Goal: Information Seeking & Learning: Learn about a topic

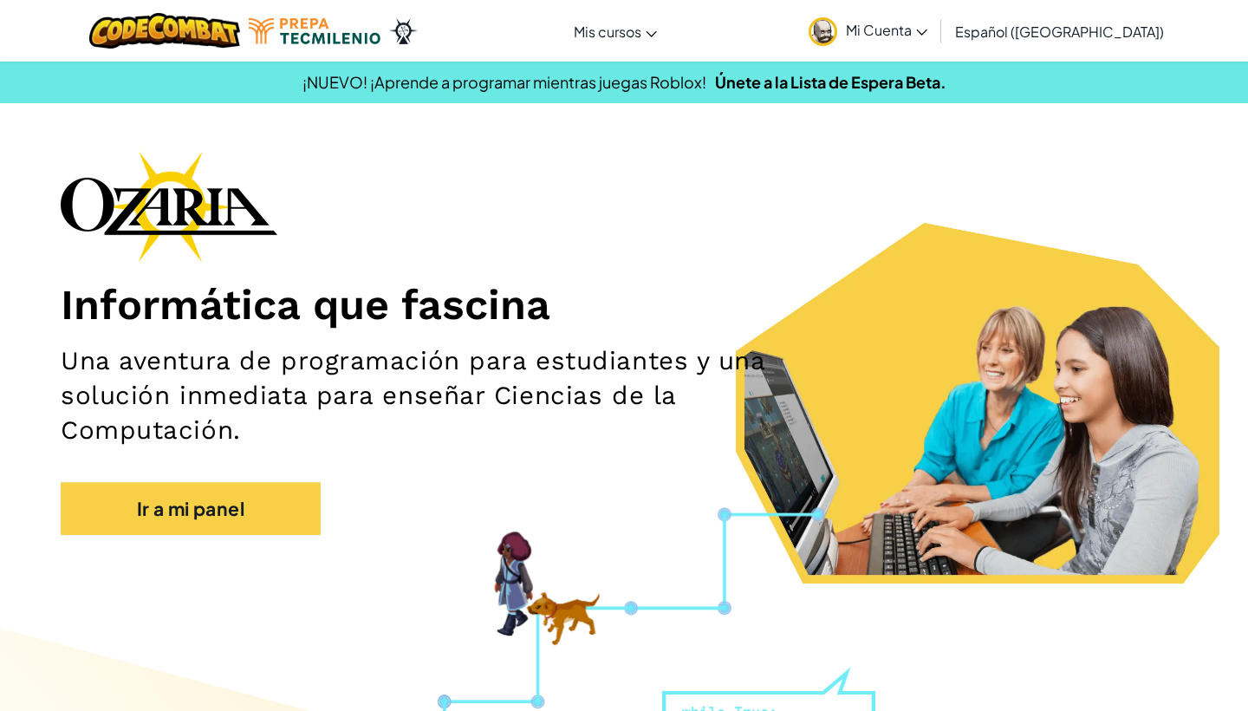
click at [205, 530] on link "Ir a mi panel" at bounding box center [191, 509] width 260 height 54
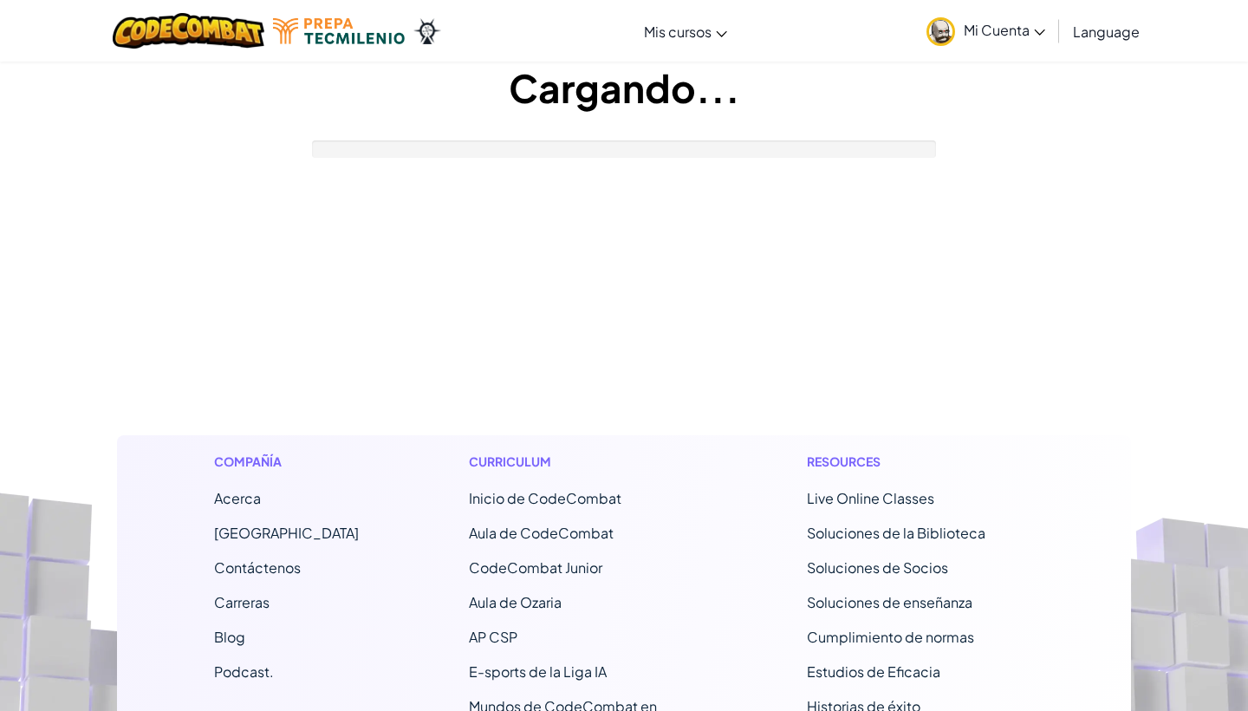
click at [205, 530] on div "Compañía Acerca Centro de Ayuda Contáctenos Carreras Blog Podcast. Curriculum I…" at bounding box center [624, 680] width 1014 height 490
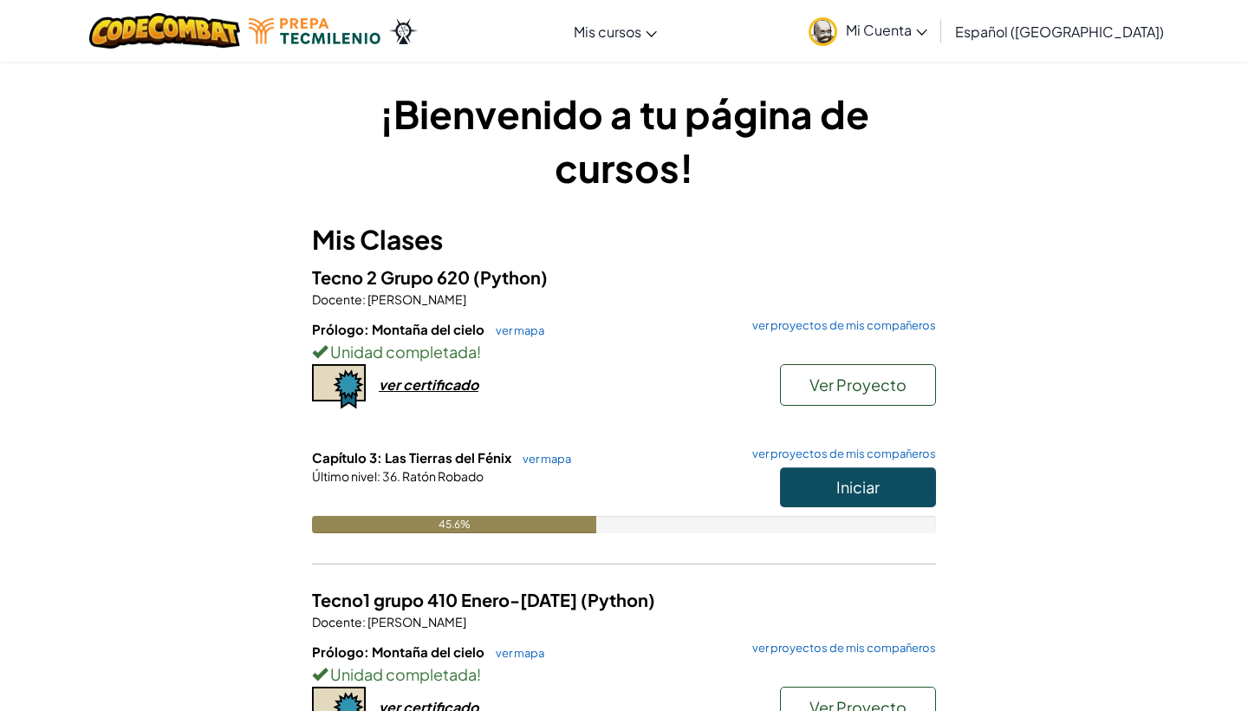
click at [826, 496] on button "Iniciar" at bounding box center [858, 487] width 156 height 40
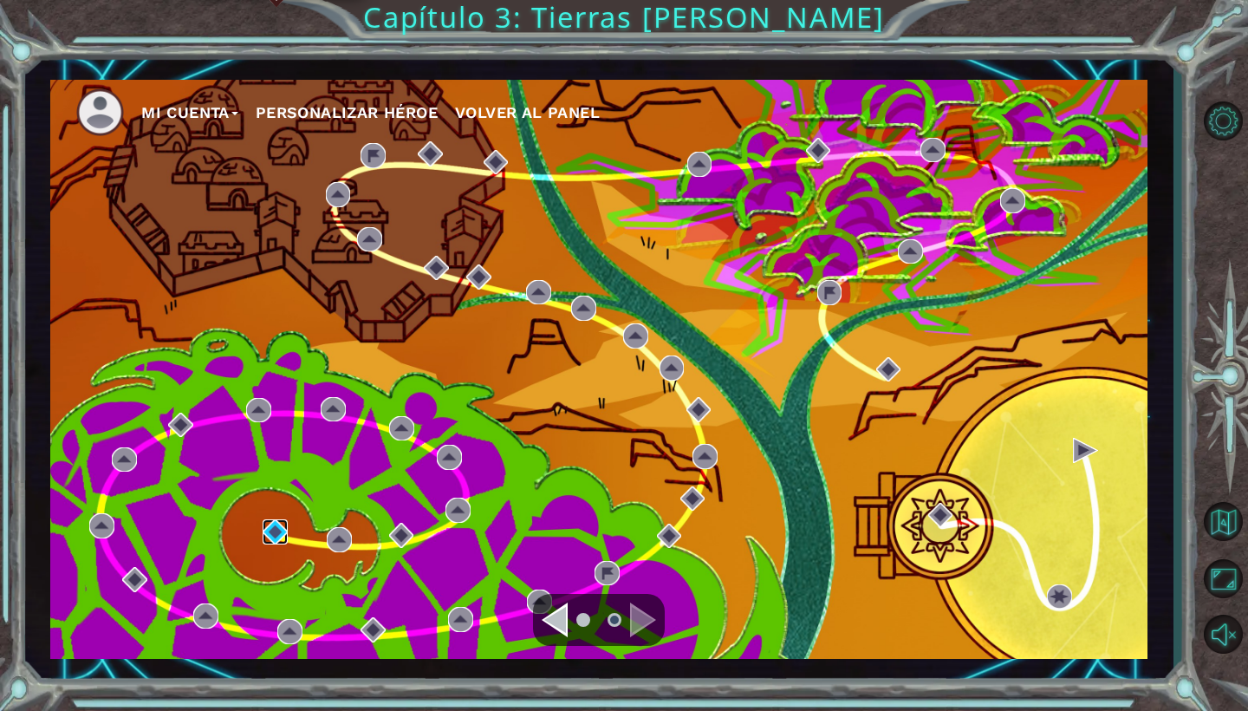
click at [271, 523] on img at bounding box center [275, 531] width 25 height 25
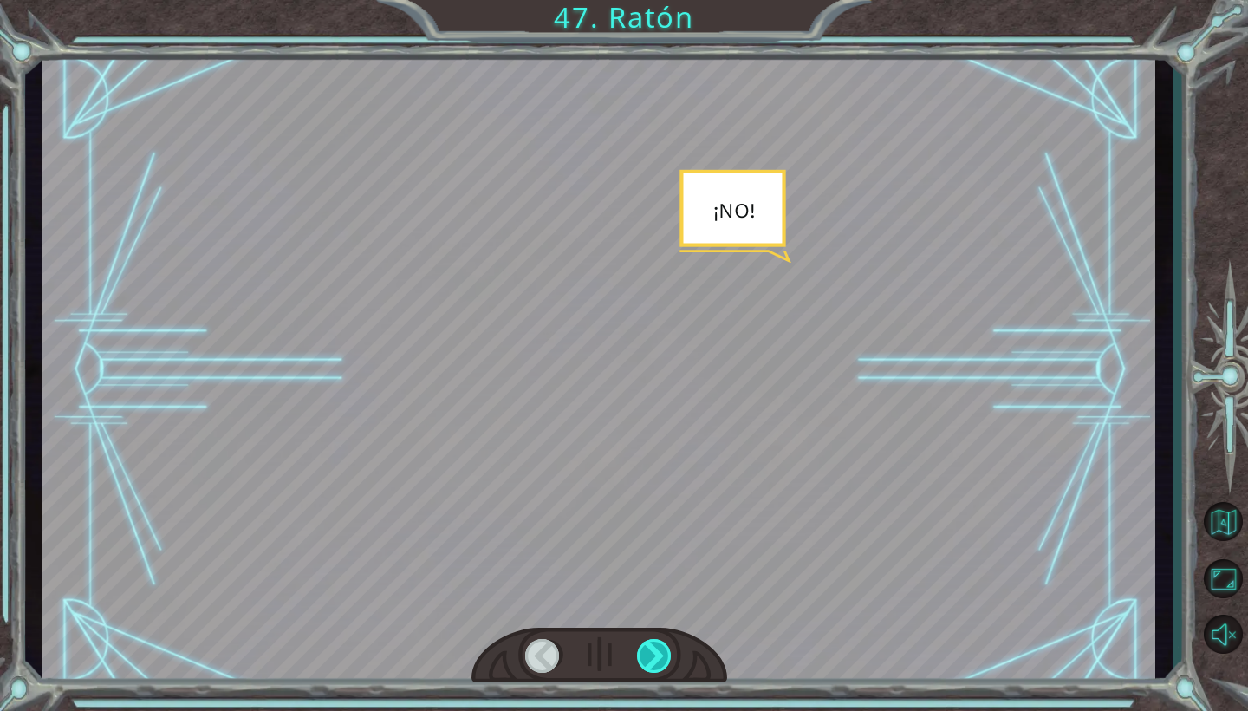
click at [655, 667] on div at bounding box center [655, 656] width 36 height 34
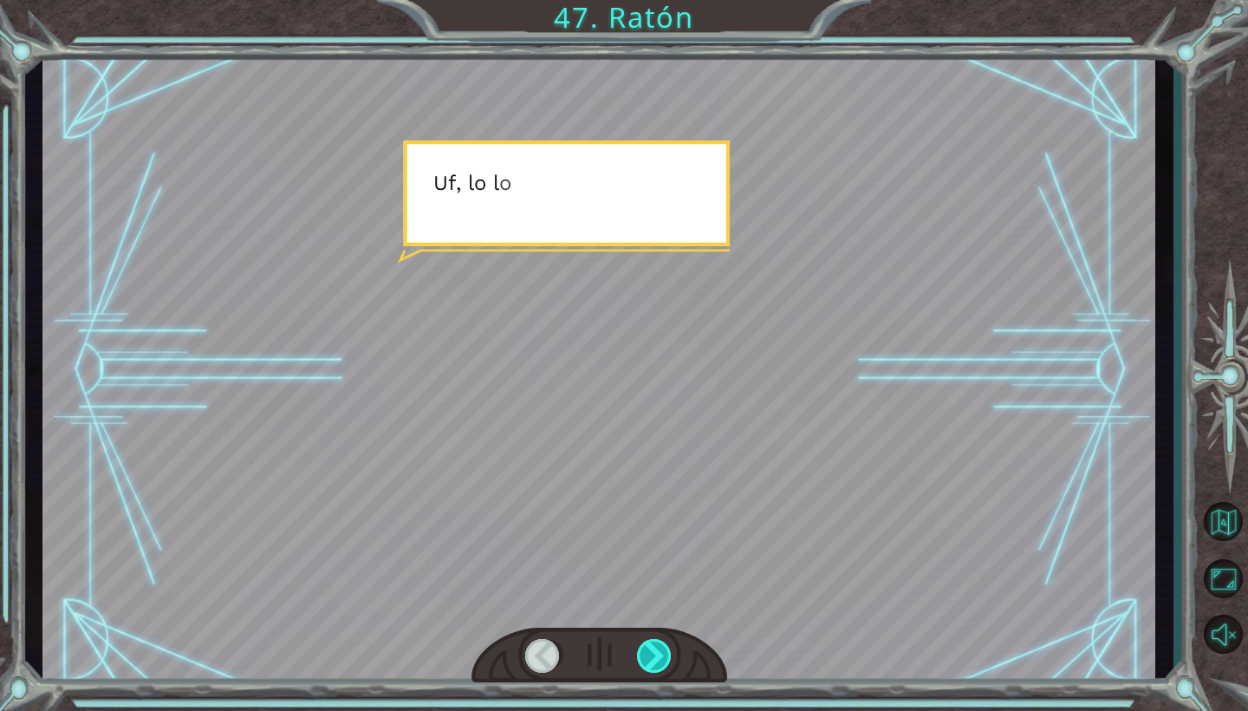
click at [655, 667] on div at bounding box center [655, 656] width 36 height 34
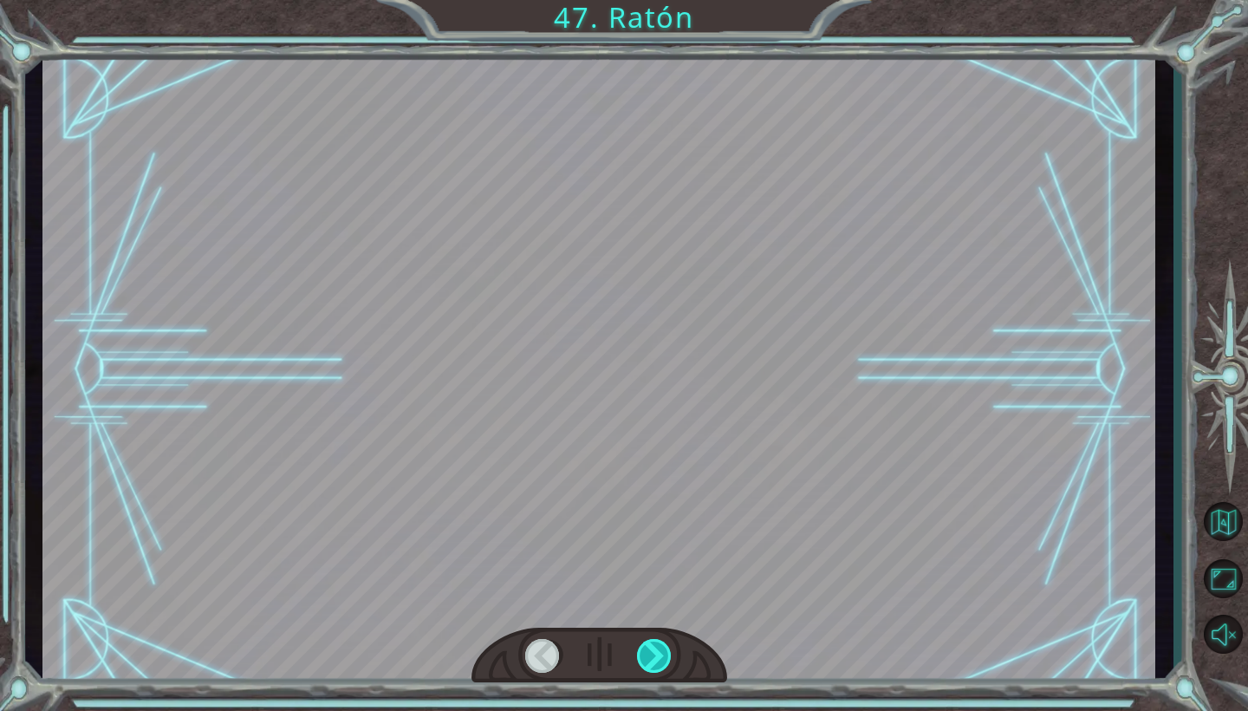
click at [655, 667] on div at bounding box center [655, 656] width 36 height 34
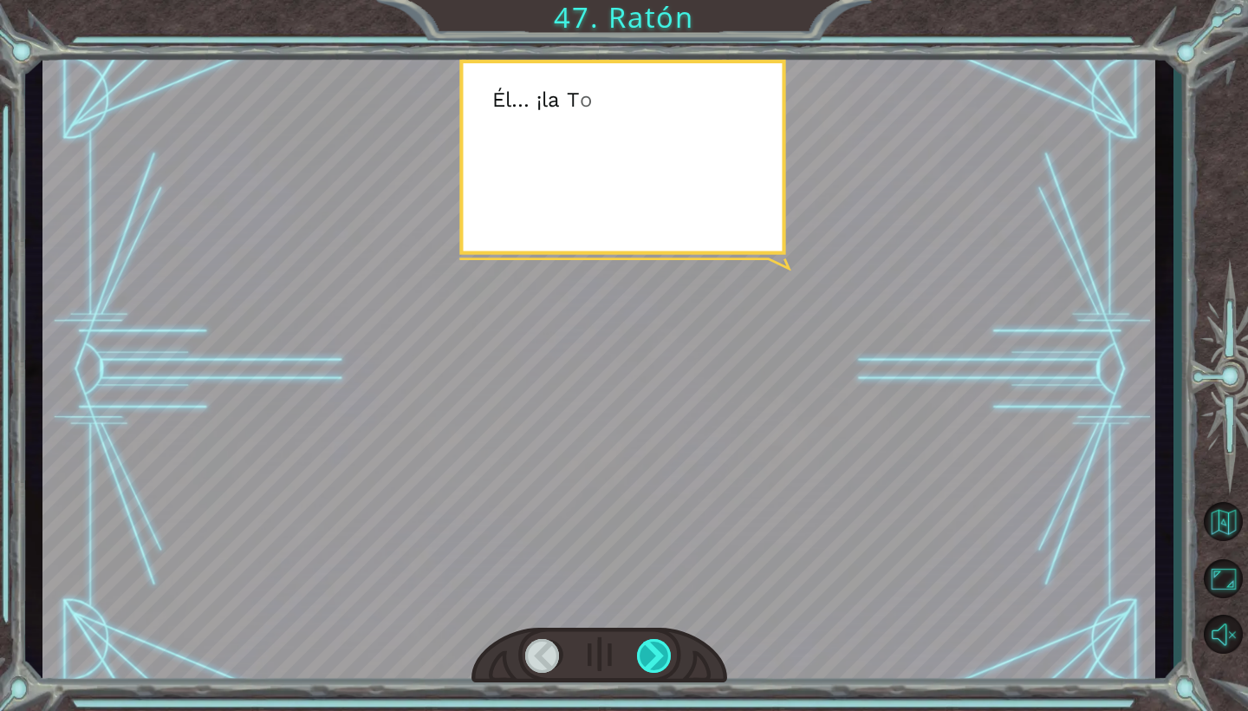
click at [655, 667] on div at bounding box center [655, 656] width 36 height 34
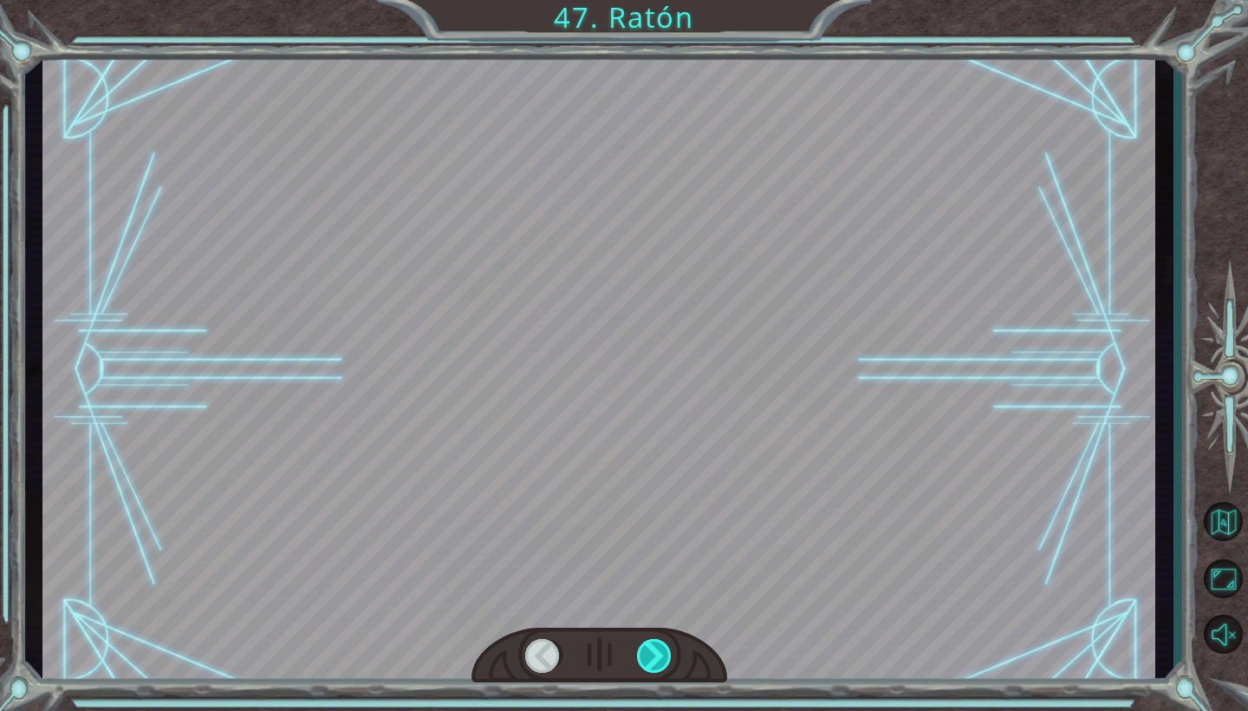
click at [655, 667] on div at bounding box center [655, 656] width 36 height 34
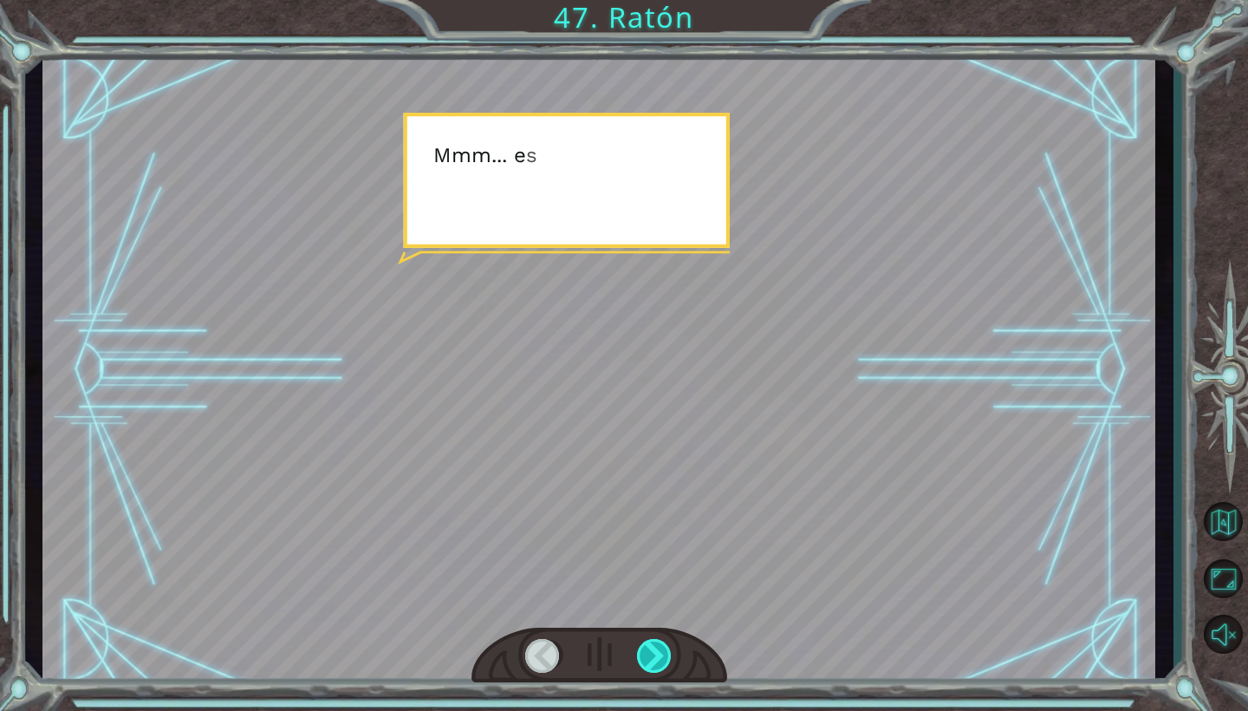
click at [655, 667] on div at bounding box center [655, 656] width 36 height 34
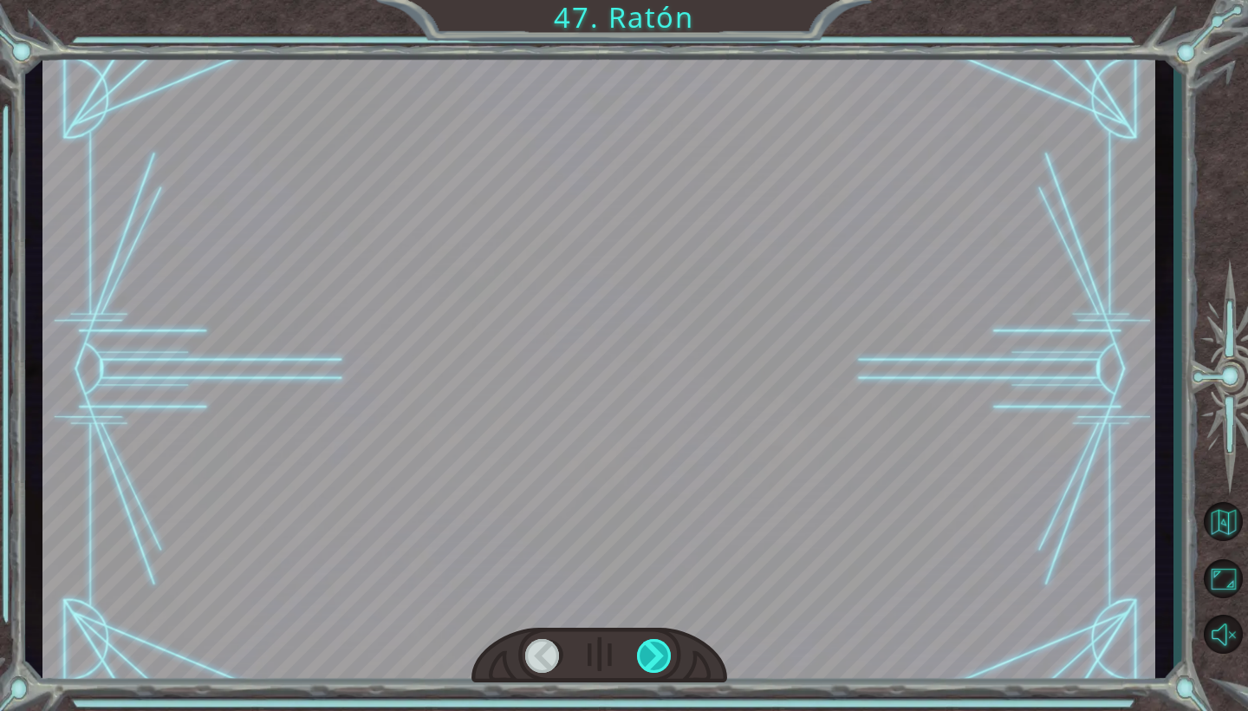
click at [655, 667] on div at bounding box center [655, 656] width 36 height 34
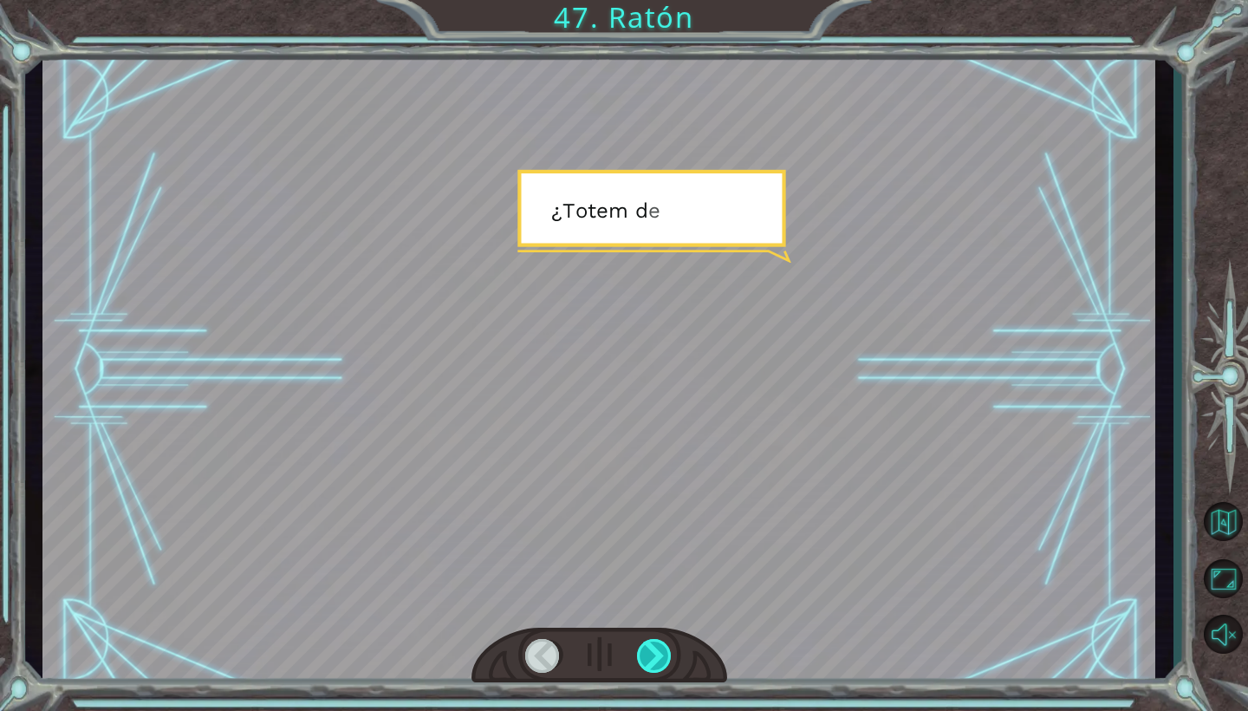
click at [655, 667] on div at bounding box center [655, 656] width 36 height 34
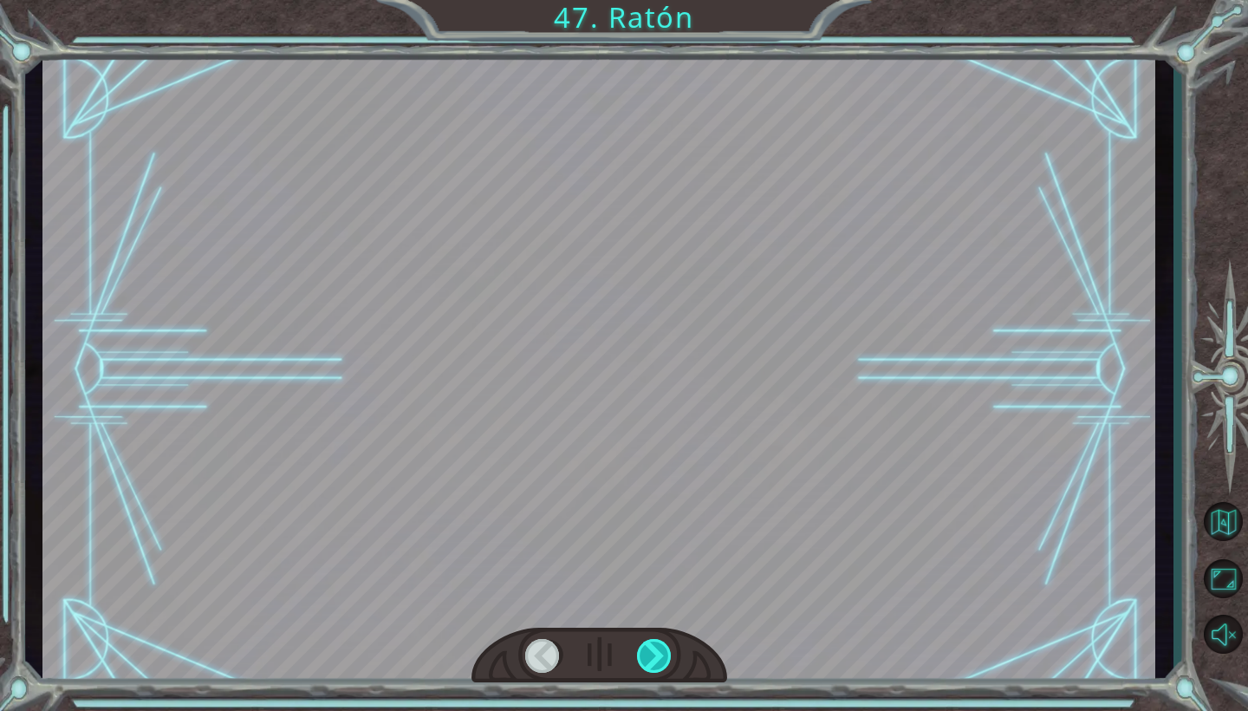
click at [655, 667] on div at bounding box center [655, 656] width 36 height 34
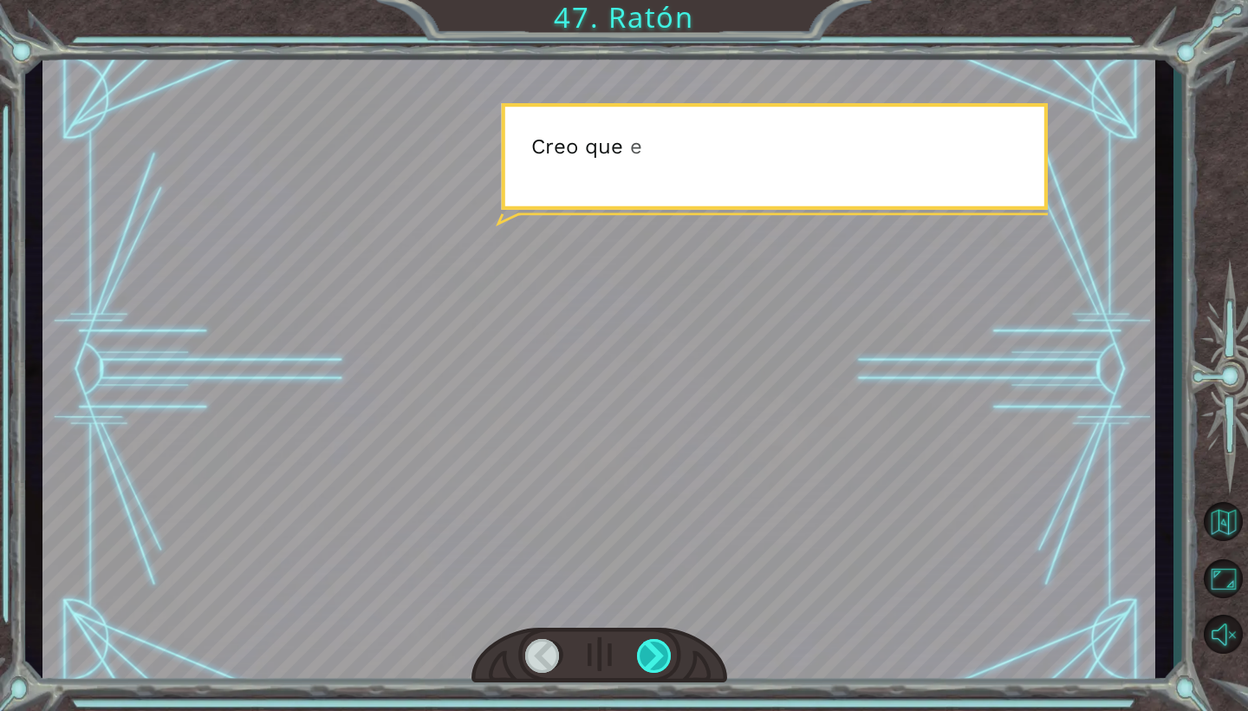
click at [655, 667] on div at bounding box center [655, 656] width 36 height 34
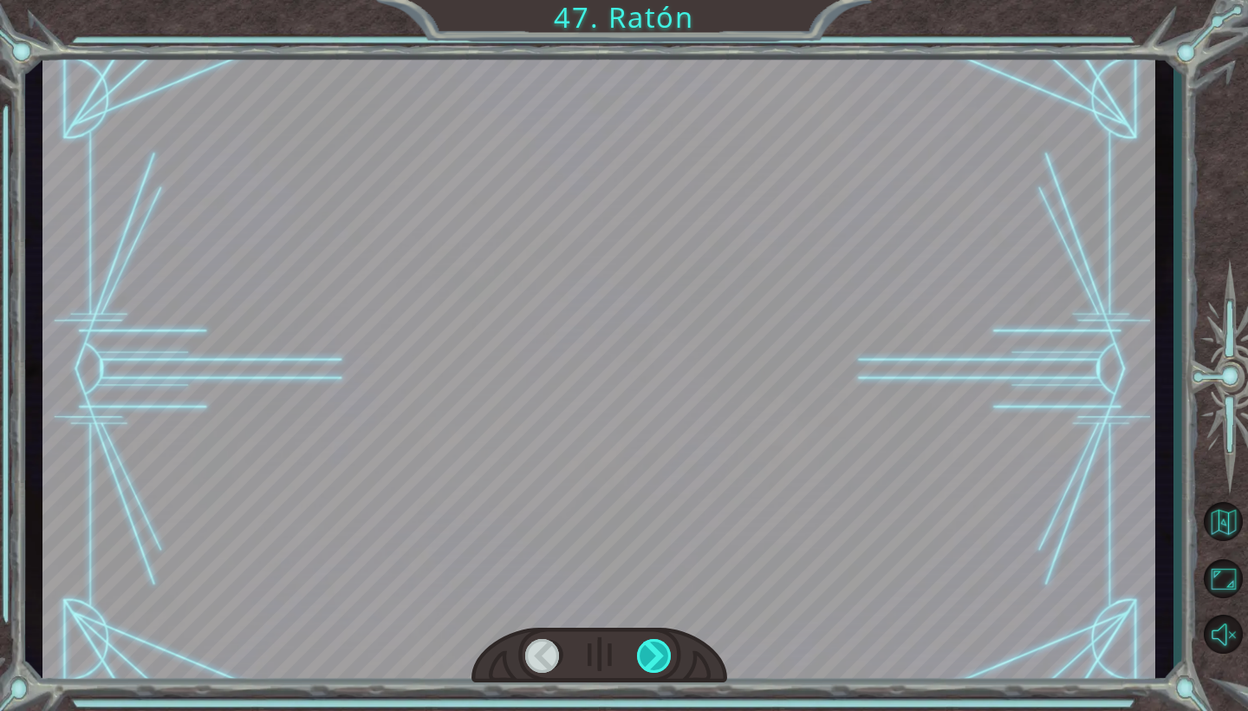
click at [655, 667] on div at bounding box center [655, 656] width 36 height 34
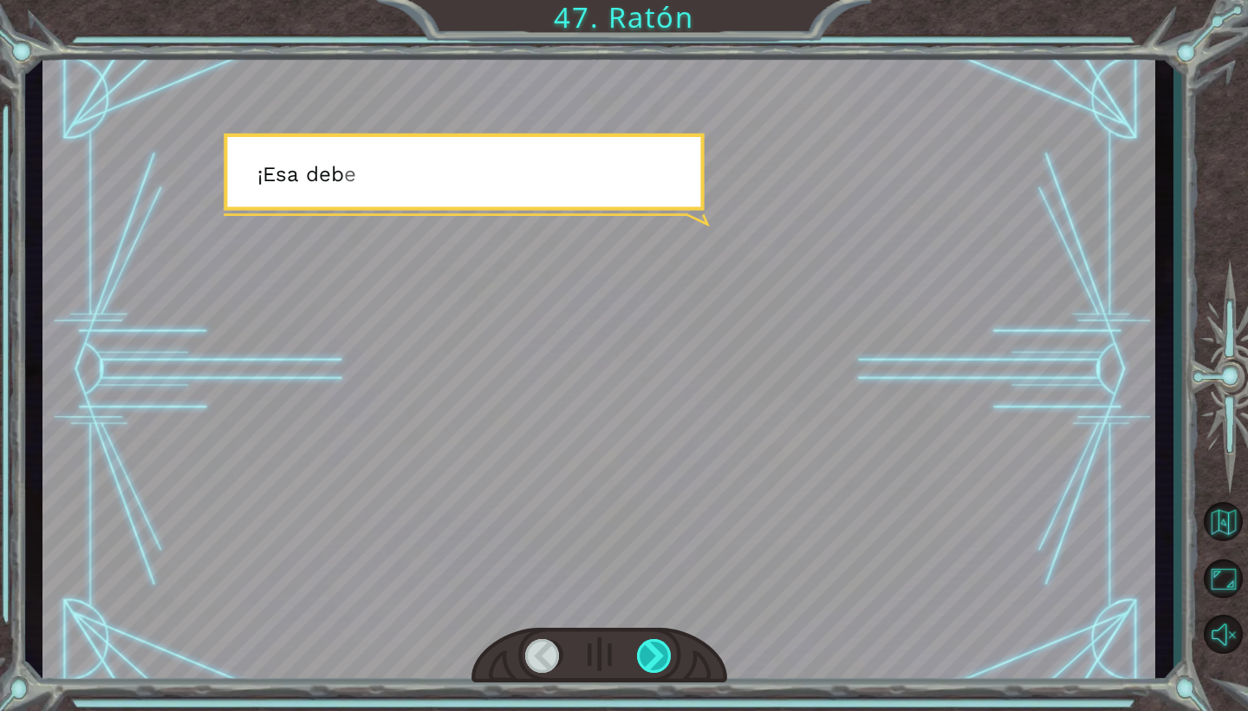
click at [655, 667] on div at bounding box center [655, 656] width 36 height 34
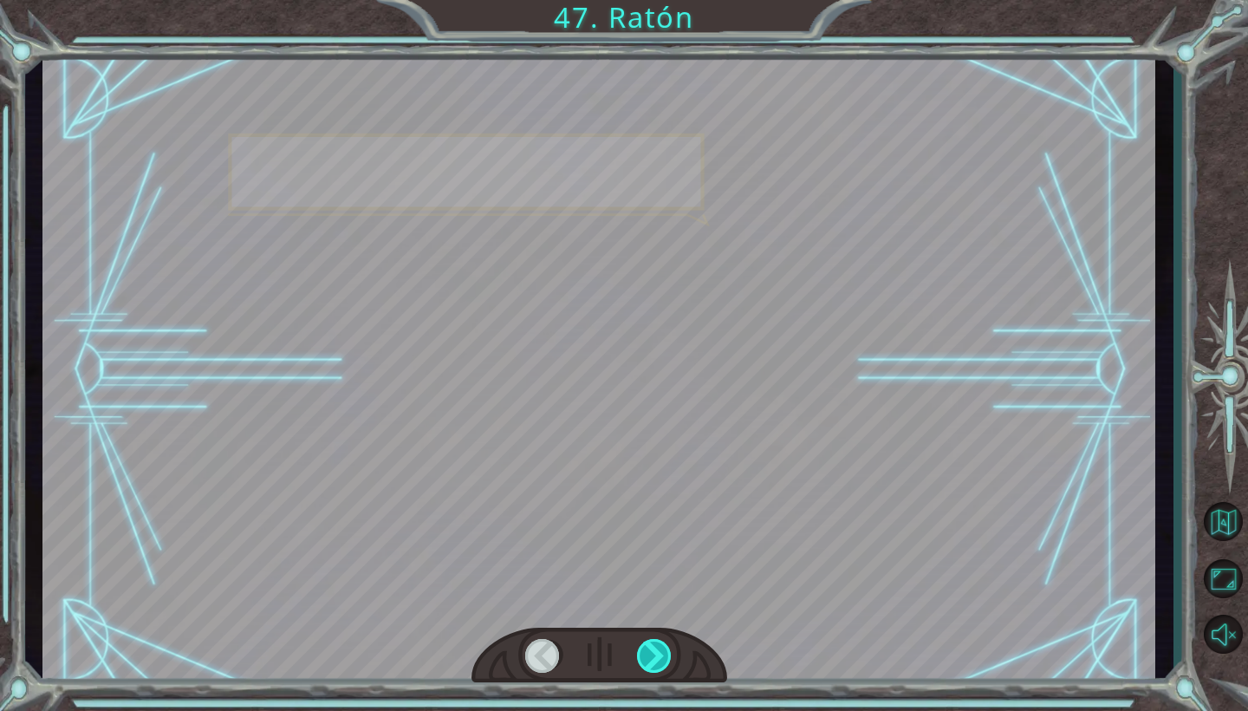
click at [655, 667] on div at bounding box center [655, 656] width 36 height 34
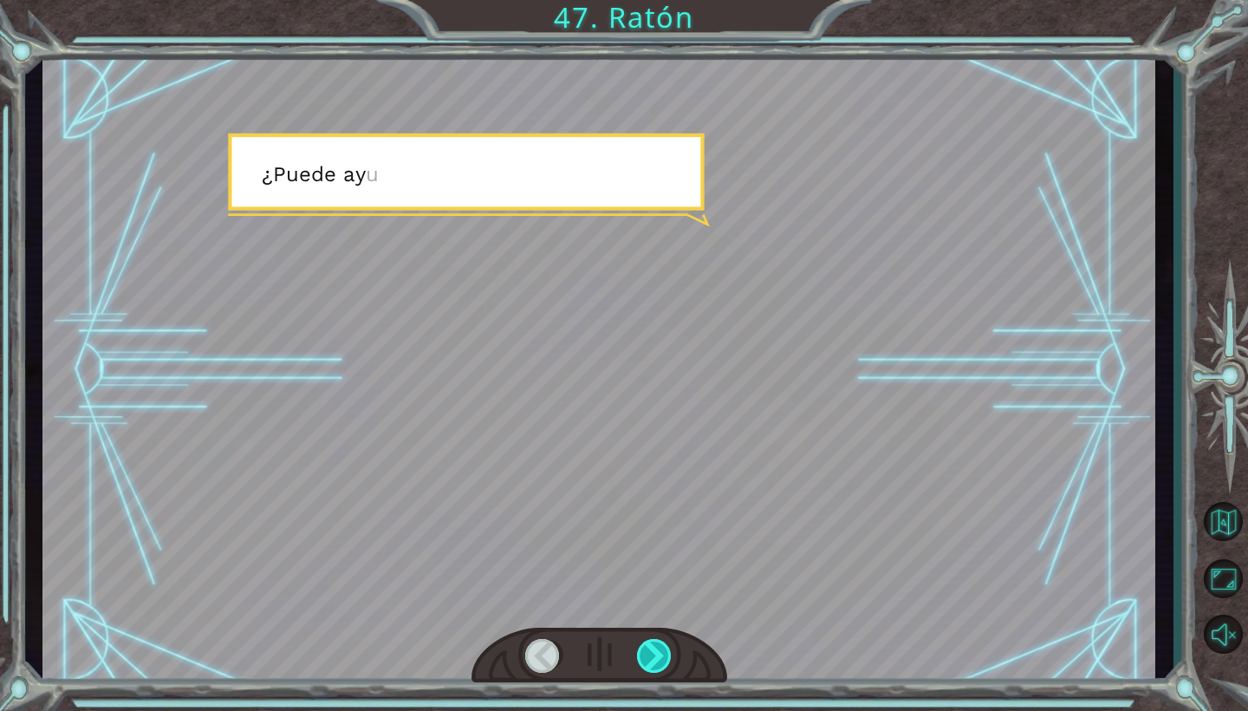
click at [655, 667] on div at bounding box center [655, 656] width 36 height 34
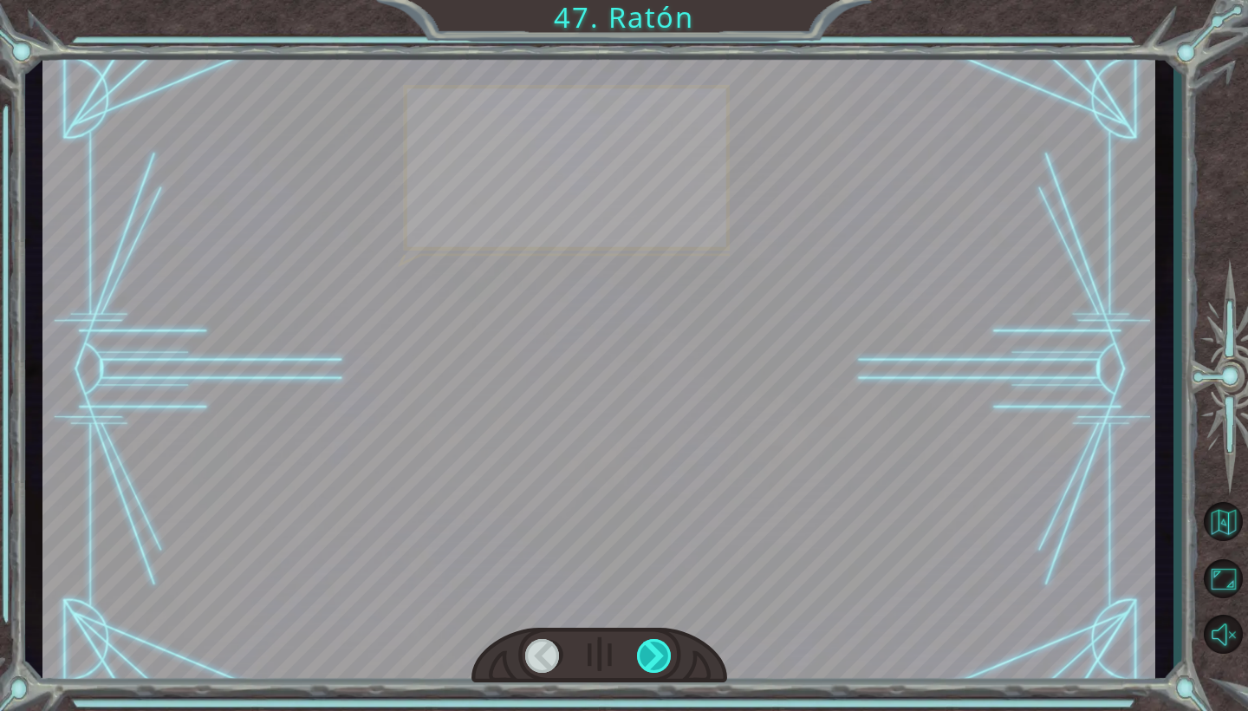
click at [655, 667] on div at bounding box center [655, 656] width 36 height 34
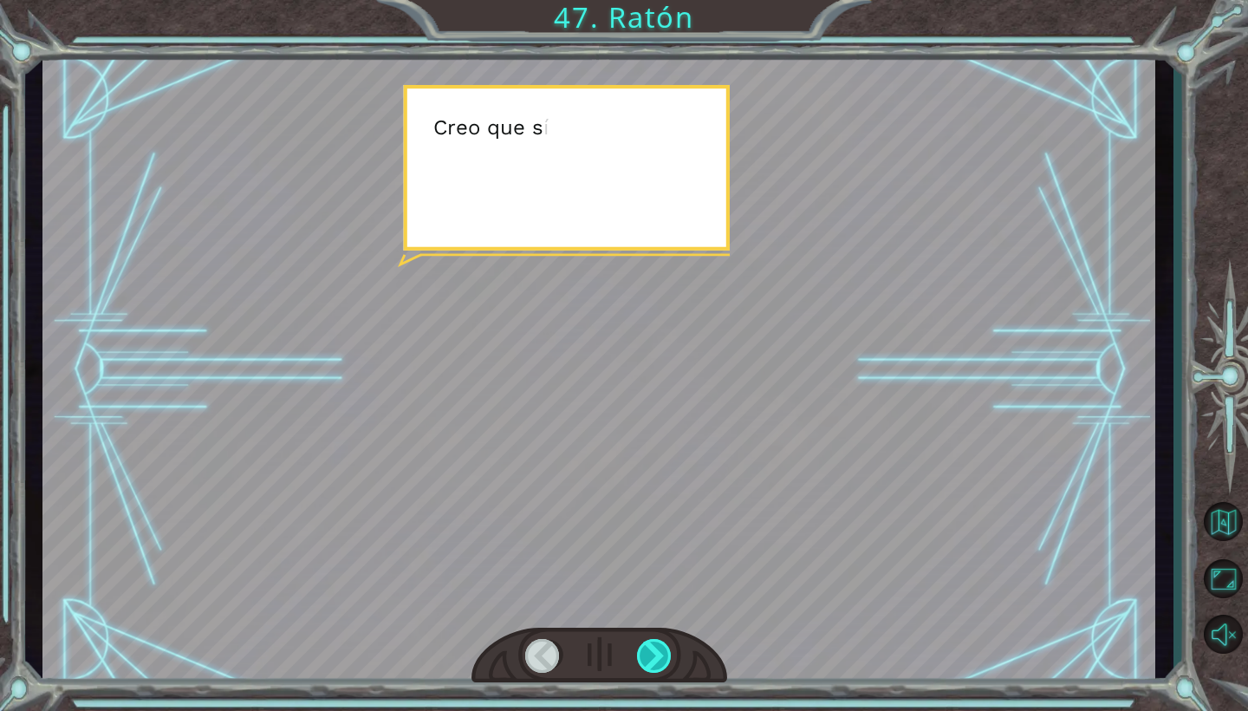
click at [655, 667] on div at bounding box center [655, 656] width 36 height 34
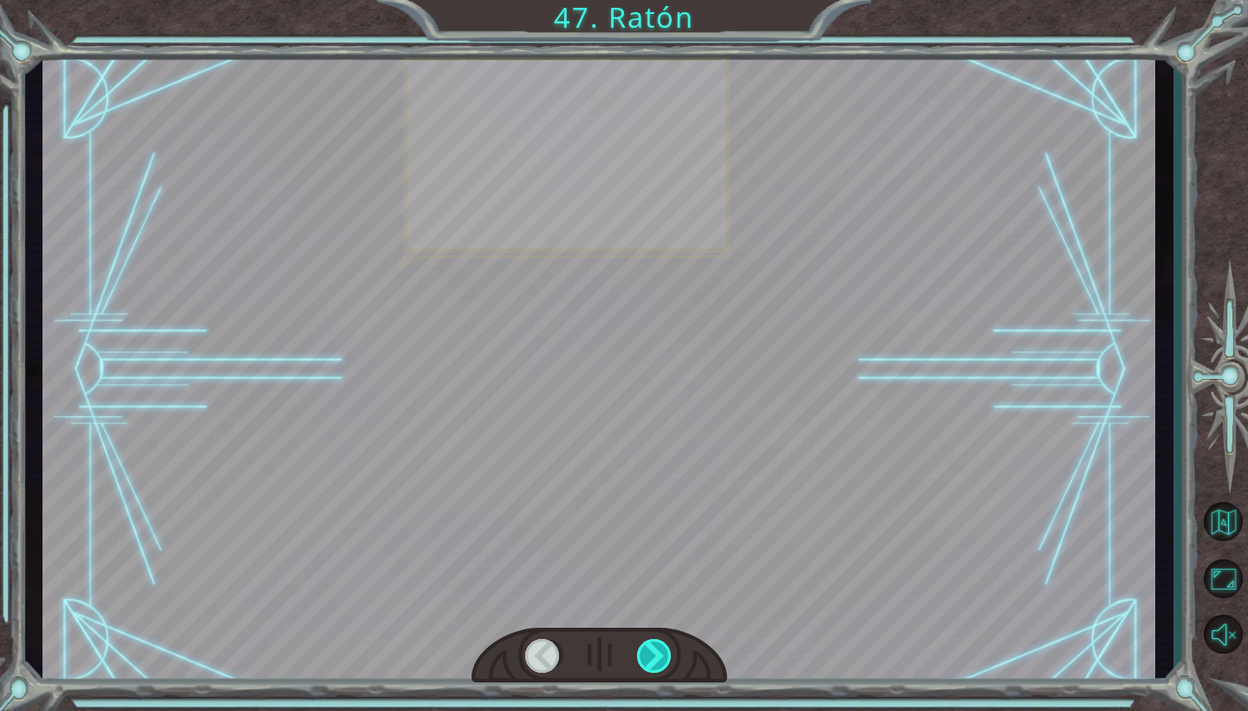
click at [655, 667] on div at bounding box center [655, 656] width 36 height 34
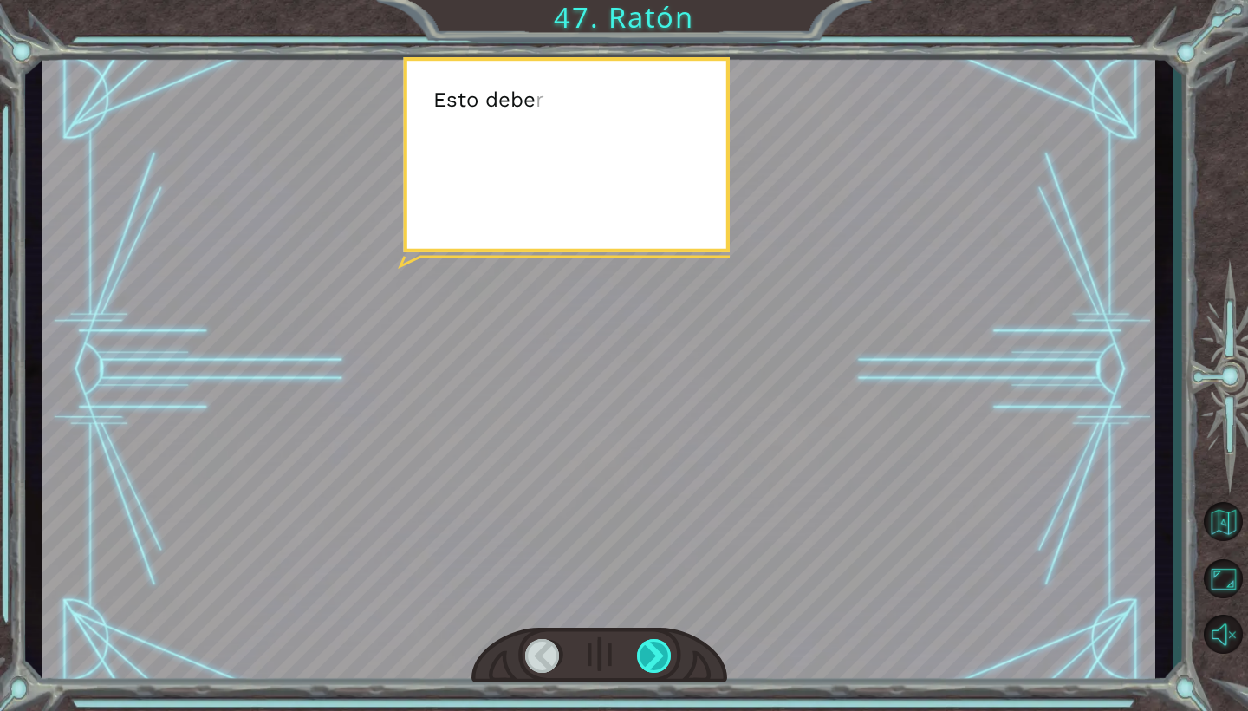
click at [655, 667] on div at bounding box center [655, 656] width 36 height 34
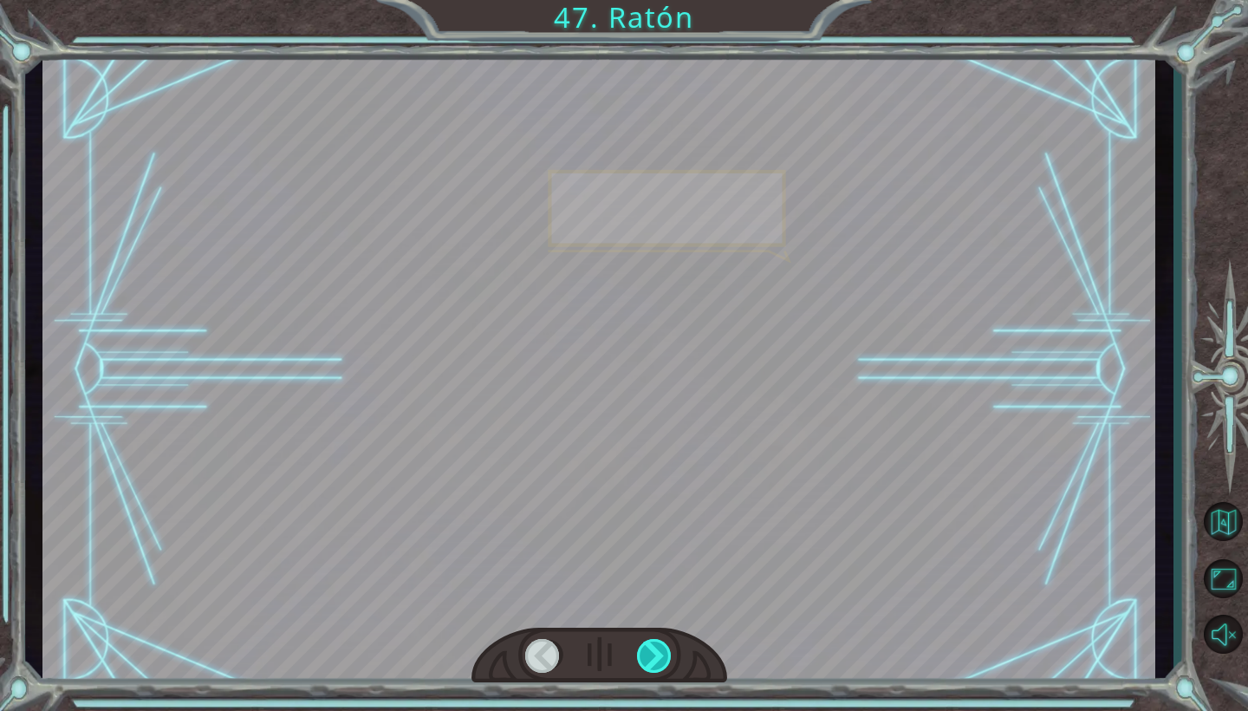
click at [655, 667] on div at bounding box center [655, 656] width 36 height 34
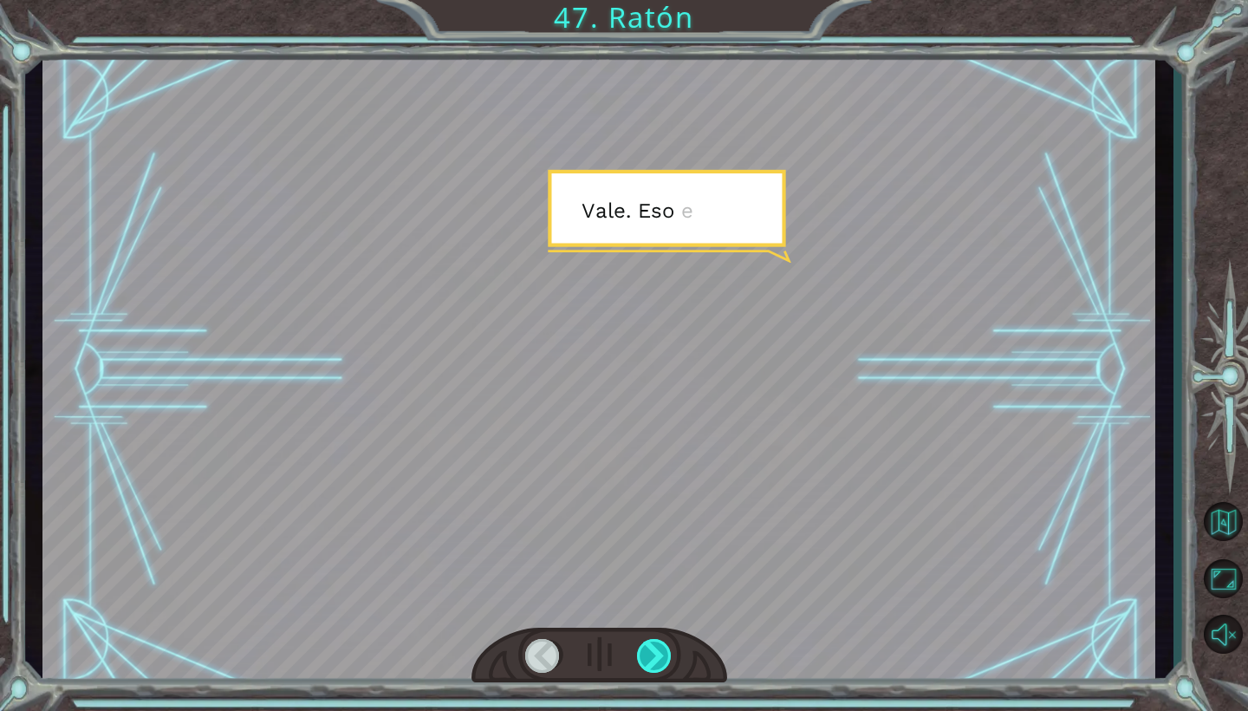
click at [655, 667] on div at bounding box center [655, 656] width 36 height 34
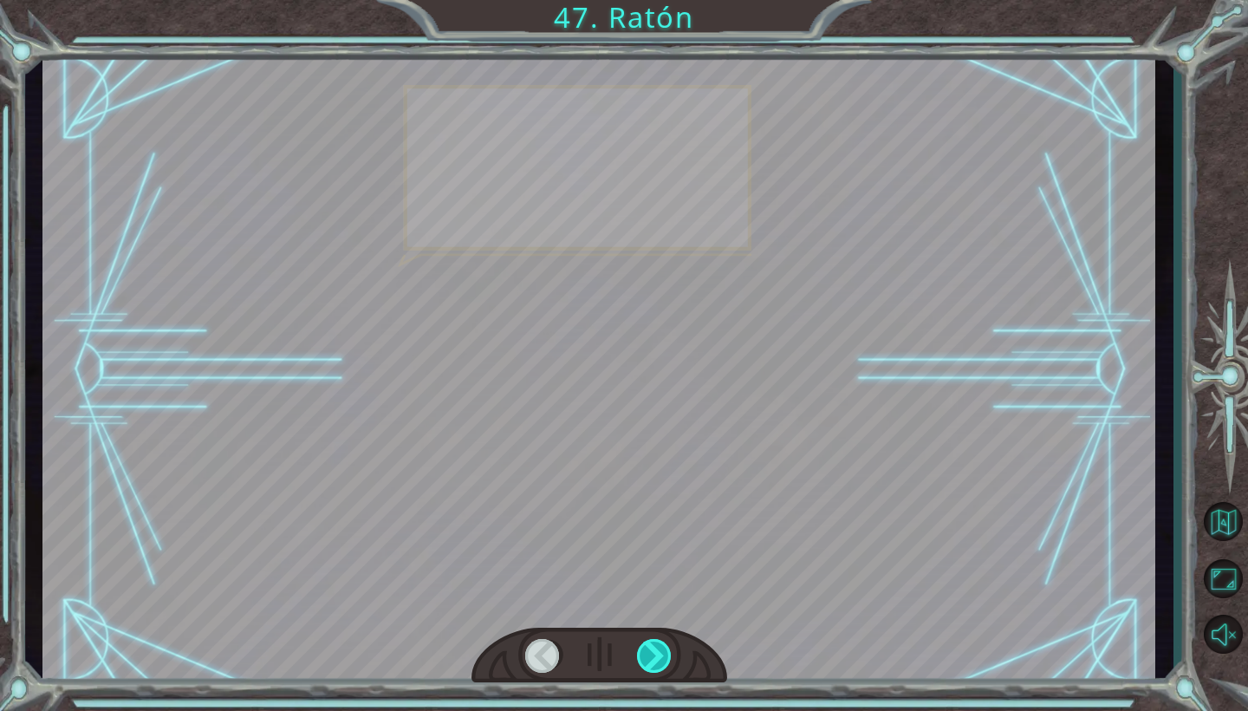
click at [655, 667] on div at bounding box center [655, 656] width 36 height 34
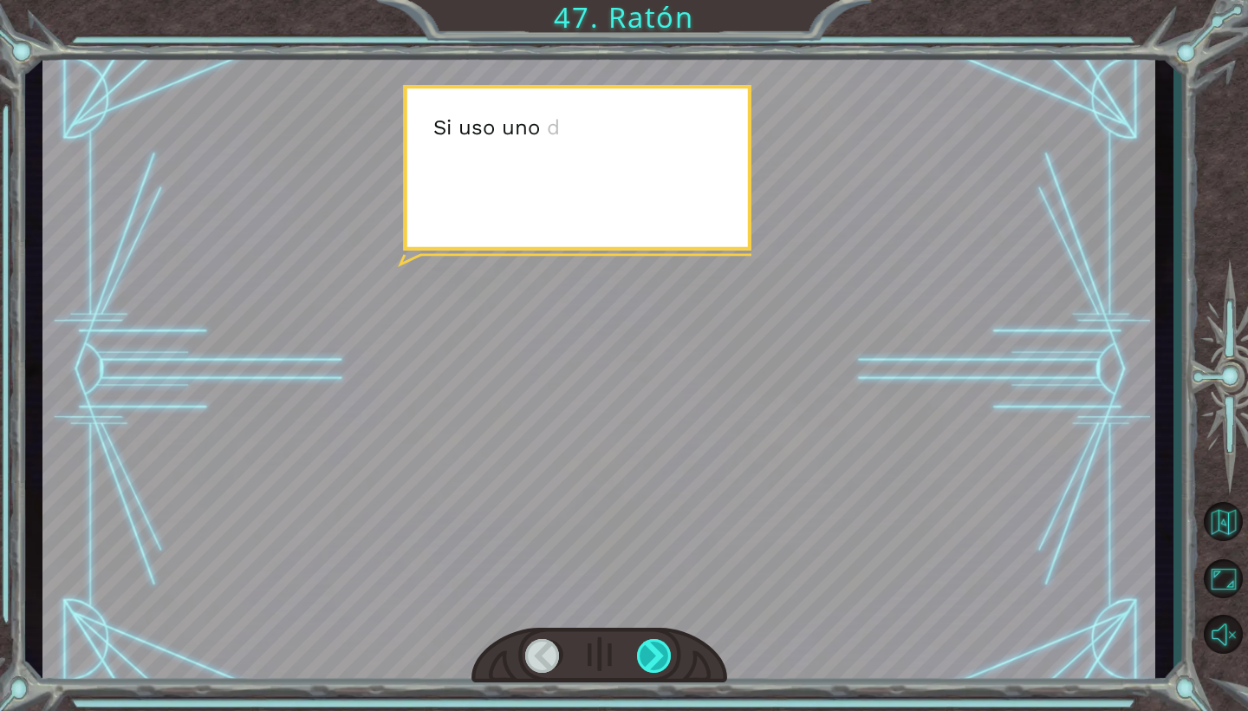
click at [655, 667] on div at bounding box center [655, 656] width 36 height 34
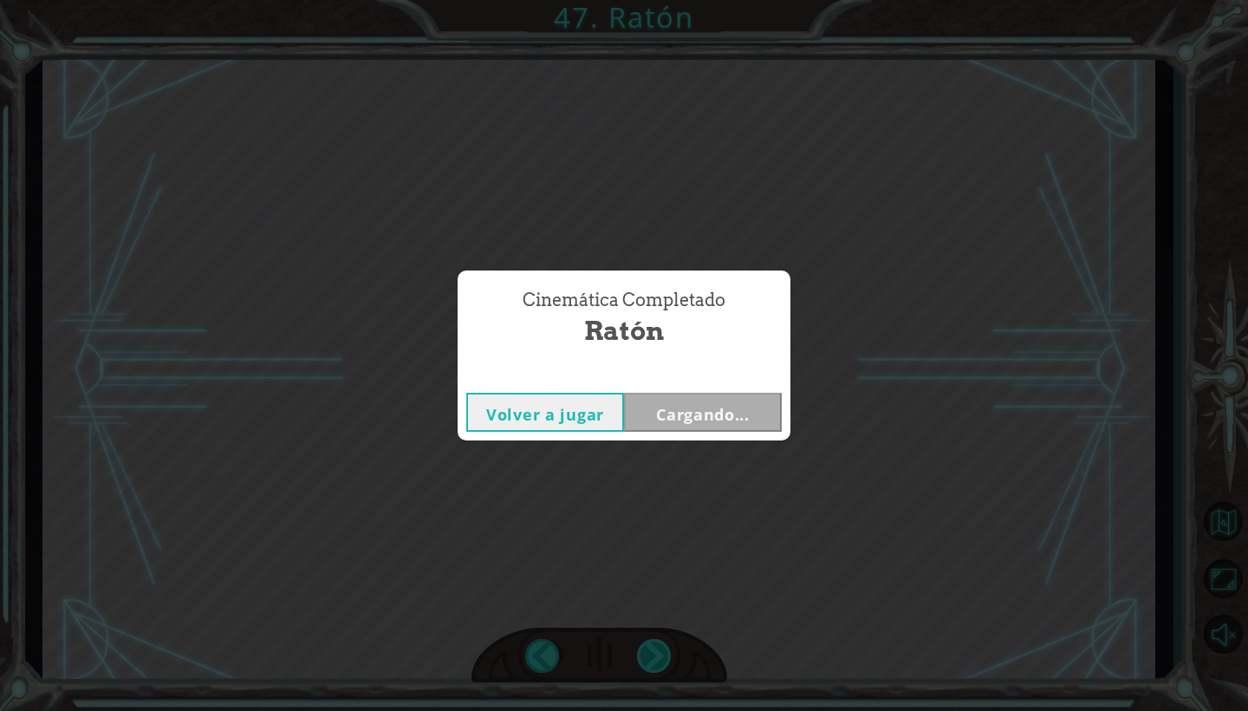
click at [655, 667] on div "Cinemática Completado Ratón Volver a jugar Cargando..." at bounding box center [624, 355] width 1248 height 711
click at [725, 408] on button "Siguiente" at bounding box center [703, 412] width 158 height 39
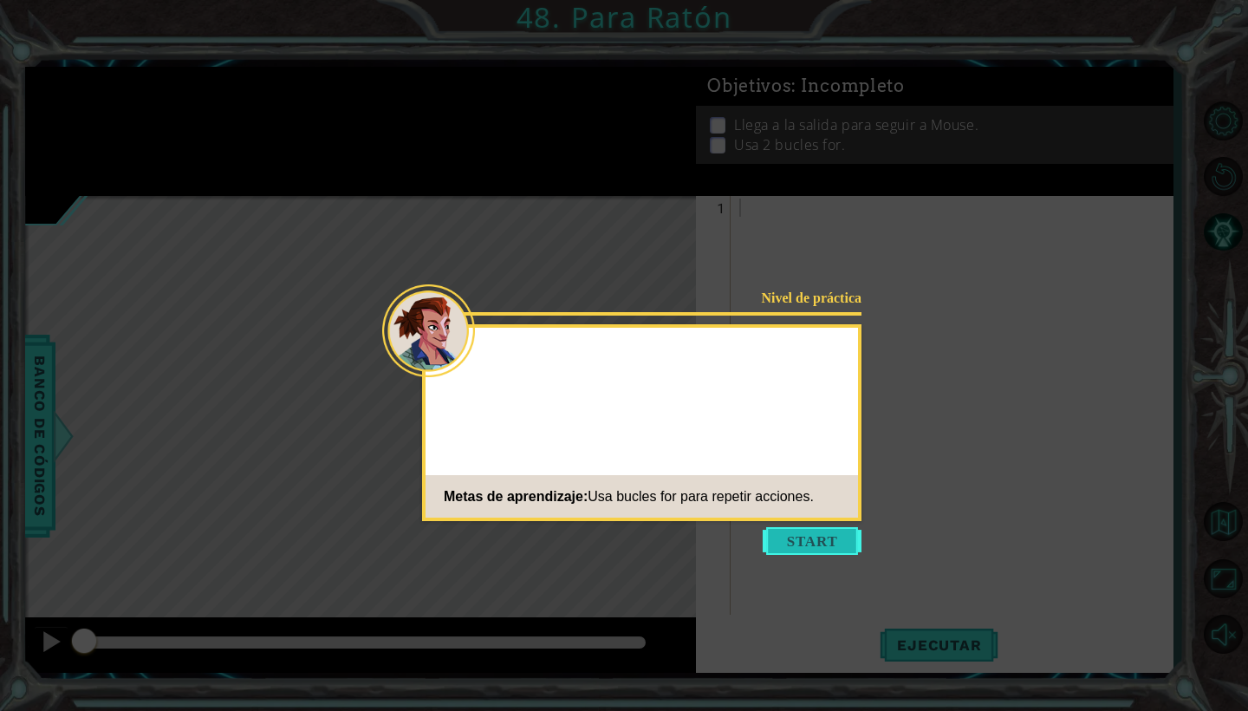
click at [803, 544] on button "Start" at bounding box center [812, 541] width 99 height 28
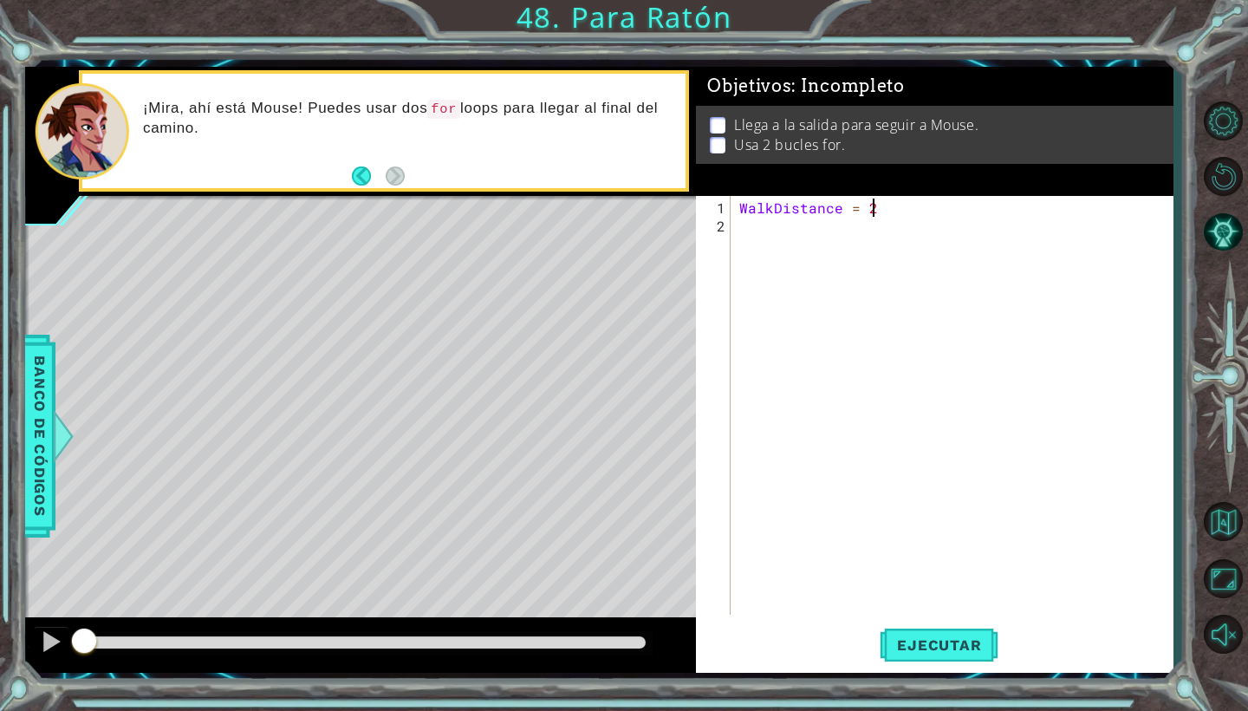
scroll to position [0, 8]
type textarea "WalkDistance = 3"
click at [763, 237] on div "WalkDistance = 3" at bounding box center [956, 425] width 441 height 455
click at [889, 211] on div "WalkDistance = 3" at bounding box center [956, 425] width 441 height 455
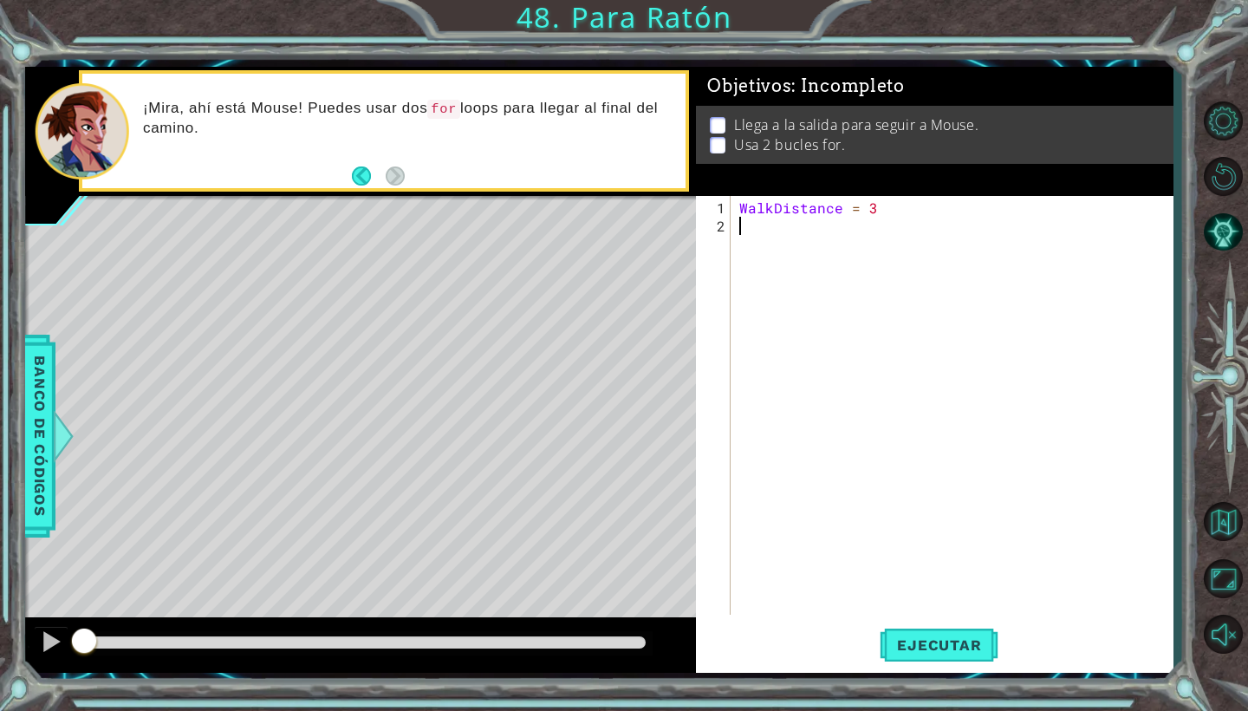
type textarea "WalkDistance = 3"
type textarea "B"
type textarea "b"
type textarea "For i in range (1):"
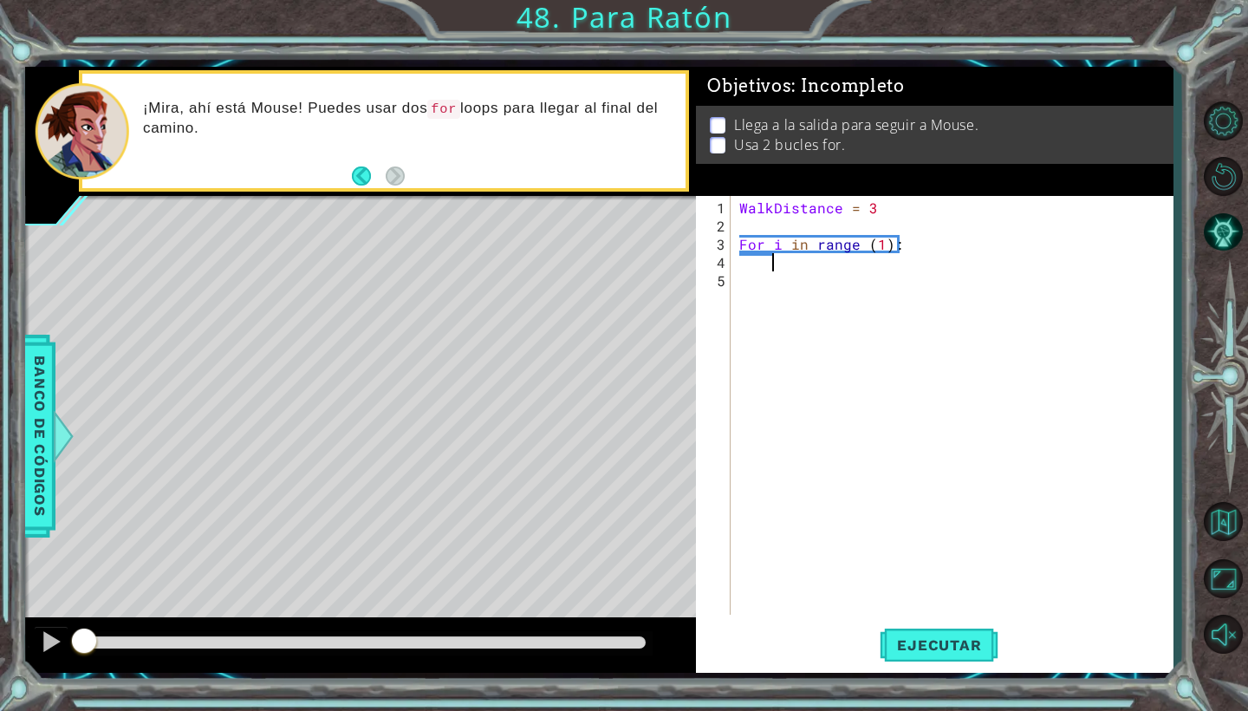
scroll to position [0, 1]
type textarea "H"
click at [924, 212] on div "WalkDistance = 3 For i in range ( 1 ) :" at bounding box center [956, 425] width 441 height 455
type textarea "WalkDistance = 3"
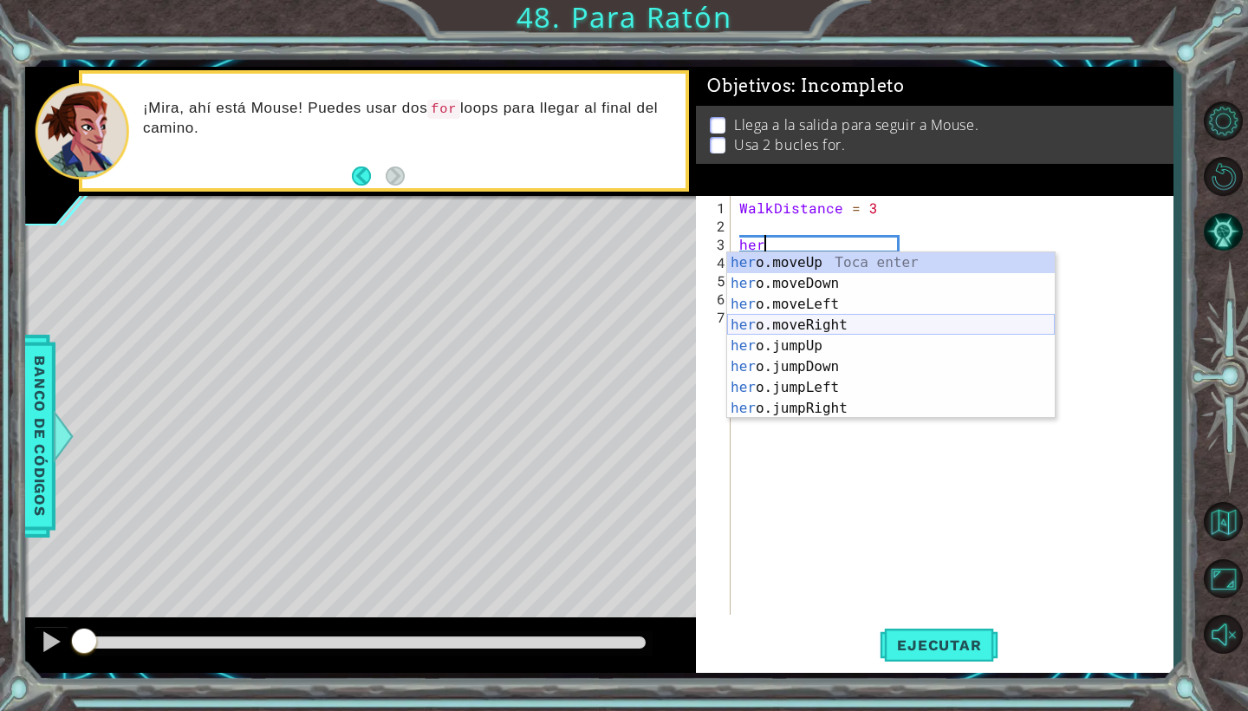
click at [893, 323] on div "her o.moveUp Toca enter her o.moveDown Toca enter her o.moveLeft [PERSON_NAME] …" at bounding box center [891, 356] width 328 height 208
type textarea "hero.moveRight(1)"
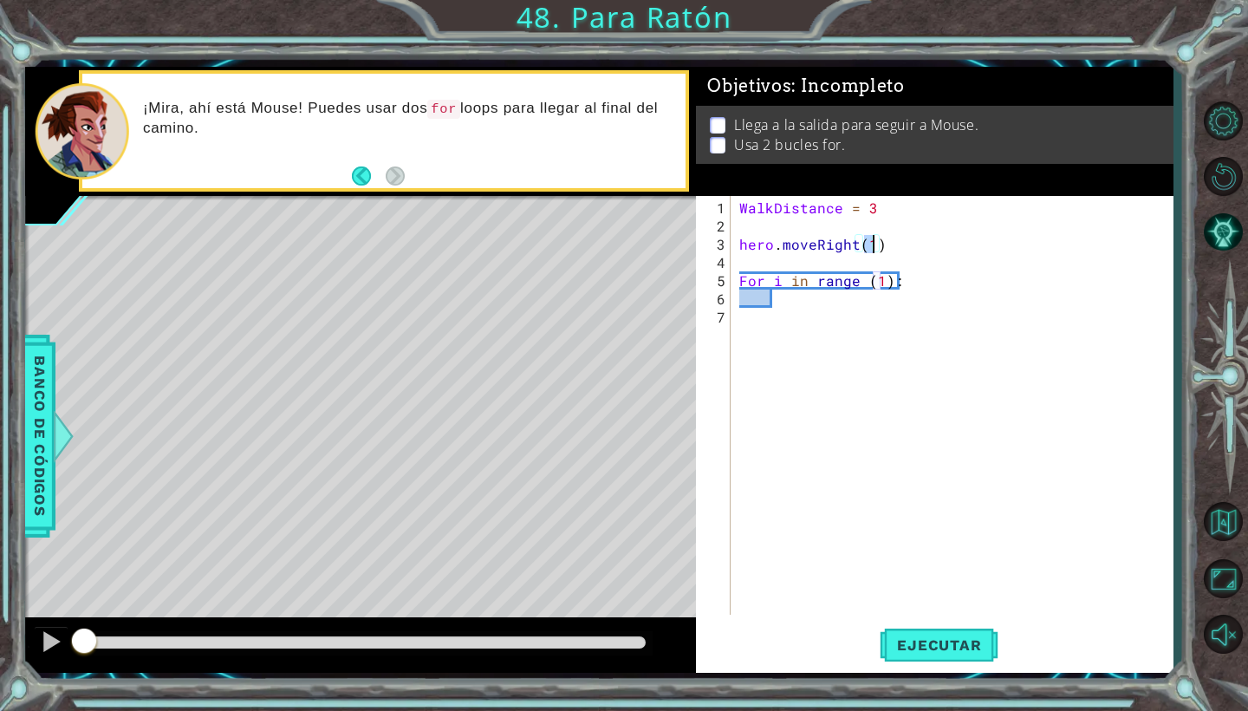
click at [905, 289] on div "WalkDistance = 3 hero . moveRight ( 1 ) For i in range ( 1 ) :" at bounding box center [956, 425] width 441 height 455
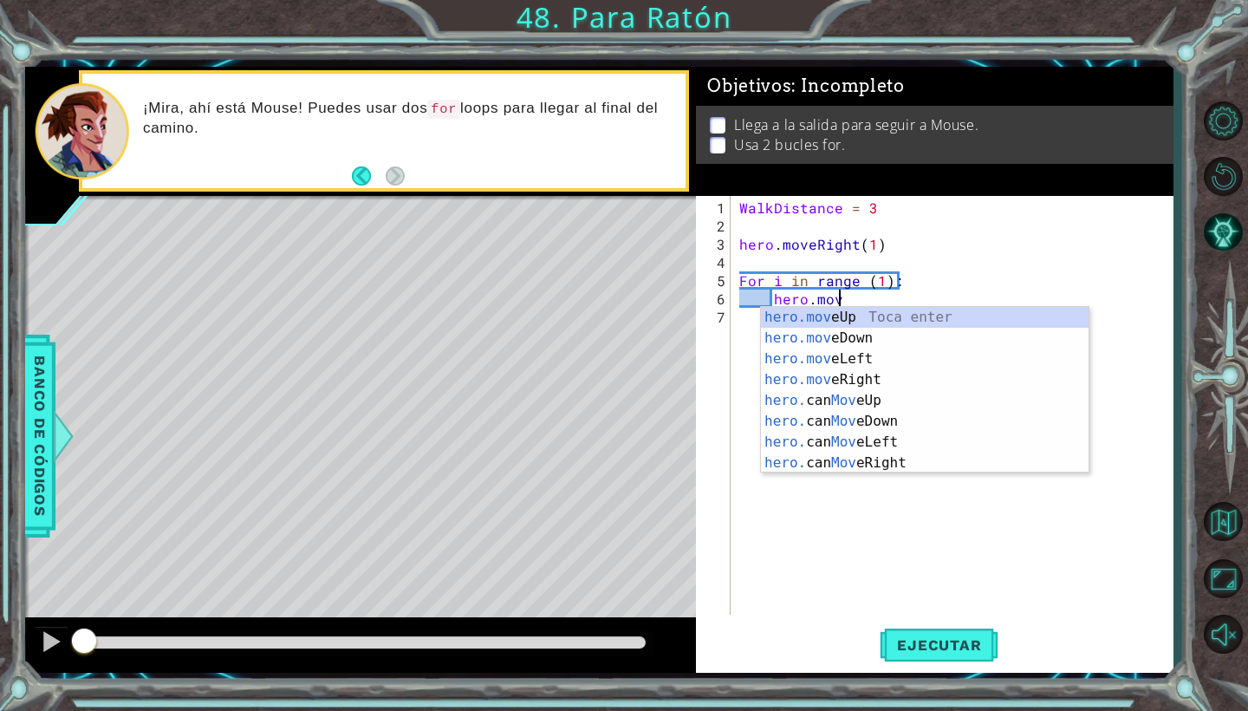
scroll to position [0, 6]
click at [828, 312] on div "hero.move Up Toca enter hero.move Down Toca enter hero.move Left Toca enter her…" at bounding box center [925, 411] width 328 height 208
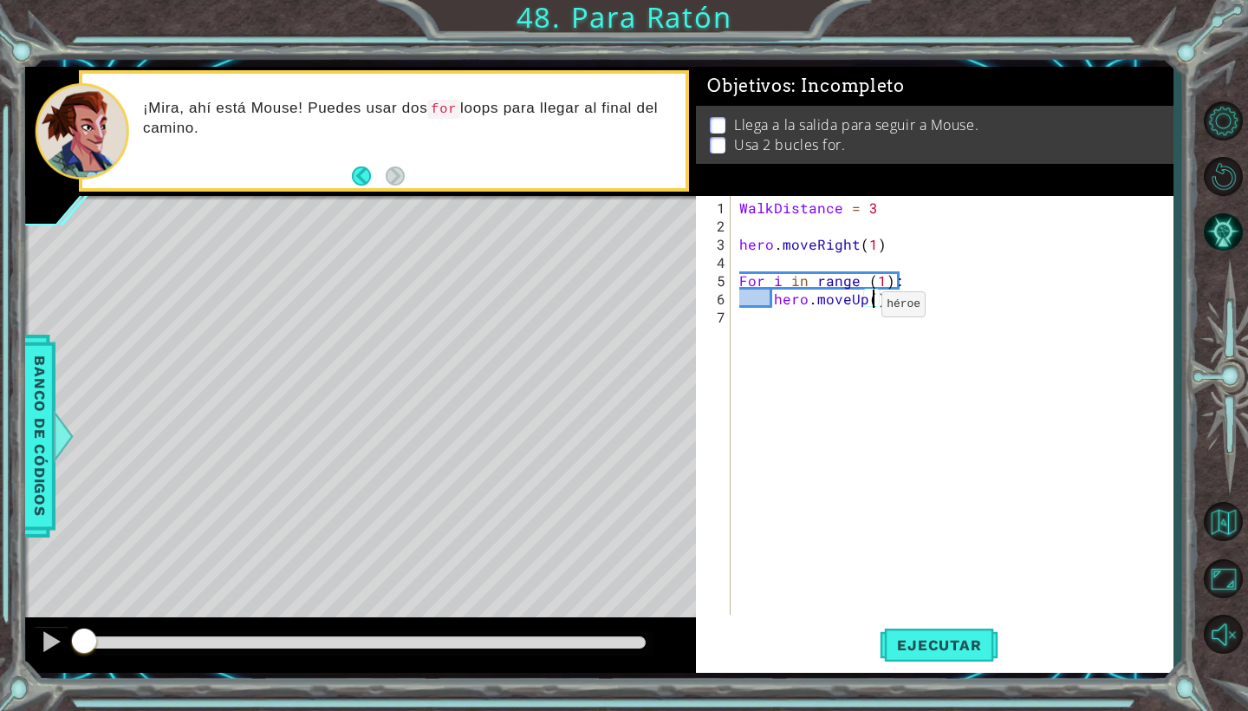
scroll to position [0, 9]
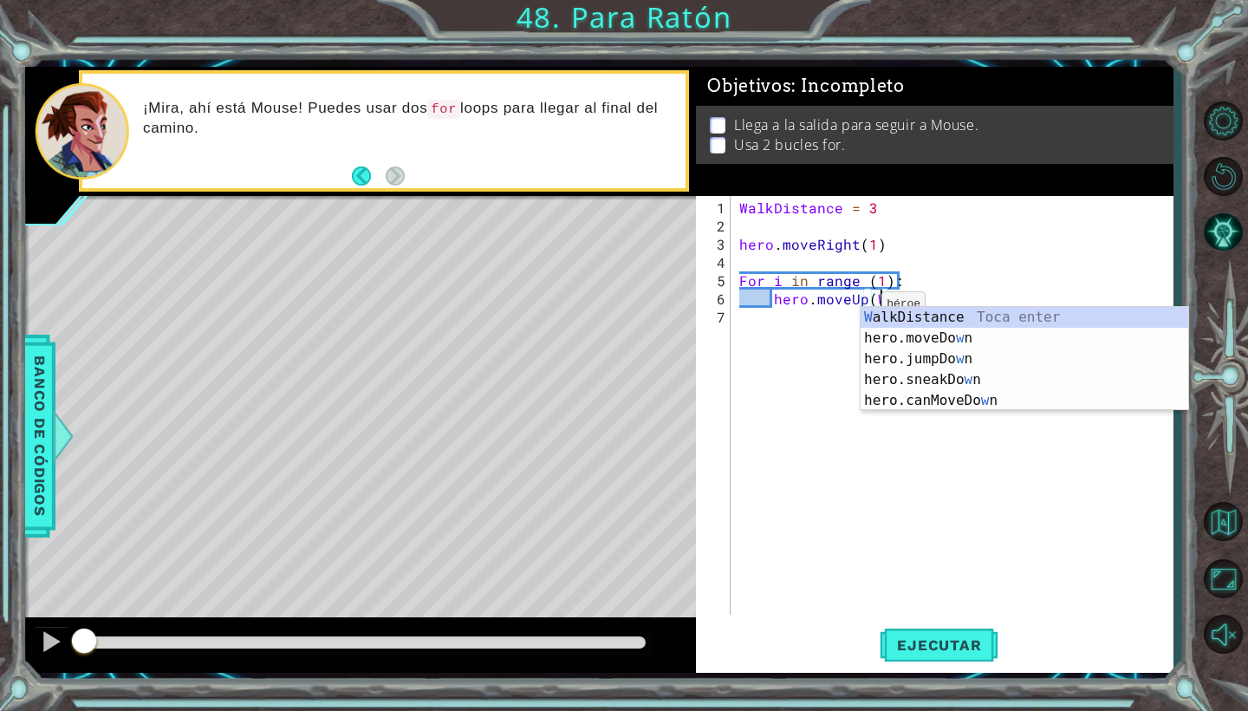
type textarea "hero.moveUp(WalkDistance)"
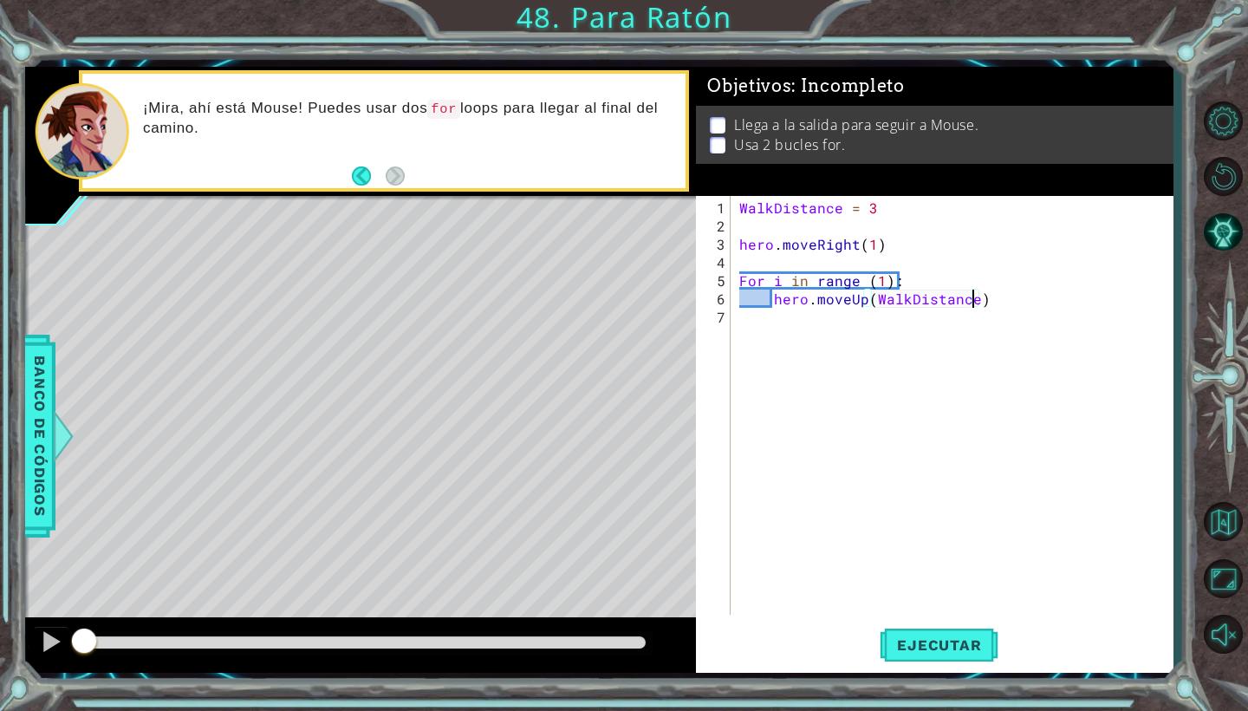
click at [808, 311] on div "WalkDistance = 3 hero . moveRight ( 1 ) For i in range ( 1 ) : hero . moveUp ( …" at bounding box center [956, 425] width 441 height 455
click at [998, 299] on div "WalkDistance = 3 hero . moveRight ( 1 ) For i in range ( 1 ) : hero . moveUp ( …" at bounding box center [956, 425] width 441 height 455
type textarea "hero.moveUp(WalkDistance)"
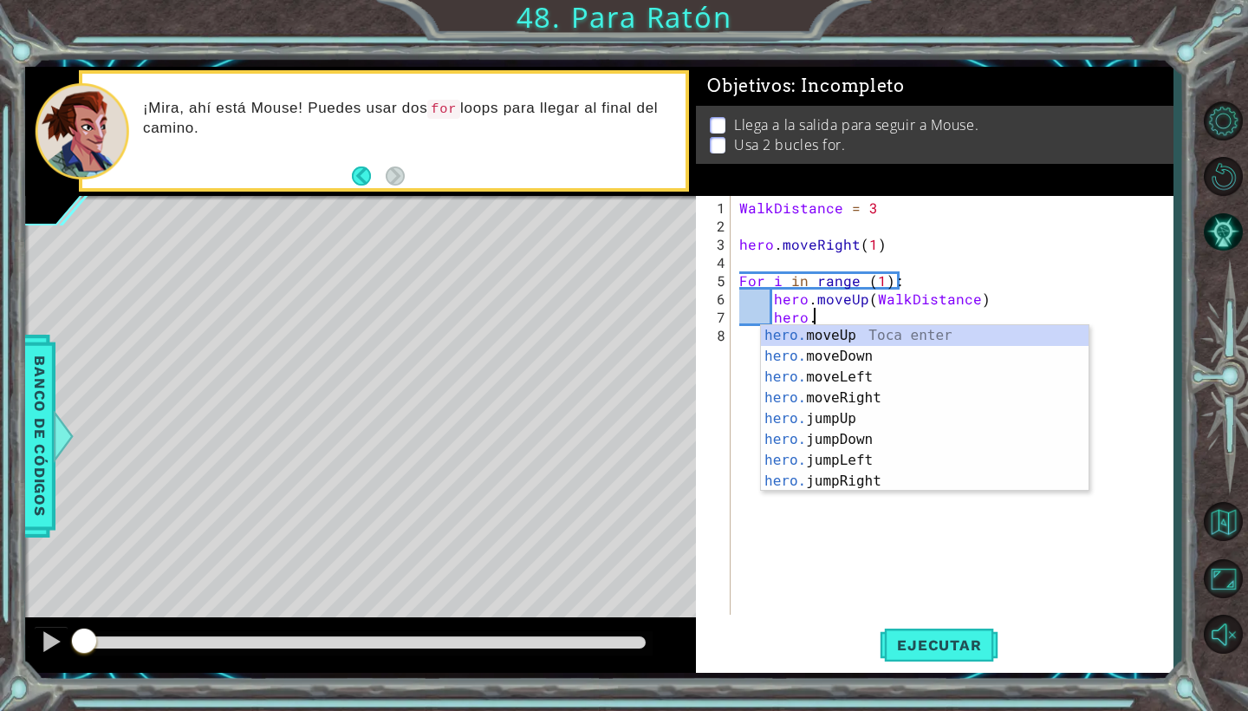
scroll to position [0, 4]
click at [948, 401] on div "hero.m oveUp Toca enter hero.m oveDown Toca enter hero.m oveLeft Toca enter her…" at bounding box center [925, 429] width 328 height 208
type textarea "hero.moveRight(1)"
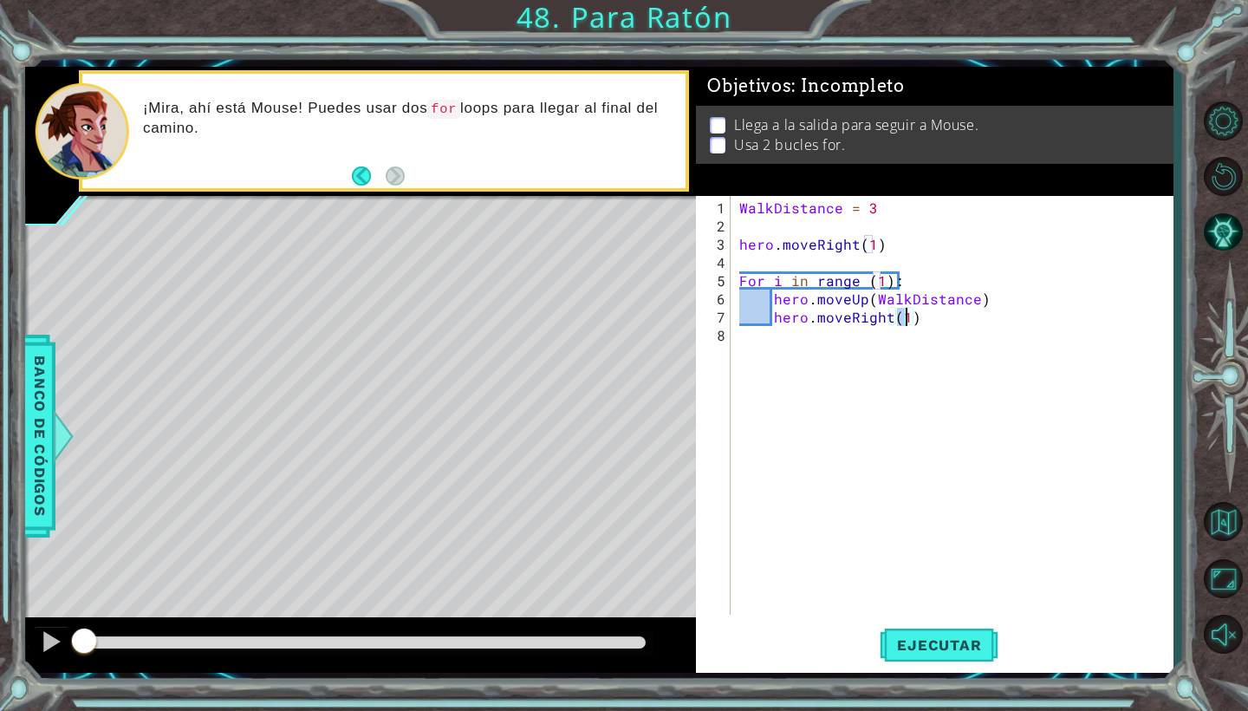
click at [881, 364] on div "WalkDistance = 3 hero . moveRight ( 1 ) For i in range ( 1 ) : hero . moveUp ( …" at bounding box center [956, 425] width 441 height 455
click at [881, 276] on div "WalkDistance = 3 hero . moveRight ( 1 ) For i in range ( 1 ) : hero . moveUp ( …" at bounding box center [956, 425] width 441 height 455
click at [946, 637] on span "Ejecutar" at bounding box center [939, 644] width 119 height 17
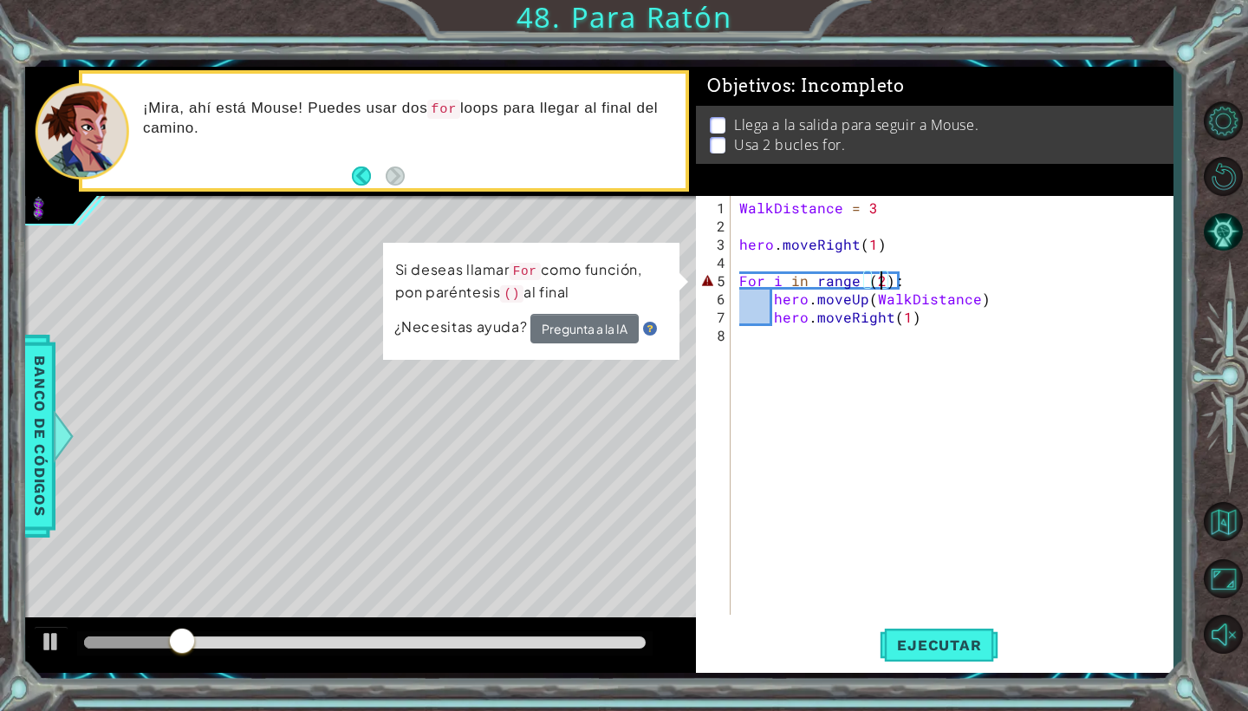
click at [559, 328] on button "Pregunta a la IA" at bounding box center [584, 328] width 108 height 29
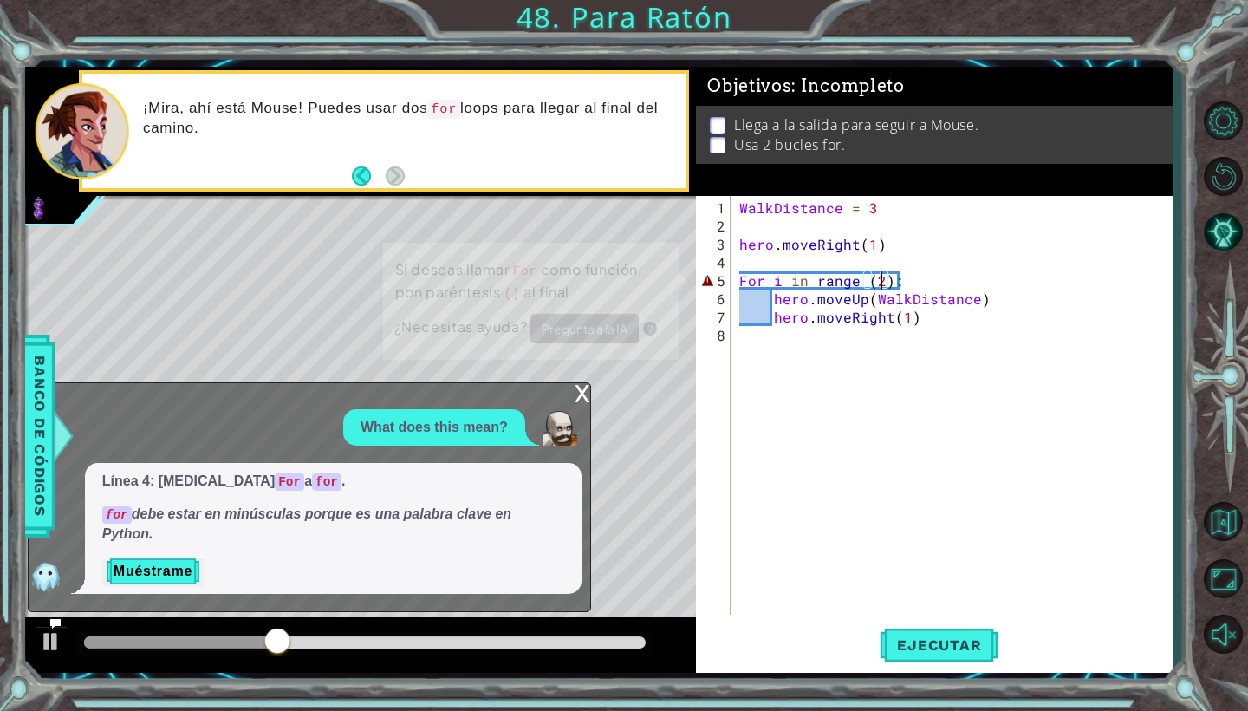
click at [748, 278] on div "WalkDistance = 3 hero . moveRight ( 1 ) For i in range ( 2 ) : hero . moveUp ( …" at bounding box center [956, 425] width 441 height 455
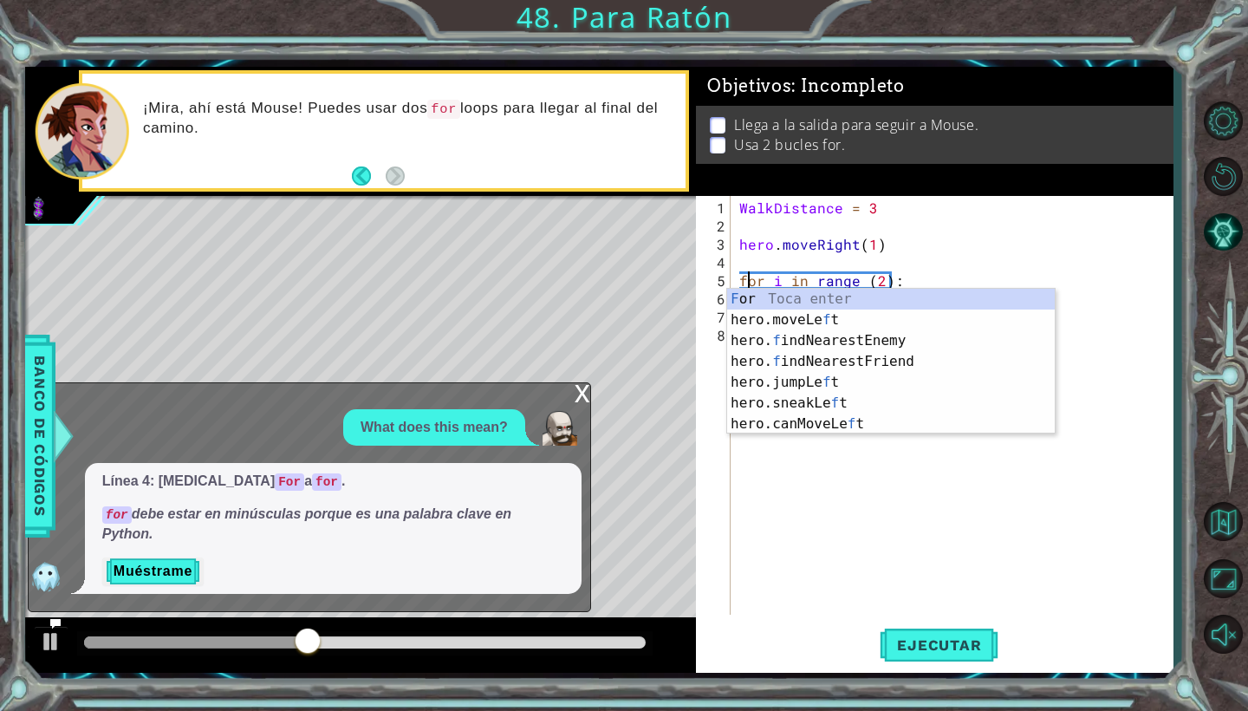
scroll to position [0, 2]
type textarea "for i in range (2):"
click at [914, 646] on span "Ejecutar" at bounding box center [939, 644] width 119 height 17
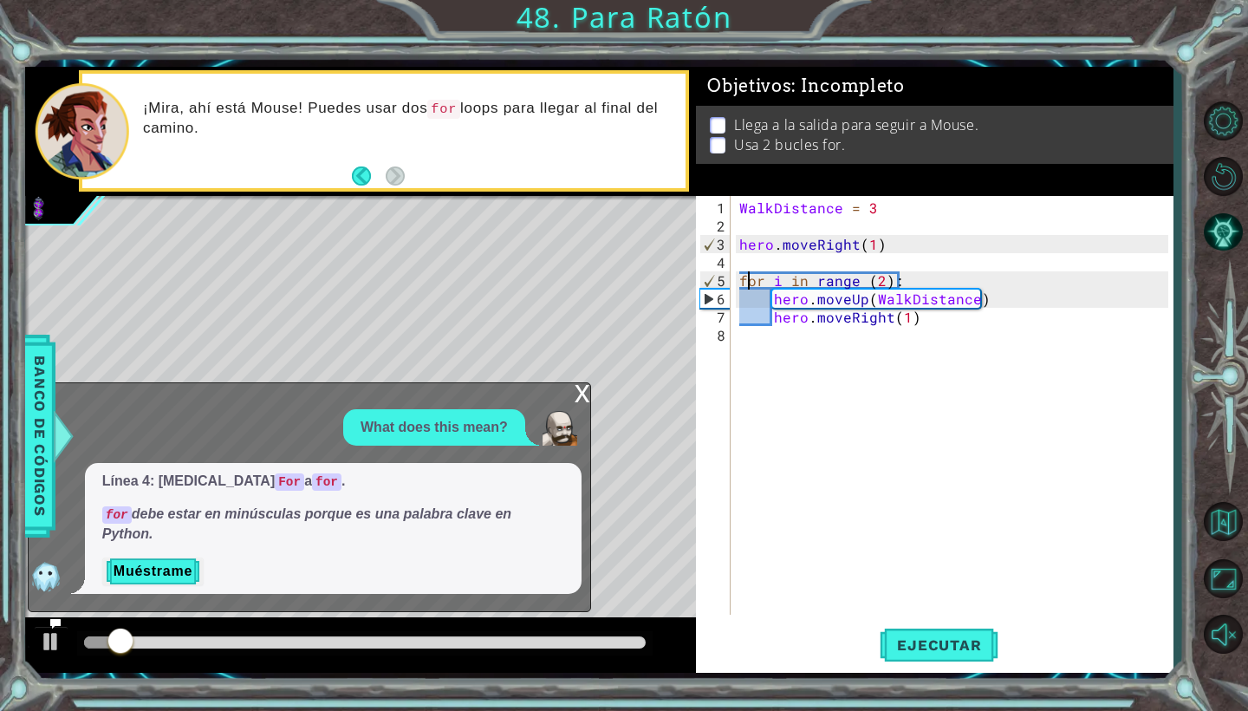
click at [581, 400] on div "x" at bounding box center [583, 391] width 16 height 17
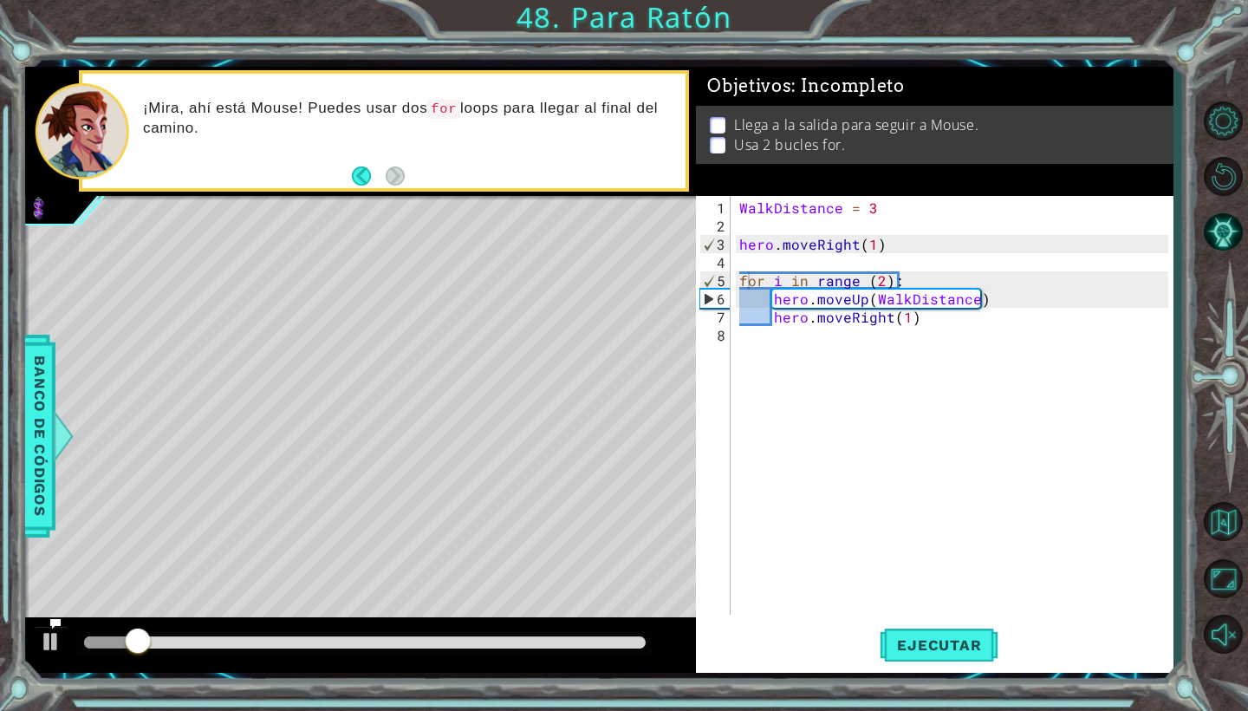
click at [819, 478] on div "WalkDistance = 3 hero . moveRight ( 1 ) for i in range ( 2 ) : hero . moveUp ( …" at bounding box center [956, 425] width 441 height 455
click at [875, 211] on div "WalkDistance = 3 hero . moveRight ( 1 ) for i in range ( 2 ) : hero . moveUp ( …" at bounding box center [956, 425] width 441 height 455
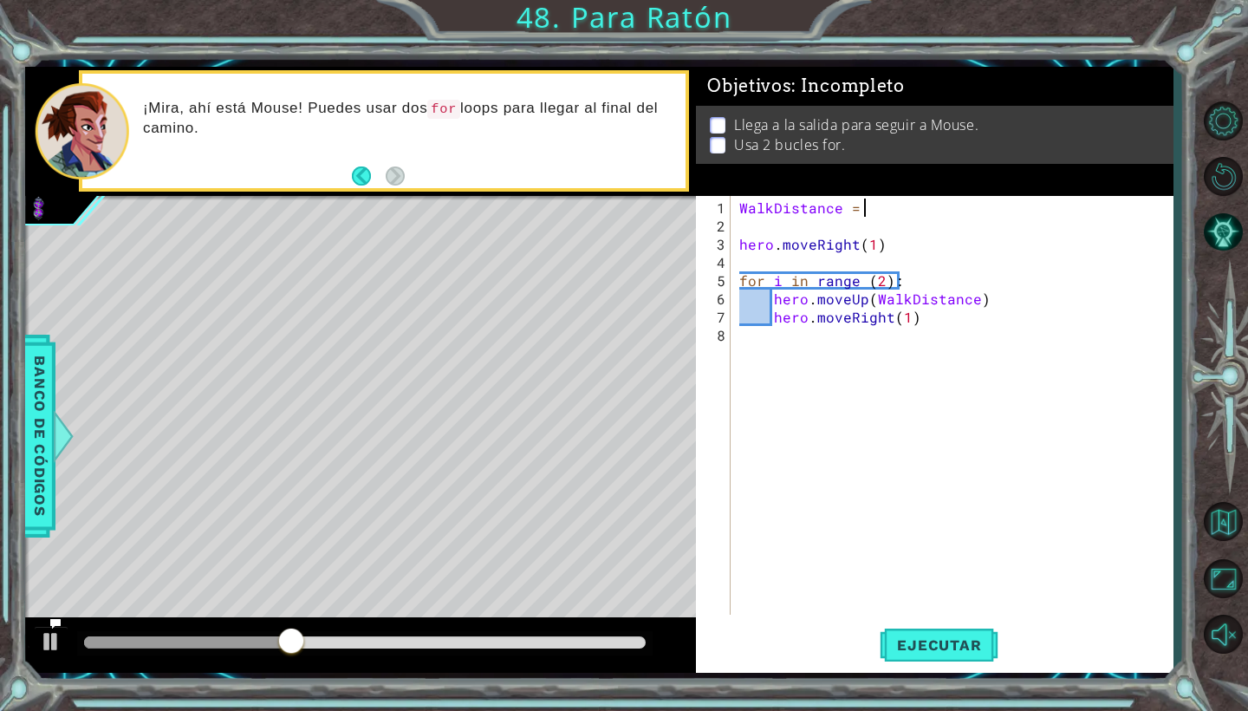
scroll to position [0, 8]
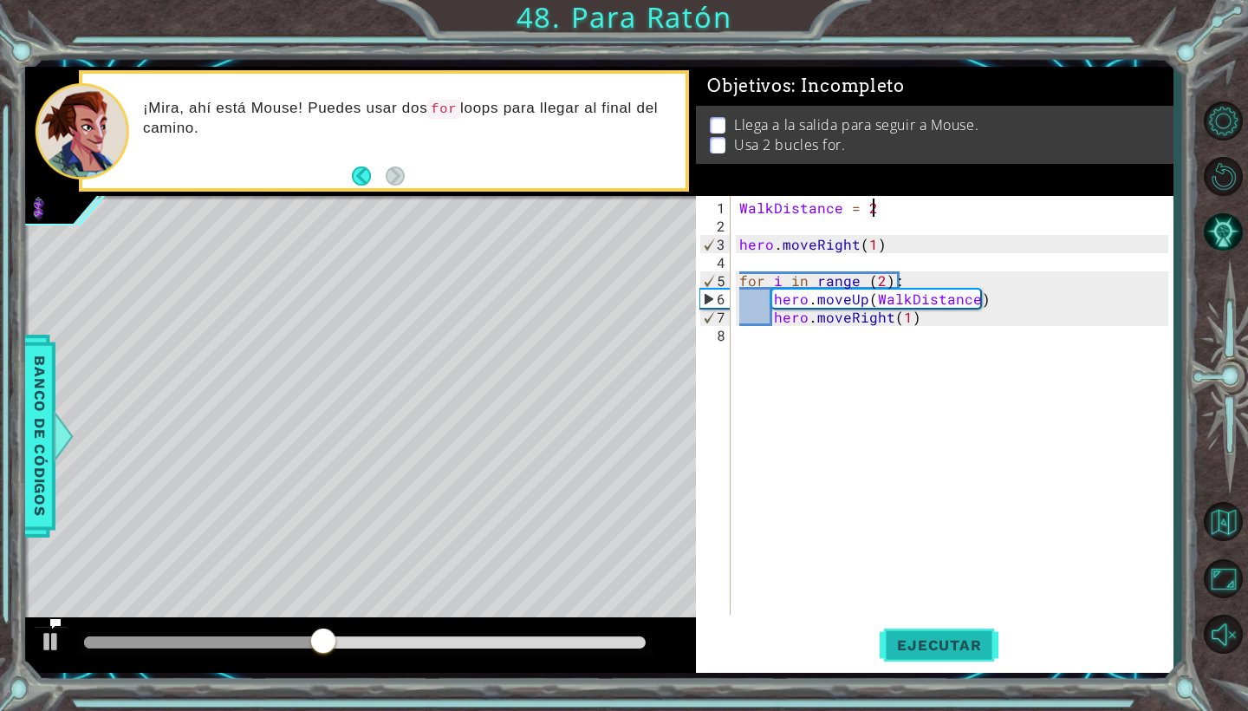
click at [920, 656] on button "Ejecutar" at bounding box center [939, 645] width 119 height 48
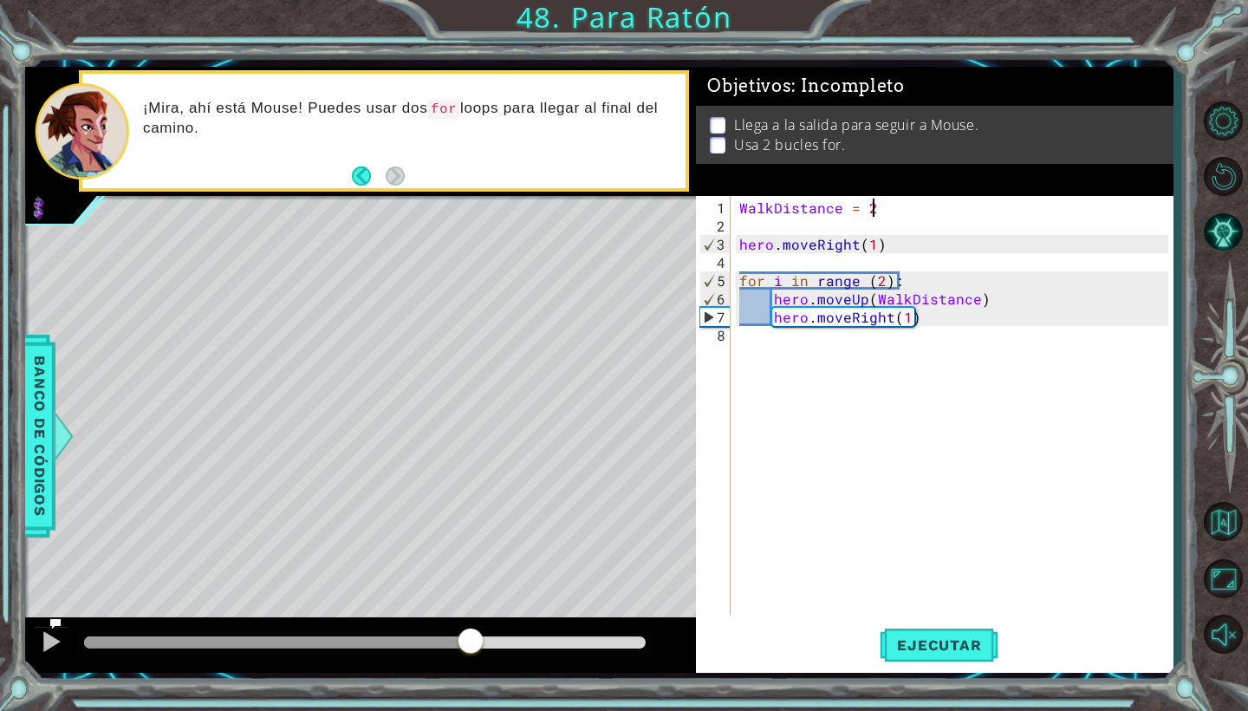
drag, startPoint x: 109, startPoint y: 639, endPoint x: 470, endPoint y: 655, distance: 360.9
click at [470, 655] on div at bounding box center [470, 642] width 31 height 31
click at [883, 277] on div "WalkDistance = 2 hero . moveRight ( 1 ) for i in range ( 2 ) : hero . moveUp ( …" at bounding box center [956, 425] width 441 height 455
type textarea "for i in range (3):"
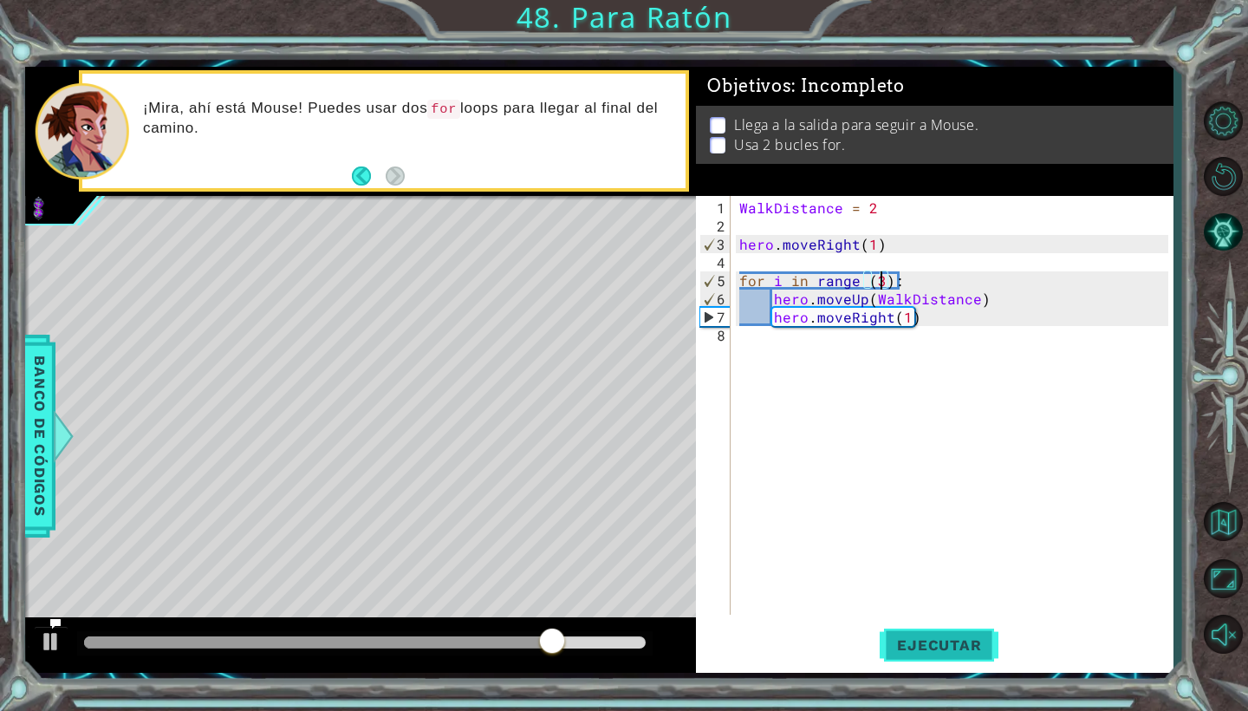
click at [940, 651] on span "Ejecutar" at bounding box center [939, 644] width 119 height 17
drag, startPoint x: 114, startPoint y: 647, endPoint x: 401, endPoint y: 642, distance: 287.8
click at [370, 642] on div at bounding box center [354, 642] width 31 height 31
click at [793, 333] on div "WalkDistance = 2 hero . moveRight ( 1 ) for i in range ( 3 ) : hero . moveUp ( …" at bounding box center [956, 425] width 441 height 455
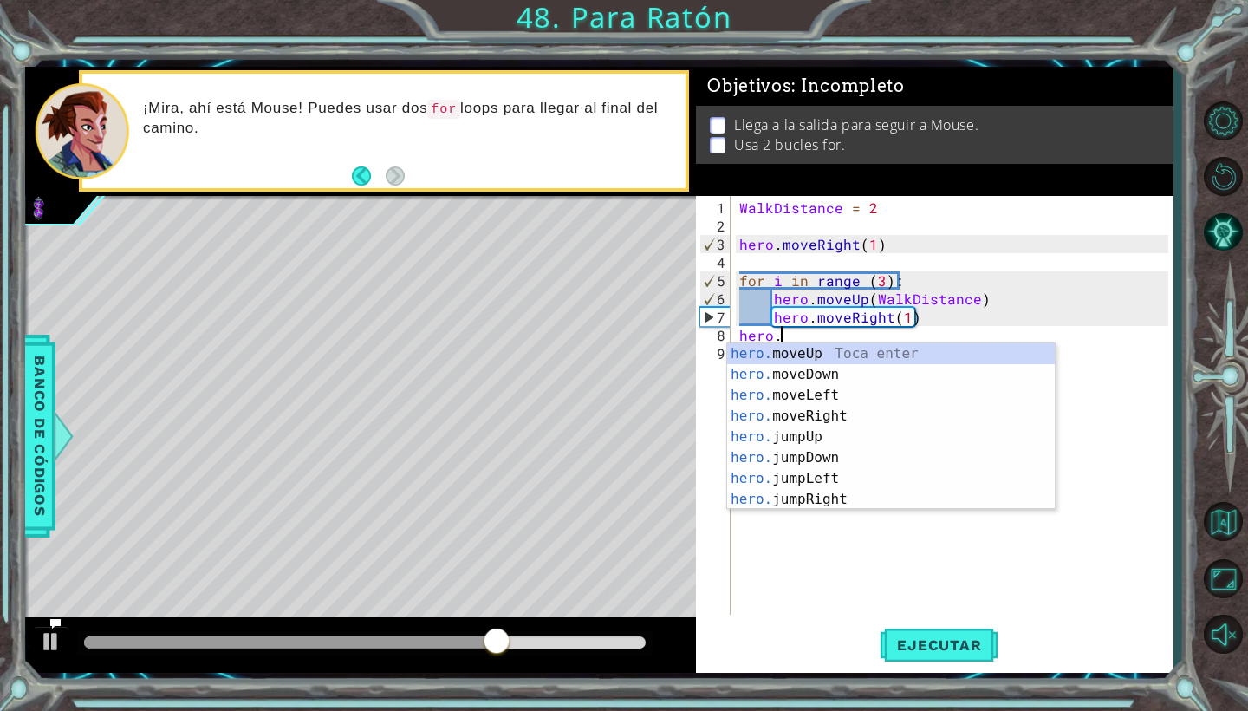
scroll to position [0, 3]
click at [823, 374] on div "hero.m oveUp Toca enter hero.m oveDown Toca enter hero.m oveLeft Toca enter her…" at bounding box center [891, 447] width 328 height 208
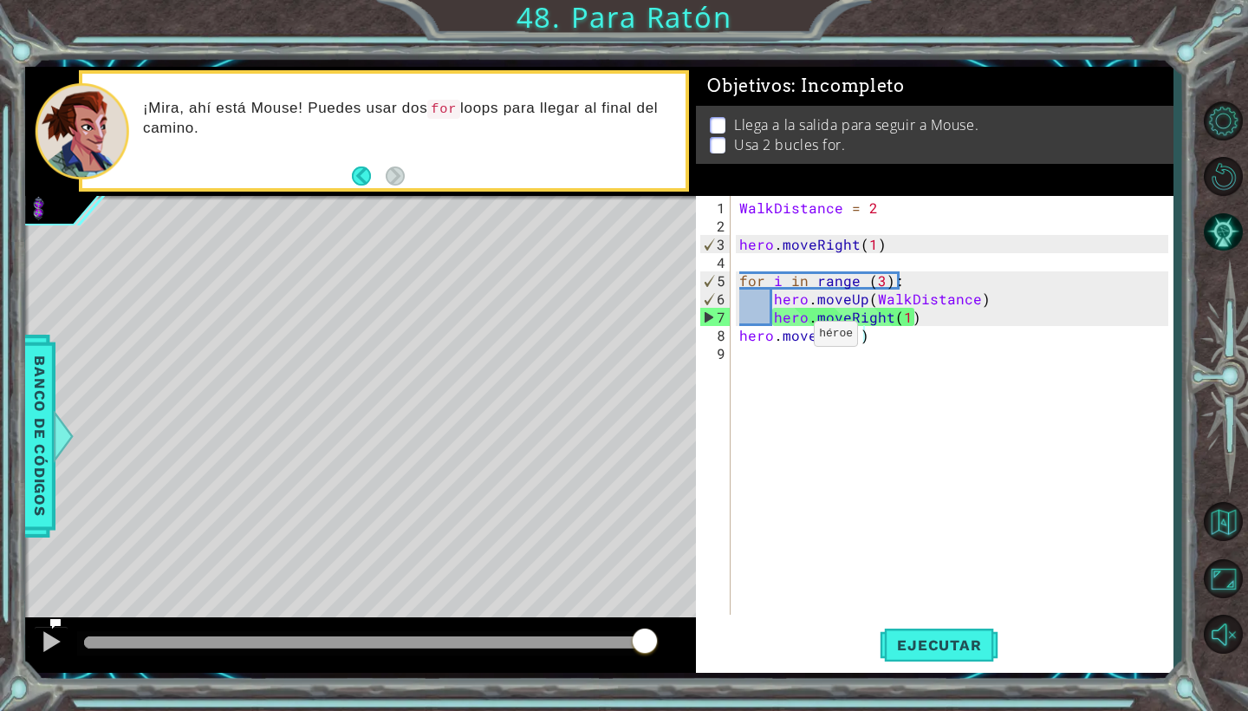
scroll to position [0, 8]
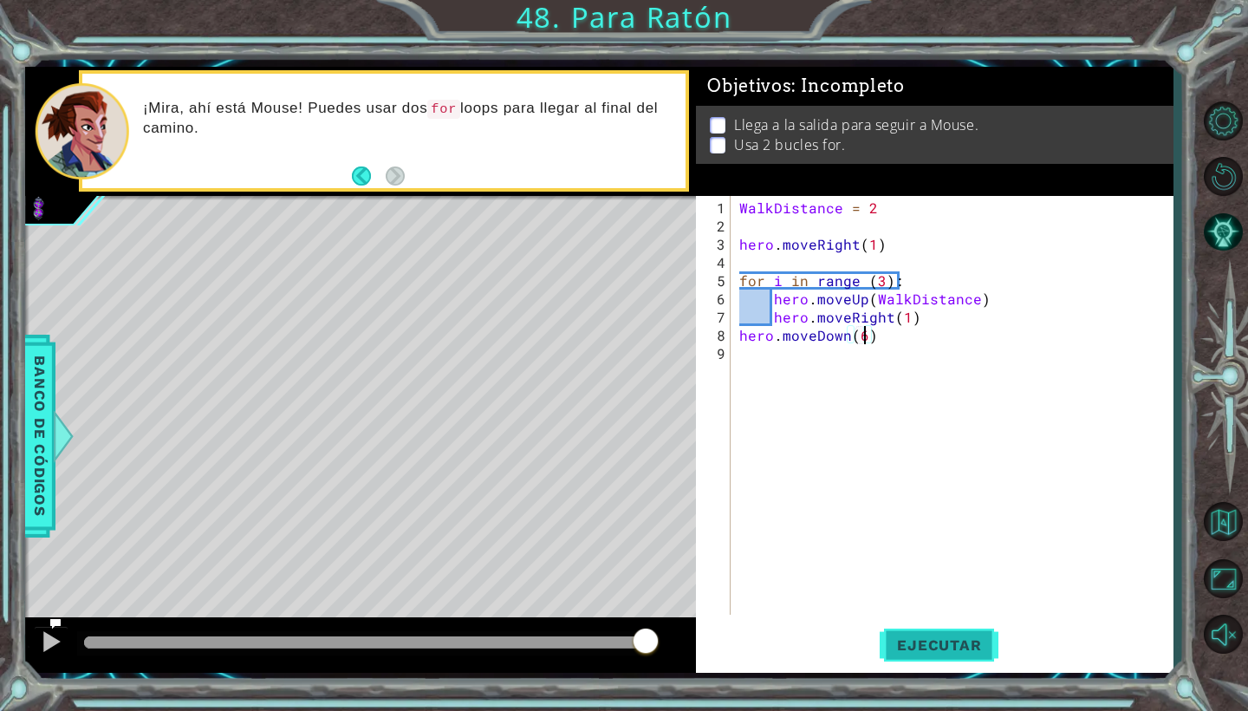
click at [907, 641] on span "Ejecutar" at bounding box center [939, 644] width 119 height 17
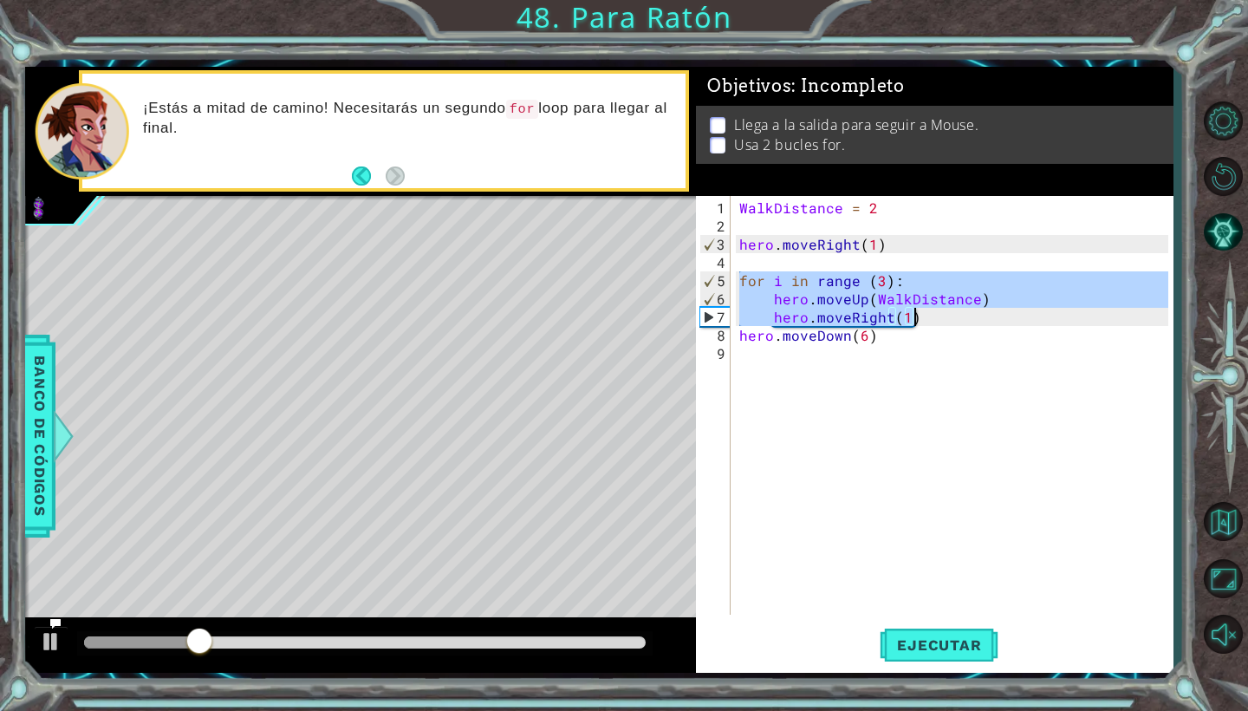
drag, startPoint x: 739, startPoint y: 272, endPoint x: 924, endPoint y: 308, distance: 188.0
click at [924, 308] on div "WalkDistance = 2 hero . moveRight ( 1 ) for i in range ( 3 ) : hero . moveUp ( …" at bounding box center [956, 425] width 441 height 455
click at [939, 322] on div "WalkDistance = 2 hero . moveRight ( 1 ) for i in range ( 3 ) : hero . moveUp ( …" at bounding box center [956, 425] width 441 height 455
type textarea "hero.moveRight(1)"
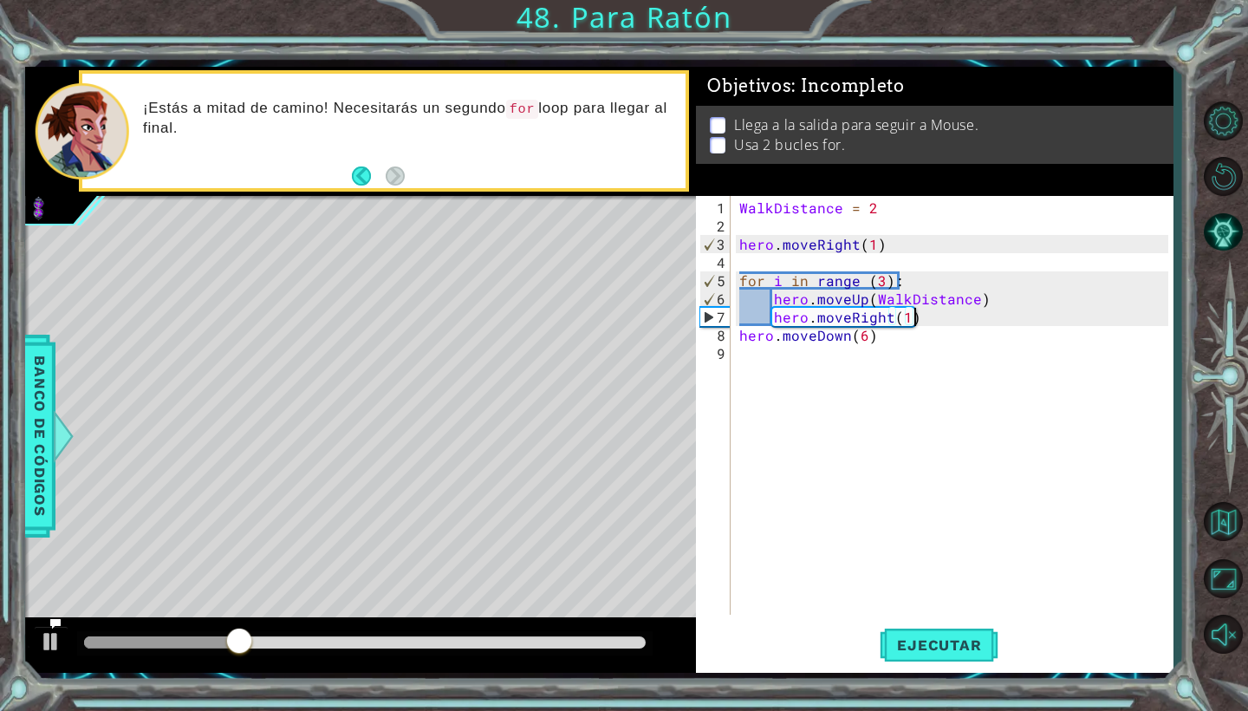
click at [940, 356] on div "WalkDistance = 2 hero . moveRight ( 1 ) for i in range ( 3 ) : hero . moveUp ( …" at bounding box center [956, 425] width 441 height 455
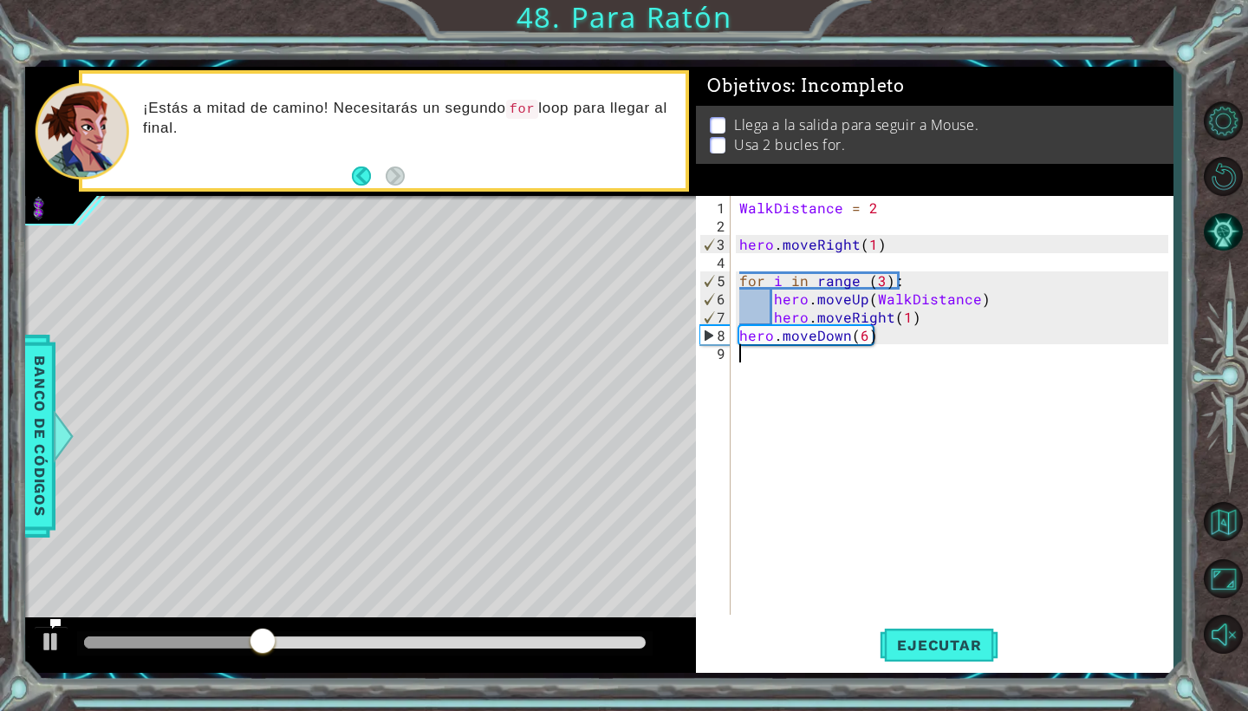
click at [933, 339] on div "WalkDistance = 2 hero . moveRight ( 1 ) for i in range ( 3 ) : hero . moveUp ( …" at bounding box center [956, 425] width 441 height 455
type textarea "hero.moveDown(6)"
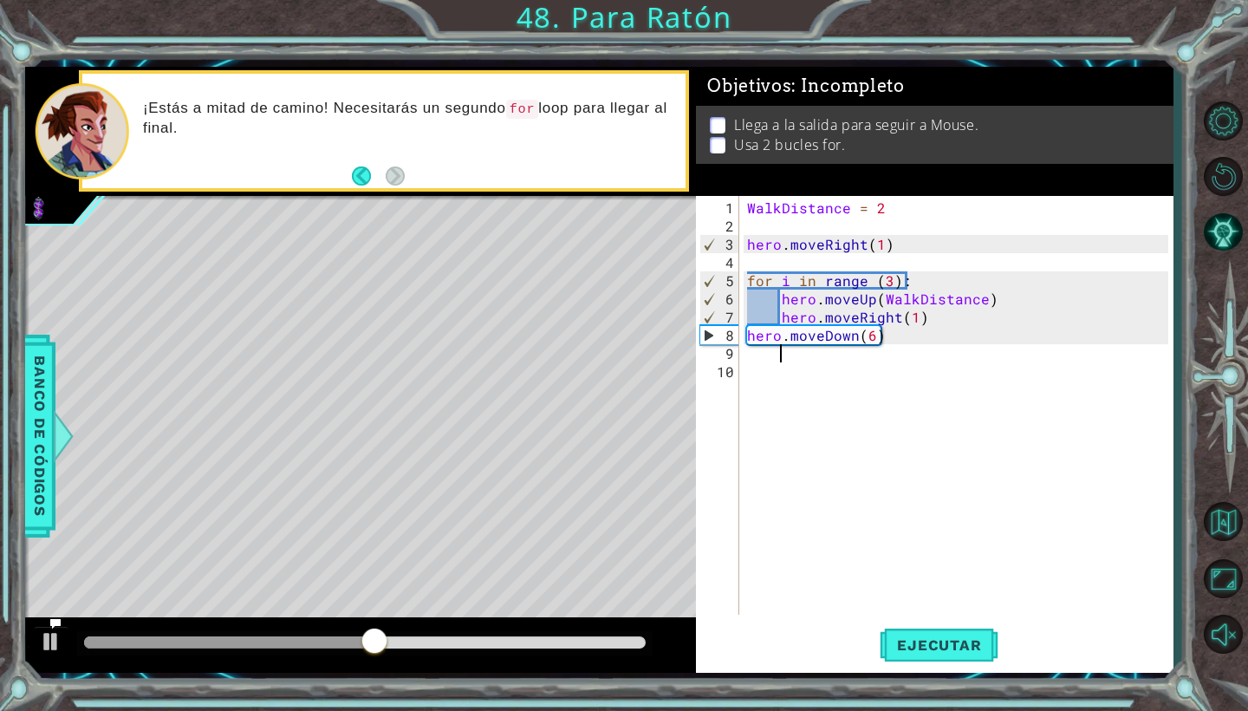
paste textarea "hero.moveRight(1)"
type textarea "hero.moveRight(1)"
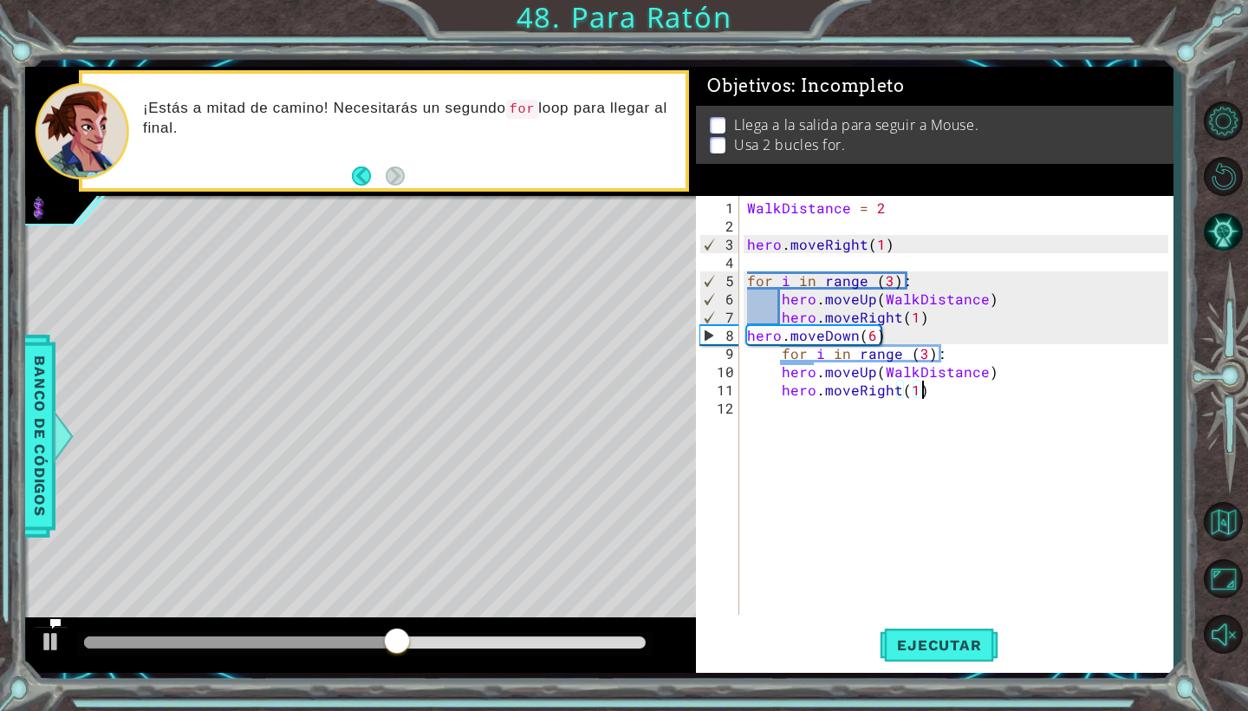
click at [943, 462] on div "WalkDistance = 2 hero . moveRight ( 1 ) for i in range ( 3 ) : hero . moveUp ( …" at bounding box center [960, 425] width 433 height 455
click at [952, 641] on span "Ejecutar" at bounding box center [939, 644] width 119 height 17
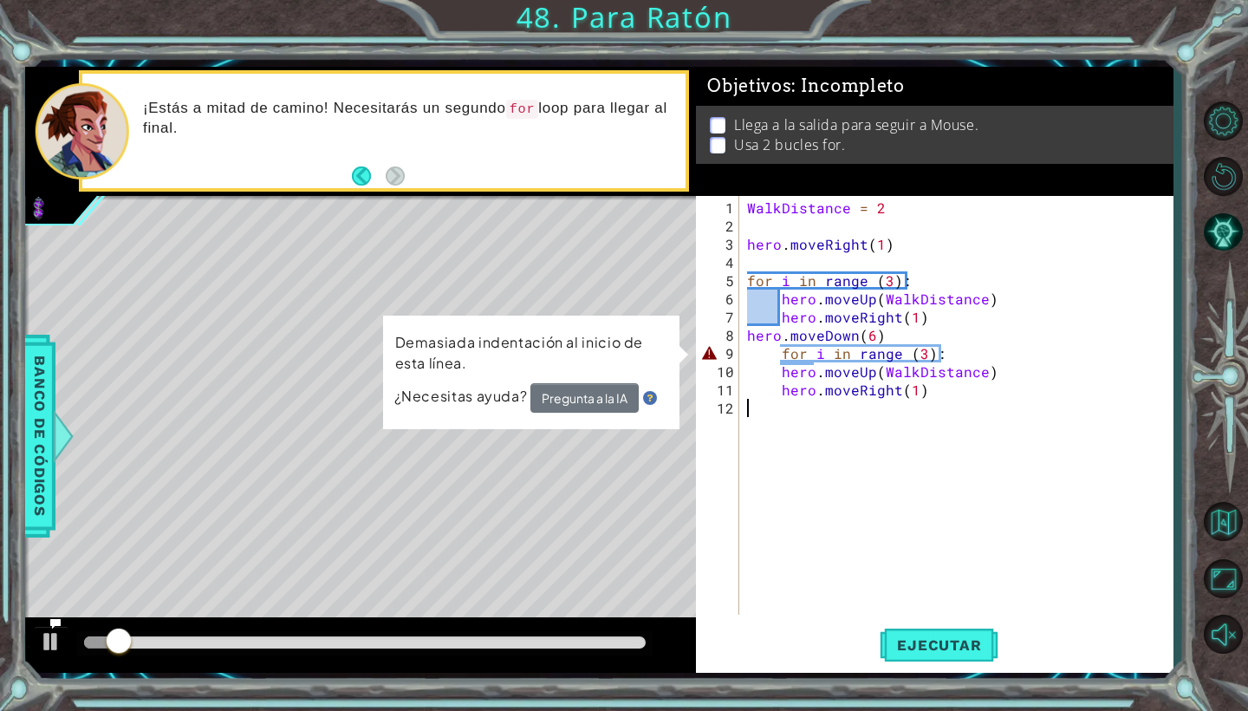
click at [900, 333] on div "WalkDistance = 2 hero . moveRight ( 1 ) for i in range ( 3 ) : hero . moveUp ( …" at bounding box center [960, 425] width 433 height 455
type textarea "hero.moveDown(6)"
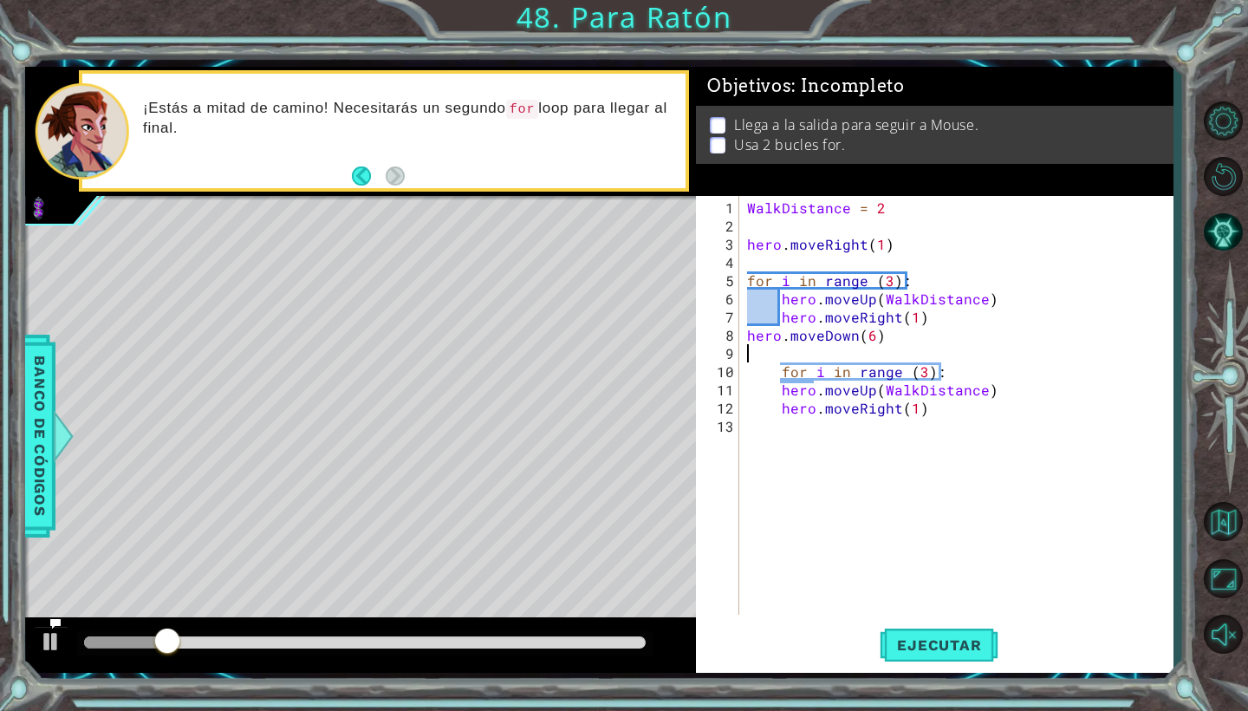
click at [784, 376] on div "WalkDistance = 2 hero . moveRight ( 1 ) for i in range ( 3 ) : hero . moveUp ( …" at bounding box center [960, 425] width 433 height 455
type textarea "for i in range (3):"
click at [911, 641] on span "Ejecutar" at bounding box center [939, 644] width 119 height 17
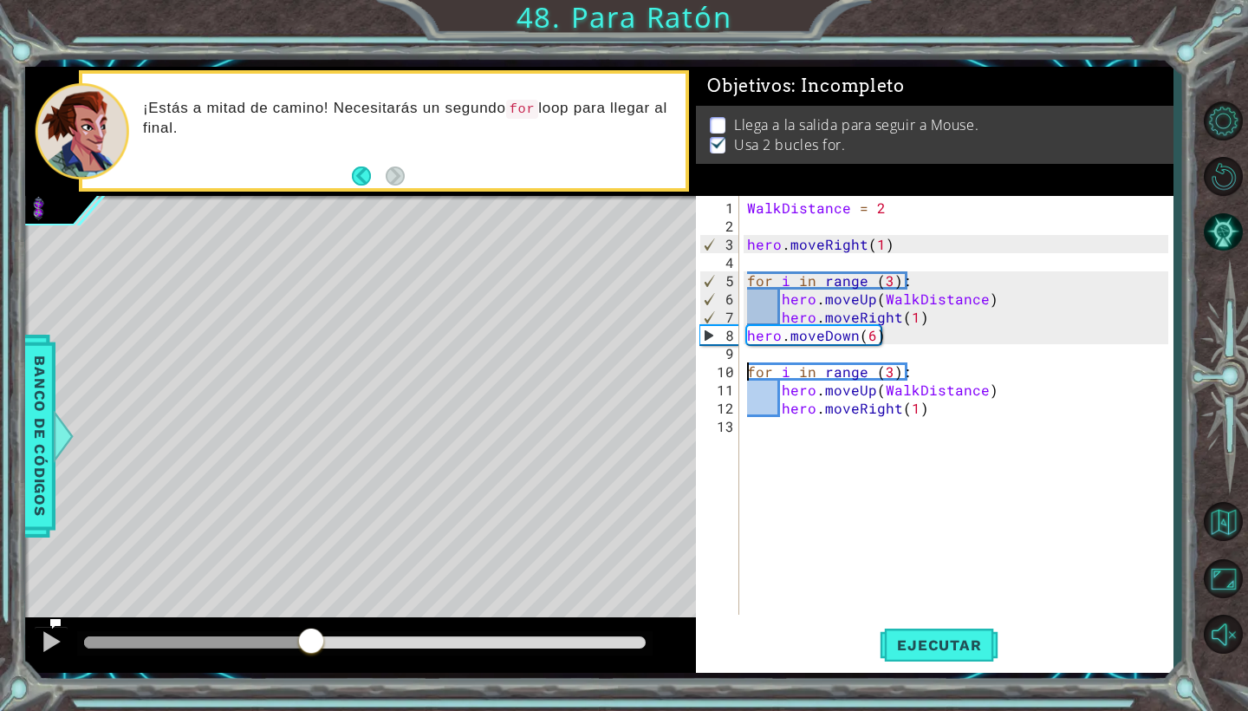
drag, startPoint x: 146, startPoint y: 637, endPoint x: 299, endPoint y: 648, distance: 153.0
click at [309, 648] on div at bounding box center [311, 642] width 31 height 31
click at [912, 345] on div "WalkDistance = 2 hero . moveRight ( 1 ) for i in range ( 3 ) : hero . moveUp ( …" at bounding box center [960, 425] width 433 height 455
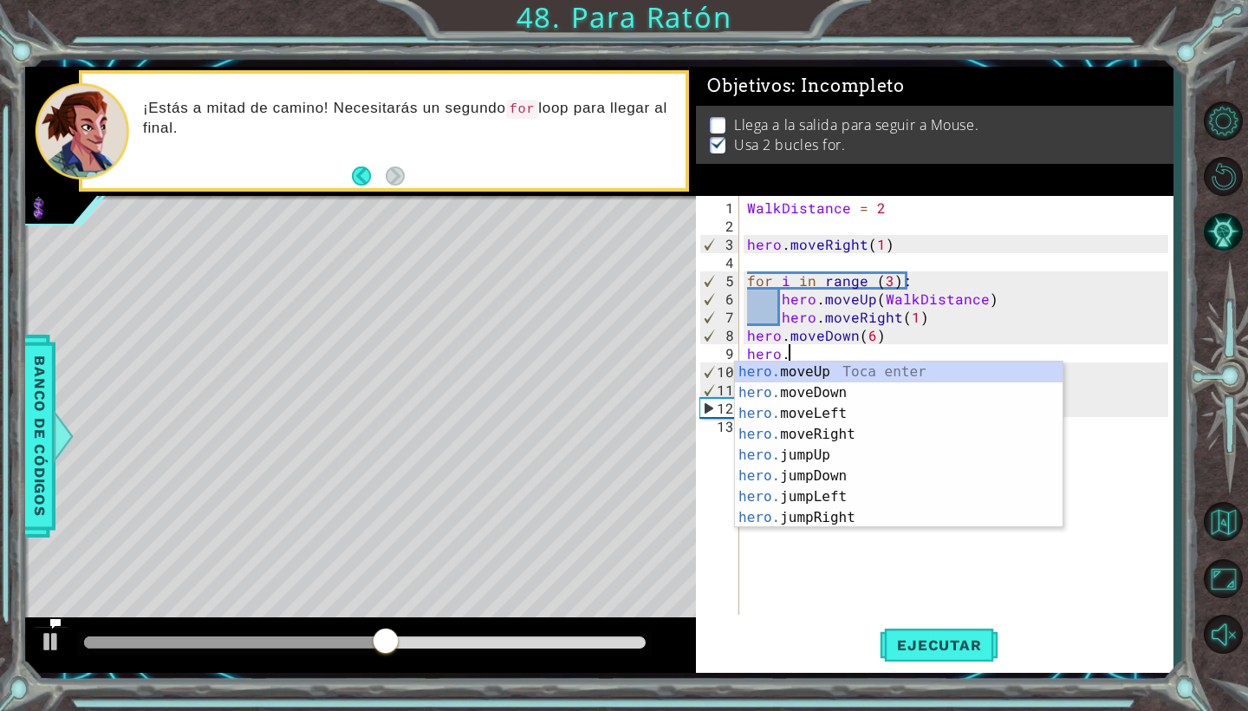
scroll to position [0, 3]
click at [914, 433] on div "hero.m oveUp Toca enter hero.m oveDown Toca enter hero.m oveLeft Toca enter her…" at bounding box center [899, 465] width 328 height 208
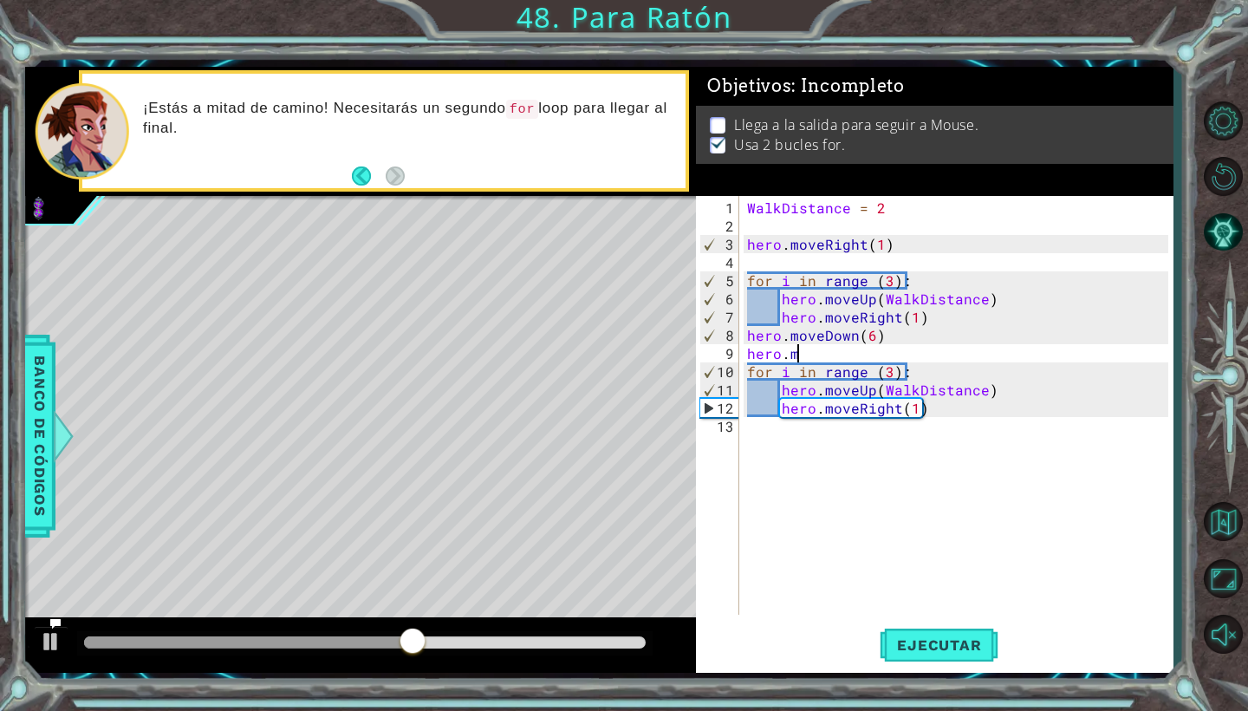
type textarea "hero.moveRight(1)"
click at [924, 353] on div "WalkDistance = 2 hero . moveRight ( 1 ) for i in range ( 3 ) : hero . moveUp ( …" at bounding box center [960, 425] width 433 height 455
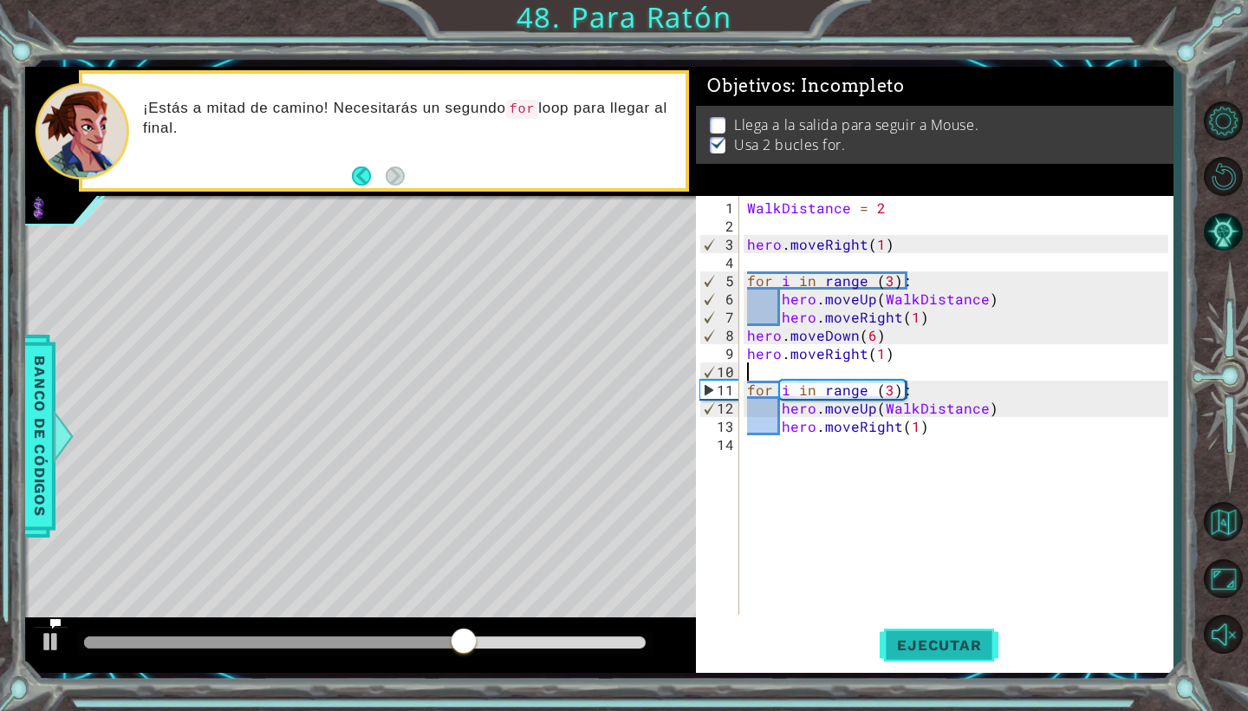
click at [914, 633] on button "Ejecutar" at bounding box center [939, 645] width 119 height 48
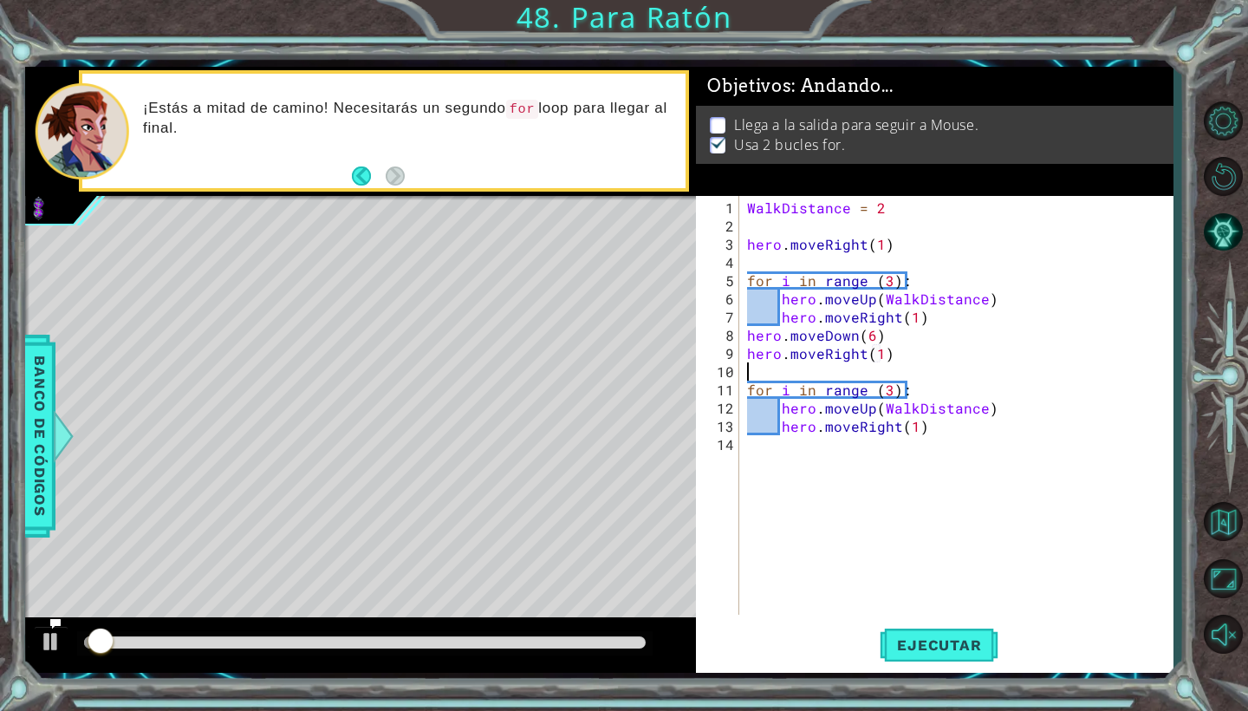
click at [927, 319] on div "WalkDistance = 2 hero . moveRight ( 1 ) for i in range ( 3 ) : hero . moveUp ( …" at bounding box center [960, 425] width 433 height 455
type textarea "hero.moveRight(1)"
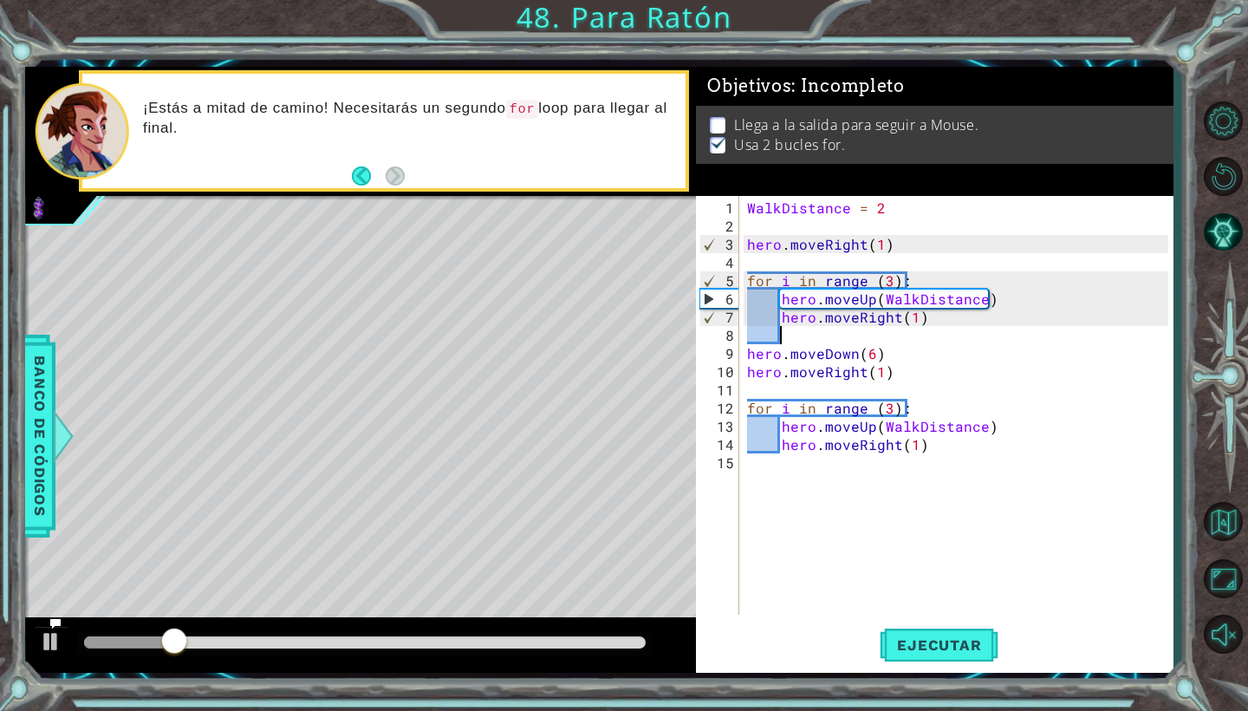
click at [927, 469] on div "WalkDistance = 2 hero . moveRight ( 1 ) for i in range ( 3 ) : hero . moveUp ( …" at bounding box center [960, 425] width 433 height 455
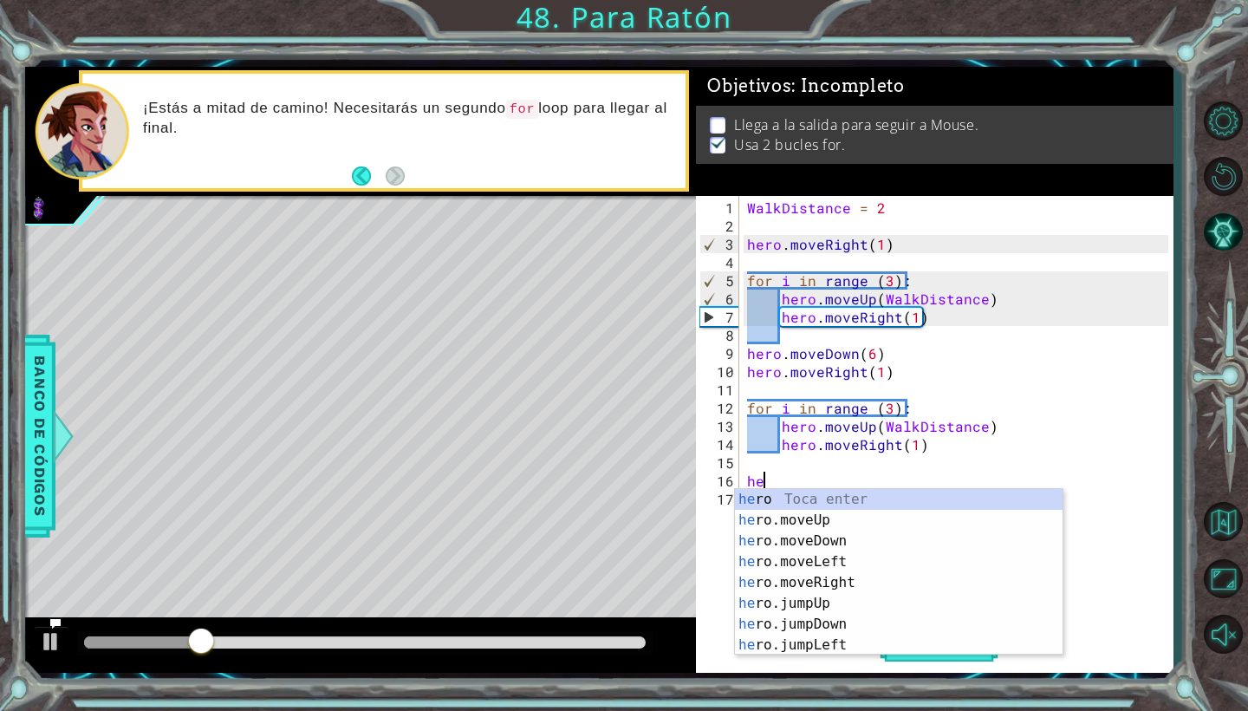
scroll to position [0, 1]
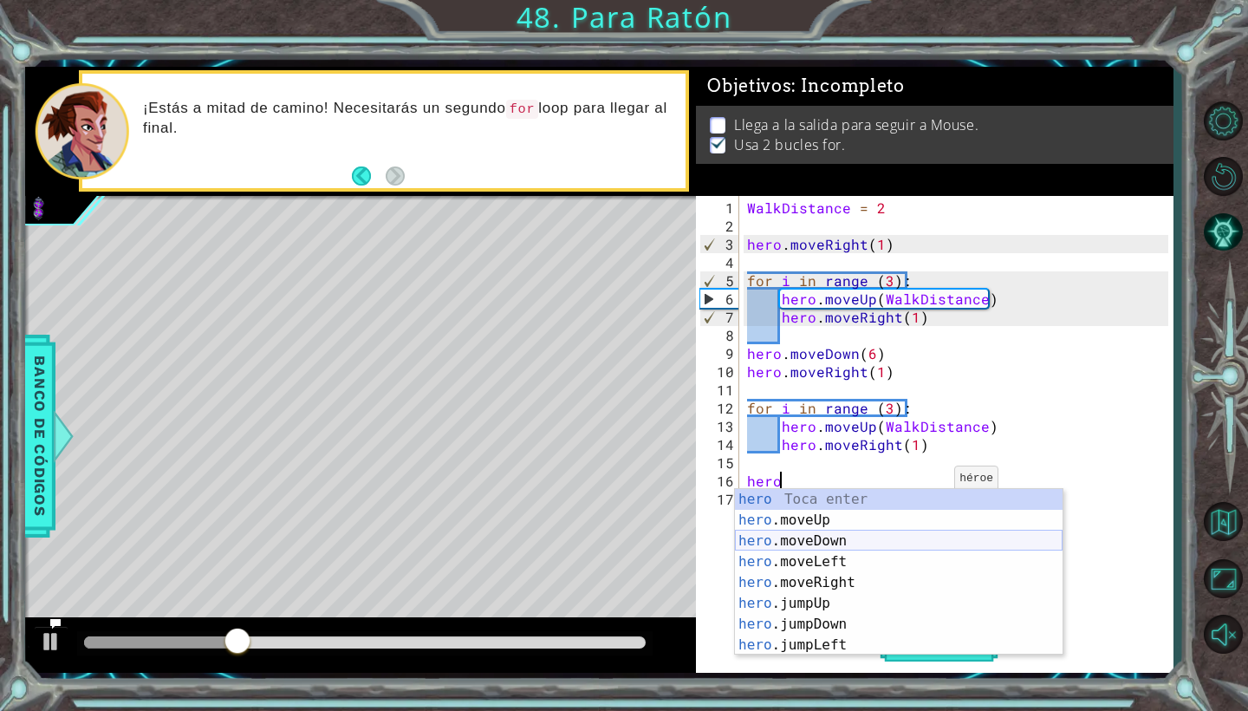
click at [896, 543] on div "hero Toca enter hero .moveUp Toca enter hero .moveDown Toca enter hero .moveLef…" at bounding box center [899, 593] width 328 height 208
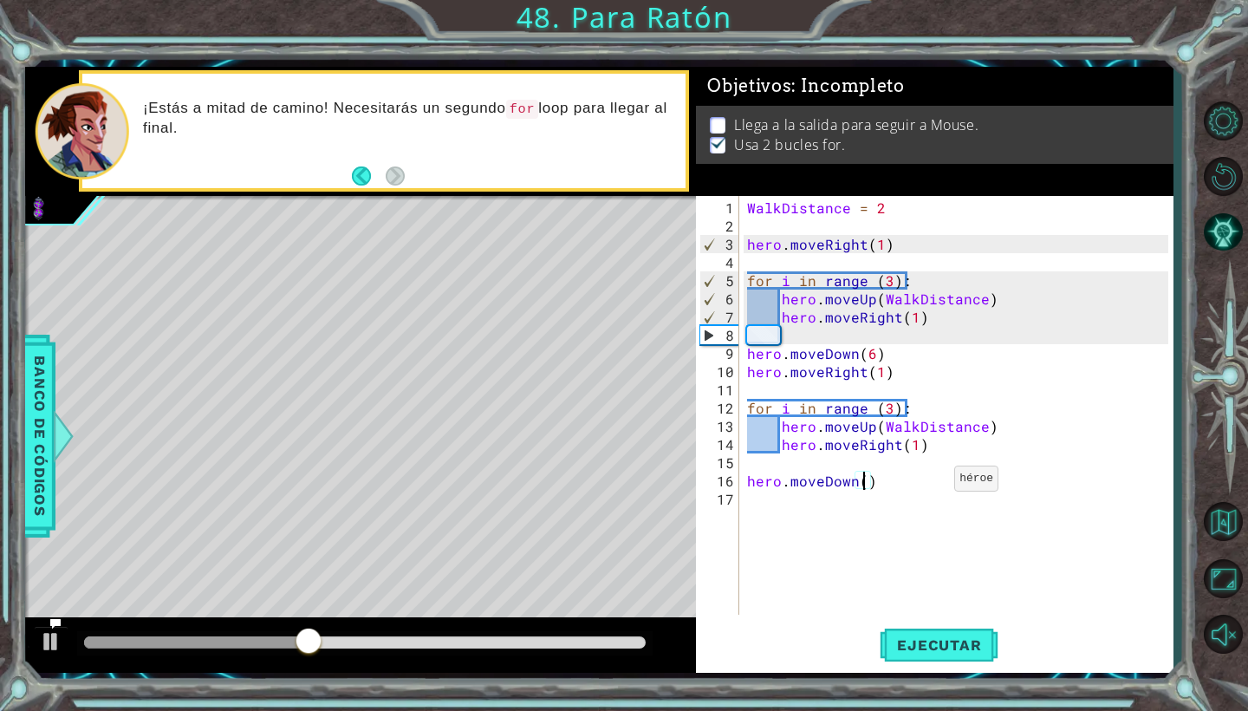
scroll to position [0, 8]
type textarea "hero.moveDown(6)"
click at [928, 653] on span "Ejecutar" at bounding box center [939, 644] width 119 height 17
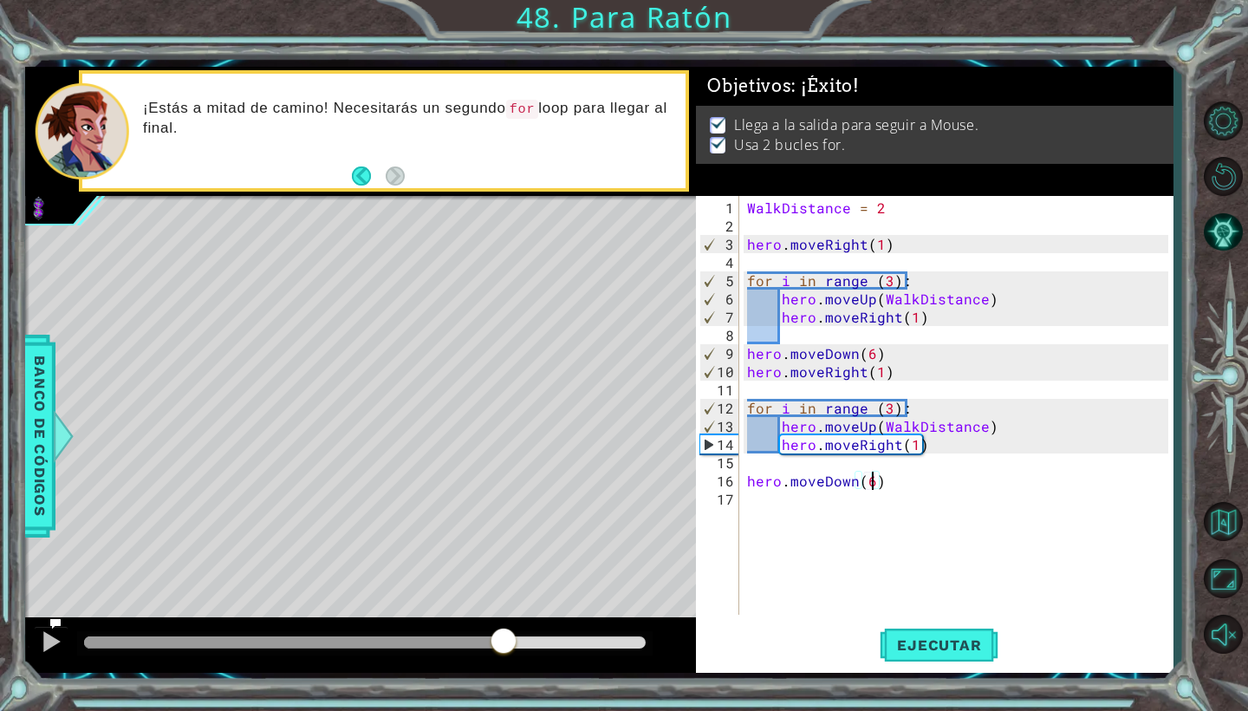
drag, startPoint x: 110, startPoint y: 636, endPoint x: 517, endPoint y: 675, distance: 408.4
click at [514, 678] on div "1 2 3 4 5 6 7 8 WalkDistance = 3 hero . moveRight ( 1 ) for i in range ( 2 ) : …" at bounding box center [599, 370] width 1148 height 626
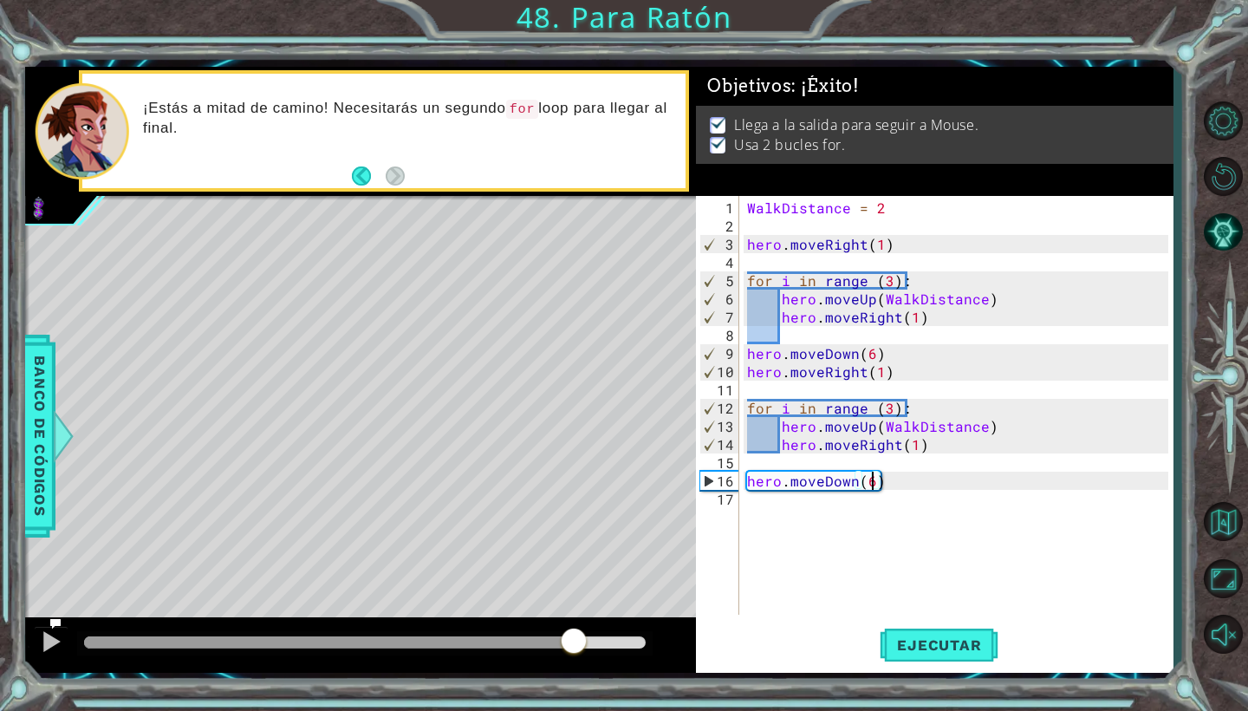
drag, startPoint x: 525, startPoint y: 632, endPoint x: 576, endPoint y: 634, distance: 50.3
click at [576, 634] on div at bounding box center [573, 642] width 31 height 31
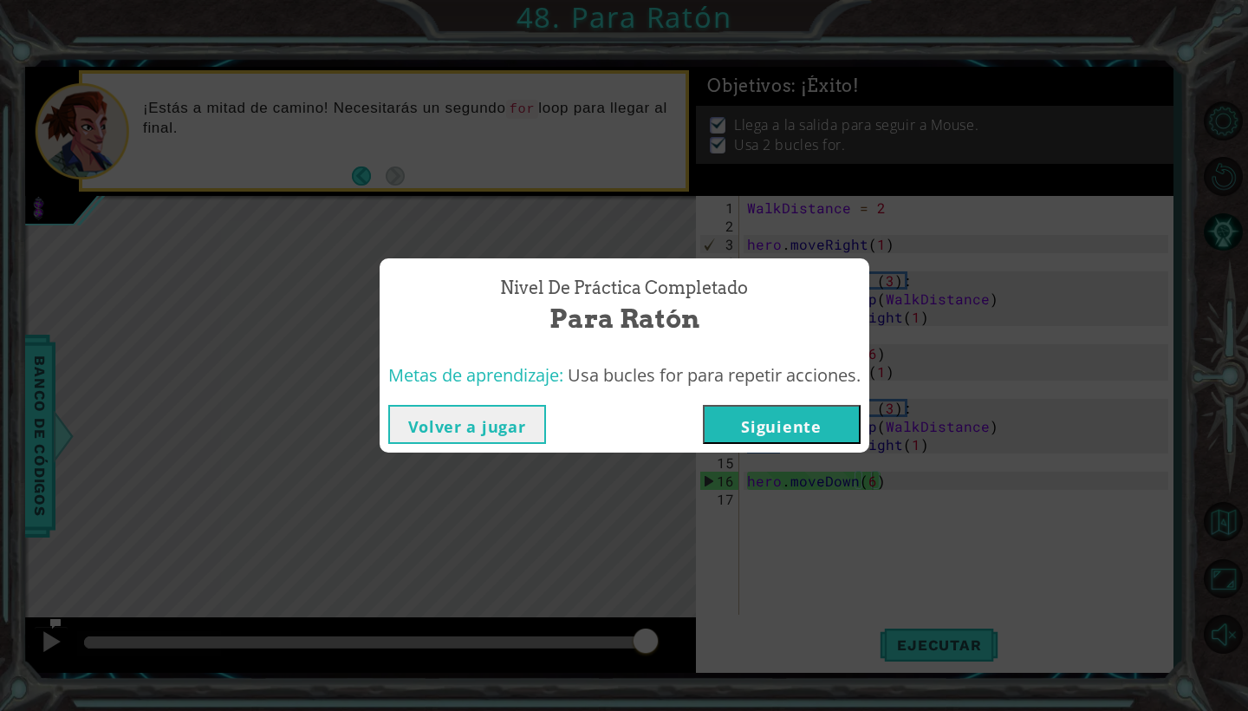
click at [764, 413] on button "Siguiente" at bounding box center [782, 424] width 158 height 39
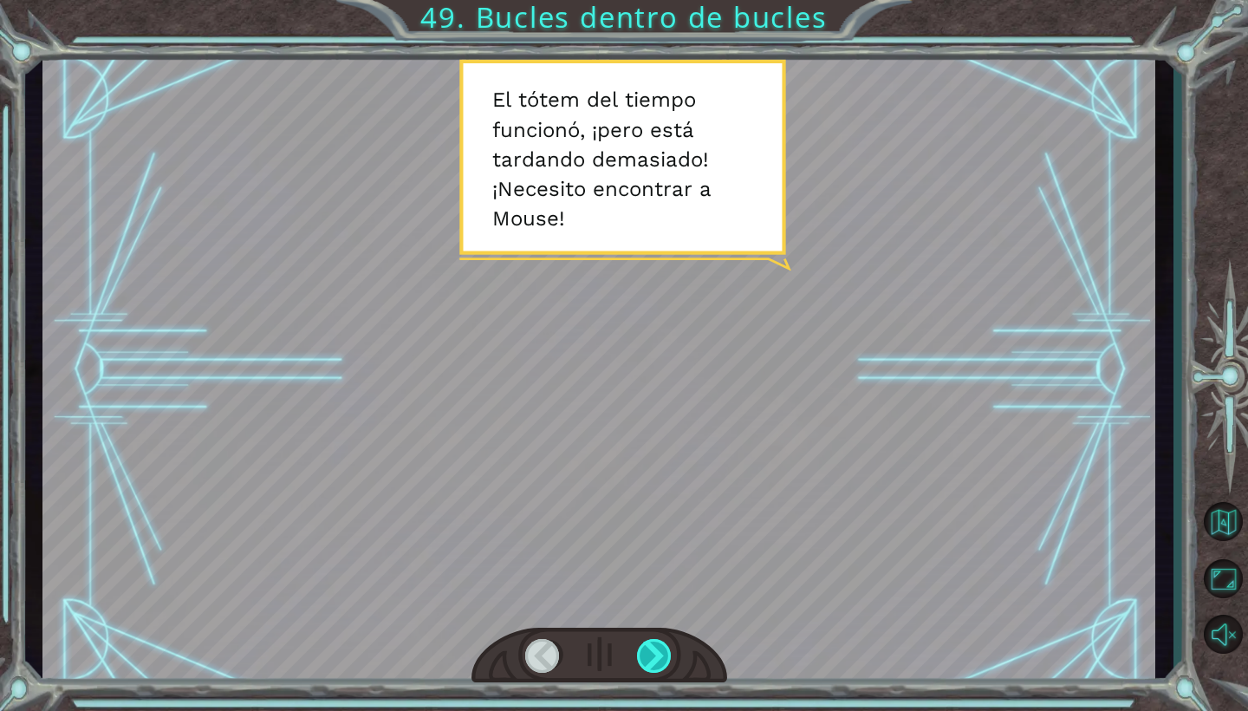
click at [659, 649] on div at bounding box center [655, 656] width 36 height 34
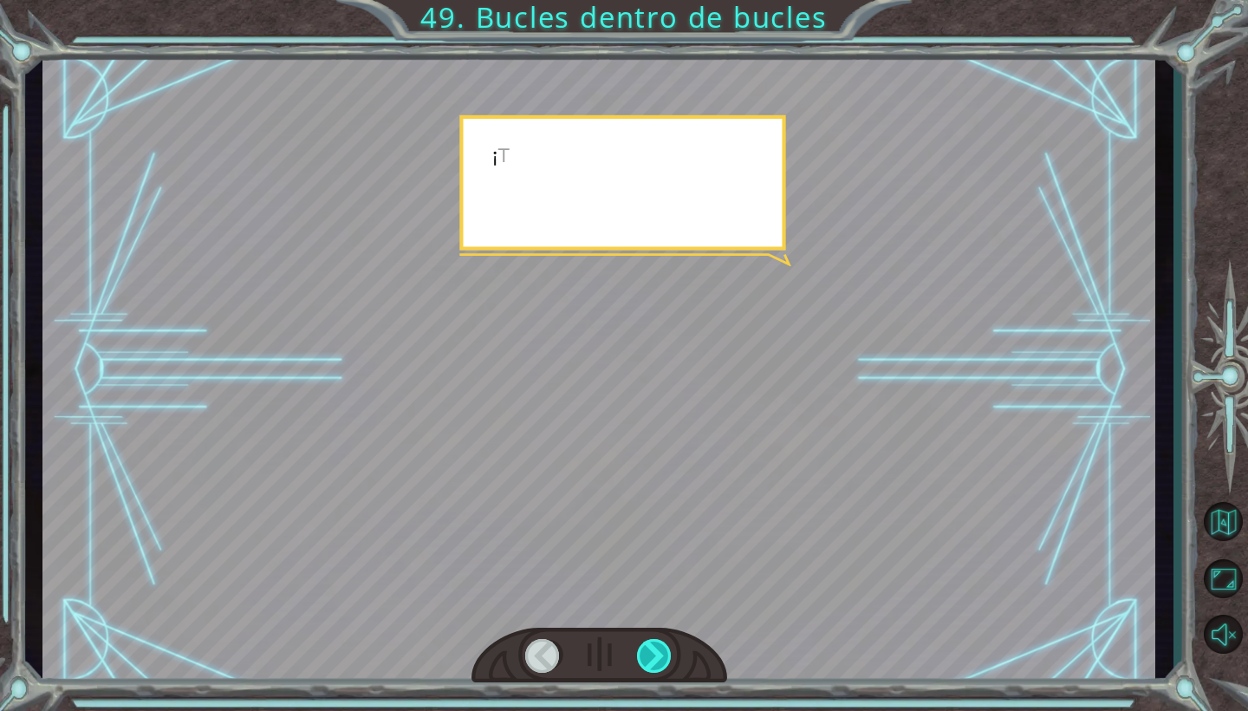
click at [659, 649] on div at bounding box center [655, 656] width 36 height 34
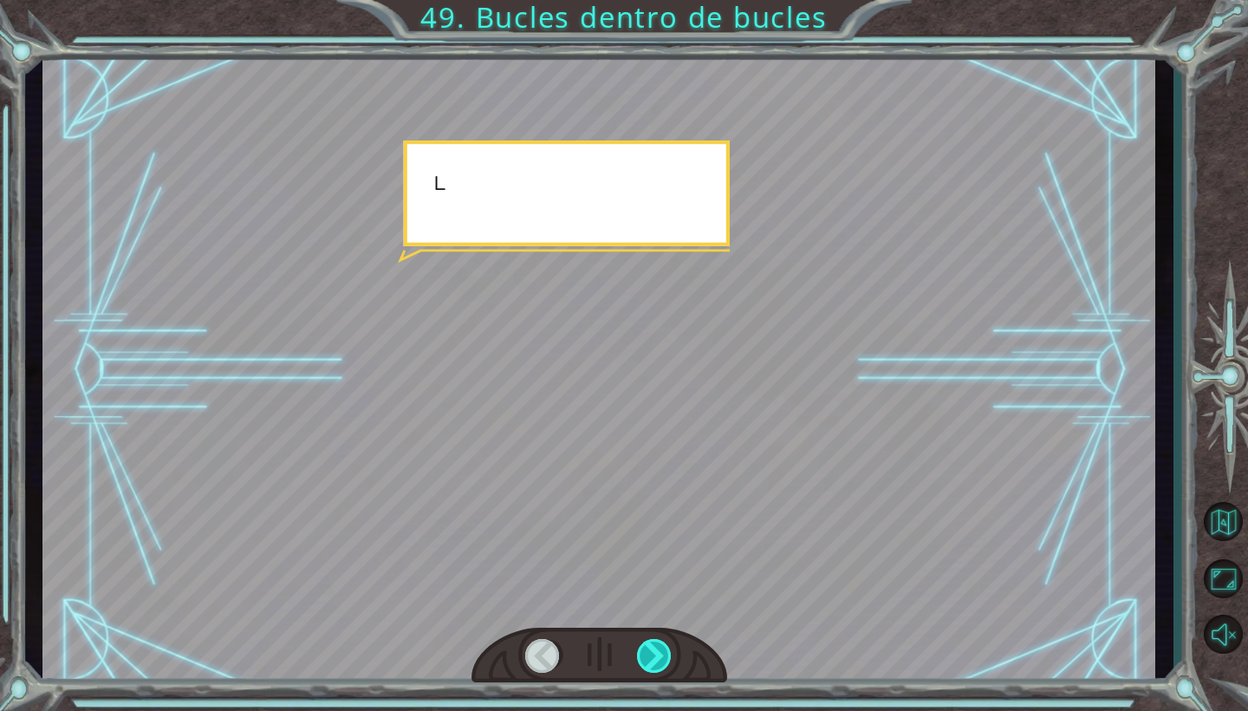
click at [659, 649] on div at bounding box center [655, 656] width 36 height 34
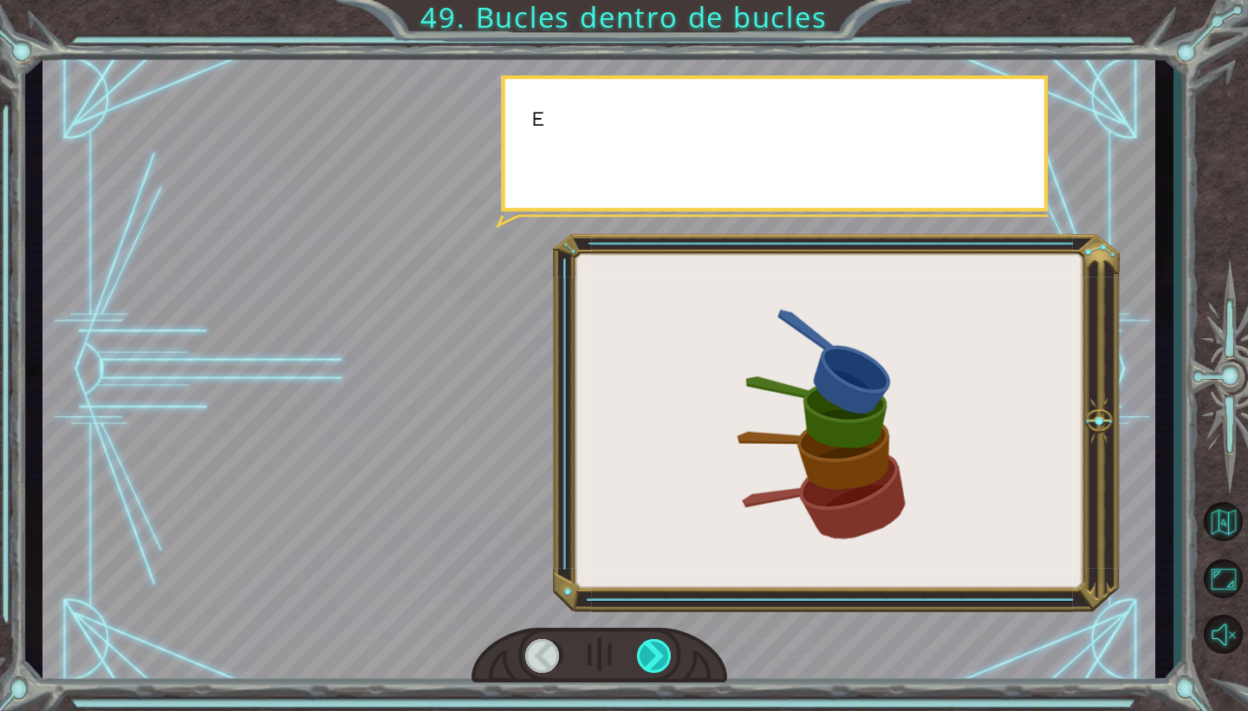
click at [659, 649] on div at bounding box center [655, 656] width 36 height 34
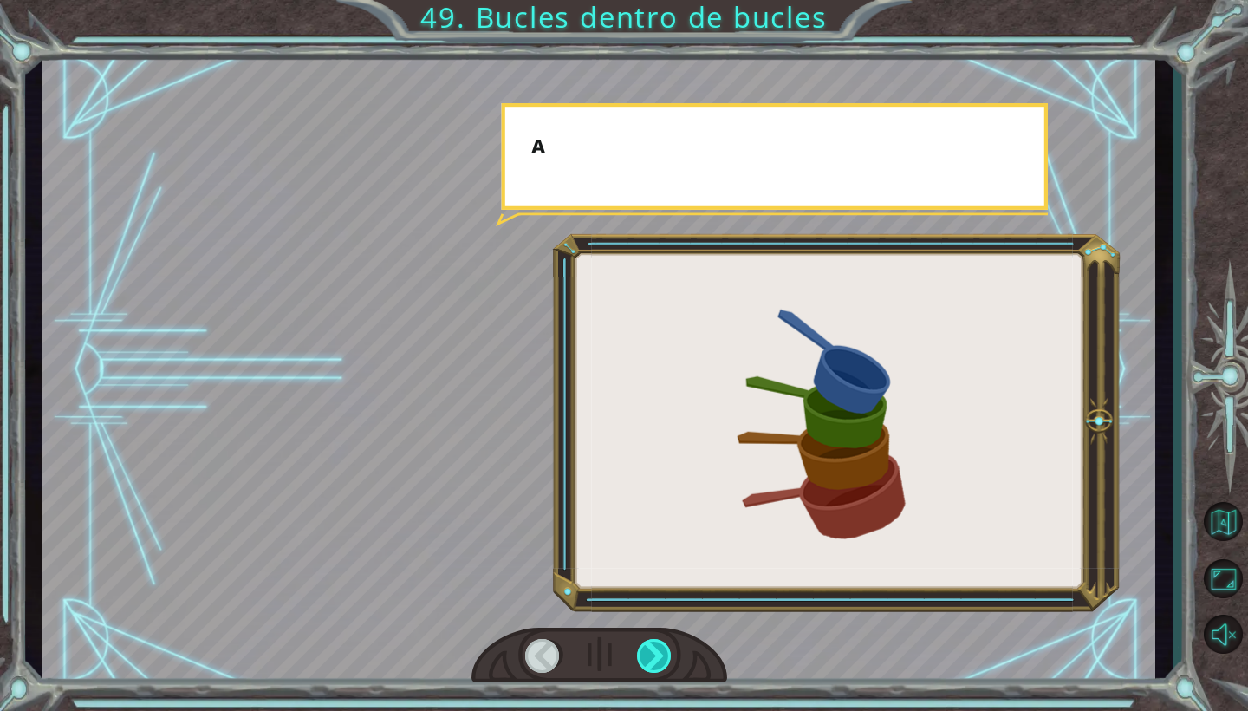
click at [659, 649] on div at bounding box center [655, 656] width 36 height 34
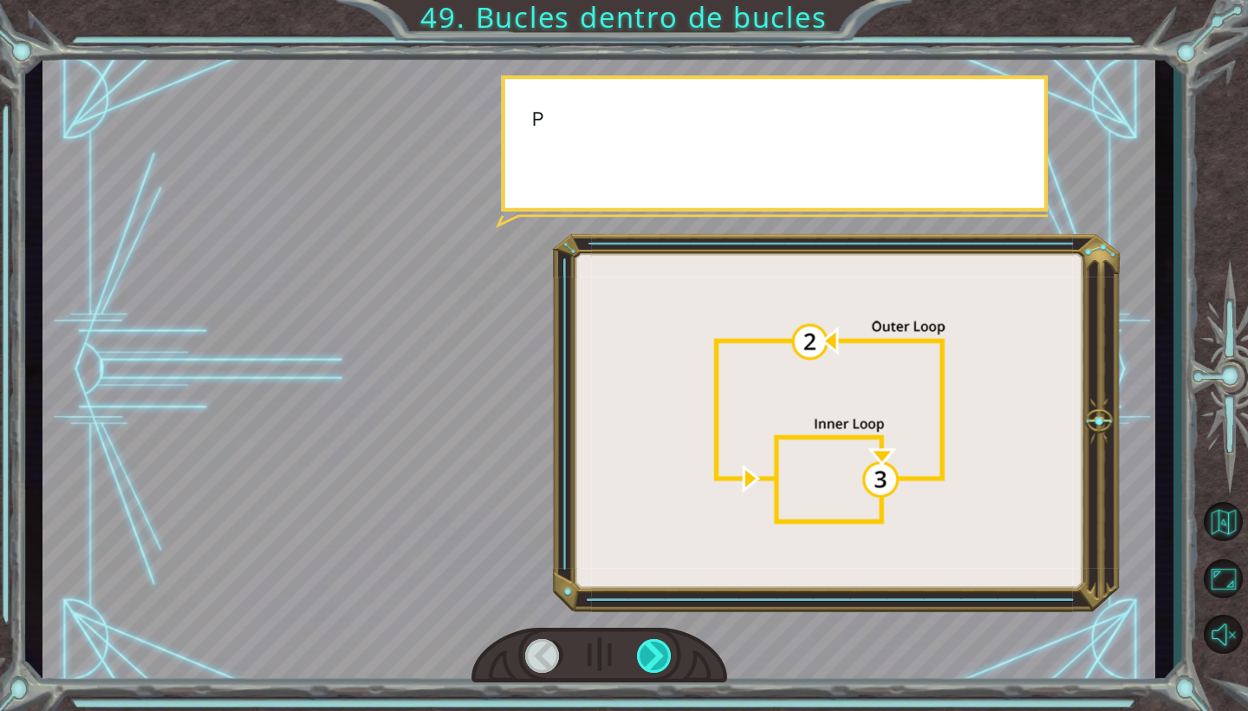
click at [659, 649] on div at bounding box center [655, 656] width 36 height 34
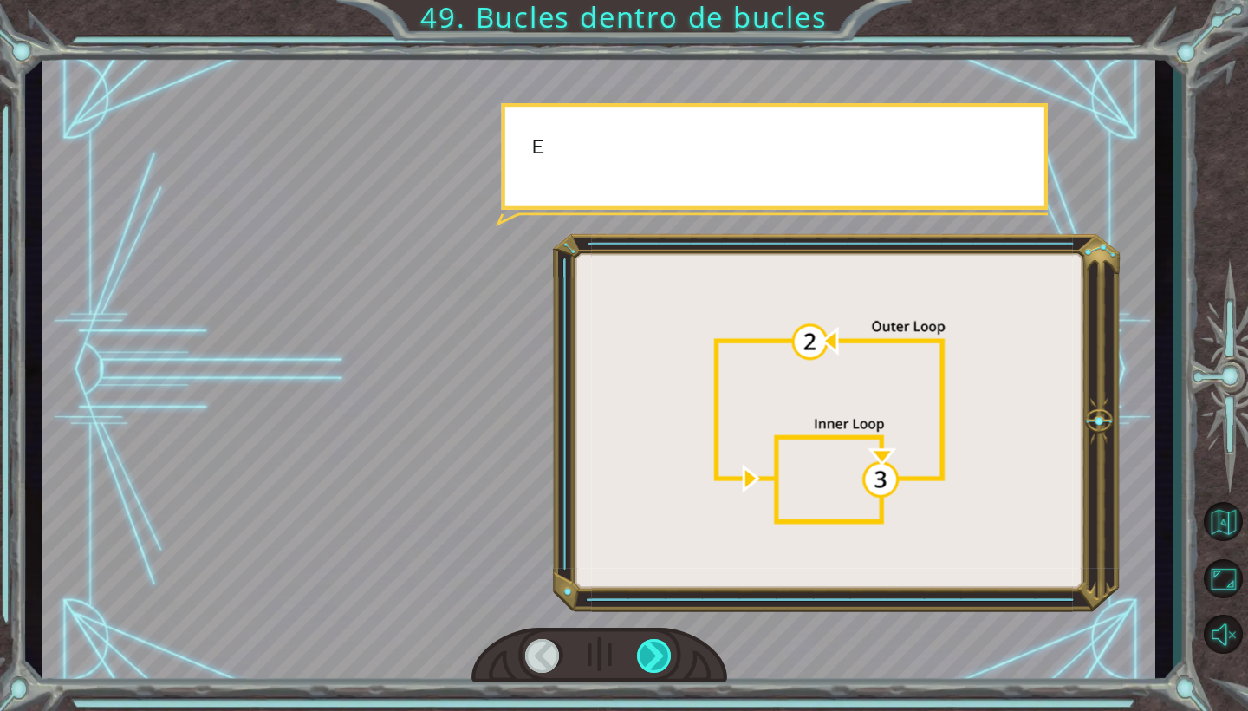
click at [659, 649] on div at bounding box center [655, 656] width 36 height 34
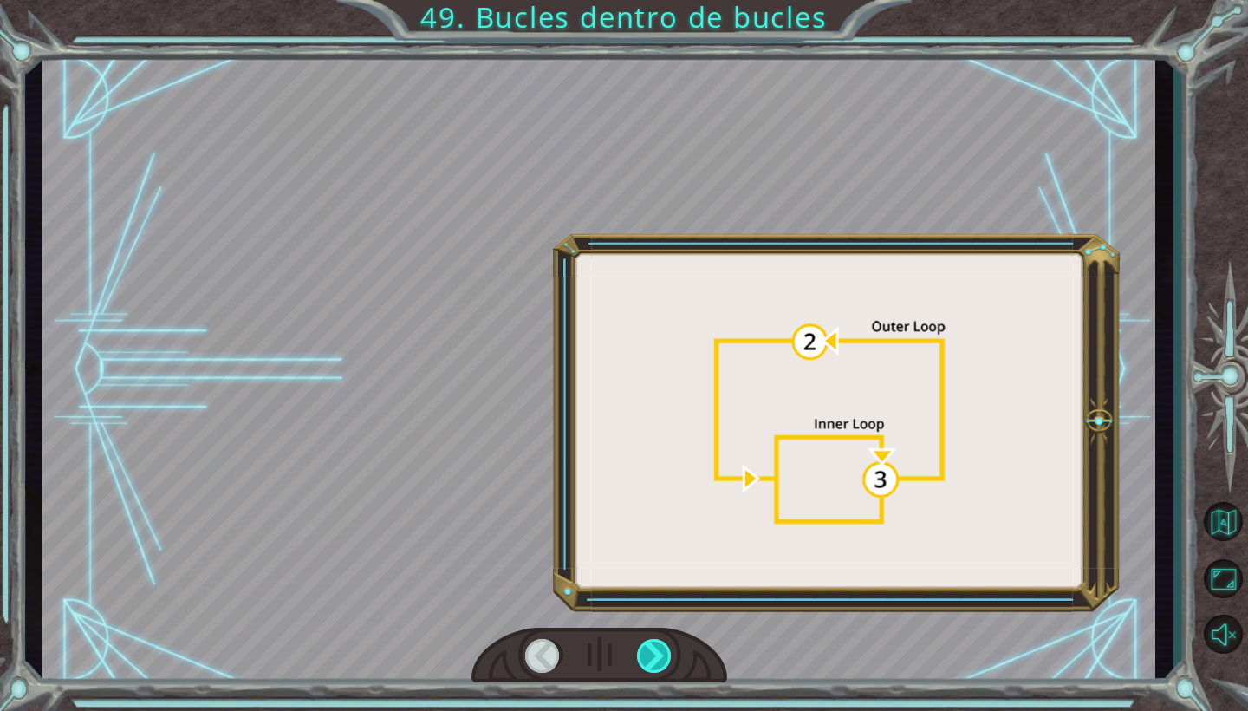
click at [659, 649] on div at bounding box center [655, 656] width 36 height 34
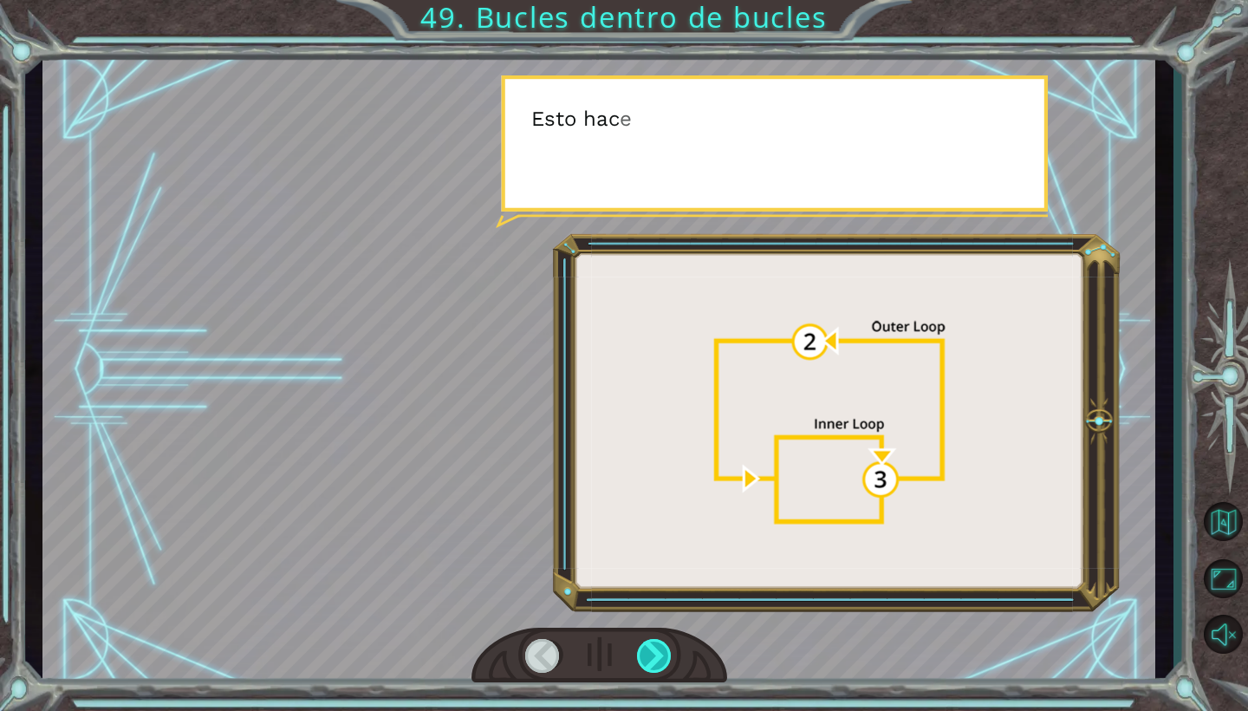
click at [659, 649] on div at bounding box center [655, 656] width 36 height 34
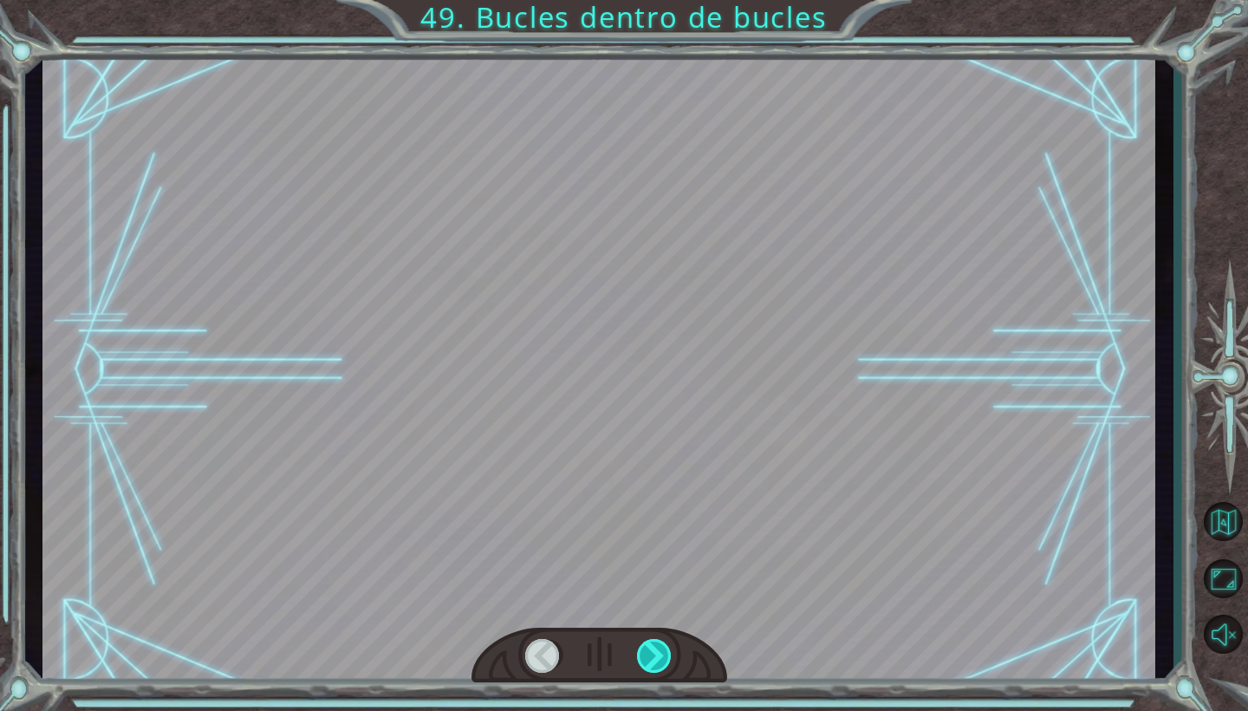
click at [659, 649] on div at bounding box center [655, 656] width 36 height 34
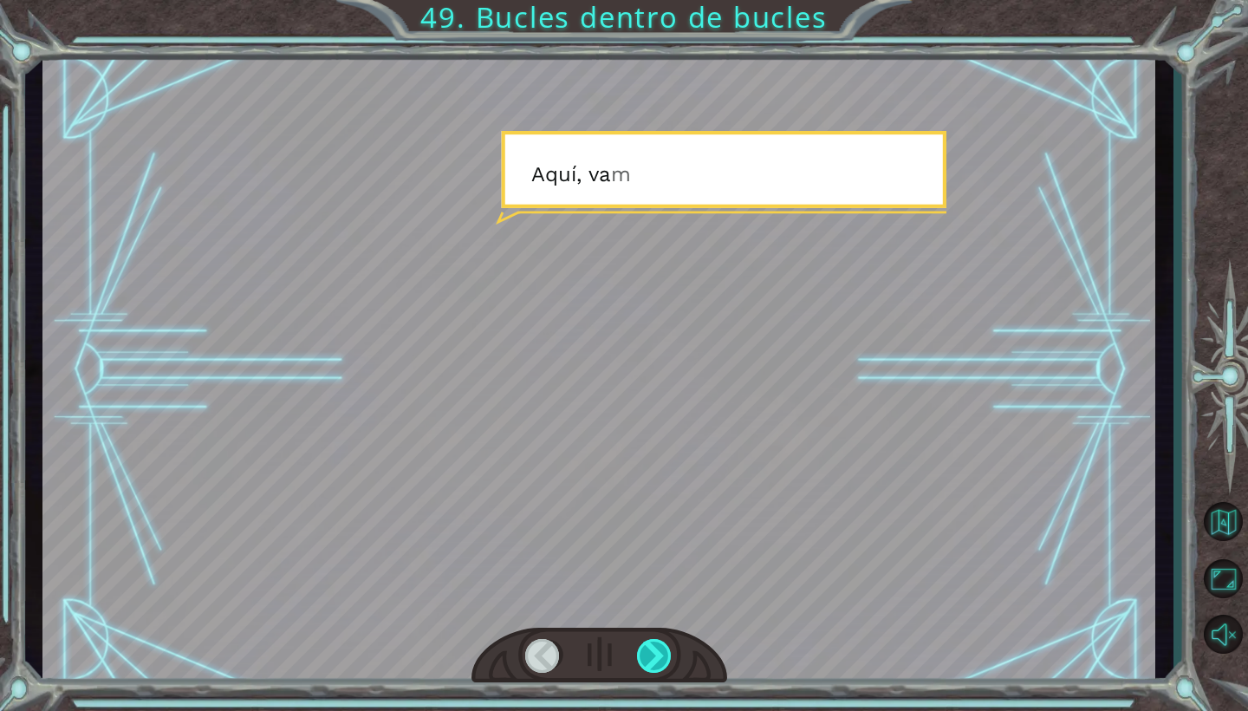
click at [659, 649] on div at bounding box center [655, 656] width 36 height 34
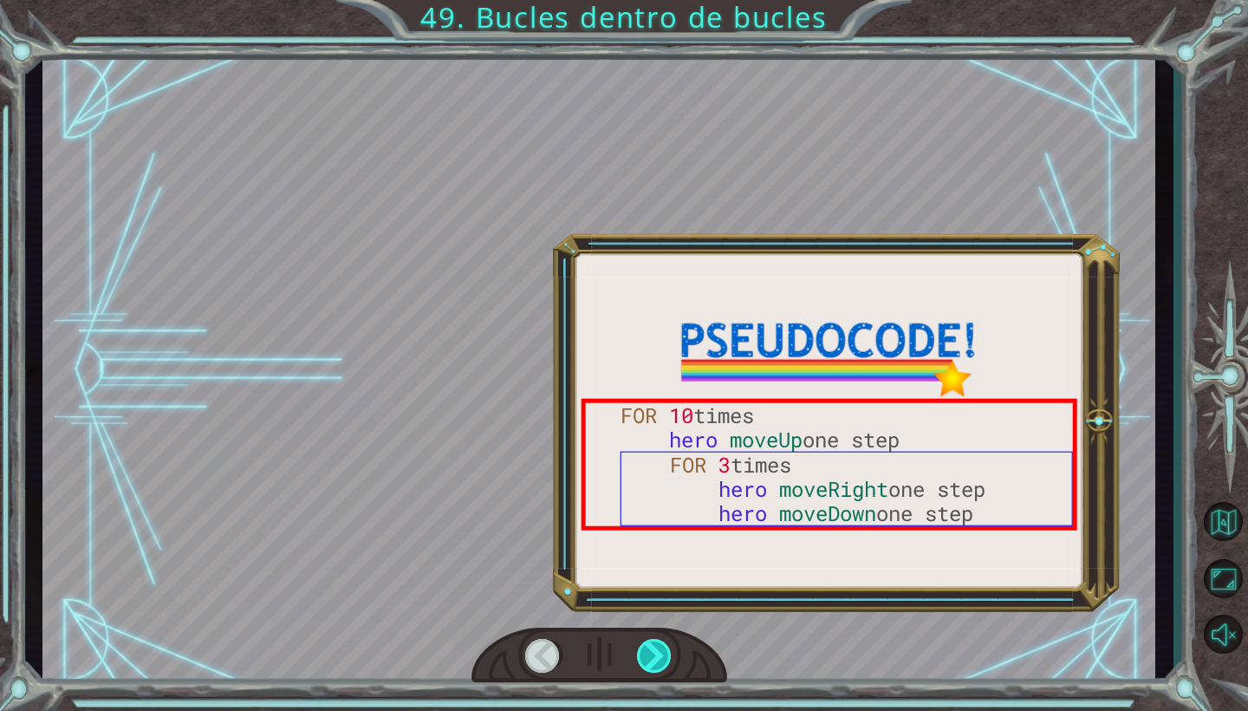
click at [659, 649] on div at bounding box center [655, 656] width 36 height 34
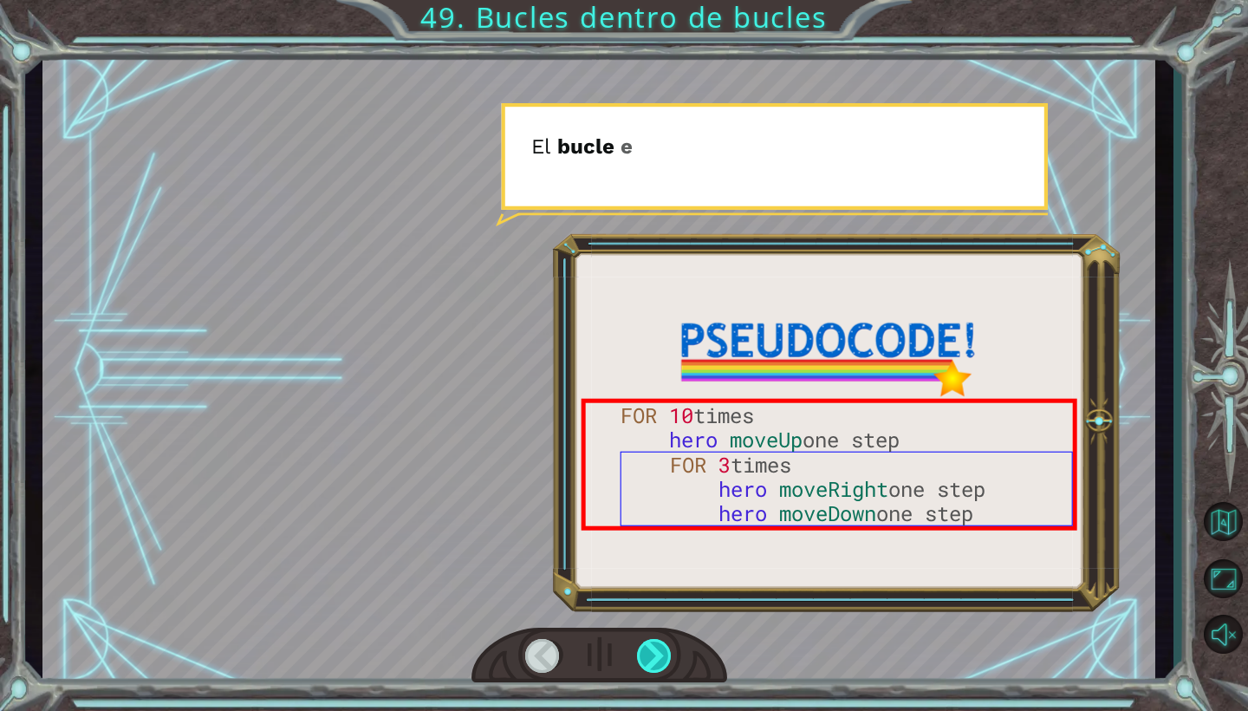
click at [659, 649] on div at bounding box center [655, 656] width 36 height 34
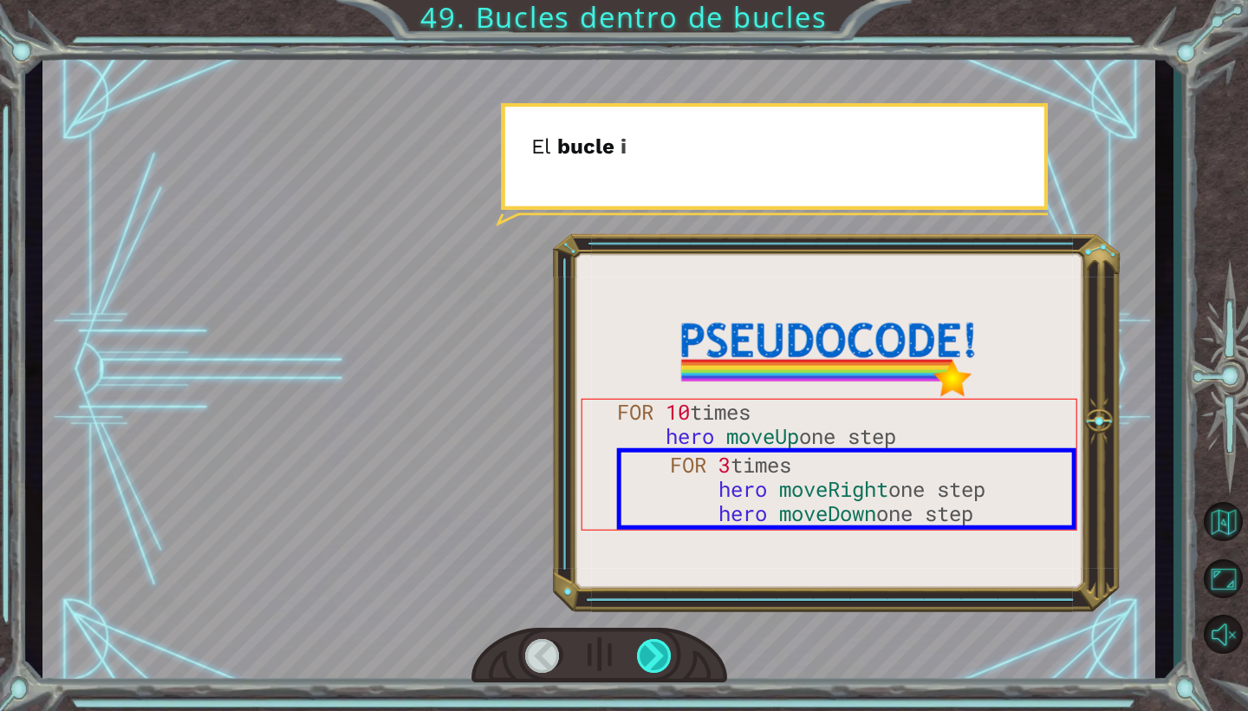
click at [659, 649] on div at bounding box center [655, 656] width 36 height 34
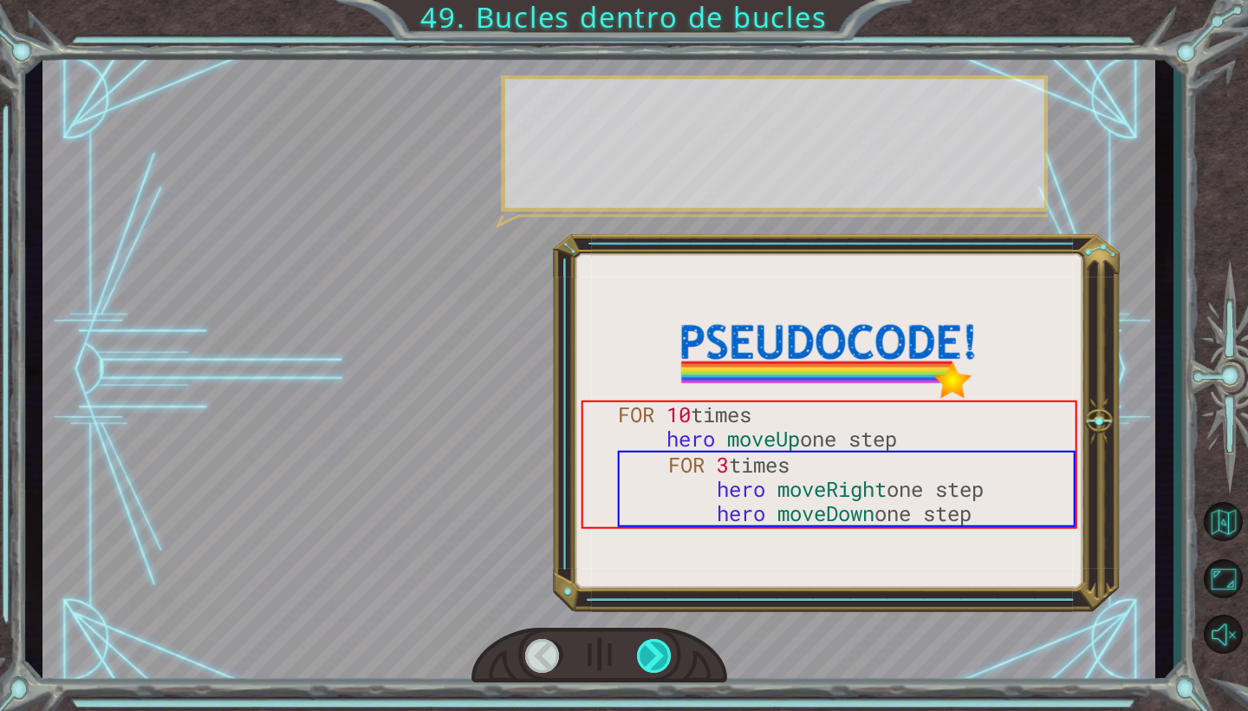
click at [659, 649] on div at bounding box center [655, 656] width 36 height 34
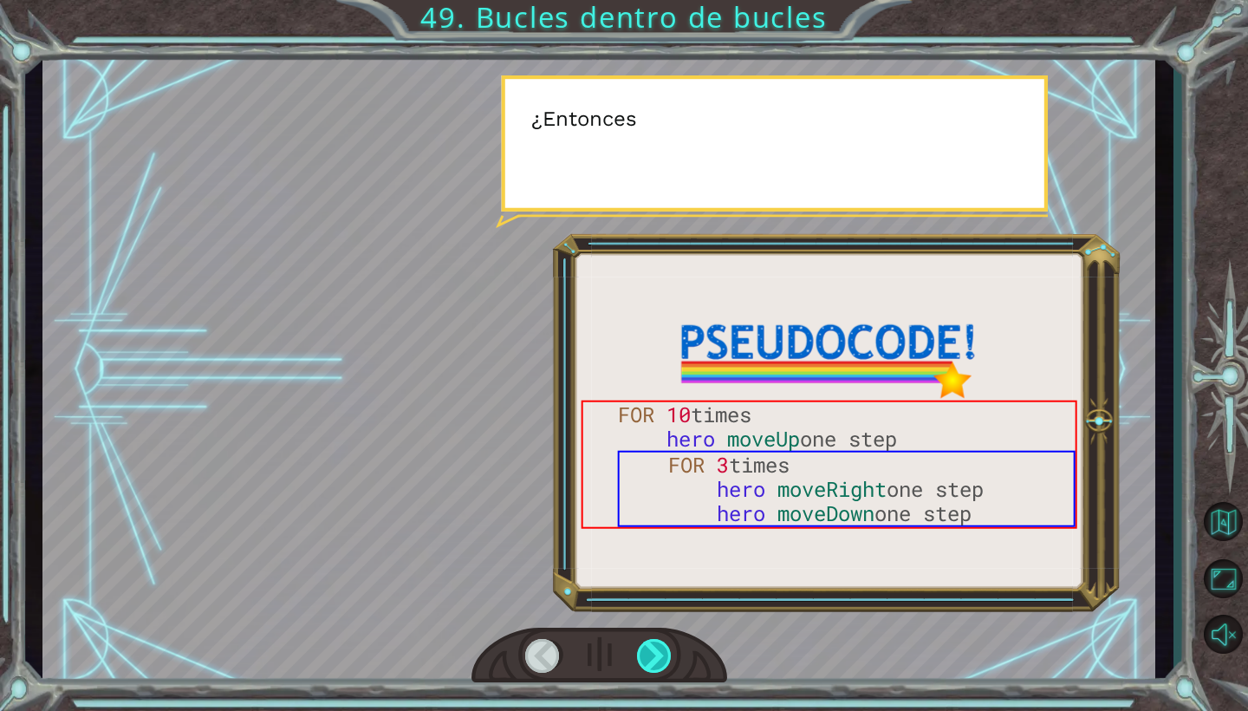
click at [659, 649] on div at bounding box center [655, 656] width 36 height 34
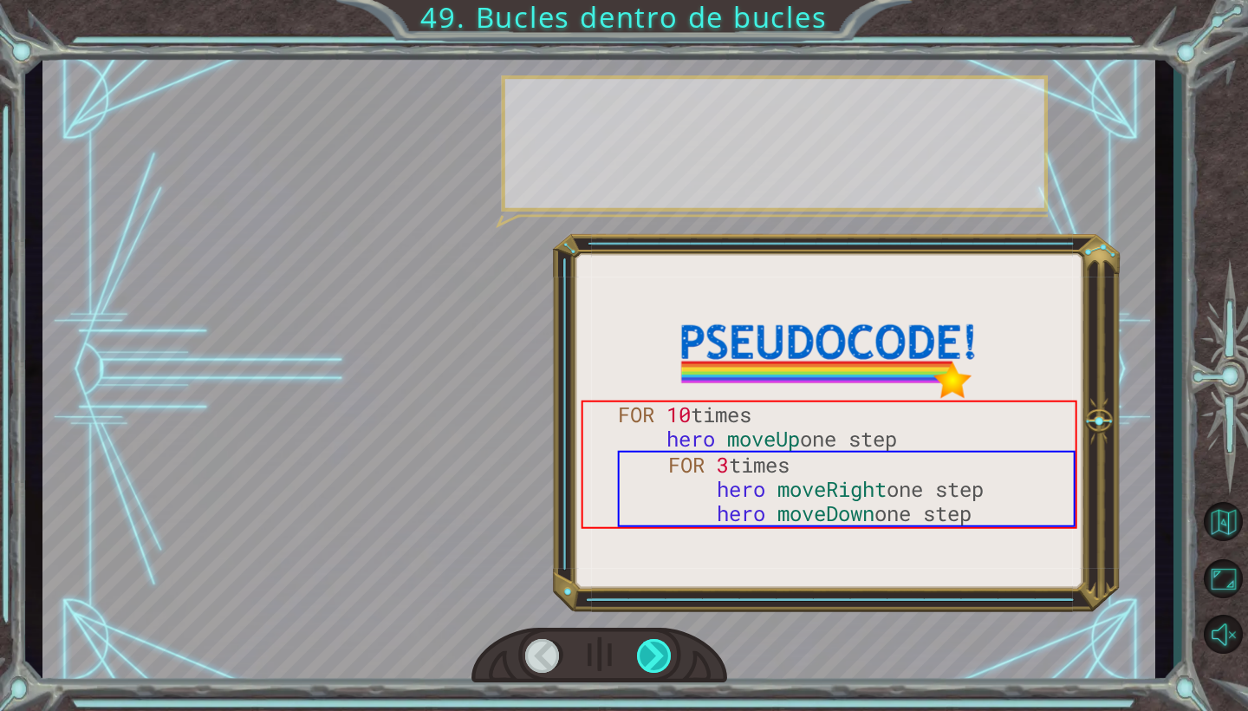
click at [659, 649] on div at bounding box center [655, 656] width 36 height 34
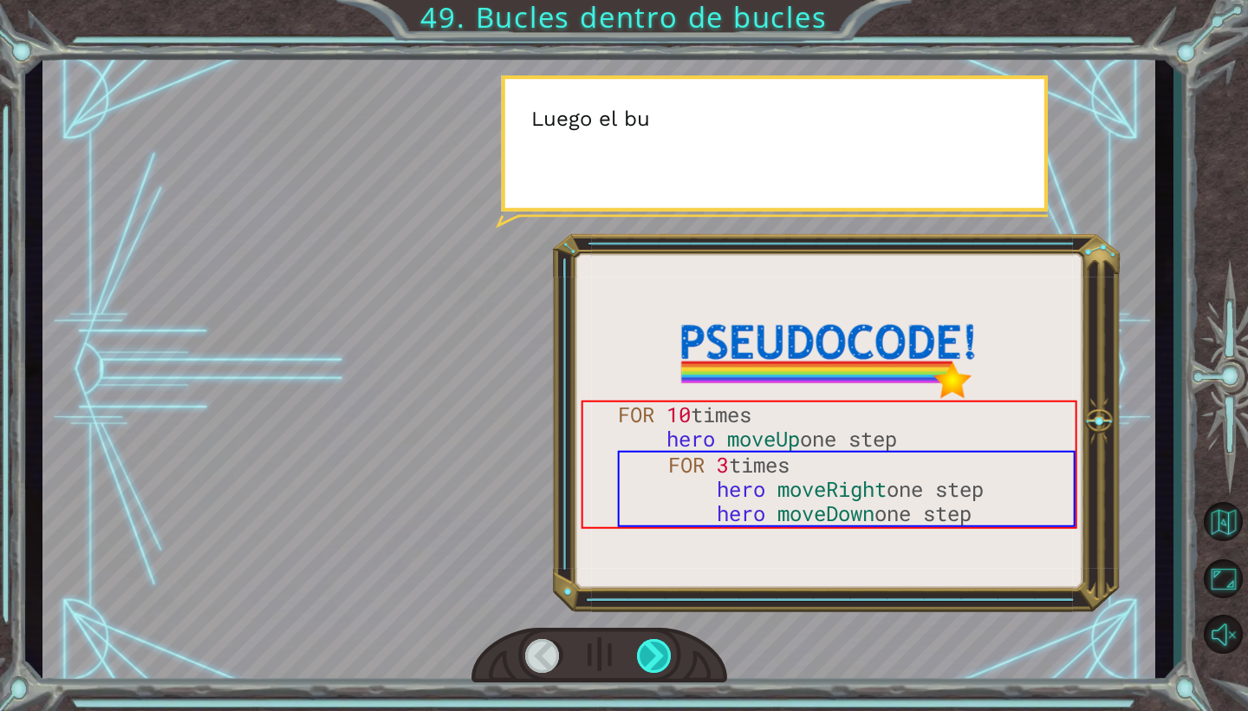
click at [659, 649] on div at bounding box center [655, 656] width 36 height 34
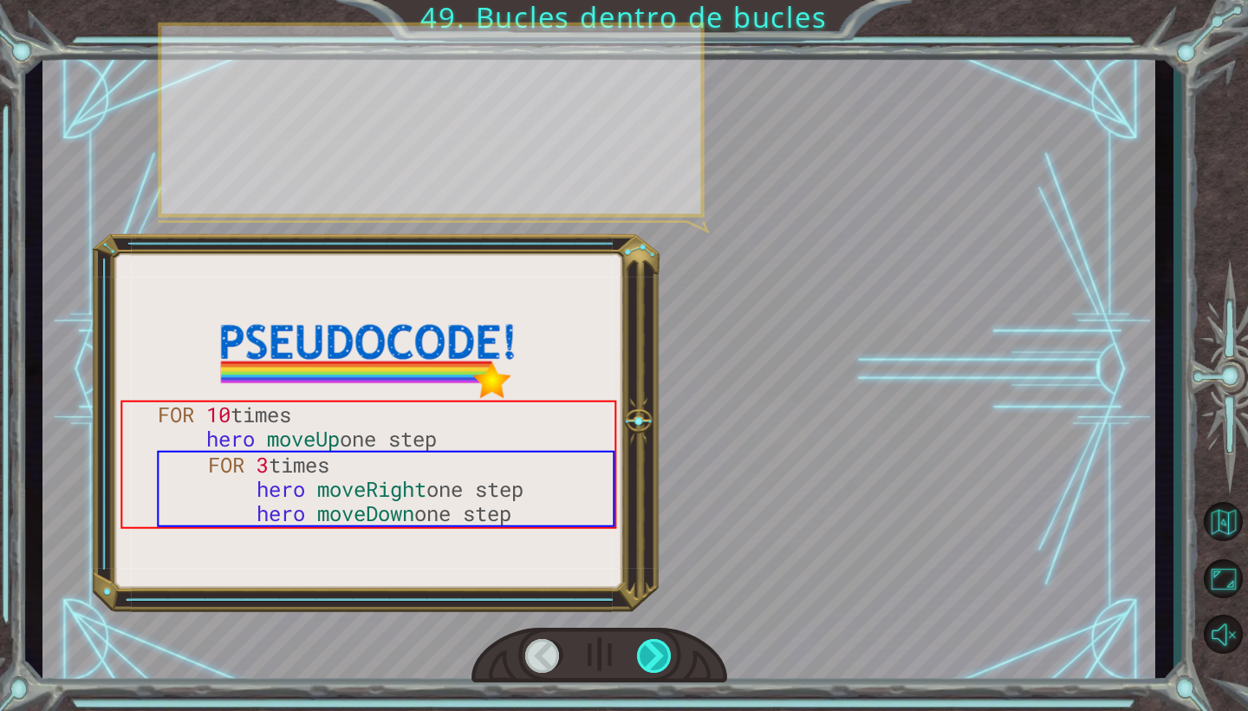
click at [659, 649] on div at bounding box center [655, 656] width 36 height 34
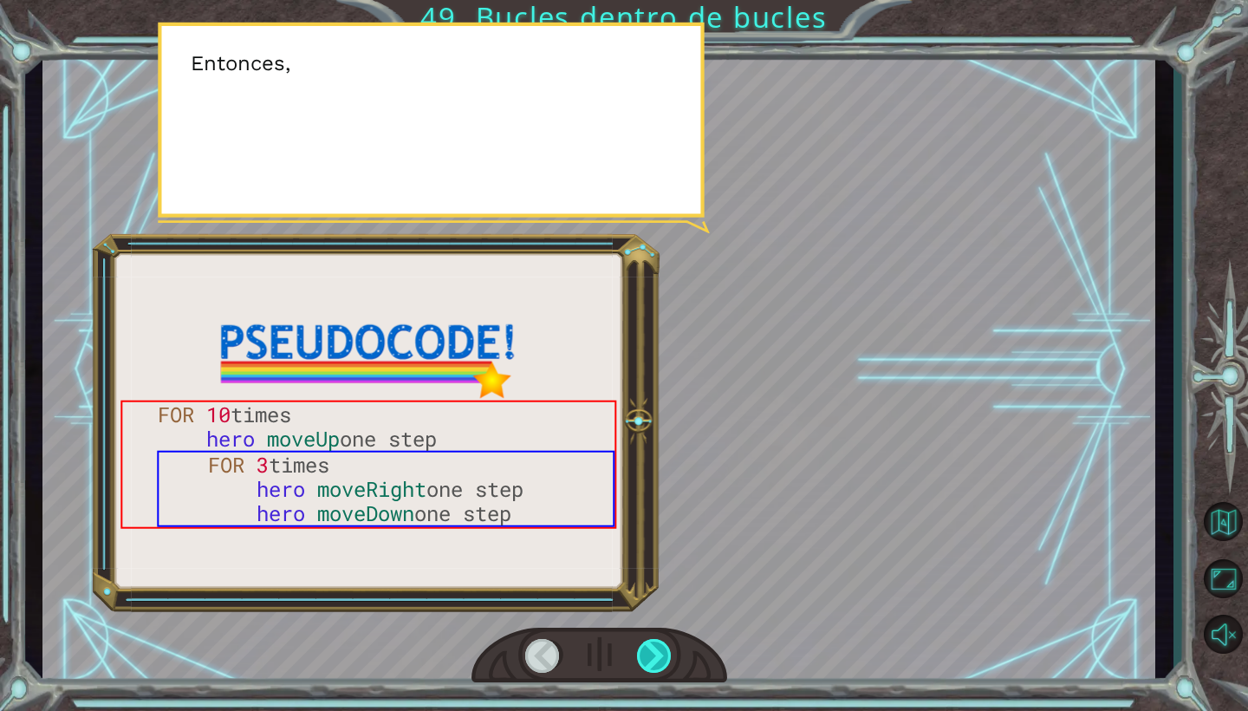
click at [659, 649] on div at bounding box center [655, 656] width 36 height 34
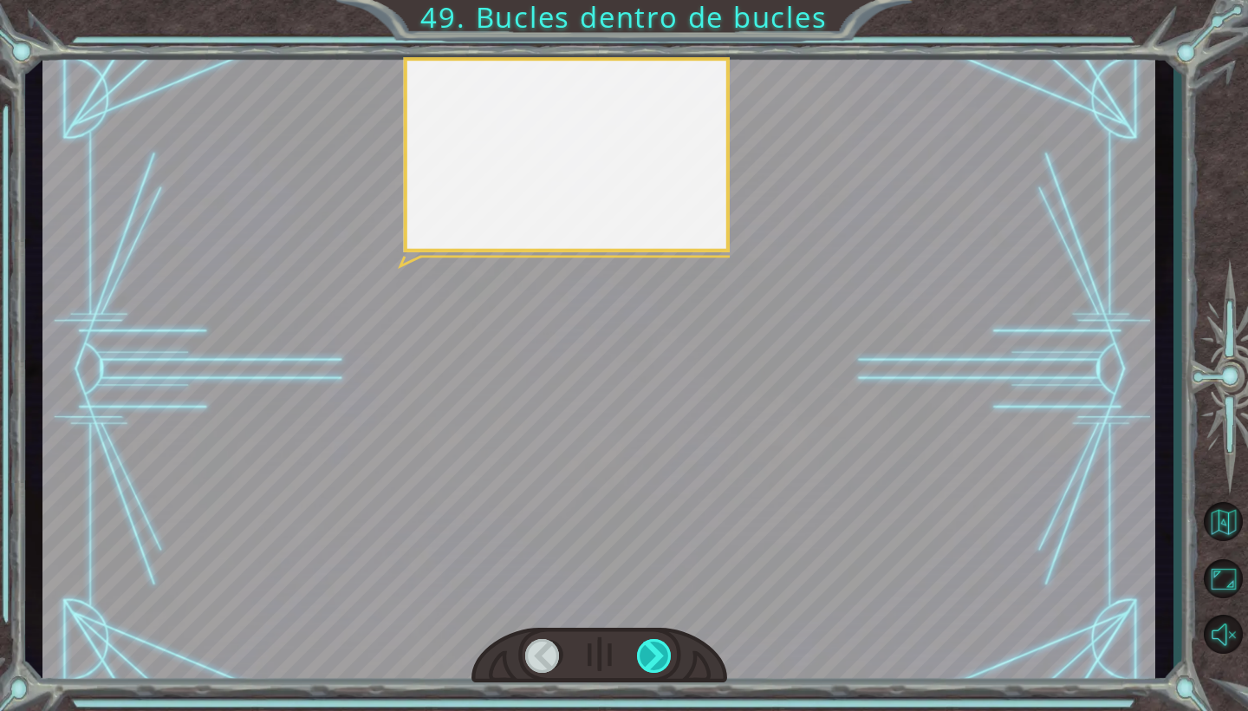
click at [659, 649] on div at bounding box center [655, 656] width 36 height 34
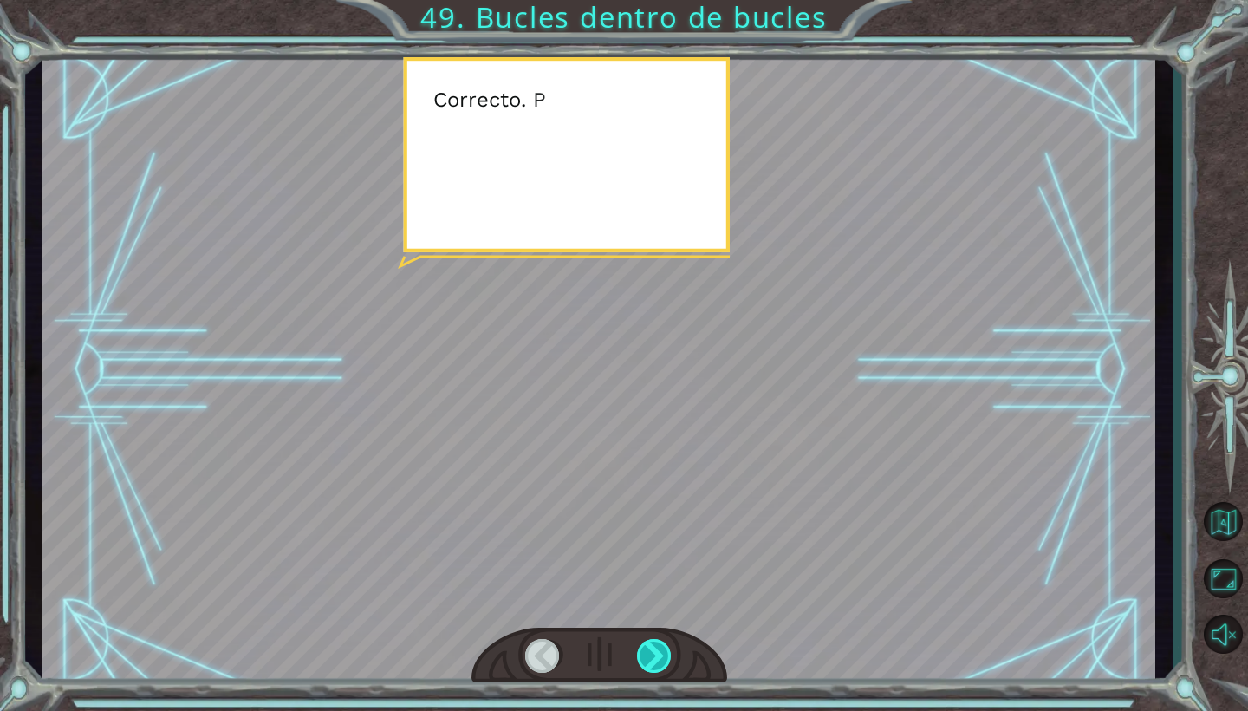
click at [659, 649] on div at bounding box center [655, 656] width 36 height 34
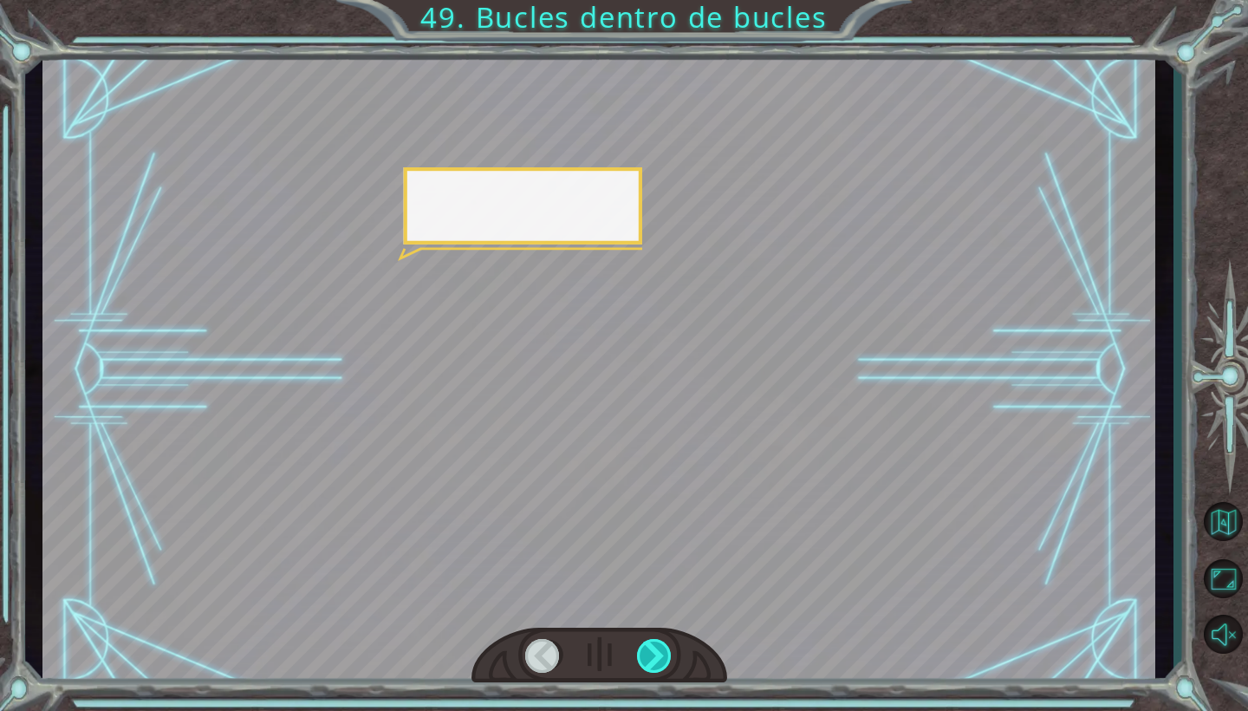
click at [659, 649] on div at bounding box center [655, 656] width 36 height 34
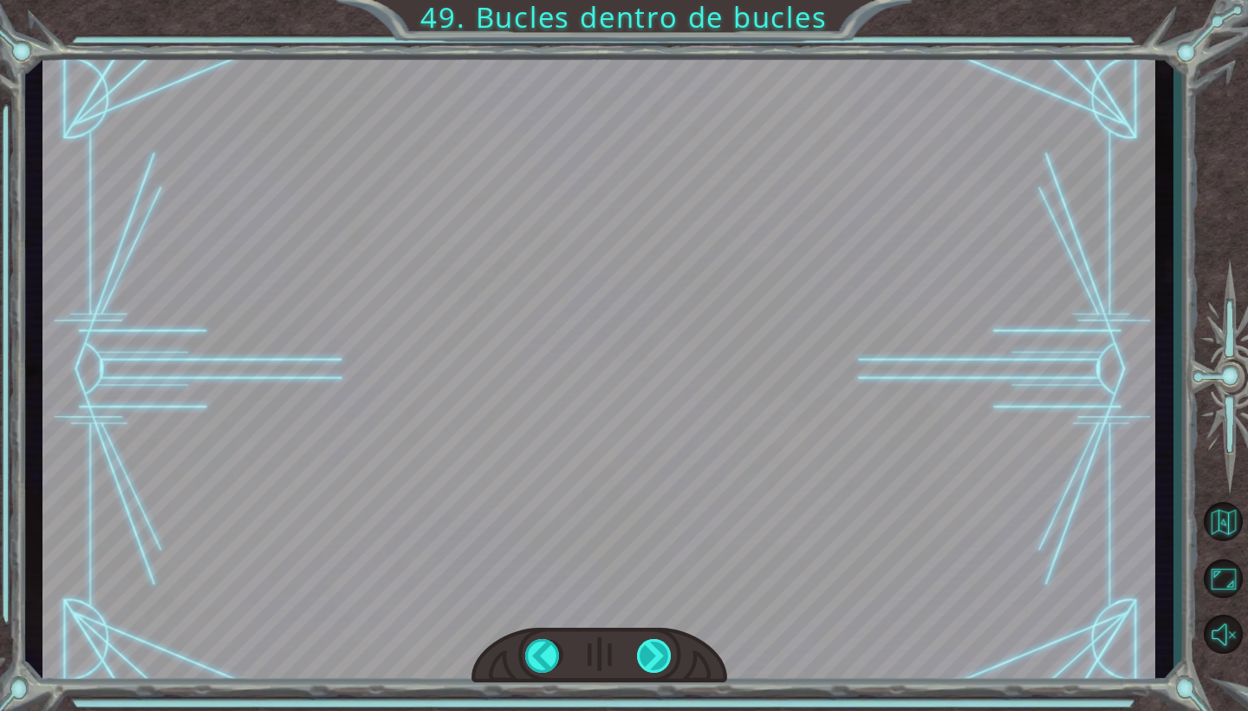
click at [659, 649] on div at bounding box center [655, 656] width 36 height 34
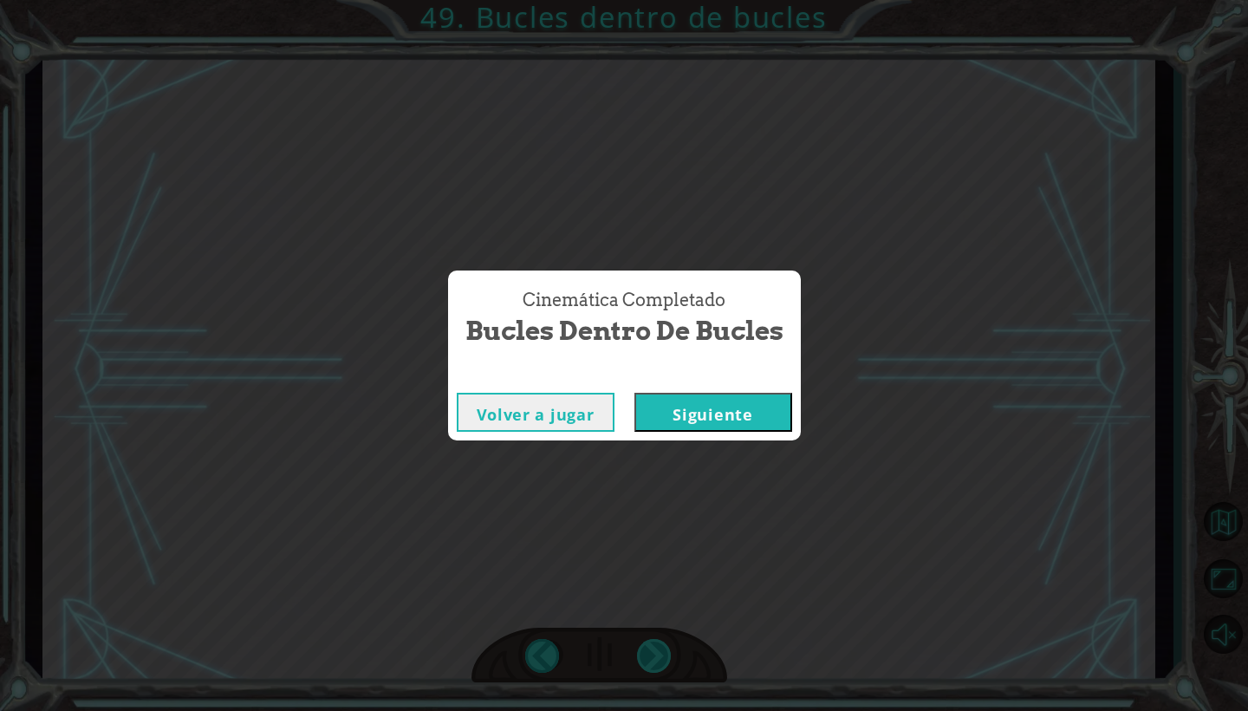
click at [659, 649] on div "Cinemática Completado Bucles dentro de bucles Volver a jugar [GEOGRAPHIC_DATA]" at bounding box center [624, 355] width 1248 height 711
click at [727, 432] on div "Volver a jugar [GEOGRAPHIC_DATA]" at bounding box center [624, 412] width 353 height 56
click at [726, 423] on button "Siguiente" at bounding box center [713, 412] width 158 height 39
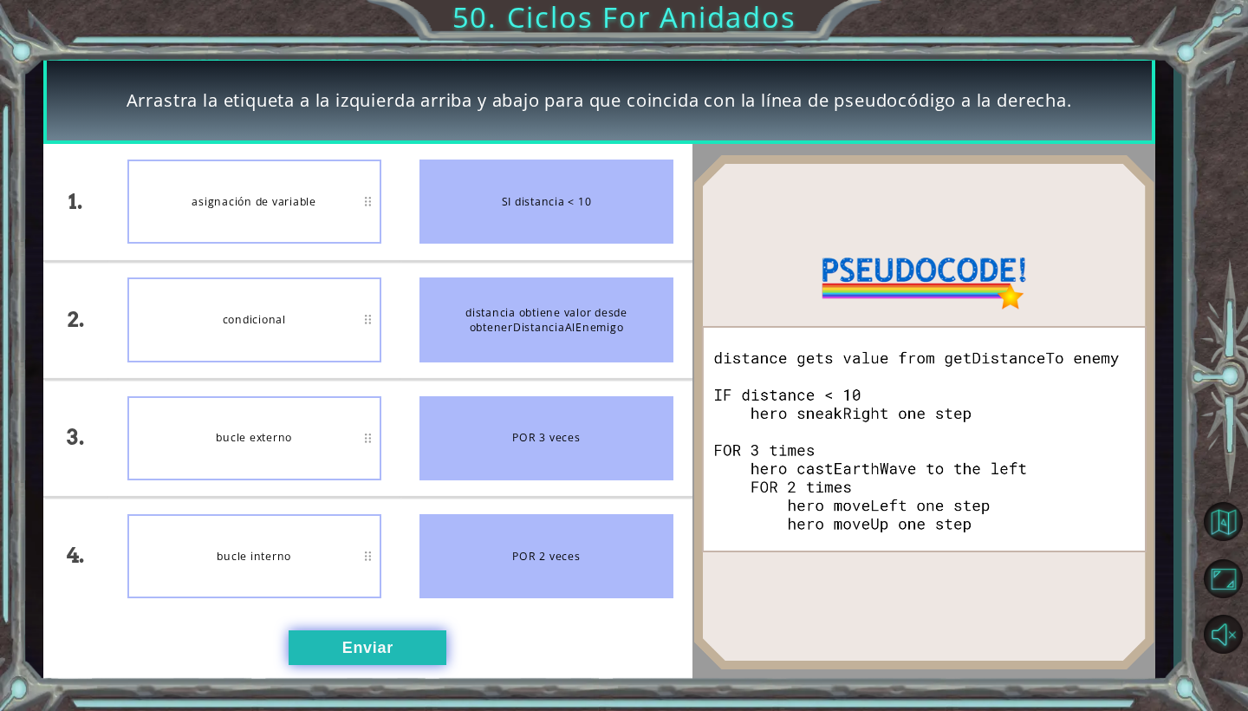
click at [350, 634] on button "Enviar" at bounding box center [368, 647] width 158 height 35
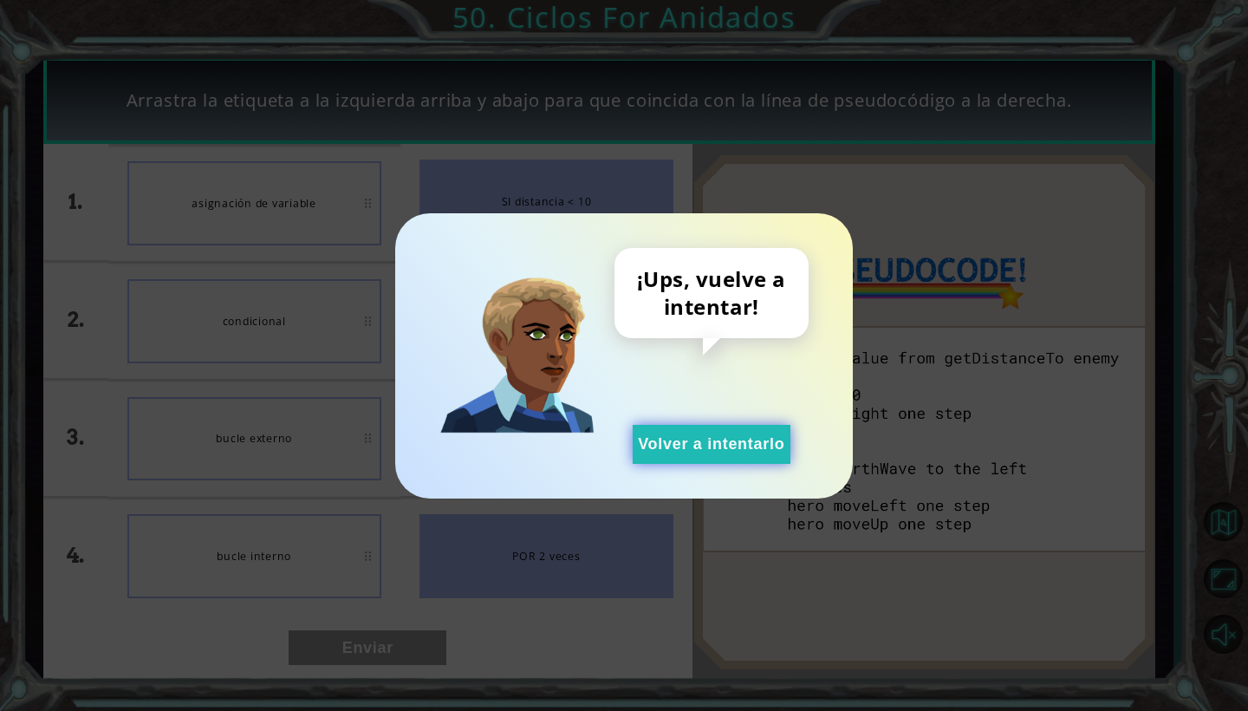
click at [725, 449] on button "Volver a intentarlo" at bounding box center [712, 444] width 158 height 39
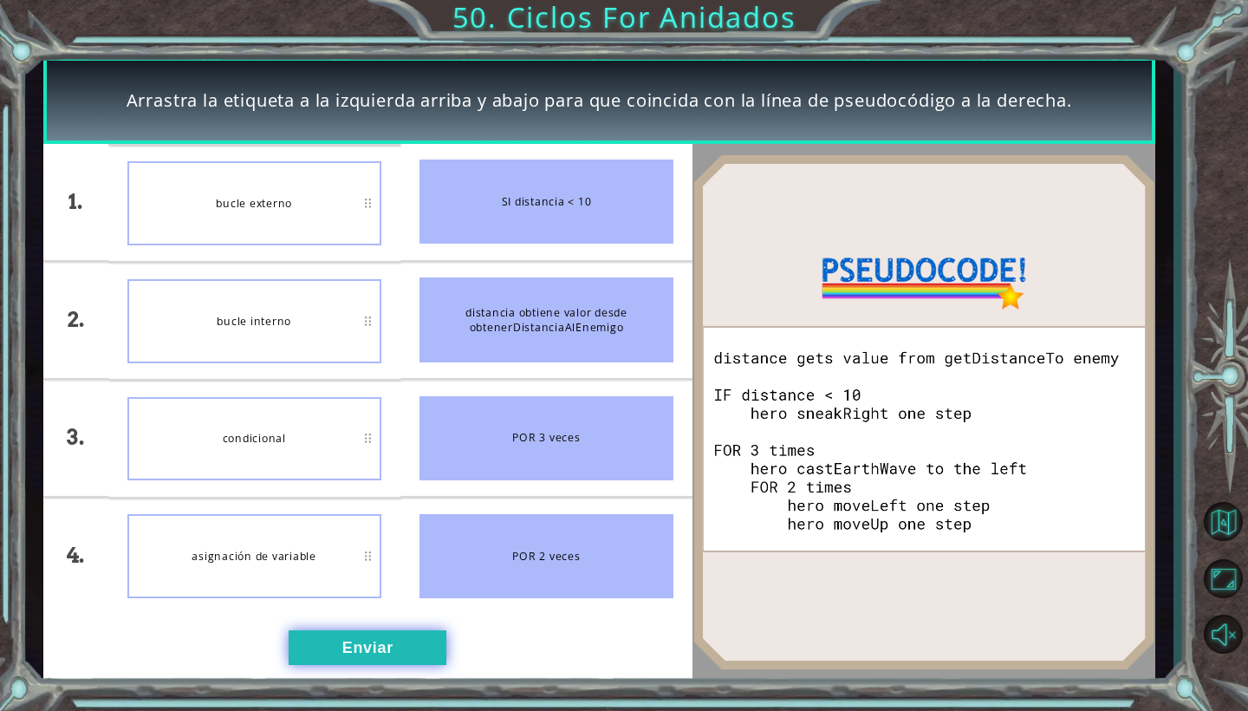
click at [365, 640] on button "Enviar" at bounding box center [368, 647] width 158 height 35
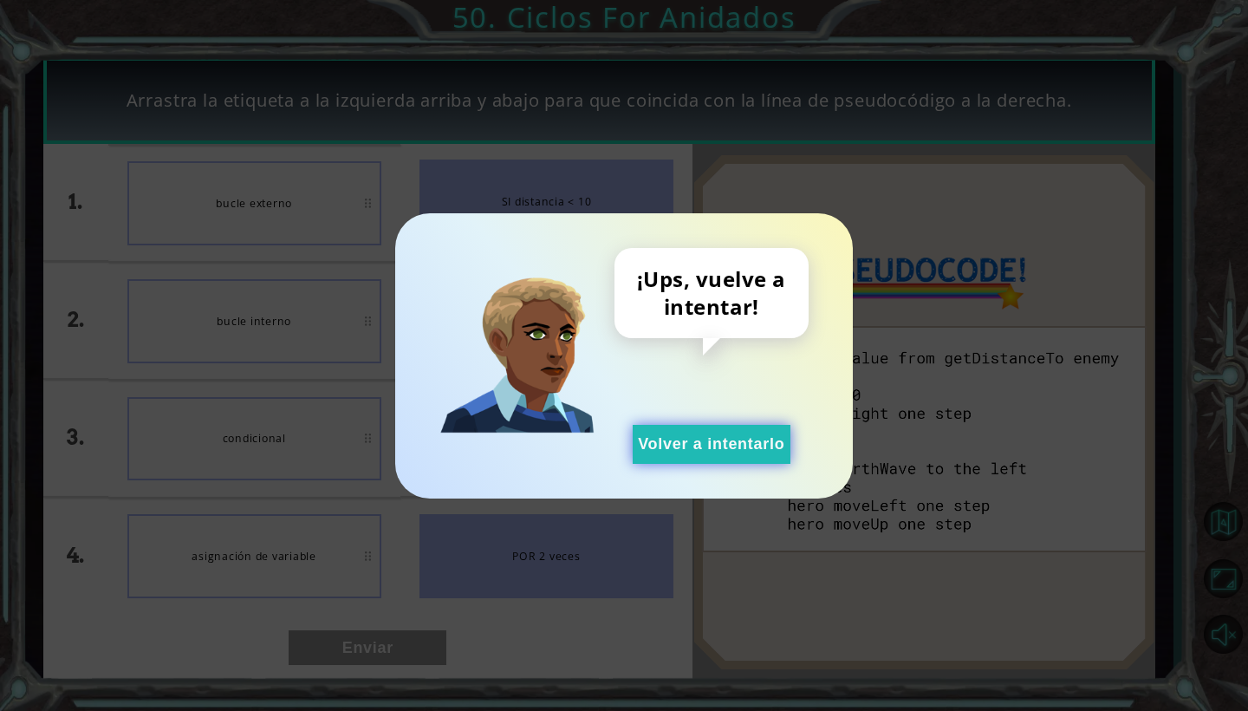
click at [677, 442] on button "Volver a intentarlo" at bounding box center [712, 444] width 158 height 39
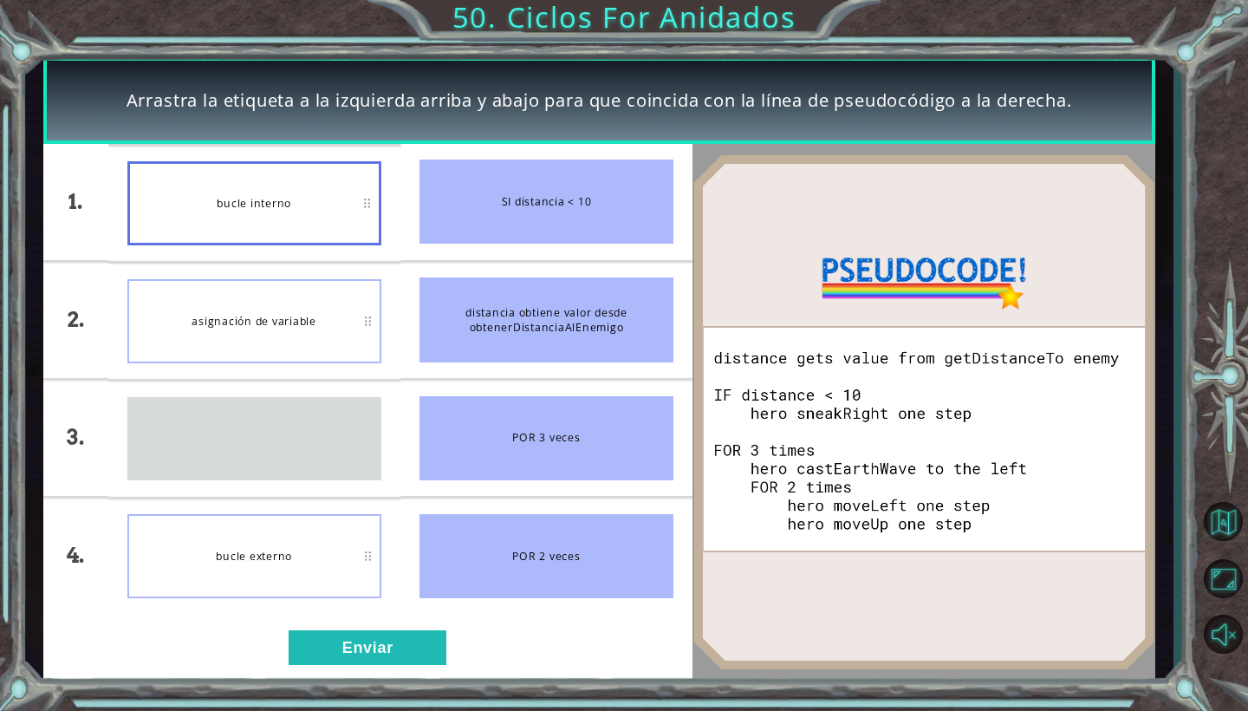
drag, startPoint x: 283, startPoint y: 414, endPoint x: 283, endPoint y: 403, distance: 11.3
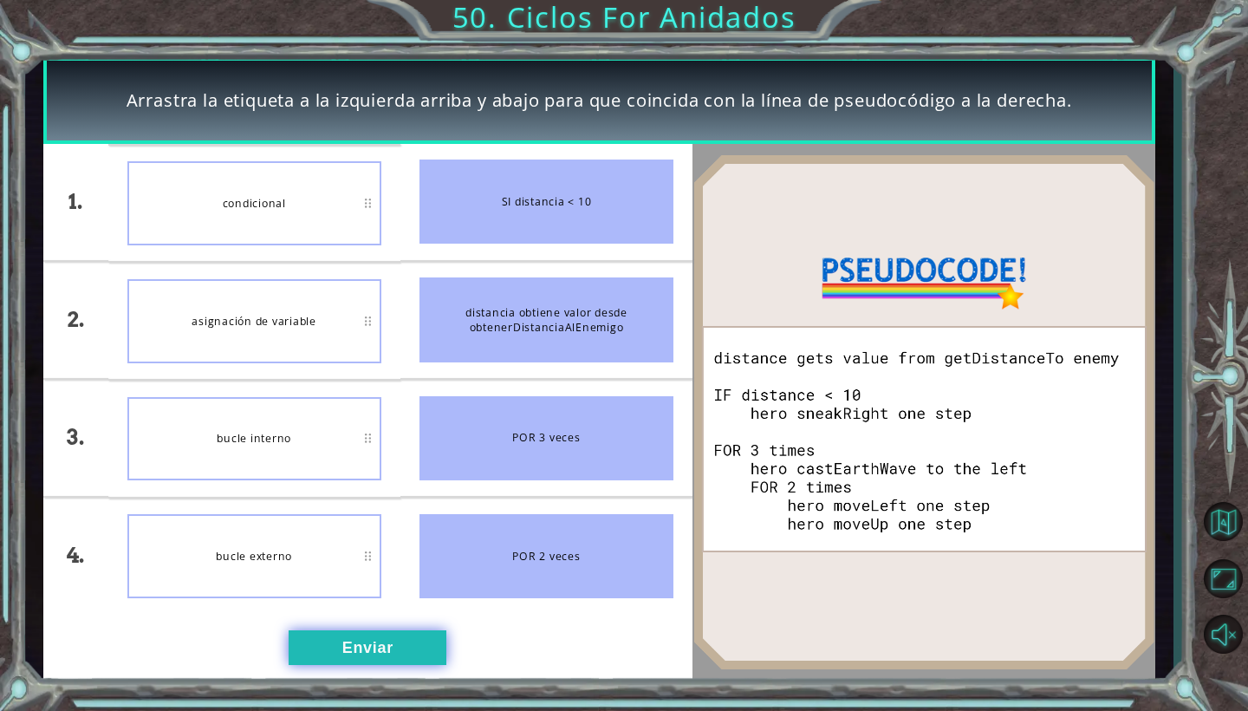
click at [382, 655] on button "Enviar" at bounding box center [368, 647] width 158 height 35
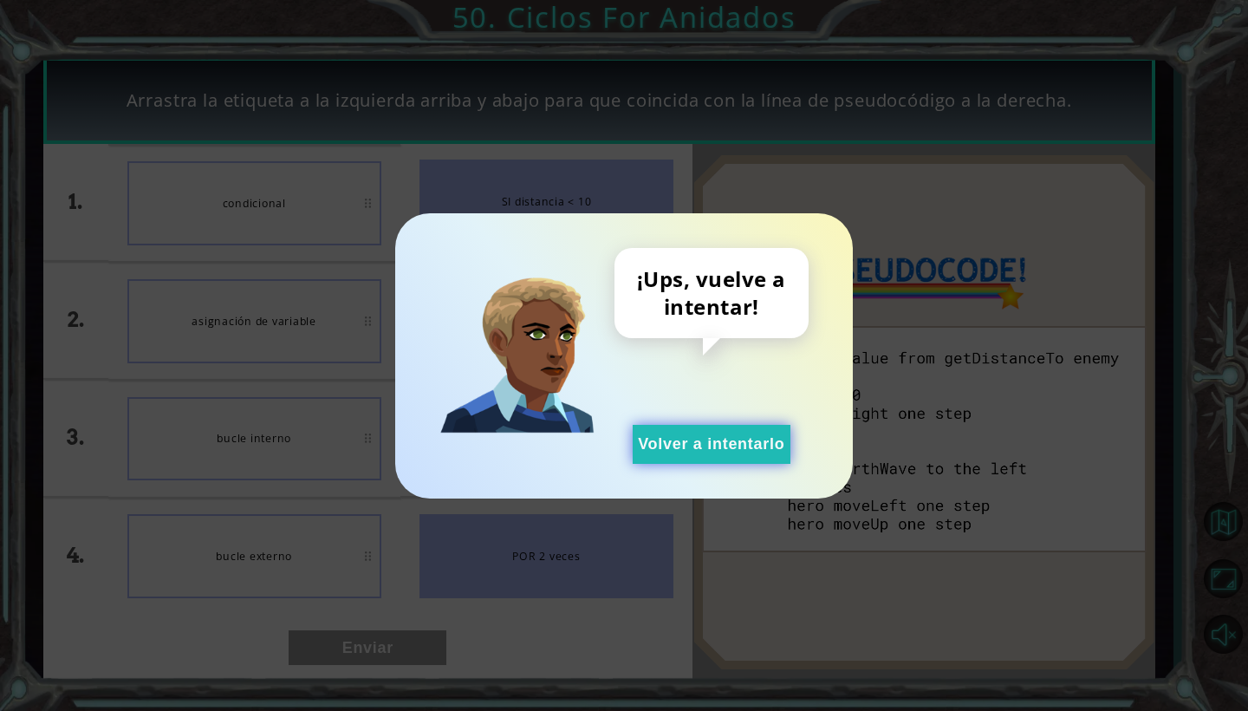
click at [688, 441] on button "Volver a intentarlo" at bounding box center [712, 444] width 158 height 39
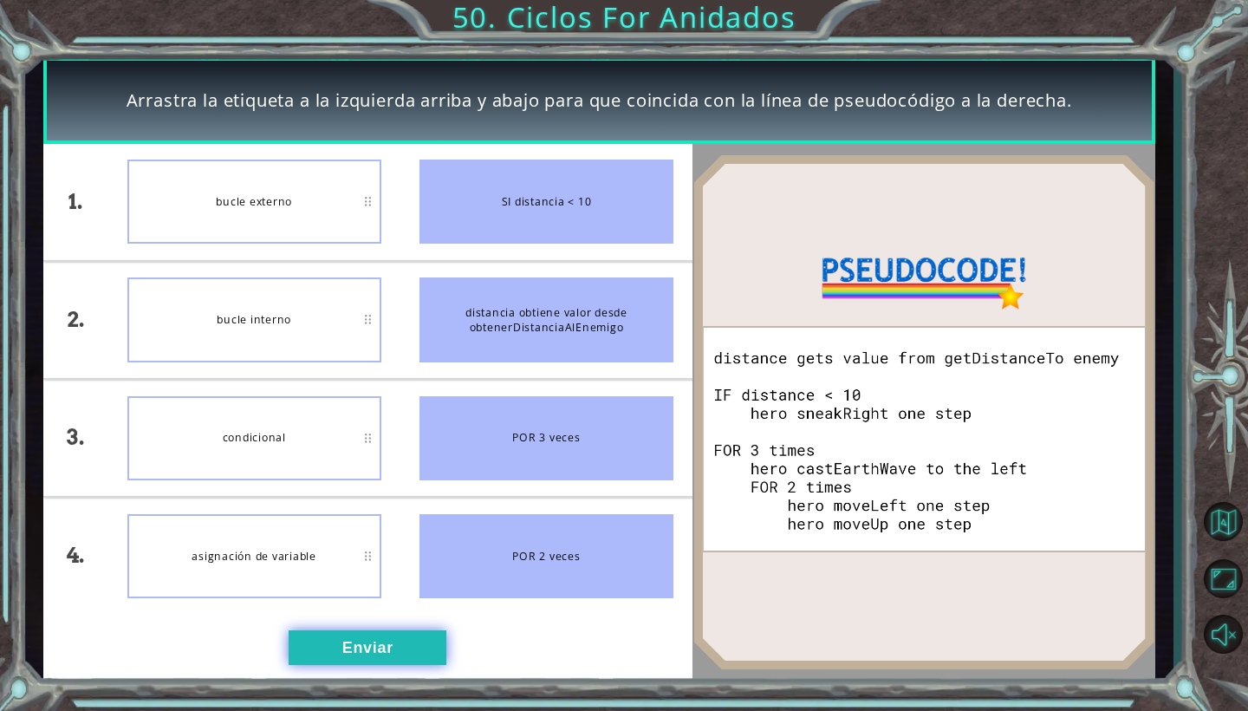
click at [359, 649] on button "Enviar" at bounding box center [368, 647] width 158 height 35
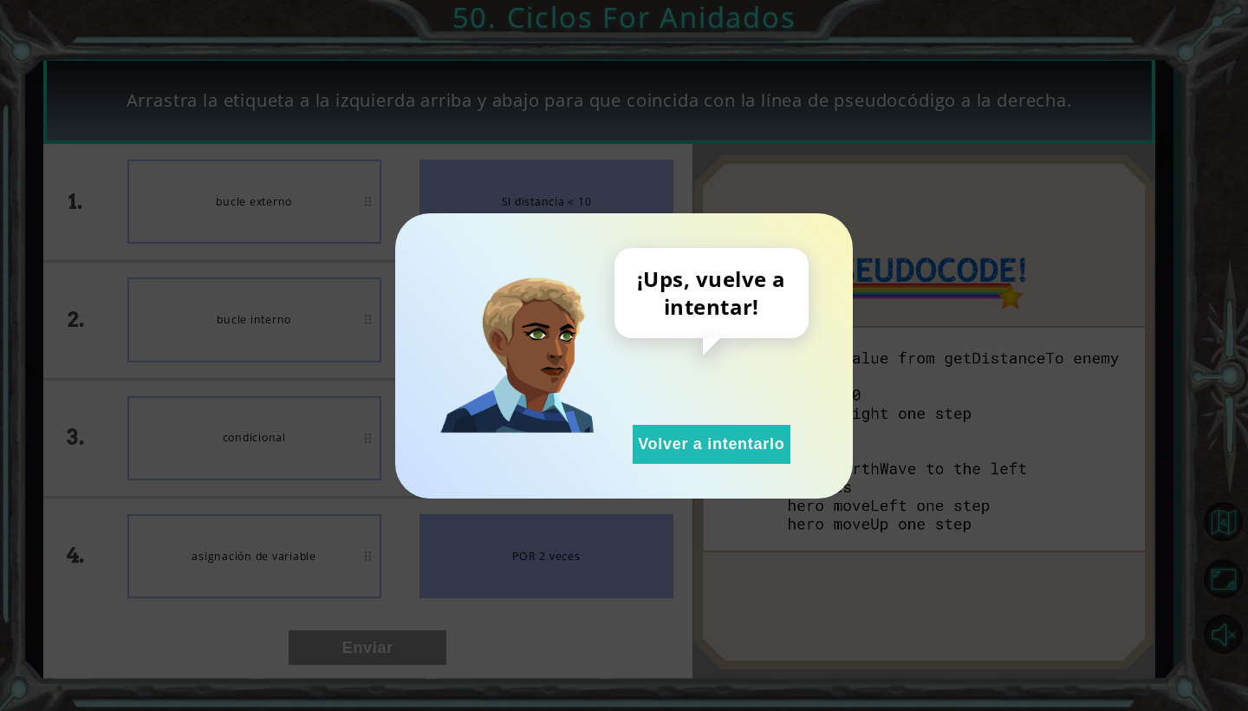
click at [677, 420] on div "¡Ups, vuelve a intentar! Volver a intentarlo" at bounding box center [712, 356] width 194 height 216
click at [677, 446] on button "Volver a intentarlo" at bounding box center [712, 444] width 158 height 39
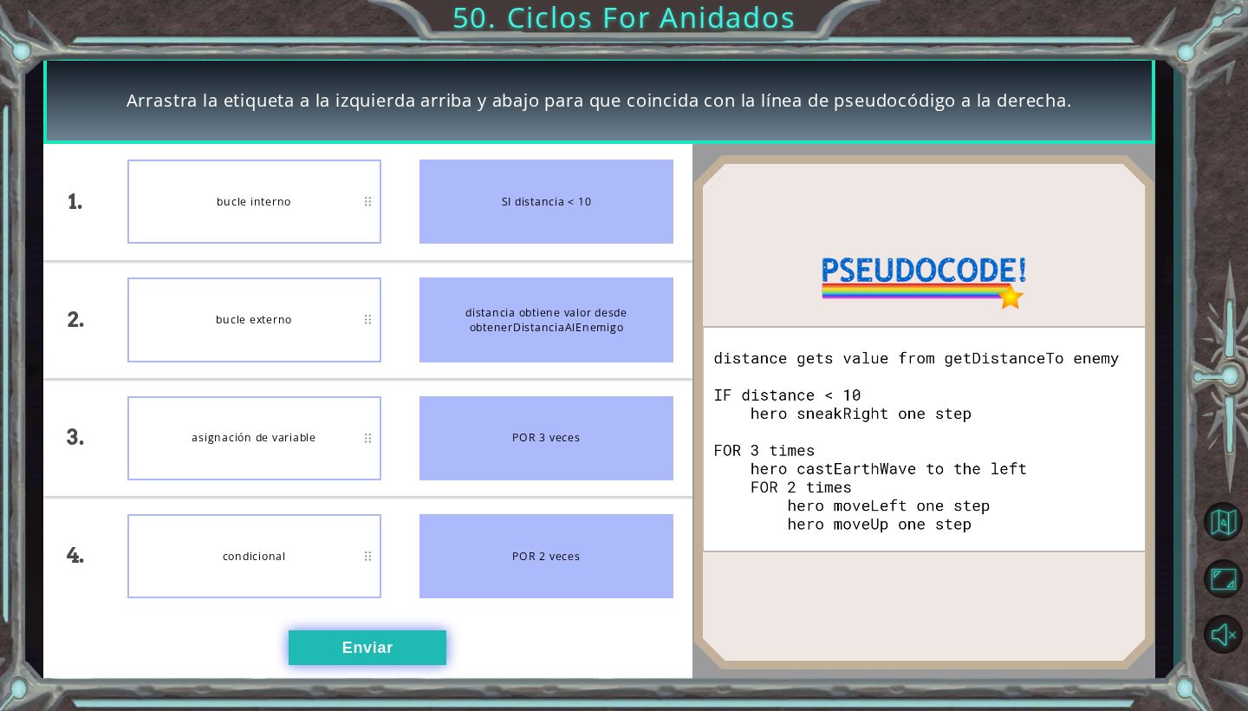
click at [382, 643] on button "Enviar" at bounding box center [368, 647] width 158 height 35
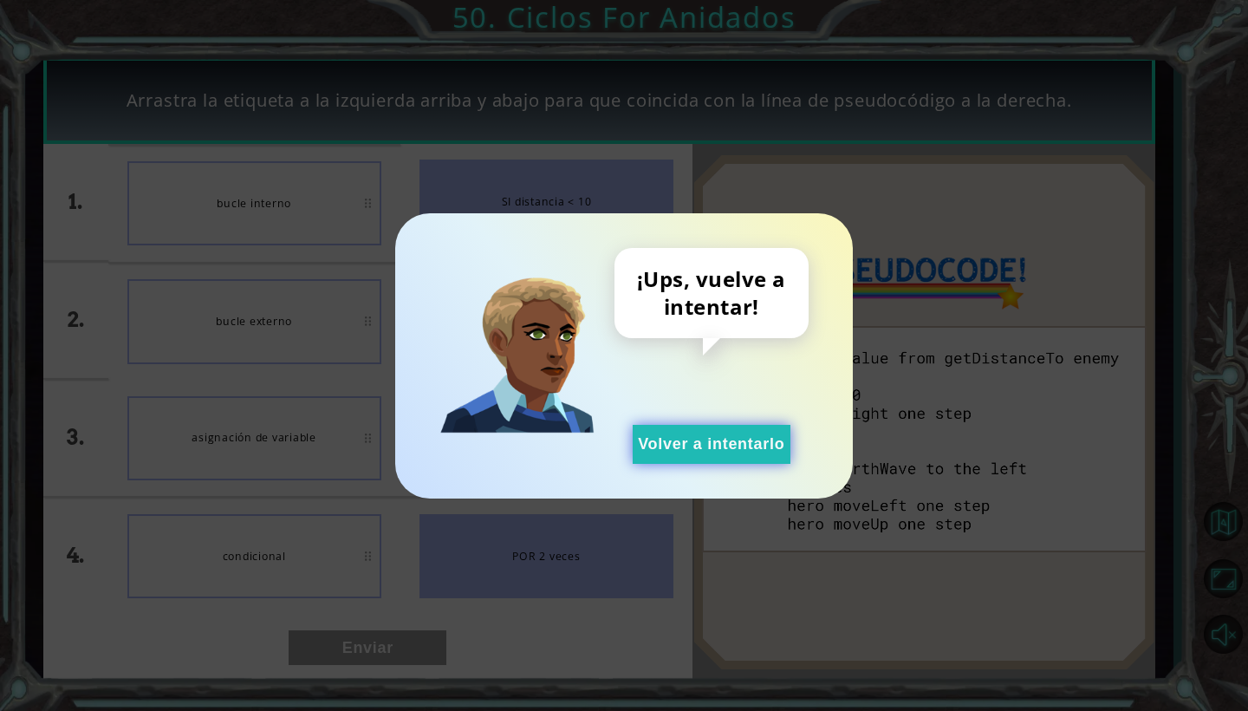
click at [671, 429] on button "Volver a intentarlo" at bounding box center [712, 444] width 158 height 39
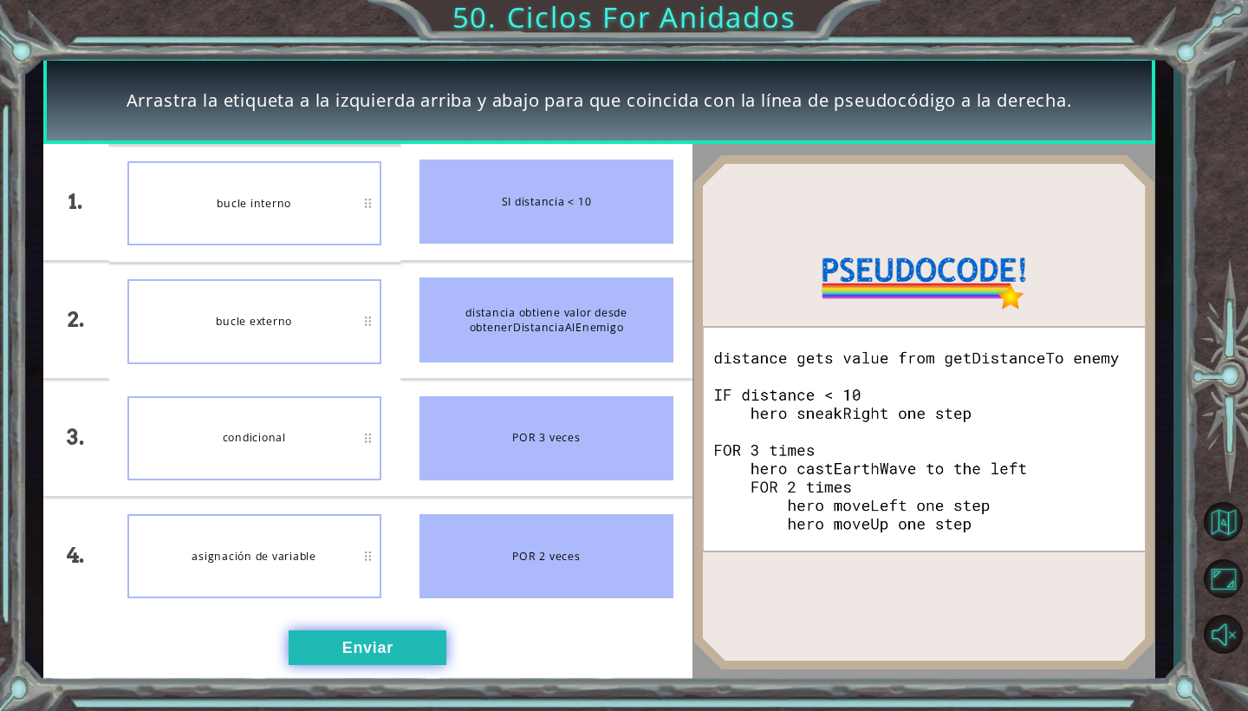
click at [348, 652] on button "Enviar" at bounding box center [368, 647] width 158 height 35
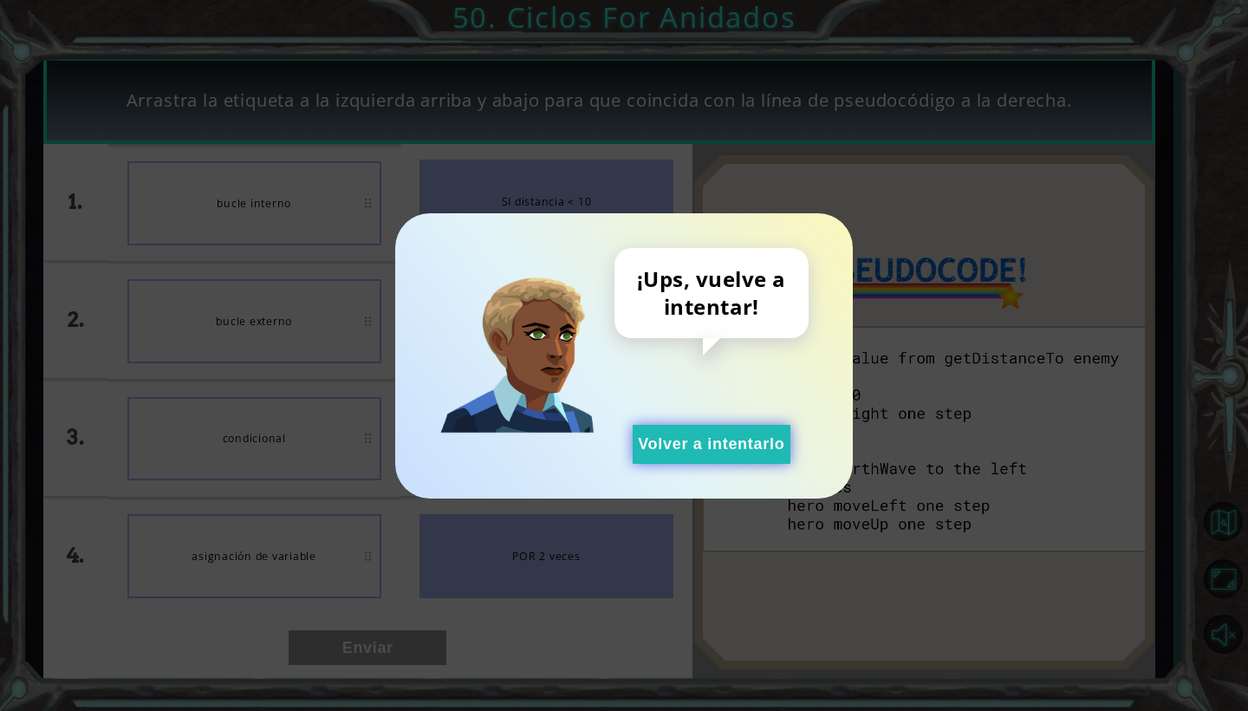
click at [660, 460] on button "Volver a intentarlo" at bounding box center [712, 444] width 158 height 39
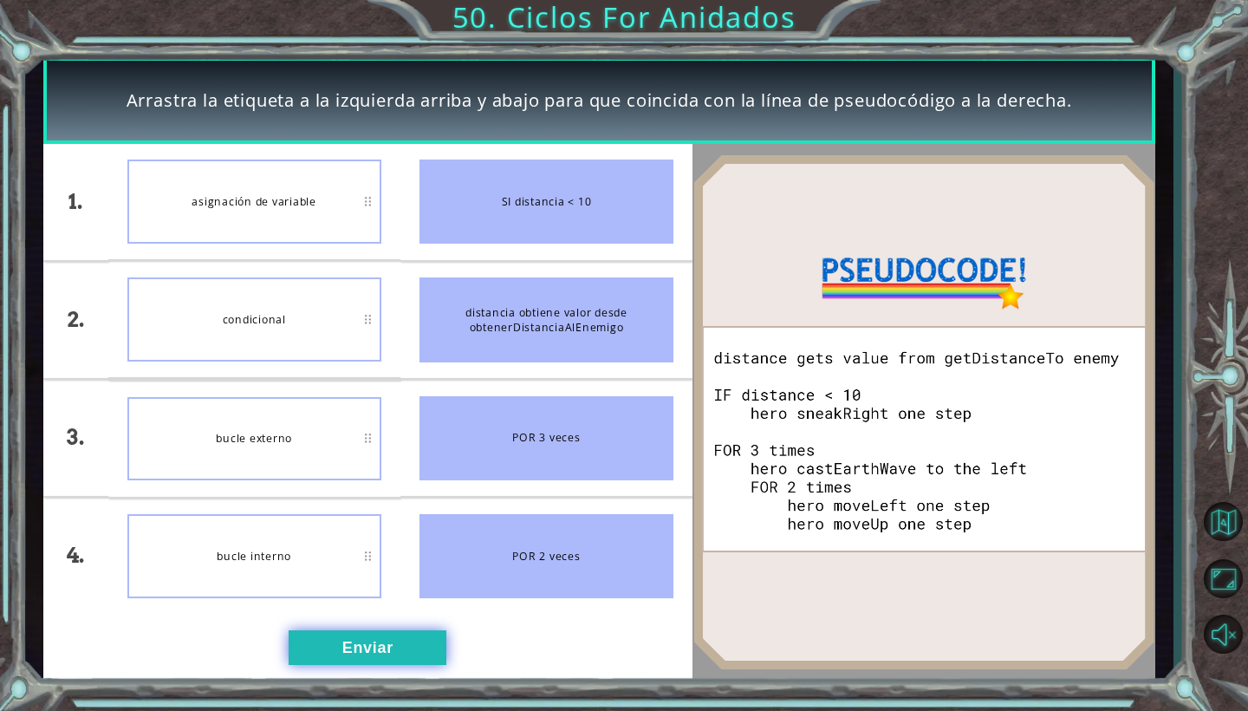
click at [384, 650] on button "Enviar" at bounding box center [368, 647] width 158 height 35
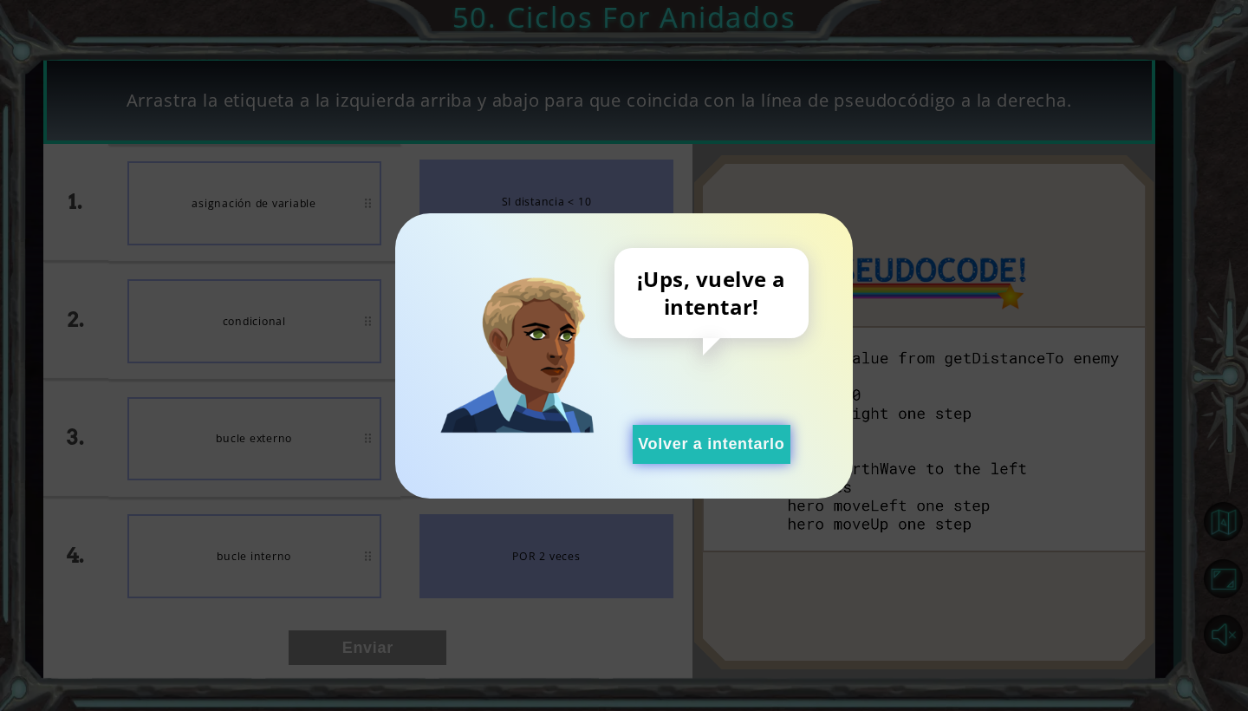
click at [654, 455] on button "Volver a intentarlo" at bounding box center [712, 444] width 158 height 39
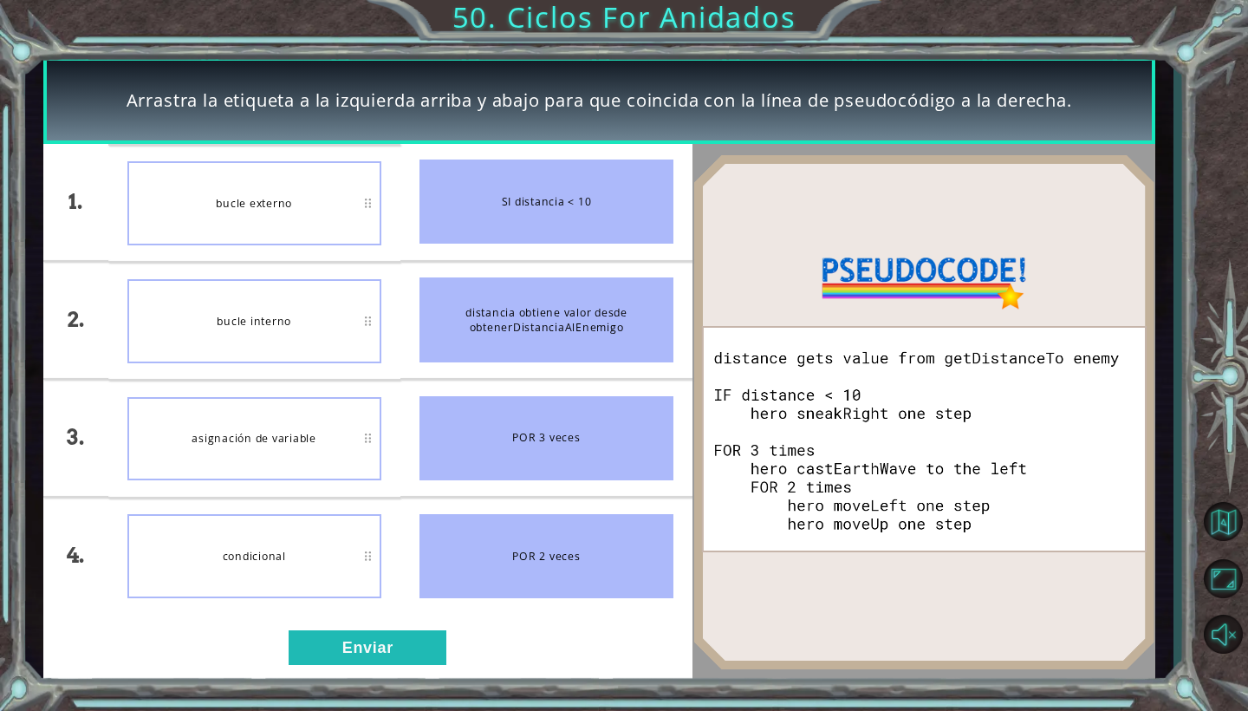
click at [307, 560] on div "condicional" at bounding box center [254, 556] width 254 height 84
click at [546, 612] on li "POR 2 veces" at bounding box center [546, 556] width 292 height 116
click at [411, 641] on button "Enviar" at bounding box center [368, 647] width 158 height 35
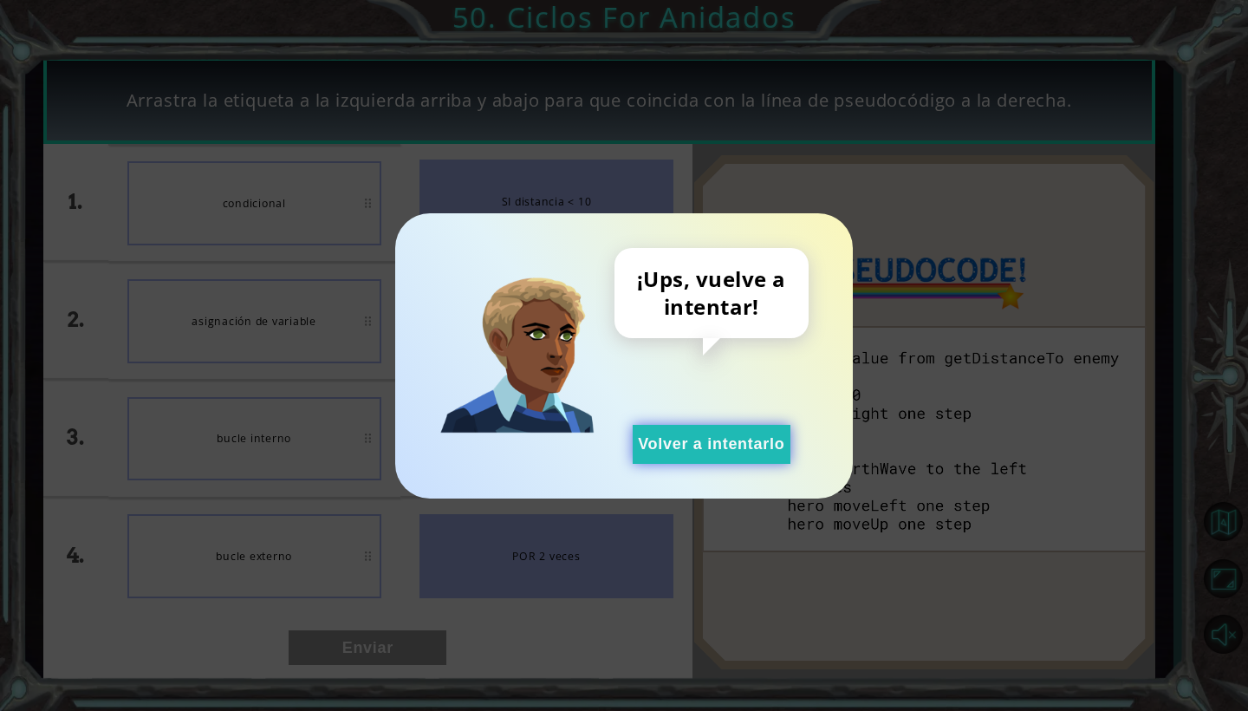
click at [724, 427] on button "Volver a intentarlo" at bounding box center [712, 444] width 158 height 39
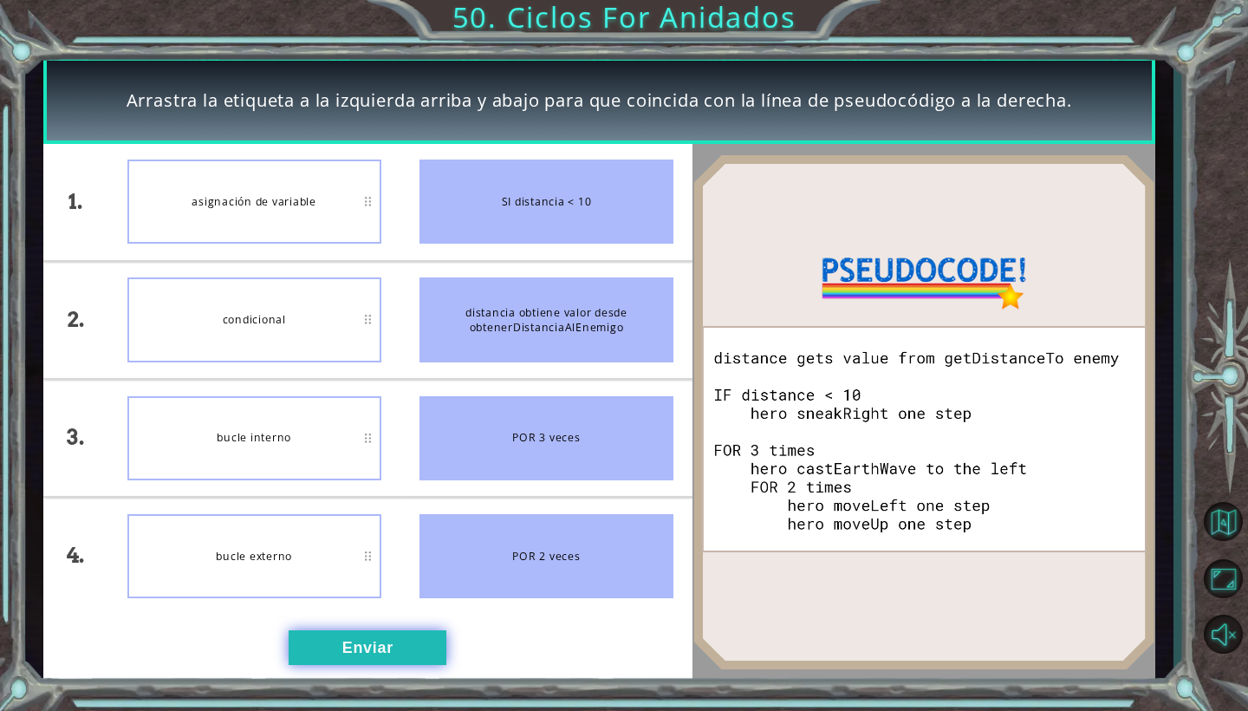
click at [321, 654] on button "Enviar" at bounding box center [368, 647] width 158 height 35
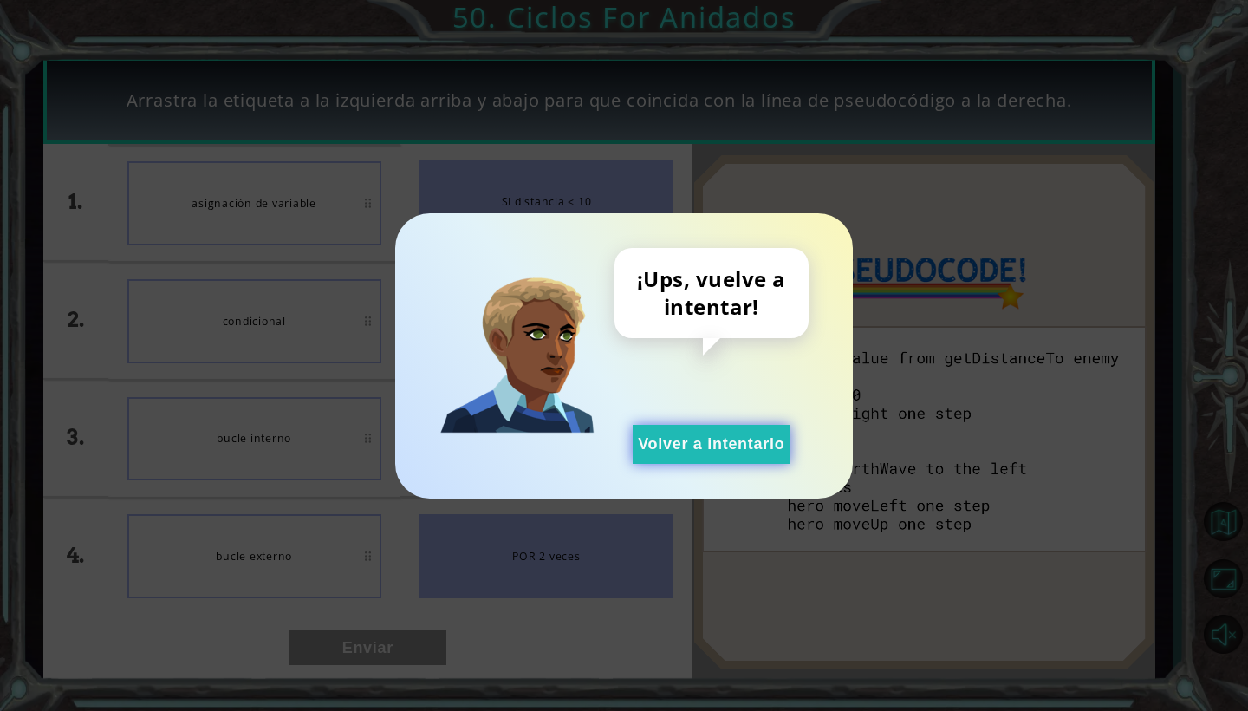
click at [693, 446] on button "Volver a intentarlo" at bounding box center [712, 444] width 158 height 39
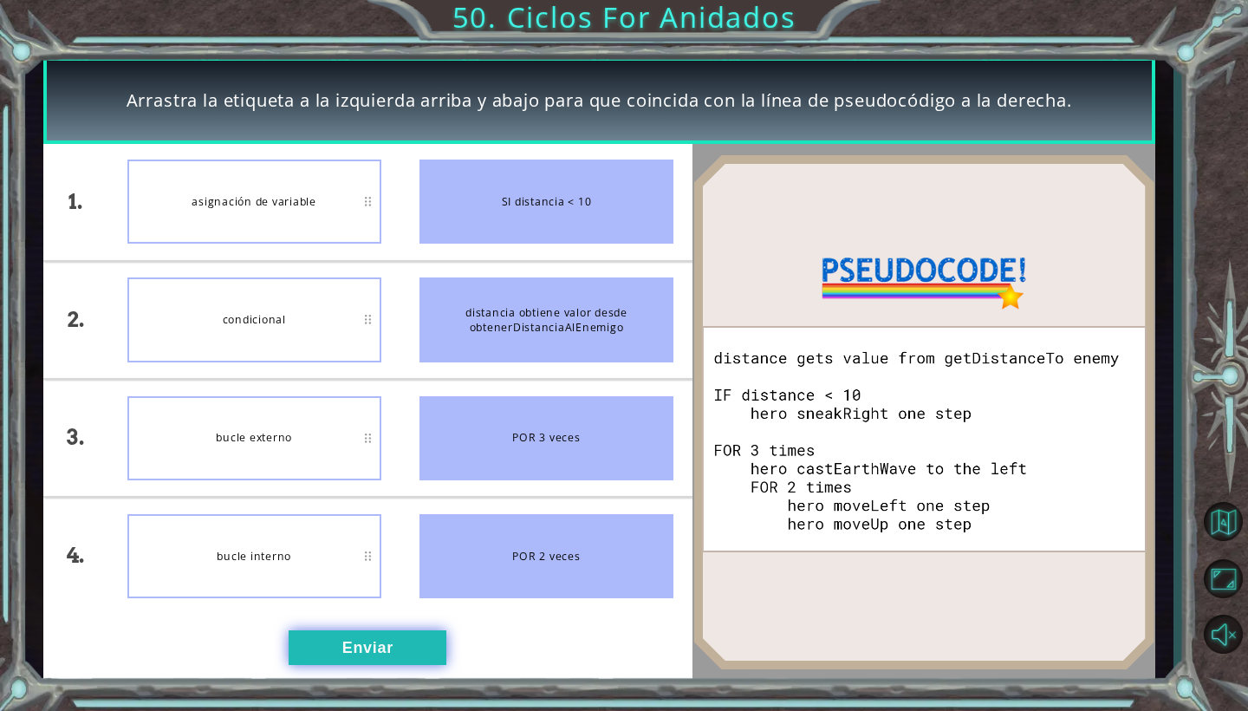
click at [408, 664] on button "Enviar" at bounding box center [368, 647] width 158 height 35
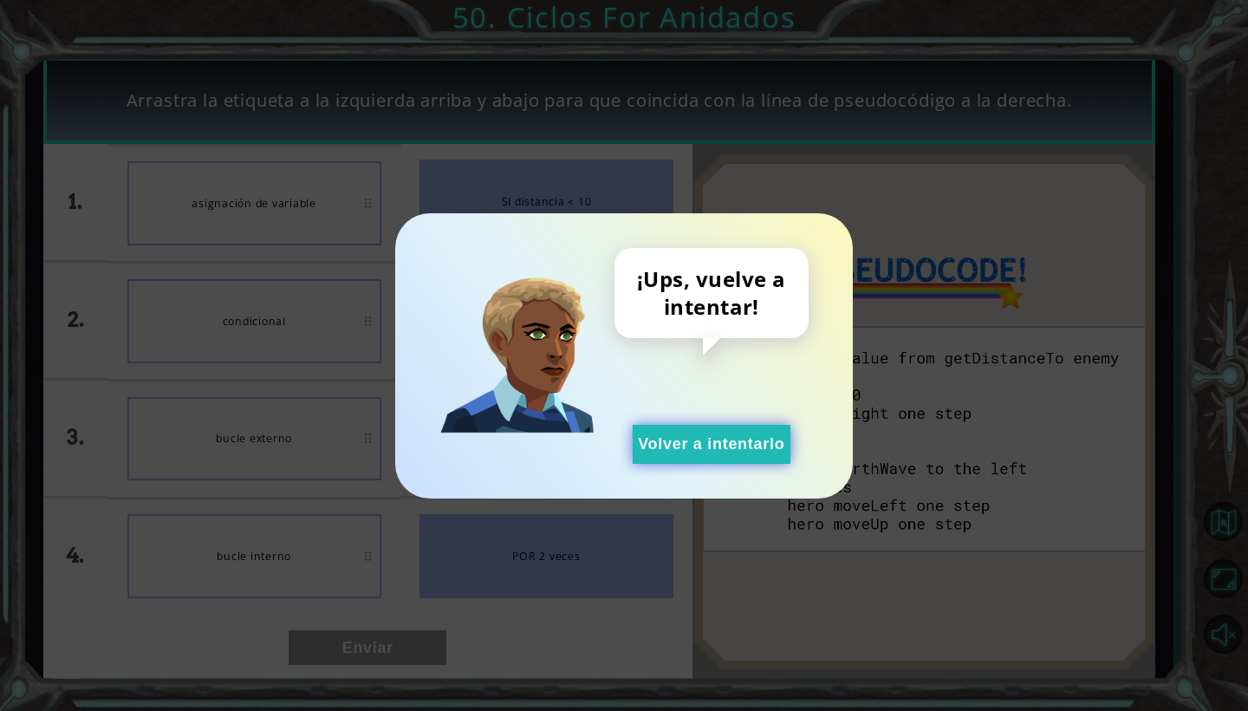
click at [751, 434] on button "Volver a intentarlo" at bounding box center [712, 444] width 158 height 39
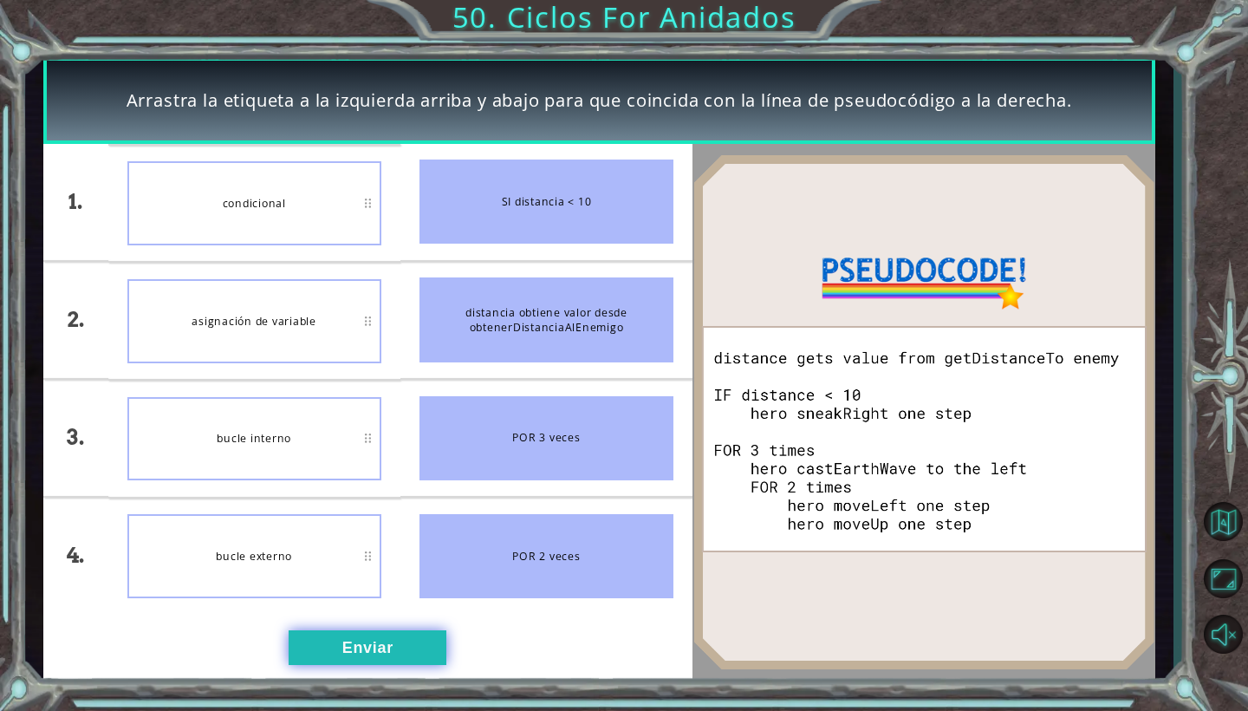
click at [389, 642] on button "Enviar" at bounding box center [368, 647] width 158 height 35
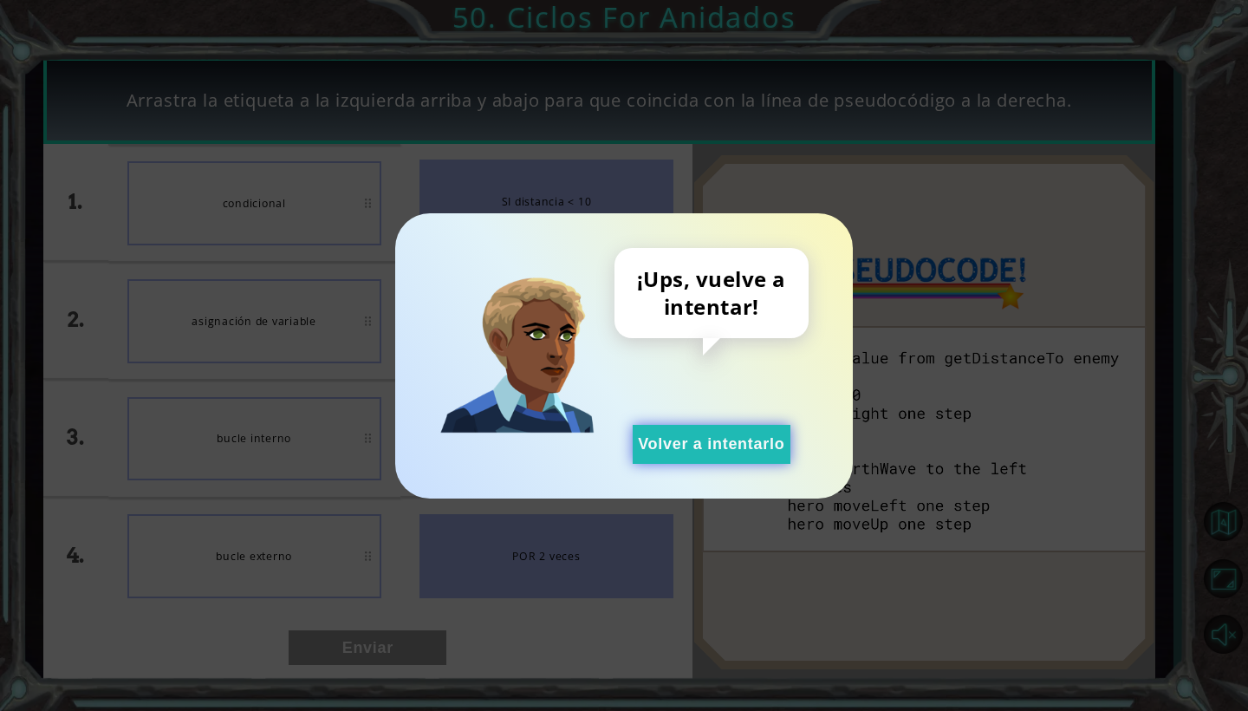
click at [751, 437] on button "Volver a intentarlo" at bounding box center [712, 444] width 158 height 39
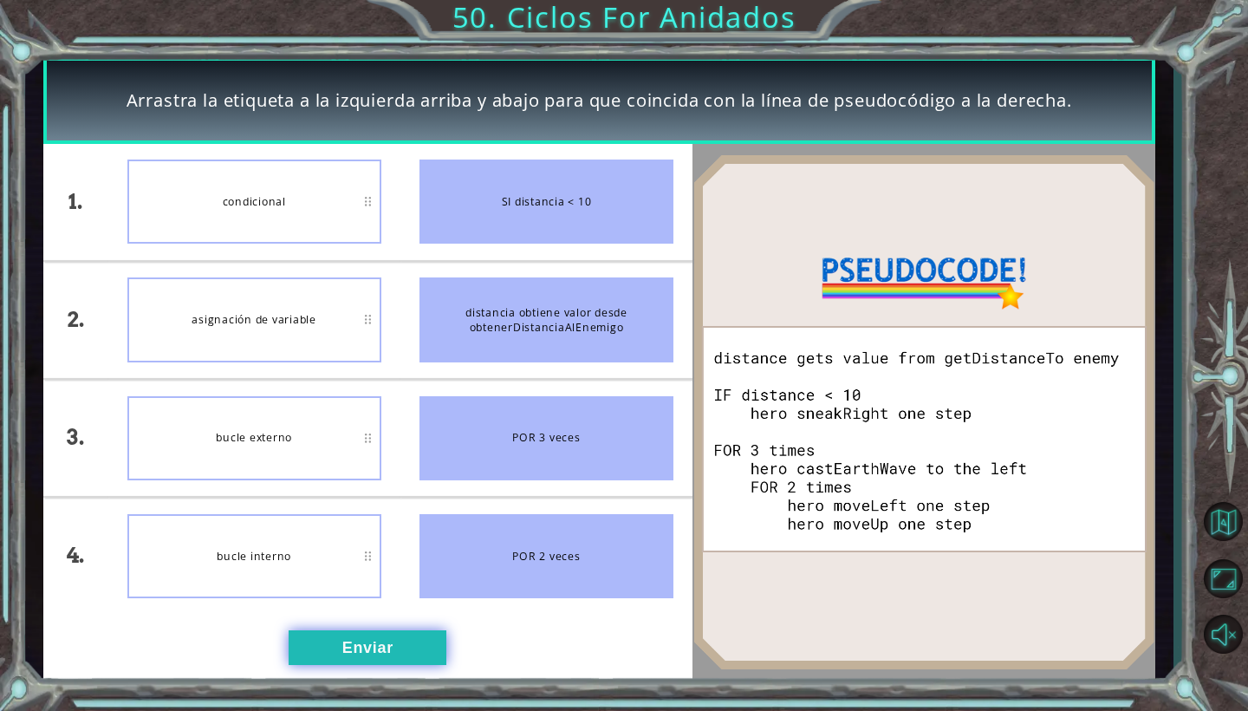
click at [380, 646] on button "Enviar" at bounding box center [368, 647] width 158 height 35
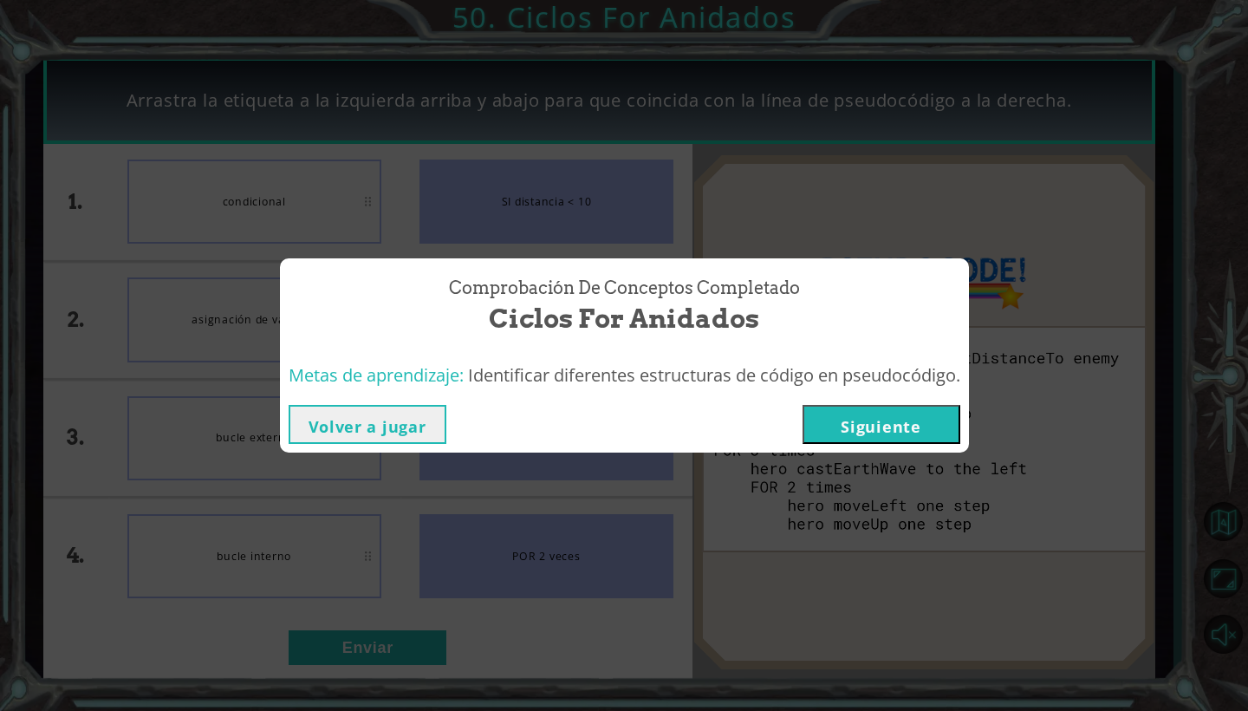
click at [881, 437] on button "Siguiente" at bounding box center [882, 424] width 158 height 39
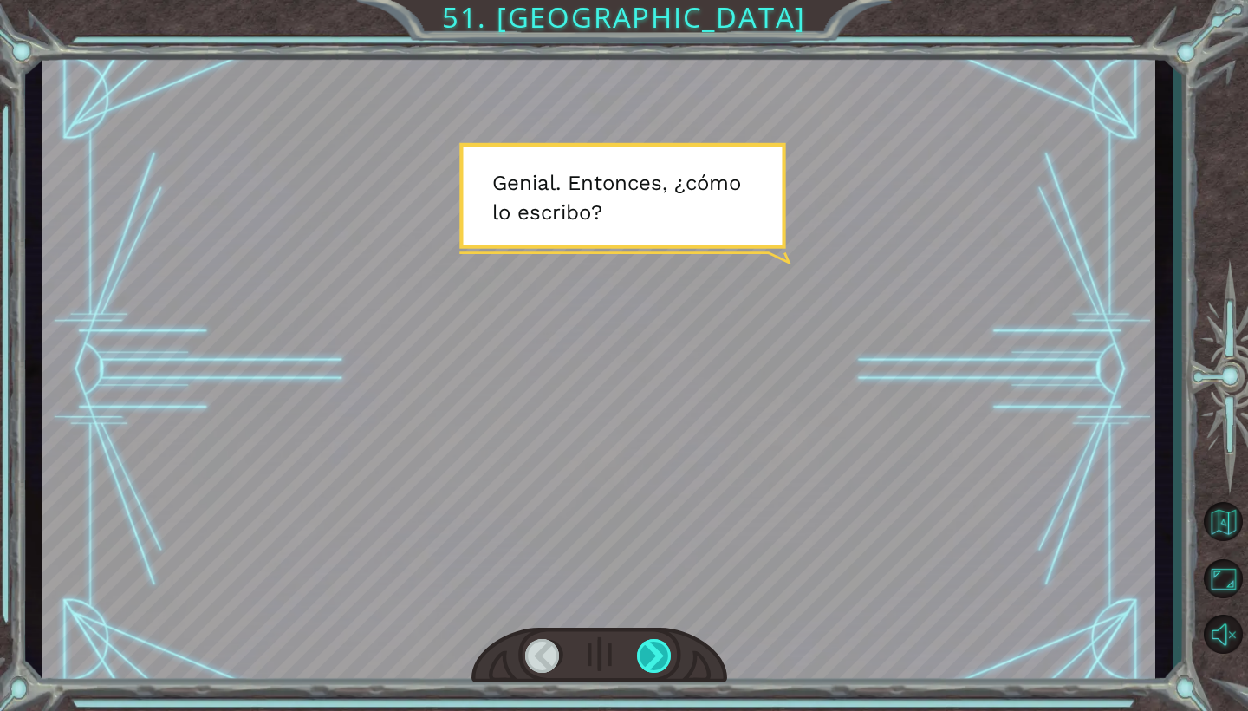
click at [642, 654] on div at bounding box center [655, 656] width 36 height 34
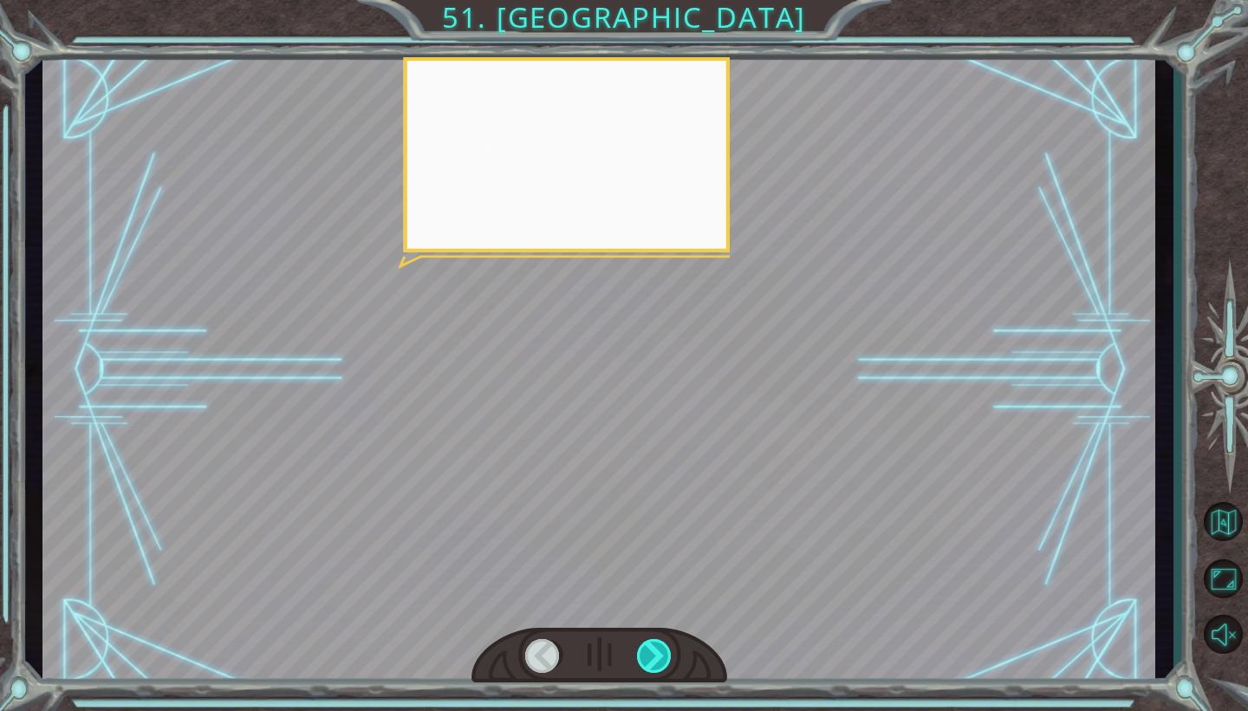
click at [642, 654] on div at bounding box center [655, 656] width 36 height 34
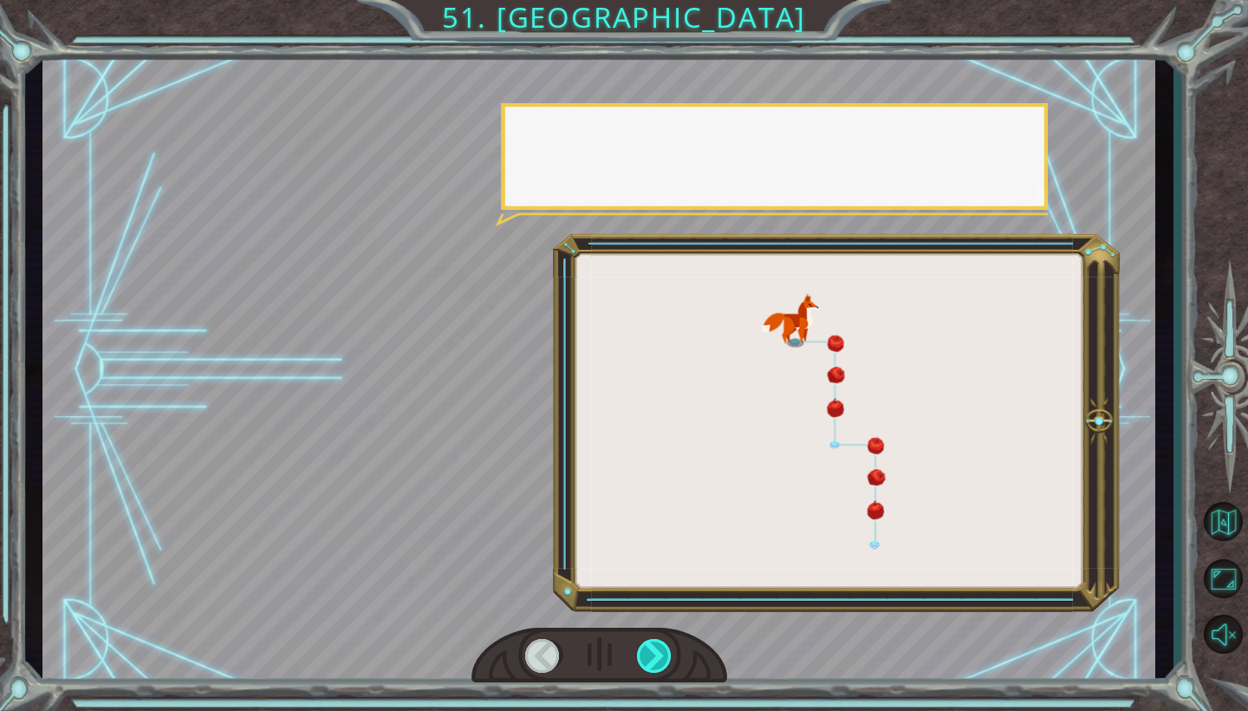
click at [642, 654] on div at bounding box center [655, 656] width 36 height 34
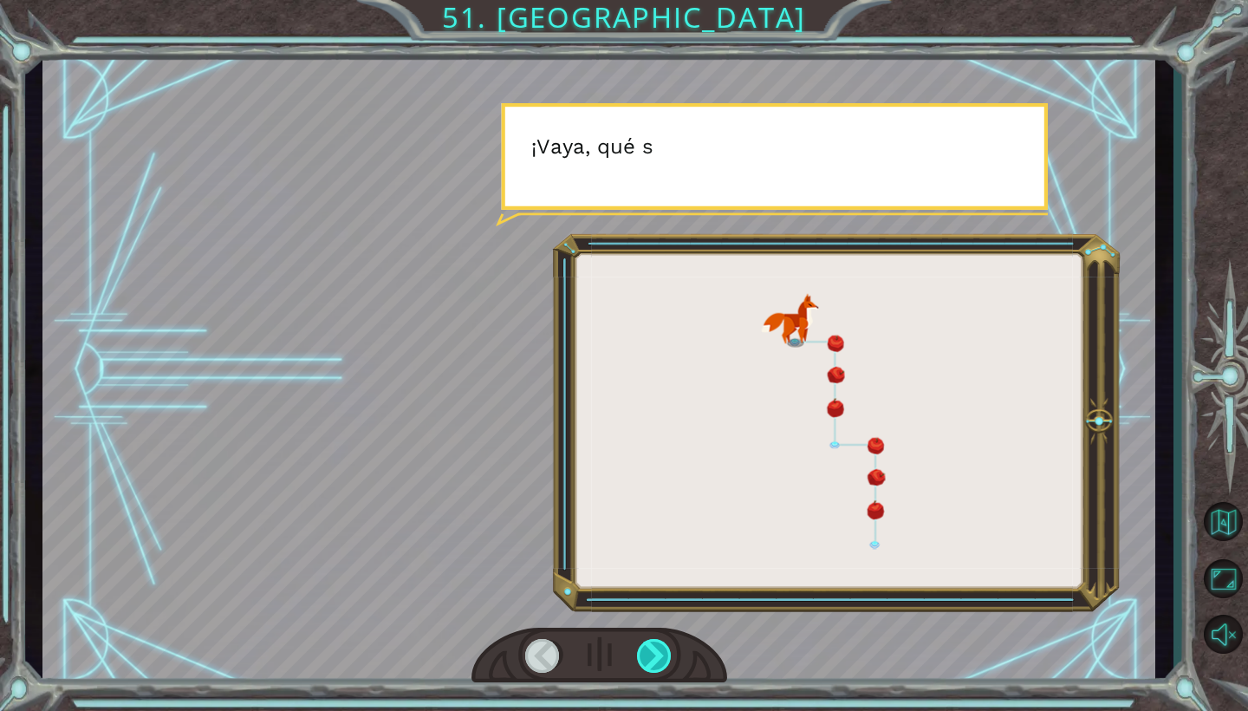
click at [642, 654] on div at bounding box center [655, 656] width 36 height 34
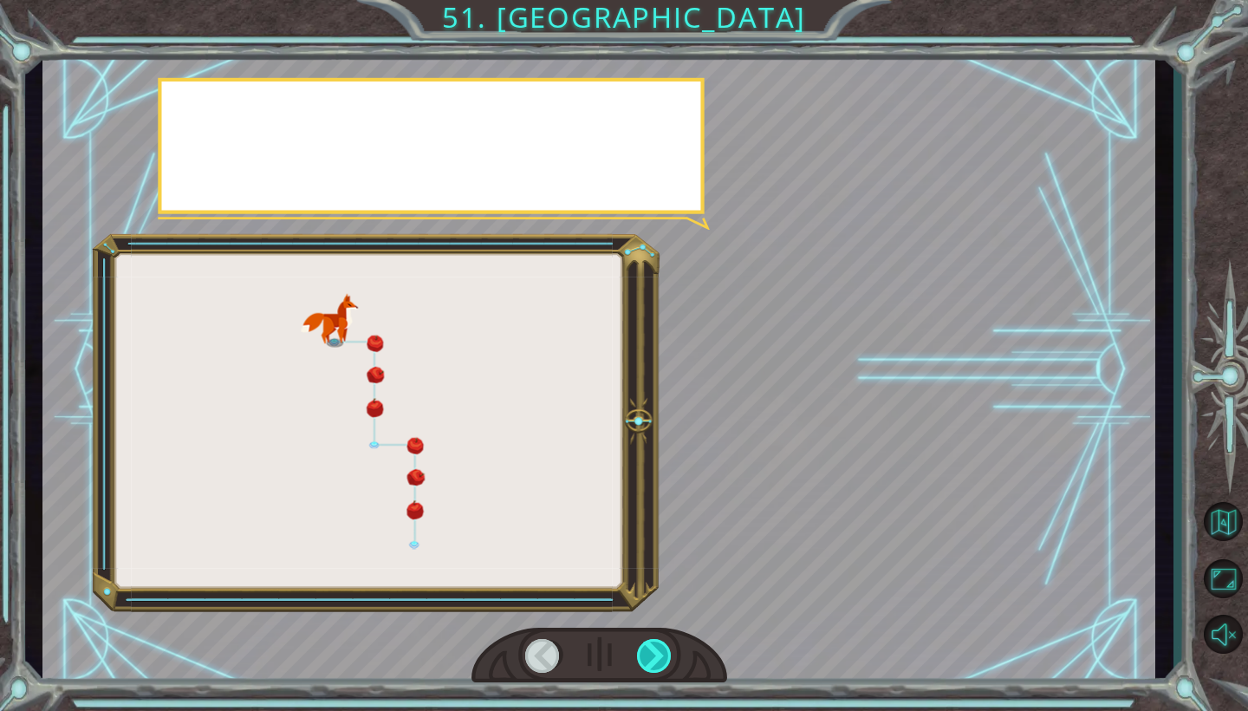
click at [642, 654] on div at bounding box center [655, 656] width 36 height 34
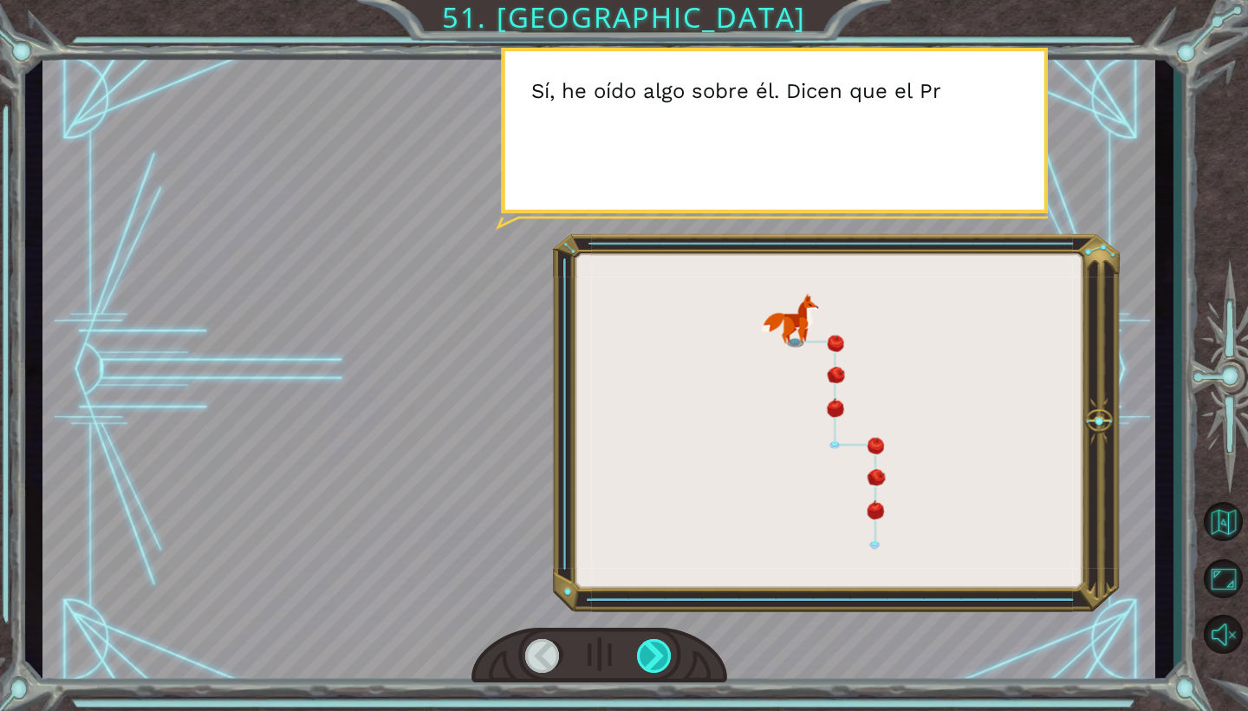
click at [638, 660] on div at bounding box center [655, 656] width 36 height 34
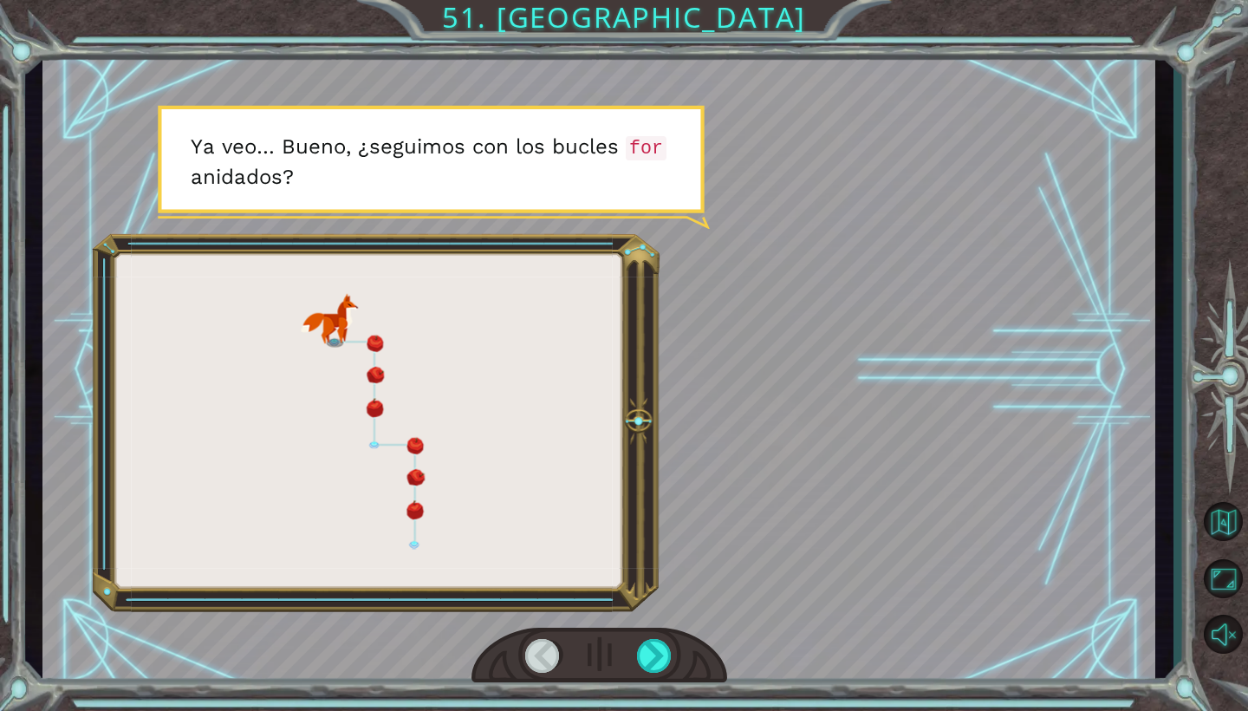
click at [636, 664] on div at bounding box center [600, 656] width 256 height 56
click at [647, 660] on div at bounding box center [655, 656] width 36 height 34
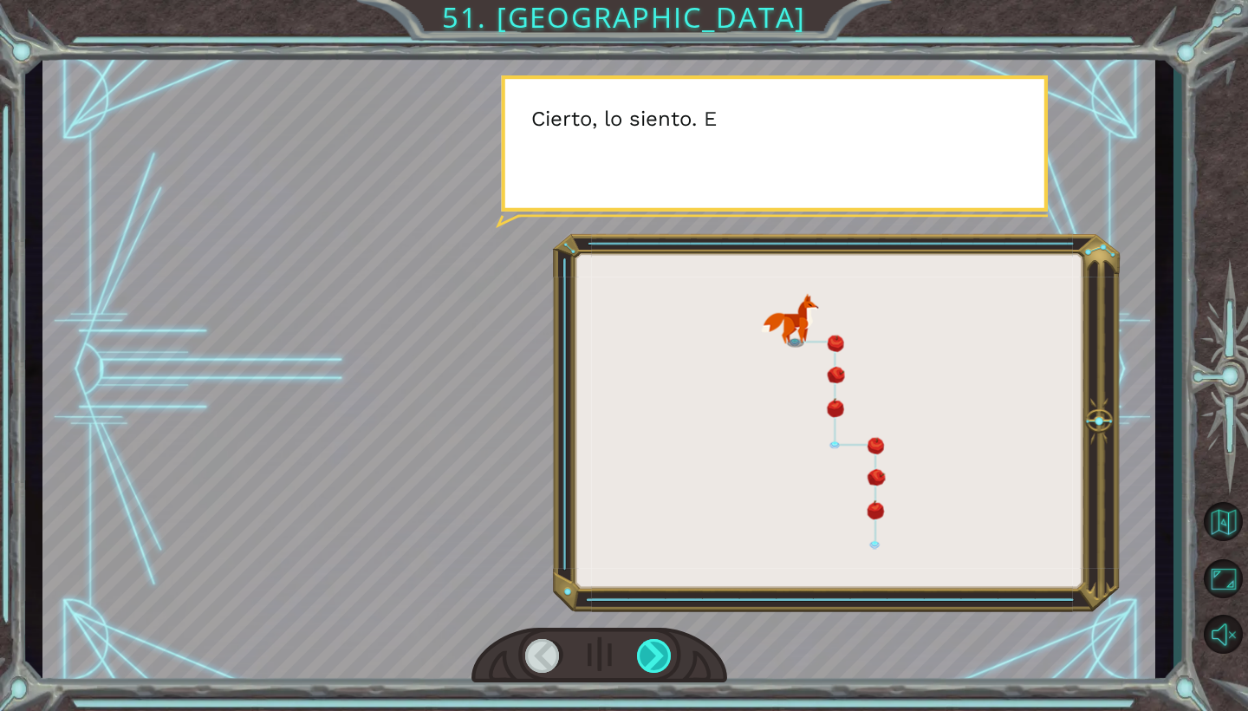
click at [647, 660] on div at bounding box center [655, 656] width 36 height 34
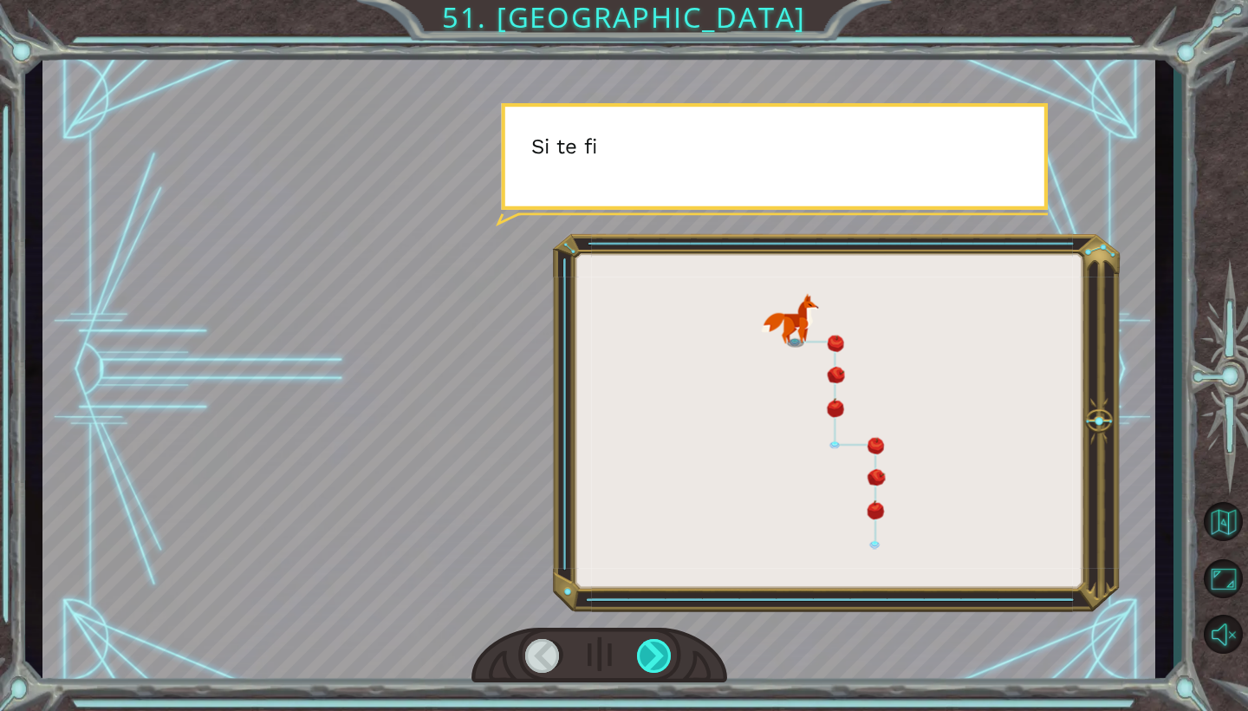
click at [647, 660] on div at bounding box center [655, 656] width 36 height 34
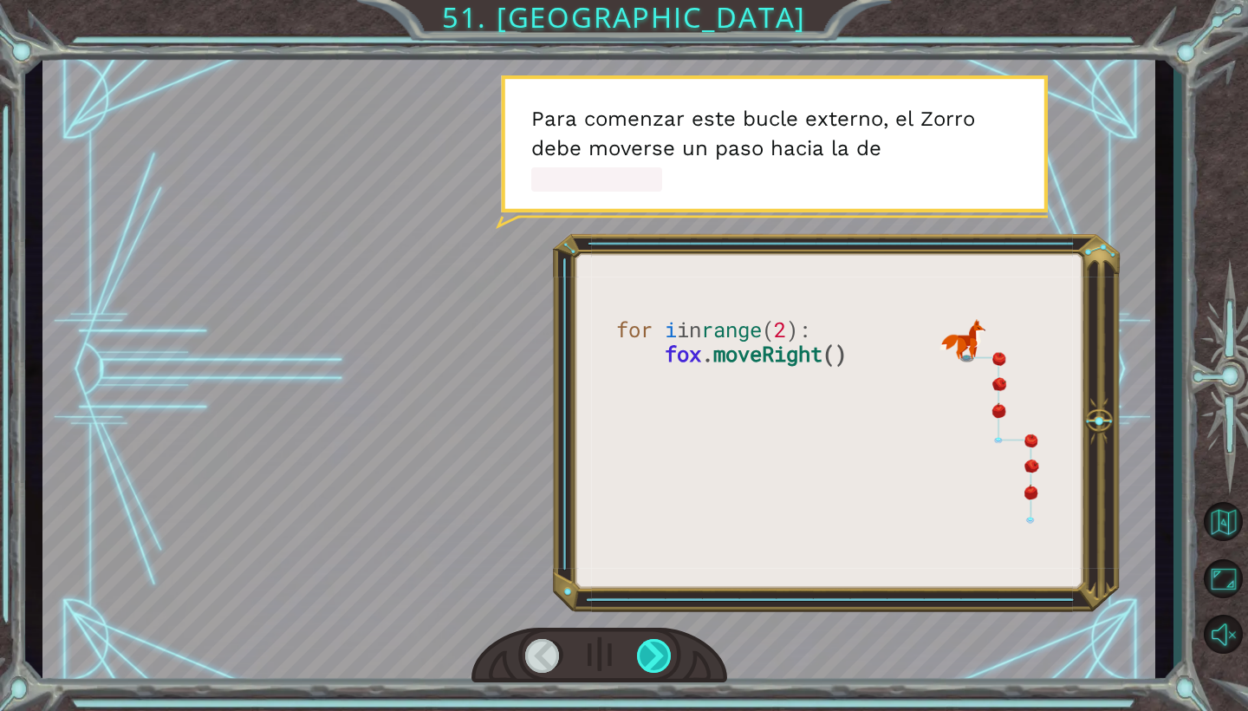
click at [647, 660] on div at bounding box center [655, 656] width 36 height 34
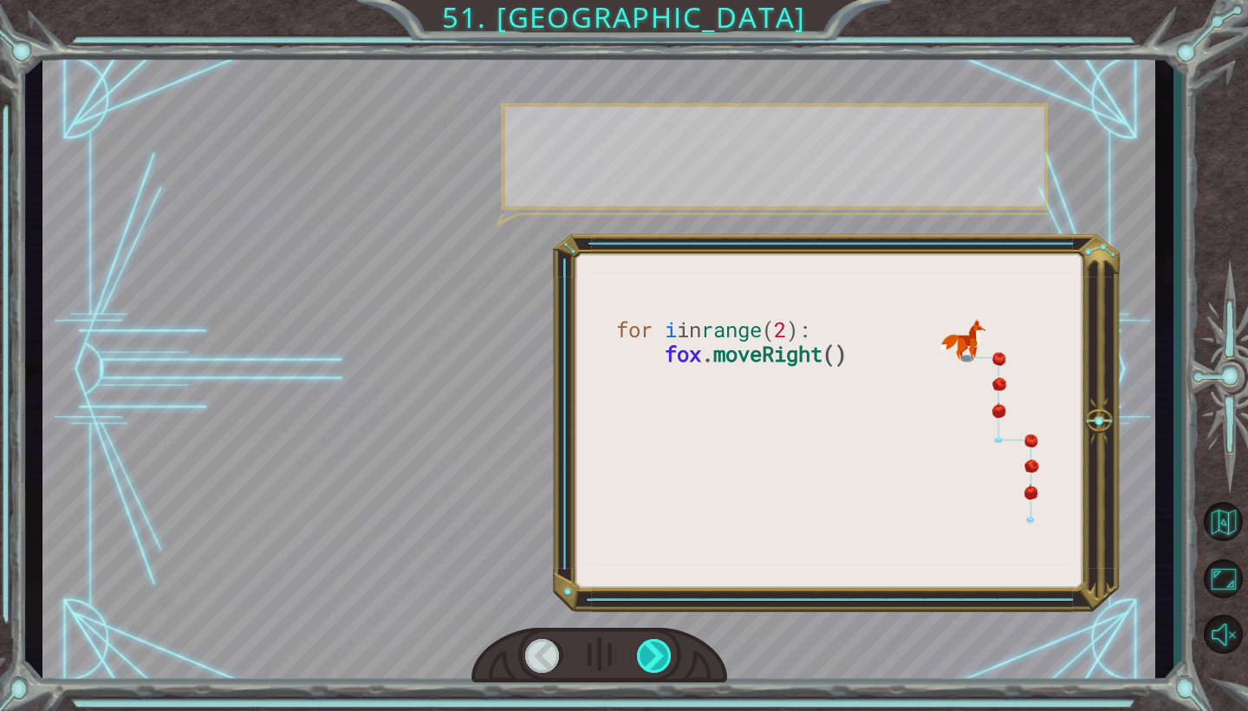
click at [647, 660] on div at bounding box center [655, 656] width 36 height 34
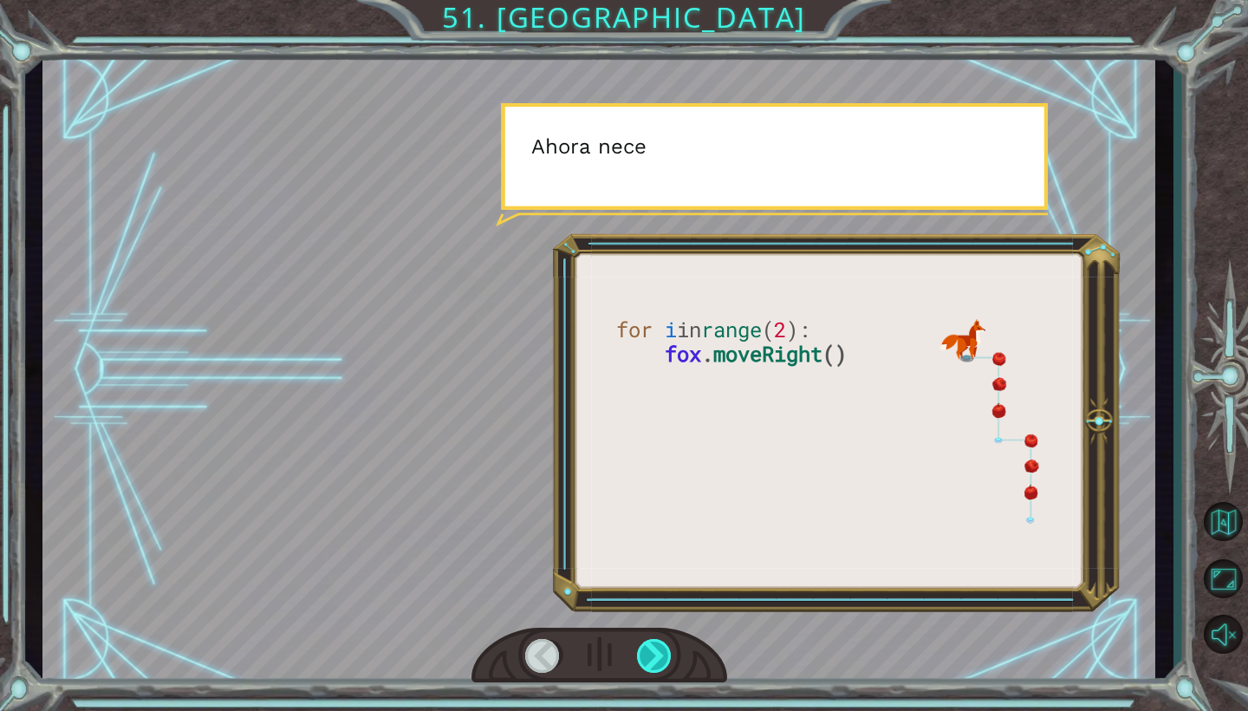
click at [647, 660] on div at bounding box center [655, 656] width 36 height 34
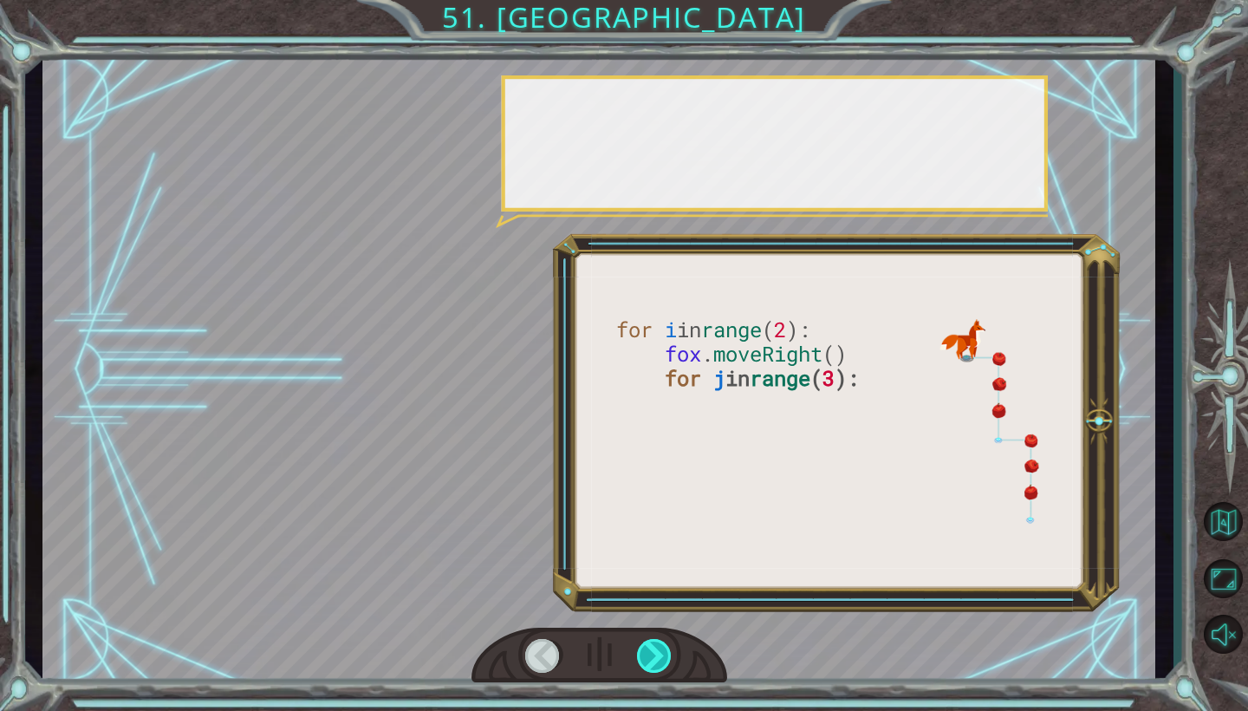
click at [647, 660] on div at bounding box center [655, 656] width 36 height 34
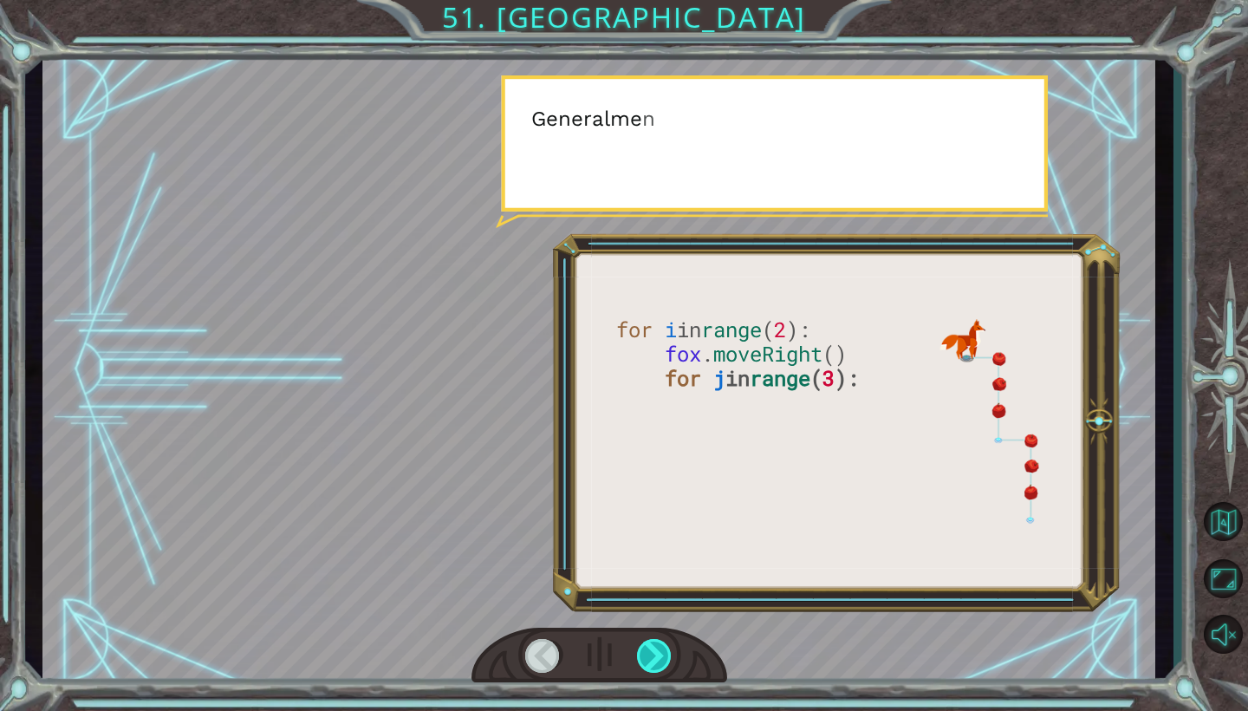
click at [647, 660] on div at bounding box center [655, 656] width 36 height 34
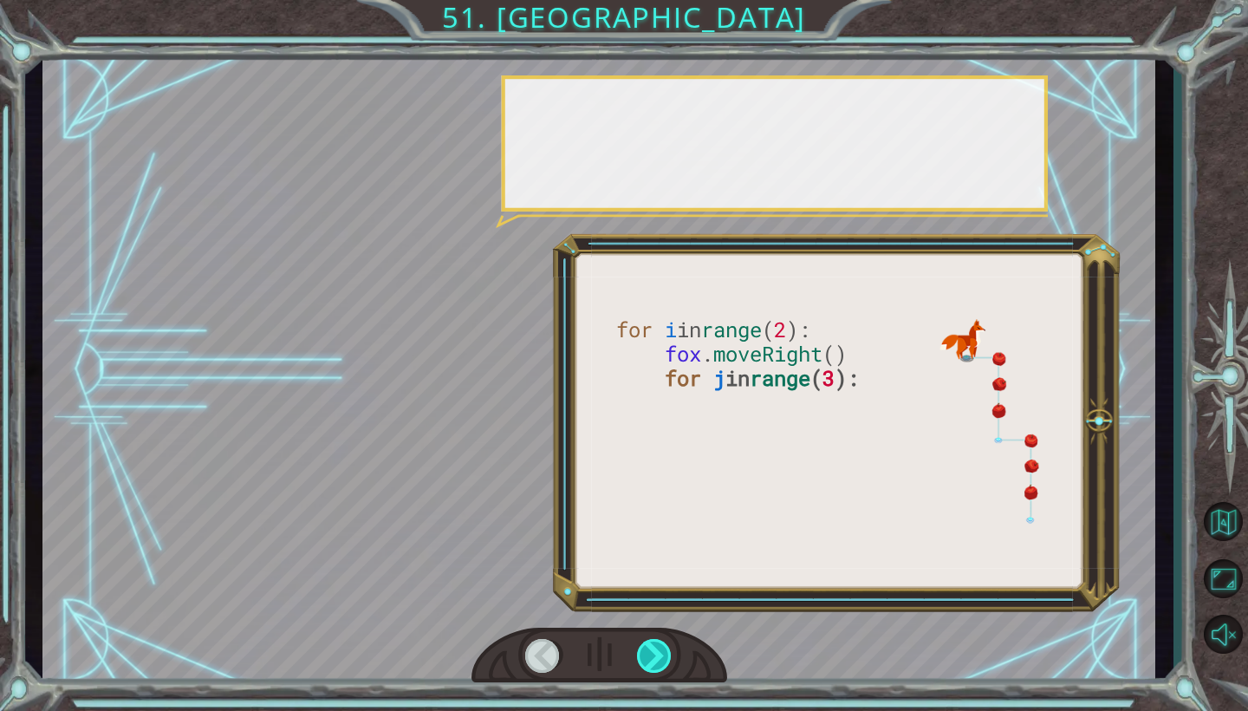
click at [647, 660] on div at bounding box center [655, 656] width 36 height 34
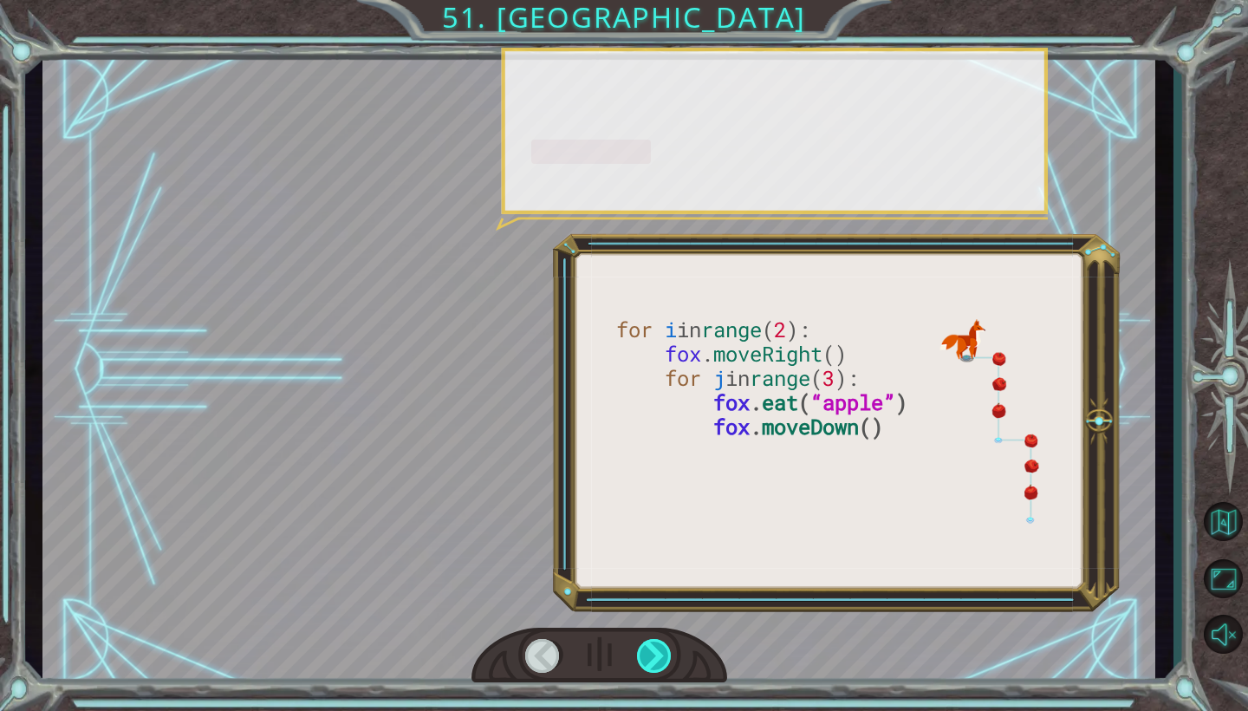
click at [647, 660] on div at bounding box center [655, 656] width 36 height 34
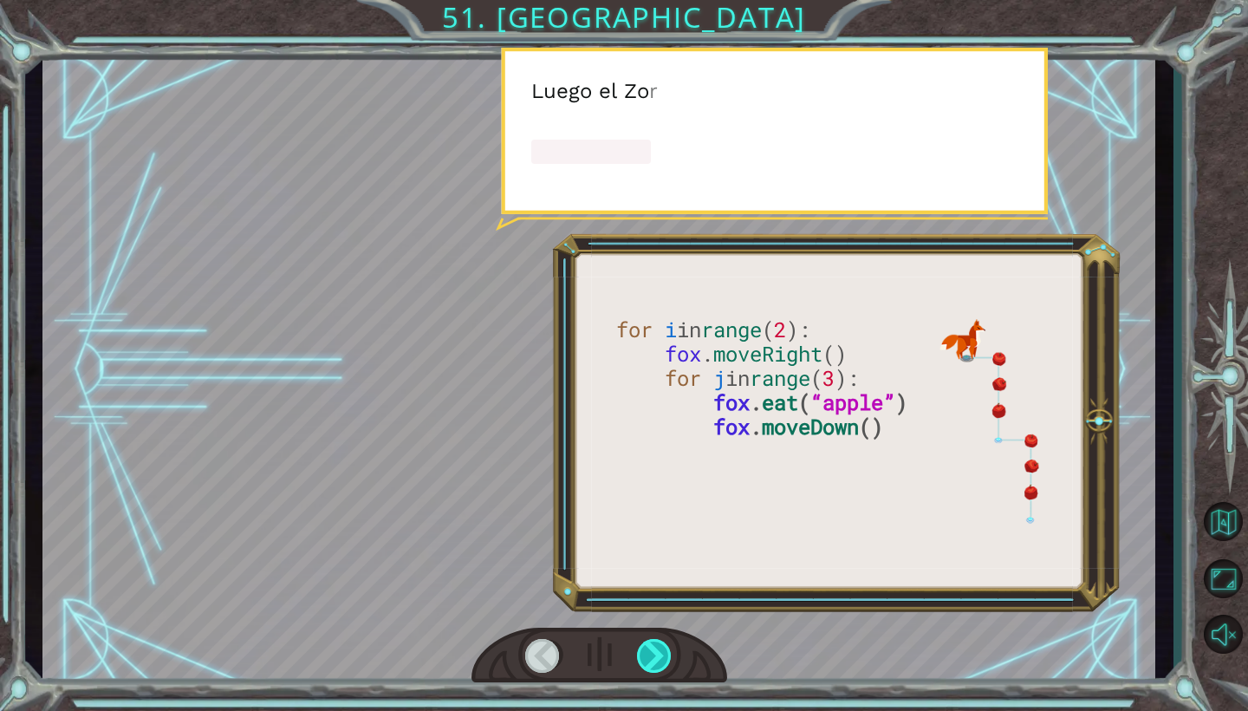
click at [647, 660] on div at bounding box center [655, 656] width 36 height 34
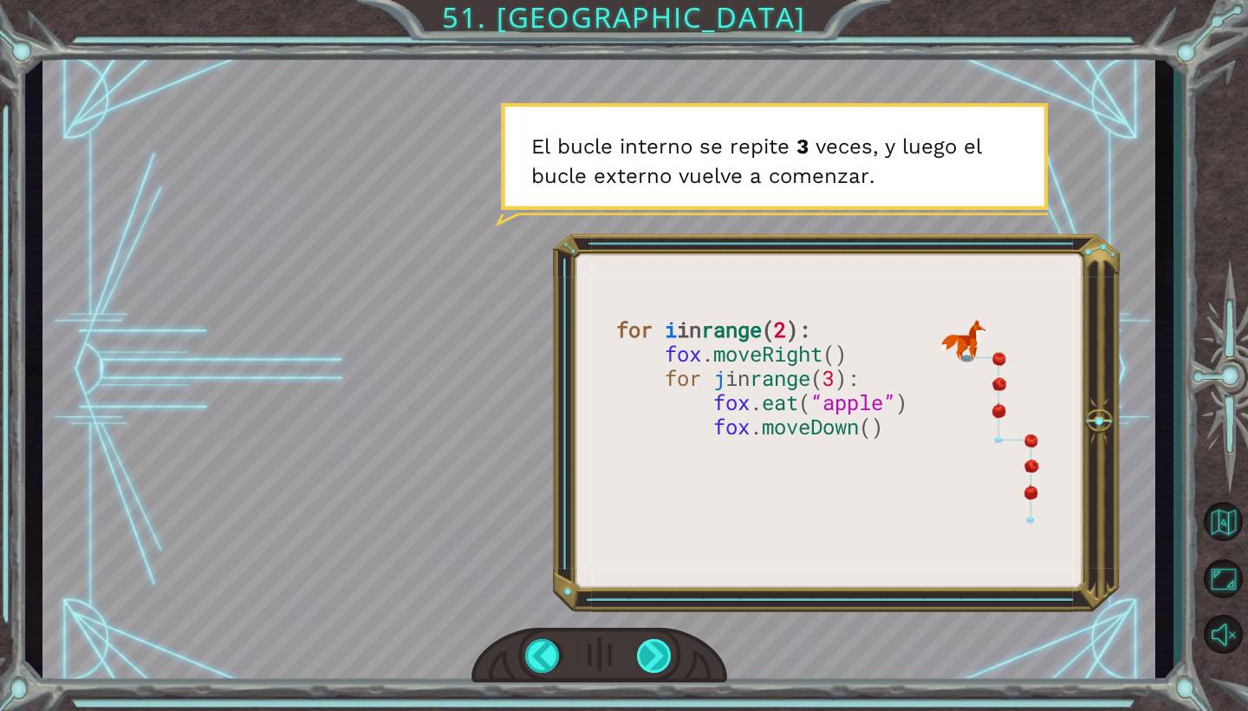
click at [647, 660] on div at bounding box center [655, 656] width 36 height 34
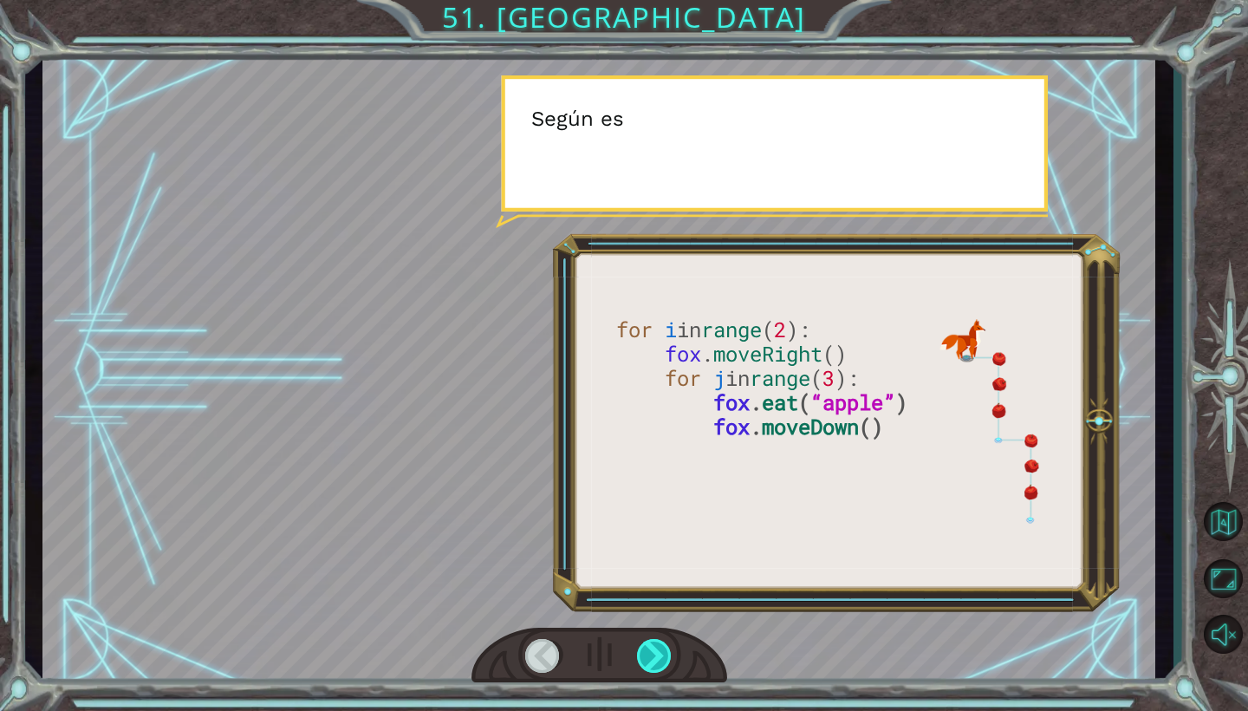
click at [647, 660] on div at bounding box center [655, 656] width 36 height 34
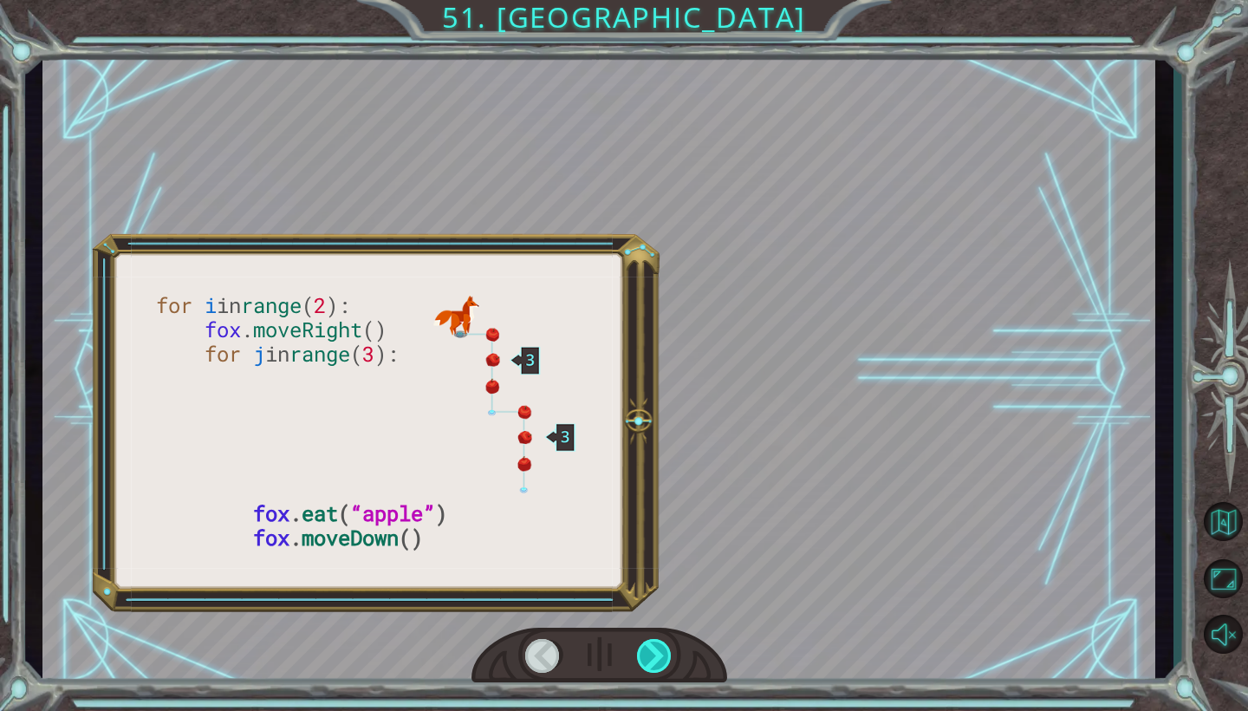
click at [647, 660] on div at bounding box center [655, 656] width 36 height 34
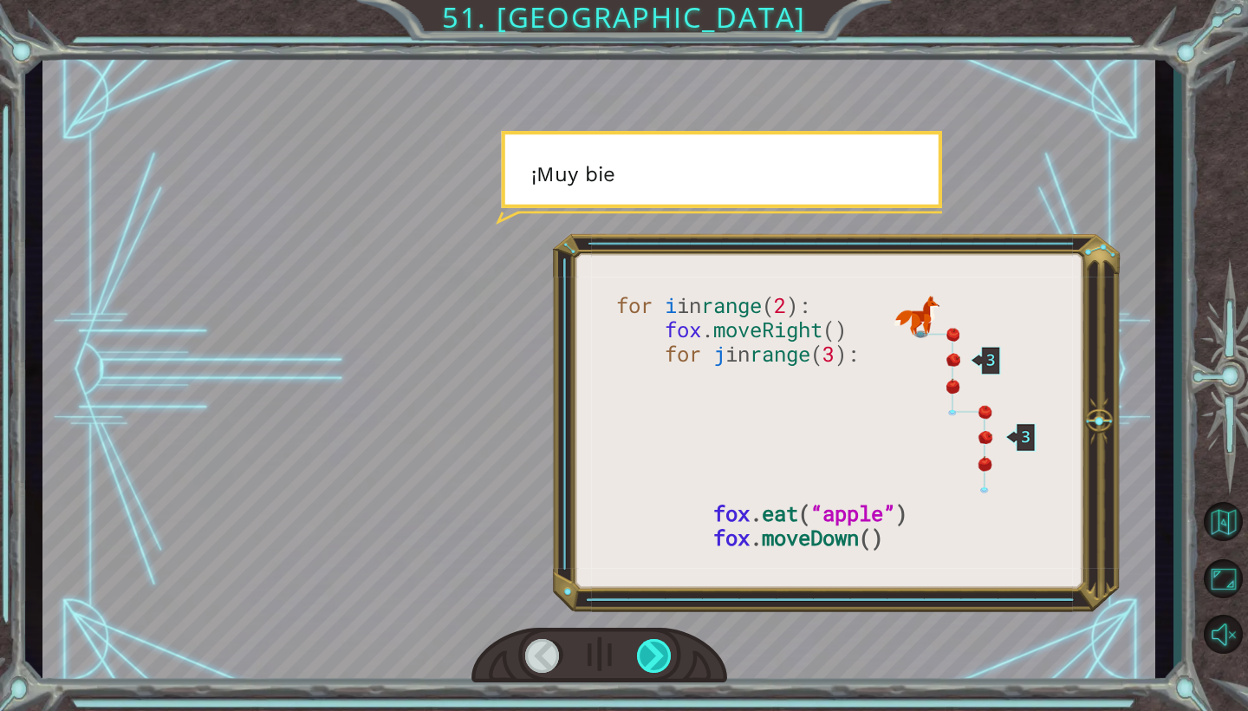
click at [639, 654] on div at bounding box center [655, 656] width 36 height 34
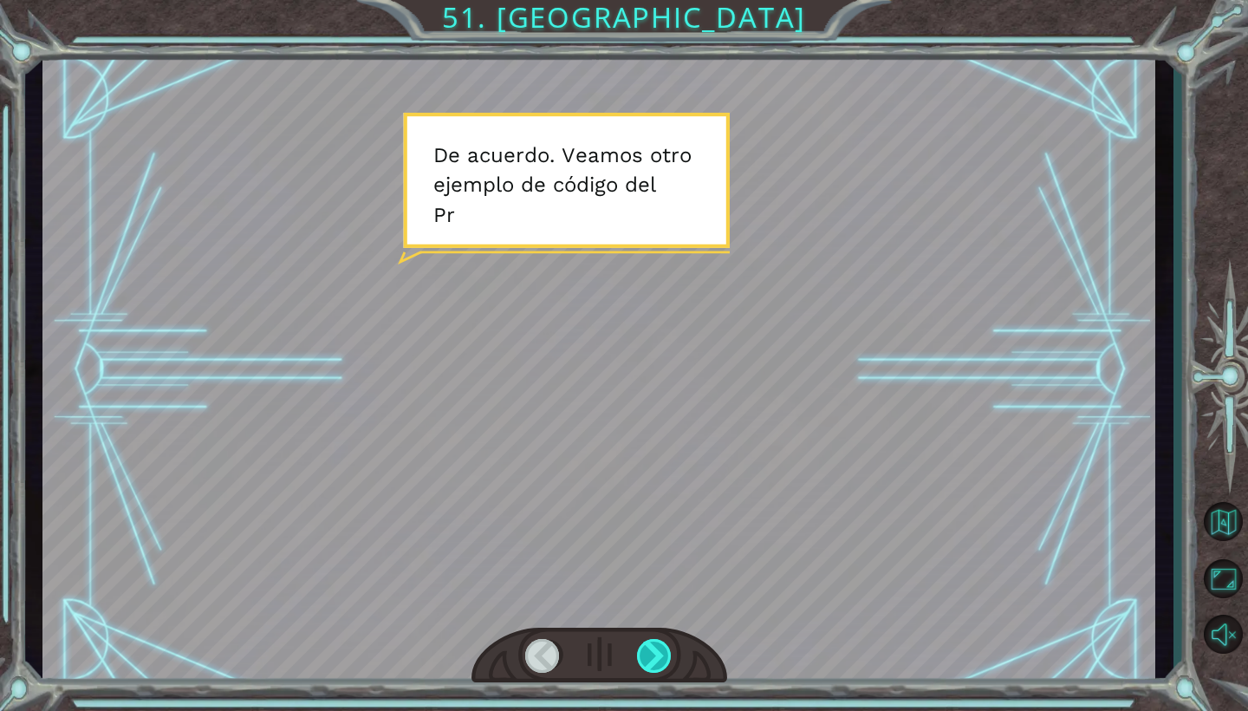
click at [644, 651] on div at bounding box center [655, 656] width 36 height 34
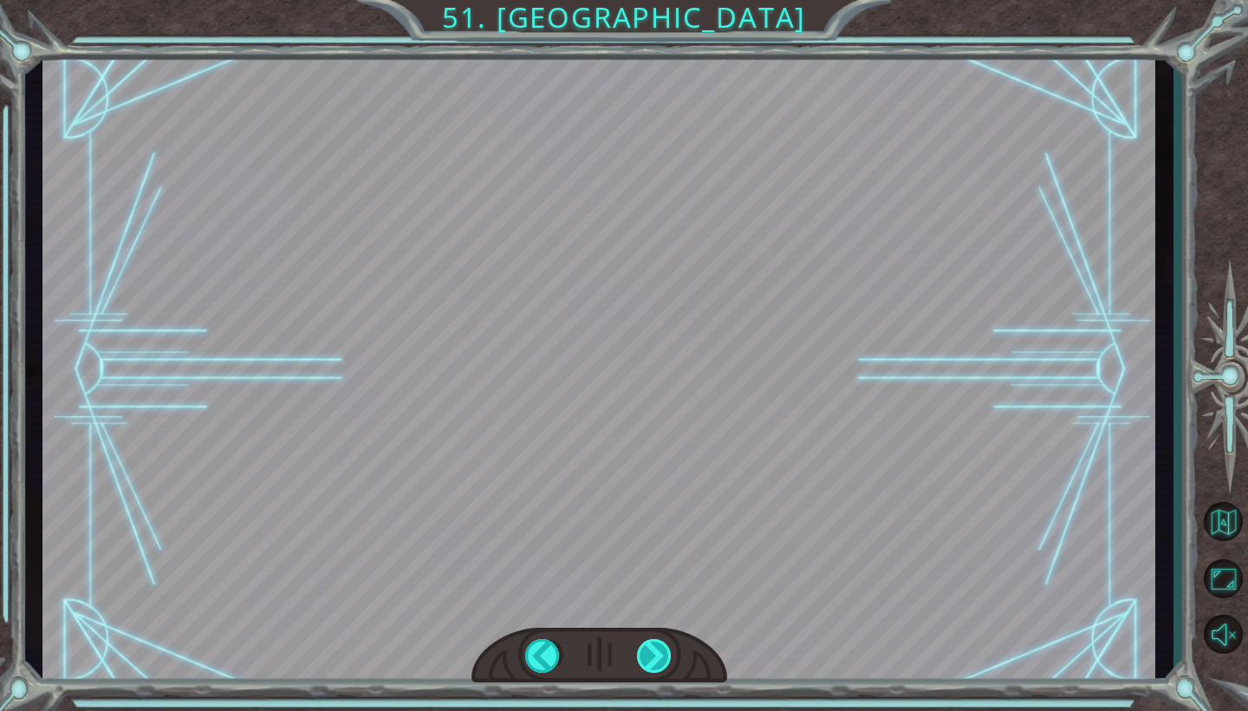
click at [644, 651] on div at bounding box center [655, 656] width 36 height 34
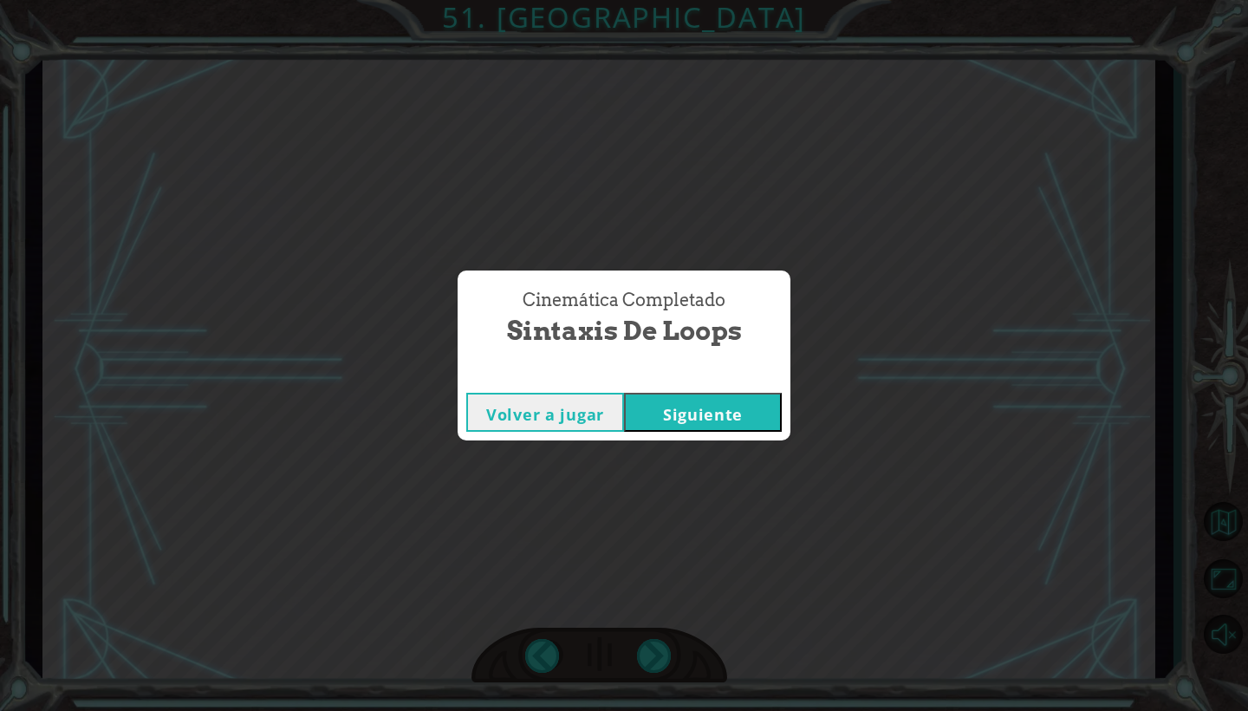
click at [722, 400] on button "Siguiente" at bounding box center [703, 412] width 158 height 39
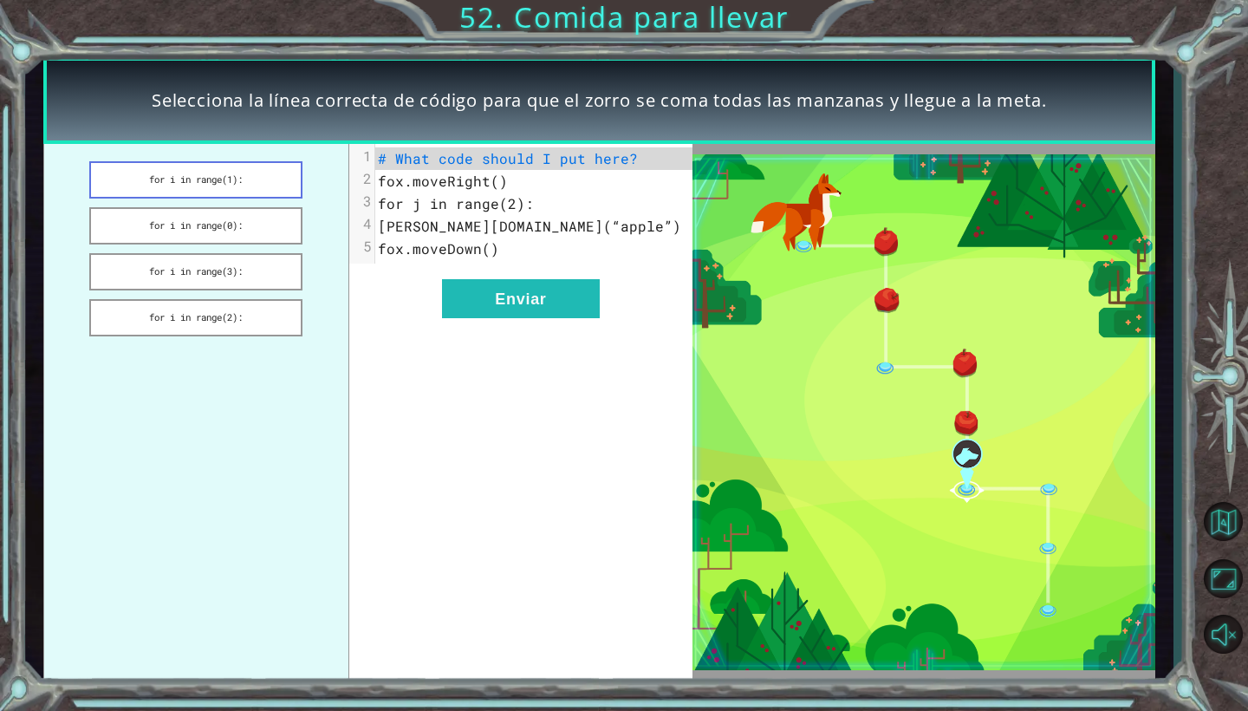
click at [245, 189] on button "for i in range(1):" at bounding box center [195, 179] width 213 height 37
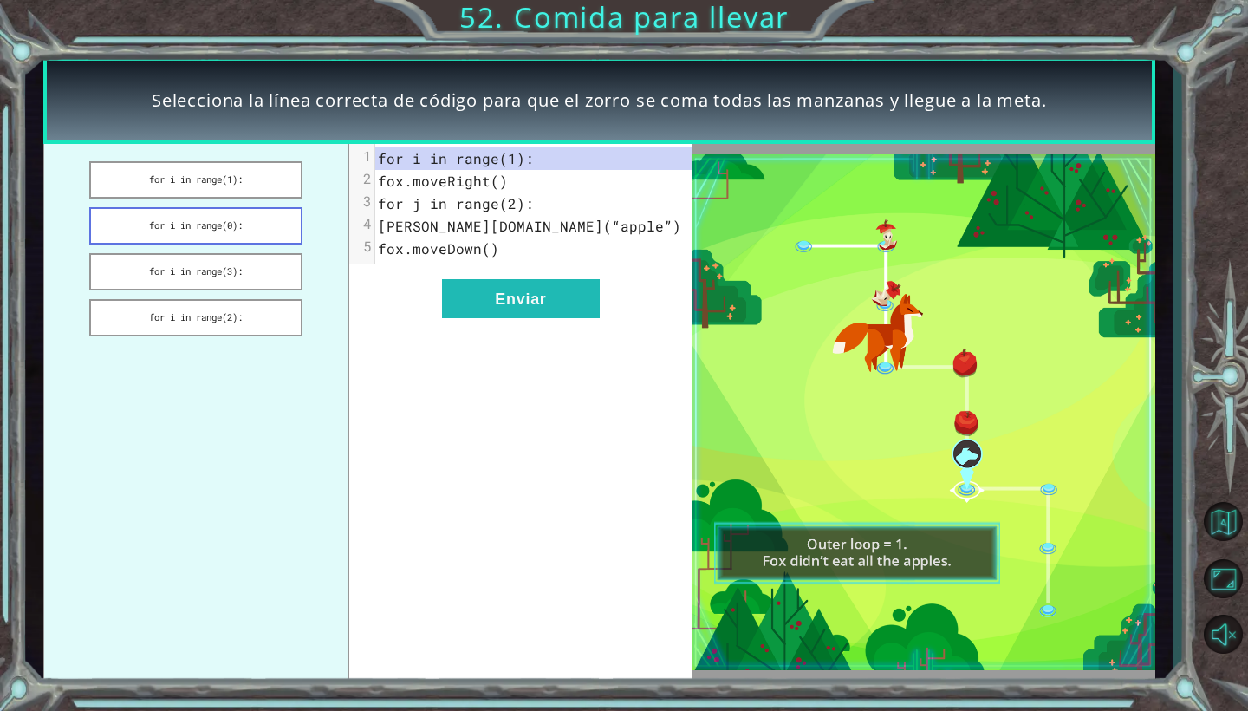
click at [247, 211] on button "for i in range(0):" at bounding box center [195, 225] width 213 height 37
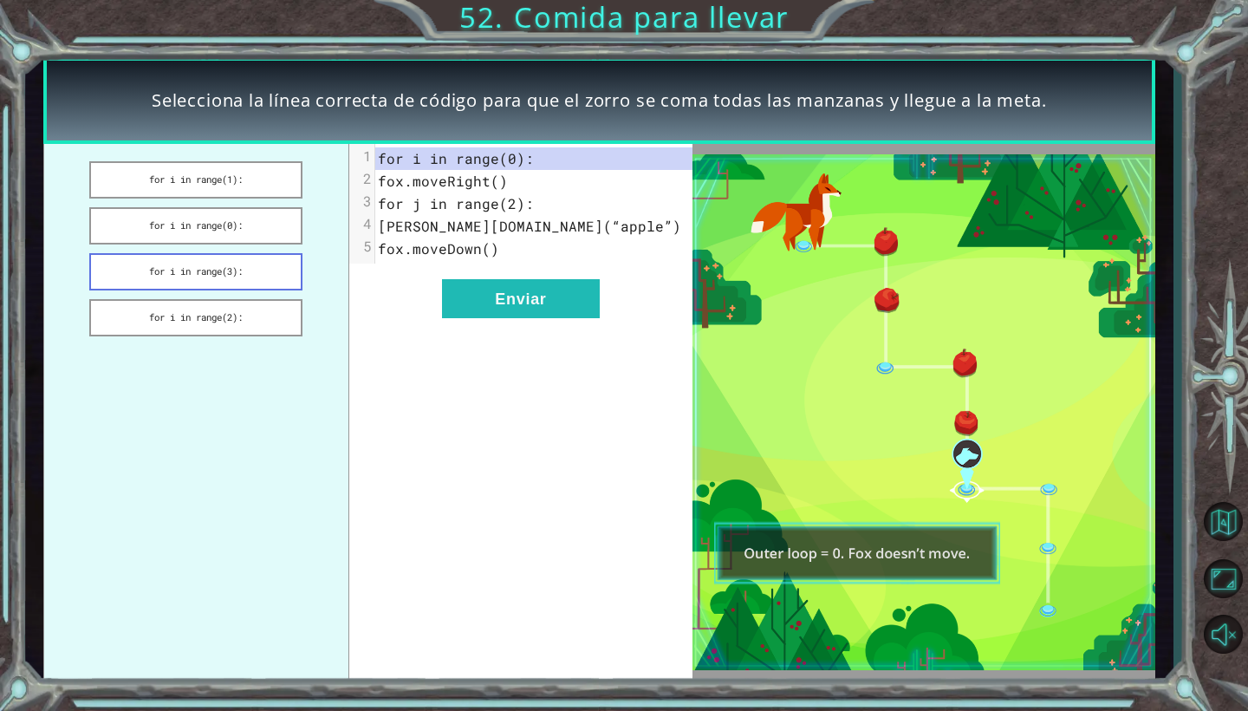
click at [238, 263] on button "for i in range(3):" at bounding box center [195, 271] width 213 height 37
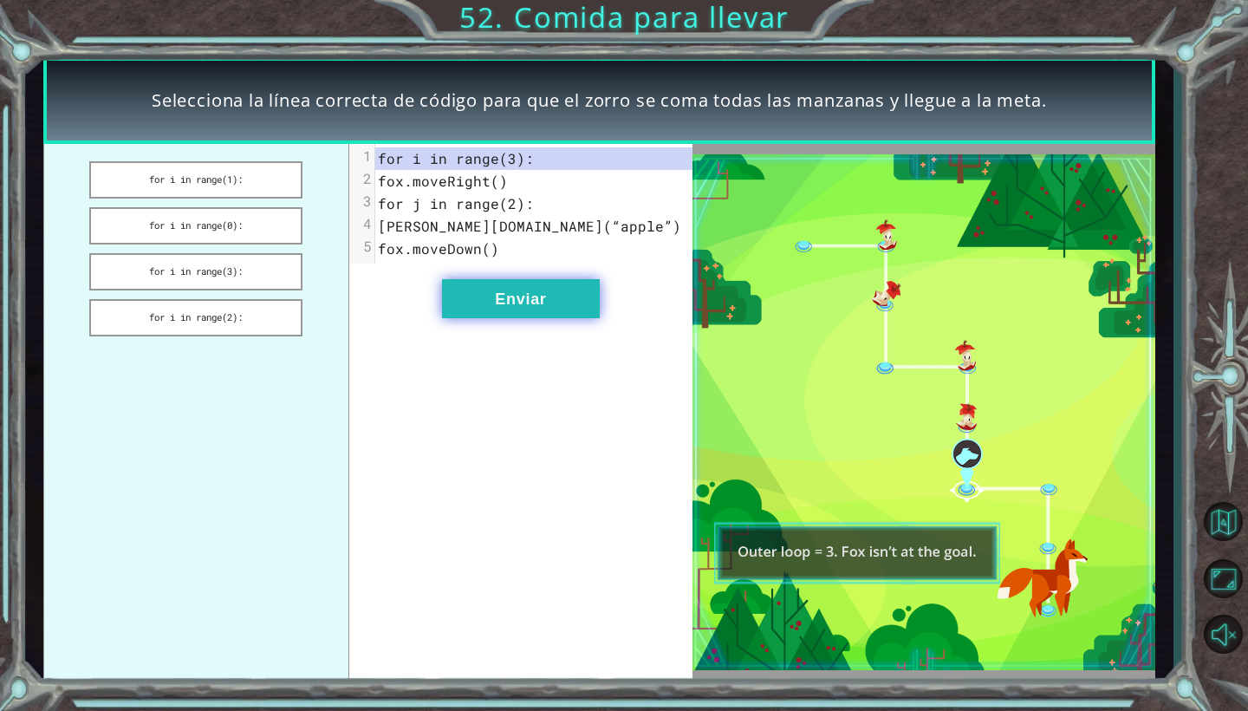
click at [495, 302] on button "Enviar" at bounding box center [521, 298] width 158 height 39
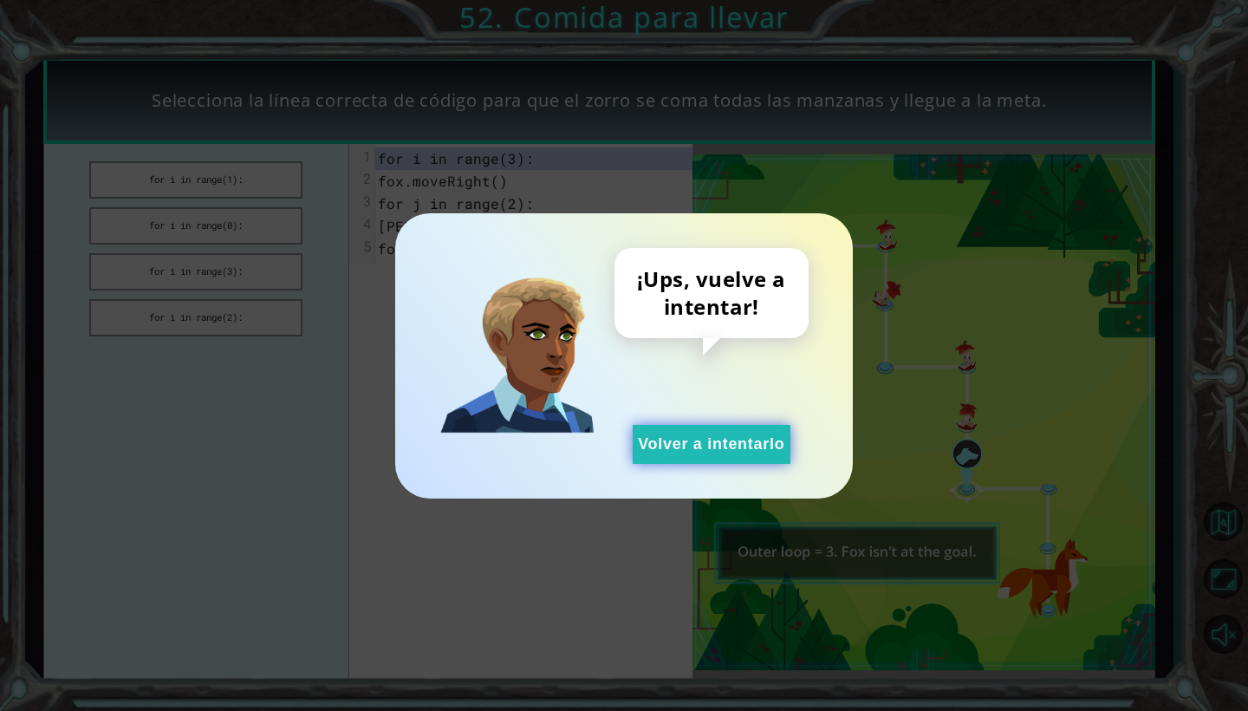
click at [700, 433] on button "Volver a intentarlo" at bounding box center [712, 444] width 158 height 39
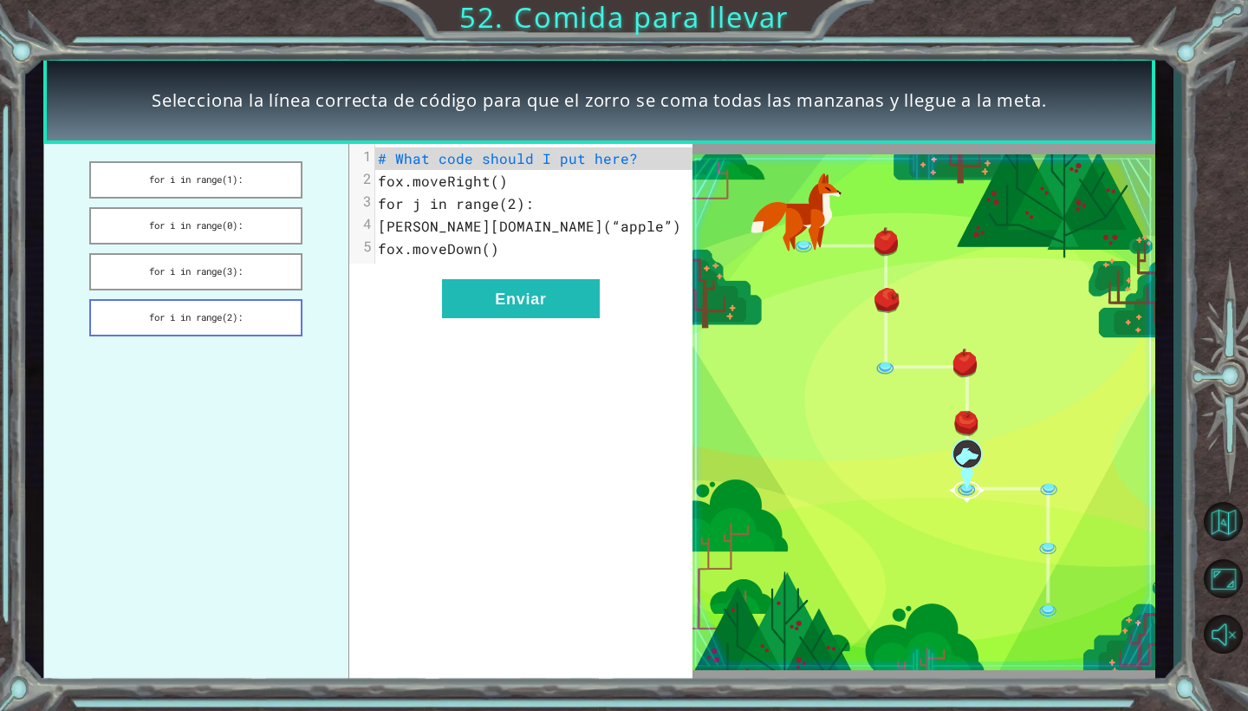
click at [189, 320] on button "for i in range(2):" at bounding box center [195, 317] width 213 height 37
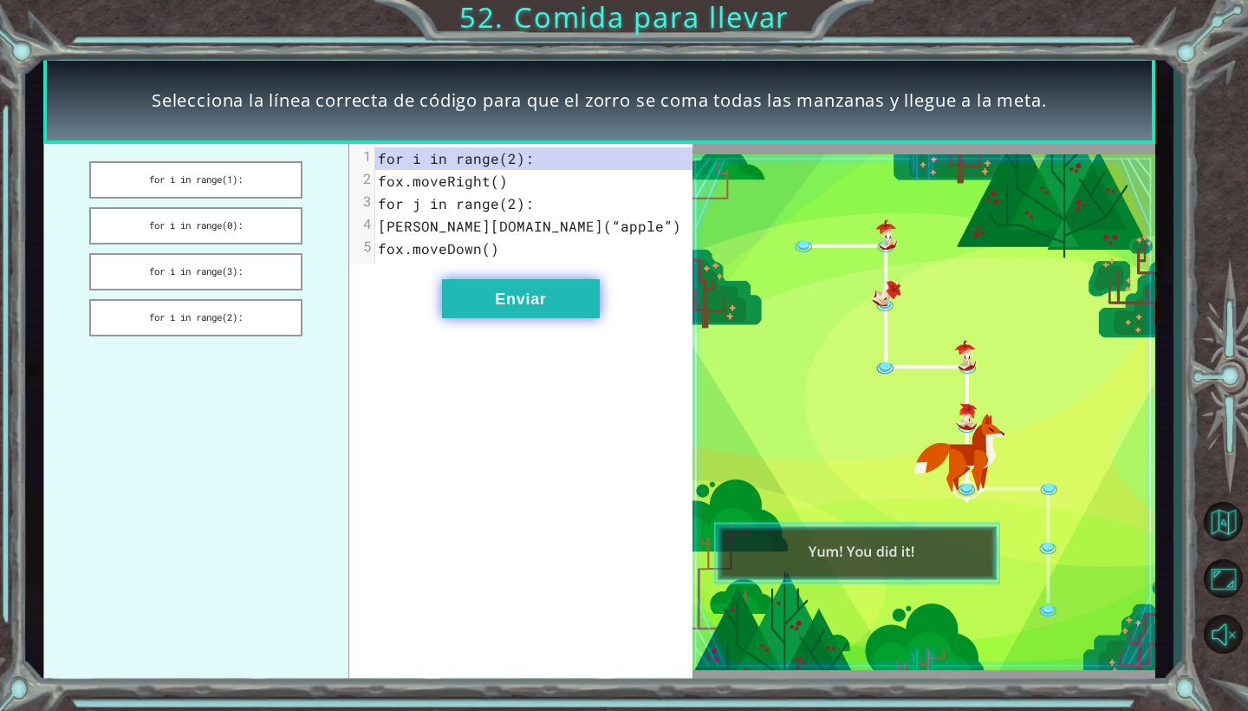
click at [532, 314] on button "Enviar" at bounding box center [521, 298] width 158 height 39
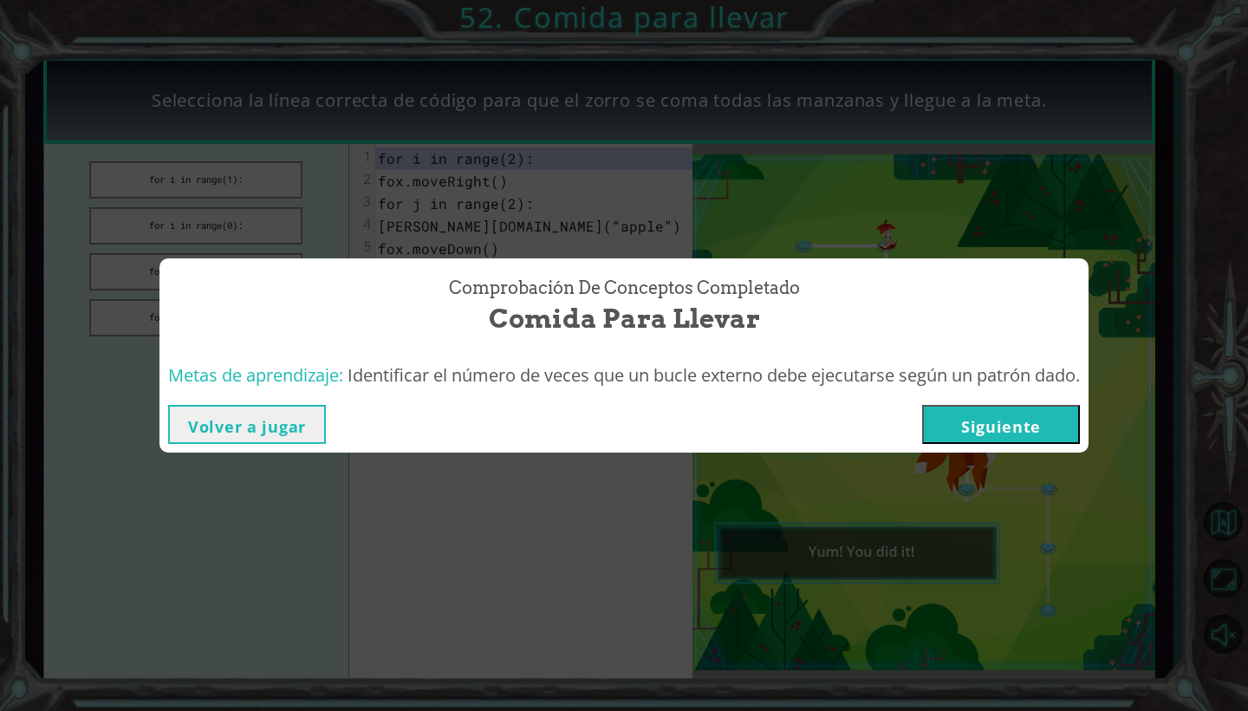
click at [1051, 421] on button "Siguiente" at bounding box center [1001, 424] width 158 height 39
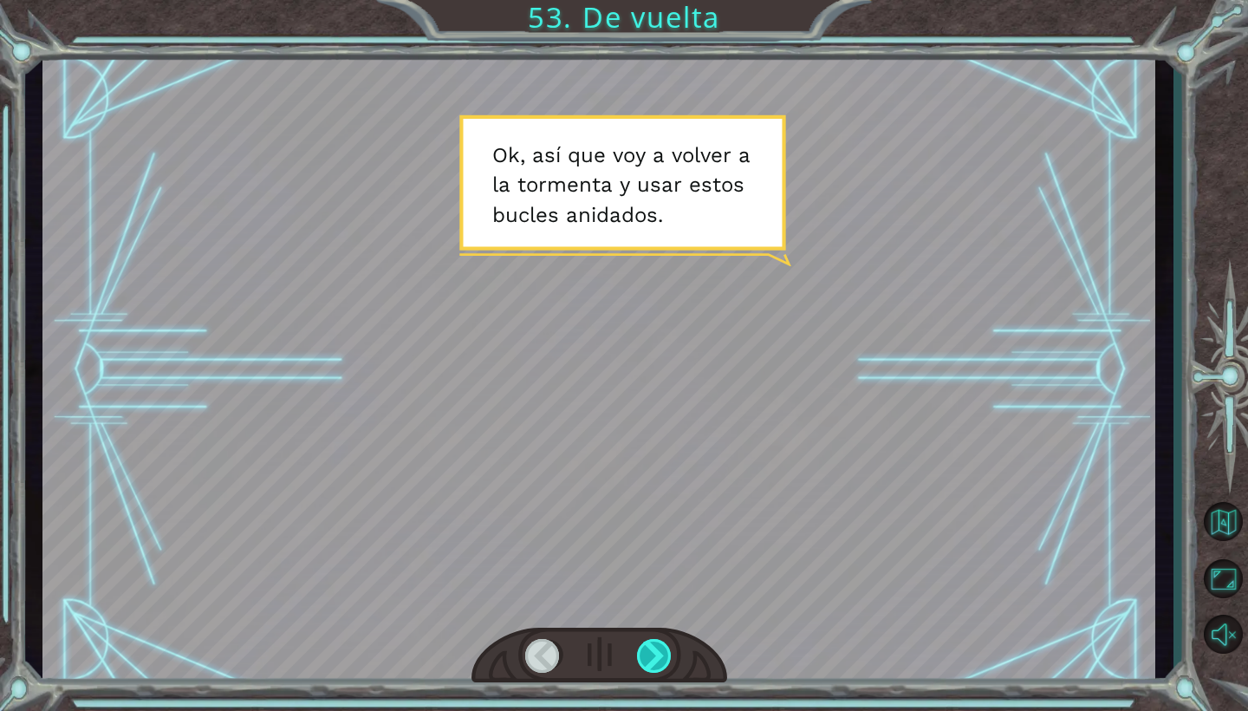
click at [658, 648] on div at bounding box center [655, 656] width 36 height 34
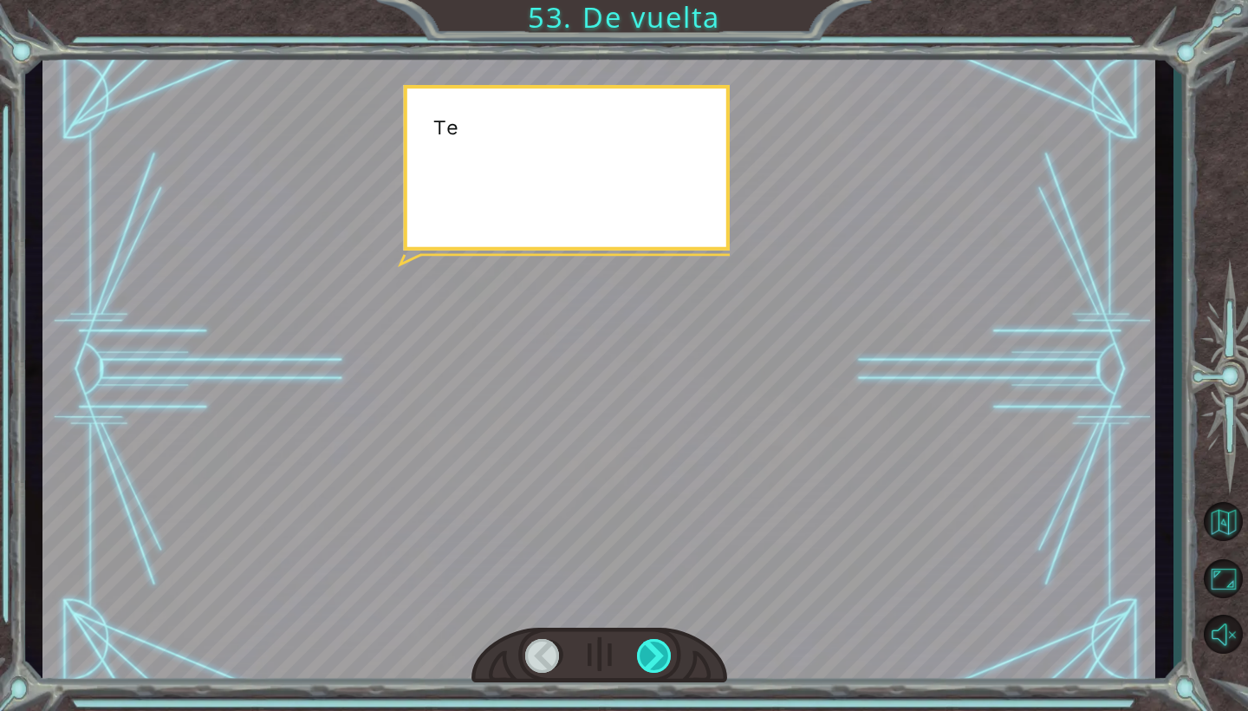
click at [658, 648] on div at bounding box center [655, 656] width 36 height 34
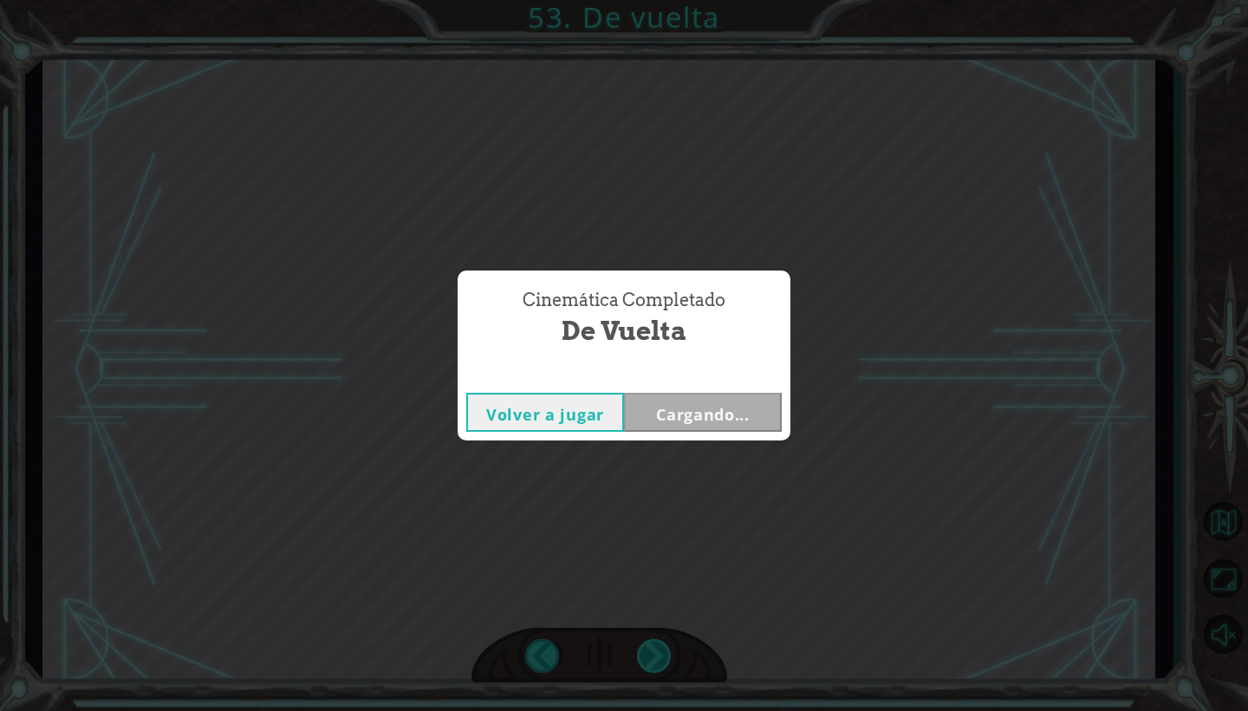
click at [658, 648] on div "Cinemática Completado De vuelta Volver a jugar Cargando..." at bounding box center [624, 355] width 1248 height 711
click at [697, 424] on button "Siguiente" at bounding box center [703, 412] width 158 height 39
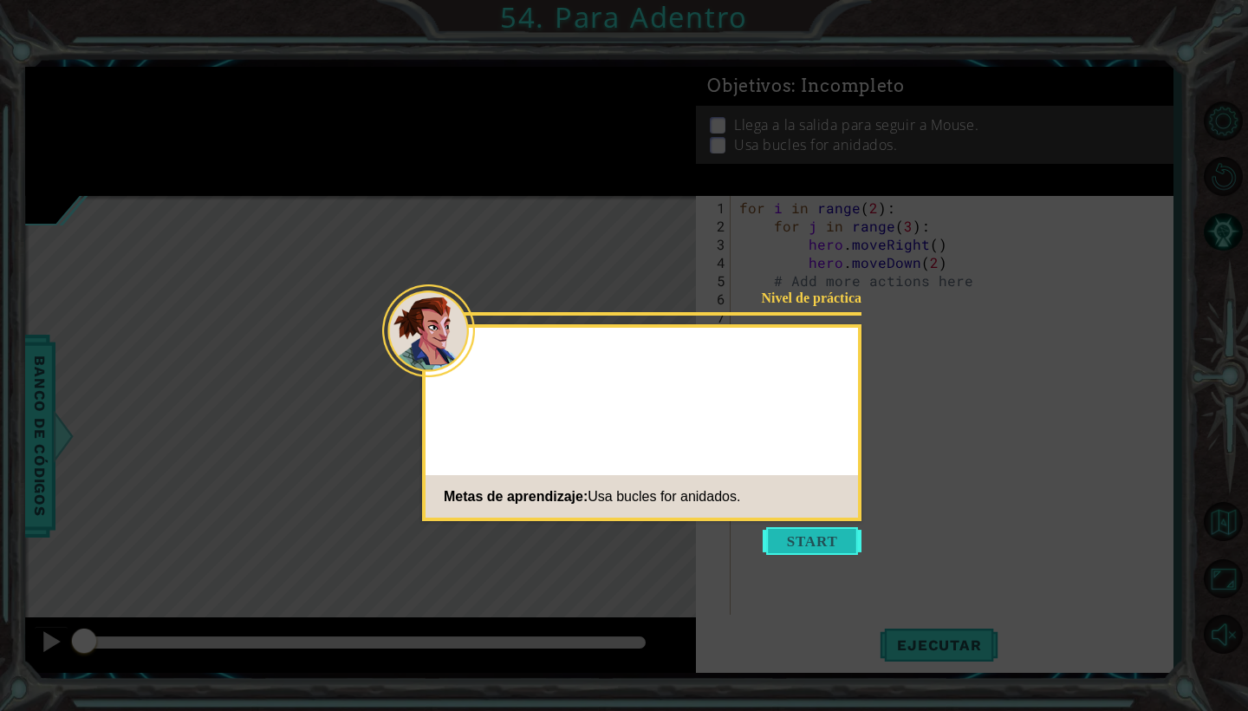
click at [800, 553] on button "Start" at bounding box center [812, 541] width 99 height 28
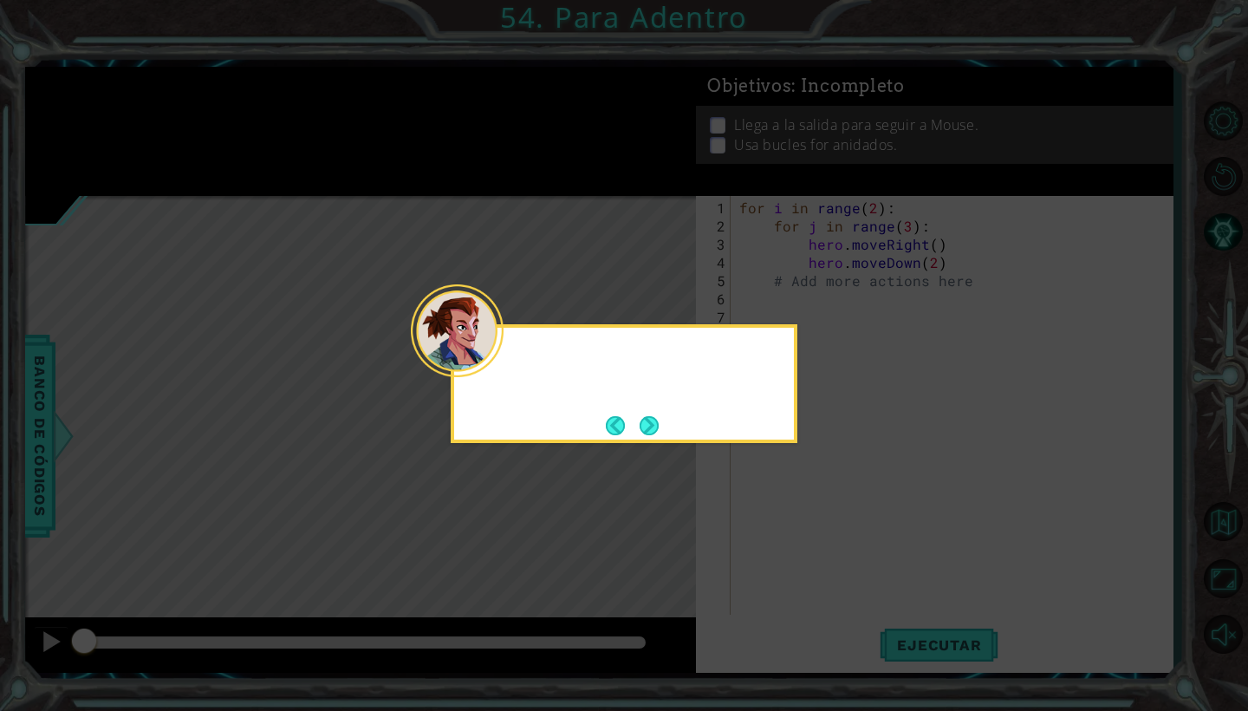
click at [518, 365] on div at bounding box center [624, 359] width 340 height 49
click at [658, 431] on button "Next" at bounding box center [649, 426] width 26 height 26
click at [658, 431] on icon at bounding box center [624, 355] width 1248 height 711
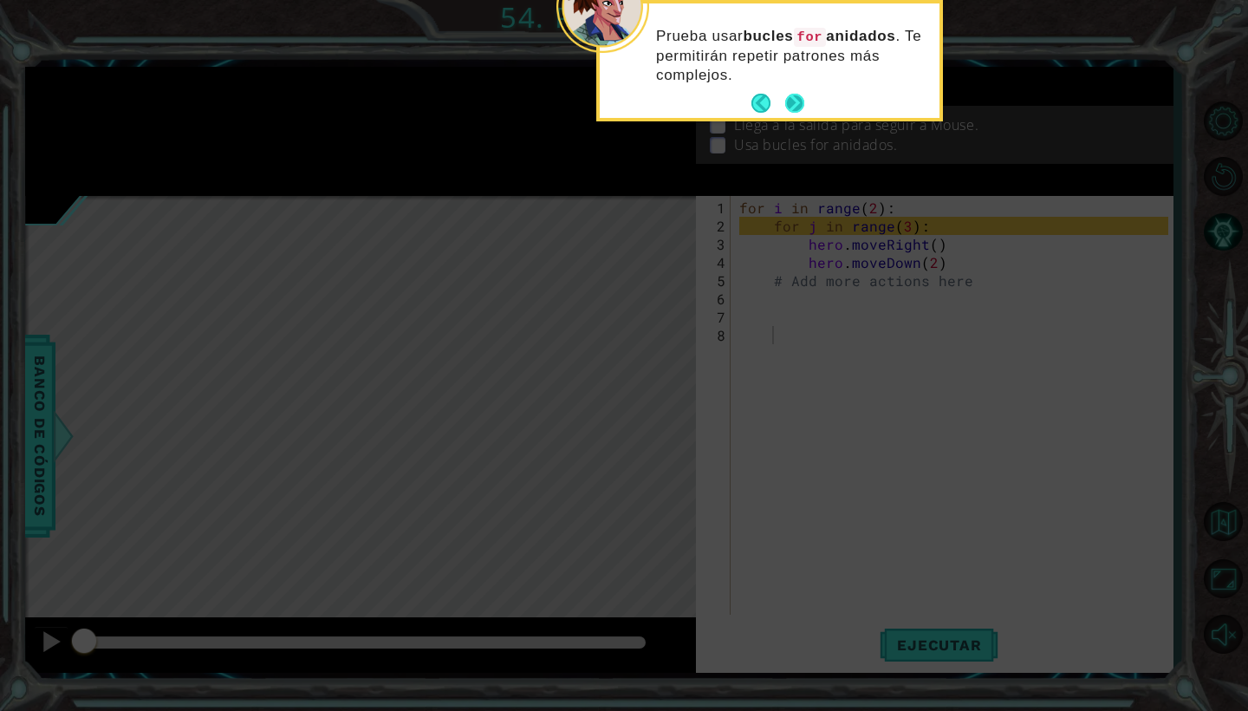
click at [801, 109] on button "Next" at bounding box center [794, 103] width 19 height 19
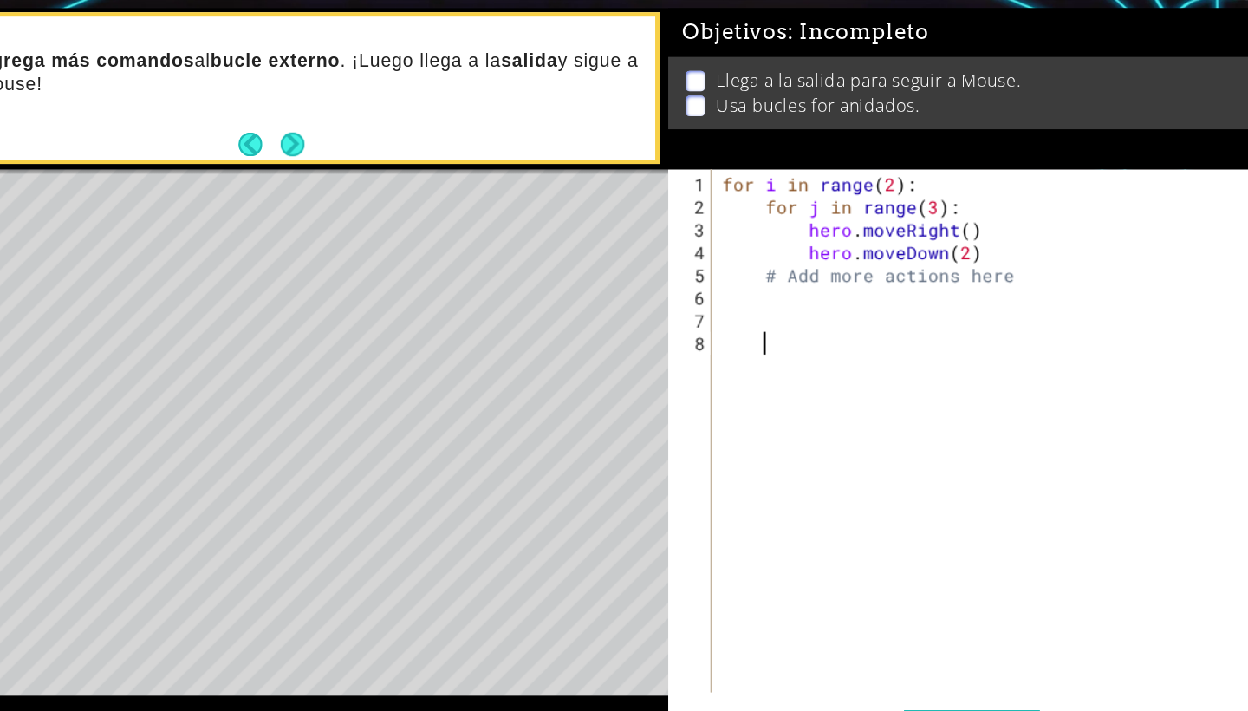
click at [736, 241] on div "for i in range ( 2 ) : for j in range ( 3 ) : hero . moveRight ( ) hero . moveD…" at bounding box center [956, 425] width 441 height 455
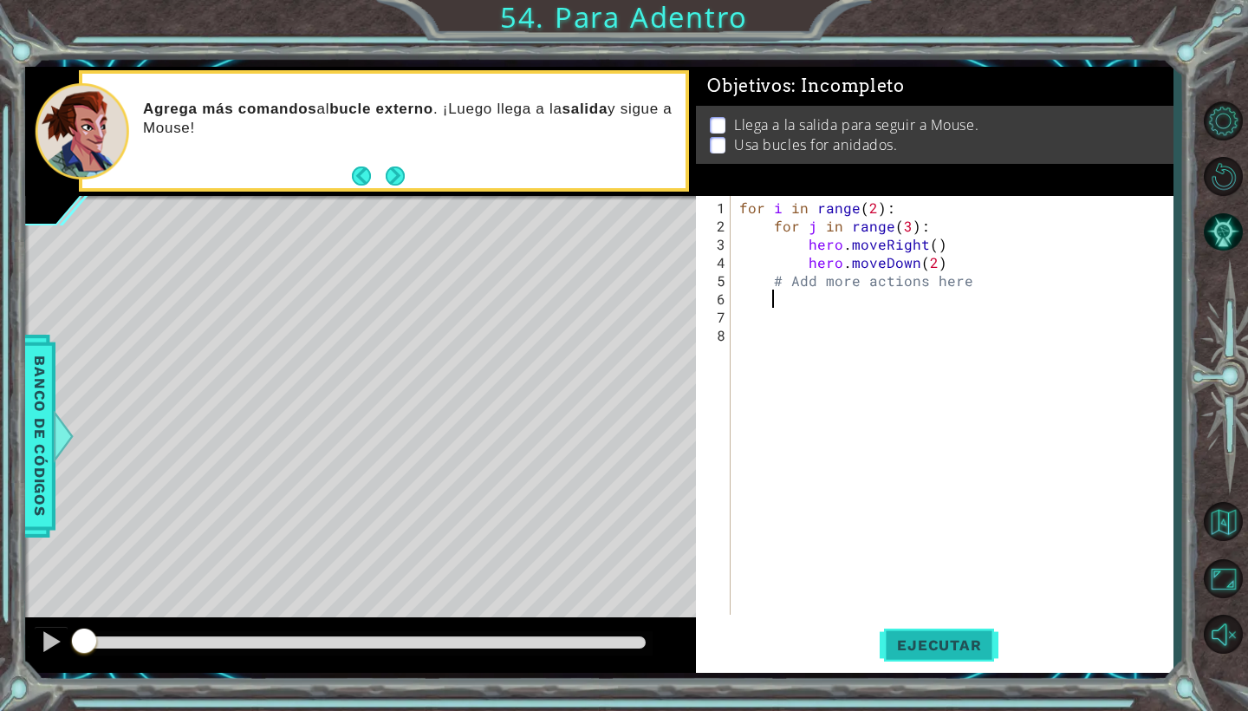
click at [938, 646] on span "Ejecutar" at bounding box center [939, 644] width 119 height 17
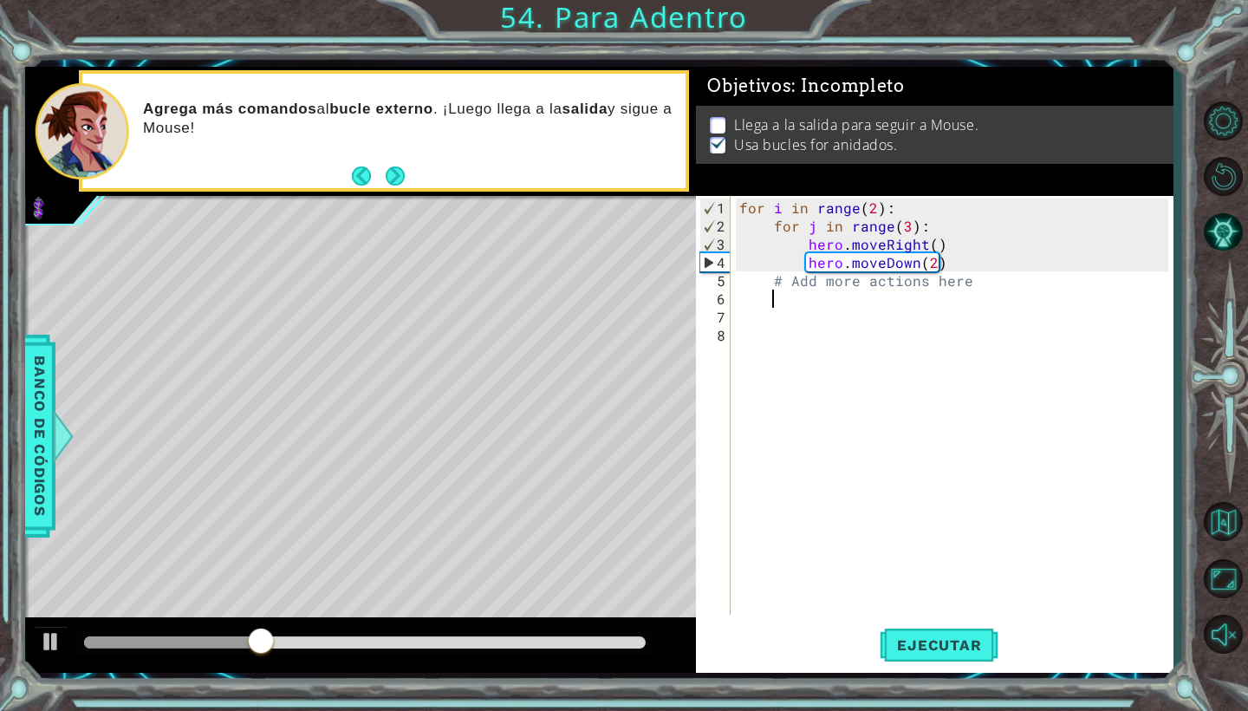
type textarea "G"
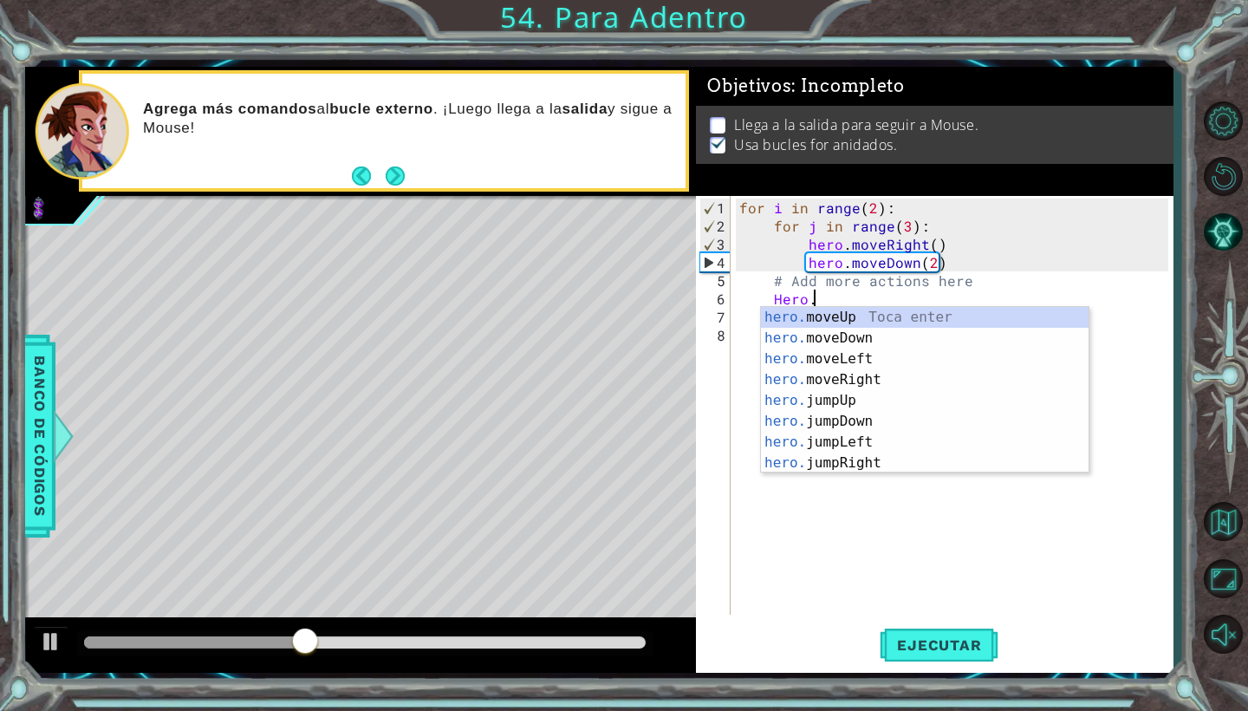
scroll to position [0, 4]
click at [816, 310] on div "hero.m oveUp Toca enter hero.m oveDown Toca enter hero.m oveLeft Toca enter her…" at bounding box center [925, 411] width 328 height 208
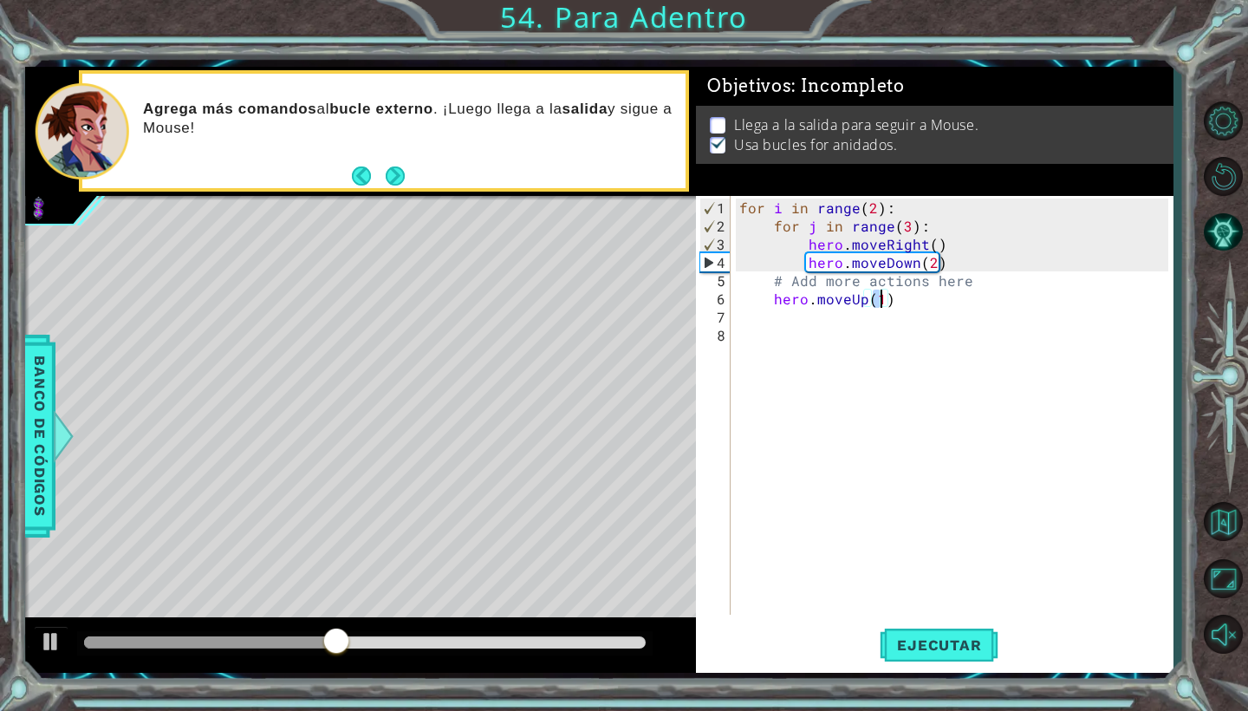
type textarea "hero.moveUp(6)"
click at [810, 321] on div "for i in range ( 2 ) : for j in range ( 3 ) : hero . moveRight ( ) hero . moveD…" at bounding box center [956, 425] width 441 height 455
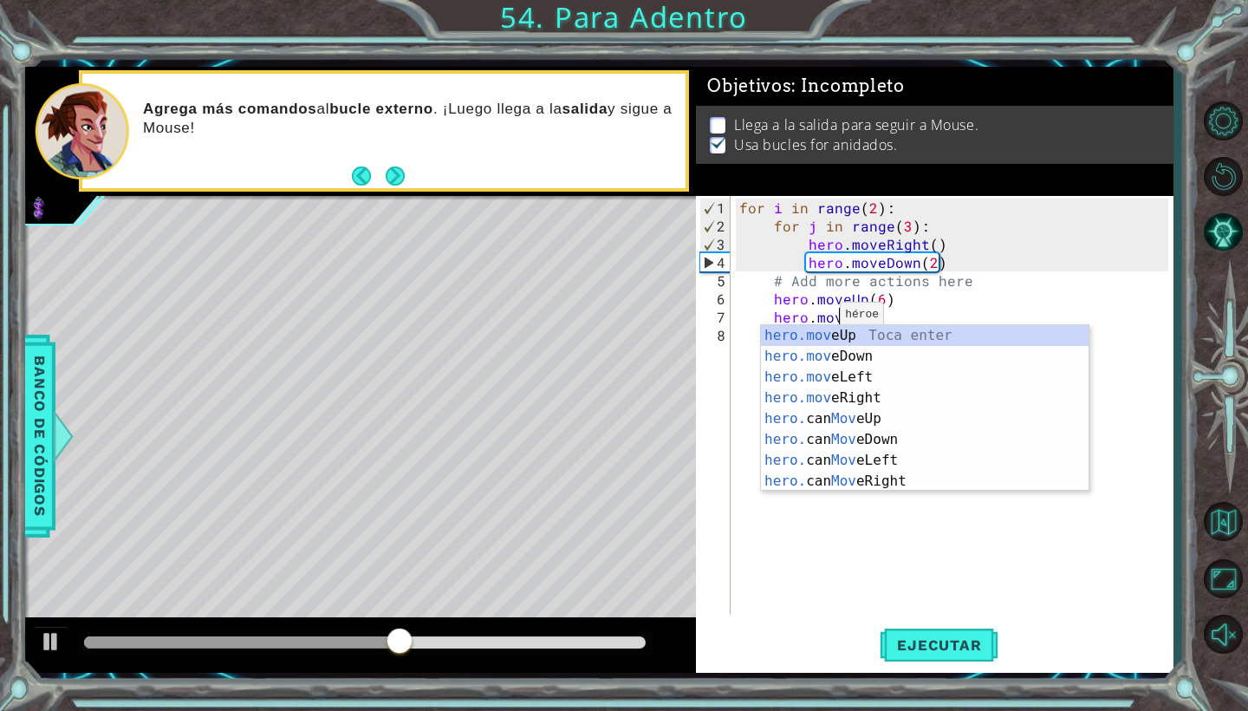
scroll to position [0, 6]
click at [844, 398] on div "hero.move Up Toca enter hero.move Down Toca enter hero.move Left Toca enter her…" at bounding box center [925, 429] width 328 height 208
type textarea "hero.moveRight(1)"
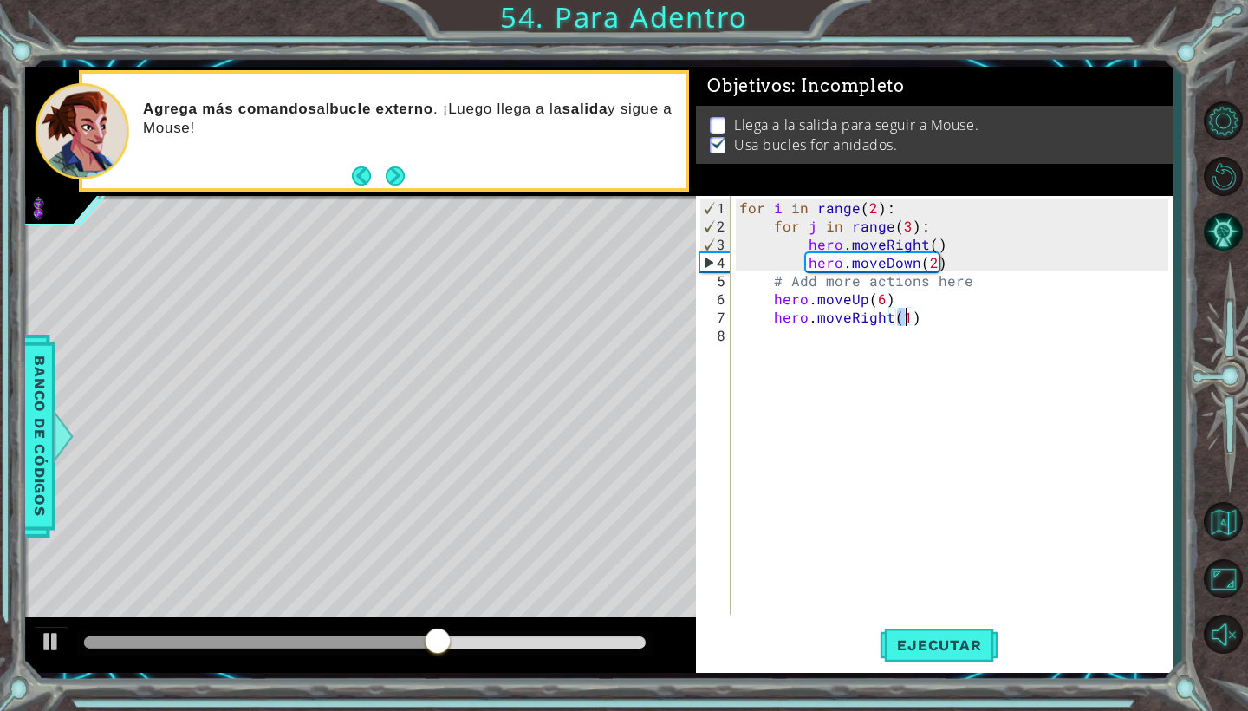
click at [937, 332] on div "for i in range ( 2 ) : for j in range ( 3 ) : hero . moveRight ( ) hero . moveD…" at bounding box center [956, 425] width 441 height 455
click at [959, 635] on button "Ejecutar" at bounding box center [939, 645] width 119 height 48
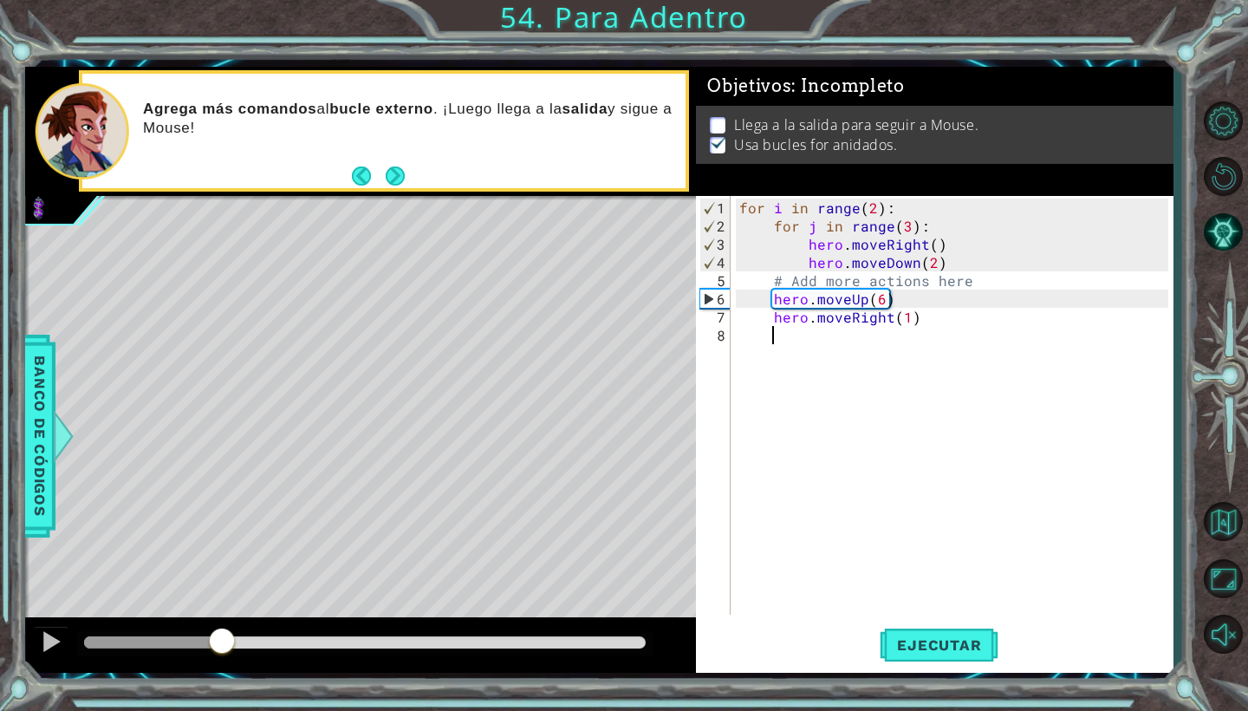
drag, startPoint x: 115, startPoint y: 640, endPoint x: 222, endPoint y: 708, distance: 126.7
click at [222, 708] on div "1 ההההההההההההההההההההההההההההההההההההההההההההההההההההההההההההההההההההההההההההה…" at bounding box center [624, 355] width 1248 height 711
click at [768, 296] on div "for i in range ( 2 ) : for j in range ( 3 ) : hero . moveRight ( ) hero . moveD…" at bounding box center [956, 425] width 441 height 455
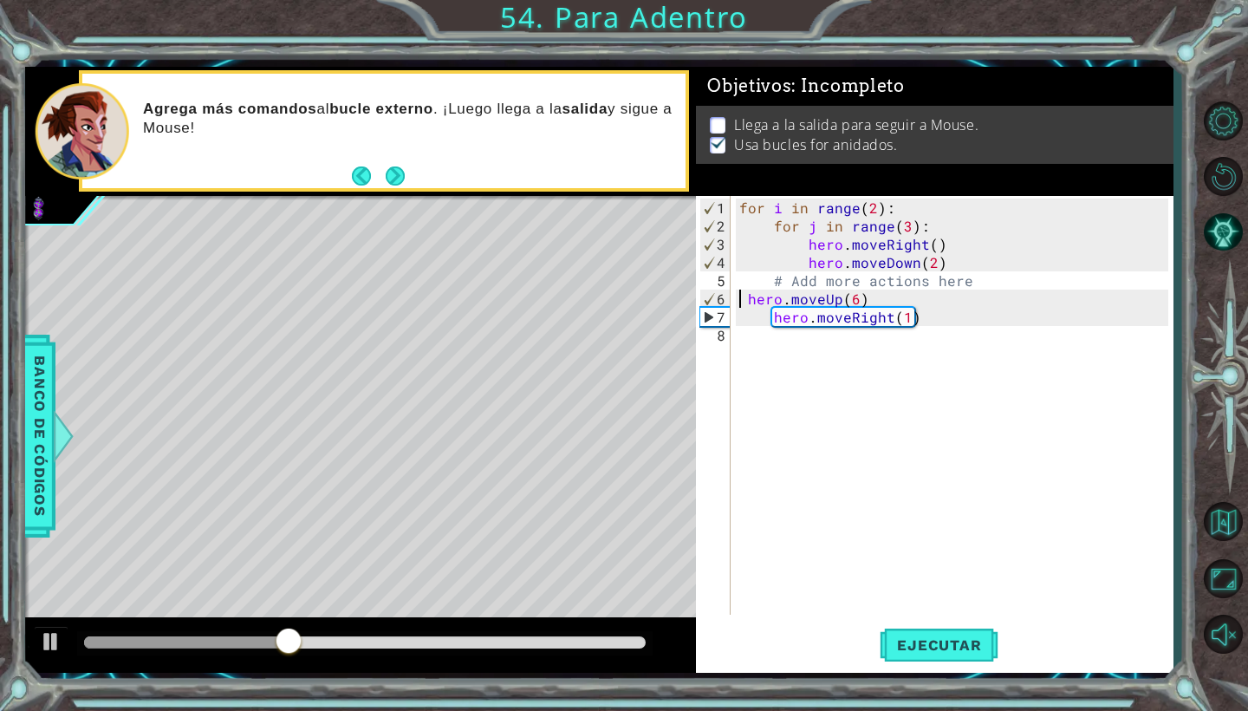
click at [749, 298] on div "for i in range ( 2 ) : for j in range ( 3 ) : hero . moveRight ( ) hero . moveD…" at bounding box center [956, 425] width 441 height 455
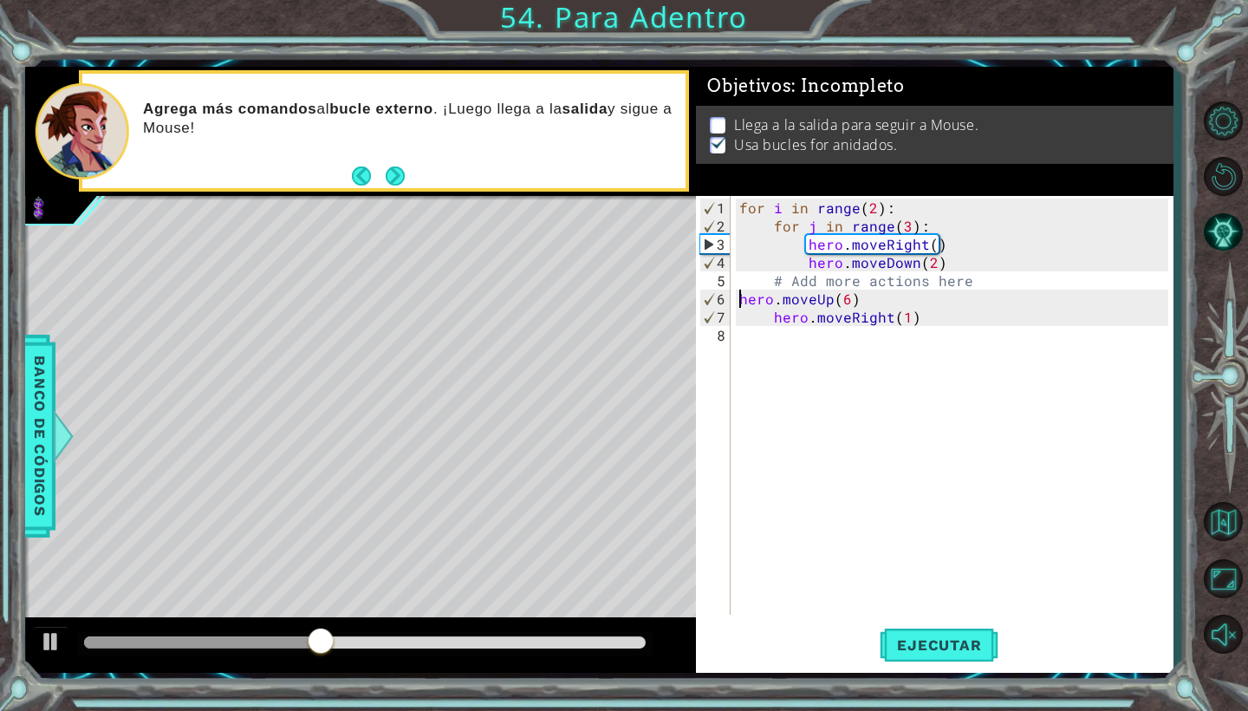
click at [771, 322] on div "for i in range ( 2 ) : for j in range ( 3 ) : hero . moveRight ( ) hero . moveD…" at bounding box center [956, 425] width 441 height 455
click at [918, 647] on span "Ejecutar" at bounding box center [939, 644] width 119 height 17
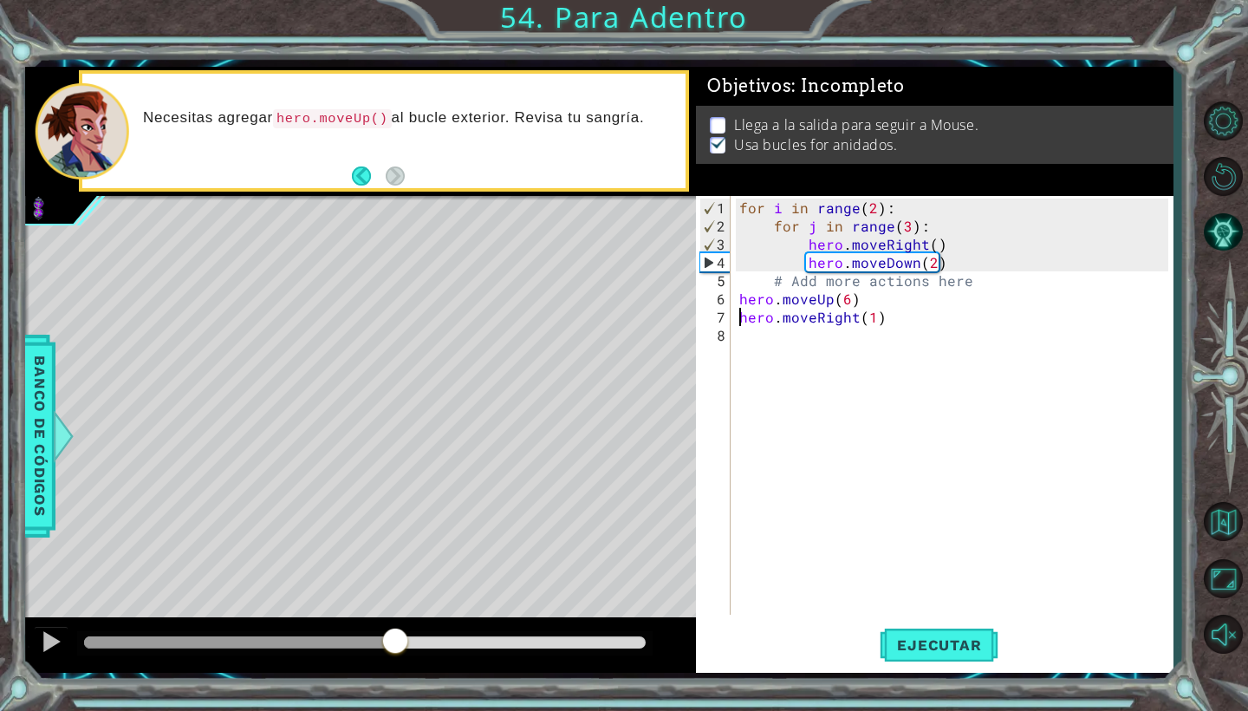
drag, startPoint x: 111, startPoint y: 641, endPoint x: 432, endPoint y: 684, distance: 323.6
click at [432, 684] on div "1 ההההההההההההההההההההההההההההההההההההההההההההההההההההההההההההההההההההההההההההה…" at bounding box center [624, 355] width 1248 height 711
drag, startPoint x: 970, startPoint y: 282, endPoint x: 758, endPoint y: 270, distance: 211.8
click at [758, 270] on div "for i in range ( 2 ) : for j in range ( 3 ) : hero . moveRight ( ) hero . moveD…" at bounding box center [956, 425] width 441 height 455
type textarea "# Add more actions here"
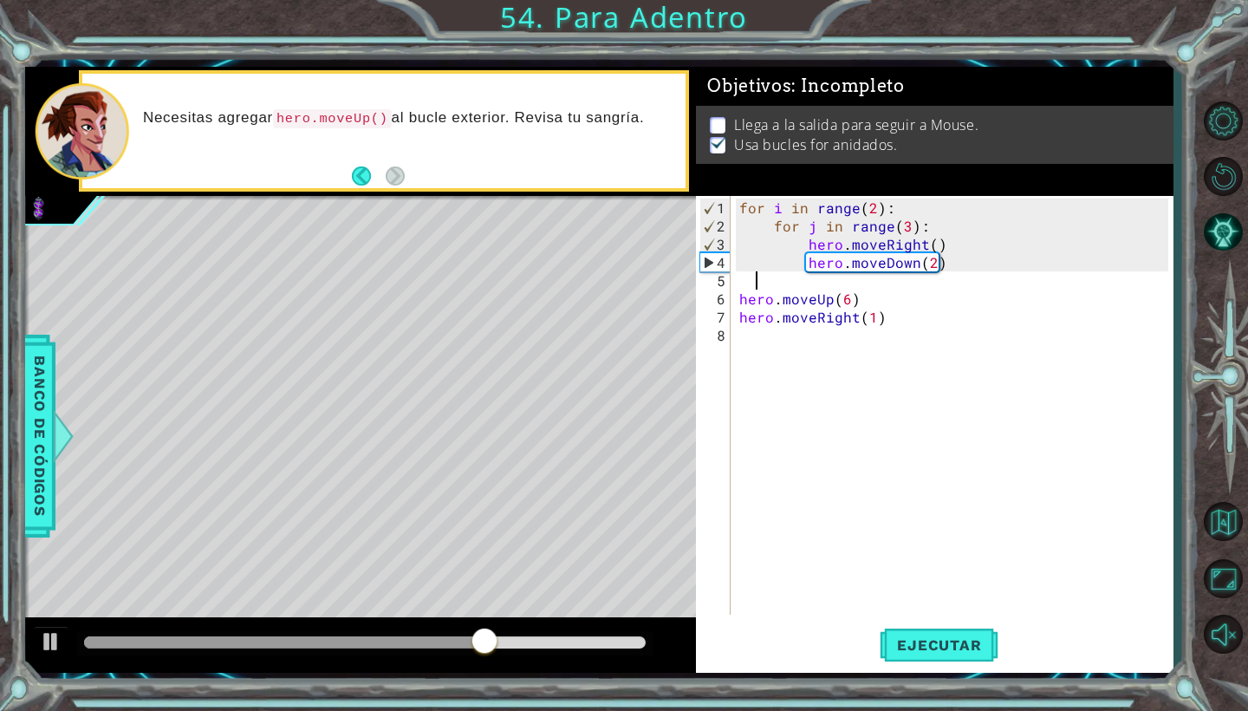
scroll to position [0, 0]
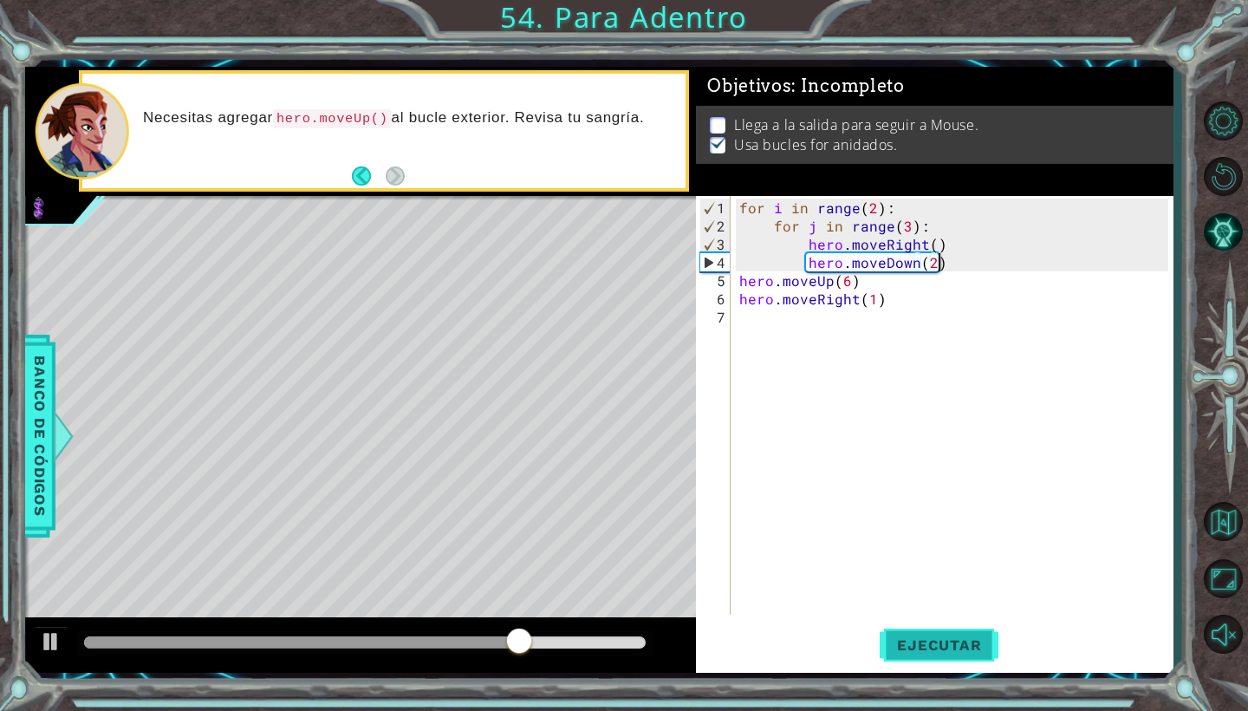
click at [914, 633] on button "Ejecutar" at bounding box center [939, 645] width 119 height 48
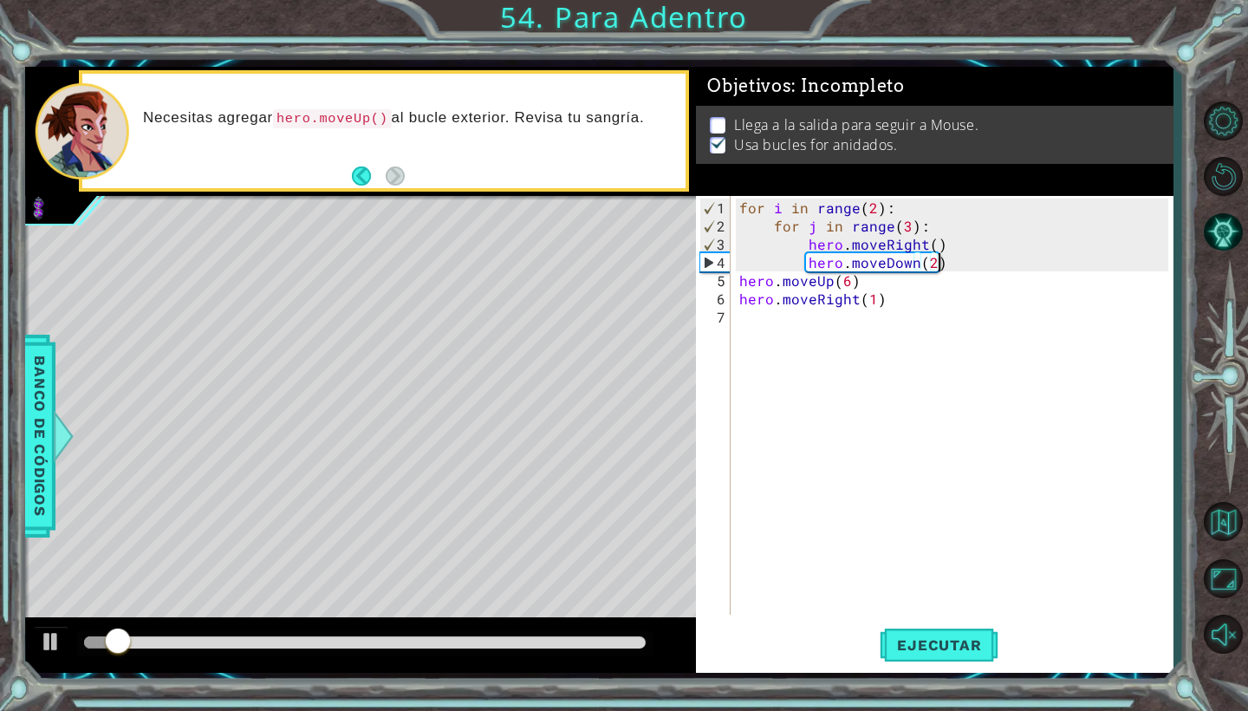
click at [963, 269] on div "for i in range ( 2 ) : for j in range ( 3 ) : hero . moveRight ( ) hero . moveD…" at bounding box center [956, 425] width 441 height 455
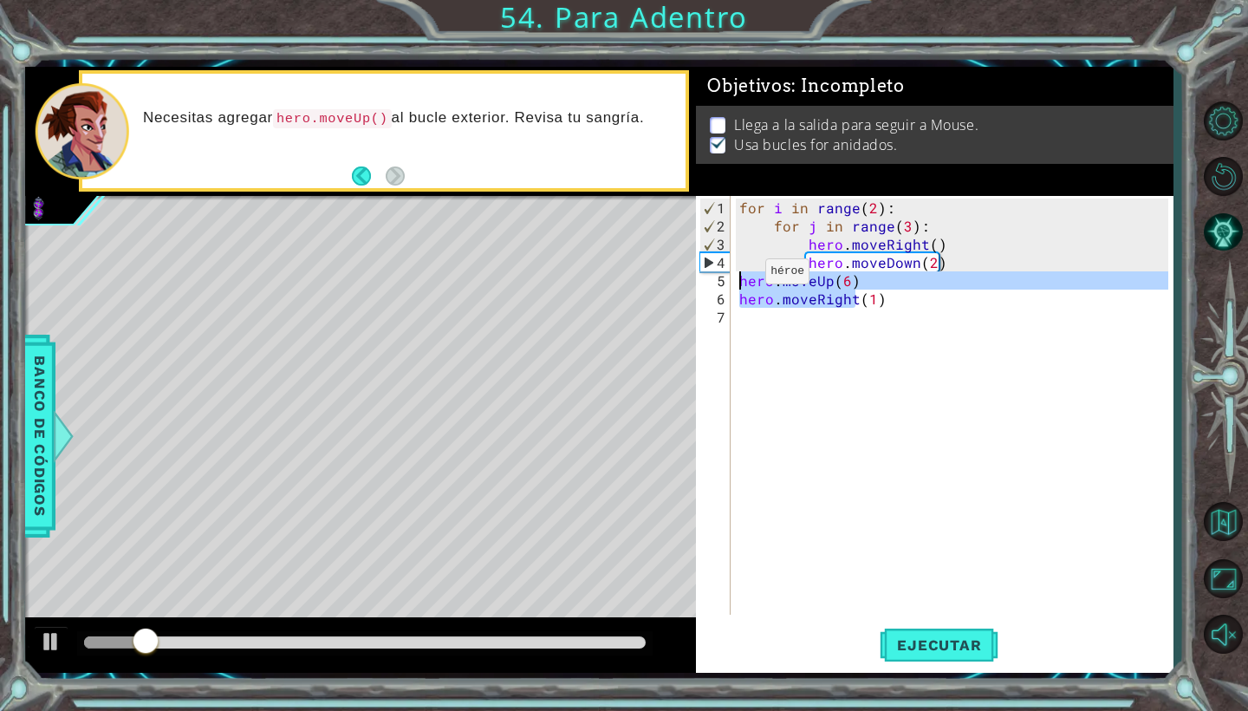
drag, startPoint x: 859, startPoint y: 287, endPoint x: 732, endPoint y: 271, distance: 127.5
click at [733, 271] on div "hero.moveUp(6) 1 2 3 4 5 6 7 for i in range ( 2 ) : for j in range ( 3 ) : hero…" at bounding box center [932, 405] width 472 height 419
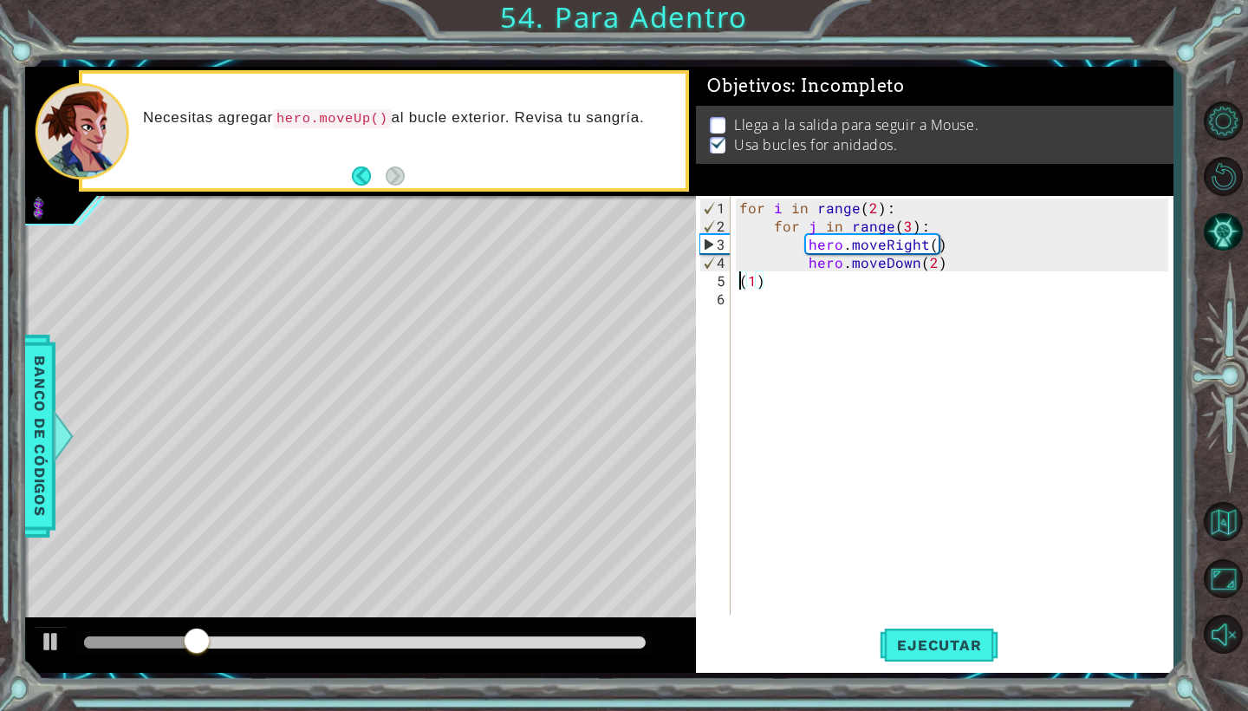
click at [775, 279] on div "for i in range ( 2 ) : for j in range ( 3 ) : hero . moveRight ( ) hero . moveD…" at bounding box center [956, 425] width 441 height 455
type textarea "("
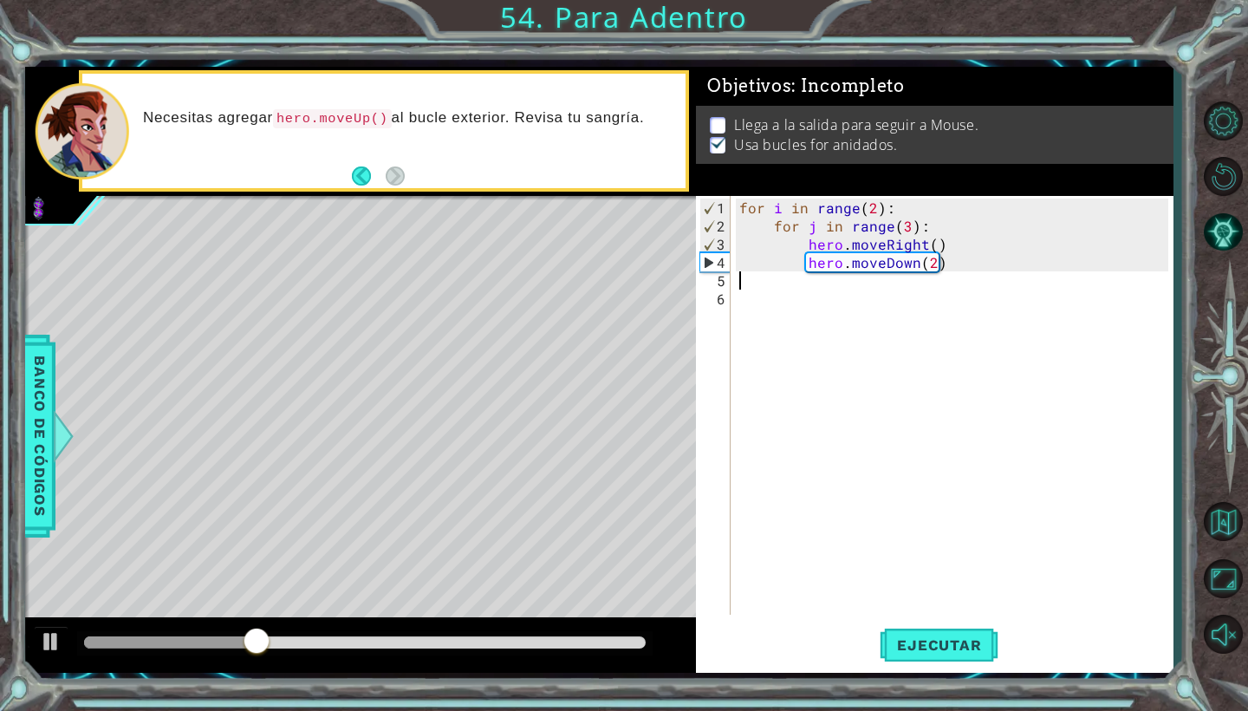
click at [850, 279] on div "for i in range ( 2 ) : for j in range ( 3 ) : hero . moveRight ( ) hero . moveD…" at bounding box center [956, 425] width 441 height 455
click at [1222, 182] on button "Reiniciar nivel" at bounding box center [1223, 176] width 50 height 50
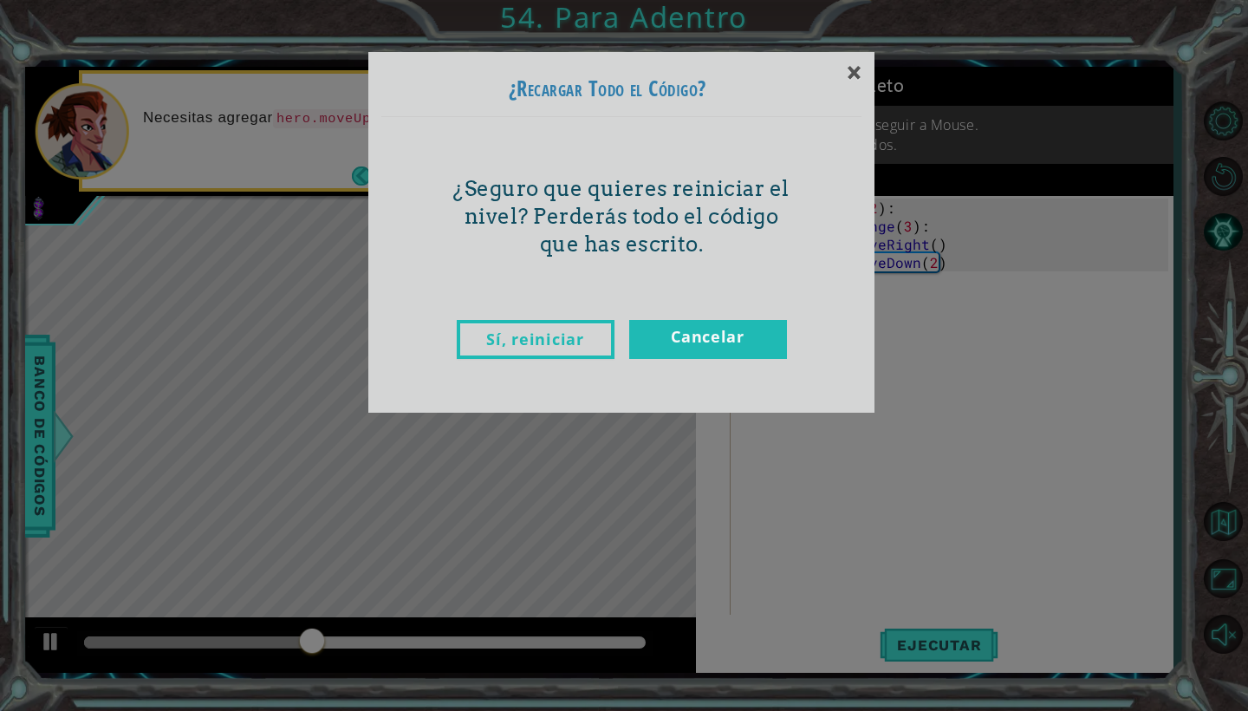
click at [523, 325] on link "Sí, reiniciar" at bounding box center [536, 339] width 158 height 39
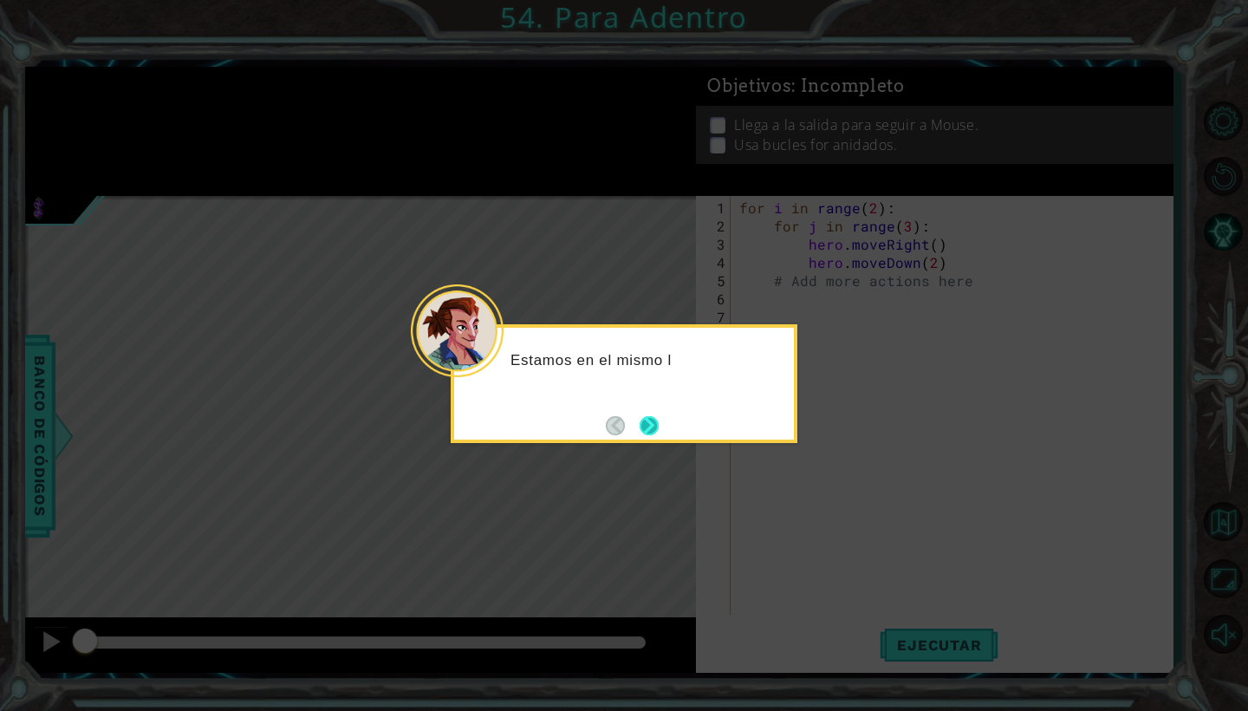
click at [642, 416] on button "Next" at bounding box center [649, 425] width 19 height 19
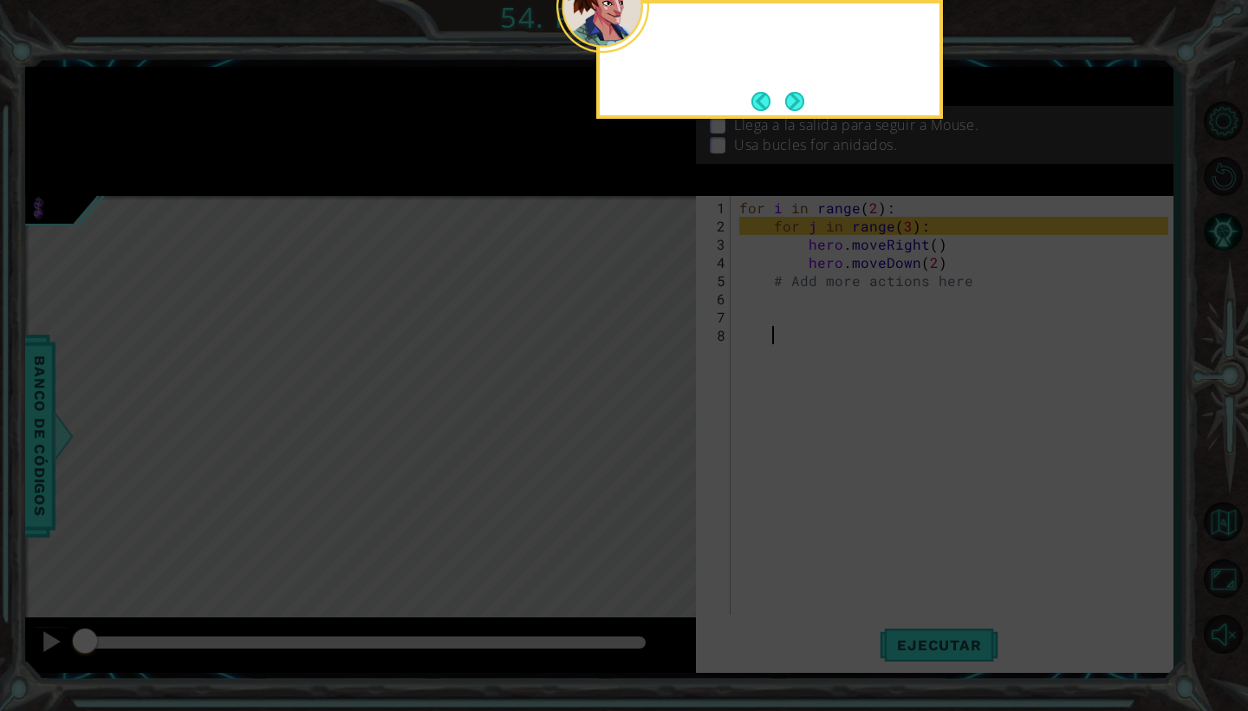
click at [642, 411] on icon at bounding box center [624, 355] width 1248 height 711
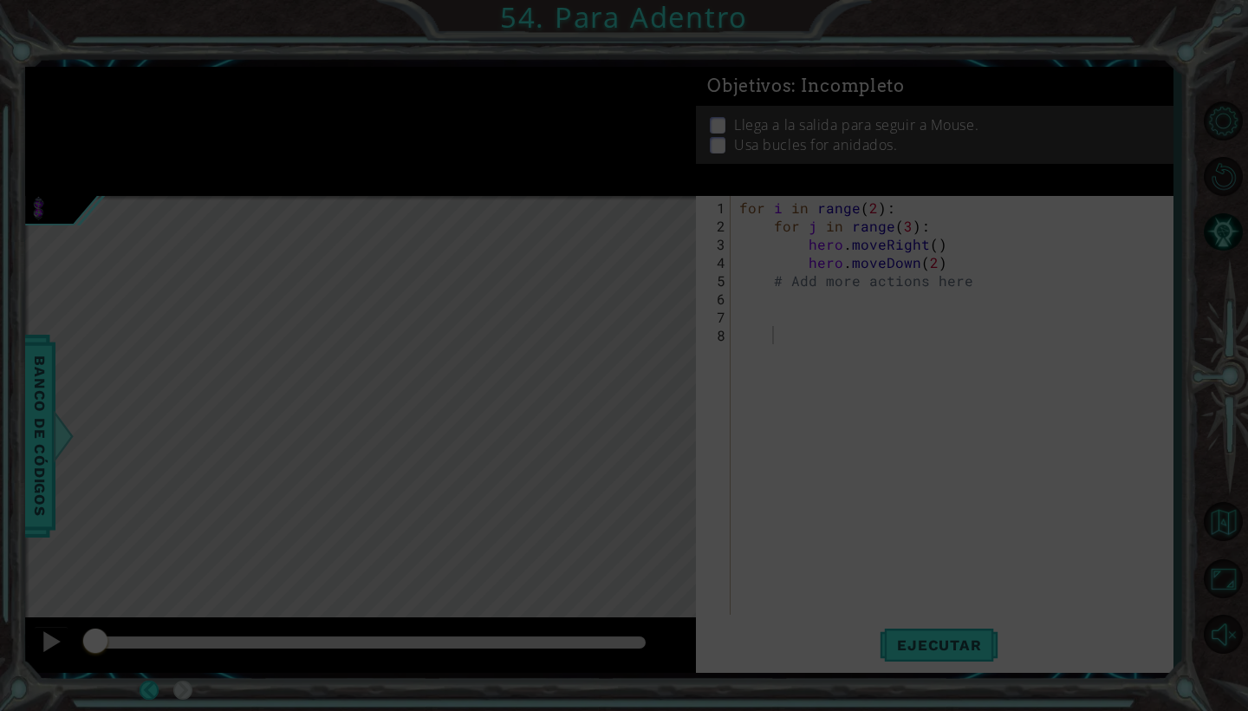
click at [794, 94] on span ": Incompleto" at bounding box center [847, 85] width 113 height 21
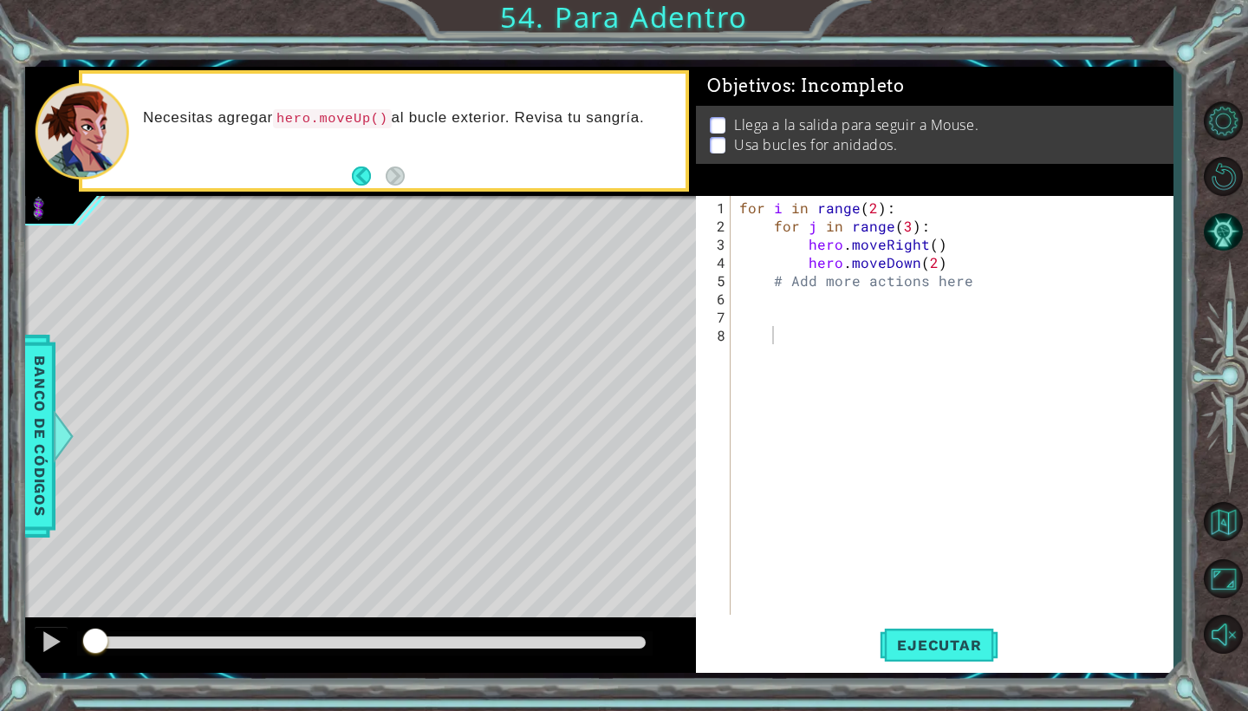
click at [798, 302] on div "for i in range ( 2 ) : for j in range ( 3 ) : hero . moveRight ( ) hero . moveD…" at bounding box center [956, 425] width 441 height 455
click at [927, 641] on span "Ejecutar" at bounding box center [939, 644] width 119 height 17
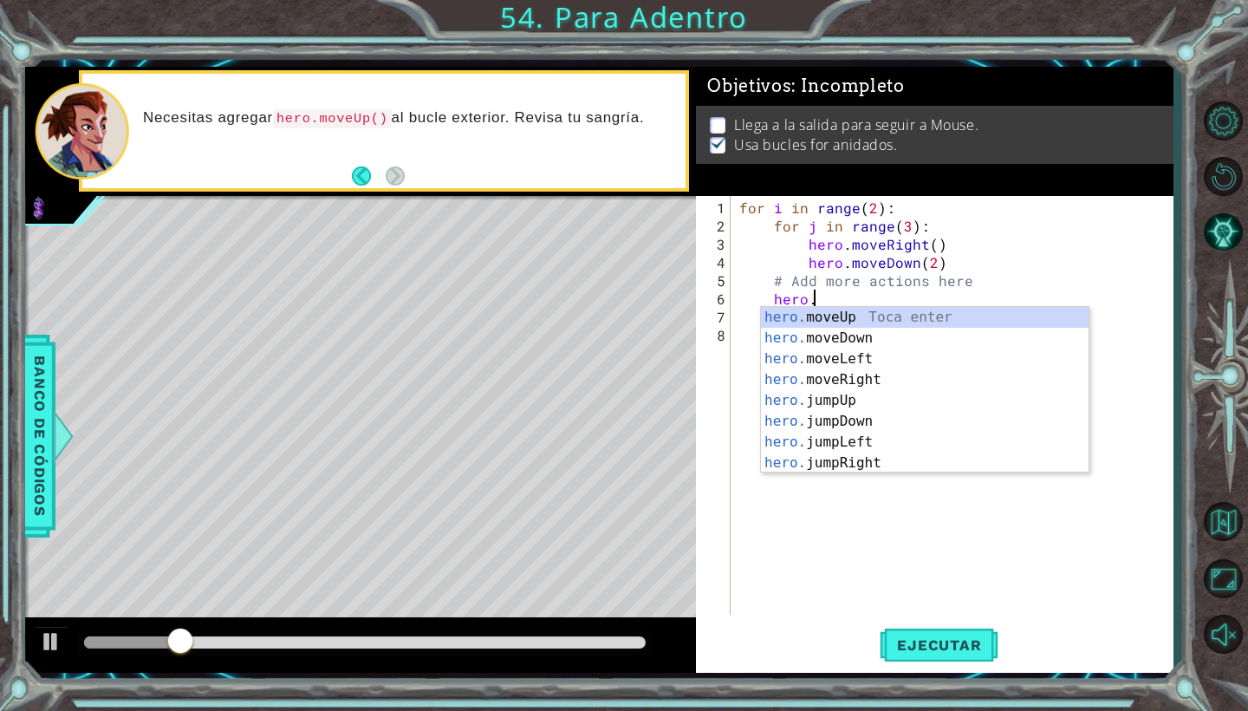
scroll to position [0, 4]
click at [823, 384] on div "hero.m oveUp Toca enter hero.m oveDown Toca enter hero.m oveLeft Toca enter her…" at bounding box center [925, 411] width 328 height 208
type textarea "hero.moveRight(1)"
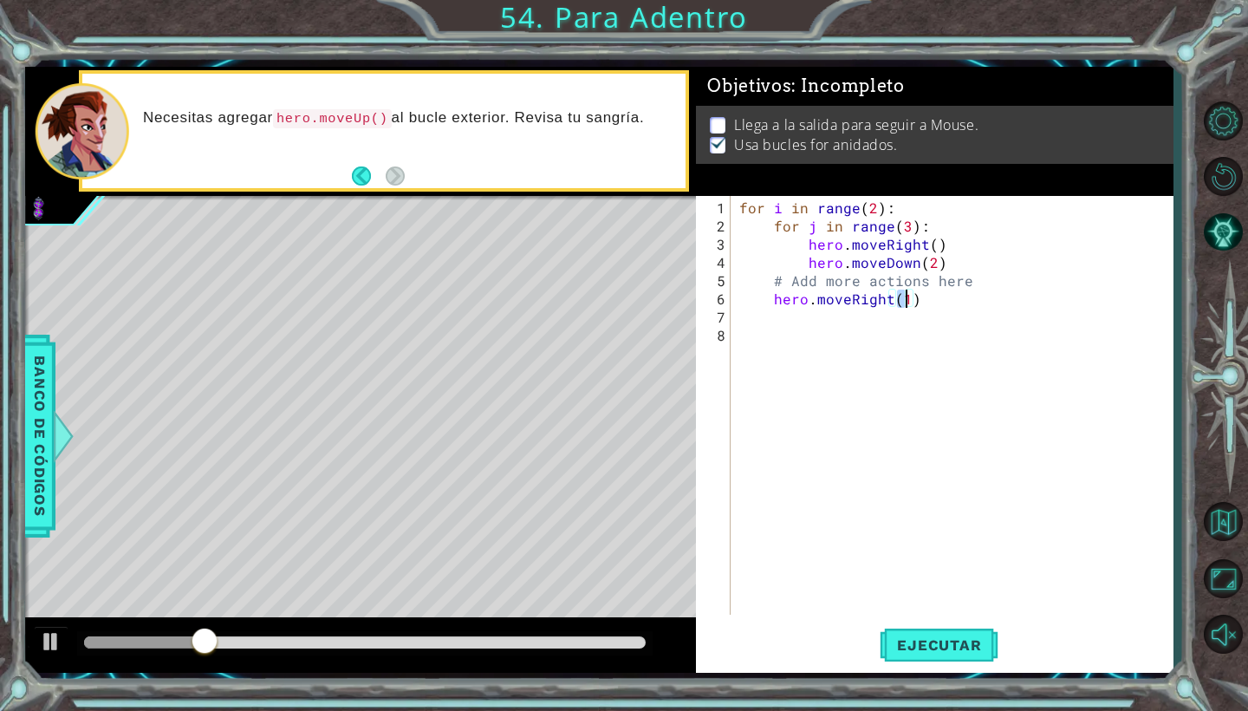
click at [843, 313] on div "for i in range ( 2 ) : for j in range ( 3 ) : hero . moveRight ( ) hero . moveD…" at bounding box center [956, 425] width 441 height 455
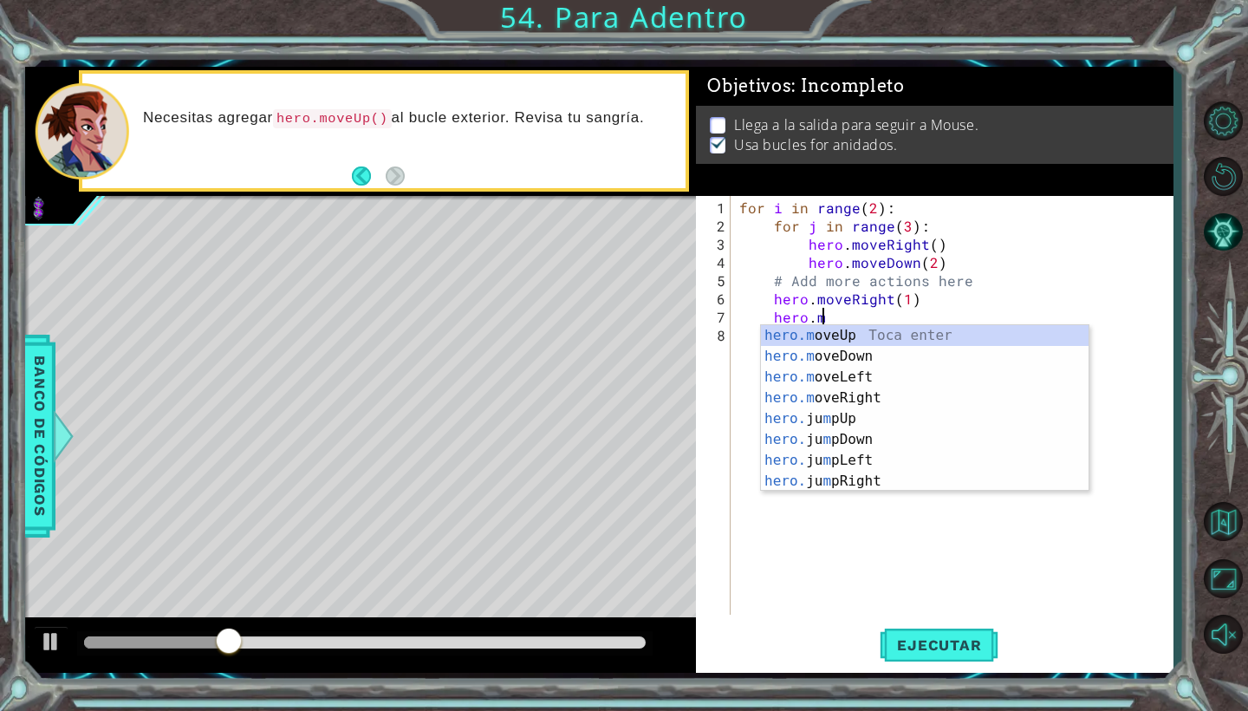
scroll to position [0, 5]
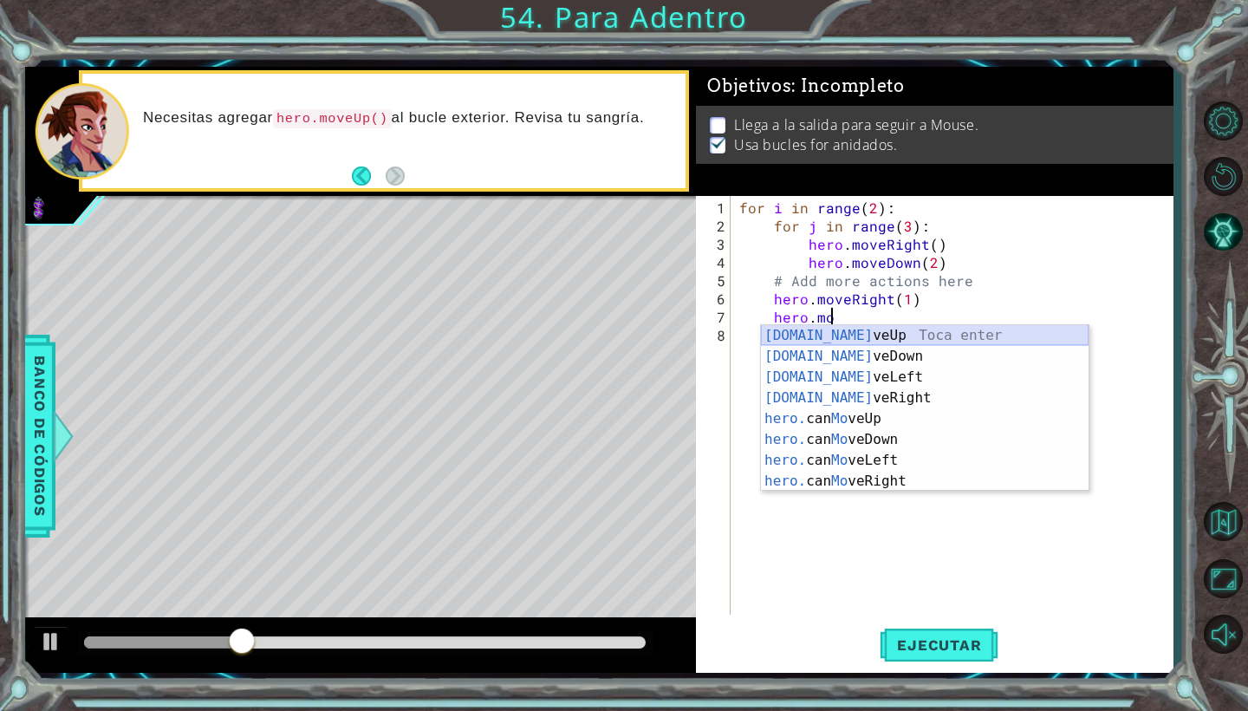
click at [906, 334] on div "[DOMAIN_NAME] veUp Toca enter [DOMAIN_NAME] veDown Toca enter [DOMAIN_NAME] veL…" at bounding box center [925, 429] width 328 height 208
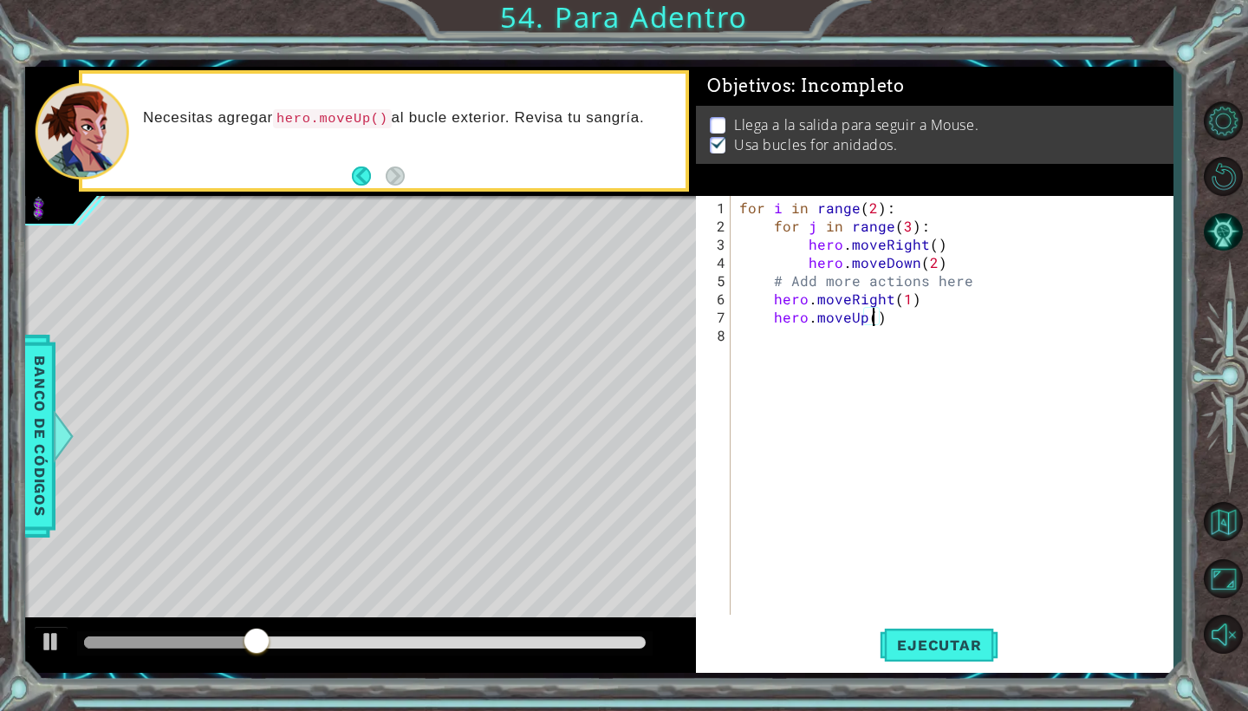
scroll to position [0, 9]
type textarea "hero.moveUp(6)"
click at [944, 653] on span "Ejecutar" at bounding box center [939, 644] width 119 height 17
drag, startPoint x: 123, startPoint y: 645, endPoint x: 544, endPoint y: 673, distance: 422.2
click at [544, 673] on div "1 ההההההההההההההההההההההההההההההההההההההההההההההההההההההההההההההההההההההההההההה…" at bounding box center [599, 370] width 1148 height 626
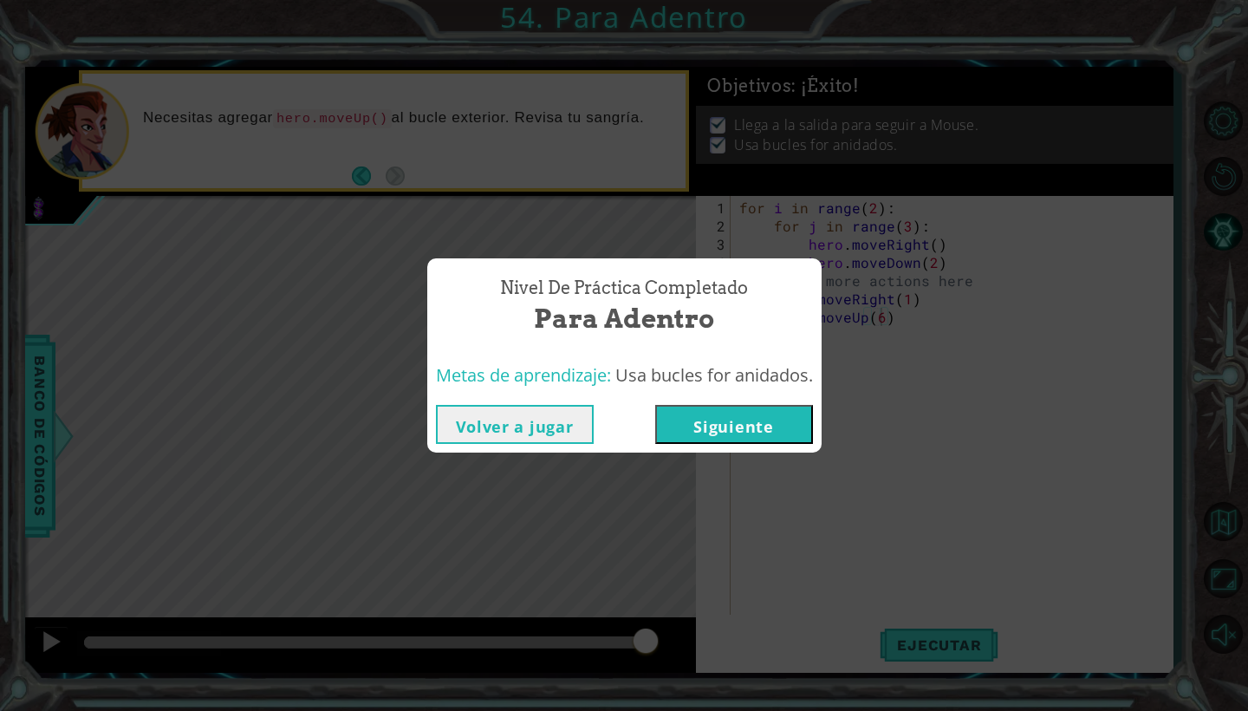
click at [753, 436] on button "Siguiente" at bounding box center [734, 424] width 158 height 39
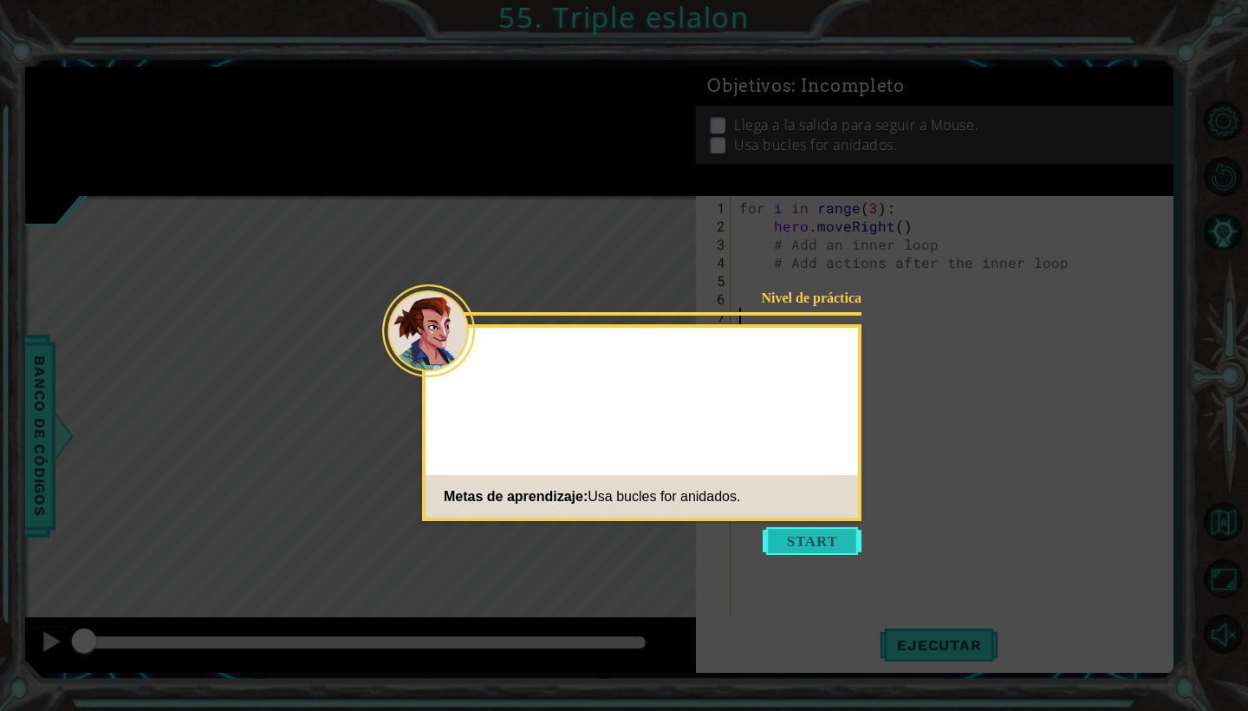
click at [811, 542] on button "Start" at bounding box center [812, 541] width 99 height 28
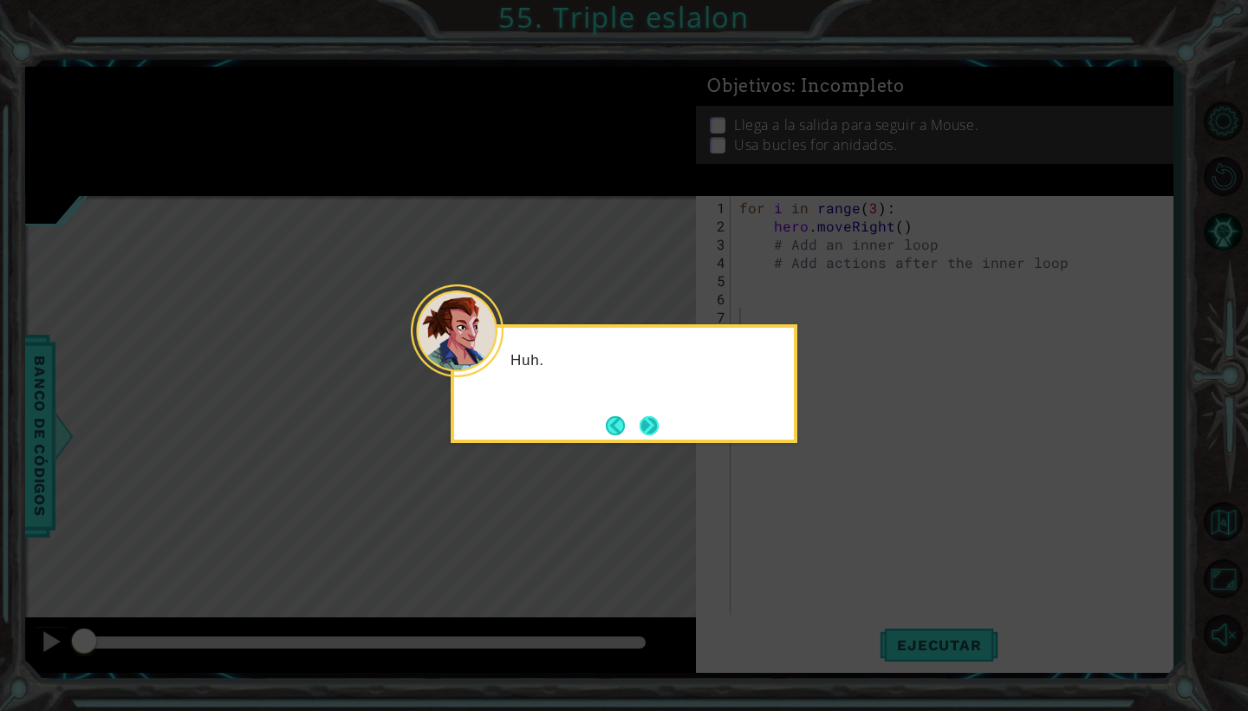
click at [657, 422] on button "Next" at bounding box center [649, 425] width 19 height 19
click at [657, 422] on div "Level Map" at bounding box center [425, 451] width 801 height 511
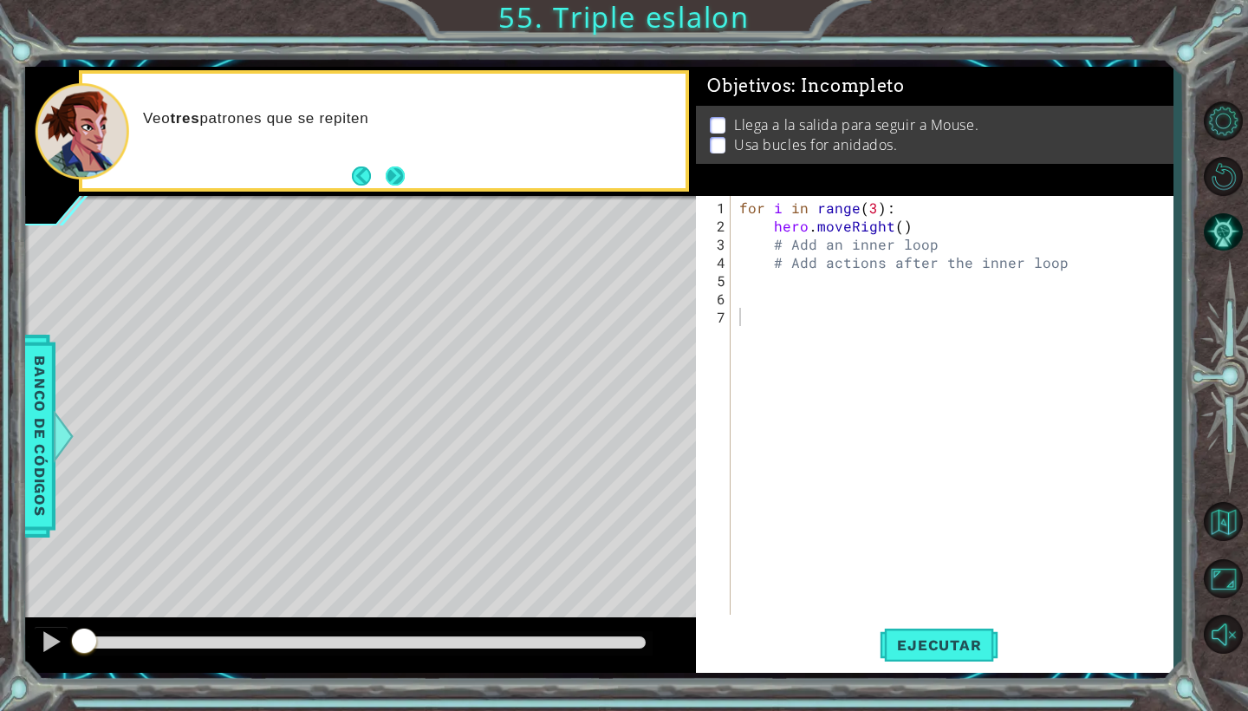
click at [391, 179] on button "Next" at bounding box center [395, 175] width 19 height 19
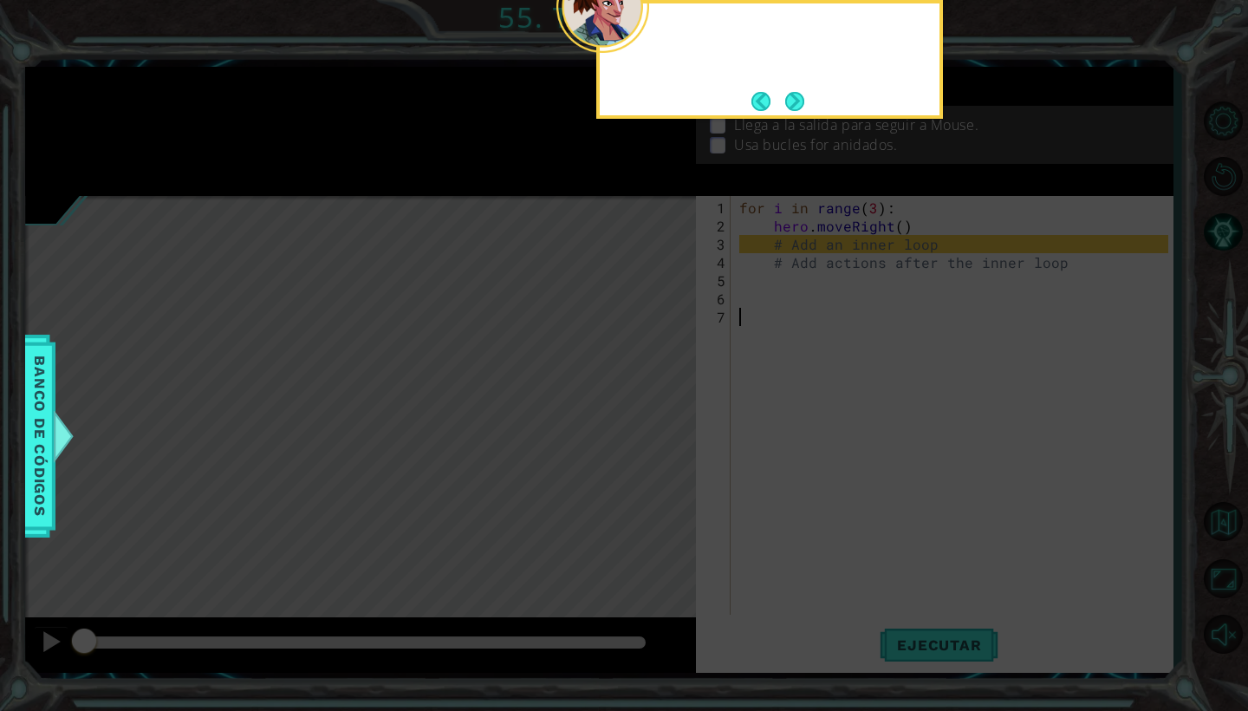
click at [391, 179] on icon at bounding box center [624, 355] width 1248 height 711
click at [795, 92] on button "Next" at bounding box center [794, 101] width 19 height 19
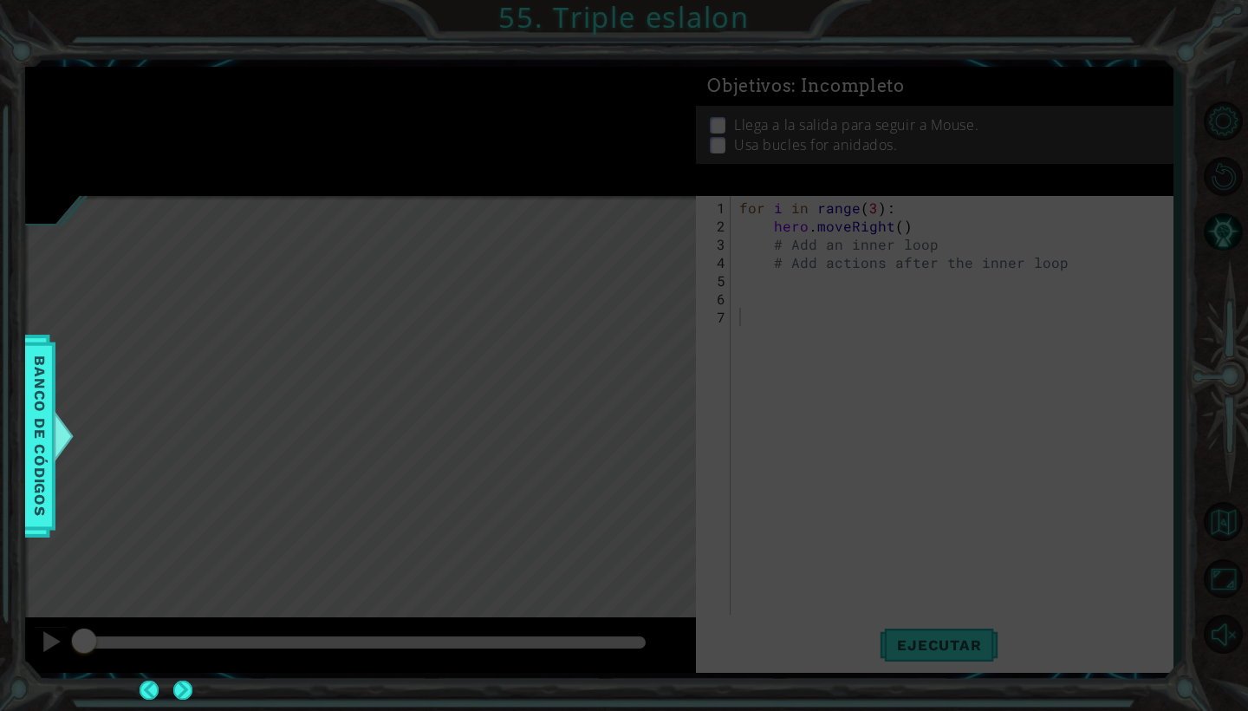
click at [795, 92] on span ": Incompleto" at bounding box center [847, 85] width 113 height 21
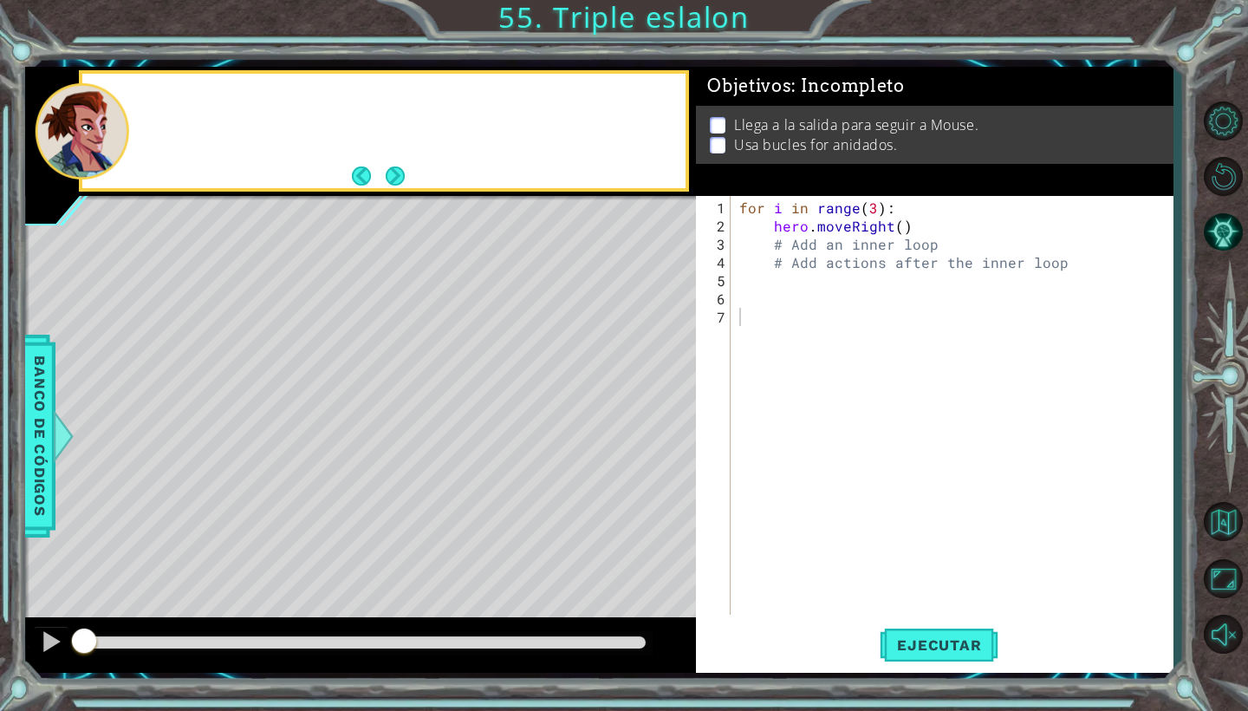
click at [795, 92] on span ": Incompleto" at bounding box center [847, 85] width 113 height 21
click at [377, 179] on button "Back" at bounding box center [369, 175] width 34 height 19
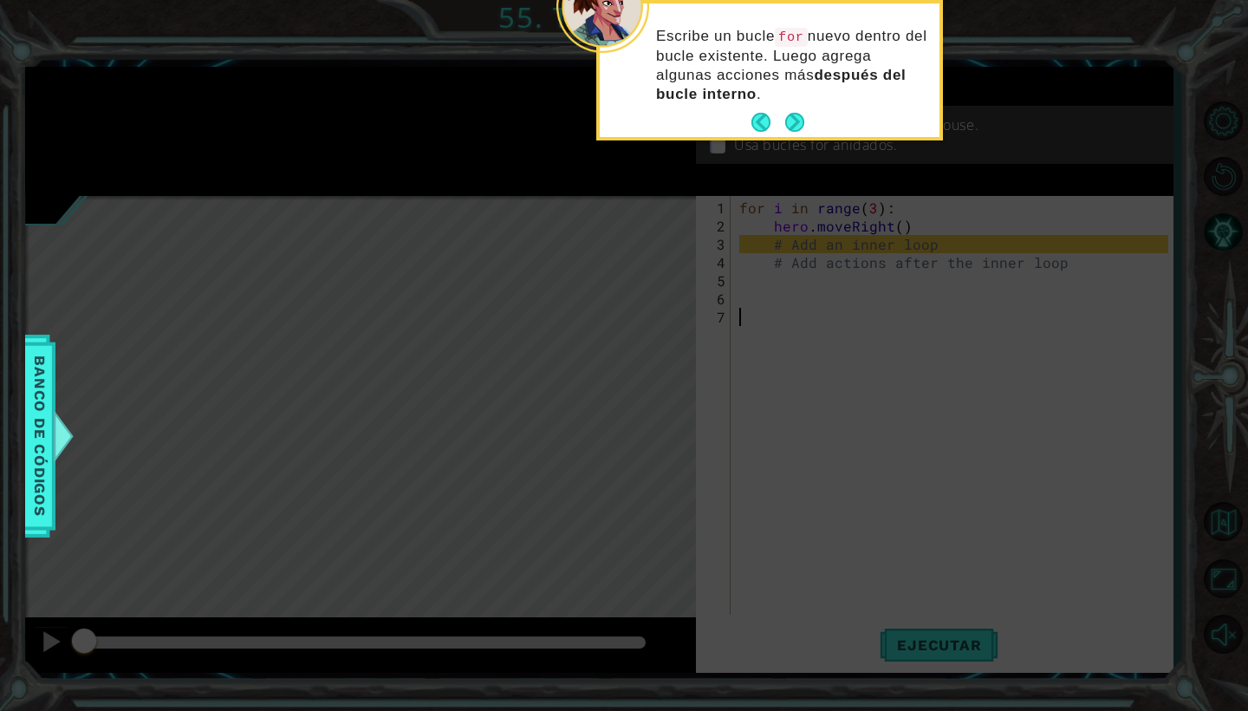
click at [377, 179] on icon at bounding box center [624, 355] width 1248 height 711
click at [797, 113] on button "Next" at bounding box center [794, 122] width 19 height 19
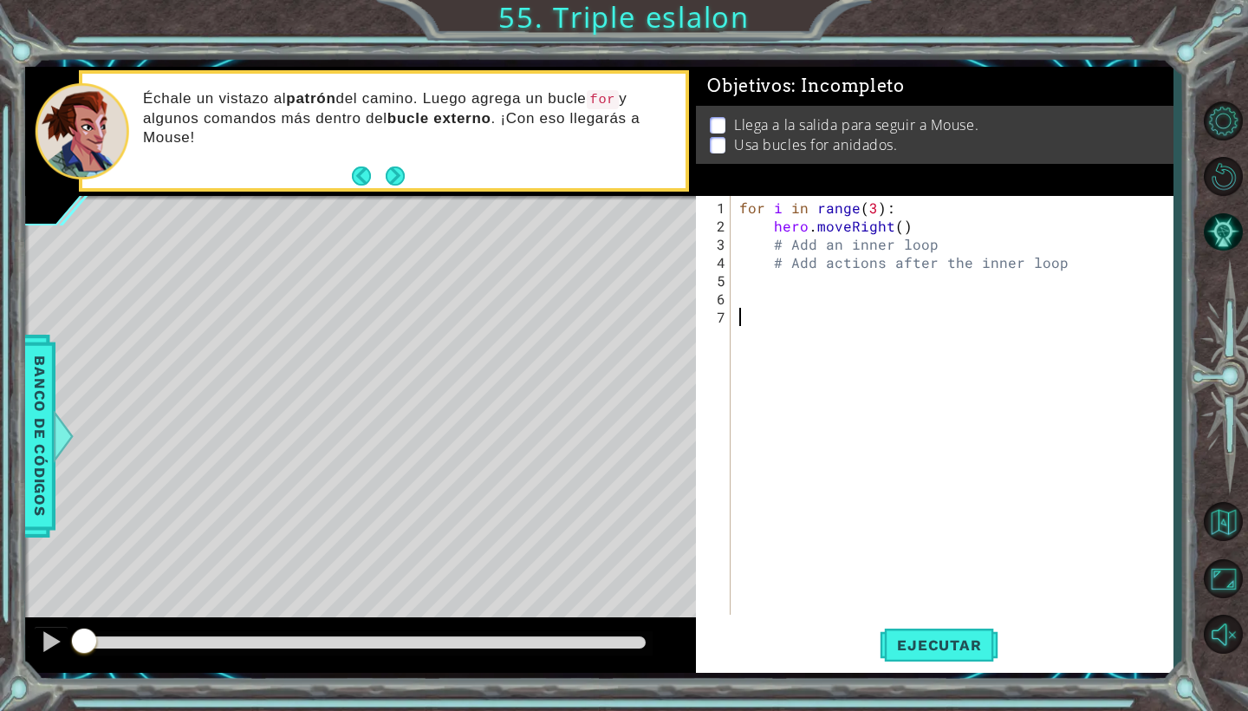
click at [797, 107] on div "Llega a la salida para seguir a Mouse. Usa bucles for anidados." at bounding box center [934, 135] width 477 height 58
click at [402, 185] on button "Next" at bounding box center [395, 175] width 19 height 19
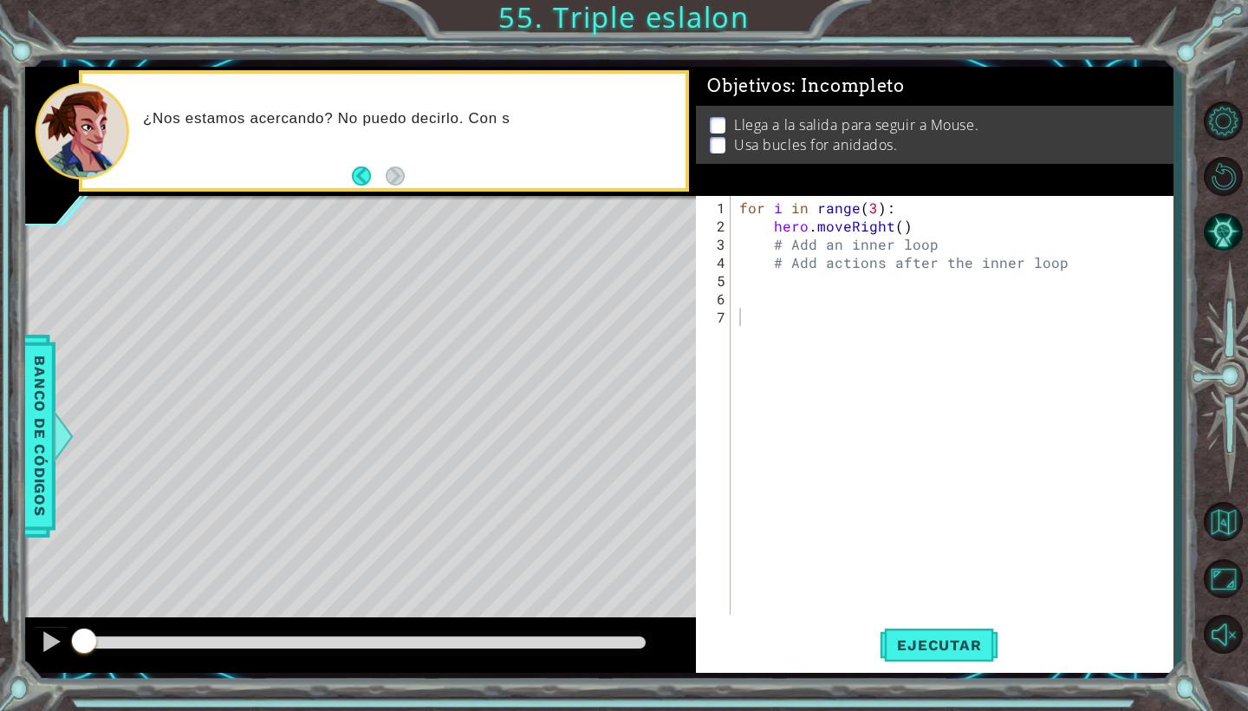
type textarea "# Add an inner loop"
drag, startPoint x: 935, startPoint y: 241, endPoint x: 751, endPoint y: 241, distance: 183.7
click at [751, 241] on div "for i in range ( 3 ) : hero . moveRight ( ) # Add an inner loop # Add actions a…" at bounding box center [956, 425] width 441 height 455
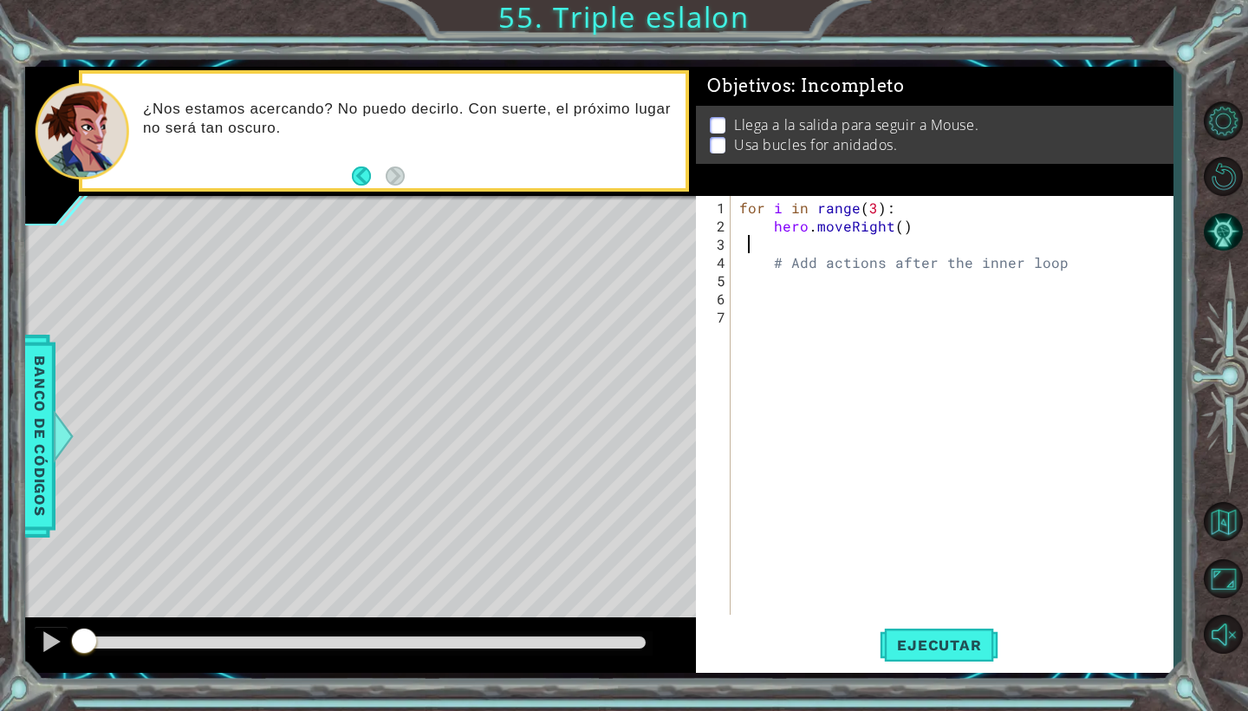
click at [792, 241] on div "for i in range ( 3 ) : hero . moveRight ( ) # Add actions after the inner loop" at bounding box center [956, 425] width 441 height 455
click at [934, 224] on div "for i in range ( 3 ) : hero . moveRight ( ) # Add actions after the inner loop" at bounding box center [956, 425] width 441 height 455
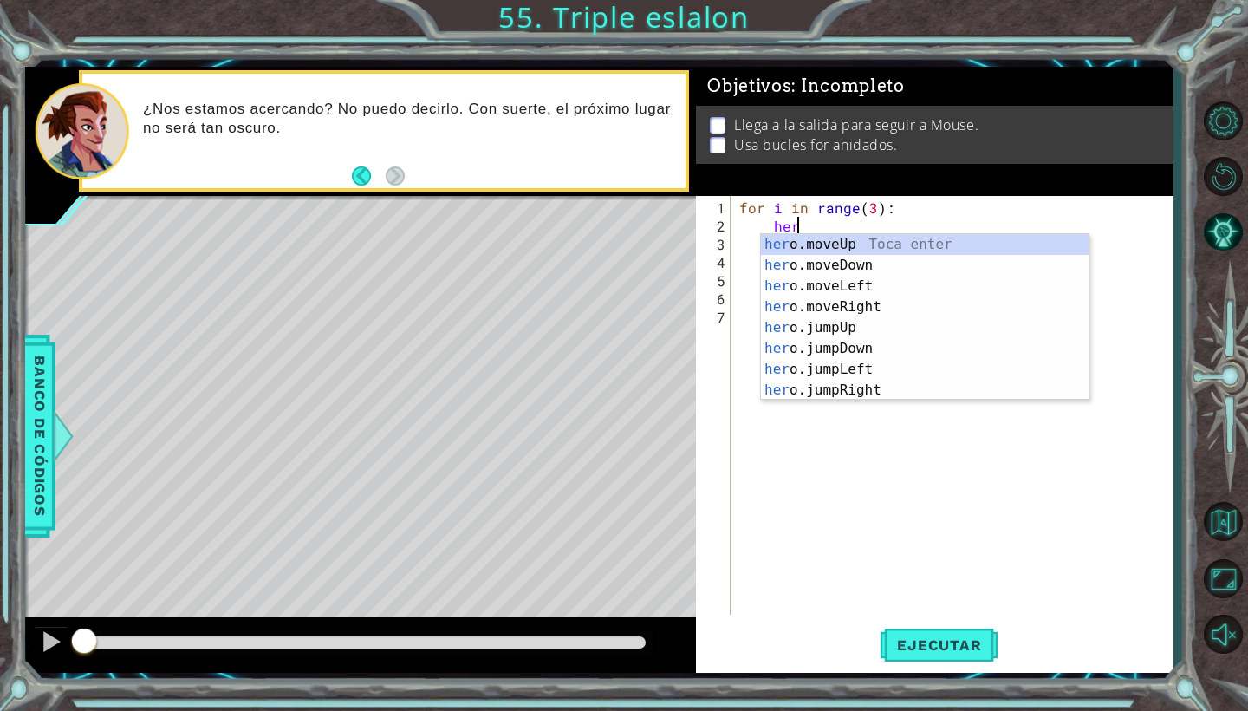
type textarea "h"
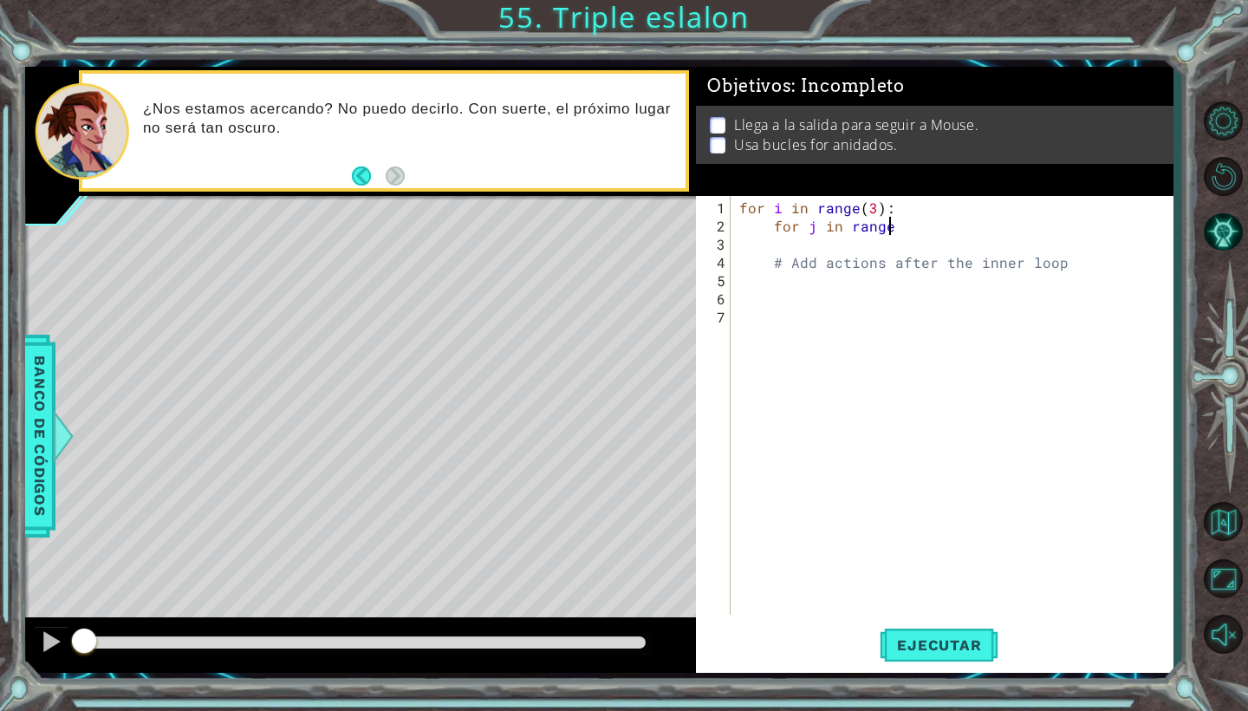
scroll to position [0, 9]
drag, startPoint x: 776, startPoint y: 229, endPoint x: 975, endPoint y: 228, distance: 199.4
click at [972, 228] on div "for i in range ( 3 ) : for j in range # Add actions after the inner loop" at bounding box center [956, 425] width 441 height 455
type textarea "for j in range"
click at [1222, 173] on button "Reiniciar nivel" at bounding box center [1223, 176] width 50 height 50
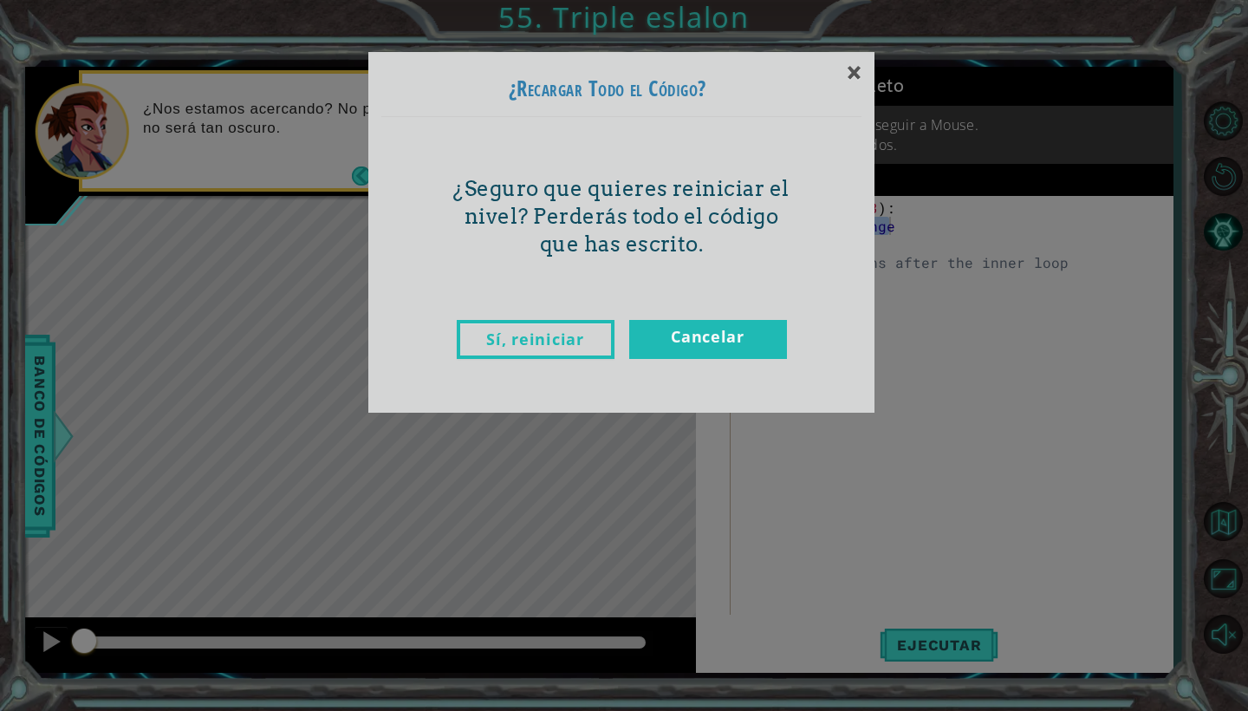
click at [569, 331] on link "Sí, reiniciar" at bounding box center [536, 339] width 158 height 39
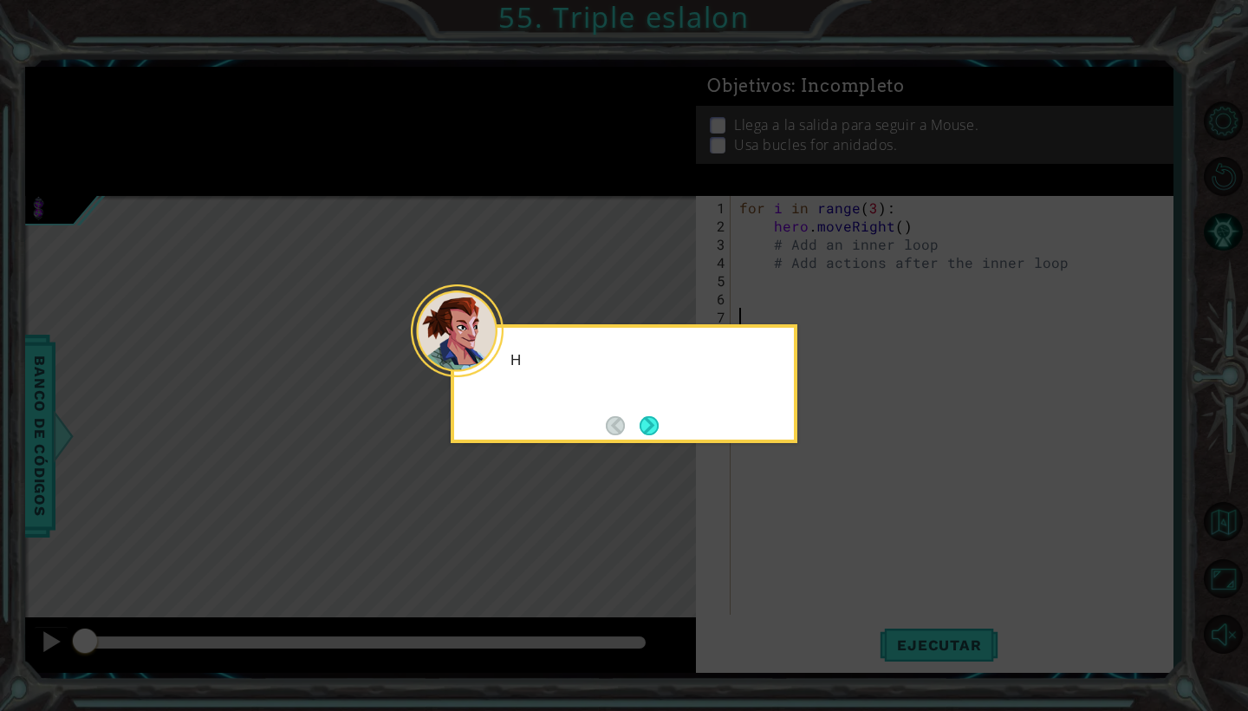
scroll to position [0, 0]
click at [641, 426] on button "Next" at bounding box center [649, 425] width 19 height 19
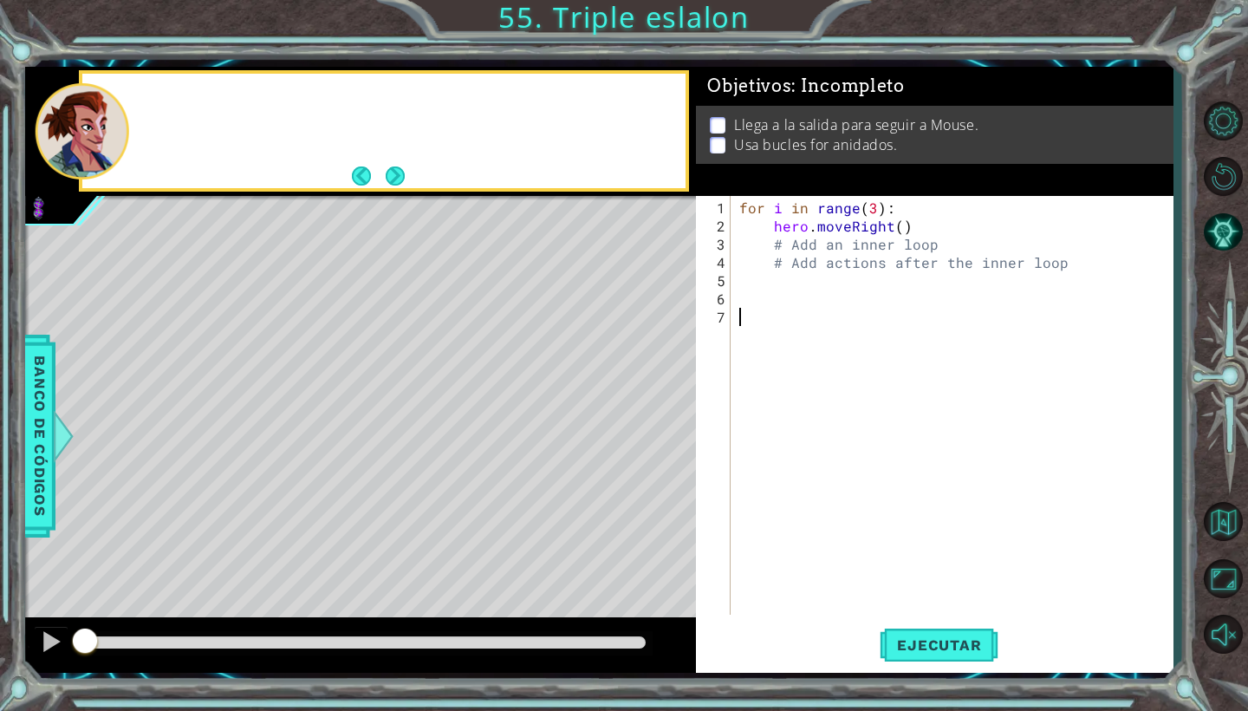
click at [641, 426] on div "Level Map" at bounding box center [425, 451] width 801 height 511
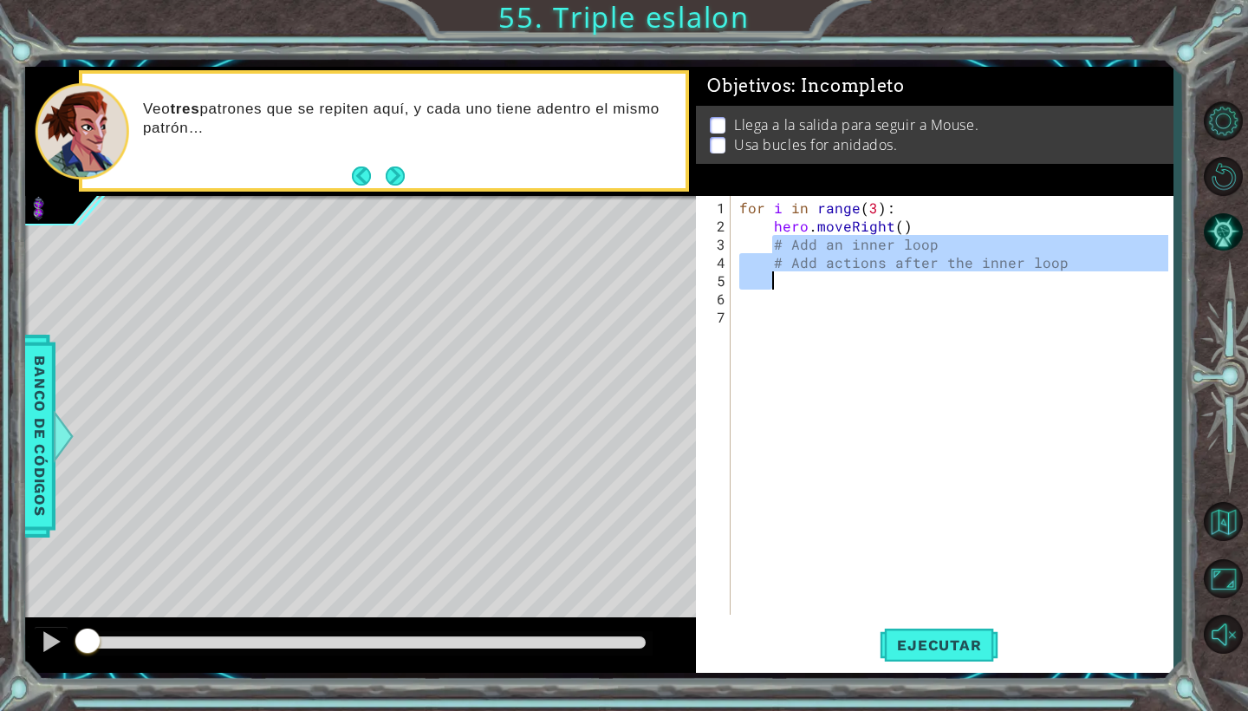
drag, startPoint x: 769, startPoint y: 244, endPoint x: 1001, endPoint y: 271, distance: 233.8
click at [1003, 271] on div "for i in range ( 3 ) : hero . moveRight ( ) # Add an inner loop # Add actions a…" at bounding box center [956, 425] width 441 height 455
type textarea "# Add actions after the inner loop"
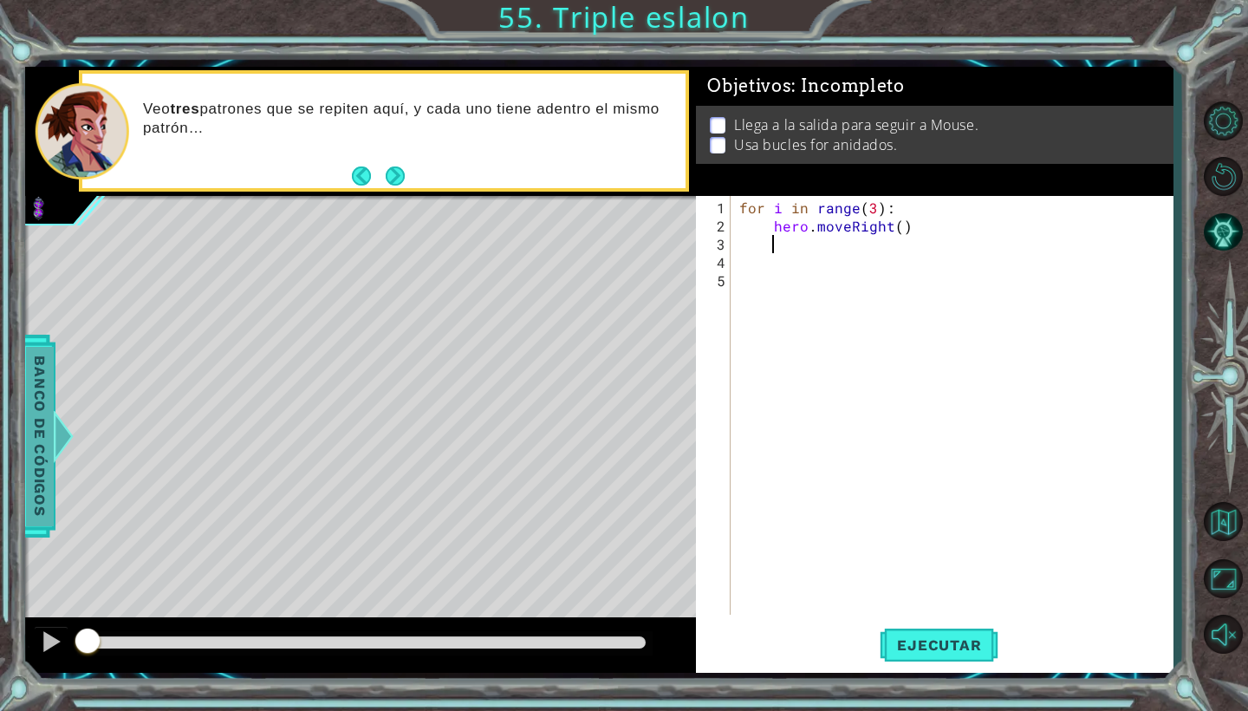
click at [47, 430] on span "Banco de códigos" at bounding box center [40, 436] width 28 height 179
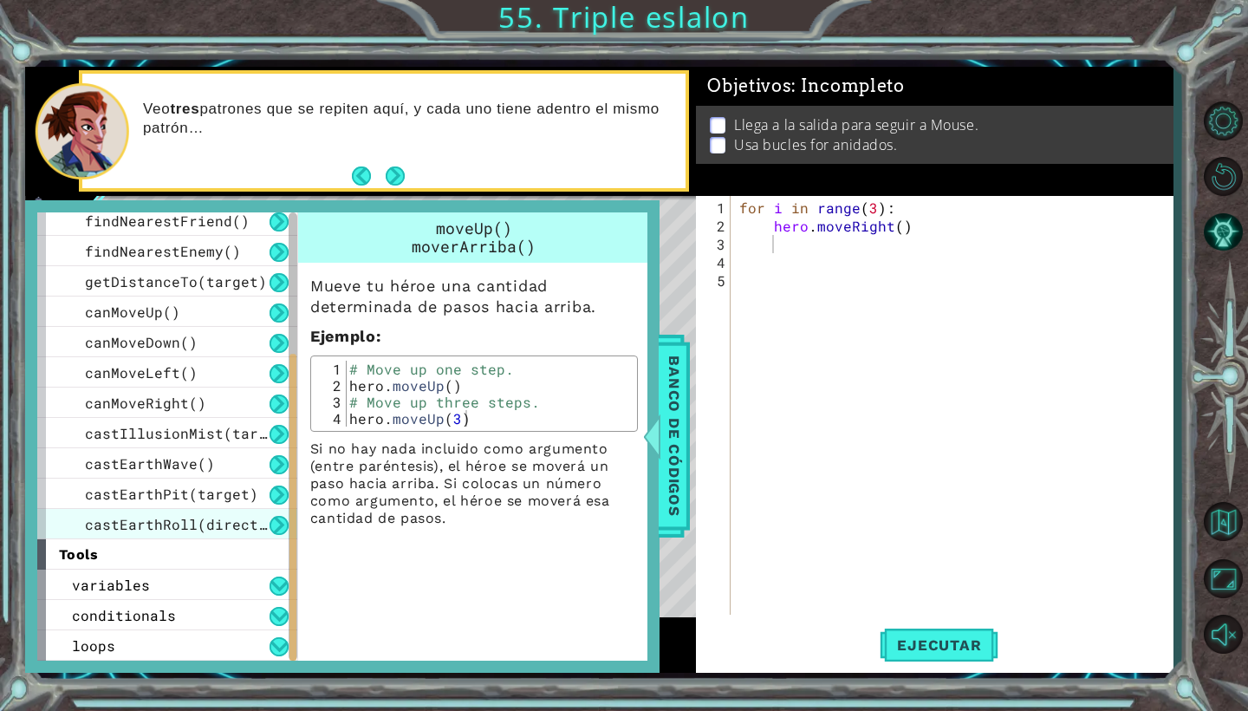
scroll to position [492, 0]
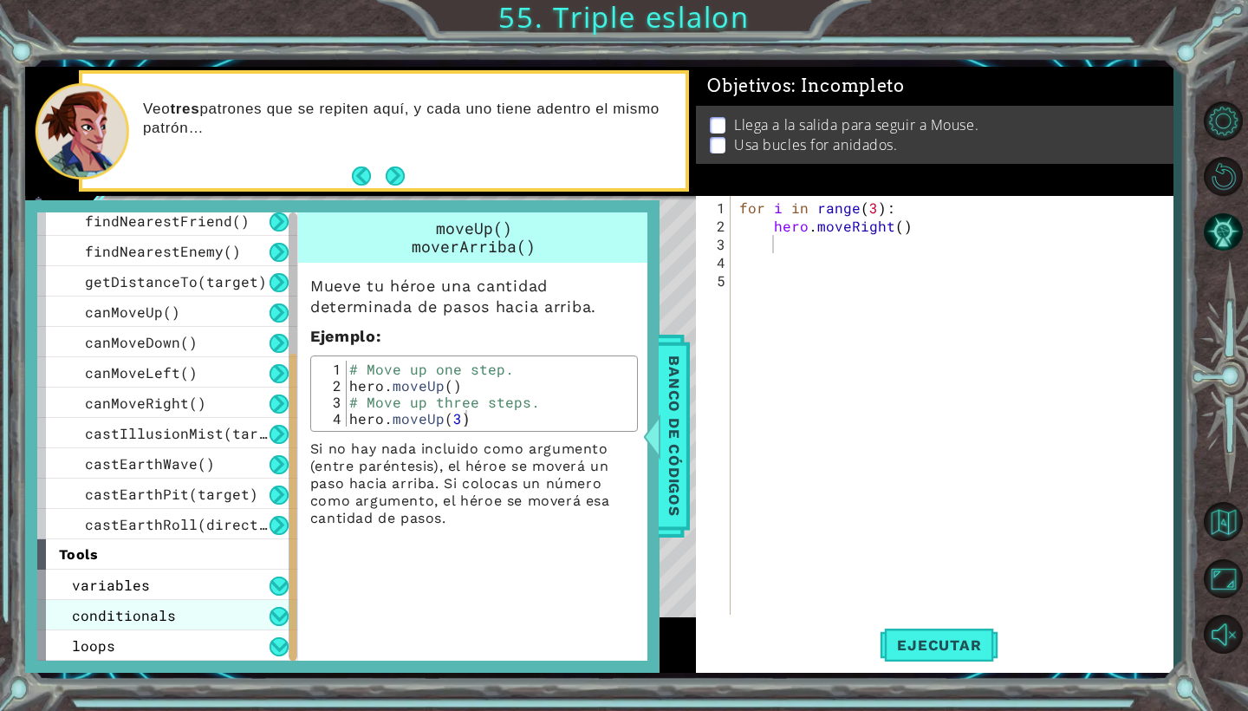
click at [189, 611] on div "conditionals" at bounding box center [167, 615] width 260 height 30
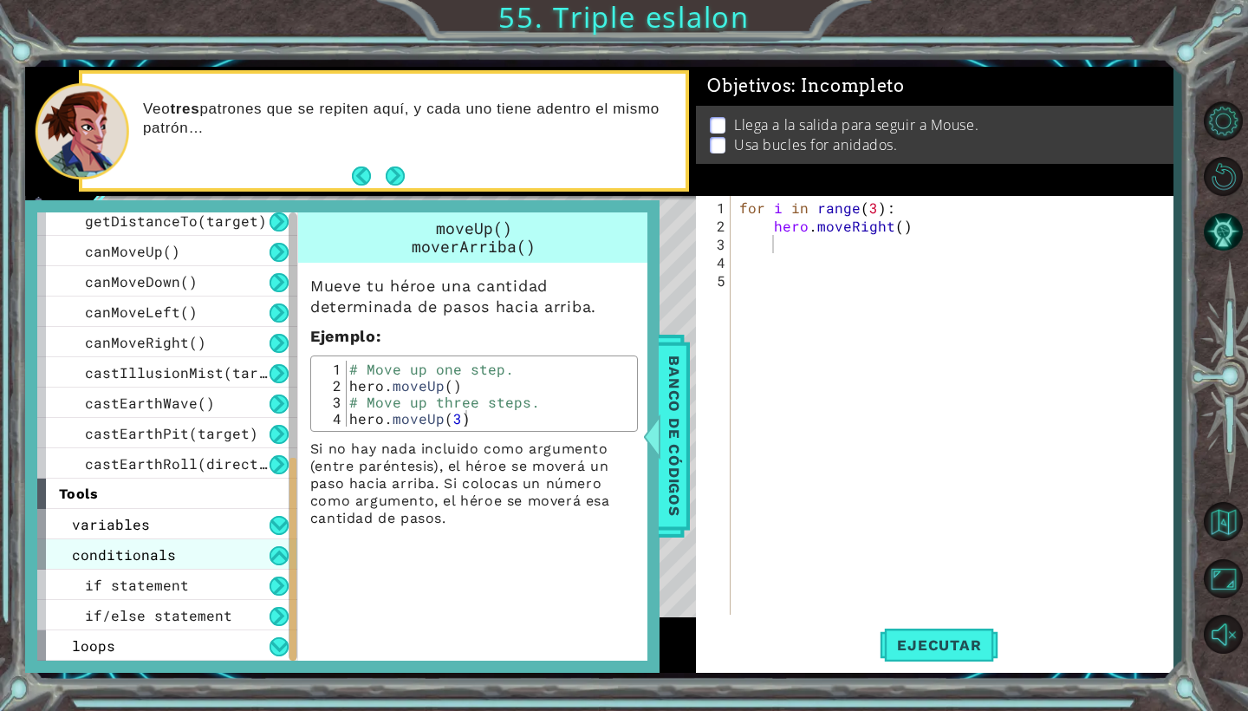
click at [202, 549] on div "conditionals" at bounding box center [167, 554] width 260 height 30
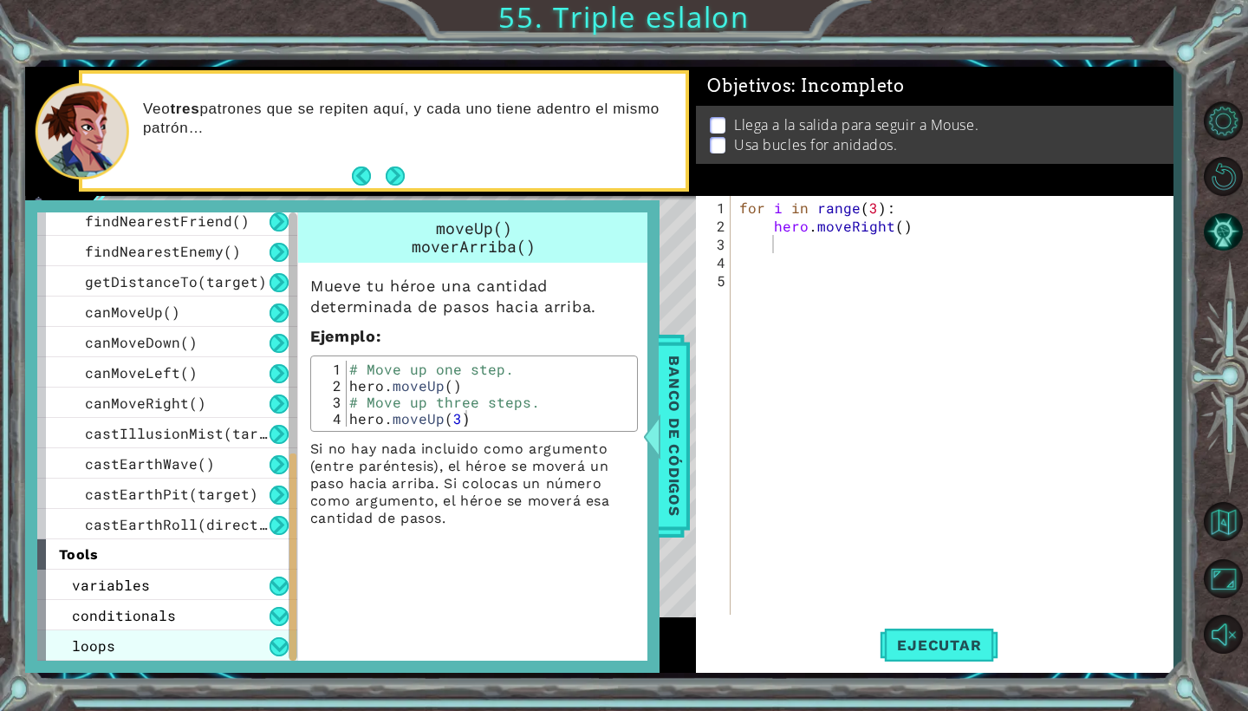
click at [167, 648] on div "loops" at bounding box center [167, 645] width 260 height 30
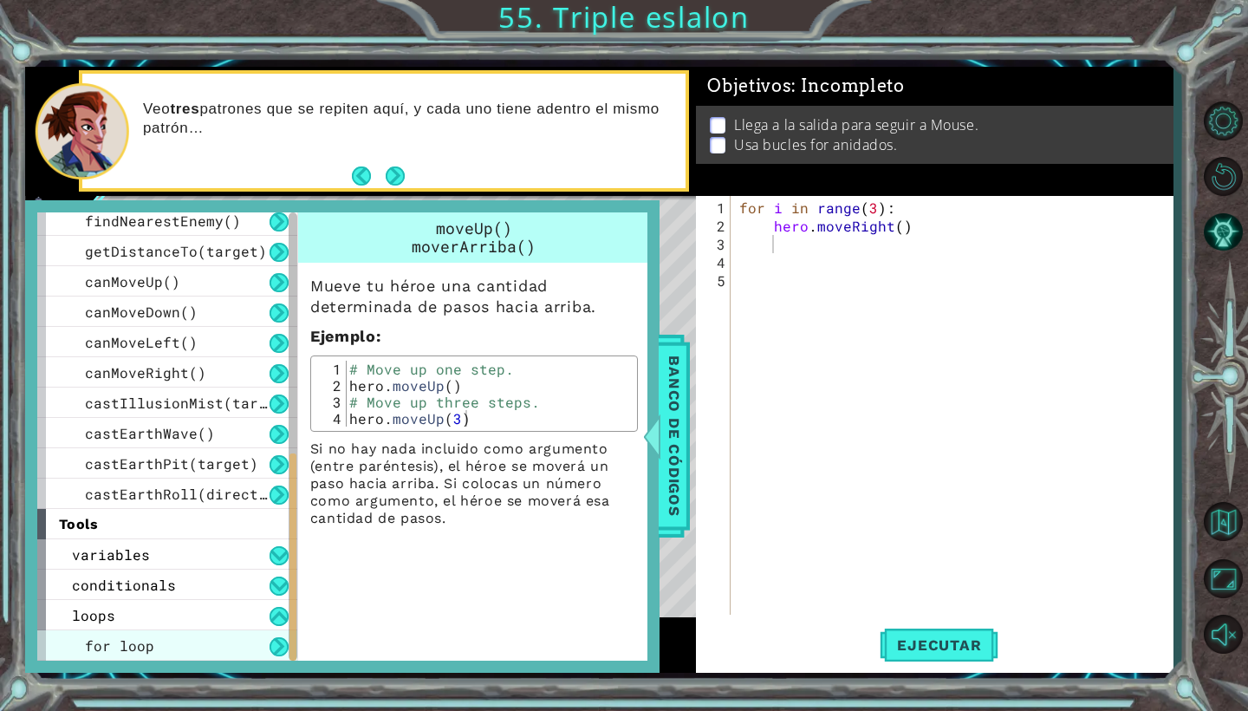
scroll to position [523, 0]
click at [198, 646] on div "for loop" at bounding box center [167, 645] width 260 height 30
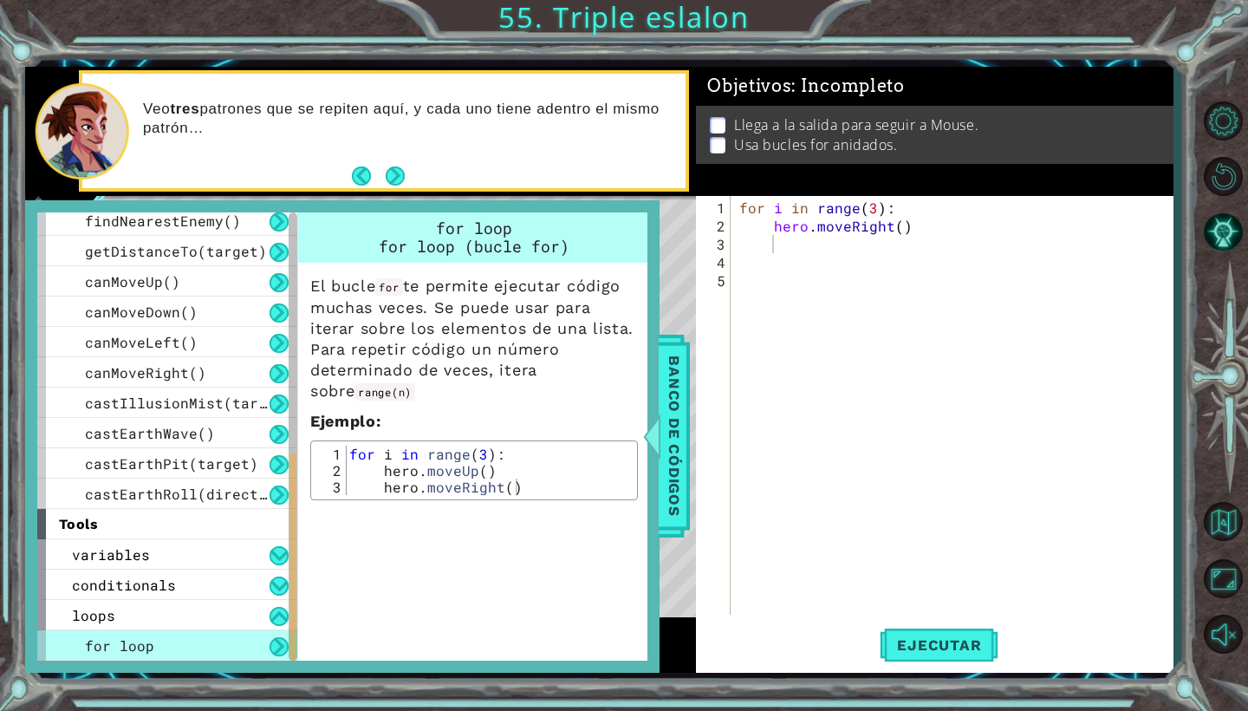
click at [818, 244] on div "for i in range ( 3 ) : hero . moveRight ( )" at bounding box center [956, 425] width 441 height 455
type textarea "for i in range (3):"
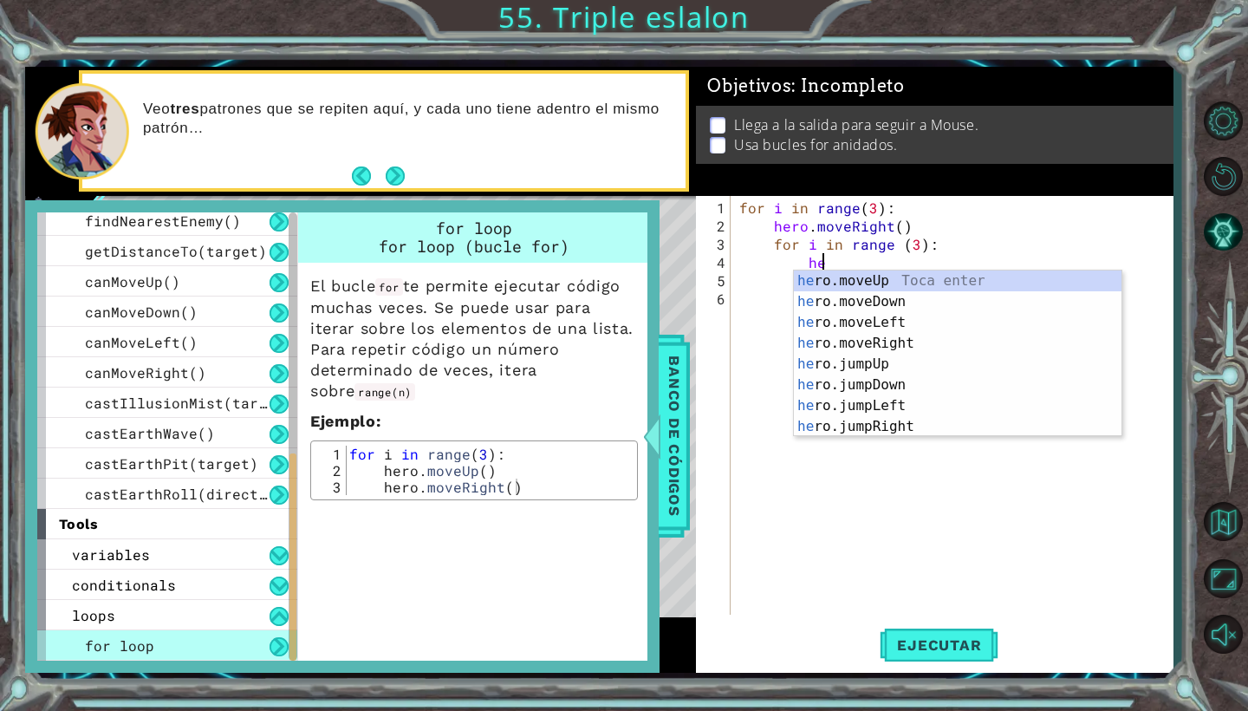
scroll to position [0, 5]
click at [953, 350] on div "hero .moveUp Toca enter hero .moveDown Toca enter hero .moveLeft Toca enter her…" at bounding box center [958, 374] width 328 height 208
type textarea "hero.moveRight(1)"
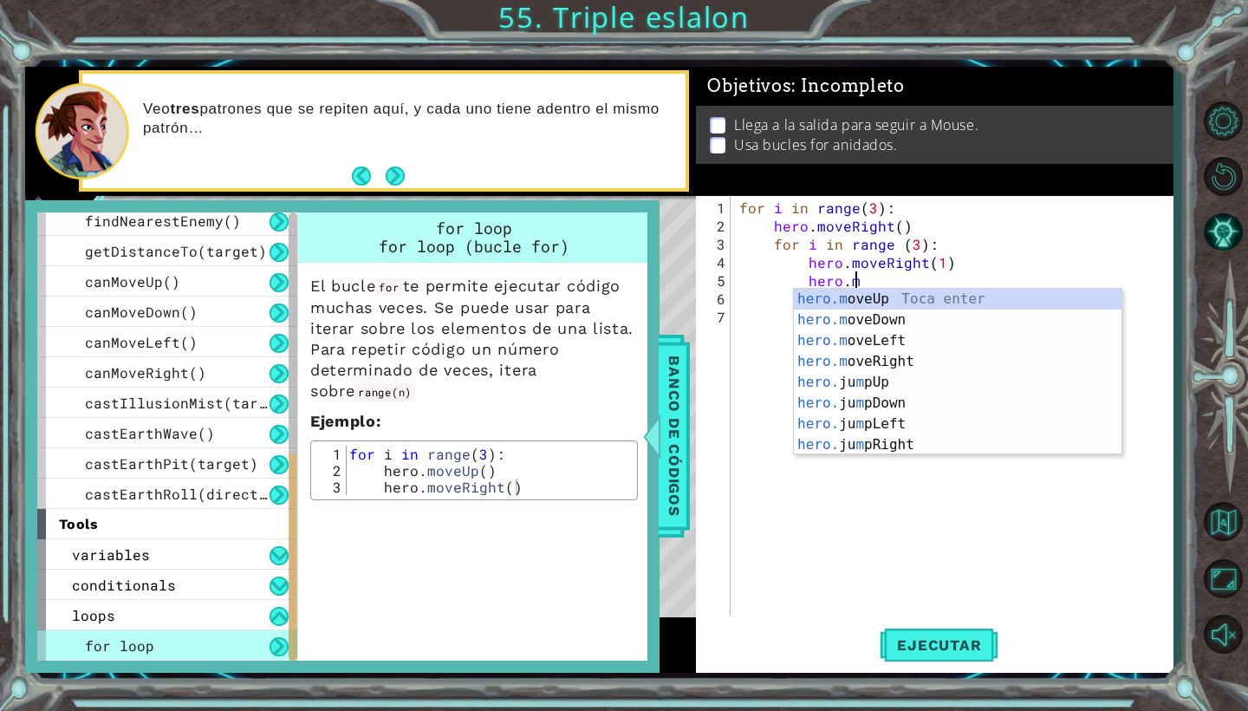
scroll to position [0, 7]
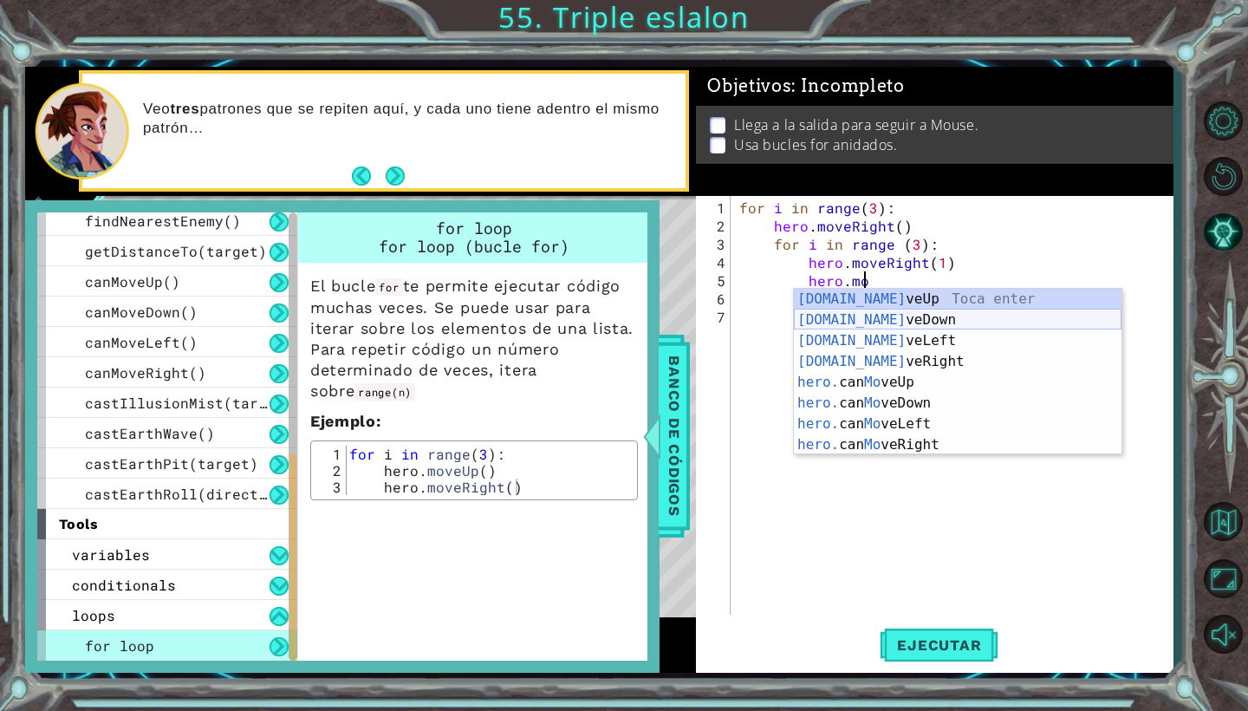
click at [953, 313] on div "[DOMAIN_NAME] veUp Toca enter [DOMAIN_NAME] veDown Toca enter [DOMAIN_NAME] veL…" at bounding box center [958, 393] width 328 height 208
type textarea "hero.moveDown(1)"
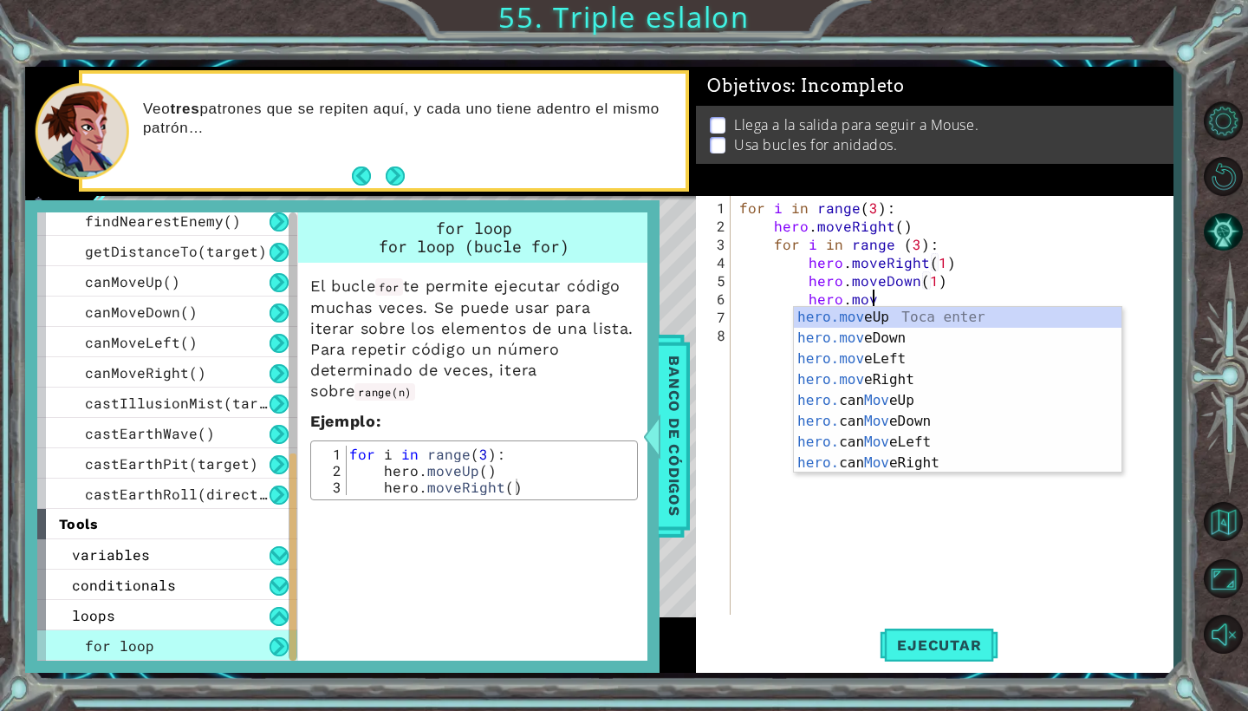
scroll to position [0, 8]
click at [887, 353] on div "hero.move Up Toca enter hero.move Down Toca enter hero.move Left Toca enter her…" at bounding box center [958, 411] width 328 height 208
type textarea "hero.moveLeft(1)"
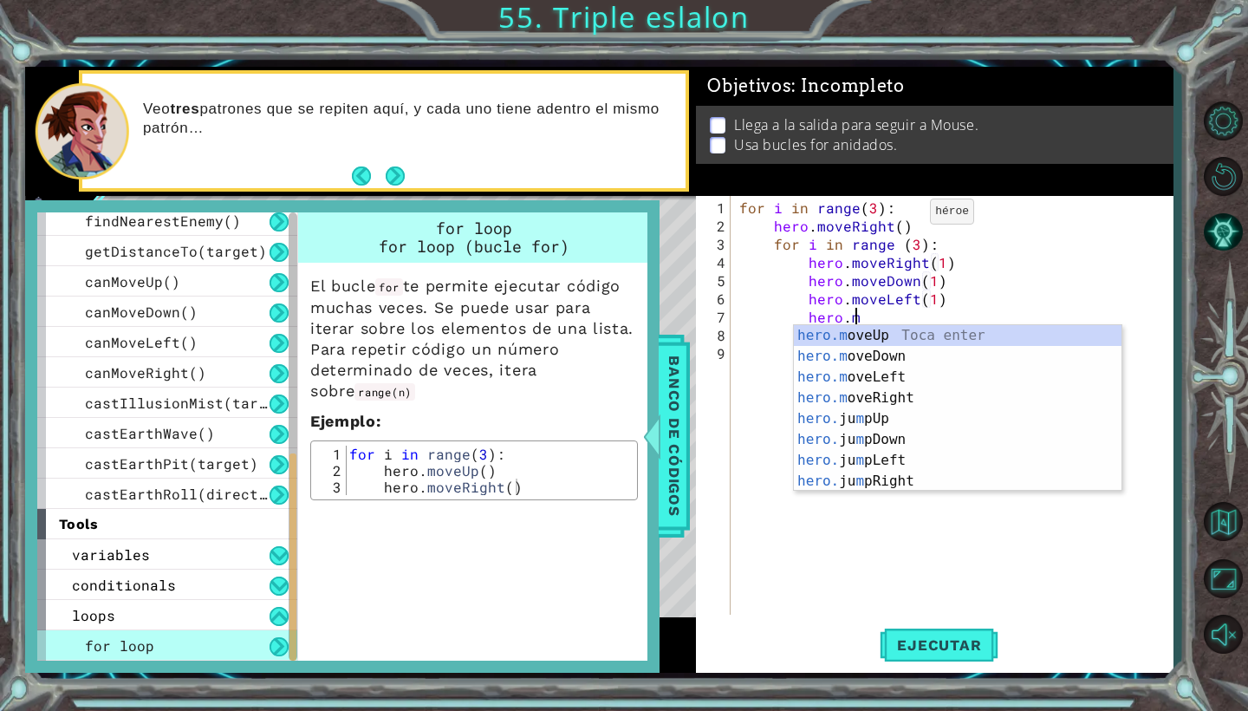
scroll to position [0, 7]
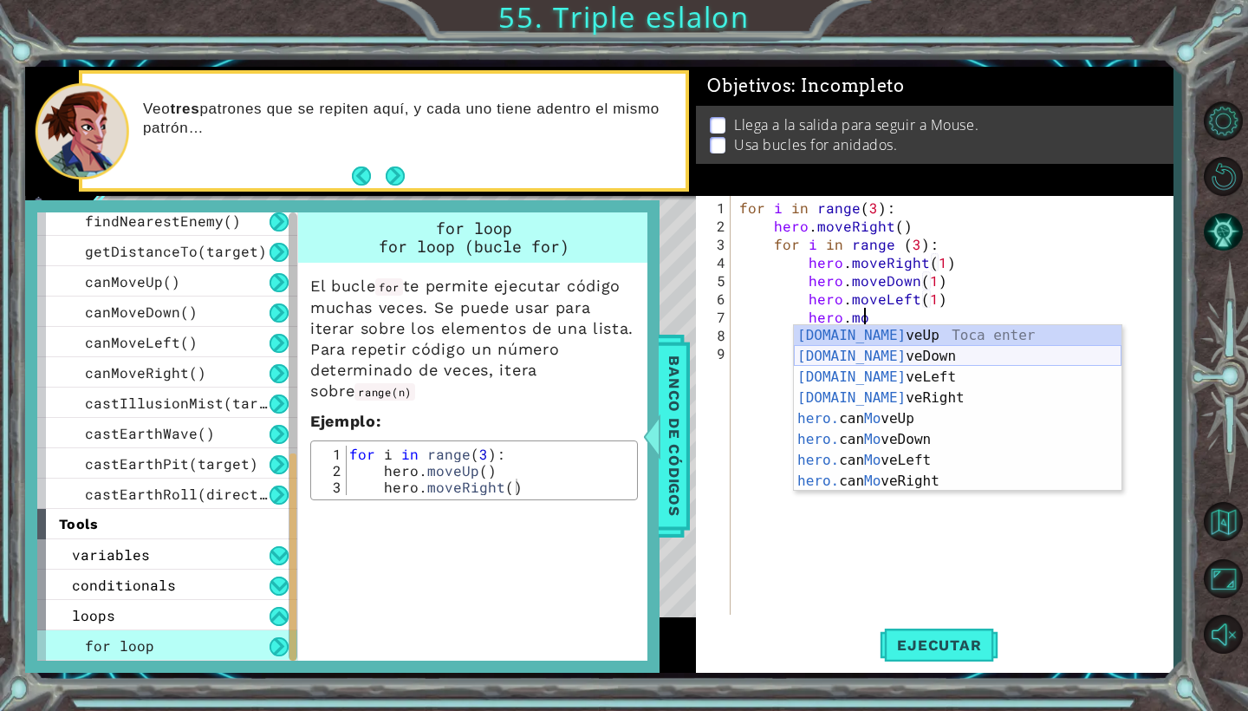
click at [903, 361] on div "[DOMAIN_NAME] veUp Toca enter [DOMAIN_NAME] veDown Toca enter [DOMAIN_NAME] veL…" at bounding box center [958, 429] width 328 height 208
type textarea "hero.moveDown(1)"
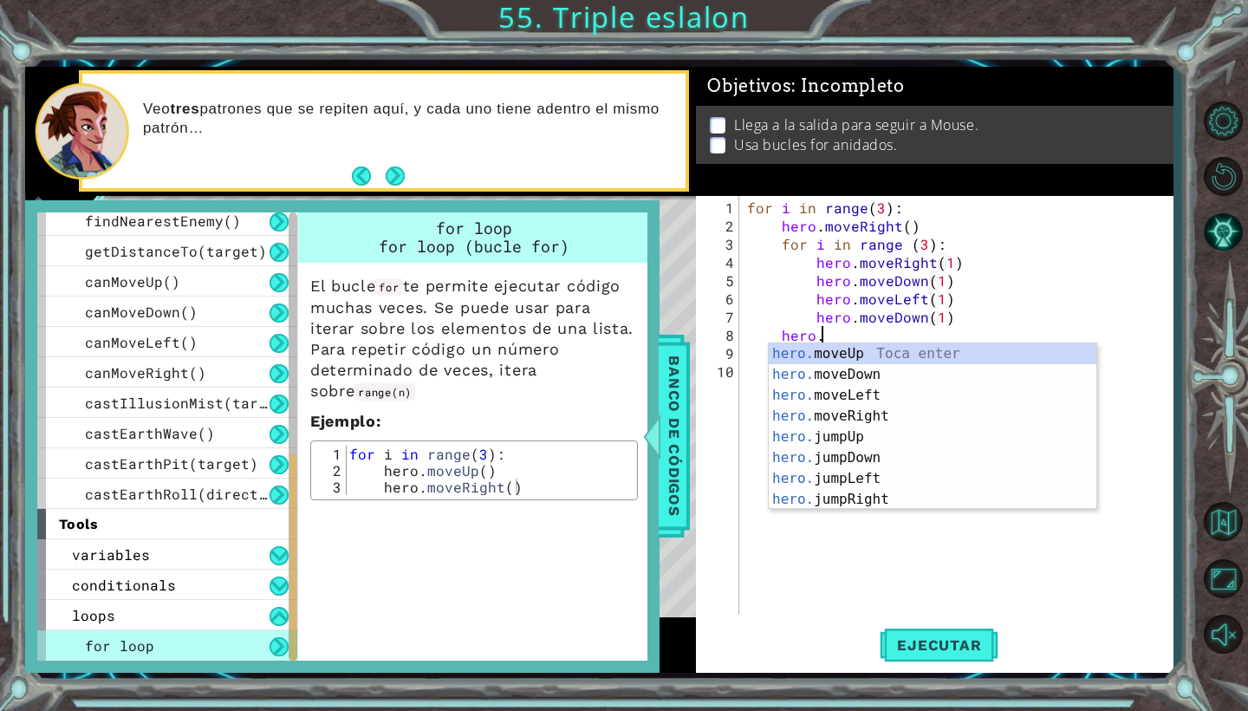
scroll to position [0, 4]
click at [924, 418] on div "hero.m oveUp Toca enter hero.m oveDown Toca enter hero.m oveLeft Toca enter her…" at bounding box center [933, 447] width 328 height 208
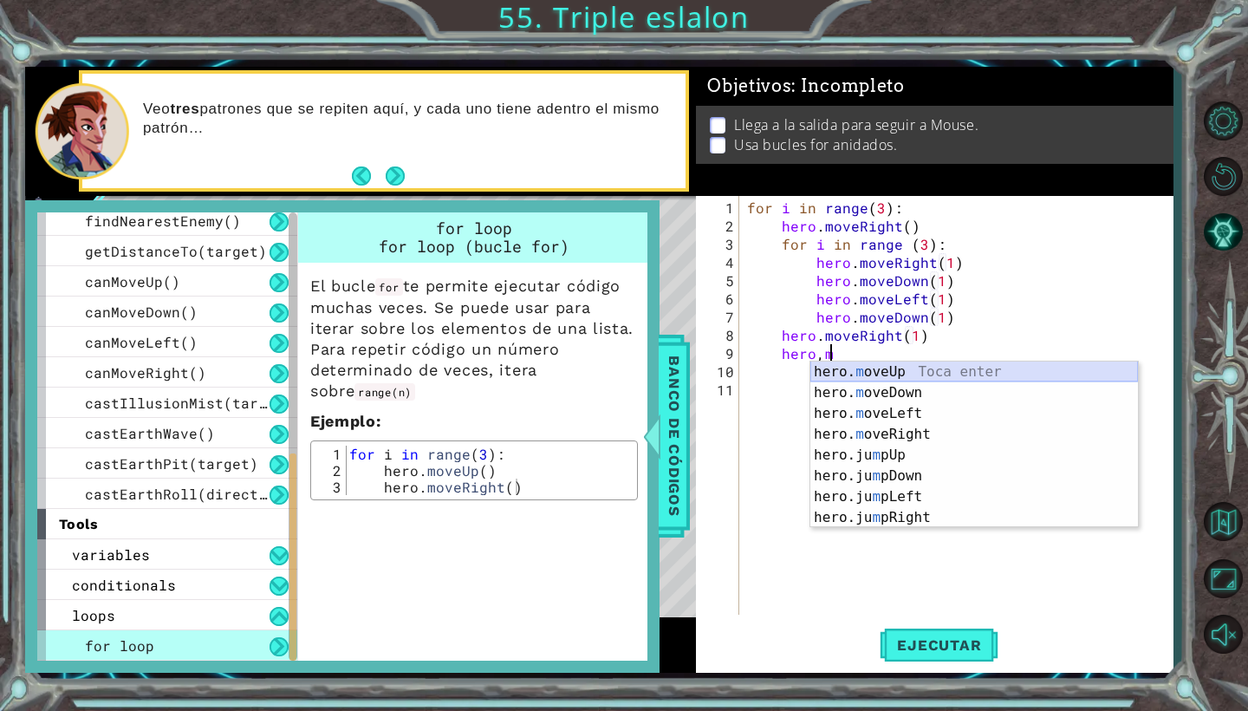
click at [920, 374] on div "hero. m oveUp Toca enter hero. m oveDown Toca enter hero. m oveLeft Toca enter …" at bounding box center [974, 465] width 328 height 208
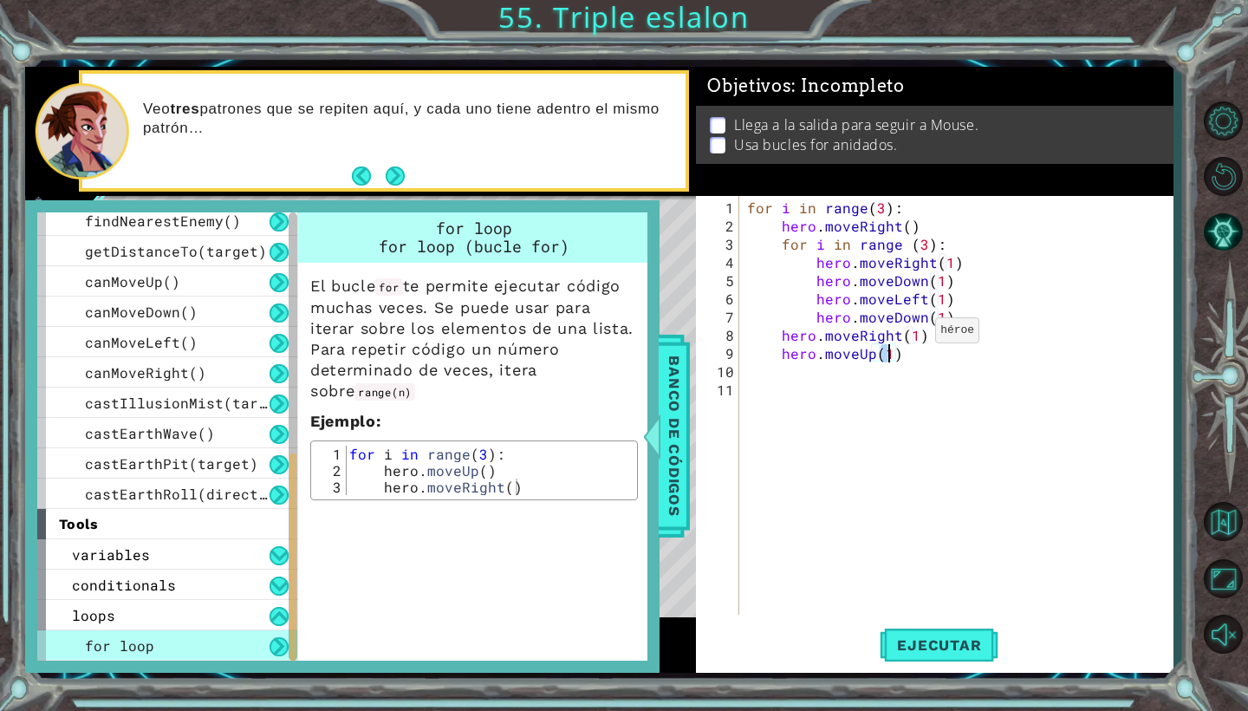
click at [914, 337] on div "for i in range ( 3 ) : hero . moveRight ( ) for i in range ( 3 ) : hero . moveR…" at bounding box center [960, 425] width 433 height 455
click at [659, 451] on div at bounding box center [652, 436] width 22 height 52
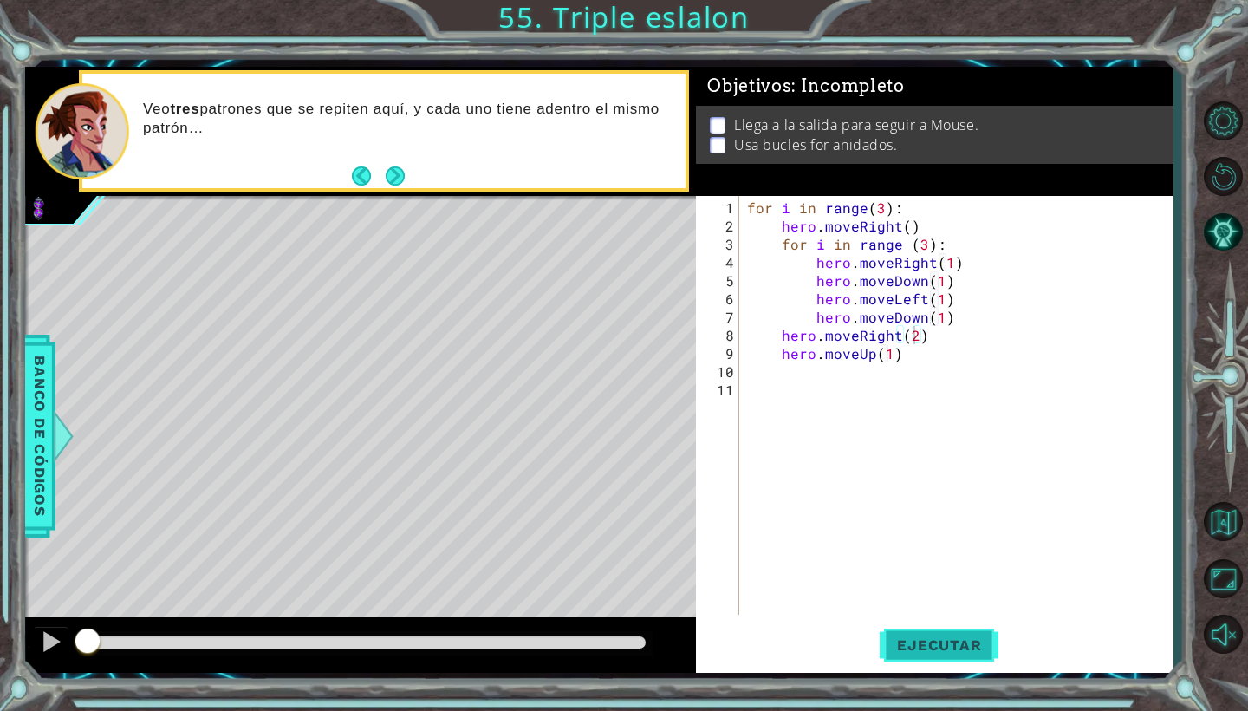
click at [946, 634] on button "Ejecutar" at bounding box center [939, 645] width 119 height 48
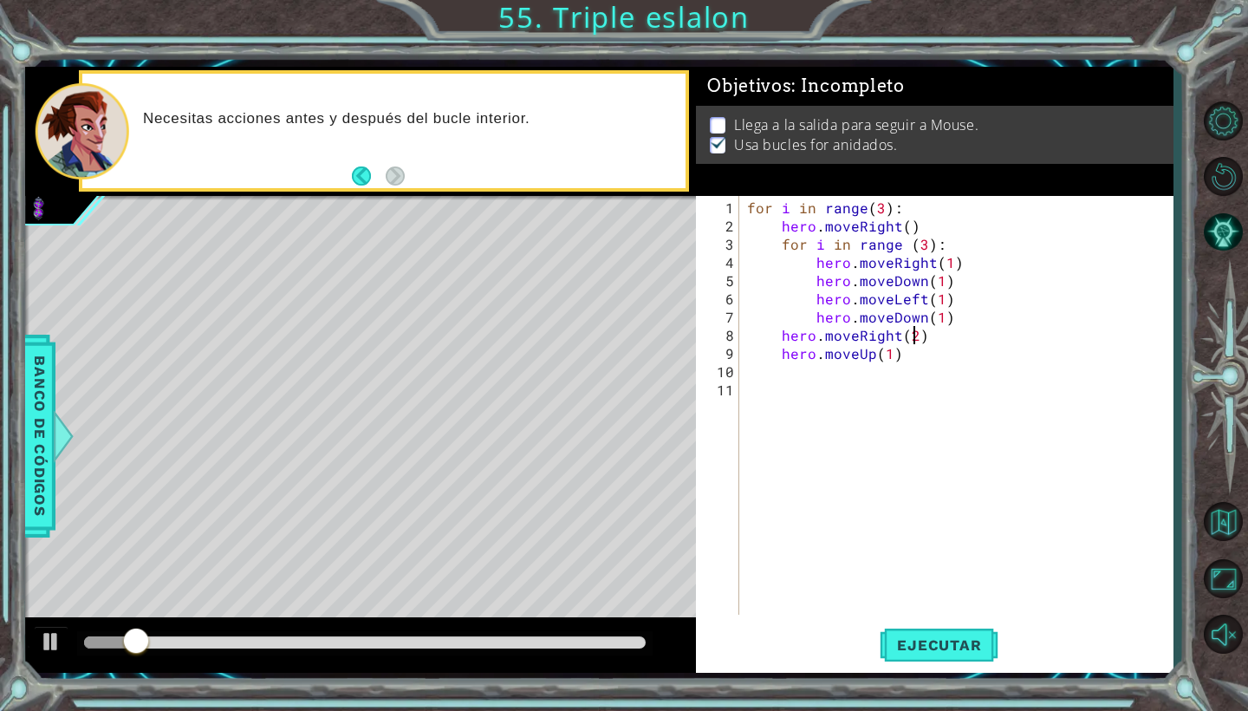
click at [904, 357] on div "for i in range ( 3 ) : hero . moveRight ( ) for i in range ( 3 ) : hero . moveR…" at bounding box center [960, 425] width 433 height 455
type textarea "hero.moveUp(1)"
click at [888, 374] on div "for i in range ( 3 ) : hero . moveRight ( ) for i in range ( 3 ) : hero . moveR…" at bounding box center [960, 425] width 433 height 455
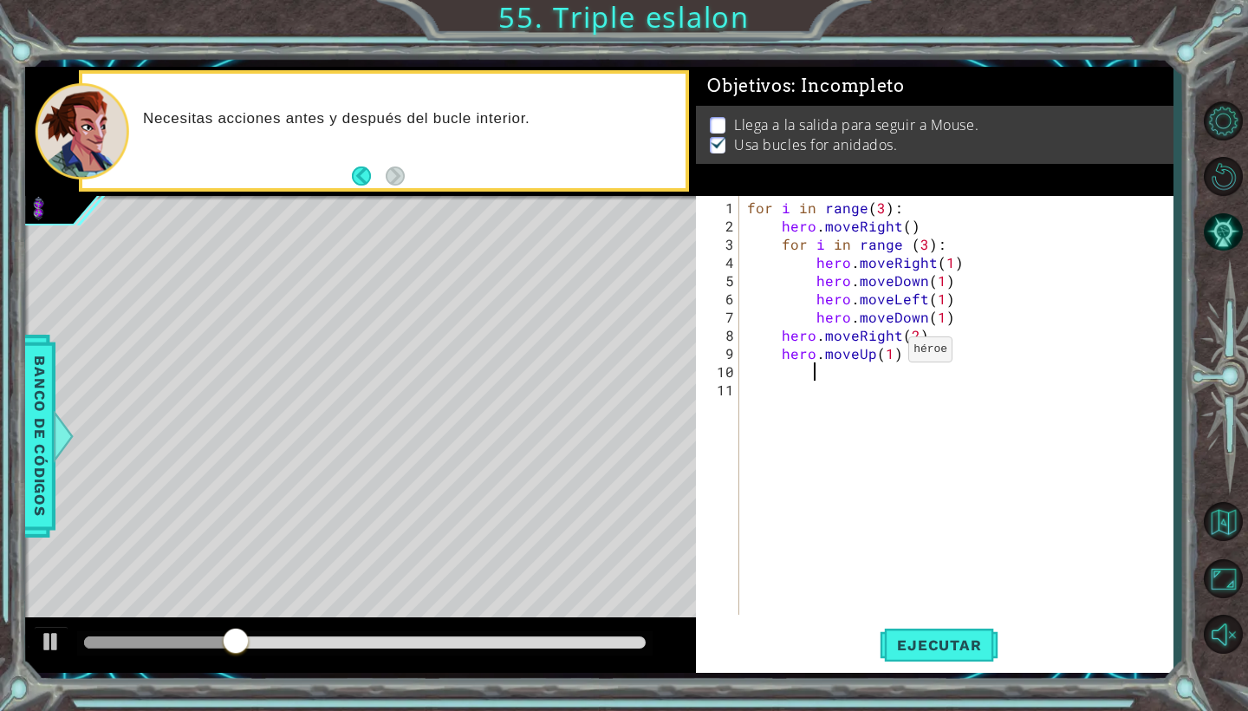
click at [887, 356] on div "for i in range ( 3 ) : hero . moveRight ( ) for i in range ( 3 ) : hero . moveR…" at bounding box center [960, 425] width 433 height 455
type textarea "hero.moveUp(6)"
click at [915, 642] on span "Ejecutar" at bounding box center [939, 644] width 119 height 17
drag, startPoint x: 115, startPoint y: 640, endPoint x: 475, endPoint y: 621, distance: 360.2
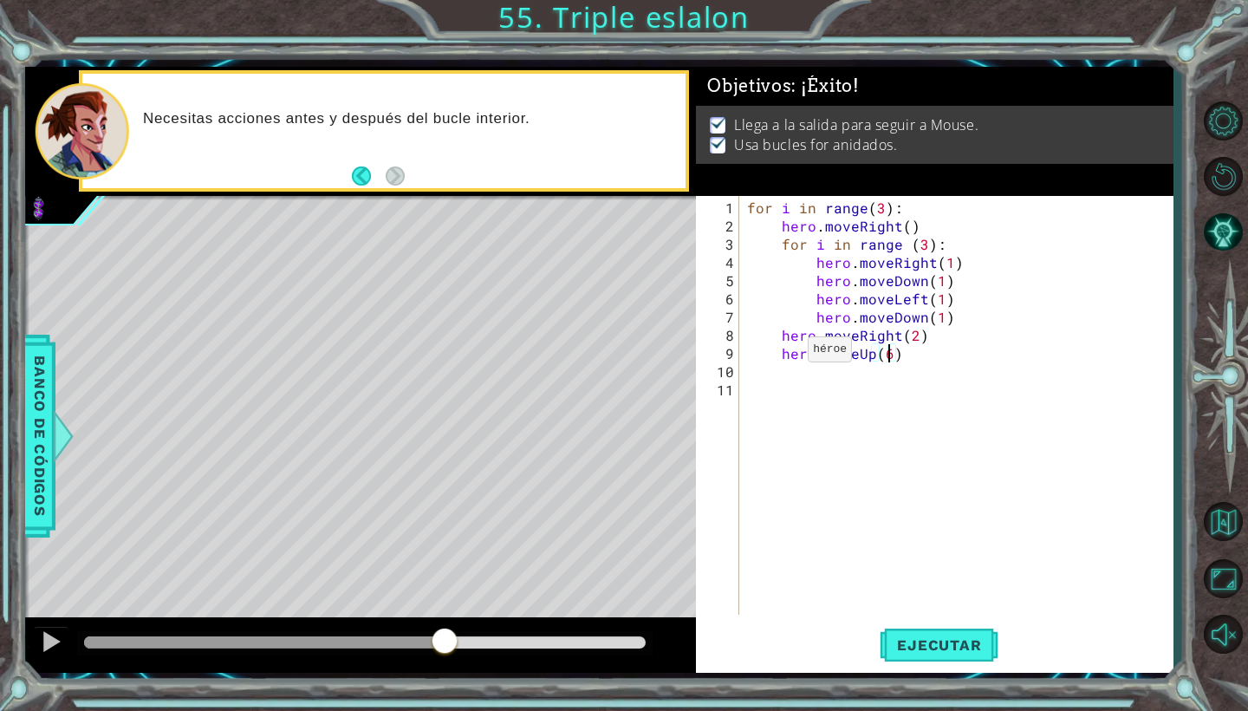
click at [473, 622] on div at bounding box center [360, 644] width 671 height 55
click at [755, 661] on div "Ejecutar" at bounding box center [939, 645] width 477 height 48
drag, startPoint x: 516, startPoint y: 641, endPoint x: 645, endPoint y: 648, distance: 129.4
click at [645, 648] on div at bounding box center [643, 642] width 31 height 31
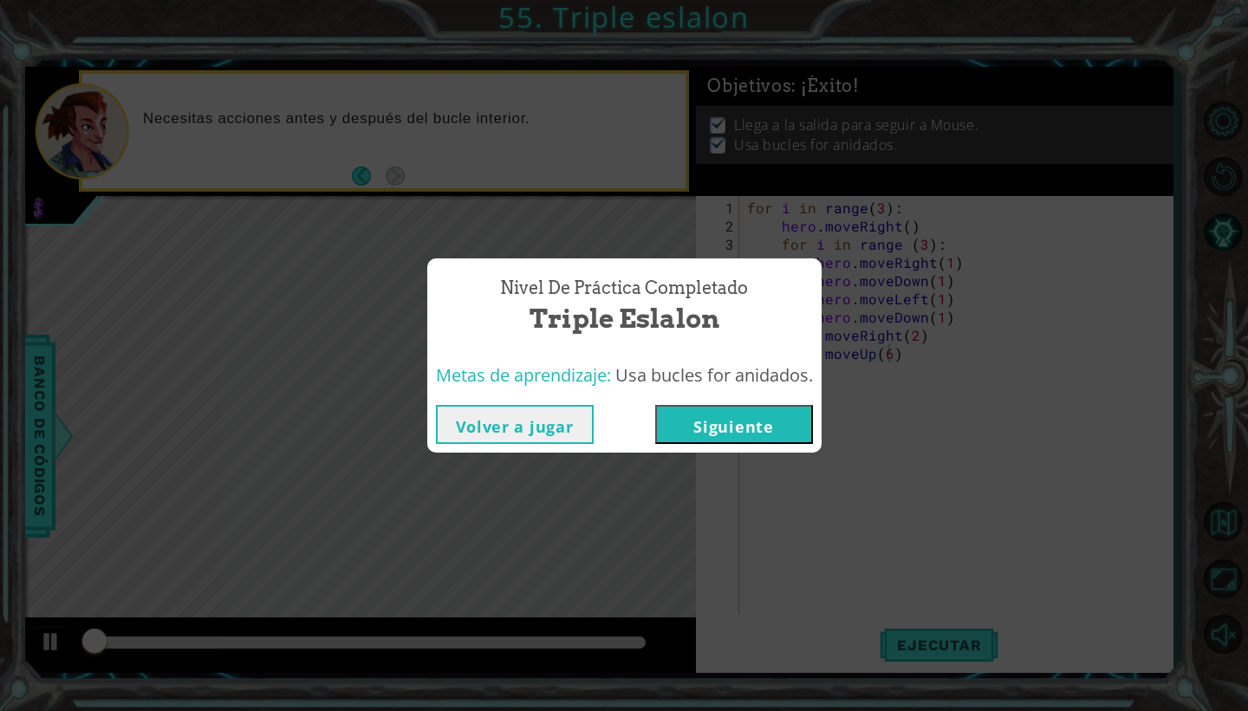
click at [738, 418] on button "Siguiente" at bounding box center [734, 424] width 158 height 39
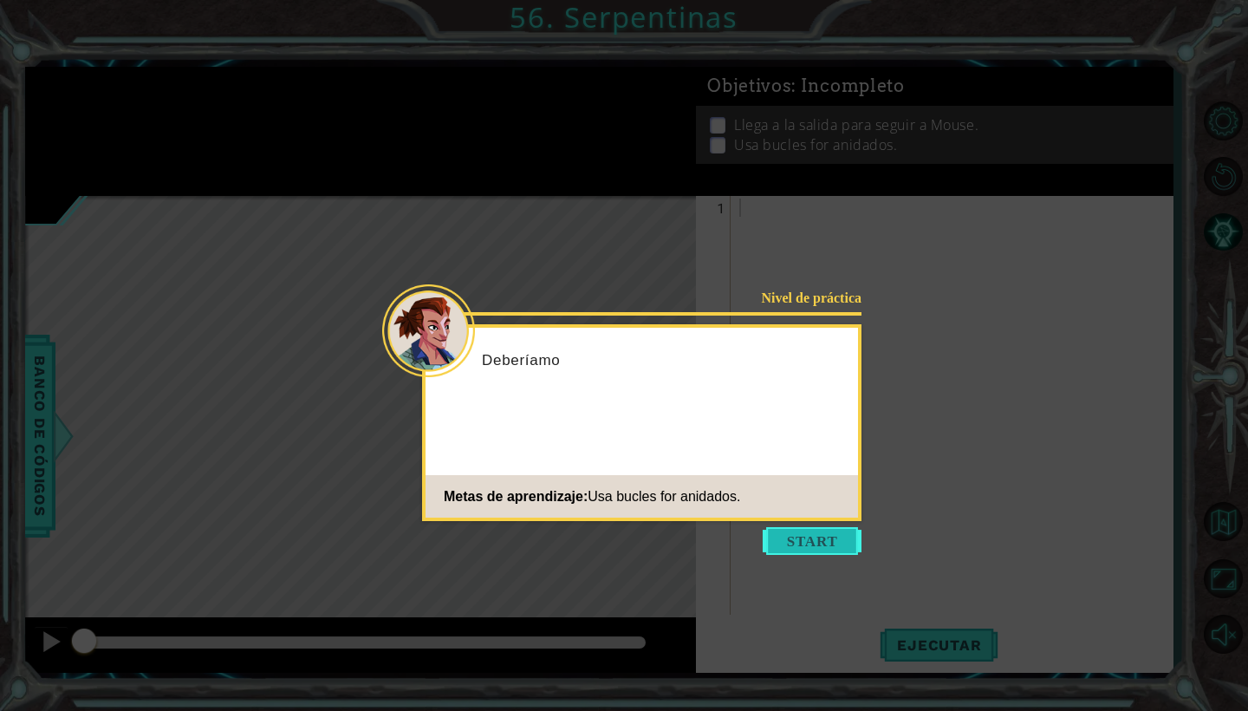
click at [818, 537] on button "Start" at bounding box center [812, 541] width 99 height 28
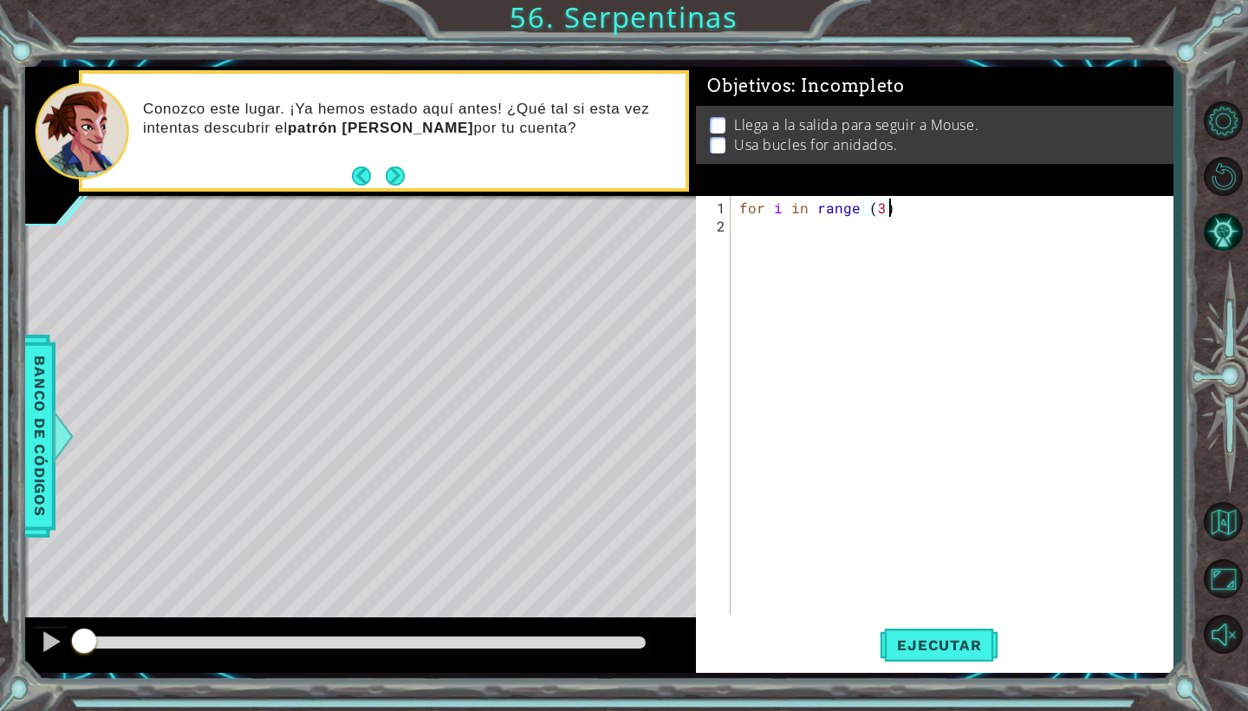
scroll to position [0, 9]
type textarea "for i in range (3):"
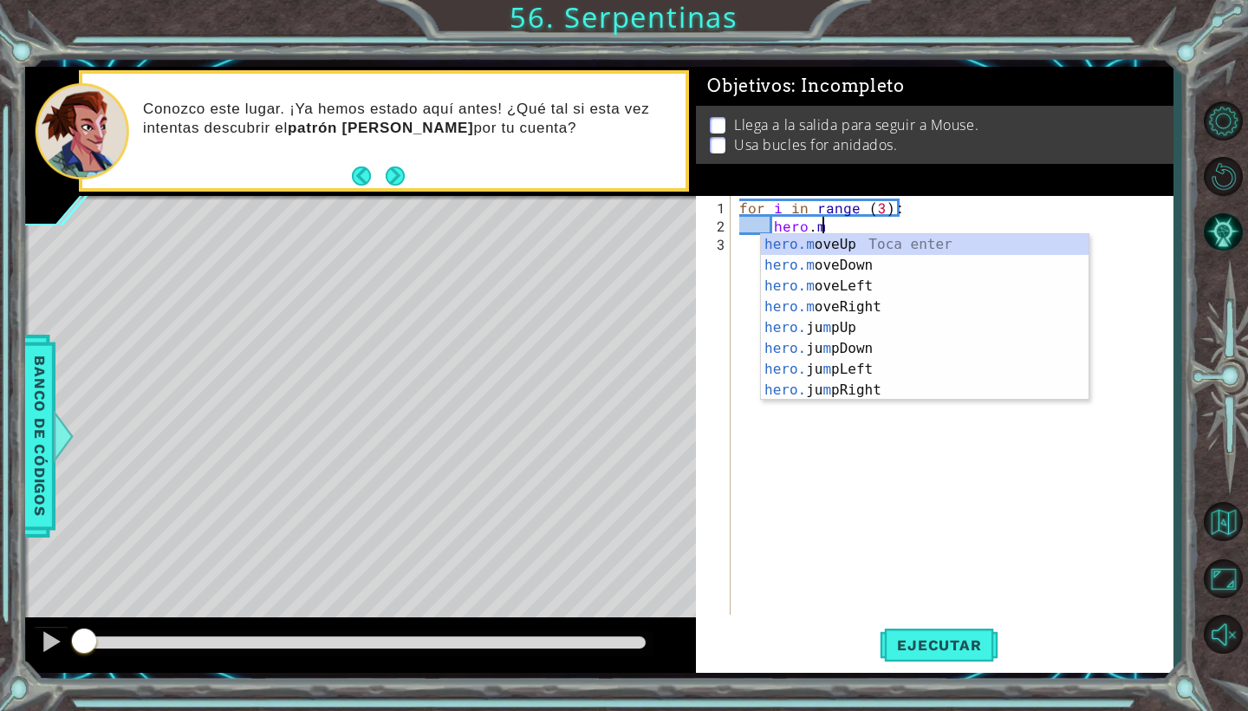
scroll to position [0, 5]
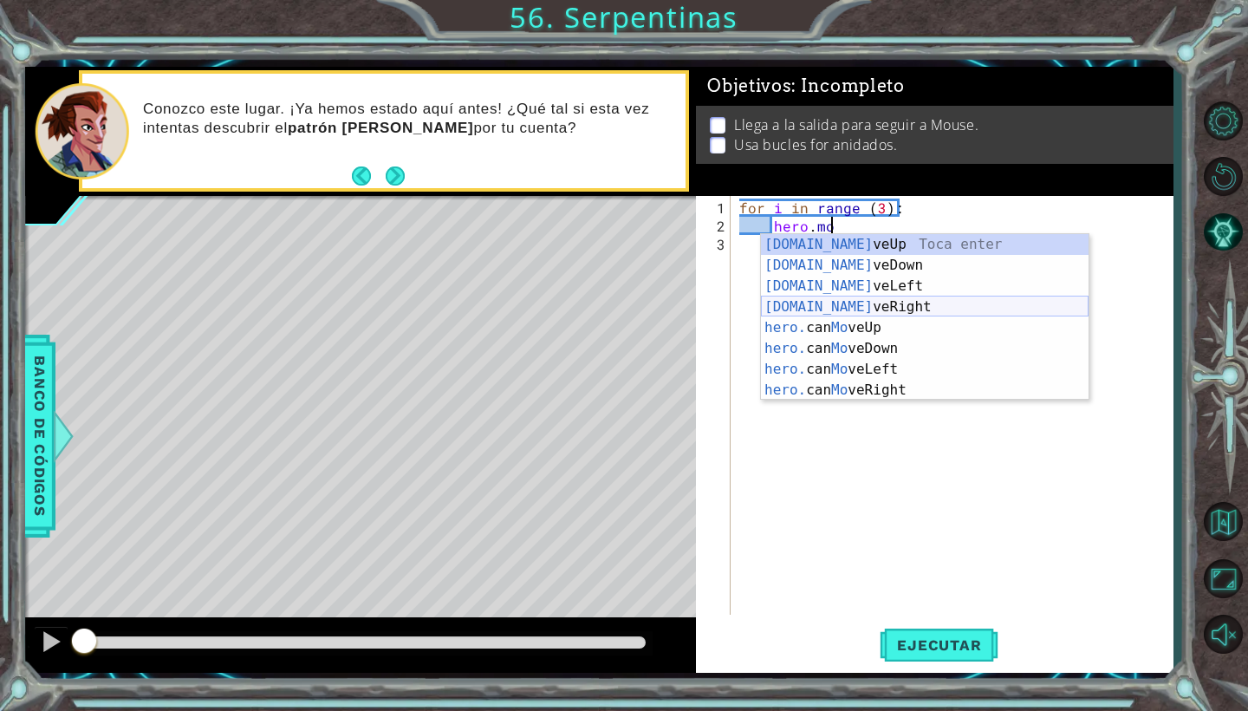
click at [855, 305] on div "[DOMAIN_NAME] veUp Toca enter [DOMAIN_NAME] veDown Toca enter [DOMAIN_NAME] veL…" at bounding box center [925, 338] width 328 height 208
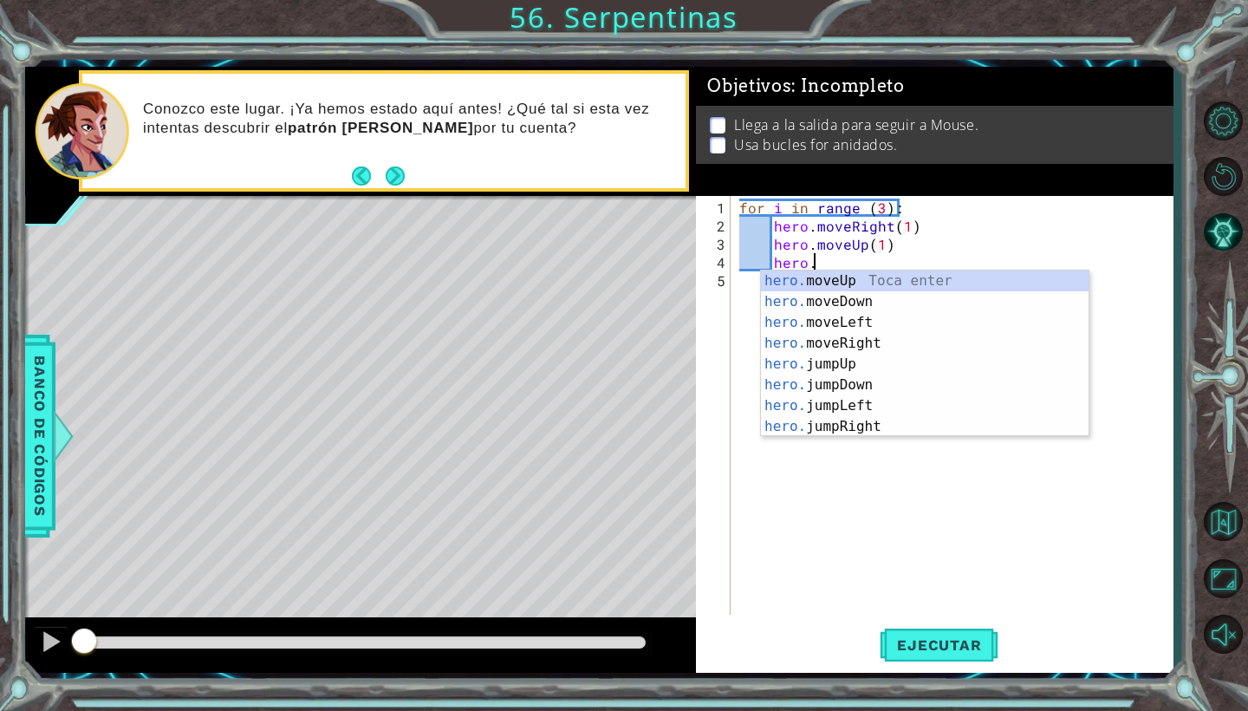
scroll to position [0, 11]
click at [887, 315] on div "hero. moveUp Toca enter hero. moveDown Toca enter hero. moveLeft Toca enter her…" at bounding box center [925, 374] width 328 height 208
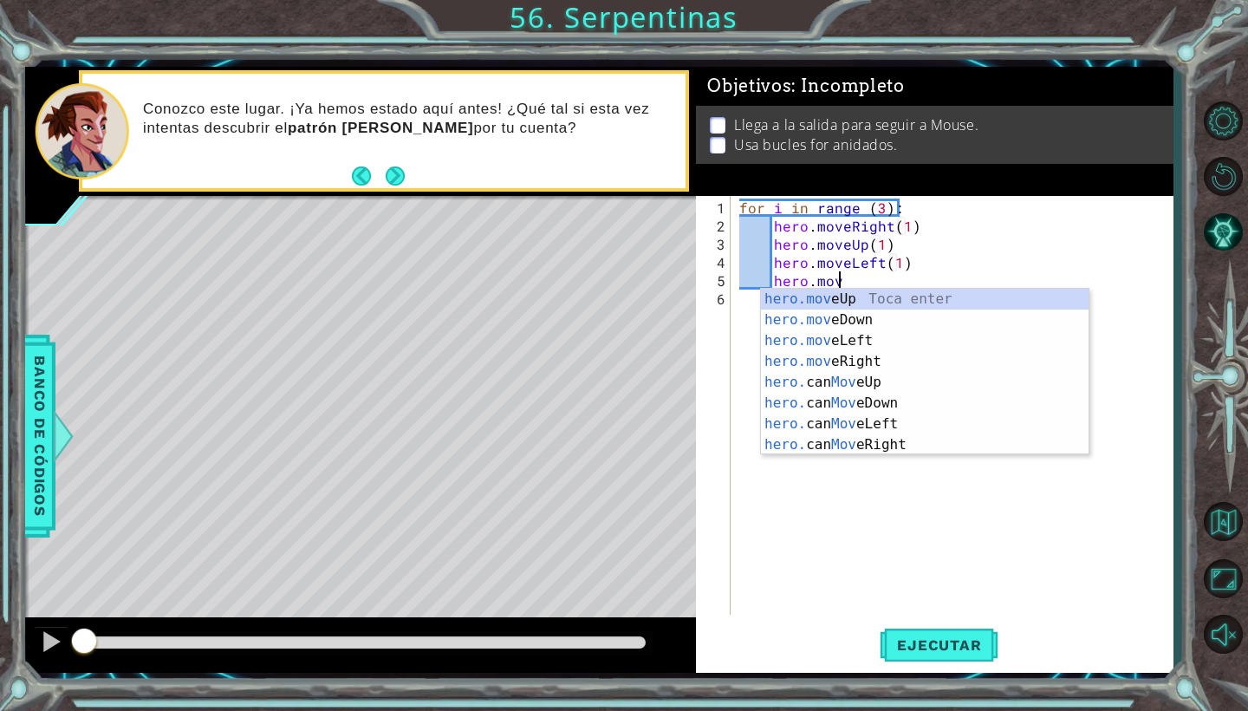
scroll to position [0, 14]
click at [907, 356] on div "hero.move Up Toca enter hero.move Down Toca enter hero.move Left Toca enter her…" at bounding box center [925, 393] width 328 height 208
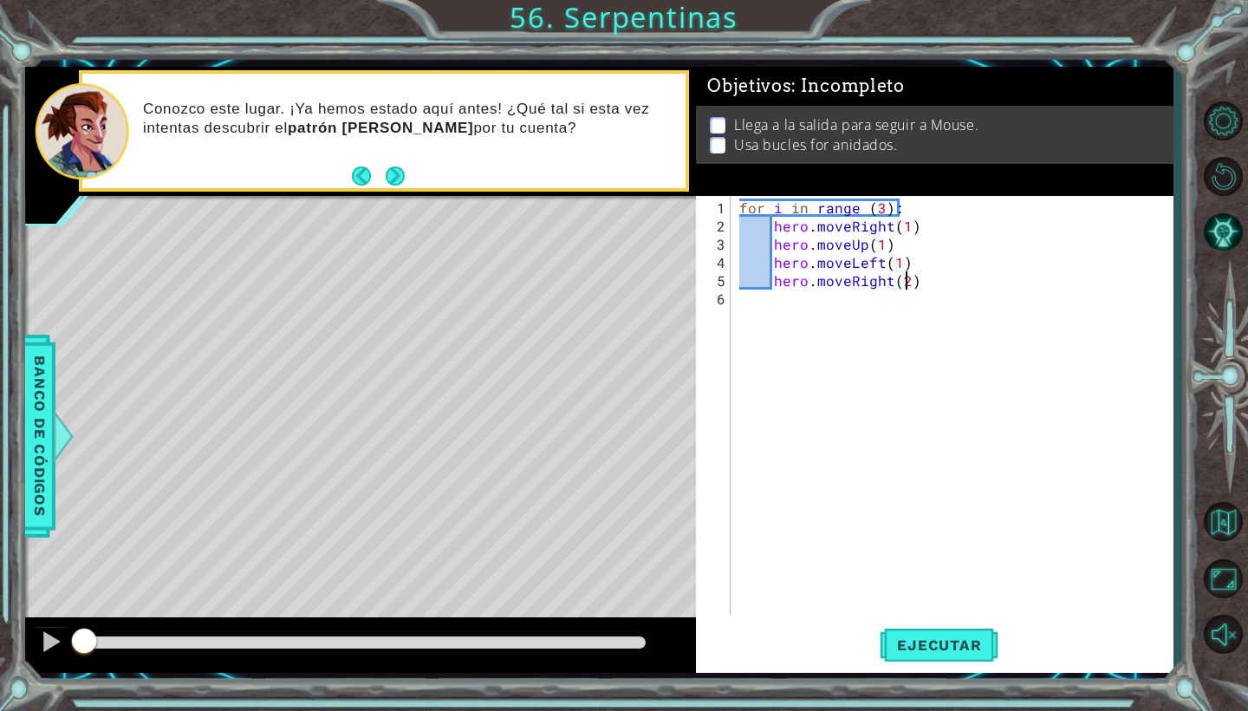
scroll to position [0, 10]
click at [920, 281] on div "for i in range ( 3 ) : hero . moveRight ( 1 ) hero . moveUp ( 1 ) hero . moveLe…" at bounding box center [956, 425] width 441 height 455
click at [911, 259] on div "for i in range ( 3 ) : hero . moveRight ( 1 ) hero . moveUp ( 1 ) hero . moveLe…" at bounding box center [956, 425] width 441 height 455
type textarea "hero.moveLeft(1)"
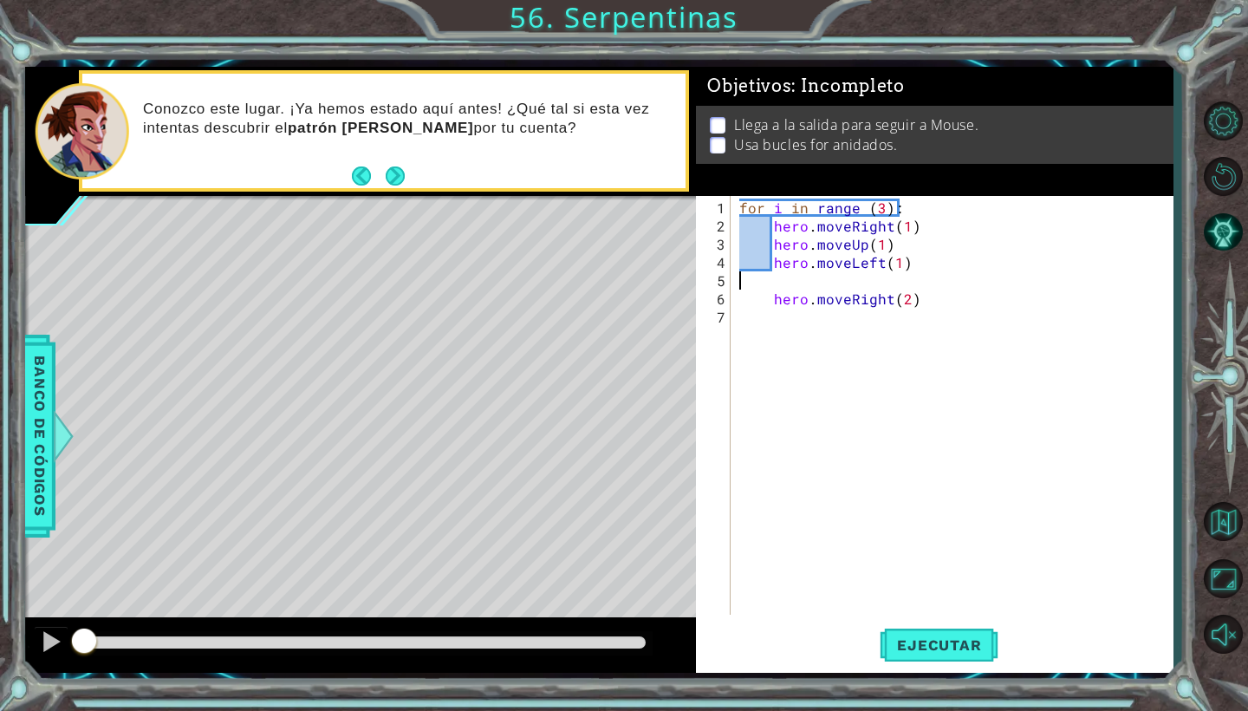
click at [932, 271] on div "for i in range ( 3 ) : hero . moveRight ( 1 ) hero . moveUp ( 1 ) hero . moveLe…" at bounding box center [956, 425] width 441 height 455
click at [930, 262] on div "for i in range ( 3 ) : hero . moveRight ( 1 ) hero . moveUp ( 1 ) hero . moveLe…" at bounding box center [956, 425] width 441 height 455
type textarea "hero.moveLeft(1)"
click at [910, 248] on div "for i in range ( 3 ) : hero . moveRight ( 1 ) hero . moveUp ( 1 ) hero . moveLe…" at bounding box center [956, 425] width 441 height 455
type textarea "hero.moveUp(1)"
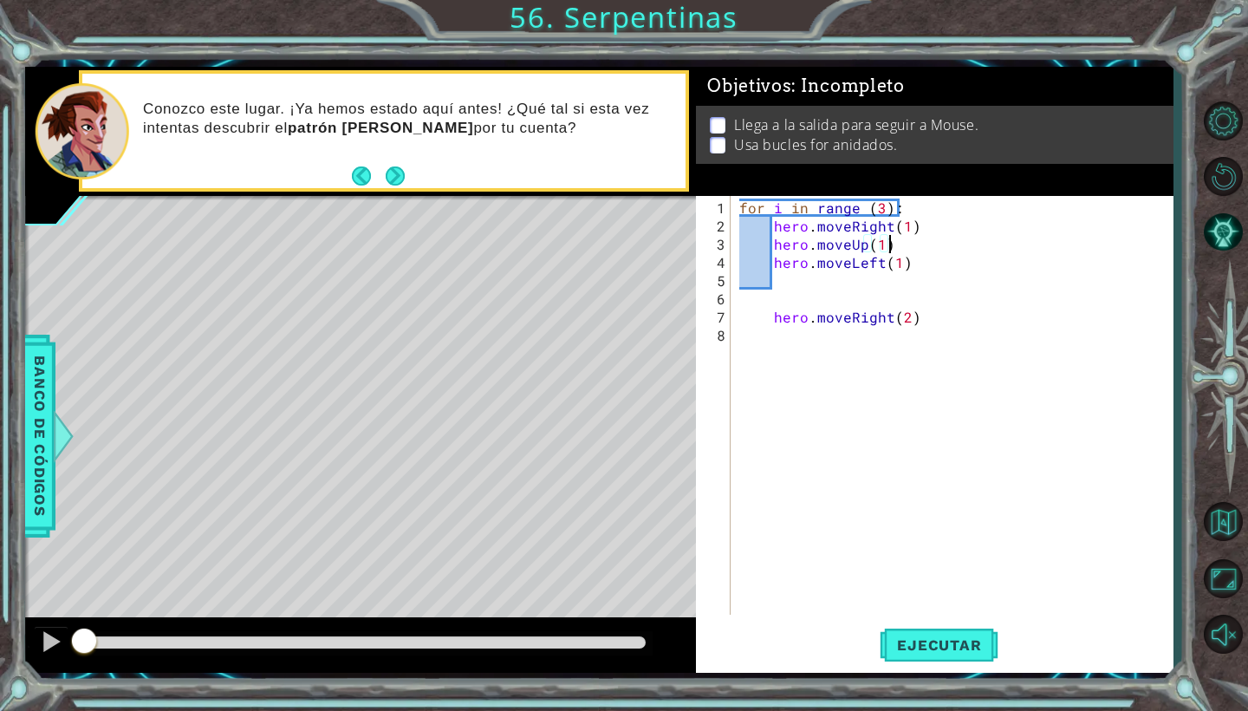
click at [908, 284] on div "for i in range ( 3 ) : hero . moveRight ( 1 ) hero . moveUp ( 1 ) hero . moveLe…" at bounding box center [956, 425] width 441 height 455
click at [911, 264] on div "for i in range ( 3 ) : hero . moveRight ( 1 ) hero . moveUp ( 1 ) hero . moveLe…" at bounding box center [956, 425] width 441 height 455
type textarea "hero.moveLeft(1)"
click at [901, 281] on div "for i in range ( 3 ) : hero . moveRight ( 1 ) hero . moveUp ( 1 ) hero . moveLe…" at bounding box center [956, 425] width 441 height 455
click at [911, 265] on div "for i in range ( 3 ) : hero . moveRight ( 1 ) hero . moveUp ( 1 ) hero . moveLe…" at bounding box center [956, 425] width 441 height 455
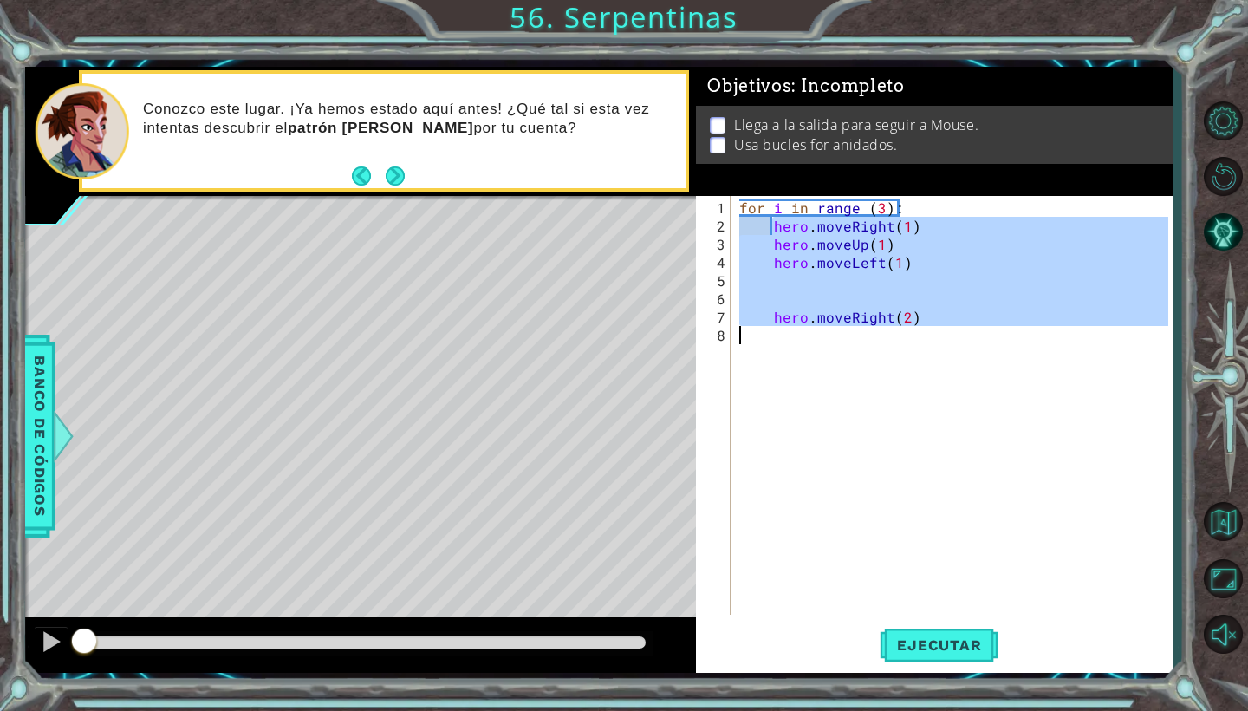
drag, startPoint x: 777, startPoint y: 231, endPoint x: 954, endPoint y: 348, distance: 212.7
click at [957, 349] on div "for i in range ( 3 ) : hero . moveRight ( 1 ) hero . moveUp ( 1 ) hero . moveLe…" at bounding box center [956, 425] width 441 height 455
type textarea "hero.moveRight(2)"
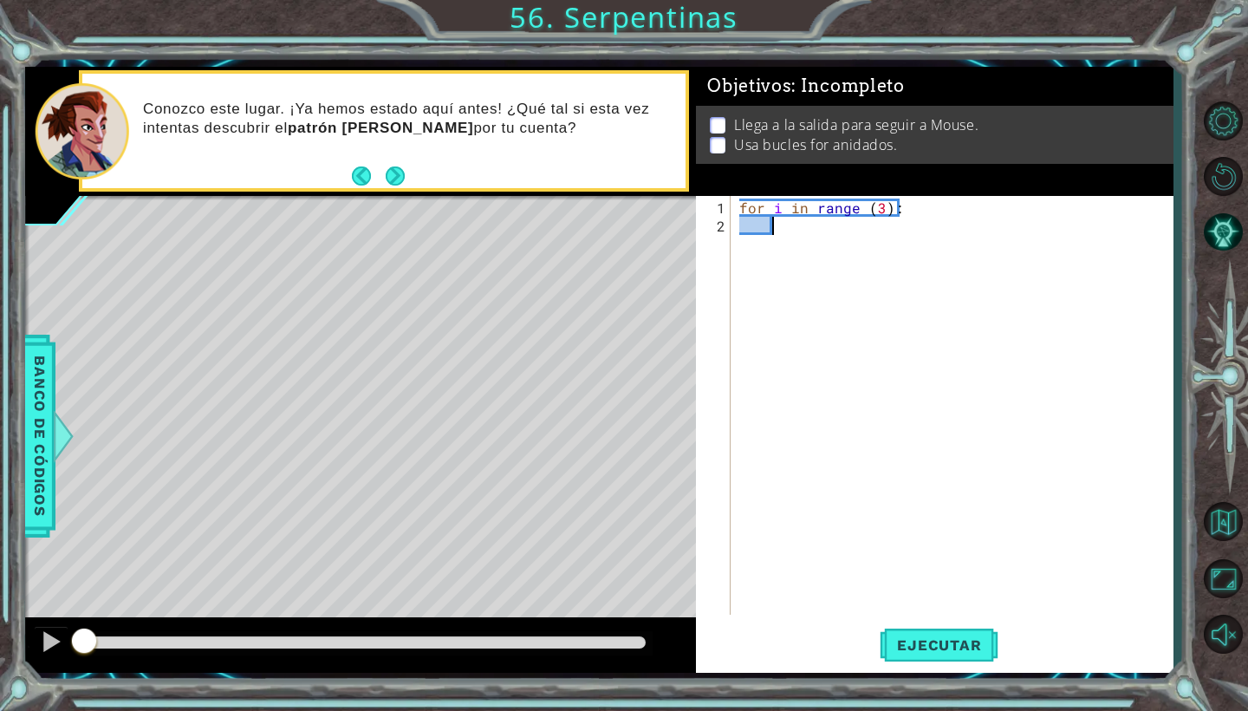
click at [825, 227] on div "for i in range ( 3 ) :" at bounding box center [956, 425] width 441 height 455
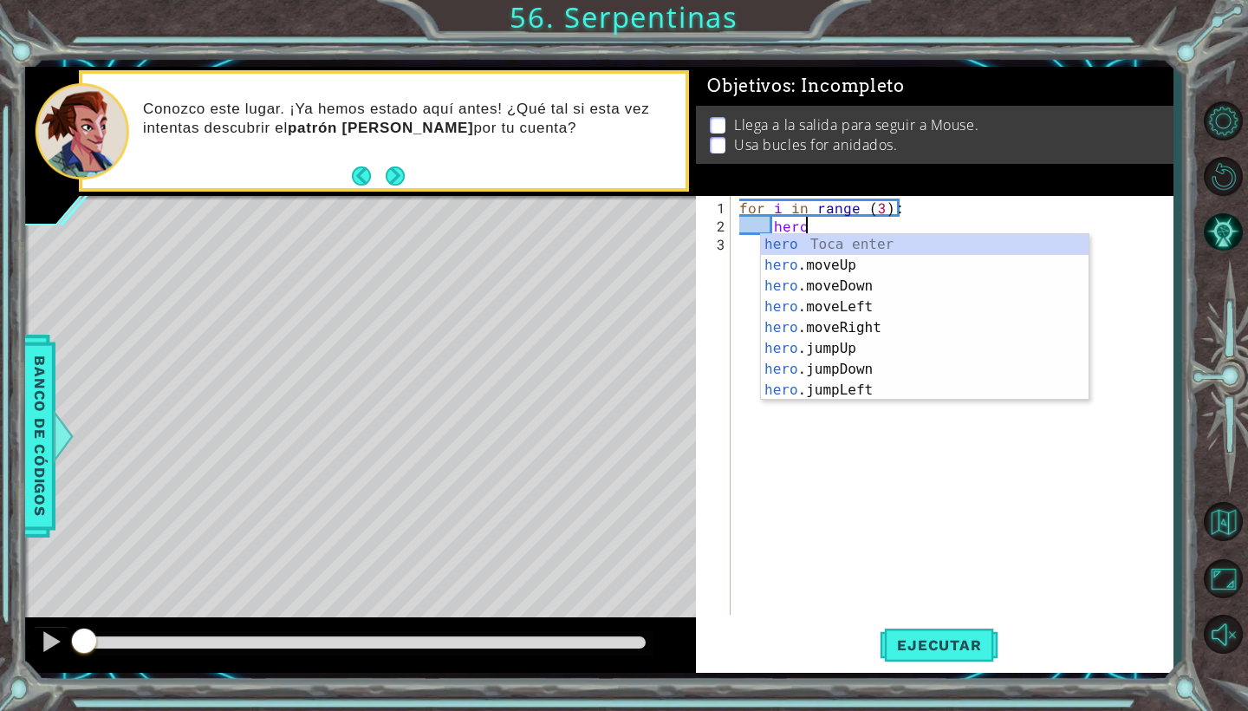
scroll to position [0, 3]
click at [863, 302] on div "hero. moveUp Toca enter hero. moveDown Toca enter hero. moveLeft Toca enter her…" at bounding box center [925, 338] width 328 height 208
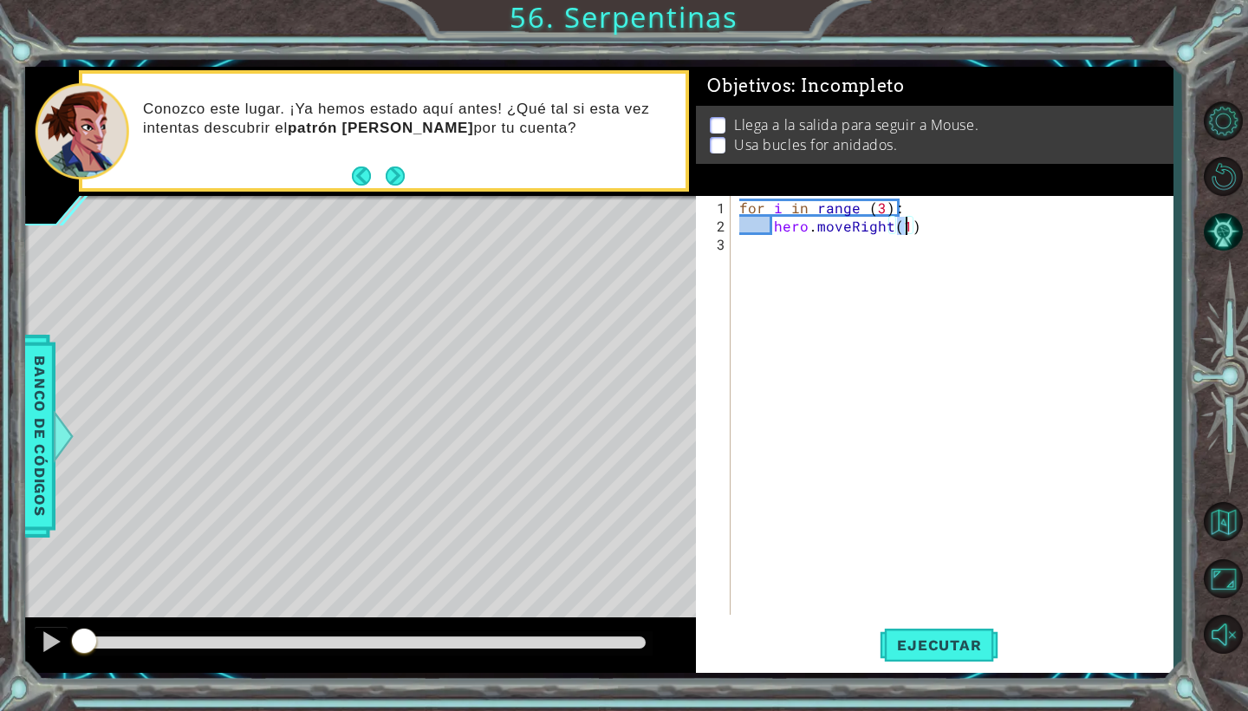
type textarea "hero.moveRight()"
click at [926, 231] on div "for i in range ( 3 ) : hero . moveRight ( )" at bounding box center [956, 425] width 441 height 455
type textarea "for i in range (3)"
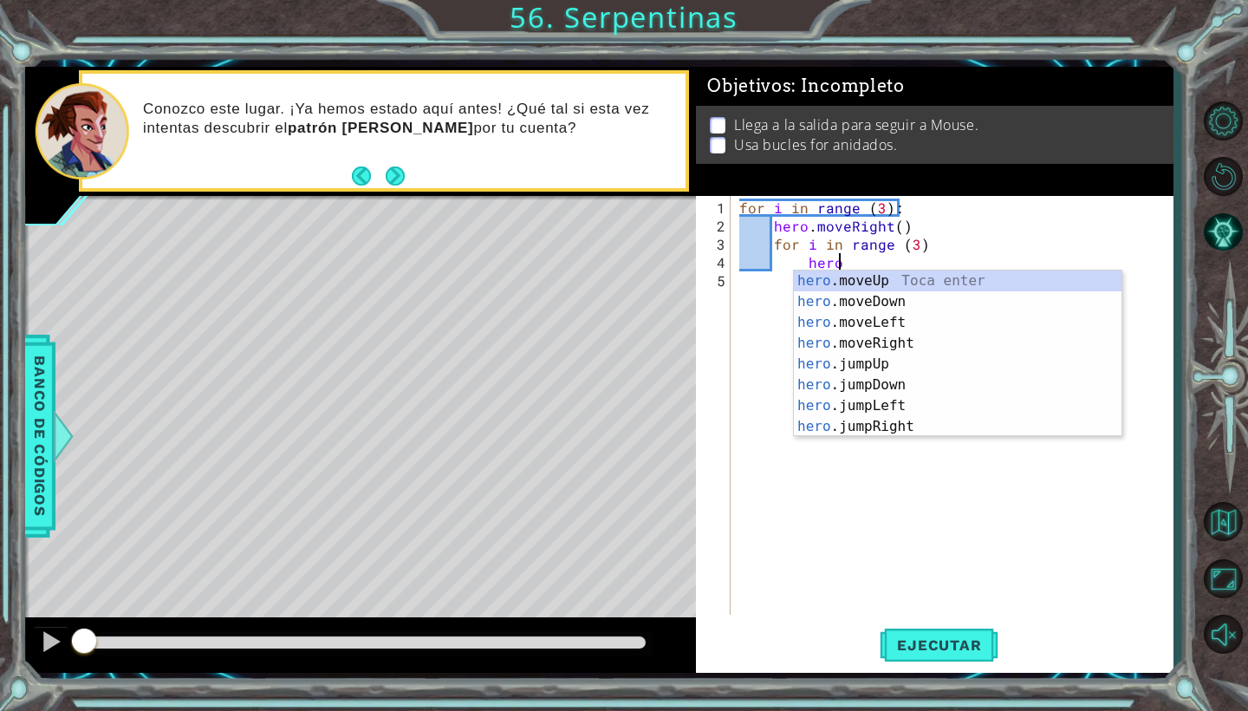
scroll to position [0, 6]
click at [875, 283] on div "hero.m oveUp Toca enter hero.m oveDown Toca enter hero.m oveLeft Toca enter her…" at bounding box center [958, 374] width 328 height 208
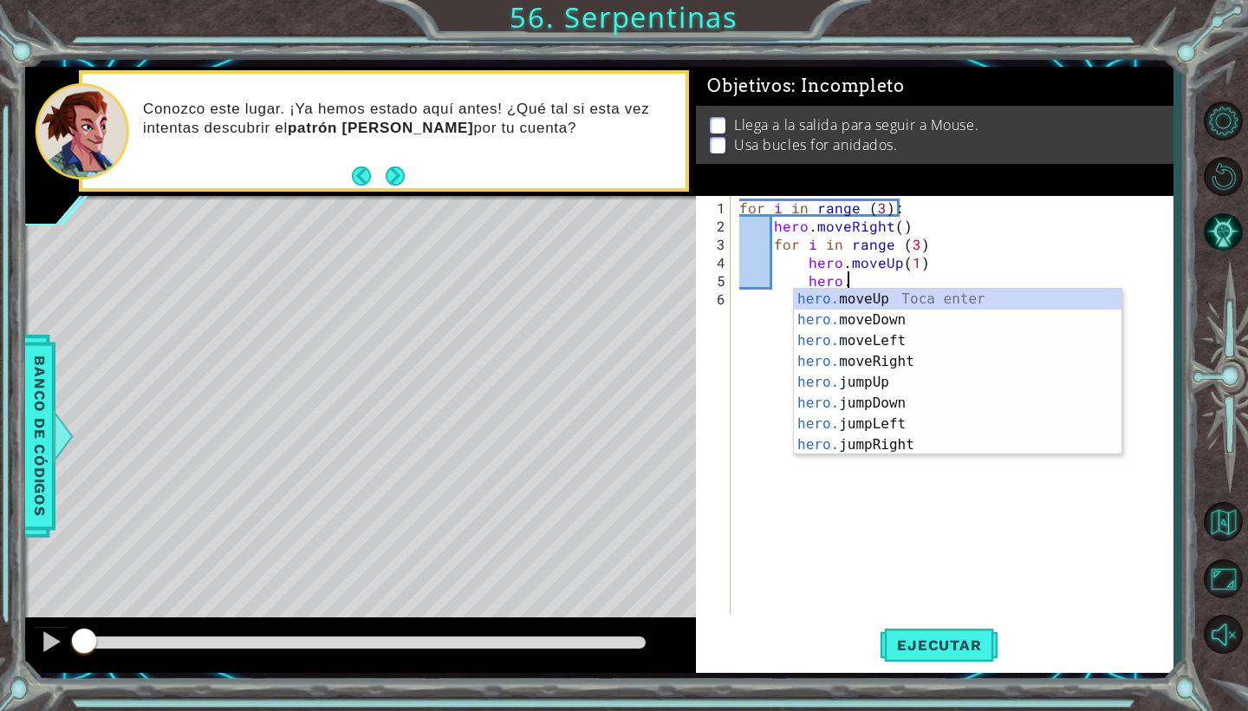
scroll to position [0, 14]
click at [888, 341] on div "hero.m oveUp Toca enter hero.m oveDown Toca enter hero.m oveLeft Toca enter her…" at bounding box center [958, 393] width 328 height 208
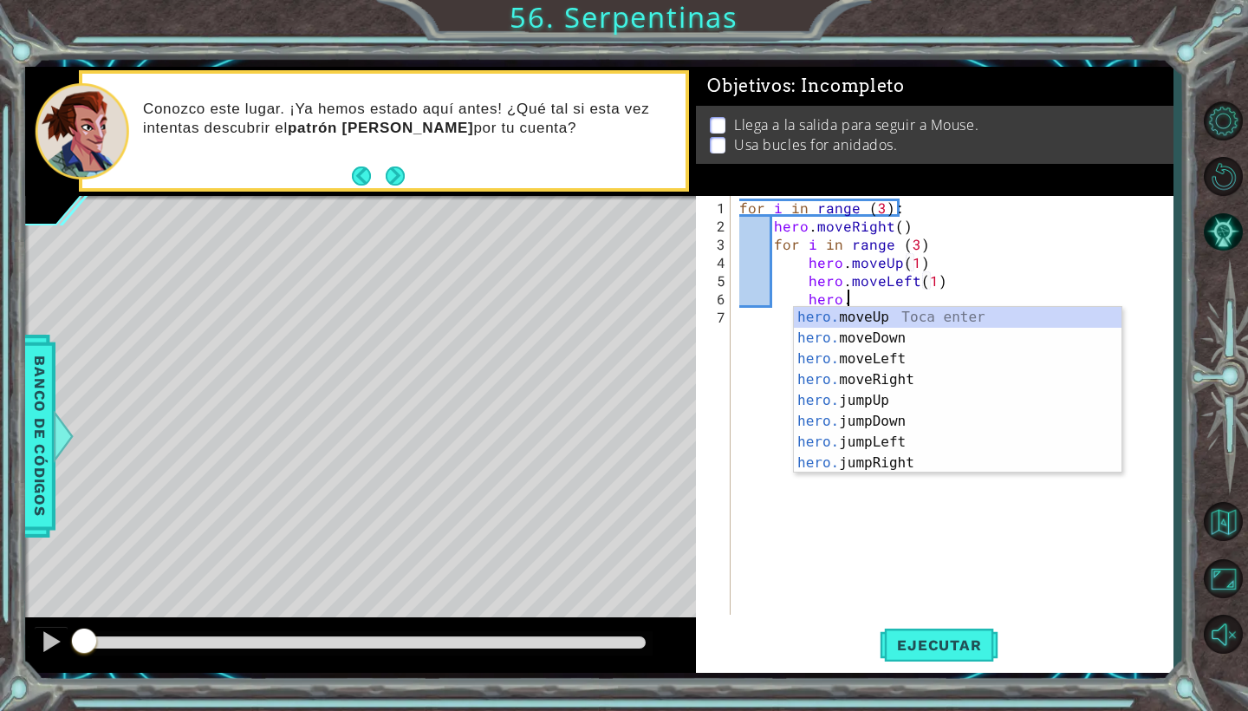
scroll to position [0, 15]
click at [889, 379] on div "hero.m oveUp Toca enter hero.m oveDown Toca enter hero.m oveLeft Toca enter her…" at bounding box center [958, 411] width 328 height 208
type textarea "hero.moveRight(1)"
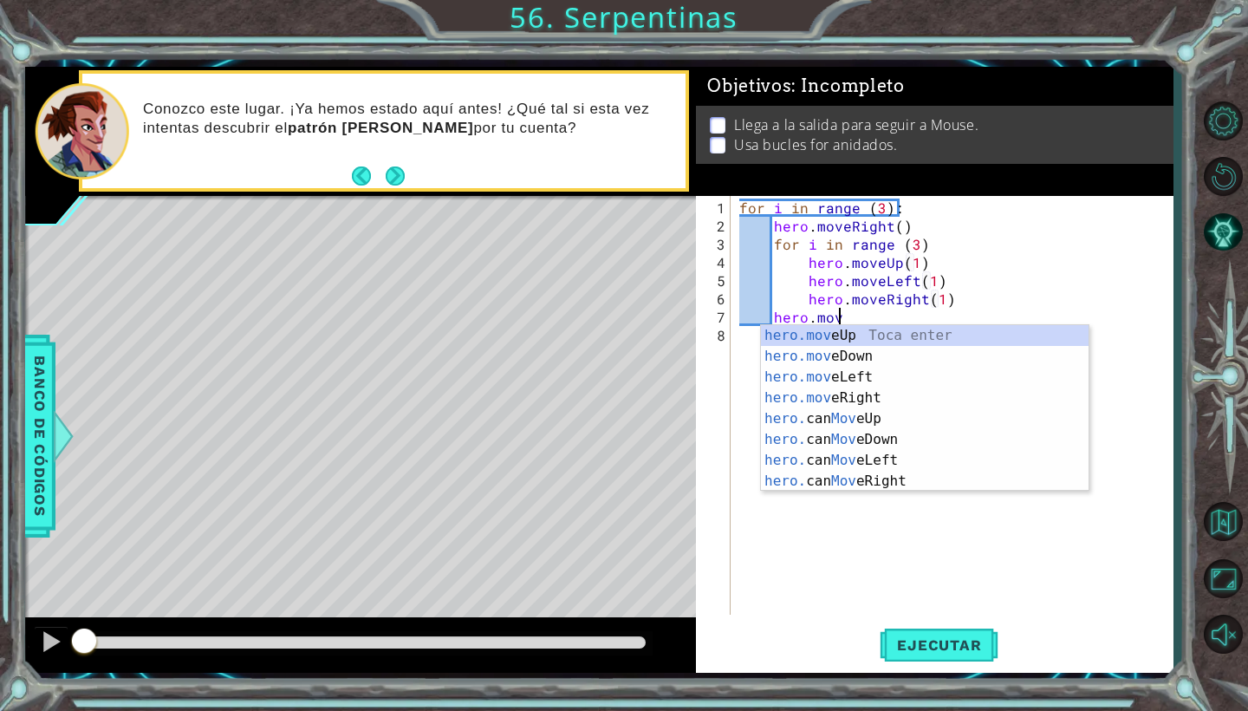
scroll to position [0, 6]
click at [910, 349] on div "hero.move Up Toca enter hero.move Down Toca enter hero.move Left Toca enter her…" at bounding box center [925, 429] width 328 height 208
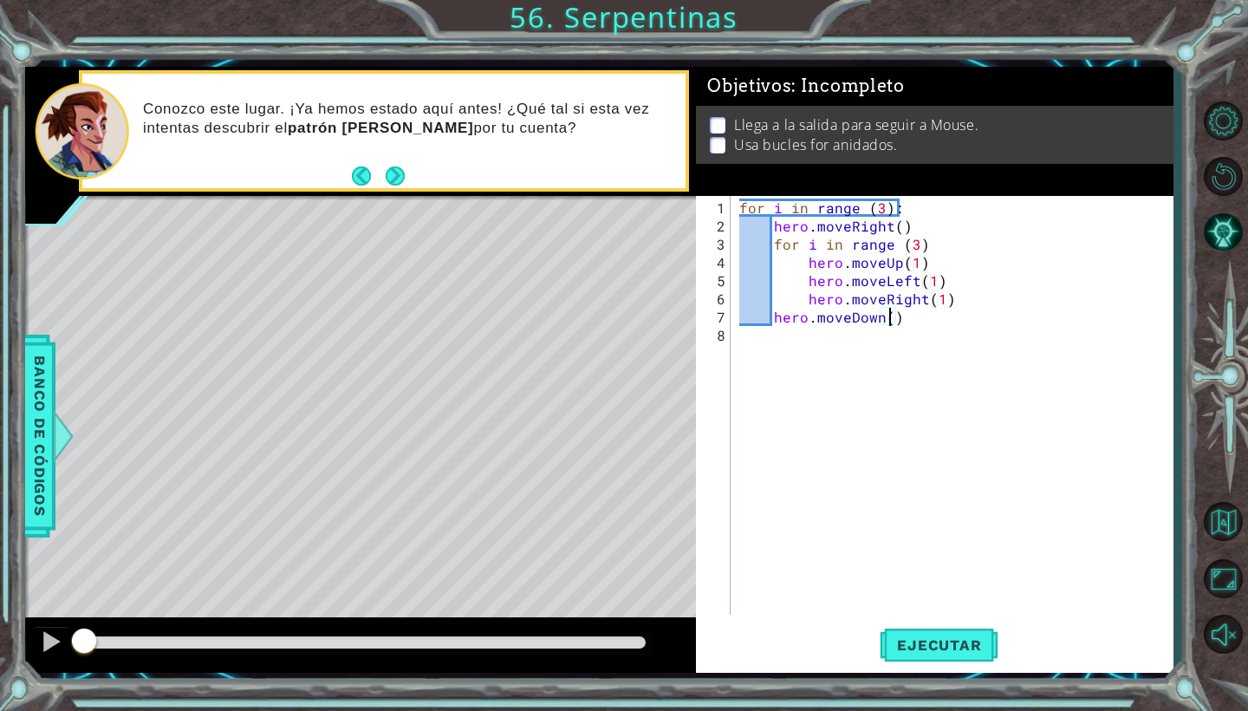
scroll to position [0, 10]
click at [926, 649] on span "Ejecutar" at bounding box center [939, 644] width 119 height 17
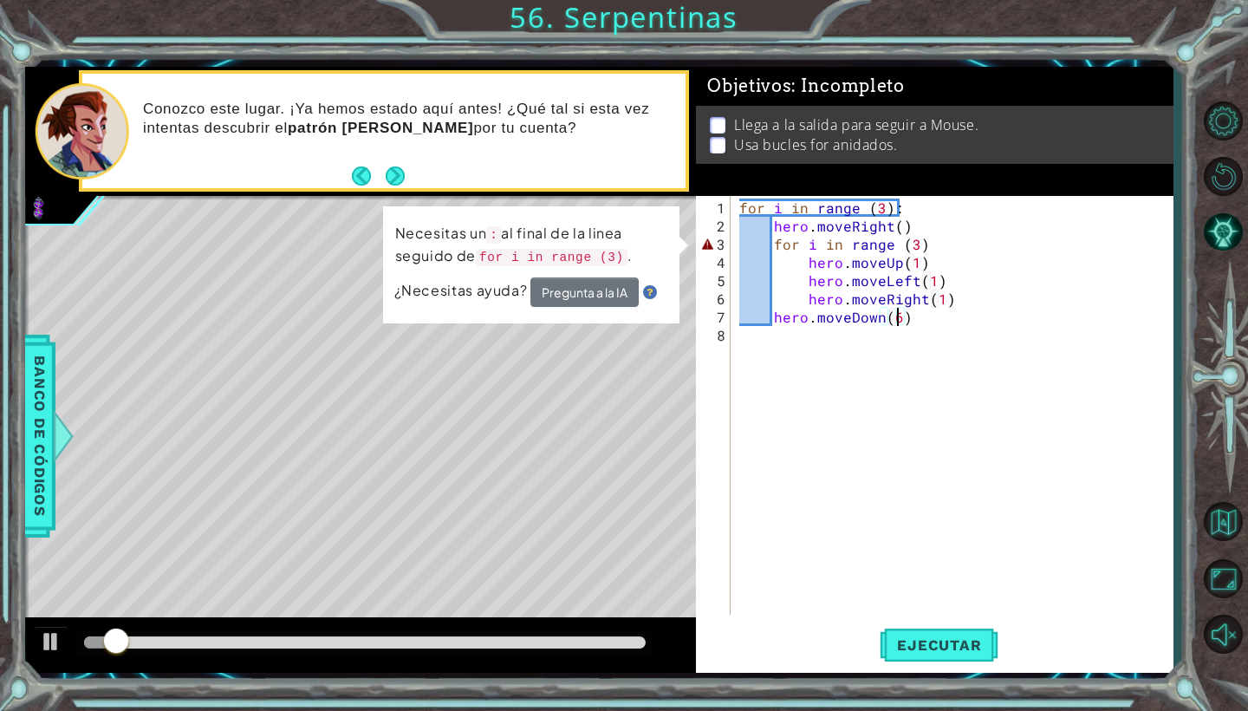
click at [917, 245] on div "for i in range ( 3 ) : hero . moveRight ( ) for i in range ( 3 ) hero . moveUp …" at bounding box center [956, 425] width 441 height 455
click at [932, 241] on div "for i in range ( 3 ) : hero . moveRight ( ) for i in range ( 3 ) hero . moveUp …" at bounding box center [956, 425] width 441 height 455
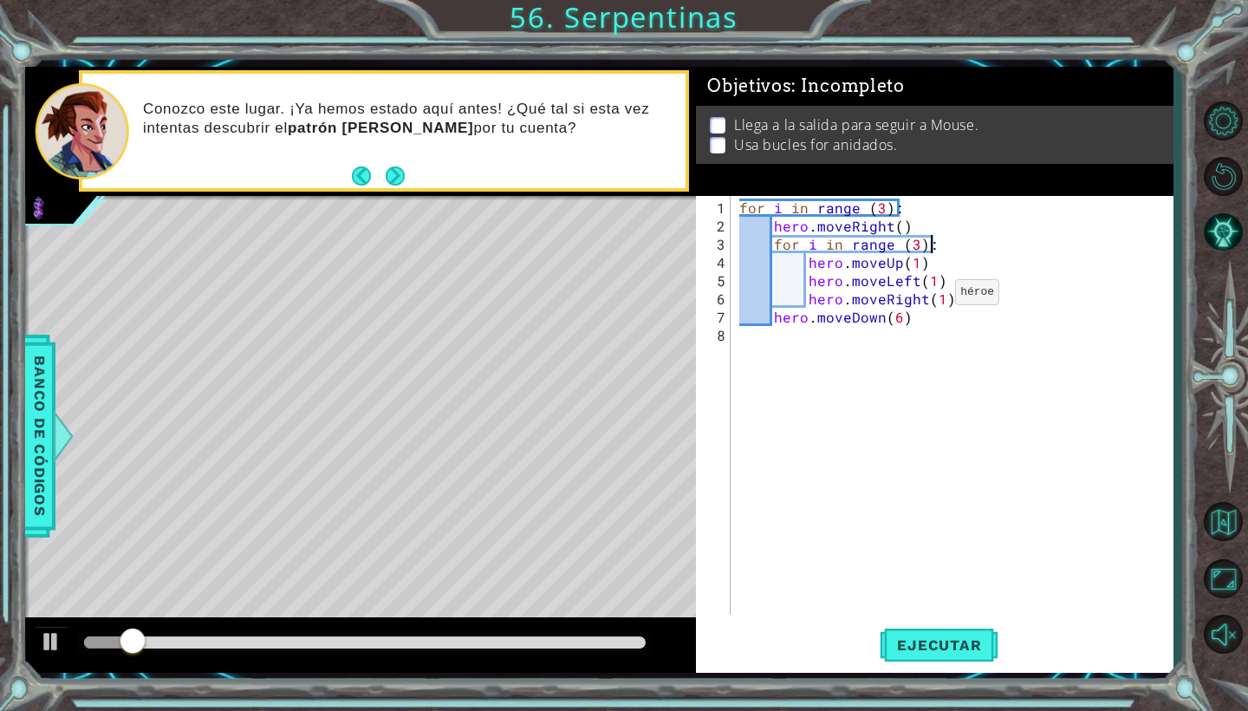
scroll to position [0, 11]
click at [916, 633] on button "Ejecutar" at bounding box center [939, 645] width 119 height 48
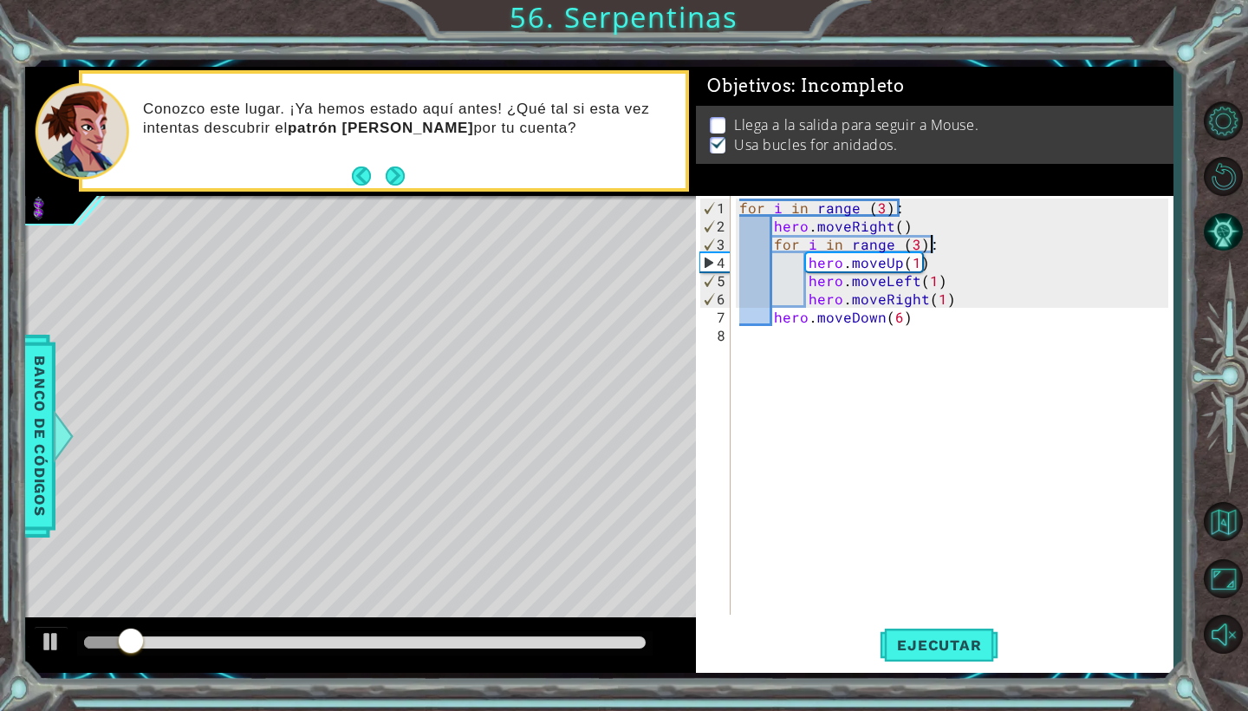
click at [948, 284] on div "for i in range ( 3 ) : hero . moveRight ( ) for i in range ( 3 ) : hero . moveU…" at bounding box center [956, 425] width 441 height 455
type textarea "hero.moveLeft(1)"
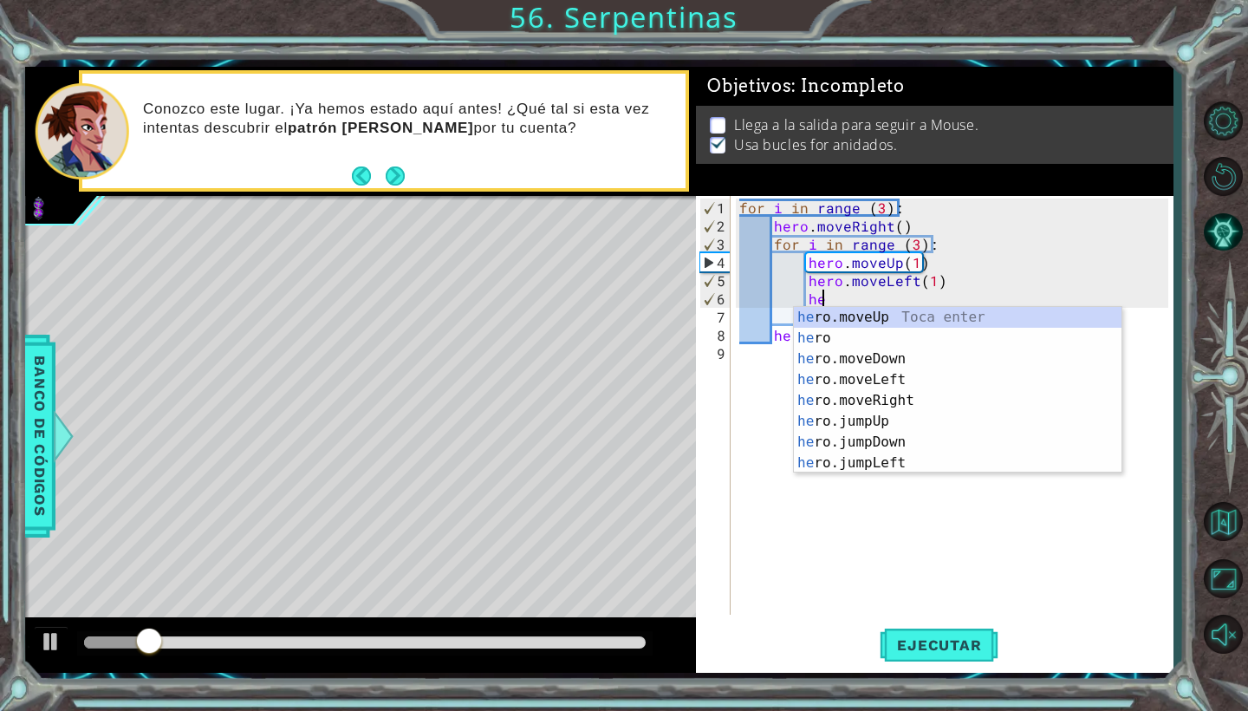
scroll to position [0, 5]
click at [941, 336] on div "hero Toca enter hero .moveUp Toca enter hero .moveDown Toca enter hero .moveLef…" at bounding box center [958, 411] width 328 height 208
type textarea "hero.moveUp(1)"
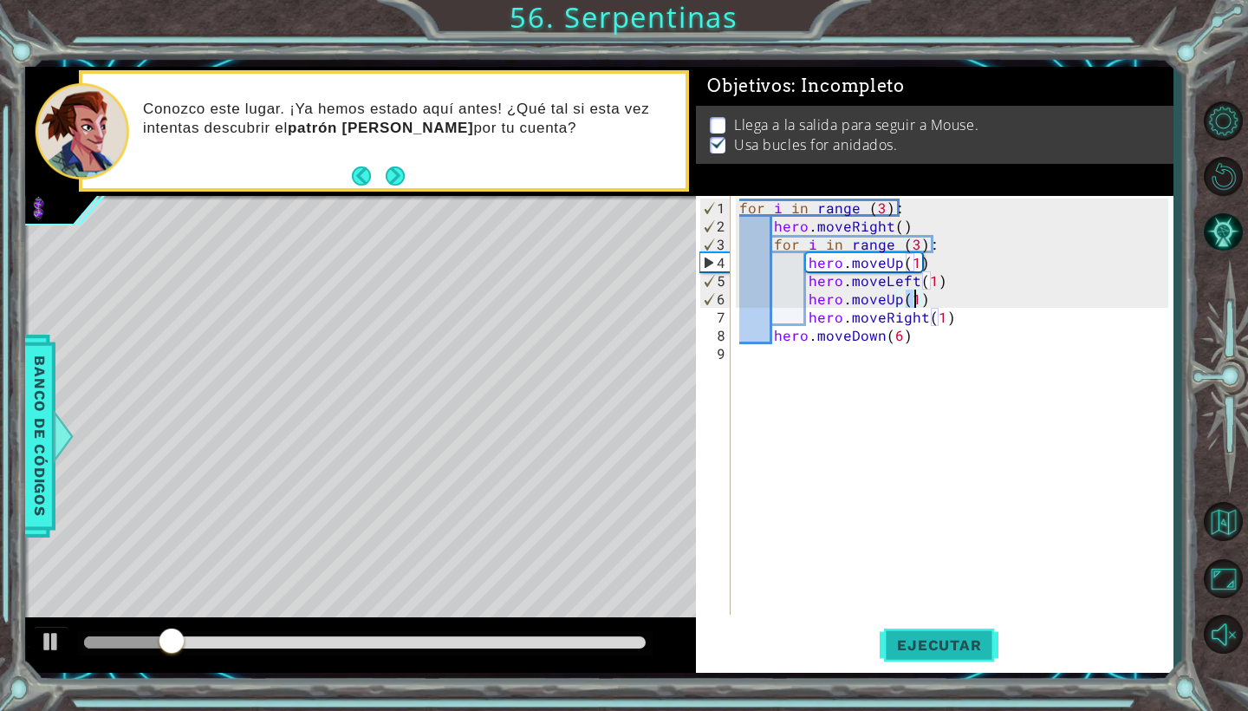
click at [939, 643] on span "Ejecutar" at bounding box center [939, 644] width 119 height 17
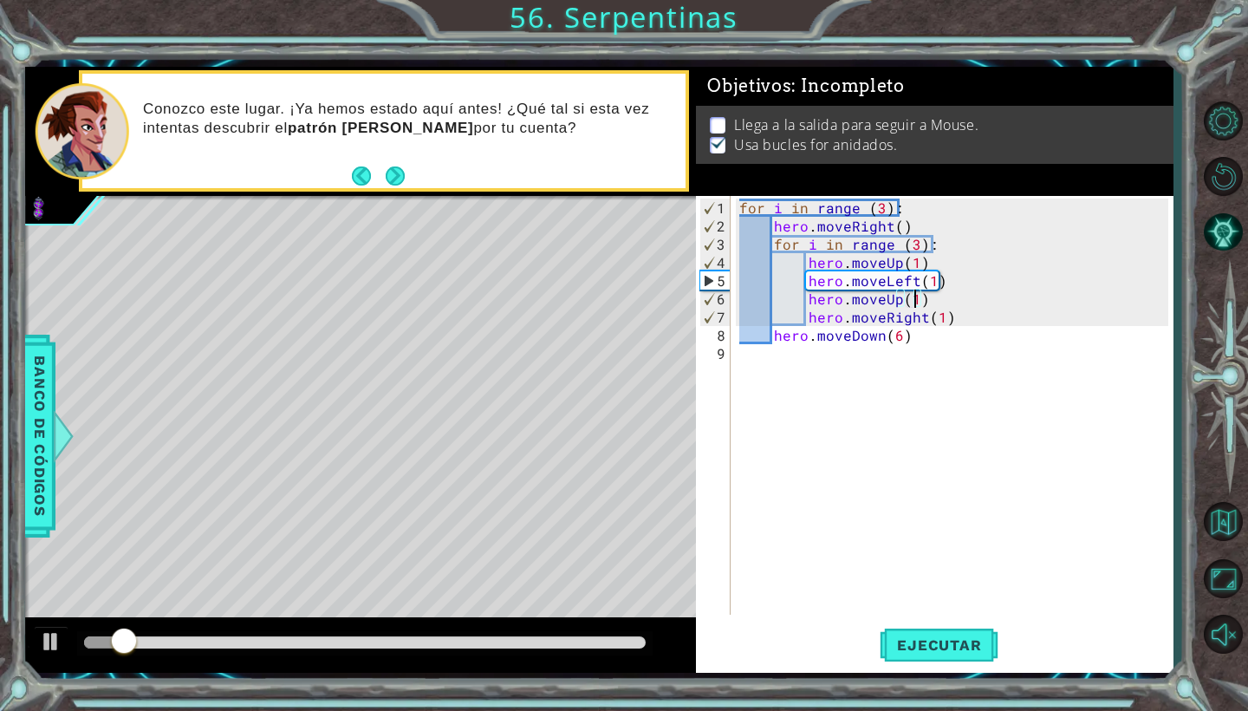
click at [926, 342] on div "for i in range ( 3 ) : hero . moveRight ( ) for i in range ( 3 ) : hero . moveU…" at bounding box center [956, 425] width 441 height 455
click at [918, 333] on div "for i in range ( 3 ) : hero . moveRight ( ) for i in range ( 3 ) : hero . moveU…" at bounding box center [956, 425] width 441 height 455
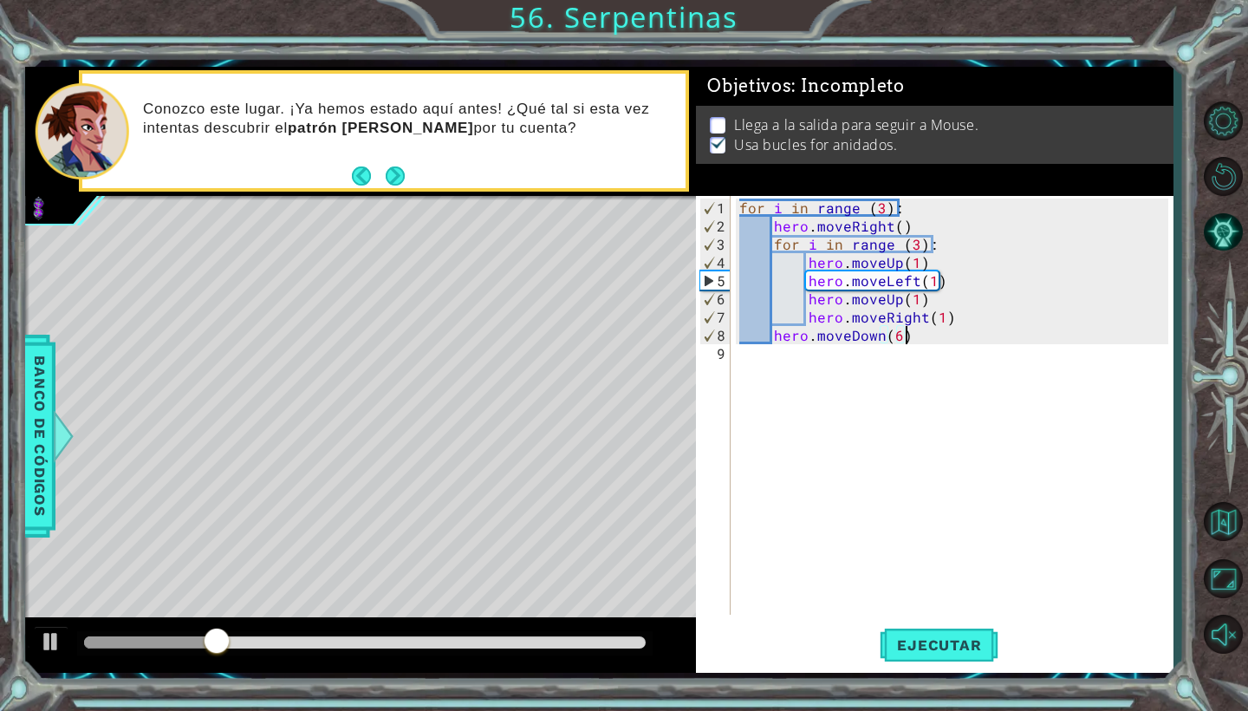
click at [958, 321] on div "for i in range ( 3 ) : hero . moveRight ( ) for i in range ( 3 ) : hero . moveU…" at bounding box center [956, 425] width 441 height 455
type textarea "hero.moveRight(1)"
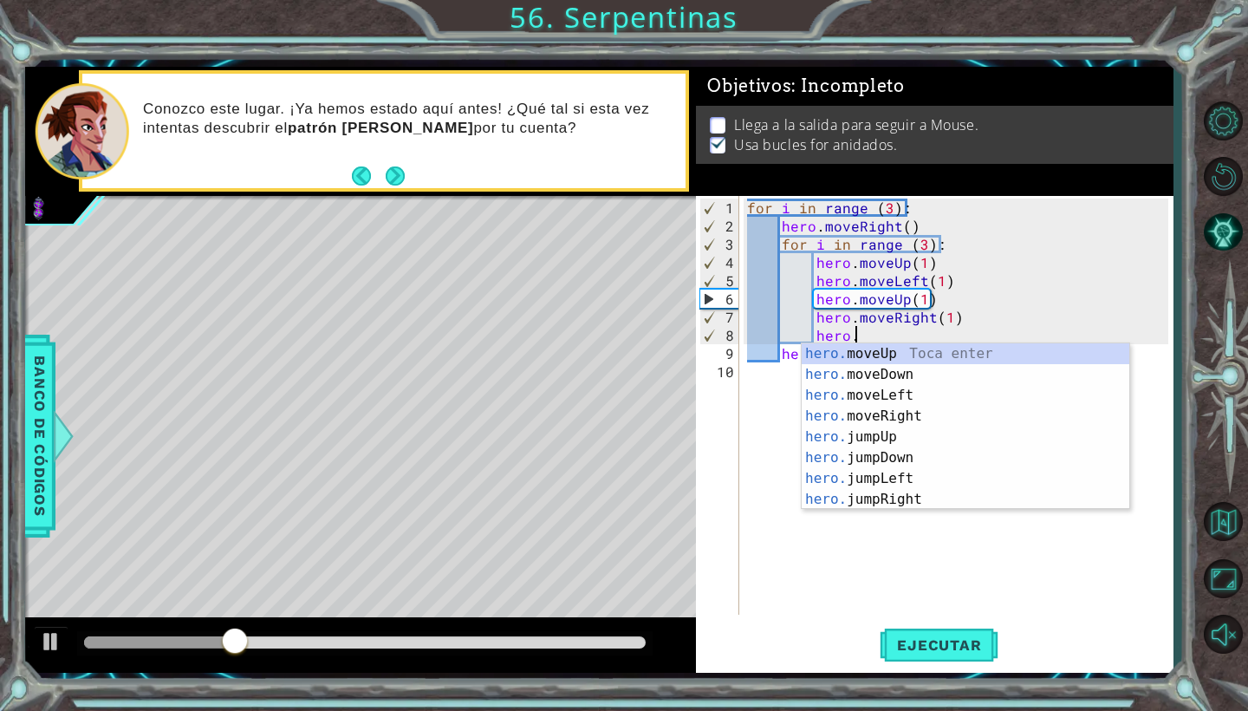
scroll to position [0, 6]
click at [967, 423] on div "hero.m oveUp Toca enter hero.m oveDown Toca enter hero.m oveLeft Toca enter her…" at bounding box center [966, 447] width 328 height 208
type textarea "hero.moveRight(1)"
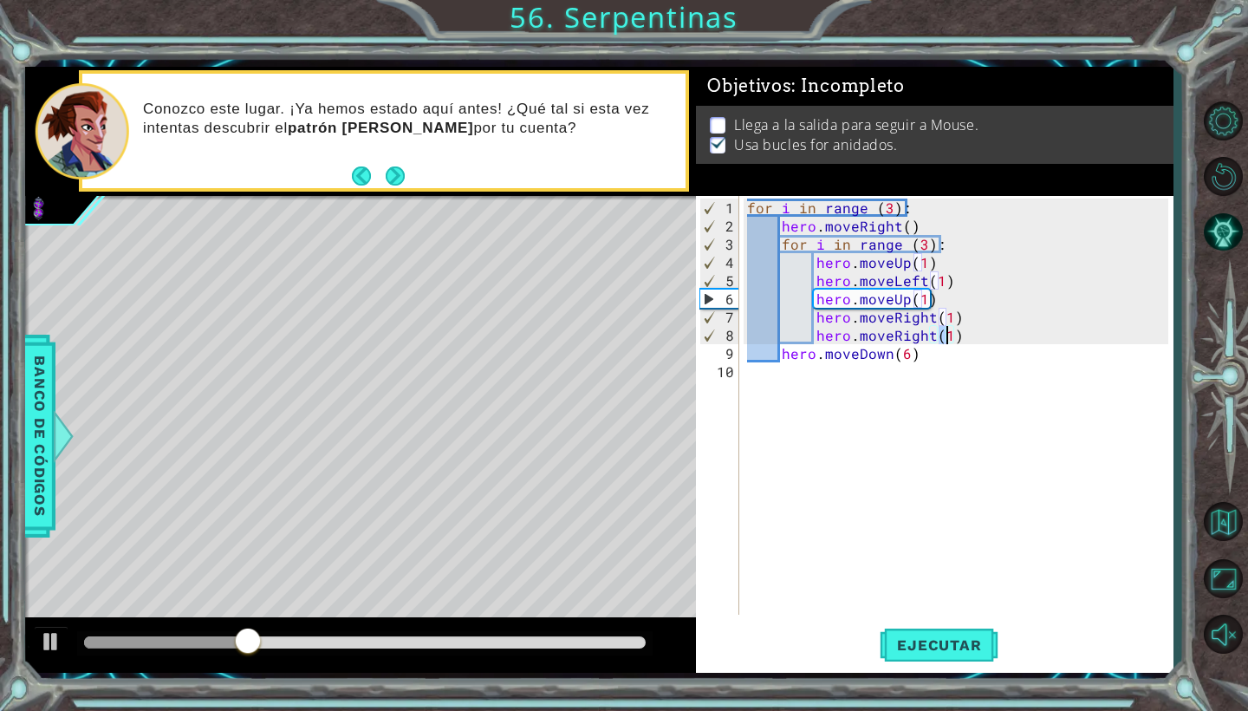
click at [948, 446] on div "for i in range ( 3 ) : hero . moveRight ( ) for i in range ( 3 ) : hero . moveU…" at bounding box center [960, 425] width 433 height 455
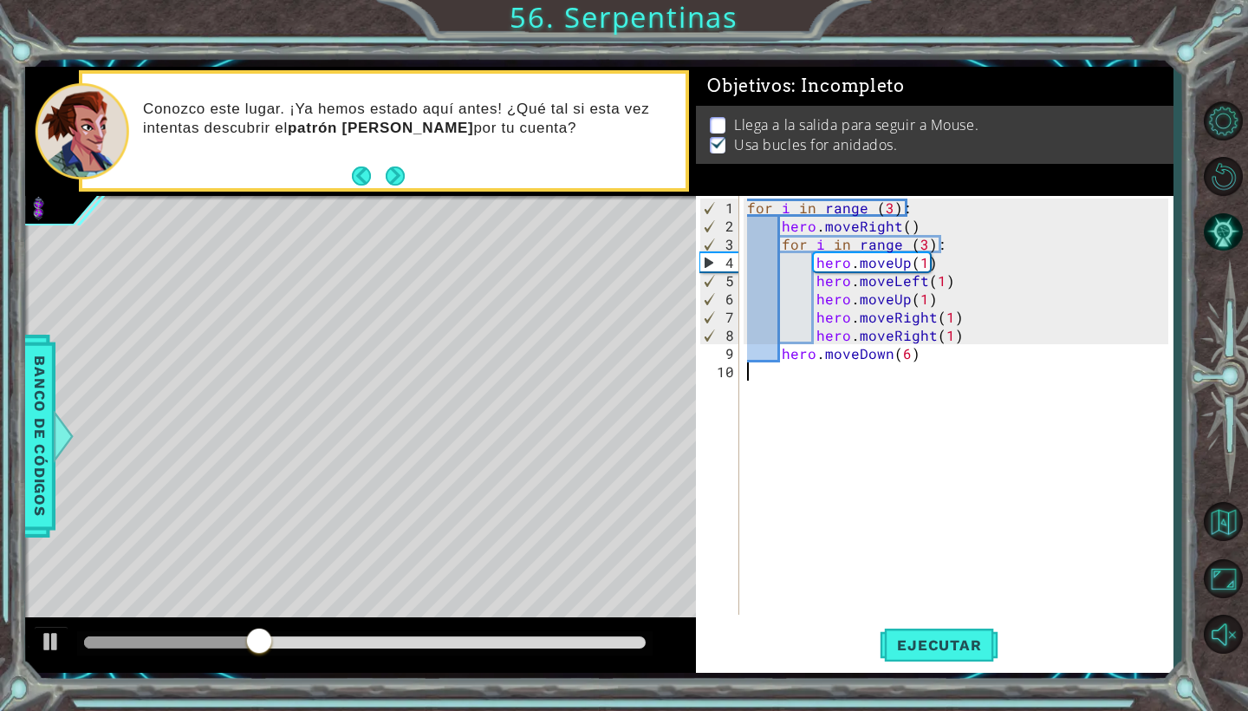
click at [811, 337] on div "for i in range ( 3 ) : hero . moveRight ( ) for i in range ( 3 ) : hero . moveU…" at bounding box center [960, 425] width 433 height 455
type textarea "hero.moveRight(1)"
click at [927, 648] on span "Ejecutar" at bounding box center [939, 644] width 119 height 17
drag, startPoint x: 106, startPoint y: 646, endPoint x: 212, endPoint y: 654, distance: 106.9
click at [213, 654] on div at bounding box center [217, 642] width 31 height 31
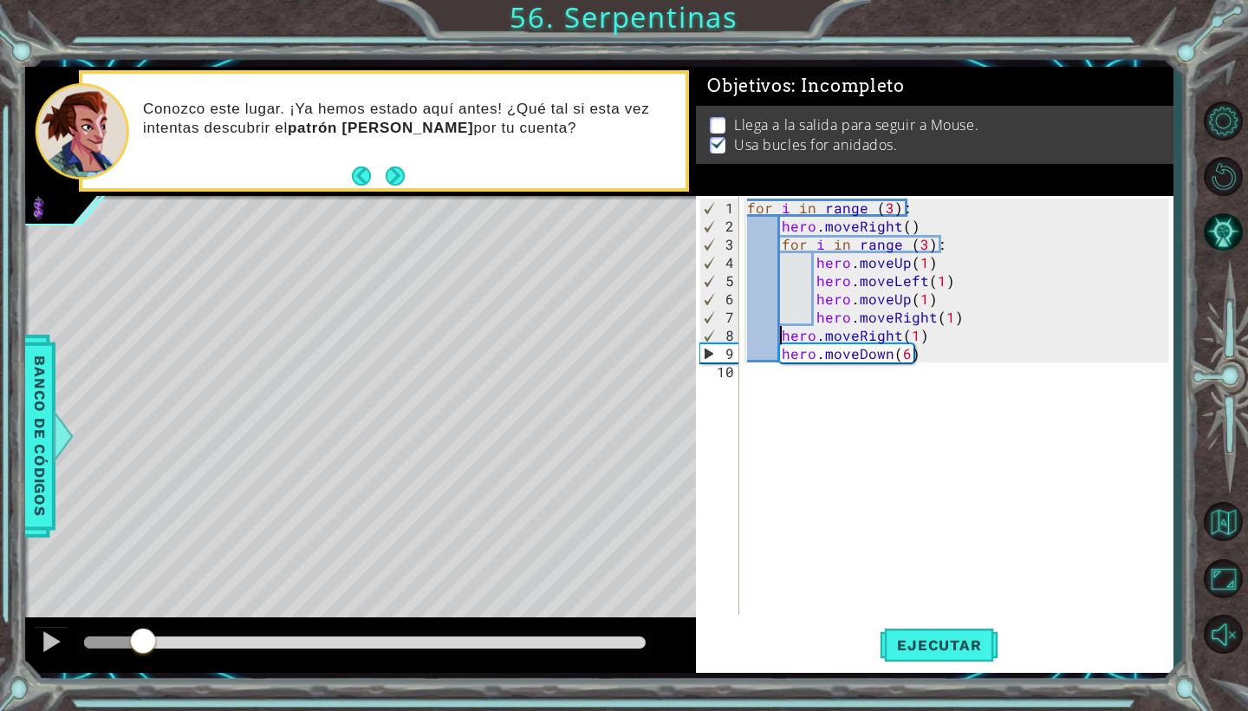
drag, startPoint x: 212, startPoint y: 654, endPoint x: 81, endPoint y: 680, distance: 133.4
click at [84, 677] on div "1 ההההההההההההההההההההההההההההההההההההההההההההההההההההההההההההההההההההההההההההה…" at bounding box center [599, 370] width 1148 height 626
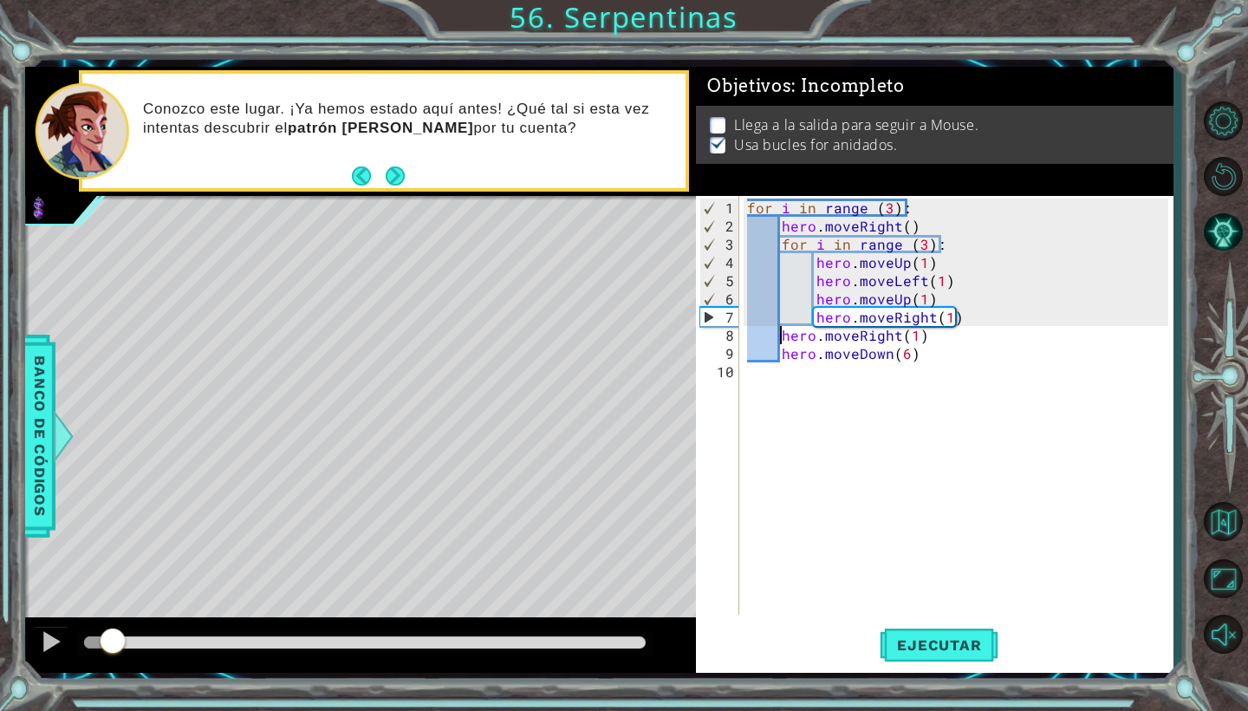
click at [115, 643] on div at bounding box center [112, 642] width 31 height 31
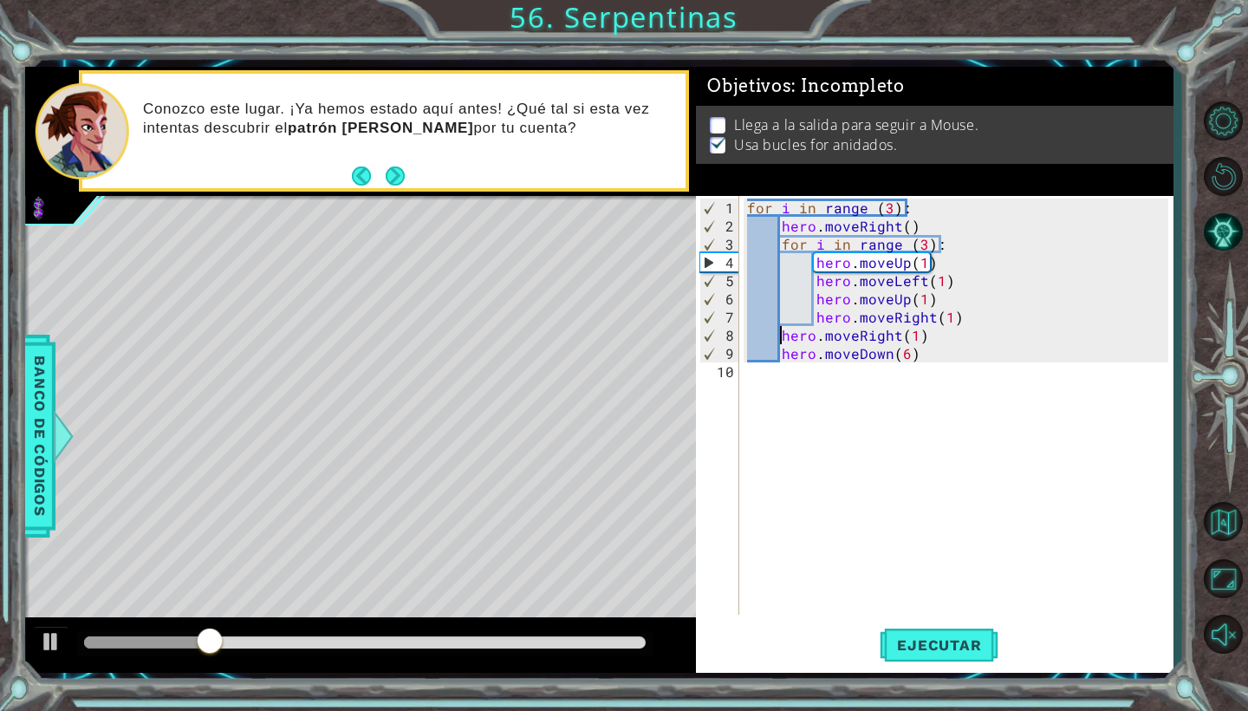
click at [933, 361] on div "for i in range ( 3 ) : hero . moveRight ( ) for i in range ( 3 ) : hero . moveU…" at bounding box center [960, 425] width 433 height 455
click at [964, 362] on div "for i in range ( 3 ) : hero . moveRight ( ) for i in range ( 3 ) : hero . moveU…" at bounding box center [960, 425] width 433 height 455
click at [932, 361] on div "for i in range ( 3 ) : hero . moveRight ( ) for i in range ( 3 ) : hero . moveU…" at bounding box center [960, 425] width 433 height 455
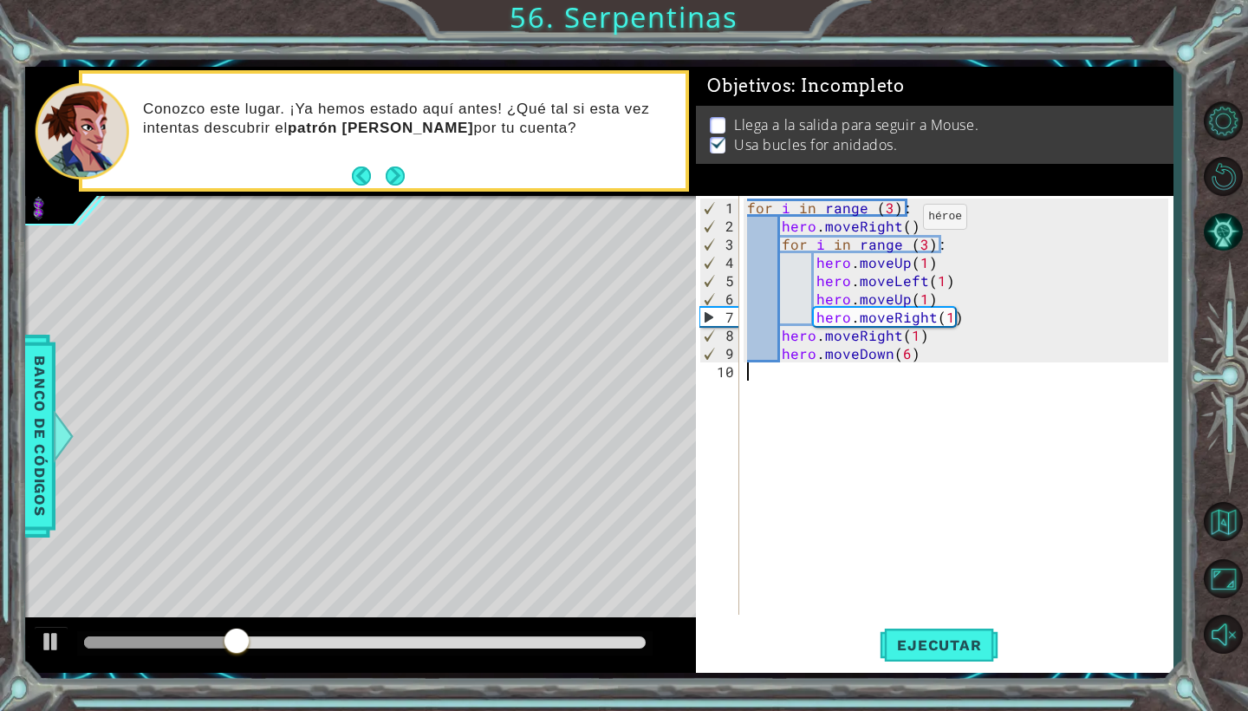
click at [901, 224] on div "for i in range ( 3 ) : hero . moveRight ( ) for i in range ( 3 ) : hero . moveU…" at bounding box center [960, 425] width 433 height 455
type textarea "hero.moveRight(1)"
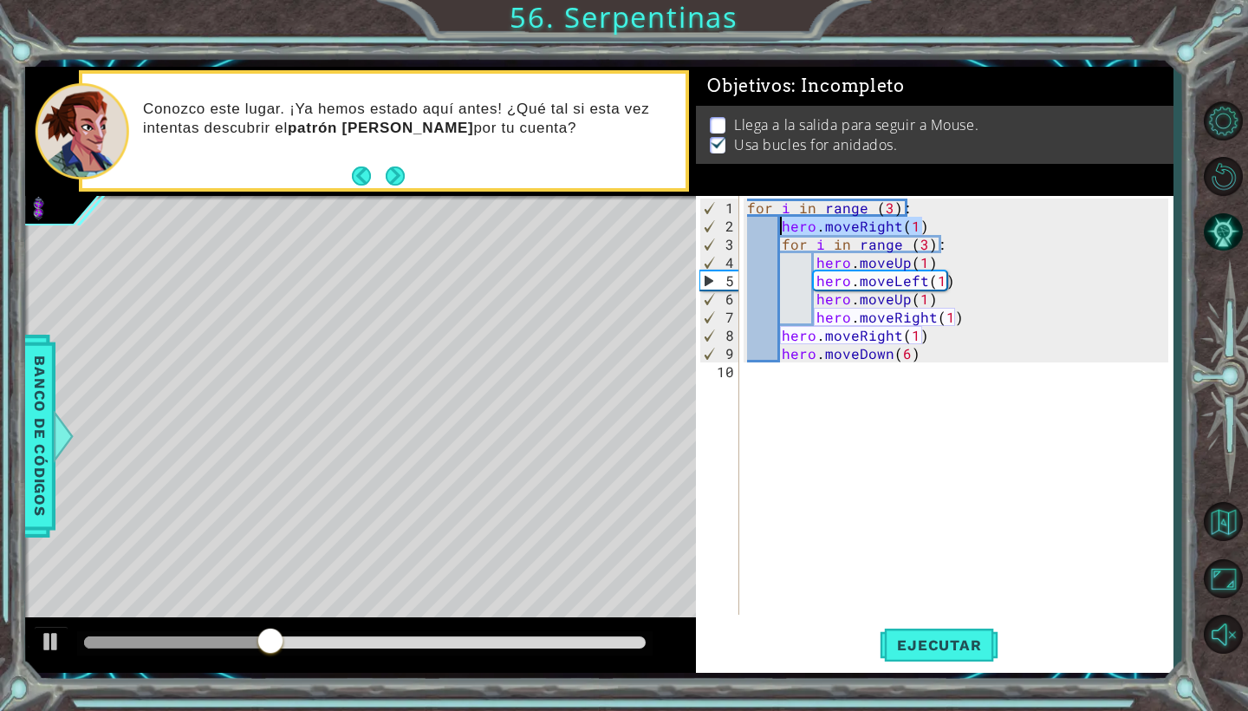
drag, startPoint x: 927, startPoint y: 225, endPoint x: 779, endPoint y: 224, distance: 148.2
click at [779, 224] on div "for i in range ( 3 ) : hero . moveRight ( 1 ) for i in range ( 3 ) : hero . mov…" at bounding box center [960, 425] width 433 height 455
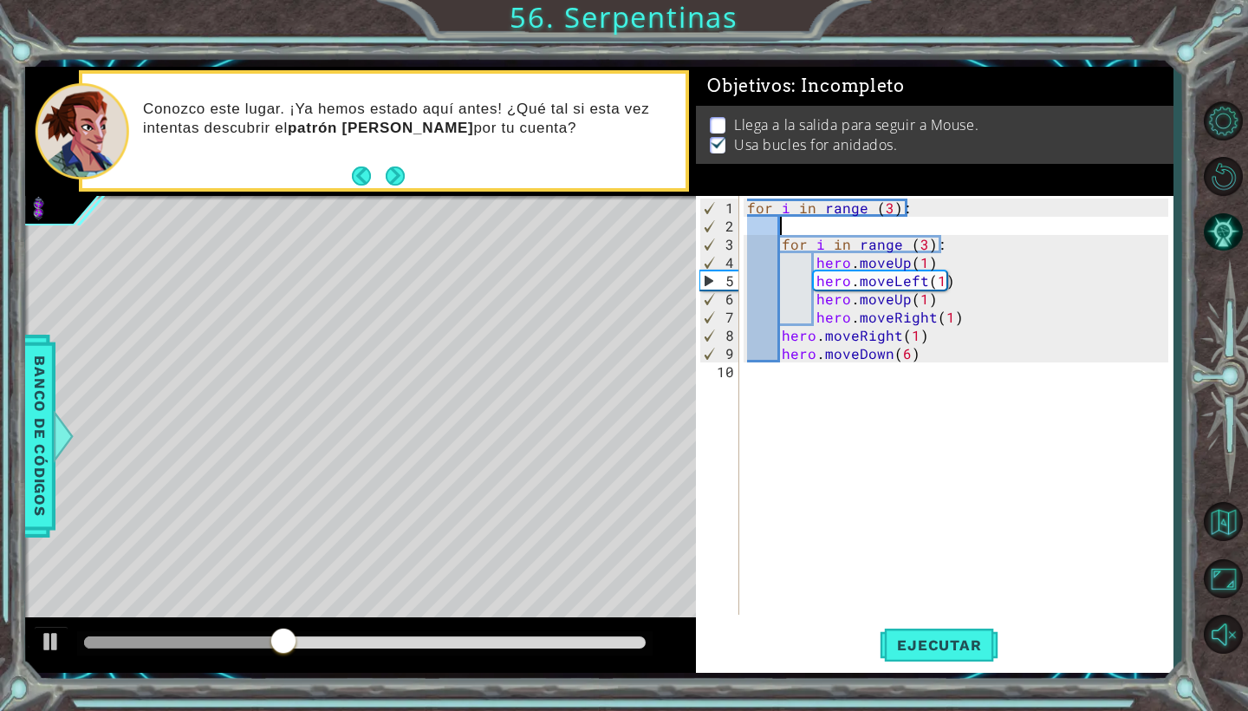
scroll to position [0, 0]
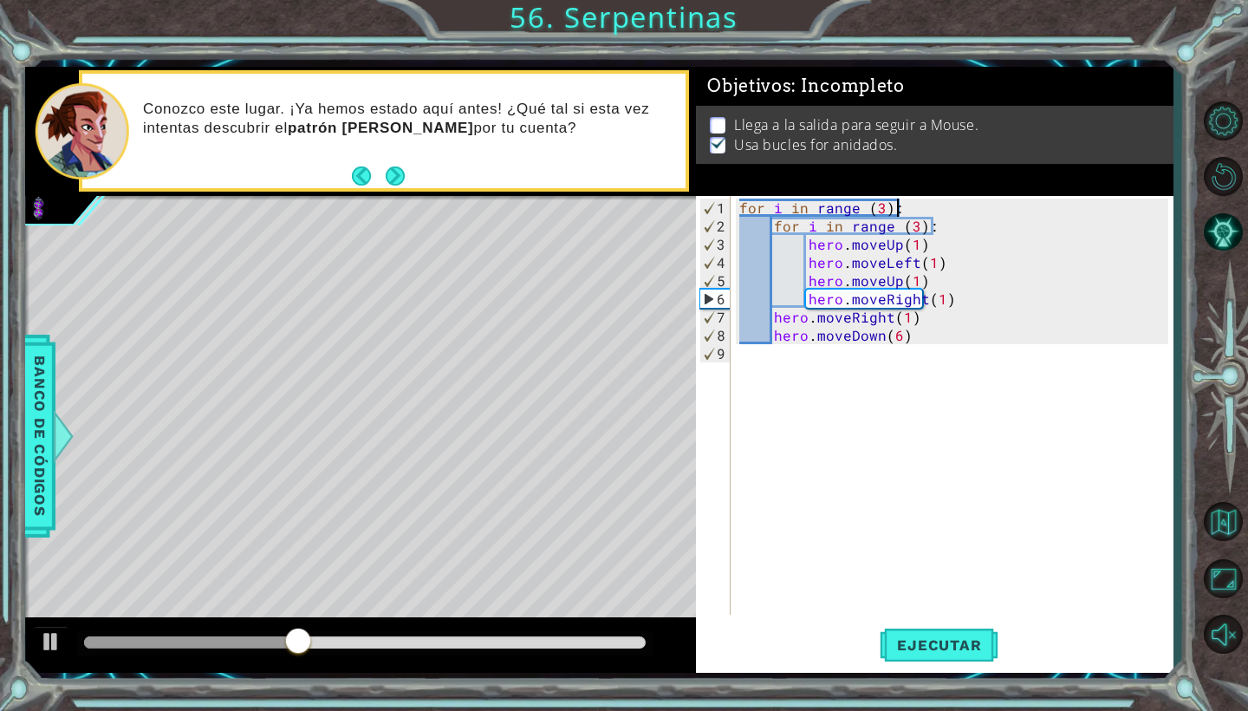
click at [941, 227] on div "for i in range ( 3 ) : for i in range ( 3 ) : hero . moveUp ( 1 ) hero . moveLe…" at bounding box center [956, 425] width 441 height 455
type textarea "for i in range (3):"
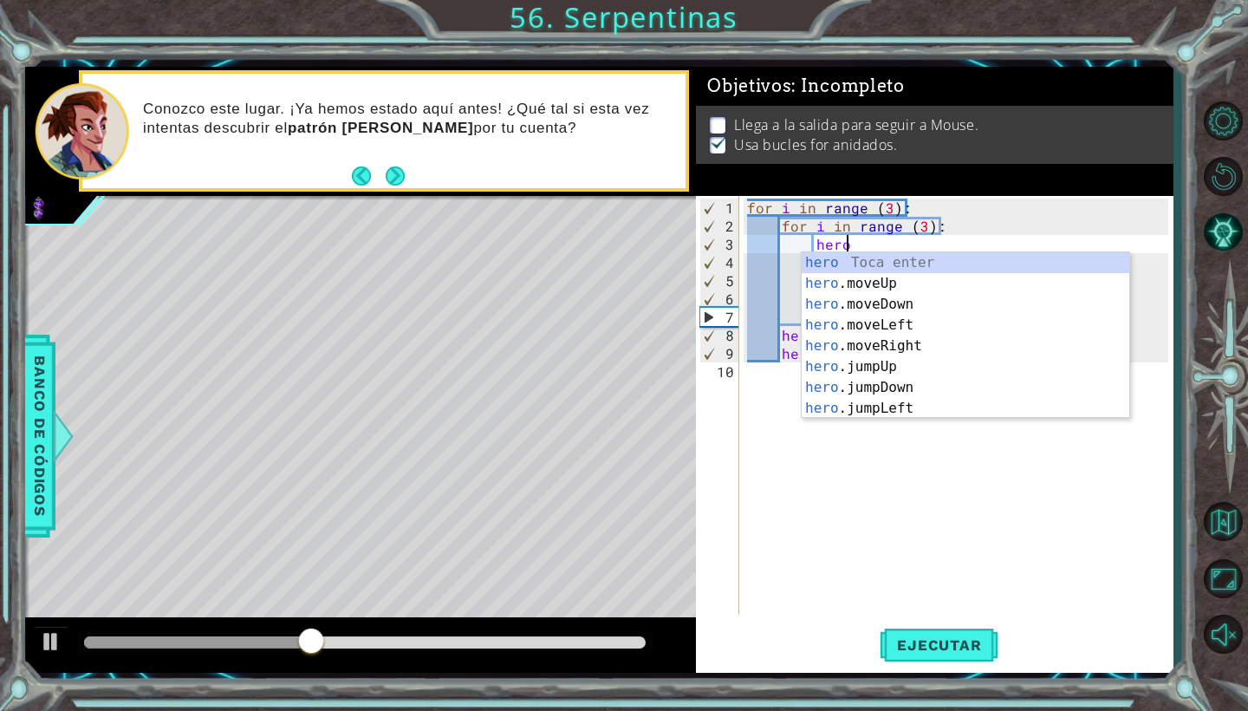
scroll to position [0, 6]
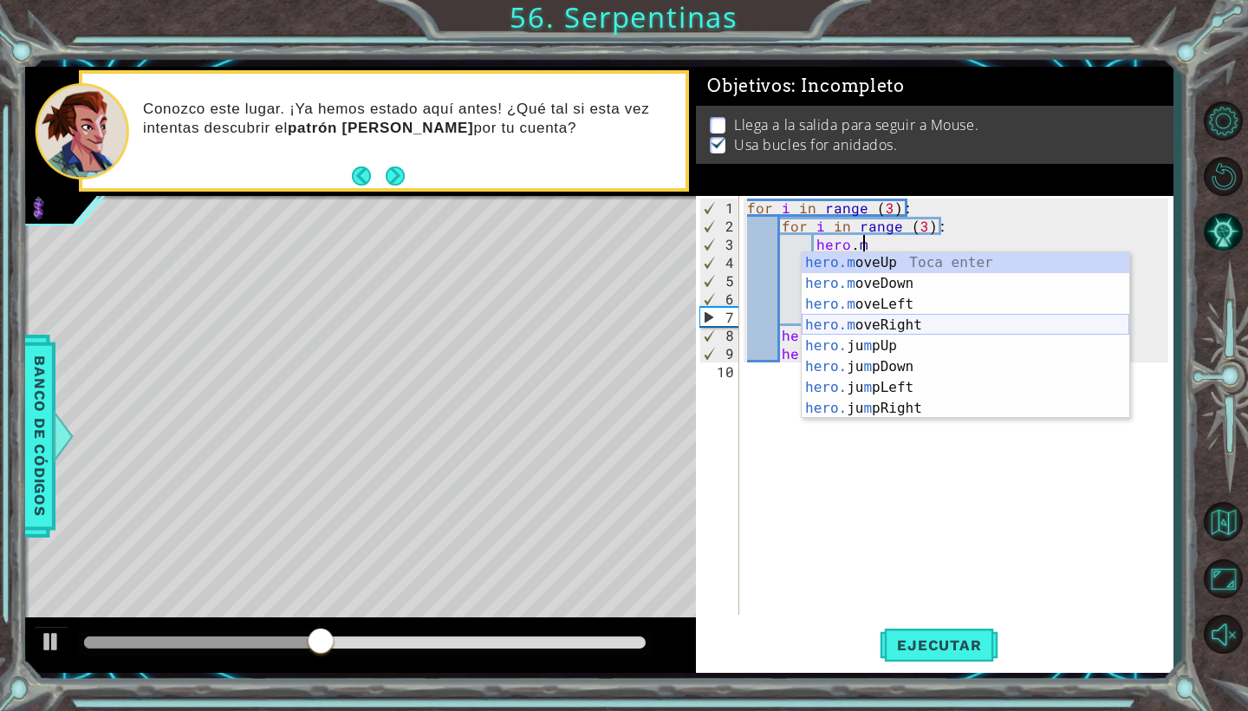
click at [937, 323] on div "hero.m oveUp Toca enter hero.m oveDown Toca enter hero.m oveLeft Toca enter her…" at bounding box center [966, 356] width 328 height 208
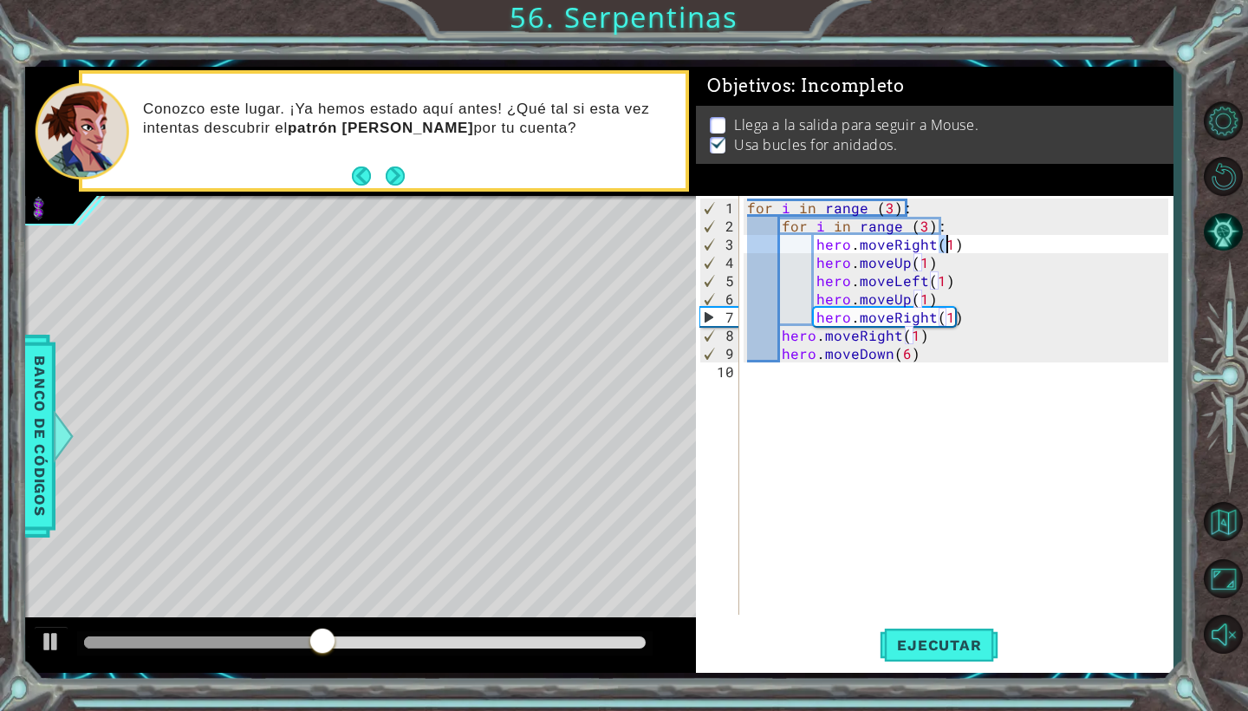
type textarea "hero.moveRight(1)"
click at [897, 492] on div "for i in range ( 3 ) : for i in range ( 3 ) : hero . moveRight ( 1 ) hero . mov…" at bounding box center [960, 425] width 433 height 455
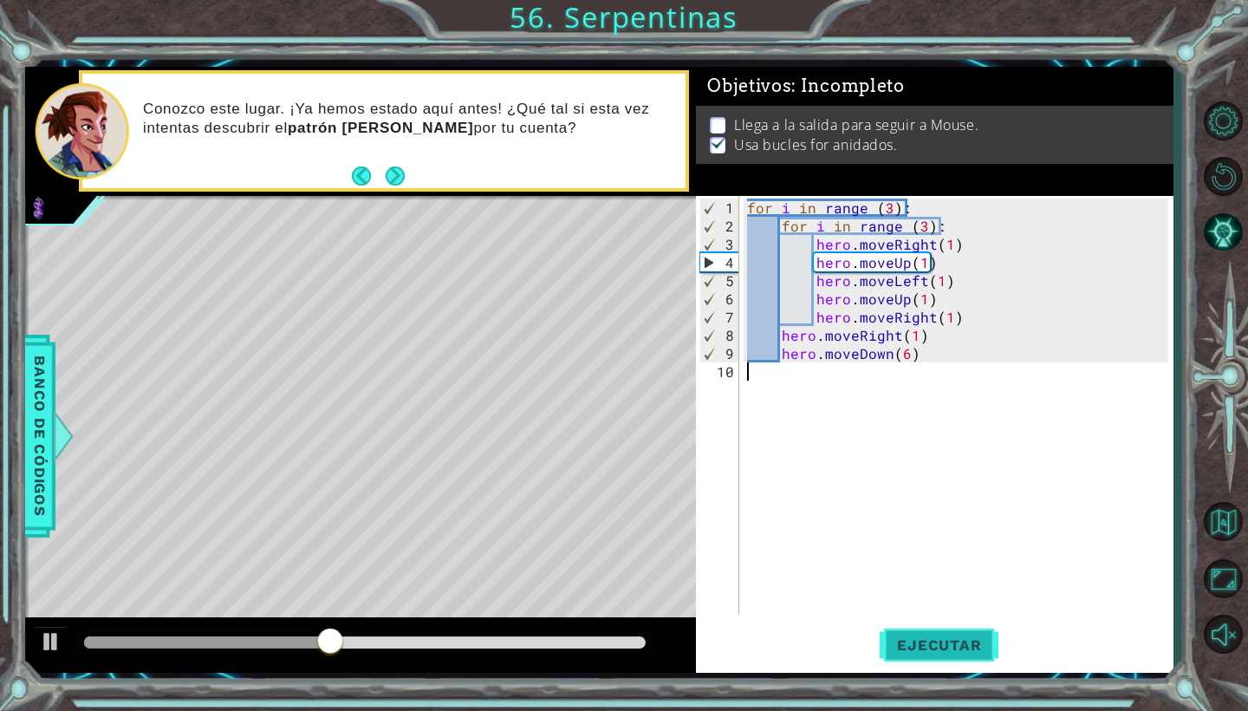
click at [927, 644] on span "Ejecutar" at bounding box center [939, 644] width 119 height 17
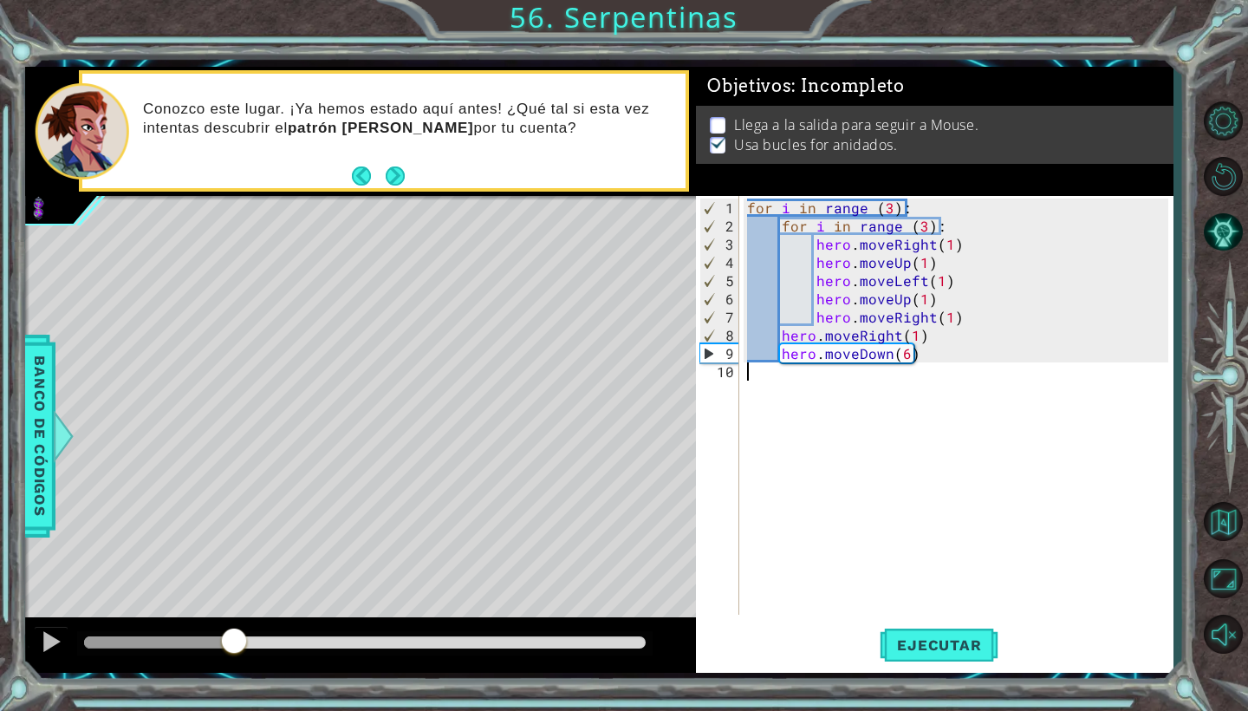
drag, startPoint x: 109, startPoint y: 648, endPoint x: 224, endPoint y: 655, distance: 114.6
click at [225, 655] on div at bounding box center [233, 642] width 31 height 31
click at [888, 371] on div "for i in range ( 3 ) : for i in range ( 3 ) : hero . moveRight ( 1 ) hero . mov…" at bounding box center [960, 425] width 433 height 455
click at [932, 354] on div "for i in range ( 3 ) : for i in range ( 3 ) : hero . moveRight ( 1 ) hero . mov…" at bounding box center [960, 425] width 433 height 455
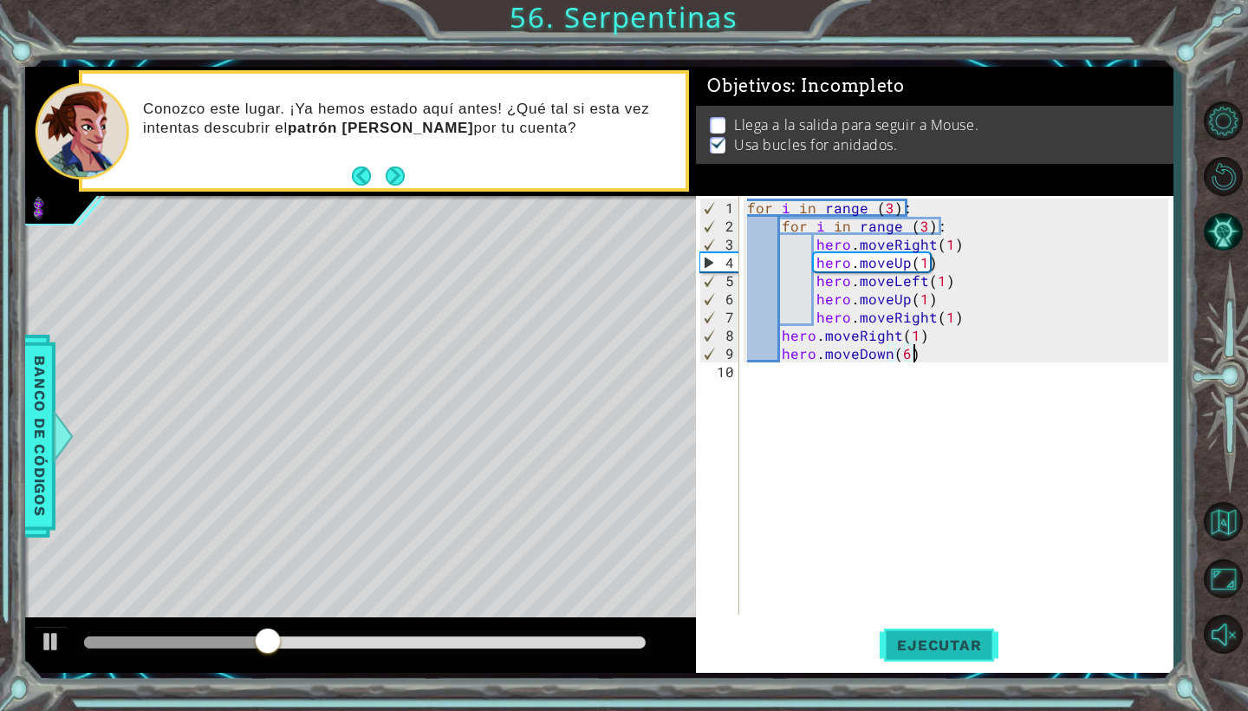
click at [907, 655] on button "Ejecutar" at bounding box center [939, 645] width 119 height 48
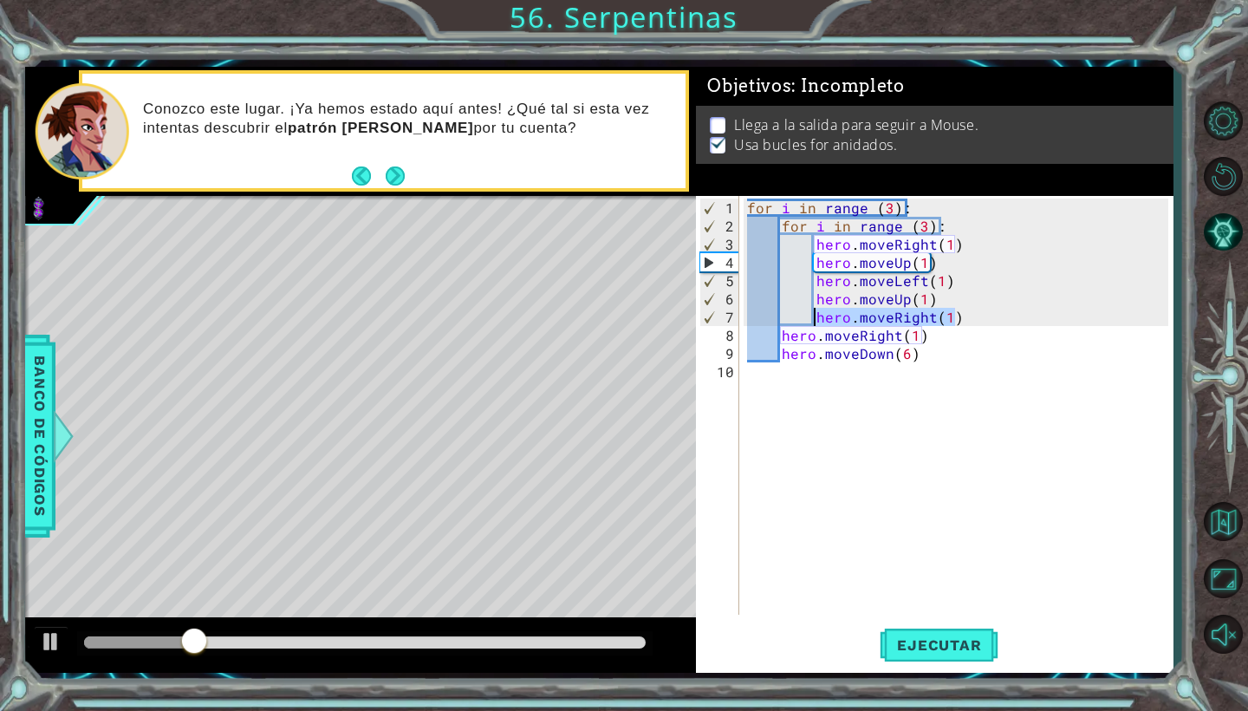
drag, startPoint x: 954, startPoint y: 320, endPoint x: 812, endPoint y: 319, distance: 142.1
click at [812, 319] on div "for i in range ( 3 ) : for i in range ( 3 ) : hero . moveRight ( 1 ) hero . mov…" at bounding box center [960, 425] width 433 height 455
type textarea "hero.moveRight(1)"
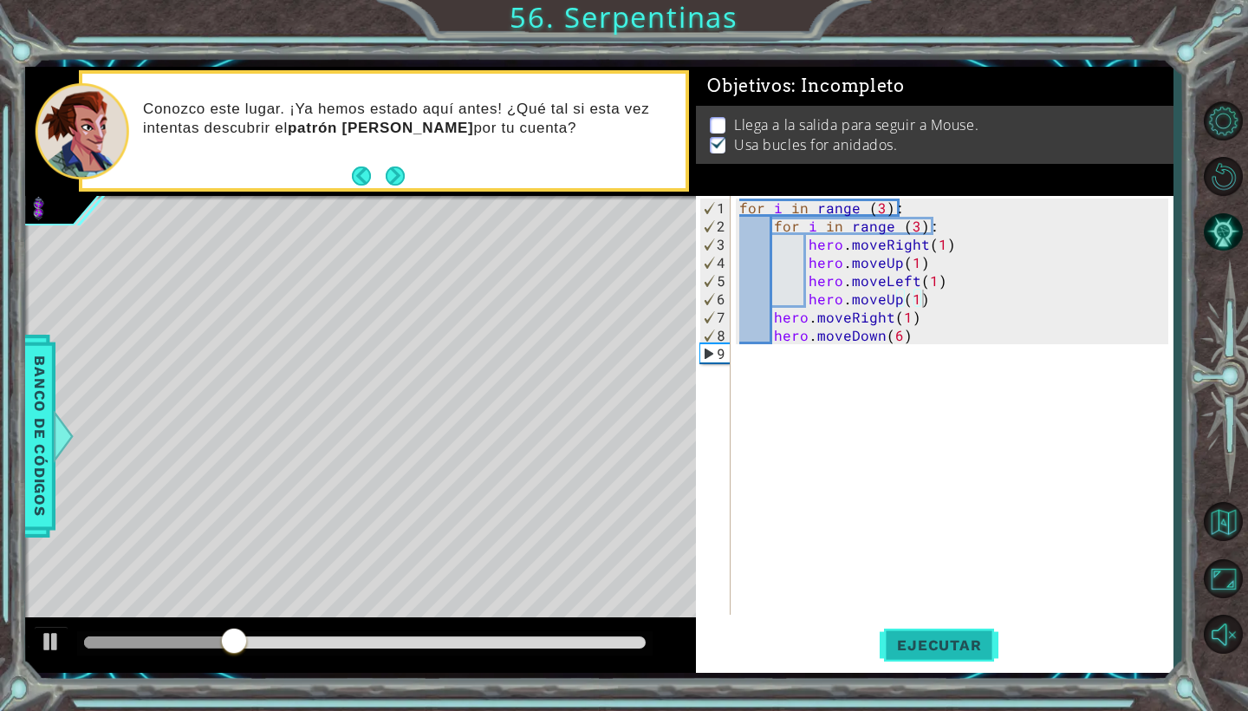
click at [954, 640] on span "Ejecutar" at bounding box center [939, 644] width 119 height 17
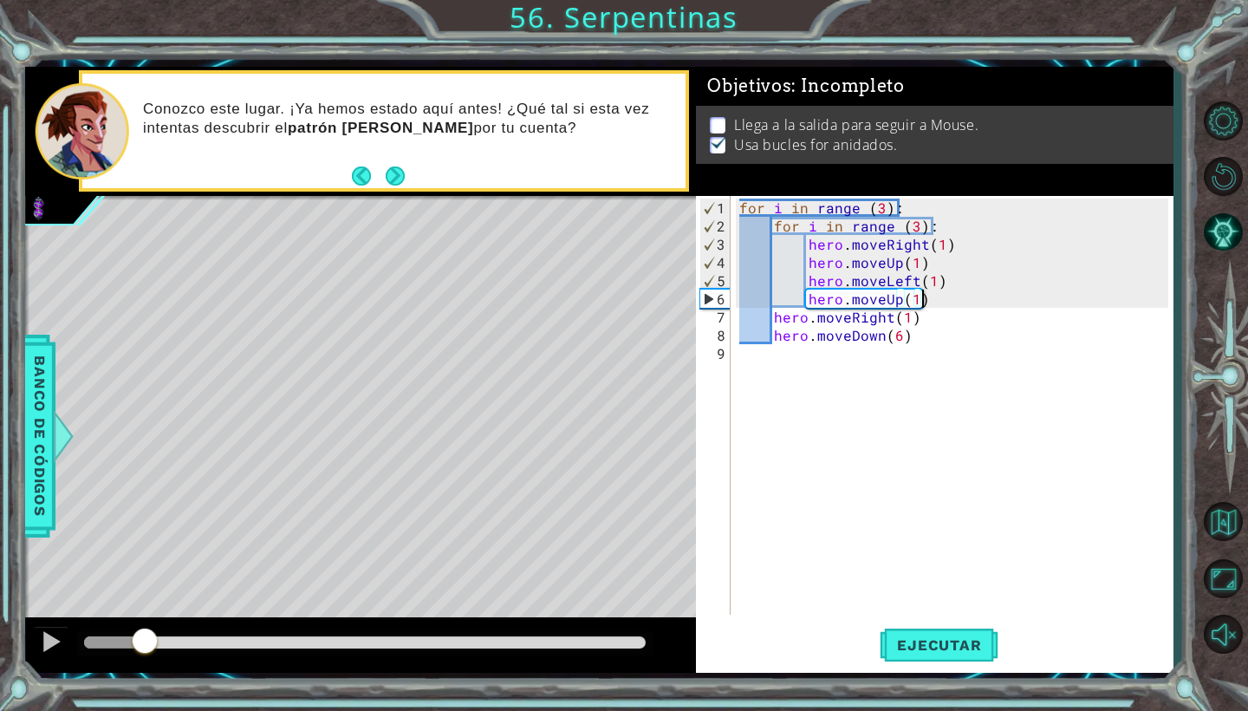
click at [145, 653] on div at bounding box center [144, 642] width 31 height 31
click at [936, 302] on div "for i in range ( 3 ) : for i in range ( 3 ) : hero . moveRight ( 1 ) hero . mov…" at bounding box center [956, 425] width 441 height 455
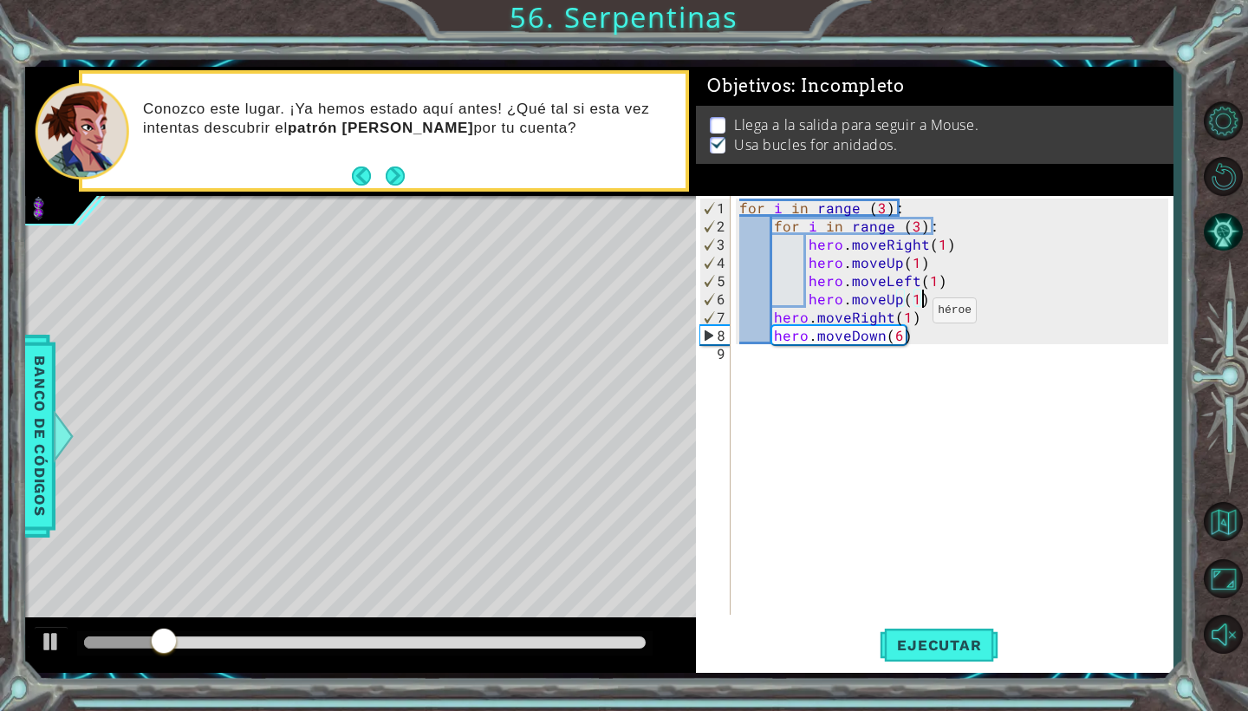
click at [906, 317] on div "for i in range ( 3 ) : for i in range ( 3 ) : hero . moveRight ( 1 ) hero . mov…" at bounding box center [956, 425] width 441 height 455
type textarea "hero.moveRight(2)"
click at [943, 642] on span "Ejecutar" at bounding box center [939, 644] width 119 height 17
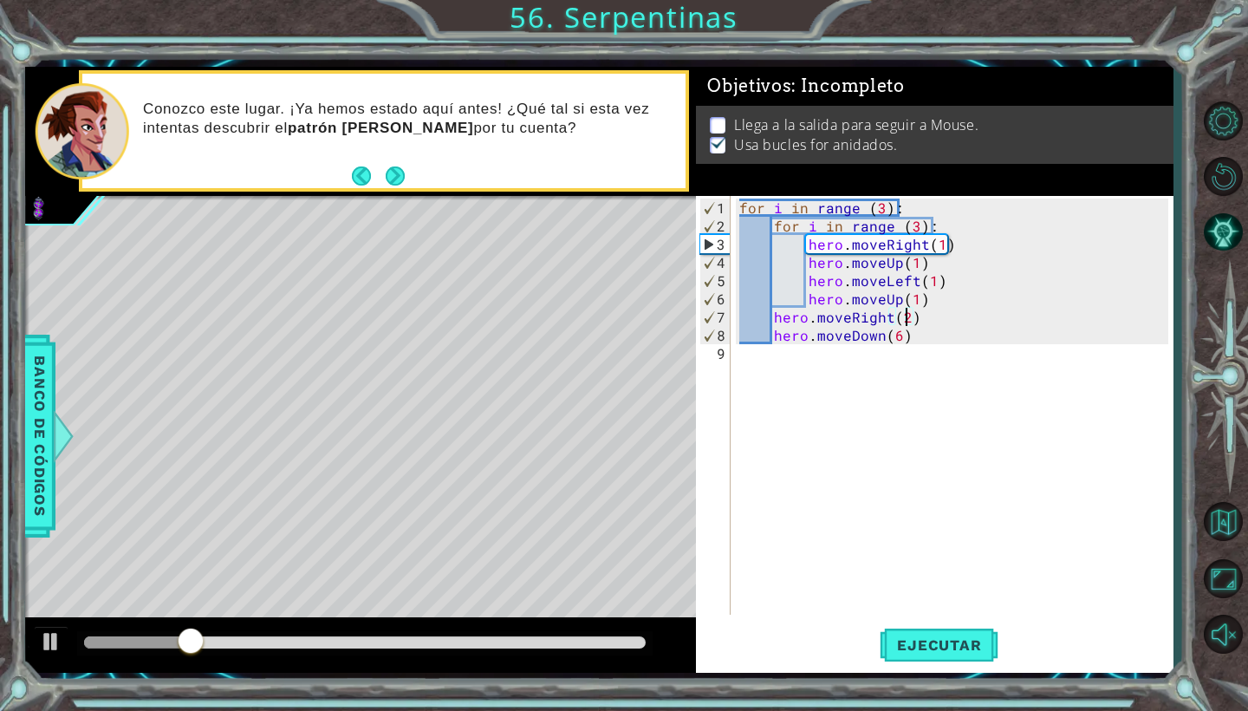
click at [924, 341] on div "for i in range ( 3 ) : for i in range ( 3 ) : hero . moveRight ( 1 ) hero . mov…" at bounding box center [956, 425] width 441 height 455
click at [913, 324] on div "for i in range ( 3 ) : for i in range ( 3 ) : hero . moveRight ( 1 ) hero . mov…" at bounding box center [956, 425] width 441 height 455
type textarea "hero.moveDown(6)"
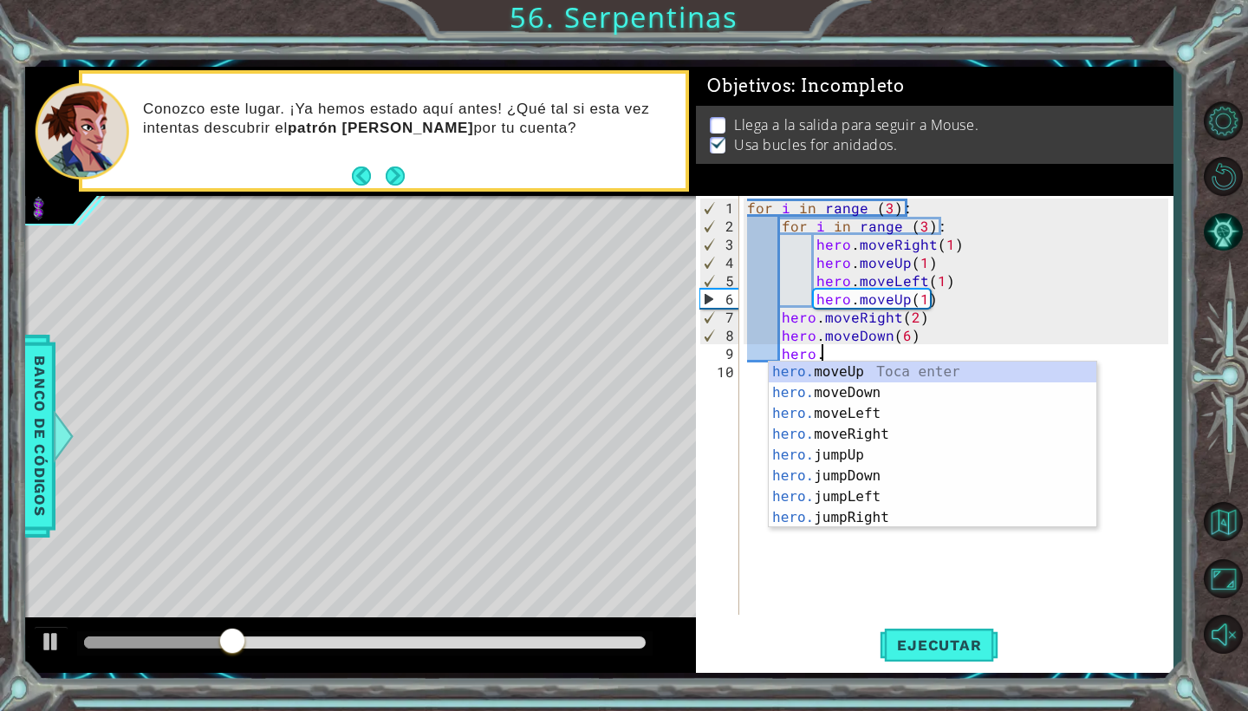
scroll to position [0, 4]
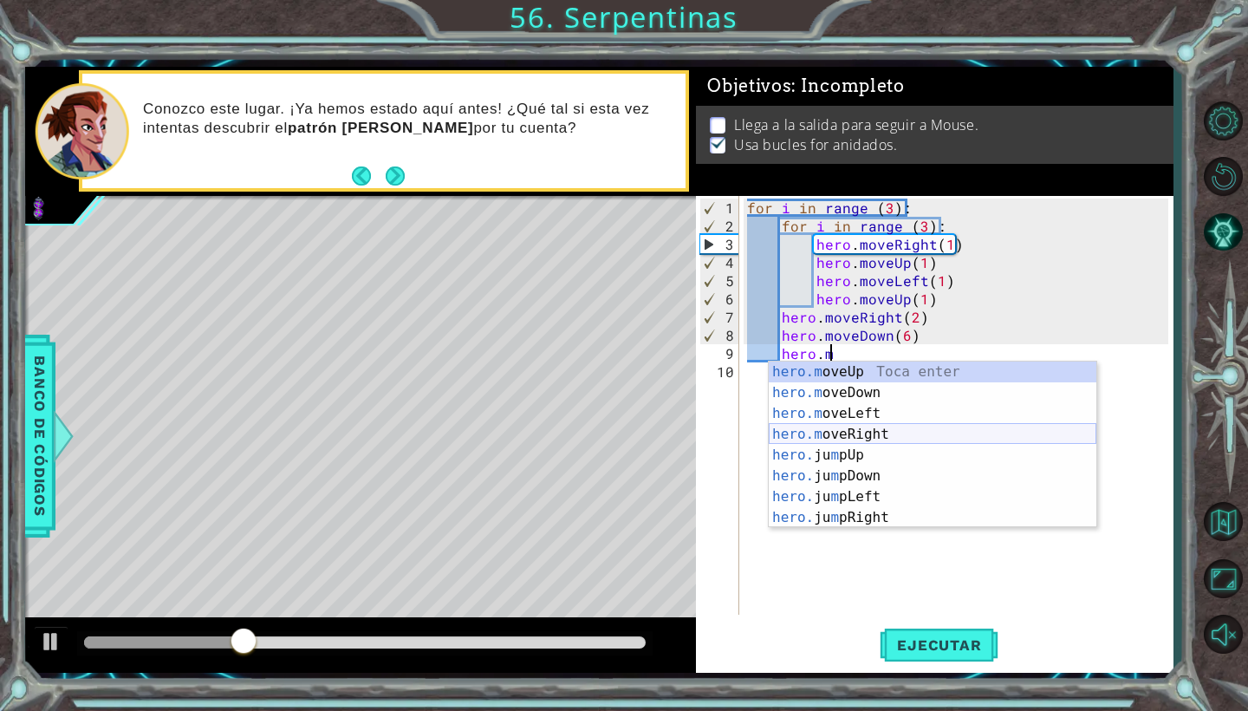
click at [913, 424] on div "hero.m oveUp Toca enter hero.m oveDown Toca enter hero.m oveLeft Toca enter her…" at bounding box center [933, 465] width 328 height 208
type textarea "hero.moveRight(1)"
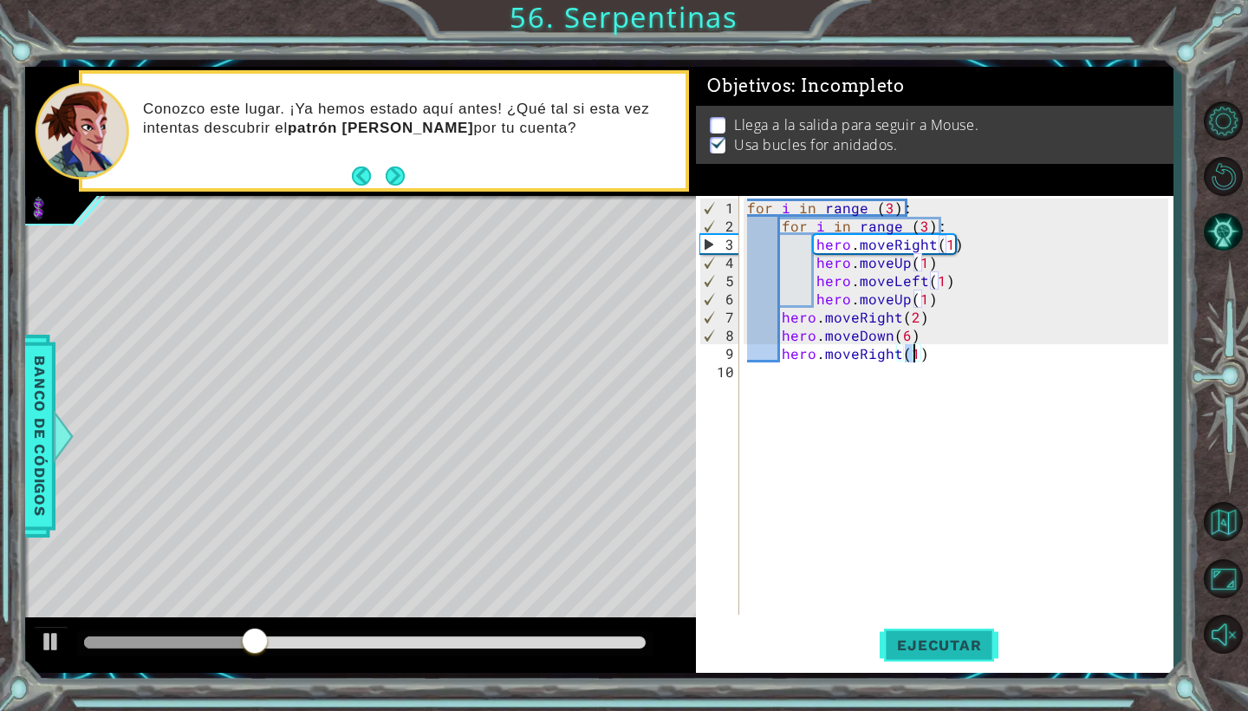
click at [934, 634] on button "Ejecutar" at bounding box center [939, 645] width 119 height 48
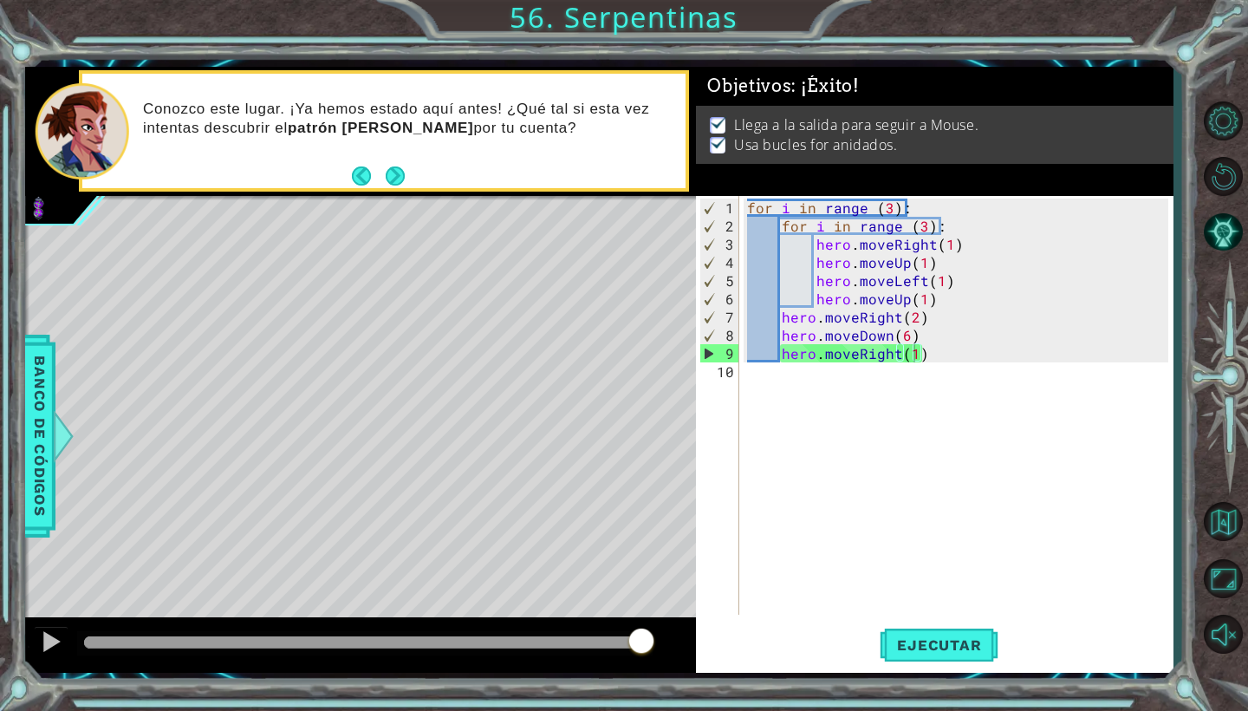
drag, startPoint x: 110, startPoint y: 652, endPoint x: 641, endPoint y: 692, distance: 531.9
click at [641, 692] on body "1 ההההההההההההההההההההההההההההההההההההההההההההההההההההההההההההההההההההההההההההה…" at bounding box center [624, 355] width 1248 height 711
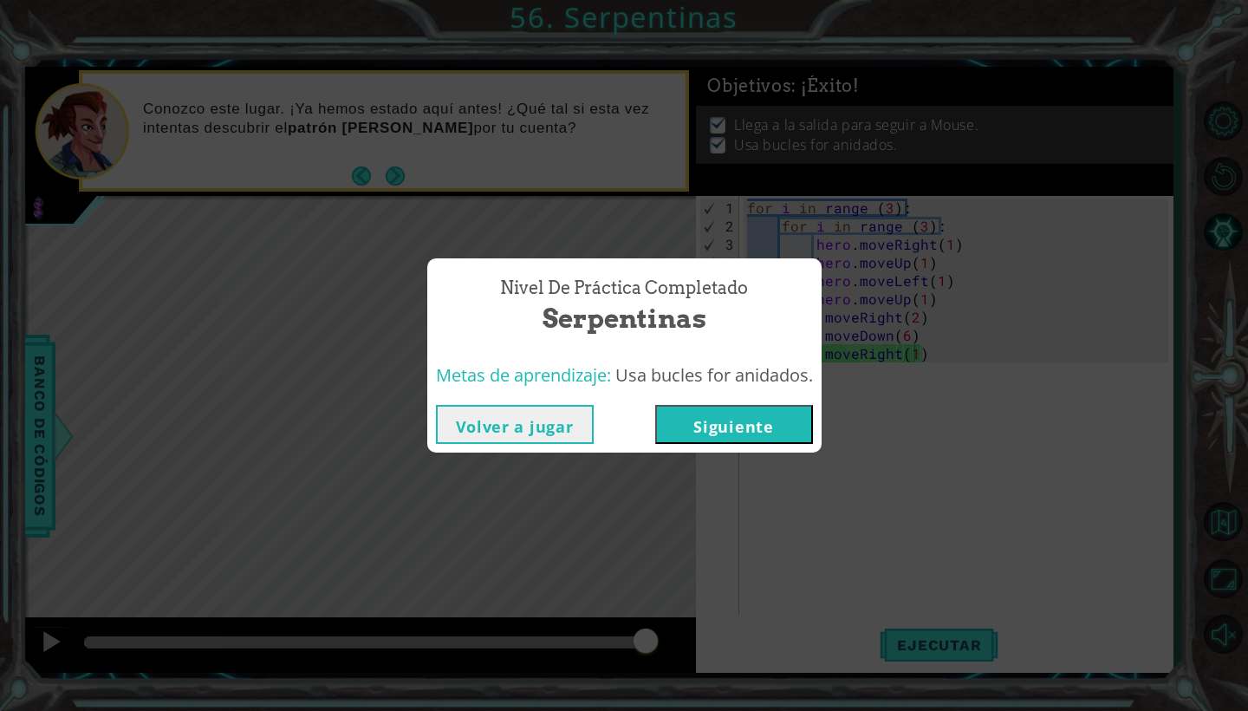
click at [721, 431] on button "Siguiente" at bounding box center [734, 424] width 158 height 39
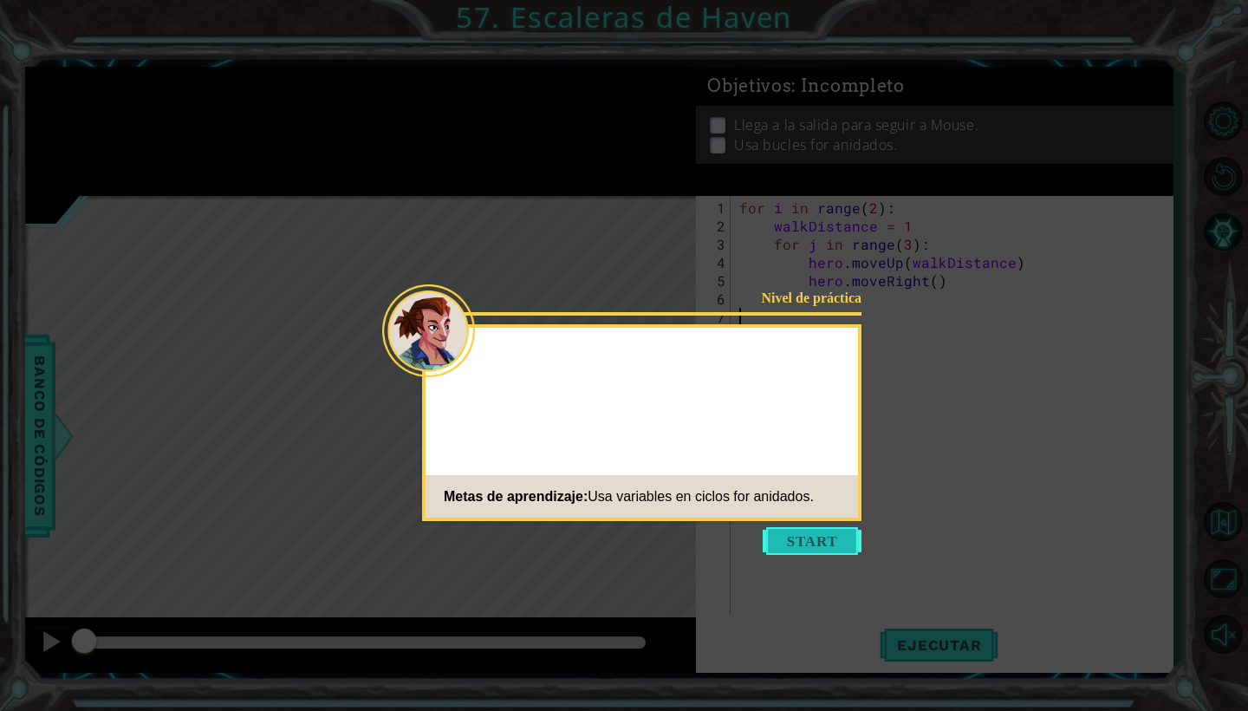
click at [821, 530] on button "Start" at bounding box center [812, 541] width 99 height 28
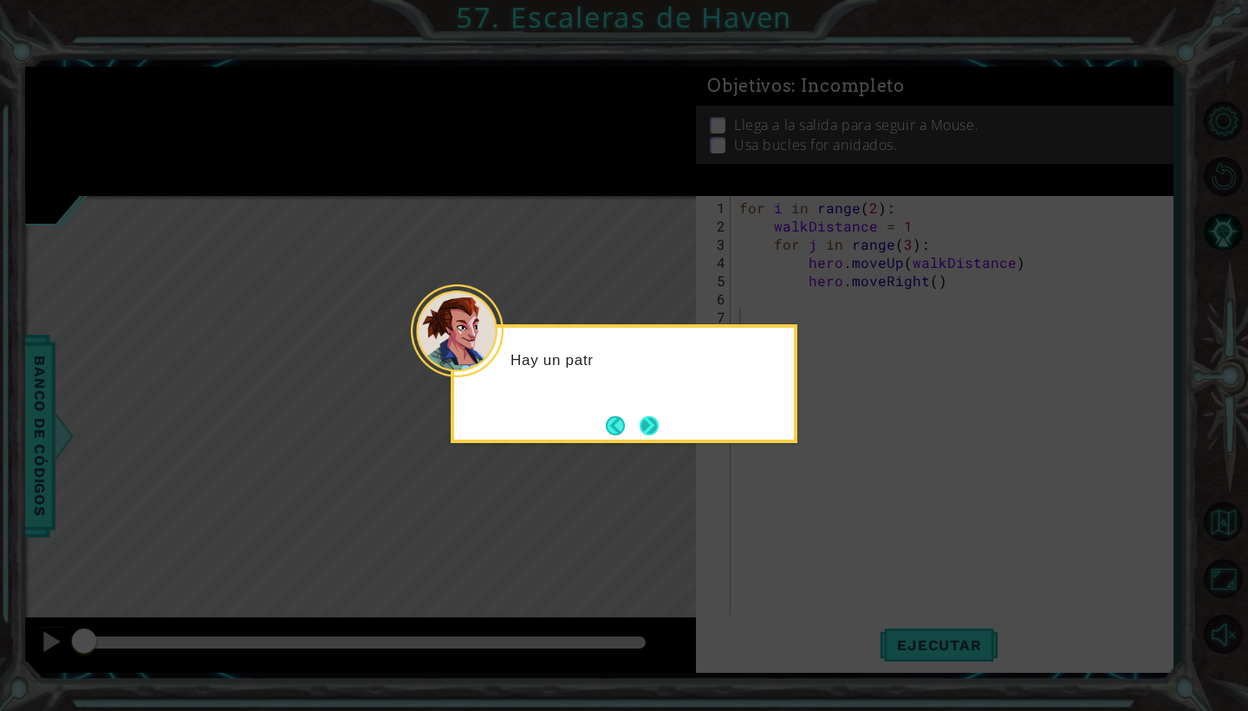
click at [652, 428] on button "Next" at bounding box center [649, 425] width 19 height 19
click at [652, 428] on icon at bounding box center [624, 355] width 1248 height 711
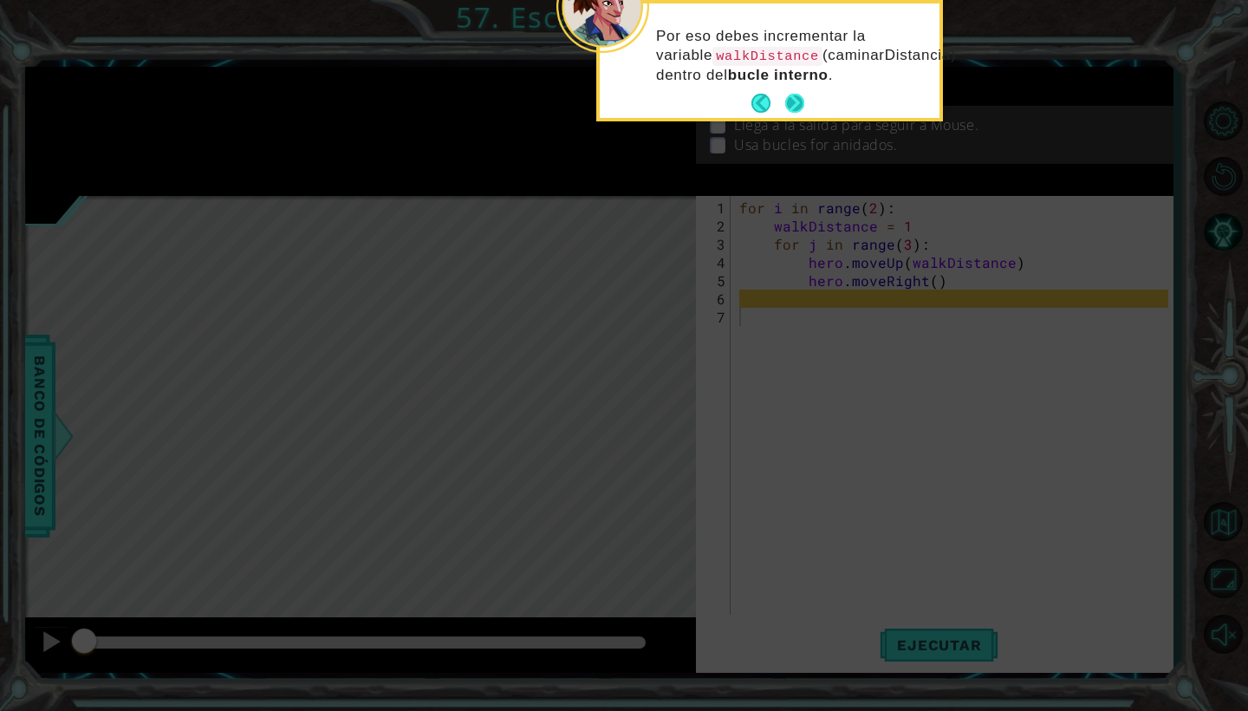
click at [785, 101] on button "Next" at bounding box center [794, 103] width 19 height 19
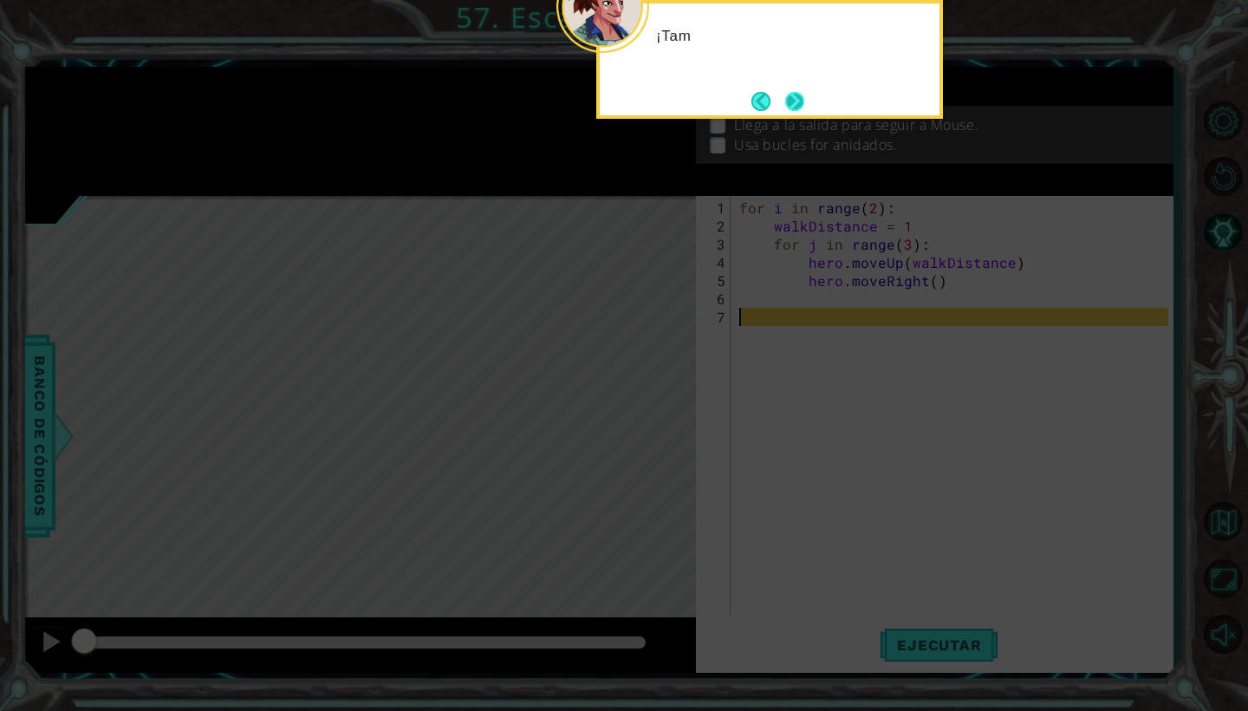
click at [785, 101] on button "Next" at bounding box center [794, 101] width 19 height 19
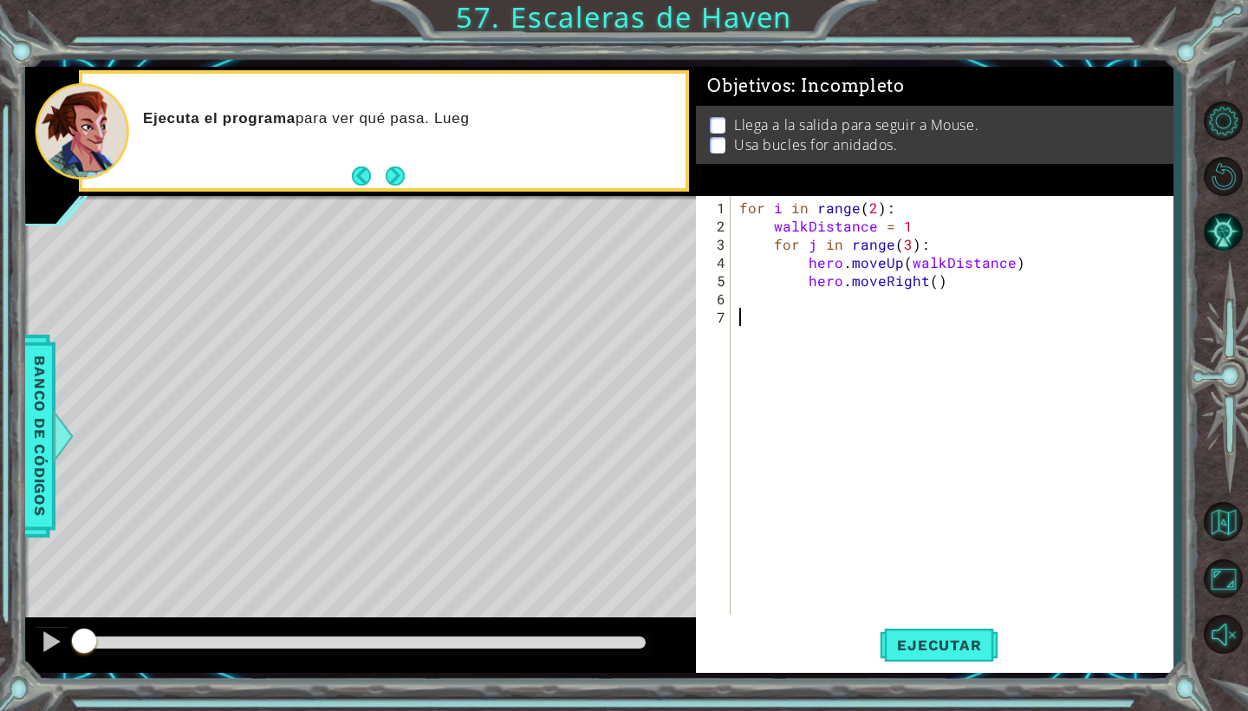
click at [783, 312] on div "for i in range ( 2 ) : walkDistance = 1 for j in range ( 3 ) : hero . moveUp ( …" at bounding box center [956, 425] width 441 height 455
click at [819, 244] on div "for i in range ( 2 ) : walkDistance = 1 for j in range ( 3 ) : hero . moveUp ( …" at bounding box center [956, 425] width 441 height 455
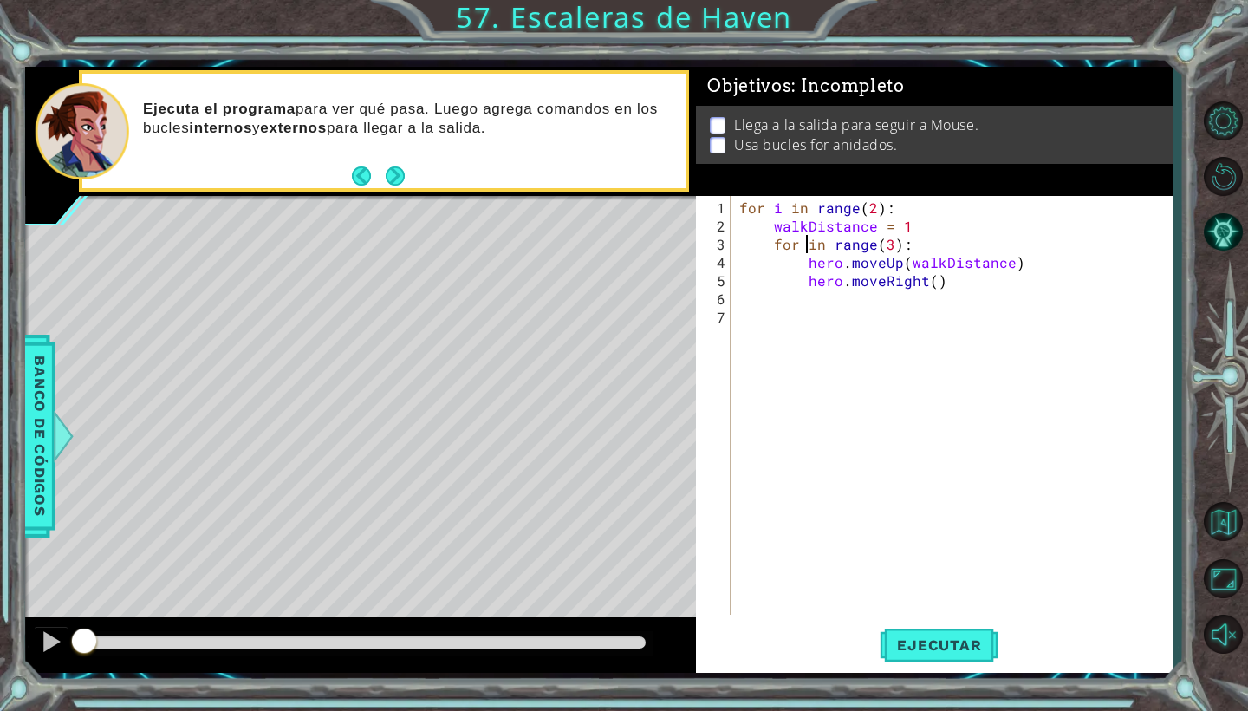
scroll to position [0, 5]
type textarea "for i in range(3):"
click at [981, 288] on div "for i in range ( 2 ) : walkDistance = 1 for i in range ( 3 ) : hero . moveUp ( …" at bounding box center [956, 425] width 441 height 455
click at [917, 622] on button "Ejecutar" at bounding box center [939, 645] width 119 height 48
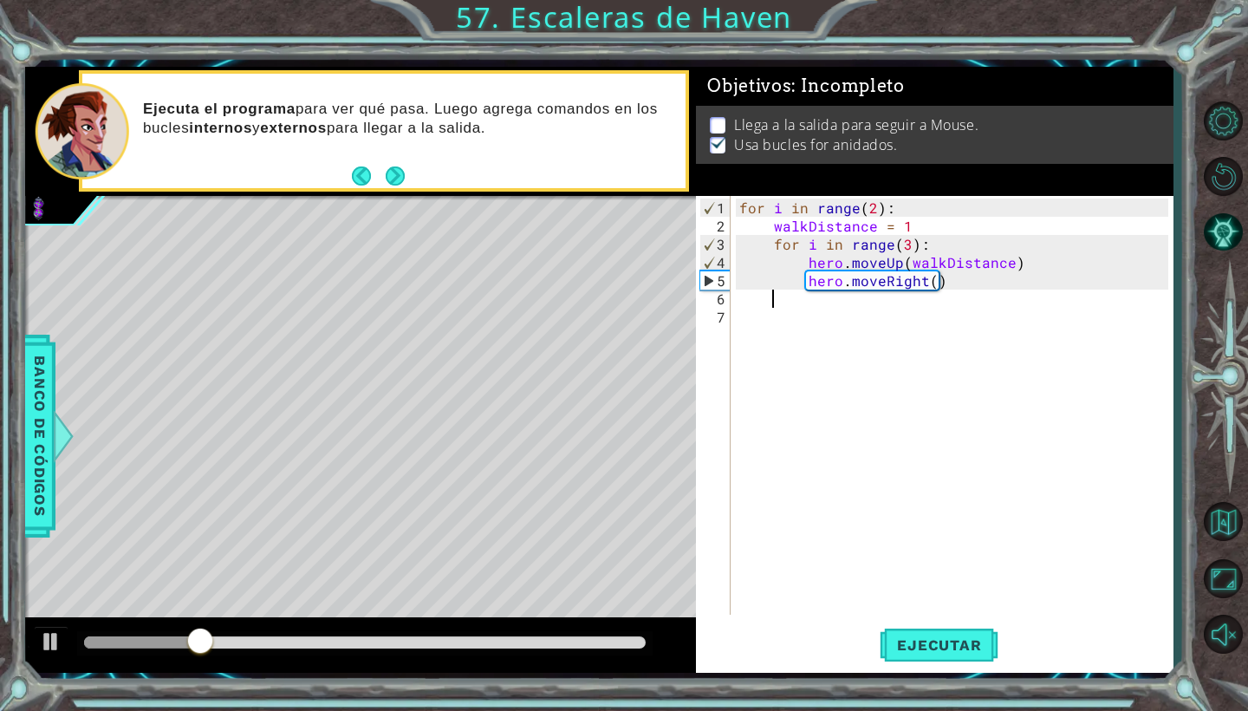
click at [914, 220] on div "for i in range ( 2 ) : walkDistance = 1 for i in range ( 3 ) : hero . moveUp ( …" at bounding box center [956, 425] width 441 height 455
click at [930, 636] on span "Ejecutar" at bounding box center [939, 644] width 119 height 17
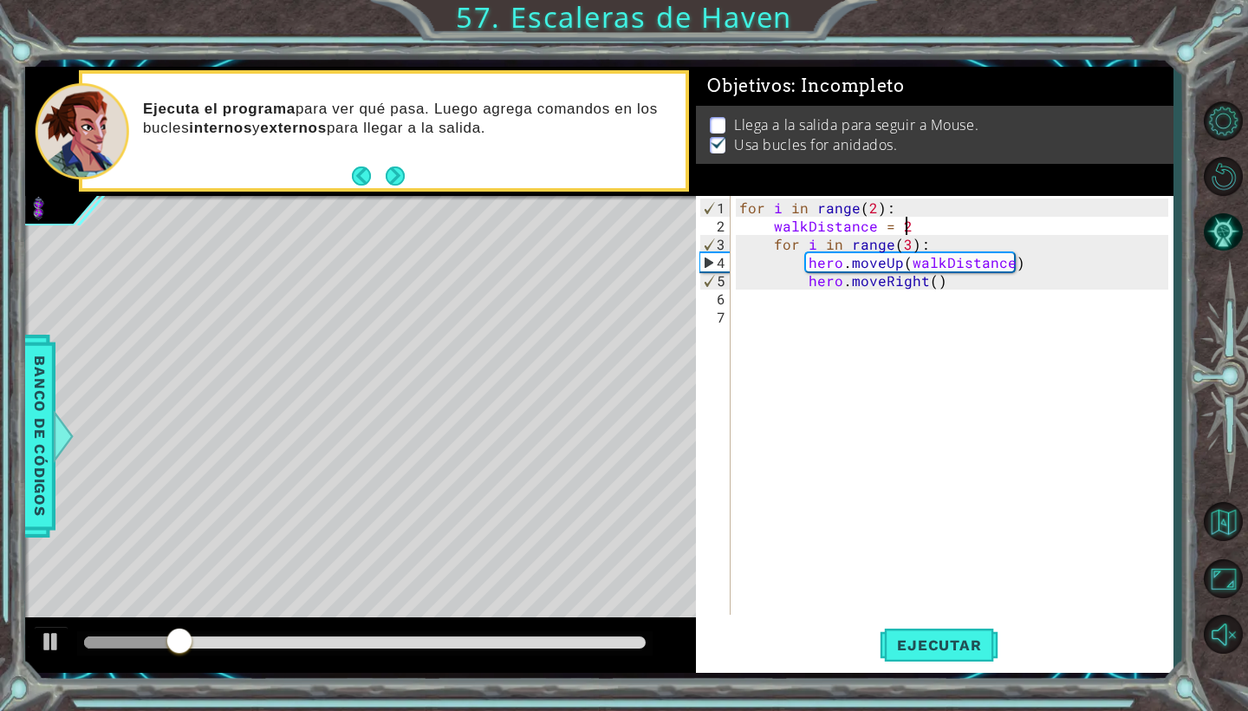
click at [927, 241] on div "for i in range ( 2 ) : walkDistance = 2 for i in range ( 3 ) : hero . moveUp ( …" at bounding box center [956, 425] width 441 height 455
click at [930, 227] on div "for i in range ( 2 ) : walkDistance = 2 for i in range ( 3 ) : hero . moveUp ( …" at bounding box center [956, 425] width 441 height 455
type textarea "walkDistance = 2"
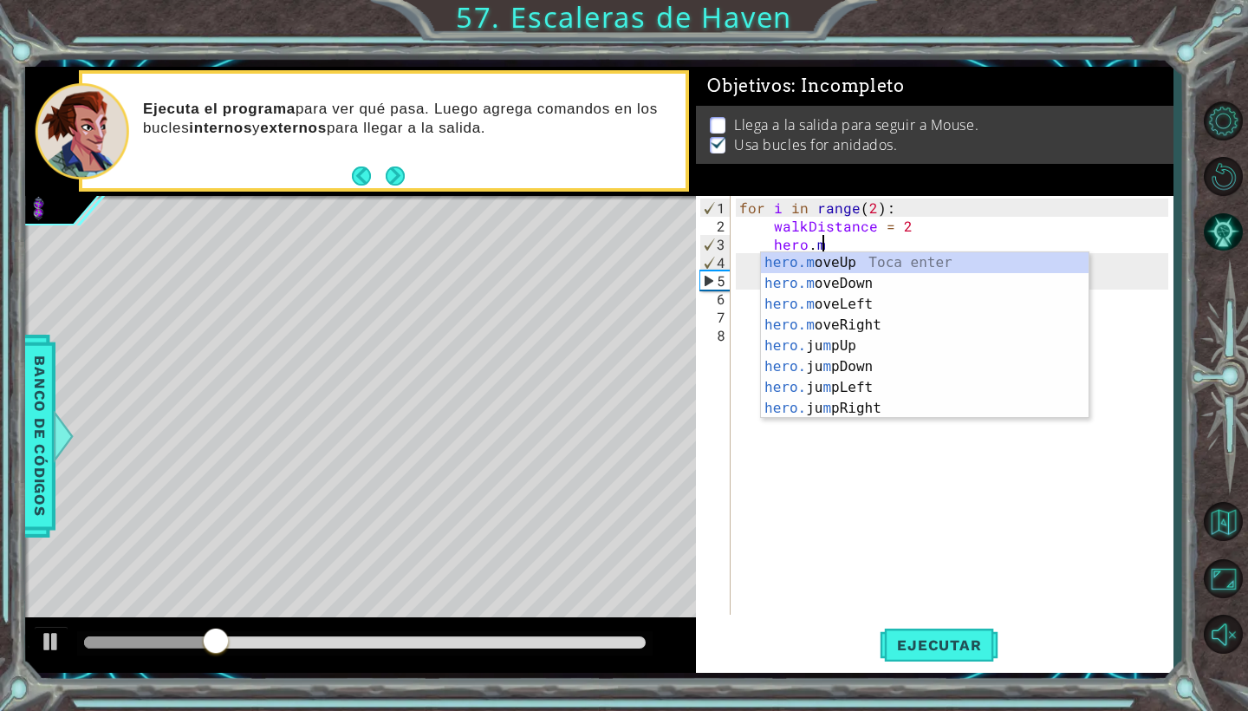
scroll to position [0, 4]
type textarea "hero.moveUp(1)"
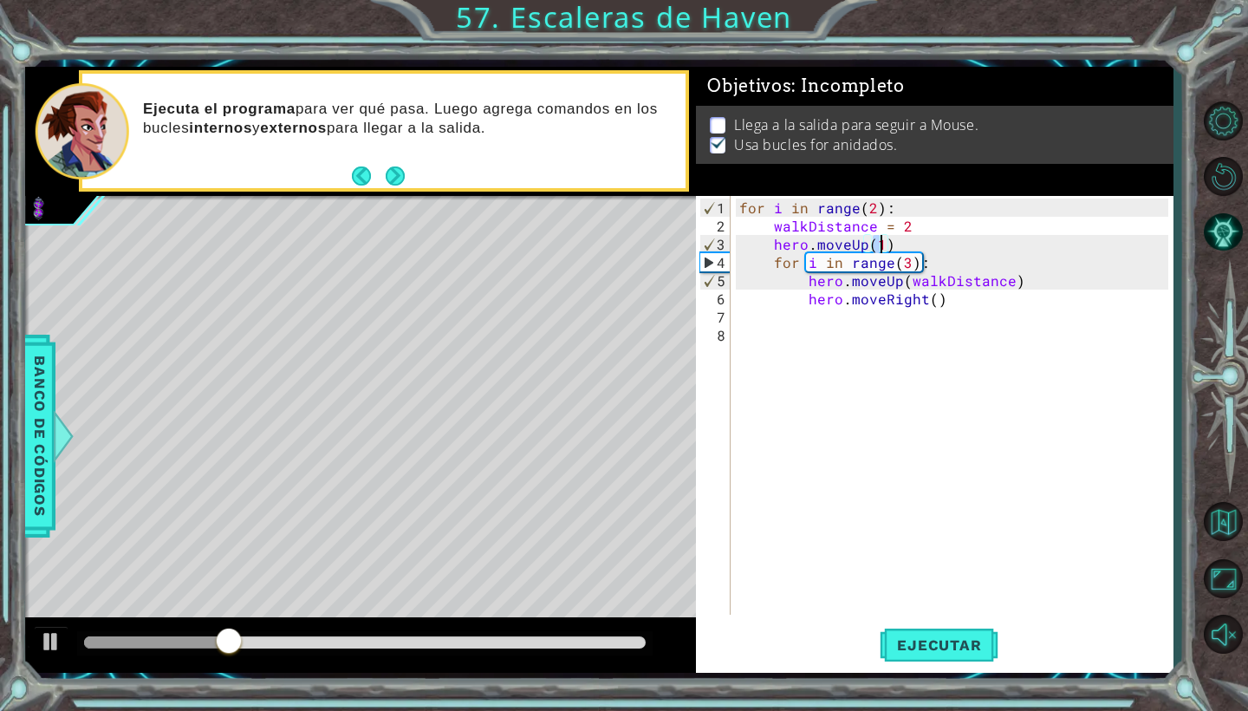
click at [960, 489] on div "for i in range ( 2 ) : walkDistance = 2 hero . moveUp ( 1 ) for i in range ( 3 …" at bounding box center [956, 425] width 441 height 455
click at [914, 631] on button "Ejecutar" at bounding box center [939, 645] width 119 height 48
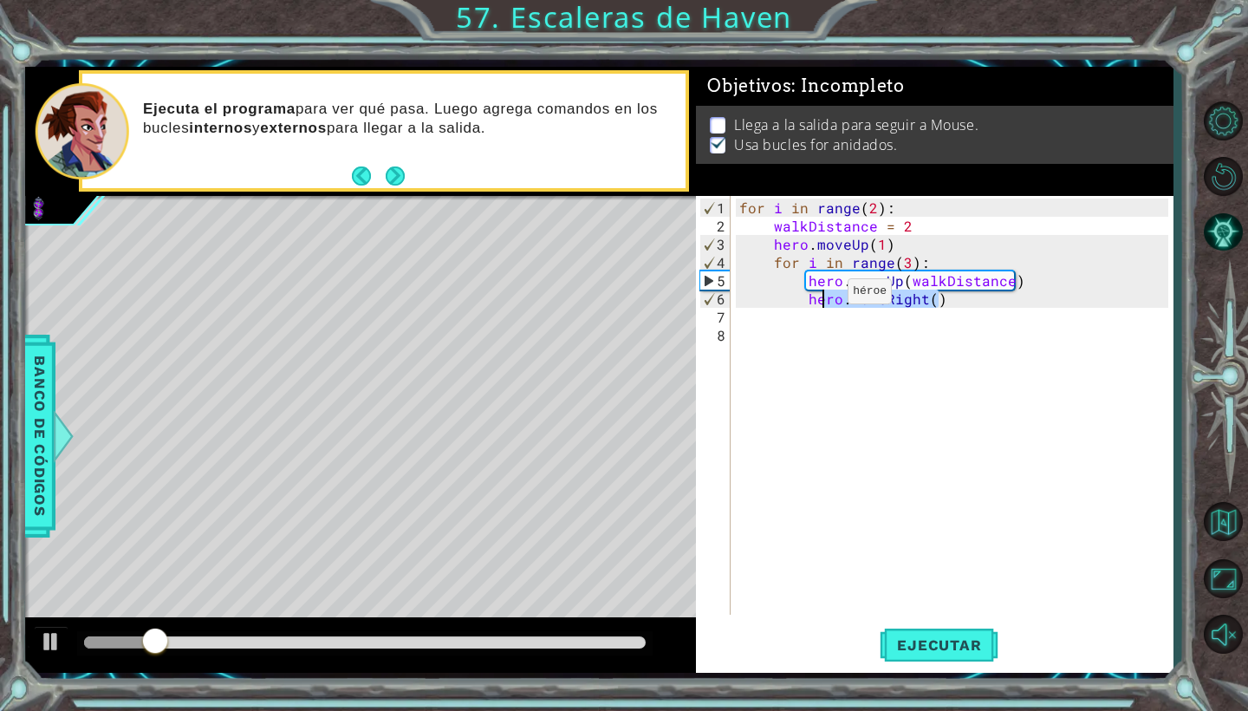
drag, startPoint x: 945, startPoint y: 303, endPoint x: 809, endPoint y: 297, distance: 136.2
click at [809, 297] on div "for i in range ( 2 ) : walkDistance = 2 hero . moveUp ( 1 ) for i in range ( 3 …" at bounding box center [956, 425] width 441 height 455
type textarea "hero.moveRight()"
click at [931, 258] on div "for i in range ( 2 ) : walkDistance = 2 hero . moveUp ( 1 ) for i in range ( 3 …" at bounding box center [956, 425] width 441 height 455
type textarea "for i in range(3):"
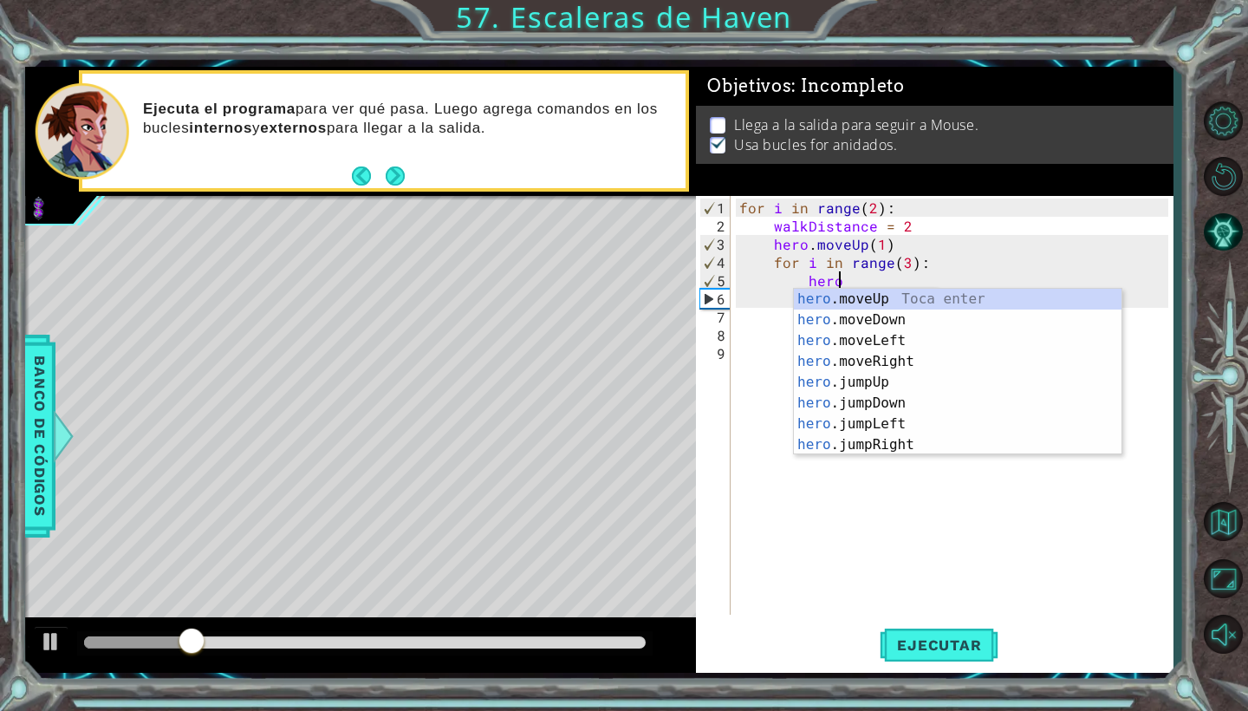
scroll to position [0, 6]
click at [918, 357] on div "hero.m oveUp Toca enter hero.m oveDown Toca enter hero.m oveLeft Toca enter her…" at bounding box center [958, 393] width 328 height 208
type textarea "hero.moveRight(1)"
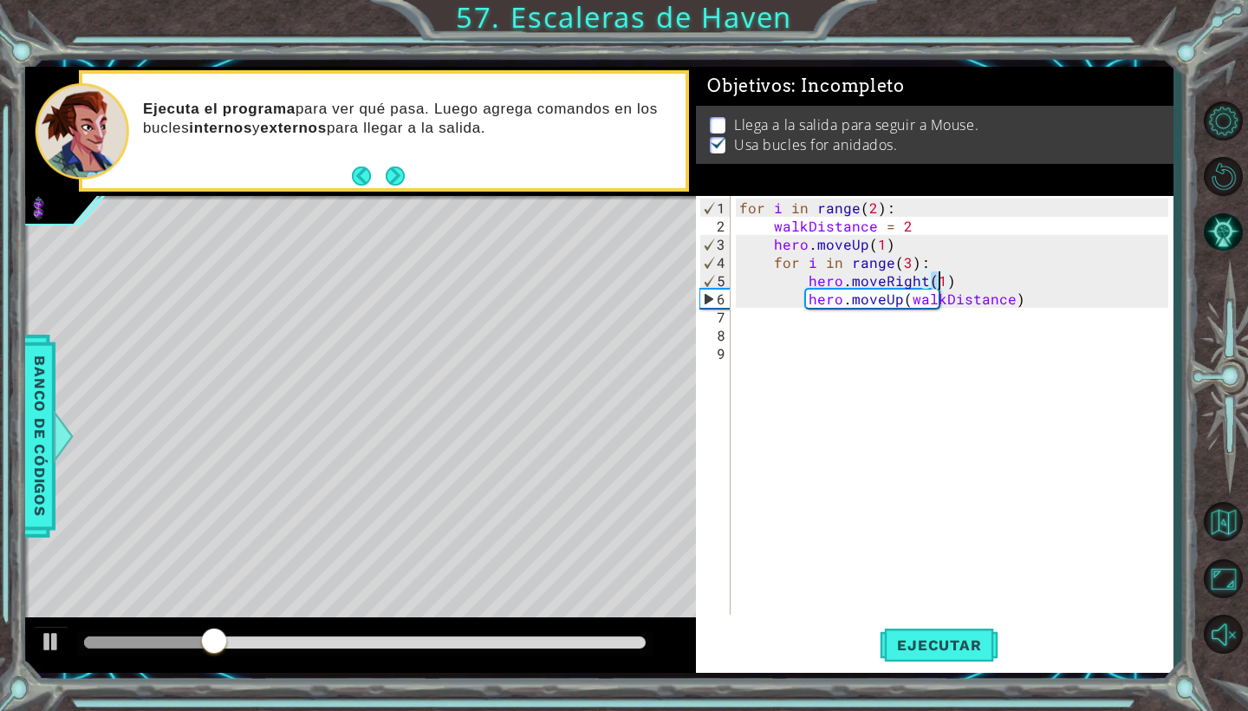
click at [901, 552] on div "for i in range ( 2 ) : walkDistance = 2 hero . moveUp ( 1 ) for i in range ( 3 …" at bounding box center [956, 425] width 441 height 455
click at [930, 652] on span "Ejecutar" at bounding box center [939, 644] width 119 height 17
click at [1019, 303] on div "for i in range ( 2 ) : walkDistance = 2 hero . moveUp ( 1 ) for i in range ( 3 …" at bounding box center [956, 425] width 441 height 455
type textarea "hero.moveUp(walkDistance)"
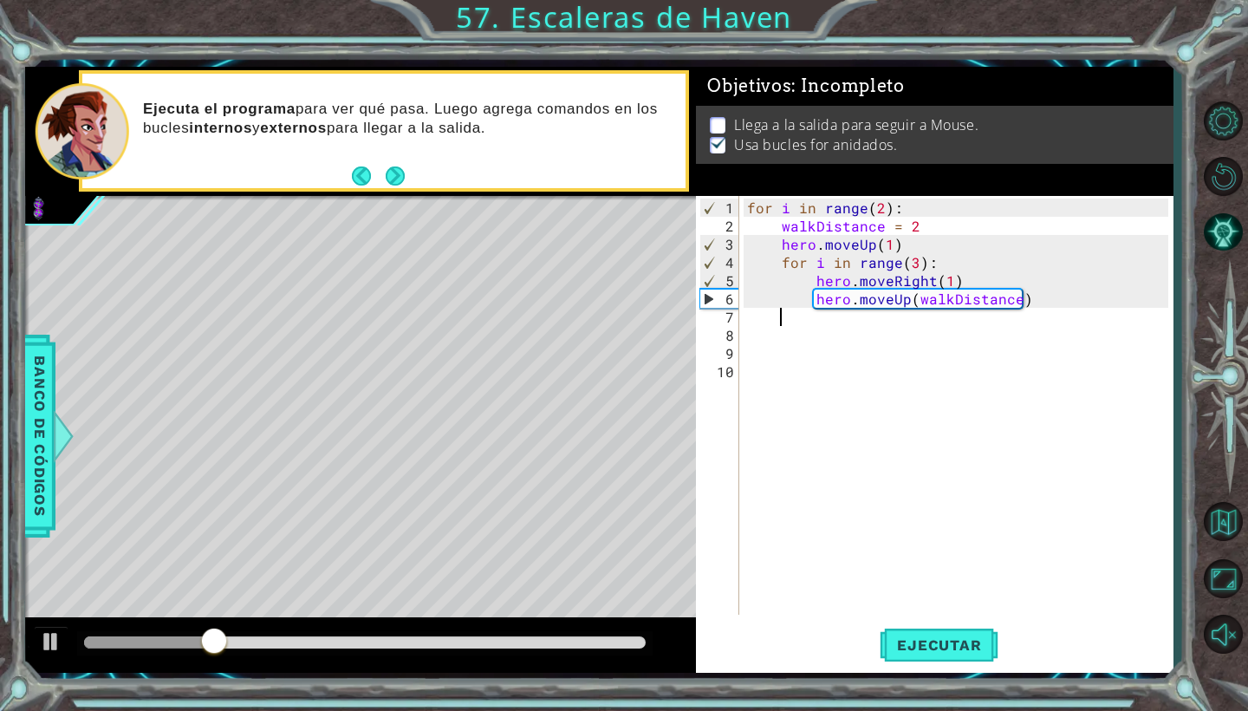
click at [923, 222] on div "for i in range ( 2 ) : walkDistance = 2 hero . moveUp ( 1 ) for i in range ( 3 …" at bounding box center [960, 425] width 433 height 455
type textarea "walkDistance = 2"
click at [1219, 162] on button "Reiniciar nivel" at bounding box center [1223, 176] width 50 height 50
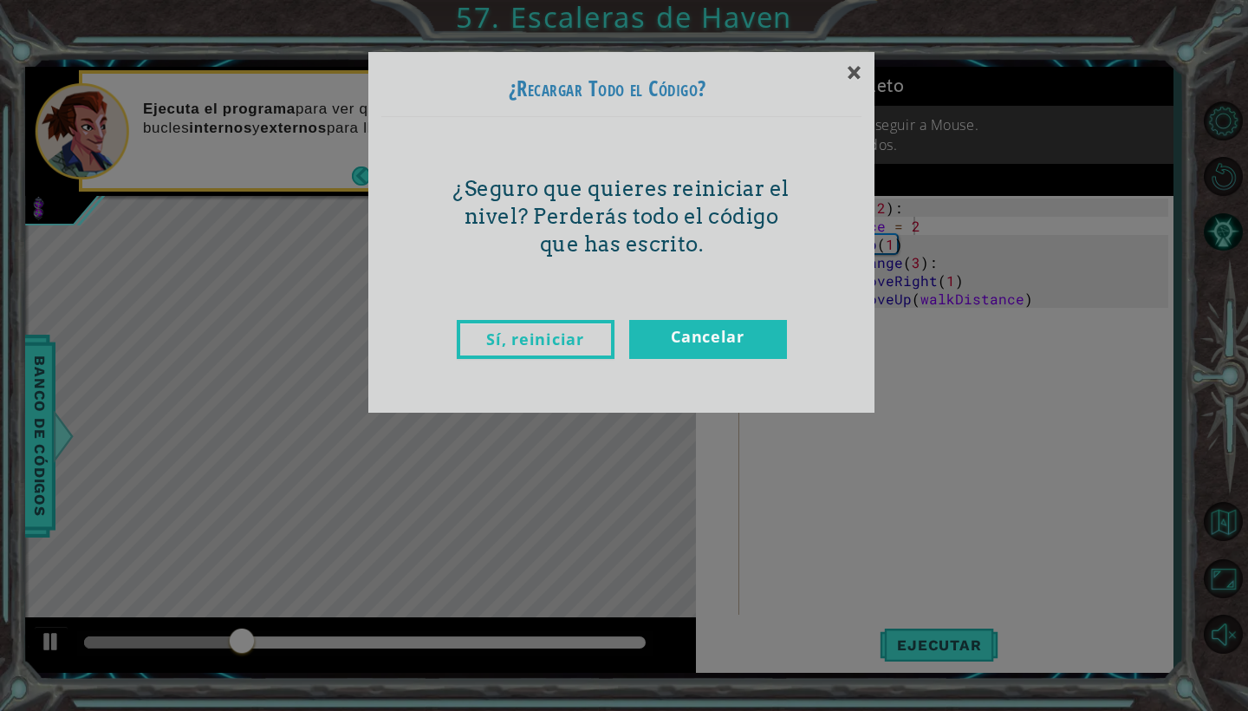
click at [587, 339] on link "Sí, reiniciar" at bounding box center [536, 339] width 158 height 39
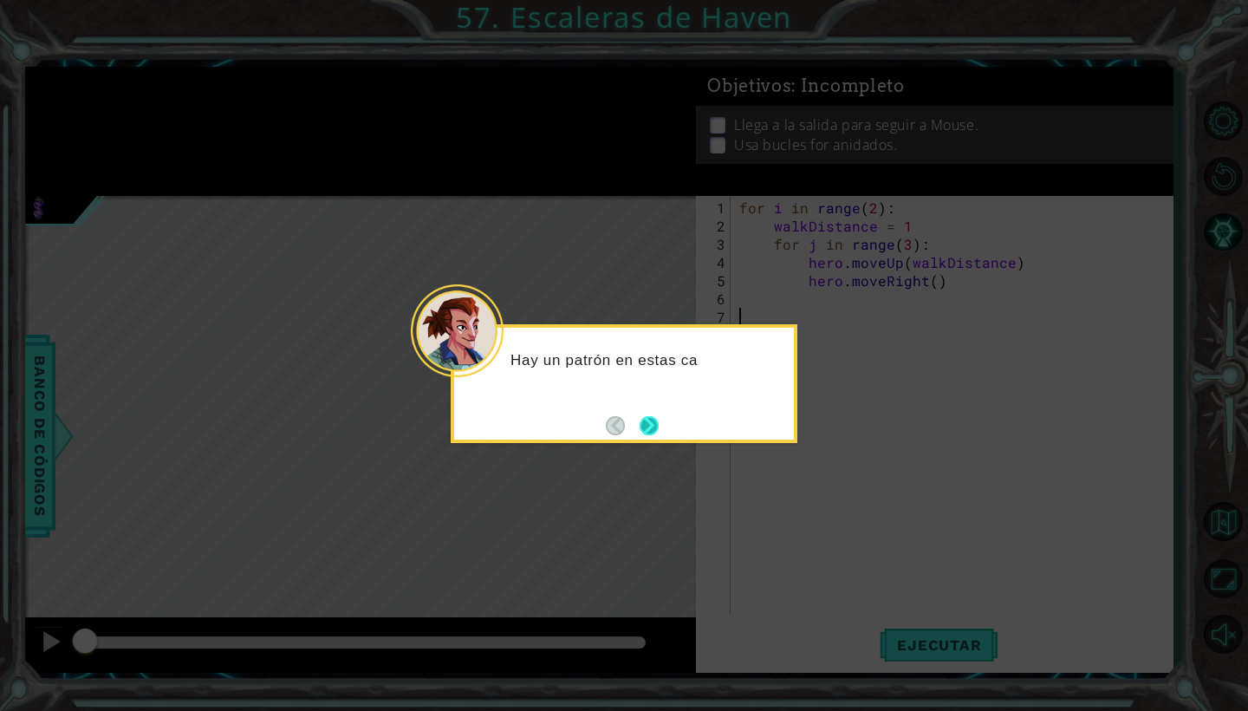
click at [659, 416] on button "Next" at bounding box center [649, 425] width 19 height 19
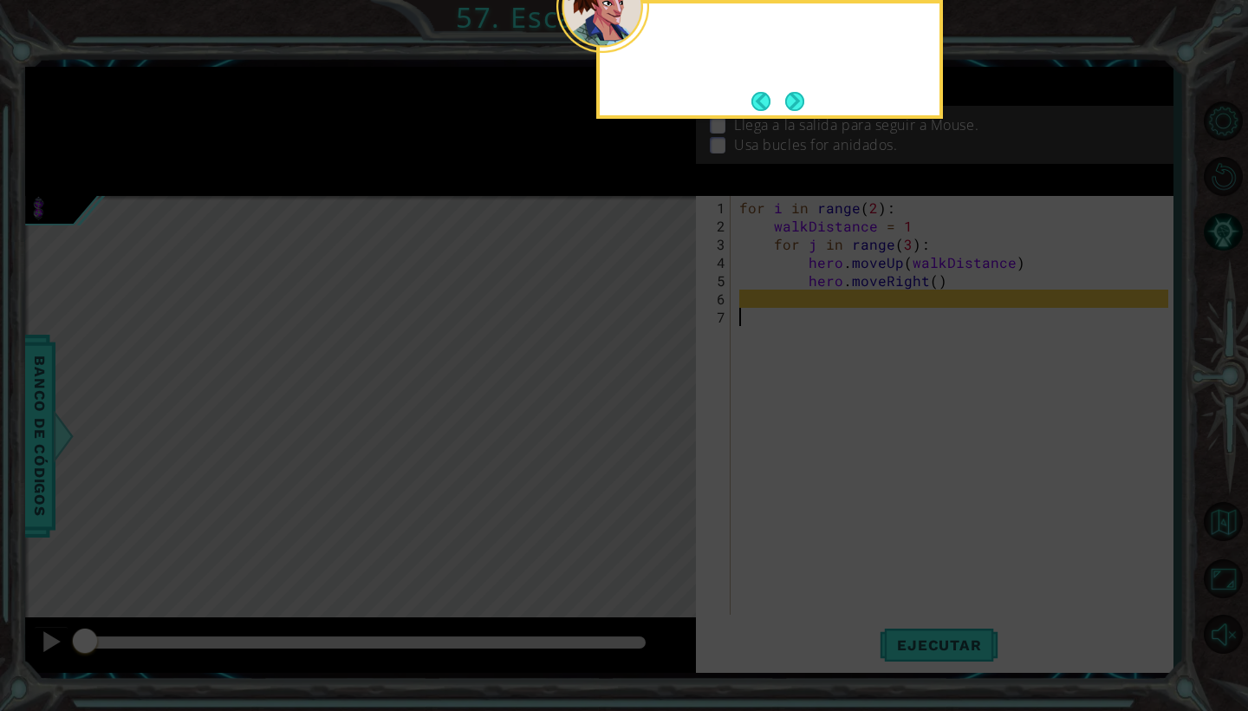
click at [660, 414] on icon at bounding box center [624, 355] width 1248 height 711
click at [787, 92] on button "Next" at bounding box center [794, 101] width 19 height 19
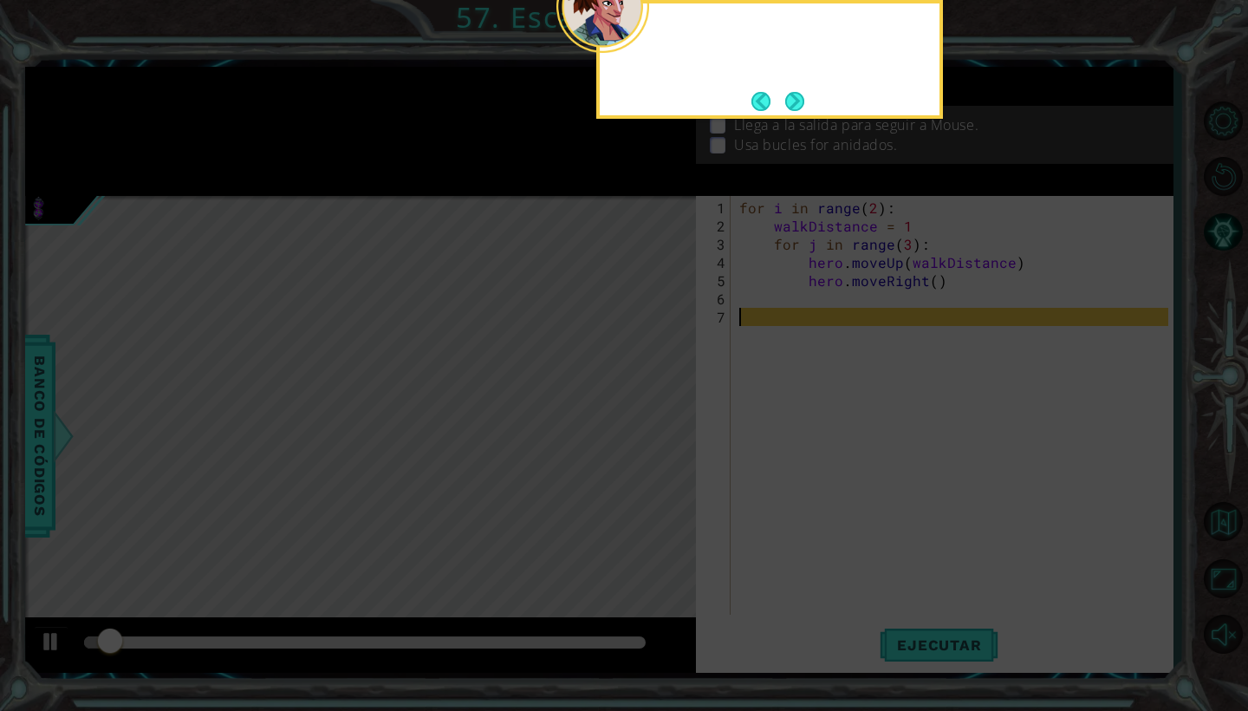
click at [787, 90] on footer at bounding box center [777, 101] width 53 height 26
click at [787, 92] on button "Next" at bounding box center [794, 101] width 19 height 19
click at [787, 90] on span "Objetivos : Incompleto" at bounding box center [806, 86] width 198 height 22
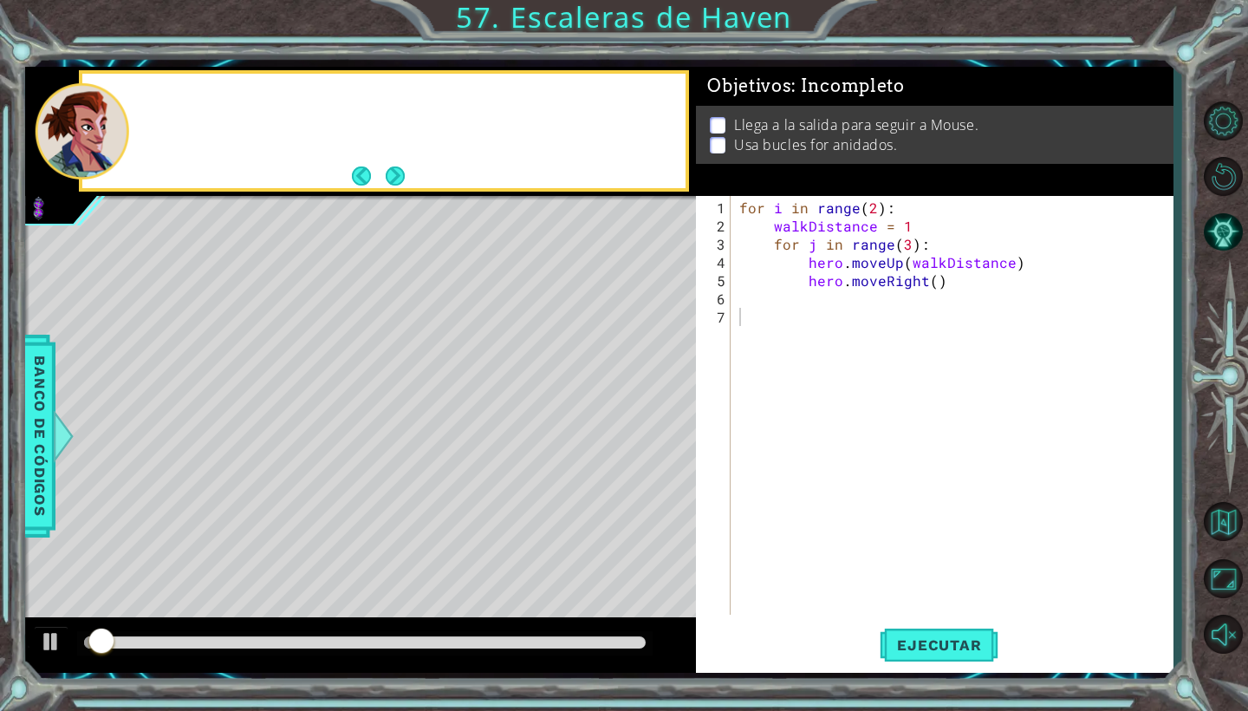
click at [787, 90] on span "Objetivos : Incompleto" at bounding box center [806, 86] width 198 height 22
click at [815, 241] on div "for i in range ( 2 ) : walkDistance = 1 for j in range ( 3 ) : hero . moveUp ( …" at bounding box center [956, 425] width 441 height 455
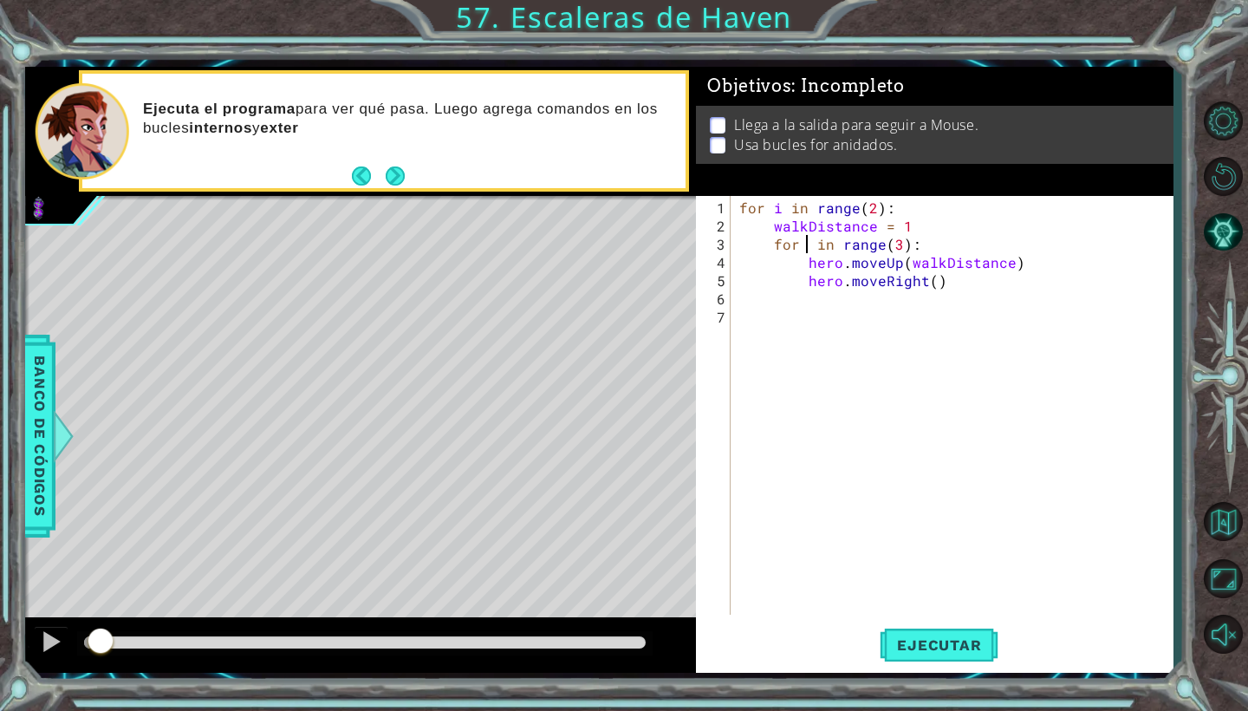
scroll to position [0, 5]
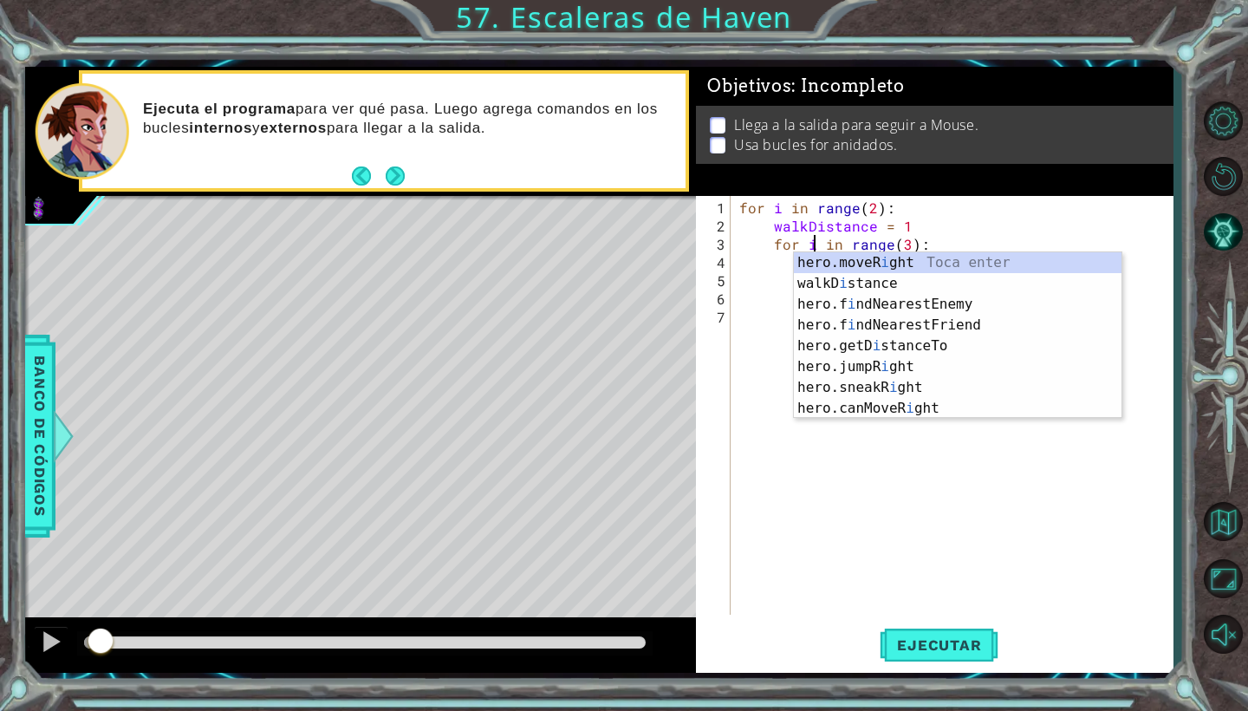
click at [1001, 207] on div "for i in range ( 2 ) : walkDistance = 1 for i in range ( 3 ) : hero . moveUp ( …" at bounding box center [956, 425] width 441 height 455
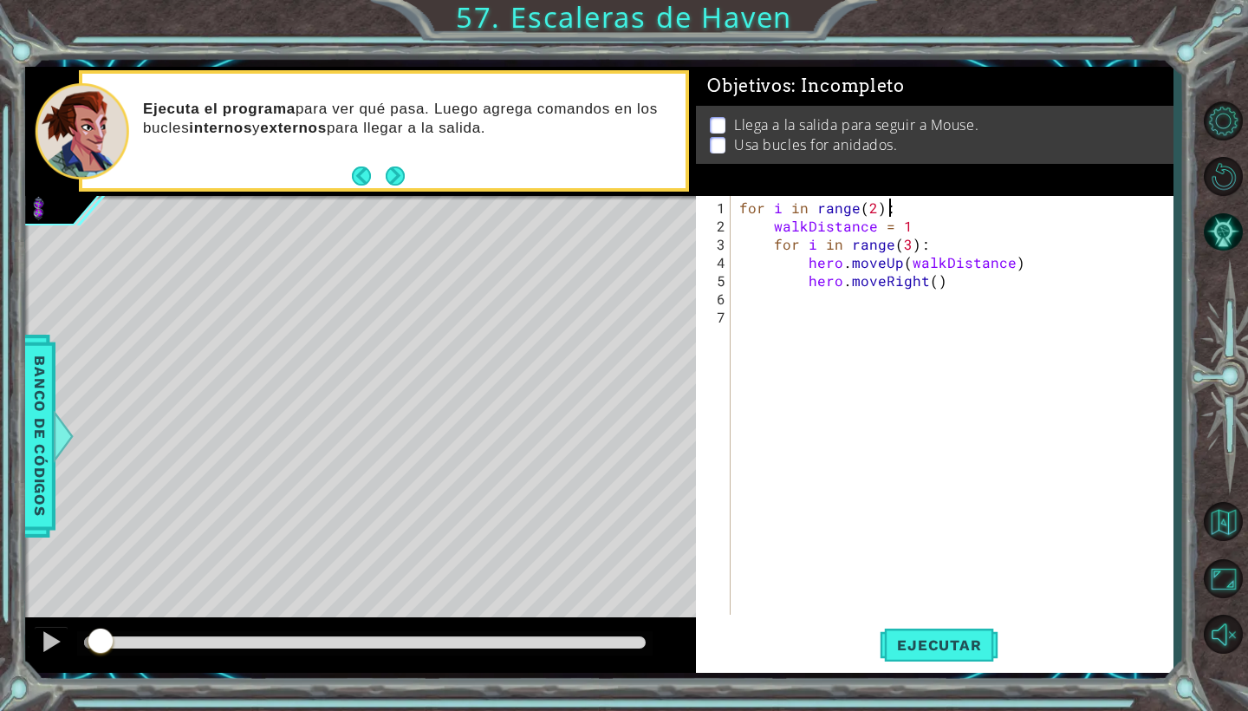
click at [1005, 257] on div "for i in range ( 2 ) : walkDistance = 1 for i in range ( 3 ) : hero . moveUp ( …" at bounding box center [956, 425] width 441 height 455
click at [963, 286] on div "for i in range ( 2 ) : walkDistance = 1 for i in range ( 3 ) : hero . moveUp ( …" at bounding box center [956, 425] width 441 height 455
type textarea "hero.moveRight()"
type textarea "walkDistance = walkDistance"
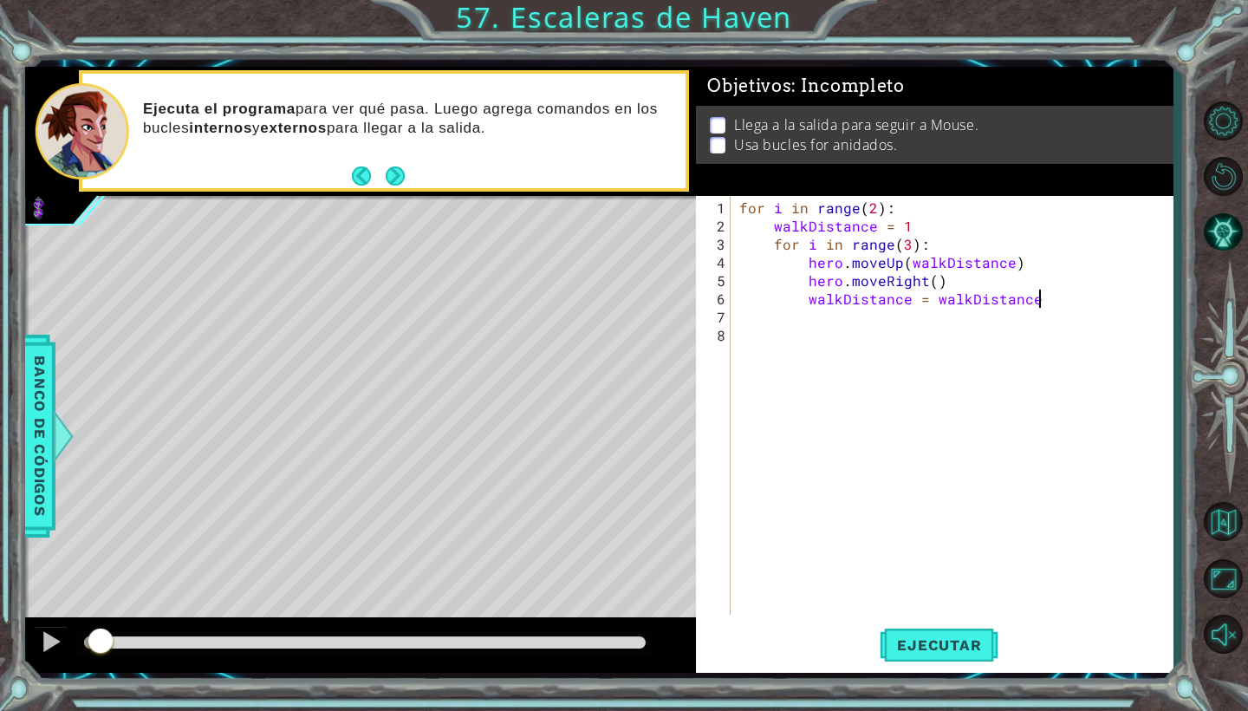
scroll to position [0, 18]
type textarea "walkDistance = walkDistance + 1"
click at [946, 637] on span "Ejecutar" at bounding box center [939, 644] width 119 height 17
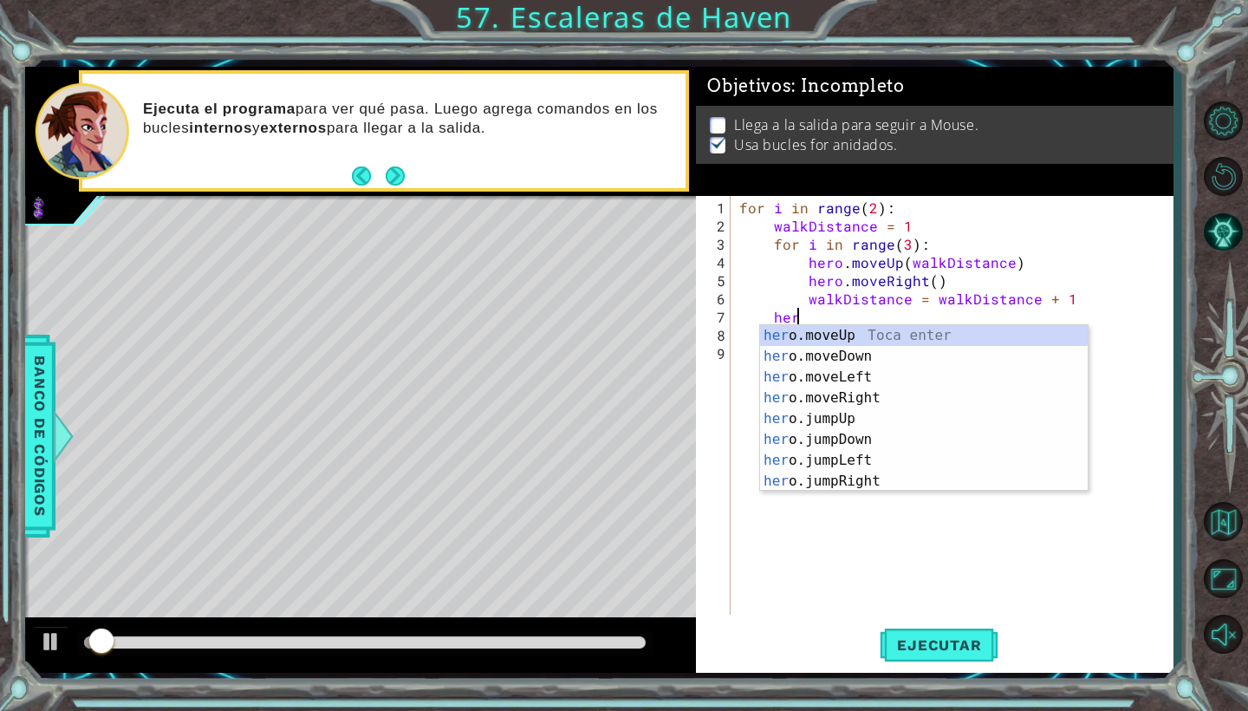
scroll to position [0, 3]
click at [874, 361] on div "hero. moveUp Toca enter hero. moveDown Toca enter hero. moveLeft Toca enter her…" at bounding box center [924, 429] width 328 height 208
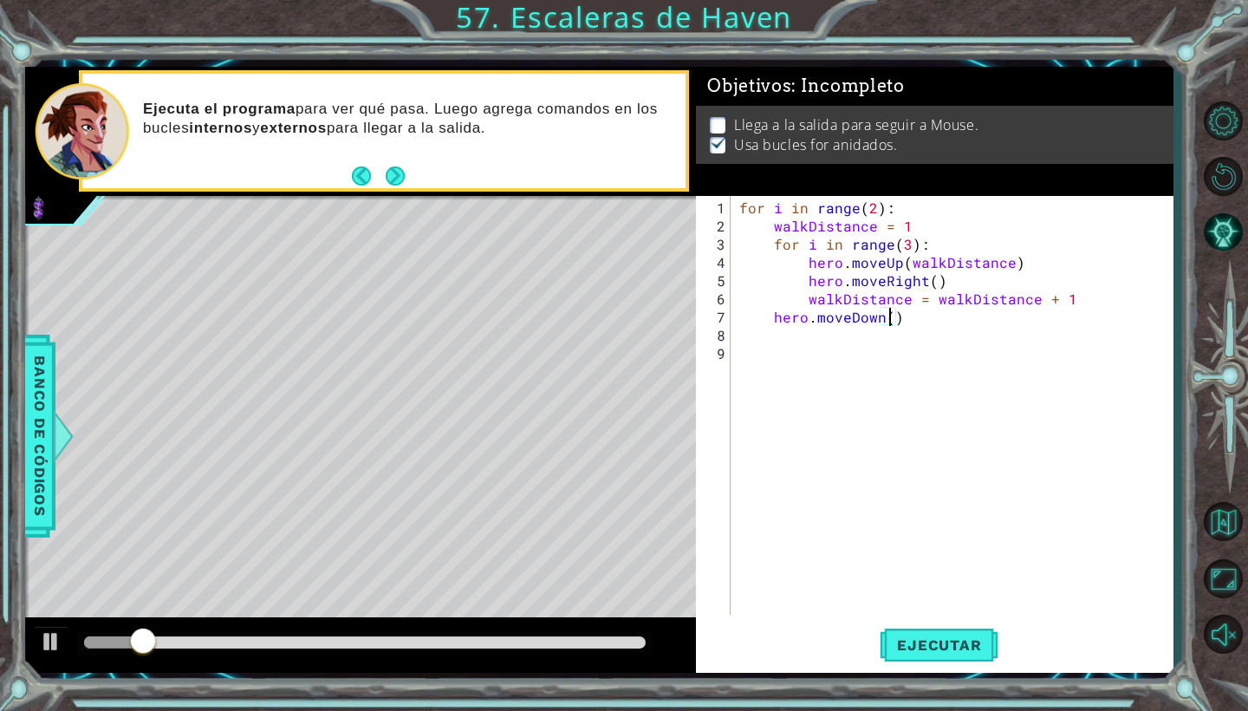
type textarea "hero.moveDown(6)"
click at [927, 320] on div "for i in range ( 2 ) : walkDistance = 1 for i in range ( 3 ) : hero . moveUp ( …" at bounding box center [956, 425] width 441 height 455
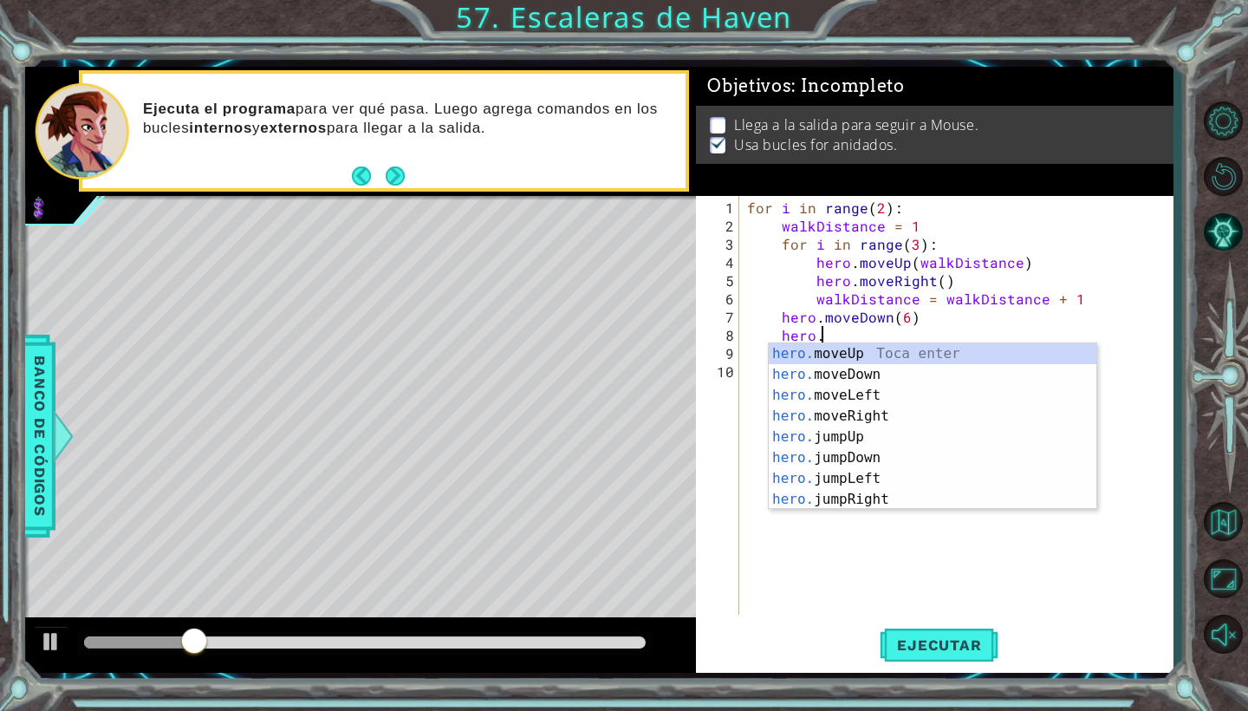
scroll to position [0, 4]
click at [891, 421] on div "hero.m oveUp Toca enter hero.m oveDown Toca enter hero.m oveLeft Toca enter her…" at bounding box center [933, 447] width 328 height 208
type textarea "hero.moveRight(1)"
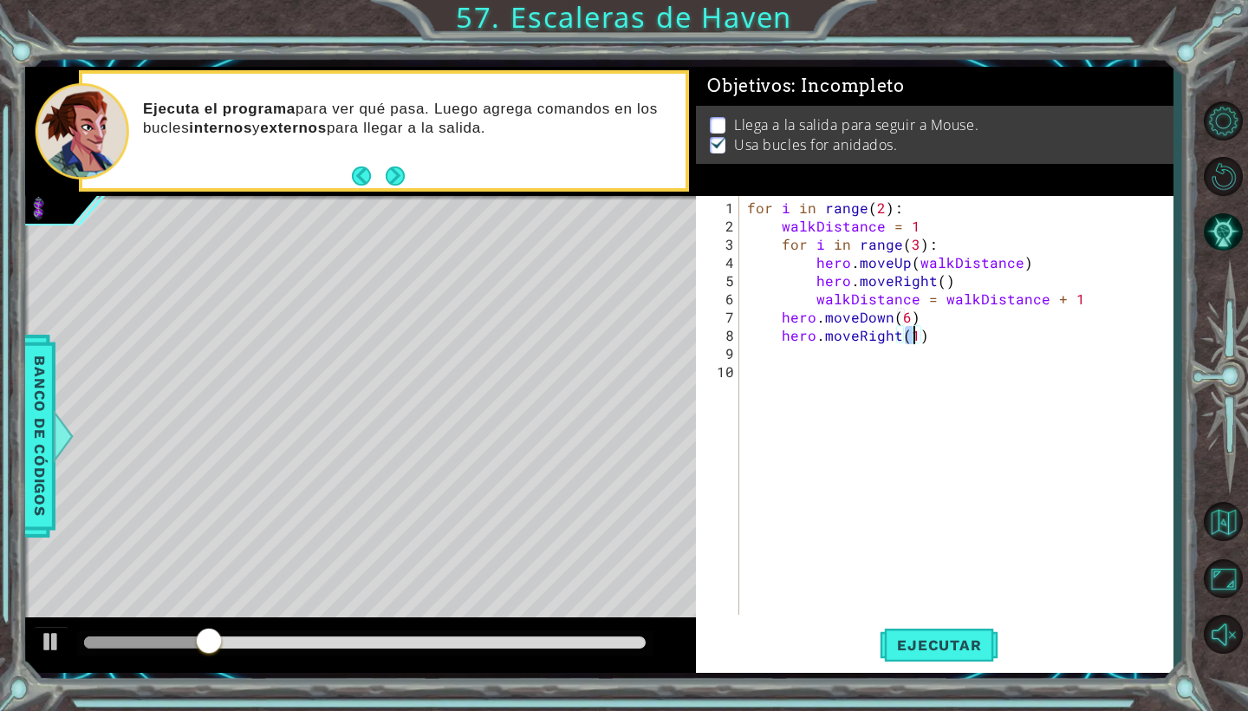
click at [909, 537] on div "for i in range ( 2 ) : walkDistance = 1 for i in range ( 3 ) : hero . moveUp ( …" at bounding box center [960, 425] width 433 height 455
click at [911, 649] on span "Ejecutar" at bounding box center [939, 644] width 119 height 17
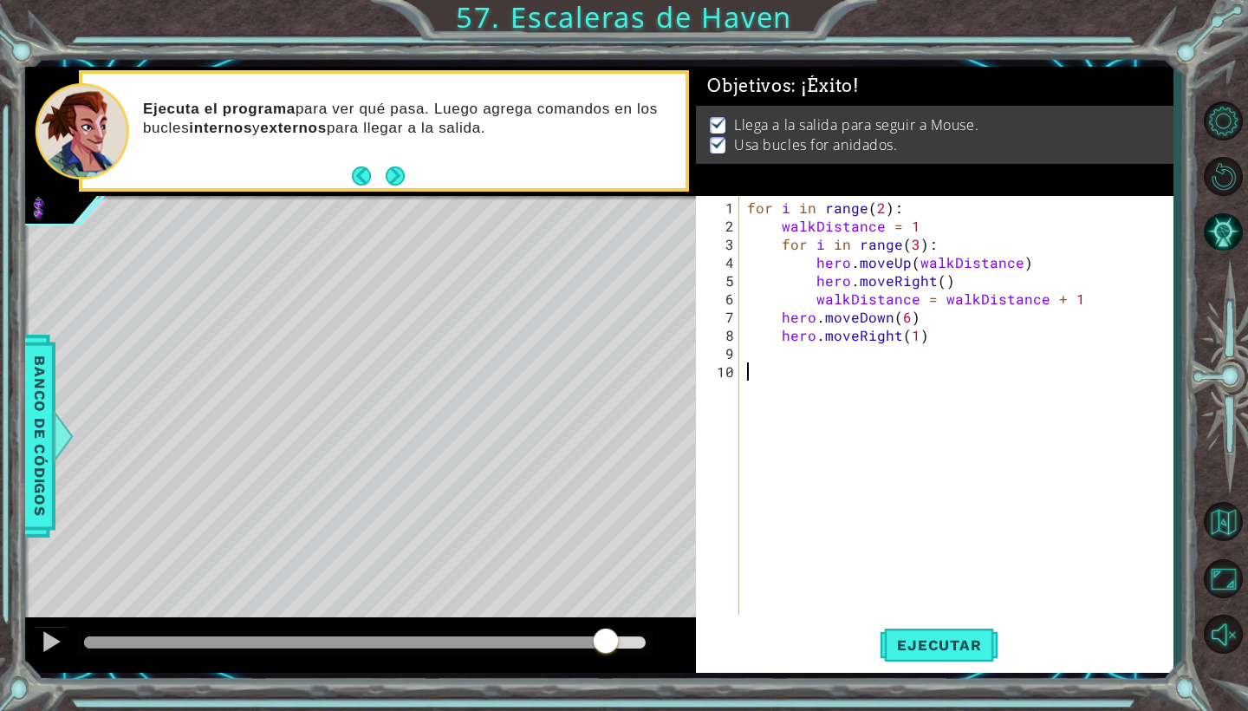
drag, startPoint x: 143, startPoint y: 648, endPoint x: 614, endPoint y: 662, distance: 470.8
click at [611, 662] on div at bounding box center [360, 644] width 671 height 55
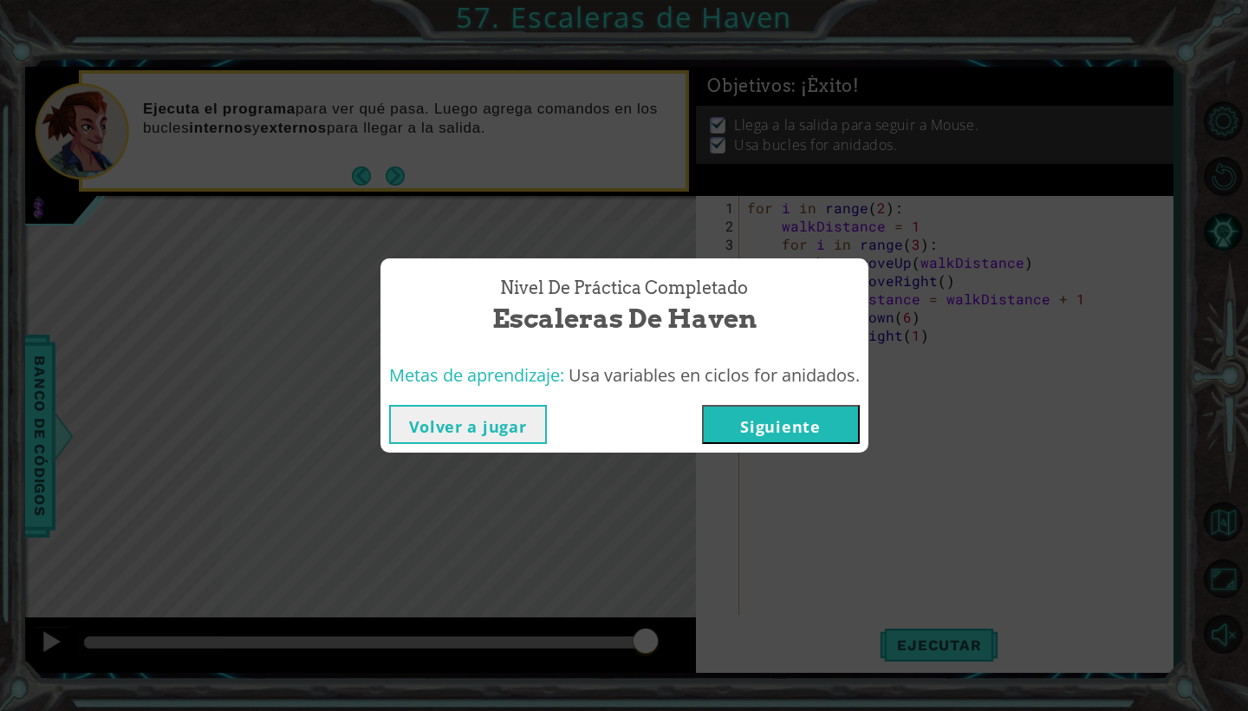
click at [759, 416] on button "Siguiente" at bounding box center [781, 424] width 158 height 39
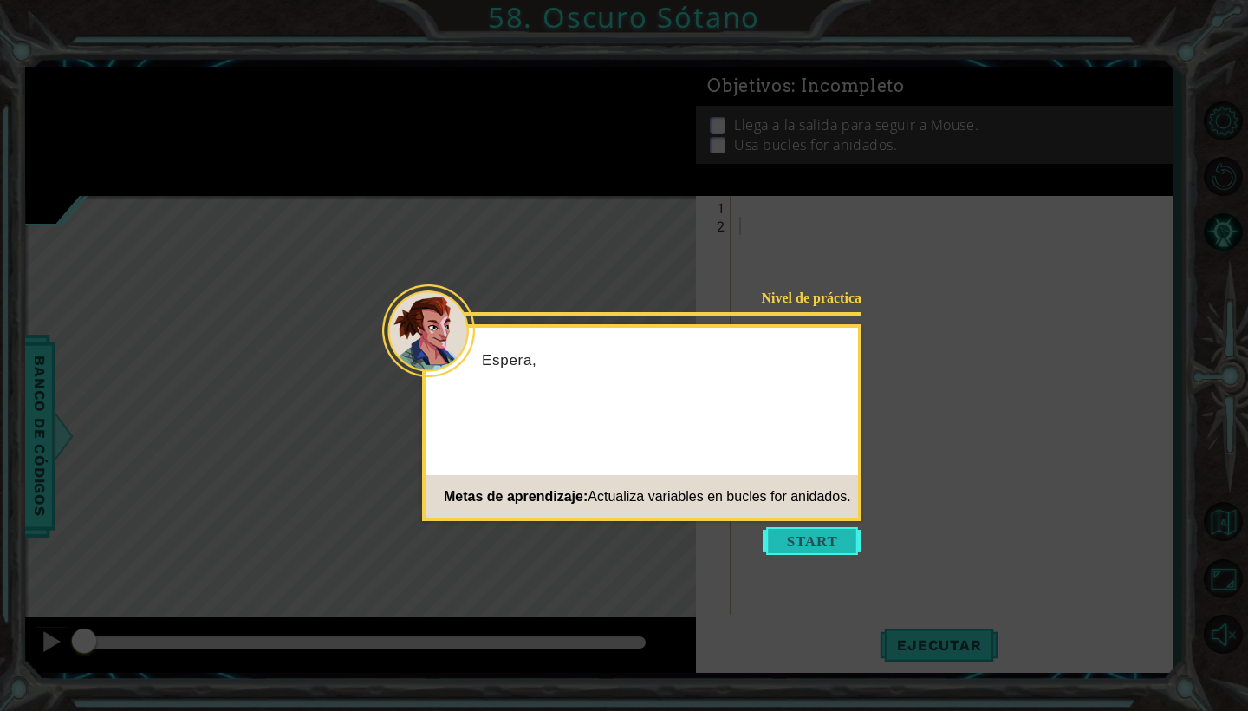
click at [825, 540] on button "Start" at bounding box center [812, 541] width 99 height 28
click at [825, 540] on icon at bounding box center [624, 355] width 1248 height 711
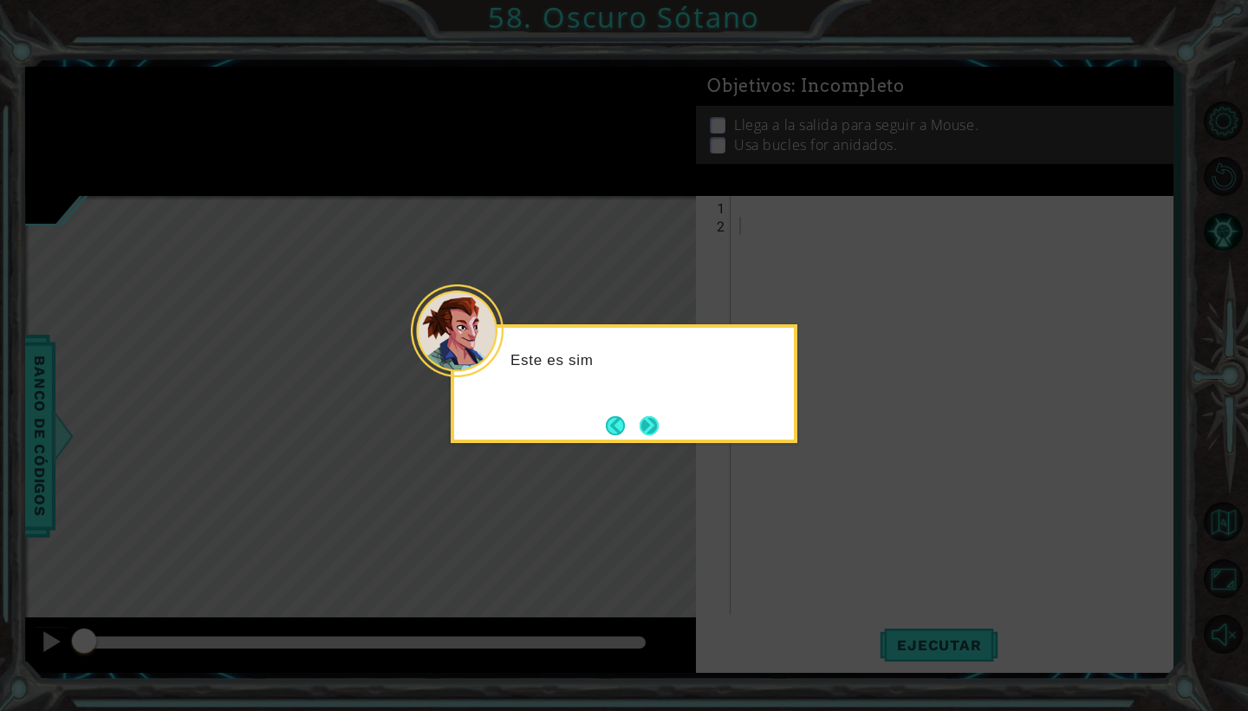
click at [645, 429] on button "Next" at bounding box center [649, 425] width 19 height 19
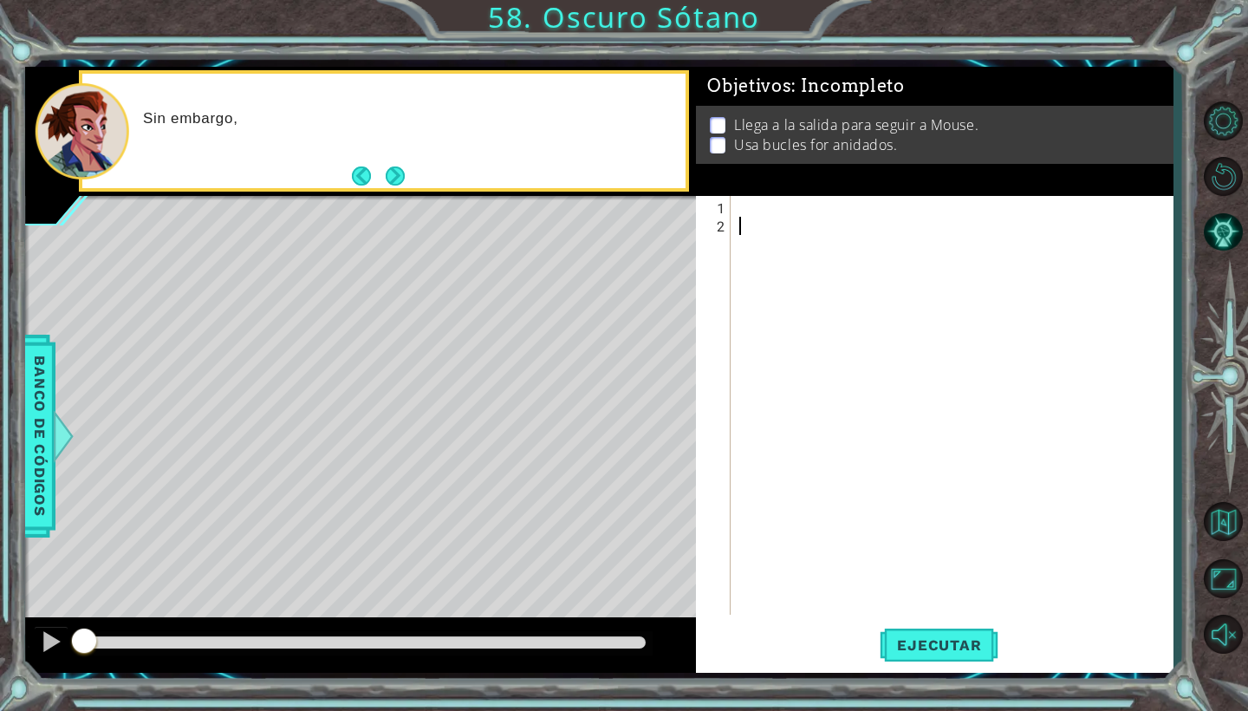
click at [744, 211] on div at bounding box center [956, 425] width 441 height 455
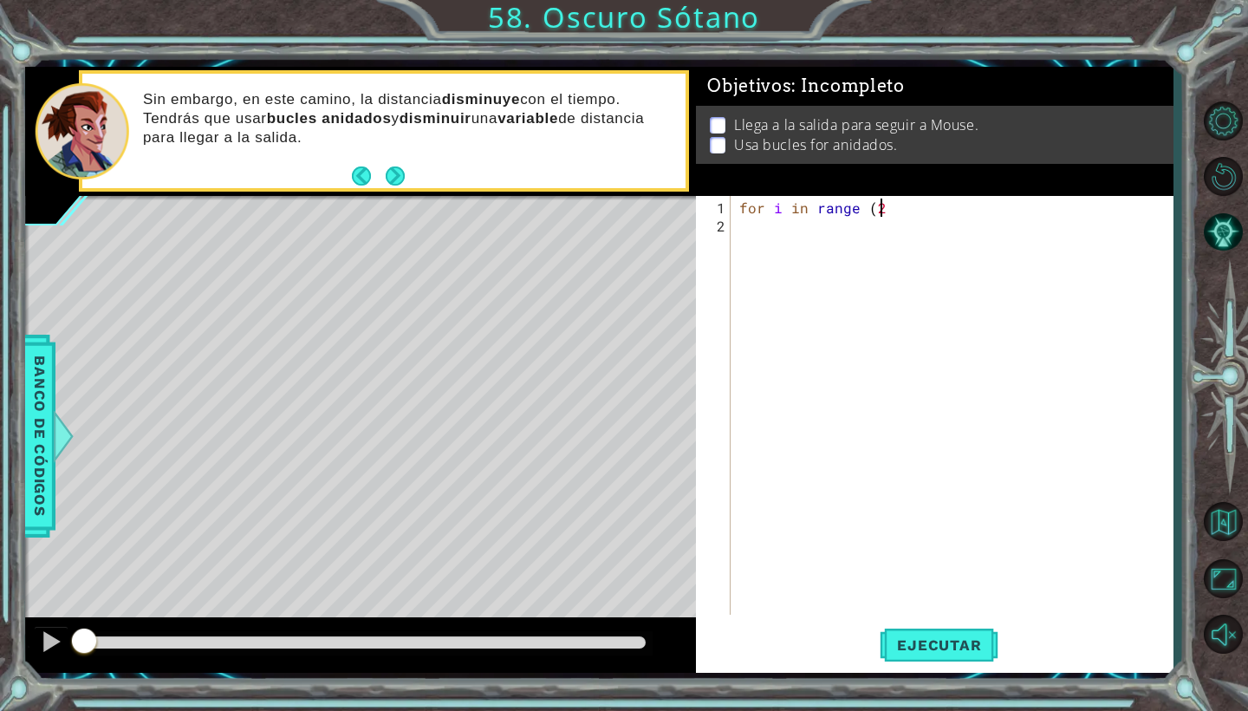
scroll to position [0, 9]
type textarea "for i in range (2):"
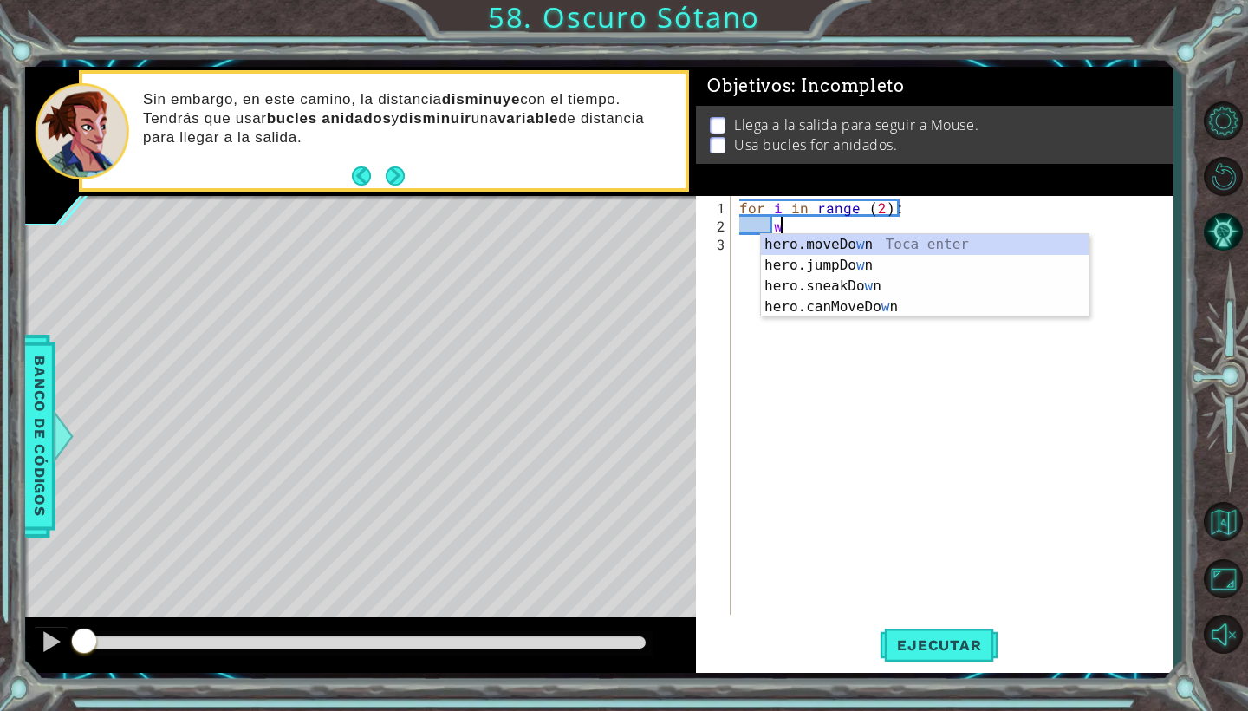
scroll to position [0, 3]
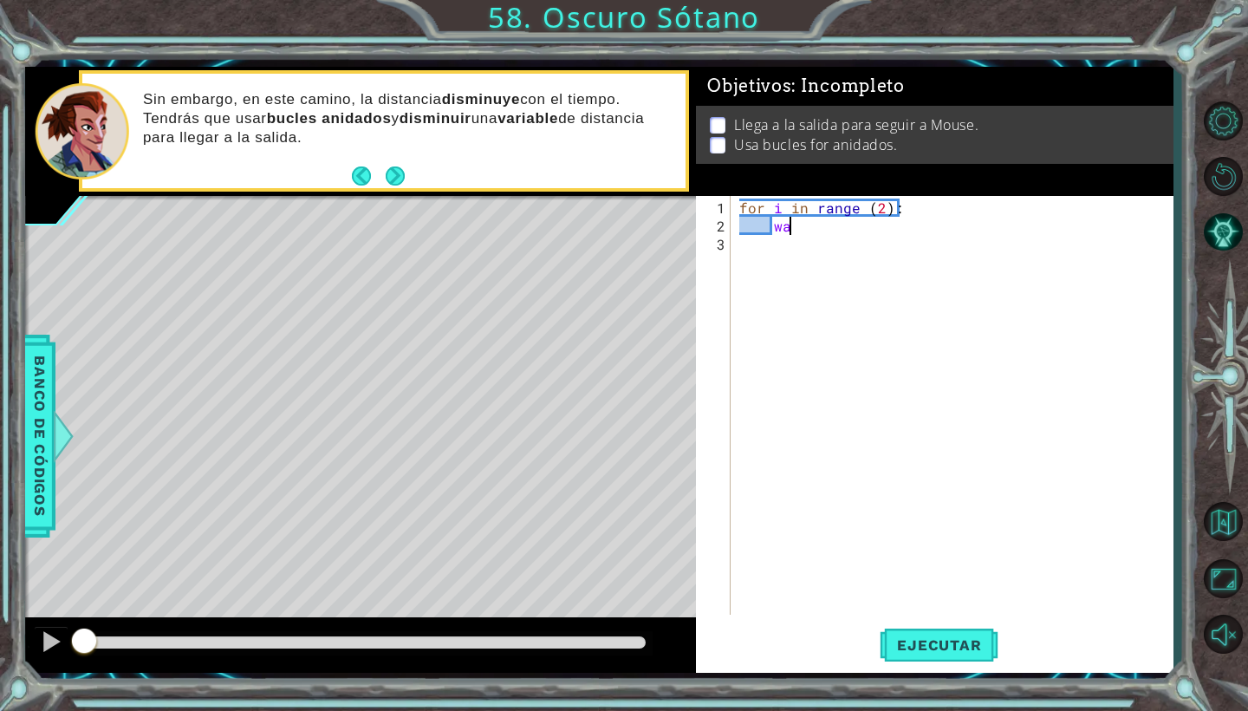
type textarea "w"
type textarea "pasos = 3"
click at [888, 244] on div "for i in range ( 2 ) : pasos = 3 for i in range ( 3 )" at bounding box center [956, 425] width 441 height 455
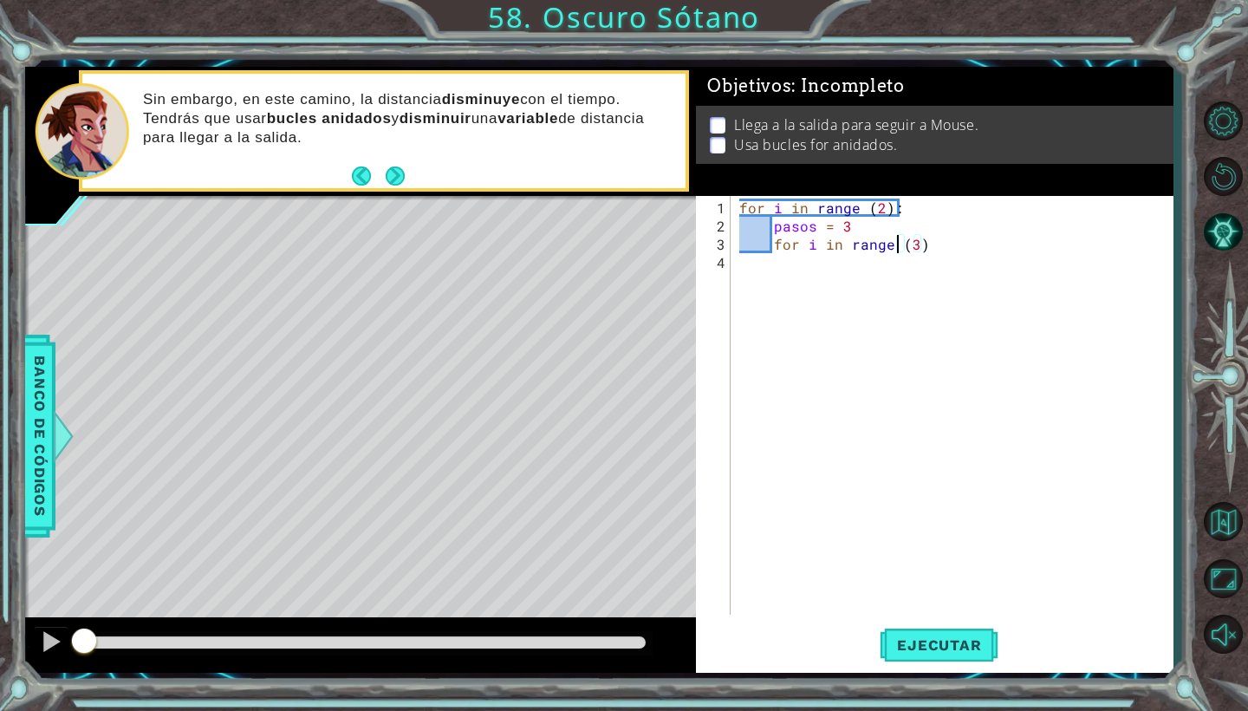
click at [934, 248] on div "for i in range ( 2 ) : pasos = 3 for i in range ( 3 )" at bounding box center [956, 425] width 441 height 455
type textarea "for i in range (3):"
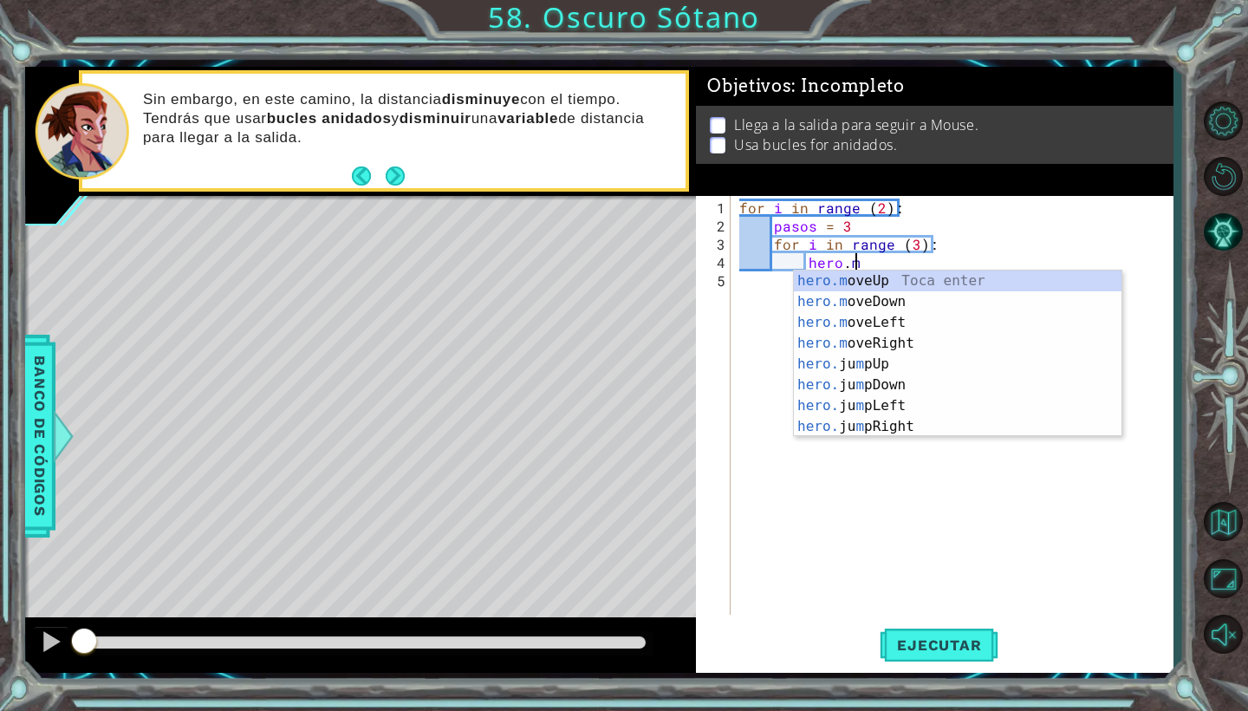
scroll to position [0, 7]
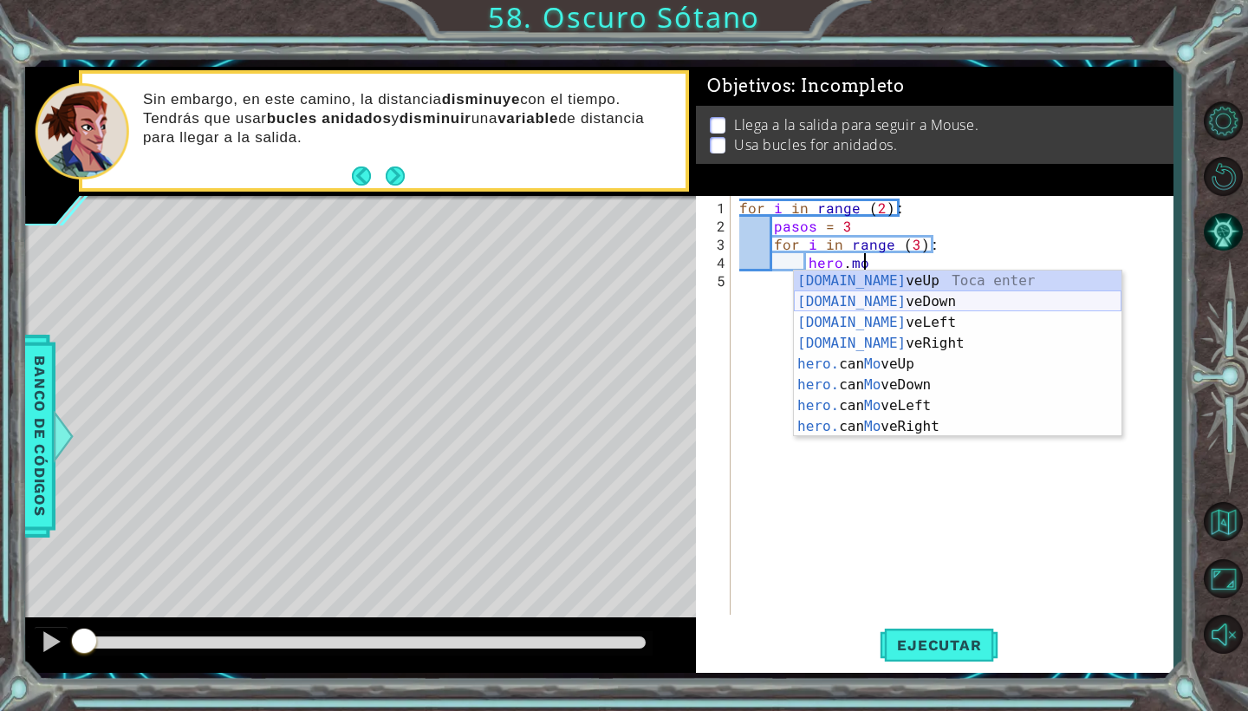
click at [913, 303] on div "[DOMAIN_NAME] veUp Toca enter [DOMAIN_NAME] veDown Toca enter [DOMAIN_NAME] veL…" at bounding box center [958, 374] width 328 height 208
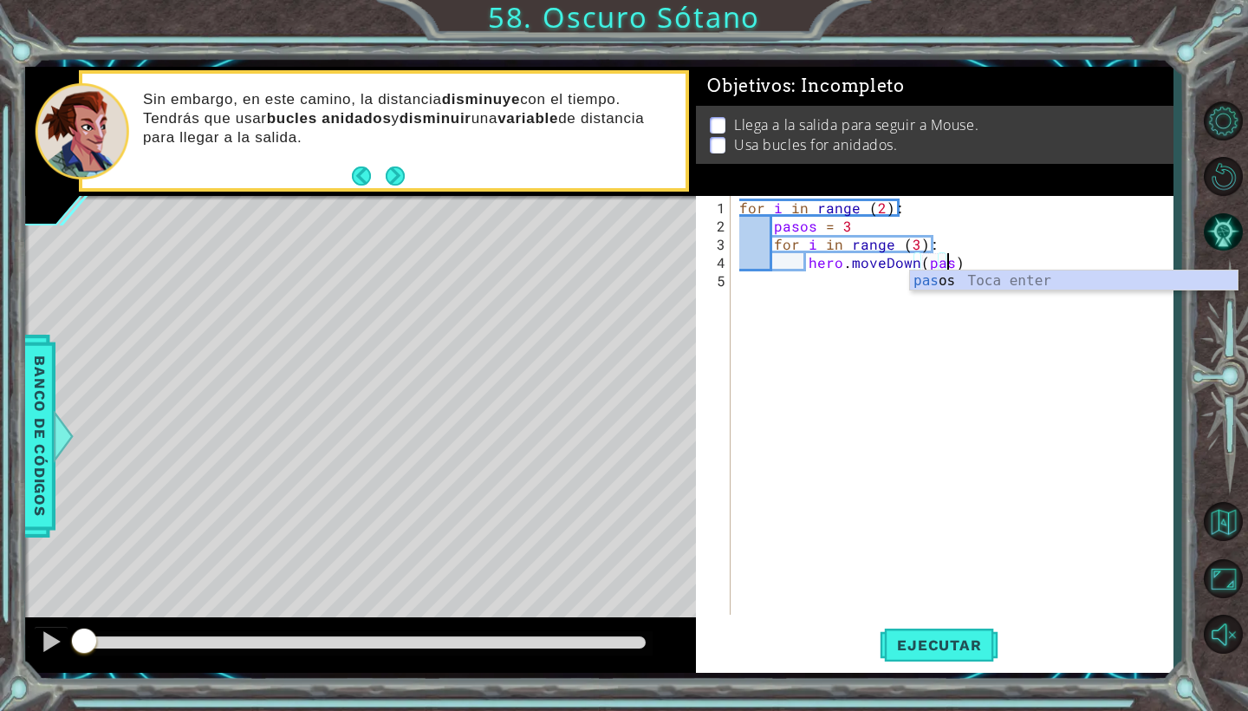
type textarea "hero.moveDown(pasos)"
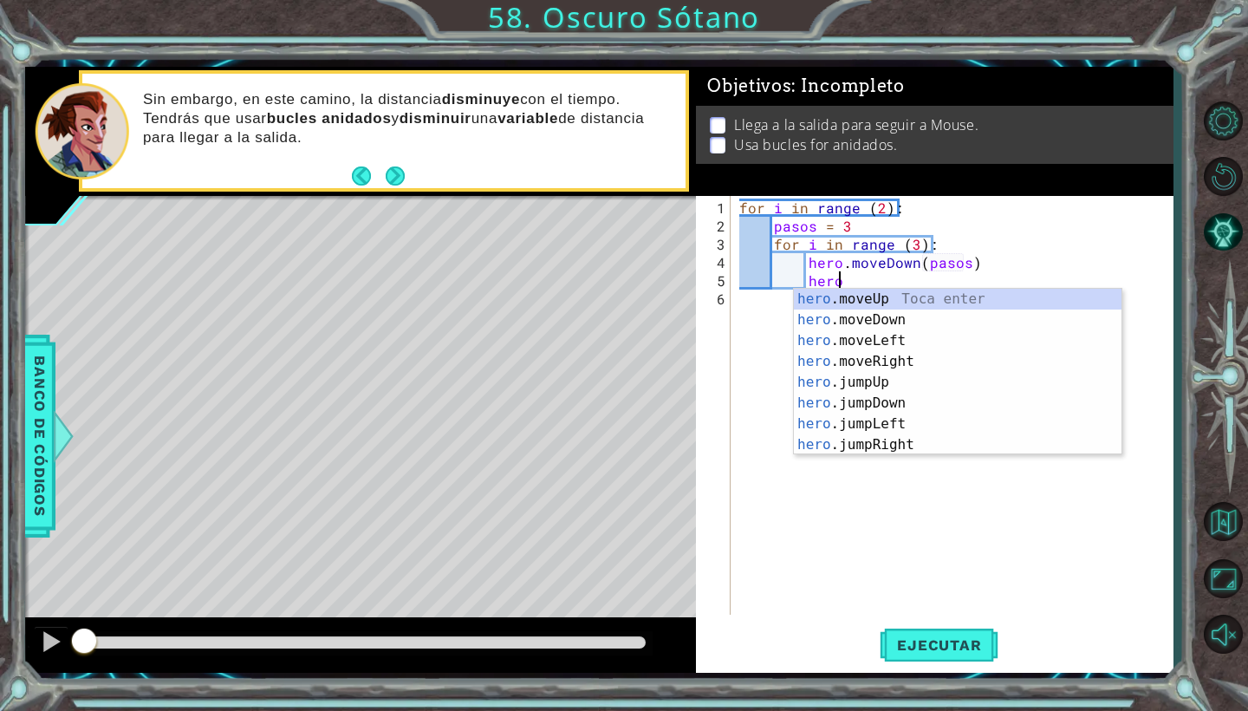
scroll to position [0, 6]
click at [956, 362] on div "hero.m oveUp Toca enter hero.m oveDown Toca enter hero.m oveLeft Toca enter her…" at bounding box center [958, 393] width 328 height 208
type textarea "hero.moveRight(1)"
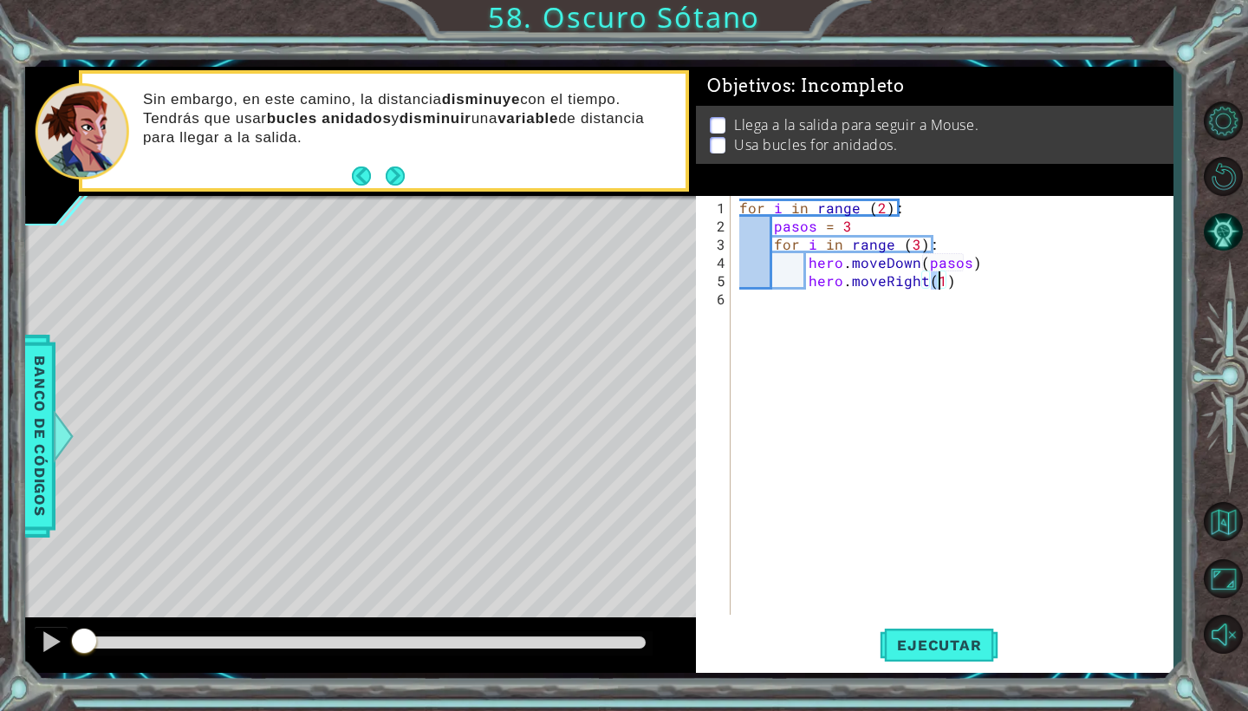
click at [966, 289] on div "for i in range ( 2 ) : pasos = 3 for i in range ( 3 ) : hero . moveDown ( pasos…" at bounding box center [956, 425] width 441 height 455
click at [942, 282] on div "for i in range ( 2 ) : pasos = 3 for i in range ( 3 ) : hero . moveDown ( pasos…" at bounding box center [956, 425] width 441 height 455
type textarea "hero.moveRight(1)"
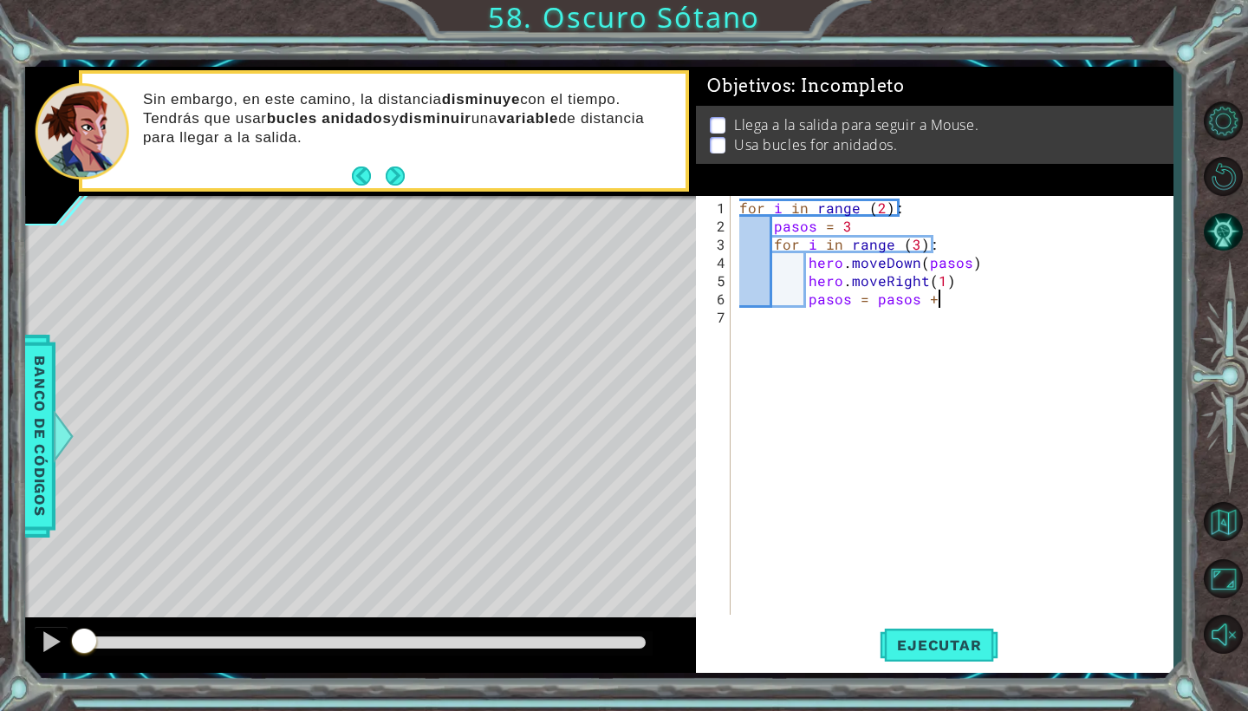
type textarea "pasos = pasos + 1"
click at [933, 298] on div "for i in range ( 2 ) : pasos = 3 for i in range ( 3 ) : hero . moveDown ( pasos…" at bounding box center [956, 425] width 441 height 455
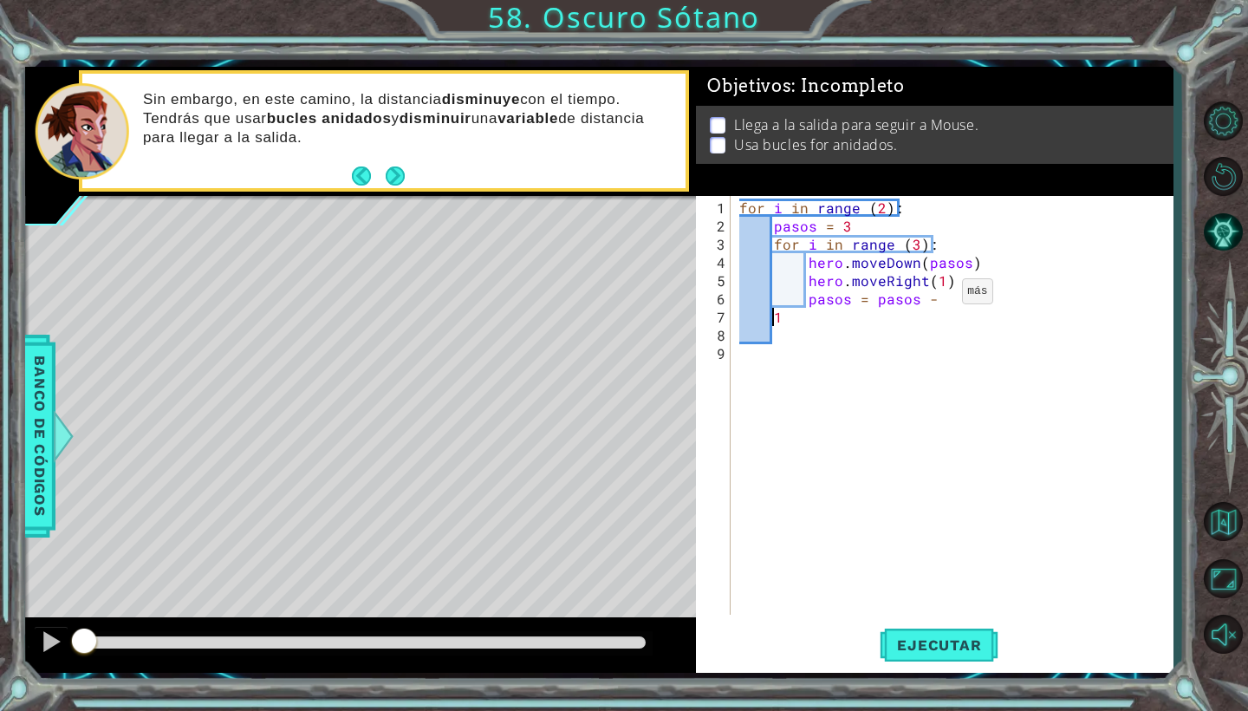
scroll to position [0, 0]
type textarea "pasos = pasos - 1"
click at [950, 296] on div "for i in range ( 2 ) : pasos = 3 for i in range ( 3 ) : hero . moveDown ( pasos…" at bounding box center [956, 425] width 441 height 455
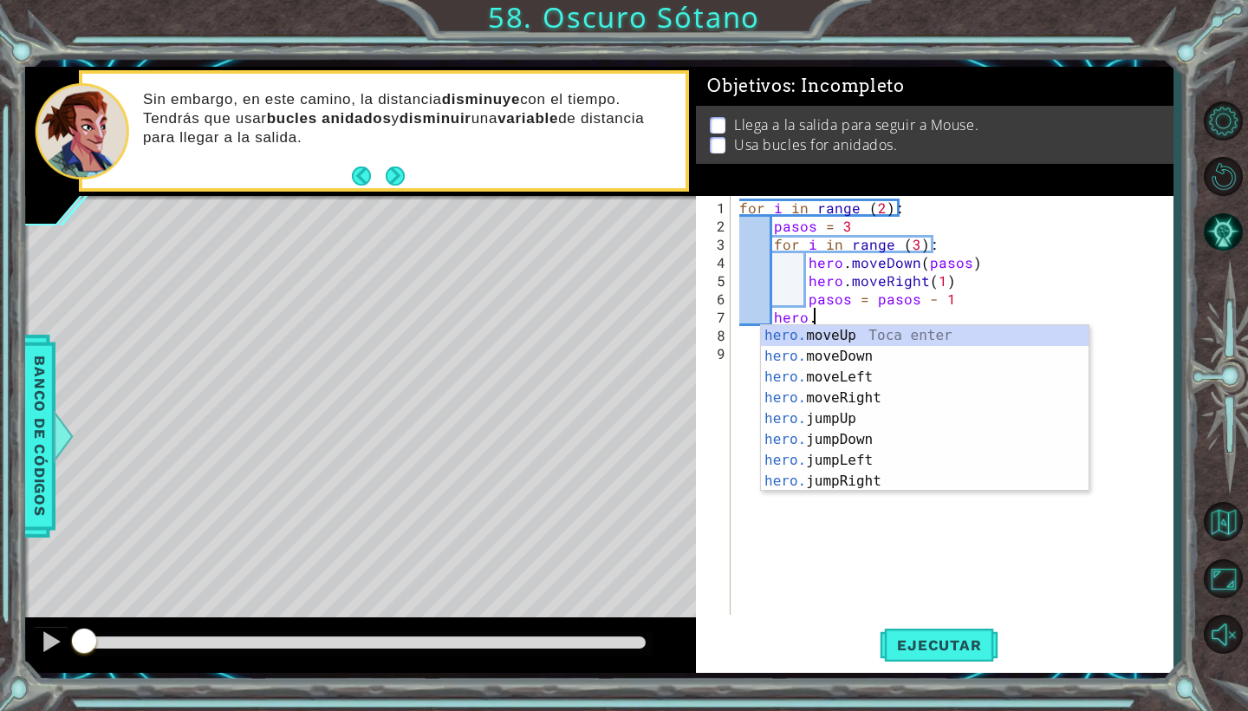
scroll to position [0, 4]
click at [844, 336] on div "hero.m oveUp Toca enter hero.m oveDown Toca enter hero.m oveLeft Toca enter her…" at bounding box center [925, 429] width 328 height 208
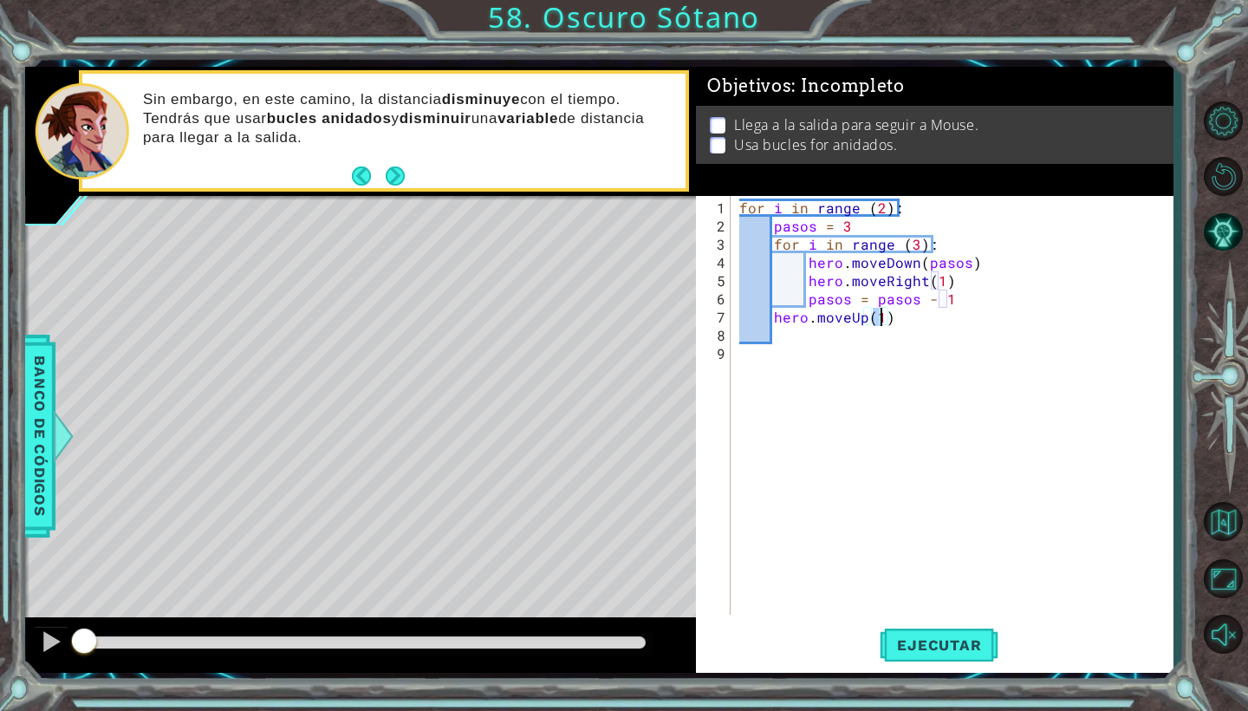
type textarea "hero.moveUp(6)"
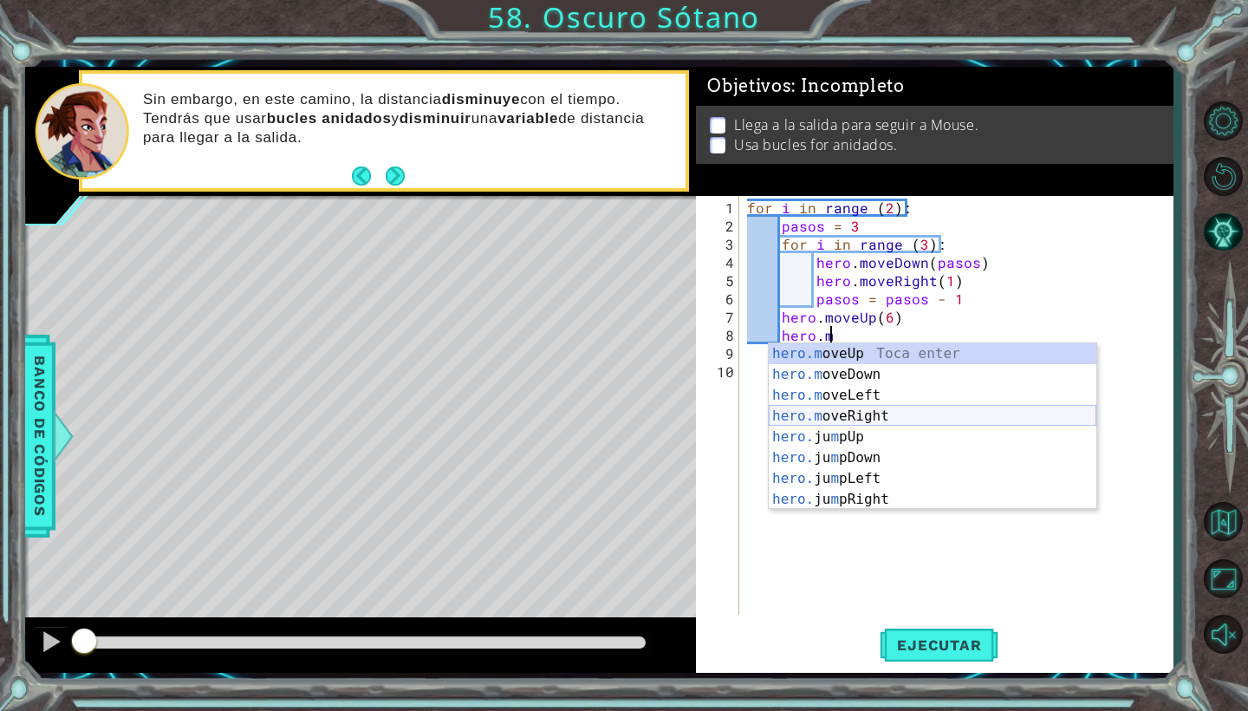
click at [860, 407] on div "hero.m oveUp Toca enter hero.m oveDown Toca enter hero.m oveLeft Toca enter her…" at bounding box center [933, 447] width 328 height 208
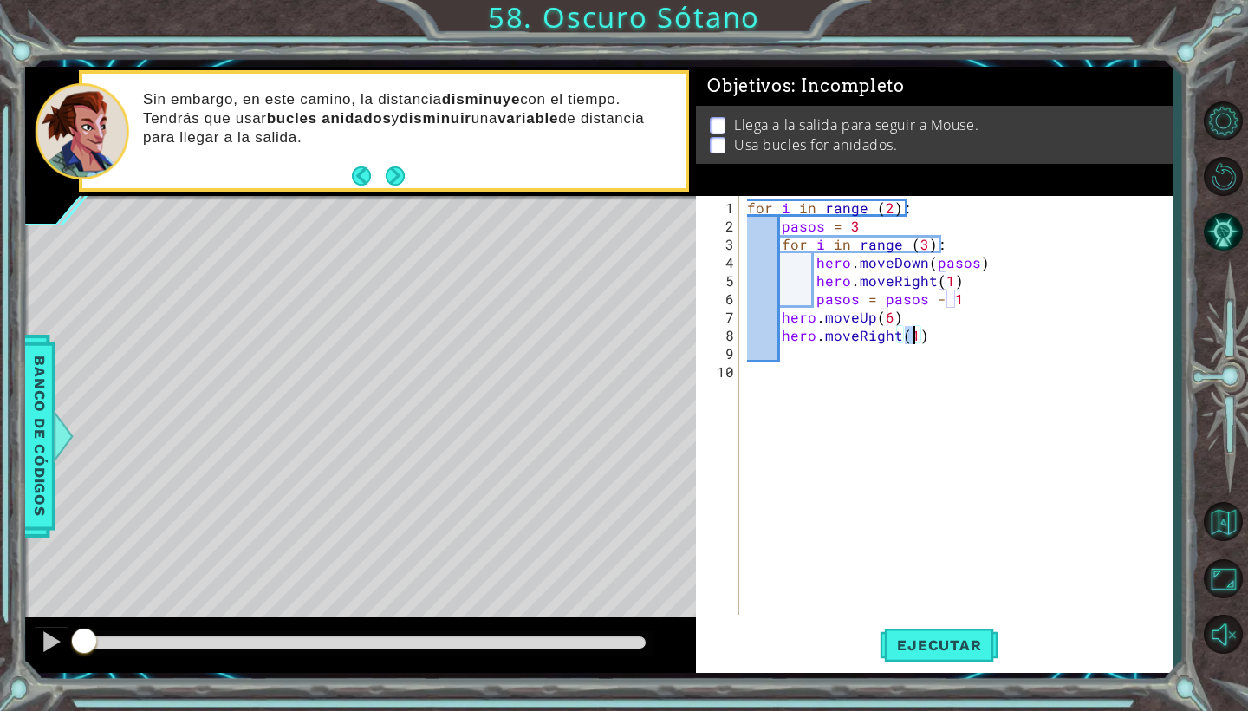
type textarea "hero.moveRight()"
click at [966, 639] on span "Ejecutar" at bounding box center [939, 644] width 119 height 17
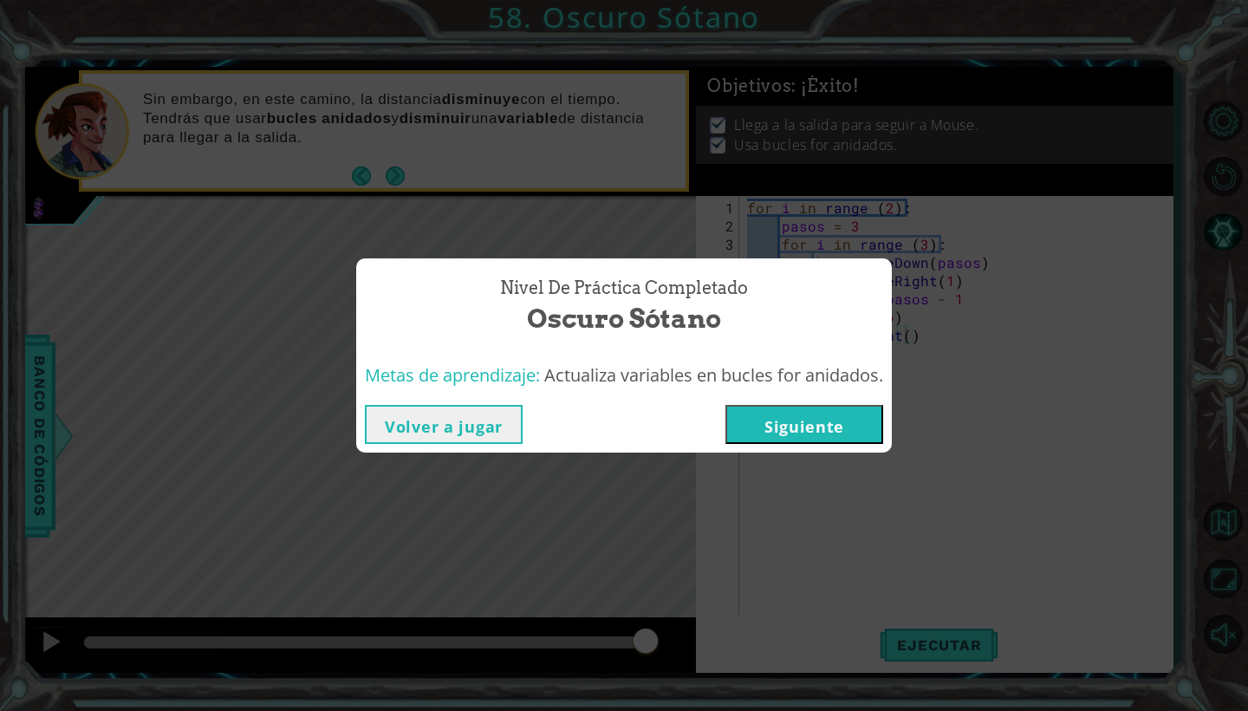
click at [831, 416] on button "Siguiente" at bounding box center [804, 424] width 158 height 39
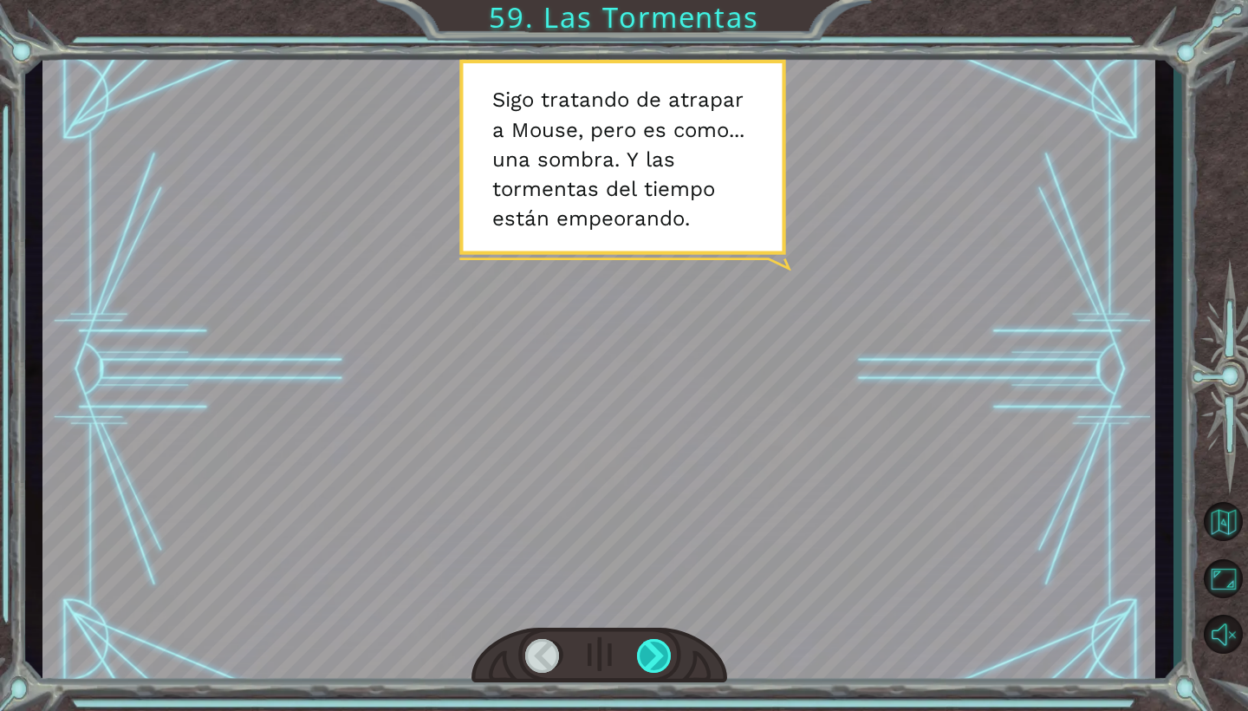
click at [647, 650] on div at bounding box center [655, 656] width 36 height 34
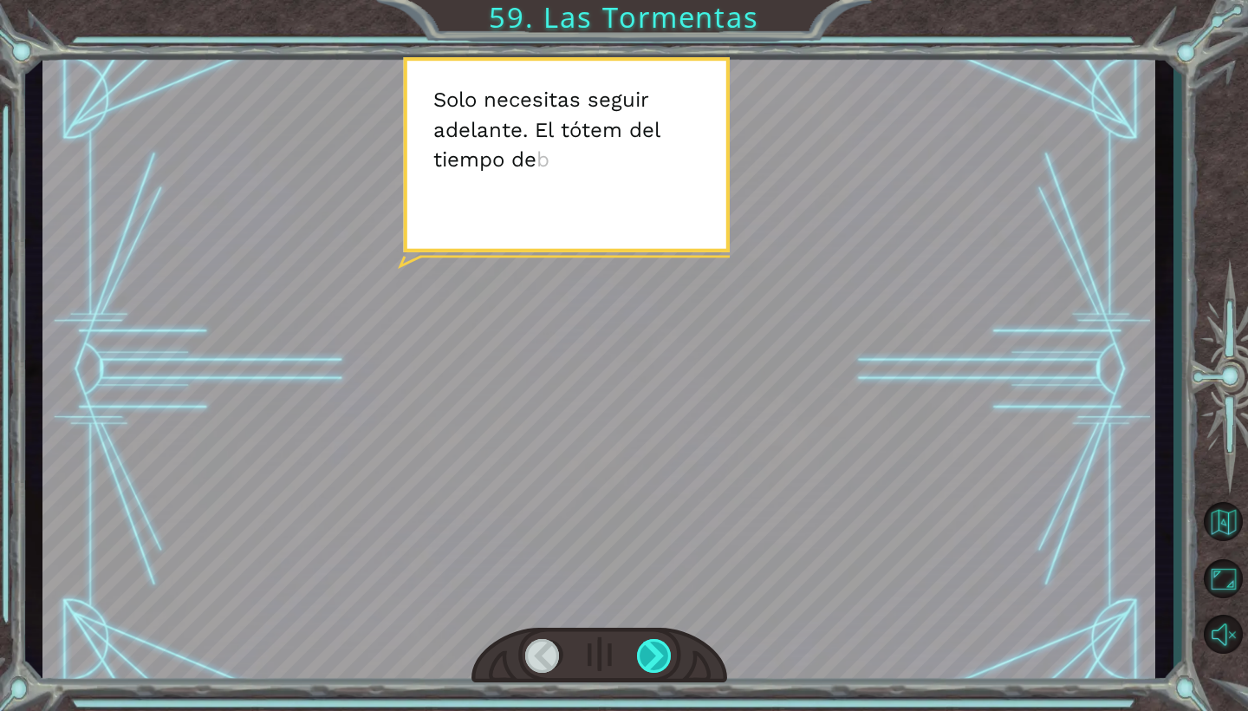
click at [647, 650] on div at bounding box center [655, 656] width 36 height 34
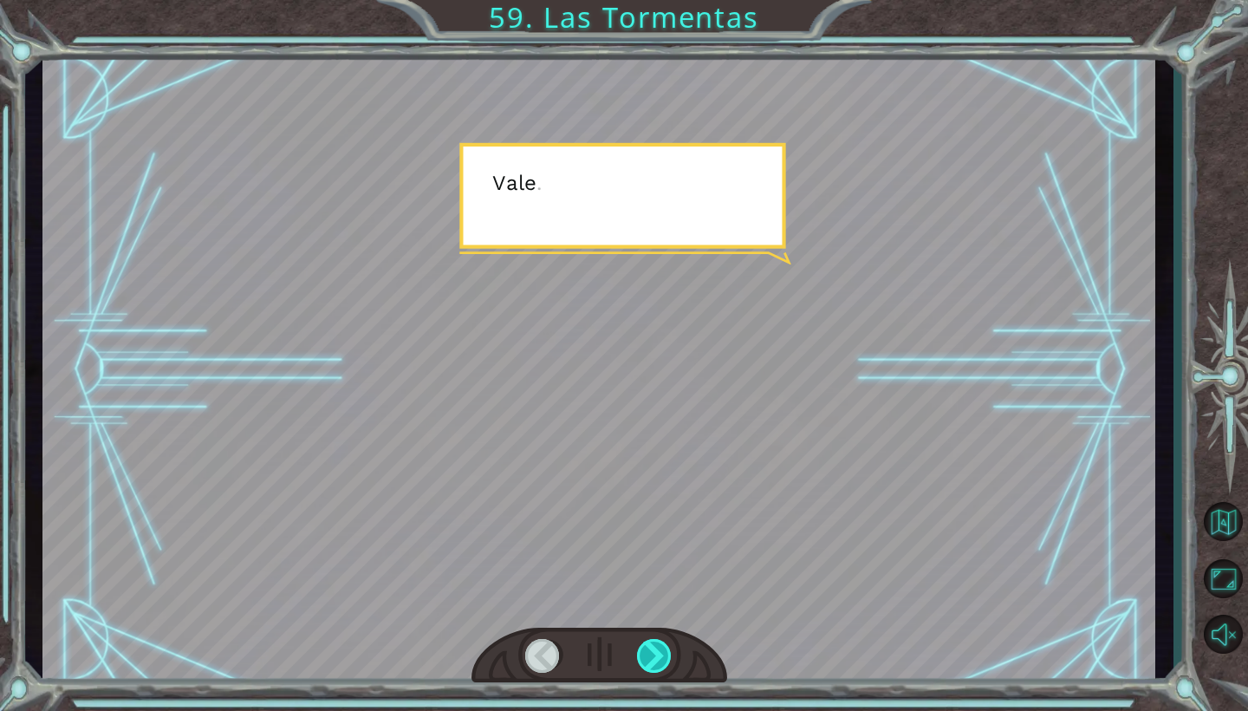
click at [647, 650] on div at bounding box center [655, 656] width 36 height 34
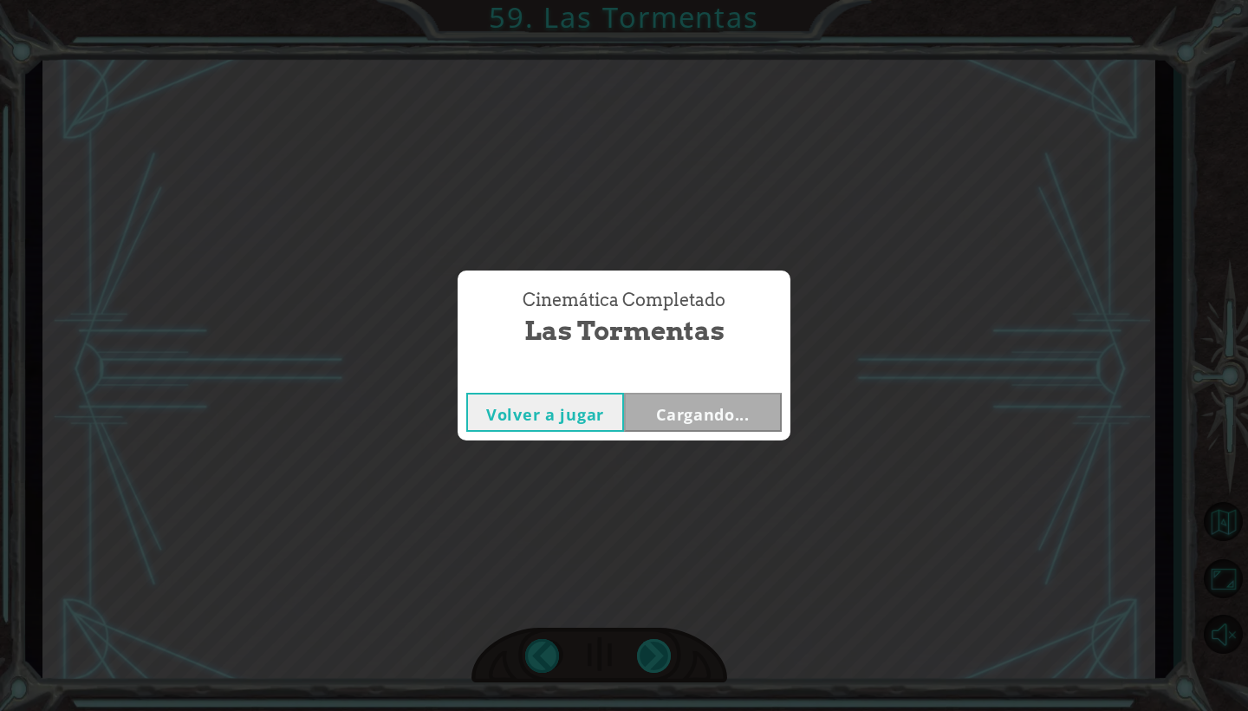
click at [647, 650] on div "Cinemática Completado Las Tormentas Volver a jugar Cargando..." at bounding box center [624, 355] width 1248 height 711
click at [647, 650] on div "Cinemática Completado Las Tormentas Volver a jugar [GEOGRAPHIC_DATA]" at bounding box center [624, 355] width 1248 height 711
click at [724, 416] on button "Siguiente" at bounding box center [703, 412] width 158 height 39
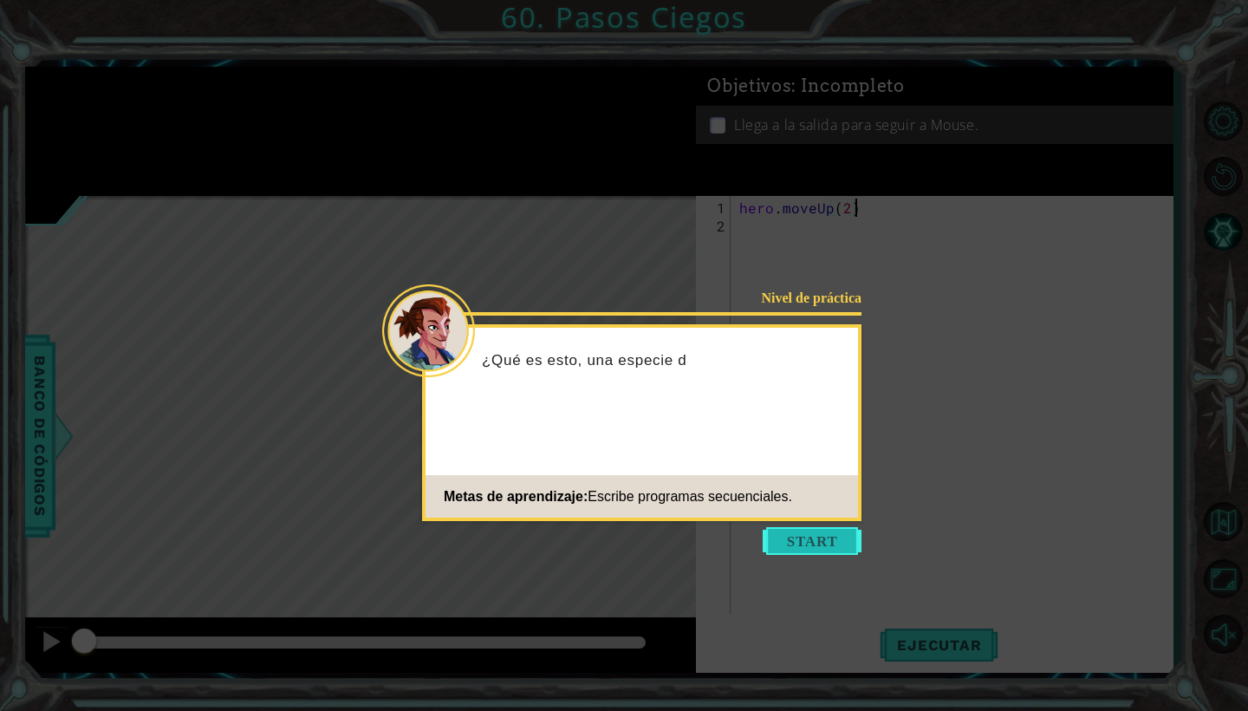
click at [804, 548] on button "Start" at bounding box center [812, 541] width 99 height 28
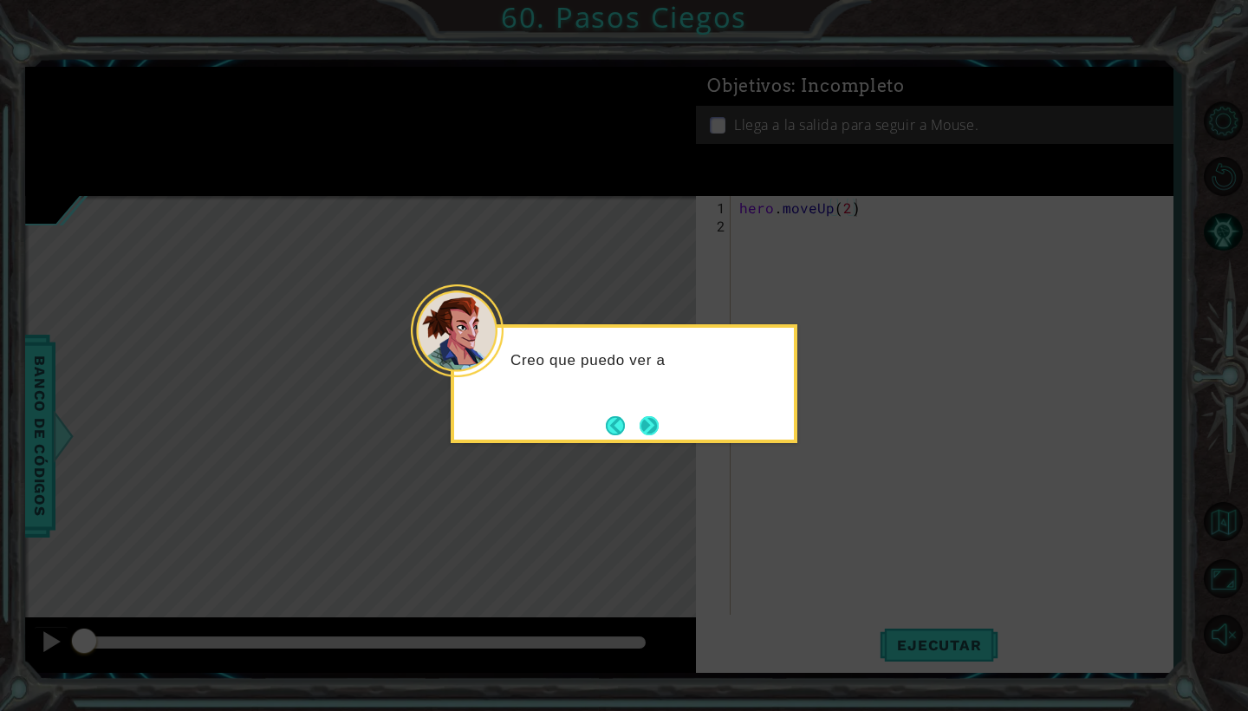
click at [646, 417] on button "Next" at bounding box center [649, 425] width 19 height 19
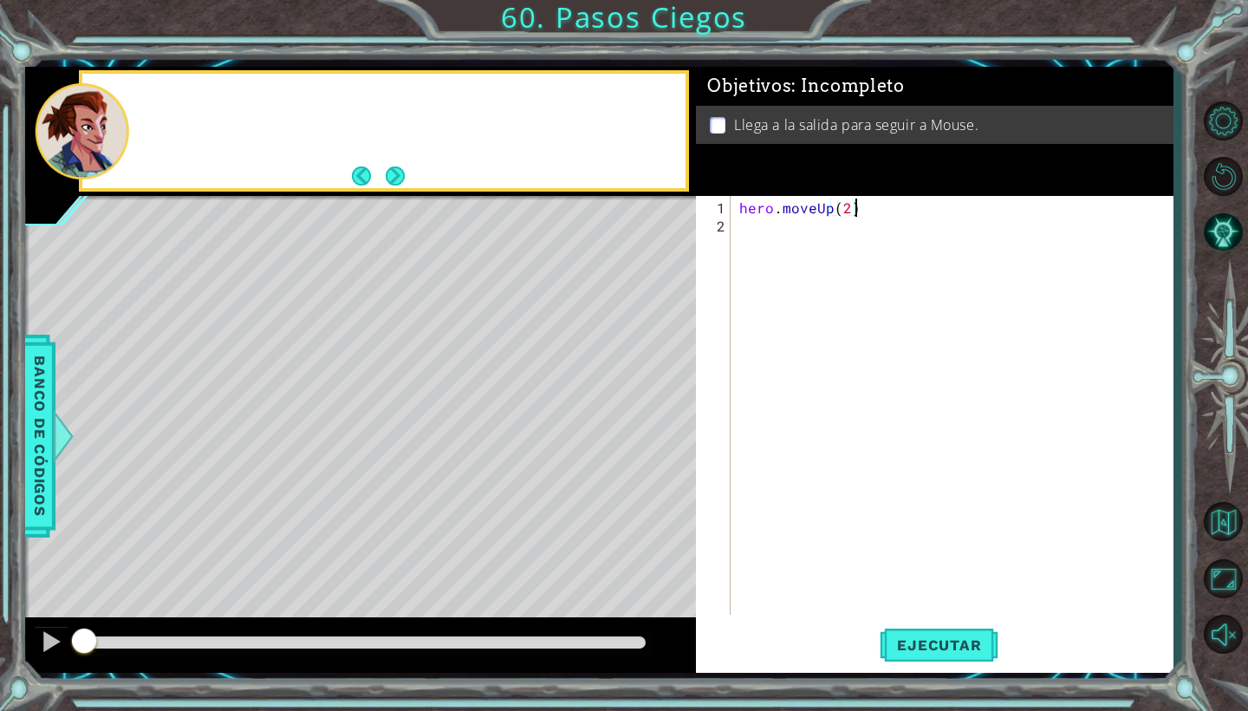
click at [646, 417] on div "Level Map" at bounding box center [425, 451] width 801 height 511
click at [364, 175] on button "Back" at bounding box center [369, 175] width 34 height 19
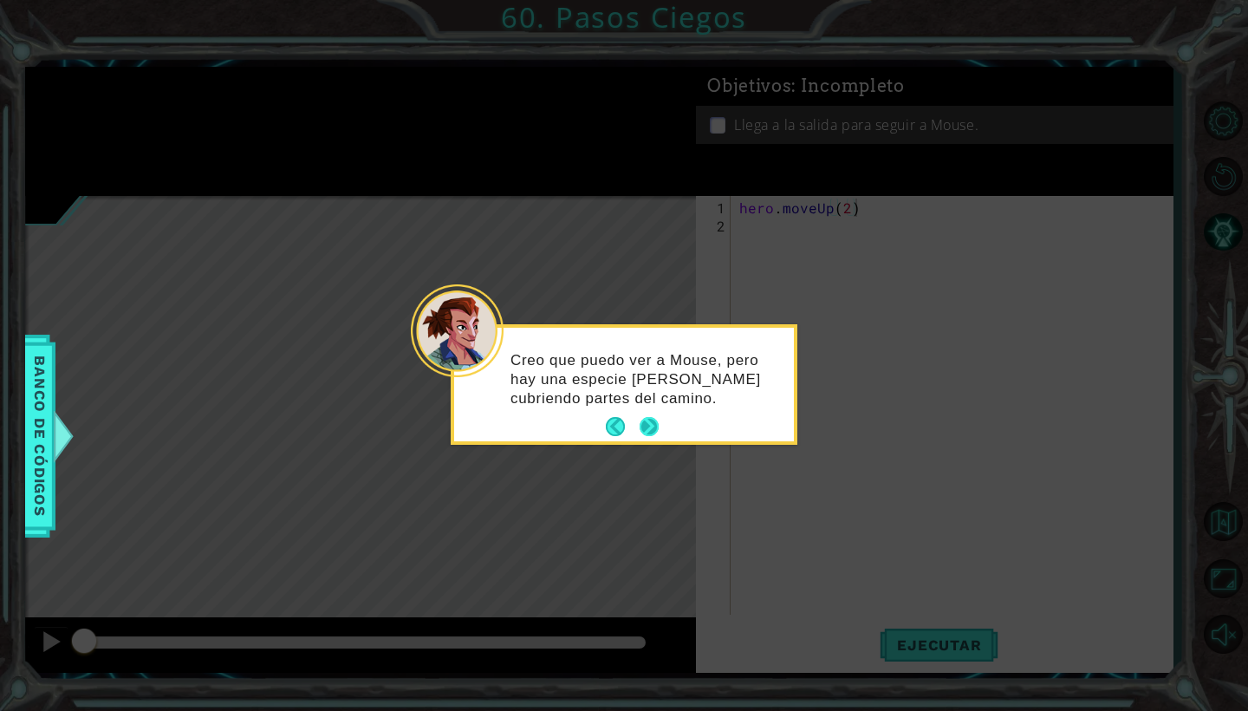
click at [652, 429] on button "Next" at bounding box center [649, 426] width 19 height 19
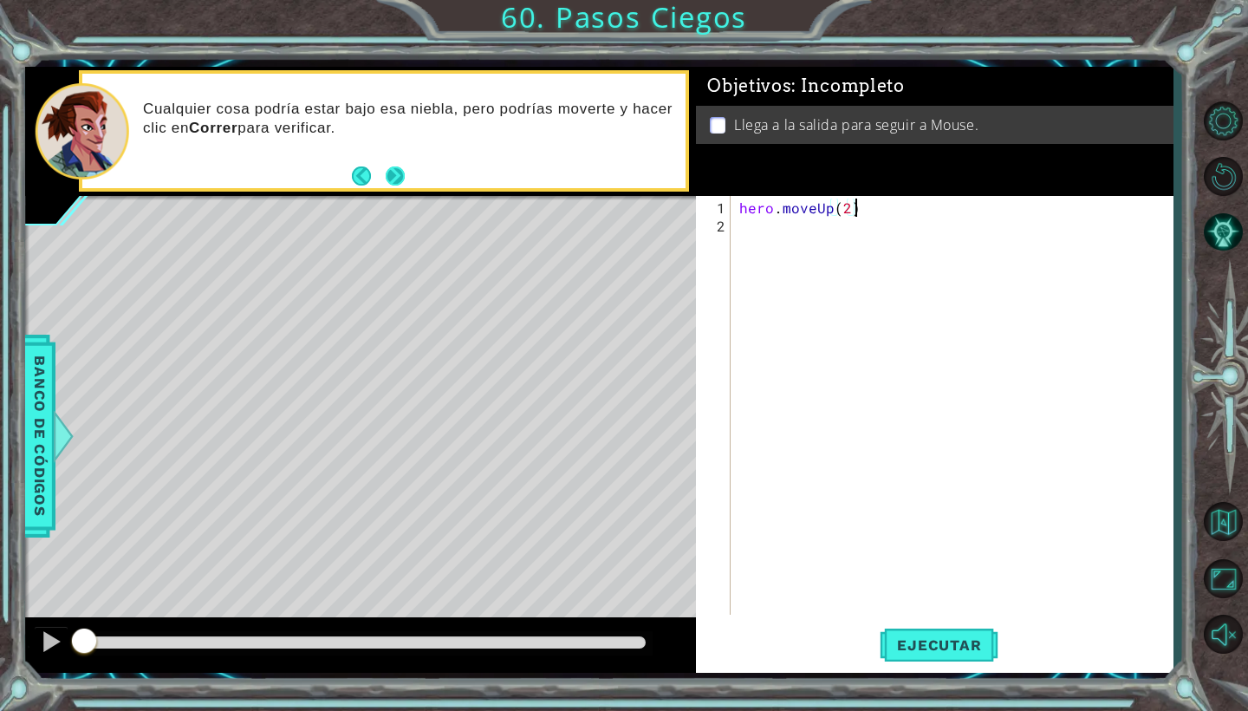
click at [402, 178] on button "Next" at bounding box center [395, 175] width 19 height 19
click at [751, 219] on div "hero . moveUp ( 2 )" at bounding box center [956, 425] width 441 height 455
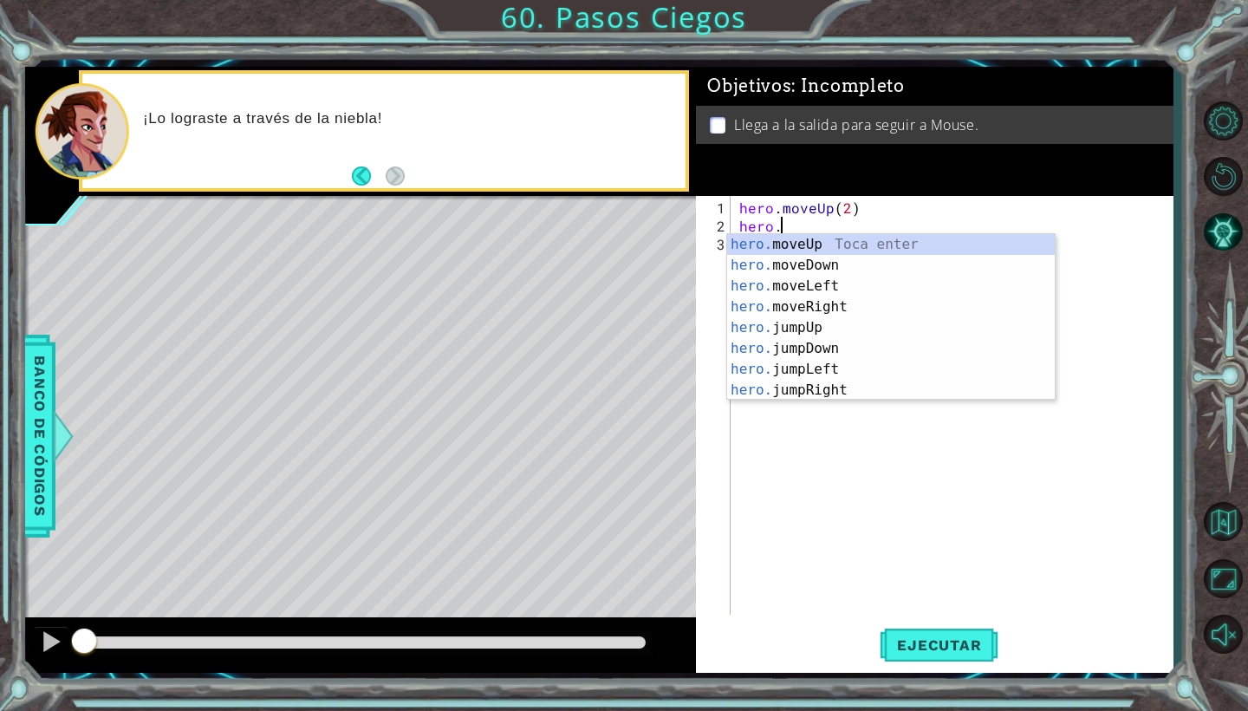
scroll to position [0, 3]
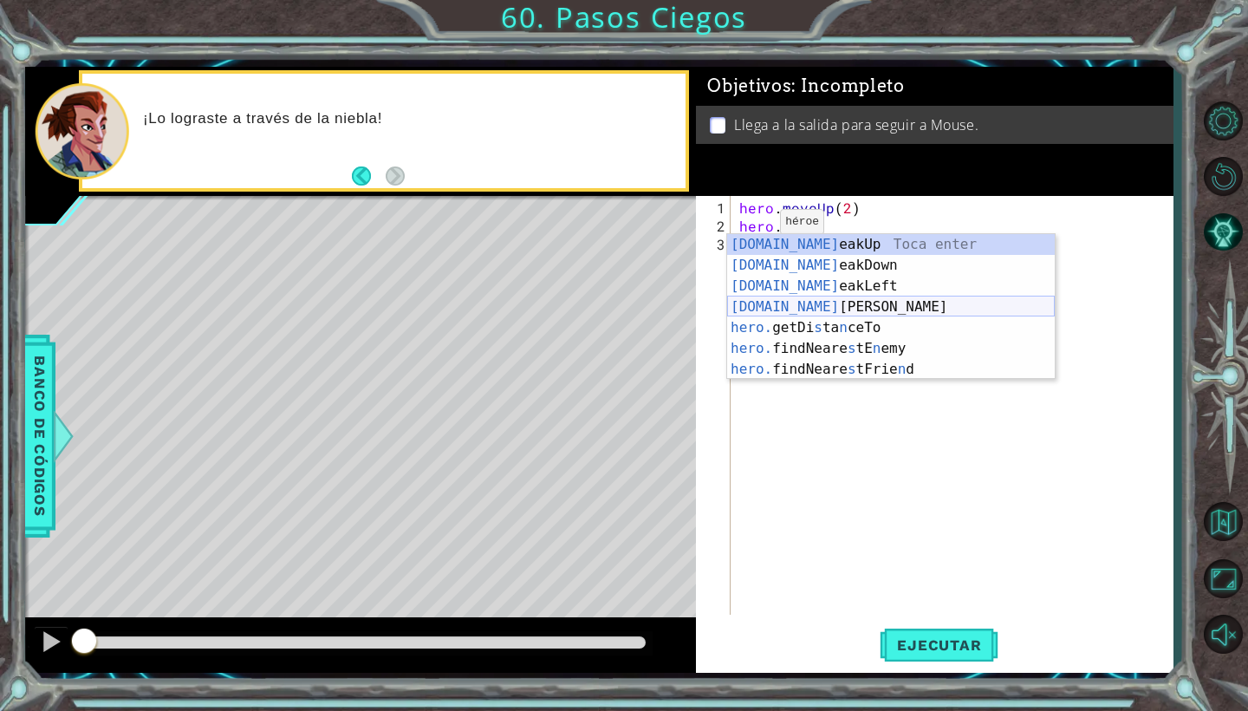
click at [834, 297] on div "[DOMAIN_NAME] eakUp Toca enter [DOMAIN_NAME] eakDown Toca enter [DOMAIN_NAME] e…" at bounding box center [891, 327] width 328 height 187
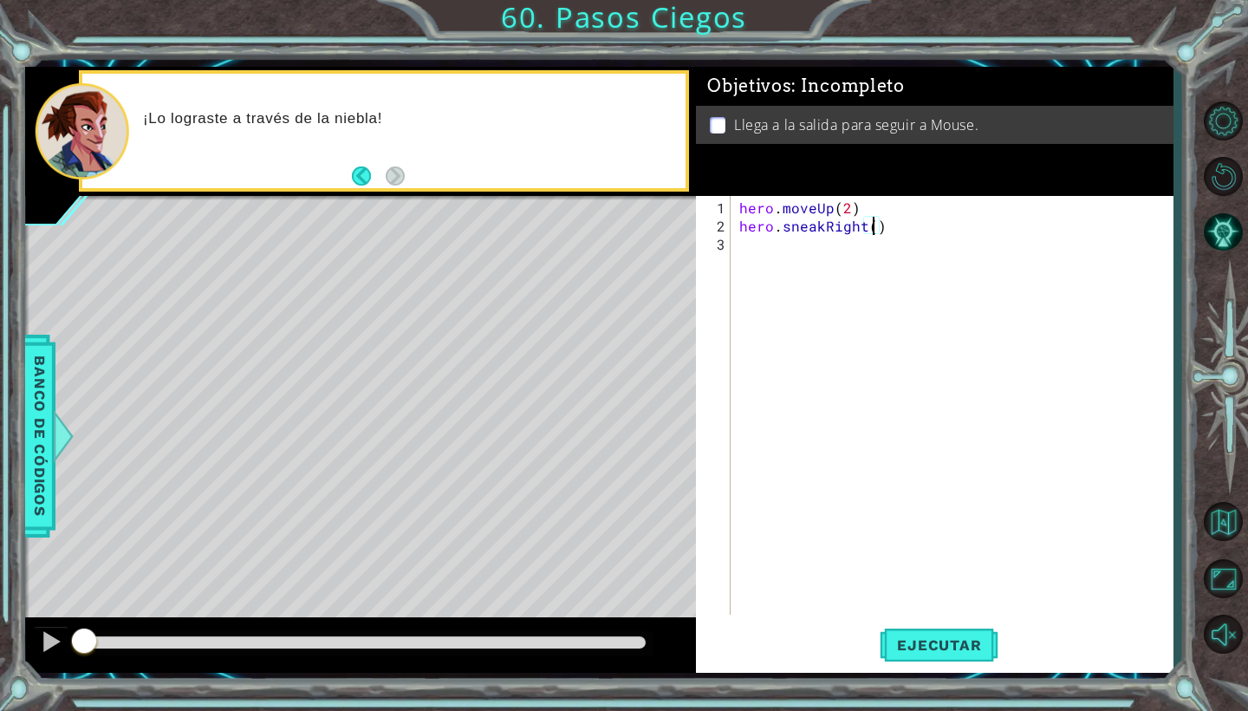
type textarea "hero.sneakRight(2)"
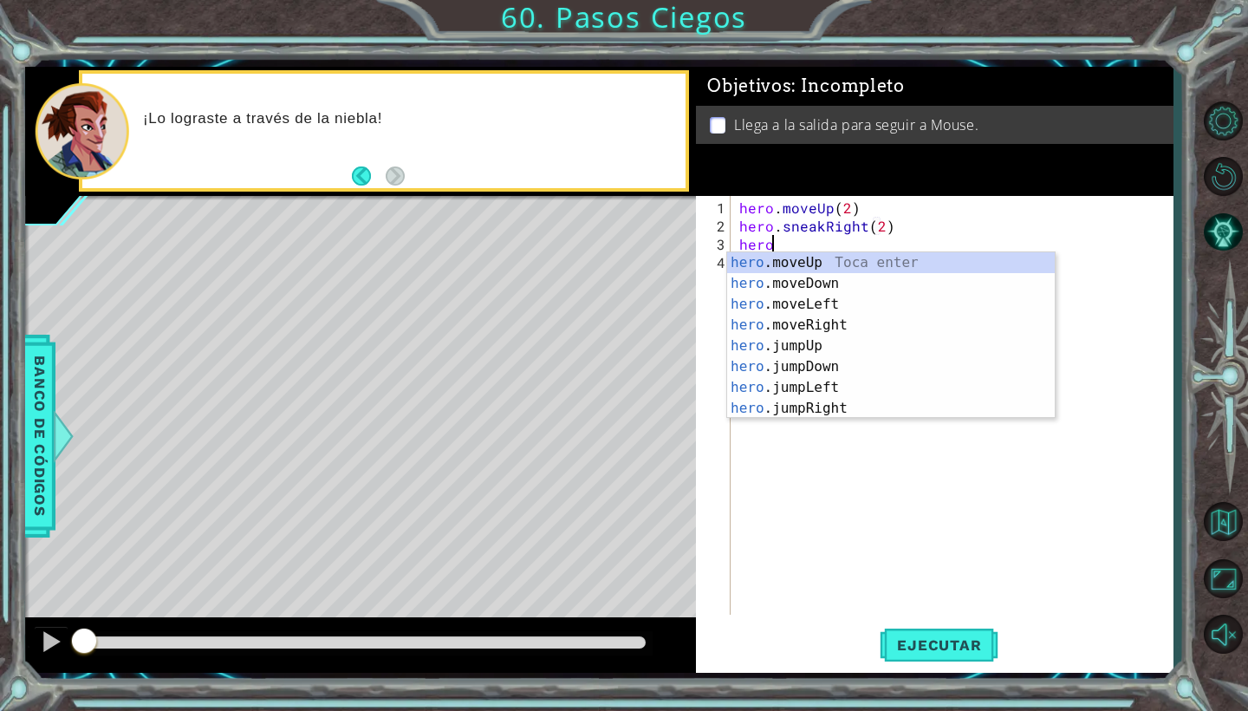
type textarea "hero."
click at [872, 401] on div "hero. moveUp Toca enter hero. moveDown Toca enter hero. moveLeft Toca enter her…" at bounding box center [891, 356] width 328 height 208
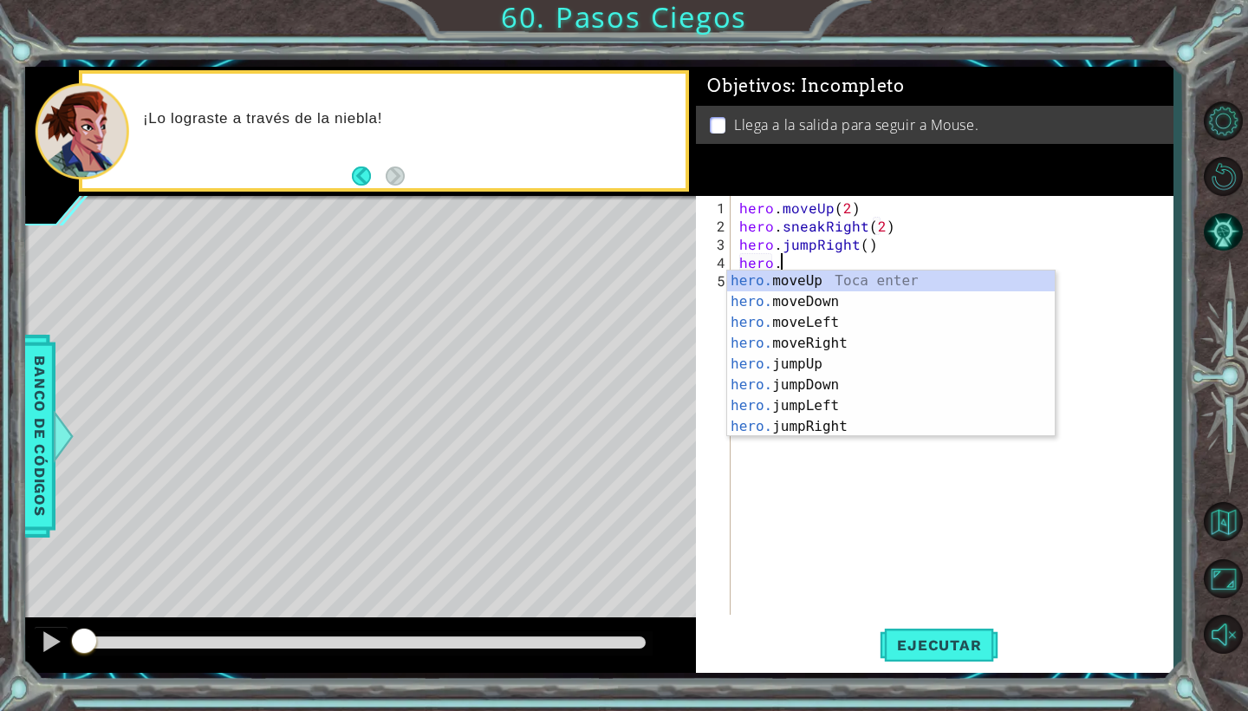
scroll to position [0, 3]
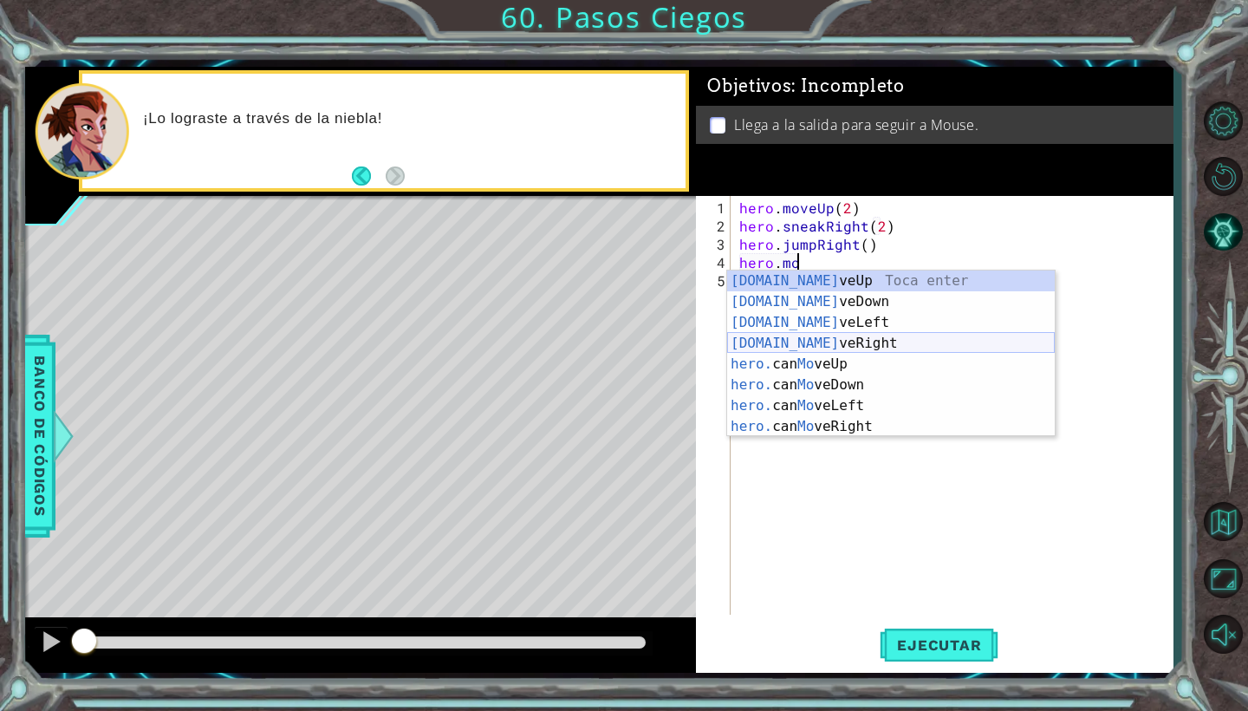
click at [855, 341] on div "[DOMAIN_NAME] veUp Toca enter [DOMAIN_NAME] veDown Toca enter [DOMAIN_NAME] veL…" at bounding box center [891, 374] width 328 height 208
type textarea "hero.moveRight(1)"
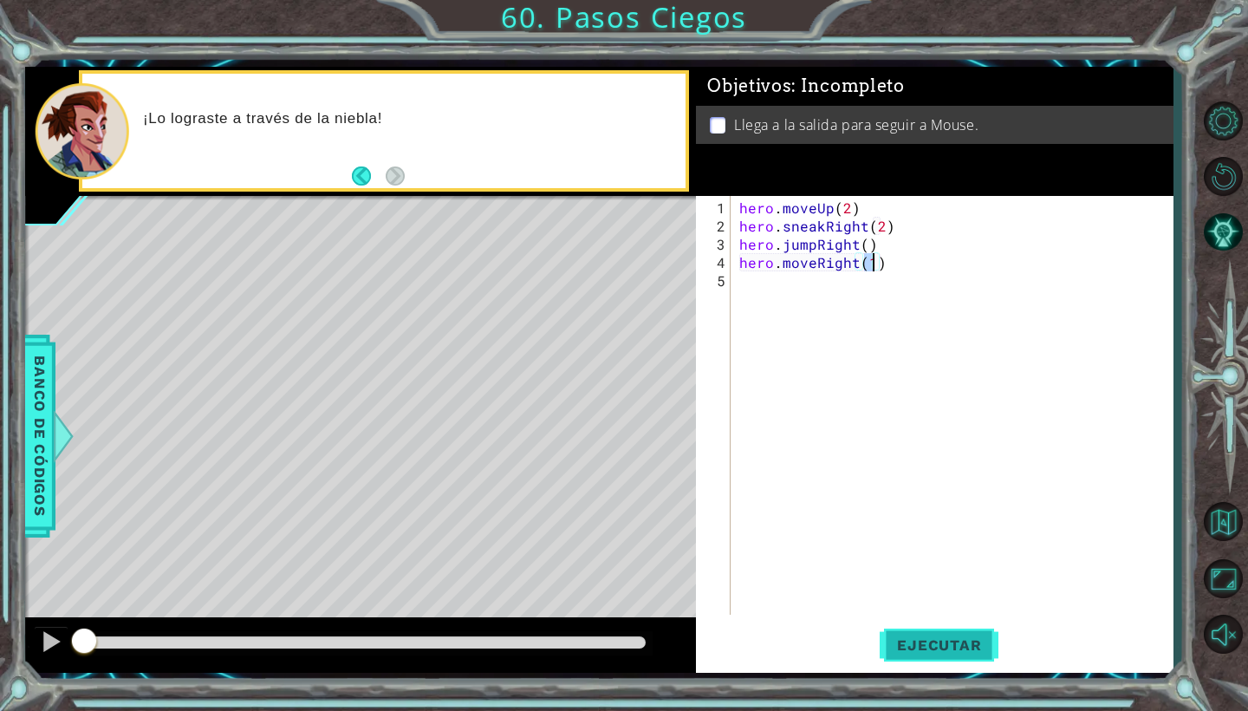
click at [904, 642] on span "Ejecutar" at bounding box center [939, 644] width 119 height 17
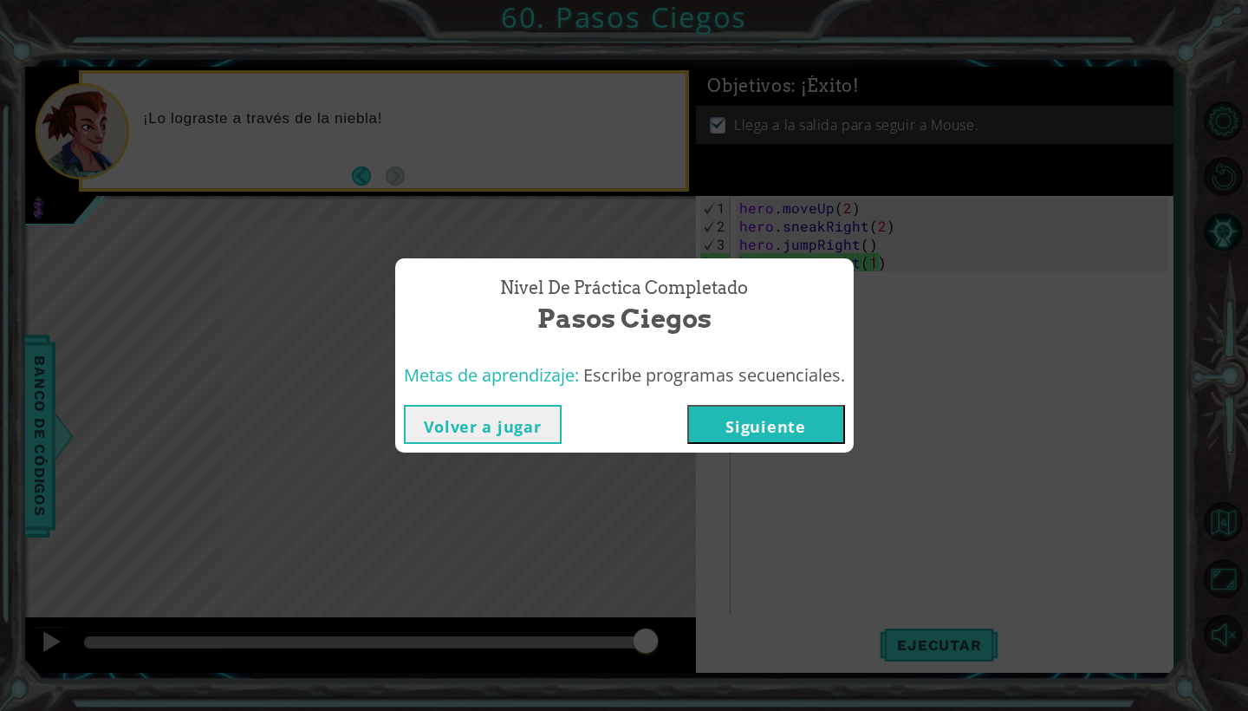
click at [791, 420] on button "Siguiente" at bounding box center [766, 424] width 158 height 39
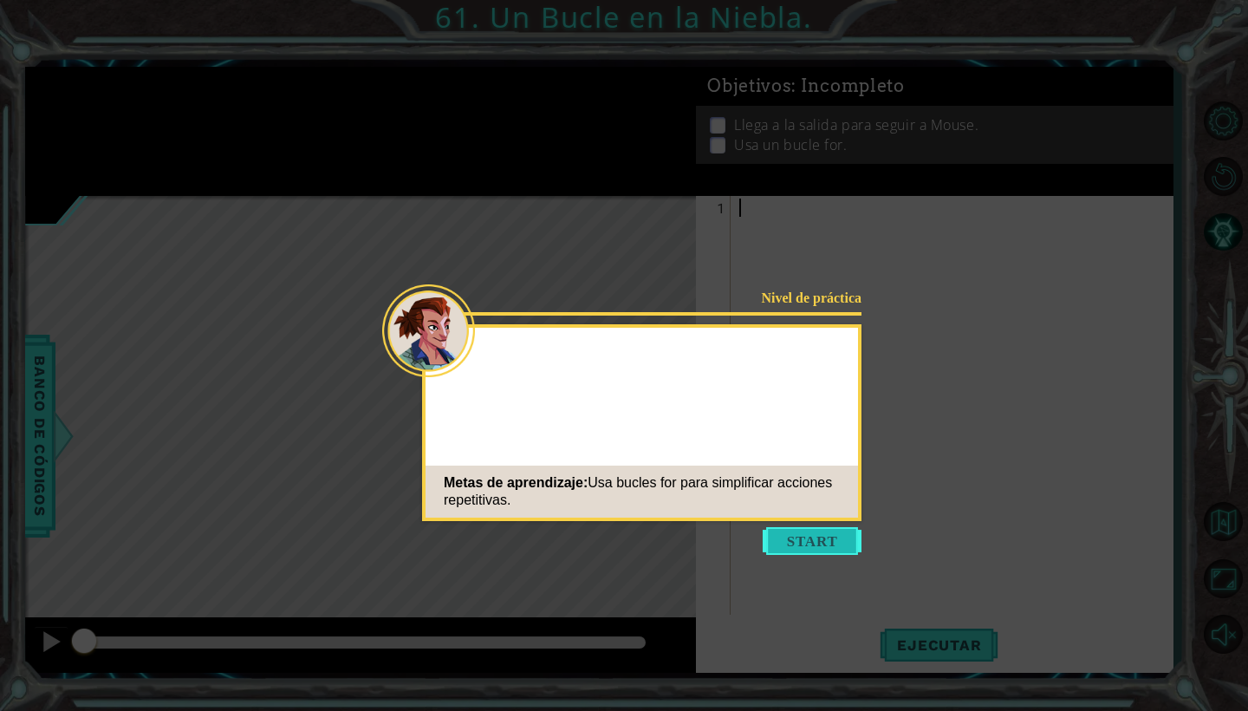
click at [824, 533] on button "Start" at bounding box center [812, 541] width 99 height 28
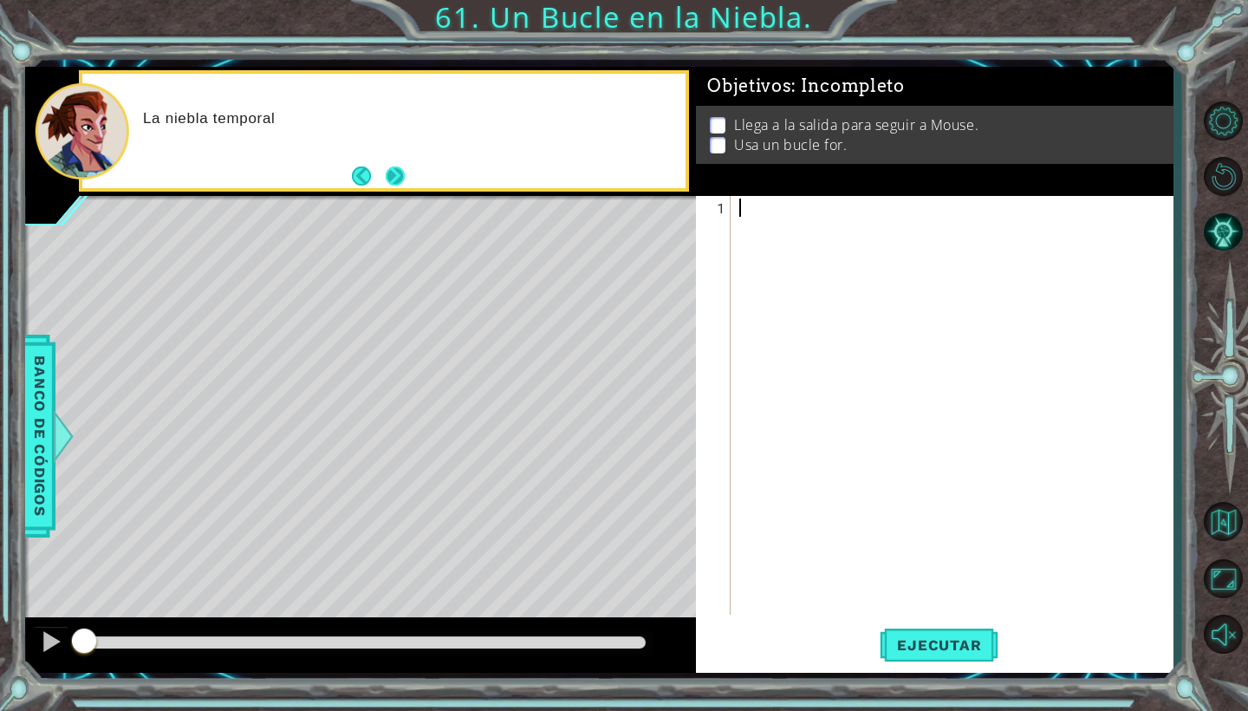
click at [392, 172] on button "Next" at bounding box center [395, 175] width 19 height 19
click at [785, 210] on div at bounding box center [956, 425] width 441 height 455
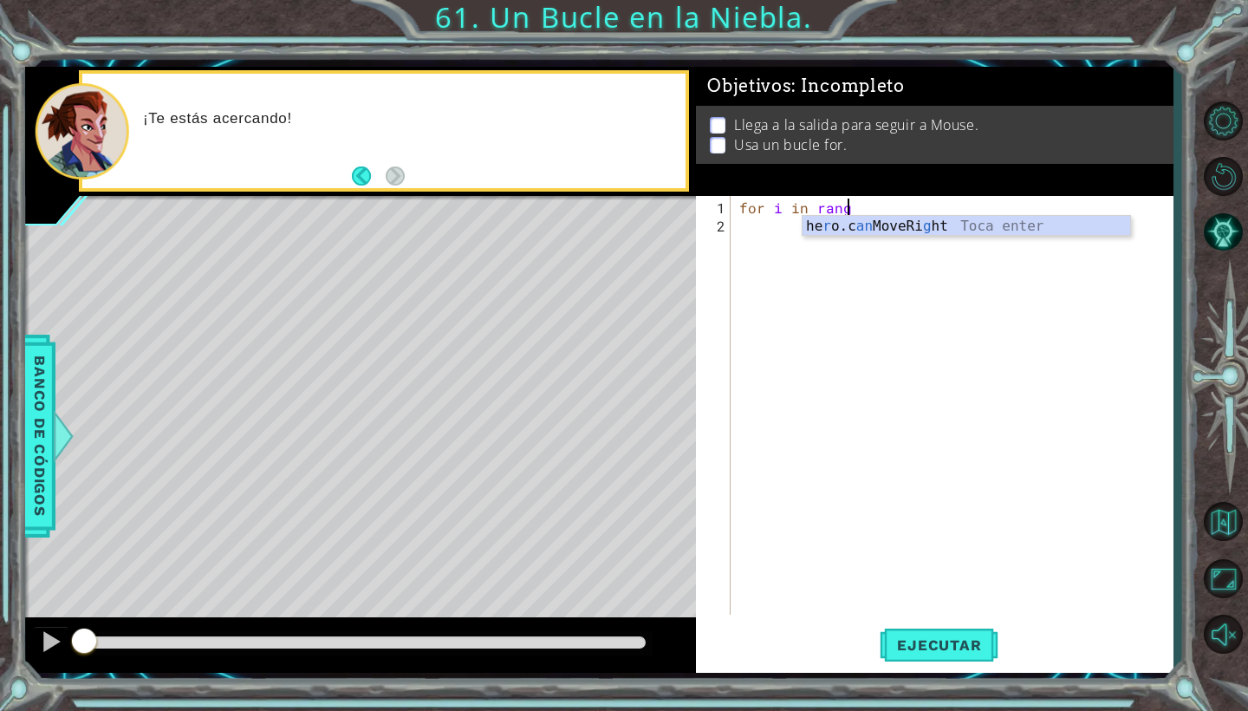
scroll to position [0, 6]
type textarea "for i in range (3):"
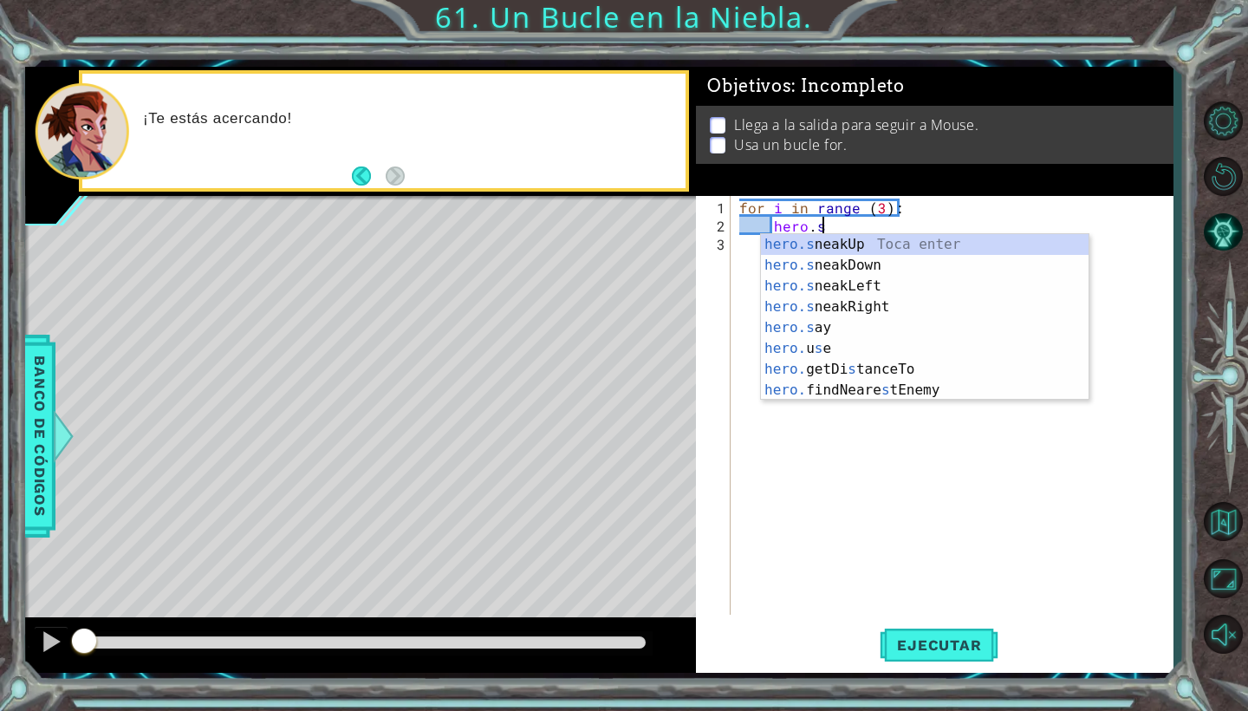
scroll to position [0, 4]
click at [842, 305] on div "hero.s neakUp Toca enter hero.s neakDown Toca enter hero.s neakLeft Toca enter …" at bounding box center [925, 338] width 328 height 208
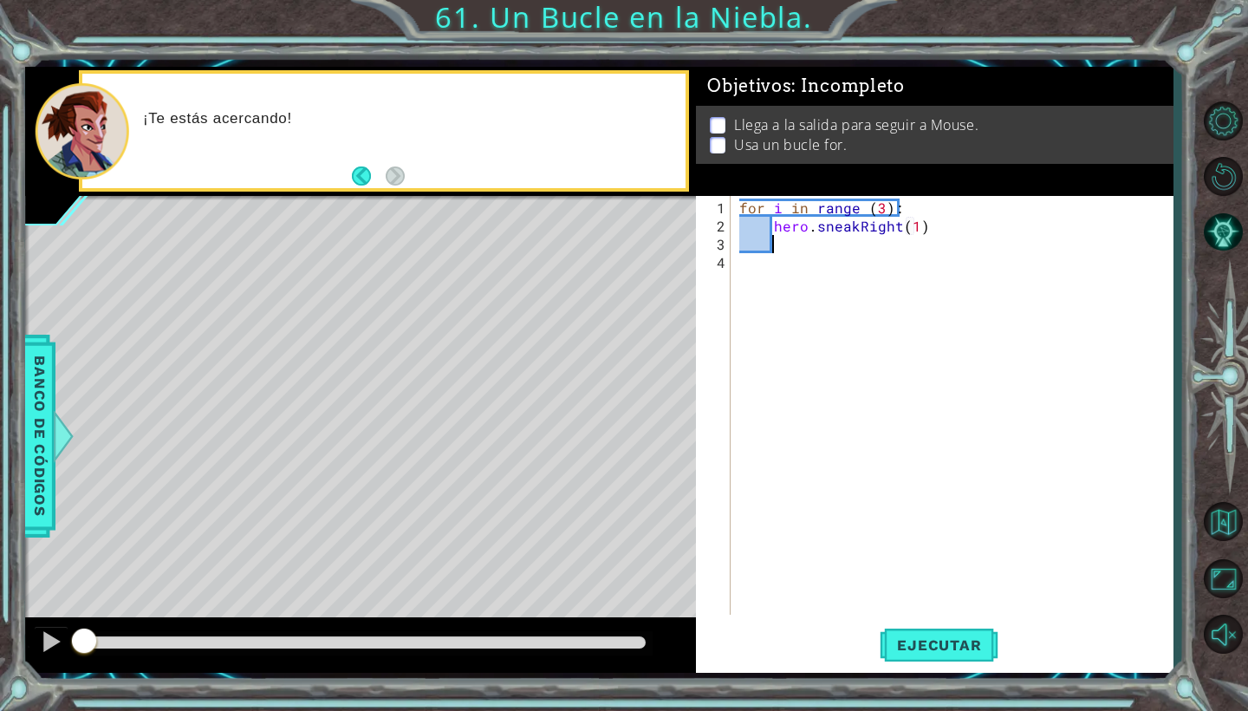
type textarea "hero.sneakRight(1)s"
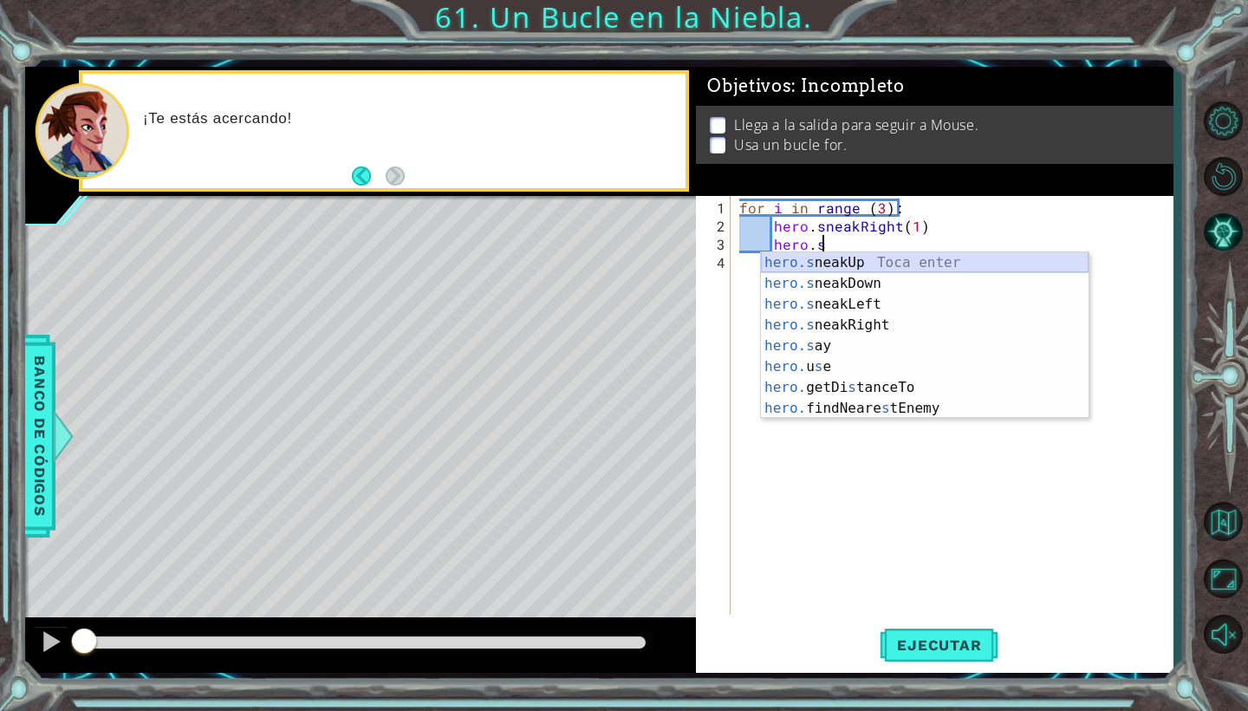
click at [884, 270] on div "hero.s neakUp Toca enter hero.s neakDown Toca enter hero.s neakLeft Toca enter …" at bounding box center [925, 356] width 328 height 208
type textarea "hero.sneakUp(1)"
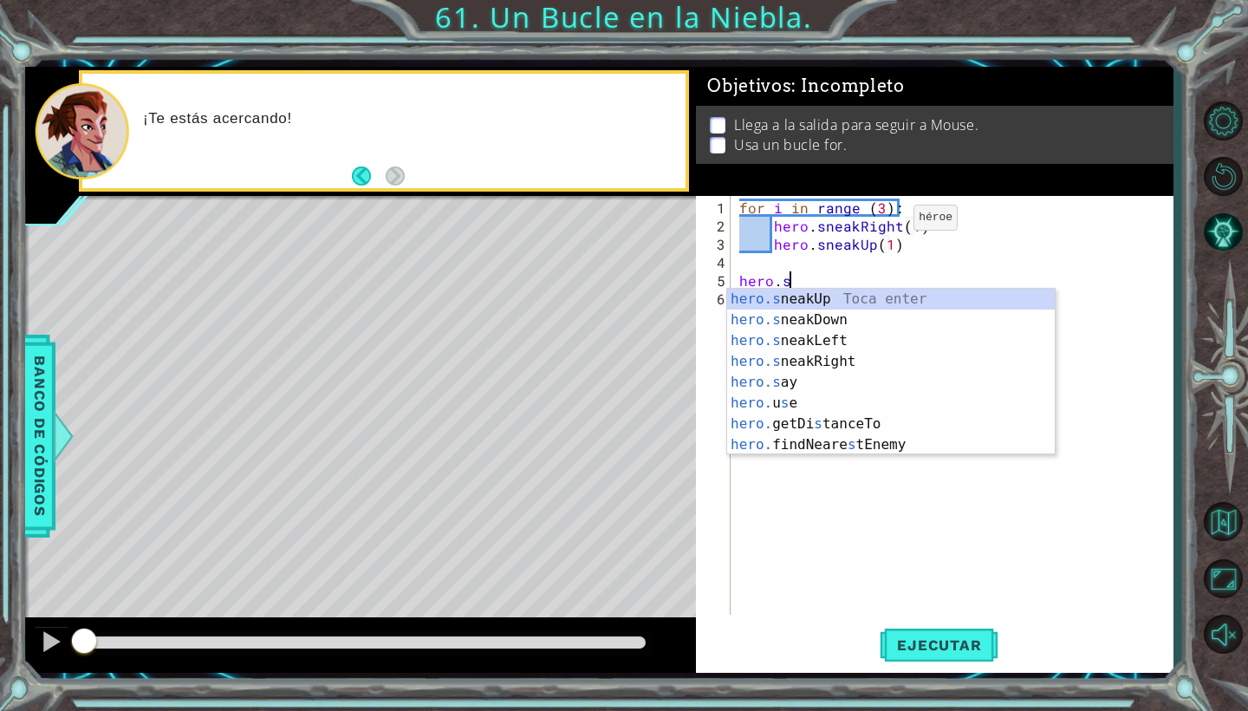
scroll to position [0, 3]
click at [803, 361] on div "hero.s neakUp Toca enter hero.s neakDown Toca enter hero.s neakLeft Toca enter …" at bounding box center [891, 393] width 328 height 208
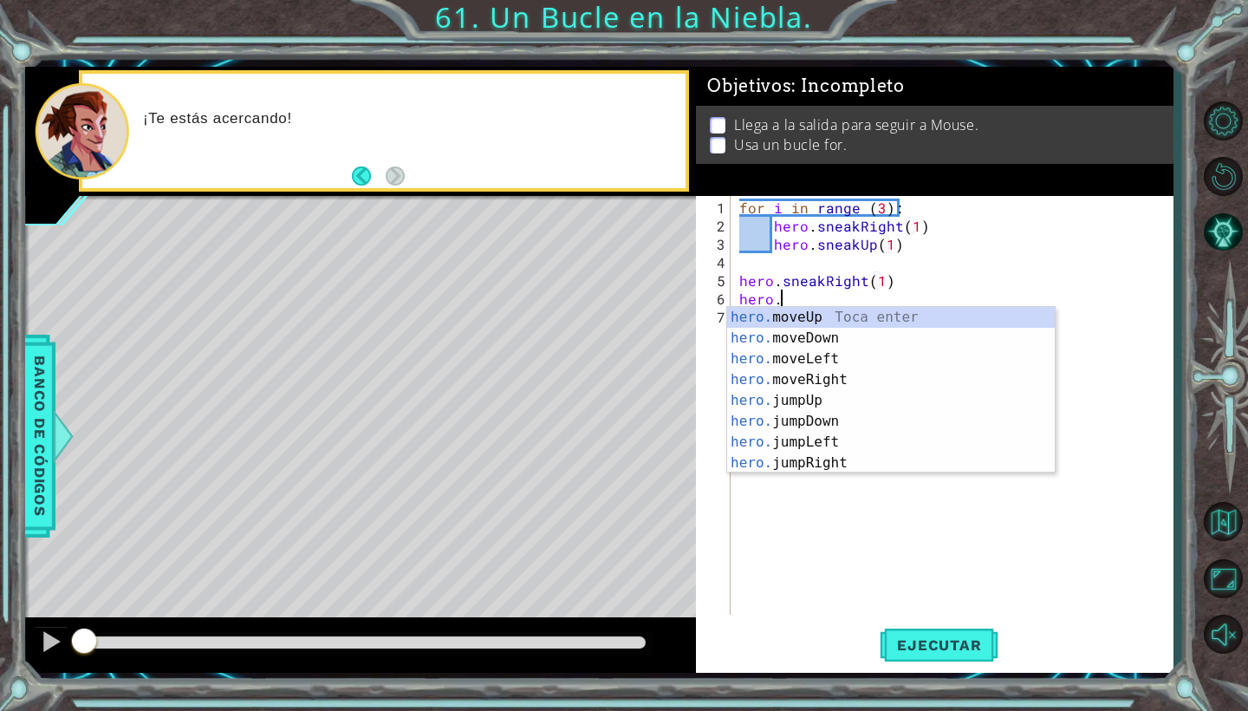
type textarea "hero.j"
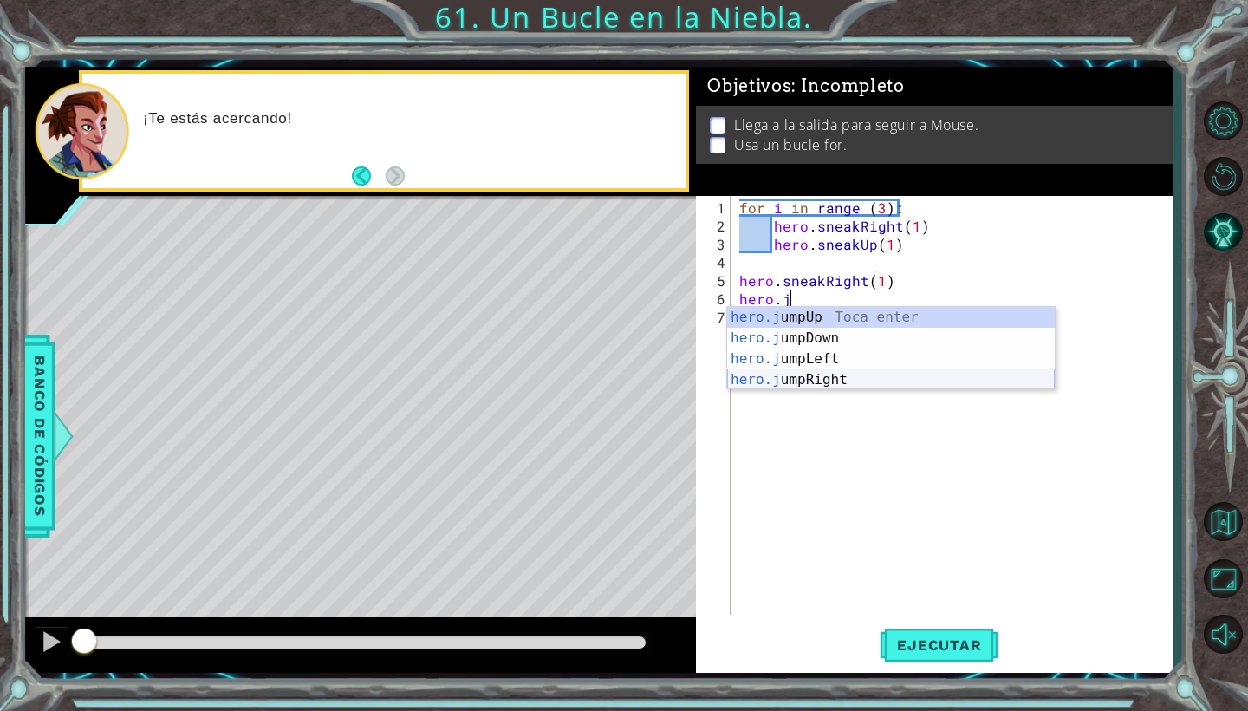
click at [820, 378] on div "hero.j umpUp Toca enter hero.j umpDown Toca enter hero.j umpLeft Toca enter her…" at bounding box center [891, 369] width 328 height 125
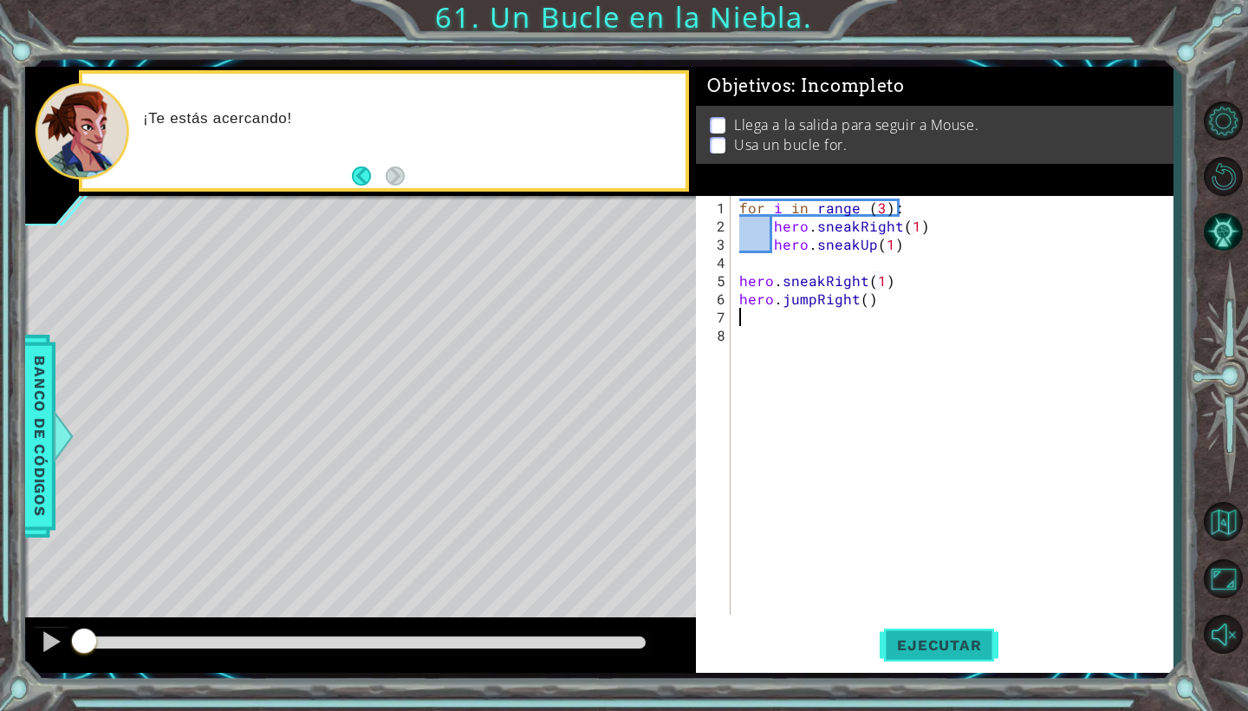
click at [946, 636] on span "Ejecutar" at bounding box center [939, 644] width 119 height 17
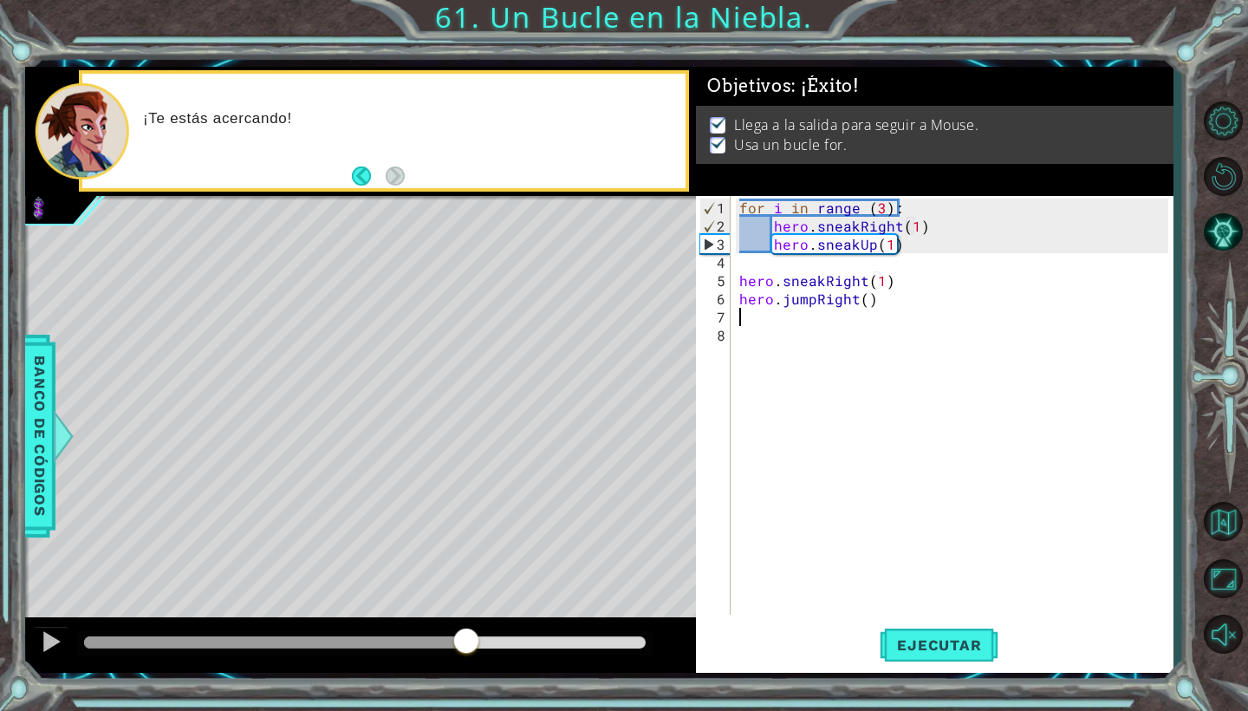
drag, startPoint x: 131, startPoint y: 646, endPoint x: 487, endPoint y: 629, distance: 356.6
click at [482, 629] on div at bounding box center [466, 642] width 31 height 31
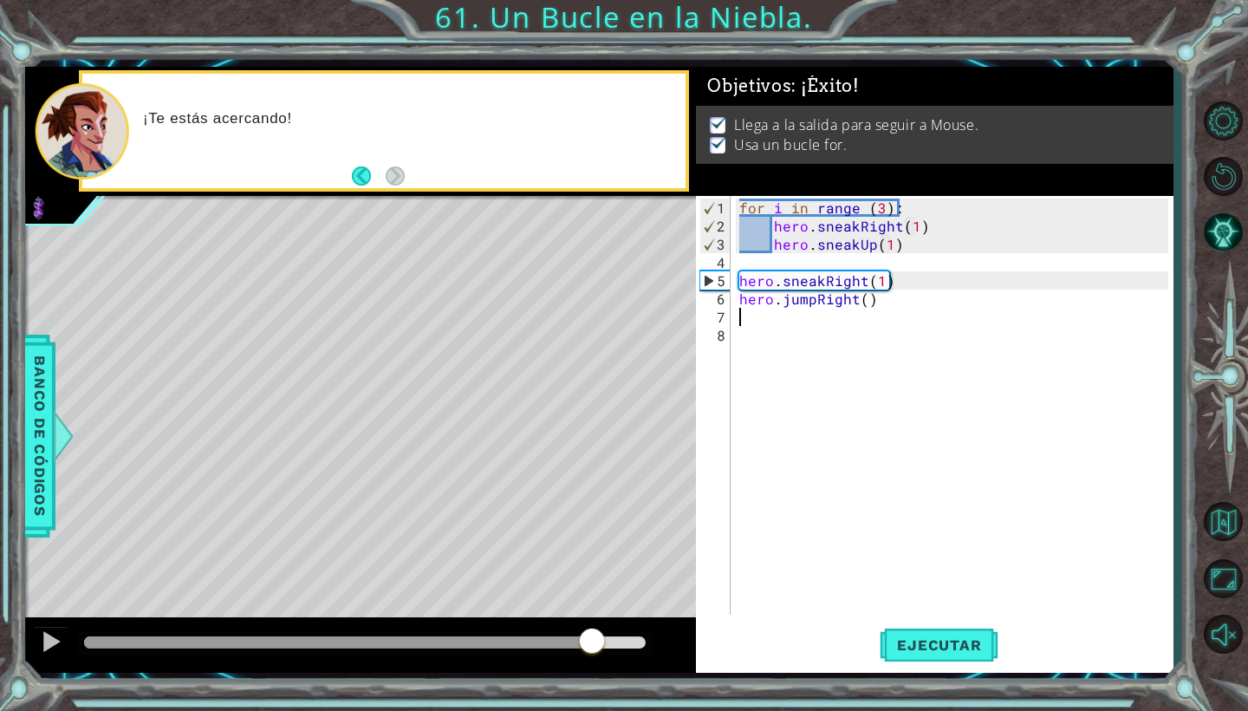
drag, startPoint x: 526, startPoint y: 637, endPoint x: 604, endPoint y: 637, distance: 78.0
click at [604, 637] on div at bounding box center [591, 642] width 31 height 31
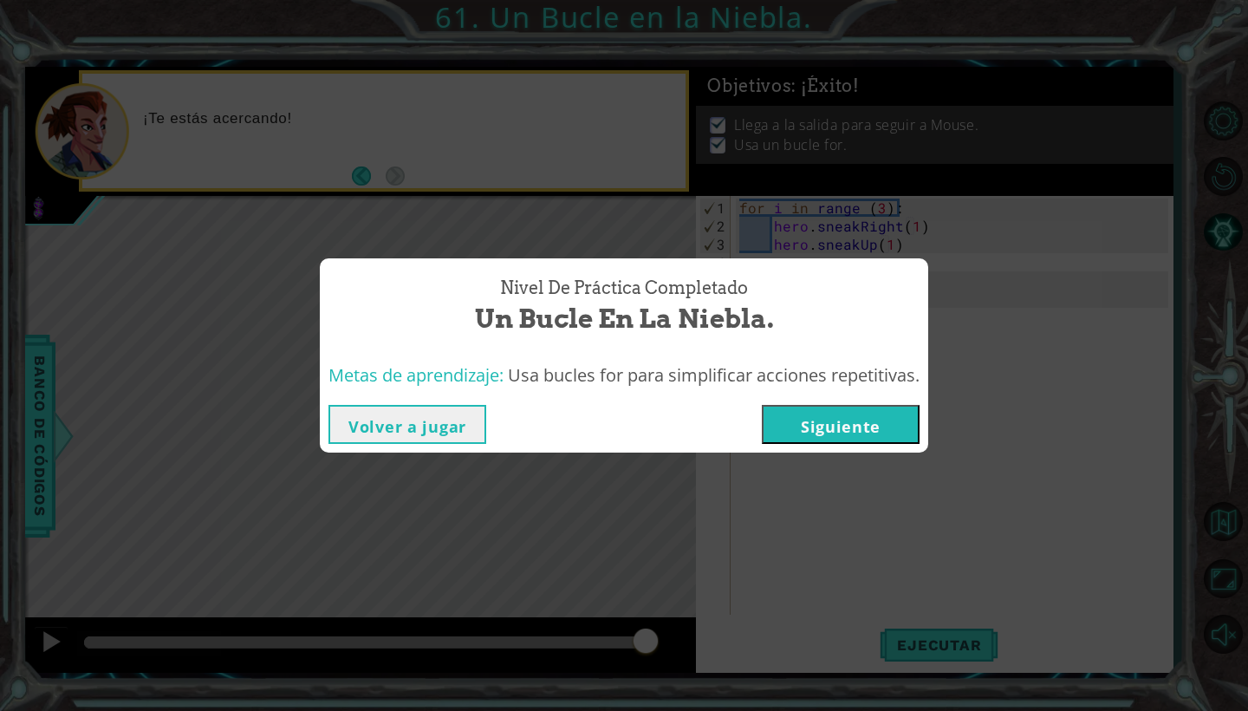
click at [841, 429] on button "Siguiente" at bounding box center [841, 424] width 158 height 39
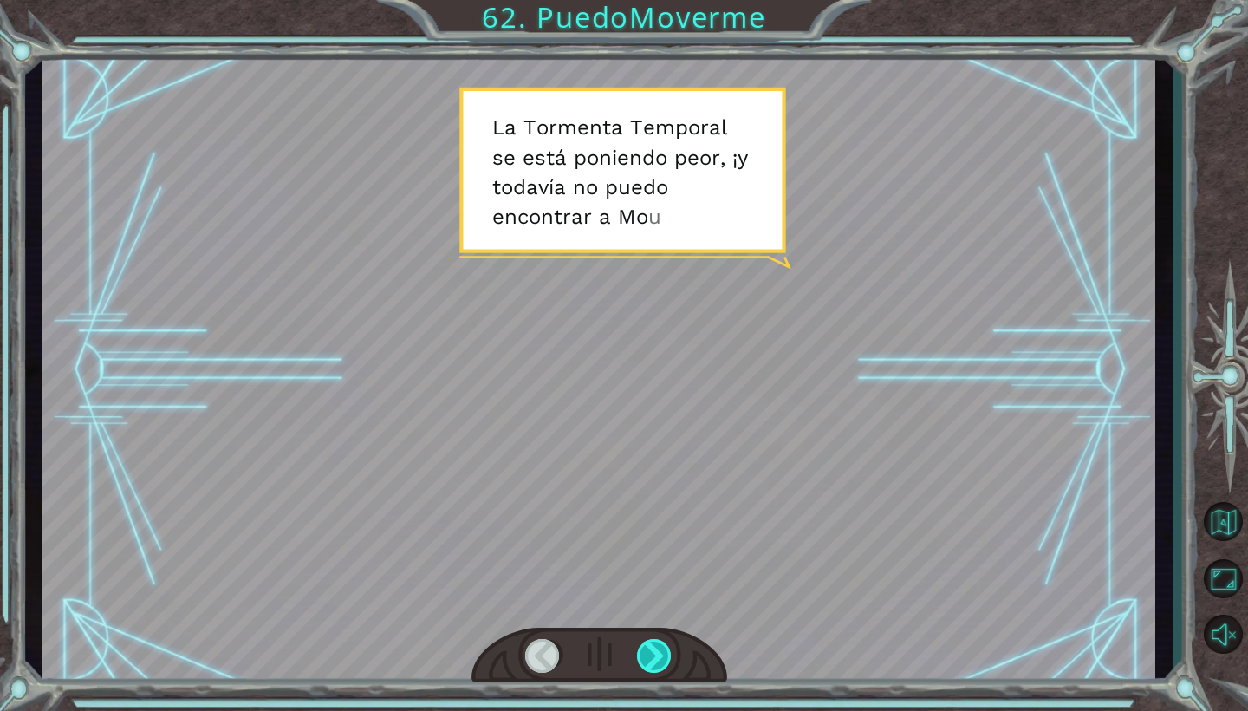
click at [656, 647] on div at bounding box center [655, 656] width 36 height 34
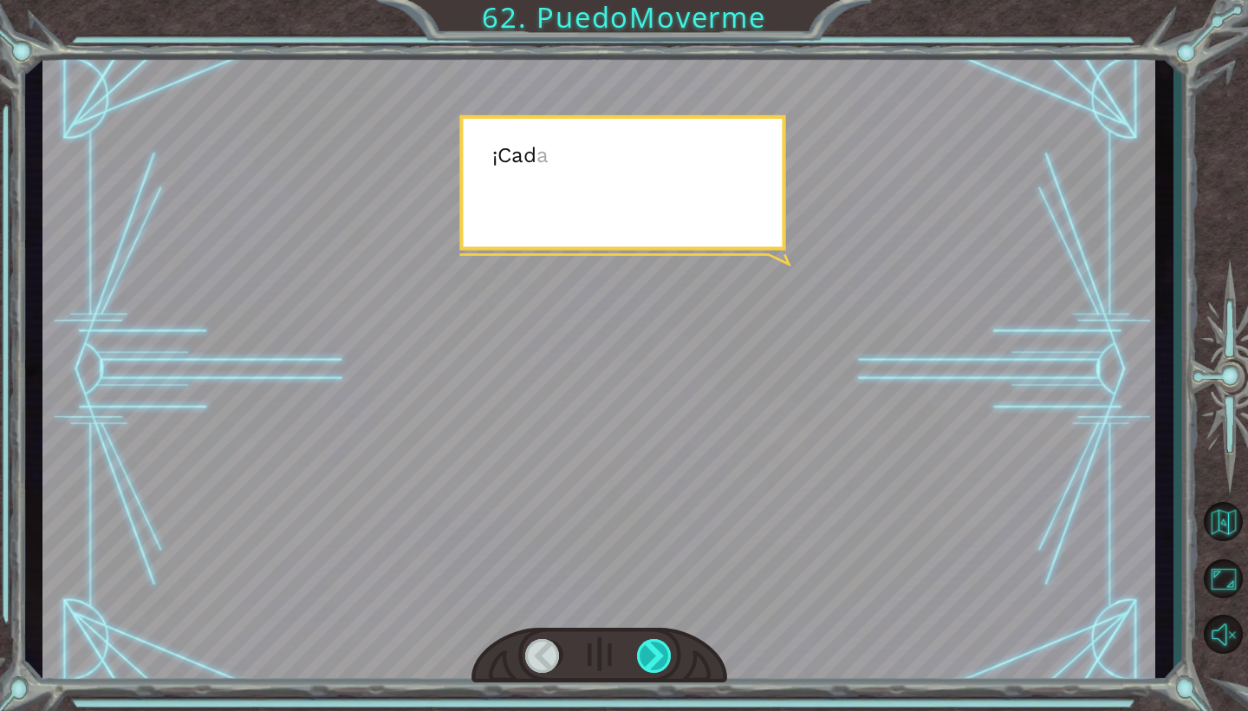
click at [656, 647] on div at bounding box center [655, 656] width 36 height 34
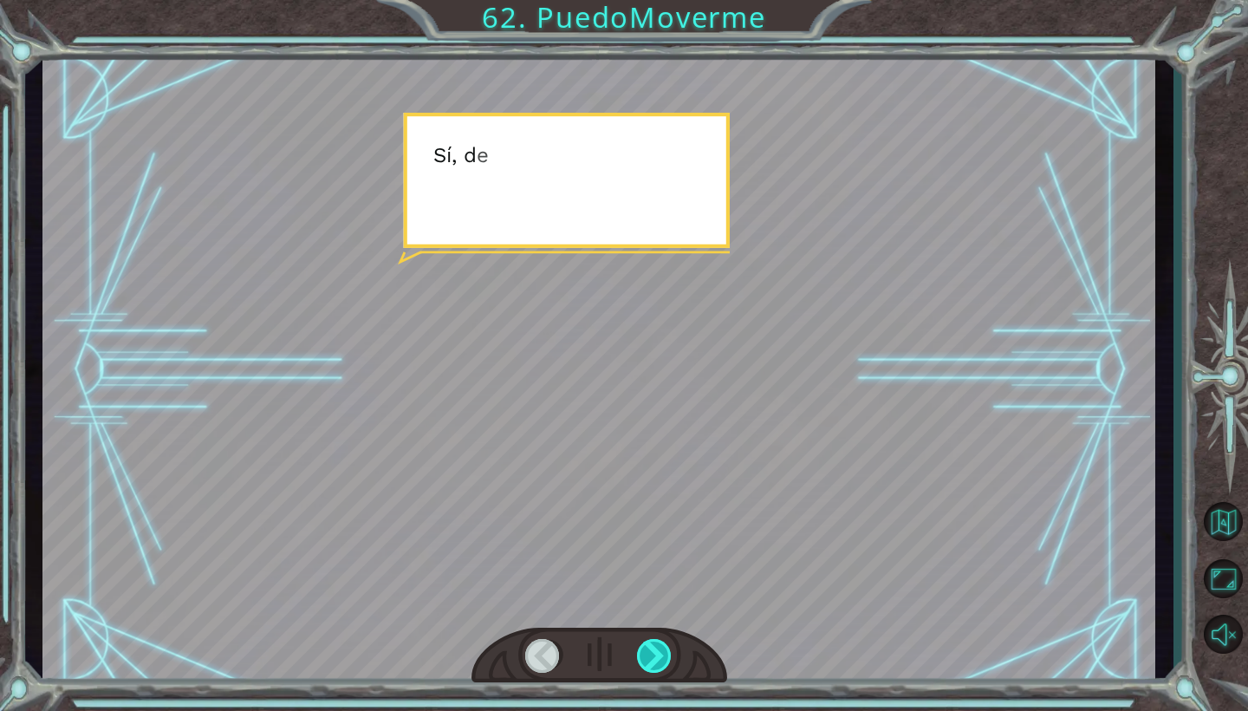
click at [656, 647] on div at bounding box center [655, 656] width 36 height 34
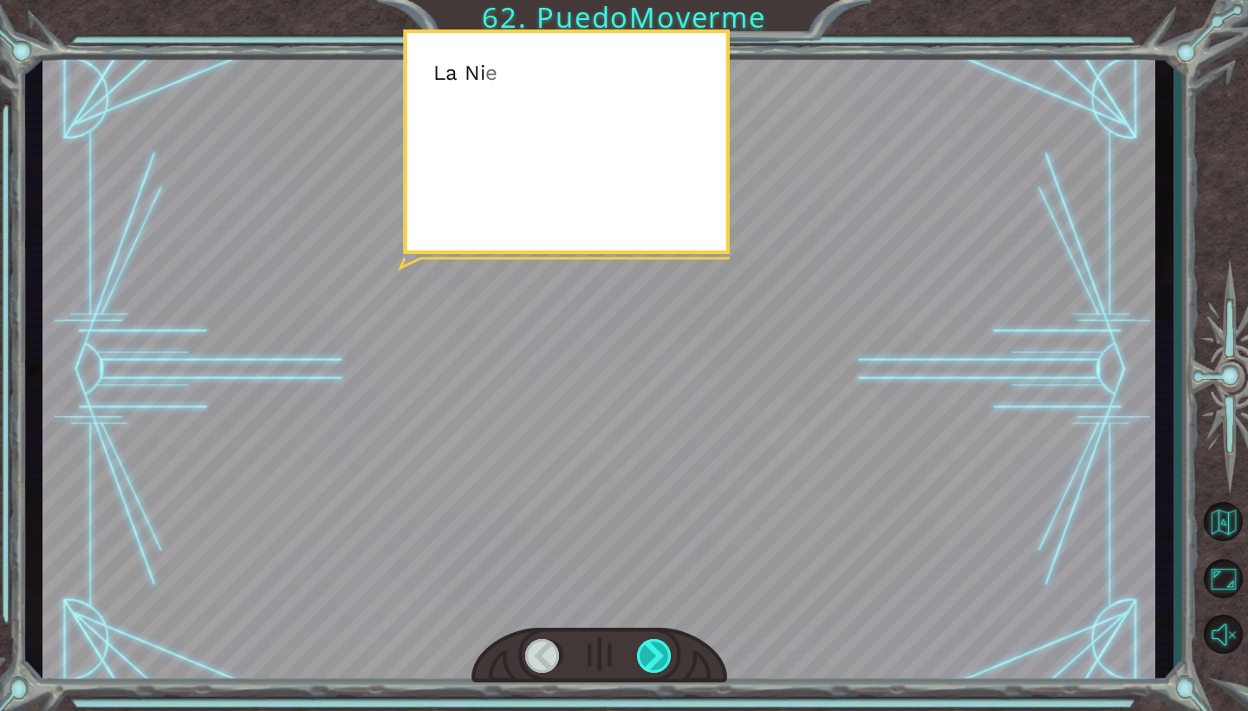
click at [656, 647] on div at bounding box center [655, 656] width 36 height 34
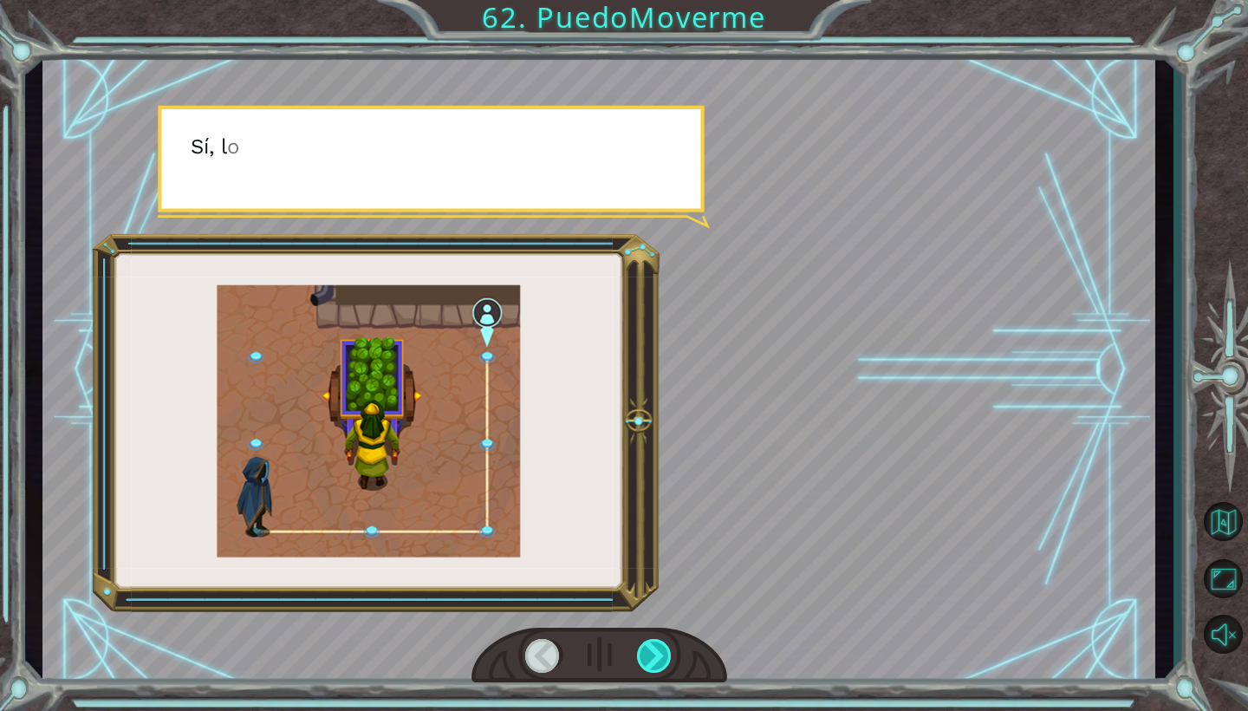
click at [656, 647] on div at bounding box center [655, 656] width 36 height 34
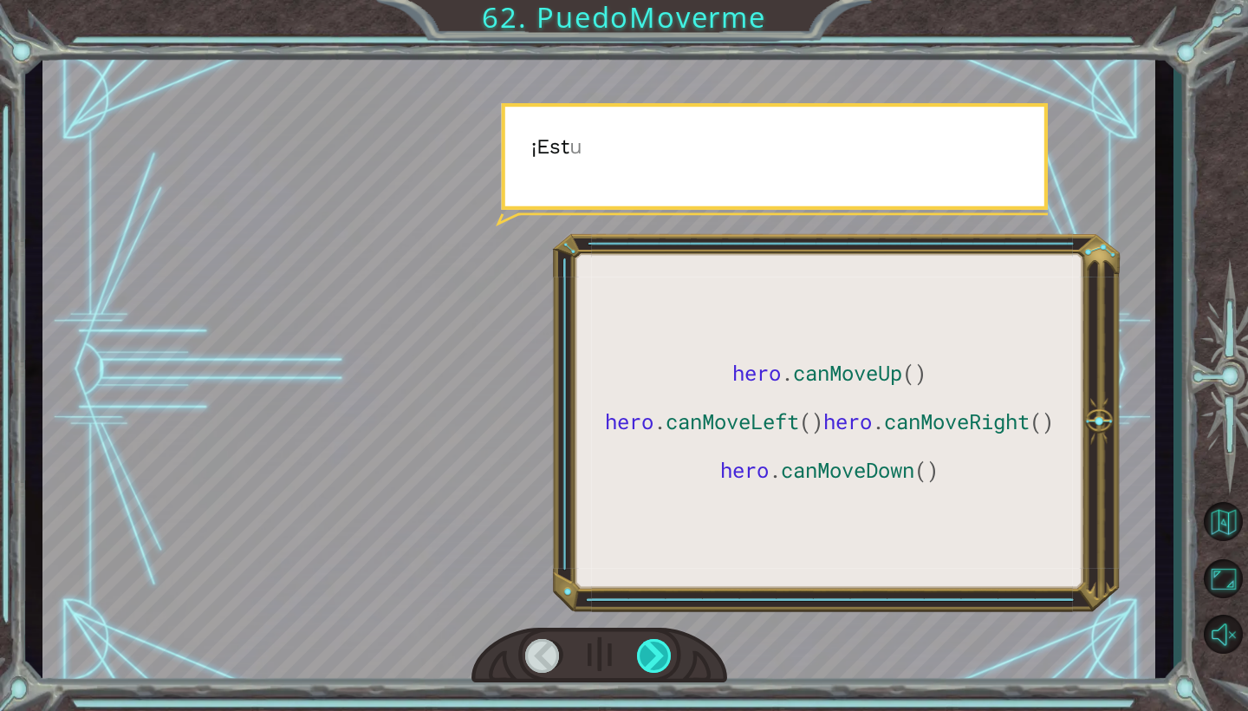
click at [656, 647] on div at bounding box center [655, 656] width 36 height 34
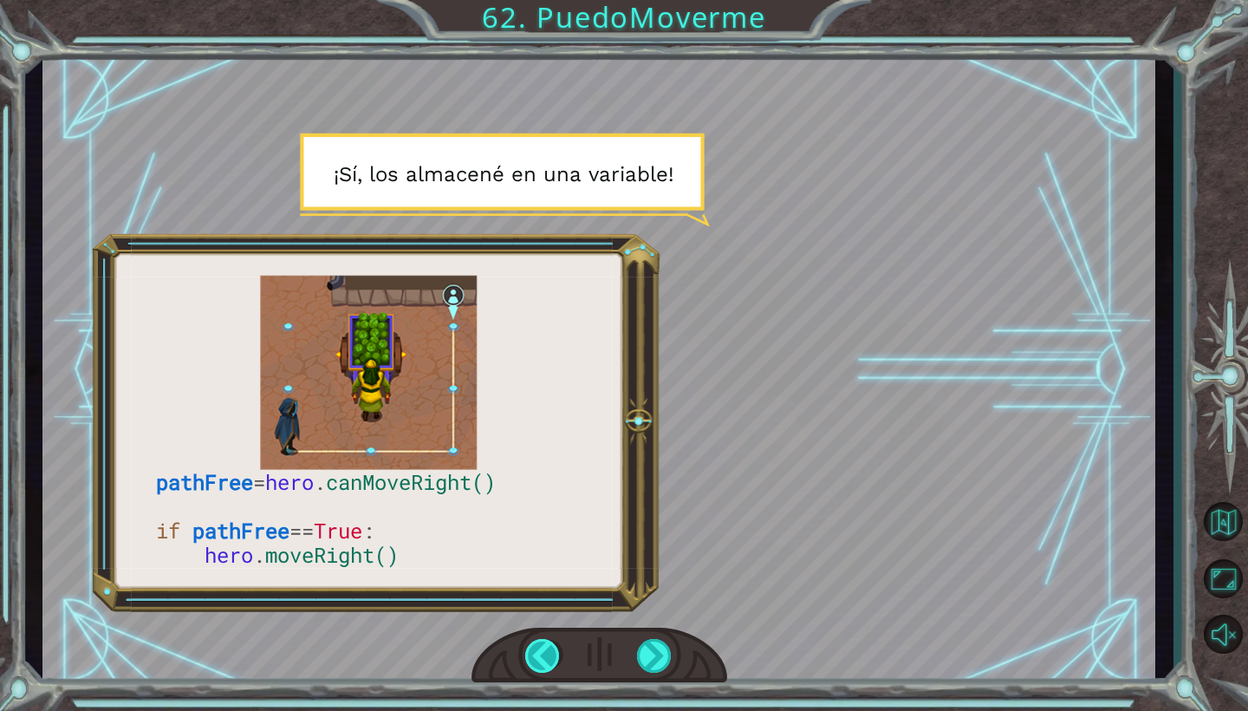
click at [527, 660] on div at bounding box center [543, 656] width 36 height 34
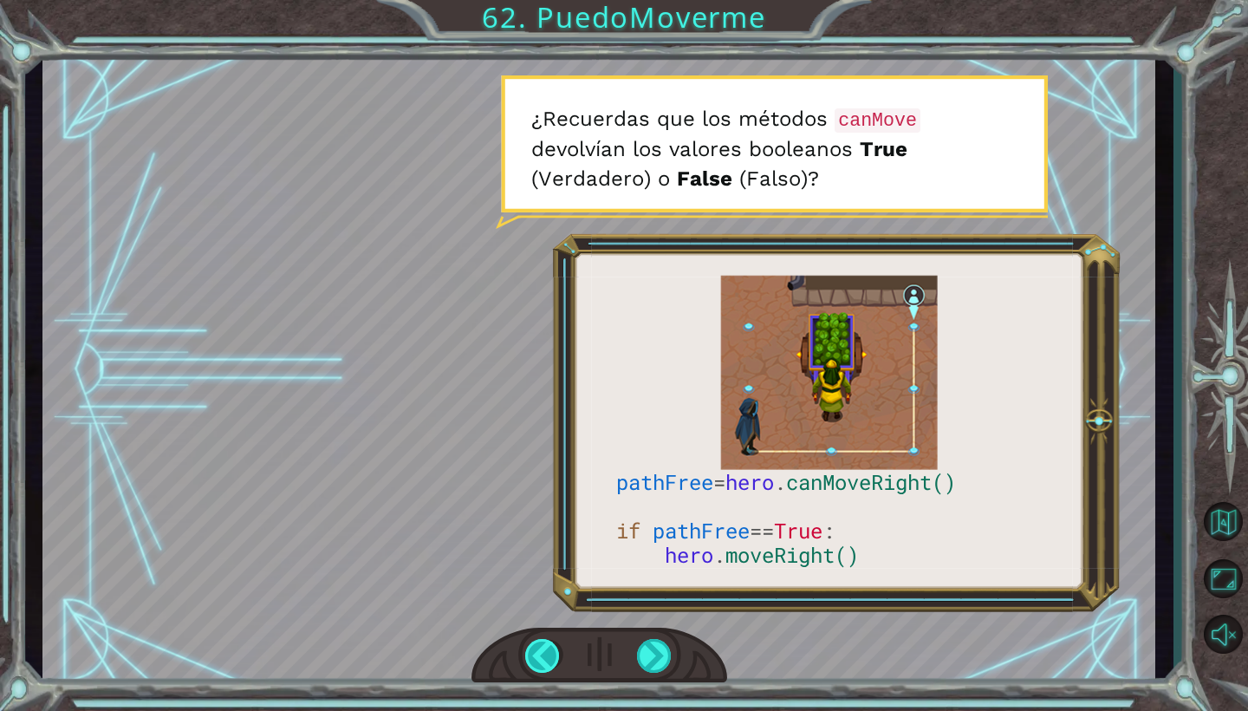
click at [527, 660] on div at bounding box center [543, 656] width 36 height 34
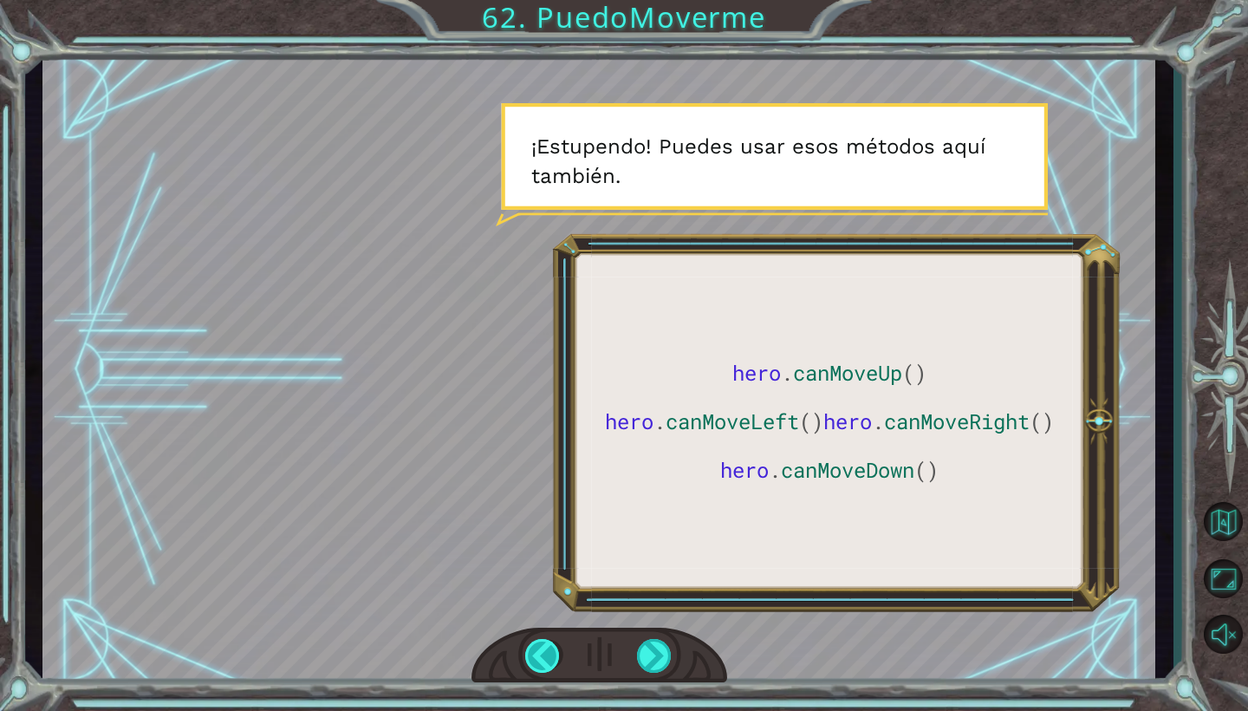
click at [545, 667] on div at bounding box center [543, 656] width 36 height 34
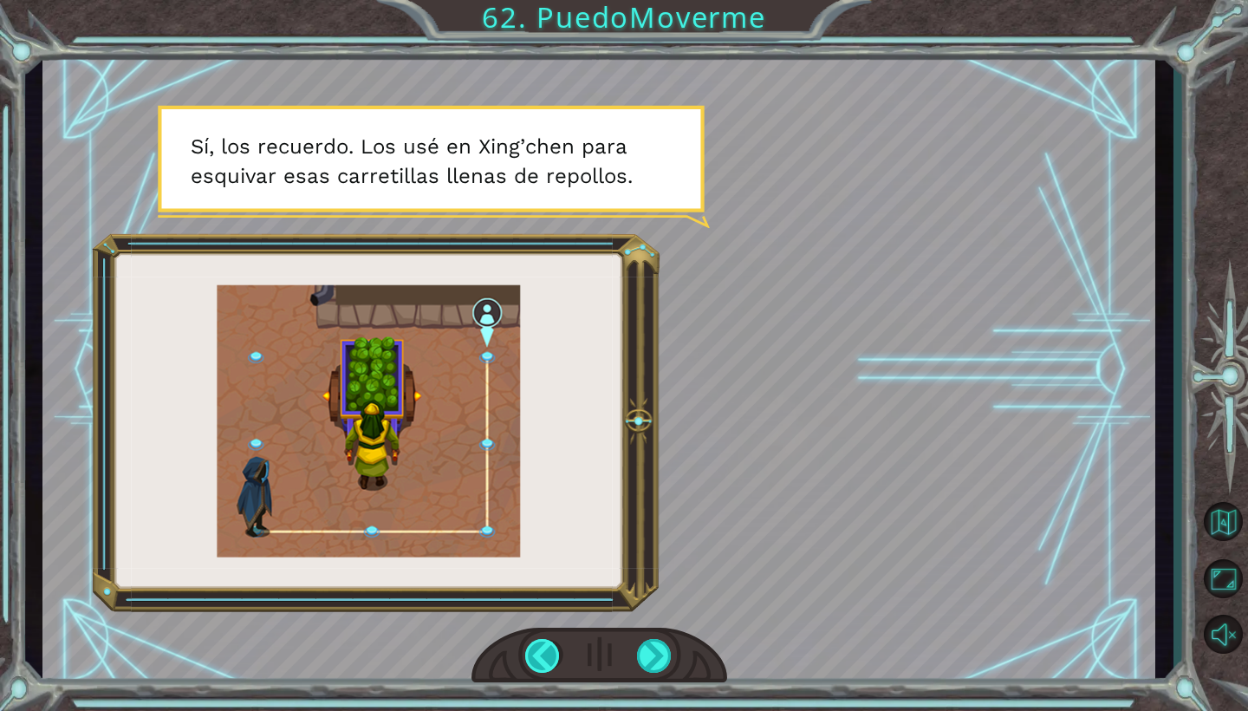
click at [550, 665] on div at bounding box center [543, 656] width 36 height 34
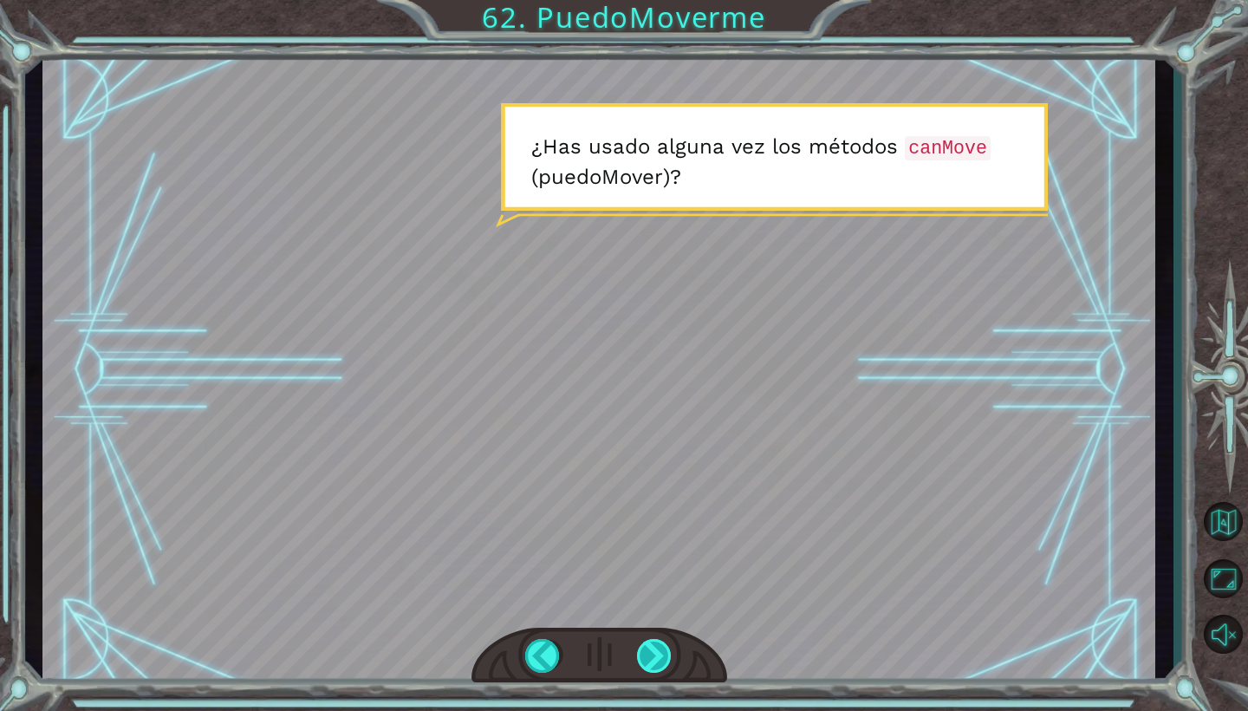
click at [664, 656] on div at bounding box center [655, 656] width 36 height 34
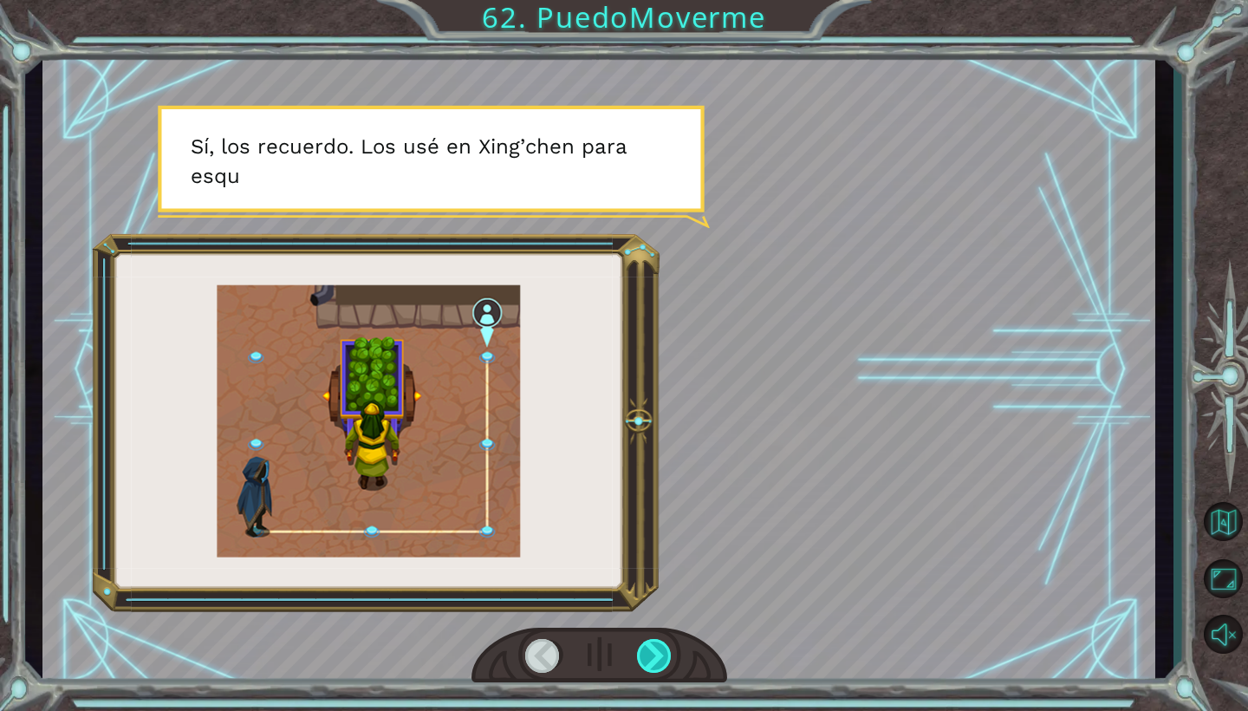
click at [664, 656] on div at bounding box center [655, 656] width 36 height 34
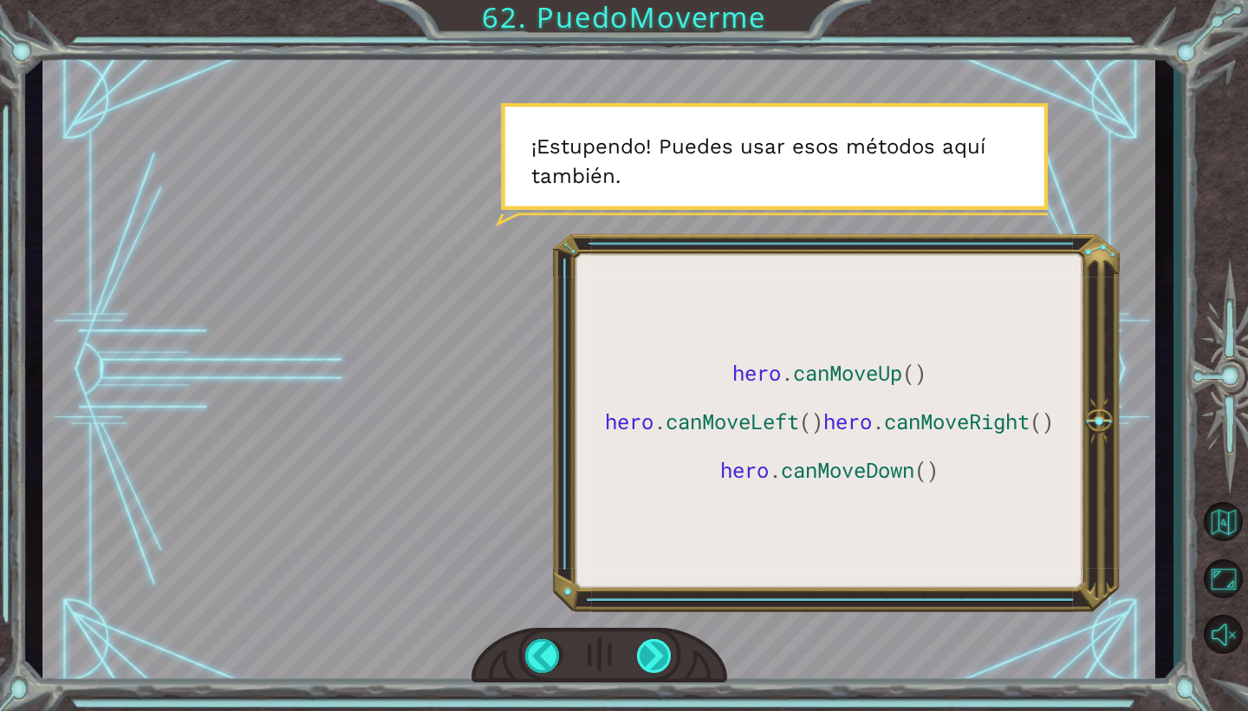
click at [664, 656] on div at bounding box center [655, 656] width 36 height 34
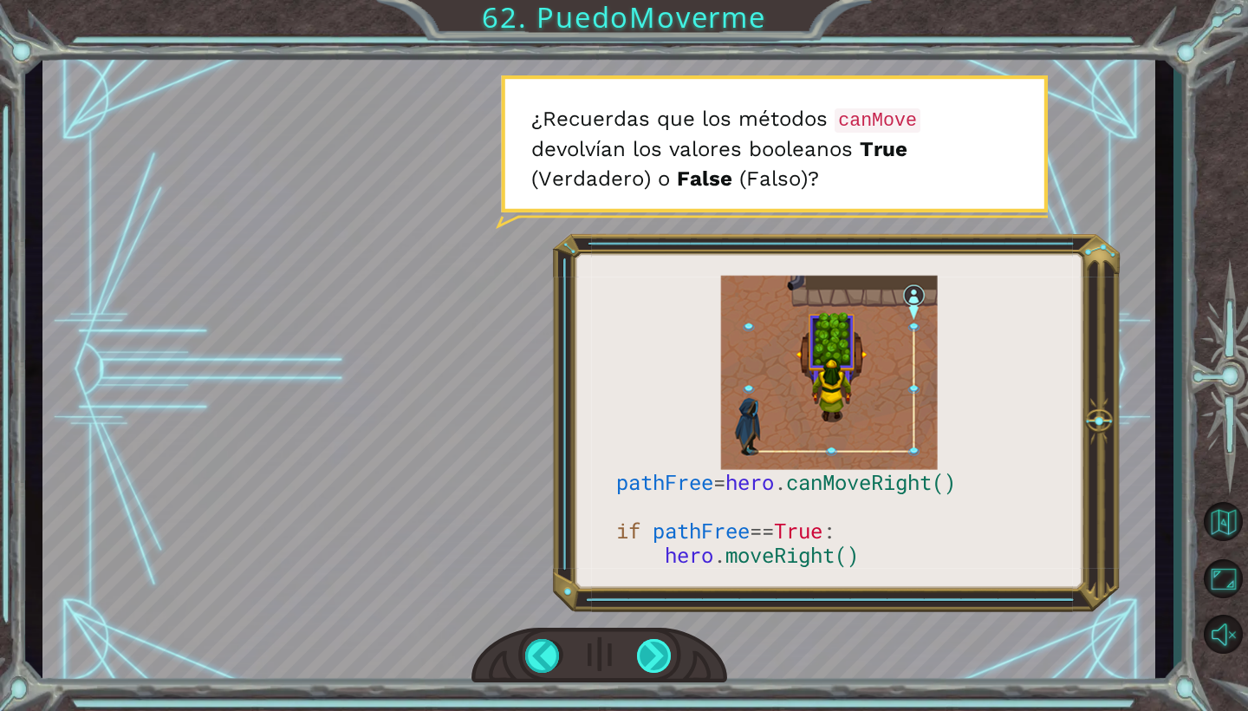
click at [661, 658] on div at bounding box center [655, 656] width 36 height 34
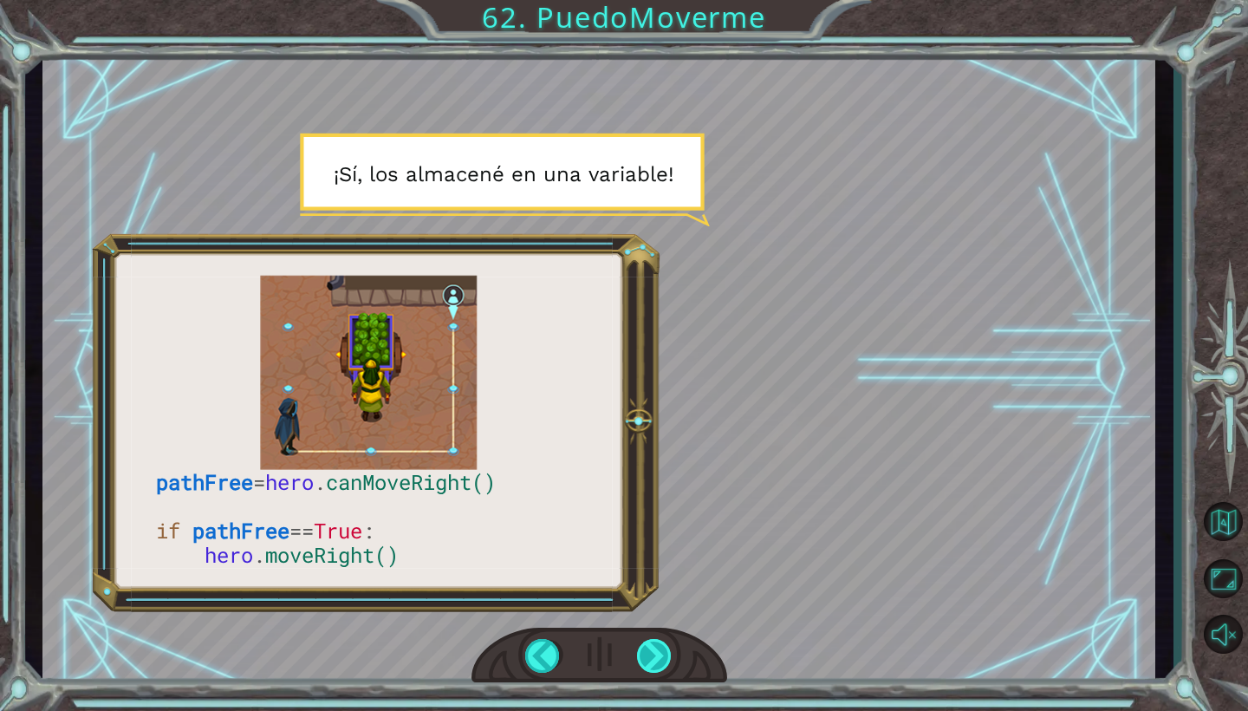
click at [661, 658] on div at bounding box center [655, 656] width 36 height 34
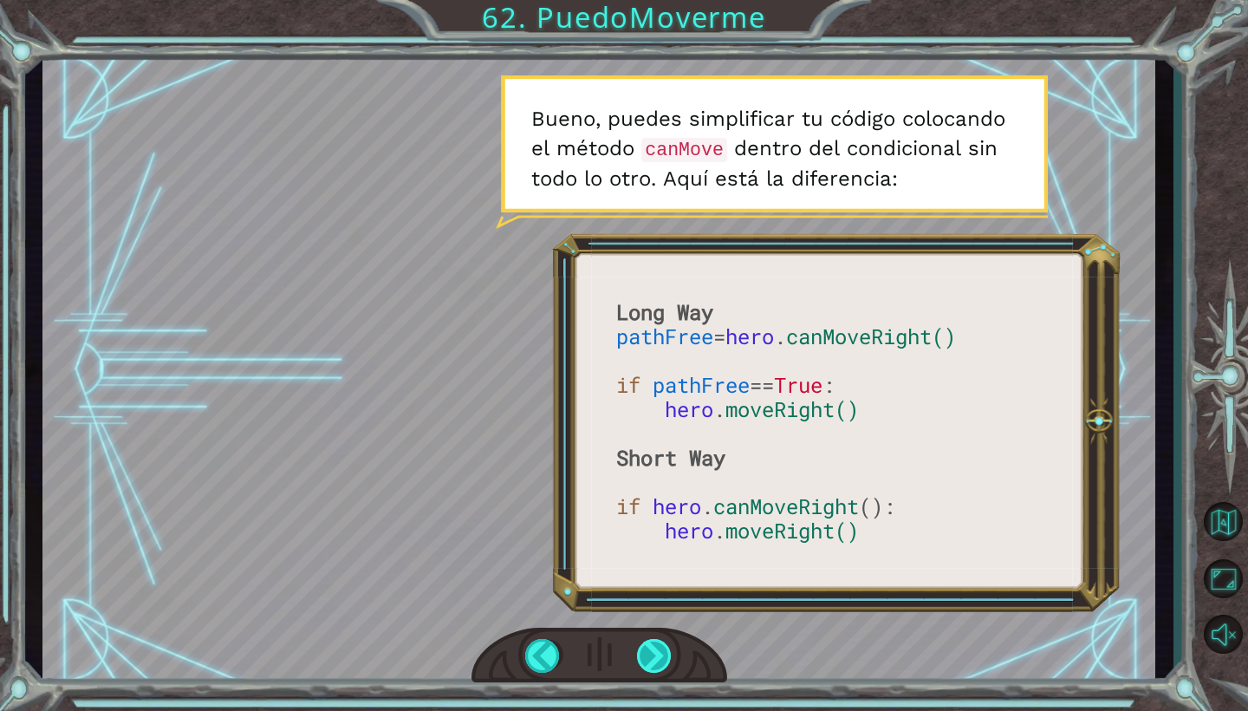
click at [656, 662] on div at bounding box center [655, 656] width 36 height 34
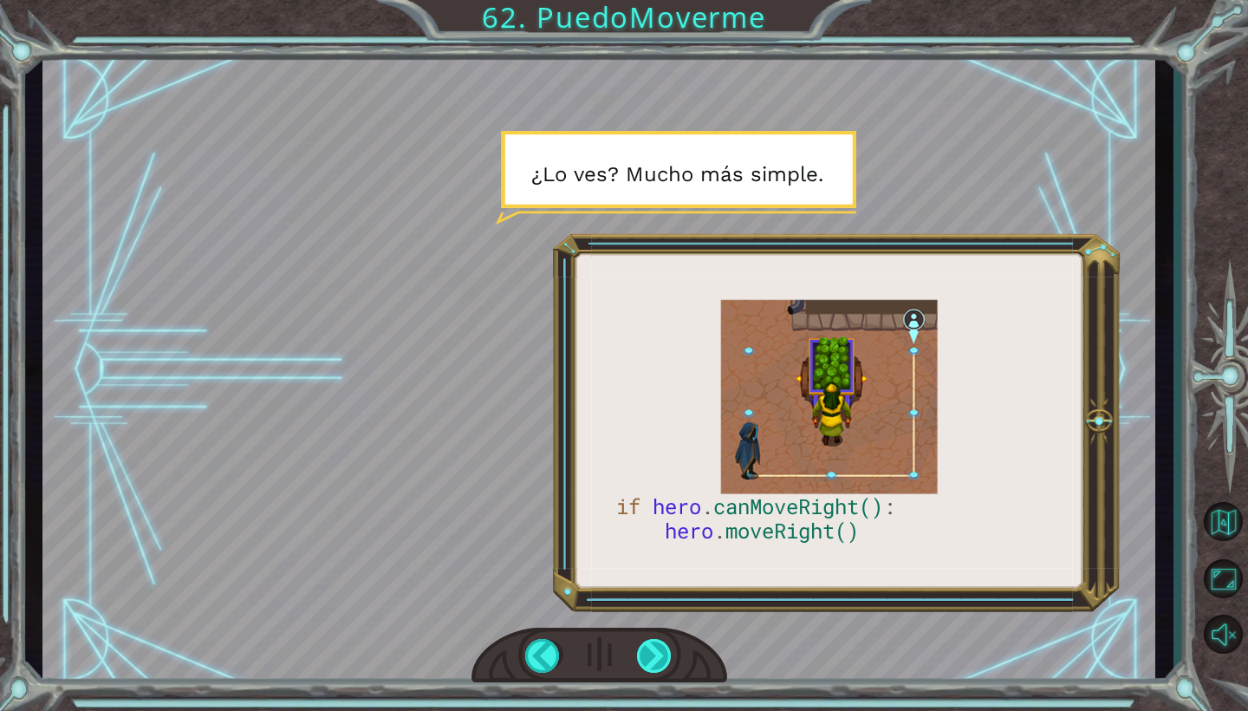
click at [656, 662] on div at bounding box center [655, 656] width 36 height 34
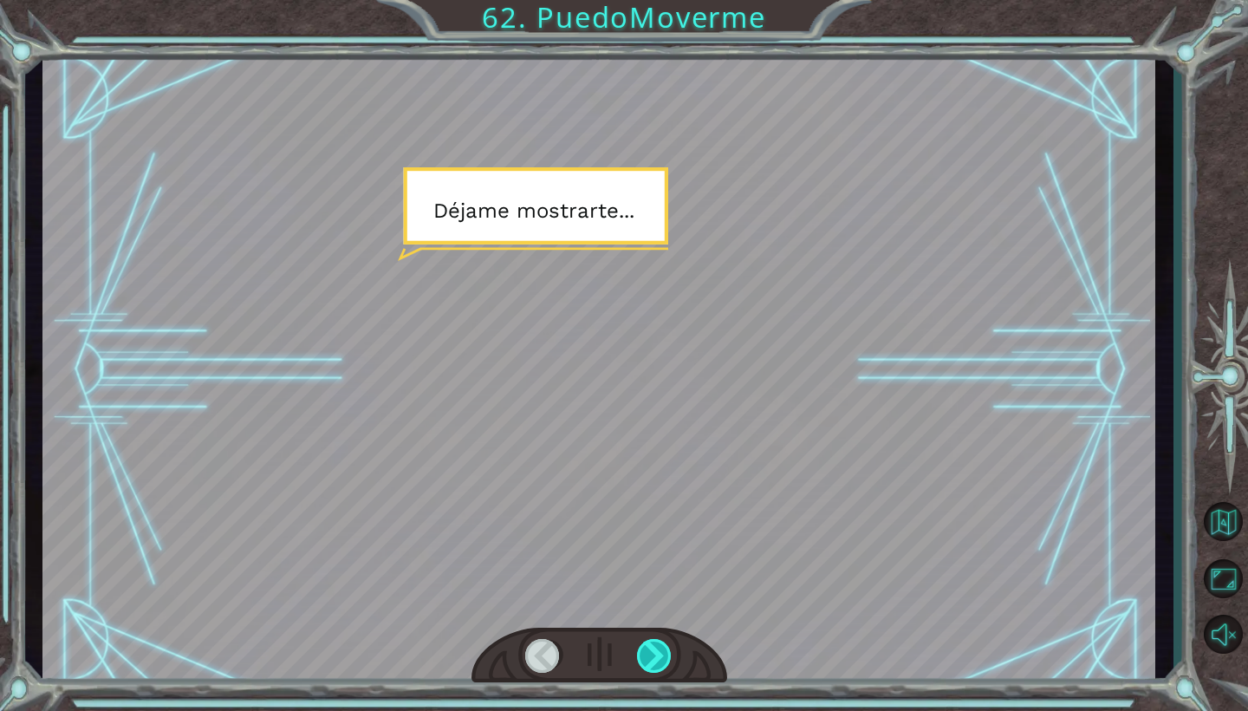
click at [656, 662] on div at bounding box center [655, 656] width 36 height 34
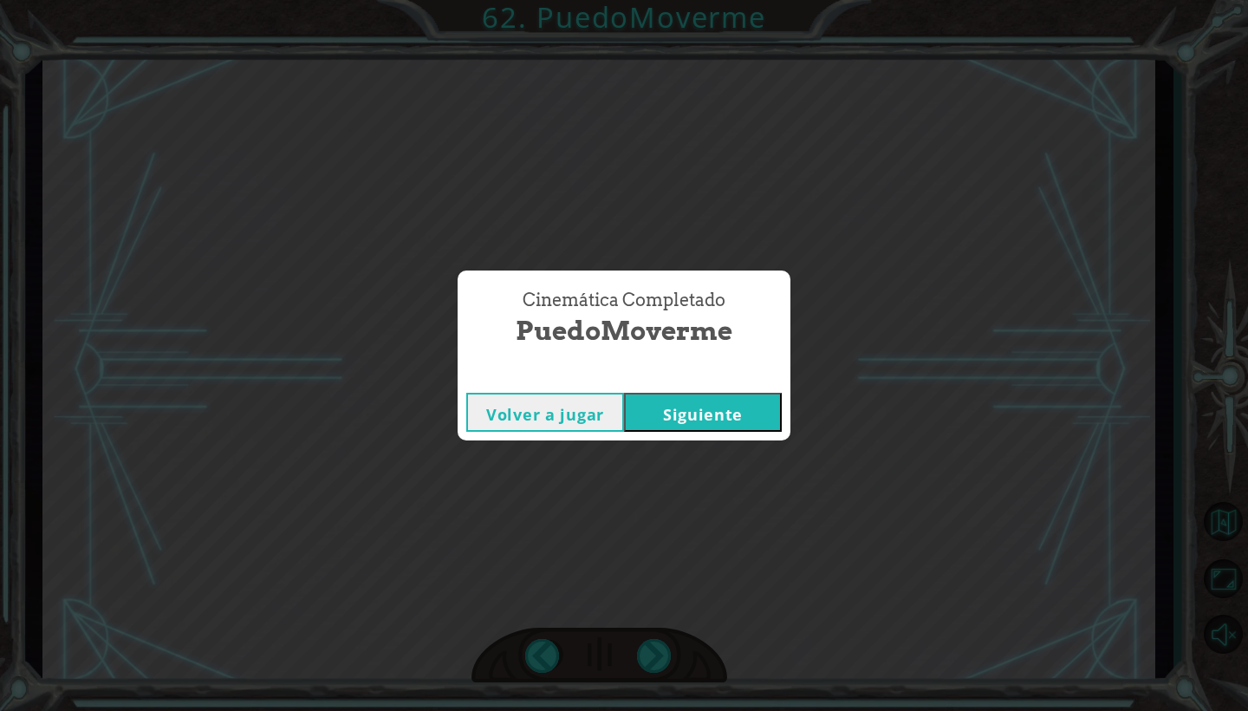
click at [702, 420] on button "Siguiente" at bounding box center [703, 412] width 158 height 39
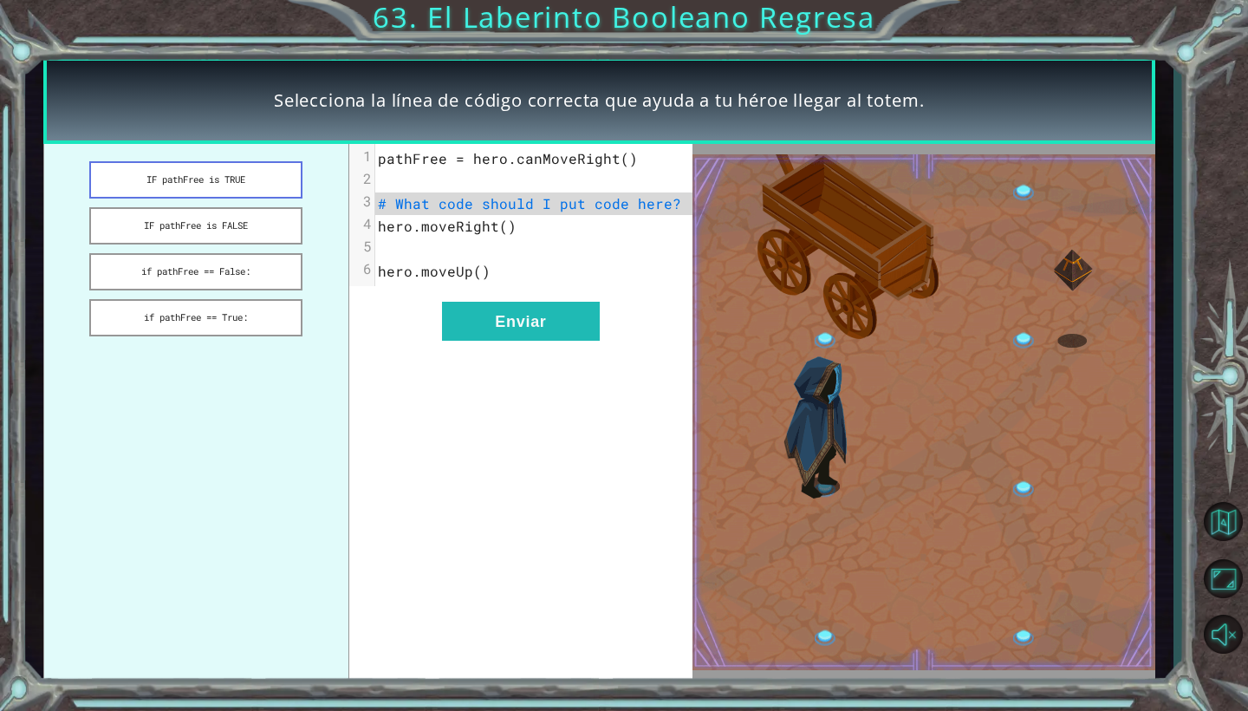
click at [231, 185] on button "IF pathFree is TRUE" at bounding box center [195, 179] width 213 height 37
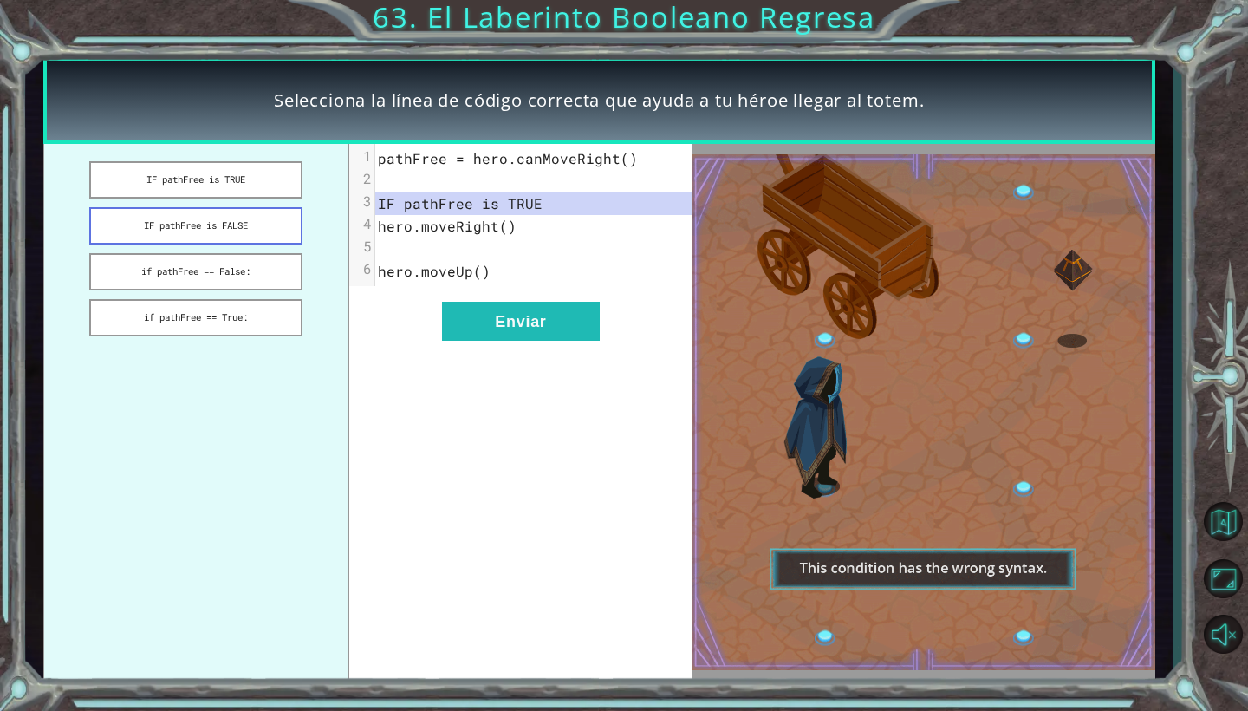
click at [236, 224] on button "IF pathFree is FALSE" at bounding box center [195, 225] width 213 height 37
click at [237, 263] on button "if pathFree == False:" at bounding box center [195, 271] width 213 height 37
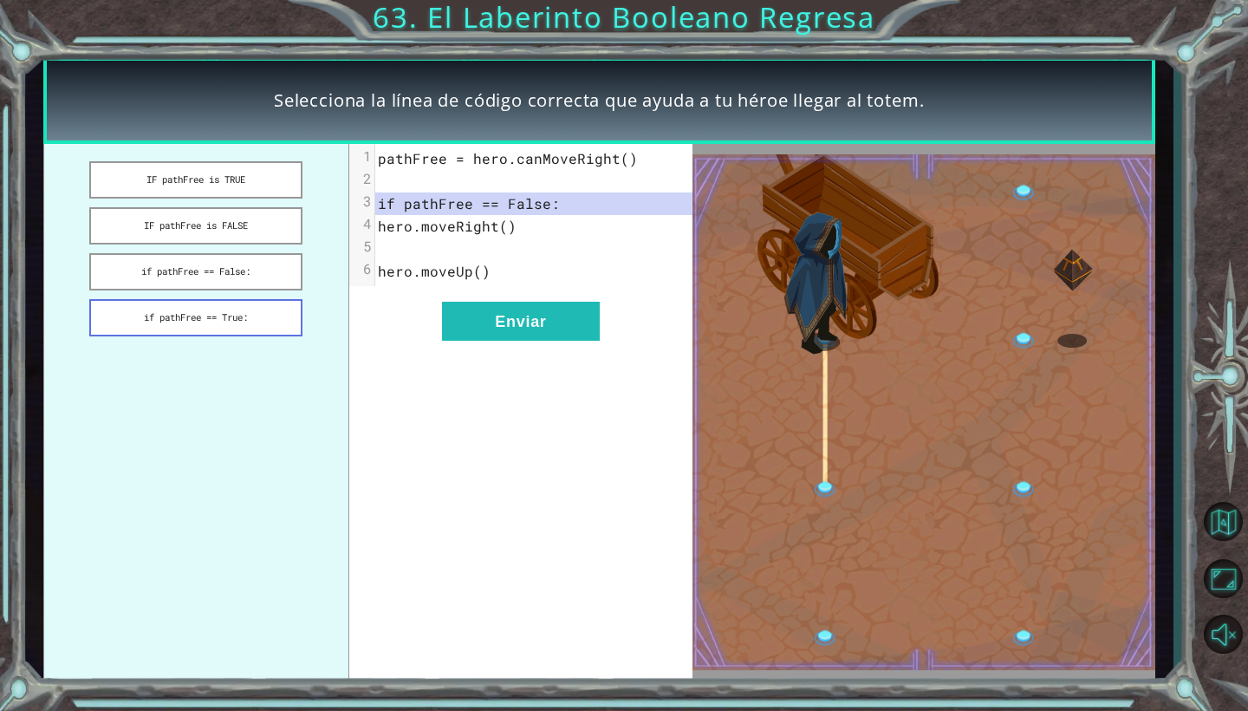
click at [246, 317] on button "if pathFree == True:" at bounding box center [195, 317] width 213 height 37
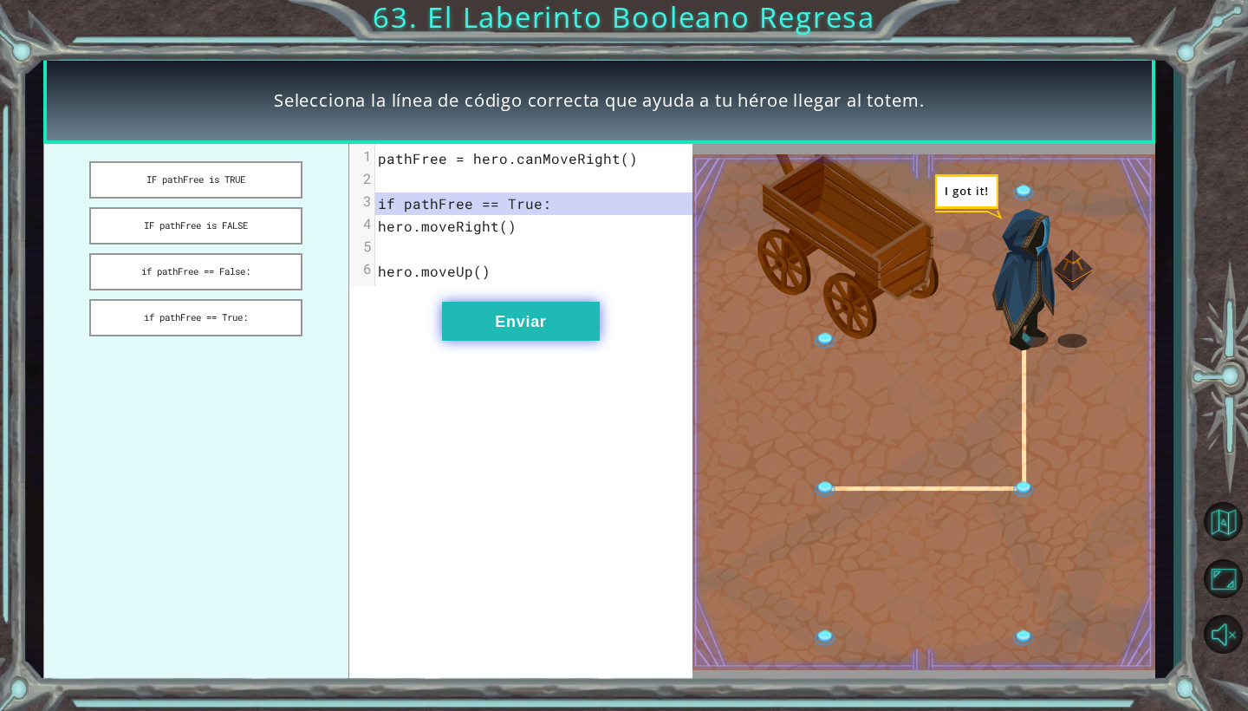
click at [588, 321] on button "Enviar" at bounding box center [521, 321] width 158 height 39
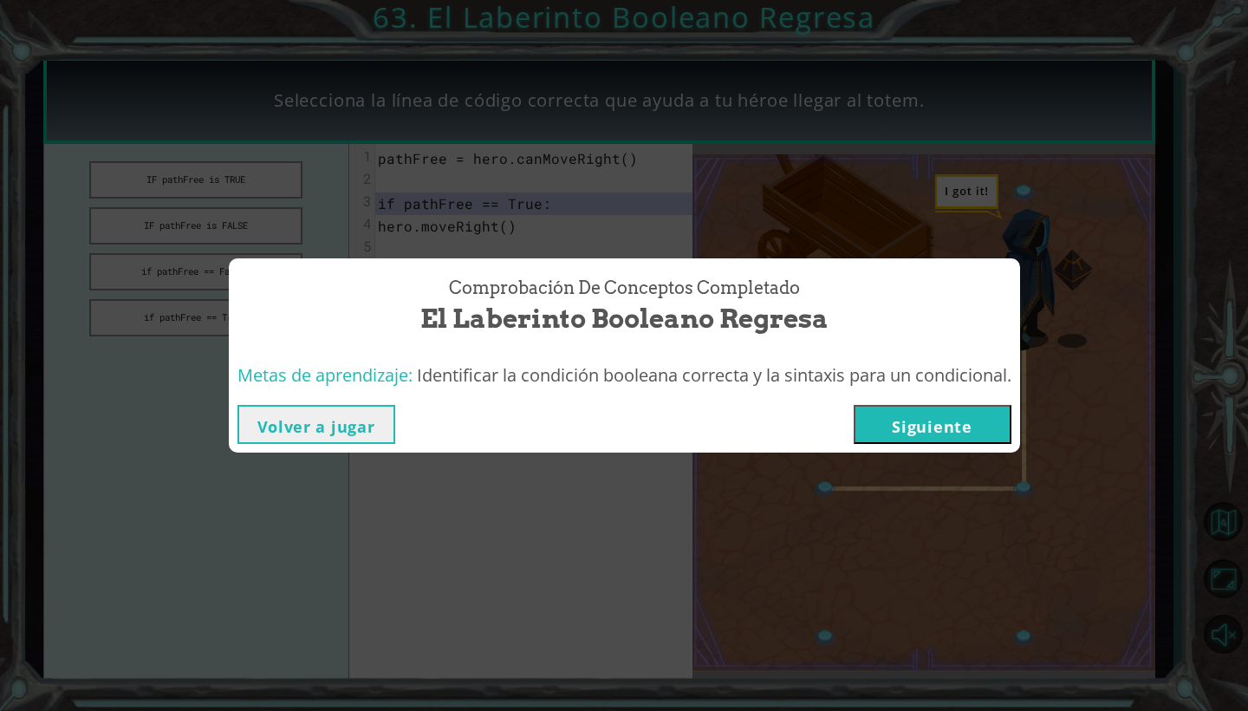
click at [895, 430] on button "Siguiente" at bounding box center [933, 424] width 158 height 39
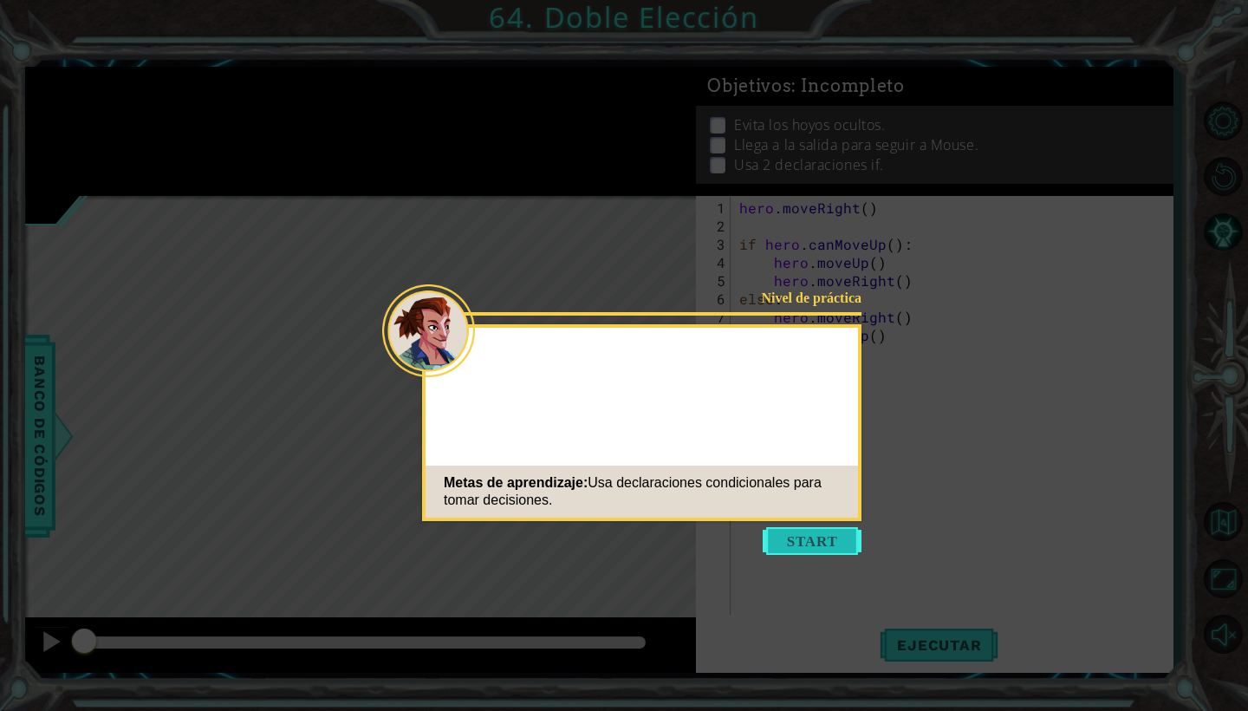
click at [793, 552] on button "Start" at bounding box center [812, 541] width 99 height 28
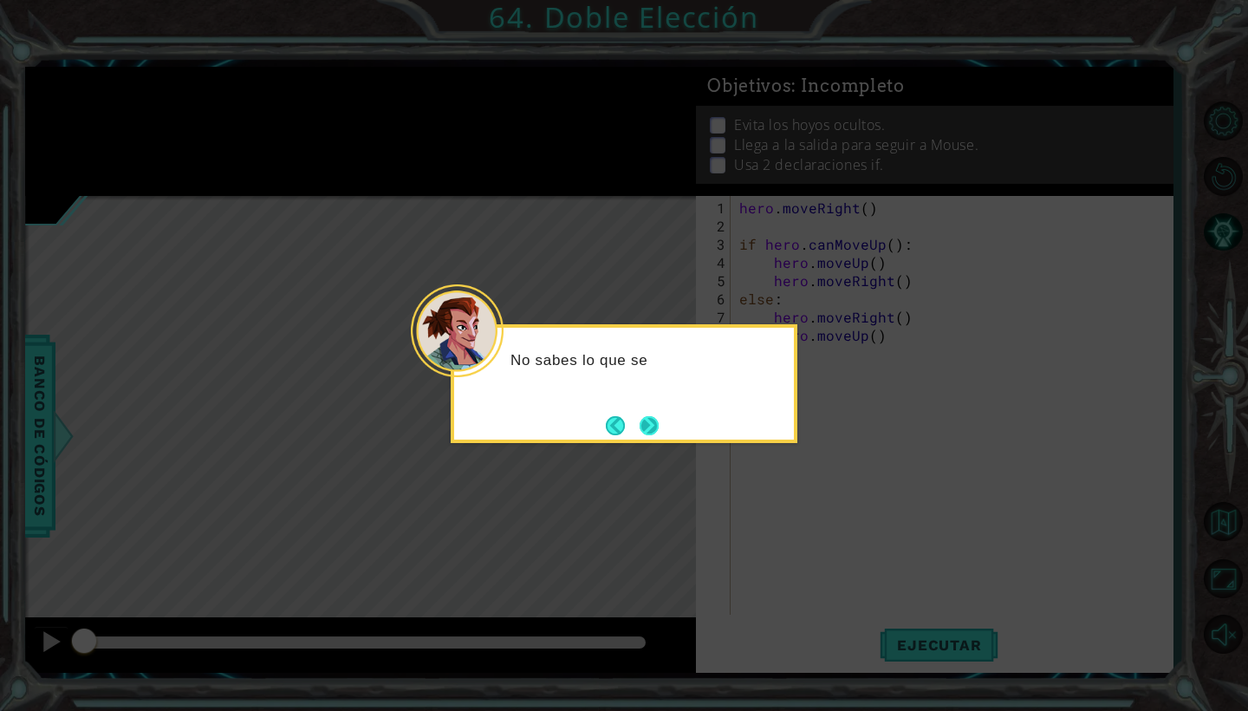
click at [645, 430] on button "Next" at bounding box center [649, 425] width 19 height 19
click at [645, 430] on icon at bounding box center [624, 355] width 1248 height 711
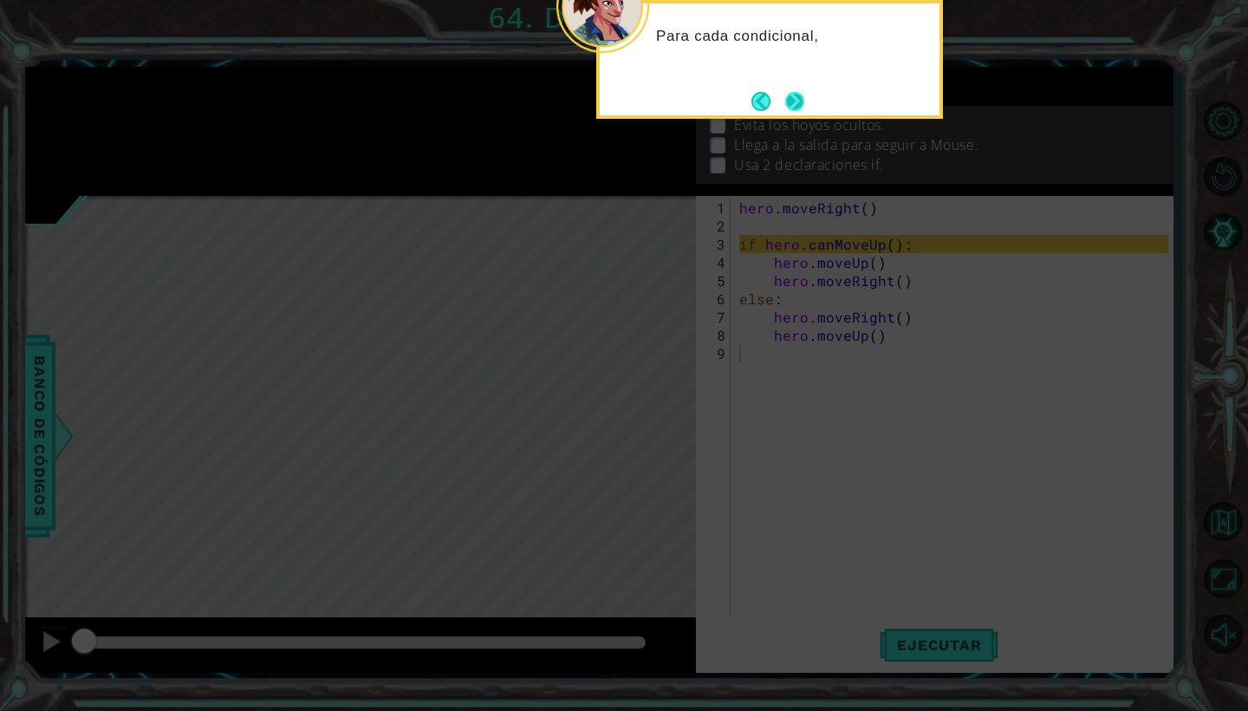
click at [797, 92] on button "Next" at bounding box center [794, 101] width 19 height 19
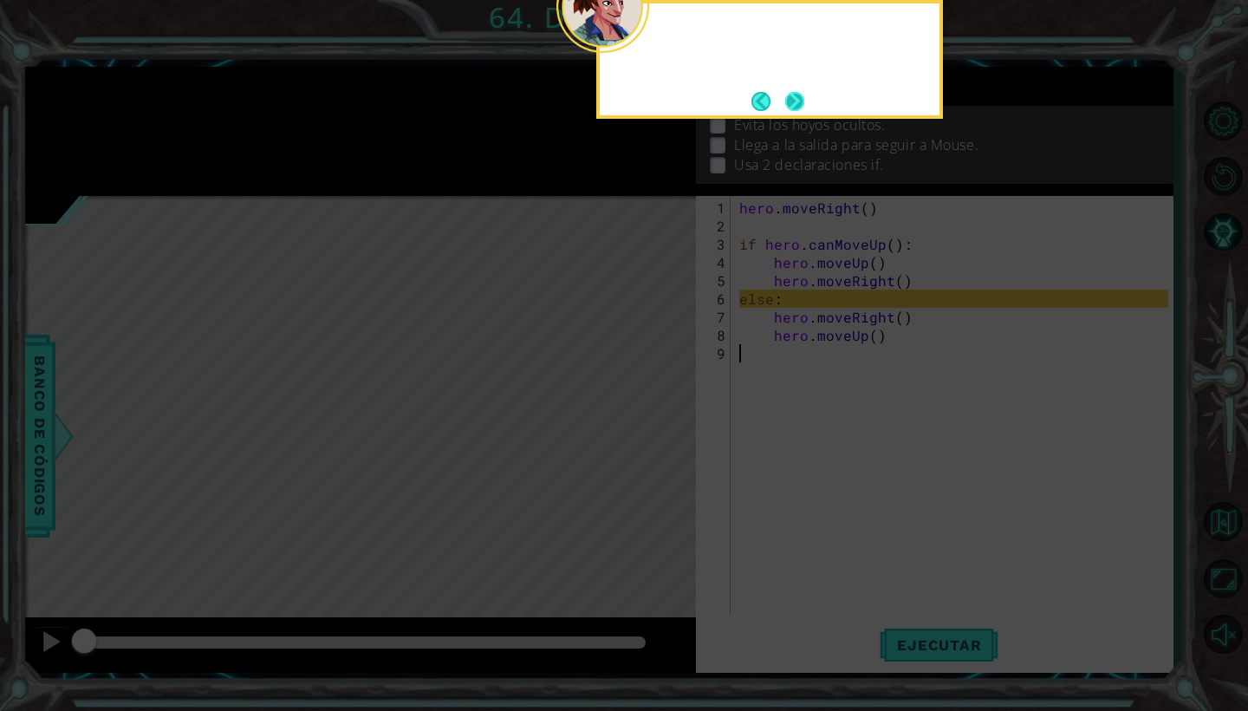
click at [797, 92] on button "Next" at bounding box center [794, 101] width 19 height 19
click at [797, 91] on icon at bounding box center [624, 355] width 1248 height 711
click at [797, 91] on span ": Incompleto" at bounding box center [847, 85] width 113 height 21
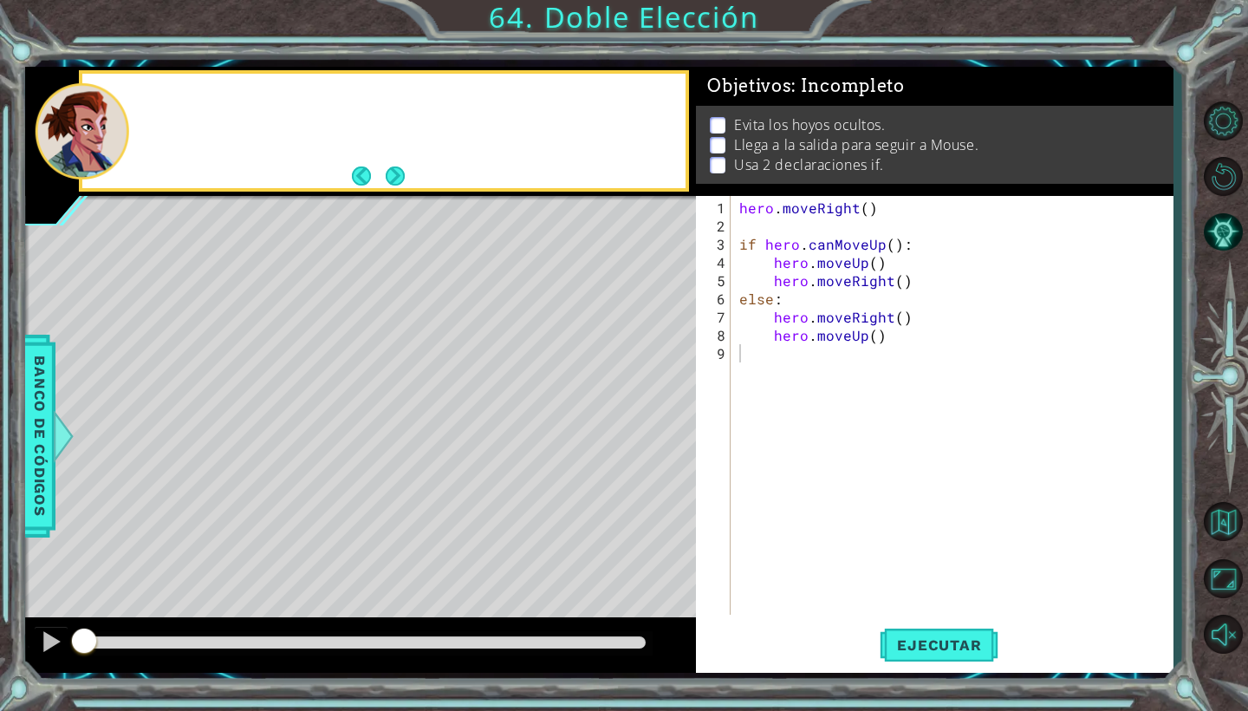
click at [797, 91] on span ": Incompleto" at bounding box center [847, 85] width 113 height 21
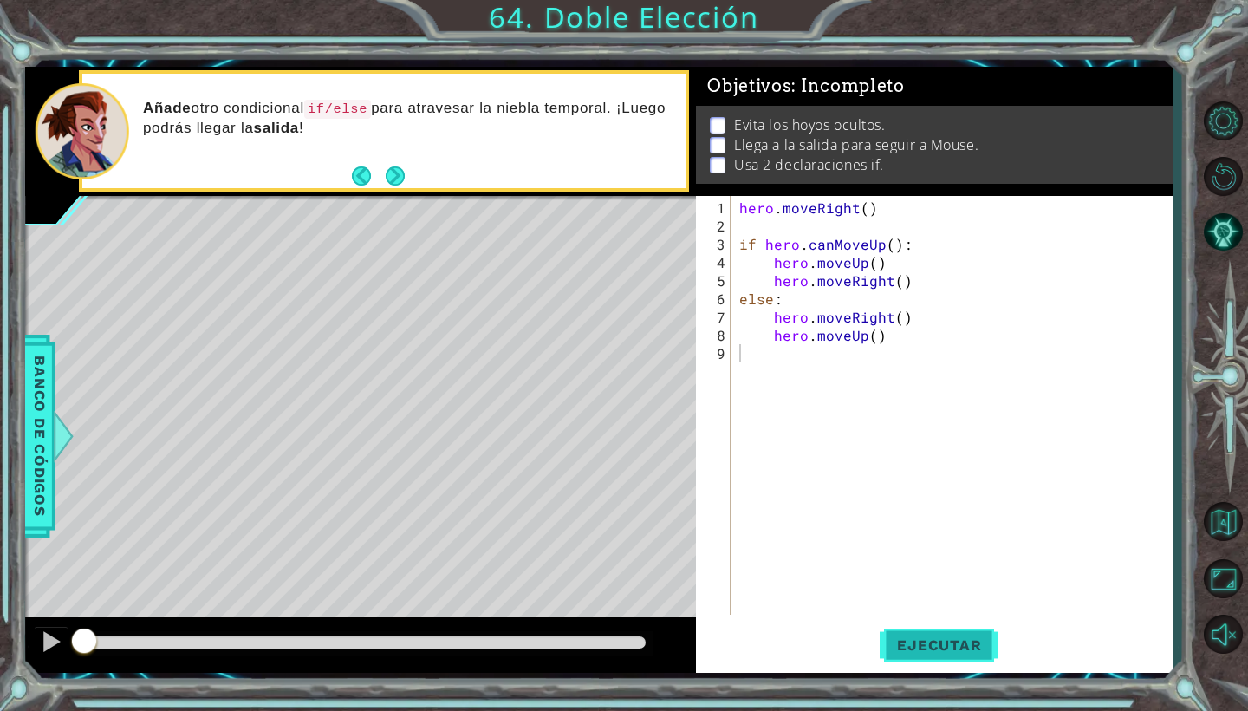
click at [917, 650] on span "Ejecutar" at bounding box center [939, 644] width 119 height 17
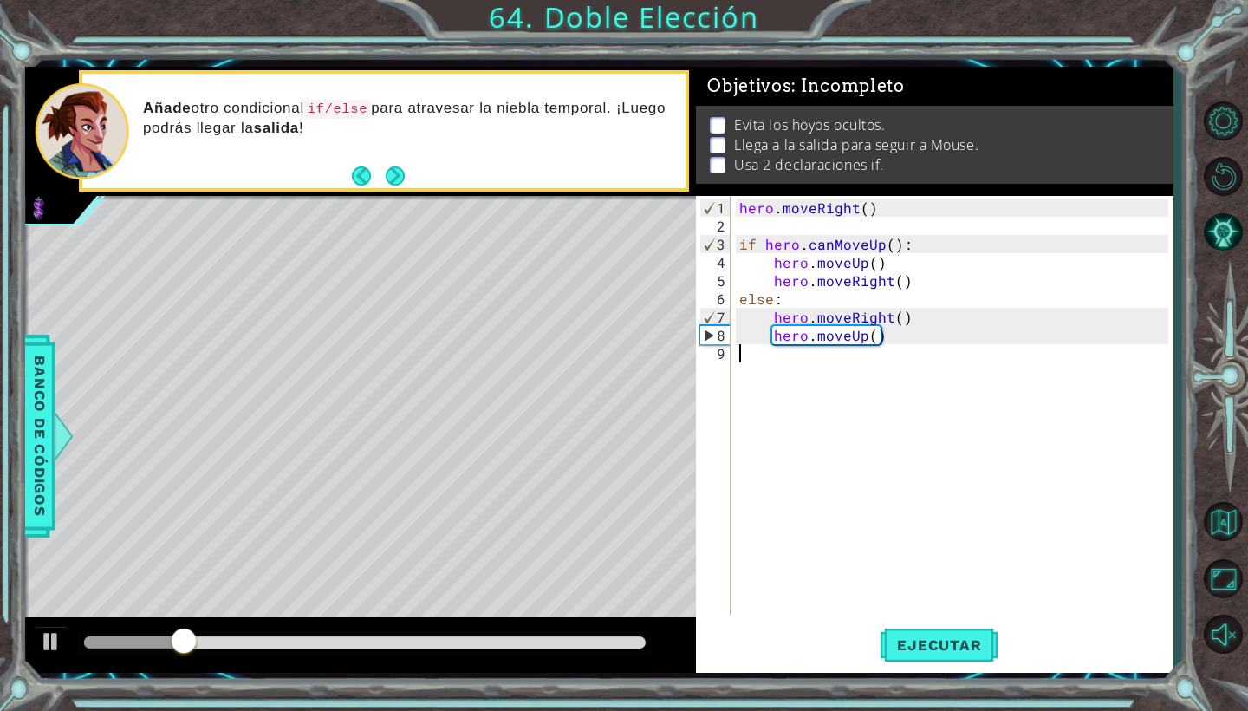
click at [877, 334] on div "hero . moveRight ( ) if hero . canMoveUp ( ) : hero . moveUp ( ) hero . moveRig…" at bounding box center [956, 425] width 441 height 455
click at [932, 660] on button "Ejecutar" at bounding box center [939, 645] width 119 height 48
click at [910, 645] on span "Ejecutar" at bounding box center [939, 644] width 119 height 17
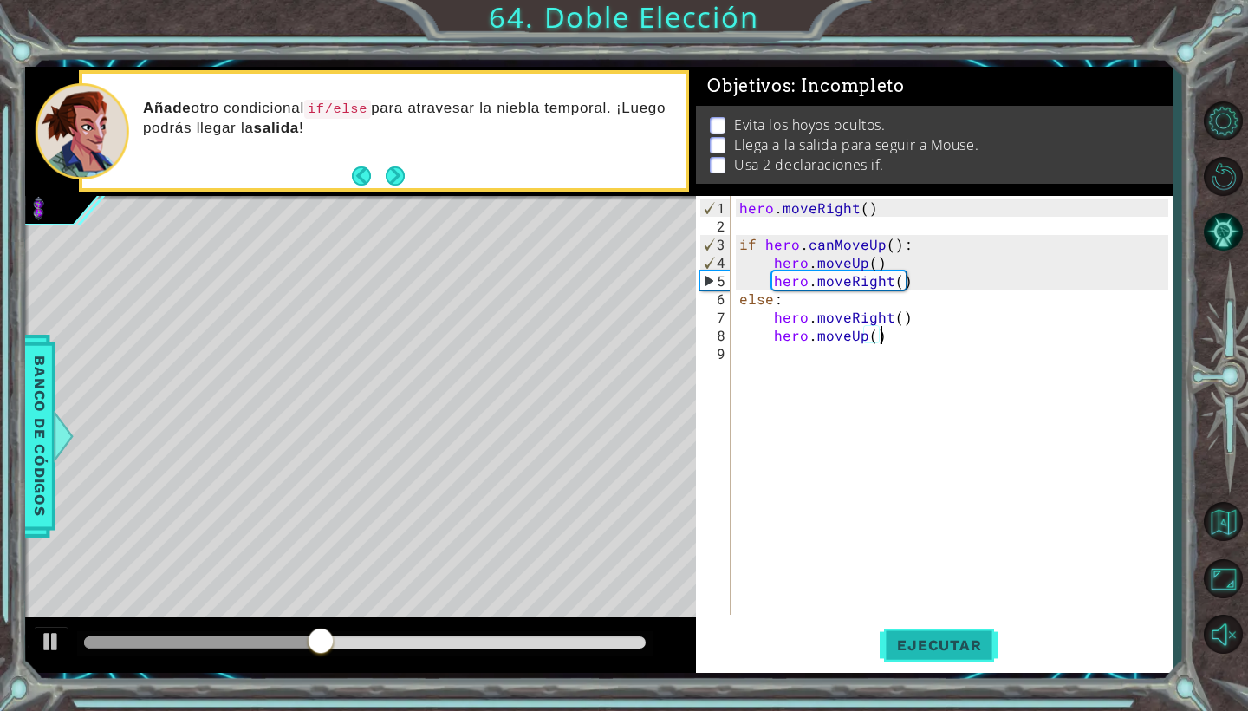
click at [931, 641] on span "Ejecutar" at bounding box center [939, 644] width 119 height 17
click at [763, 244] on div "hero . moveRight ( ) if hero . canMoveUp ( ) : hero . moveUp ( ) hero . moveRig…" at bounding box center [956, 425] width 441 height 455
click at [926, 270] on div "hero . moveRight ( ) if hero . canMoveUp ( ) : hero . moveUp ( ) hero . moveRig…" at bounding box center [956, 425] width 441 height 455
type textarea "hero.moveRight()"
click at [761, 380] on div "hero . moveRight ( ) if hero . canMoveUp ( ) : hero . moveUp ( ) hero . moveRig…" at bounding box center [956, 425] width 441 height 455
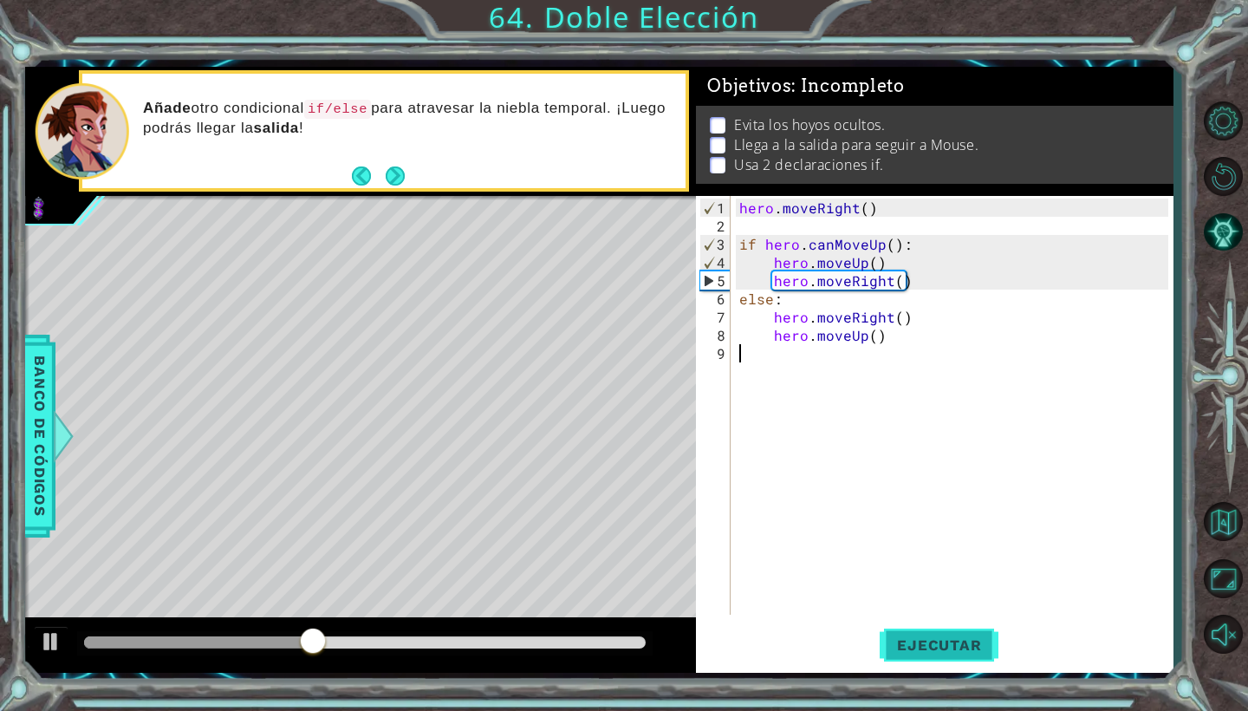
click at [927, 639] on span "Ejecutar" at bounding box center [939, 644] width 119 height 17
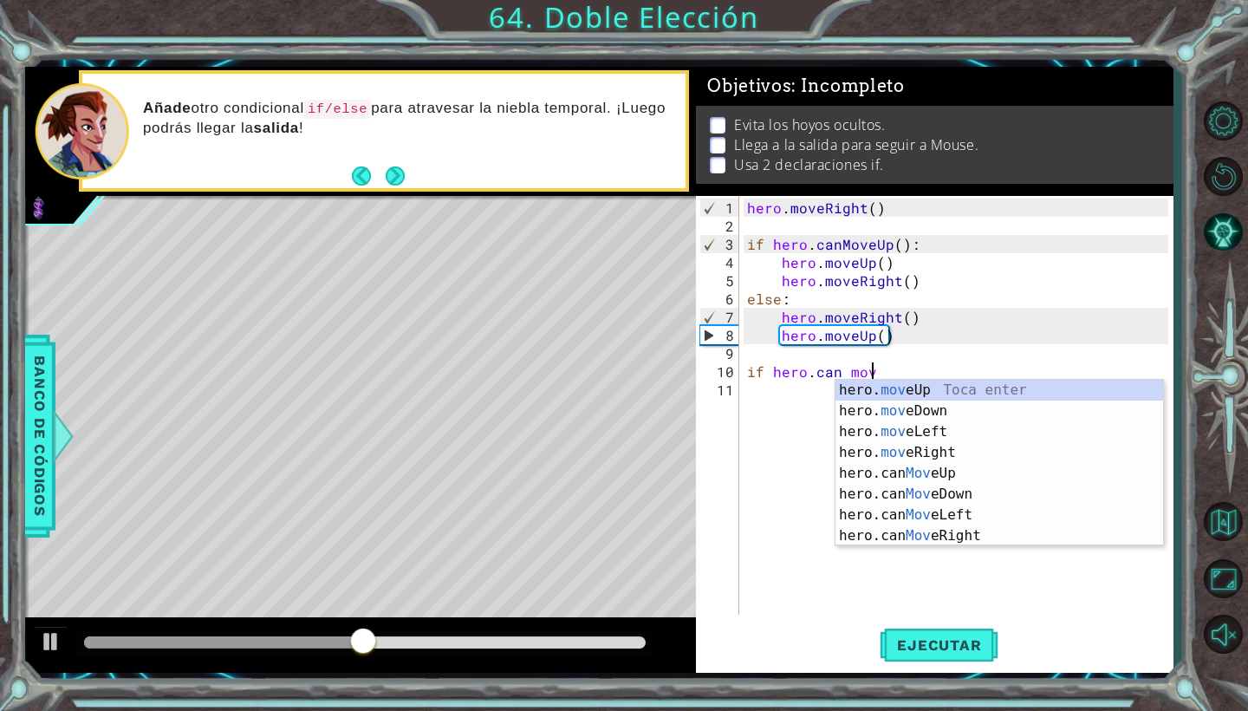
scroll to position [0, 8]
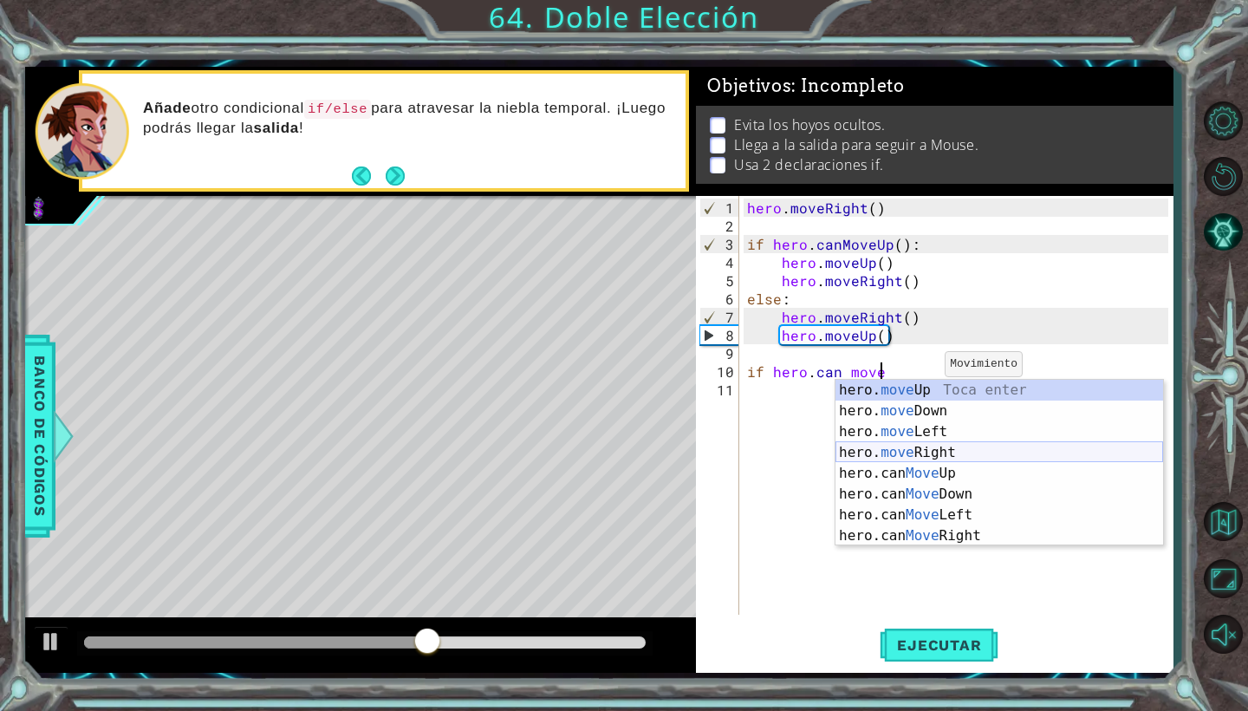
click at [917, 454] on div "hero. move Up Toca enter hero. move Down Toca enter hero. move Left Toca enter …" at bounding box center [1000, 484] width 328 height 208
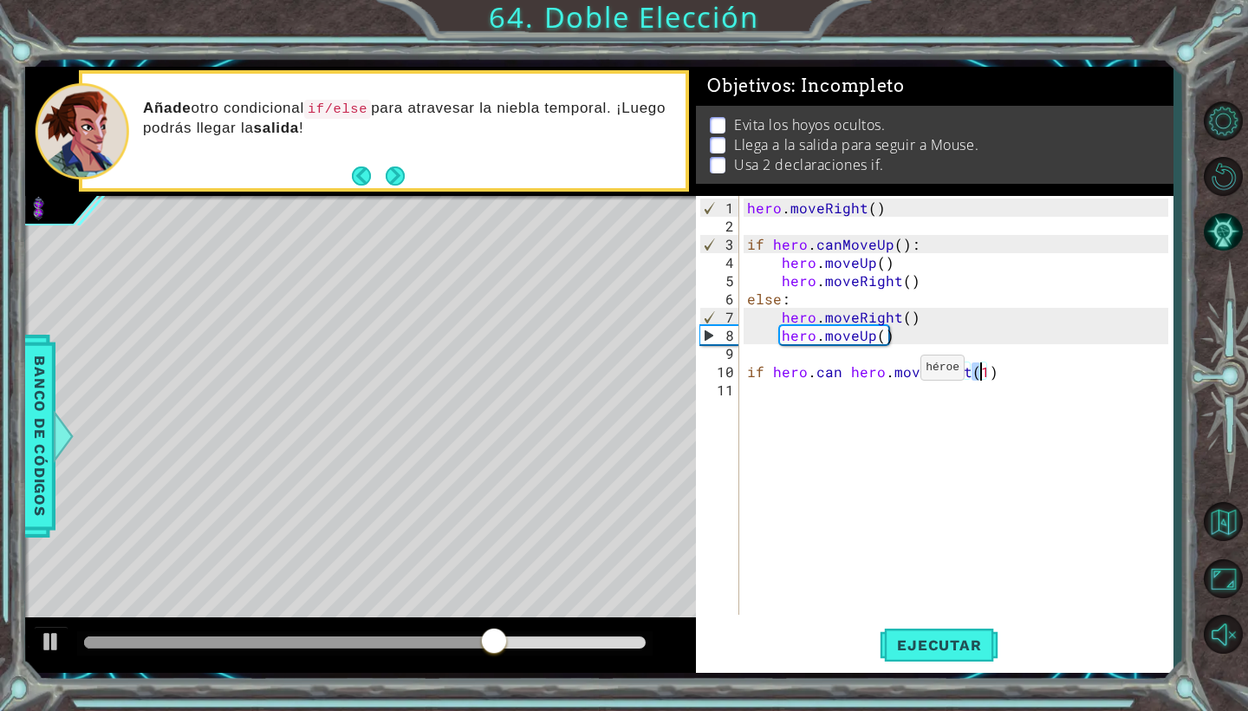
click at [899, 374] on div "hero . moveRight ( ) if hero . canMoveUp ( ) : hero . moveUp ( ) hero . moveRig…" at bounding box center [960, 425] width 433 height 455
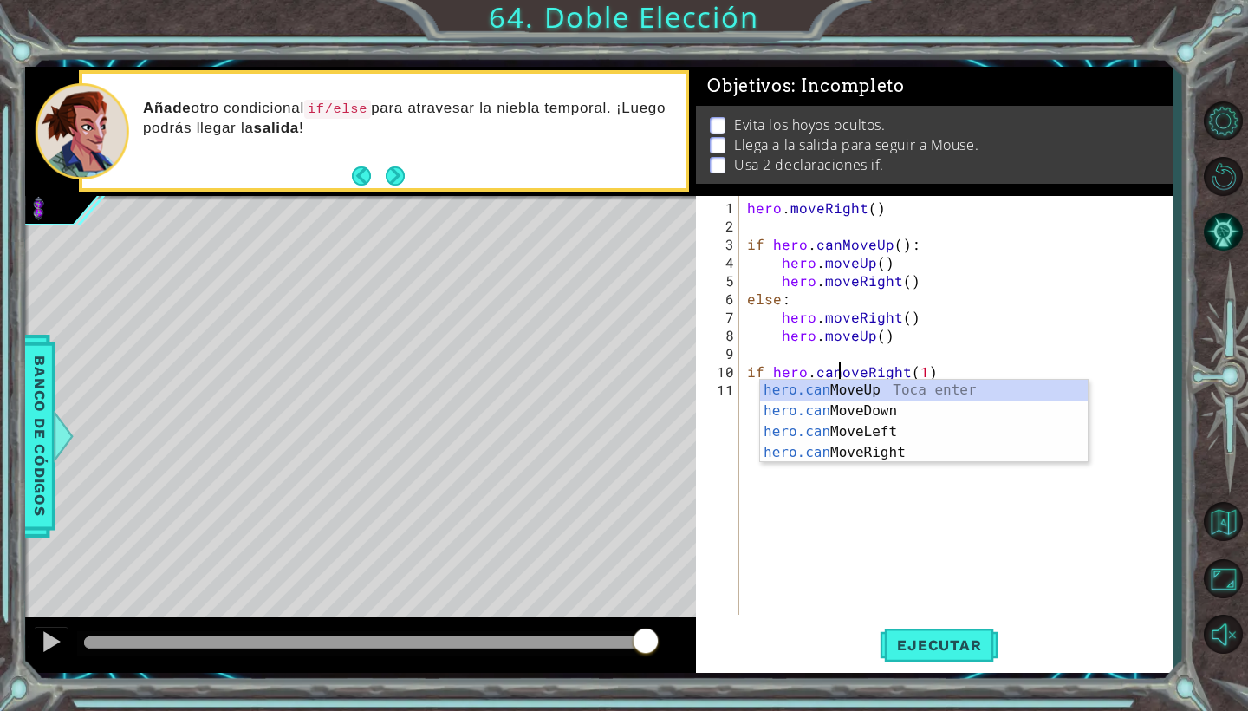
scroll to position [0, 7]
click at [939, 339] on div "hero . moveRight ( ) if hero . canMoveUp ( ) : hero . moveUp ( ) hero . moveRig…" at bounding box center [960, 425] width 433 height 455
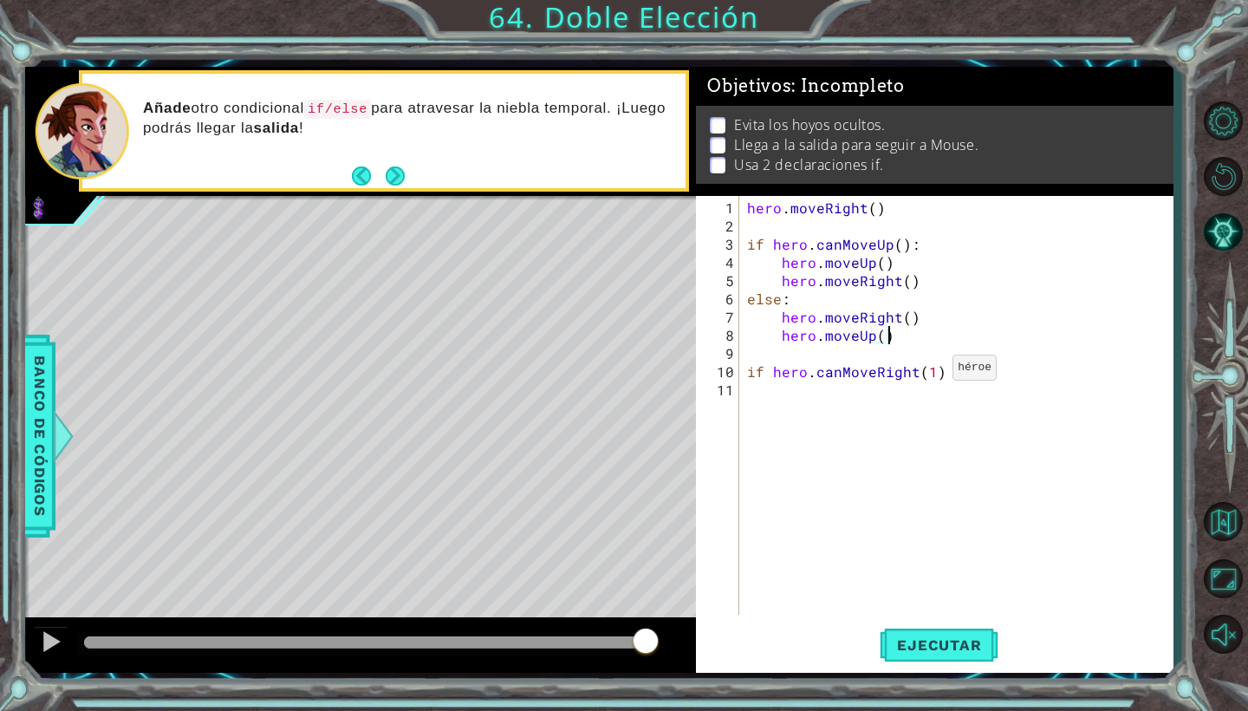
click at [931, 374] on div "hero . moveRight ( ) if hero . canMoveUp ( ) : hero . moveUp ( ) hero . moveRig…" at bounding box center [960, 425] width 433 height 455
click at [945, 364] on div "hero . moveRight ( ) if hero . canMoveUp ( ) : hero . moveUp ( ) hero . moveRig…" at bounding box center [960, 425] width 433 height 455
type textarea "if hero.canMoveRight():"
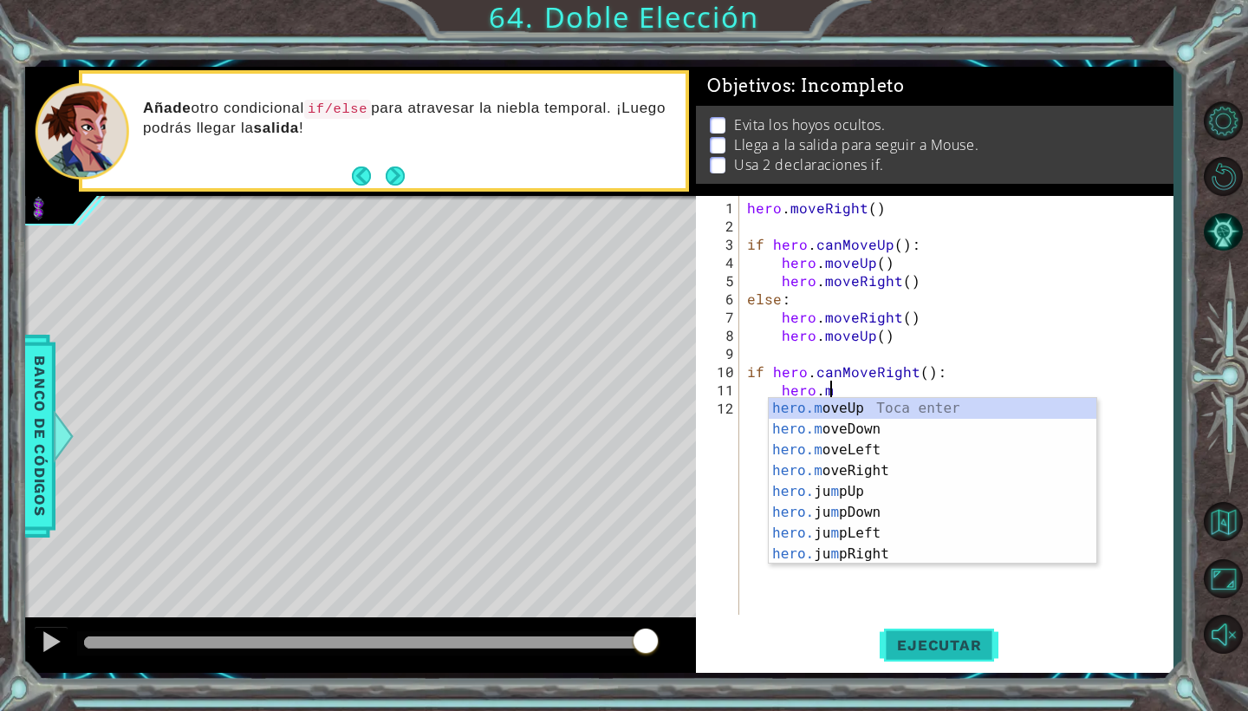
scroll to position [0, 4]
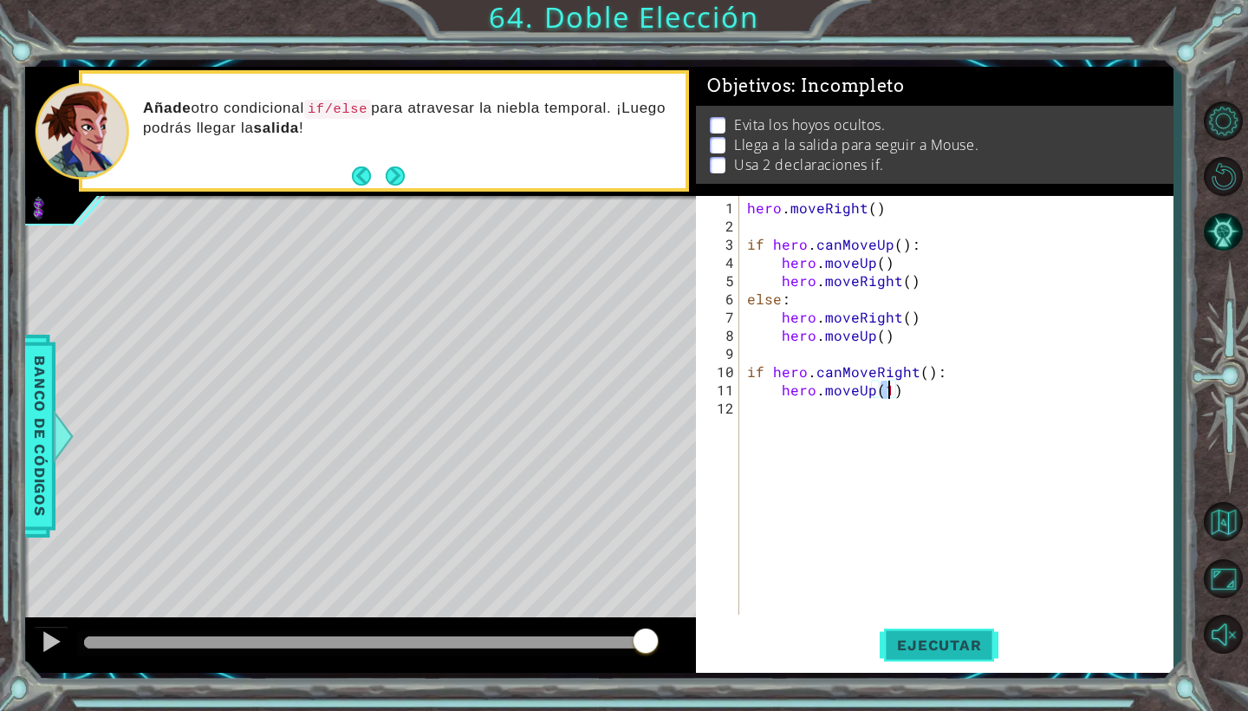
click at [930, 661] on button "Ejecutar" at bounding box center [939, 645] width 119 height 48
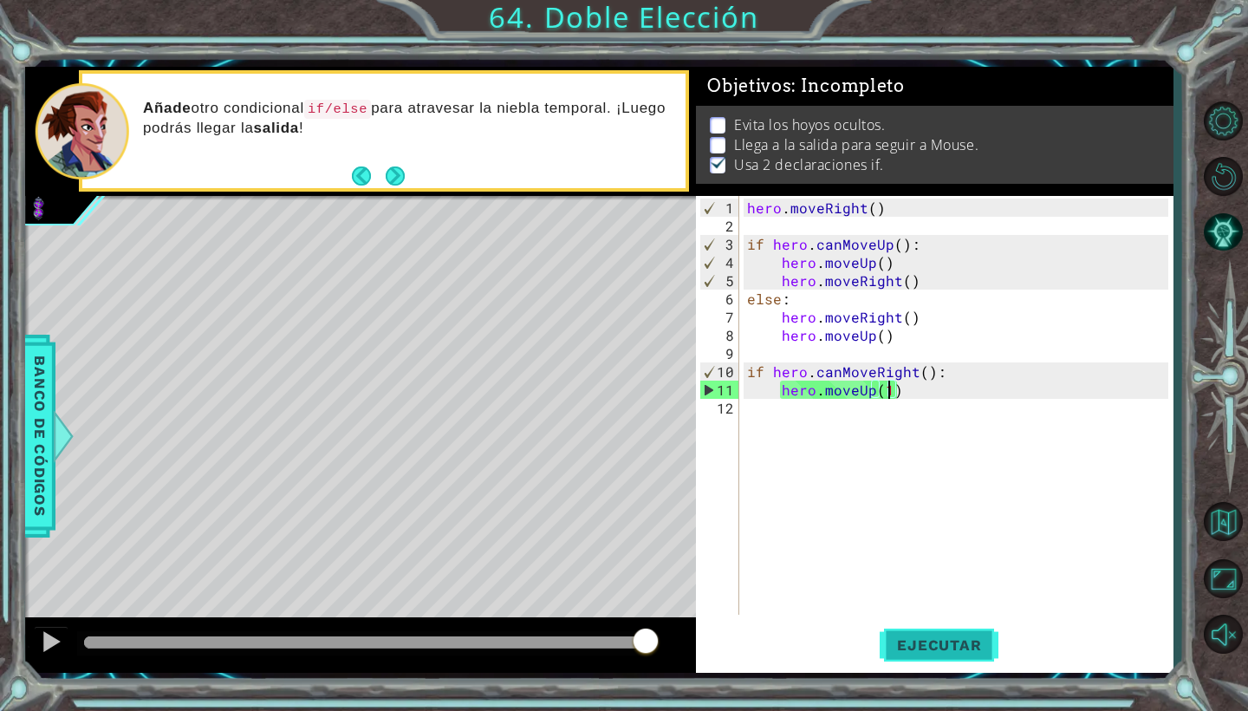
click at [927, 641] on span "Ejecutar" at bounding box center [939, 644] width 119 height 17
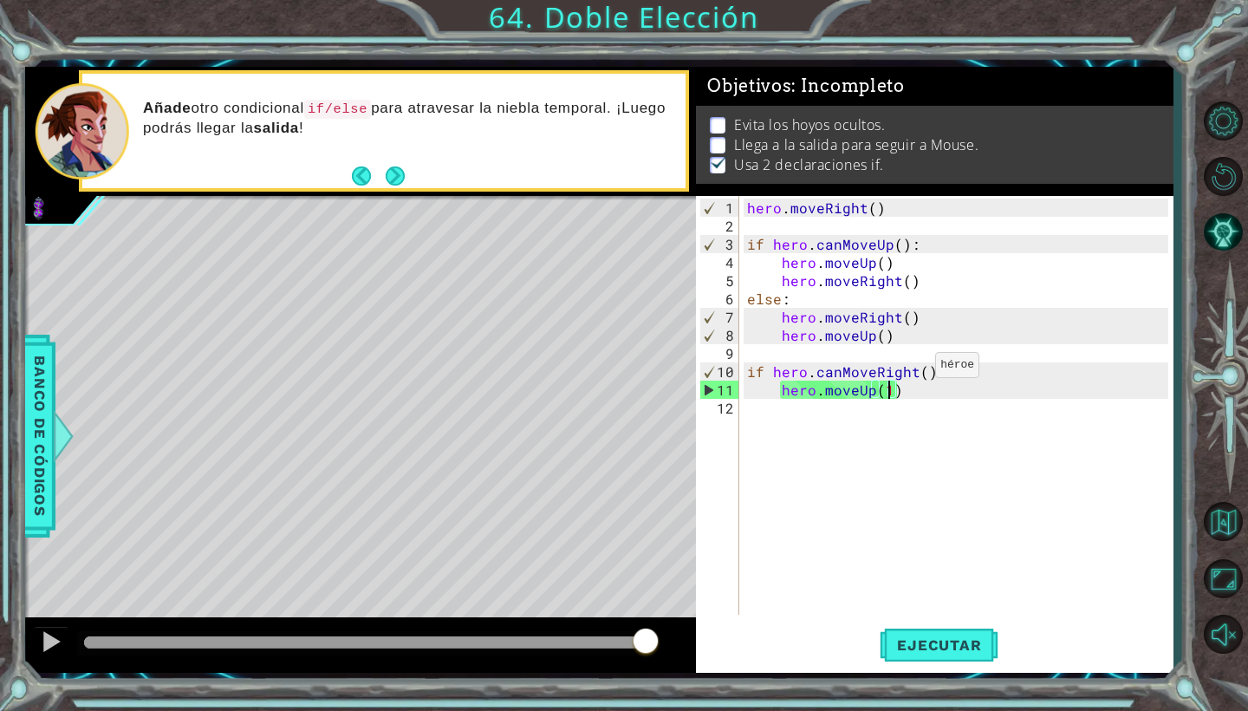
click at [914, 372] on div "hero . moveRight ( ) if hero . canMoveUp ( ) : hero . moveUp ( ) hero . moveRig…" at bounding box center [960, 425] width 433 height 455
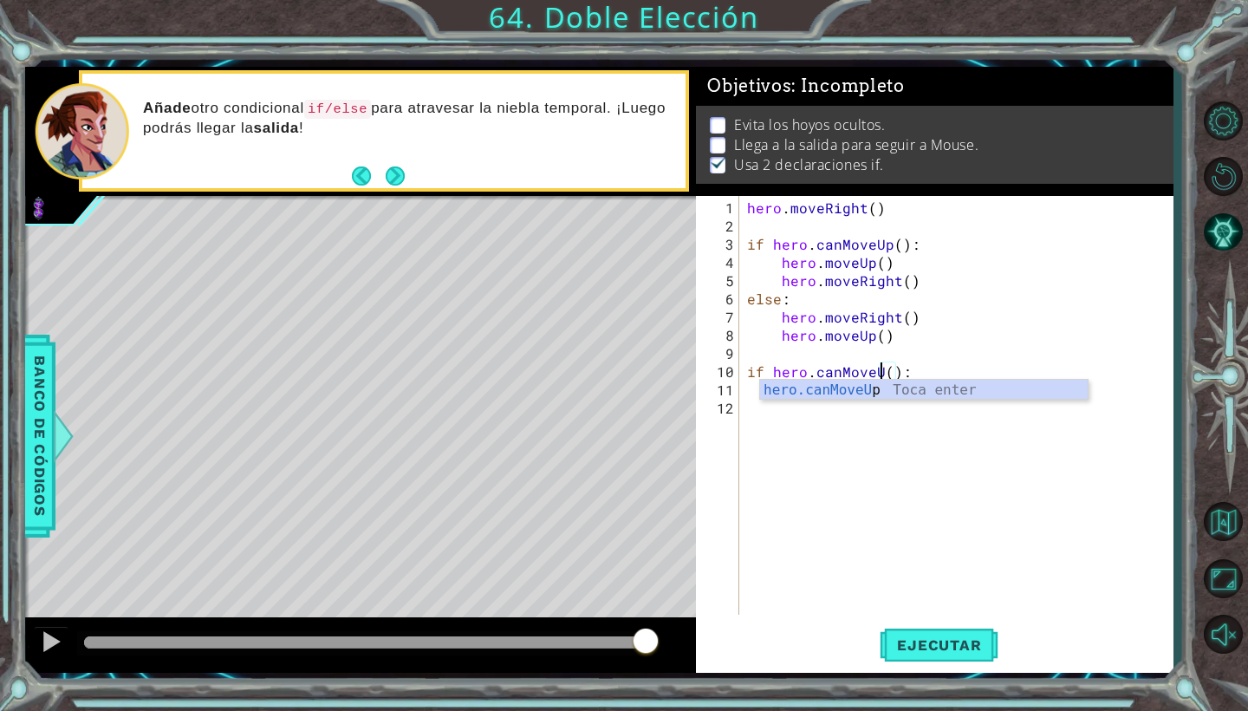
type textarea "if hero.canMoveUp():"
click at [904, 478] on div "hero . moveRight ( ) if hero . canMoveUp ( ) : hero . moveUp ( ) hero . moveRig…" at bounding box center [960, 425] width 433 height 455
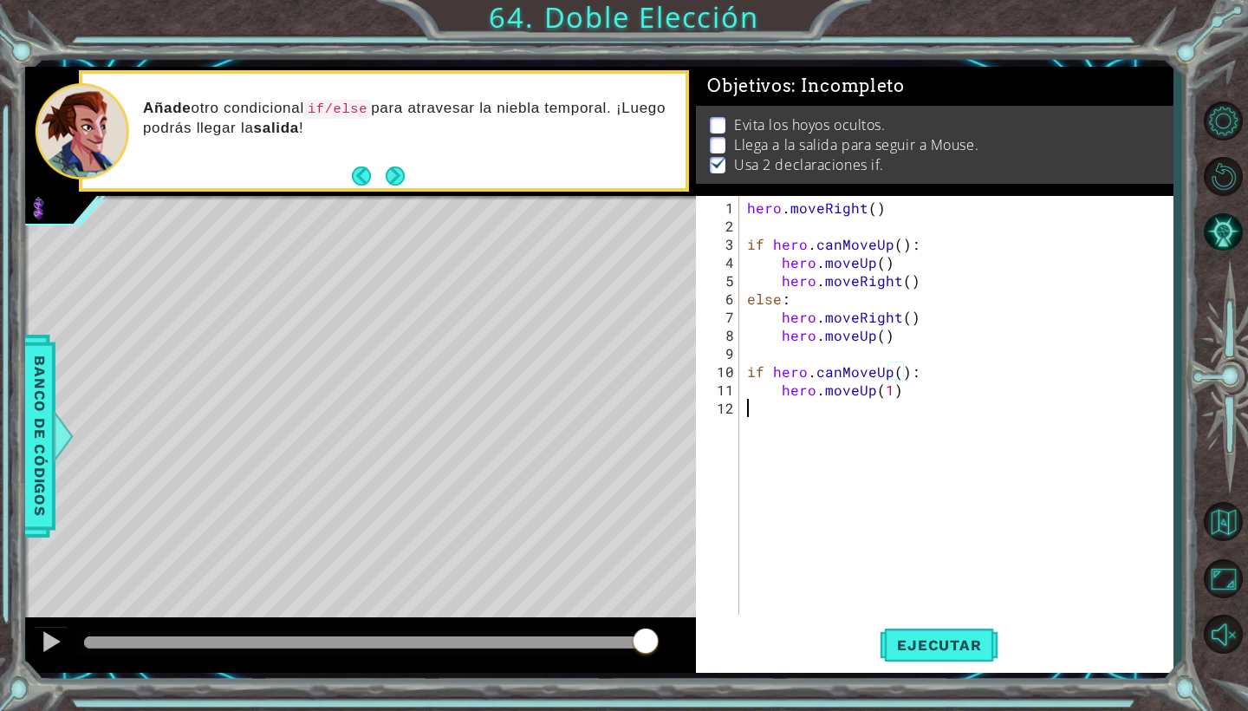
scroll to position [0, 0]
click at [932, 629] on button "Ejecutar" at bounding box center [939, 645] width 119 height 48
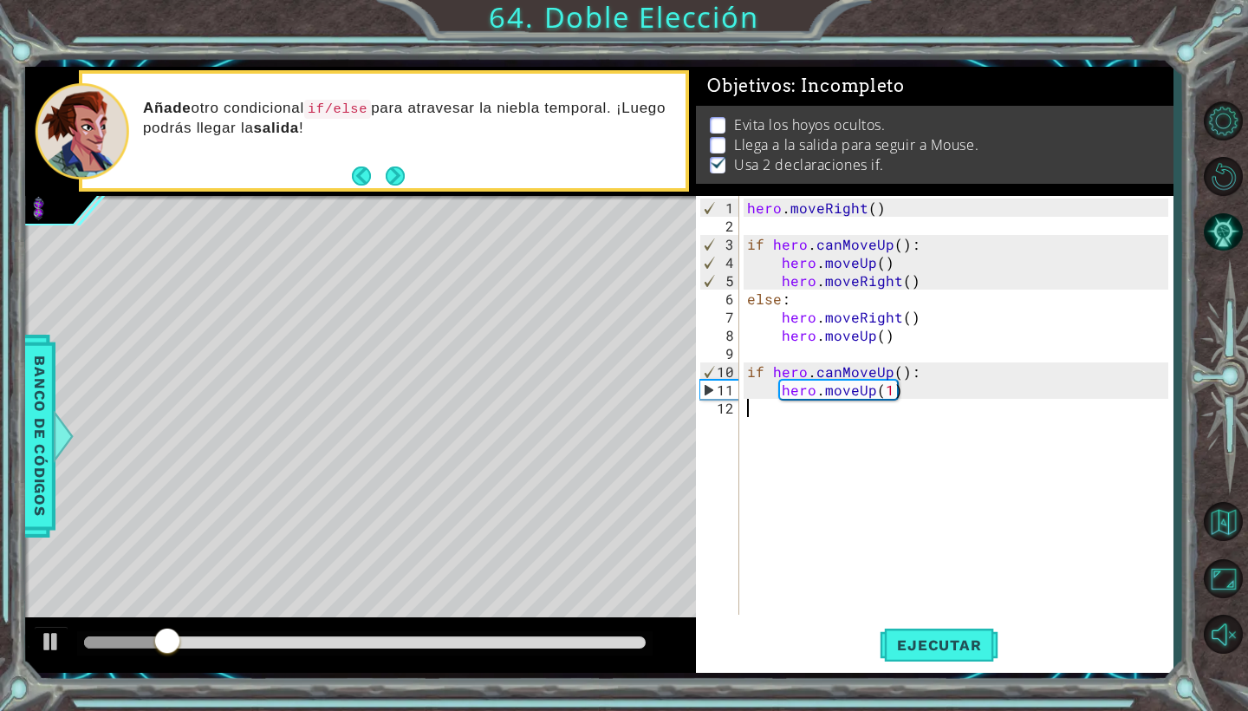
click at [907, 395] on div "hero . moveRight ( ) if hero . canMoveUp ( ) : hero . moveUp ( ) hero . moveRig…" at bounding box center [960, 425] width 433 height 455
type textarea "hero.moveUp(1)"
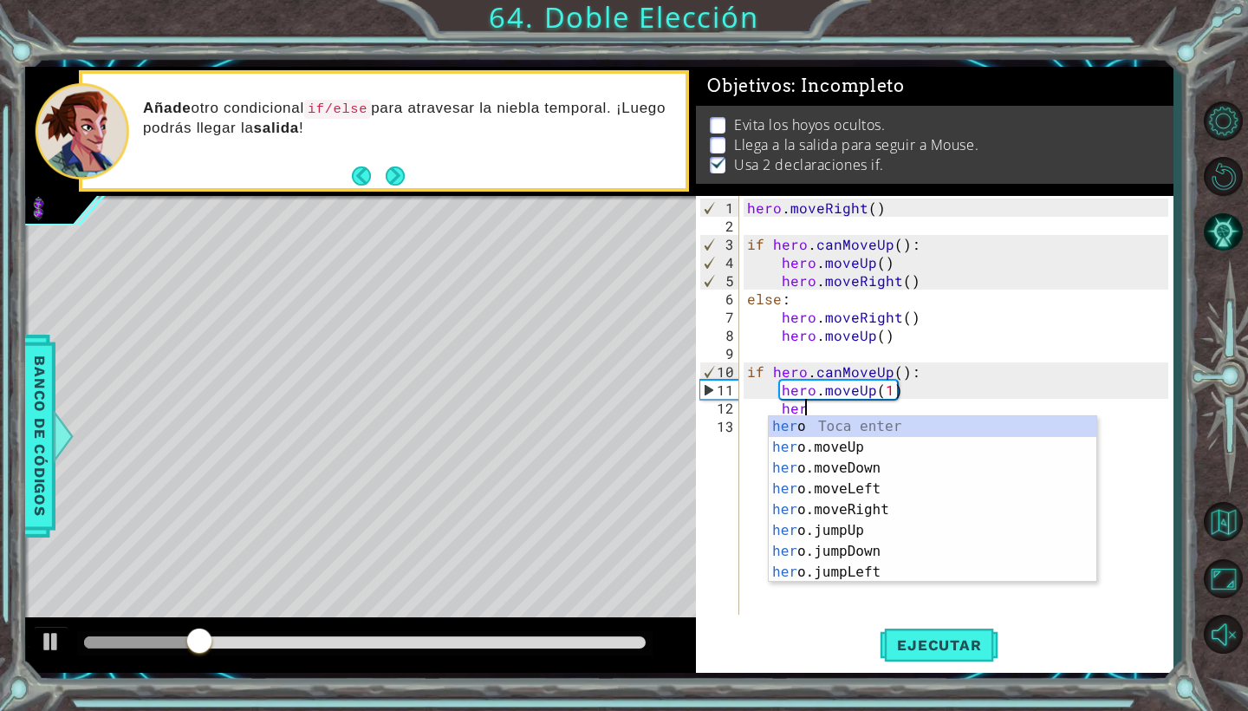
scroll to position [0, 3]
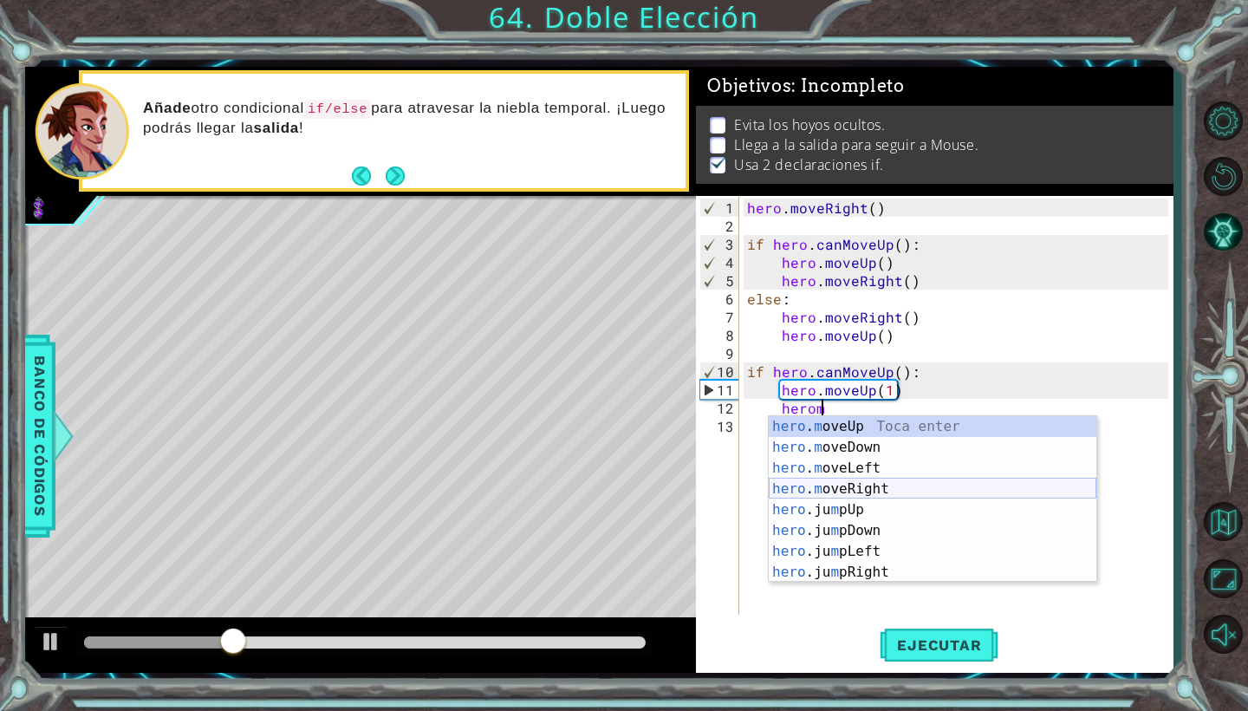
click at [901, 493] on div "hero . m oveUp Toca enter hero . m oveDown Toca enter hero . m oveLeft Toca ent…" at bounding box center [933, 520] width 328 height 208
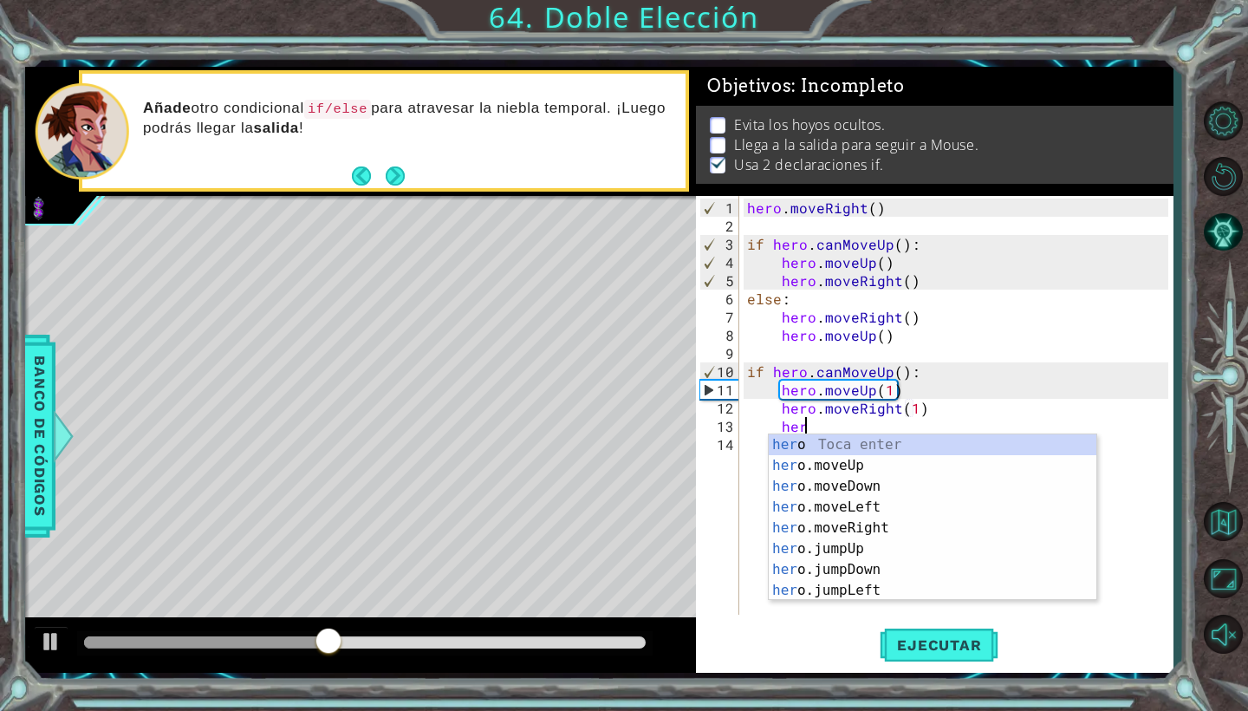
scroll to position [0, 12]
click at [892, 463] on div "hero Toca enter hero .moveUp Toca enter hero .moveDown Toca enter hero .moveLef…" at bounding box center [933, 538] width 328 height 208
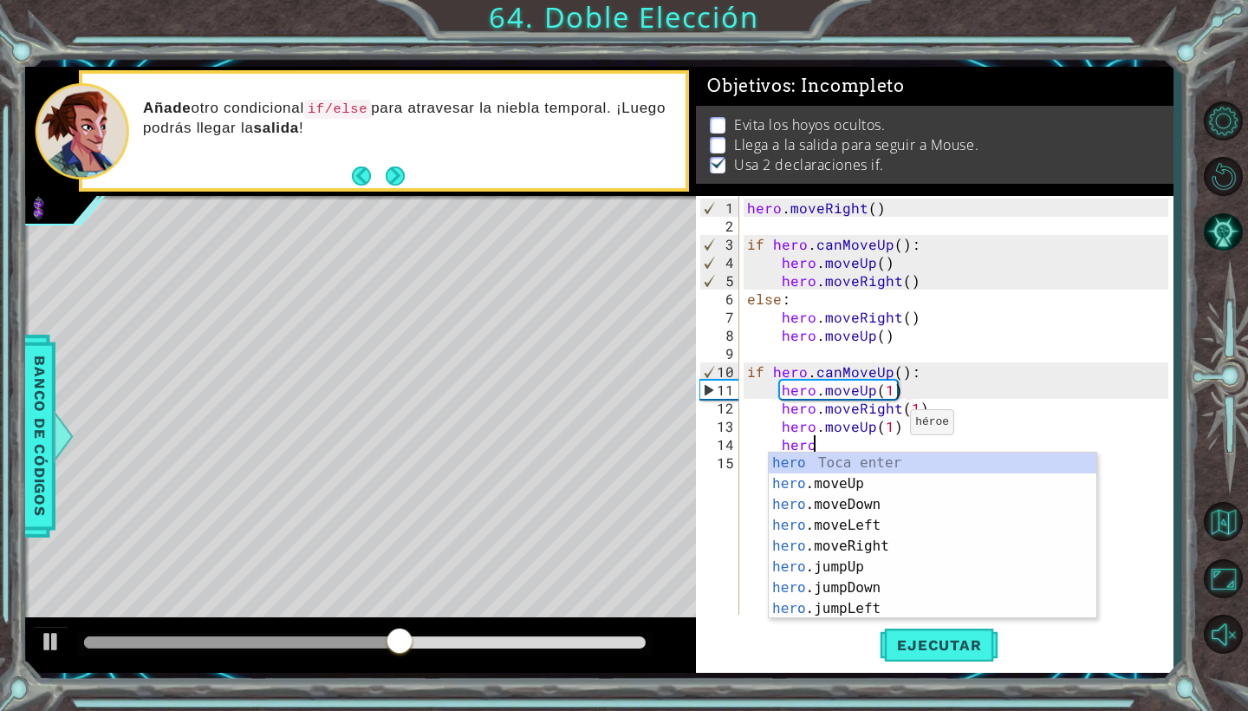
scroll to position [0, 11]
type textarea "hero.moveUp(1)hero.j"
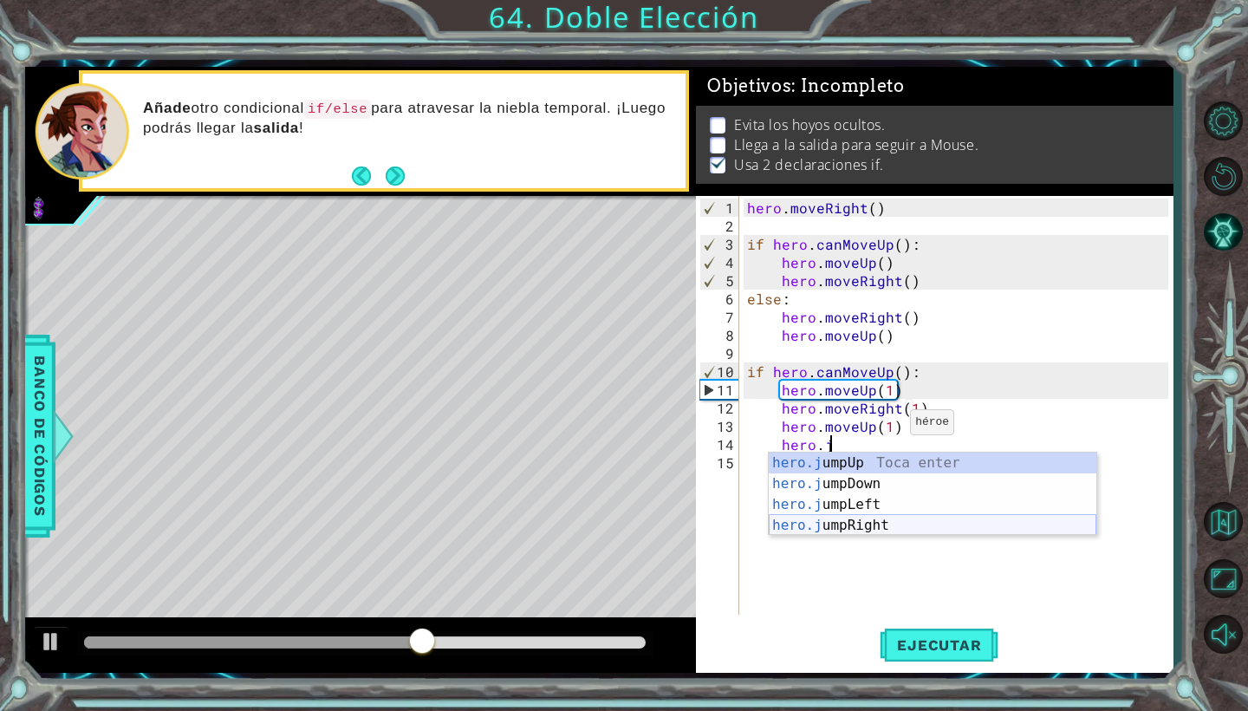
click at [890, 524] on div "hero.j umpUp Toca enter hero.j umpDown Toca enter hero.j umpLeft Toca enter her…" at bounding box center [933, 514] width 328 height 125
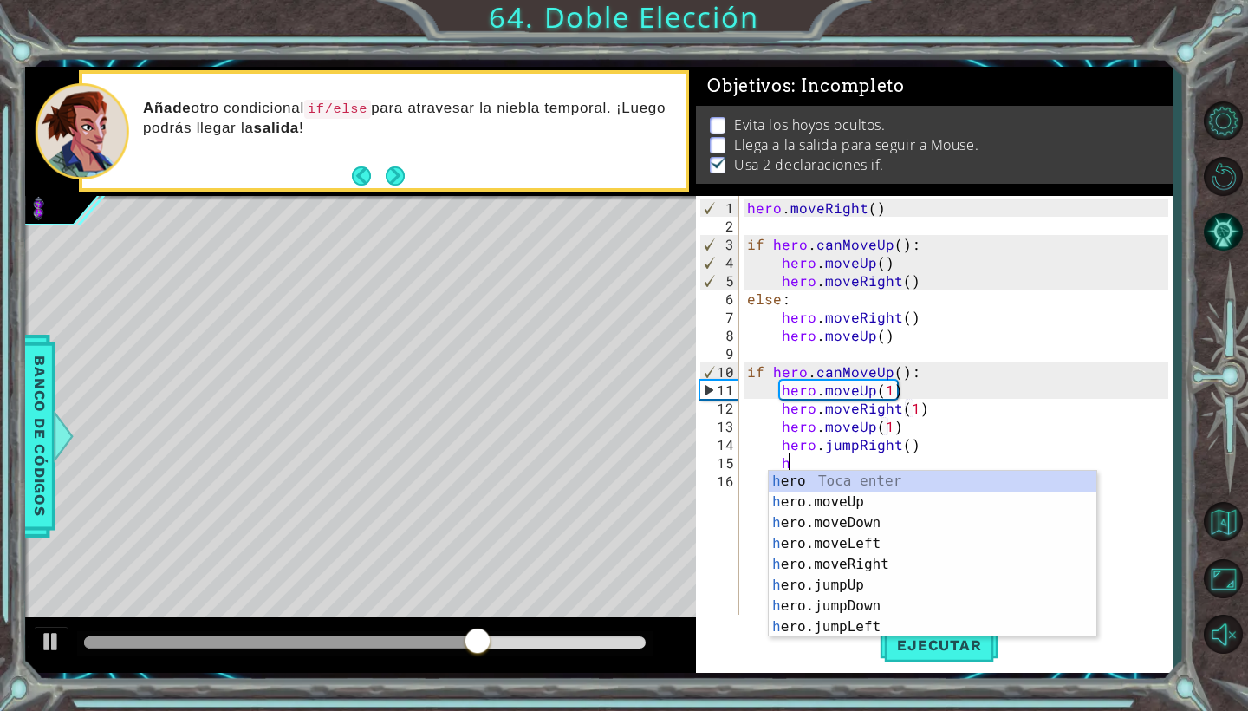
scroll to position [0, 3]
click at [876, 560] on div "he ro Toca enter he ro.moveUp Toca enter he ro.moveDown Toca enter he ro.moveLe…" at bounding box center [933, 575] width 328 height 208
type textarea "hero.moveRight(1)"
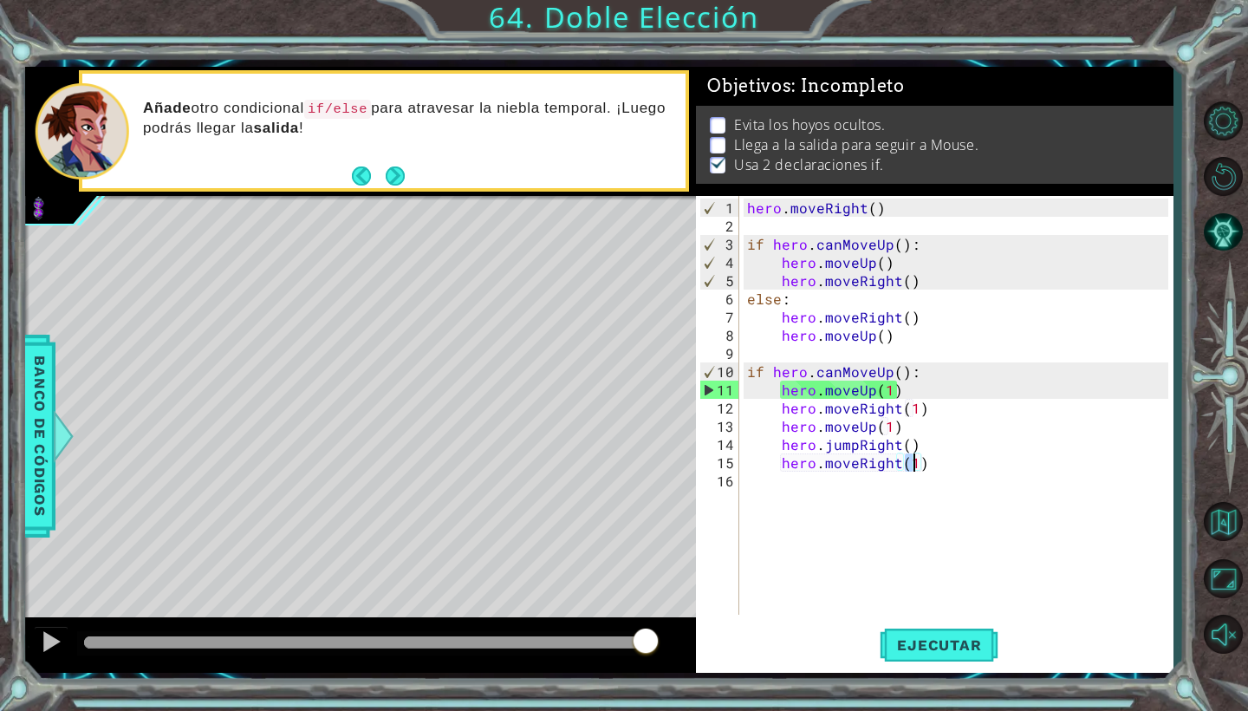
click at [934, 468] on div "hero . moveRight ( ) if hero . canMoveUp ( ) : hero . moveUp ( ) hero . moveRig…" at bounding box center [960, 425] width 433 height 455
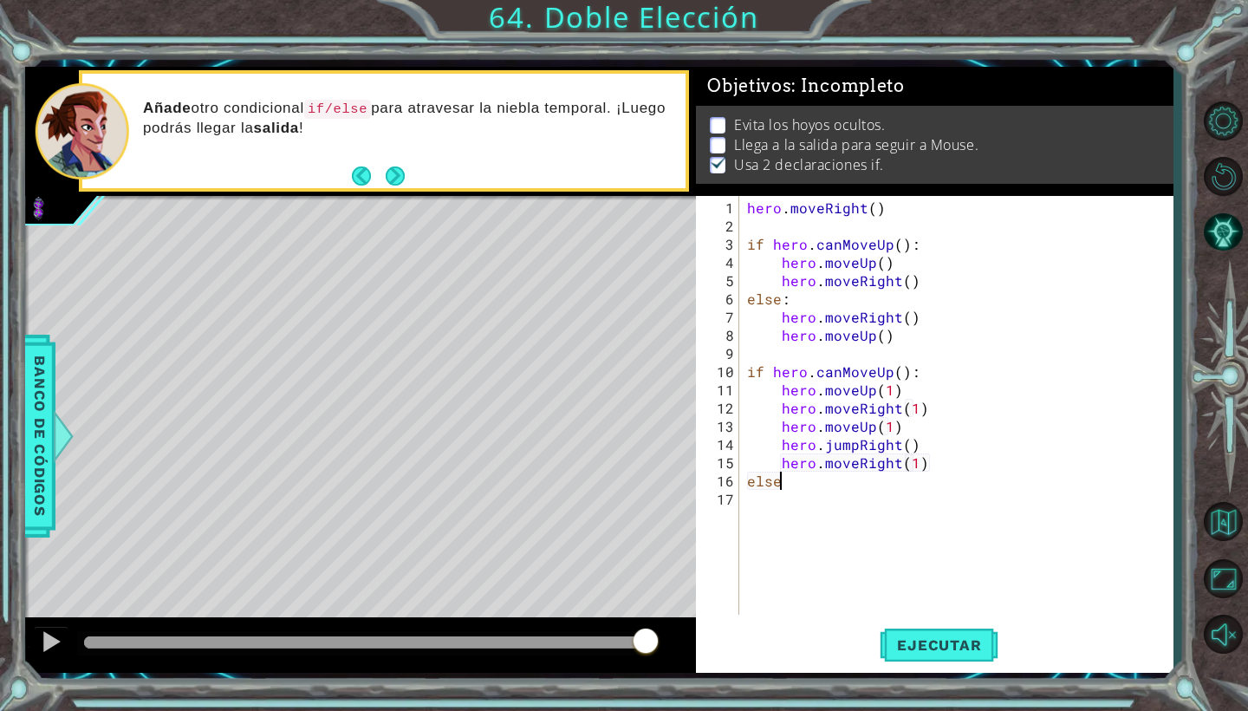
scroll to position [0, 2]
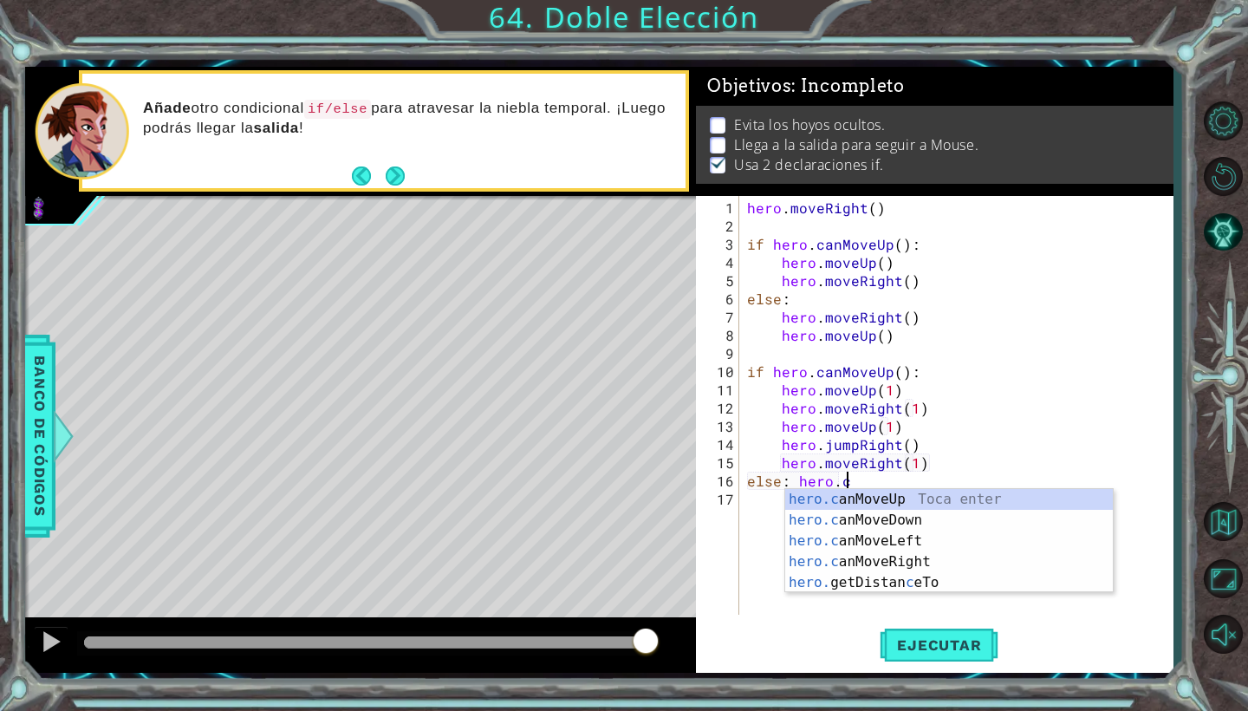
type textarea "else: [DOMAIN_NAME]"
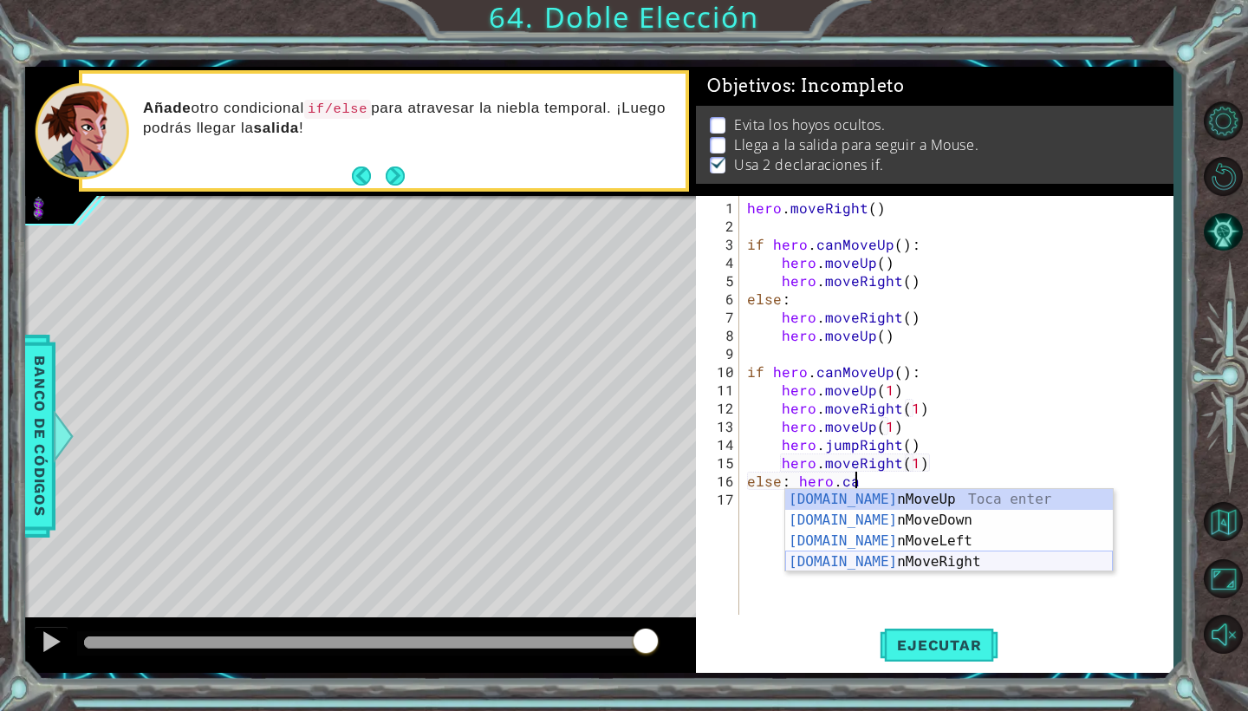
click at [934, 563] on div "[DOMAIN_NAME] nMoveUp Toca enter [DOMAIN_NAME] nMoveDown Toca enter [DOMAIN_NAM…" at bounding box center [949, 551] width 328 height 125
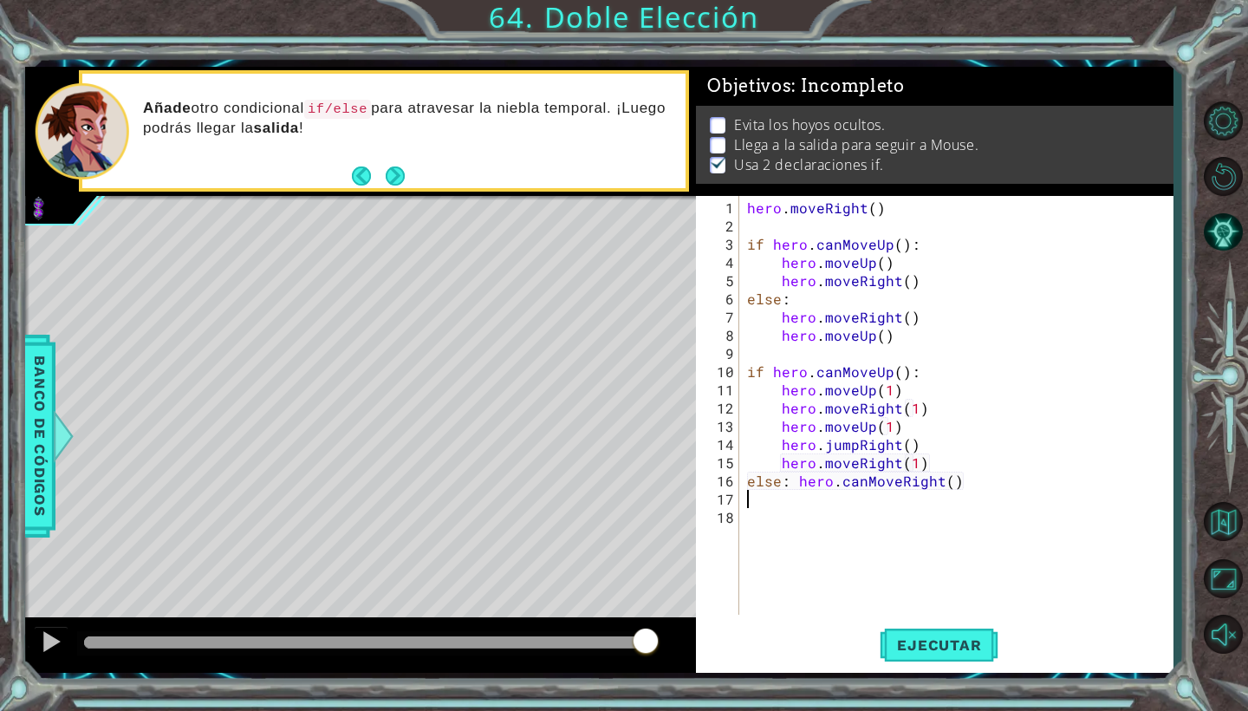
click at [959, 478] on div "hero . moveRight ( ) if hero . canMoveUp ( ) : hero . moveUp ( ) hero . moveRig…" at bounding box center [960, 425] width 433 height 455
click at [797, 481] on div "hero . moveRight ( ) if hero . canMoveUp ( ) : hero . moveUp ( ) hero . moveRig…" at bounding box center [960, 425] width 433 height 455
click at [880, 498] on div "hero . moveRight ( ) if hero . canMoveUp ( ) : hero . moveUp ( ) hero . moveRig…" at bounding box center [960, 425] width 433 height 455
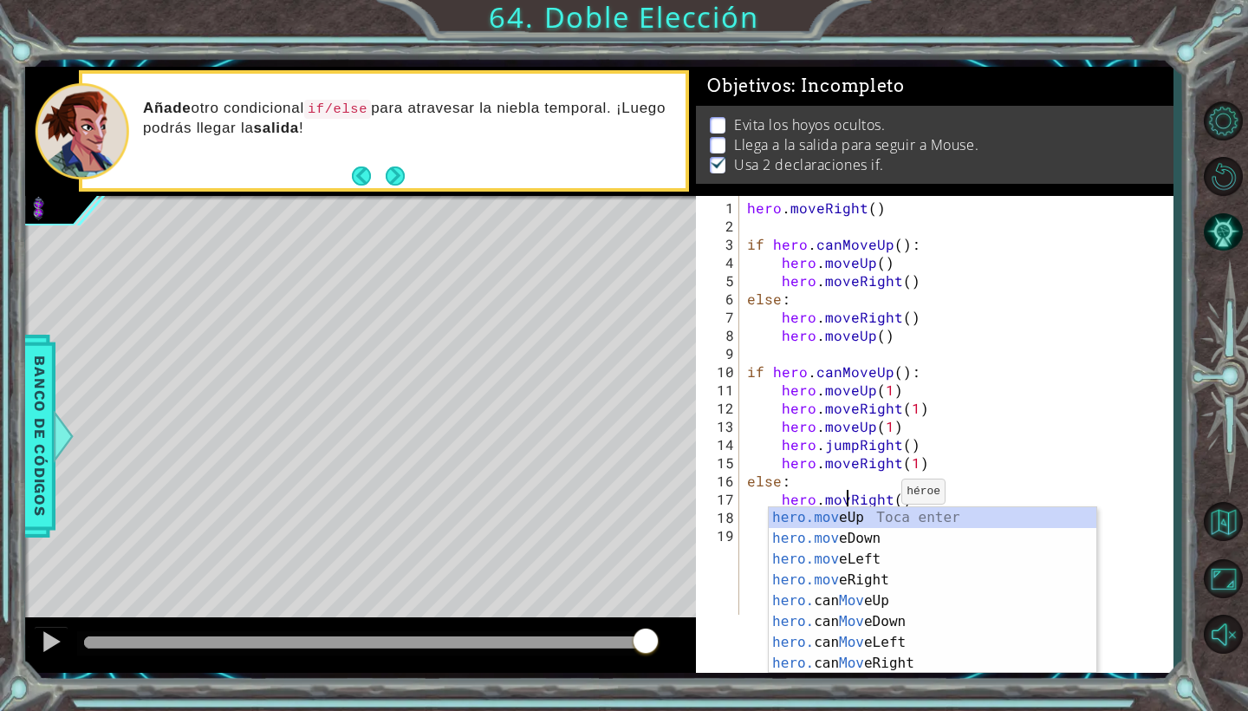
scroll to position [0, 8]
click at [990, 456] on div "hero . moveRight ( ) if hero . canMoveUp ( ) : hero . moveUp ( ) hero . moveRig…" at bounding box center [960, 425] width 433 height 455
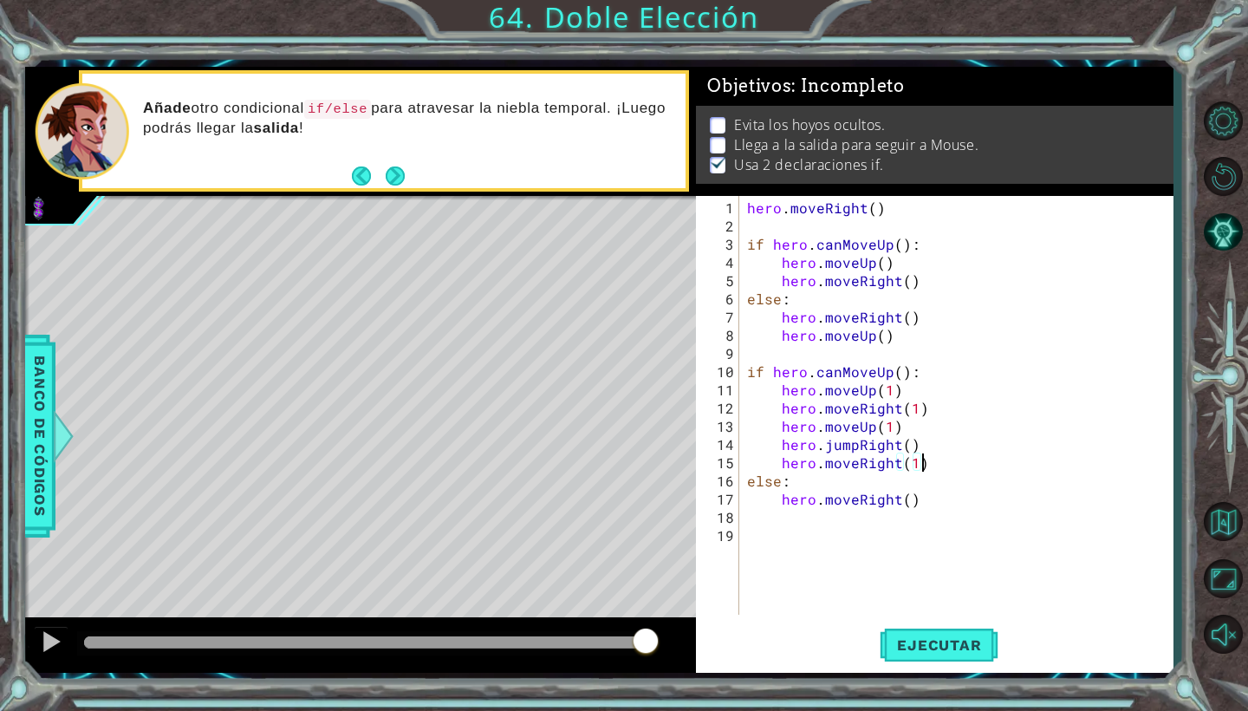
click at [925, 504] on div "hero . moveRight ( ) if hero . canMoveUp ( ) : hero . moveUp ( ) hero . moveRig…" at bounding box center [960, 425] width 433 height 455
type textarea "hero.moveRight()"
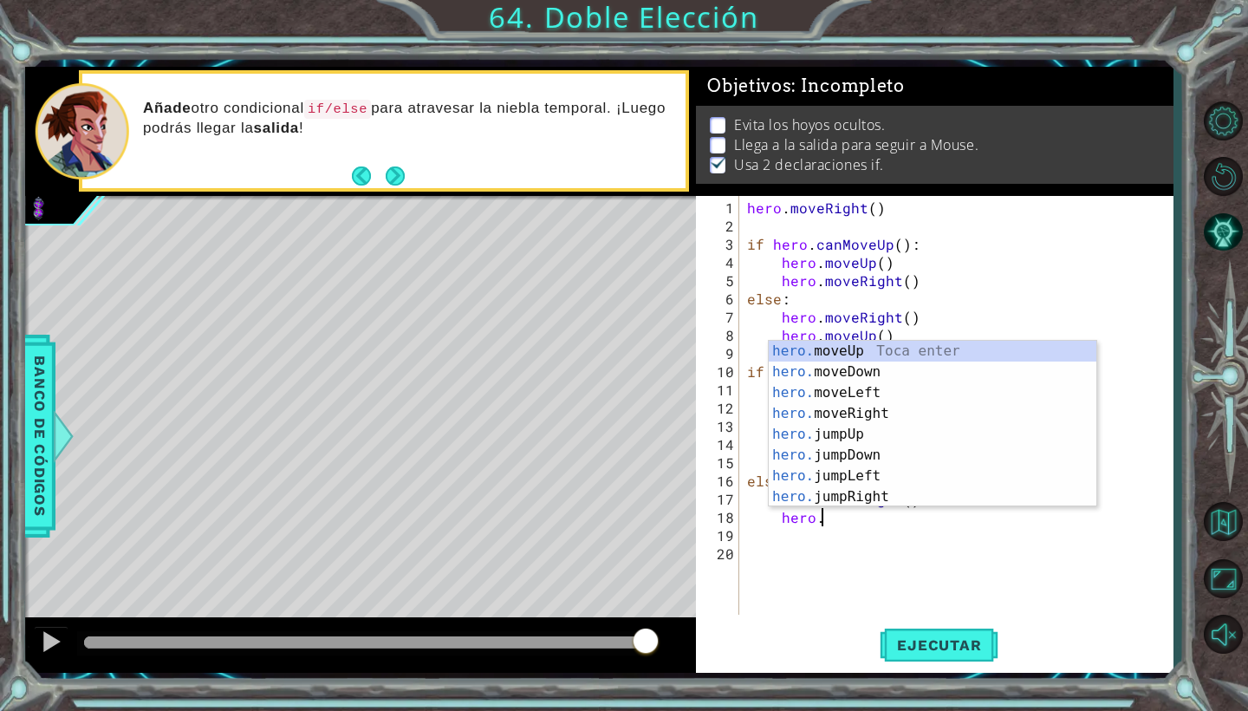
scroll to position [0, 4]
click at [899, 345] on div "hero.m oveUp Toca enter hero.m oveDown Toca enter hero.m oveLeft Toca enter her…" at bounding box center [933, 445] width 328 height 208
type textarea "hero.moveUp(1)"
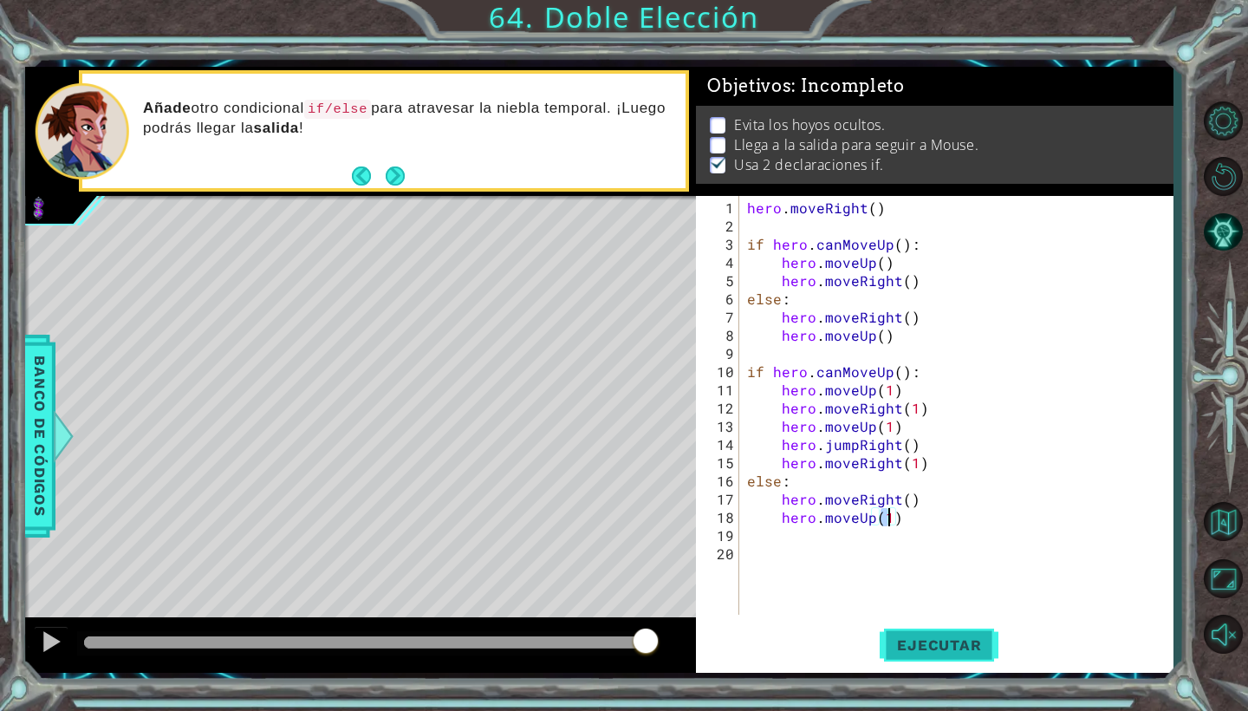
click at [920, 625] on button "Ejecutar" at bounding box center [939, 645] width 119 height 48
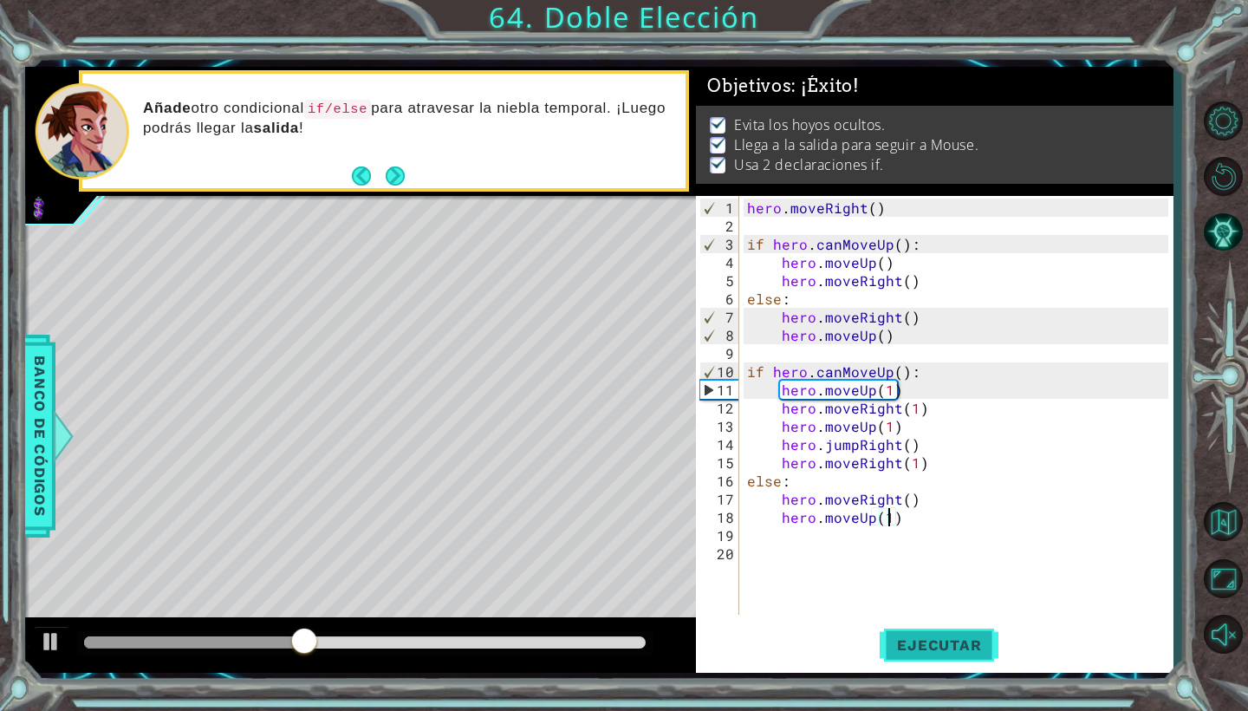
click at [920, 636] on span "Ejecutar" at bounding box center [939, 644] width 119 height 17
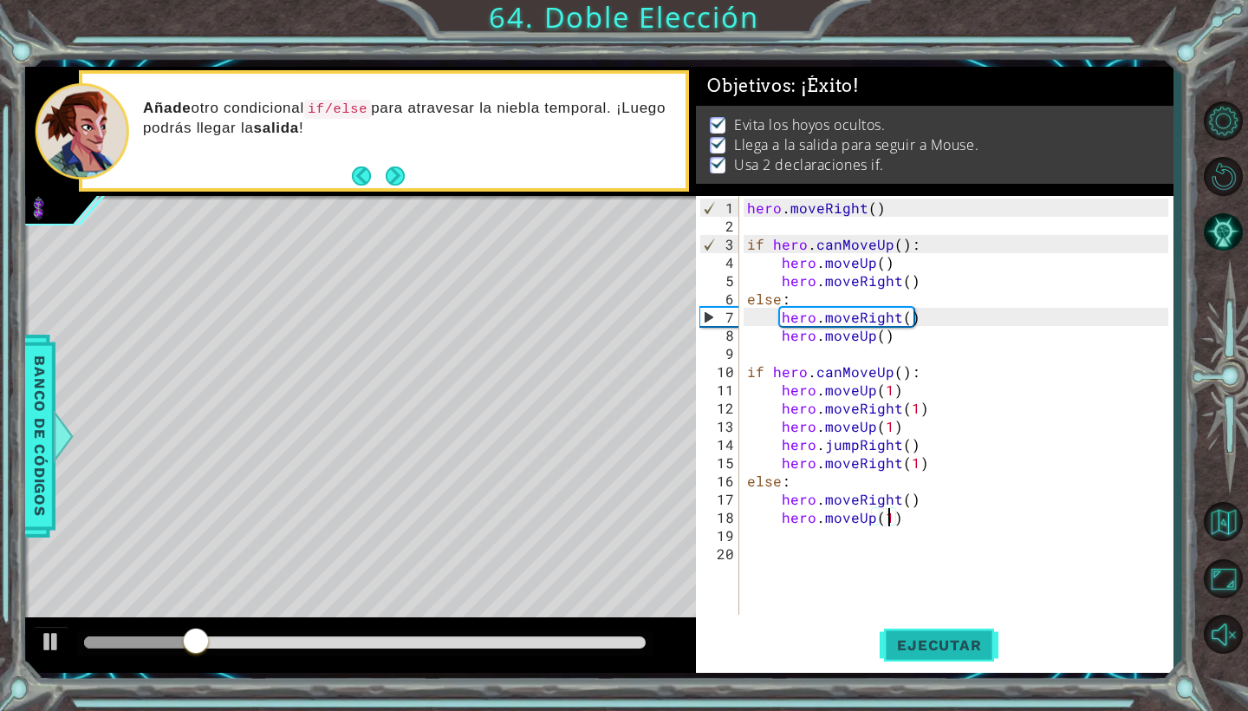
click at [920, 636] on span "Ejecutar" at bounding box center [939, 644] width 119 height 17
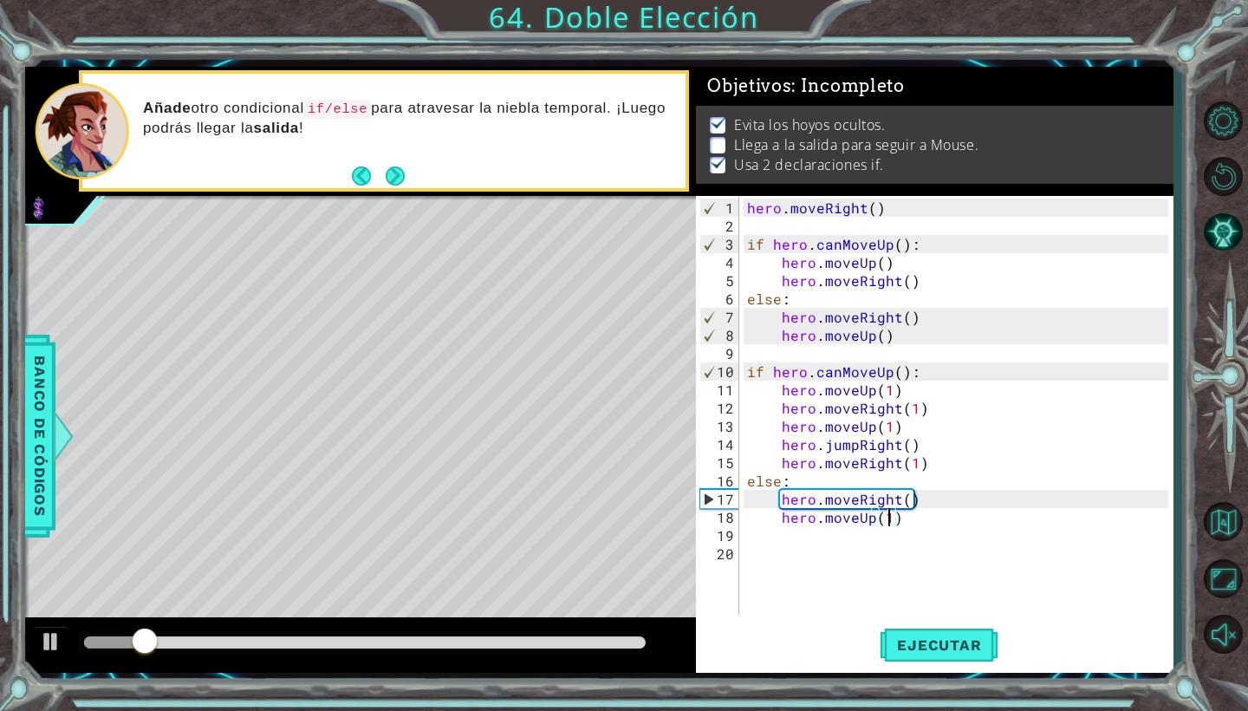
click at [917, 509] on div "hero . moveRight ( ) if hero . canMoveUp ( ) : hero . moveUp ( ) hero . moveRig…" at bounding box center [960, 425] width 433 height 455
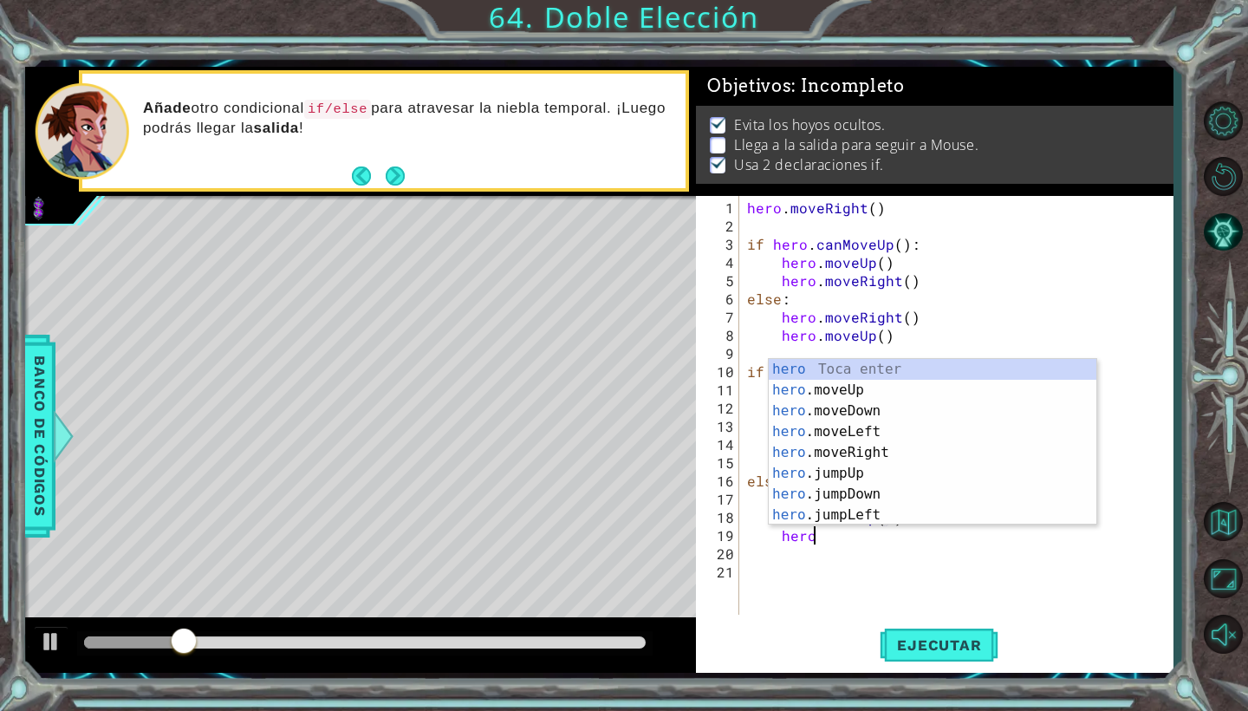
scroll to position [0, 3]
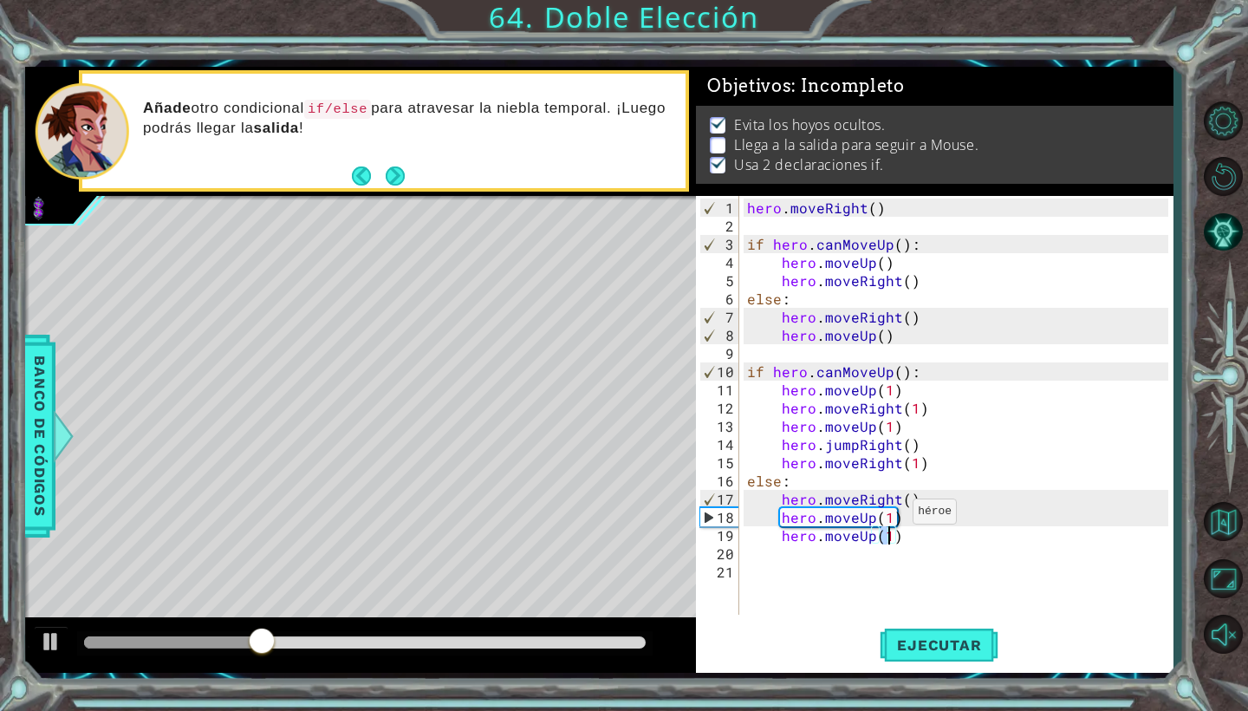
click at [891, 518] on div "hero . moveRight ( ) if hero . canMoveUp ( ) : hero . moveUp ( ) hero . moveRig…" at bounding box center [960, 425] width 433 height 455
click at [899, 535] on div "hero . moveRight ( ) if hero . canMoveUp ( ) : hero . moveUp ( ) hero . moveRig…" at bounding box center [960, 425] width 433 height 455
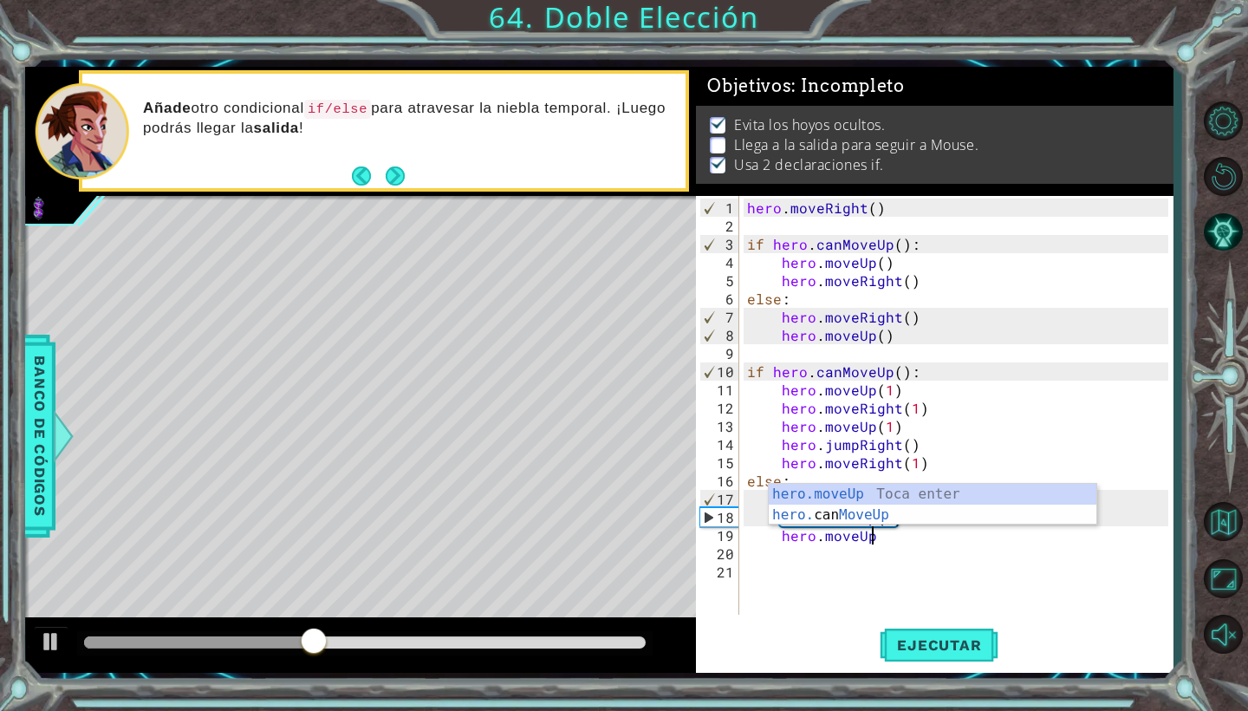
scroll to position [0, 6]
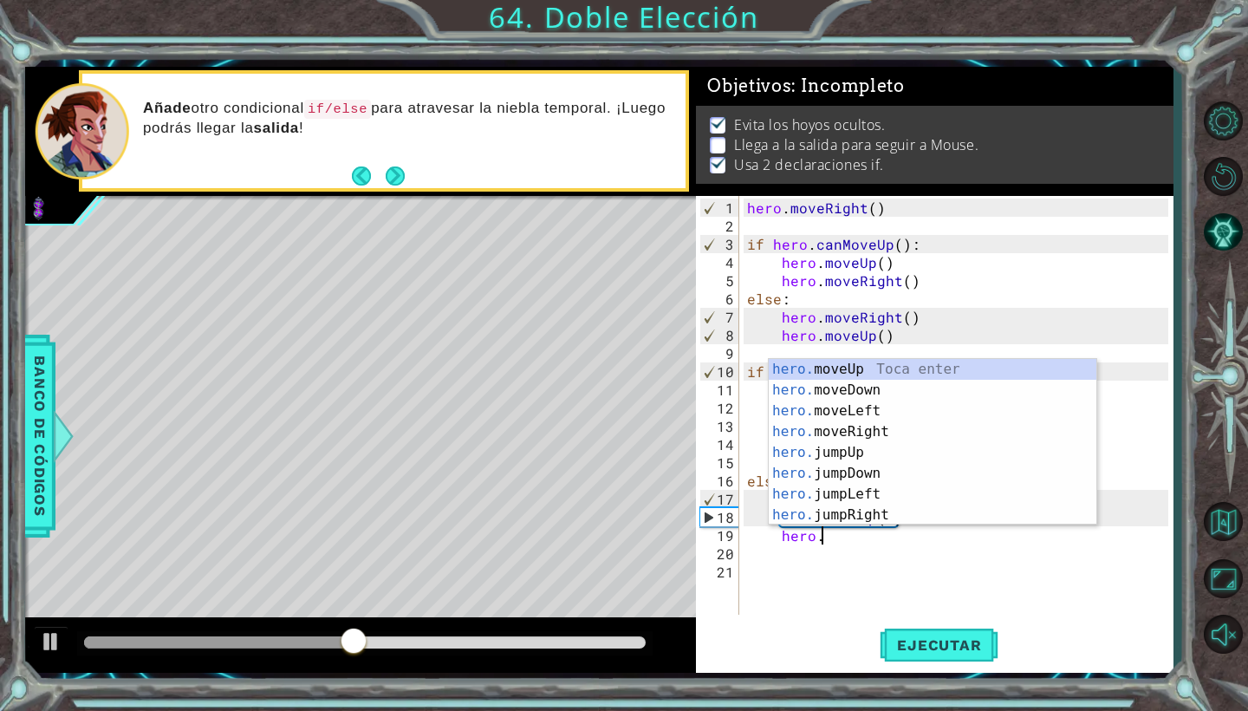
type textarea "hero.ju"
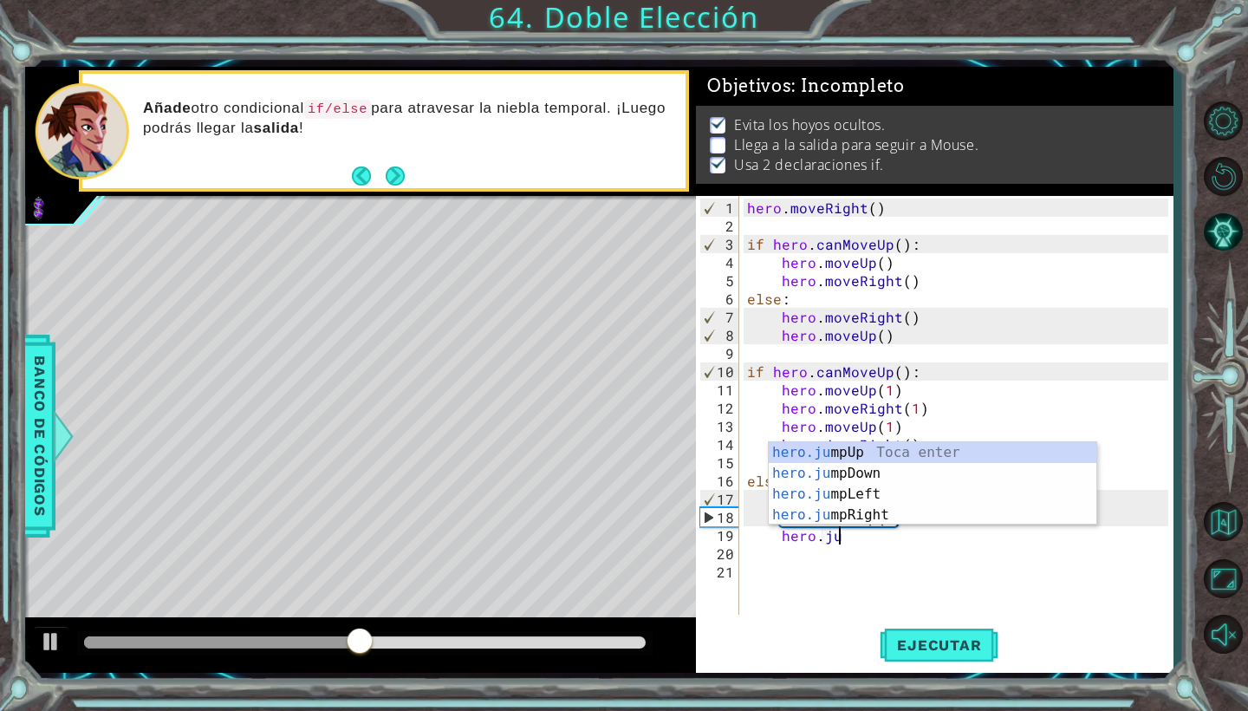
scroll to position [0, 5]
click at [910, 512] on div "hero.ju mpUp Toca enter hero.ju mpDown Toca enter hero.ju mpLeft Toca enter her…" at bounding box center [933, 504] width 328 height 125
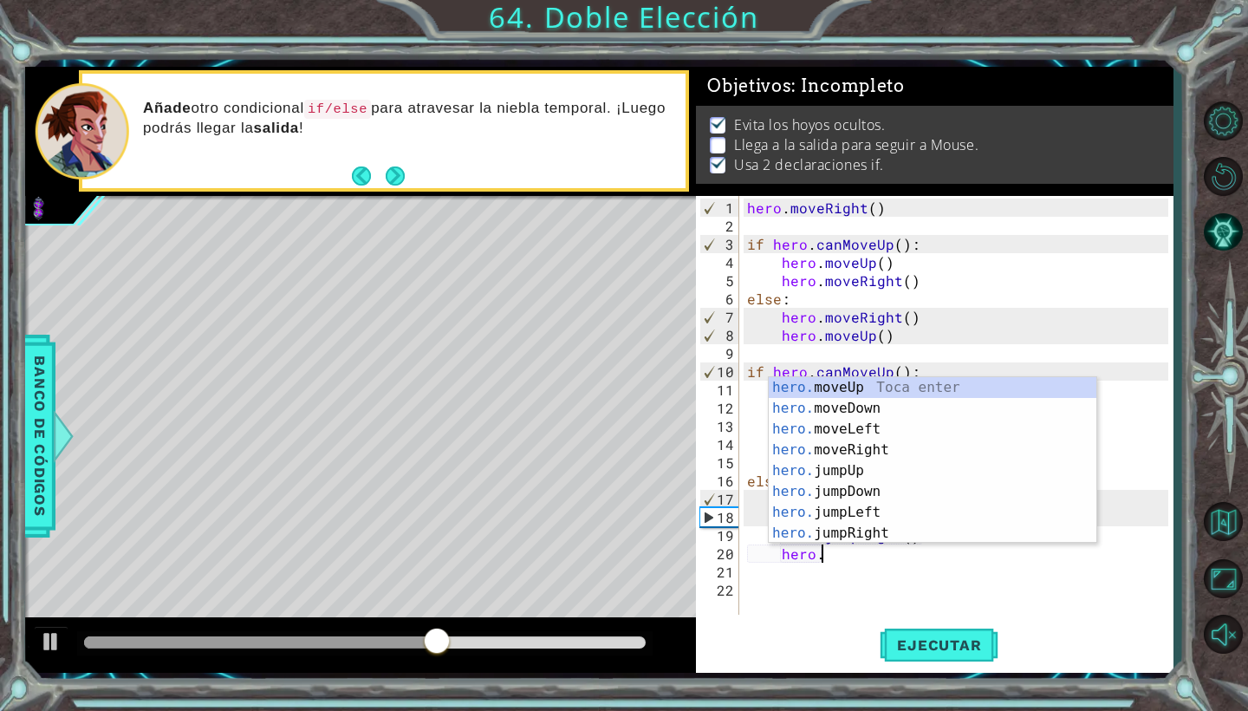
scroll to position [0, 4]
click at [900, 445] on div "hero.m oveUp Toca enter hero.m oveDown Toca enter hero.m oveLeft Toca enter her…" at bounding box center [933, 481] width 328 height 208
type textarea "hero.moveRight(1)"
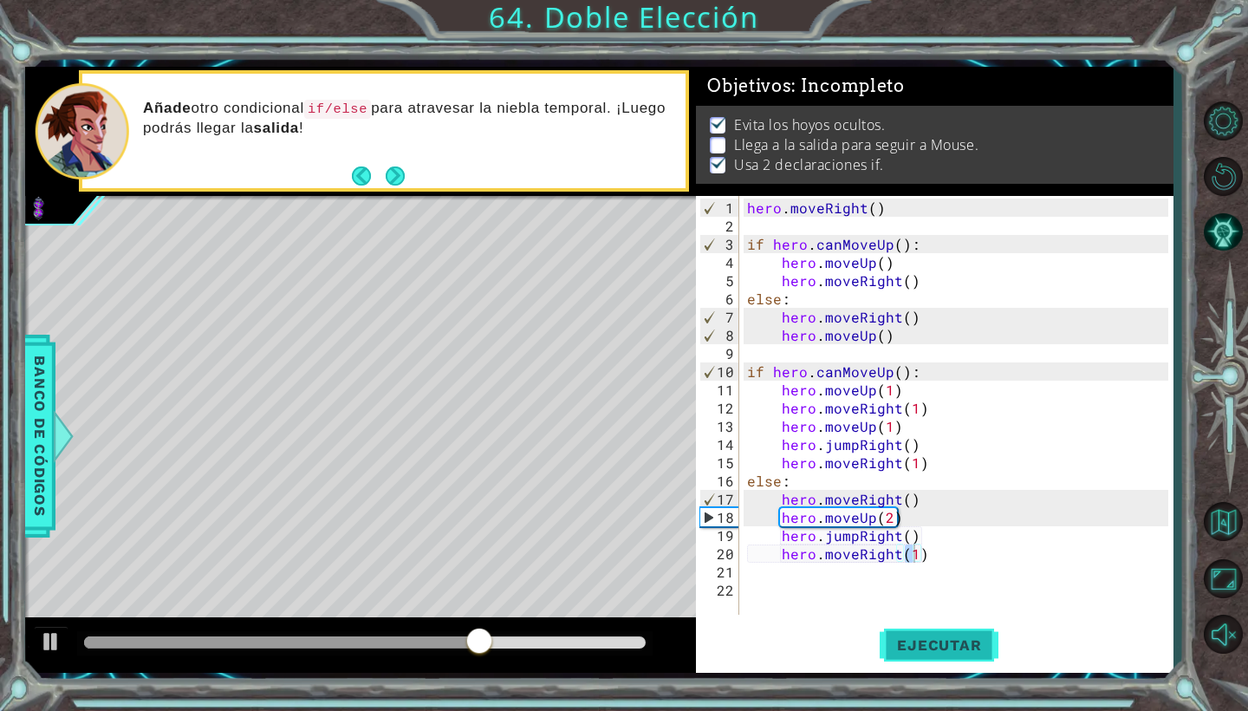
click at [908, 621] on button "Ejecutar" at bounding box center [939, 645] width 119 height 48
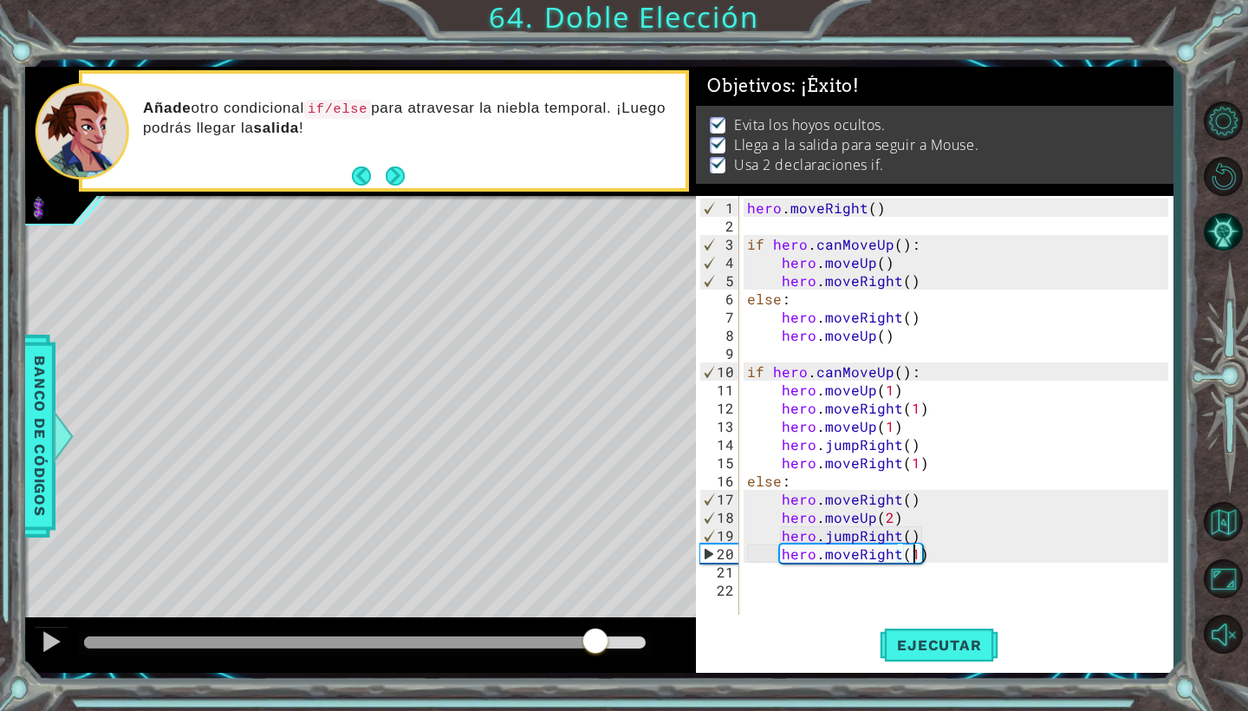
drag, startPoint x: 166, startPoint y: 639, endPoint x: 600, endPoint y: 651, distance: 433.5
click at [598, 650] on div at bounding box center [595, 642] width 31 height 31
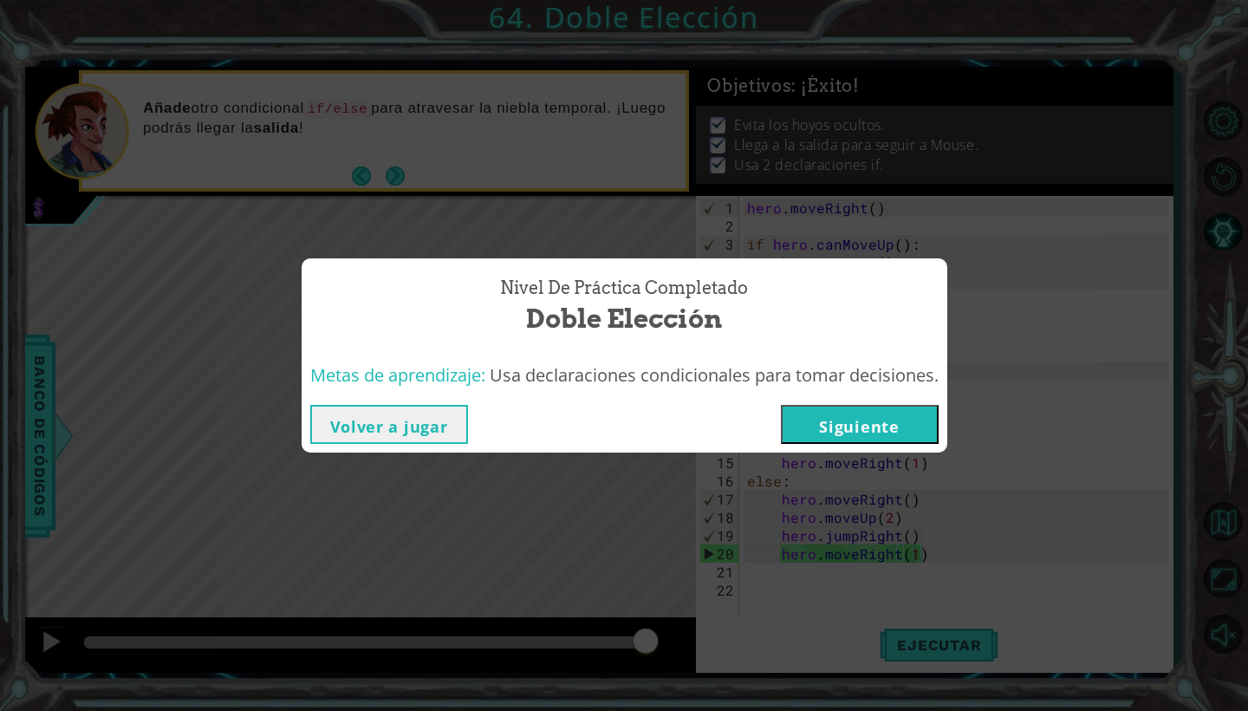
click at [892, 416] on button "Siguiente" at bounding box center [860, 424] width 158 height 39
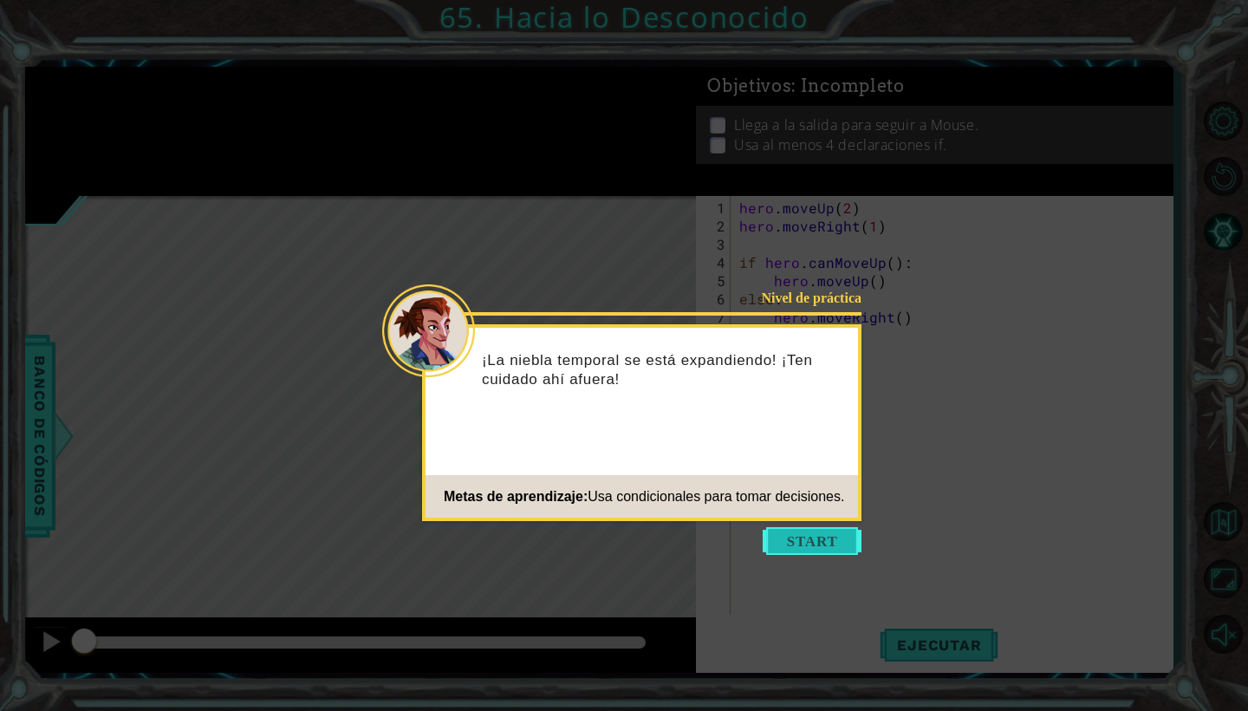
click at [813, 539] on button "Start" at bounding box center [812, 541] width 99 height 28
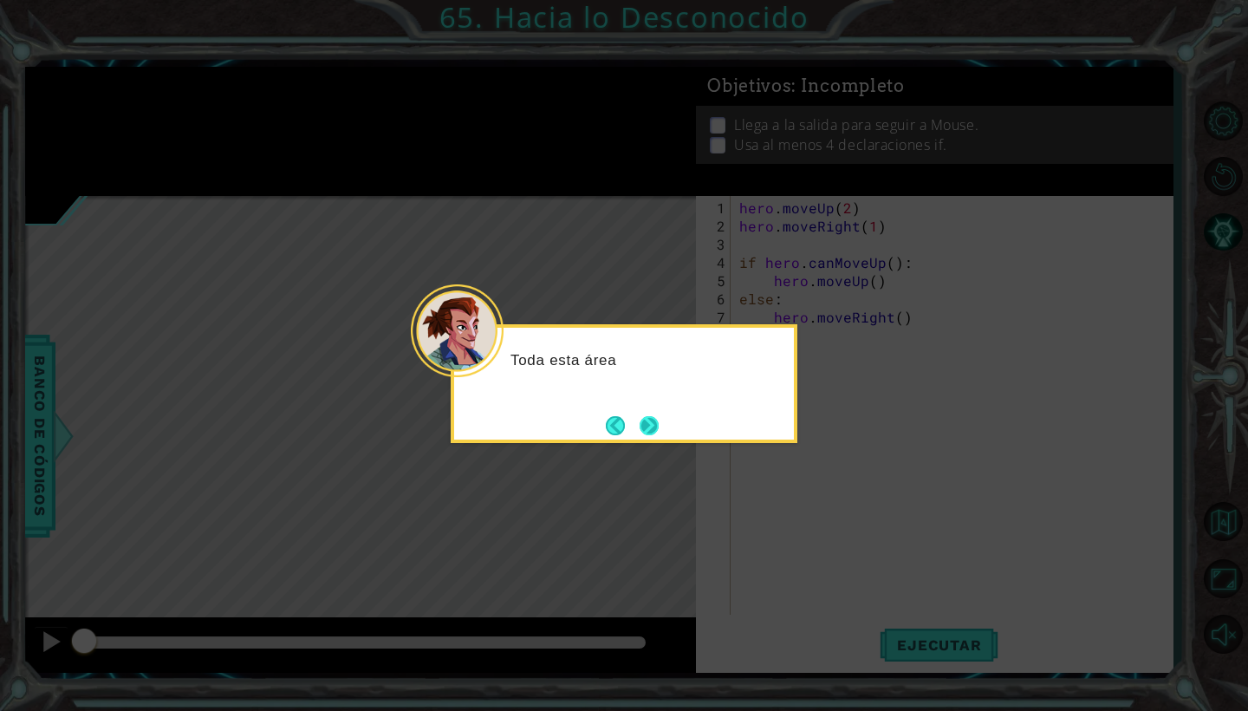
click at [651, 421] on button "Next" at bounding box center [649, 425] width 19 height 19
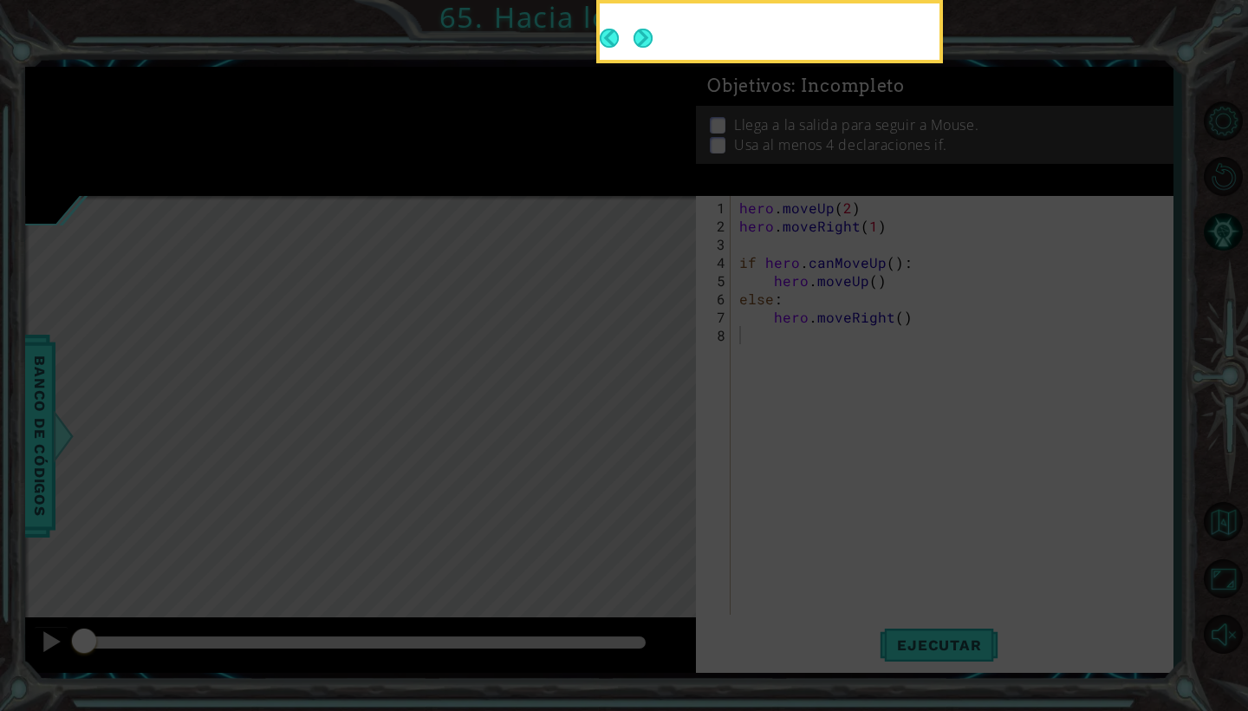
click at [651, 421] on icon at bounding box center [624, 355] width 1248 height 711
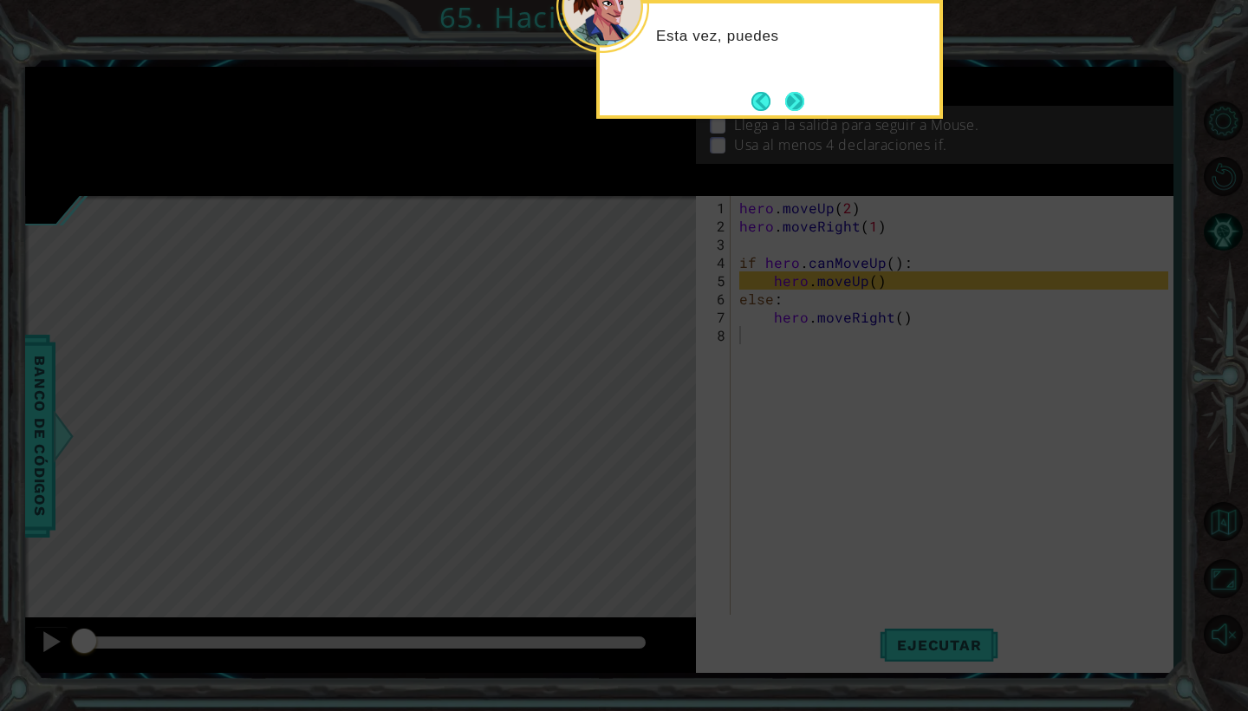
click at [803, 103] on button "Next" at bounding box center [794, 101] width 19 height 19
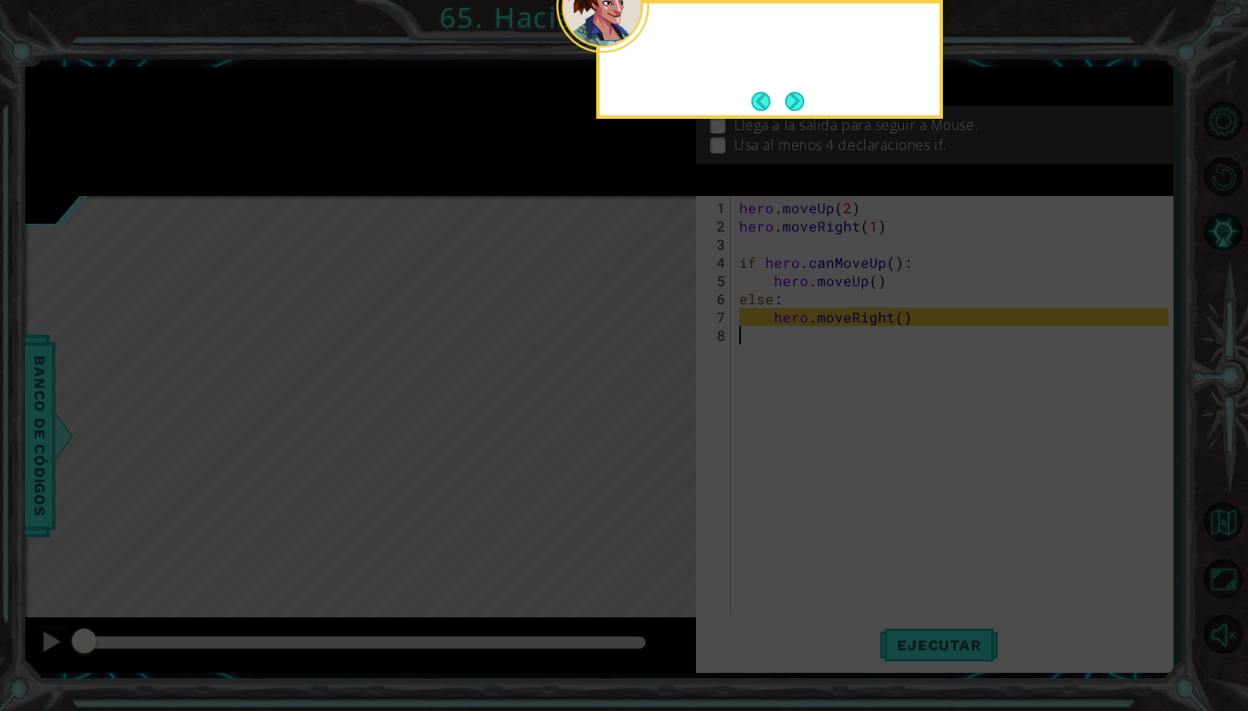
click at [803, 103] on button "Next" at bounding box center [794, 101] width 19 height 19
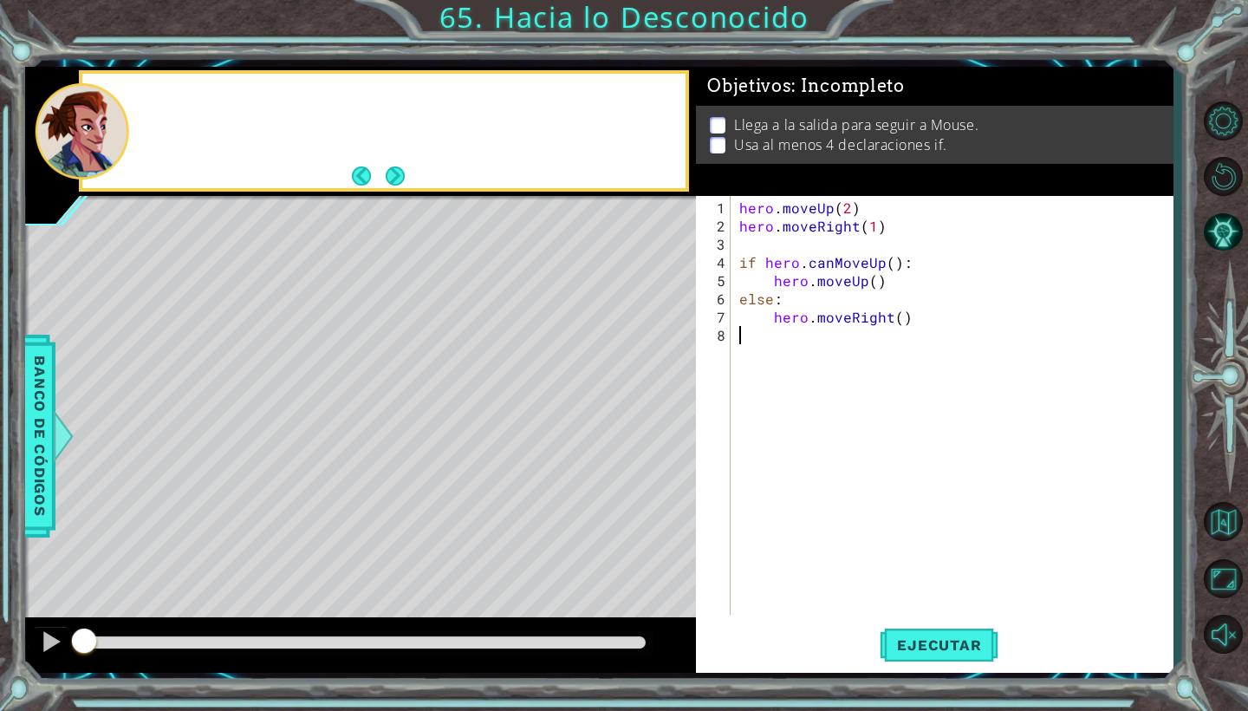
click at [803, 103] on div "Objetivos : Incompleto" at bounding box center [934, 86] width 477 height 39
click at [768, 236] on div "hero . moveUp ( 2 ) hero . moveRight ( 1 ) if hero . canMoveUp ( ) : hero . mov…" at bounding box center [956, 425] width 441 height 455
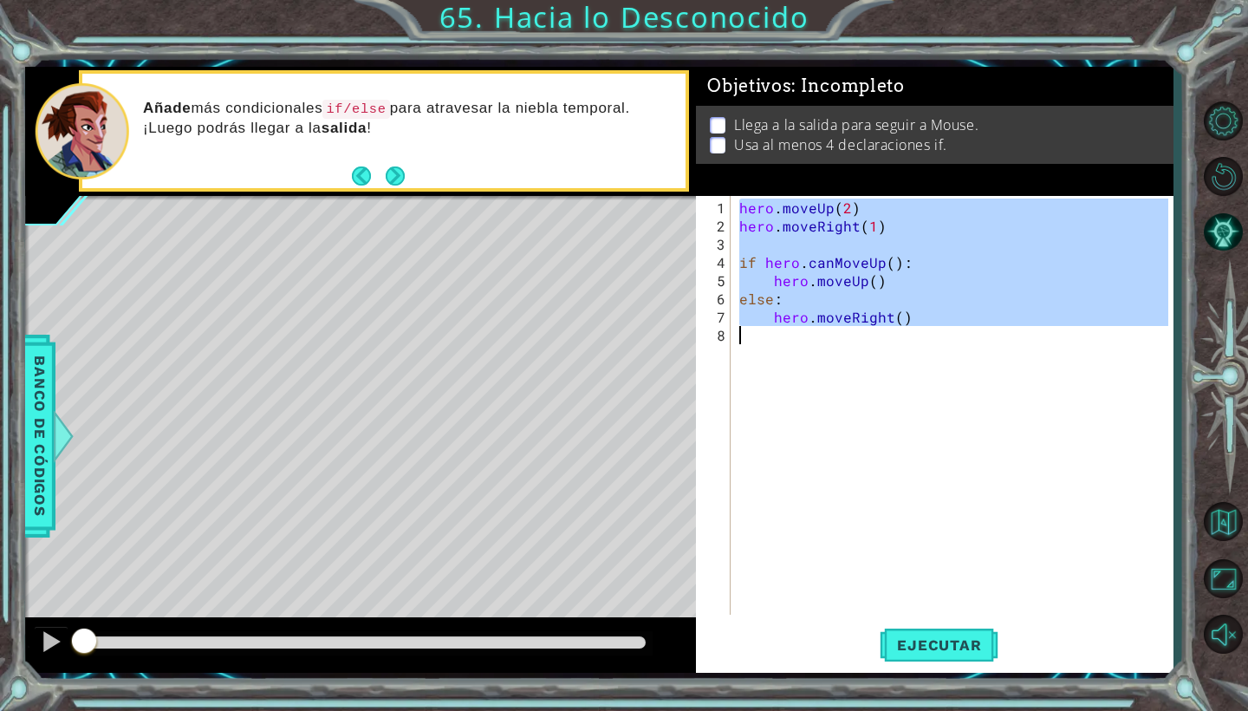
drag, startPoint x: 739, startPoint y: 208, endPoint x: 927, endPoint y: 370, distance: 247.6
click at [927, 370] on div "hero . moveUp ( 2 ) hero . moveRight ( 1 ) if hero . canMoveUp ( ) : hero . mov…" at bounding box center [956, 425] width 441 height 455
type textarea "hero.moveRight()"
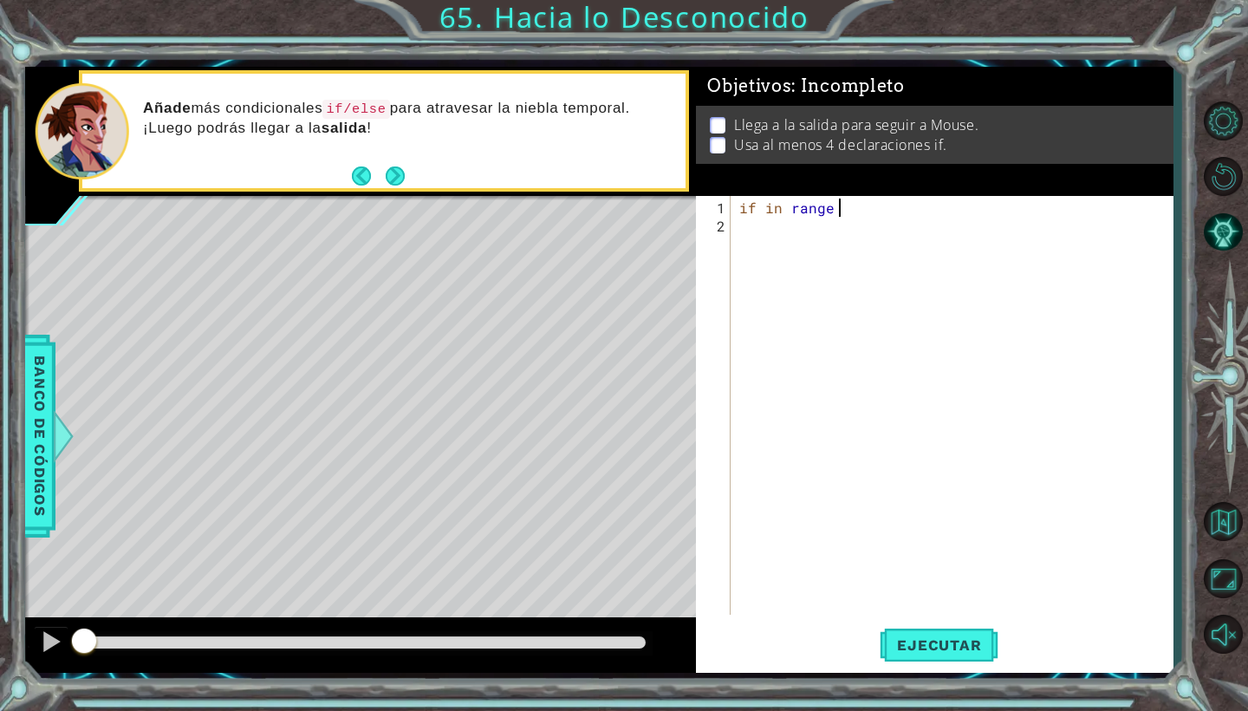
scroll to position [0, 6]
type textarea "if in range (3):"
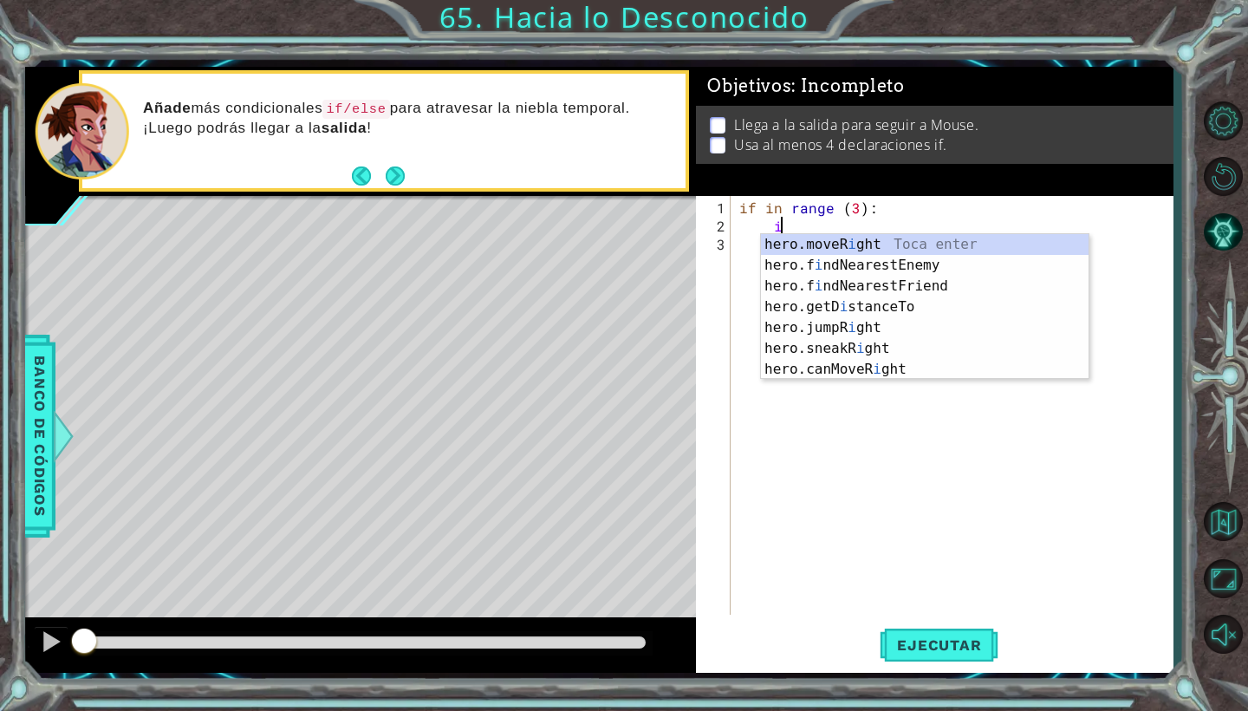
scroll to position [0, 3]
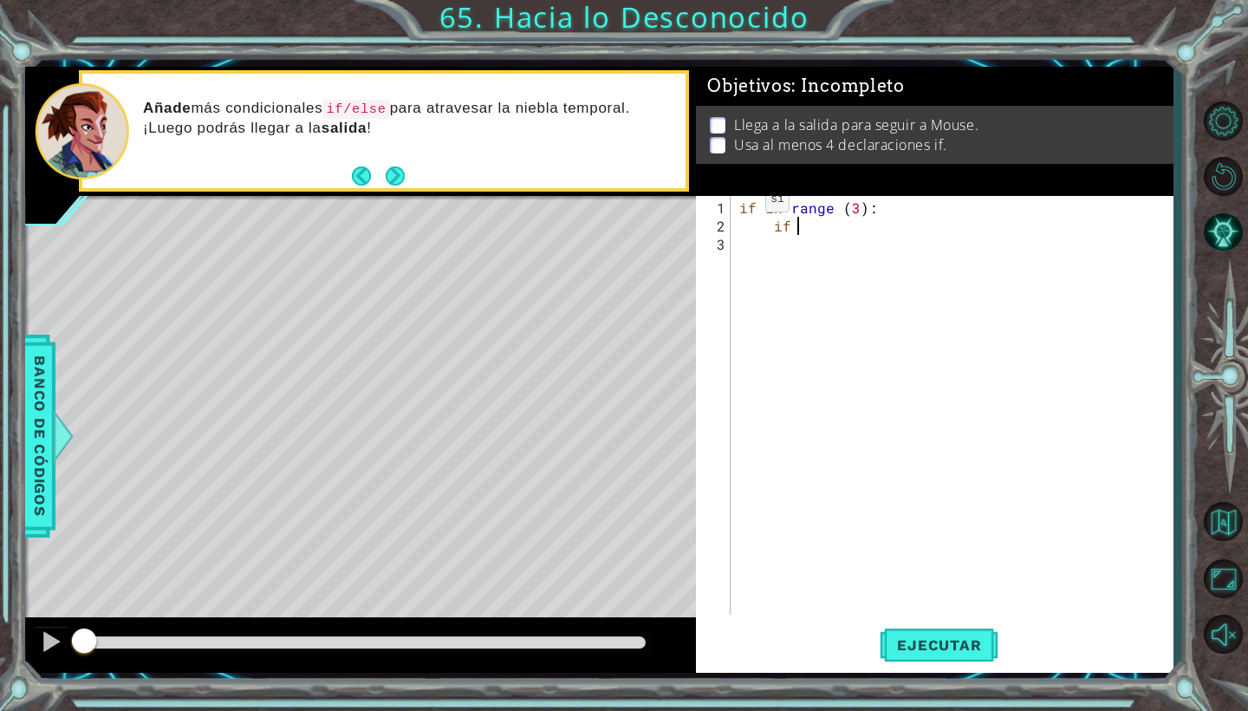
click at [736, 204] on div "if in range ( 3 ) : if" at bounding box center [952, 405] width 433 height 419
type textarea "if in range (3):"
click at [750, 204] on div "if in range ( 3 ) : if" at bounding box center [956, 425] width 441 height 455
type textarea "hero.moveUp(2)"
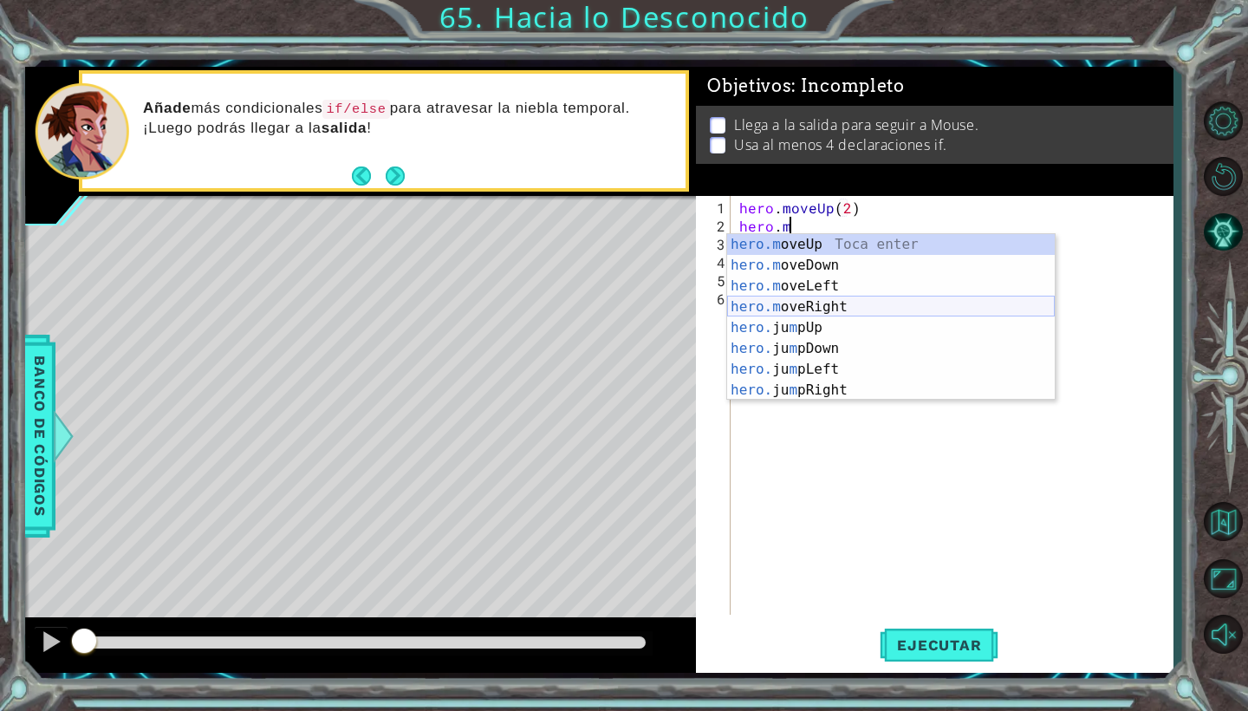
click at [811, 309] on div "hero.m oveUp Toca enter hero.m oveDown Toca enter hero.m oveLeft Toca enter her…" at bounding box center [891, 338] width 328 height 208
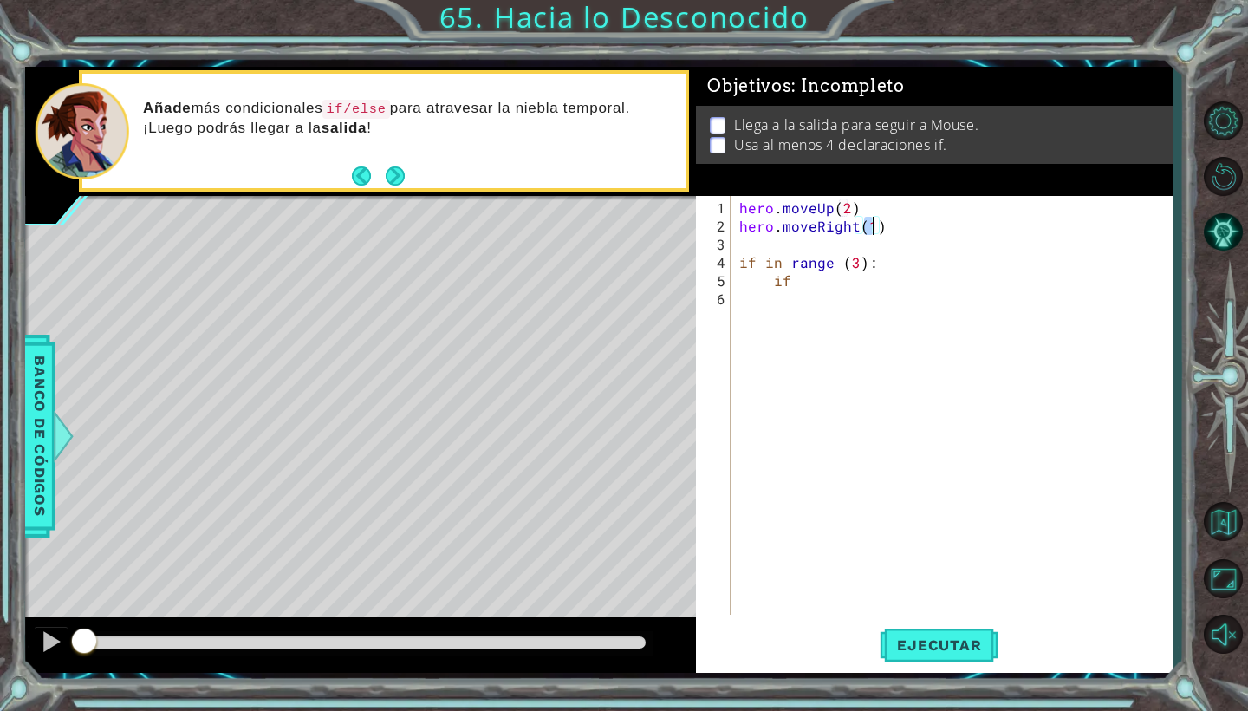
click at [840, 283] on div "hero . moveUp ( 2 ) hero . moveRight ( 1 ) if in range ( 3 ) : if" at bounding box center [956, 425] width 441 height 455
click at [856, 265] on div "hero . moveUp ( 2 ) hero . moveRight ( 1 ) if in range ( 3 ) : if" at bounding box center [956, 425] width 441 height 455
type textarea "if in range (2):"
click at [842, 289] on div "hero . moveUp ( 2 ) hero . moveRight ( 1 ) if in range ( 2 ) : if" at bounding box center [956, 425] width 441 height 455
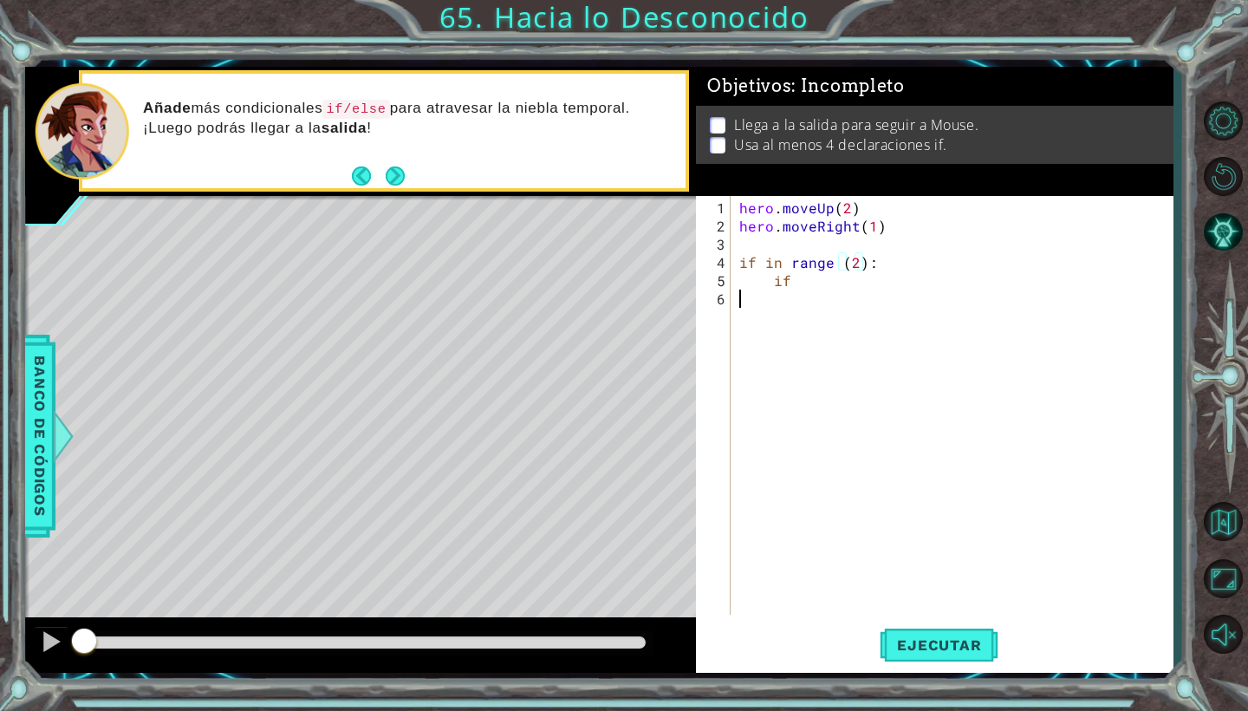
scroll to position [0, 0]
click at [840, 283] on div "hero . moveUp ( 2 ) hero . moveRight ( 1 ) if in range ( 2 ) : if" at bounding box center [956, 425] width 441 height 455
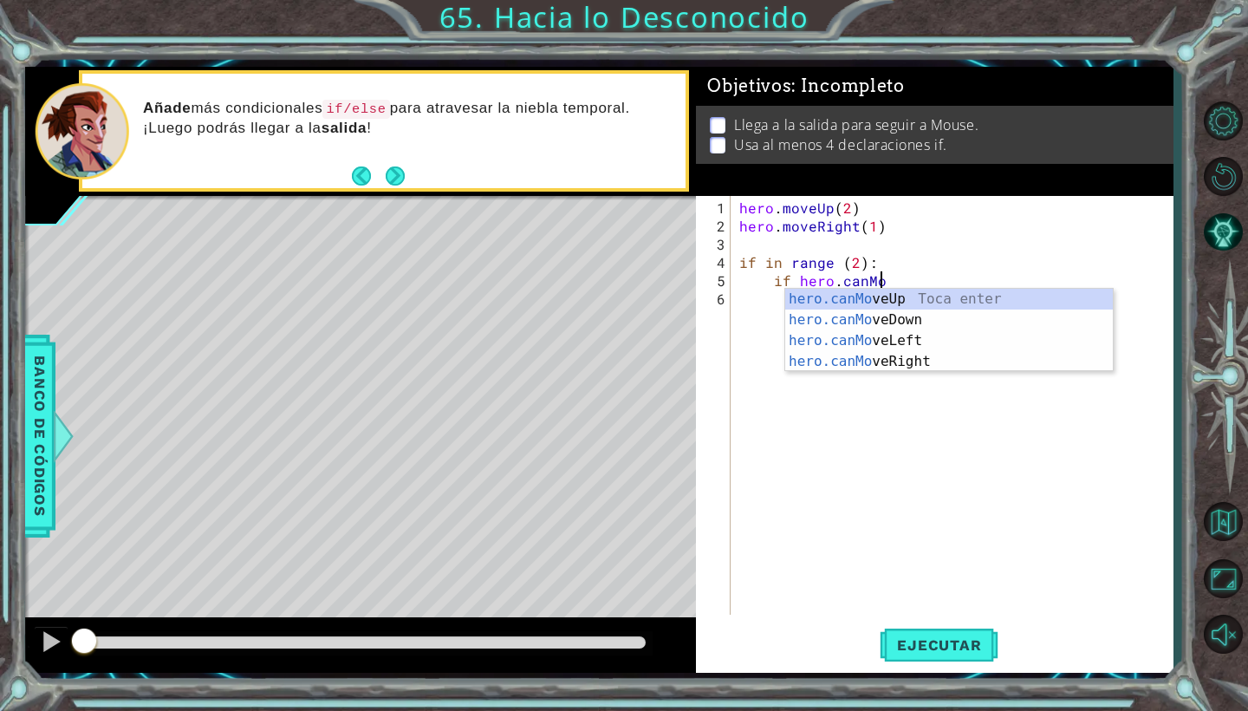
scroll to position [0, 9]
click at [905, 302] on div "hero.canMove Up Toca enter hero.canMove Down Toca enter hero.canMove Left Toca …" at bounding box center [949, 351] width 328 height 125
type textarea "if hero.canMoveUp()"
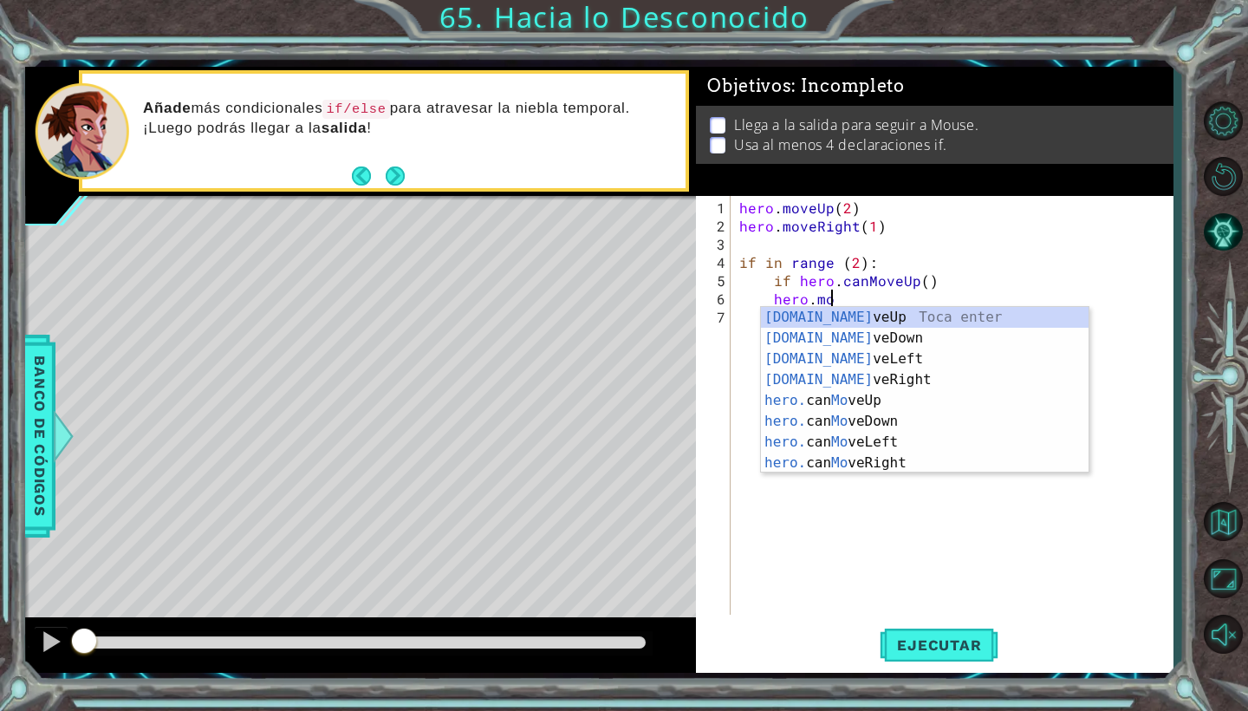
scroll to position [0, 5]
click at [922, 315] on div "[DOMAIN_NAME] veUp Toca enter [DOMAIN_NAME] veDown Toca enter [DOMAIN_NAME] veL…" at bounding box center [925, 411] width 328 height 208
type textarea "hero.moveUp(1)"
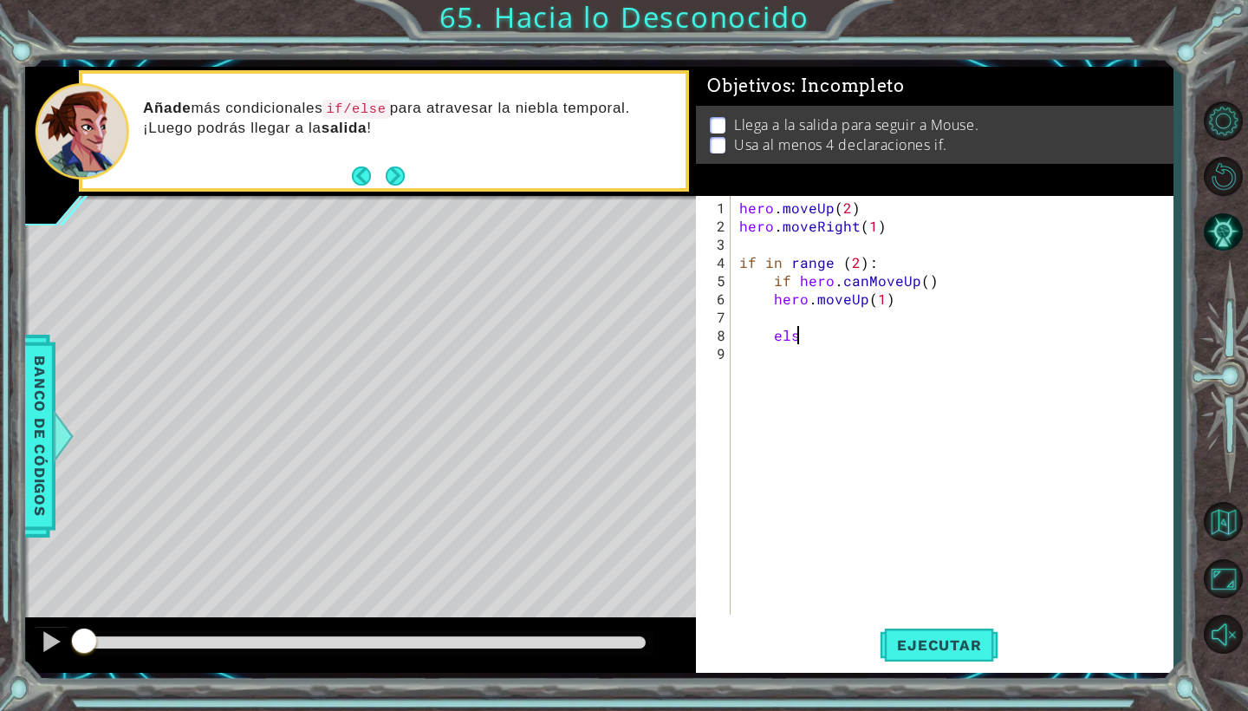
scroll to position [0, 3]
type textarea "else:"
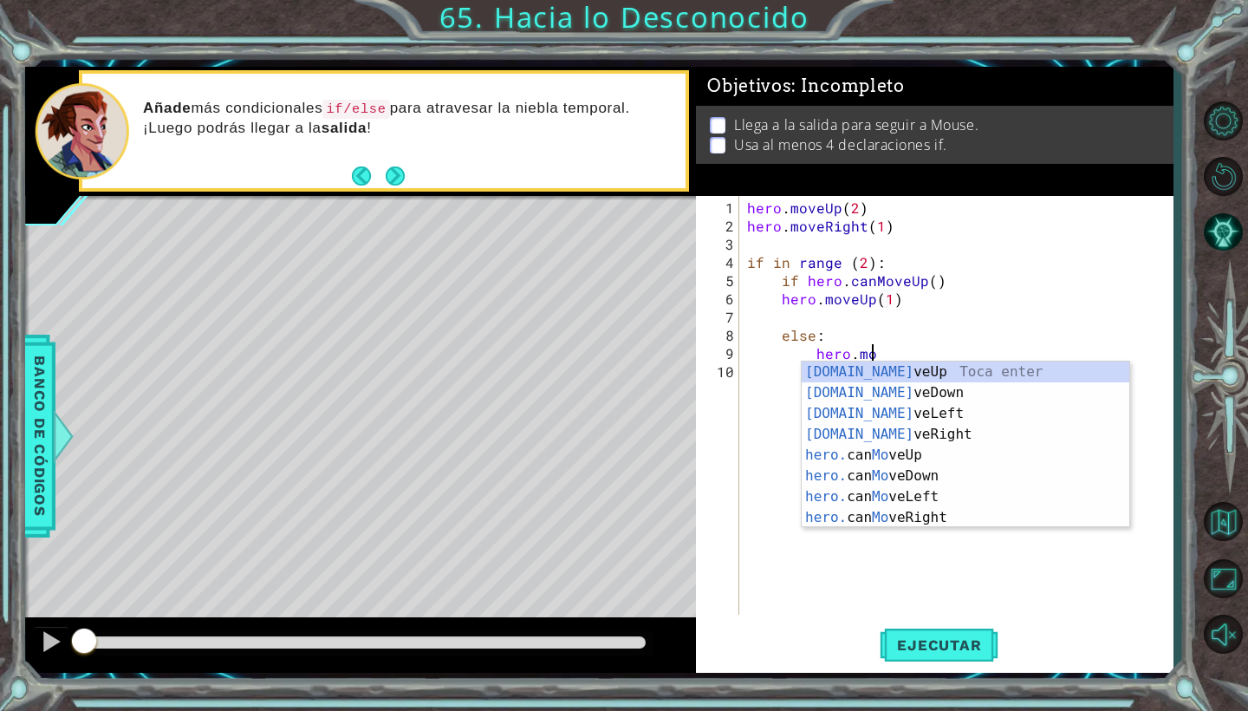
scroll to position [0, 7]
click at [934, 438] on div "[DOMAIN_NAME] veUp Toca enter [DOMAIN_NAME] veDown Toca enter [DOMAIN_NAME] veL…" at bounding box center [966, 465] width 328 height 208
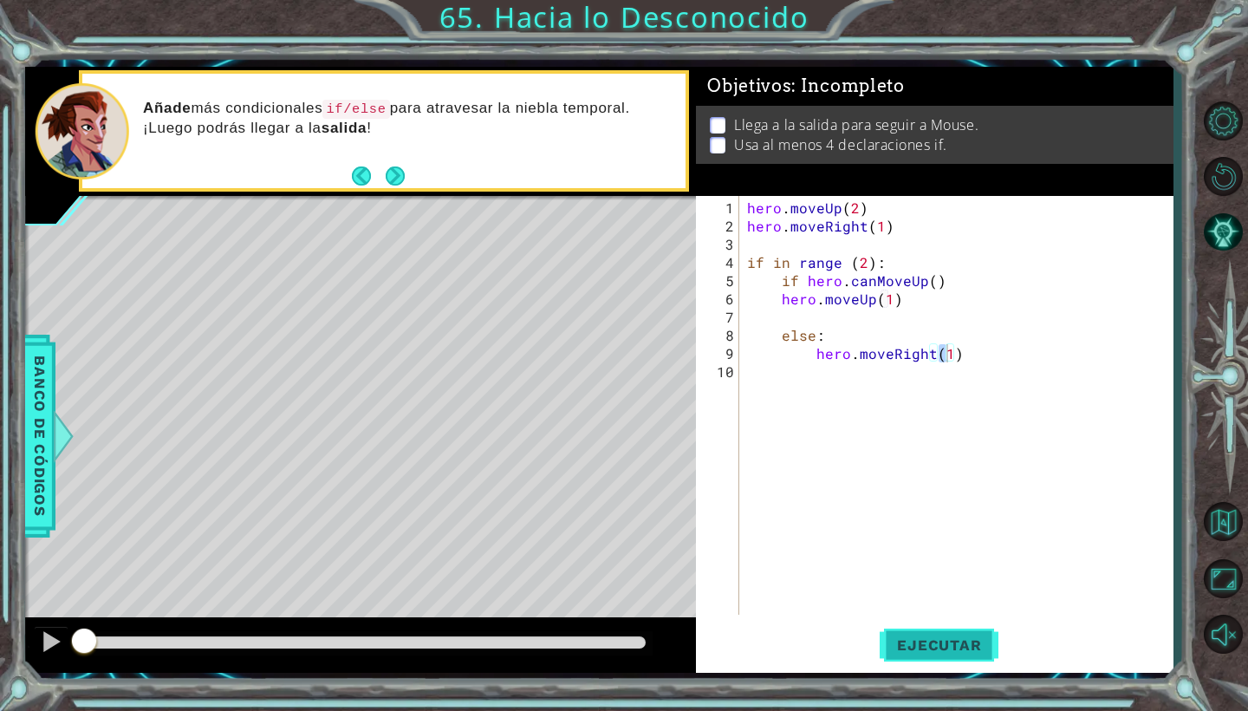
click at [935, 652] on span "Ejecutar" at bounding box center [939, 644] width 119 height 17
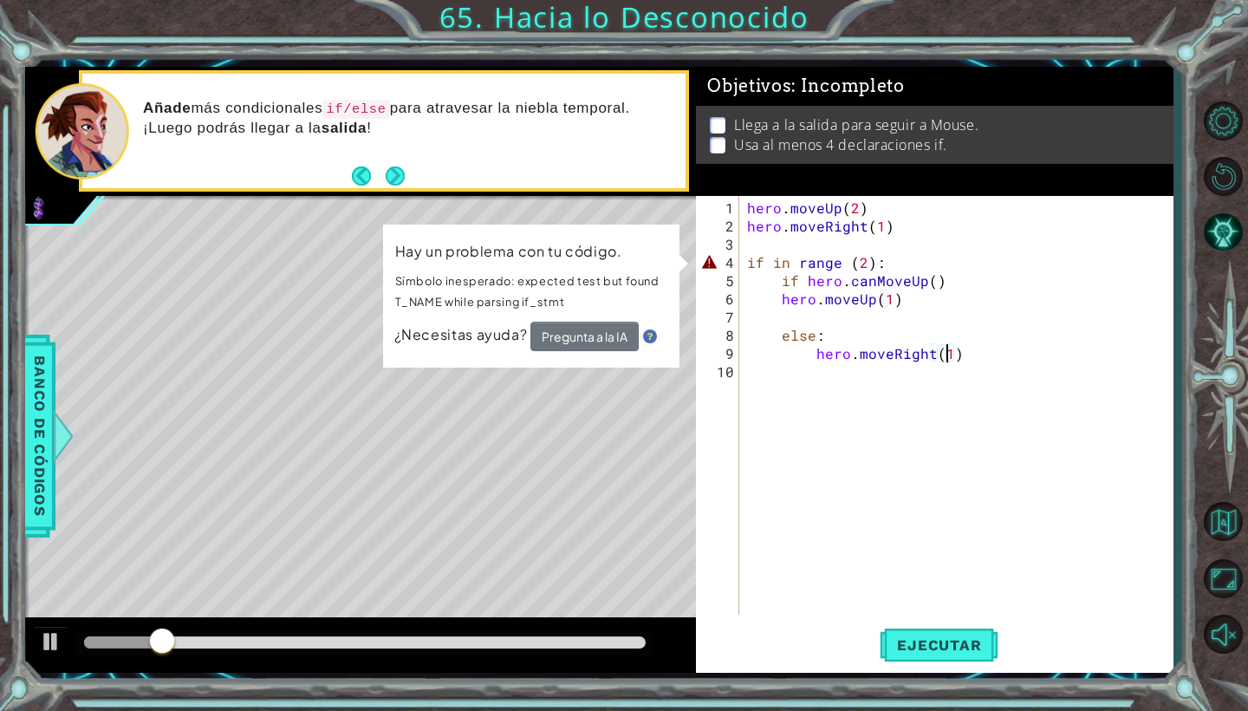
click at [608, 350] on button "Pregunta a la IA" at bounding box center [584, 336] width 108 height 29
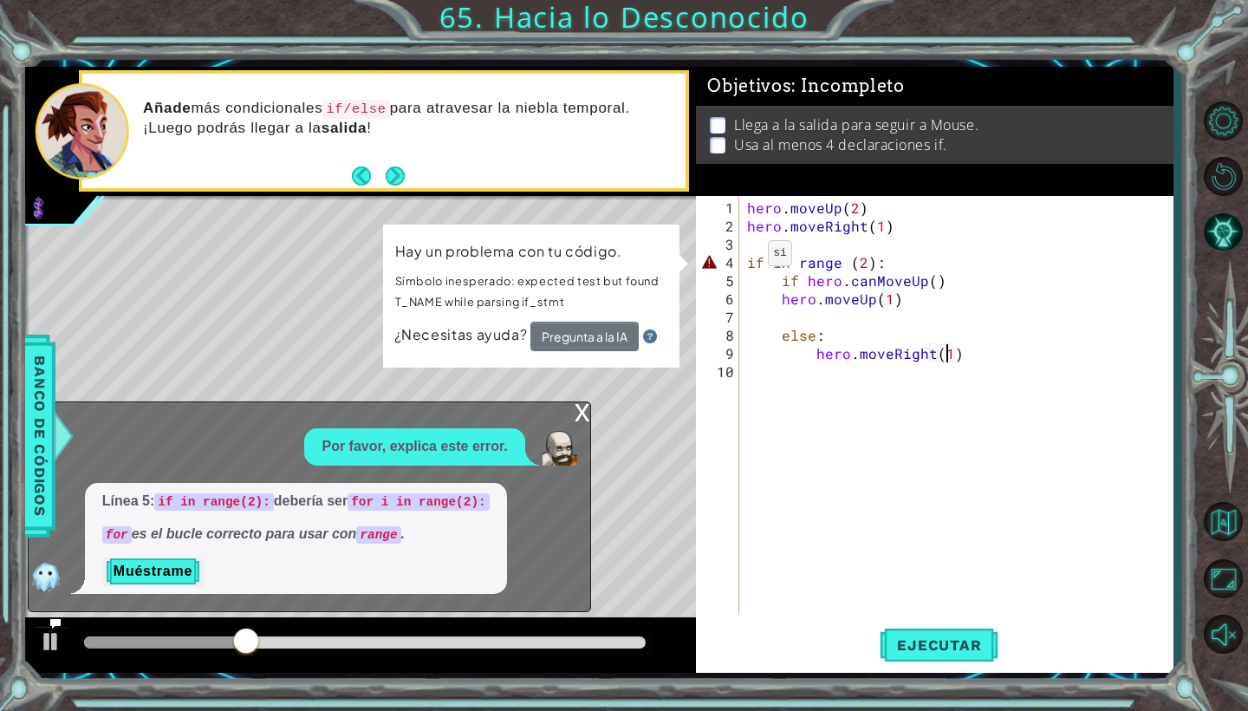
click at [746, 260] on div "hero . moveUp ( 2 ) hero . moveRight ( 1 ) if in range ( 2 ) : if hero . canMov…" at bounding box center [960, 425] width 433 height 455
click at [764, 263] on div "hero . moveUp ( 2 ) hero . moveRight ( 1 ) if in range ( 2 ) : if hero . canMov…" at bounding box center [960, 425] width 433 height 455
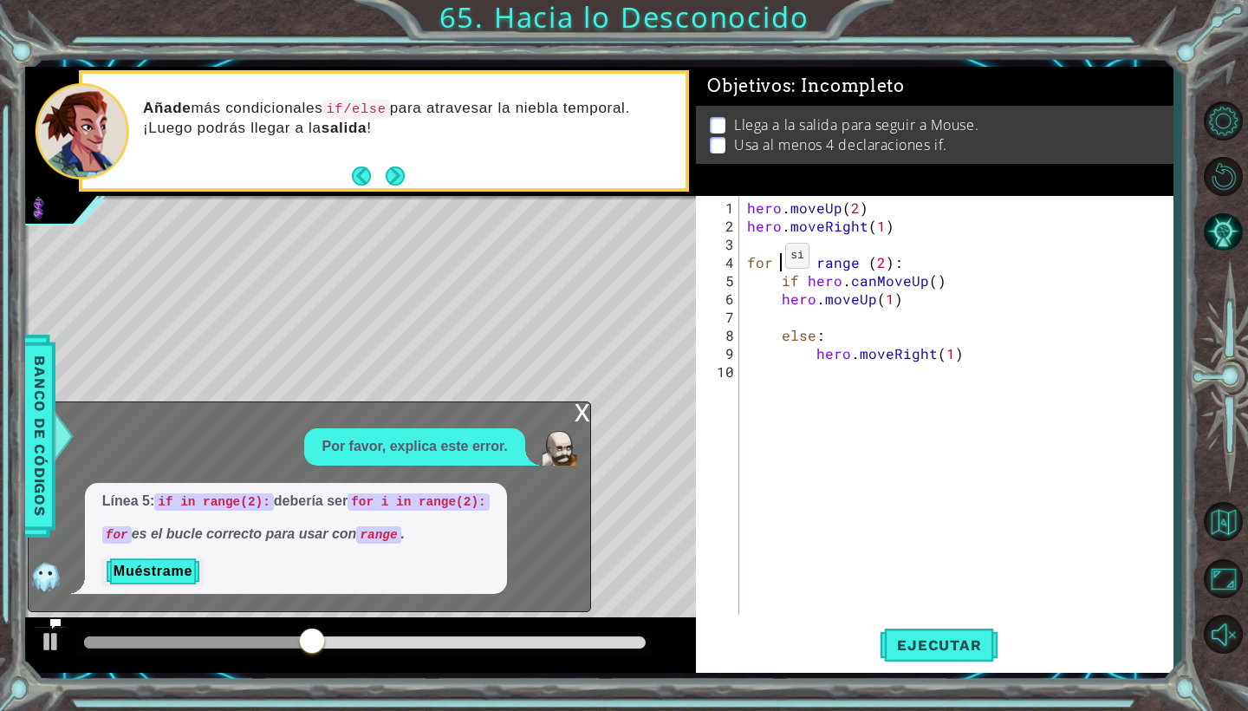
type textarea "for i in range (2):"
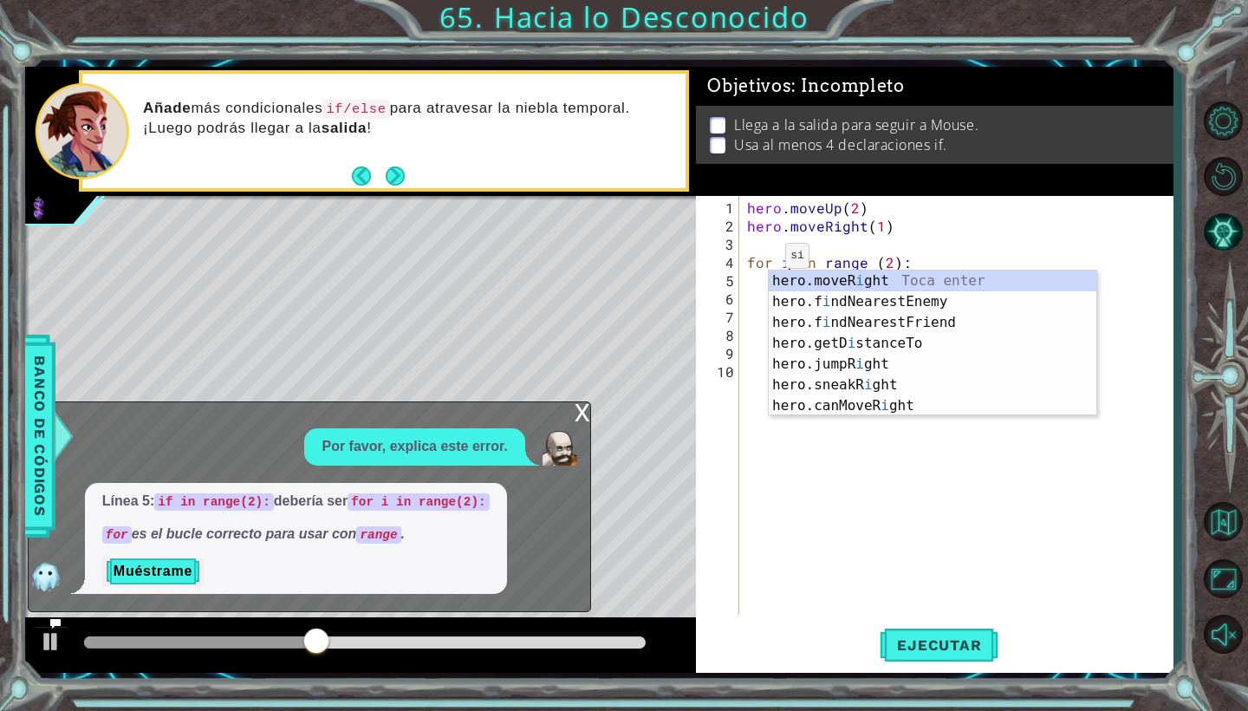
scroll to position [0, 3]
click at [789, 418] on div "hero . moveUp ( 2 ) hero . moveRight ( 1 ) for i in range ( 2 ) : if hero . can…" at bounding box center [960, 425] width 433 height 455
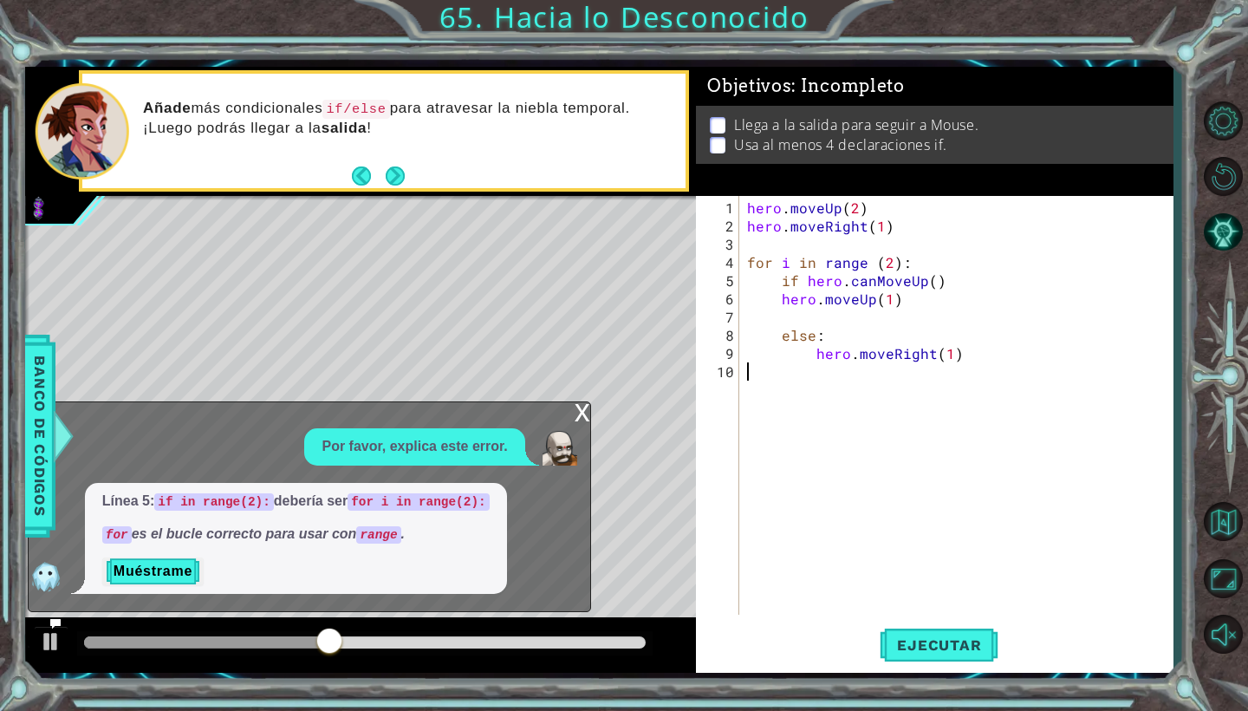
scroll to position [0, 0]
click at [936, 647] on span "Ejecutar" at bounding box center [939, 644] width 119 height 17
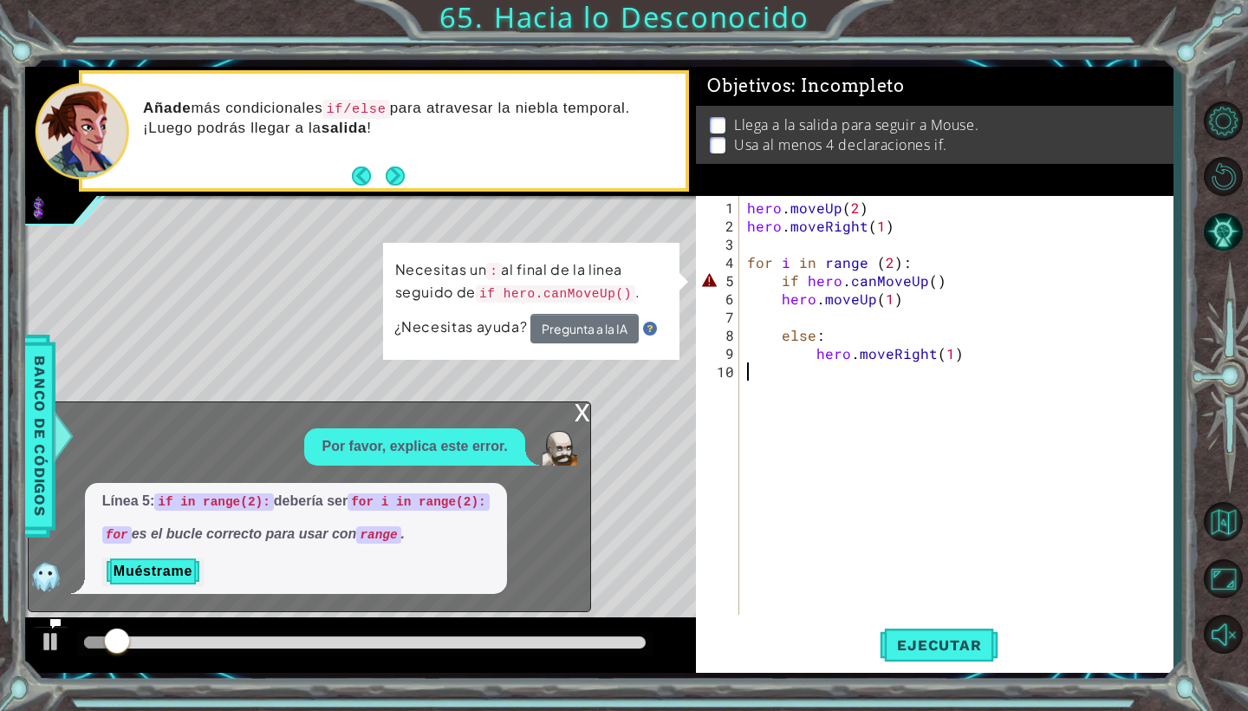
click at [582, 416] on div "x" at bounding box center [583, 410] width 16 height 17
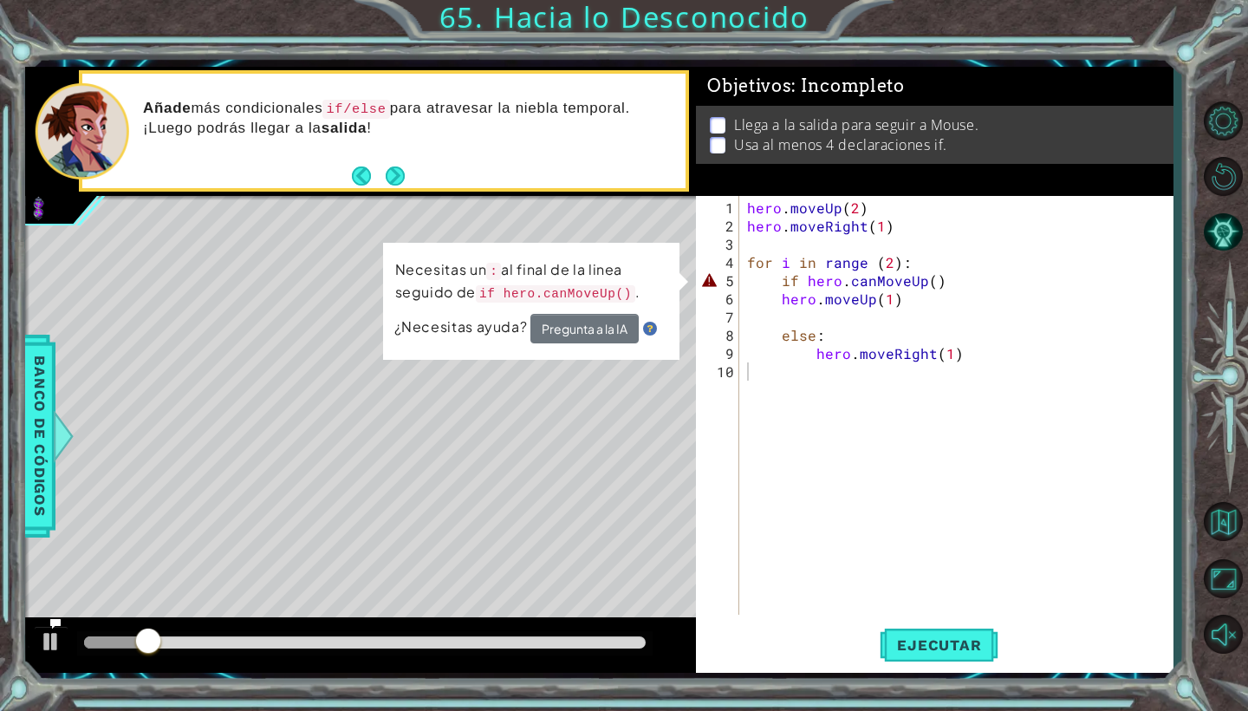
click at [936, 283] on div "hero . moveUp ( 2 ) hero . moveRight ( 1 ) for i in range ( 2 ) : if hero . can…" at bounding box center [960, 425] width 433 height 455
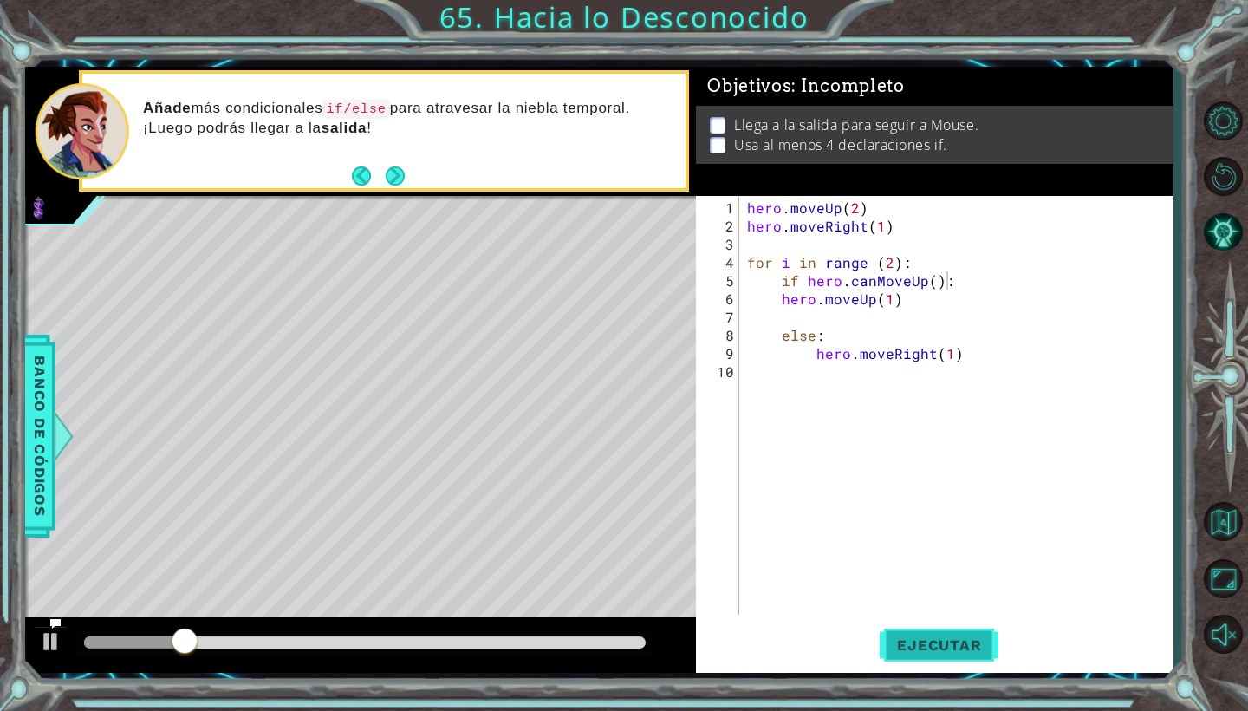
click at [930, 634] on button "Ejecutar" at bounding box center [939, 645] width 119 height 48
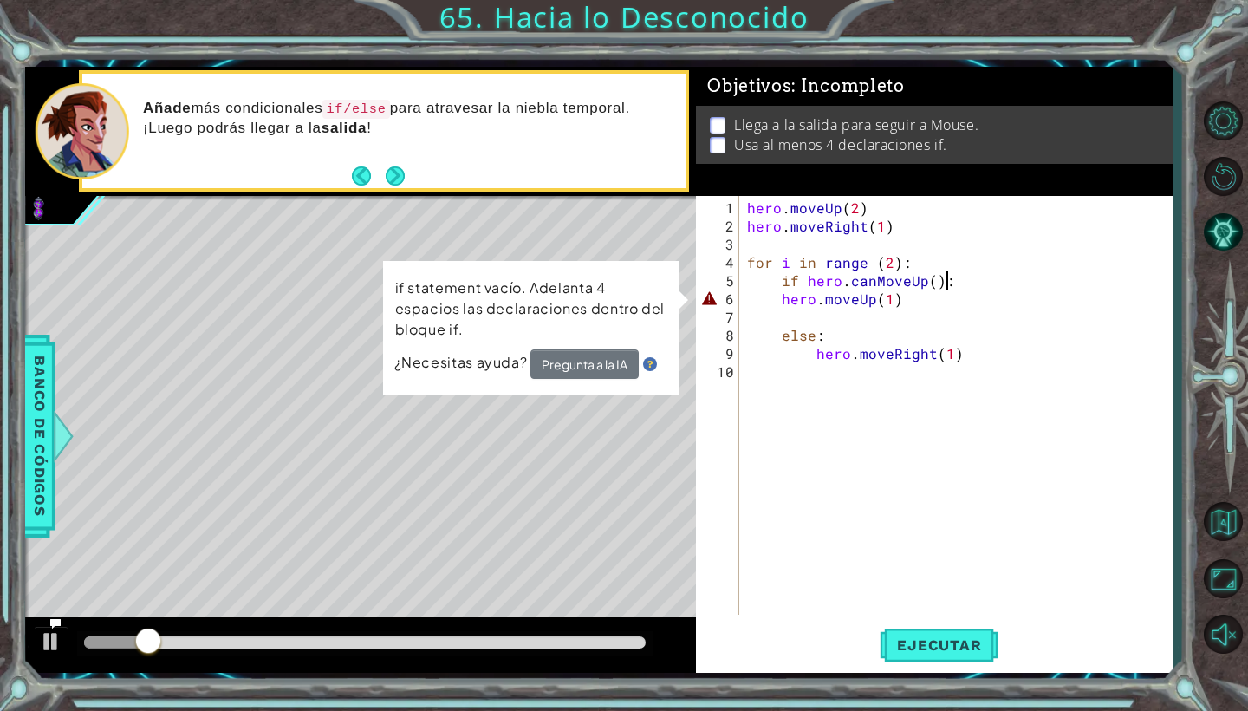
click at [777, 297] on div "hero . moveUp ( 2 ) hero . moveRight ( 1 ) for i in range ( 2 ) : if hero . can…" at bounding box center [960, 425] width 433 height 455
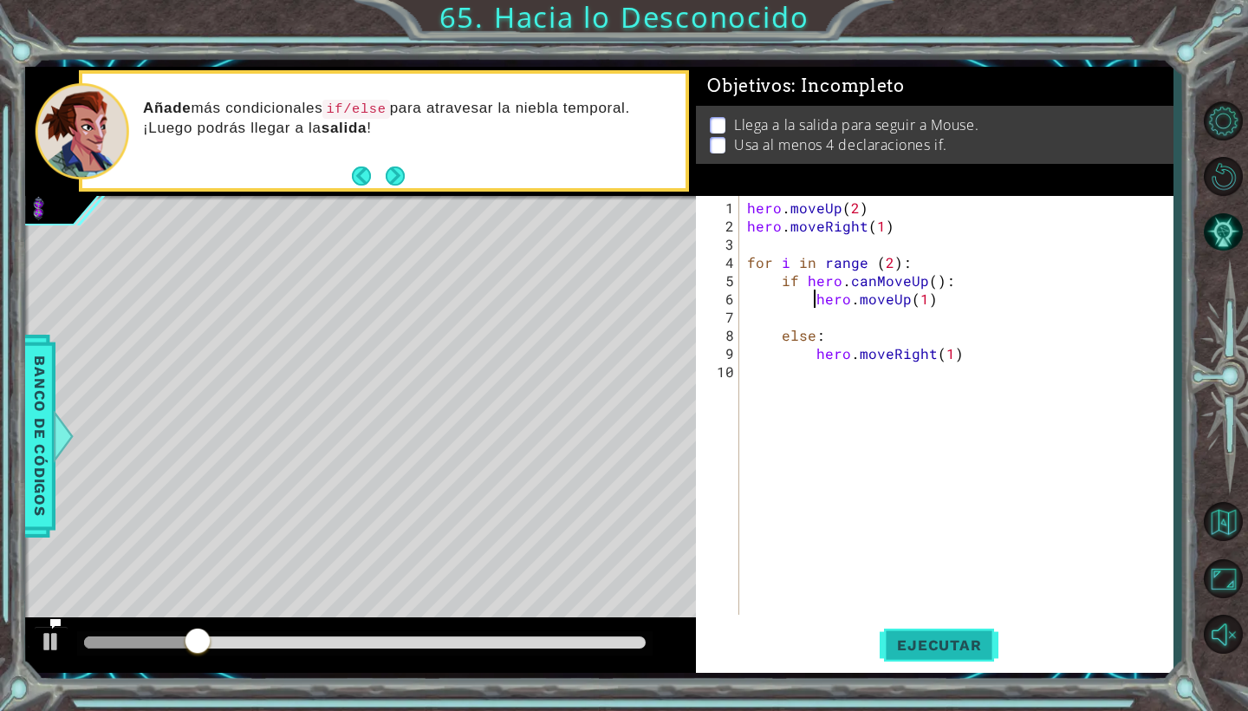
click at [950, 651] on span "Ejecutar" at bounding box center [939, 644] width 119 height 17
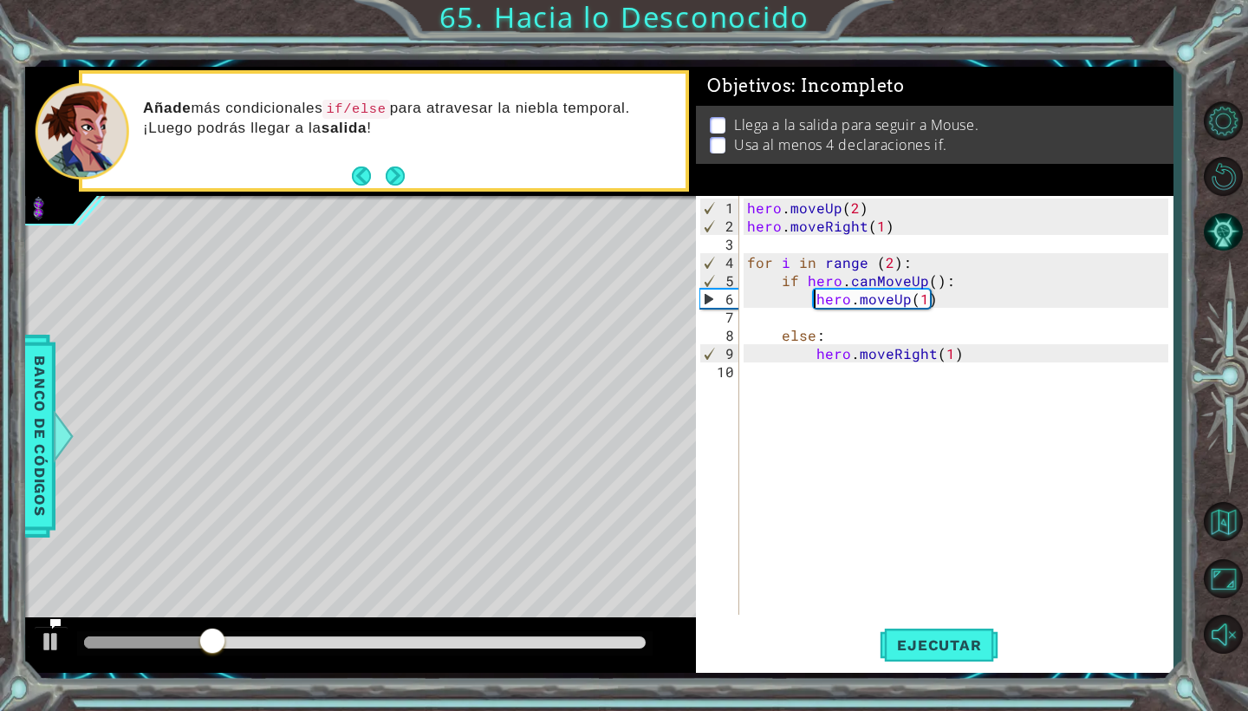
click at [975, 358] on div "hero . moveUp ( 2 ) hero . moveRight ( 1 ) for i in range ( 2 ) : if hero . can…" at bounding box center [960, 425] width 433 height 455
type textarea "hero.moveRight(1)"
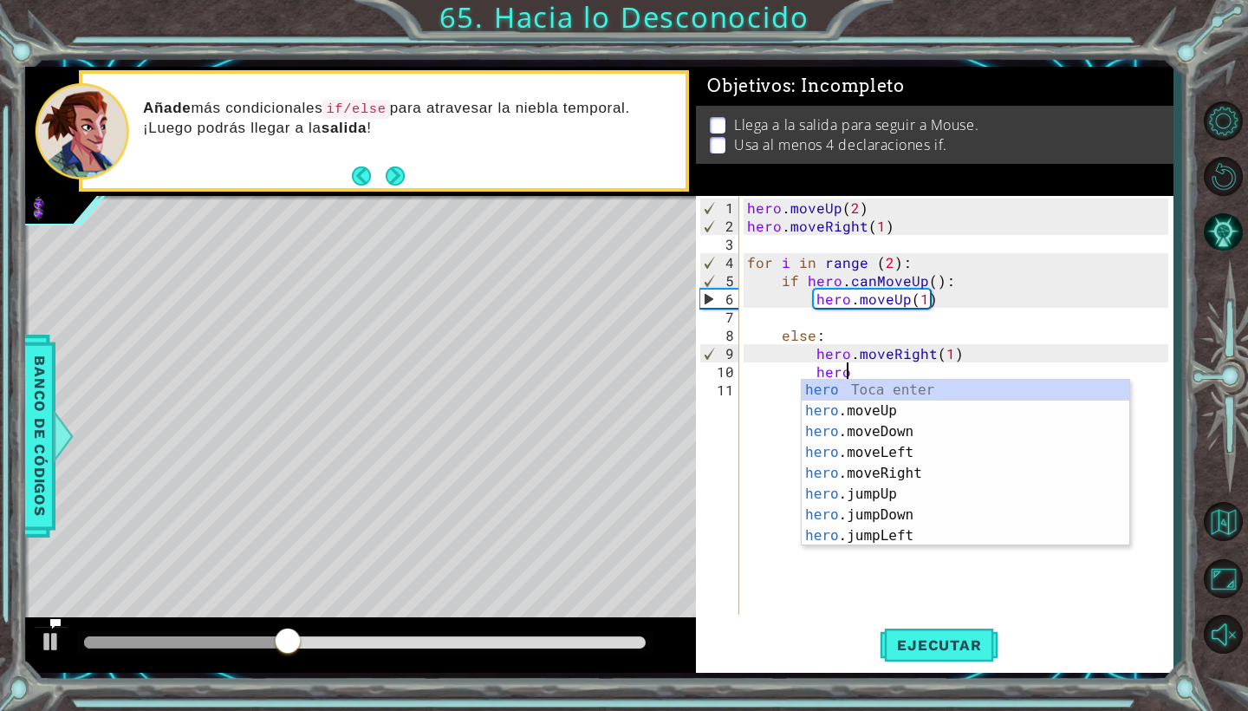
scroll to position [0, 6]
click at [888, 392] on div "hero.m oveUp Toca enter hero.m oveDown Toca enter hero.m oveLeft Toca enter her…" at bounding box center [966, 484] width 328 height 208
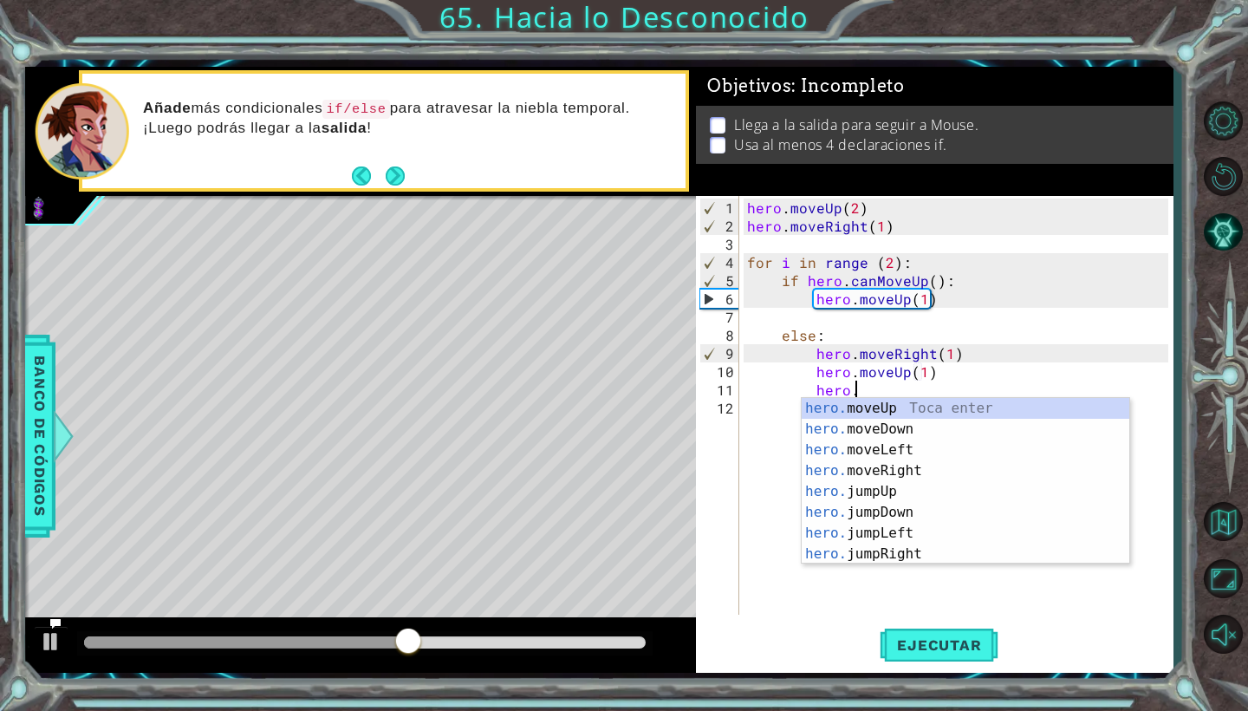
scroll to position [0, 14]
click at [888, 473] on div "hero.m oveUp Toca enter hero.m oveDown Toca enter hero.m oveLeft Toca enter her…" at bounding box center [966, 502] width 328 height 208
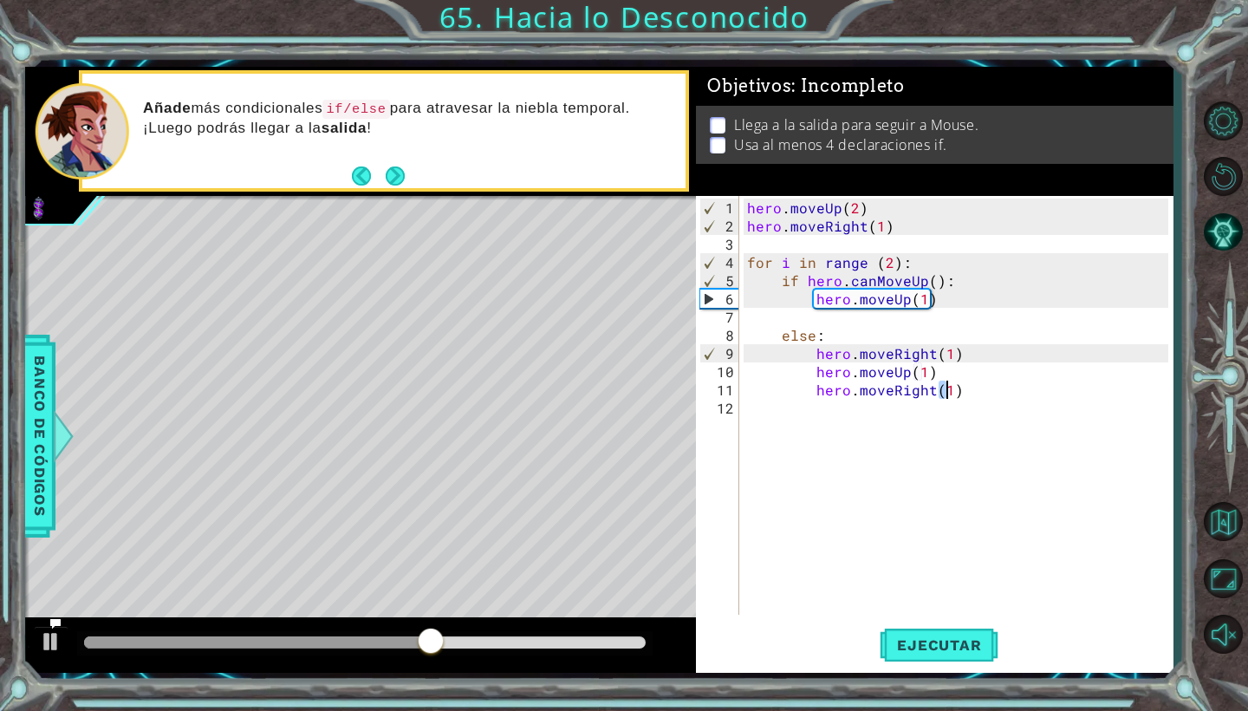
scroll to position [0, 12]
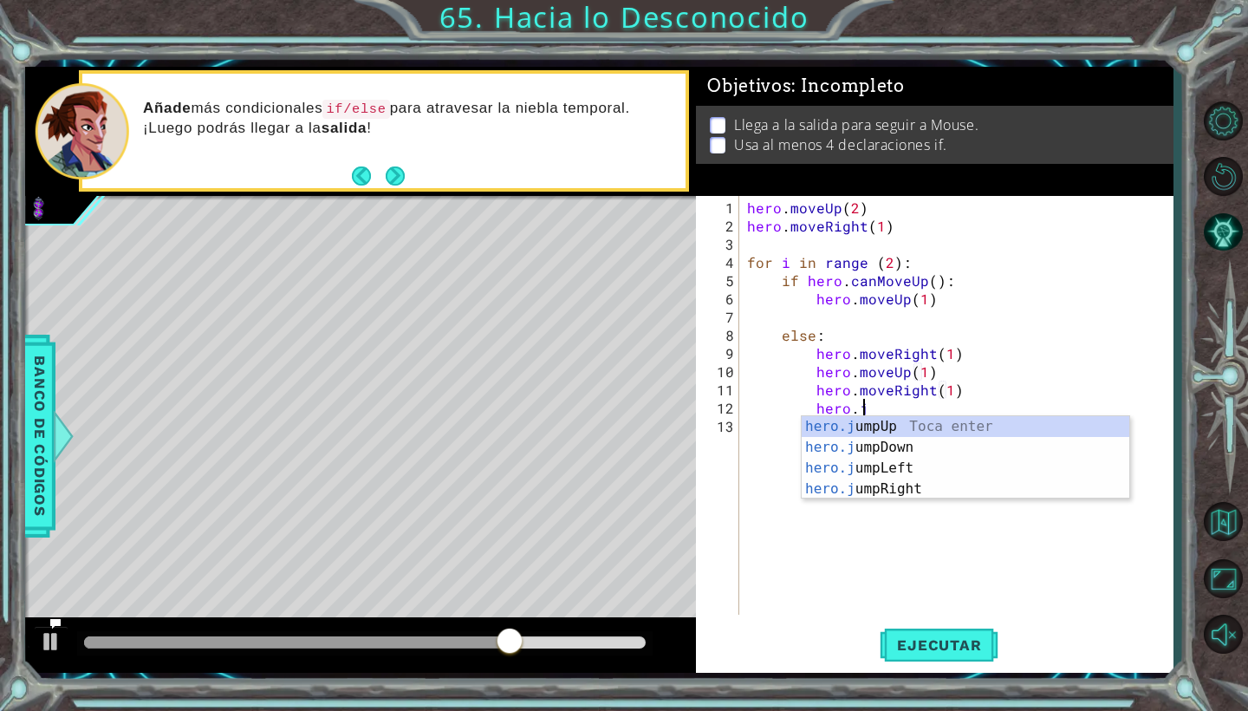
type textarea "hero.ju"
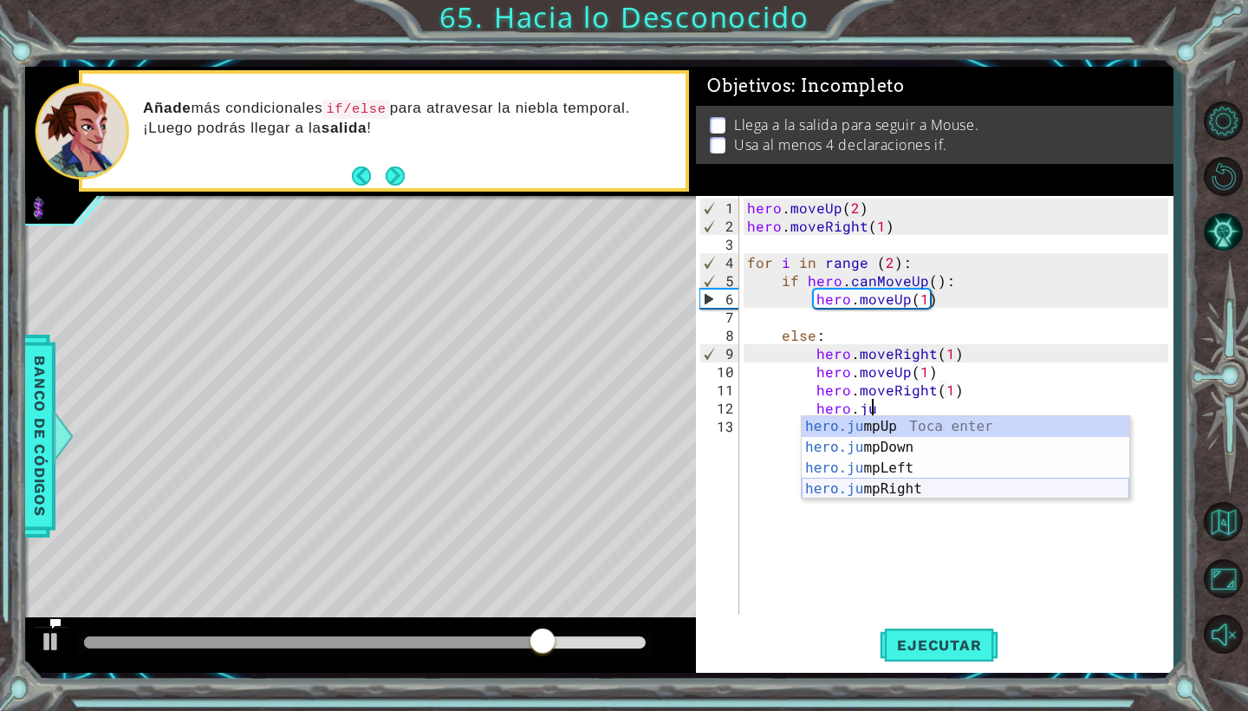
click at [891, 497] on div "hero.ju mpUp Toca enter hero.ju mpDown Toca enter hero.ju mpLeft Toca enter her…" at bounding box center [966, 478] width 328 height 125
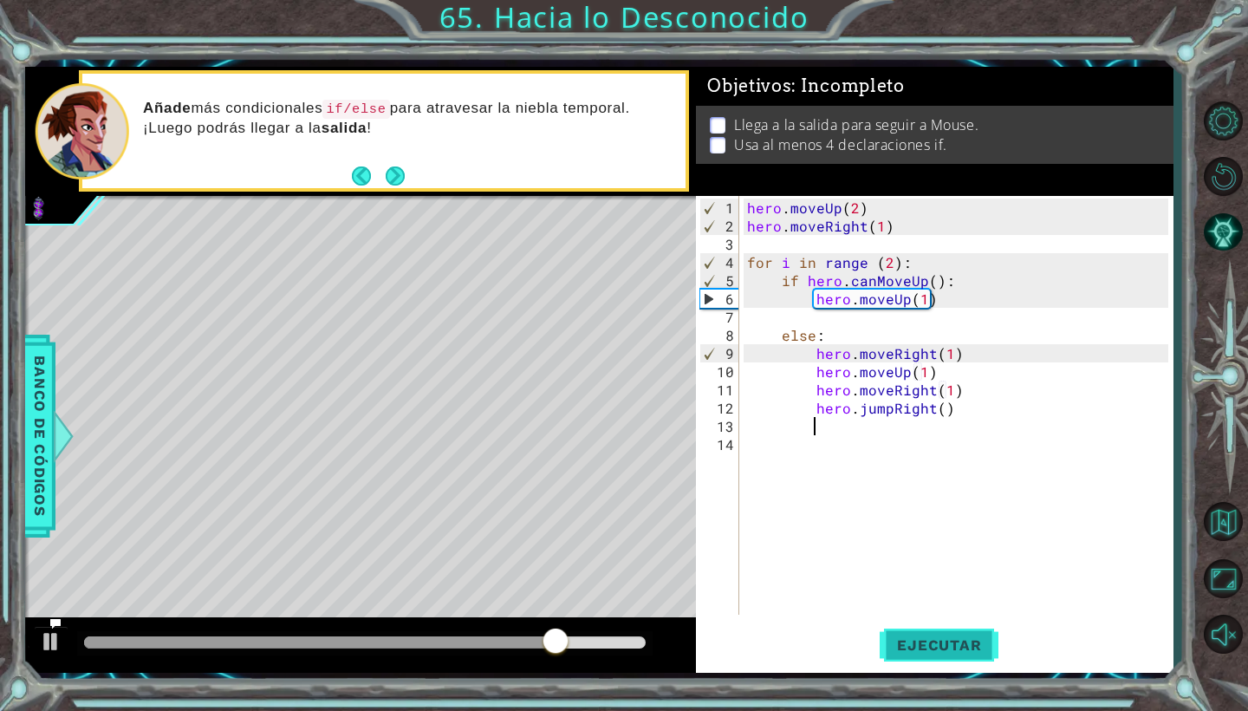
click at [916, 648] on span "Ejecutar" at bounding box center [939, 644] width 119 height 17
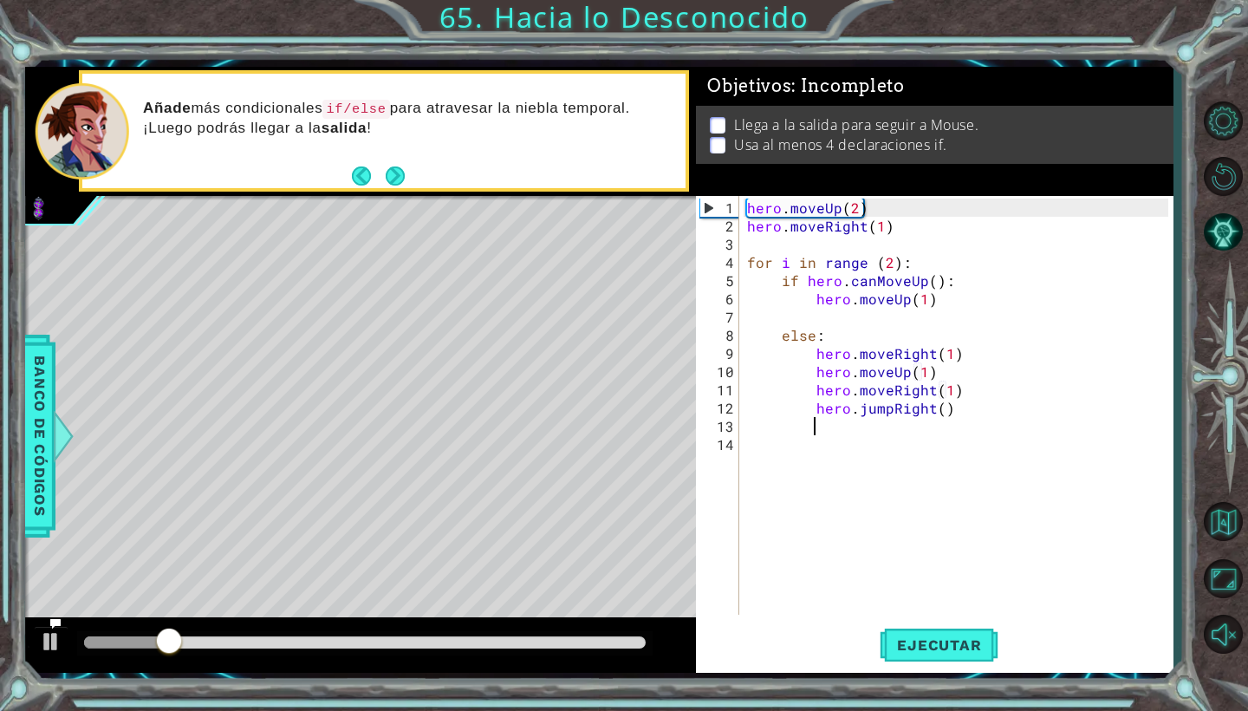
click at [935, 298] on div "hero . moveUp ( 2 ) hero . moveRight ( 1 ) for i in range ( 2 ) : if hero . can…" at bounding box center [960, 425] width 433 height 455
type textarea "hero.moveUp(1)"
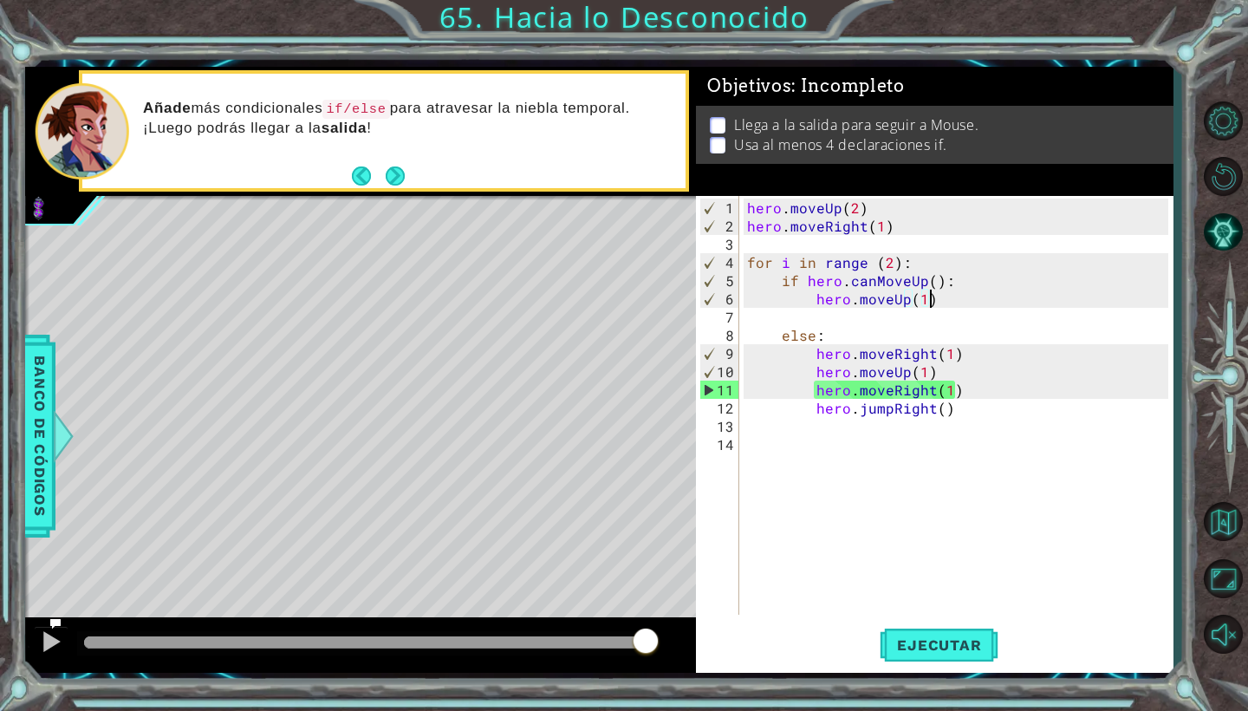
click at [861, 314] on div "hero . moveUp ( 2 ) hero . moveRight ( 1 ) for i in range ( 2 ) : if hero . can…" at bounding box center [960, 425] width 433 height 455
click at [926, 314] on div "hero . moveUp ( 2 ) hero . moveRight ( 1 ) for i in range ( 2 ) : if hero . can…" at bounding box center [960, 425] width 433 height 455
click at [940, 301] on div "hero . moveUp ( 2 ) hero . moveRight ( 1 ) for i in range ( 2 ) : if hero . can…" at bounding box center [960, 425] width 433 height 455
type textarea "hero.moveUp(1)"
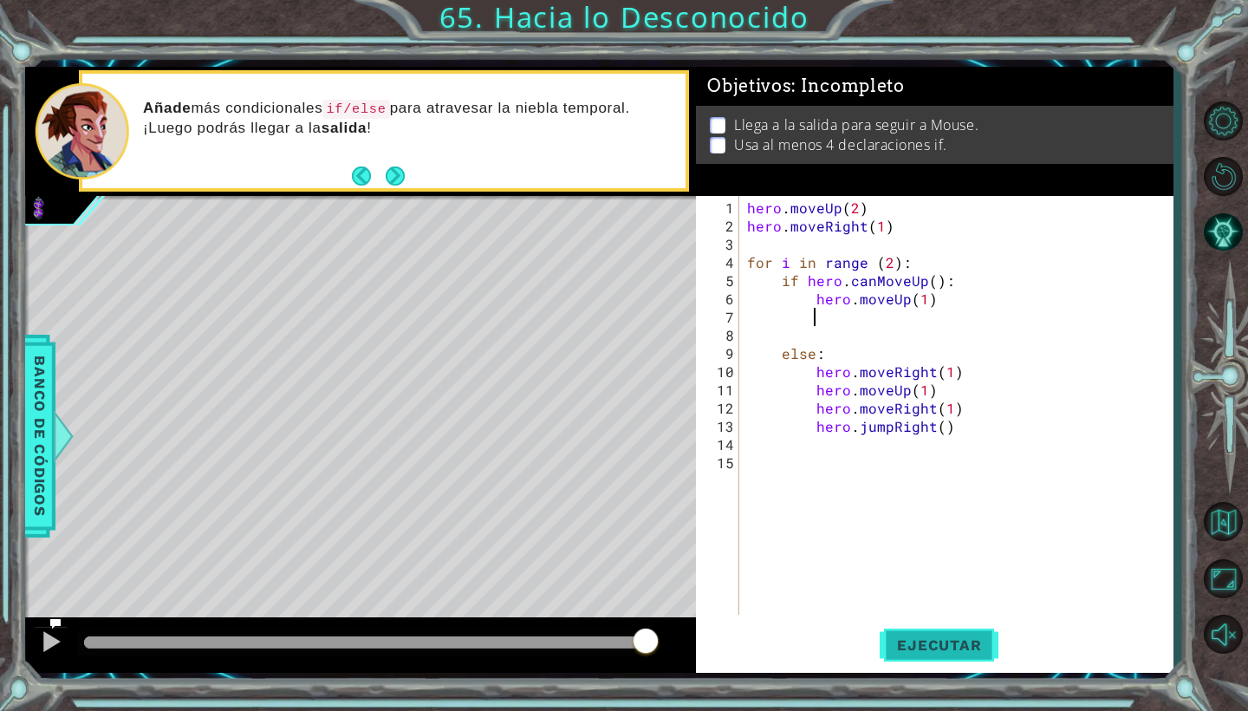
click at [944, 634] on button "Ejecutar" at bounding box center [939, 645] width 119 height 48
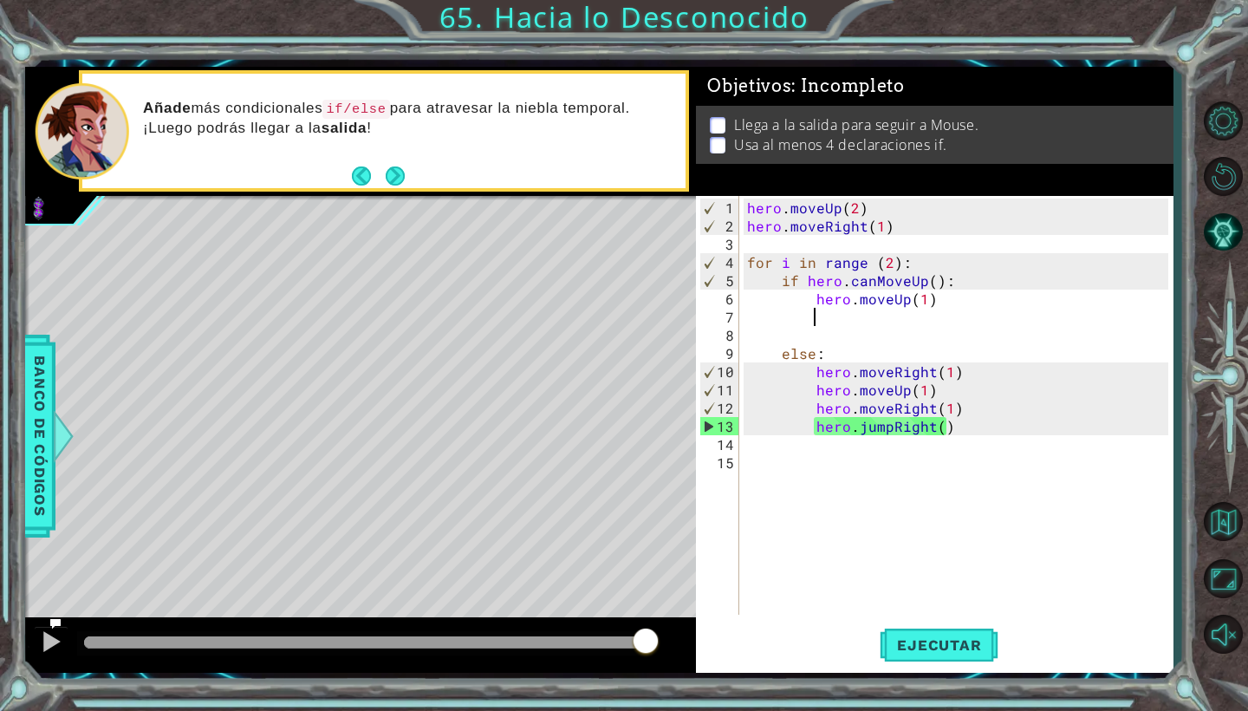
click at [933, 384] on div "hero . moveUp ( 2 ) hero . moveRight ( 1 ) for i in range ( 2 ) : if hero . can…" at bounding box center [960, 425] width 433 height 455
type textarea "hero.moveUp(1)"
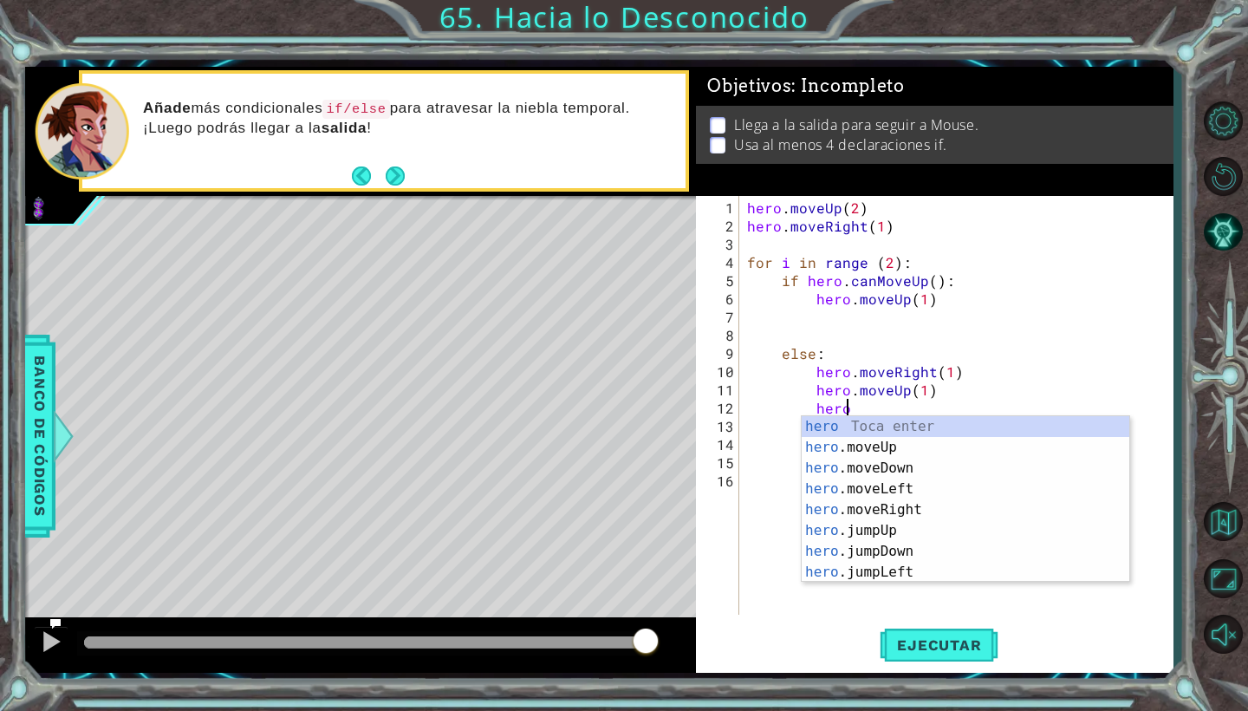
scroll to position [0, 6]
click at [941, 421] on div "hero.m oveUp Toca enter hero.m oveDown Toca enter hero.m oveLeft Toca enter her…" at bounding box center [966, 520] width 328 height 208
type textarea "hero.moveUp(1)"
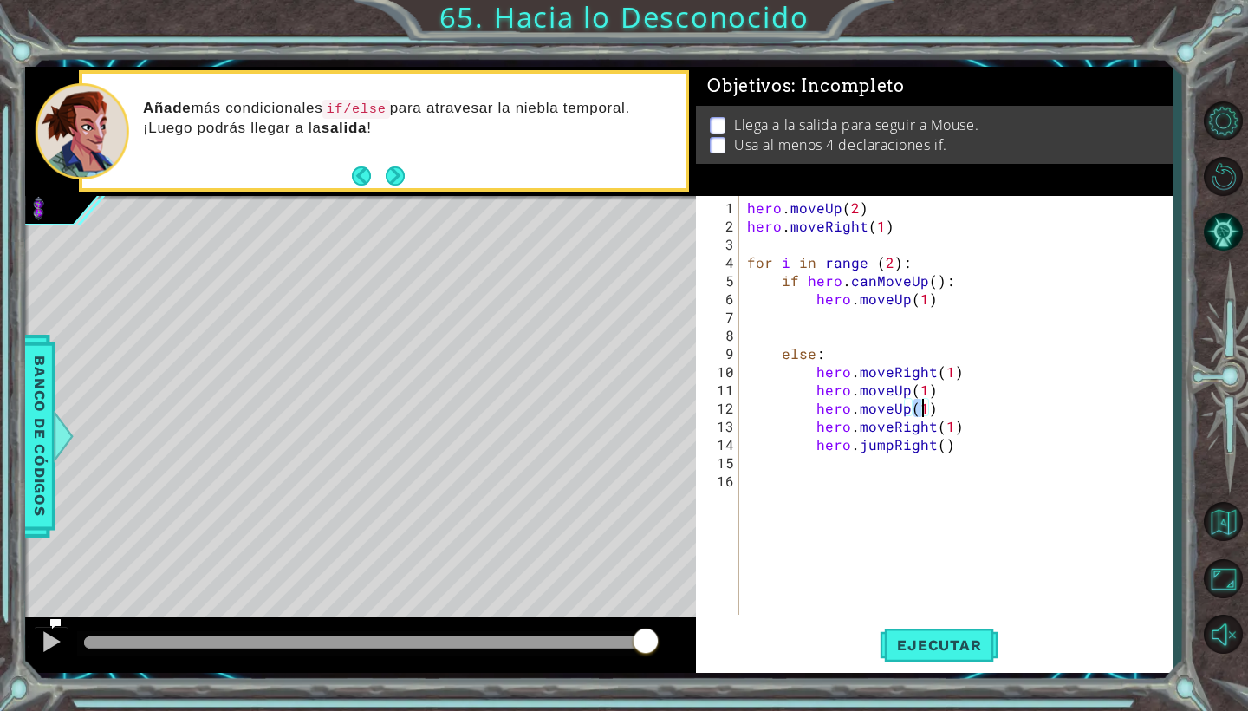
click at [917, 542] on div "hero . moveUp ( 2 ) hero . moveRight ( 1 ) for i in range ( 2 ) : if hero . can…" at bounding box center [960, 425] width 433 height 455
click at [931, 645] on span "Ejecutar" at bounding box center [939, 644] width 119 height 17
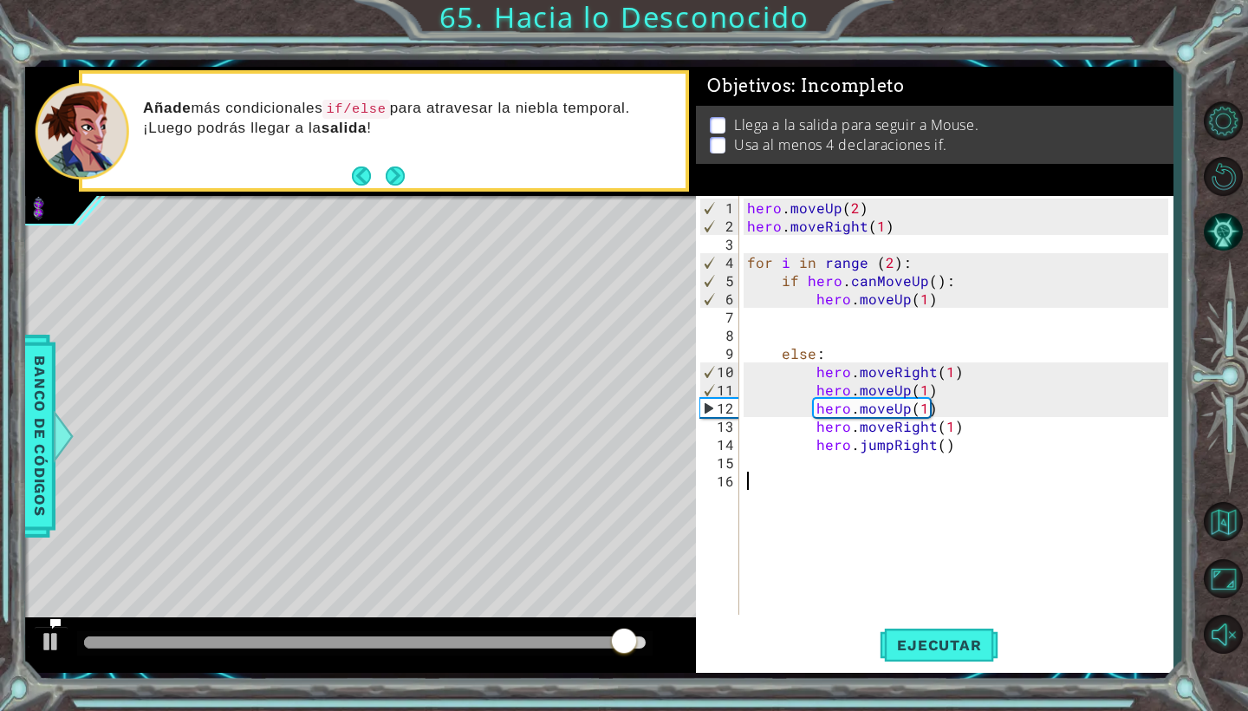
click at [897, 310] on div "hero . moveUp ( 2 ) hero . moveRight ( 1 ) for i in range ( 2 ) : if hero . can…" at bounding box center [960, 425] width 433 height 455
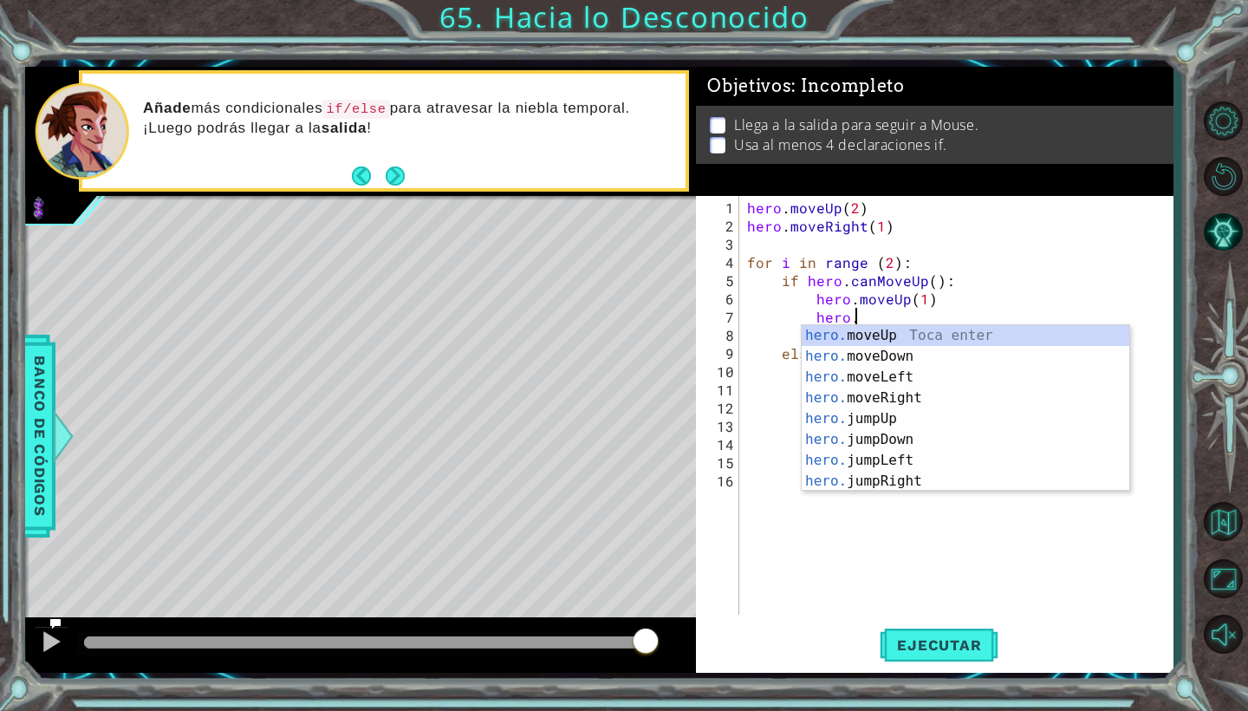
scroll to position [0, 6]
click at [843, 405] on div "hero.m oveUp Toca enter hero.m oveDown Toca enter hero.m oveLeft Toca enter her…" at bounding box center [966, 429] width 328 height 208
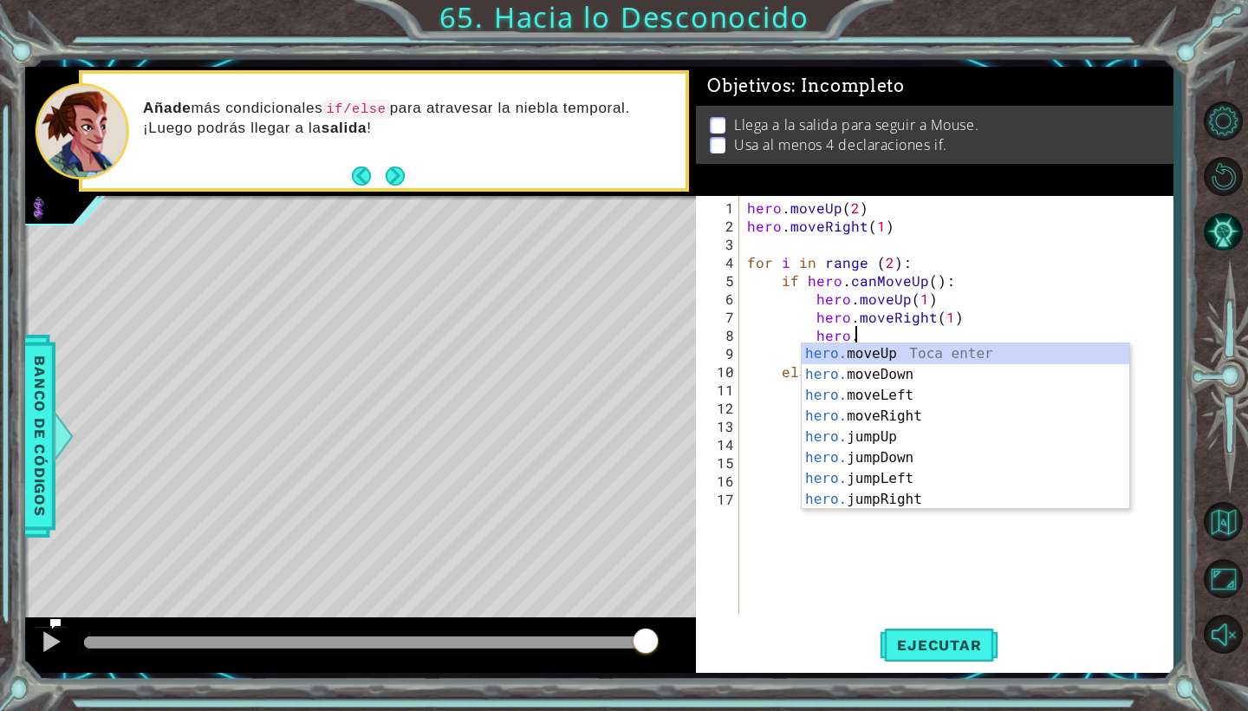
scroll to position [0, 16]
click at [914, 349] on div "hero.m oveUp Toca enter hero.m oveDown Toca enter hero.m oveLeft Toca enter her…" at bounding box center [966, 447] width 328 height 208
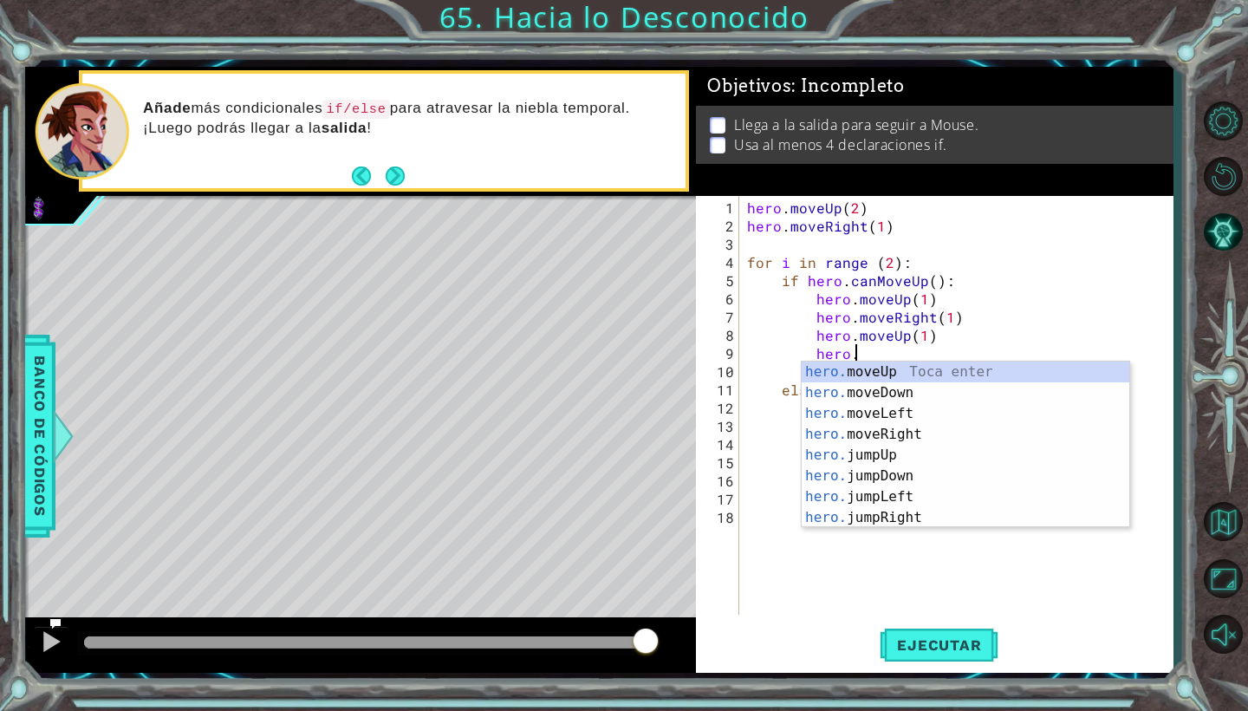
scroll to position [0, 14]
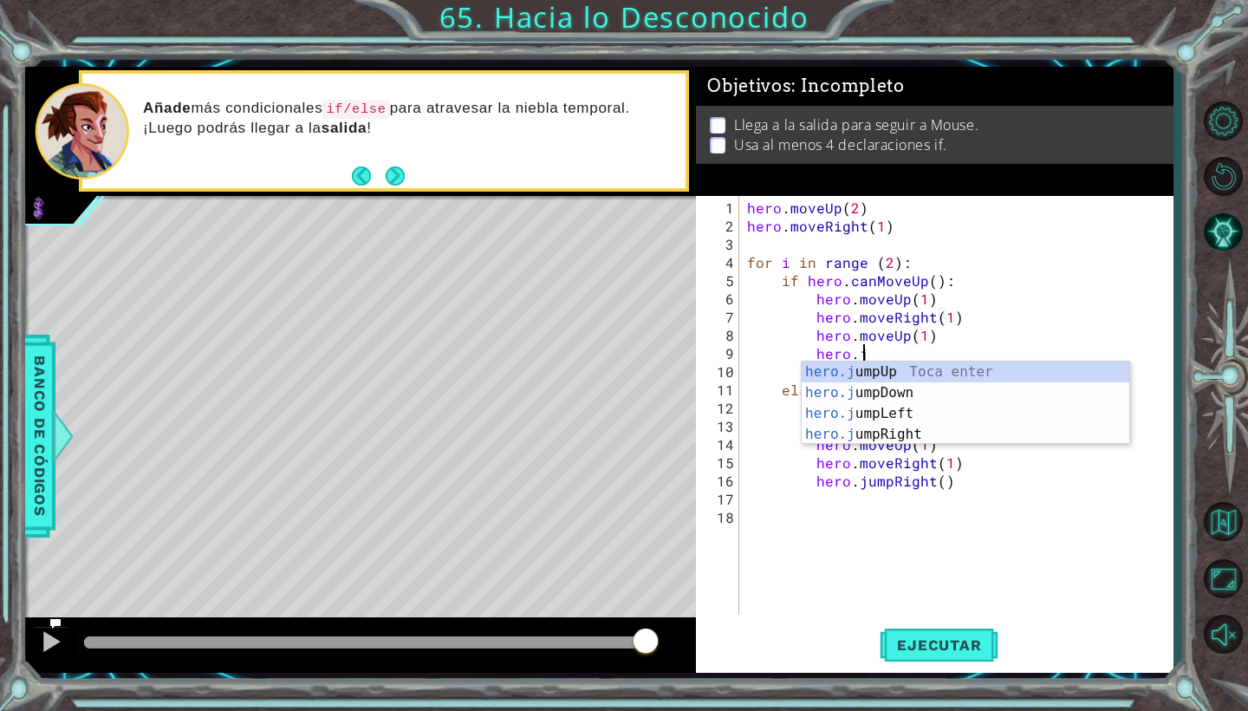
type textarea "hero.moveUp(1)hero.ju"
click at [919, 436] on div "hero.ju mpUp Toca enter hero.ju mpDown Toca enter hero.ju mpLeft Toca enter her…" at bounding box center [966, 423] width 328 height 125
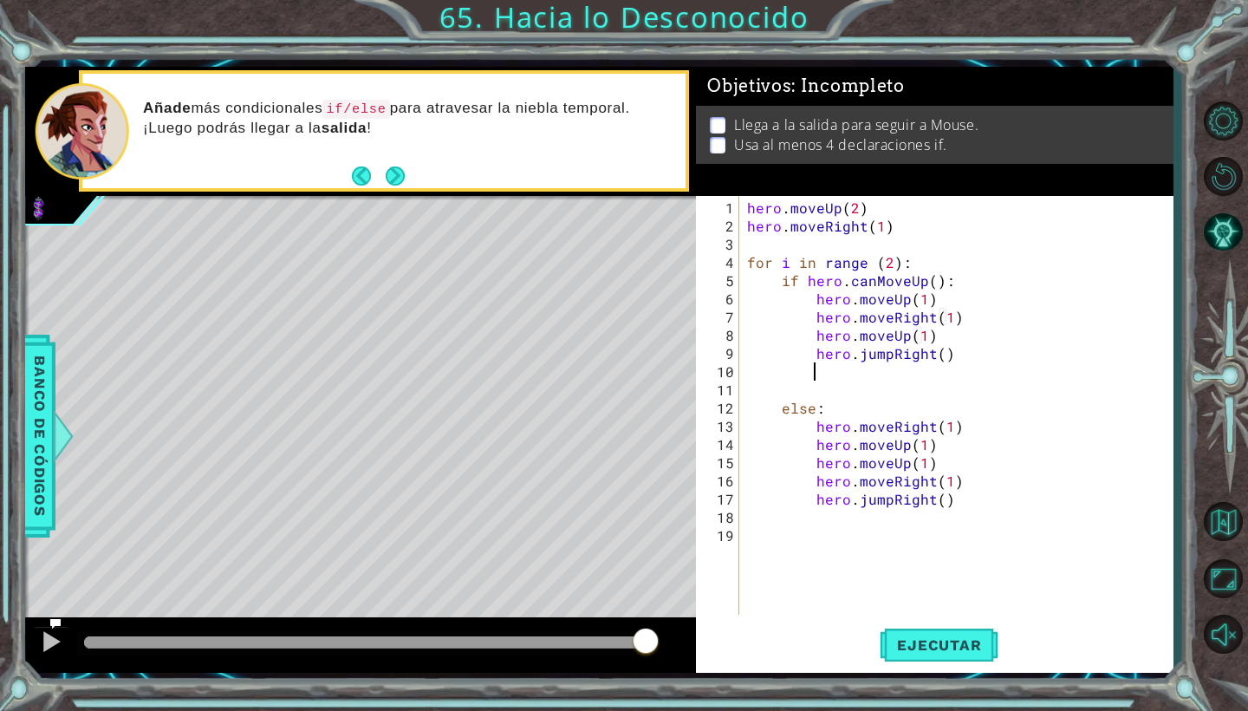
click at [933, 618] on div "1 2 3 4 5 6 7 8 9 10 11 12 13 14 15 16 17 18 19 hero . moveUp ( 2 ) hero . move…" at bounding box center [934, 434] width 477 height 477
click at [939, 644] on span "Ejecutar" at bounding box center [939, 644] width 119 height 17
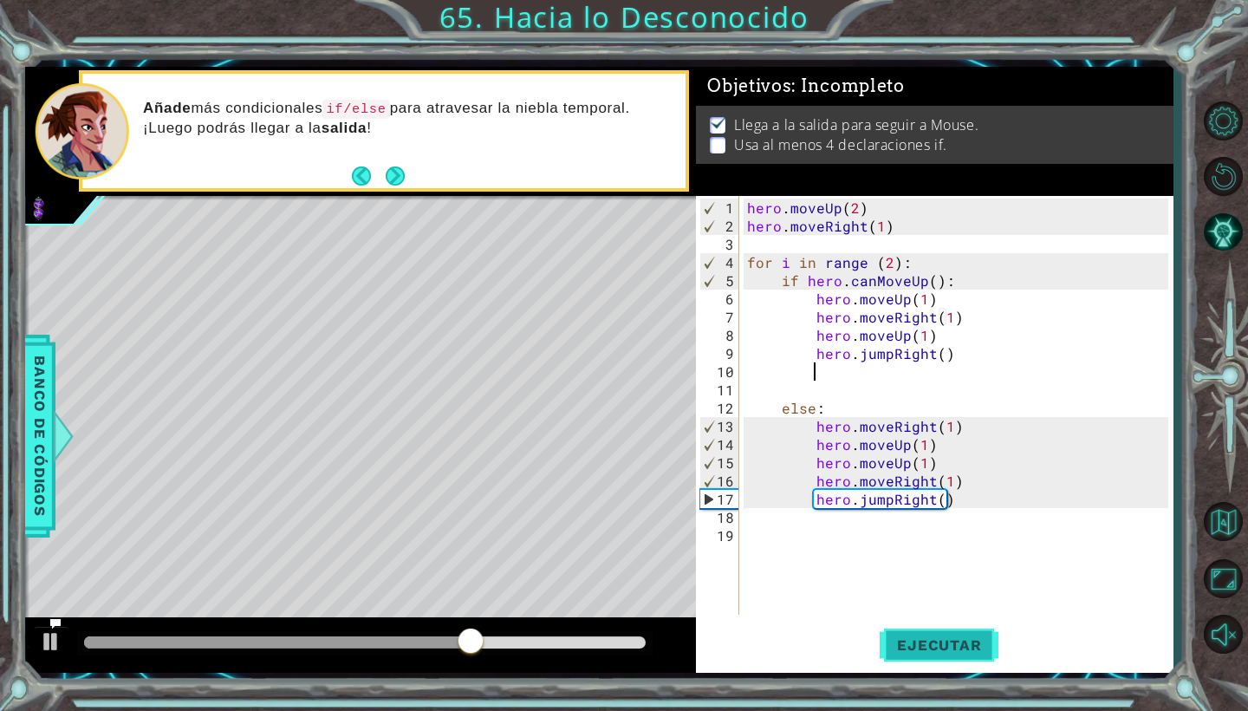
click at [939, 644] on span "Ejecutar" at bounding box center [939, 644] width 119 height 17
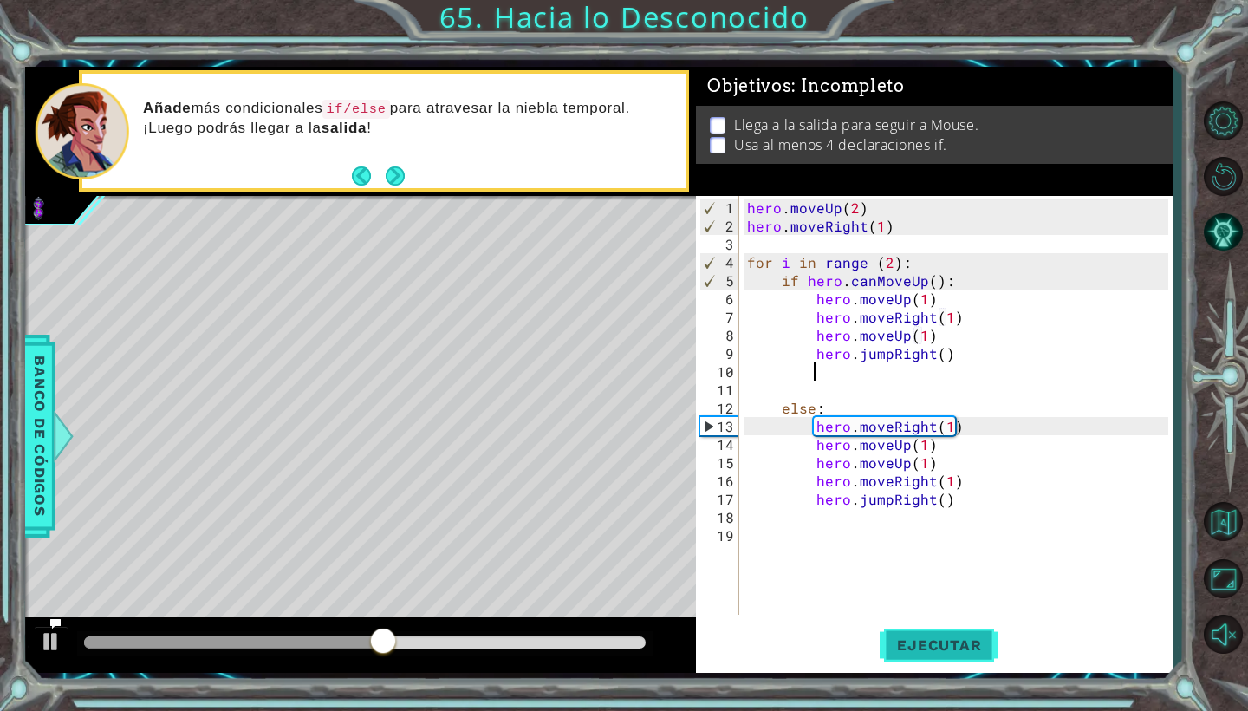
click at [939, 644] on span "Ejecutar" at bounding box center [939, 644] width 119 height 17
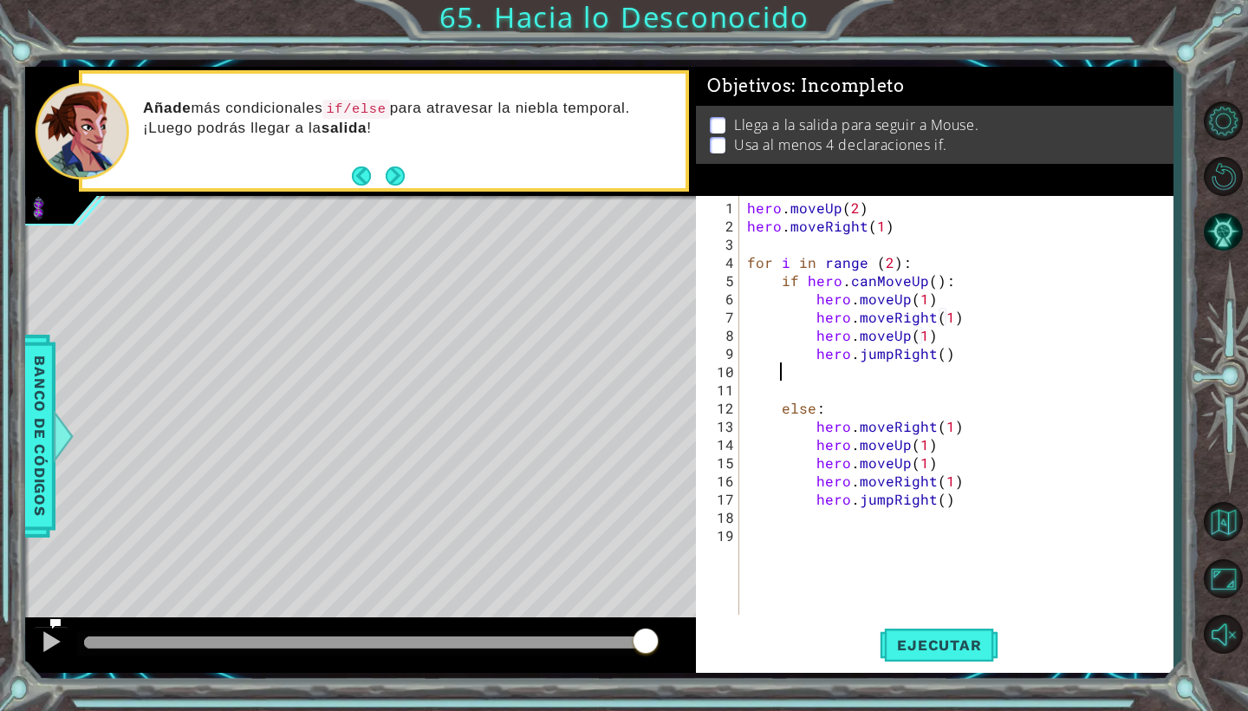
scroll to position [0, 0]
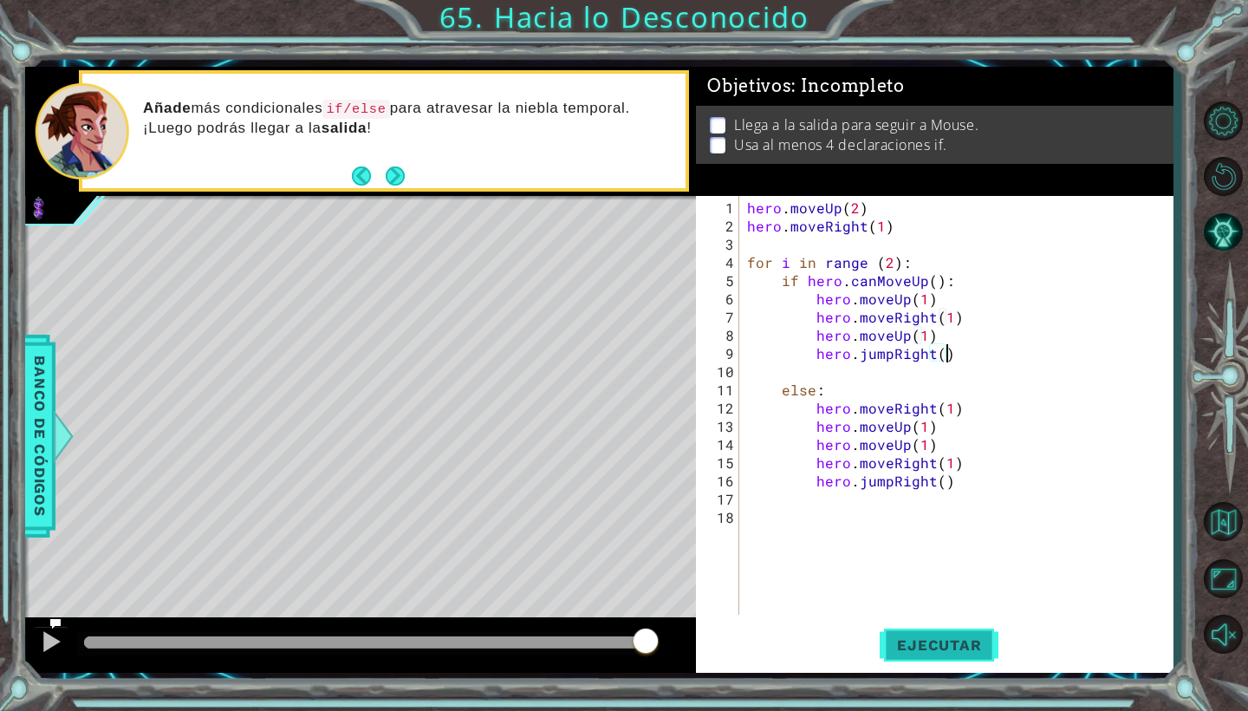
click at [907, 632] on button "Ejecutar" at bounding box center [939, 645] width 119 height 48
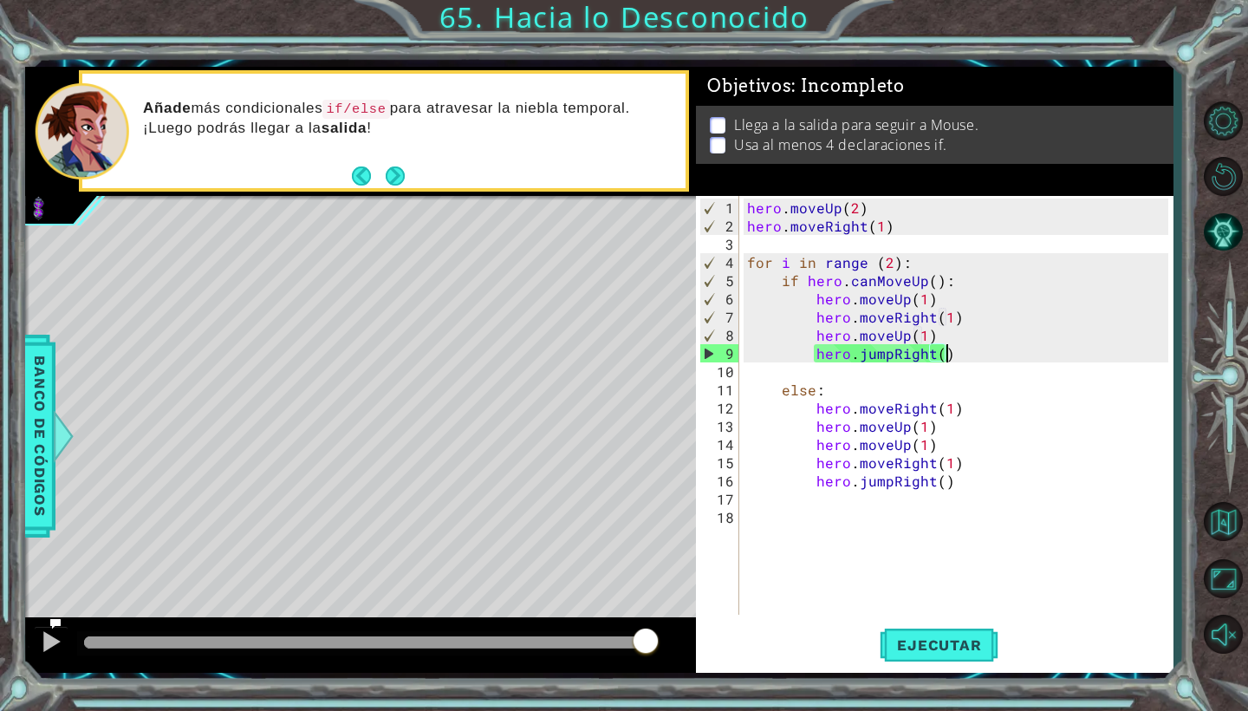
click at [934, 335] on div "hero . moveUp ( 2 ) hero . moveRight ( 1 ) for i in range ( 2 ) : if hero . can…" at bounding box center [960, 425] width 433 height 455
type textarea "hero.moveUp(1)"
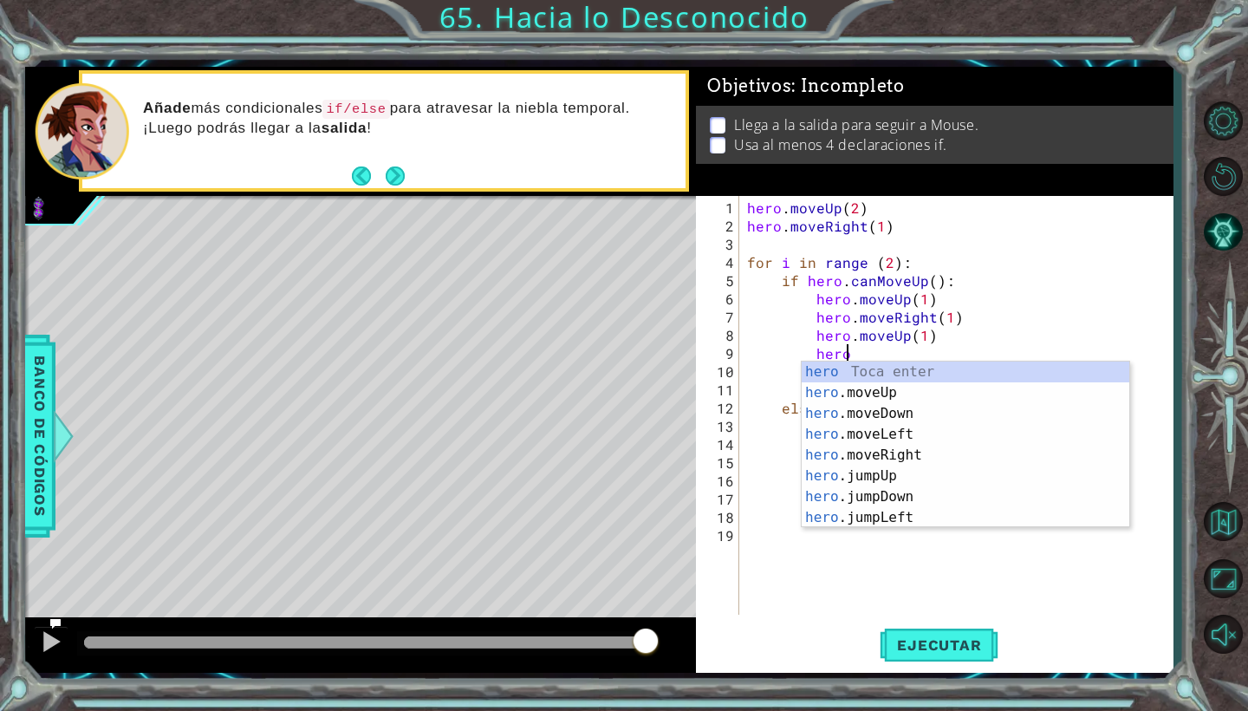
scroll to position [0, 6]
click at [929, 435] on div "hero.m oveUp Toca enter hero.m oveDown Toca enter hero.m oveLeft Toca enter her…" at bounding box center [966, 465] width 328 height 208
type textarea "hero.moveRight(1)"
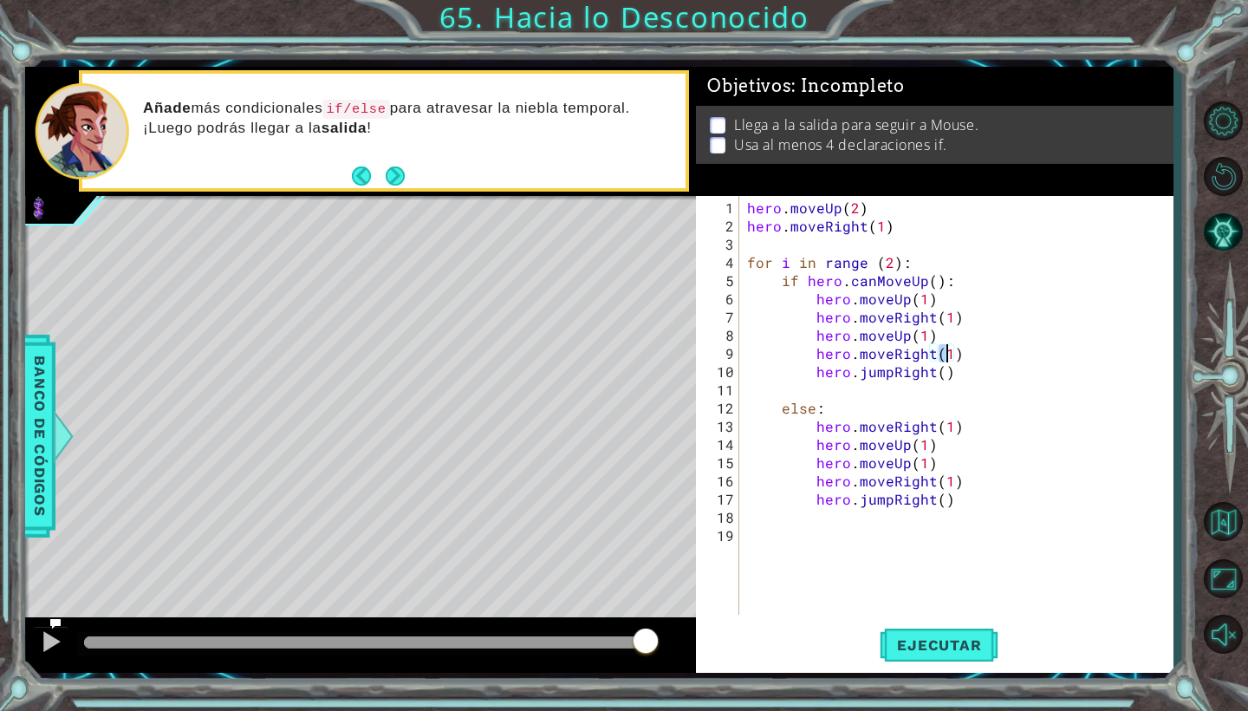
click at [1045, 542] on div "hero . moveUp ( 2 ) hero . moveRight ( 1 ) for i in range ( 2 ) : if hero . can…" at bounding box center [960, 425] width 433 height 455
click at [953, 641] on span "Ejecutar" at bounding box center [939, 644] width 119 height 17
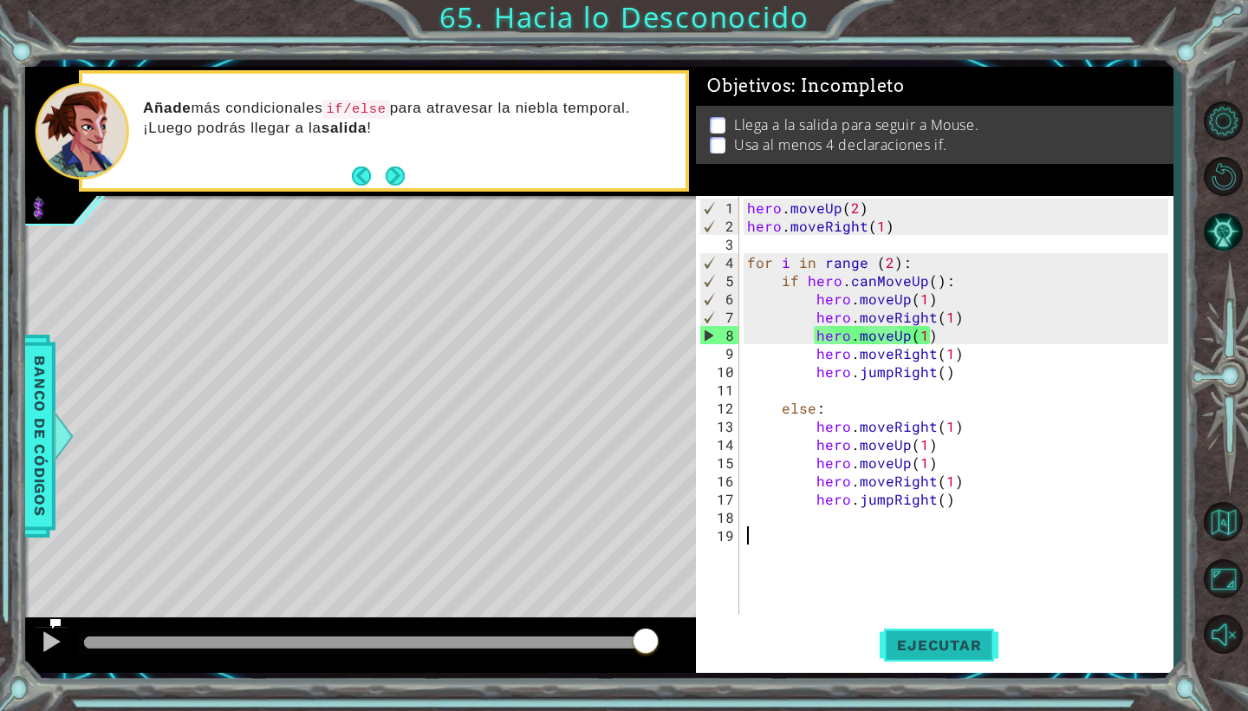
click at [920, 656] on button "Ejecutar" at bounding box center [939, 645] width 119 height 48
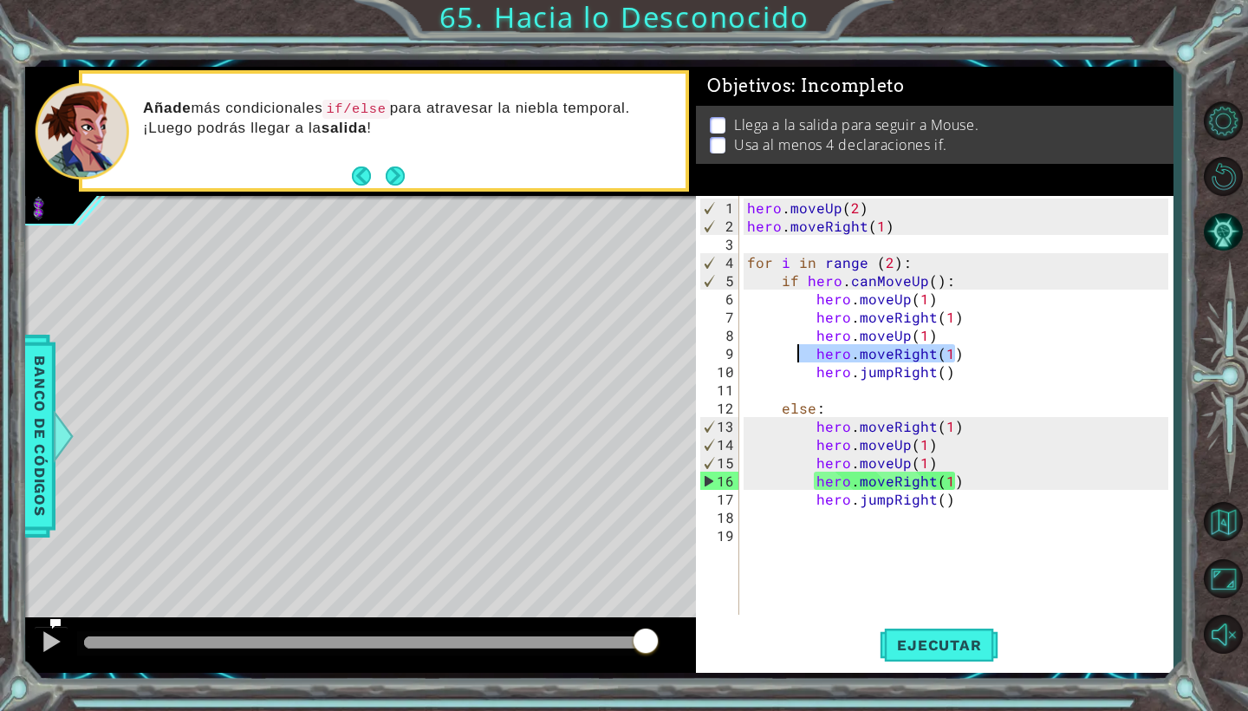
drag, startPoint x: 959, startPoint y: 356, endPoint x: 798, endPoint y: 354, distance: 160.4
click at [798, 354] on div "hero . moveUp ( 2 ) hero . moveRight ( 1 ) for i in range ( 2 ) : if hero . can…" at bounding box center [960, 425] width 433 height 455
type textarea "hero.moveRight(1)"
click at [991, 577] on div "hero . moveUp ( 2 ) hero . moveRight ( 1 ) for i in range ( 2 ) : if hero . can…" at bounding box center [960, 425] width 433 height 455
click at [940, 651] on span "Ejecutar" at bounding box center [939, 644] width 119 height 17
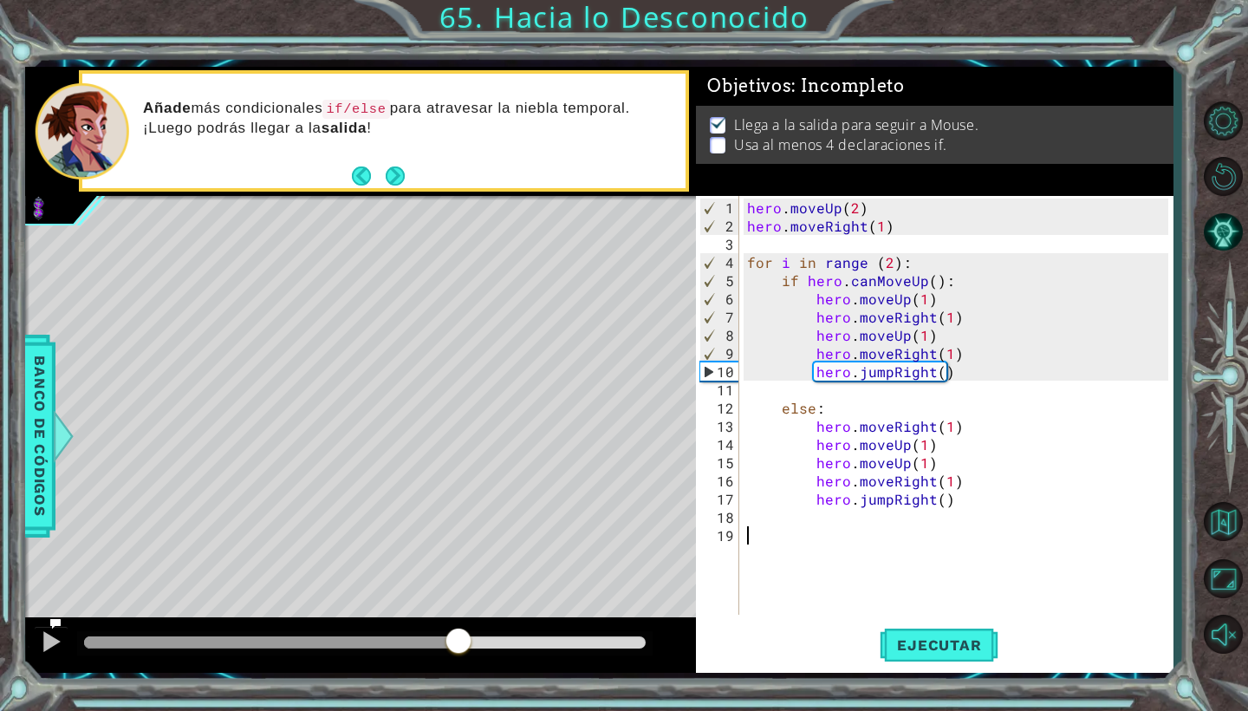
drag, startPoint x: 449, startPoint y: 634, endPoint x: 501, endPoint y: 634, distance: 52.0
click at [474, 634] on div at bounding box center [458, 642] width 31 height 31
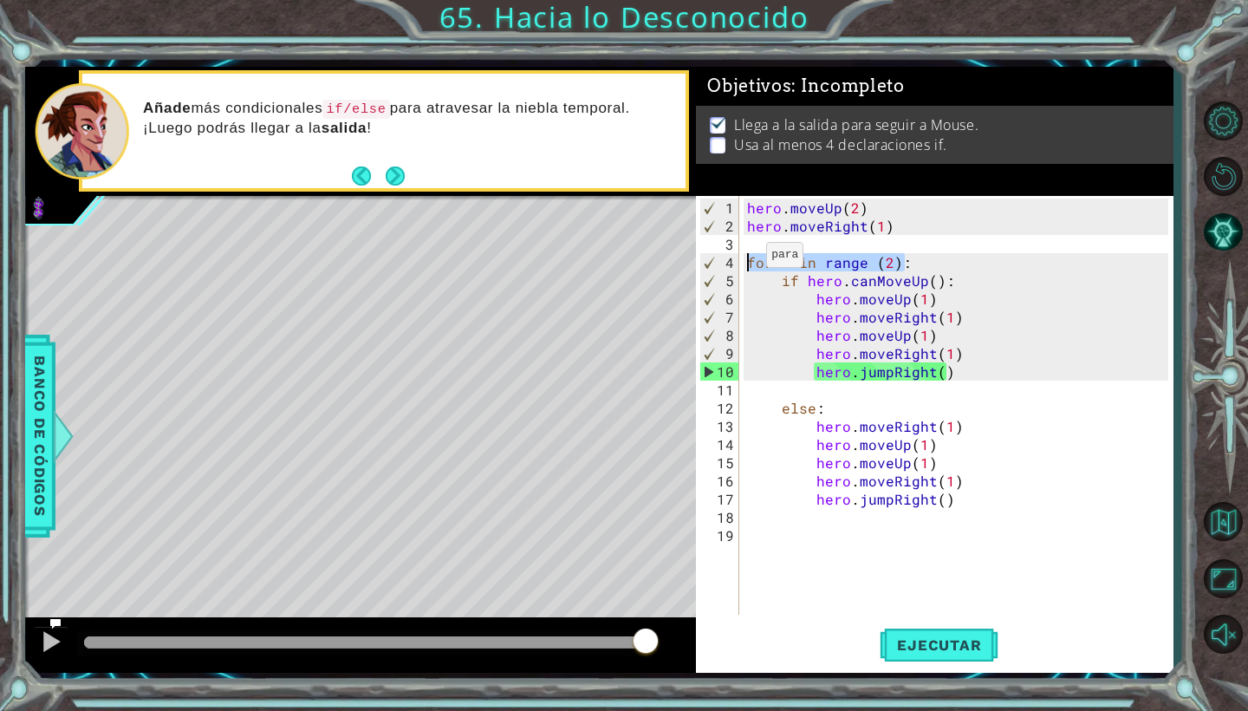
drag, startPoint x: 909, startPoint y: 262, endPoint x: 706, endPoint y: 262, distance: 203.7
click at [706, 262] on div "1 2 3 4 5 6 7 8 9 10 11 12 13 14 15 16 17 18 19 hero . moveUp ( 2 ) hero . move…" at bounding box center [932, 405] width 472 height 419
type textarea "for i in range (2):"
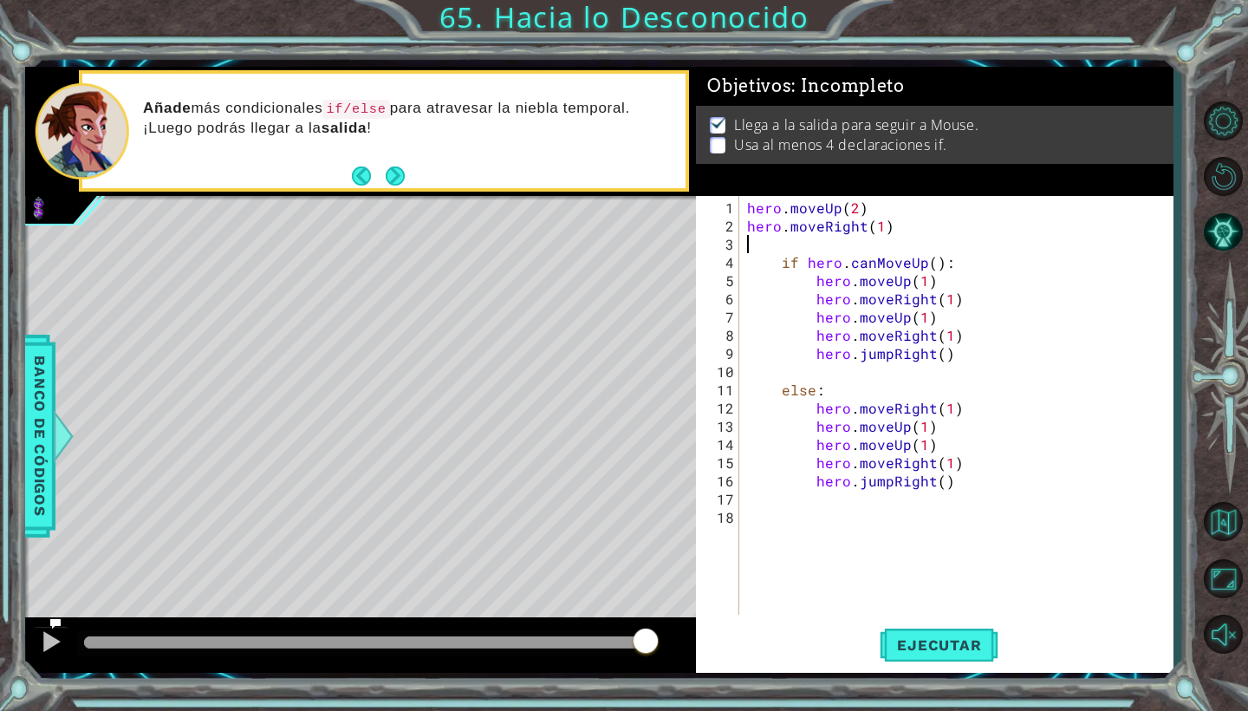
type textarea "hero.moveRight(1)"
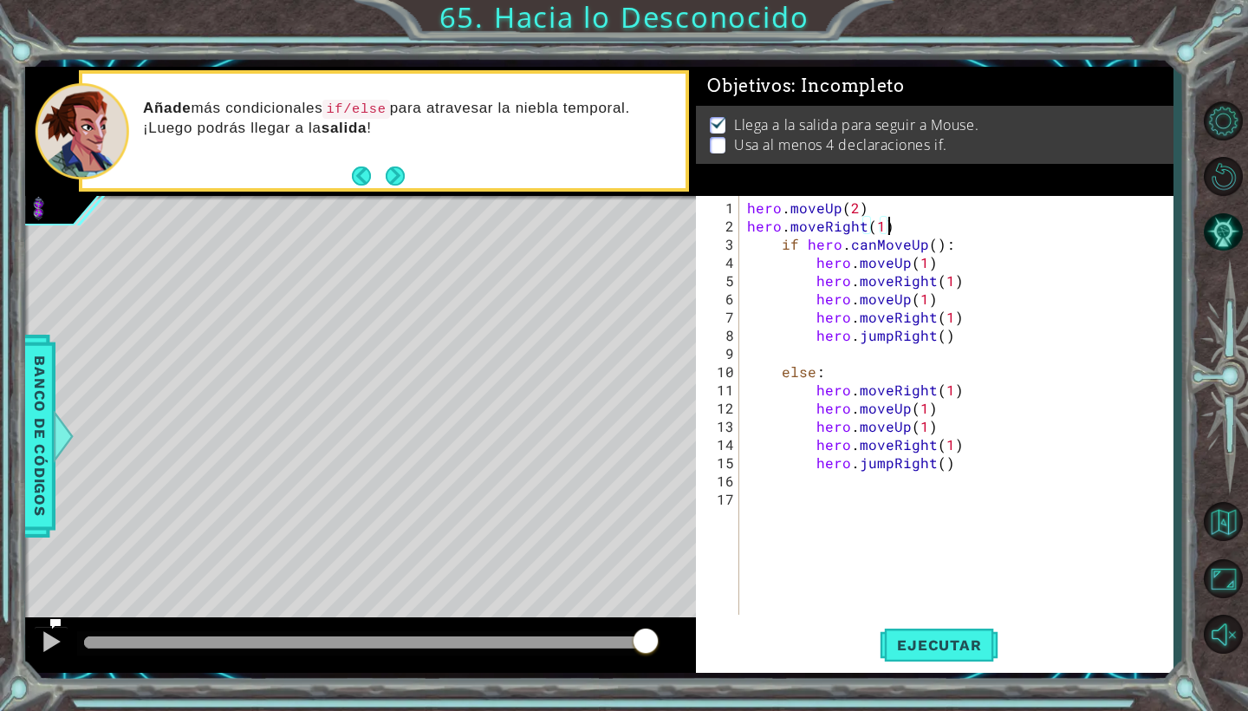
click at [960, 478] on div "hero . moveUp ( 2 ) hero . moveRight ( 1 ) if hero . canMoveUp ( ) : hero . mov…" at bounding box center [960, 425] width 433 height 455
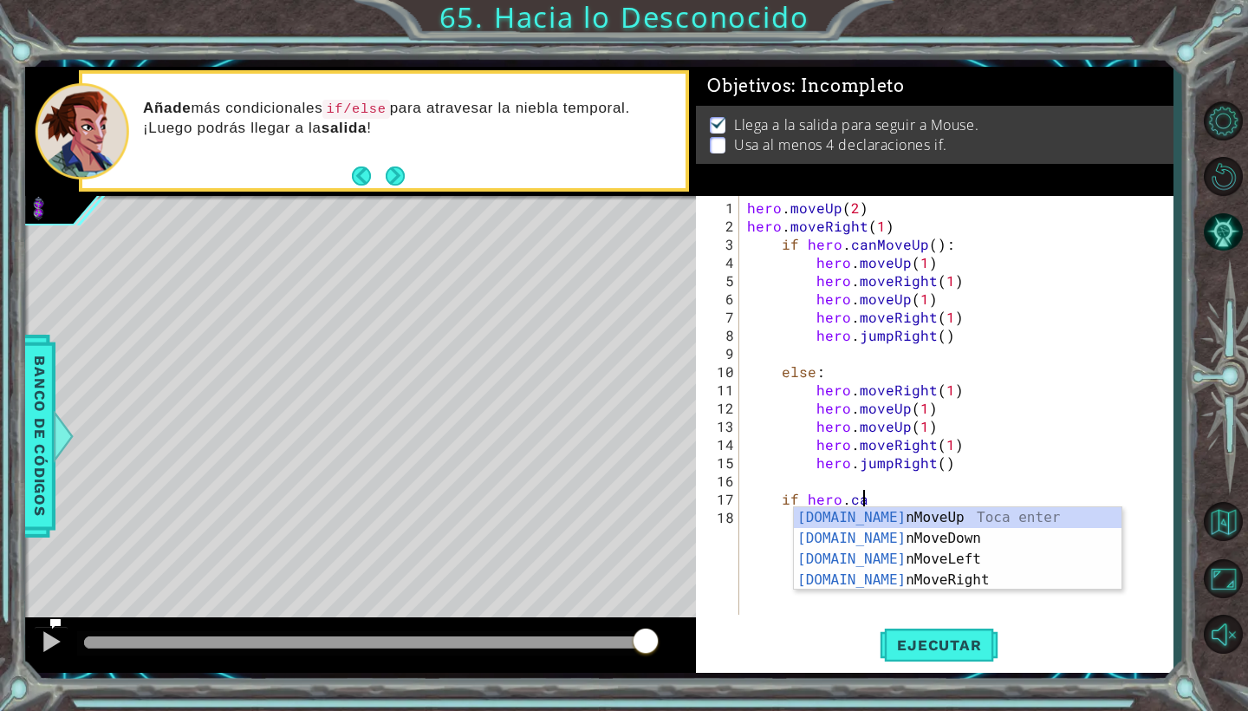
scroll to position [0, 7]
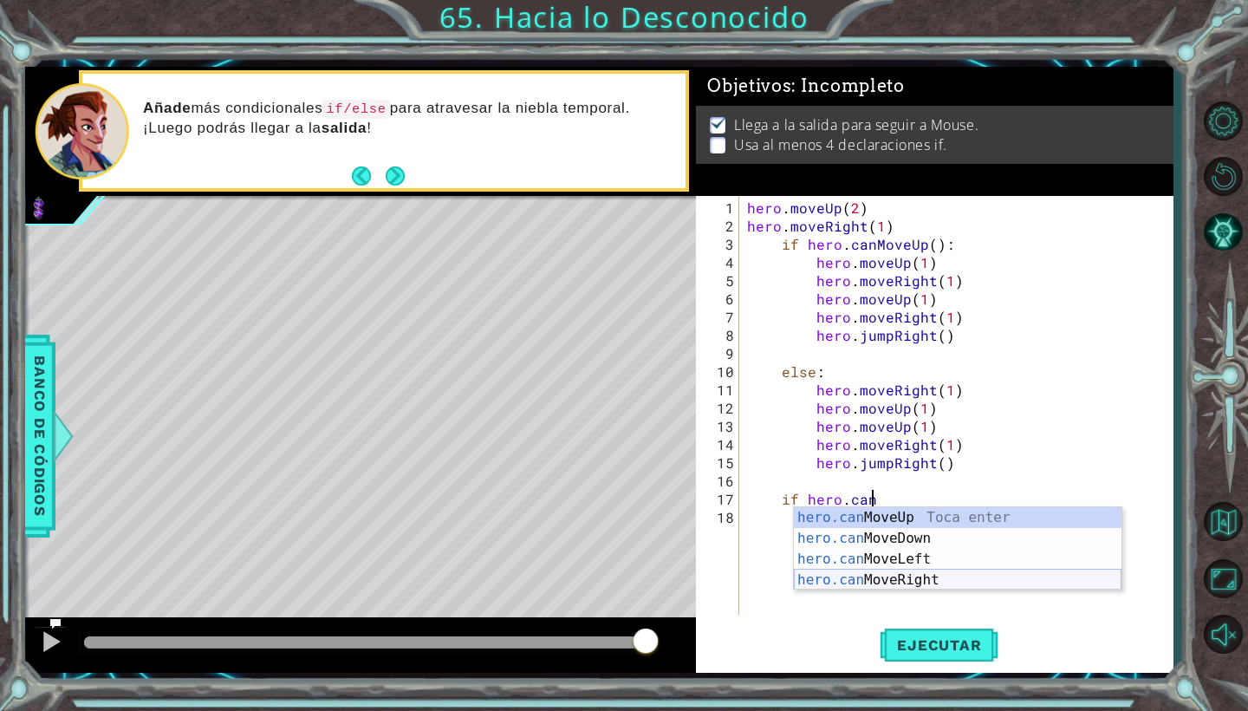
click at [941, 579] on div "hero.can MoveUp Toca enter hero.can MoveDown Toca enter hero.can MoveLeft Toca …" at bounding box center [958, 569] width 328 height 125
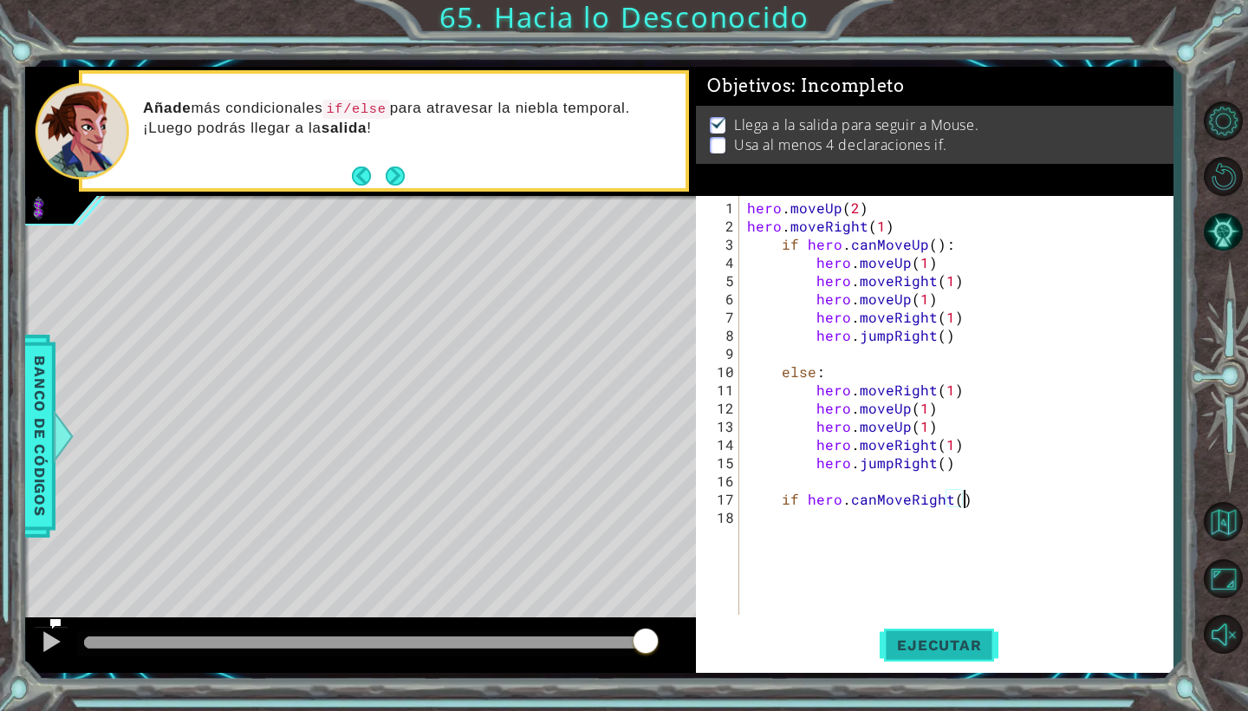
type textarea "if hero.canMoveRight():"
click at [942, 641] on span "Ejecutar" at bounding box center [939, 644] width 119 height 17
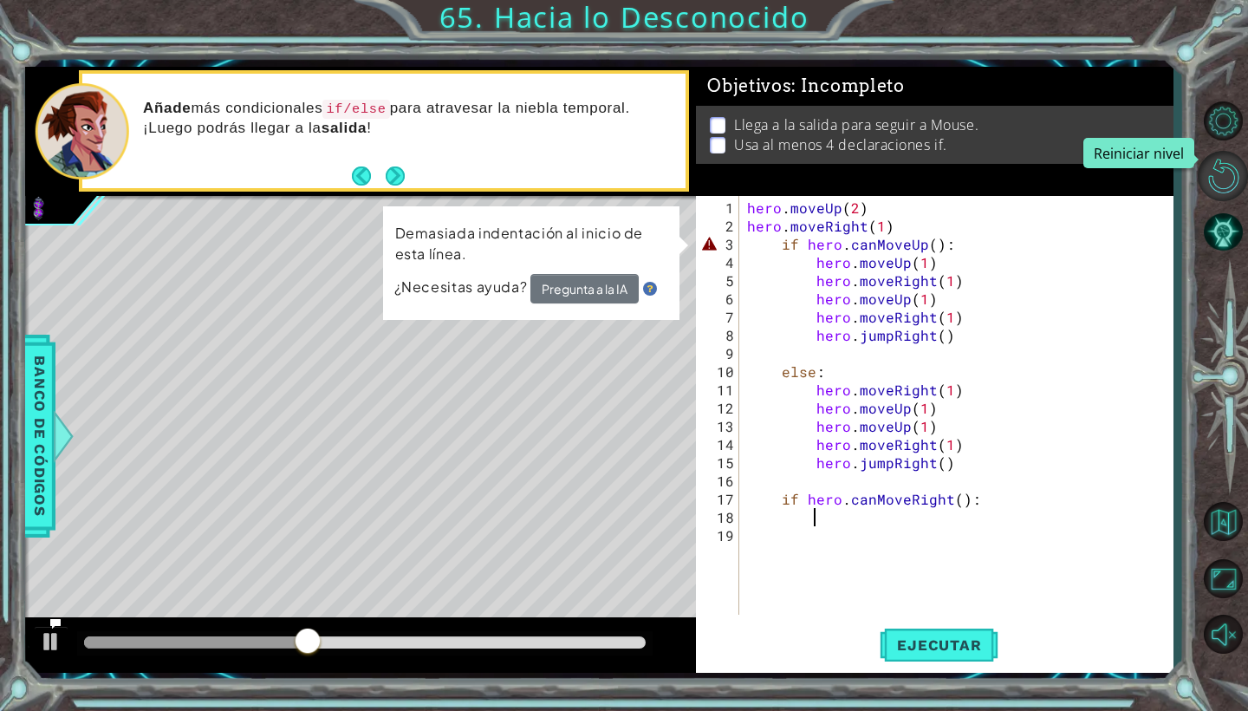
click at [1221, 166] on button "Reiniciar nivel" at bounding box center [1223, 176] width 50 height 50
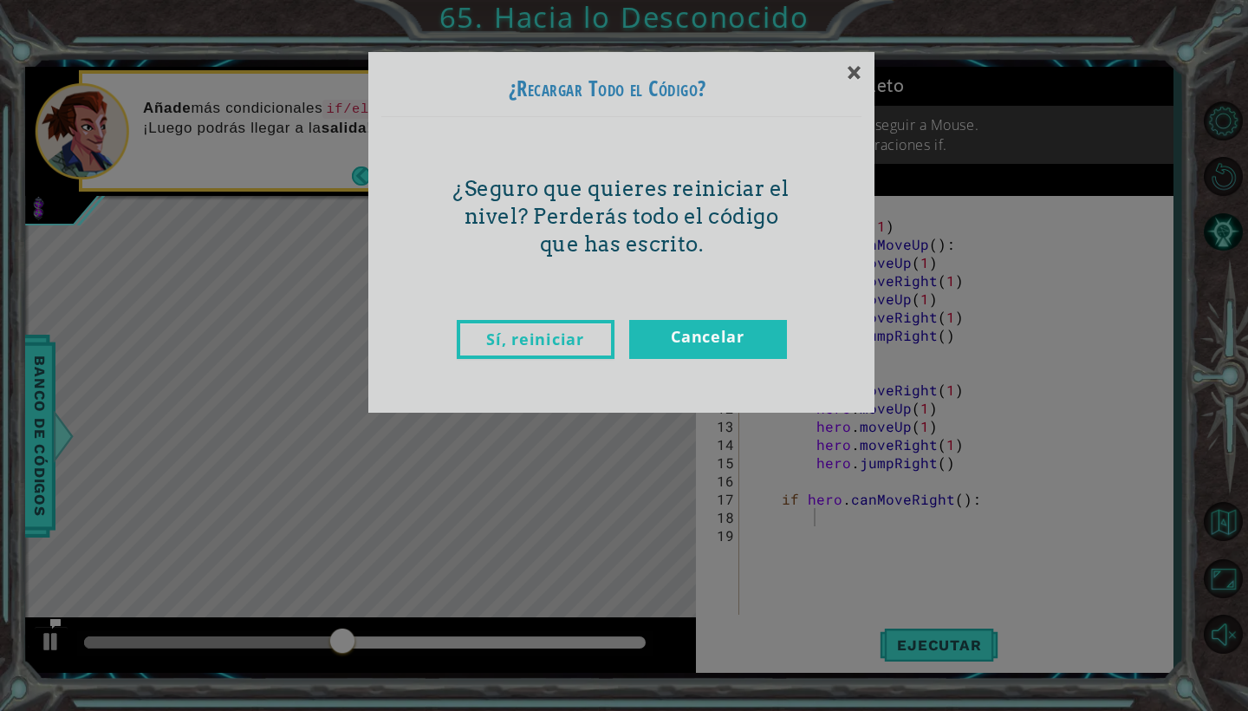
click at [540, 335] on link "Sí, reiniciar" at bounding box center [536, 339] width 158 height 39
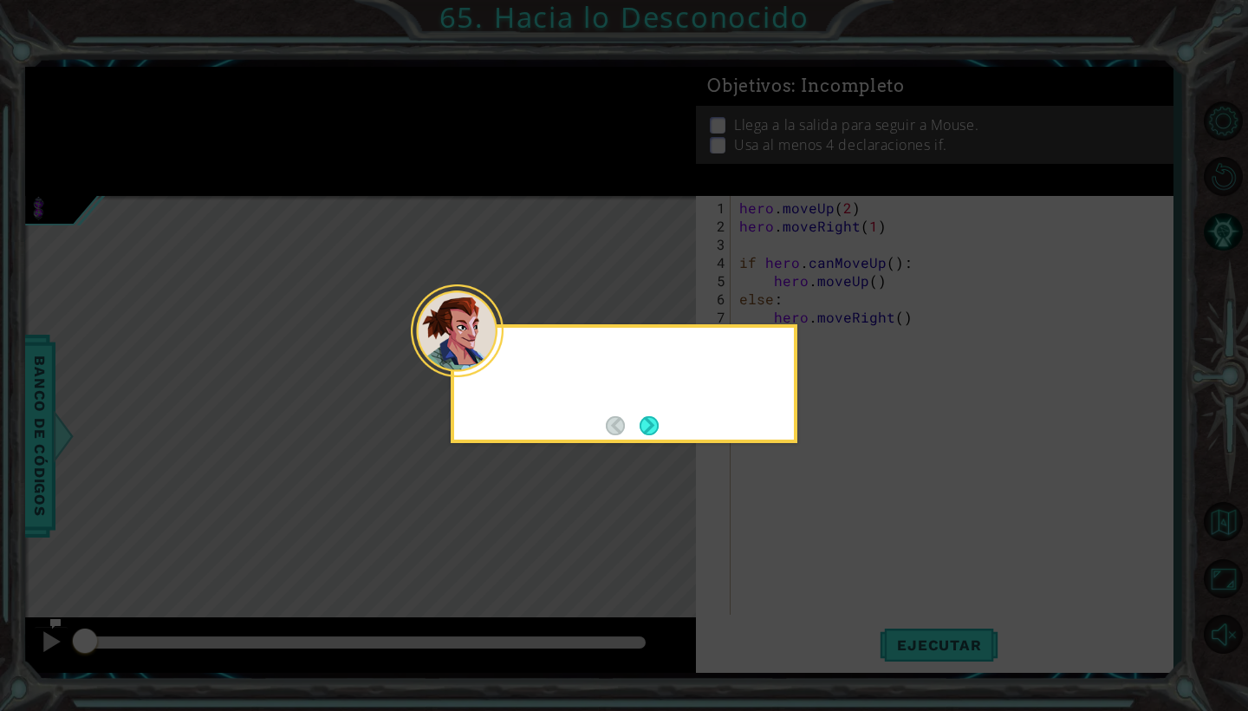
scroll to position [0, 0]
click at [657, 430] on button "Next" at bounding box center [649, 425] width 19 height 19
click at [657, 430] on icon at bounding box center [624, 355] width 1248 height 711
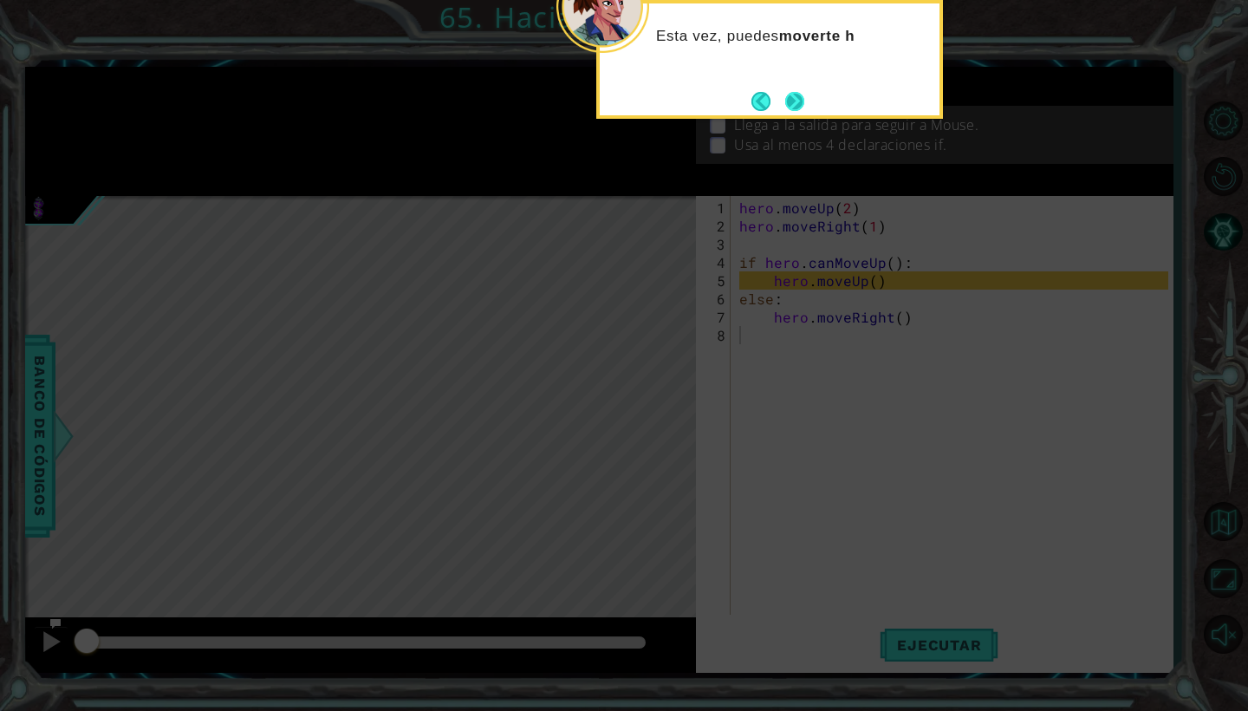
click at [794, 107] on button "Next" at bounding box center [794, 101] width 19 height 19
click at [794, 107] on body "1 2 3 4 5 6 7 8 9 hero . moveUp ( 2 ) hero . moveRight ( 1 ) for i in range ( 2…" at bounding box center [624, 355] width 1248 height 711
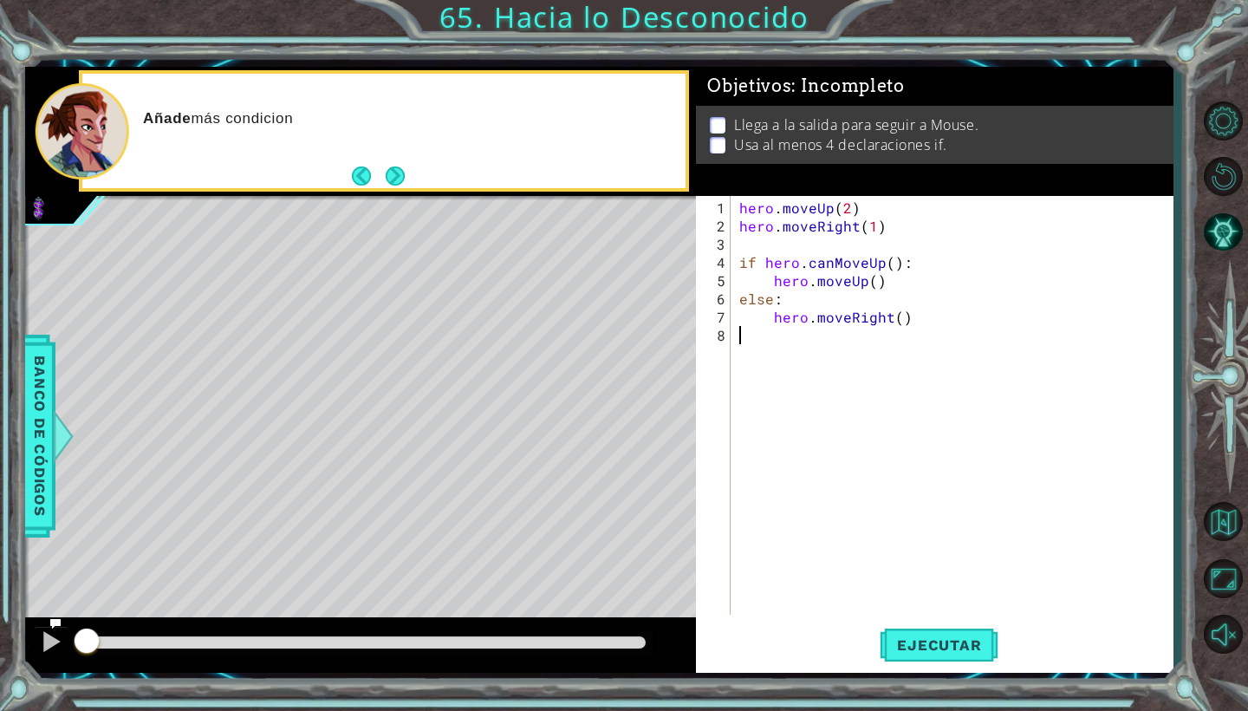
click at [794, 107] on div "Llega a la salida para seguir a Mouse. Usa al menos 4 declaraciones if." at bounding box center [934, 135] width 477 height 58
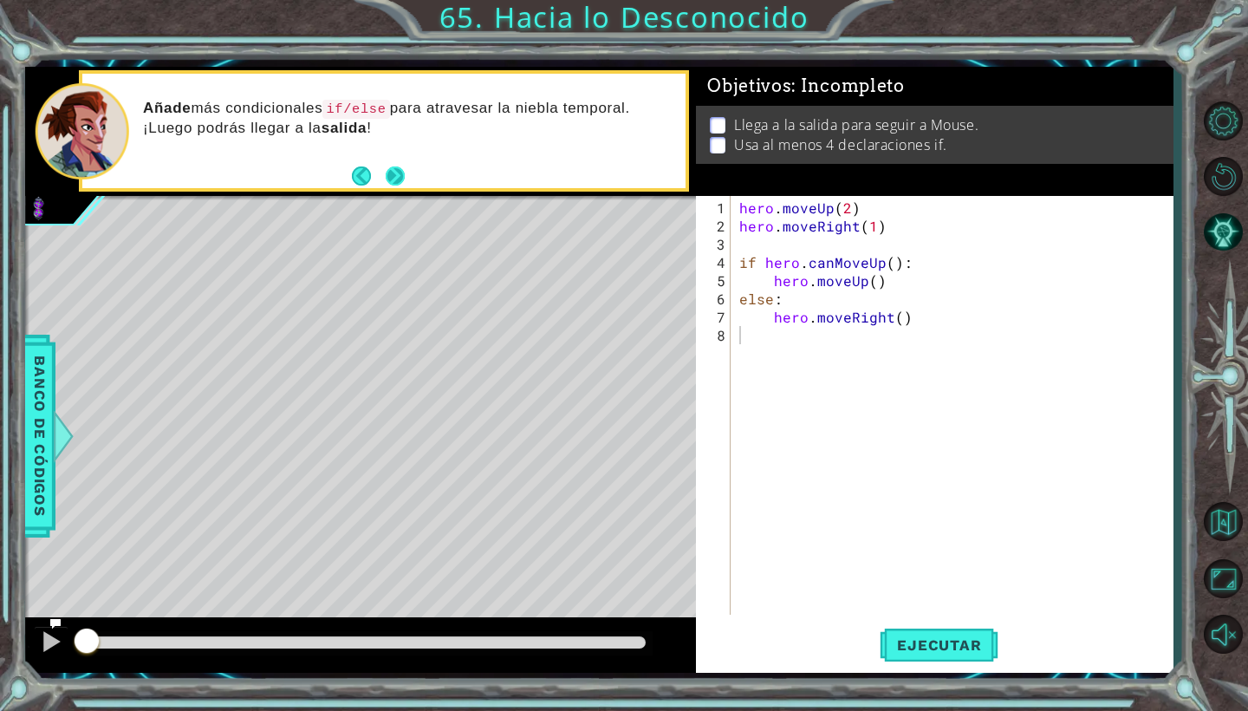
click at [392, 166] on footer at bounding box center [378, 176] width 53 height 26
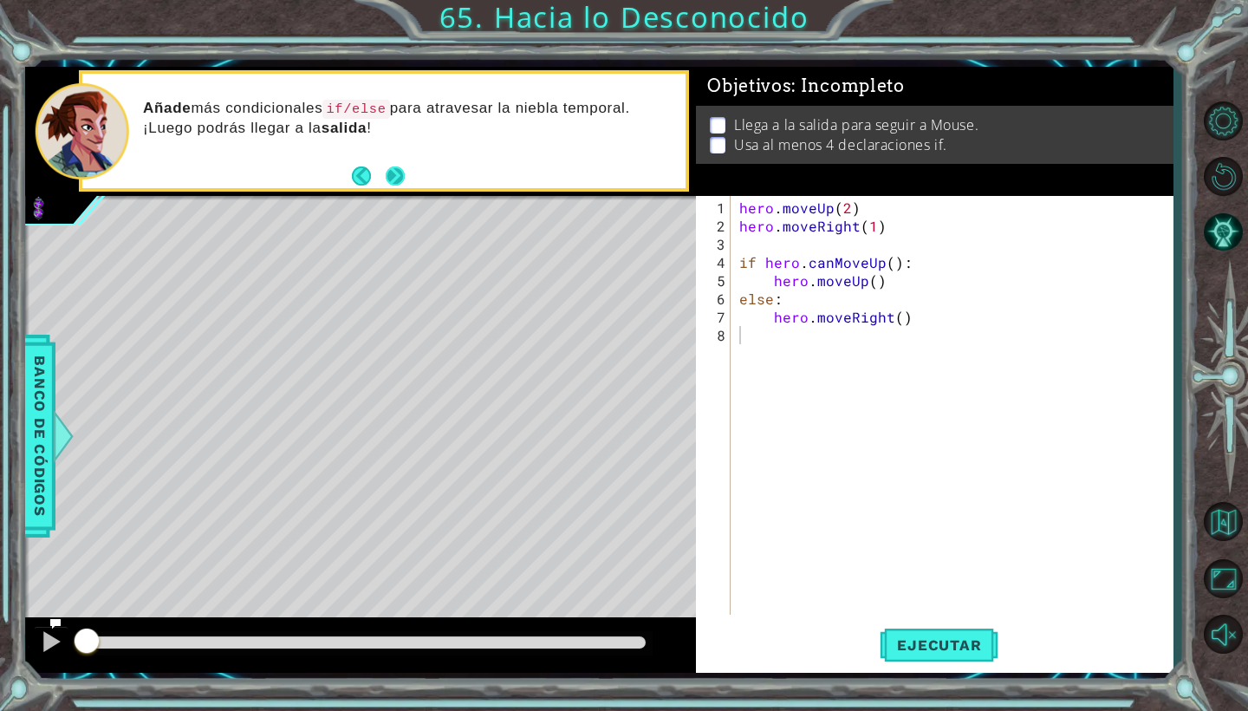
click at [392, 166] on button "Next" at bounding box center [395, 175] width 19 height 19
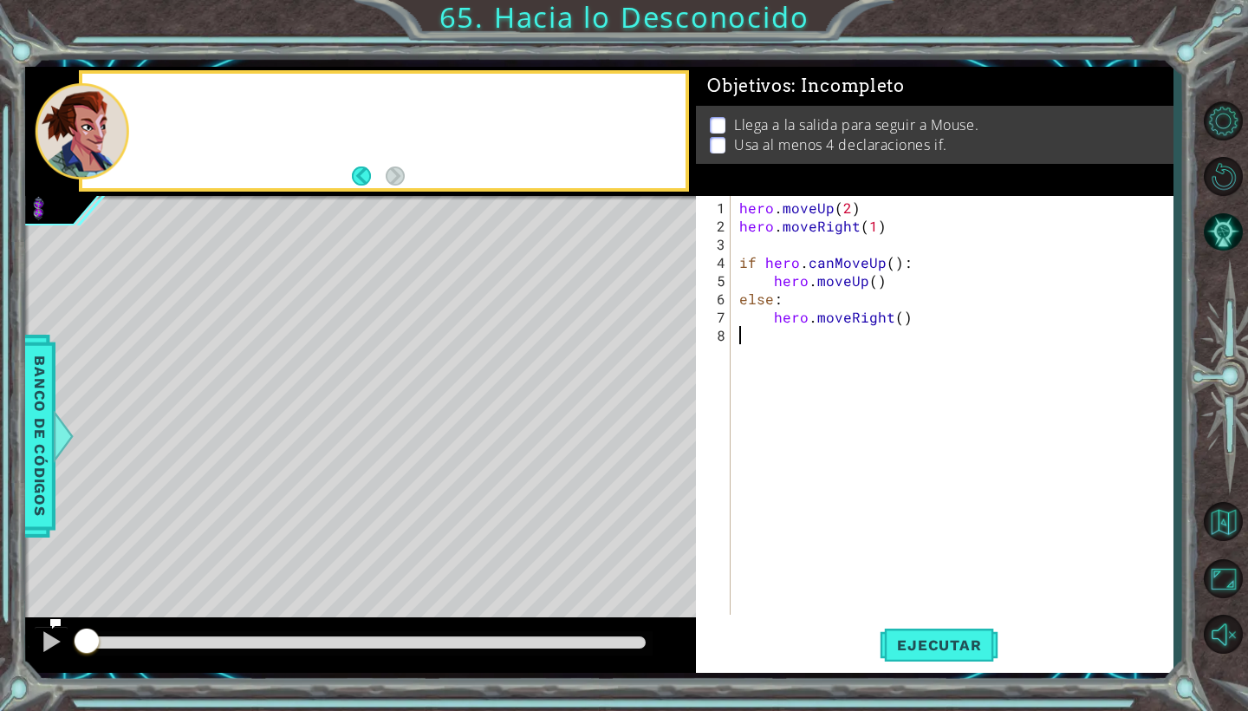
click at [392, 166] on footer at bounding box center [378, 176] width 53 height 26
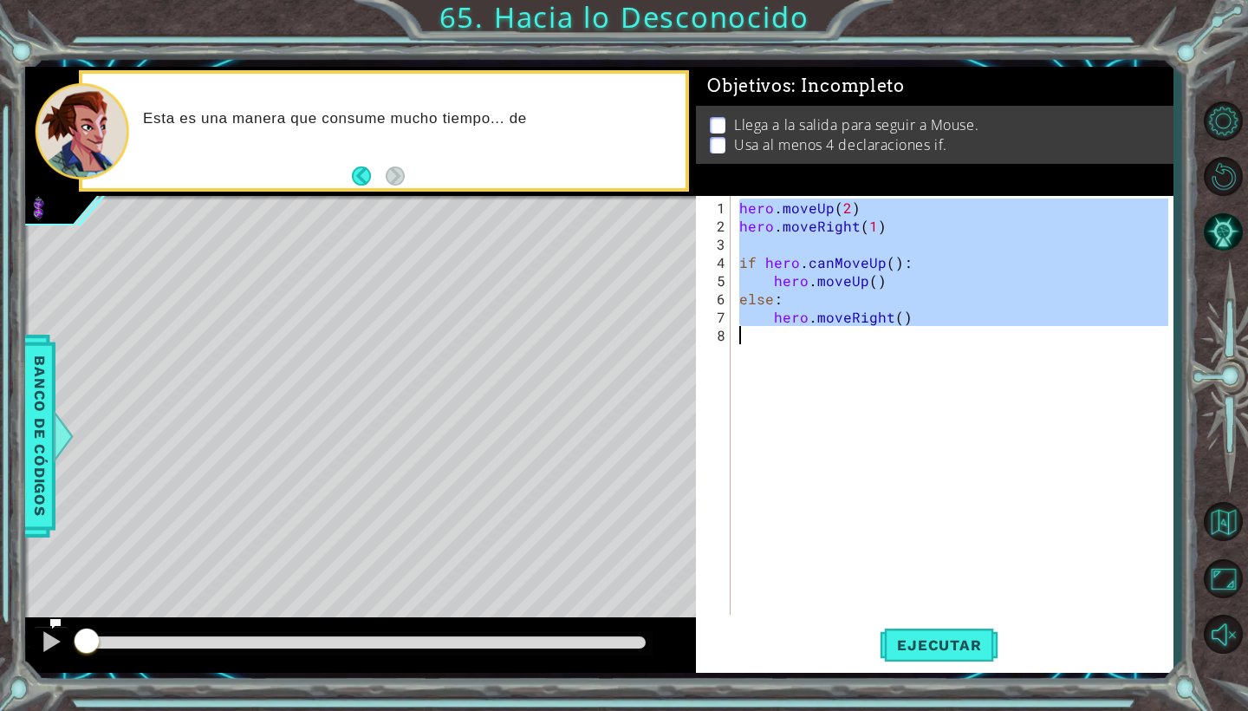
drag, startPoint x: 742, startPoint y: 202, endPoint x: 900, endPoint y: 380, distance: 237.6
click at [900, 380] on div "hero . moveUp ( 2 ) hero . moveRight ( 1 ) if hero . canMoveUp ( ) : hero . mov…" at bounding box center [956, 425] width 441 height 455
type textarea "hero.moveRight()"
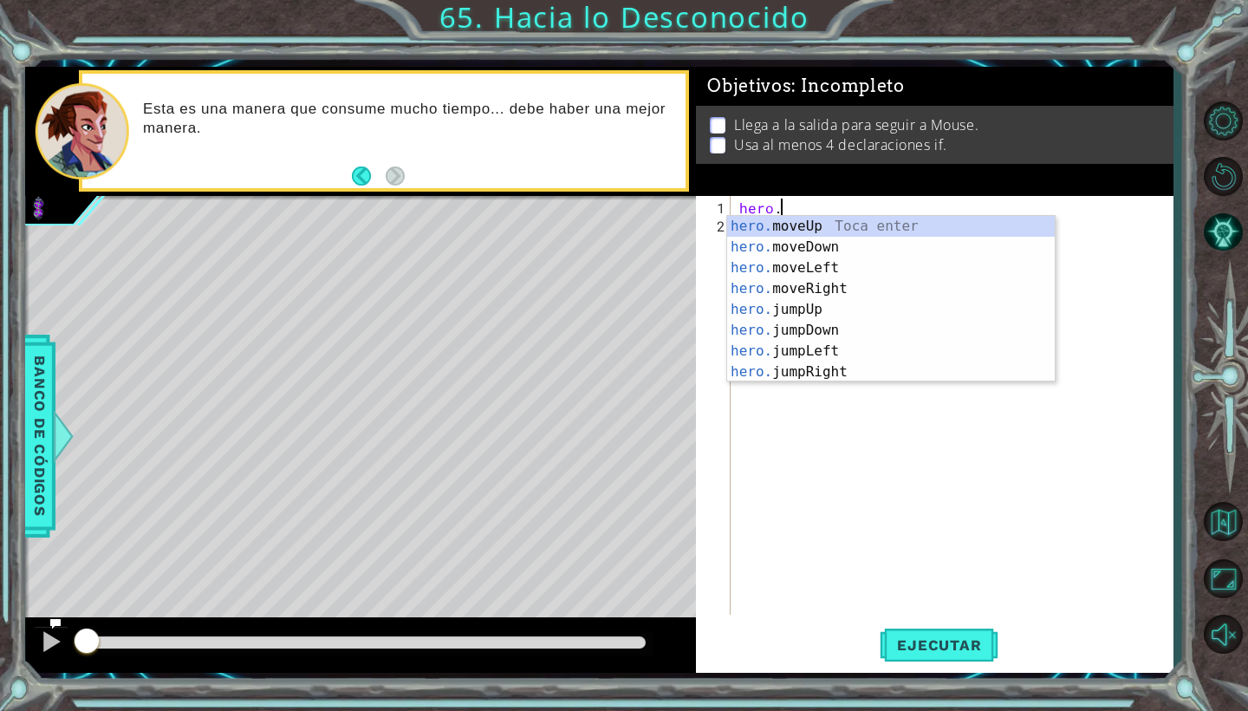
scroll to position [0, 3]
type textarea "hero.moveUp(1)"
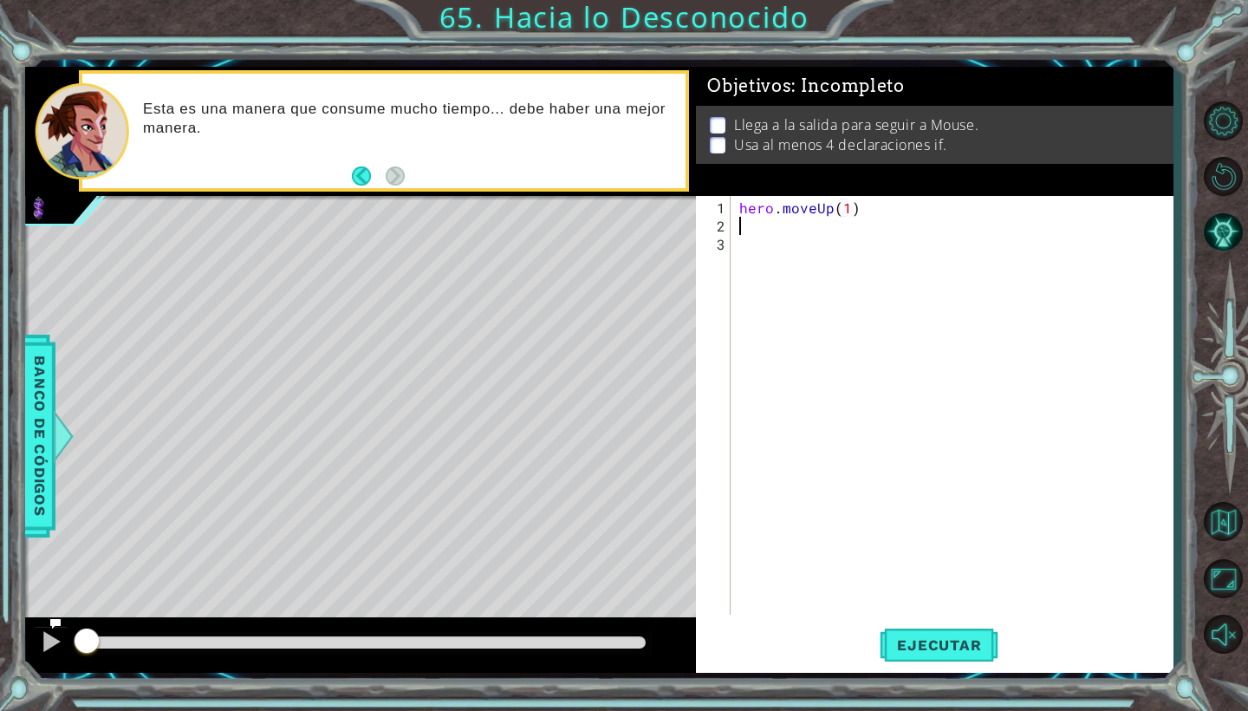
scroll to position [0, 0]
click at [847, 207] on div "hero . moveUp ( 1 ) if" at bounding box center [956, 425] width 441 height 455
type textarea "hero.moveUp(2)"
click at [775, 218] on div "hero . moveUp ( 2 ) if" at bounding box center [956, 425] width 441 height 455
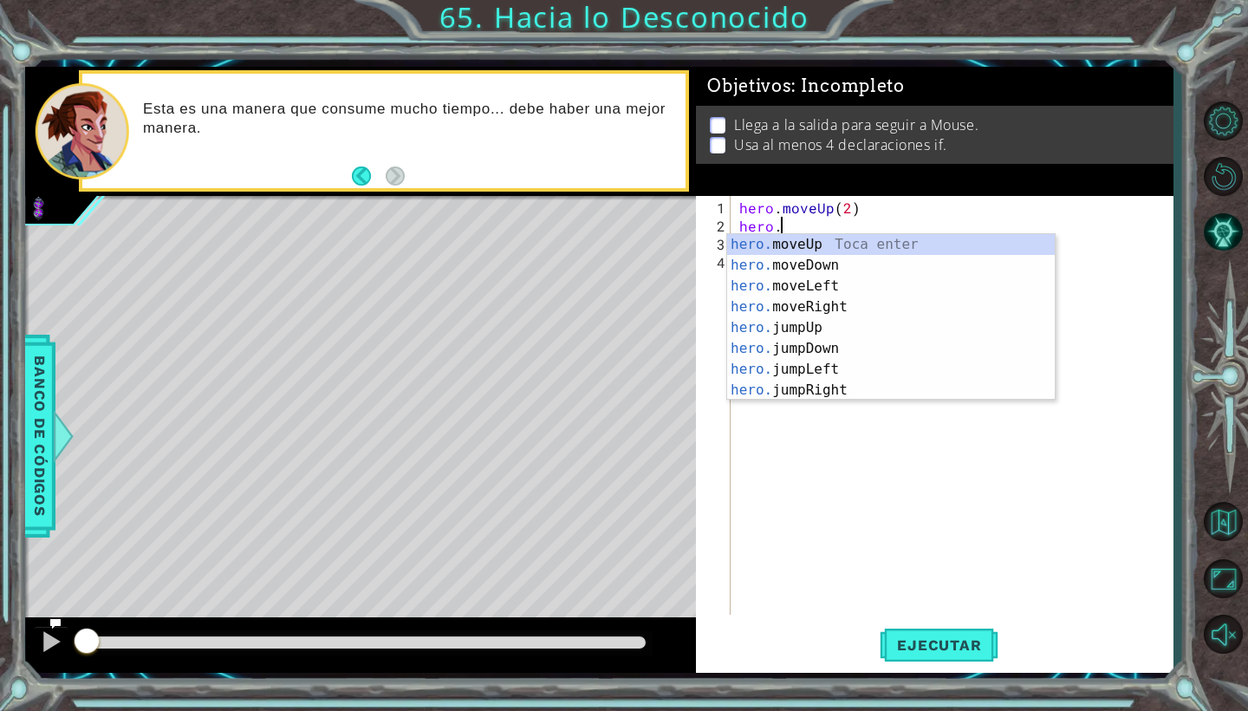
scroll to position [0, 3]
click at [834, 305] on div "hero.m oveUp Toca enter hero.m oveDown Toca enter hero.m oveLeft Toca enter her…" at bounding box center [891, 338] width 328 height 208
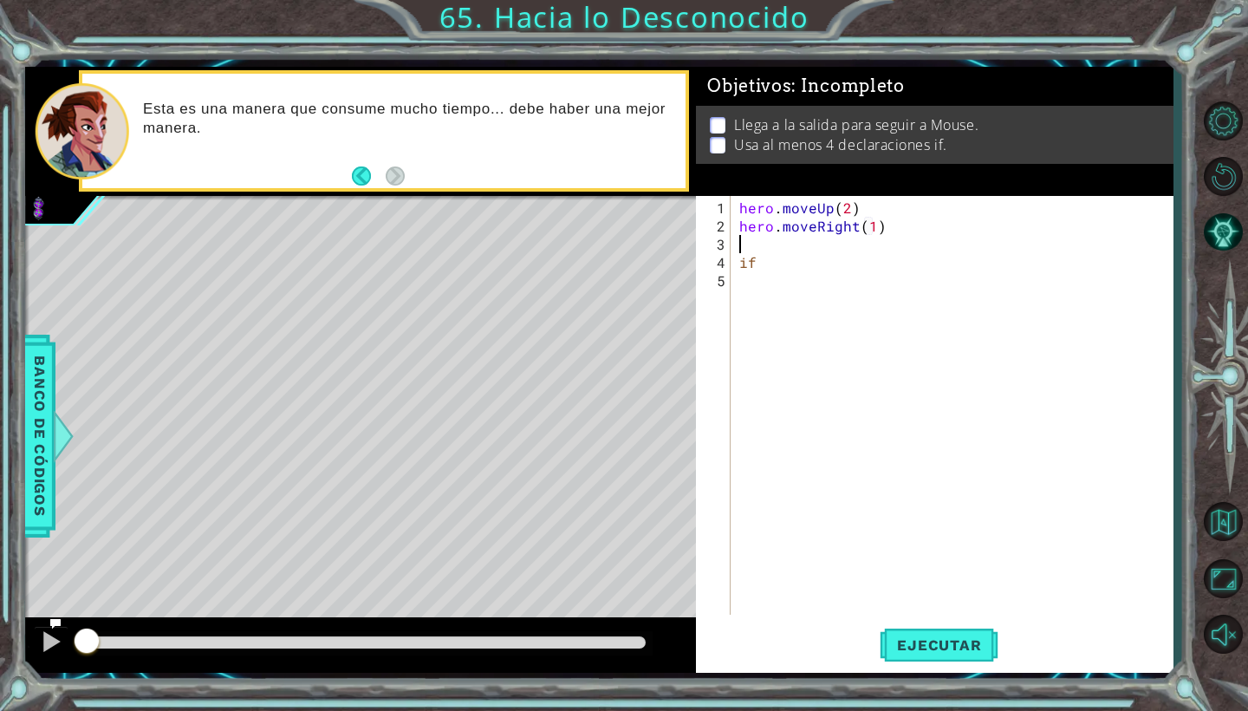
click at [783, 266] on div "hero . moveUp ( 2 ) hero . moveRight ( 1 ) if" at bounding box center [956, 425] width 441 height 455
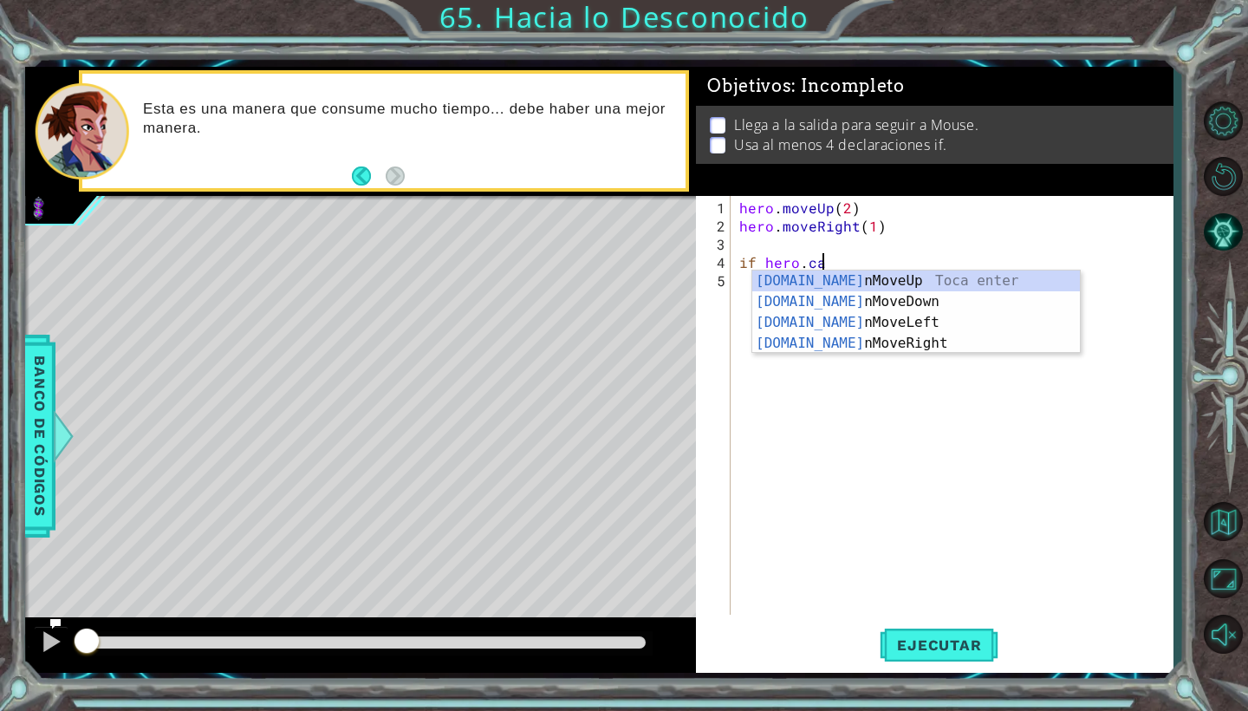
scroll to position [0, 5]
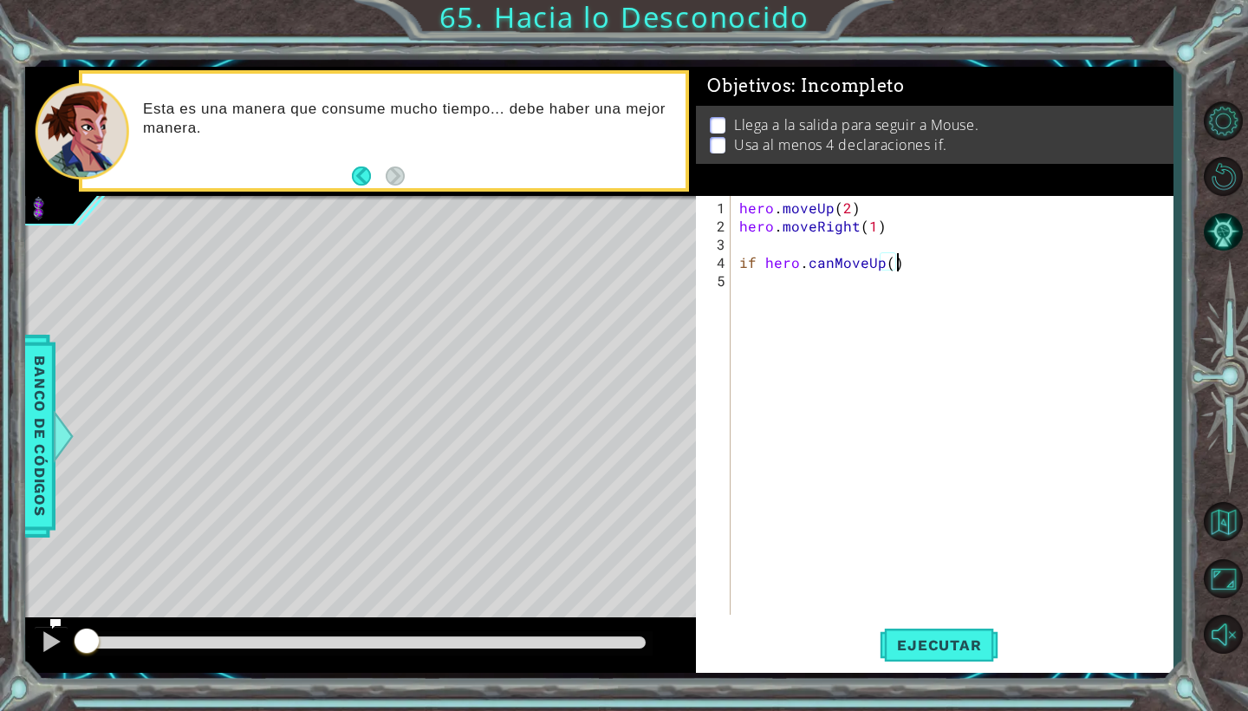
type textarea "if hero.canMoveUp():"
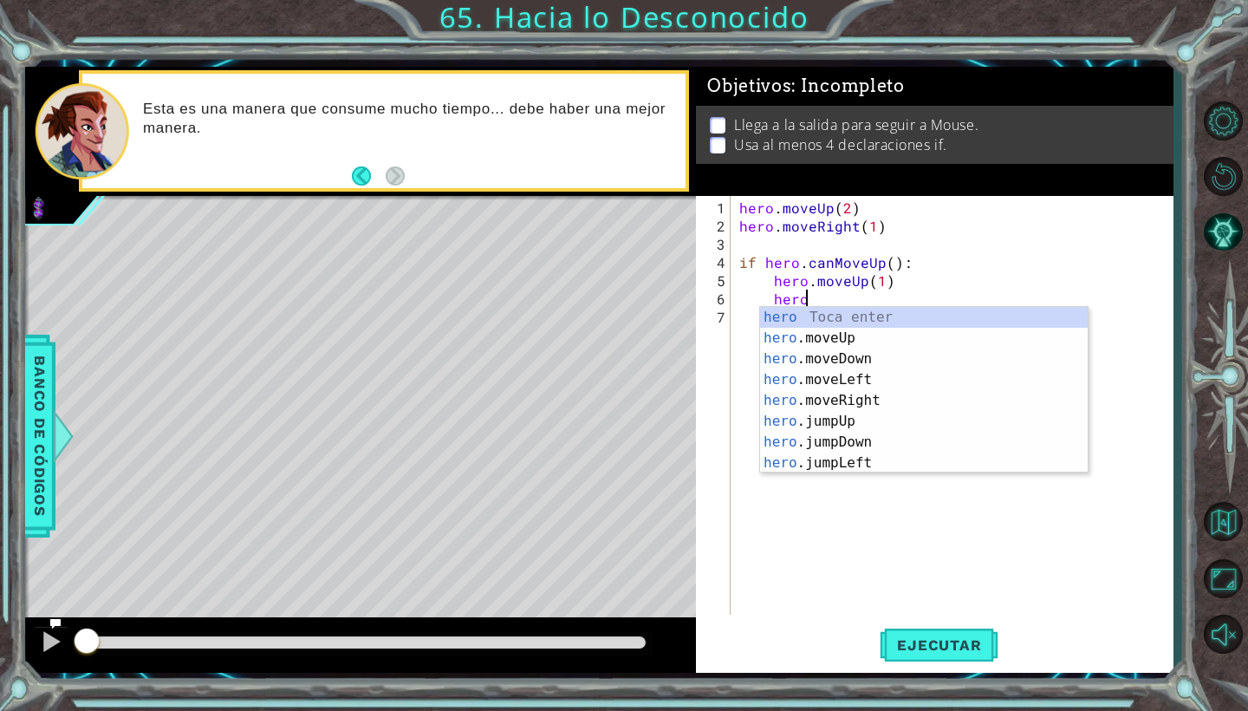
scroll to position [0, 11]
click at [805, 371] on div "hero. moveUp Toca enter hero. moveDown Toca enter hero. moveLeft Toca enter her…" at bounding box center [924, 411] width 328 height 208
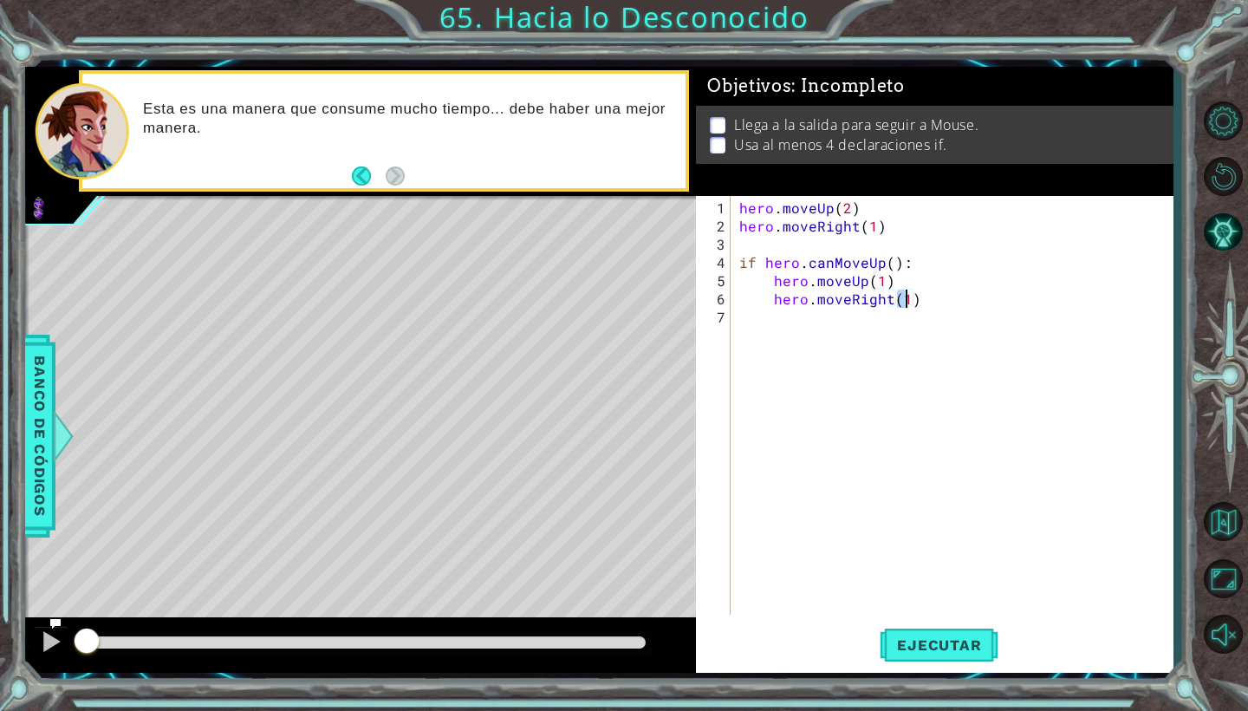
type textarea "hero.moveRight()"
type textarea "else:"
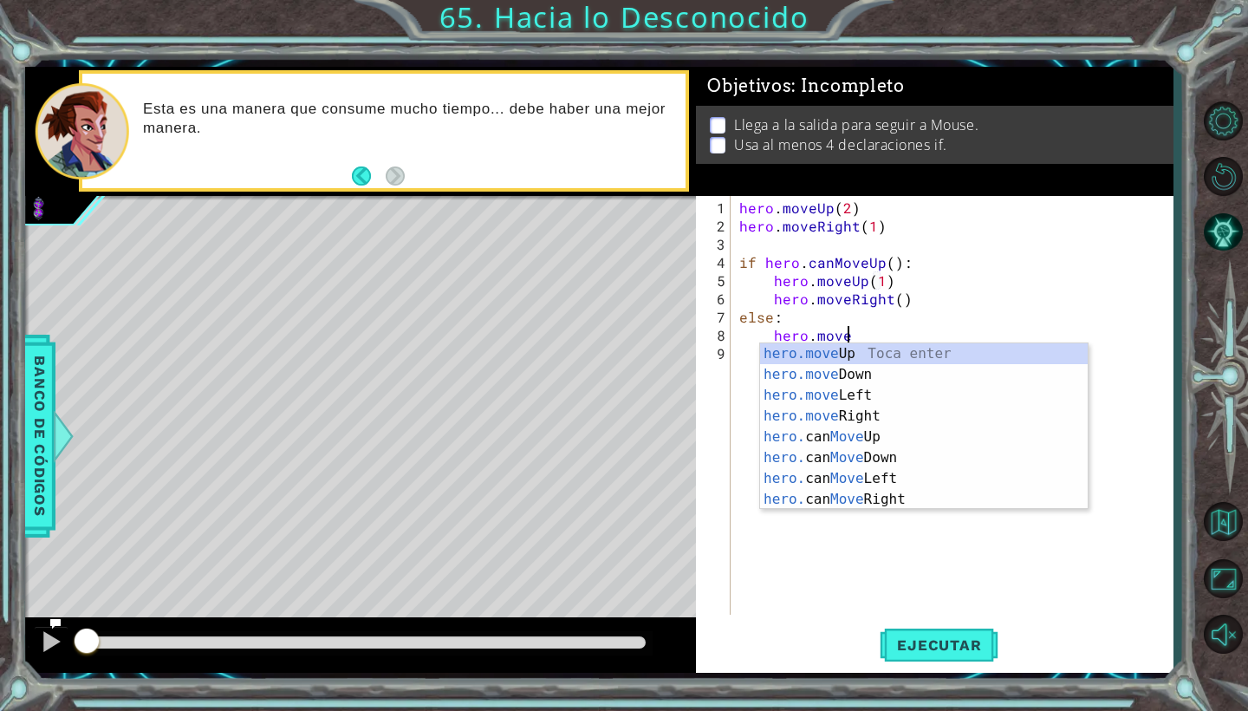
scroll to position [0, 6]
click at [862, 419] on div "hero.move Up Toca enter hero.move Down Toca enter hero.move Left Toca enter her…" at bounding box center [924, 447] width 328 height 208
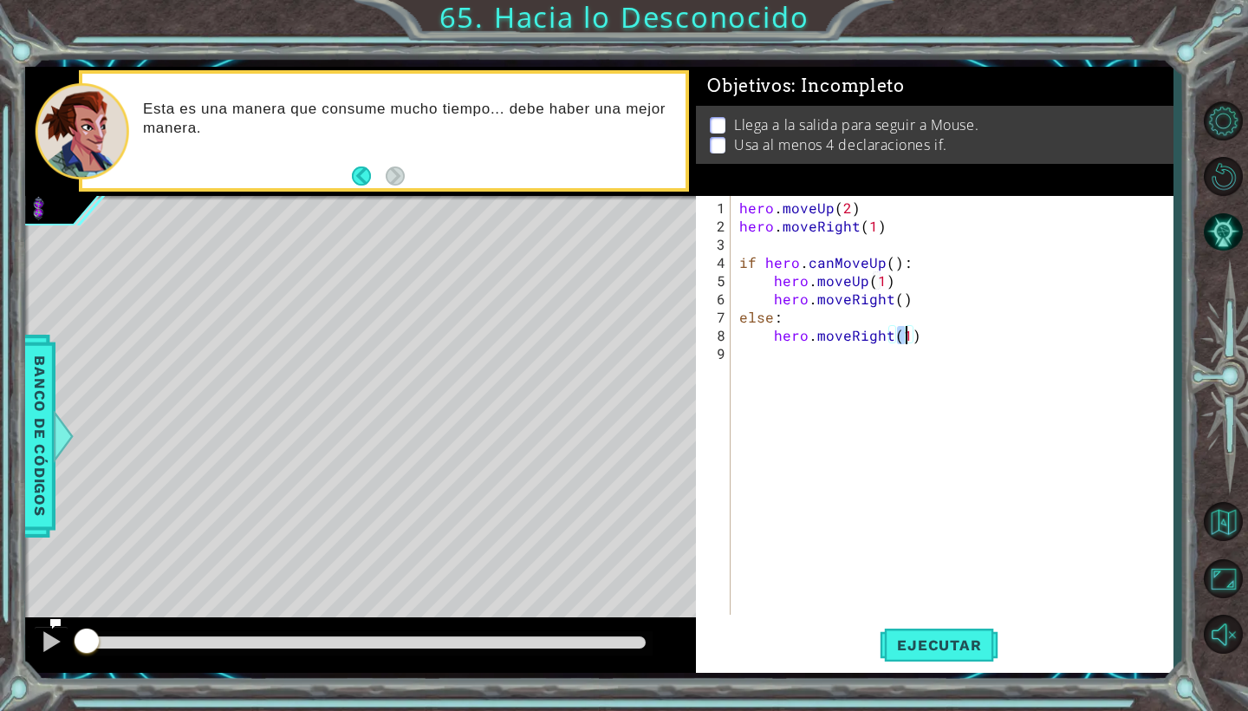
type textarea "hero.moveRight()"
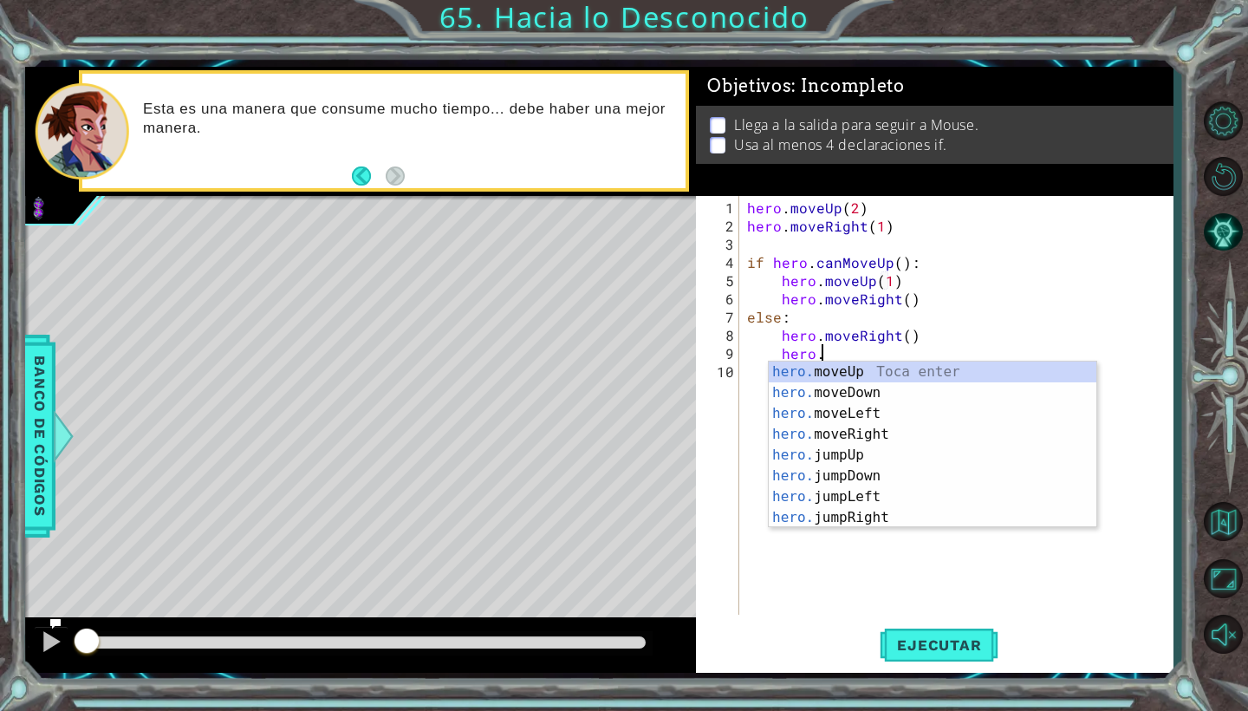
scroll to position [0, 4]
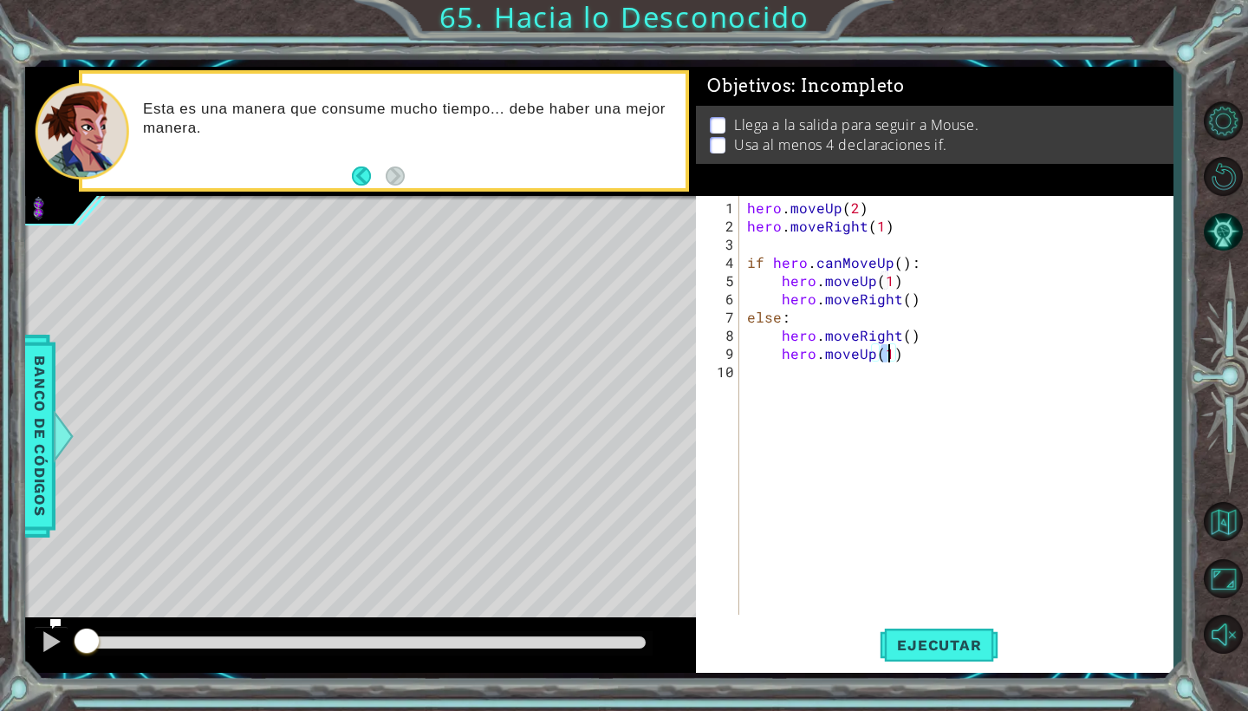
type textarea "hero.moveUp()"
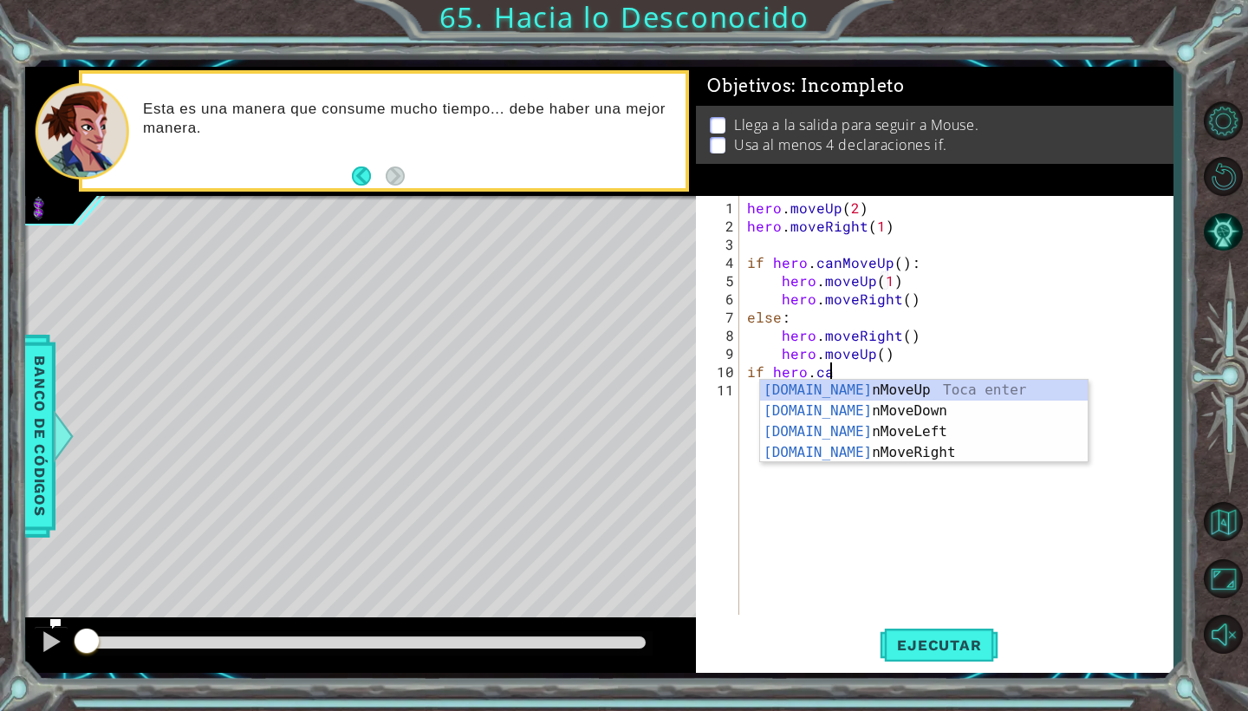
scroll to position [0, 5]
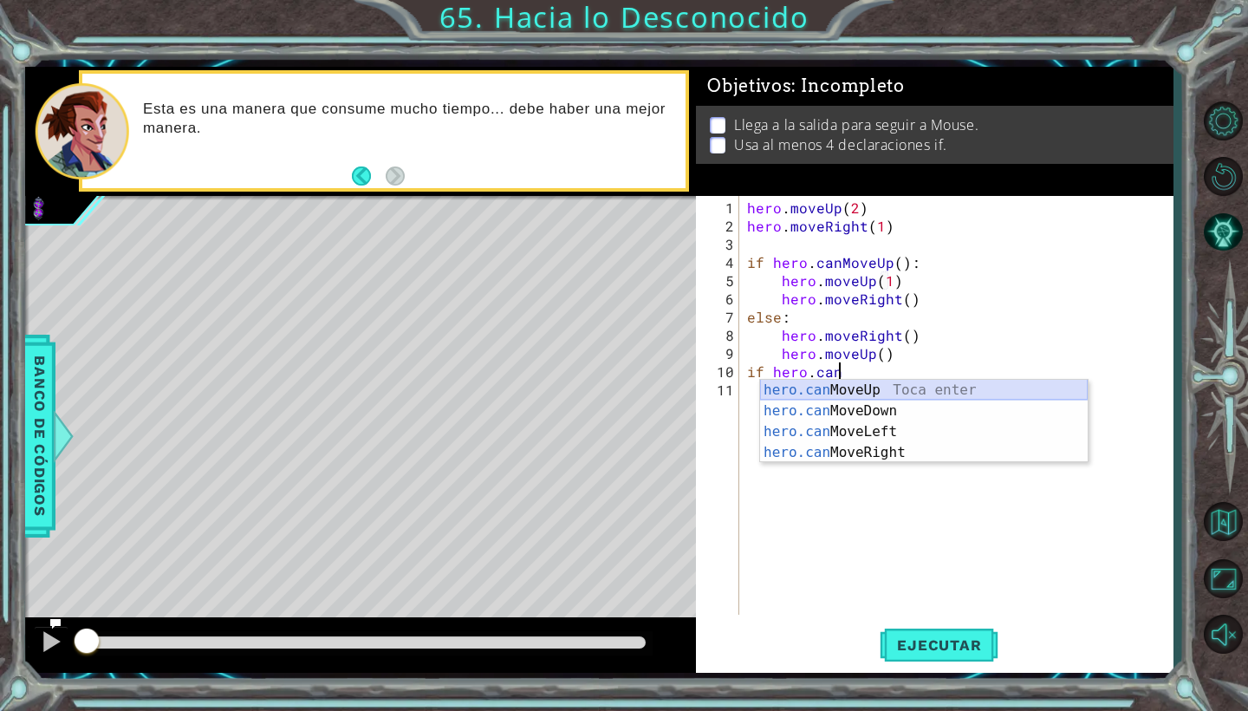
click at [903, 393] on div "hero.can MoveUp Toca enter hero.can MoveDown Toca enter hero.can MoveLeft Toca …" at bounding box center [924, 442] width 328 height 125
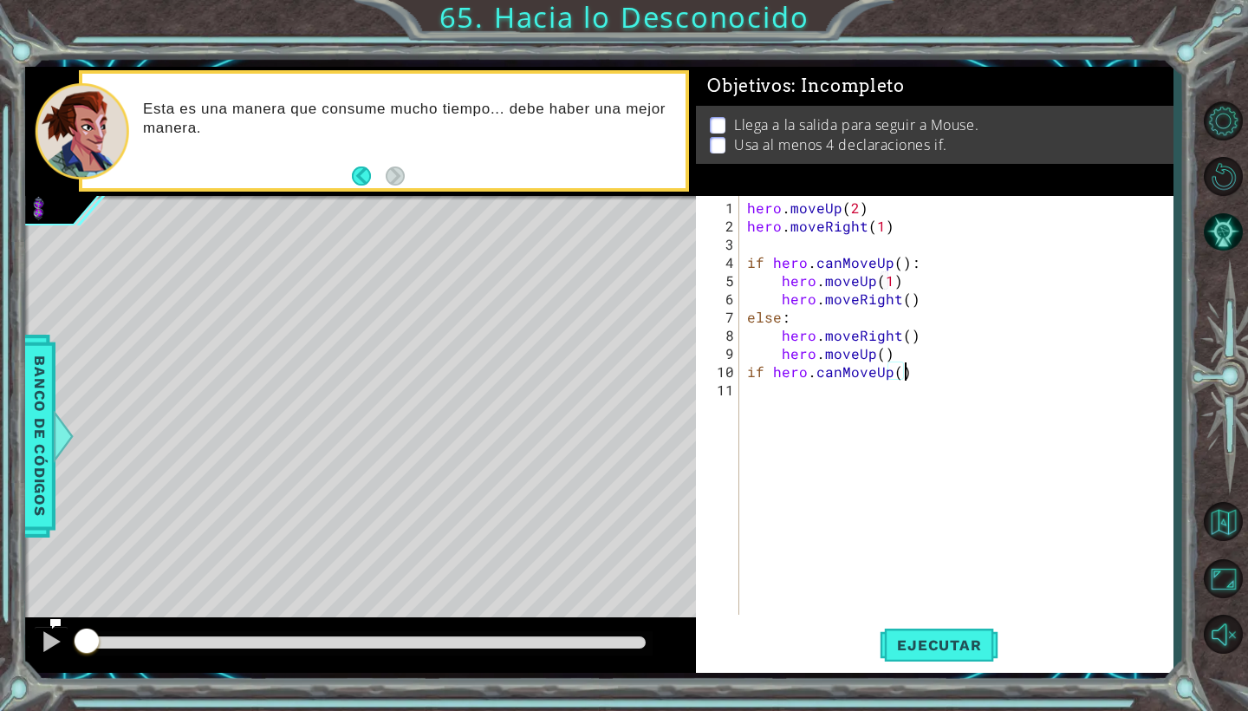
type textarea "if hero.canMoveUp():"
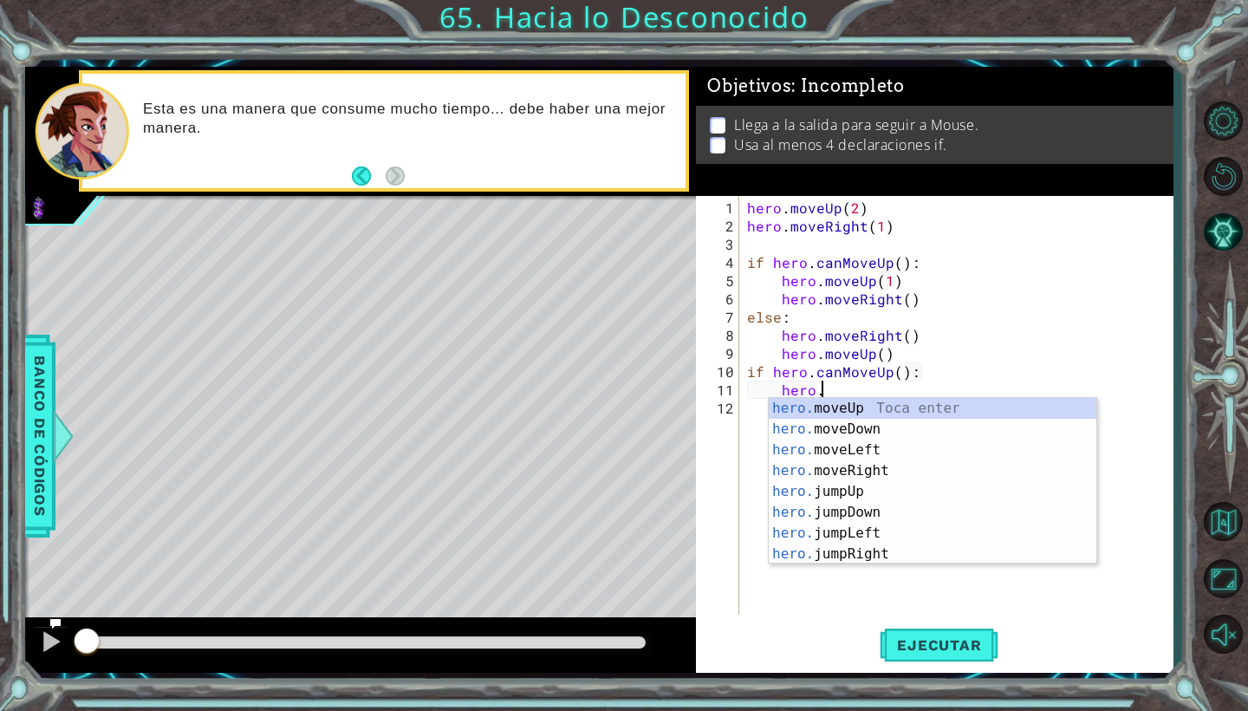
scroll to position [0, 4]
click at [821, 410] on div "hero.m oveUp Toca enter hero.m oveDown Toca enter hero.m oveLeft Toca enter her…" at bounding box center [933, 502] width 328 height 208
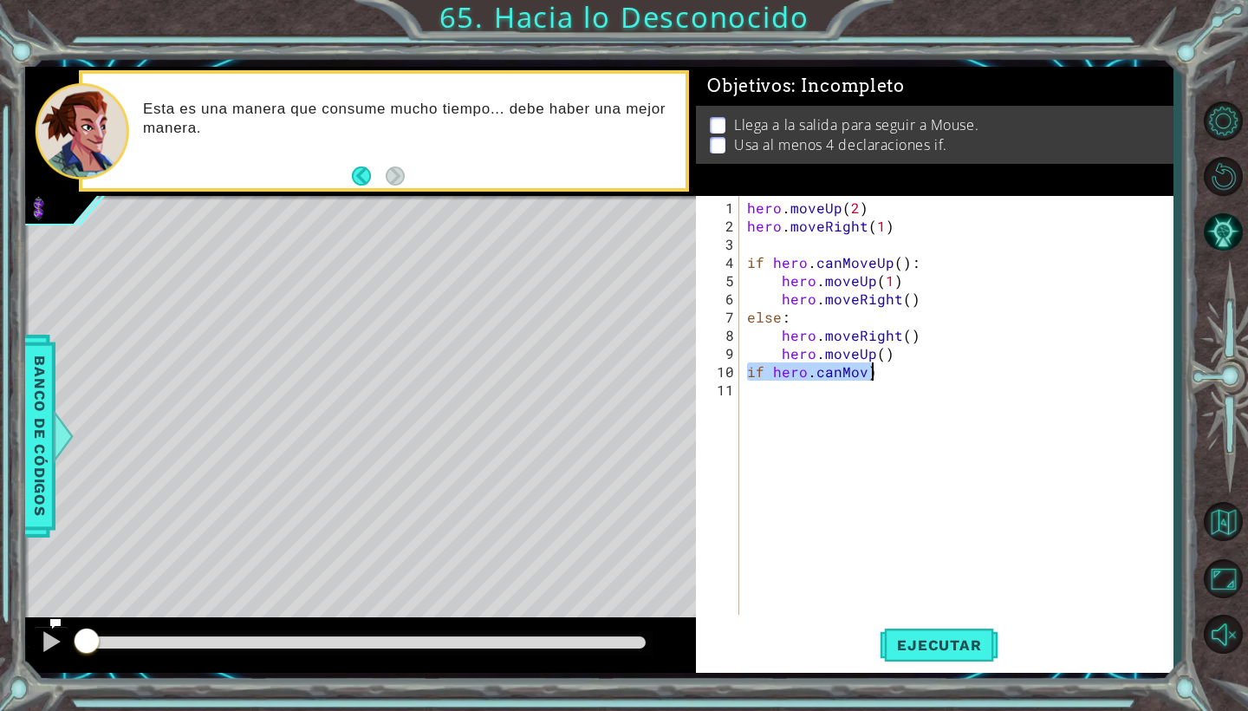
drag, startPoint x: 750, startPoint y: 371, endPoint x: 916, endPoint y: 379, distance: 166.6
click at [916, 379] on div "hero . moveUp ( 2 ) hero . moveRight ( 1 ) if hero . canMoveUp ( ) : hero . mov…" at bounding box center [960, 425] width 433 height 455
type textarea "if hero.canMov)"
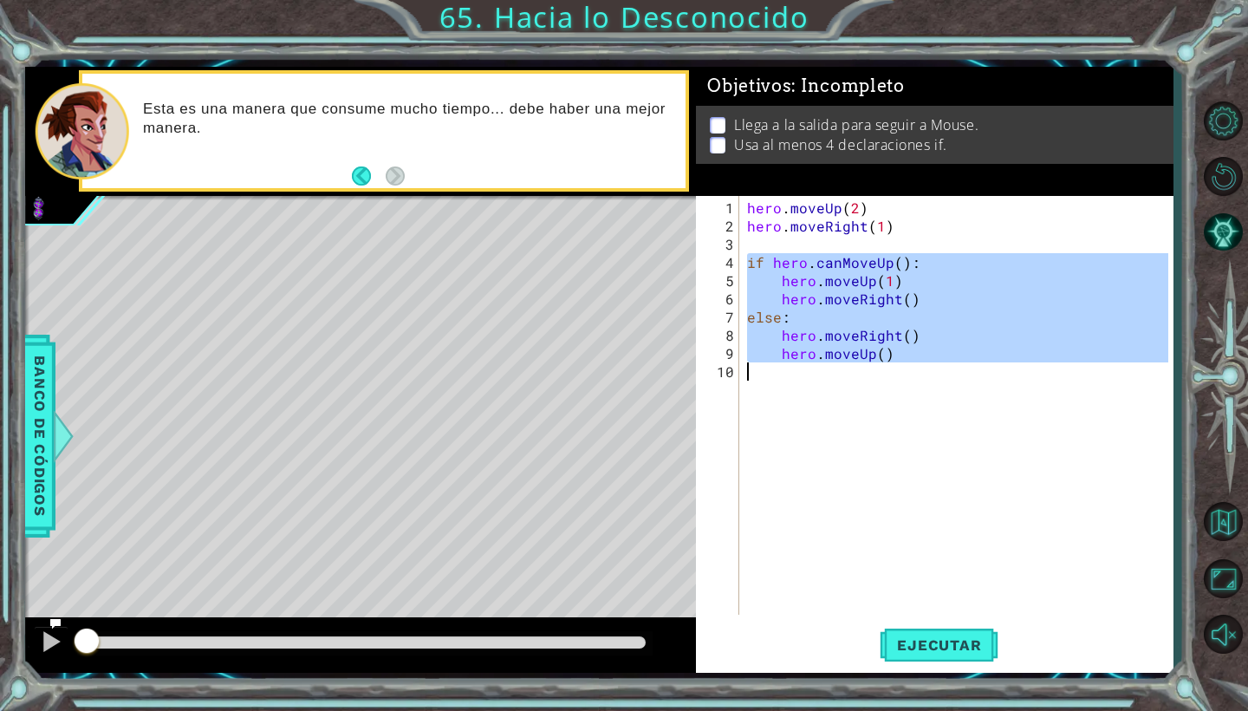
drag, startPoint x: 745, startPoint y: 264, endPoint x: 897, endPoint y: 440, distance: 232.3
click at [897, 440] on div "hero . moveUp ( 2 ) hero . moveRight ( 1 ) if hero . canMoveUp ( ) : hero . mov…" at bounding box center [960, 425] width 433 height 455
type textarea "hero.moveUp()"
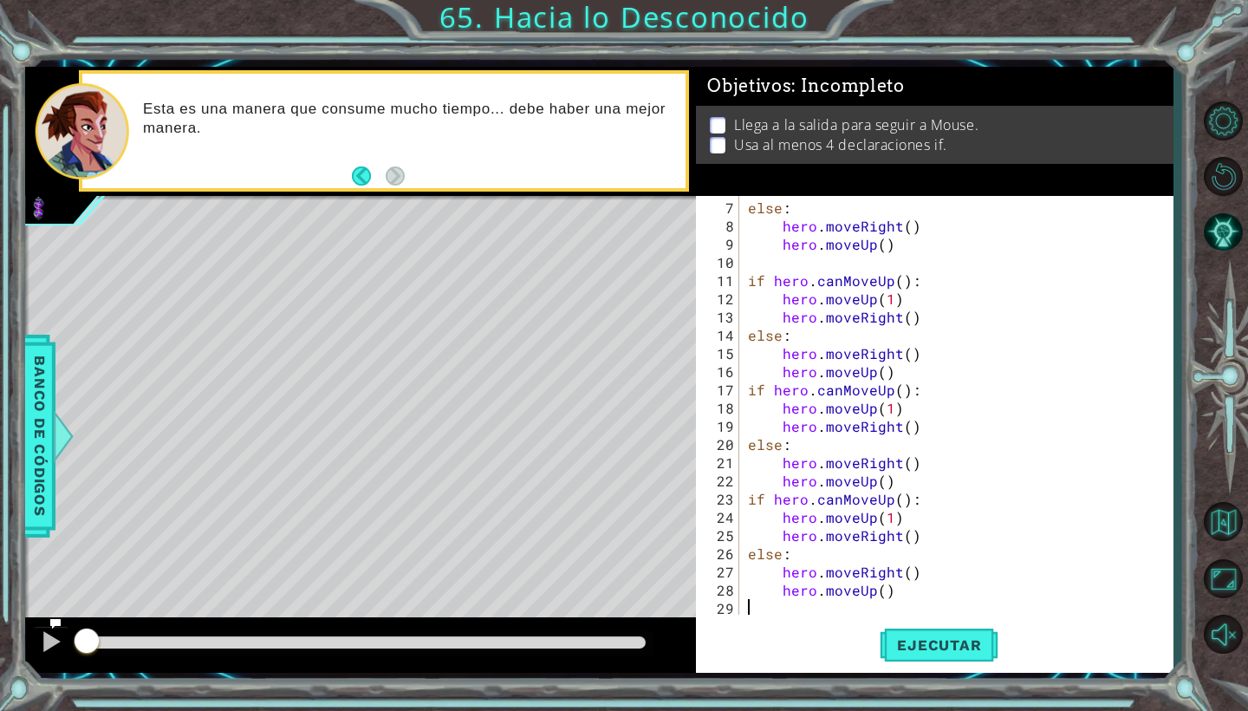
scroll to position [109, 0]
click at [900, 653] on span "Ejecutar" at bounding box center [939, 644] width 119 height 17
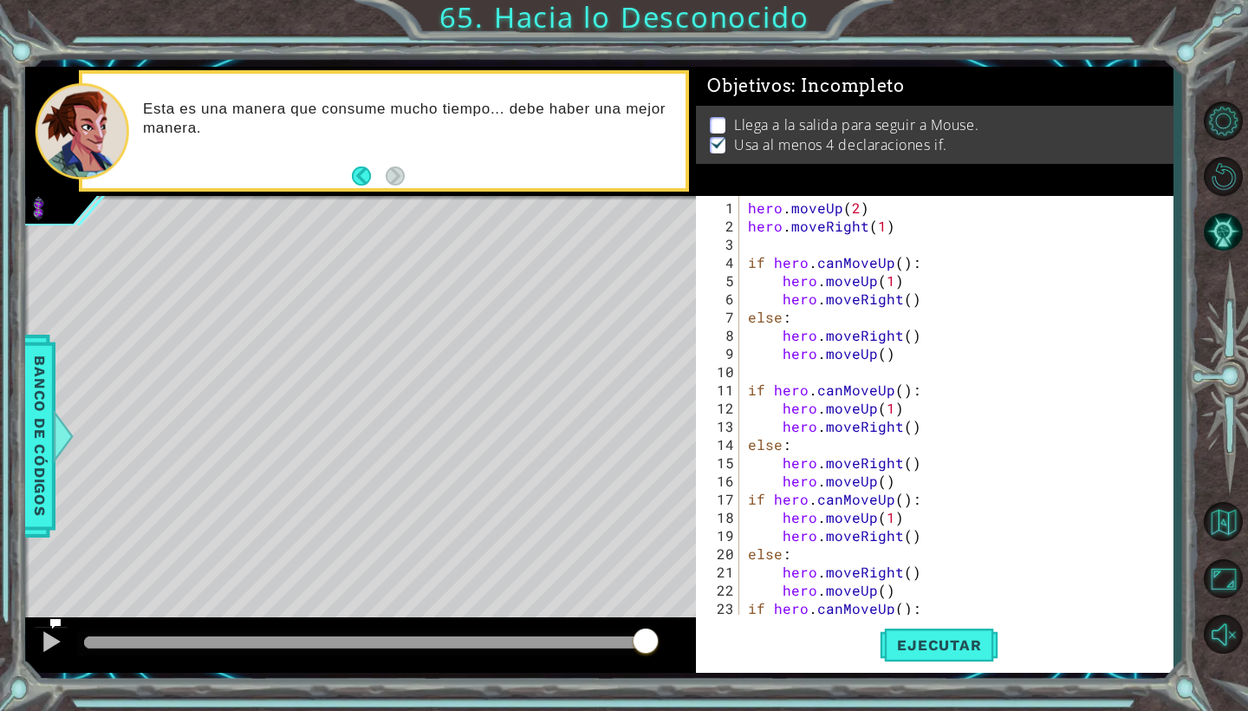
click at [920, 303] on div "hero . moveUp ( 2 ) hero . moveRight ( 1 ) if hero . canMoveUp ( ) : hero . mov…" at bounding box center [961, 425] width 433 height 455
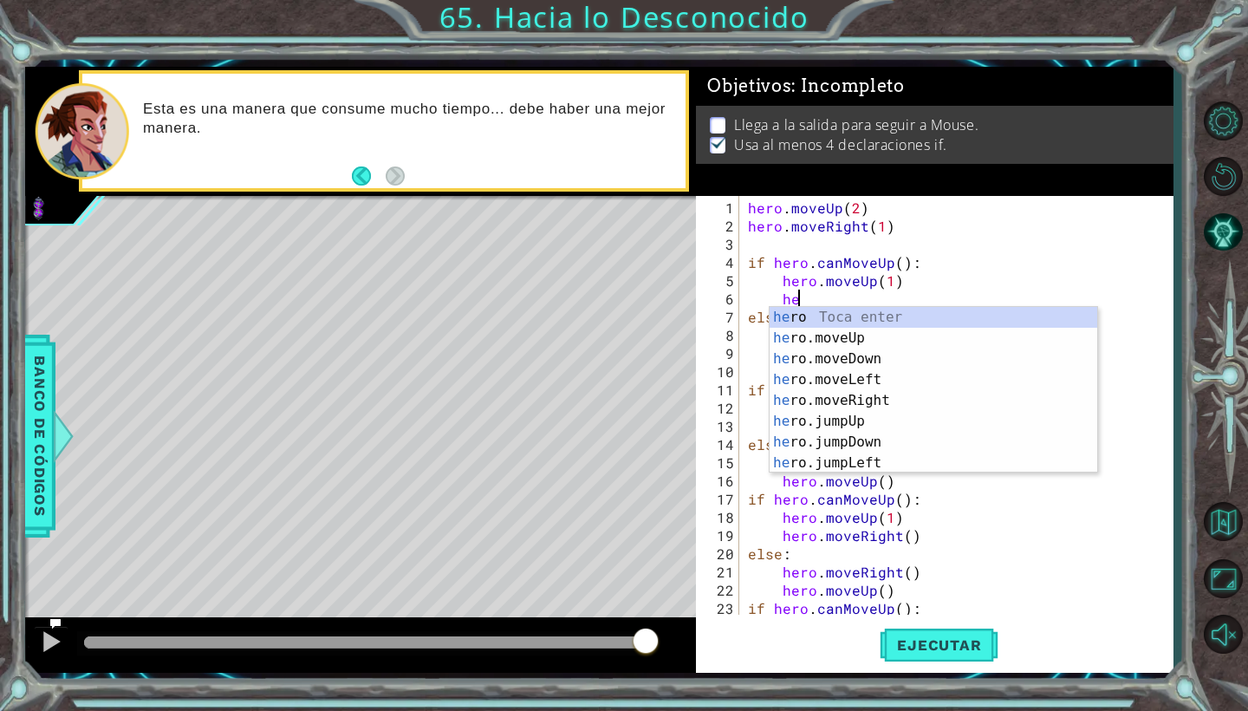
type textarea "h"
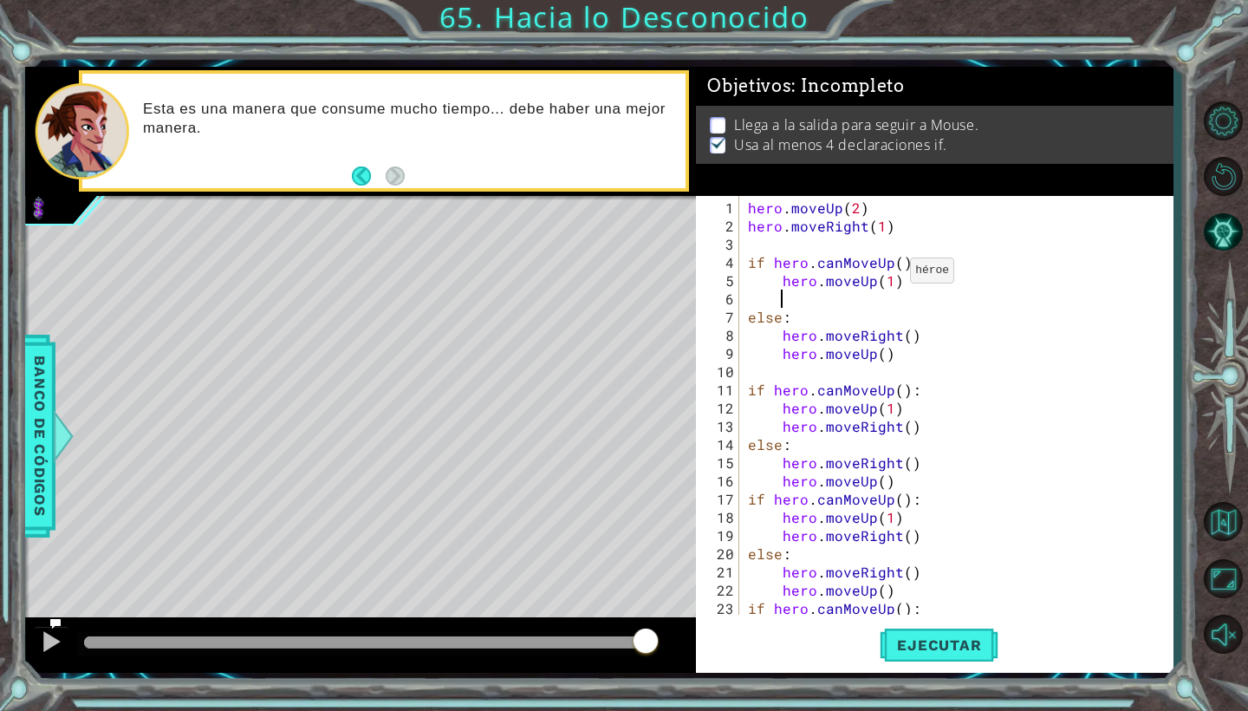
click at [889, 277] on div "hero . moveUp ( 2 ) hero . moveRight ( 1 ) if hero . canMoveUp ( ) : hero . mov…" at bounding box center [961, 425] width 433 height 455
type textarea "hero.moveUp(2)"
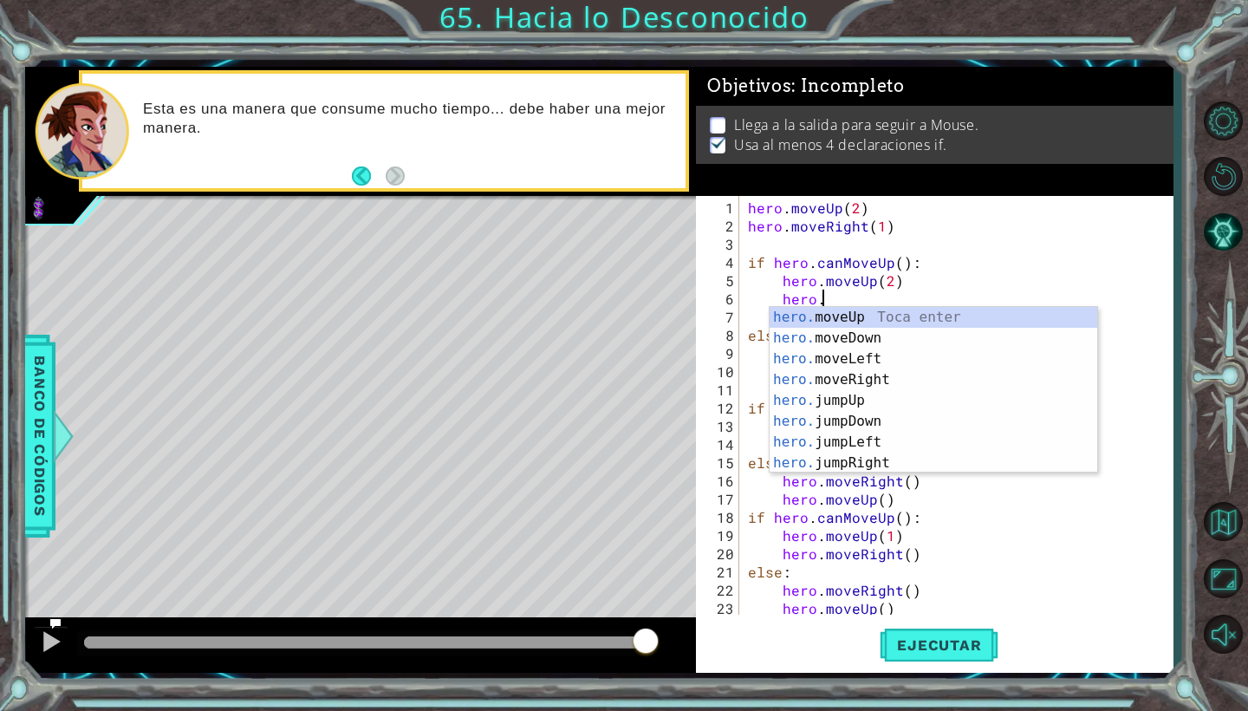
scroll to position [0, 4]
click at [849, 385] on div "hero.m oveUp Toca enter hero.m oveDown Toca enter hero.m oveLeft Toca enter her…" at bounding box center [934, 411] width 328 height 208
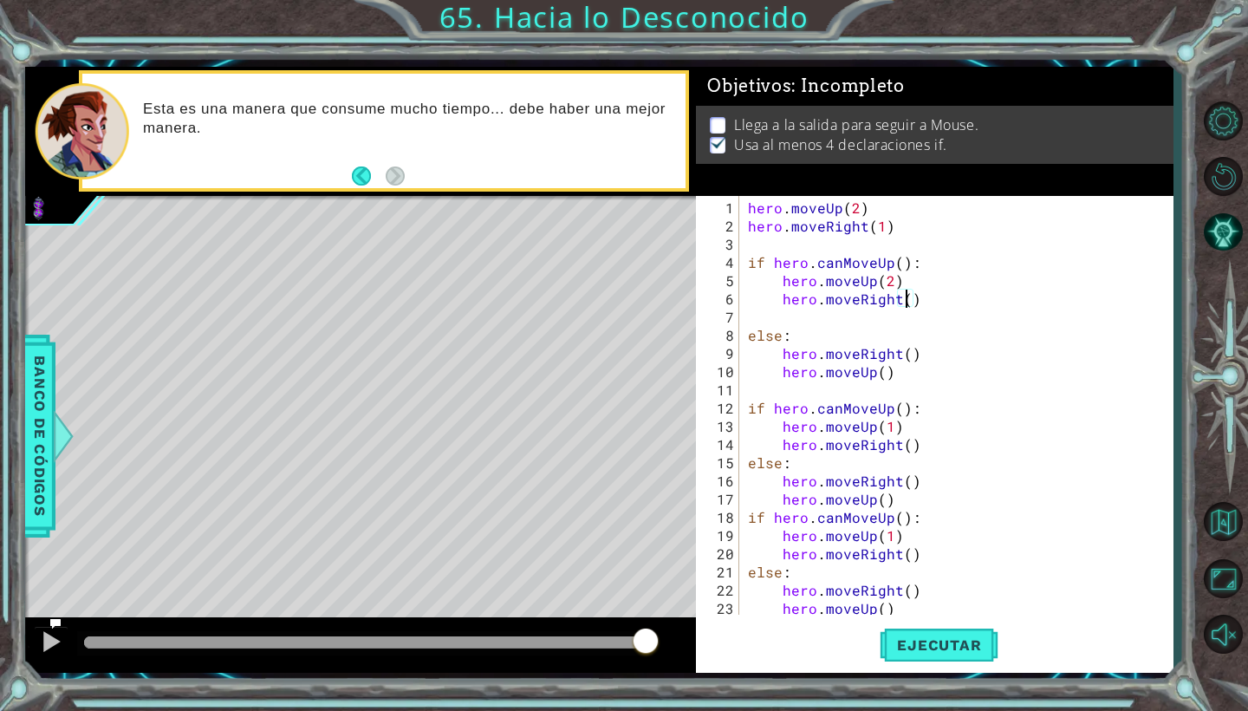
type textarea "hero.moveRight(2)"
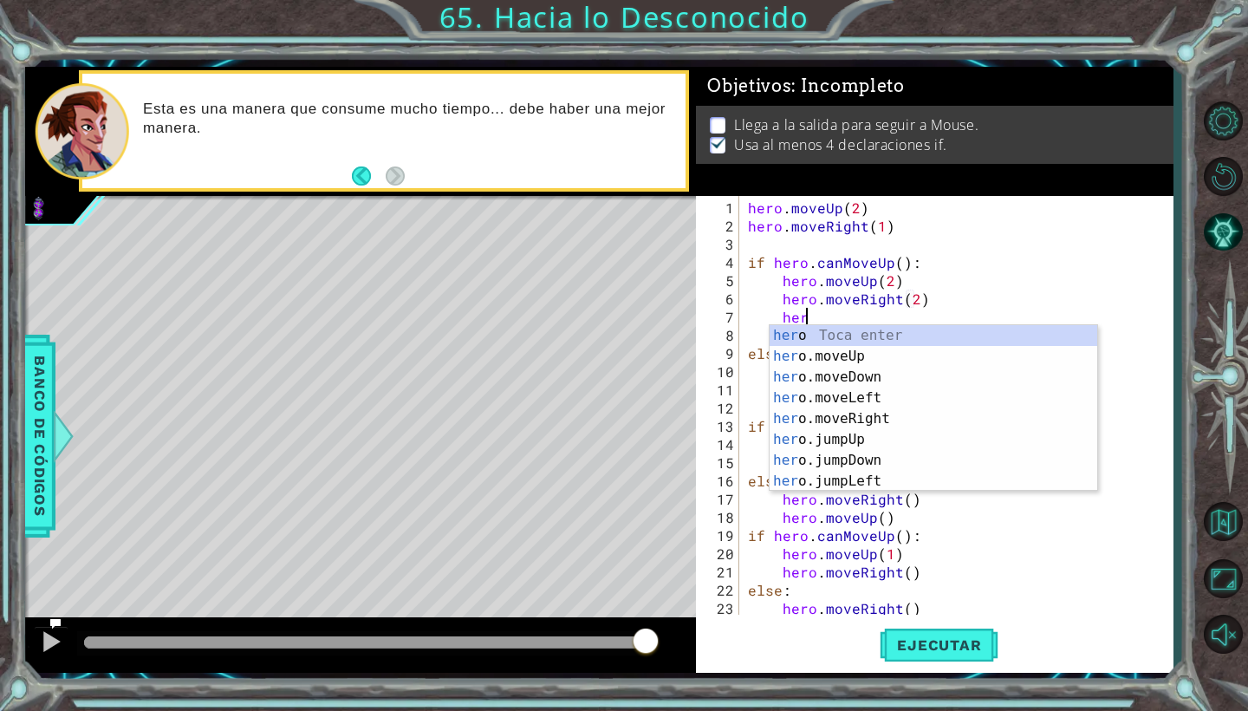
scroll to position [0, 3]
type textarea "hero.j"
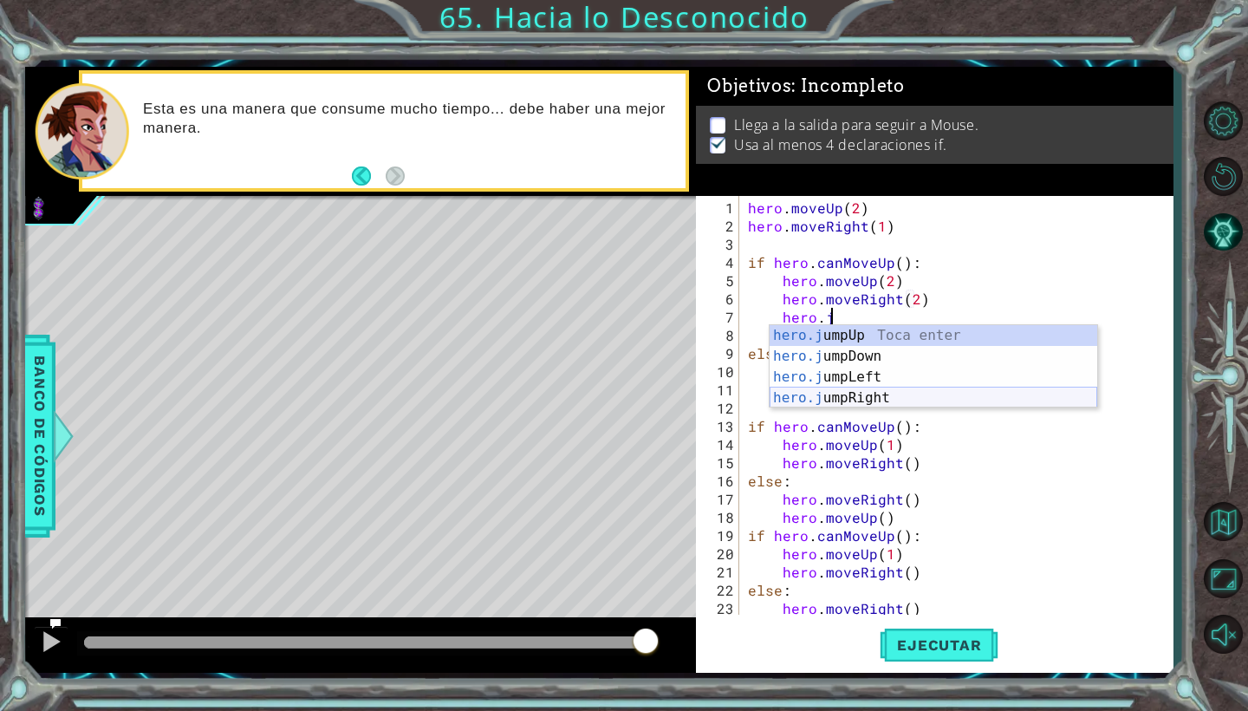
click at [864, 396] on div "hero.j umpUp Toca enter hero.j umpDown Toca enter hero.j umpLeft Toca enter her…" at bounding box center [934, 387] width 328 height 125
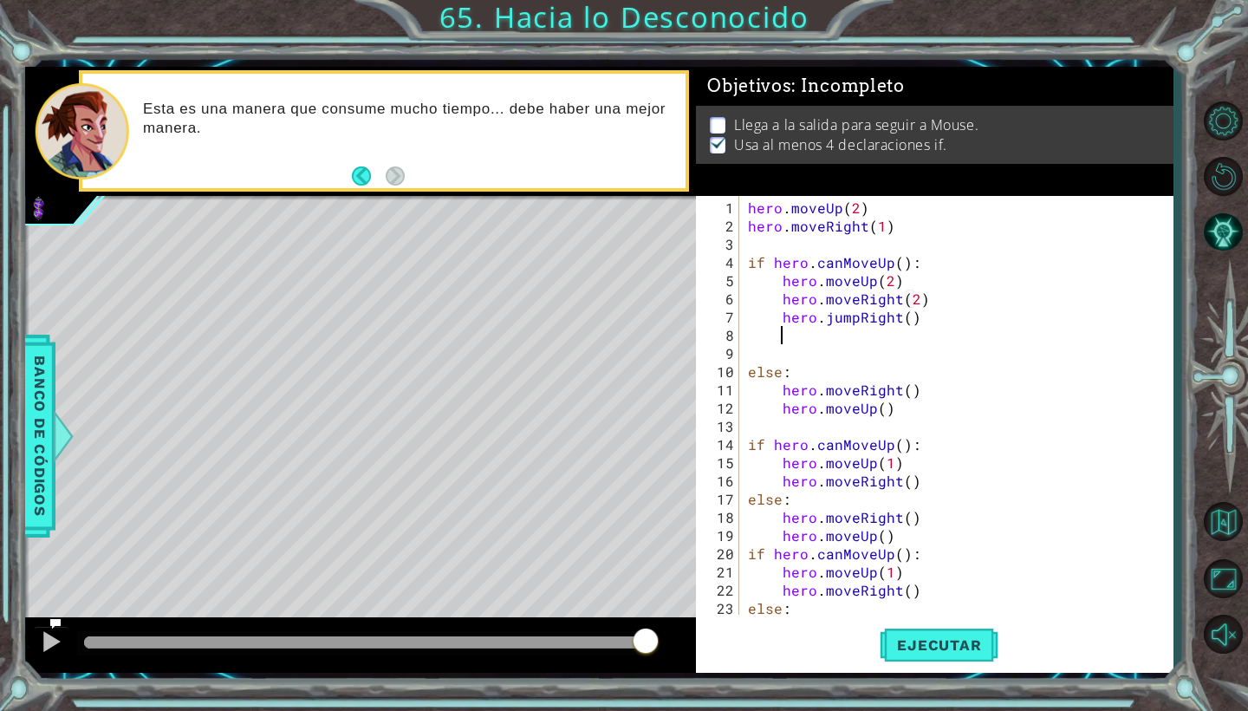
scroll to position [0, 0]
type textarea "hero.jumpRight()"
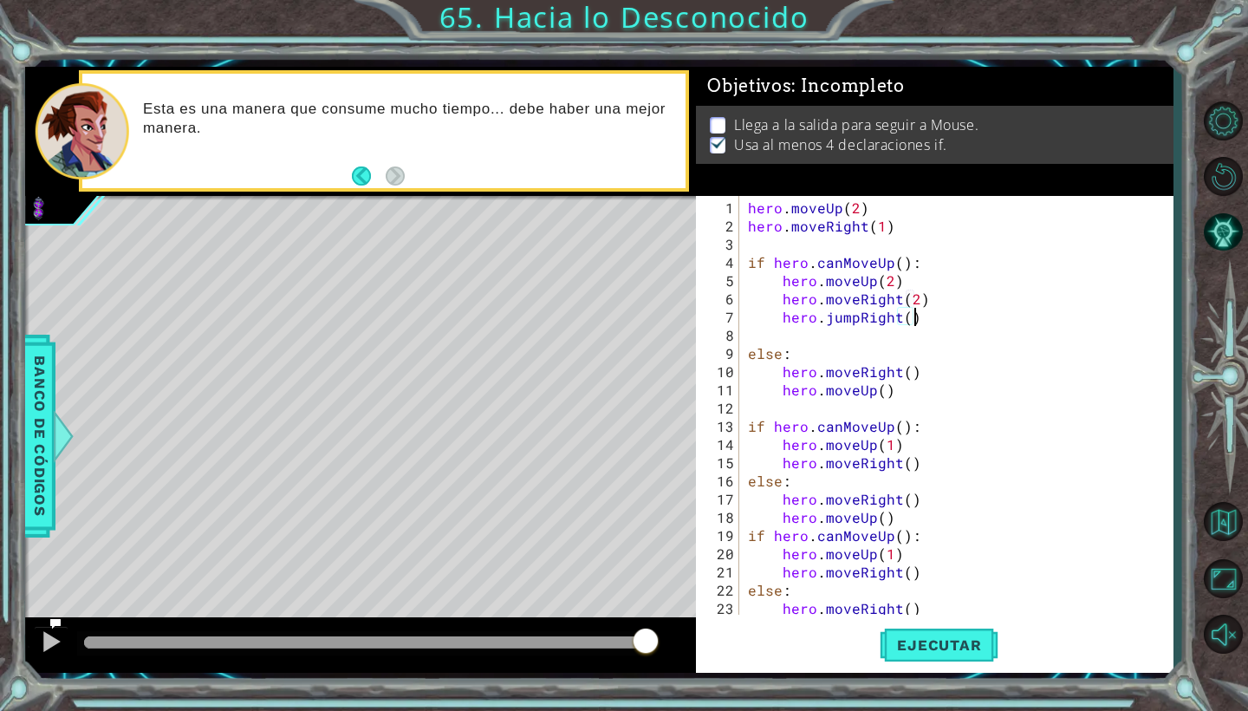
click at [751, 330] on div "hero . moveUp ( 2 ) hero . moveRight ( 1 ) if hero . canMoveUp ( ) : hero . mov…" at bounding box center [961, 425] width 433 height 455
click at [941, 642] on span "Ejecutar" at bounding box center [939, 644] width 119 height 17
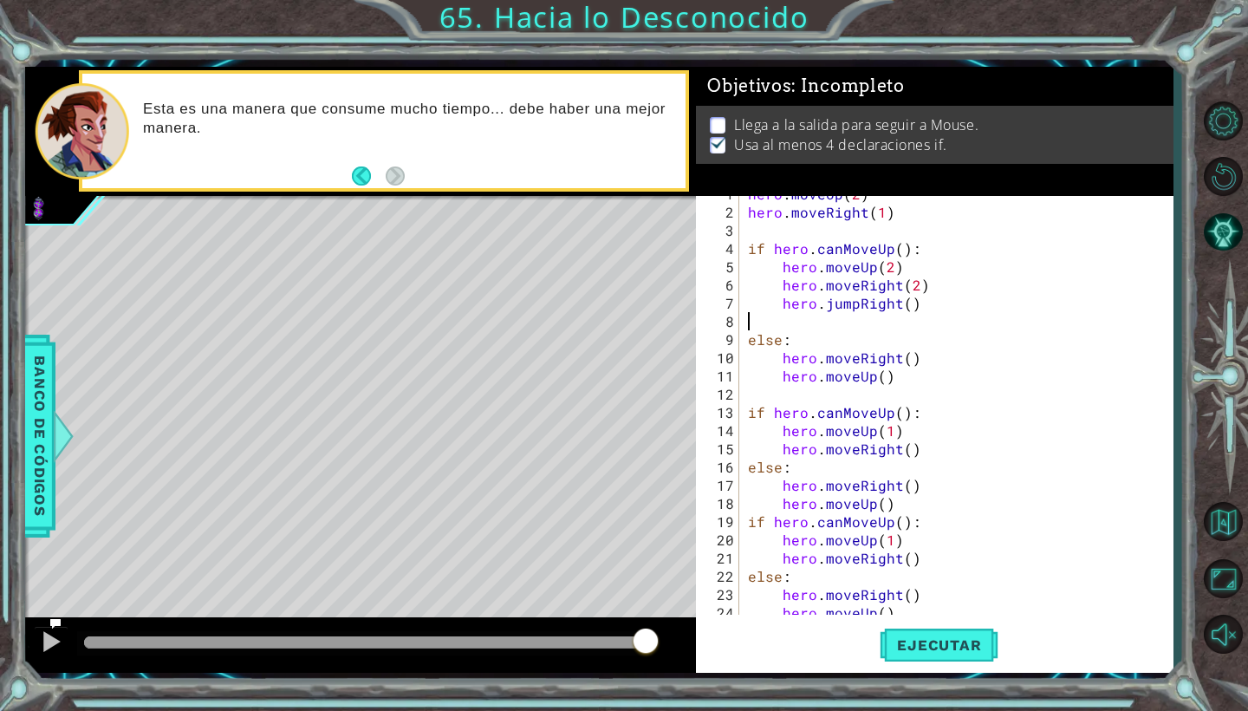
scroll to position [14, 0]
click at [955, 629] on button "Ejecutar" at bounding box center [939, 645] width 119 height 48
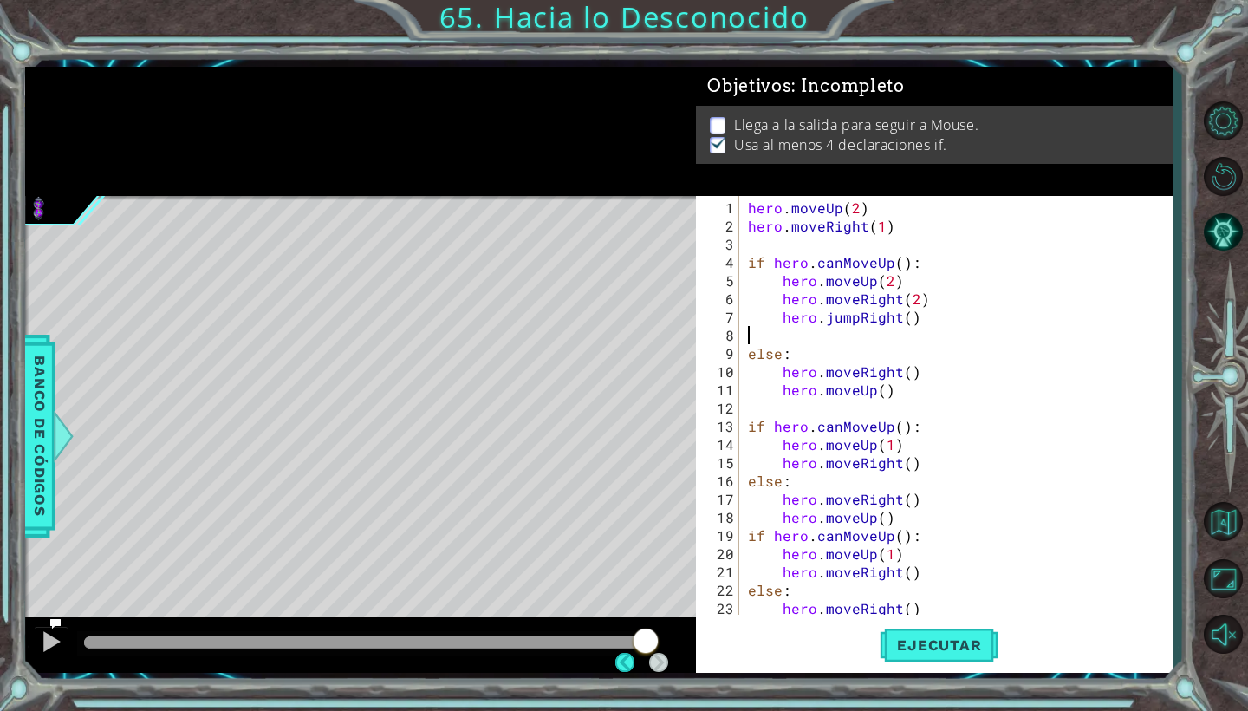
scroll to position [0, 0]
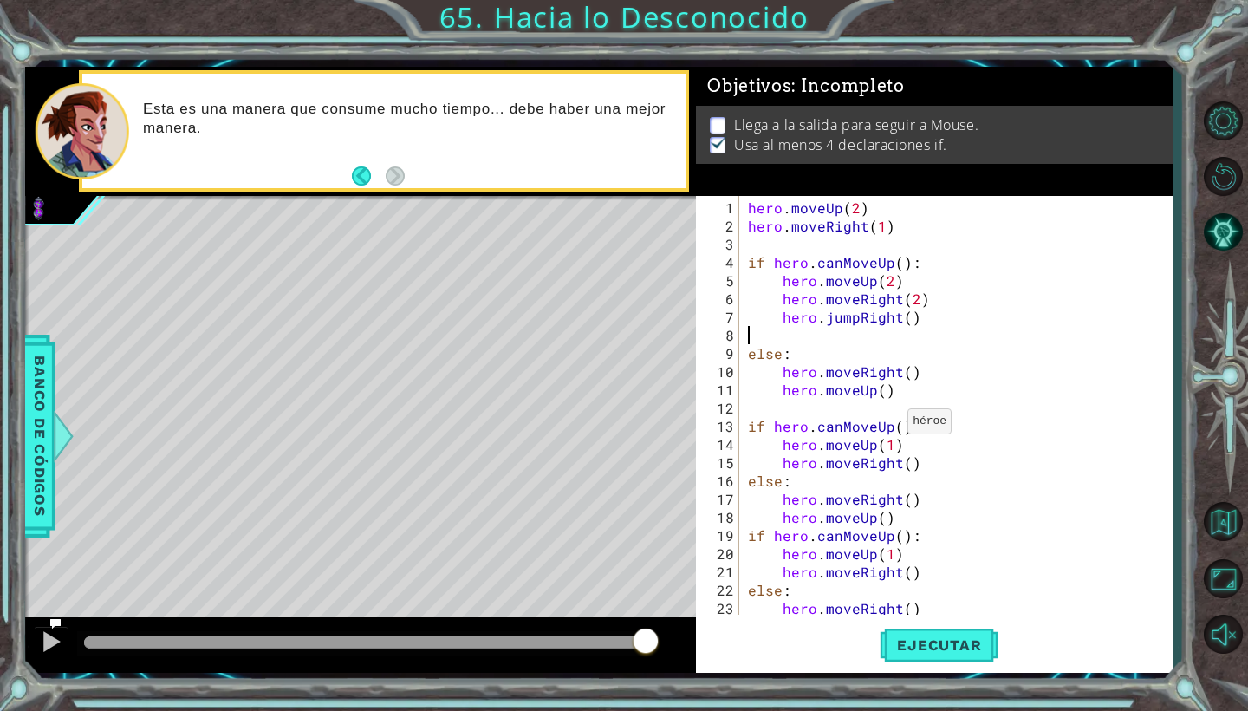
click at [887, 428] on div "hero . moveUp ( 2 ) hero . moveRight ( 1 ) if hero . canMoveUp ( ) : hero . mov…" at bounding box center [961, 425] width 433 height 455
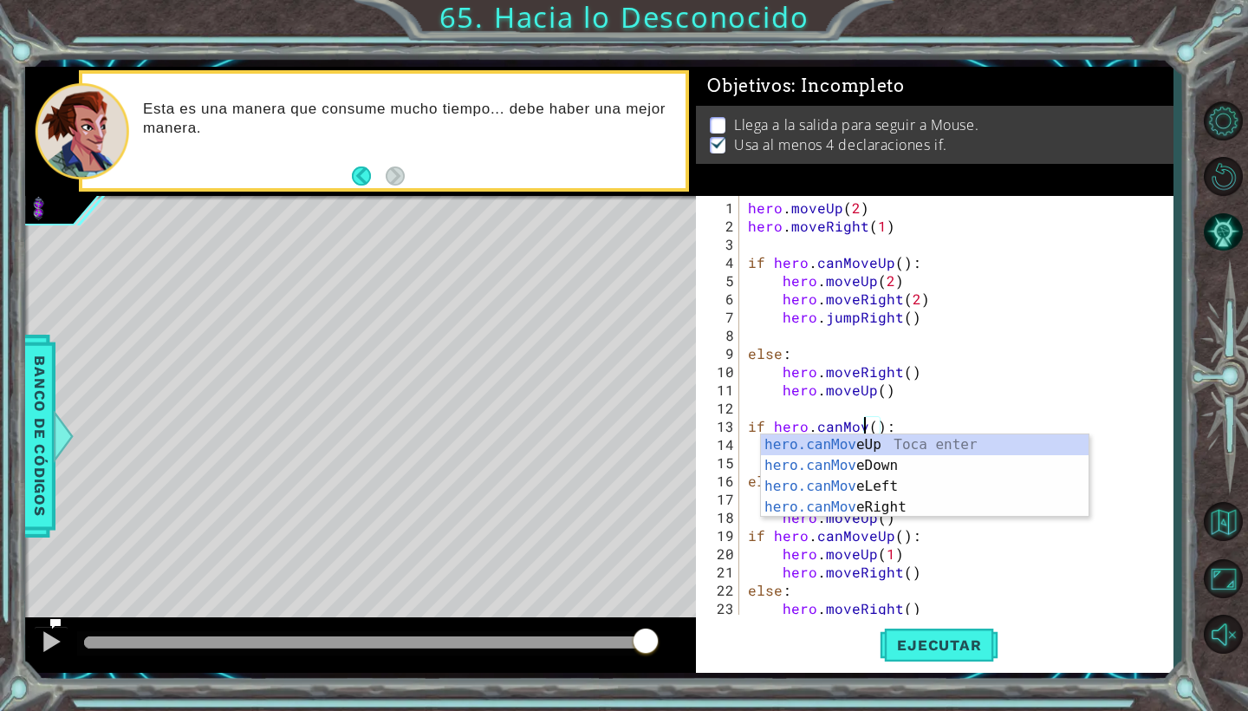
scroll to position [0, 9]
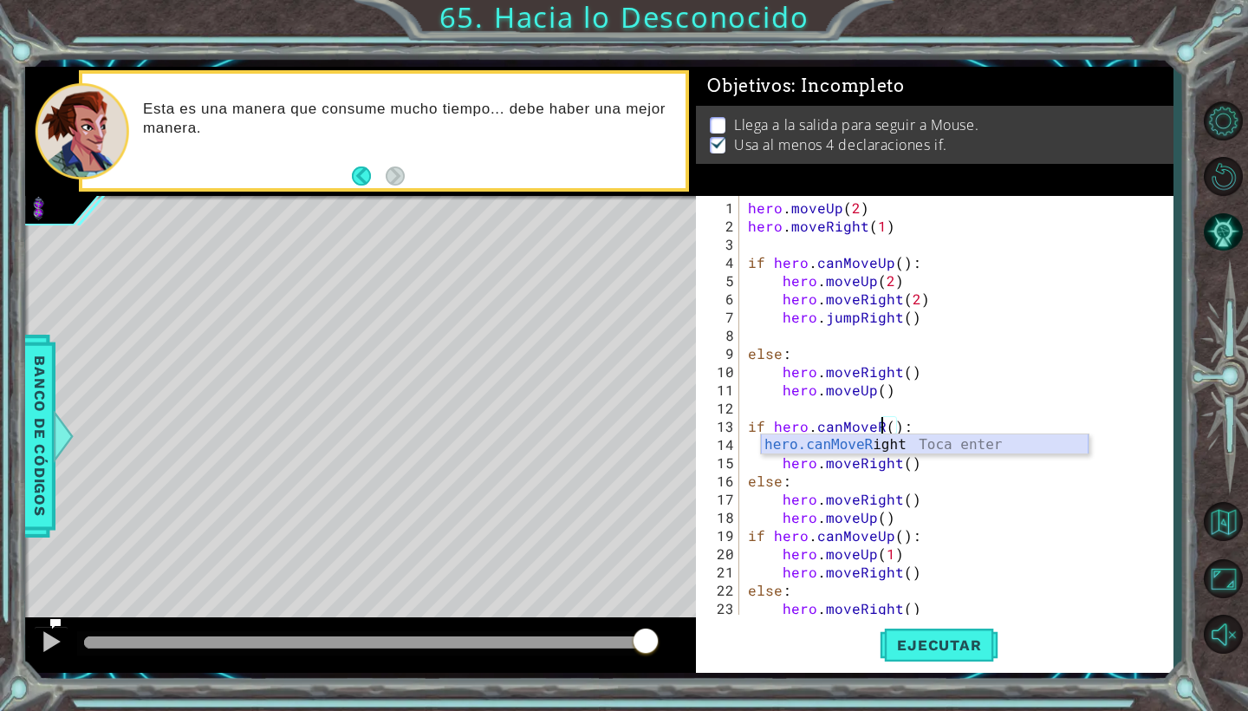
click at [1001, 444] on div "hero.canMoveR ight Toca enter" at bounding box center [925, 465] width 328 height 62
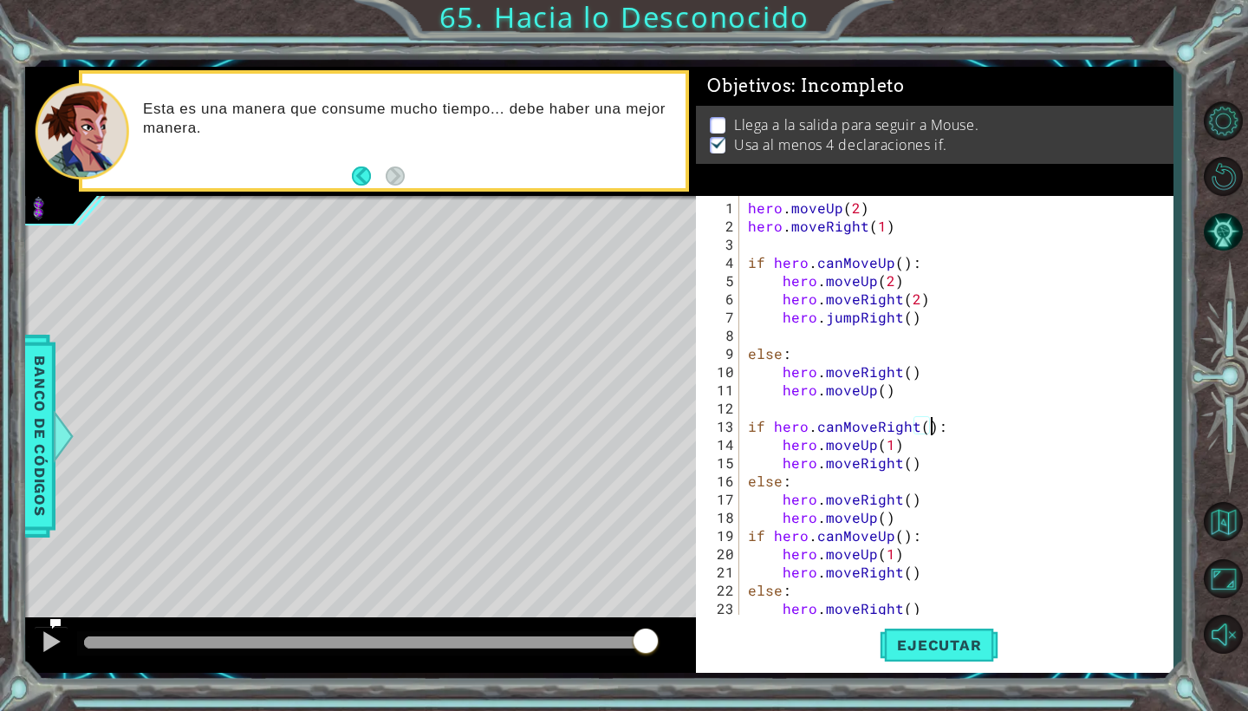
click at [896, 447] on div "hero . moveUp ( 2 ) hero . moveRight ( 1 ) if hero . canMoveUp ( ) : hero . mov…" at bounding box center [961, 425] width 433 height 455
click at [972, 629] on button "Ejecutar" at bounding box center [939, 645] width 119 height 48
click at [979, 634] on button "Ejecutar" at bounding box center [939, 645] width 119 height 48
click at [927, 659] on button "Ejecutar" at bounding box center [939, 645] width 119 height 48
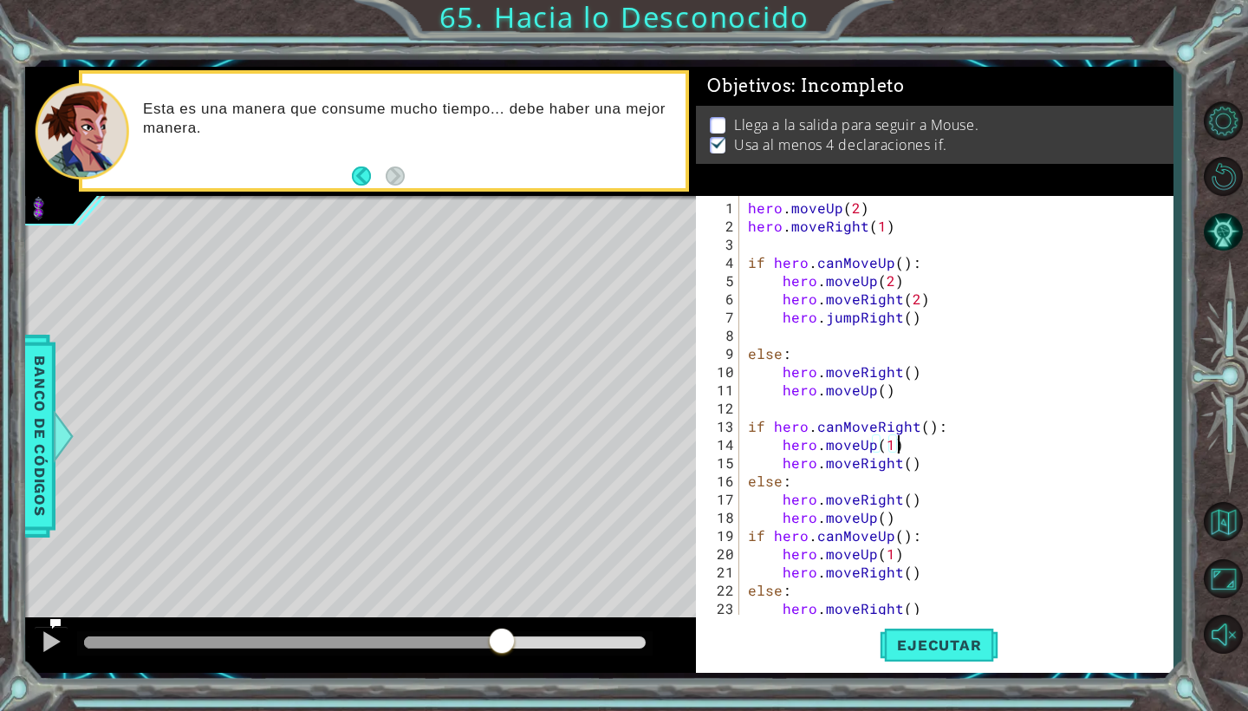
drag, startPoint x: 309, startPoint y: 642, endPoint x: 506, endPoint y: 654, distance: 198.0
click at [502, 648] on div at bounding box center [293, 642] width 418 height 12
click at [959, 657] on button "Ejecutar" at bounding box center [939, 645] width 119 height 48
click at [905, 364] on div "hero . moveUp ( 2 ) hero . moveRight ( 1 ) if hero . canMoveUp ( ) : hero . mov…" at bounding box center [961, 425] width 433 height 455
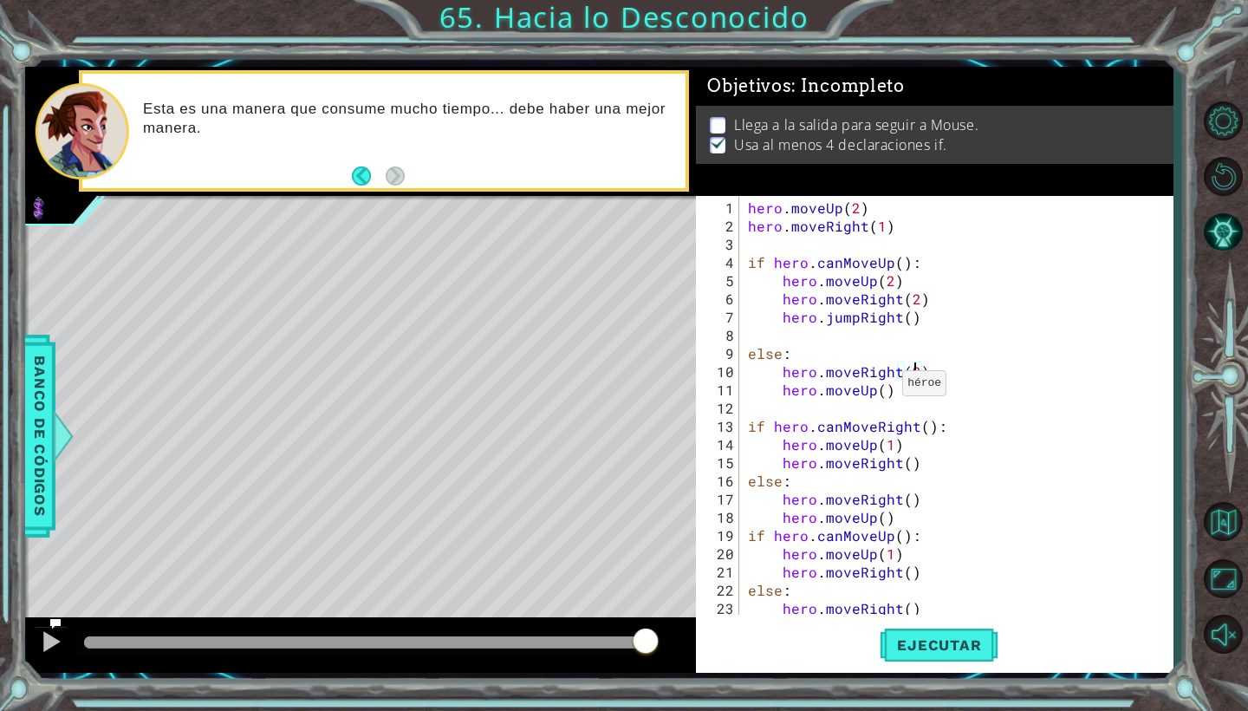
click at [881, 390] on div "hero . moveUp ( 2 ) hero . moveRight ( 1 ) if hero . canMoveUp ( ) : hero . mov…" at bounding box center [961, 425] width 433 height 455
type textarea "hero.moveUp(2)"
click at [911, 393] on div "hero . moveUp ( 2 ) hero . moveRight ( 1 ) if hero . canMoveUp ( ) : hero . mov…" at bounding box center [961, 425] width 433 height 455
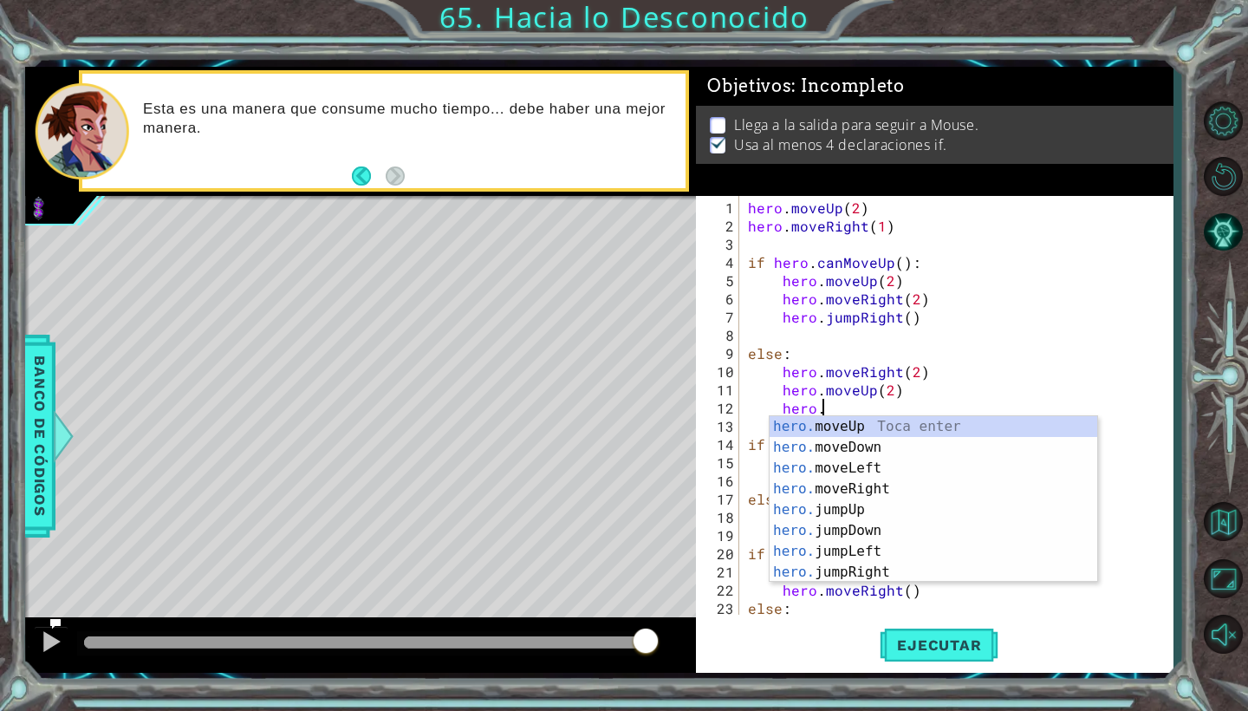
type textarea "hero.j"
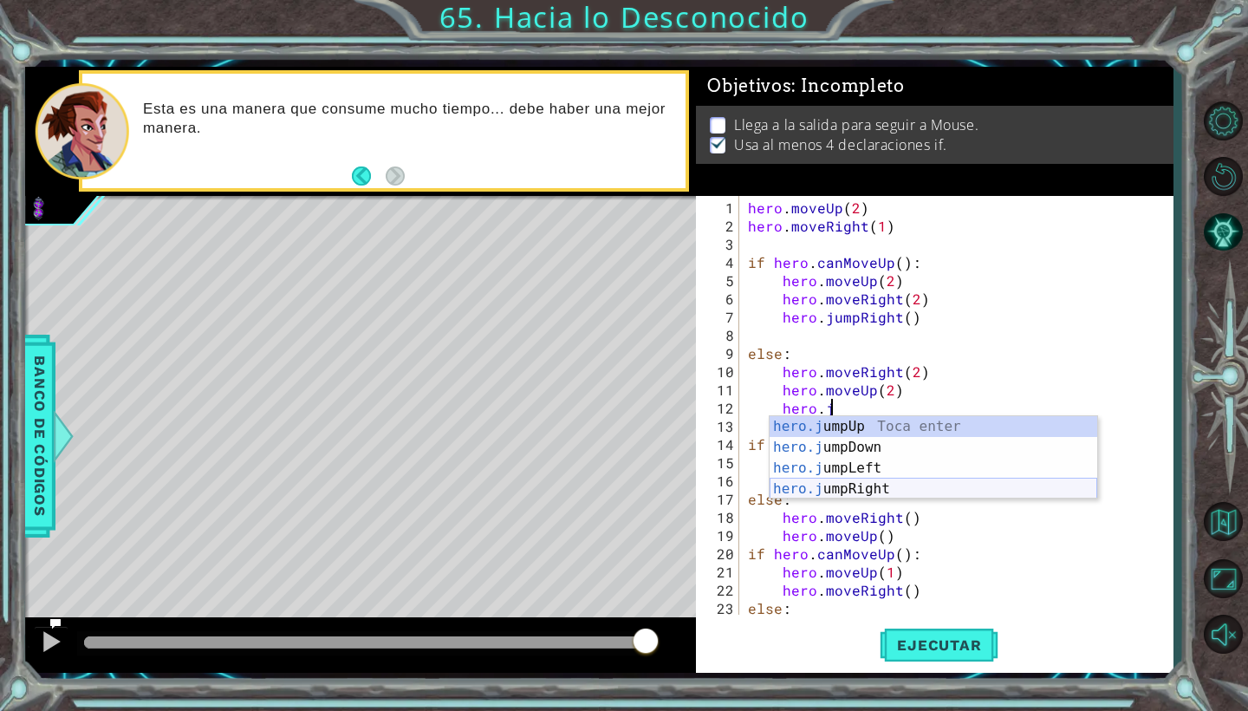
click at [898, 485] on div "hero.j umpUp Toca enter hero.j umpDown Toca enter hero.j umpLeft Toca enter her…" at bounding box center [934, 478] width 328 height 125
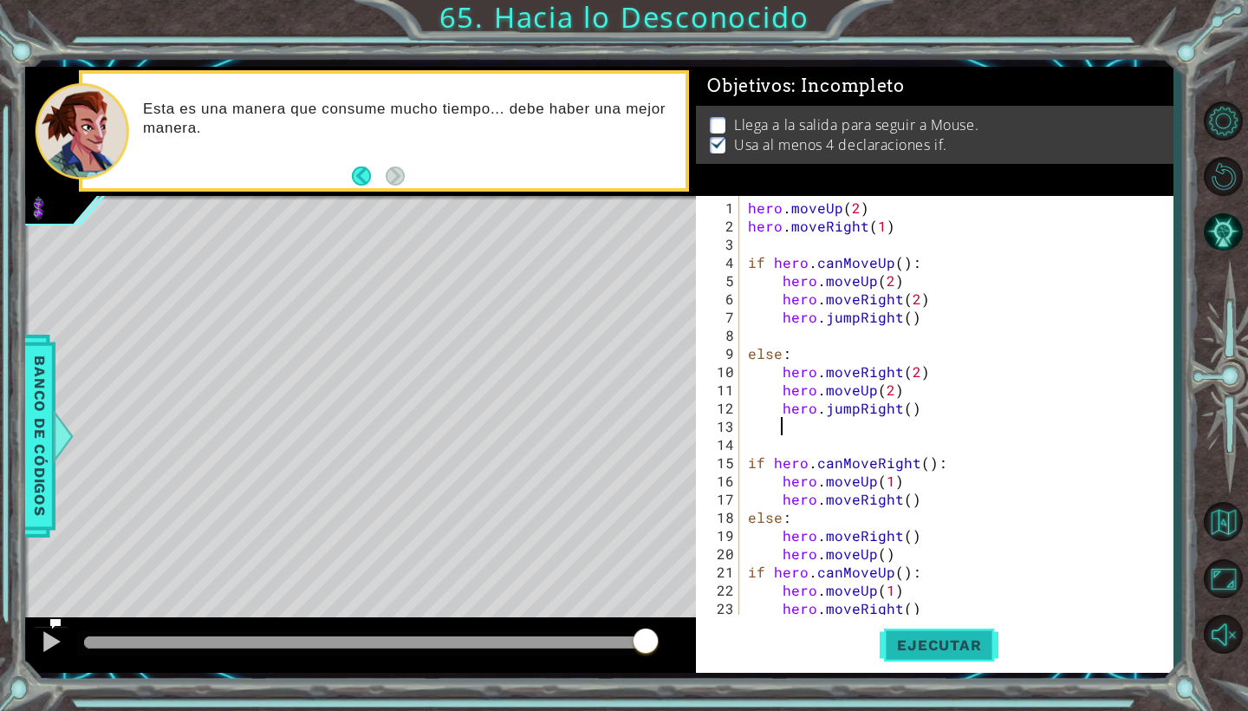
click at [953, 635] on button "Ejecutar" at bounding box center [939, 645] width 119 height 48
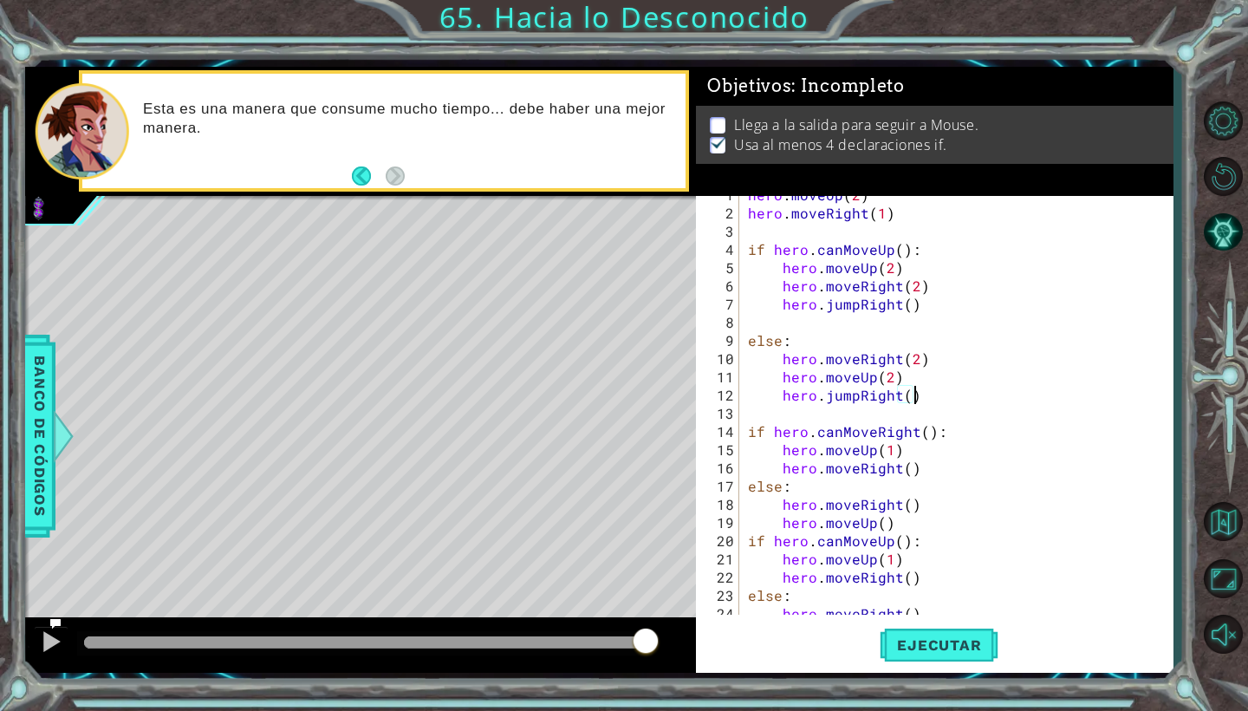
scroll to position [5, 0]
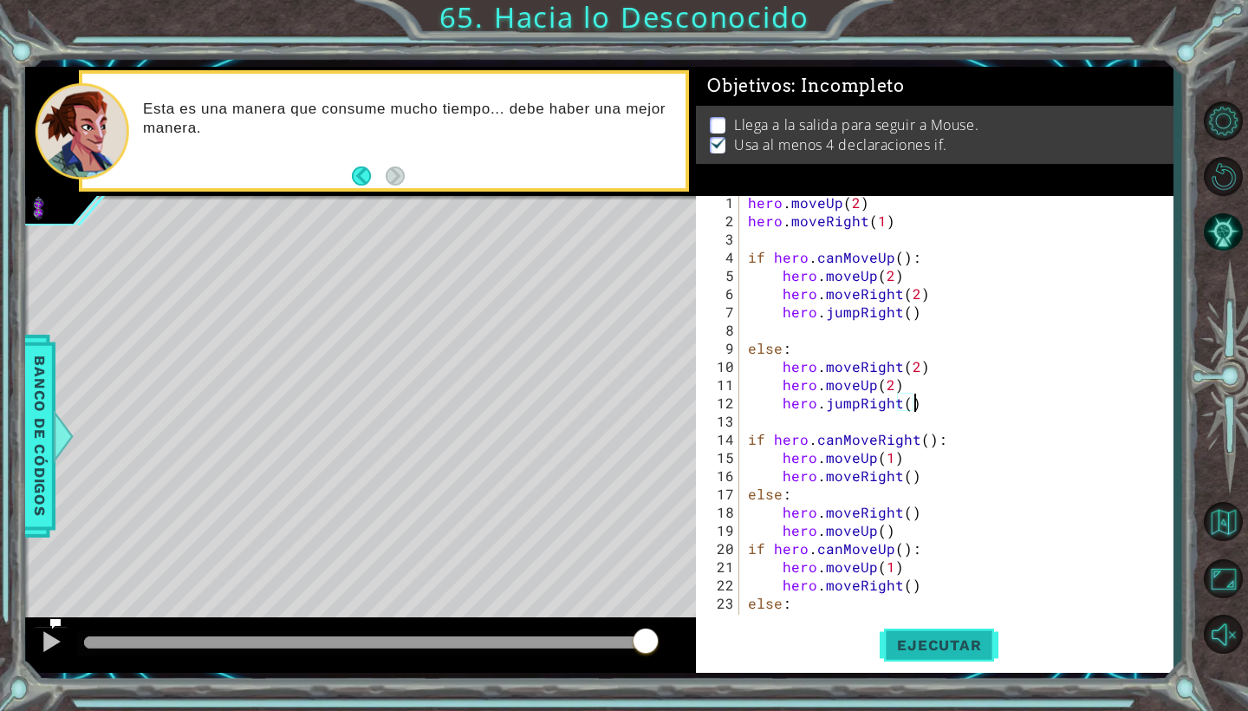
click at [969, 656] on button "Ejecutar" at bounding box center [939, 645] width 119 height 48
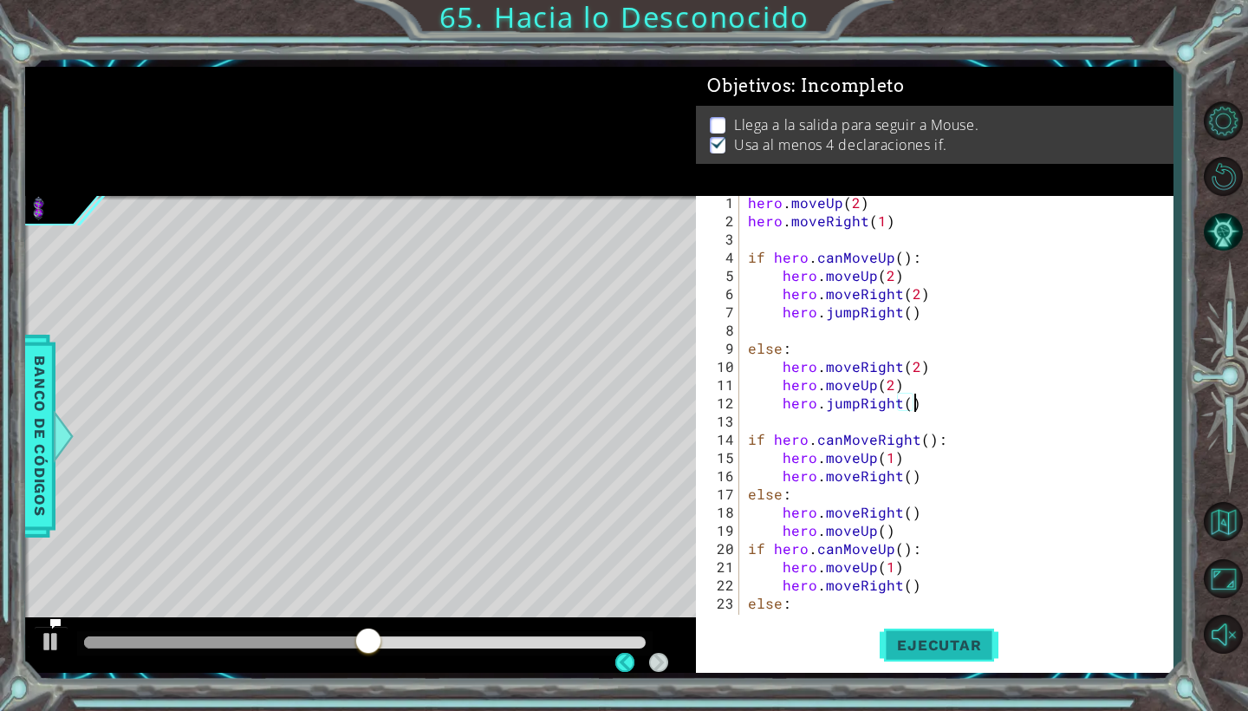
scroll to position [0, 0]
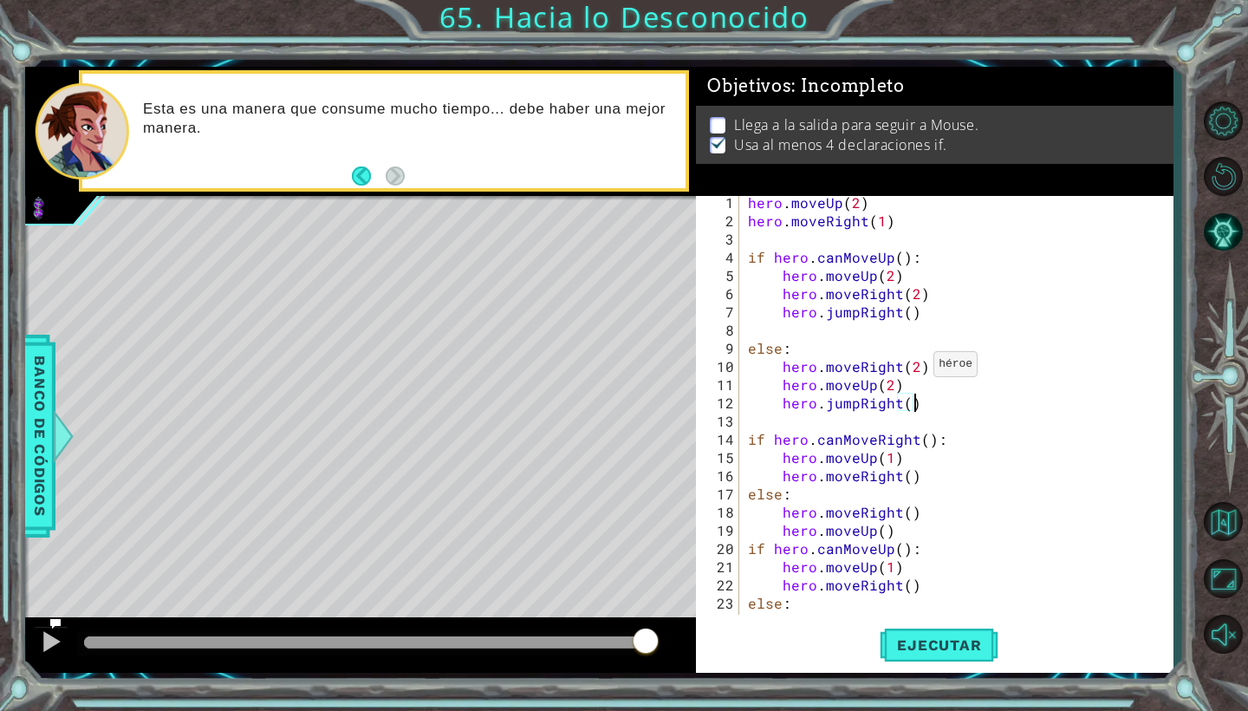
click at [913, 366] on div "hero . moveUp ( 2 ) hero . moveRight ( 1 ) if hero . canMoveUp ( ) : hero . mov…" at bounding box center [961, 420] width 433 height 455
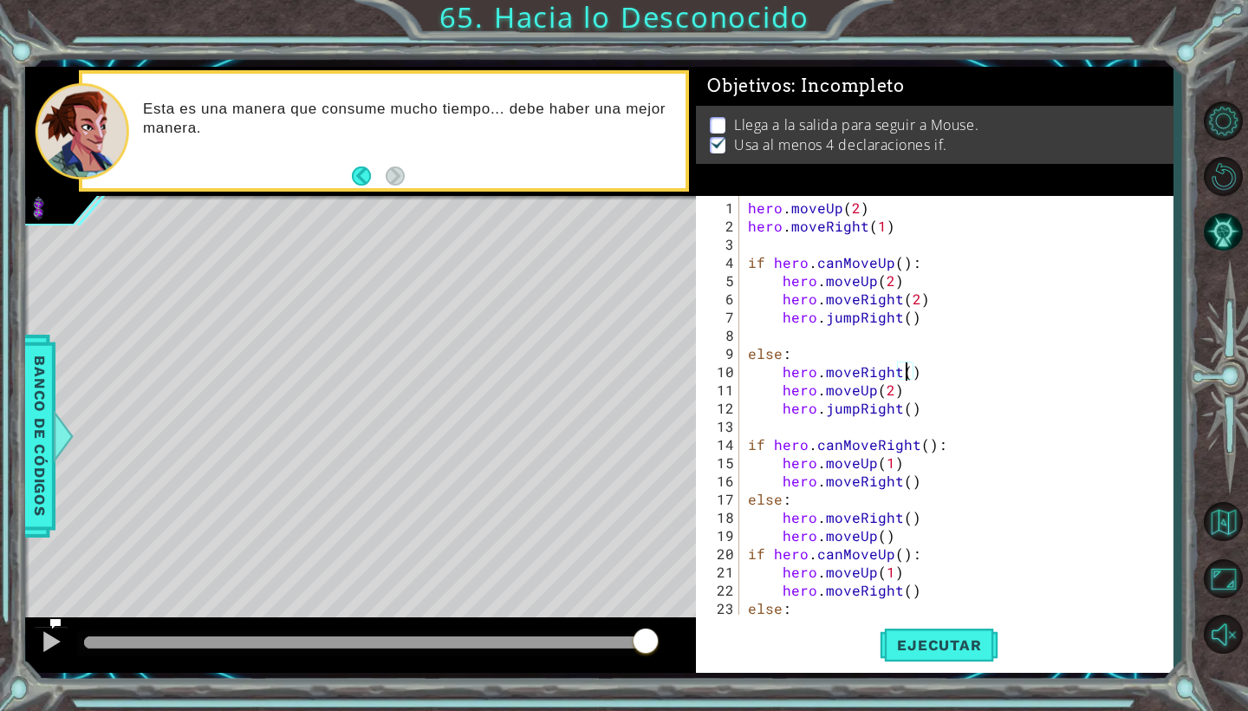
scroll to position [0, 10]
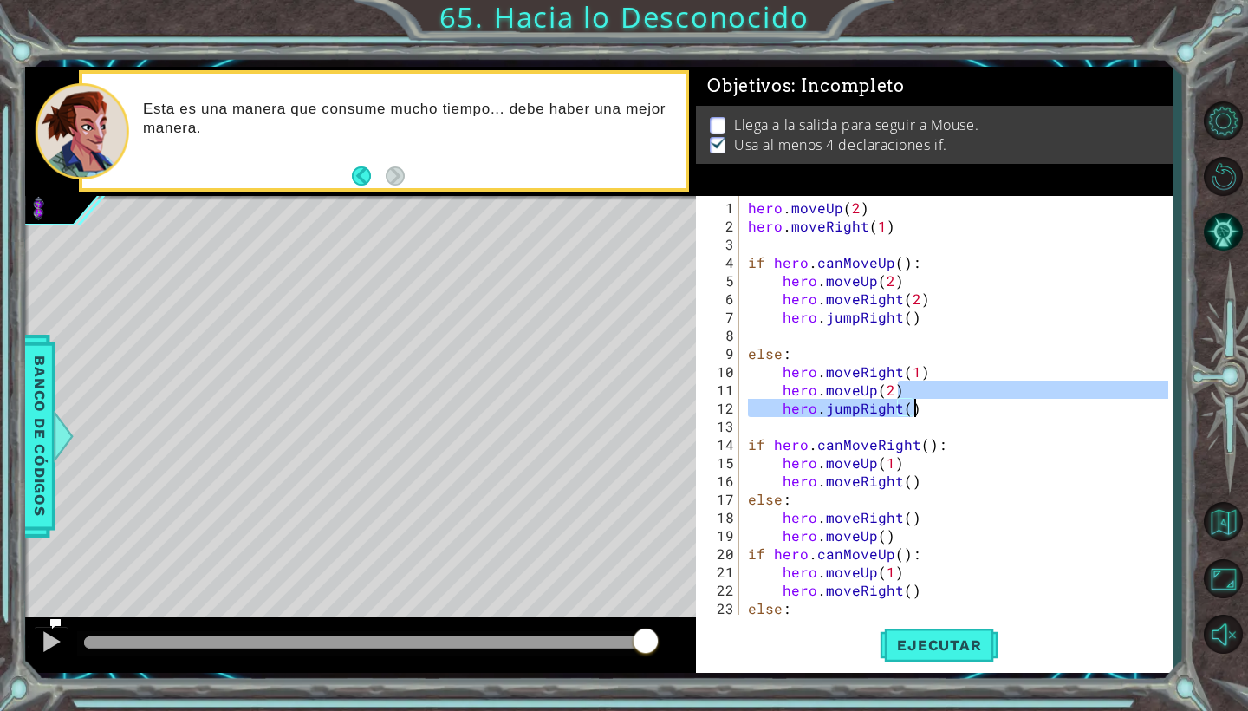
drag, startPoint x: 899, startPoint y: 394, endPoint x: 918, endPoint y: 397, distance: 19.2
click at [918, 397] on div "hero . moveUp ( 2 ) hero . moveRight ( 1 ) if hero . canMoveUp ( ) : hero . mov…" at bounding box center [961, 425] width 433 height 455
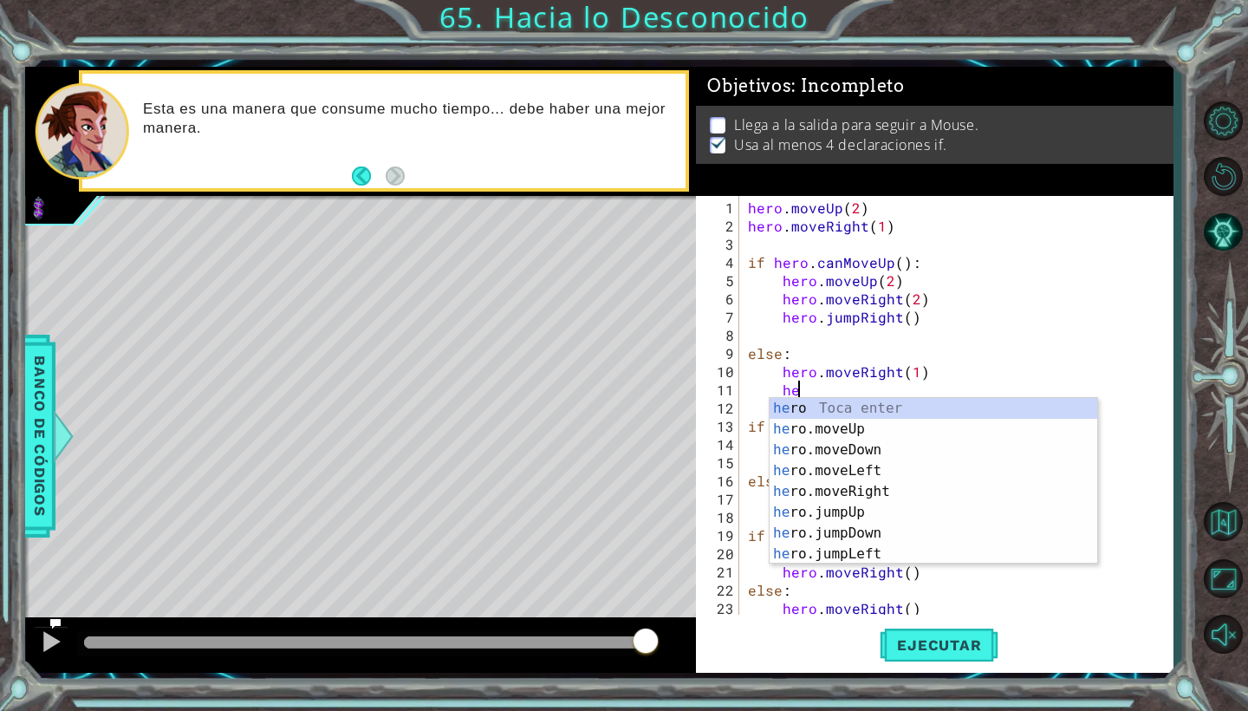
type textarea "h"
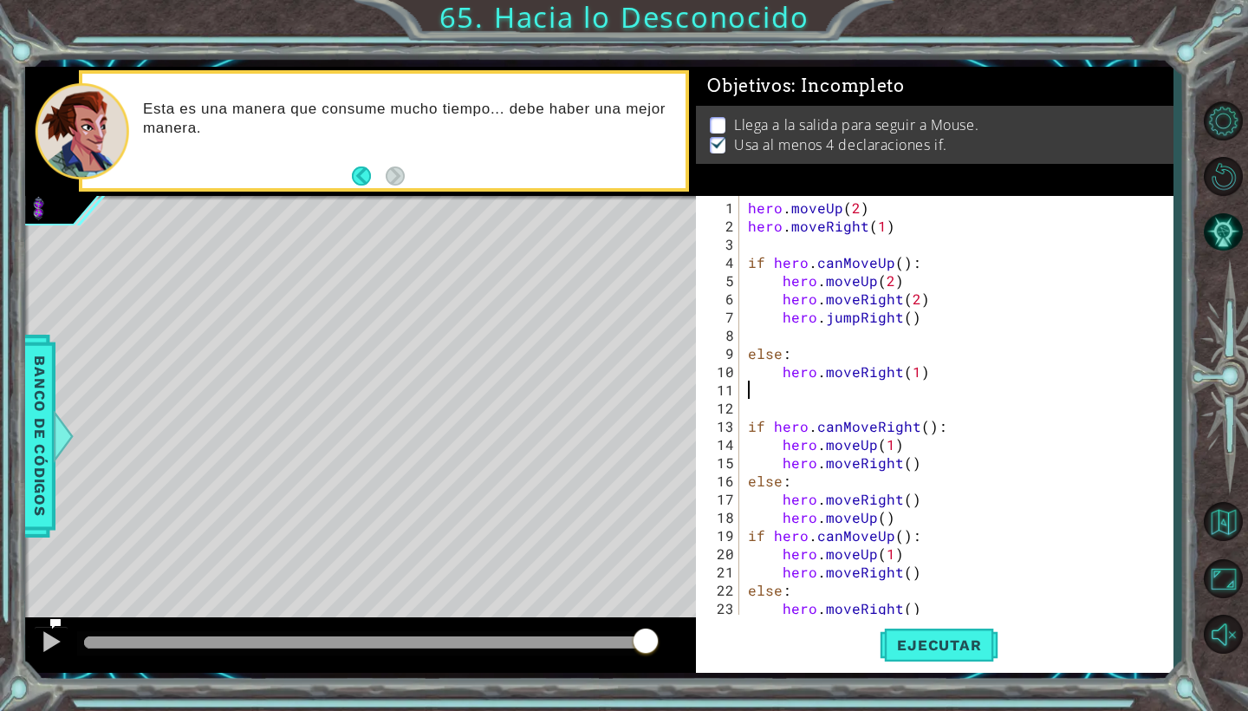
scroll to position [0, 0]
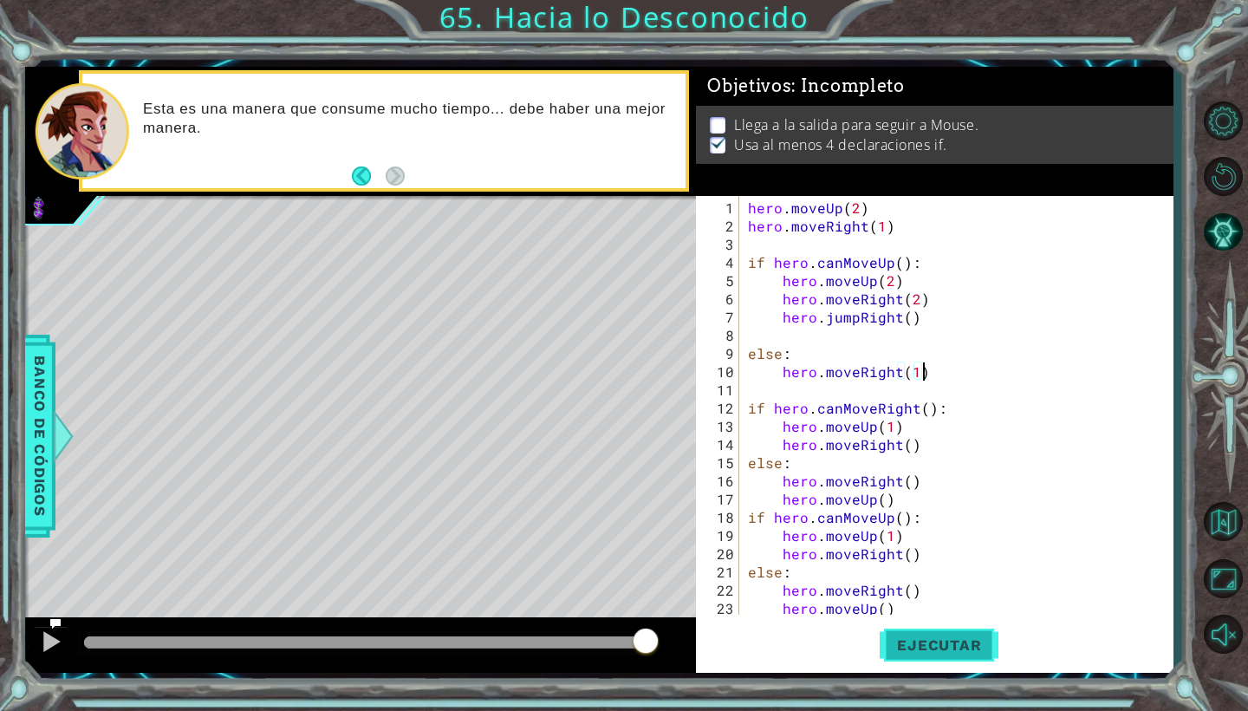
click at [936, 656] on button "Ejecutar" at bounding box center [939, 645] width 119 height 48
click at [890, 274] on div "hero . moveUp ( 2 ) hero . moveRight ( 1 ) if hero . canMoveUp ( ) : hero . mov…" at bounding box center [961, 425] width 433 height 455
drag, startPoint x: 924, startPoint y: 298, endPoint x: 764, endPoint y: 308, distance: 159.8
click at [764, 308] on div "hero . moveUp ( 2 ) hero . moveRight ( 1 ) if hero . canMoveUp ( ) : hero . mov…" at bounding box center [961, 425] width 433 height 455
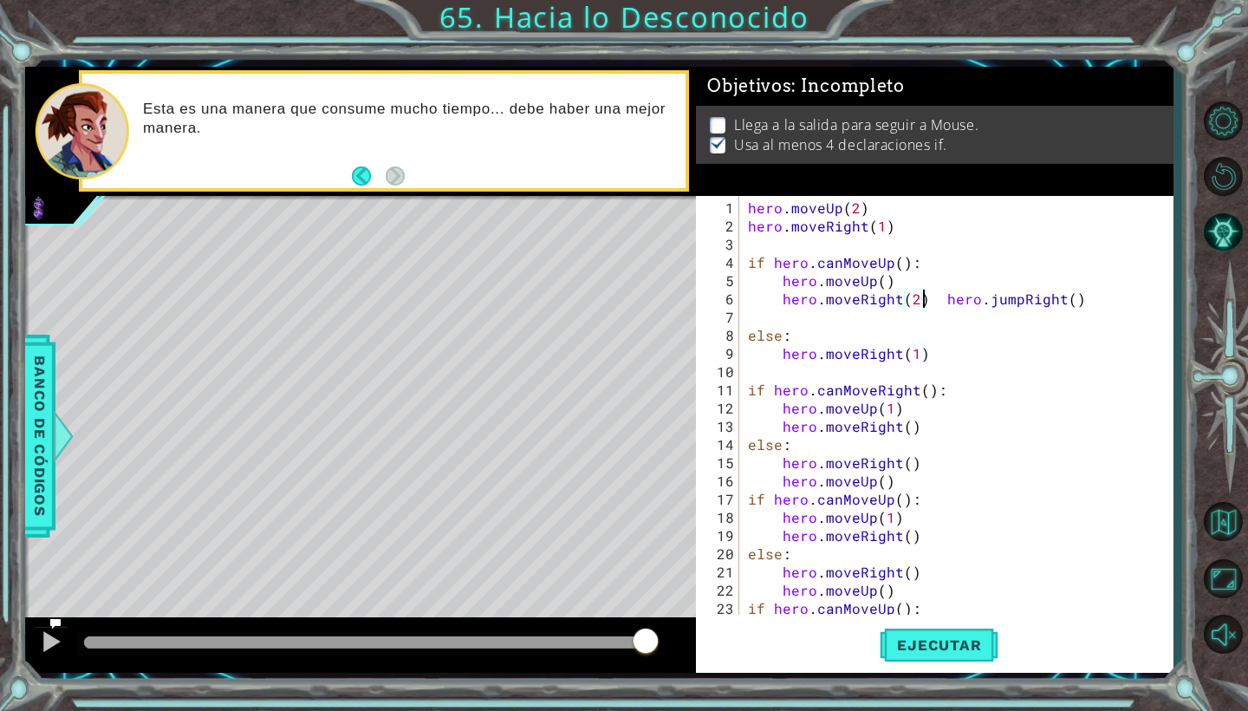
type textarea "hero.moveRight(2 hero.jumpRight()"
drag, startPoint x: 777, startPoint y: 300, endPoint x: 1106, endPoint y: 301, distance: 328.5
click at [1106, 301] on div "hero . moveUp ( 2 ) hero . moveRight ( 1 ) if hero . canMoveUp ( ) : hero . mov…" at bounding box center [961, 425] width 433 height 455
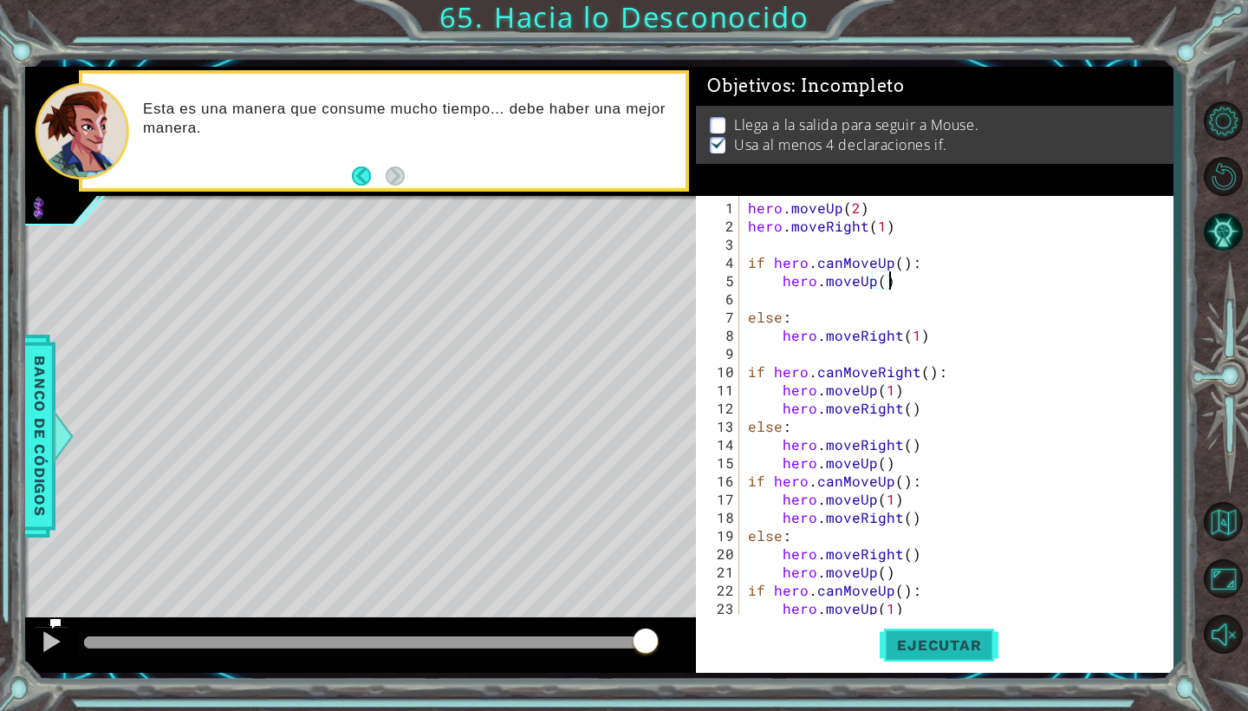
click at [955, 647] on span "Ejecutar" at bounding box center [939, 644] width 119 height 17
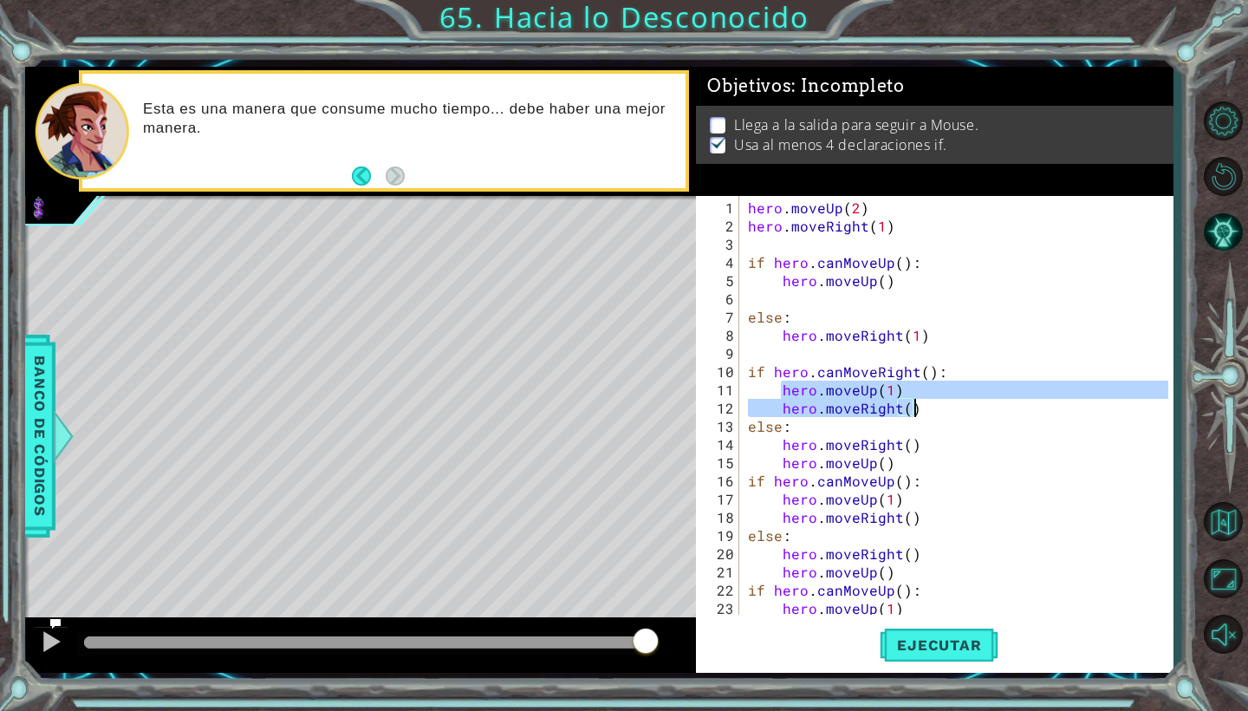
drag, startPoint x: 784, startPoint y: 387, endPoint x: 933, endPoint y: 411, distance: 151.9
click at [934, 411] on div "hero . moveUp ( 2 ) hero . moveRight ( 1 ) if hero . canMoveUp ( ) : hero . mov…" at bounding box center [961, 425] width 433 height 455
type textarea "hero.moveUp(1) hero.moveRight()"
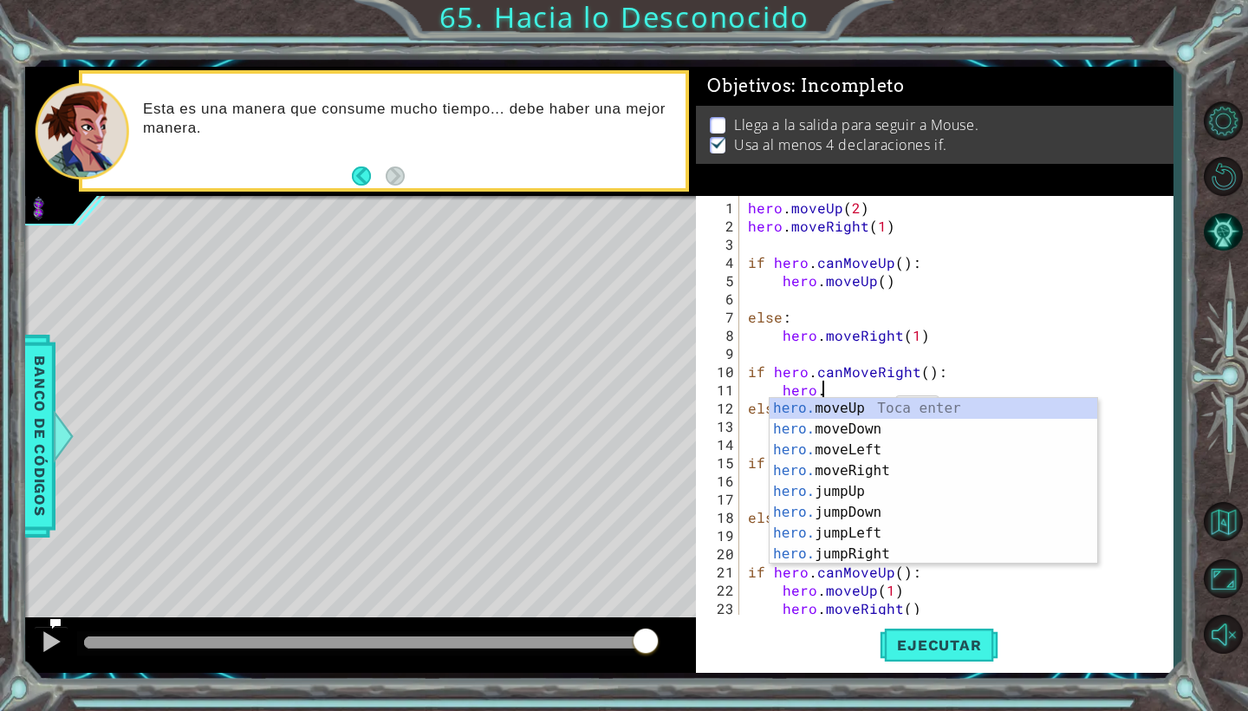
scroll to position [0, 4]
click at [880, 467] on div "hero.m oveUp Toca enter hero.m oveDown Toca enter hero.m oveLeft Toca enter her…" at bounding box center [934, 502] width 328 height 208
type textarea "hero.moveRight(1)"
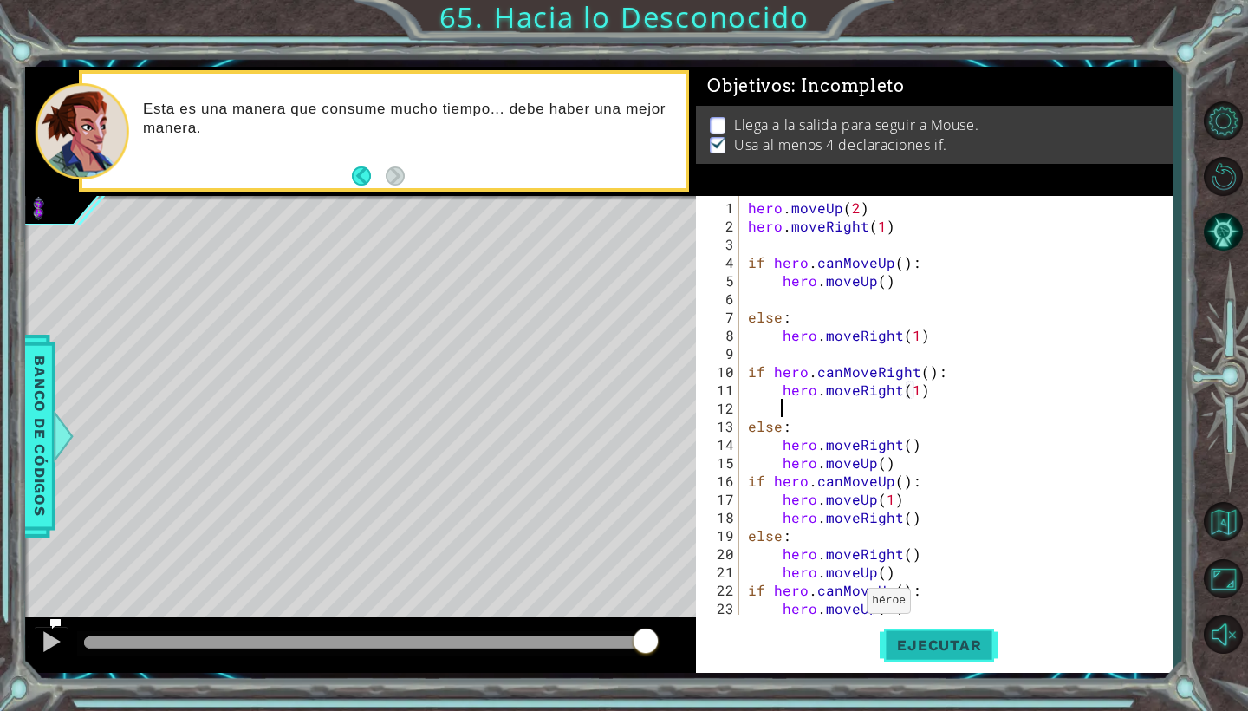
click at [930, 639] on span "Ejecutar" at bounding box center [939, 644] width 119 height 17
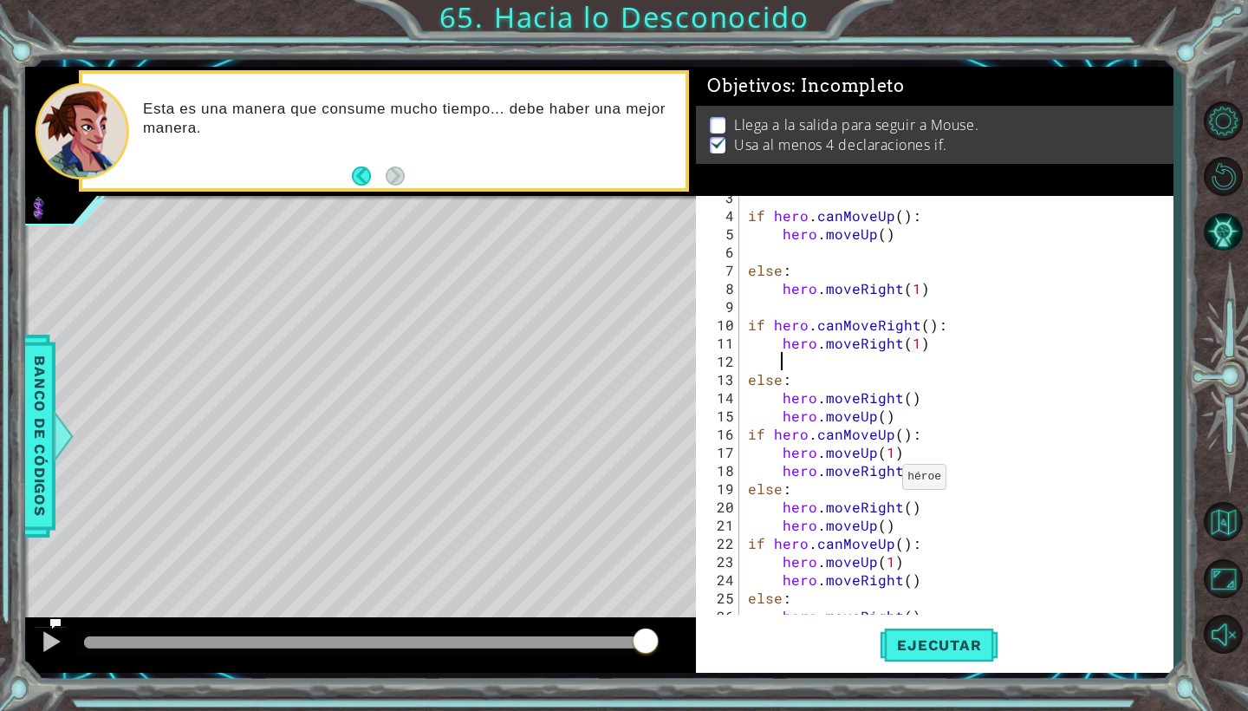
scroll to position [47, 0]
drag, startPoint x: 921, startPoint y: 400, endPoint x: 784, endPoint y: 395, distance: 137.9
click at [784, 395] on div "if hero . canMoveUp ( ) : hero . moveUp ( ) else : hero . moveRight ( 1 ) if he…" at bounding box center [961, 415] width 433 height 455
type textarea "hero.moveRight()"
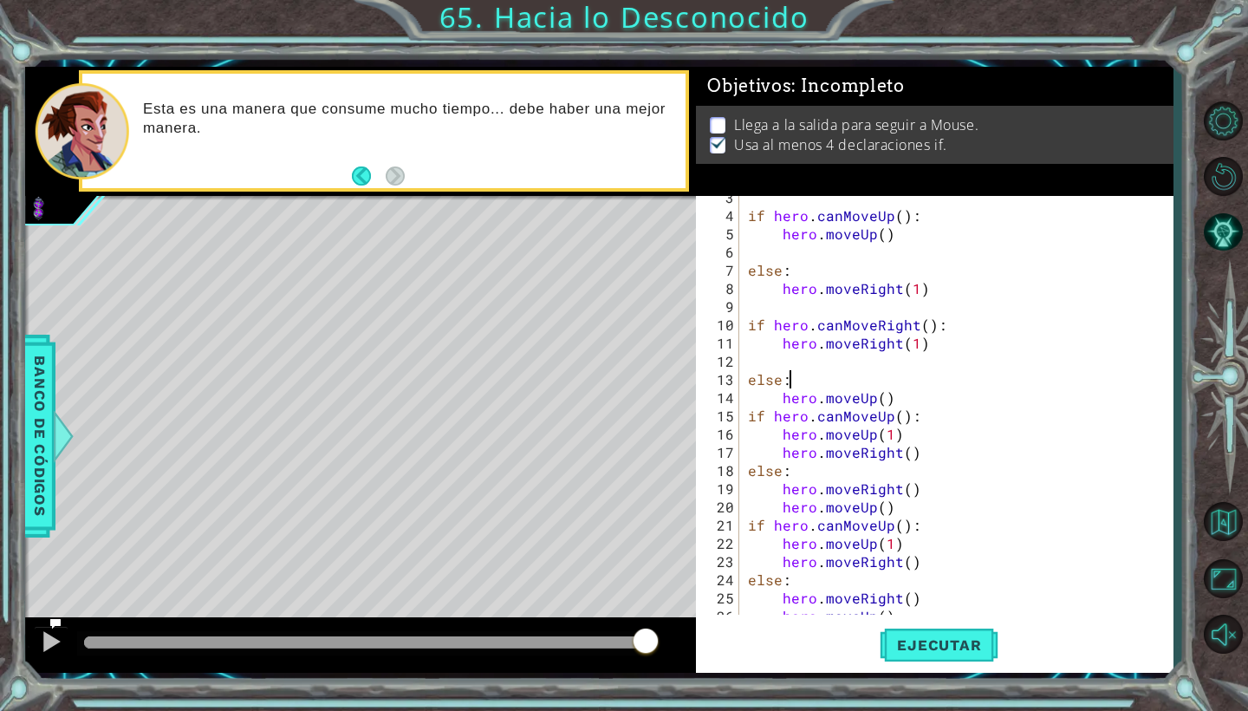
click at [906, 399] on div "if hero . canMoveUp ( ) : hero . moveUp ( ) else : hero . moveRight ( 1 ) if he…" at bounding box center [961, 415] width 433 height 455
type textarea "hero.moveUp()"
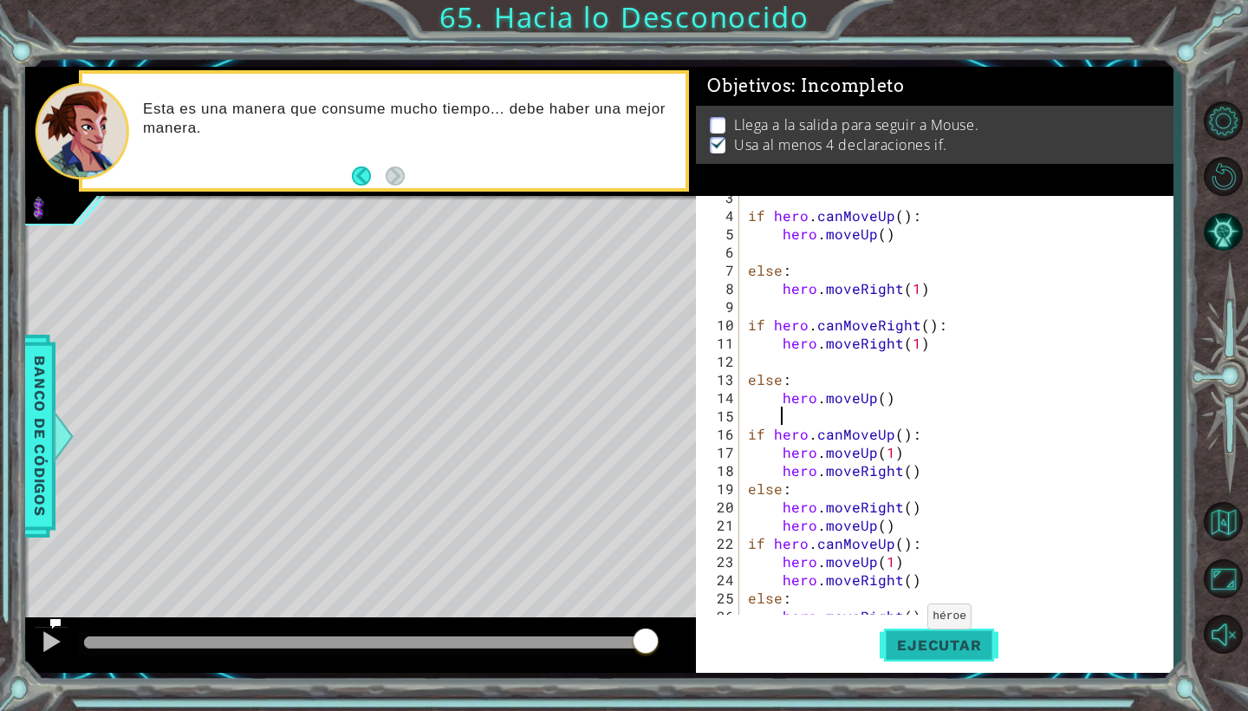
click at [908, 628] on button "Ejecutar" at bounding box center [939, 645] width 119 height 48
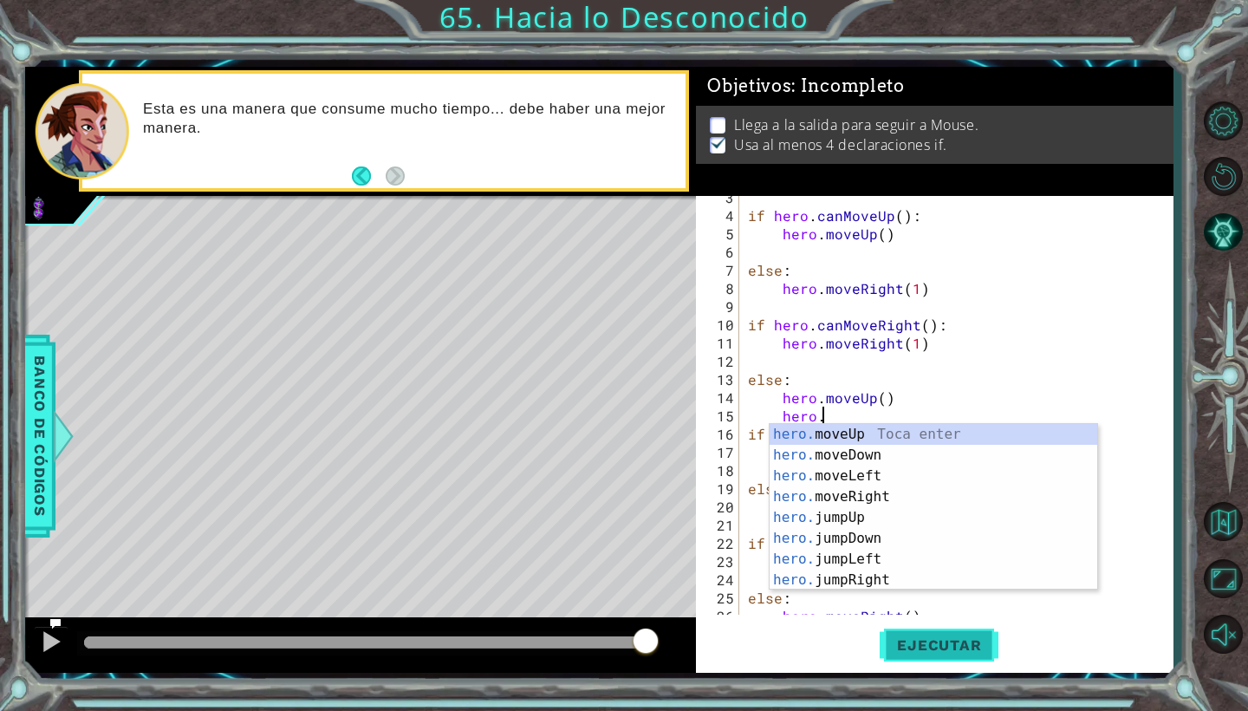
type textarea "hero.j"
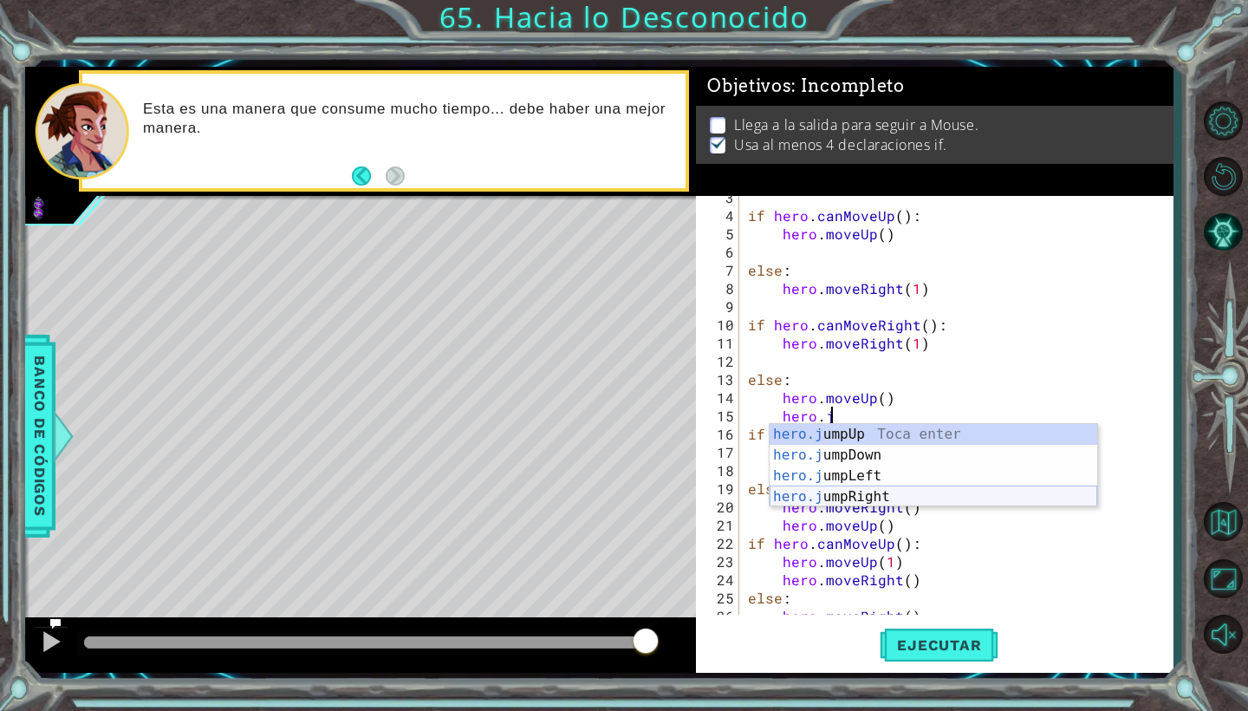
click at [944, 498] on div "hero.j umpUp Toca enter hero.j umpDown Toca enter hero.j umpLeft Toca enter her…" at bounding box center [934, 486] width 328 height 125
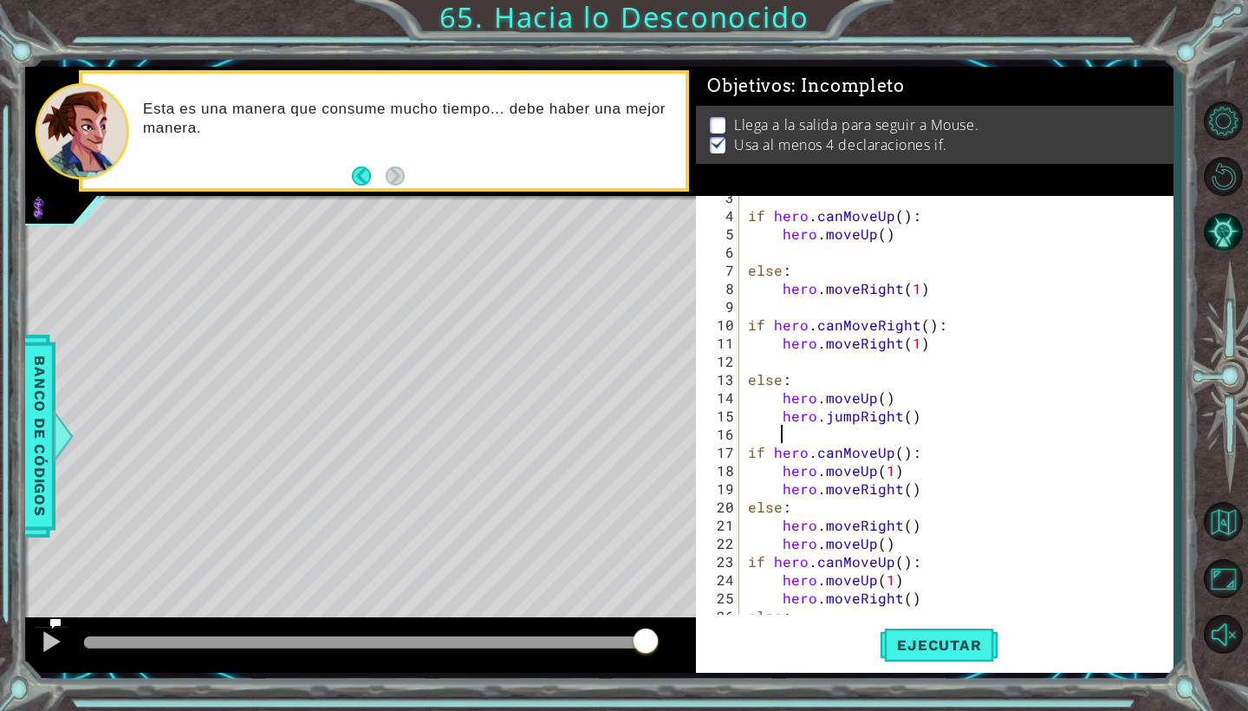
scroll to position [0, 1]
click at [947, 631] on button "Ejecutar" at bounding box center [939, 645] width 119 height 48
click at [913, 343] on div "if hero . canMoveUp ( ) : hero . moveUp ( ) else : hero . moveRight ( 1 ) if he…" at bounding box center [961, 415] width 433 height 455
drag, startPoint x: 918, startPoint y: 418, endPoint x: 934, endPoint y: 417, distance: 16.5
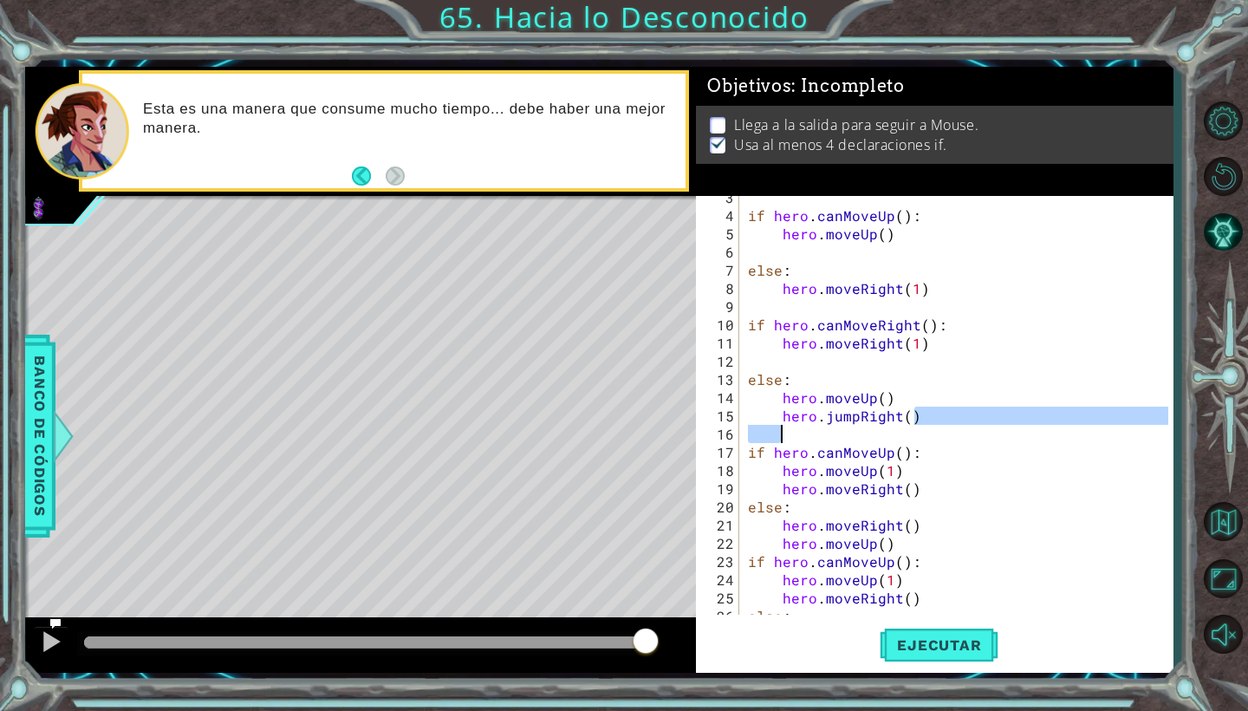
click at [936, 417] on div "if hero . canMoveUp ( ) : hero . moveUp ( ) else : hero . moveRight ( 1 ) if he…" at bounding box center [961, 415] width 433 height 455
click at [968, 463] on div "if hero . canMoveUp ( ) : hero . moveUp ( ) else : hero . moveRight ( 1 ) if he…" at bounding box center [961, 415] width 433 height 455
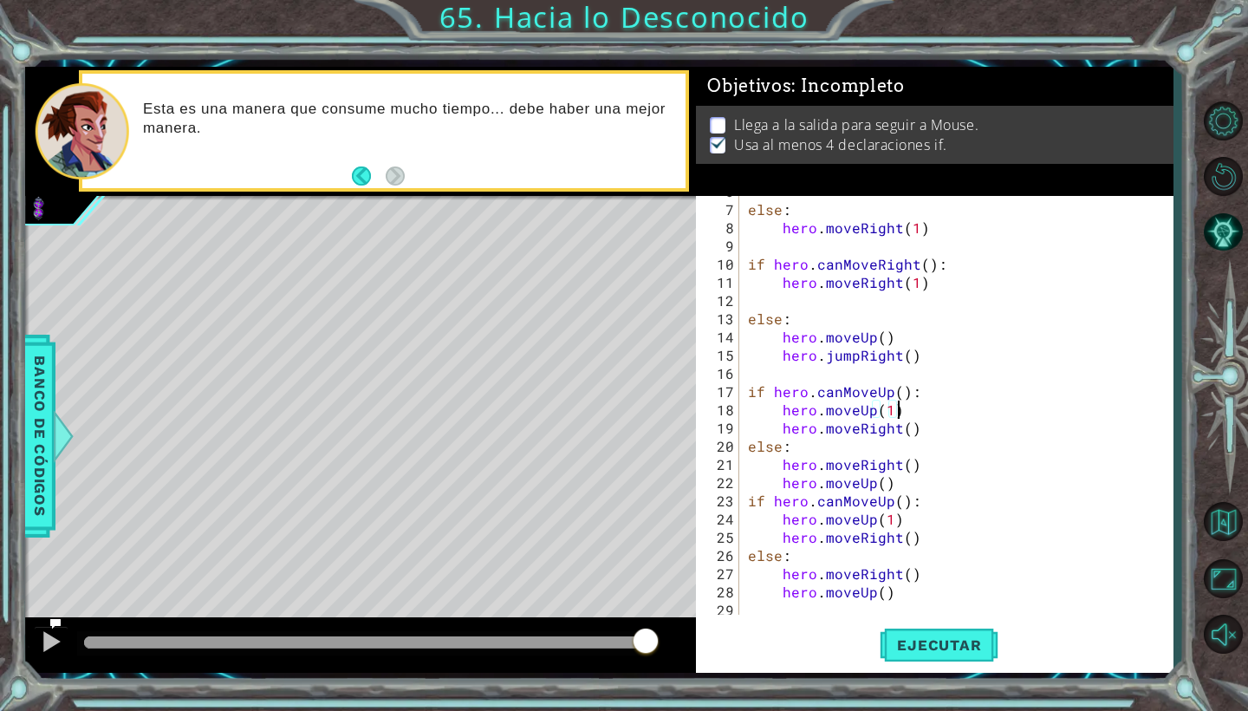
scroll to position [107, 0]
click at [973, 629] on button "Ejecutar" at bounding box center [939, 645] width 119 height 48
drag, startPoint x: 926, startPoint y: 354, endPoint x: 787, endPoint y: 358, distance: 138.7
click at [787, 358] on div "else : hero . moveRight ( 1 ) if hero . canMoveRight ( ) : hero . moveRight ( 1…" at bounding box center [961, 409] width 433 height 455
type textarea "h"
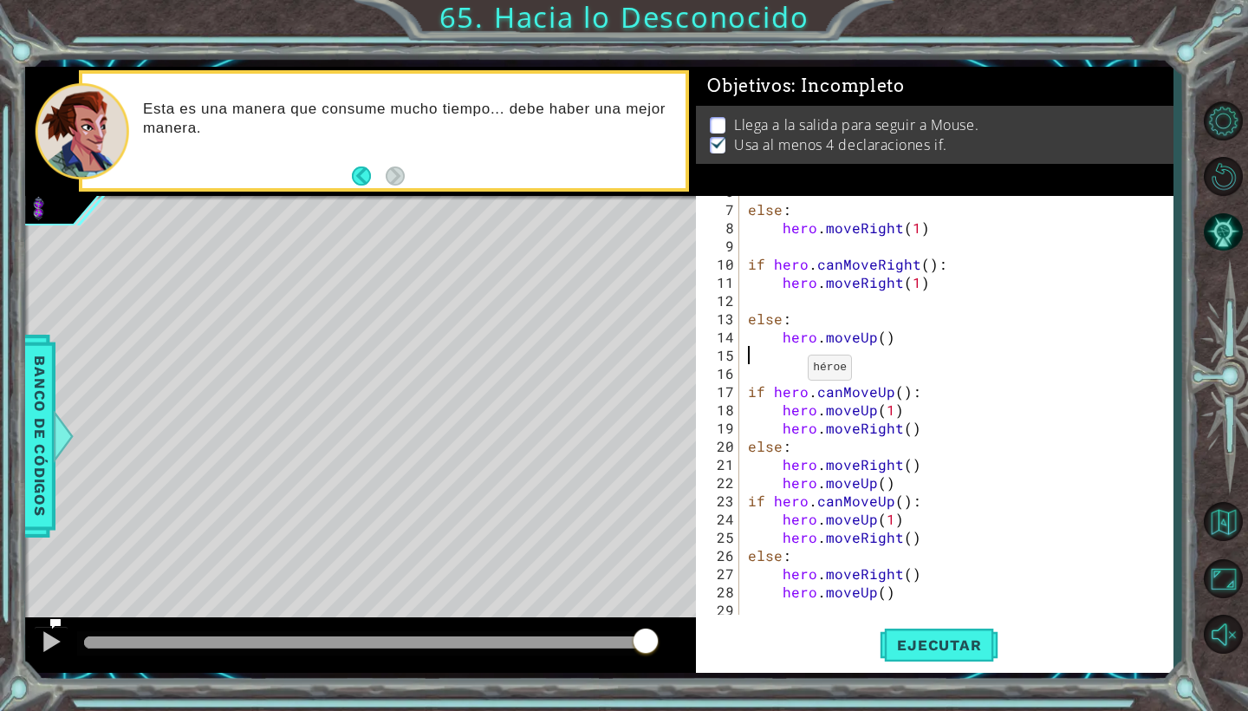
scroll to position [91, 0]
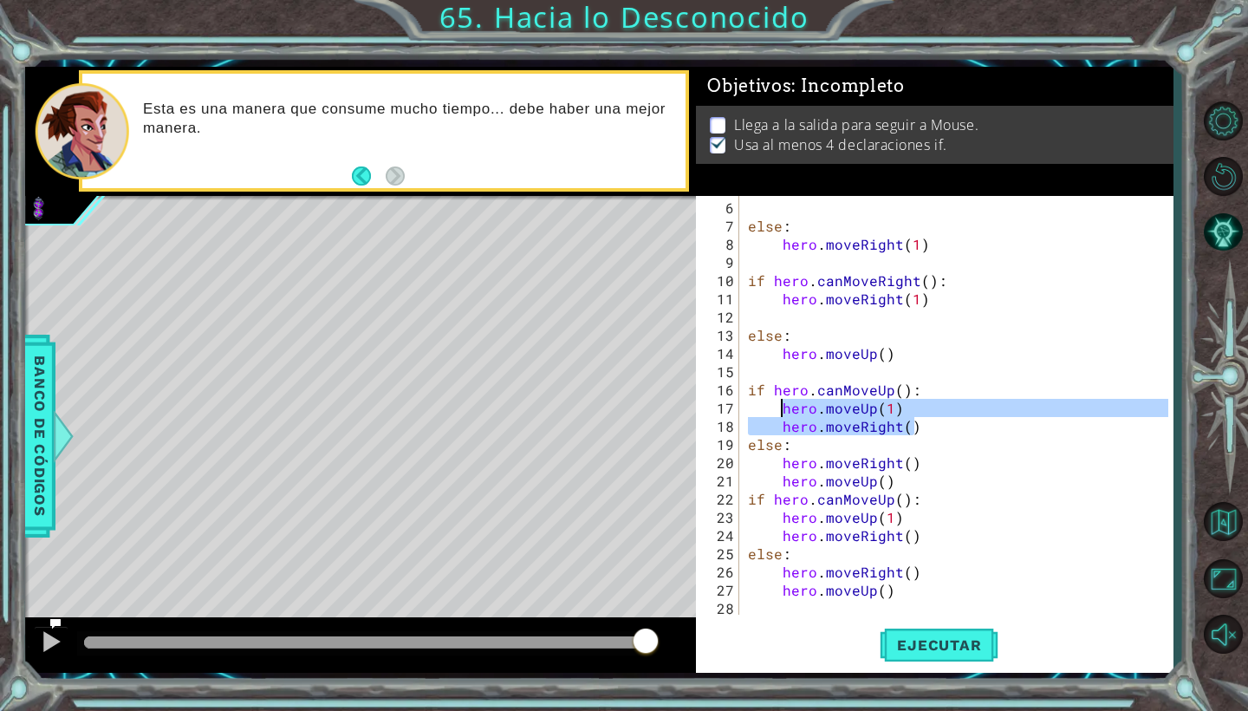
drag, startPoint x: 918, startPoint y: 427, endPoint x: 780, endPoint y: 412, distance: 138.7
click at [780, 412] on div "else : hero . moveRight ( 1 ) if hero . canMoveRight ( ) : hero . moveRight ( 1…" at bounding box center [961, 425] width 433 height 455
type textarea "hero.moveUp(1) hero.moveRight()"
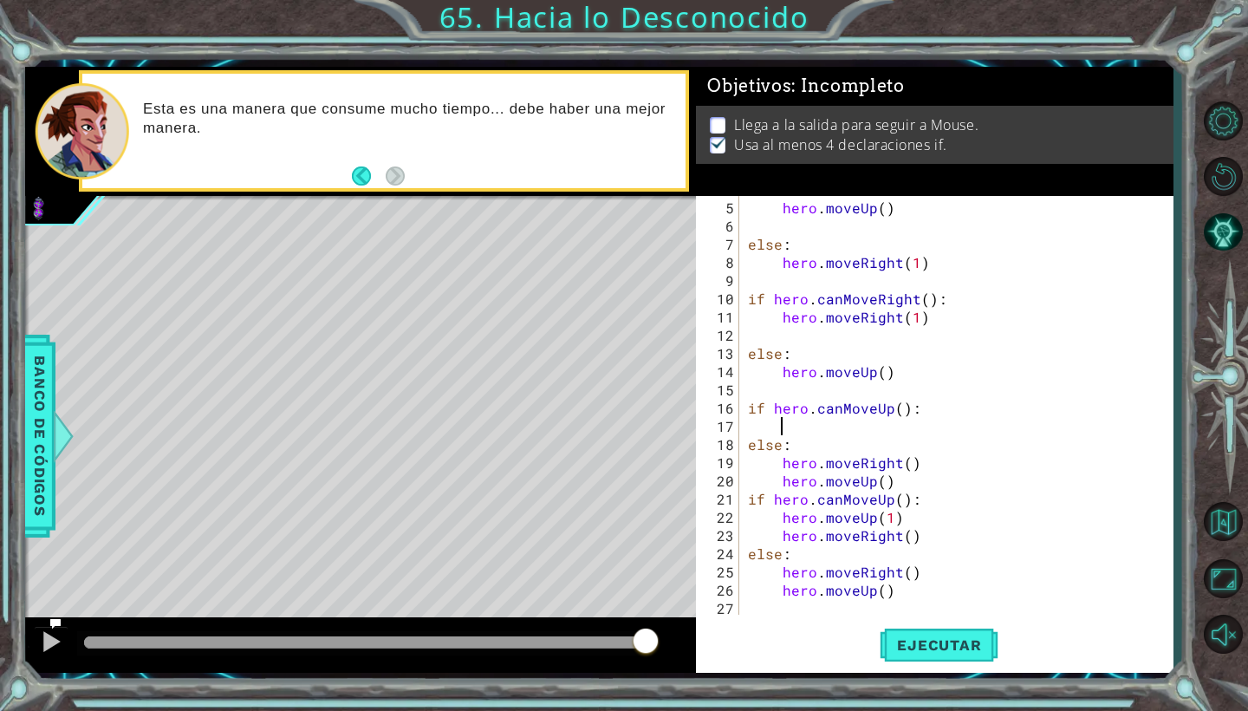
scroll to position [73, 0]
click at [933, 646] on span "Ejecutar" at bounding box center [939, 644] width 119 height 17
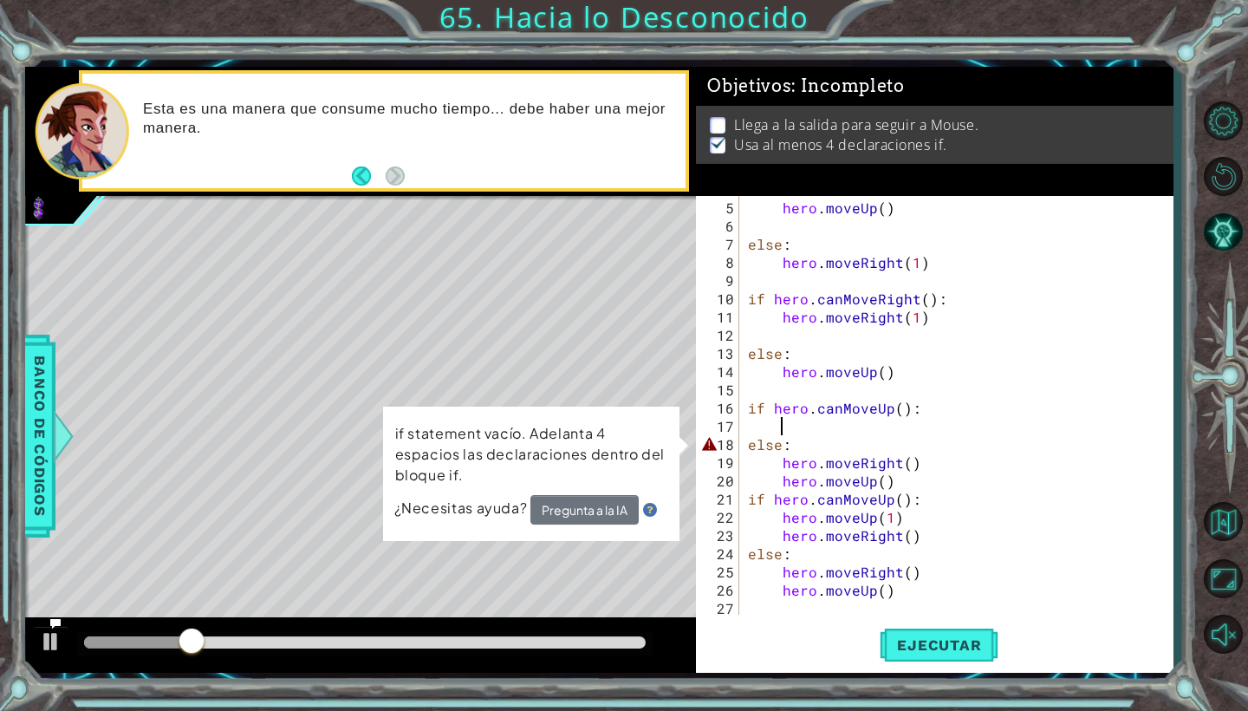
click at [779, 460] on div "hero . moveUp ( ) else : hero . moveRight ( 1 ) if hero . canMoveRight ( ) : he…" at bounding box center [961, 425] width 433 height 455
click at [603, 514] on button "Pregunta a la IA" at bounding box center [584, 509] width 108 height 29
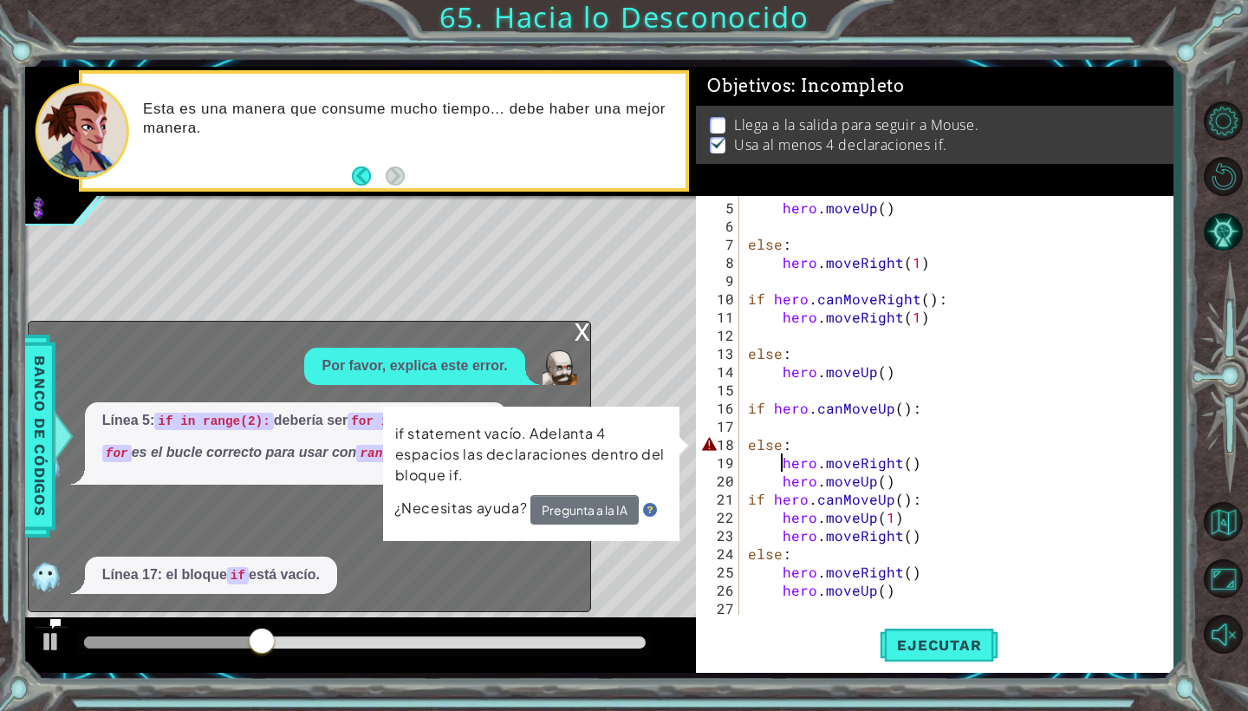
click at [676, 414] on div "if statement vacío. Adelanta 4 espacios las declaraciones dentro del bloque if.…" at bounding box center [531, 474] width 296 height 134
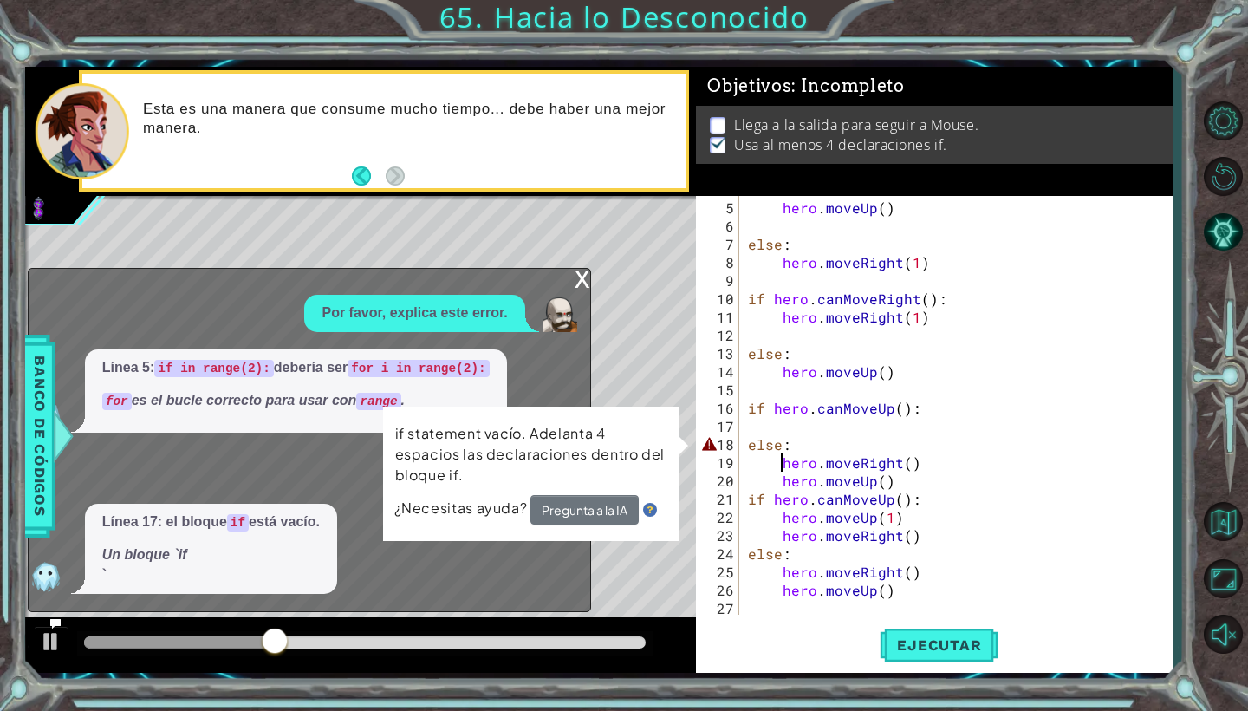
click at [816, 446] on div "hero . moveUp ( ) else : hero . moveRight ( 1 ) if hero . canMoveRight ( ) : he…" at bounding box center [961, 425] width 433 height 455
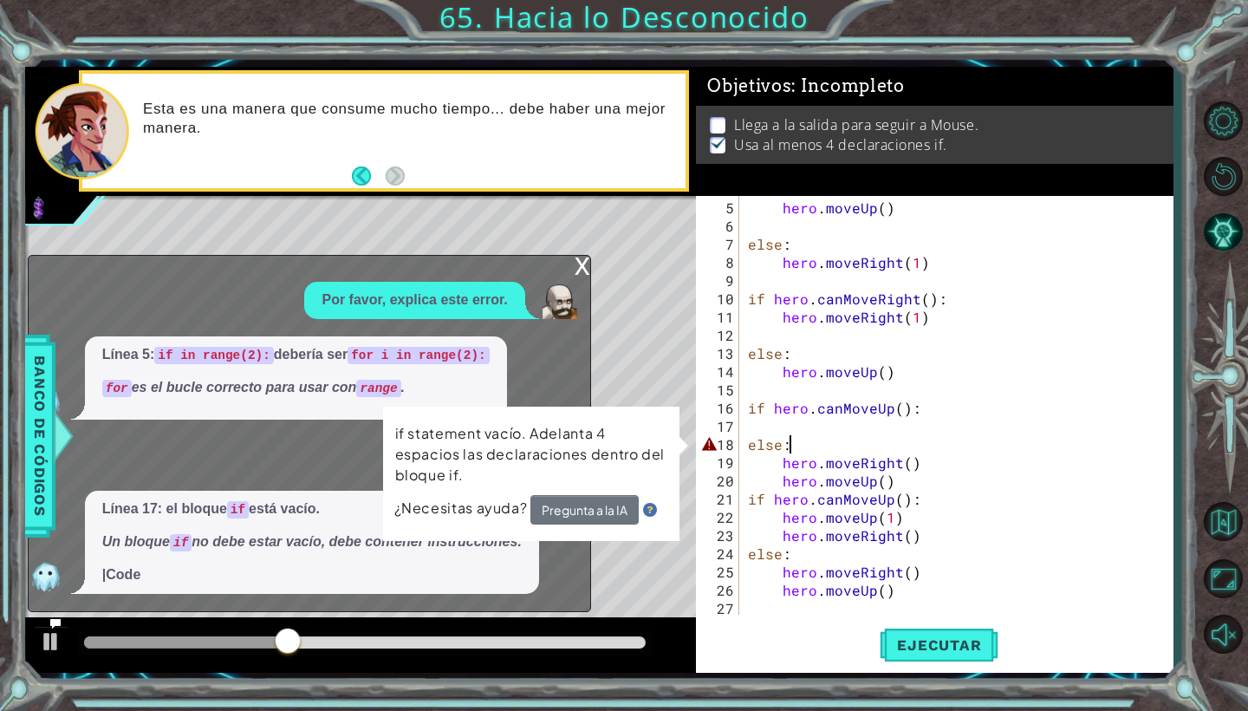
scroll to position [0, 3]
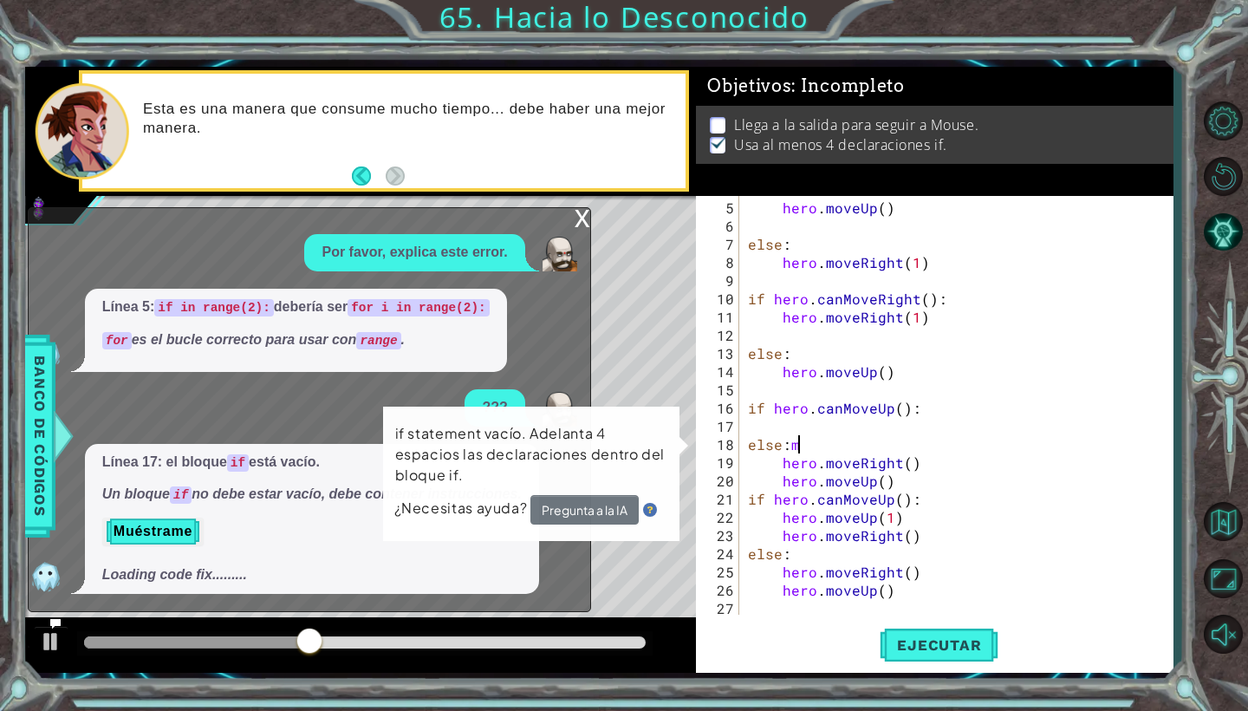
type textarea "else:"
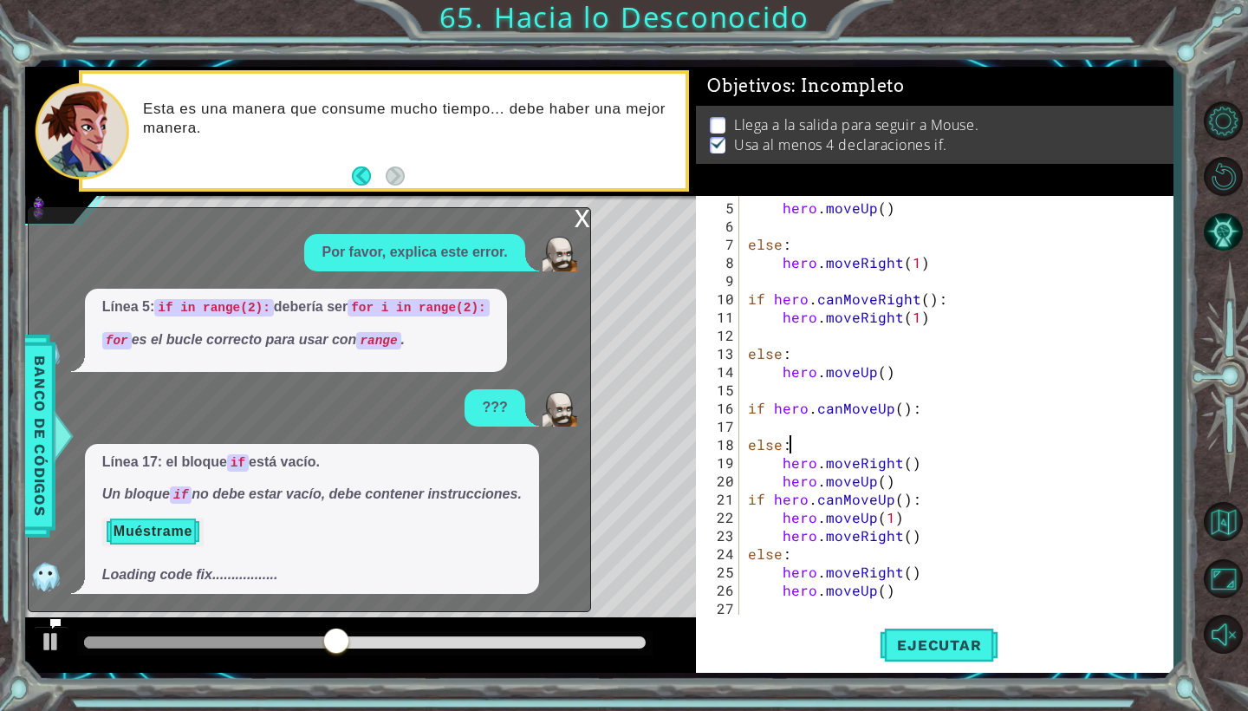
click at [168, 530] on button "Muéstrame" at bounding box center [152, 531] width 101 height 28
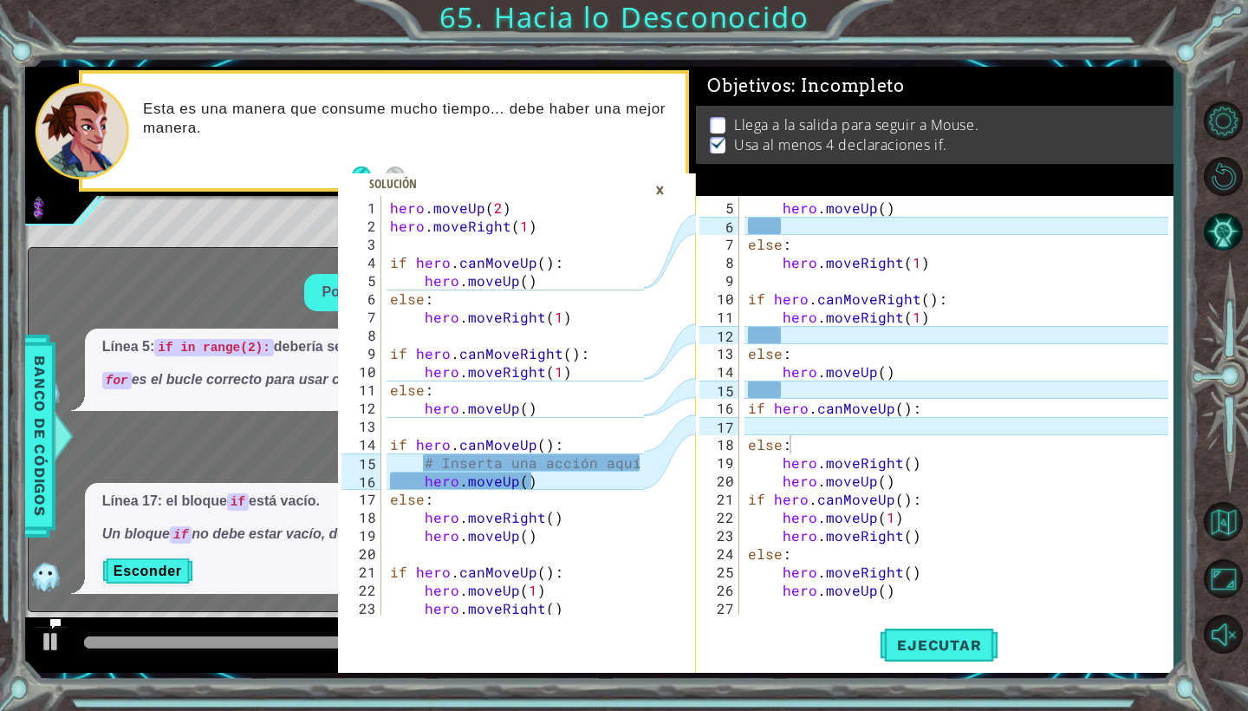
click at [816, 431] on div "hero . moveUp ( ) else : hero . moveRight ( 1 ) if hero . canMoveRight ( ) : he…" at bounding box center [961, 425] width 433 height 455
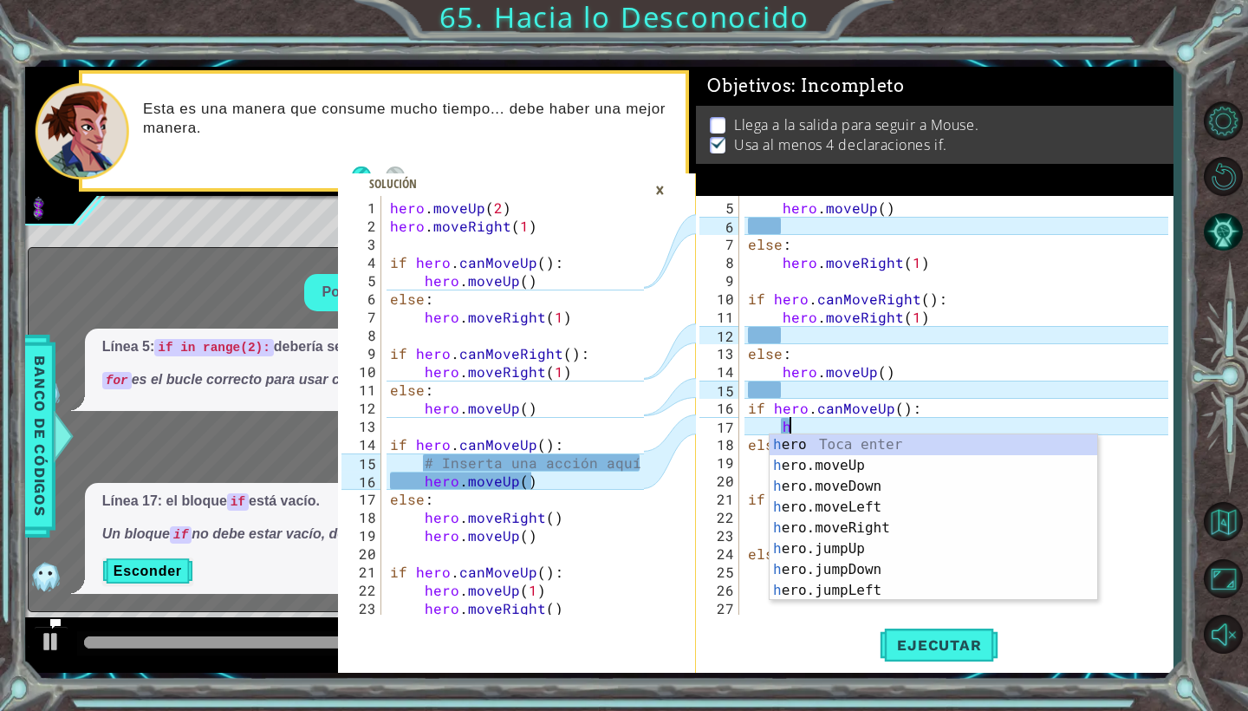
scroll to position [0, 3]
click at [839, 467] on div "her o Toca enter her o.moveUp Toca enter her o.moveDown Toca enter her o.moveLe…" at bounding box center [934, 538] width 328 height 208
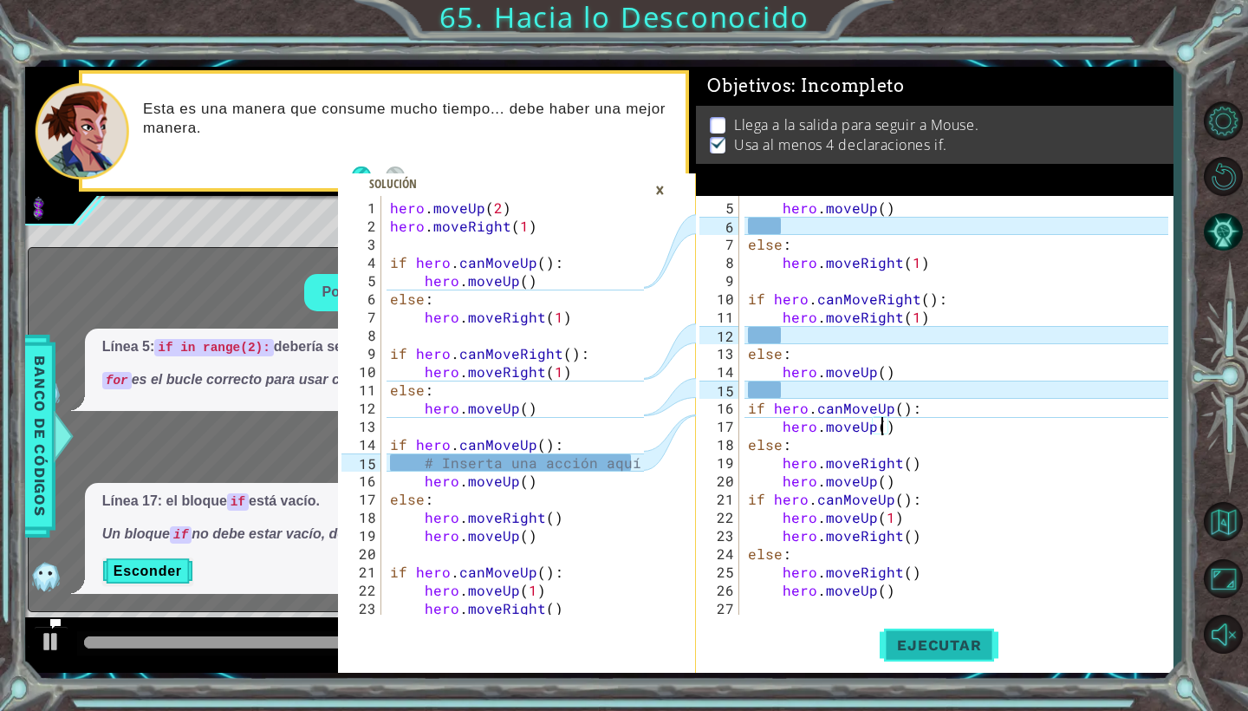
click at [932, 654] on button "Ejecutar" at bounding box center [939, 645] width 119 height 48
click at [660, 199] on div "×" at bounding box center [660, 189] width 27 height 29
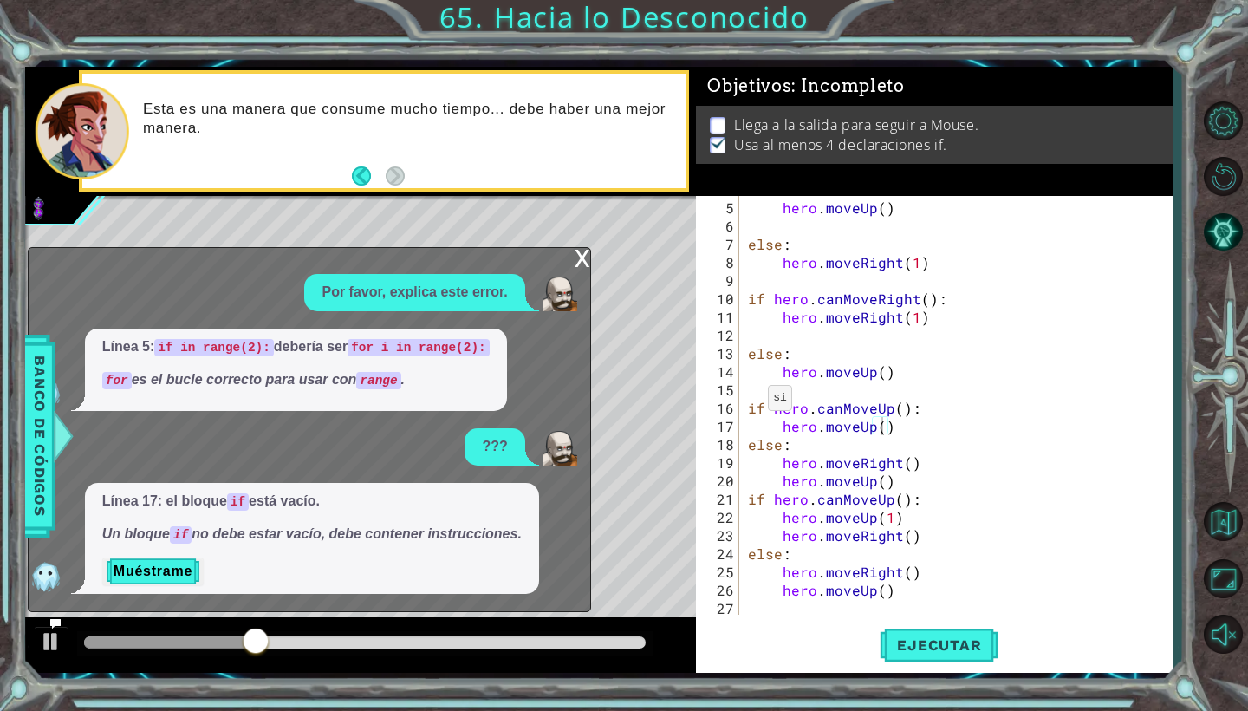
click at [571, 257] on div "x Por favor, explica este error. Línea 5: if in range(2): debería ser for i in …" at bounding box center [309, 429] width 563 height 365
click at [577, 263] on div "x" at bounding box center [583, 256] width 16 height 17
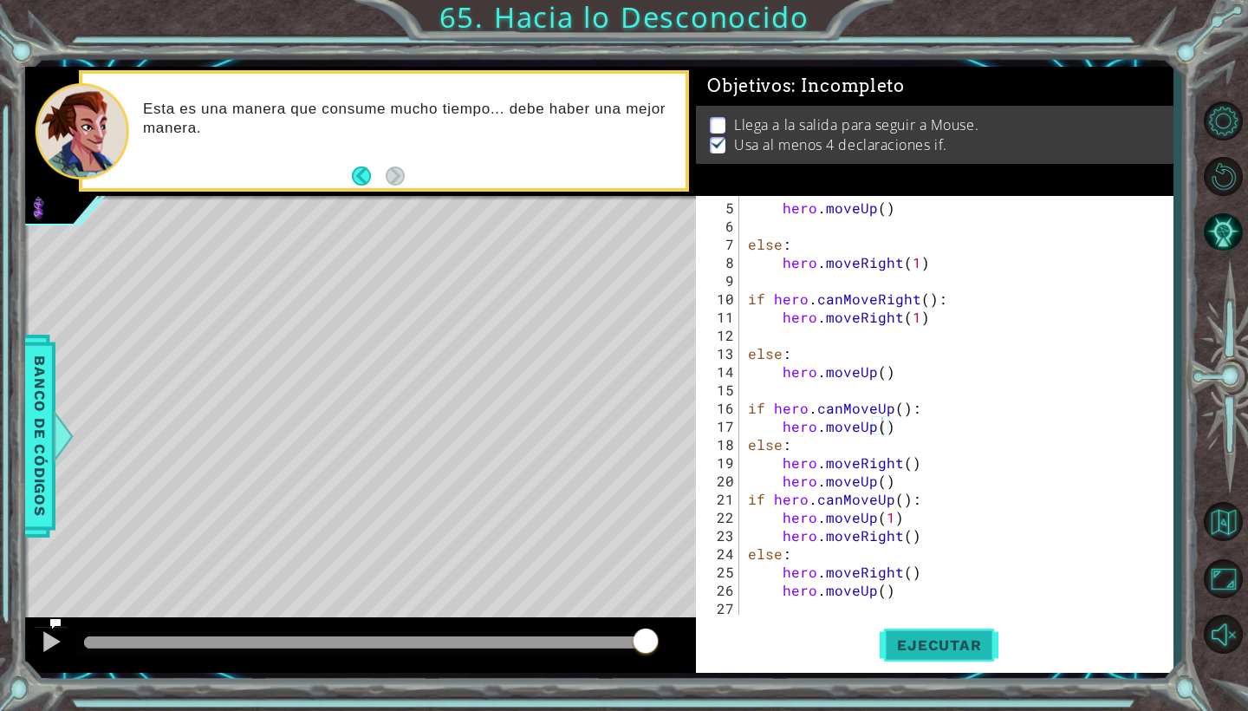
click at [920, 645] on span "Ejecutar" at bounding box center [939, 644] width 119 height 17
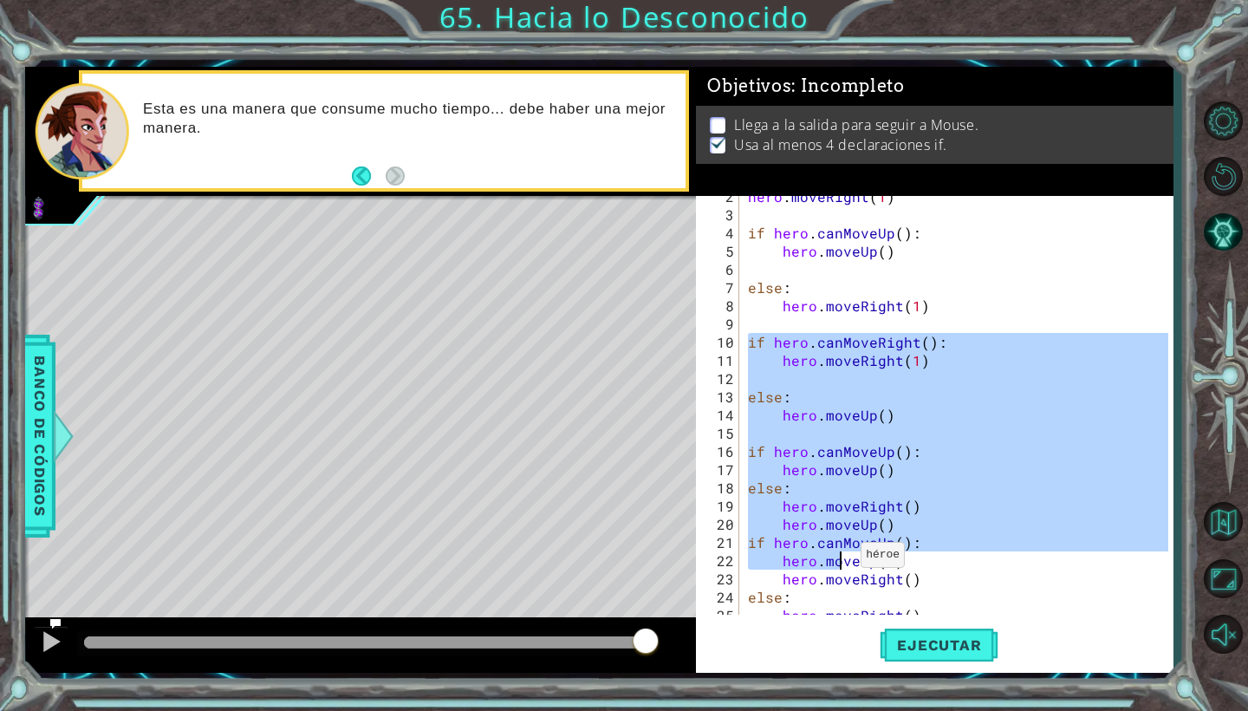
scroll to position [73, 0]
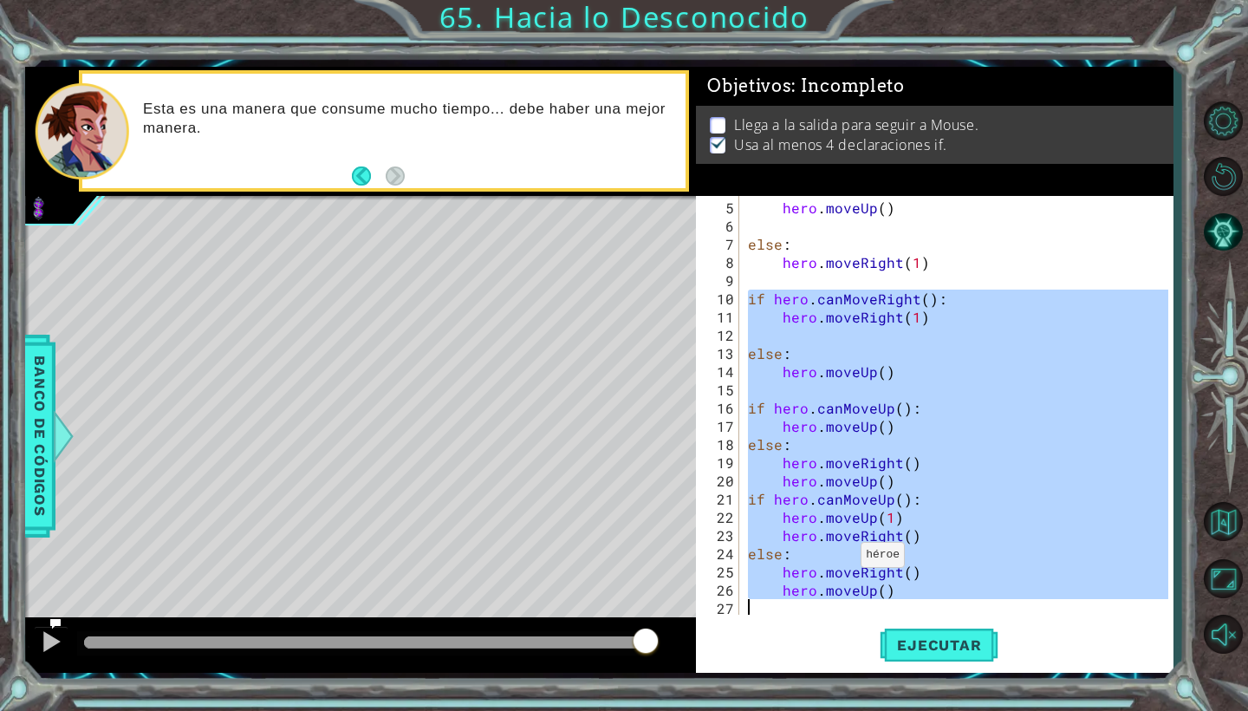
drag, startPoint x: 751, startPoint y: 341, endPoint x: 947, endPoint y: 710, distance: 418.4
click at [947, 710] on div "1 2 3 4 5 6 7 8 9 10 11 12 13 14 15 16 17 18 19 20 21 22 23 24 hero . moveUp ( …" at bounding box center [624, 355] width 1248 height 711
type textarea "hero.moveUp()"
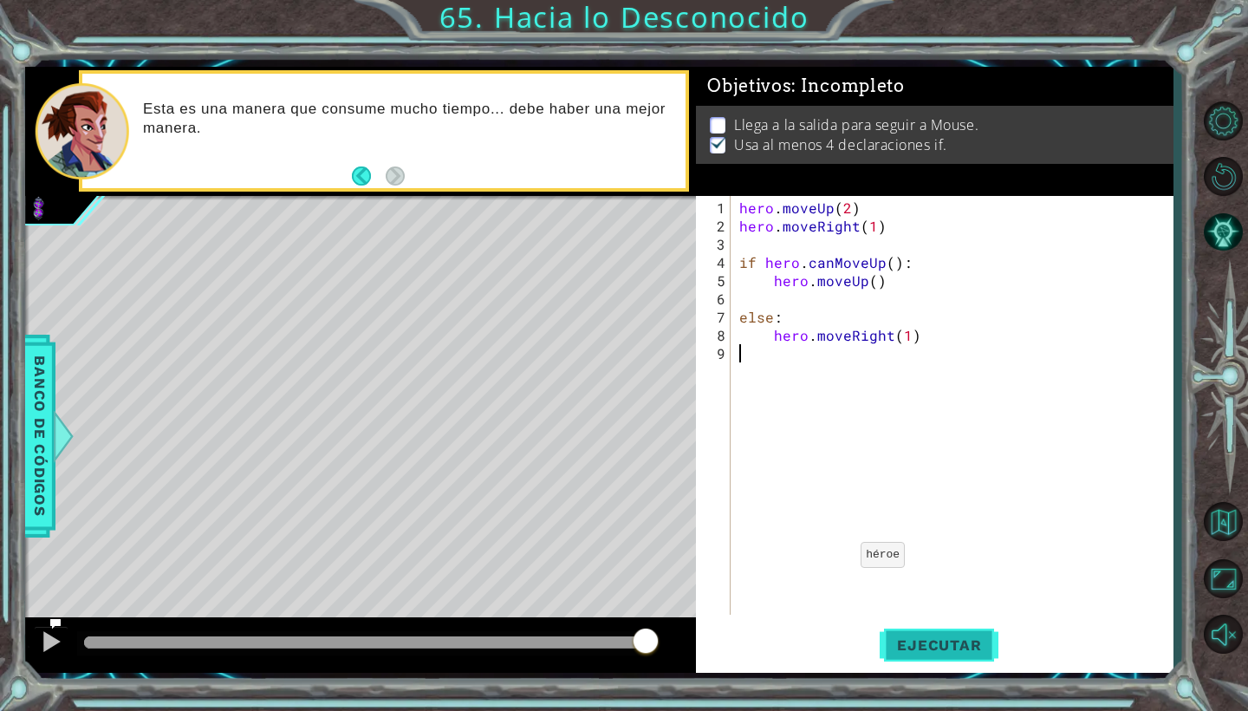
click at [959, 637] on span "Ejecutar" at bounding box center [939, 644] width 119 height 17
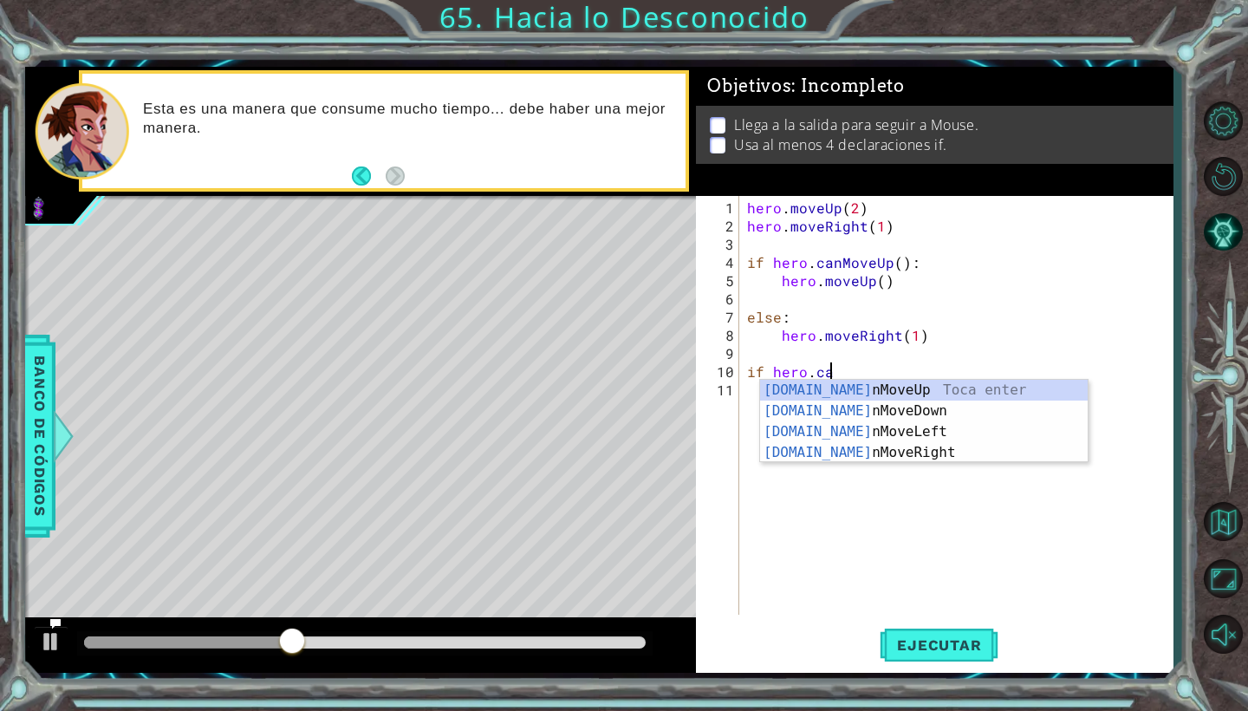
scroll to position [0, 5]
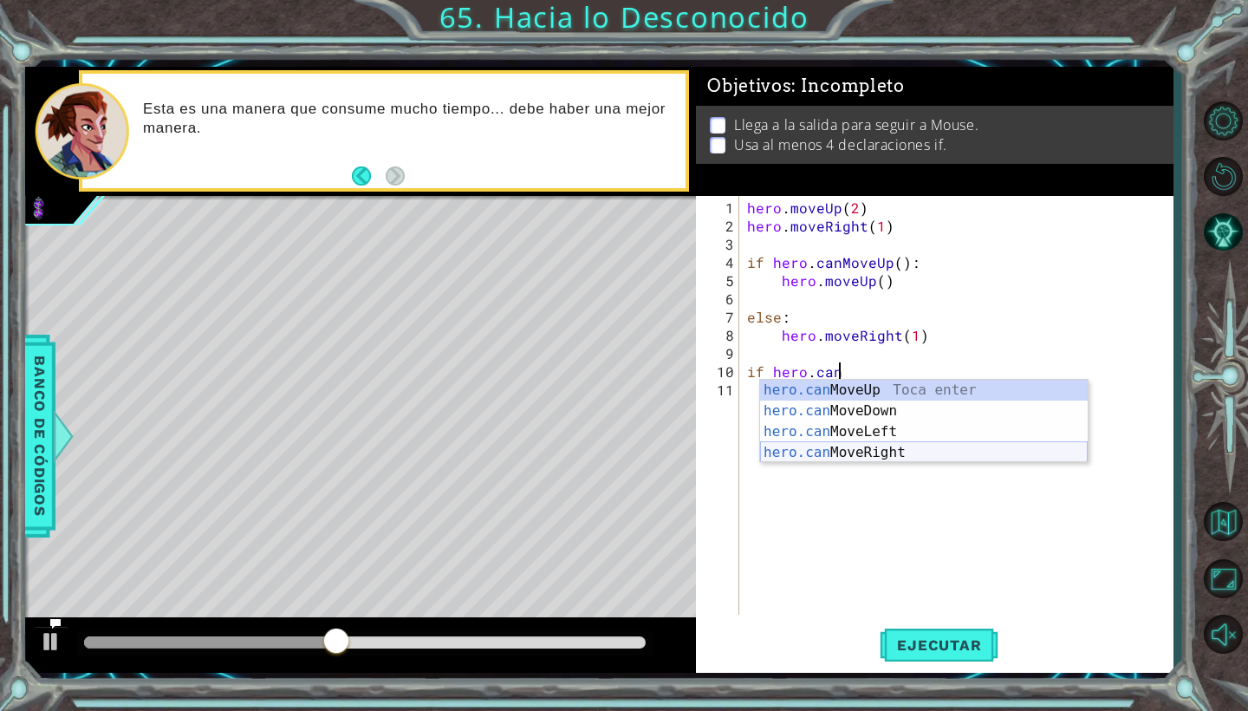
click at [940, 447] on div "hero.can MoveUp Toca enter hero.can MoveDown Toca enter hero.can MoveLeft Toca …" at bounding box center [924, 442] width 328 height 125
type textarea "if hero.canMoveRight()"
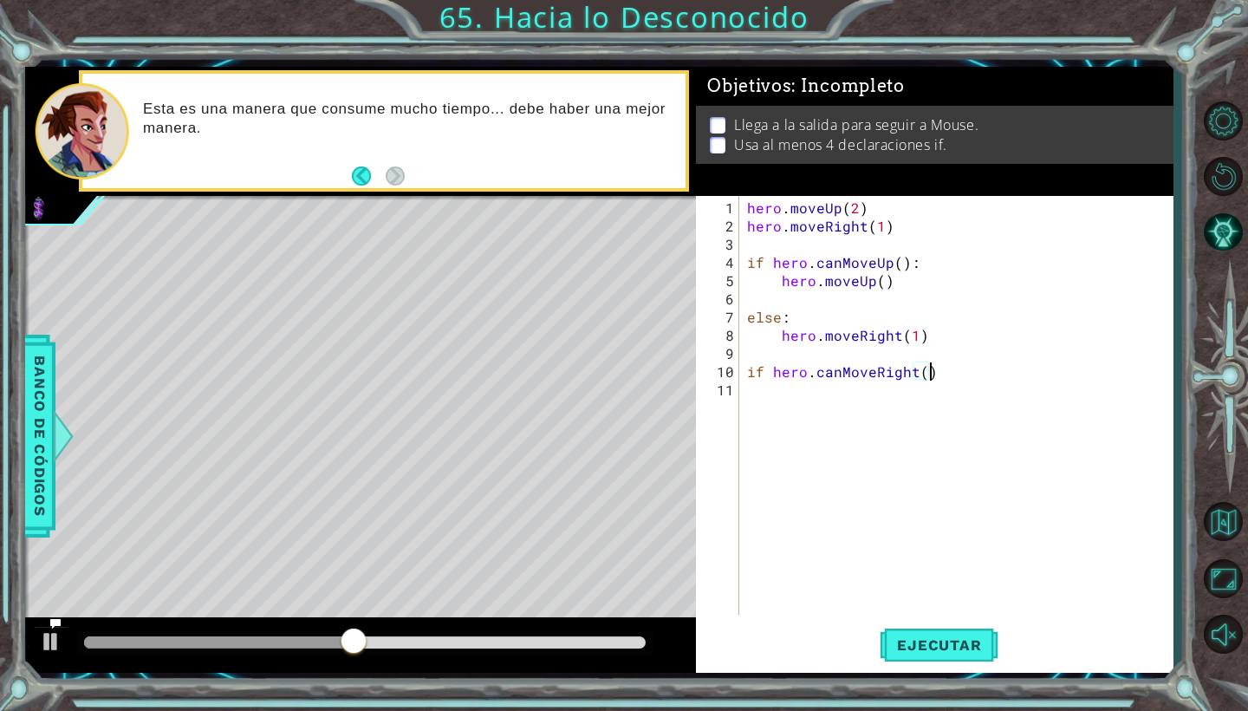
scroll to position [0, 0]
type textarea "if hero.canMoveRight():"
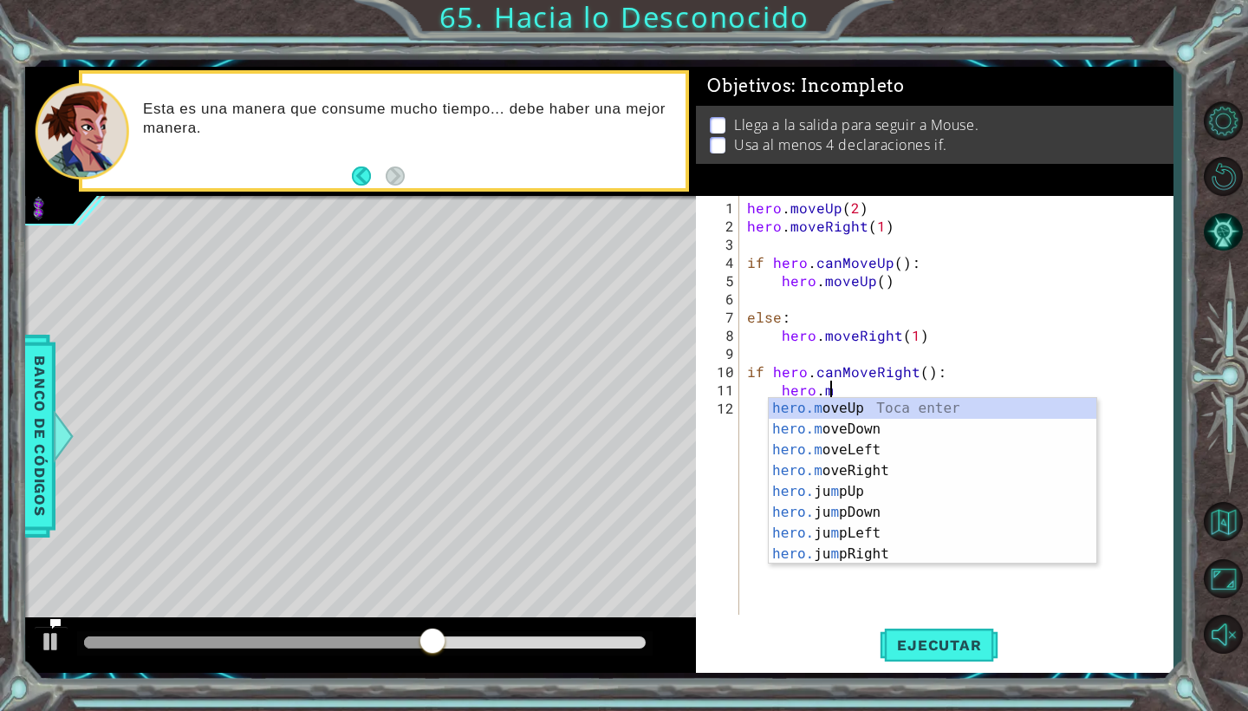
scroll to position [0, 4]
click at [914, 480] on div "hero.m oveUp Toca enter hero.m oveDown Toca enter hero.m oveLeft Toca enter her…" at bounding box center [933, 502] width 328 height 208
type textarea "hero.moveRight(1)"
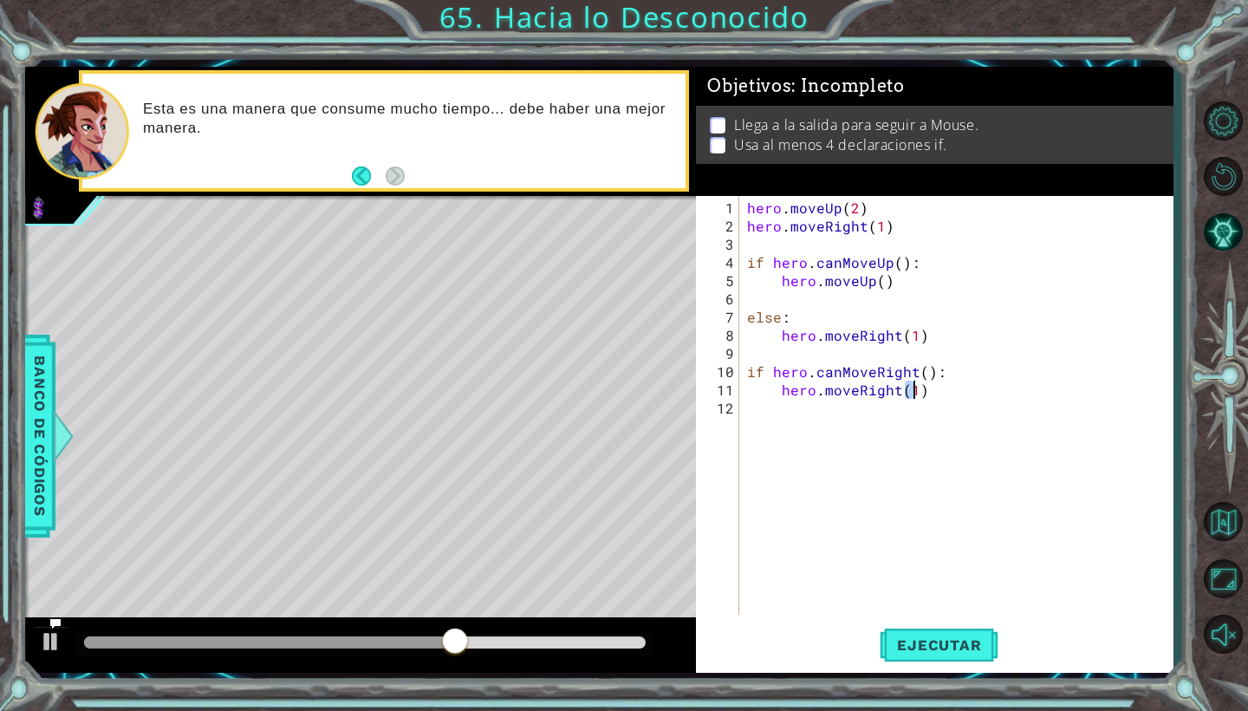
click at [914, 480] on div "hero . moveUp ( 2 ) hero . moveRight ( 1 ) if hero . canMoveUp ( ) : hero . mov…" at bounding box center [960, 425] width 433 height 455
click at [940, 400] on div "hero . moveUp ( 2 ) hero . moveRight ( 1 ) if hero . canMoveUp ( ) : hero . mov…" at bounding box center [960, 425] width 433 height 455
click at [935, 389] on div "hero . moveUp ( 2 ) hero . moveRight ( 1 ) if hero . canMoveUp ( ) : hero . mov…" at bounding box center [960, 425] width 433 height 455
type textarea "hero.moveRight(1)"
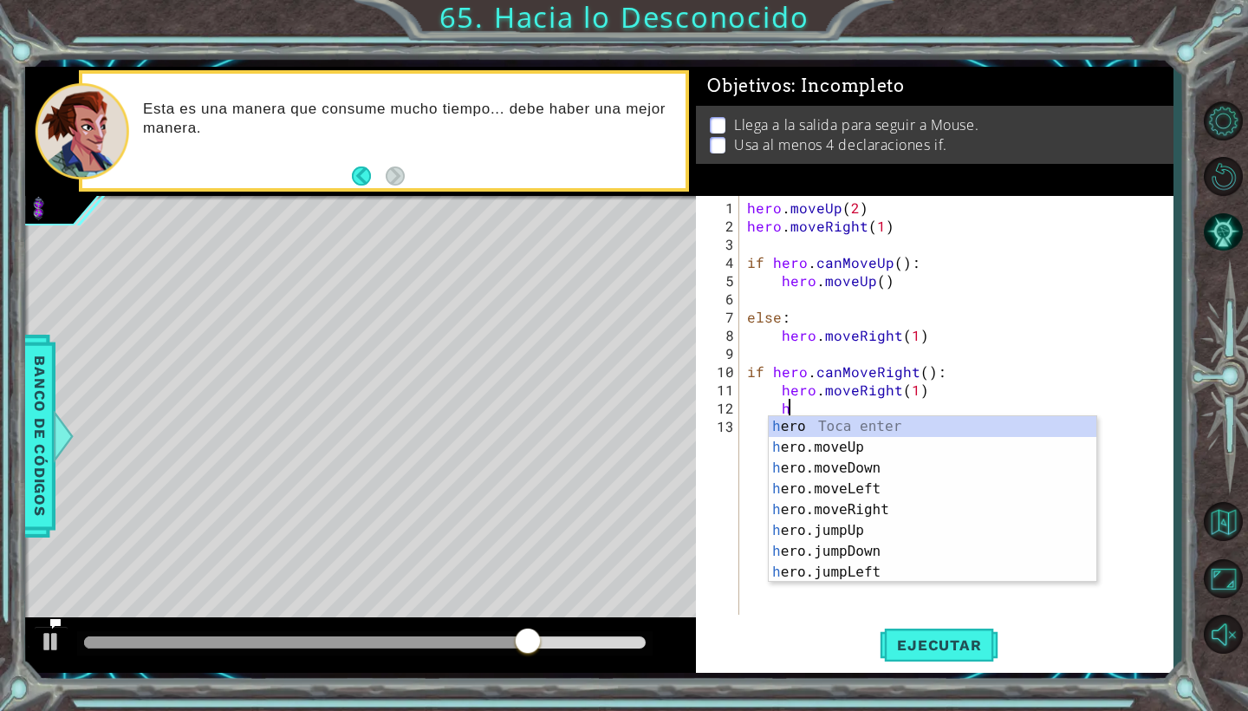
scroll to position [0, 3]
type textarea "h"
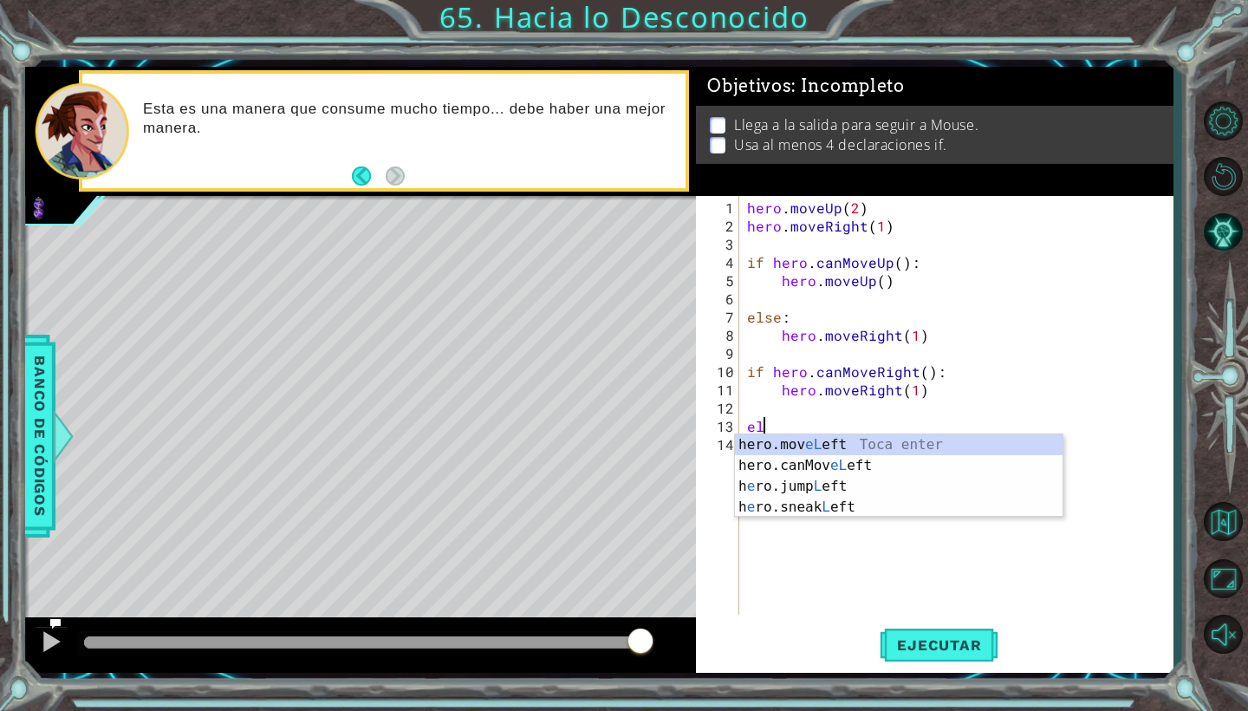
scroll to position [0, 1]
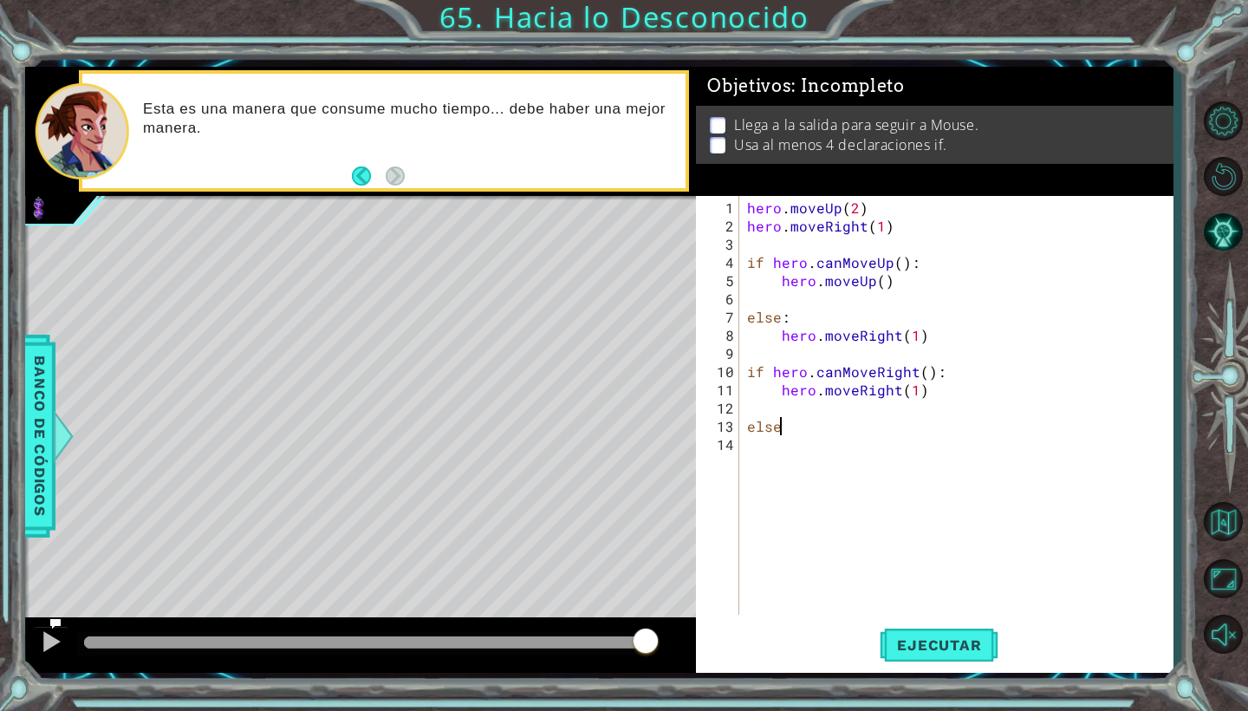
type textarea "else:"
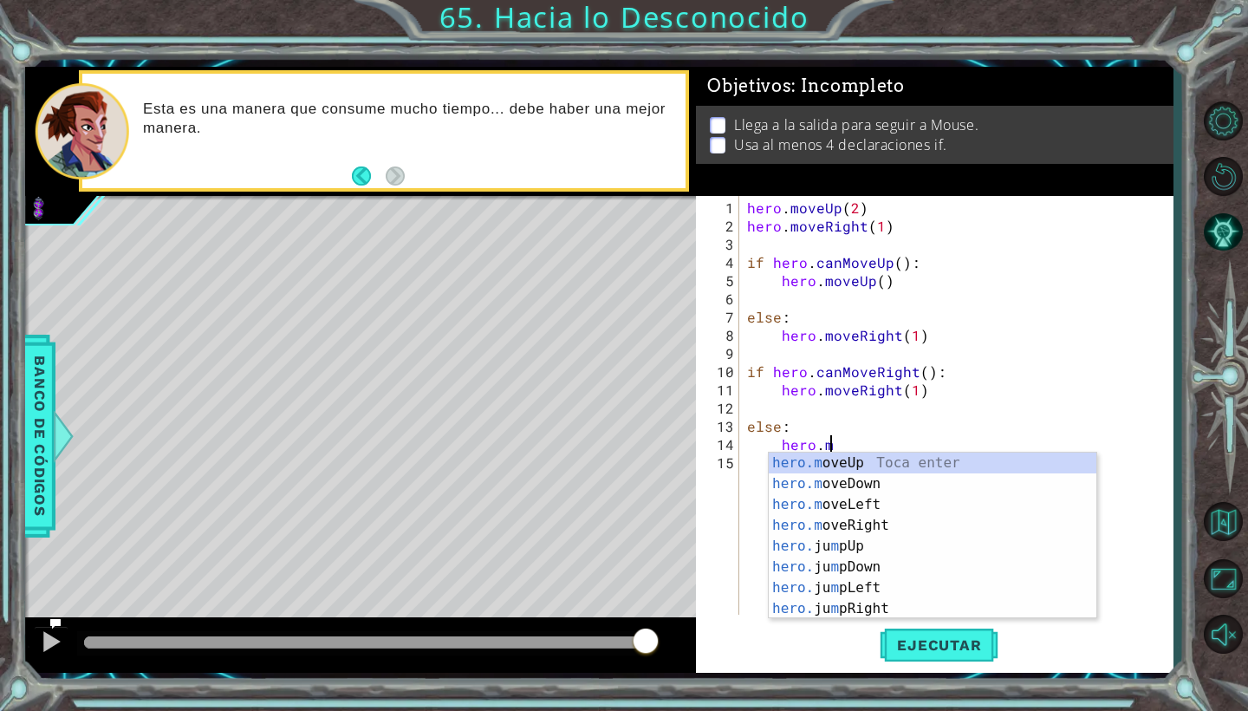
scroll to position [0, 4]
type textarea "hero.moveUp(1)"
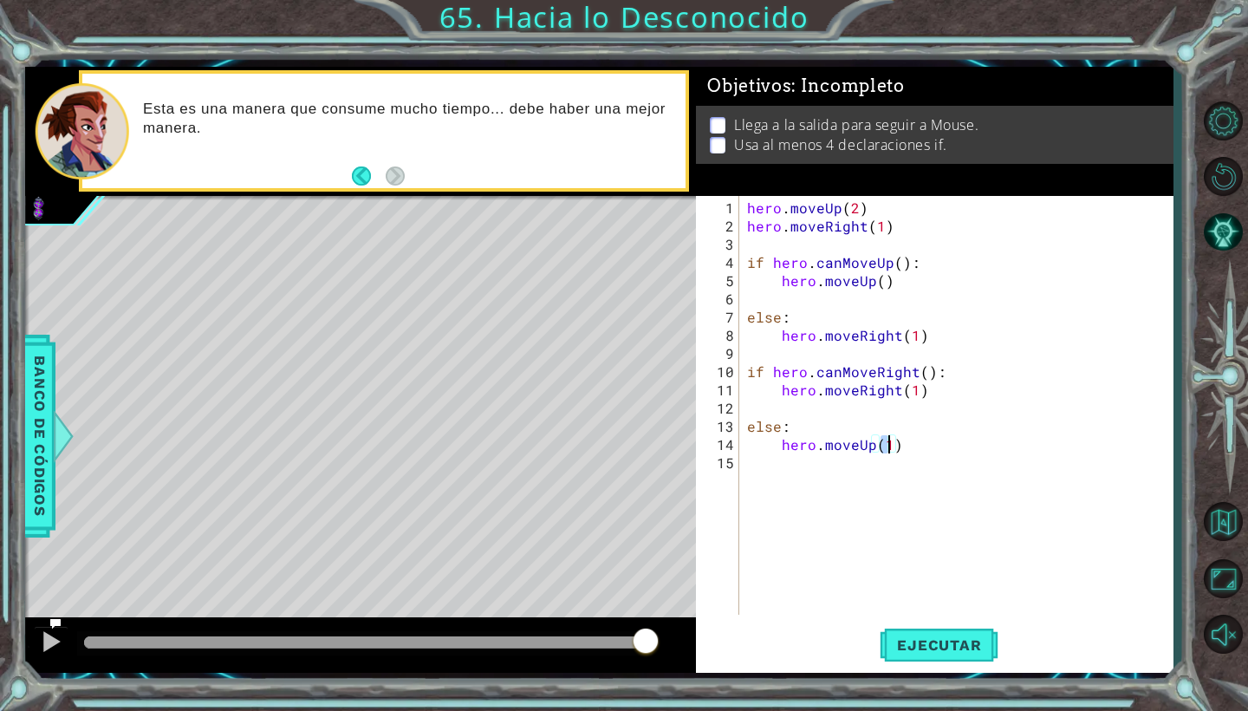
click at [918, 498] on div "hero . moveUp ( 2 ) hero . moveRight ( 1 ) if hero . canMoveUp ( ) : hero . mov…" at bounding box center [960, 425] width 433 height 455
click at [914, 647] on span "Ejecutar" at bounding box center [939, 644] width 119 height 17
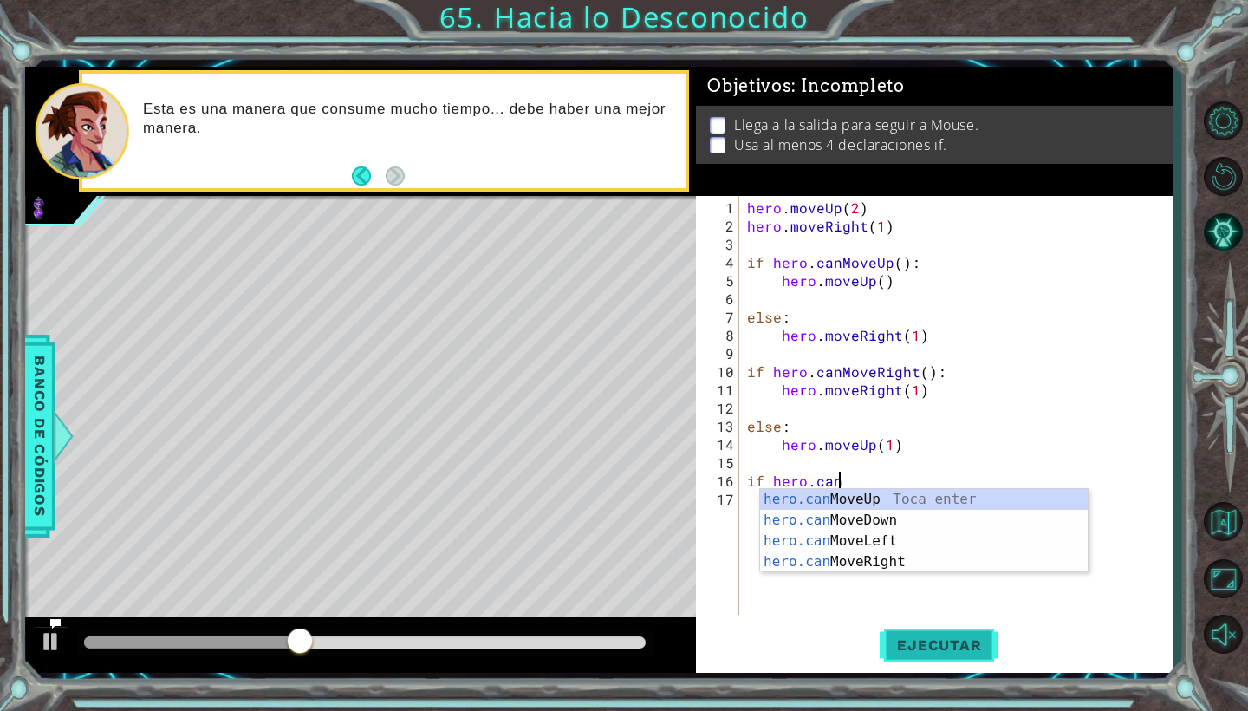
scroll to position [0, 5]
click at [990, 507] on div "hero.can MoveUp Toca enter hero.can MoveDown Toca enter hero.can MoveLeft Toca …" at bounding box center [924, 551] width 328 height 125
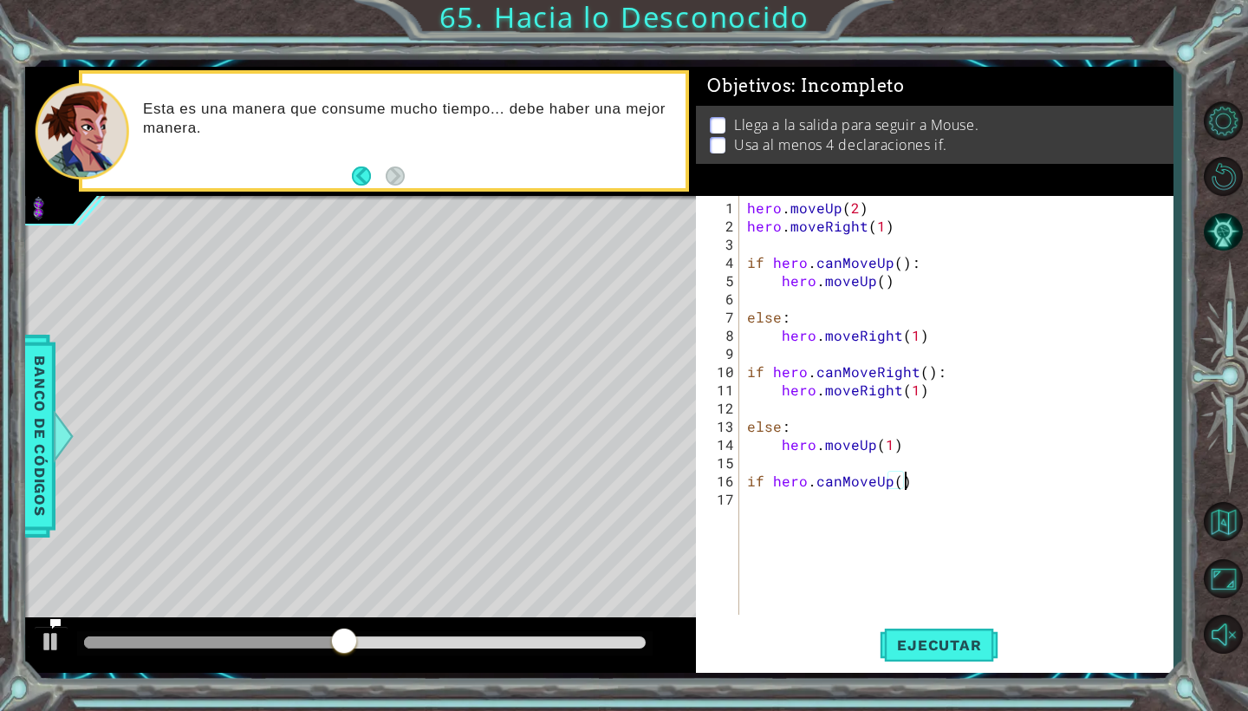
type textarea "if hero.canMoveUp():"
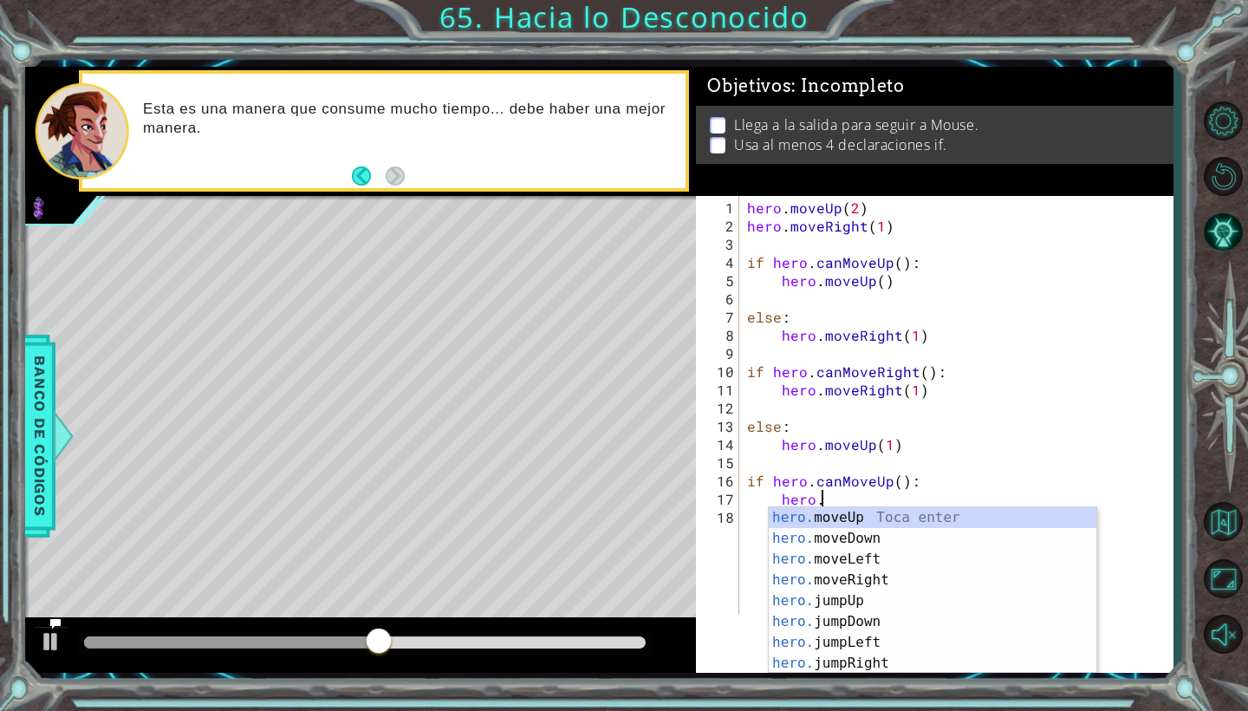
scroll to position [0, 4]
click at [966, 507] on div "hero.m oveUp Toca enter hero.m oveDown Toca enter hero.m oveLeft Toca enter her…" at bounding box center [933, 589] width 328 height 165
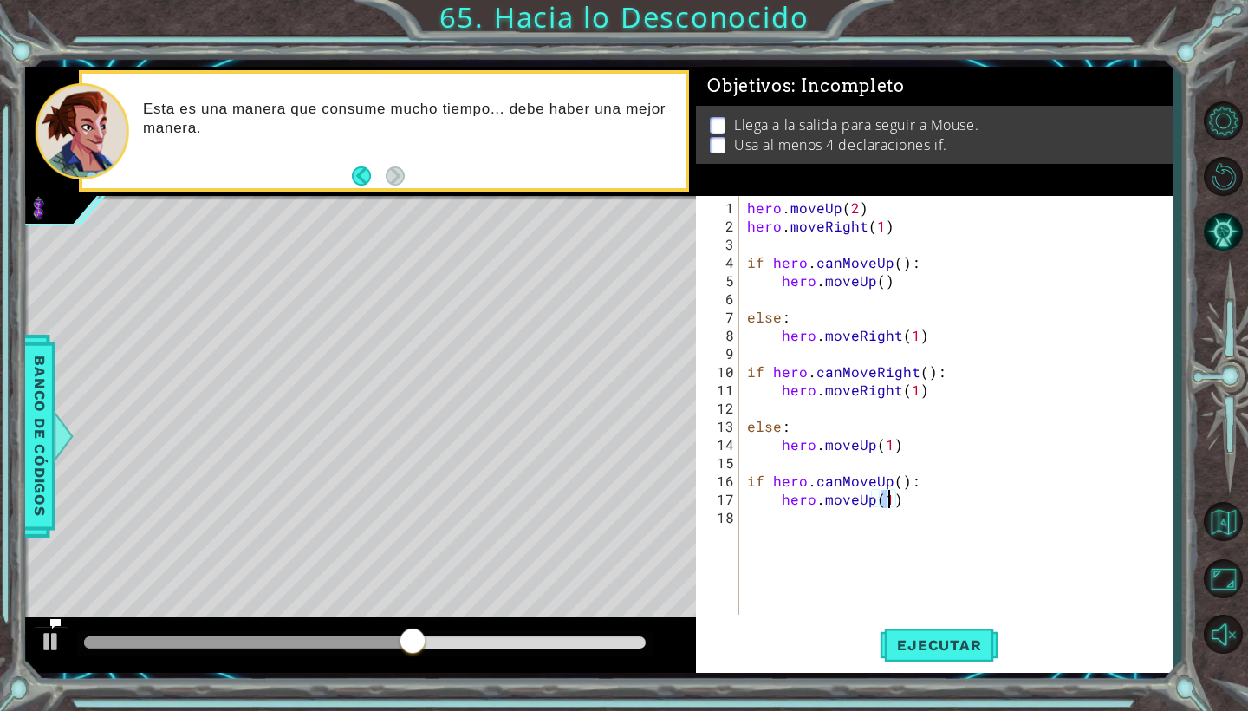
type textarea "hero.moveUp()"
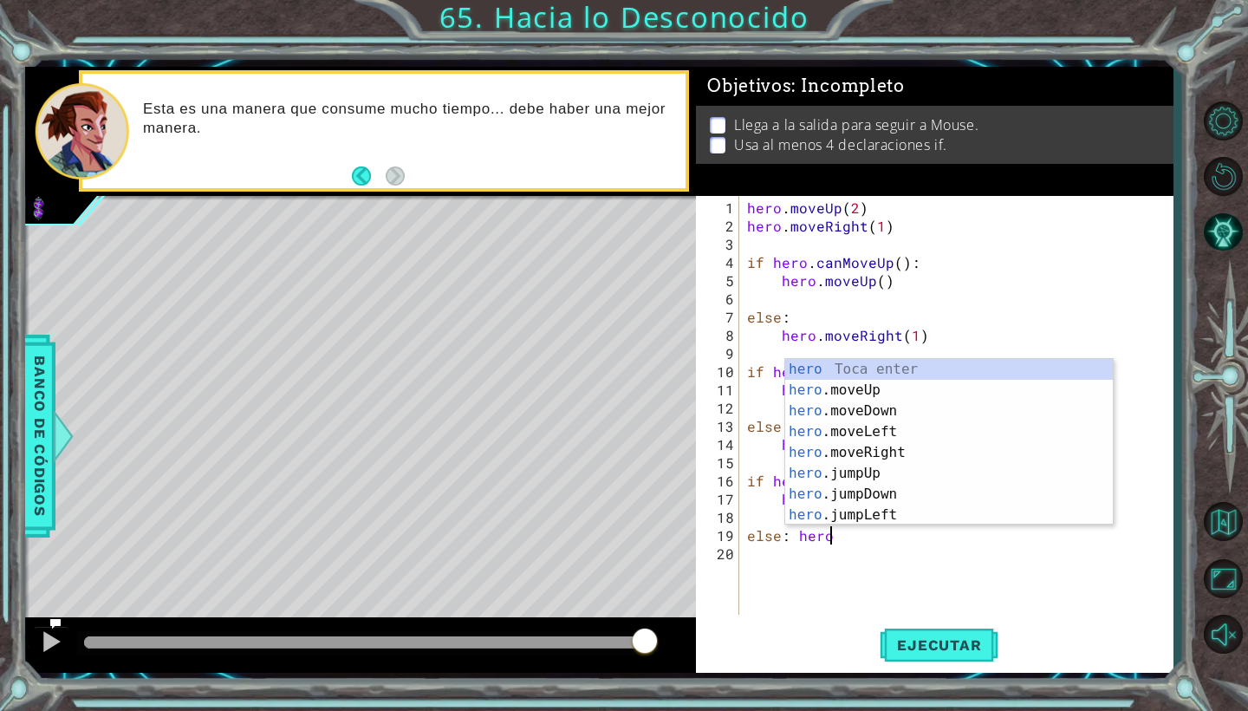
scroll to position [0, 5]
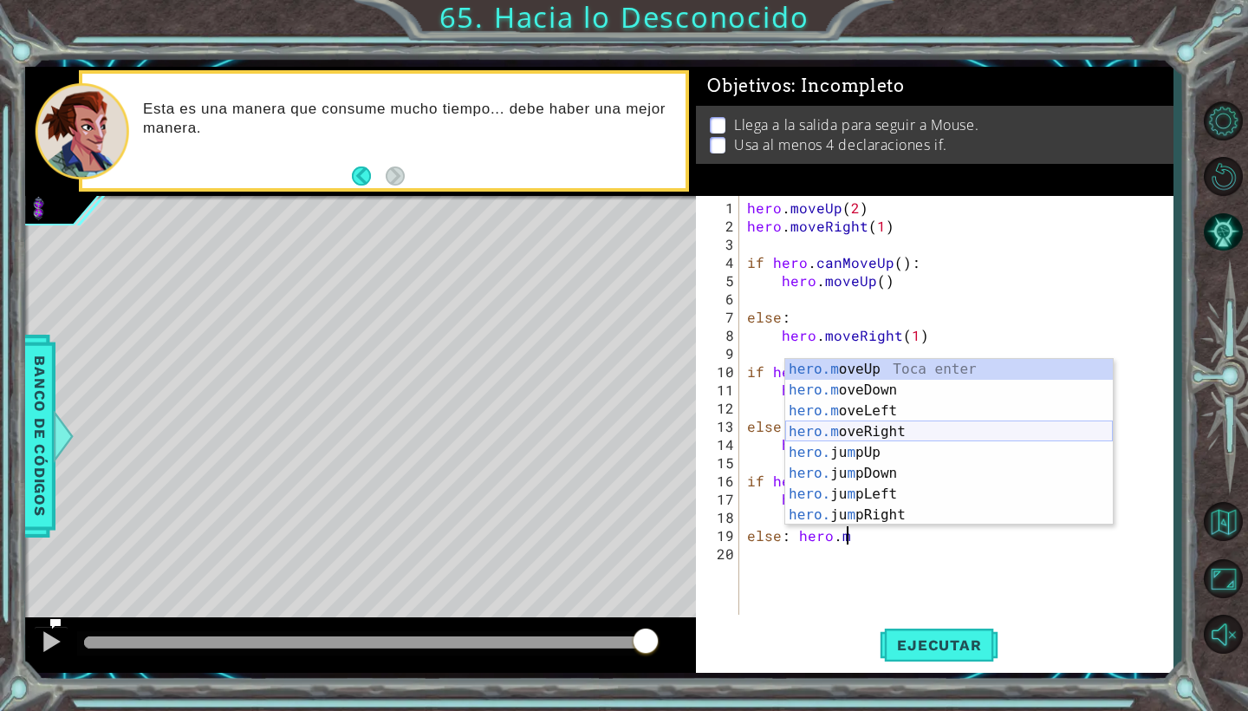
click at [948, 424] on div "hero.m oveUp Toca enter hero.m oveDown Toca enter hero.m oveLeft Toca enter her…" at bounding box center [949, 463] width 328 height 208
type textarea "else: hero.moveRight(1)"
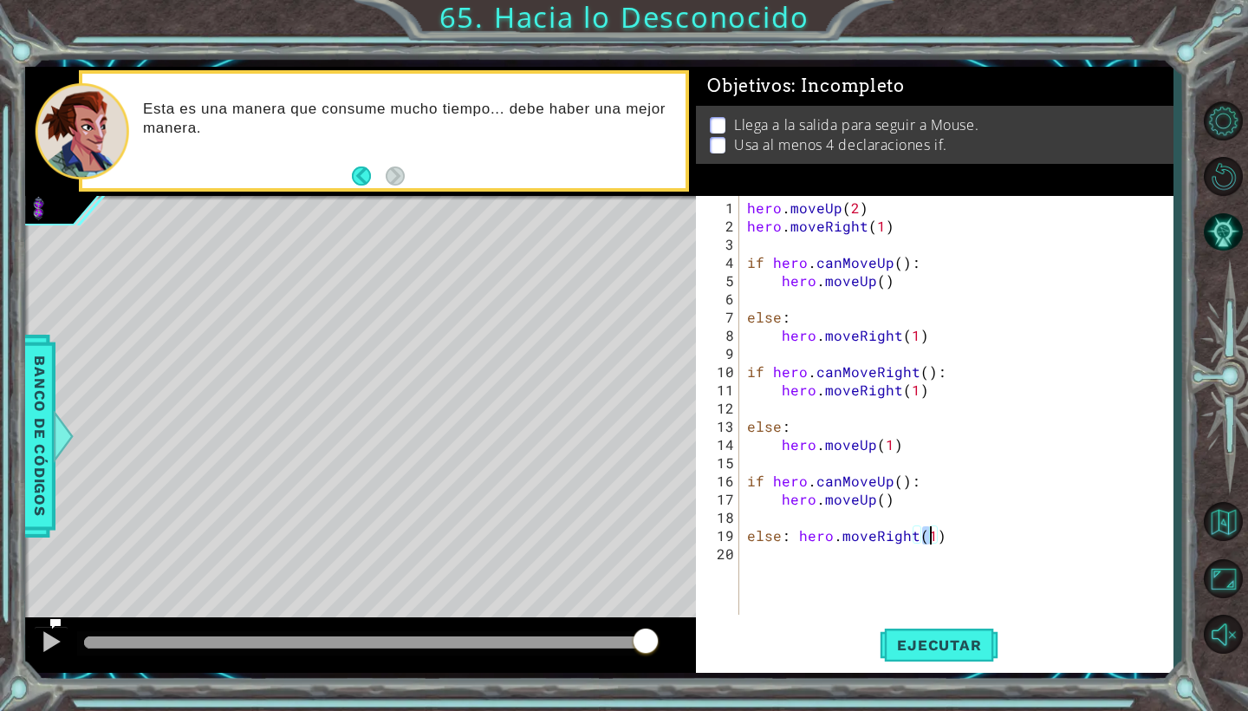
click at [978, 593] on div "hero . moveUp ( 2 ) hero . moveRight ( 1 ) if hero . canMoveUp ( ) : hero . mov…" at bounding box center [960, 425] width 433 height 455
click at [956, 643] on span "Ejecutar" at bounding box center [939, 644] width 119 height 17
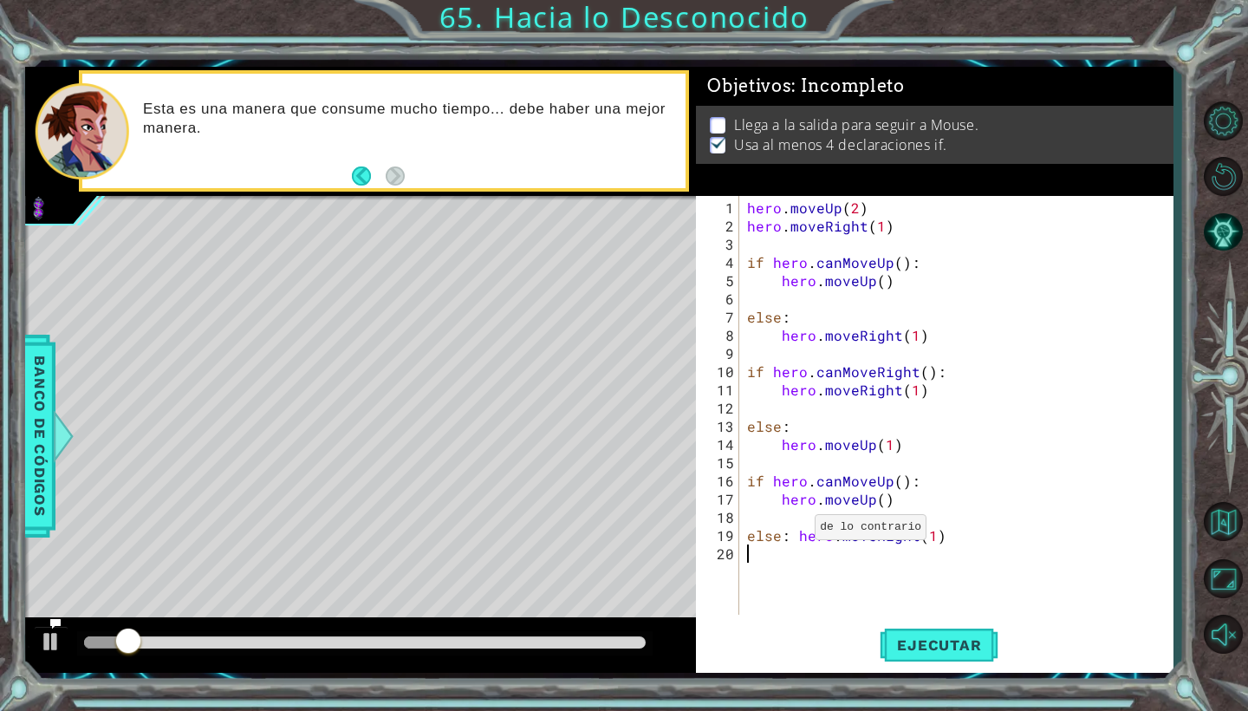
click at [793, 534] on div "hero . moveUp ( 2 ) hero . moveRight ( 1 ) if hero . canMoveUp ( ) : hero . mov…" at bounding box center [960, 425] width 433 height 455
click at [916, 551] on div "hero . moveUp ( 2 ) hero . moveRight ( 1 ) if hero . canMoveUp ( ) : hero . mov…" at bounding box center [960, 425] width 433 height 455
type textarea "hero.moveRight()"
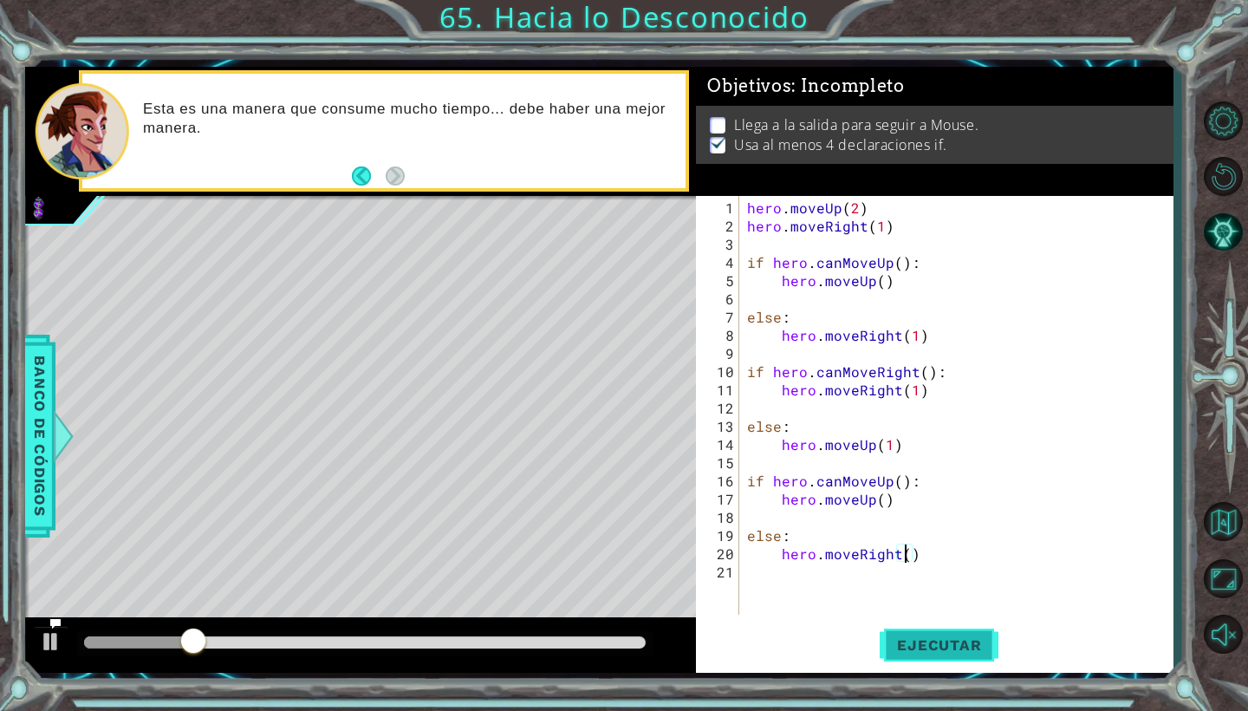
click at [916, 628] on button "Ejecutar" at bounding box center [939, 645] width 119 height 48
click at [933, 559] on div "hero . moveUp ( 2 ) hero . moveRight ( 1 ) if hero . canMoveUp ( ) : hero . mov…" at bounding box center [960, 425] width 433 height 455
click at [942, 654] on button "Ejecutar" at bounding box center [939, 645] width 119 height 48
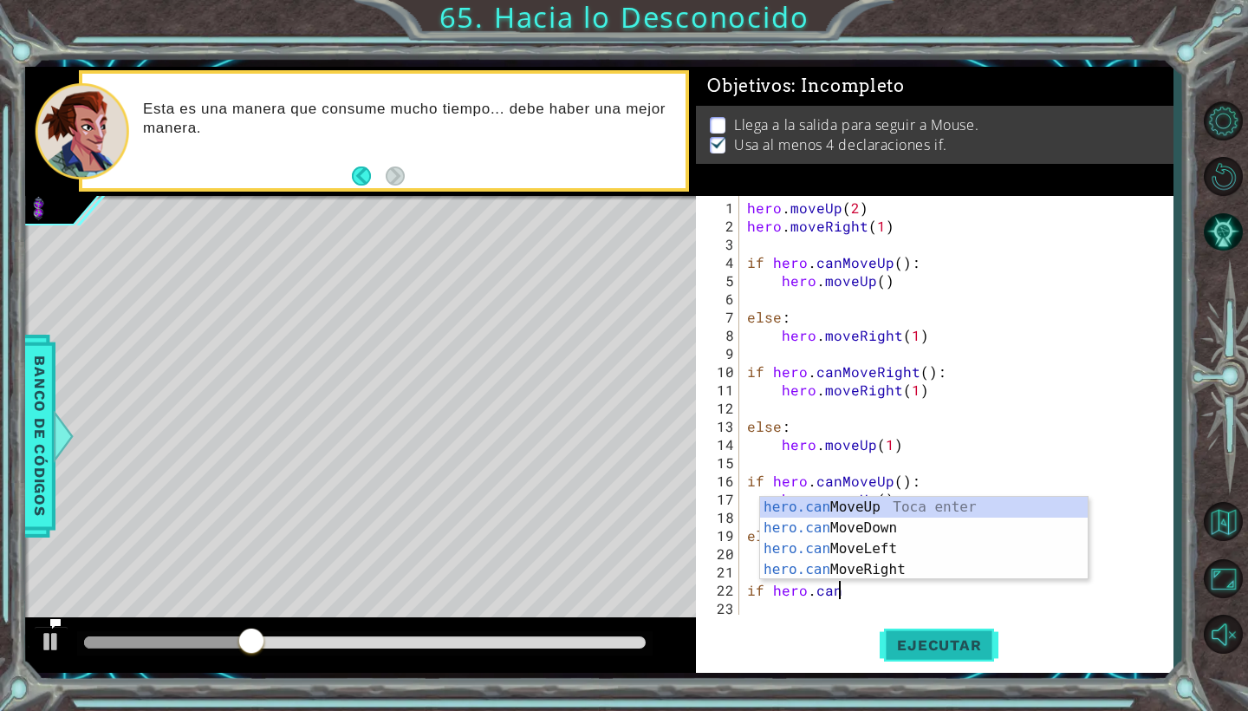
scroll to position [0, 5]
click at [965, 562] on div "hero.can MoveUp Toca enter hero.can MoveDown Toca enter hero.can MoveLeft Toca …" at bounding box center [924, 559] width 328 height 125
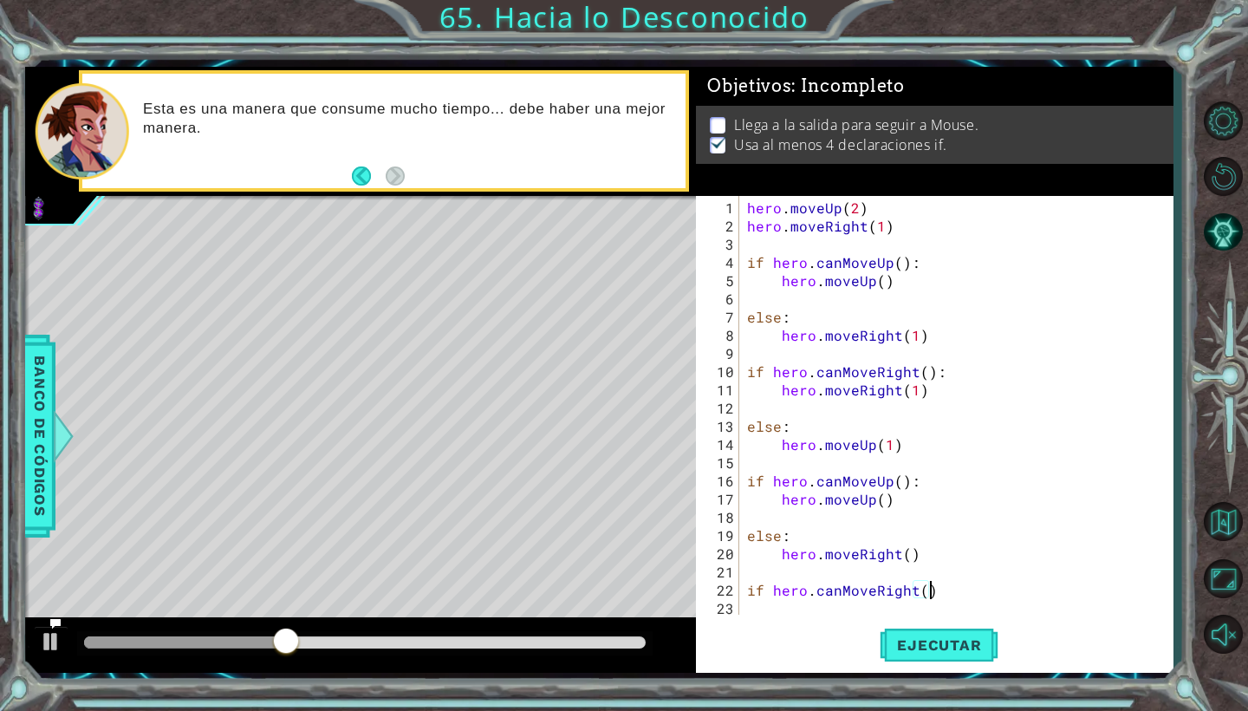
type textarea "if hero.canMoveRight():"
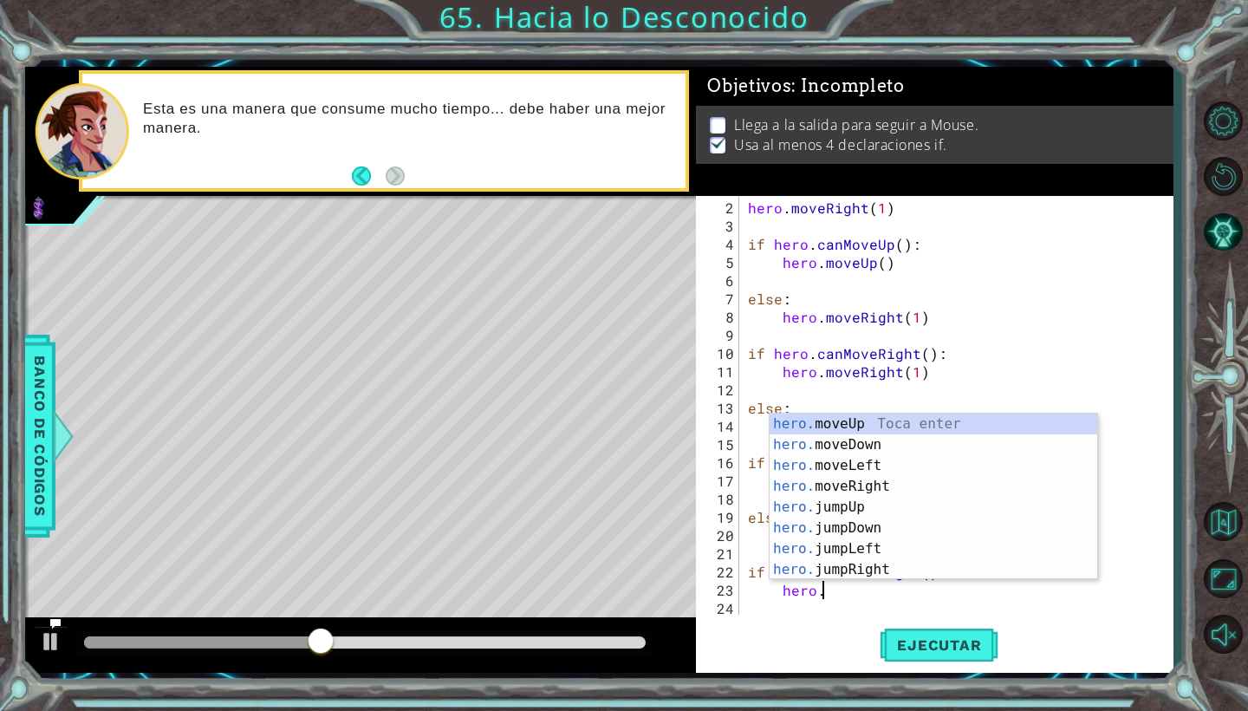
scroll to position [0, 4]
click at [916, 484] on div "hero.m oveUp Toca enter hero.m oveDown Toca enter hero.m oveLeft Toca enter her…" at bounding box center [934, 517] width 328 height 208
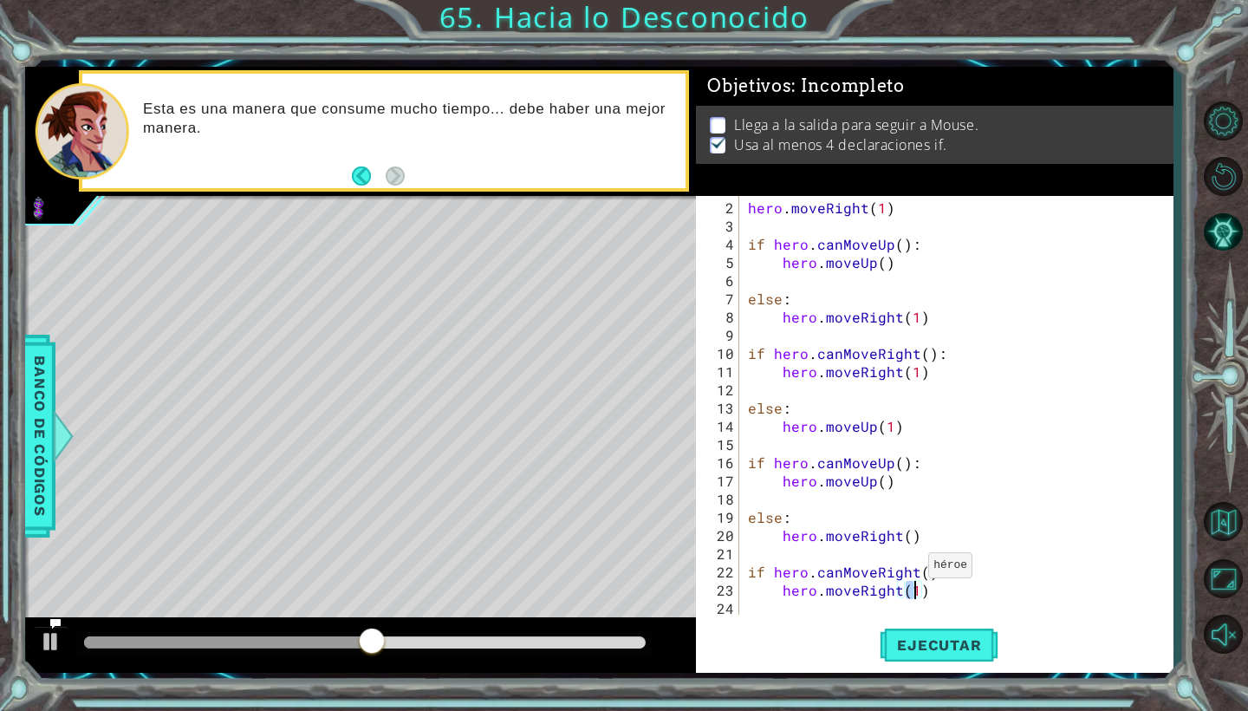
type textarea "hero.moveRight()"
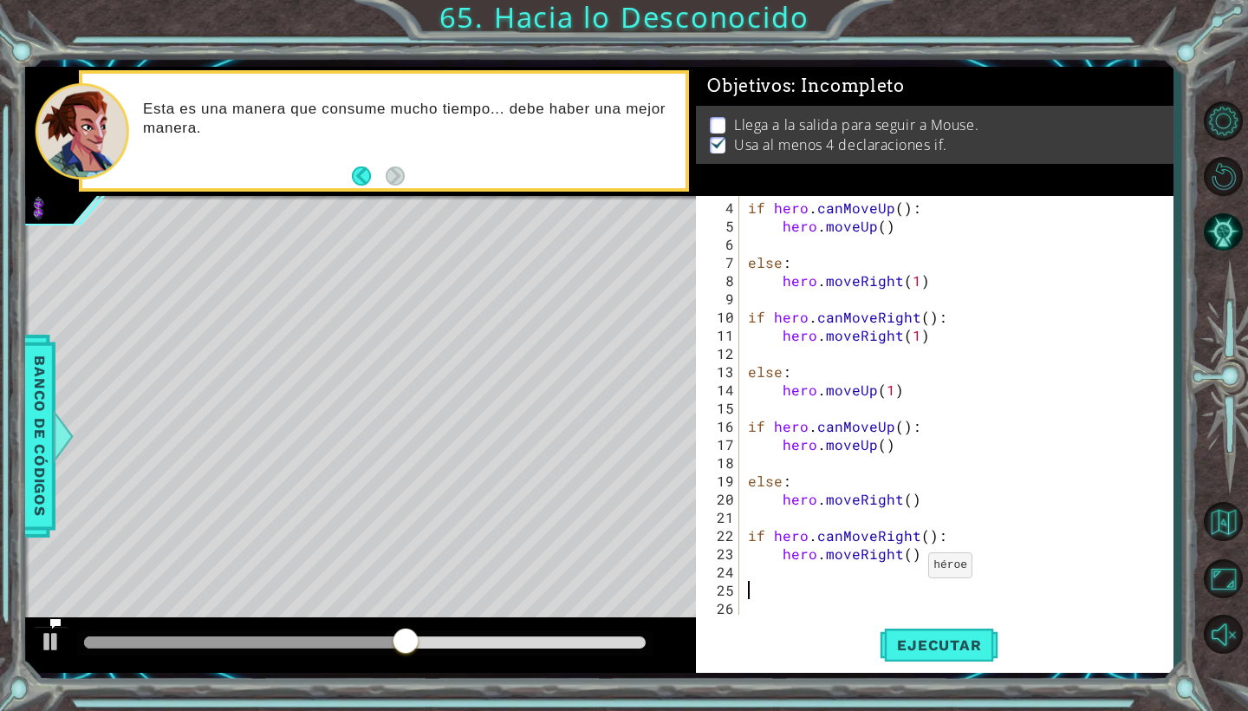
scroll to position [0, 0]
type textarea "else:"
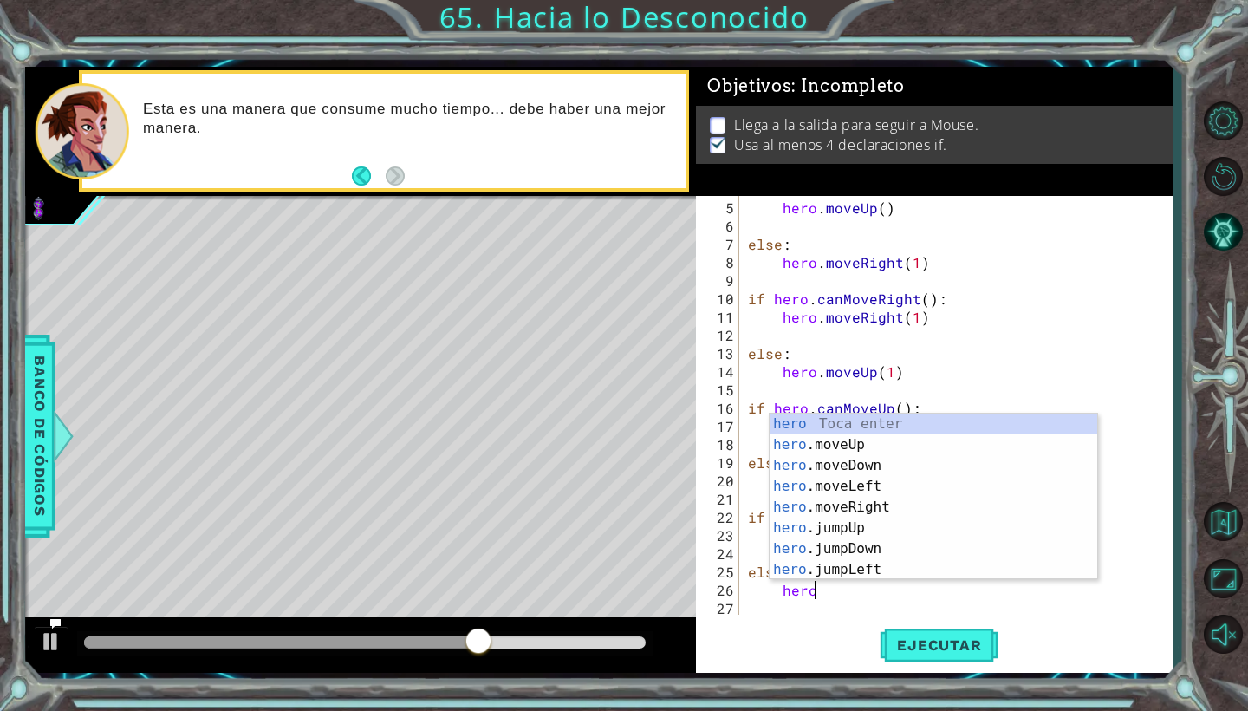
scroll to position [0, 3]
click at [908, 420] on div "hero. moveUp Toca enter hero. moveDown Toca enter hero. moveLeft Toca enter her…" at bounding box center [934, 517] width 328 height 208
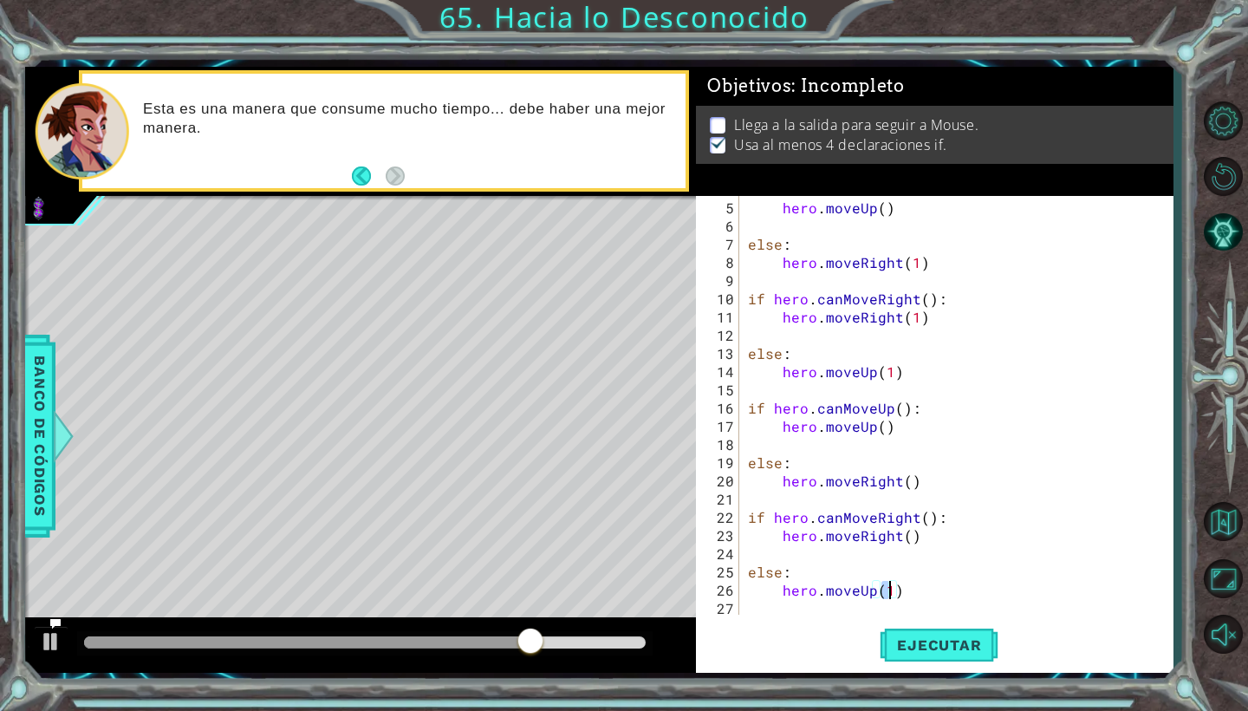
click at [981, 584] on div "hero . moveUp ( ) else : hero . moveRight ( 1 ) if hero . canMoveRight ( ) : he…" at bounding box center [961, 425] width 433 height 455
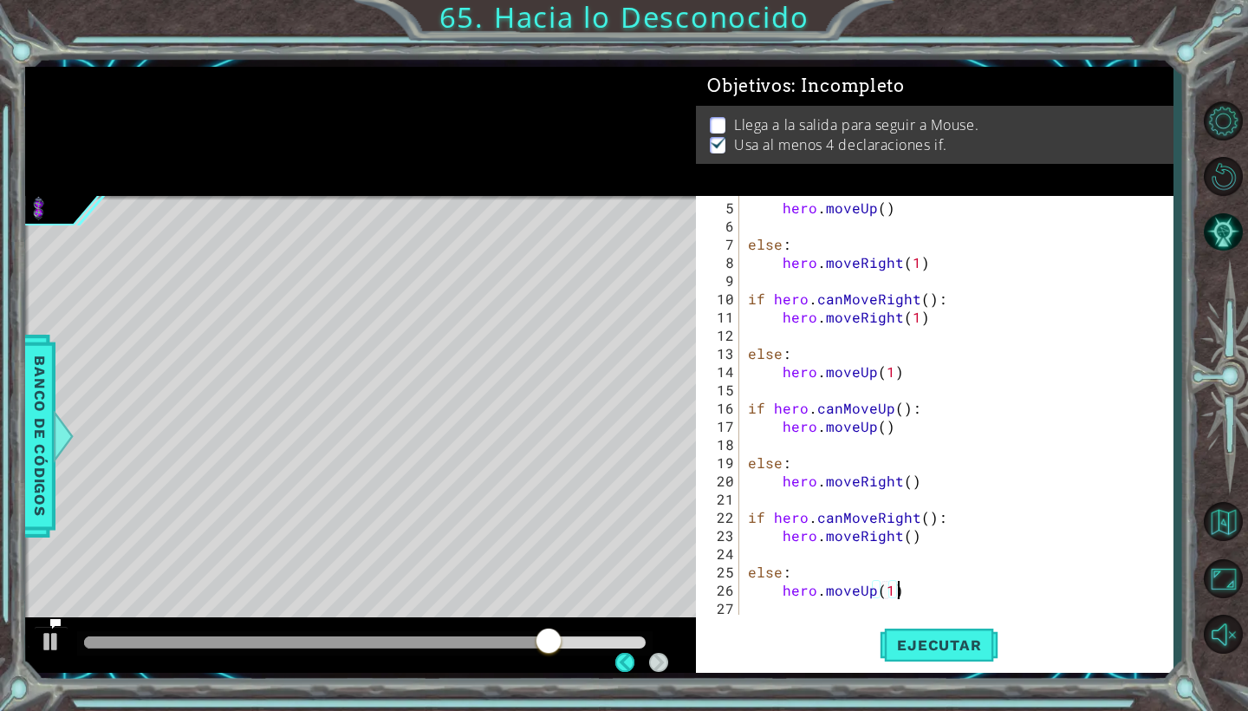
scroll to position [0, 0]
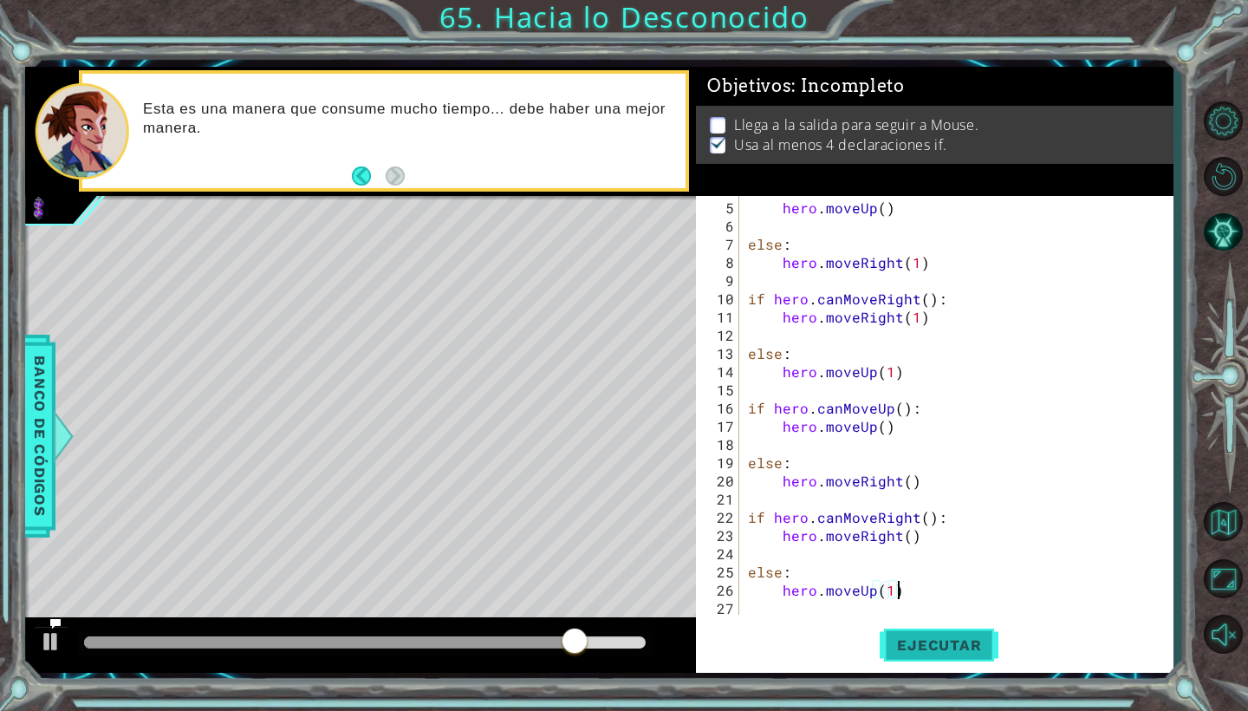
click at [946, 647] on span "Ejecutar" at bounding box center [939, 644] width 119 height 17
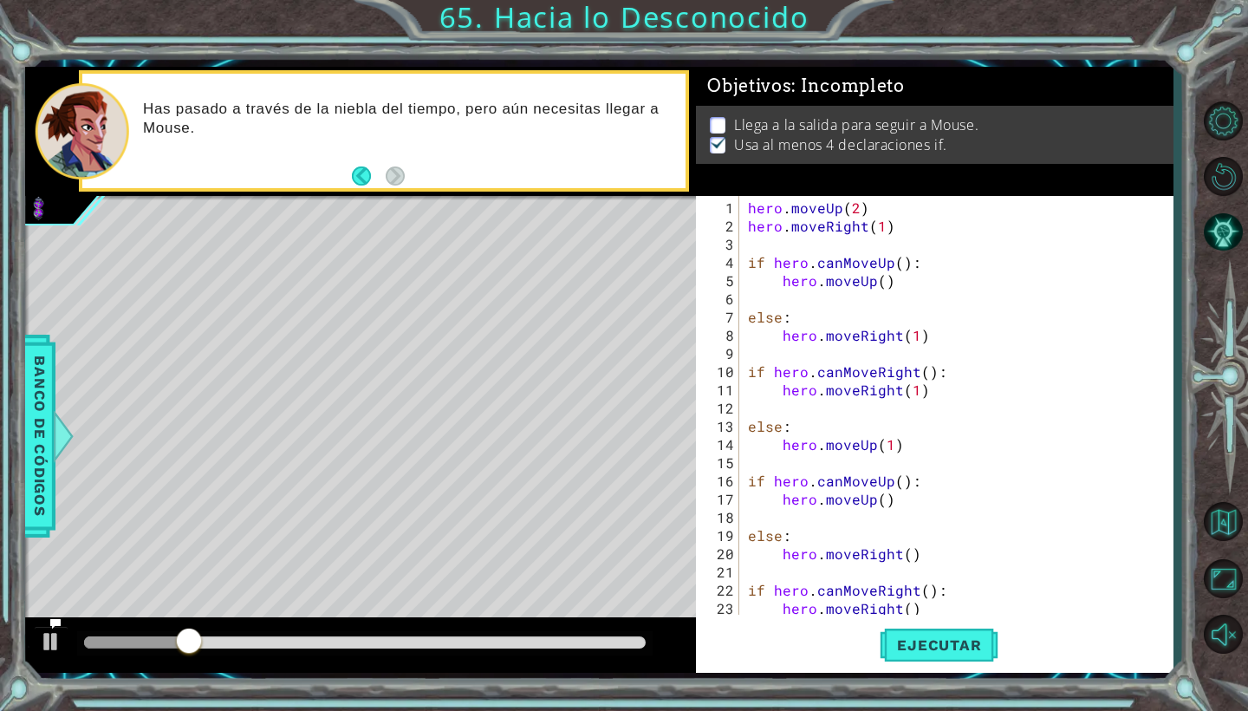
click at [930, 602] on div "hero . moveUp ( 2 ) hero . moveRight ( 1 ) if hero . canMoveUp ( ) : hero . mov…" at bounding box center [961, 425] width 433 height 455
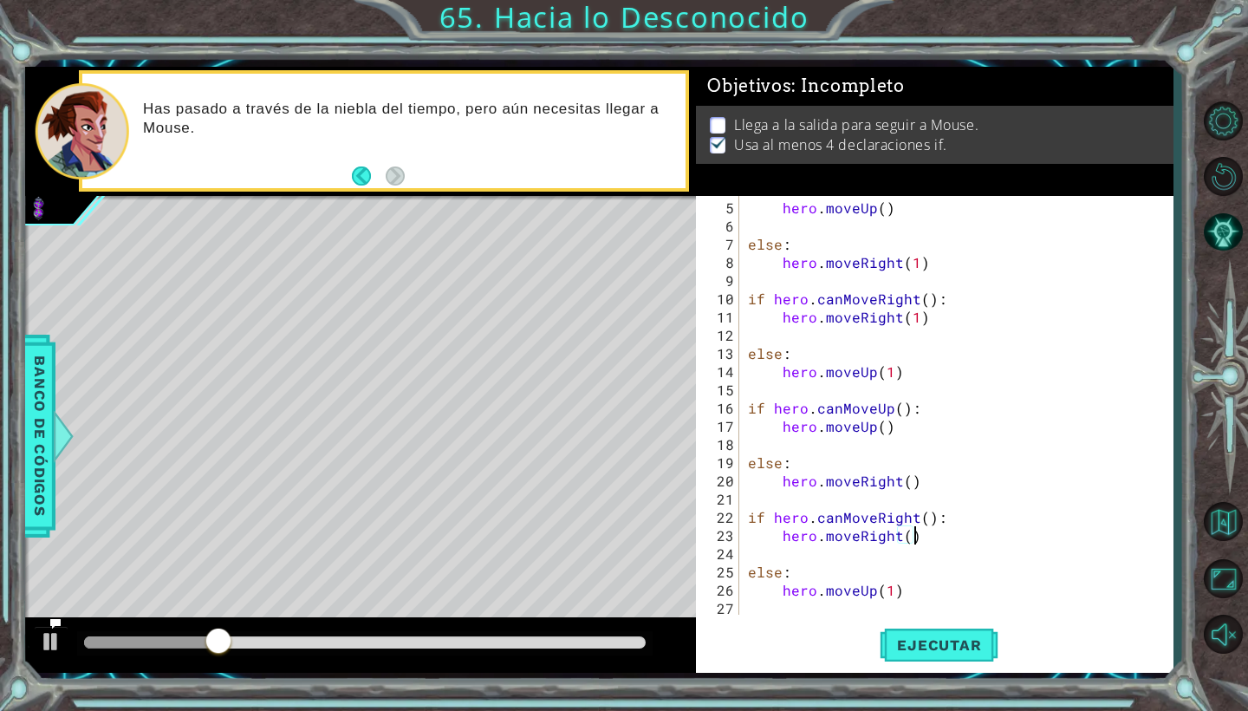
click at [923, 592] on div "hero . moveUp ( ) else : hero . moveRight ( 1 ) if hero . canMoveRight ( ) : he…" at bounding box center [961, 425] width 433 height 455
type textarea "hero.moveUp(1)"
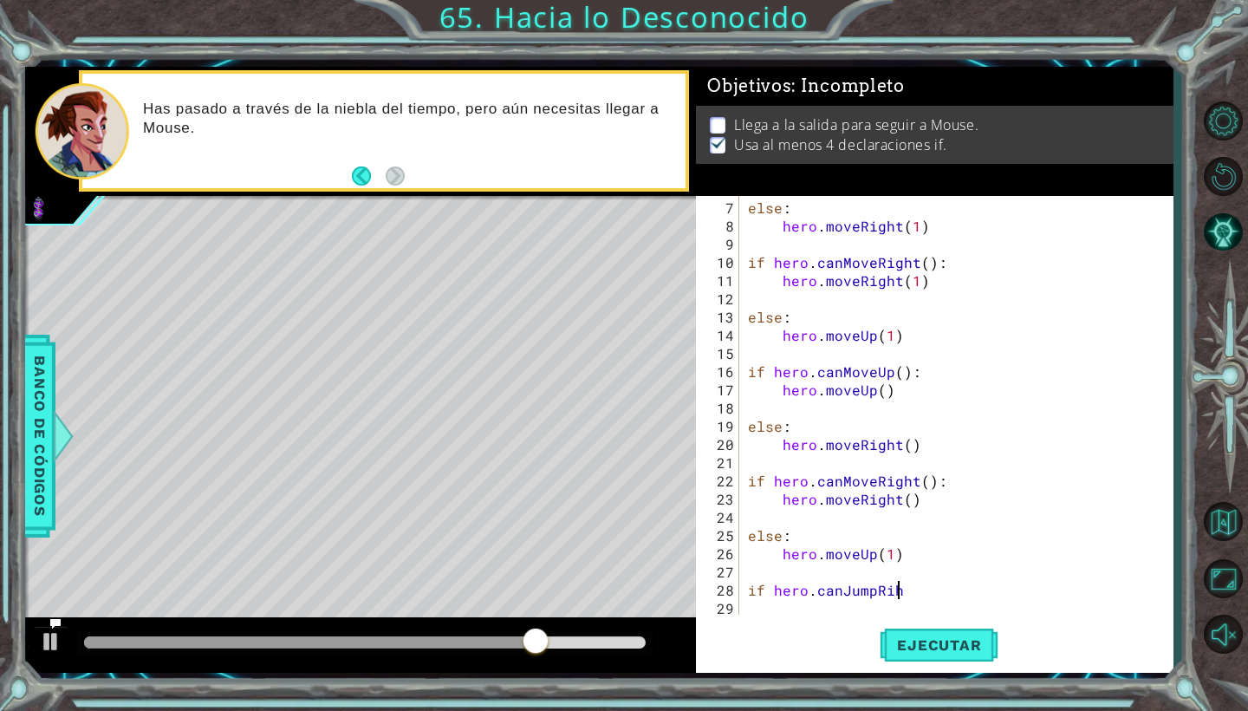
scroll to position [0, 8]
type textarea "if hero.canJumpRight"
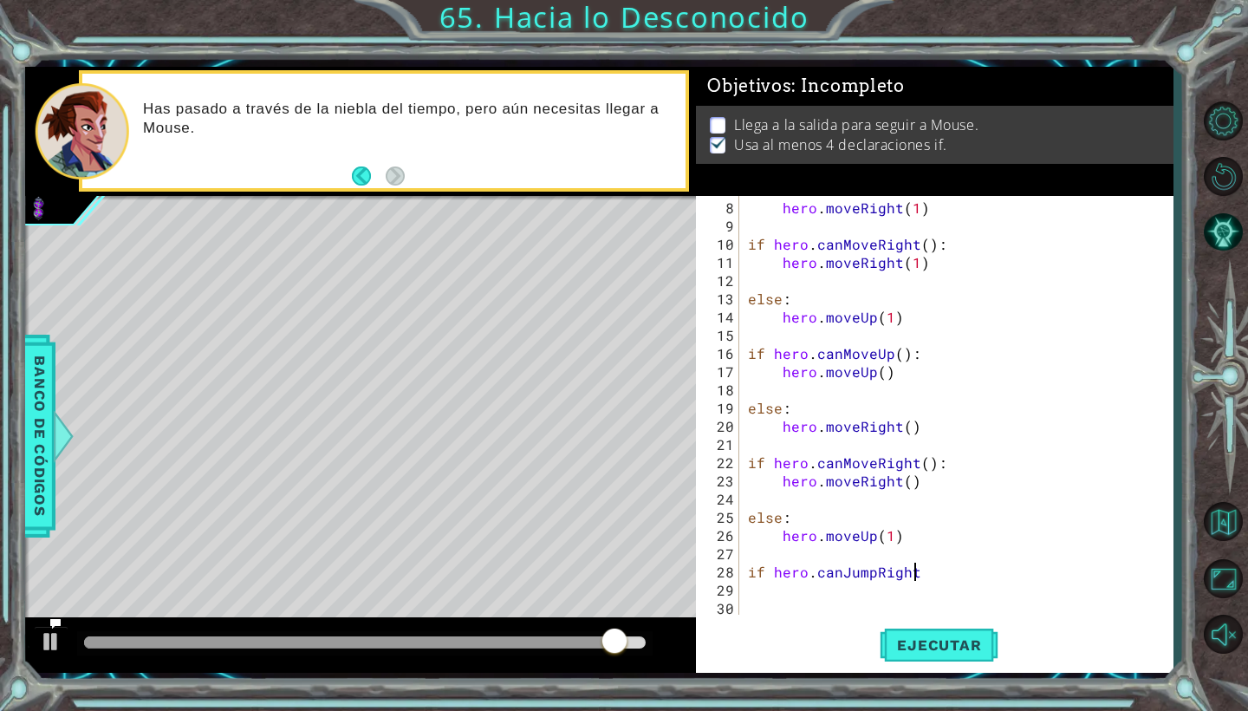
click at [598, 572] on div "1 2 3 4 5 6 7 8 9 10 11 12 13 14 15 16 17 18 19 20 21 22 23 24 hero . moveUp ( …" at bounding box center [599, 370] width 1148 height 606
type textarea "if hero.canJumpRight"
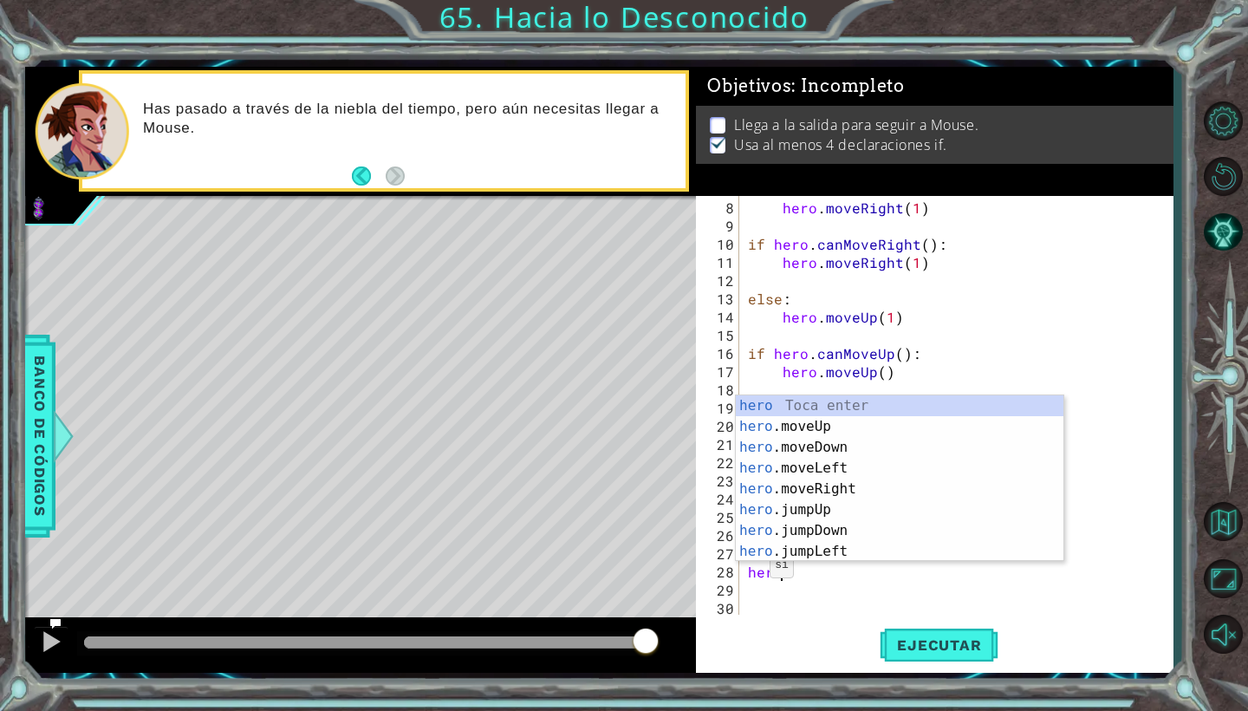
scroll to position [0, 0]
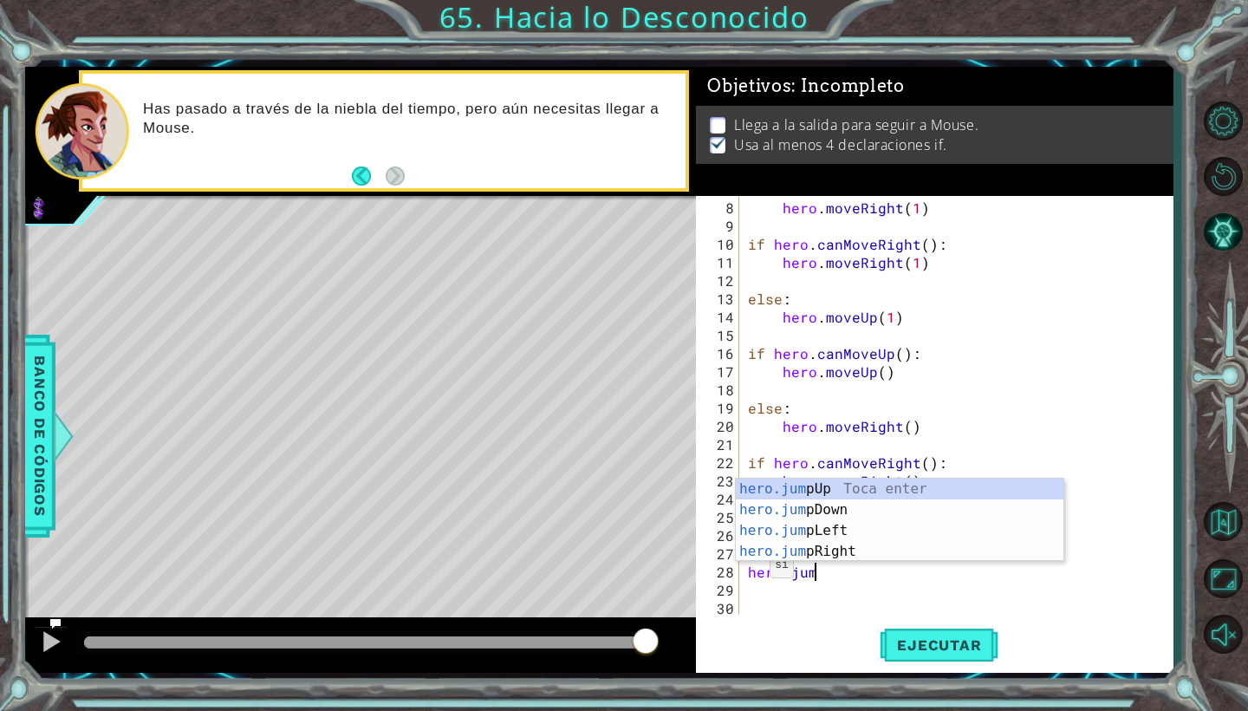
type textarea "hero.jump"
click at [850, 554] on div "hero.jump Up Toca enter hero.jump Down Toca enter hero.jump Left Toca enter her…" at bounding box center [900, 540] width 328 height 125
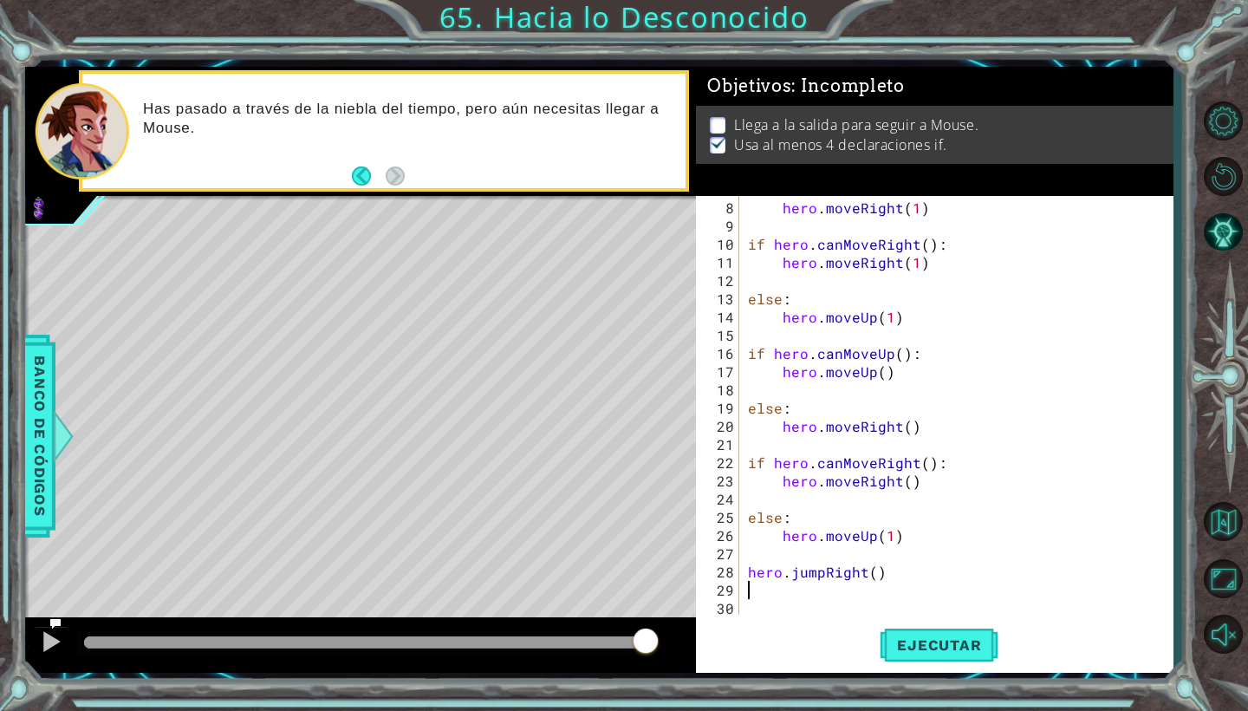
click at [1002, 560] on div "hero . moveRight ( 1 ) if hero . canMoveRight ( ) : hero . moveRight ( 1 ) else…" at bounding box center [961, 425] width 433 height 455
type textarea "hero.jumpRight()"
click at [967, 625] on button "Ejecutar" at bounding box center [939, 645] width 119 height 48
drag, startPoint x: 459, startPoint y: 641, endPoint x: 609, endPoint y: 641, distance: 150.8
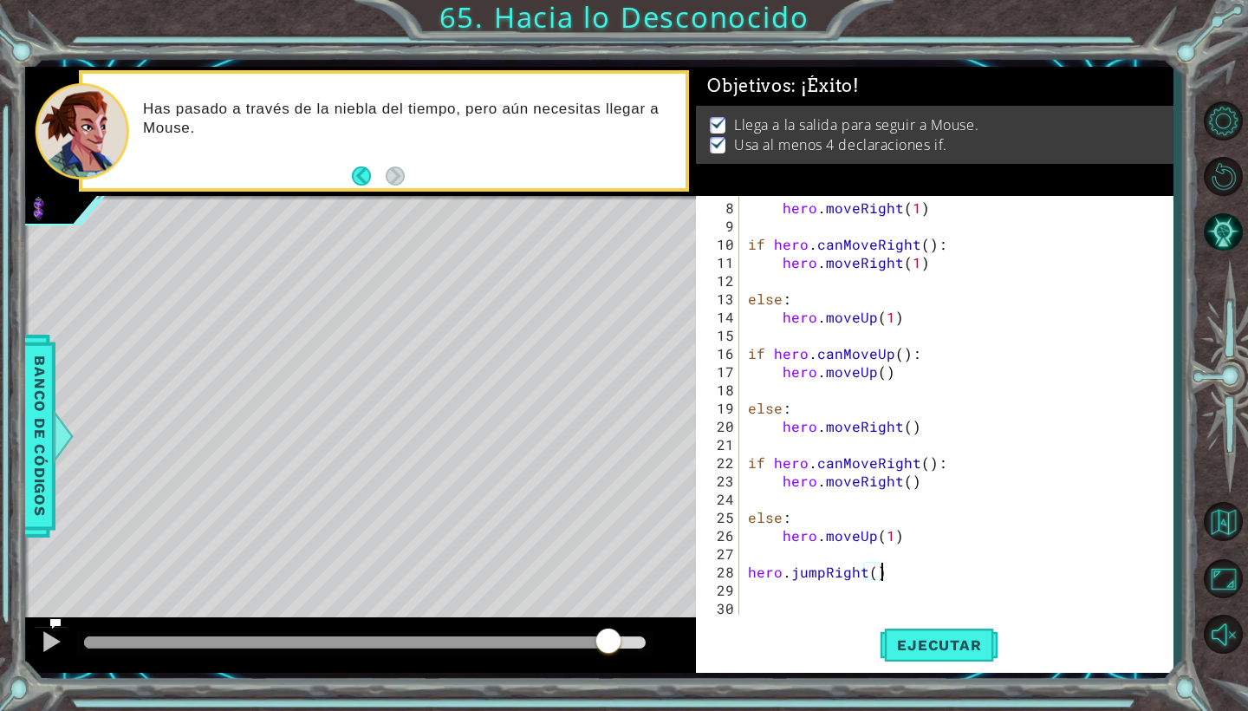
click at [609, 641] on div at bounding box center [608, 642] width 31 height 31
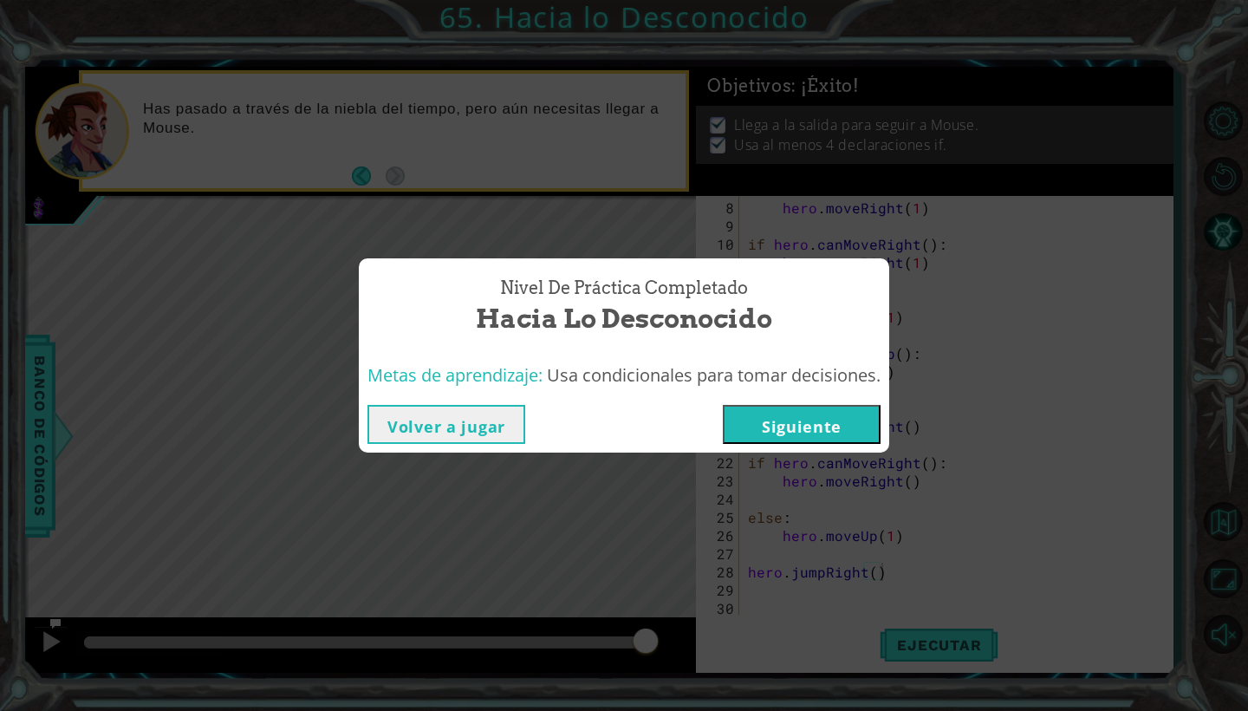
click at [813, 442] on button "Siguiente" at bounding box center [802, 424] width 158 height 39
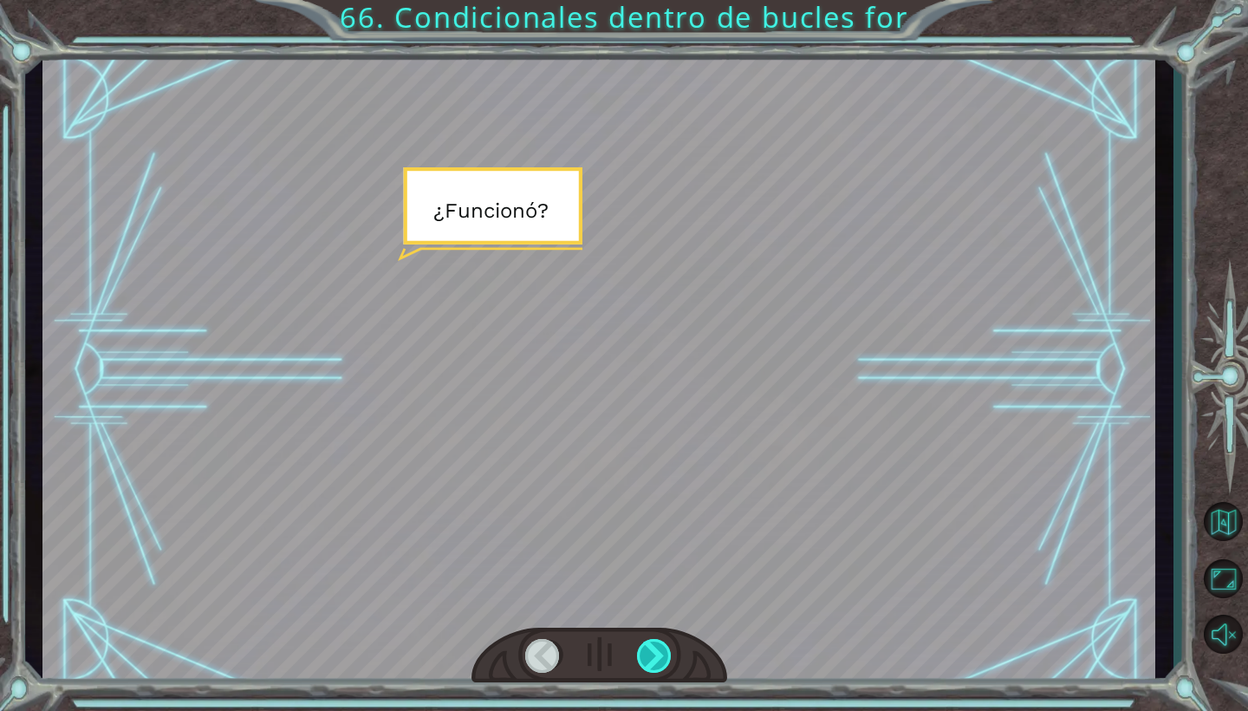
click at [643, 662] on div at bounding box center [655, 656] width 36 height 34
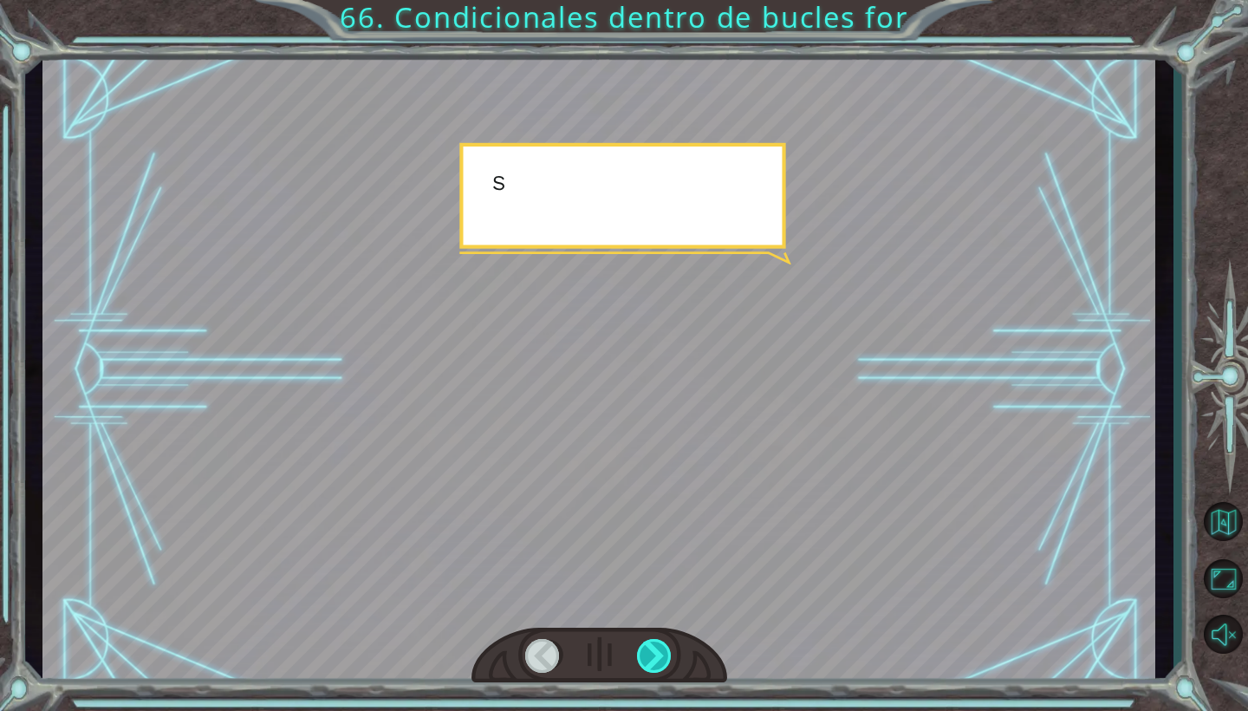
click at [643, 662] on div at bounding box center [655, 656] width 36 height 34
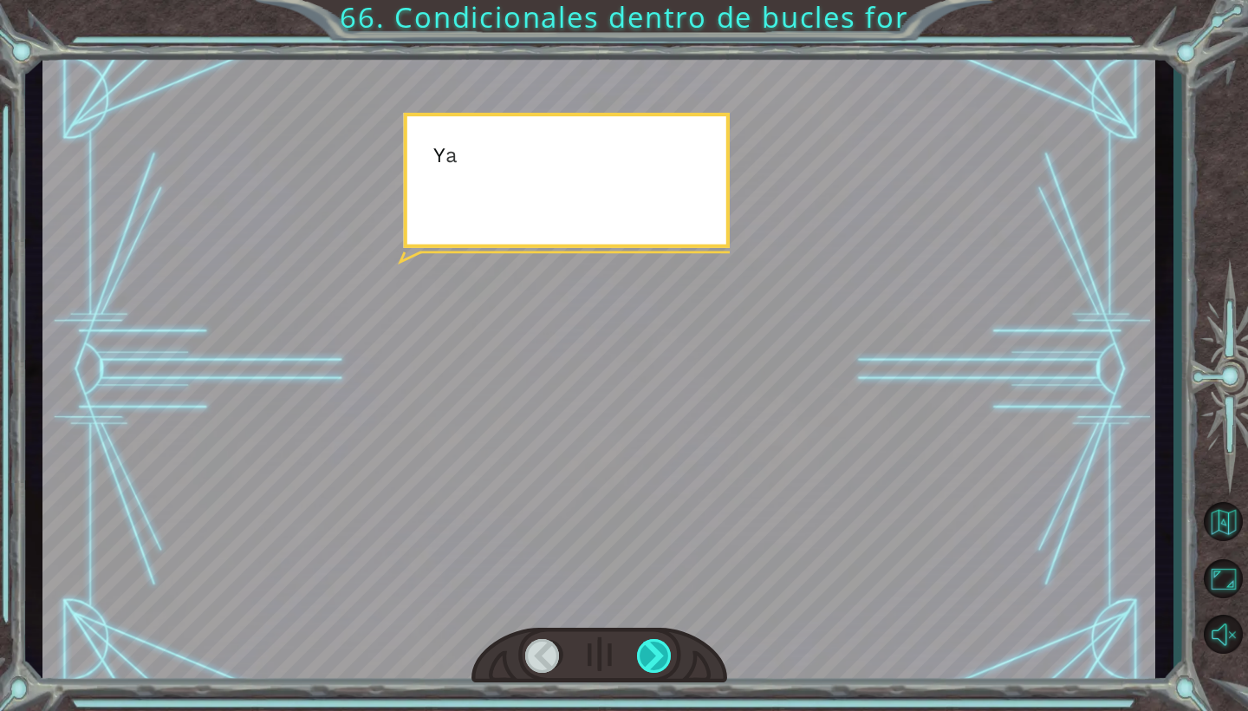
click at [643, 662] on div at bounding box center [655, 656] width 36 height 34
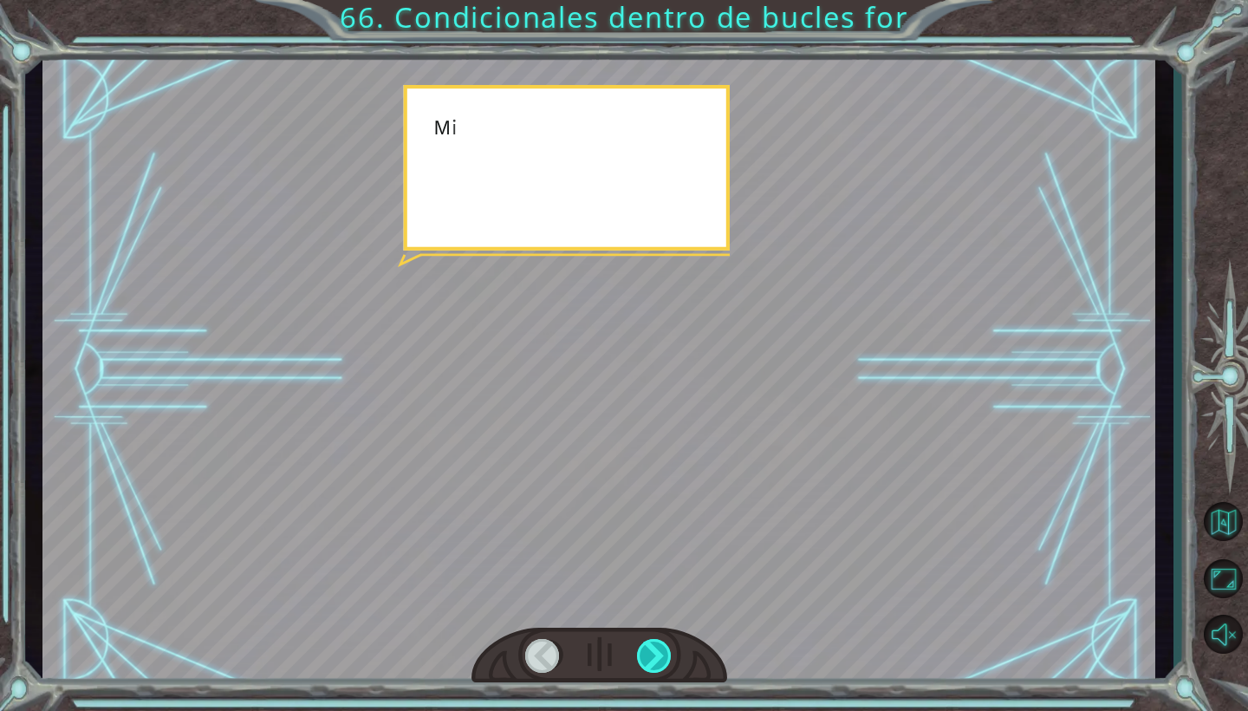
click at [643, 662] on div at bounding box center [655, 656] width 36 height 34
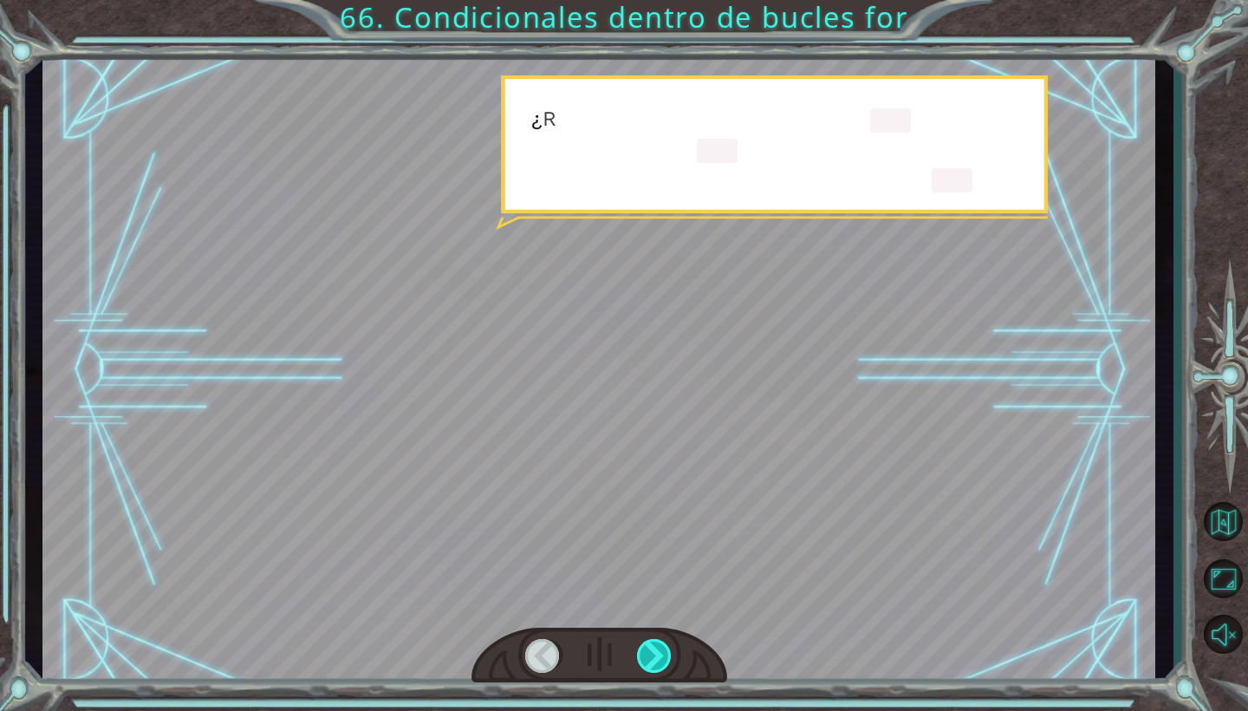
click at [643, 662] on div at bounding box center [655, 656] width 36 height 34
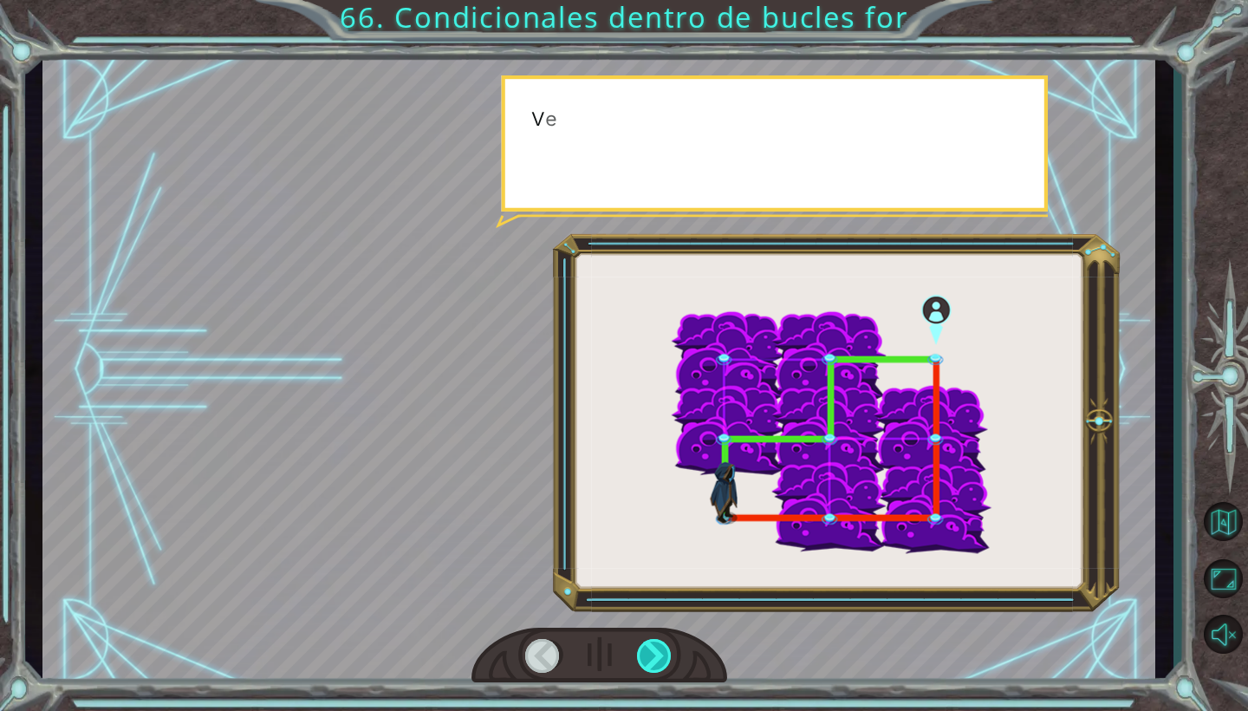
click at [643, 662] on div at bounding box center [655, 656] width 36 height 34
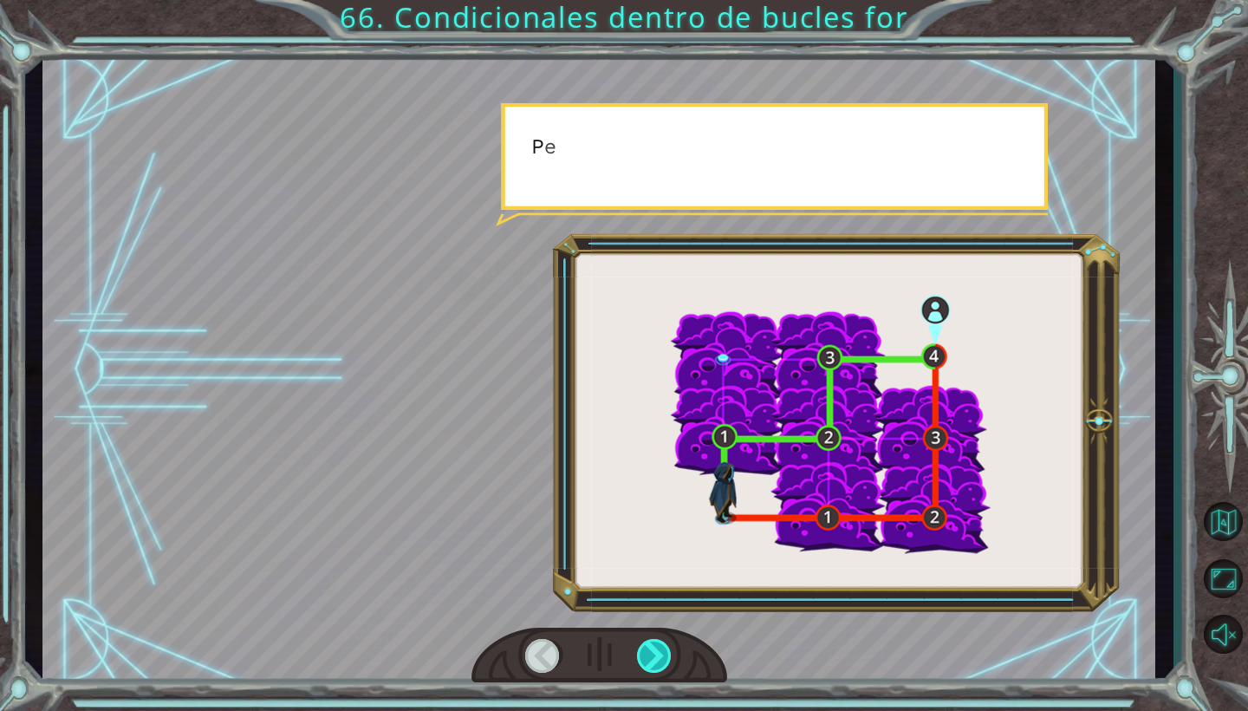
click at [643, 662] on div at bounding box center [655, 656] width 36 height 34
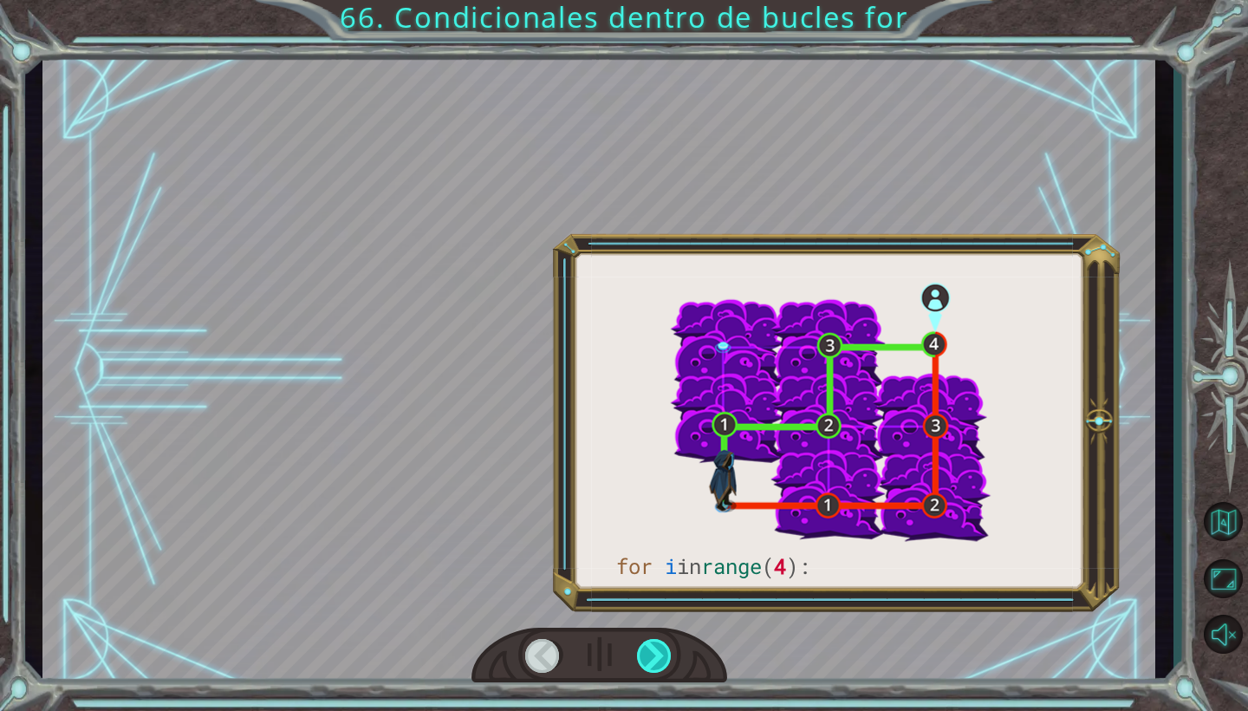
click at [643, 662] on div at bounding box center [655, 656] width 36 height 34
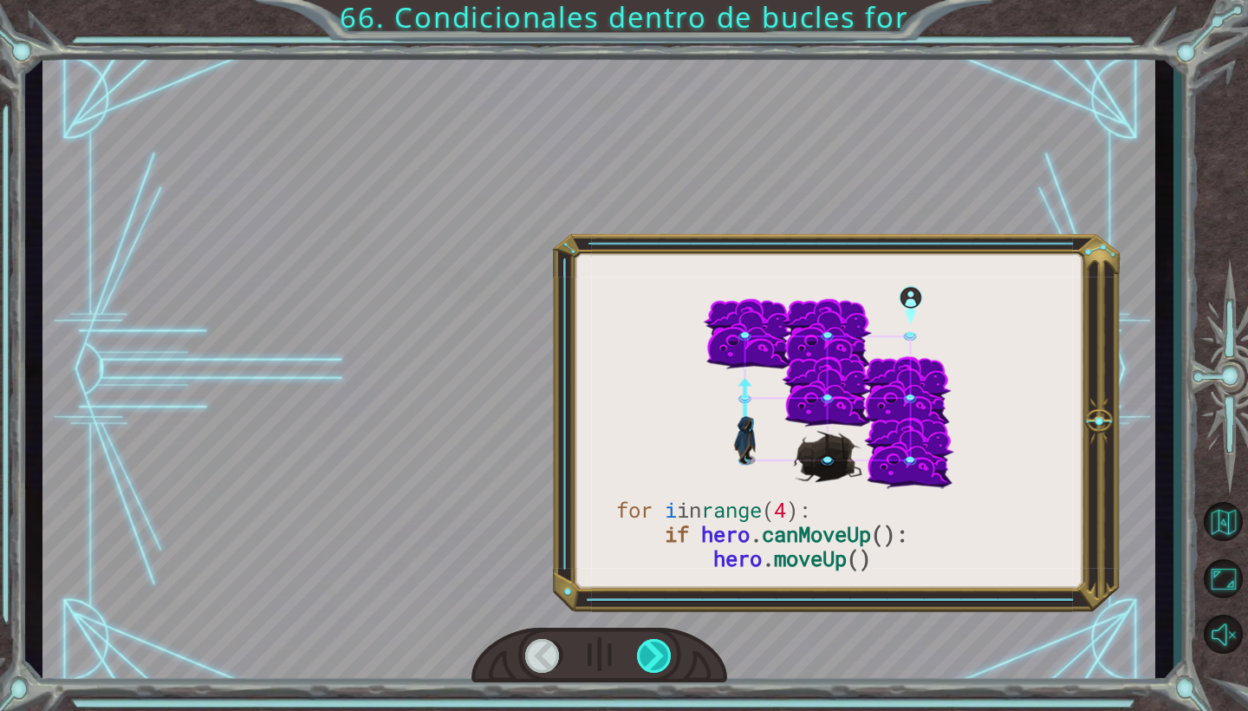
click at [643, 662] on div at bounding box center [655, 656] width 36 height 34
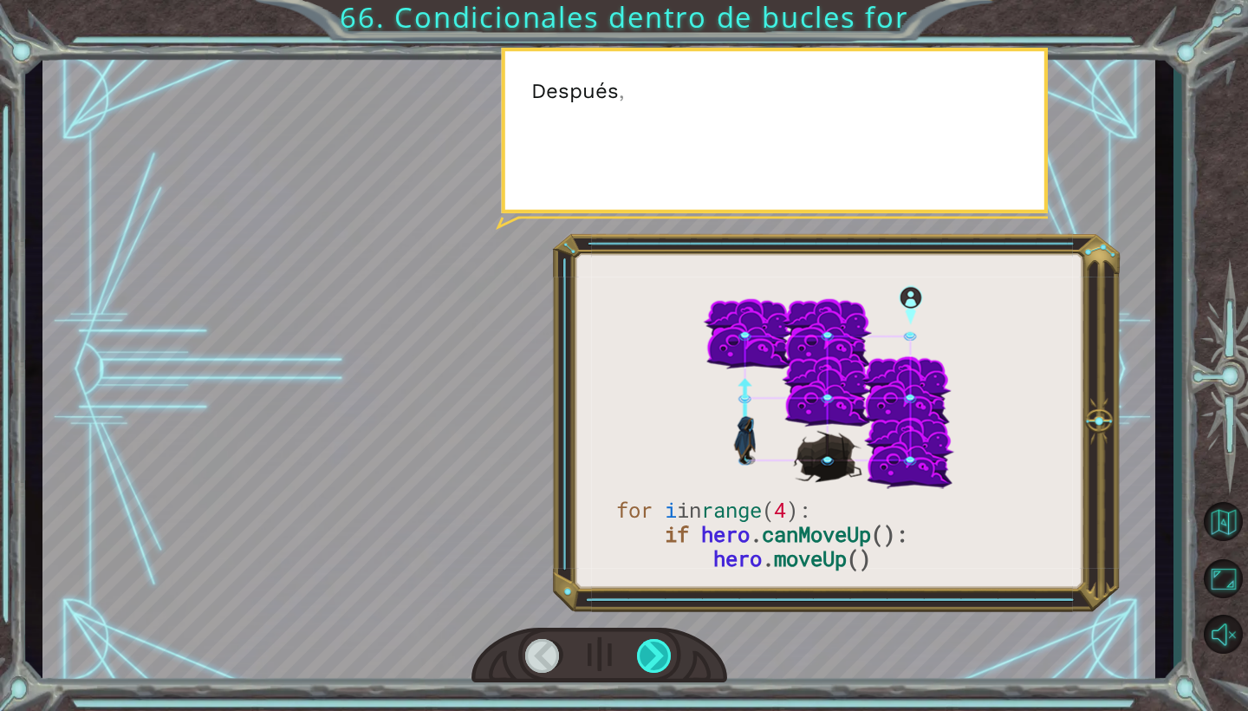
click at [643, 662] on div at bounding box center [655, 656] width 36 height 34
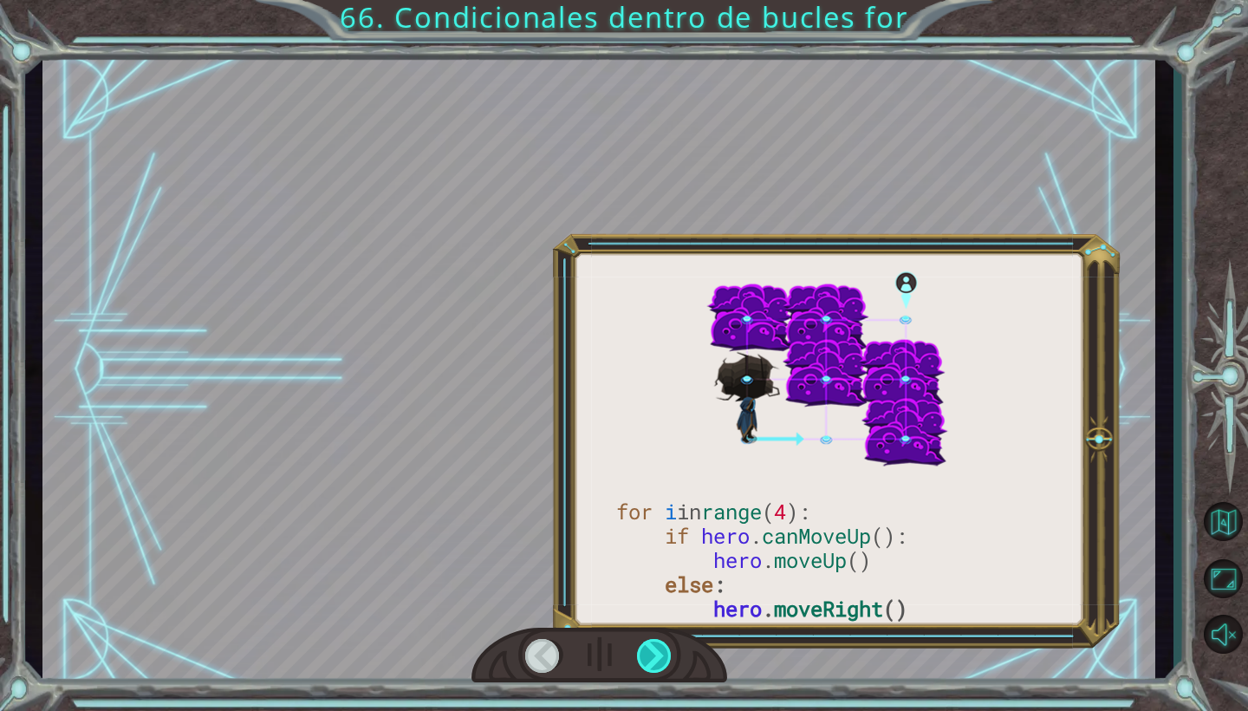
click at [643, 662] on div at bounding box center [655, 656] width 36 height 34
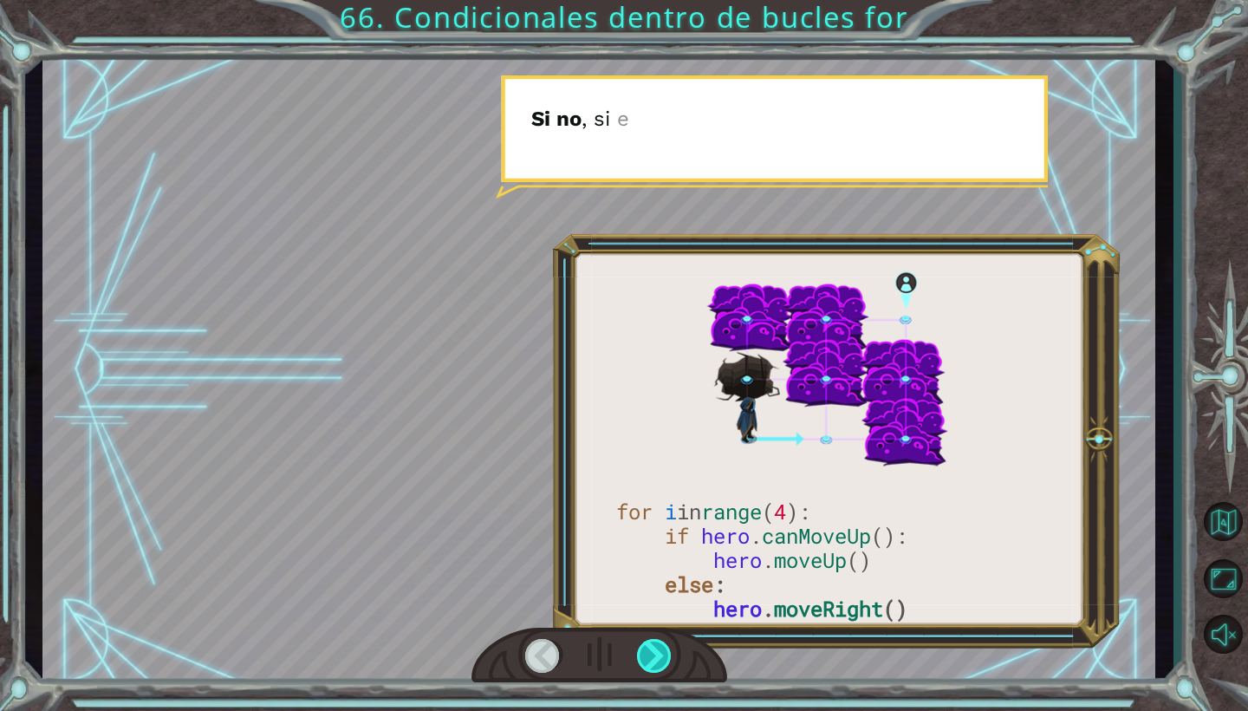
click at [643, 662] on div at bounding box center [655, 656] width 36 height 34
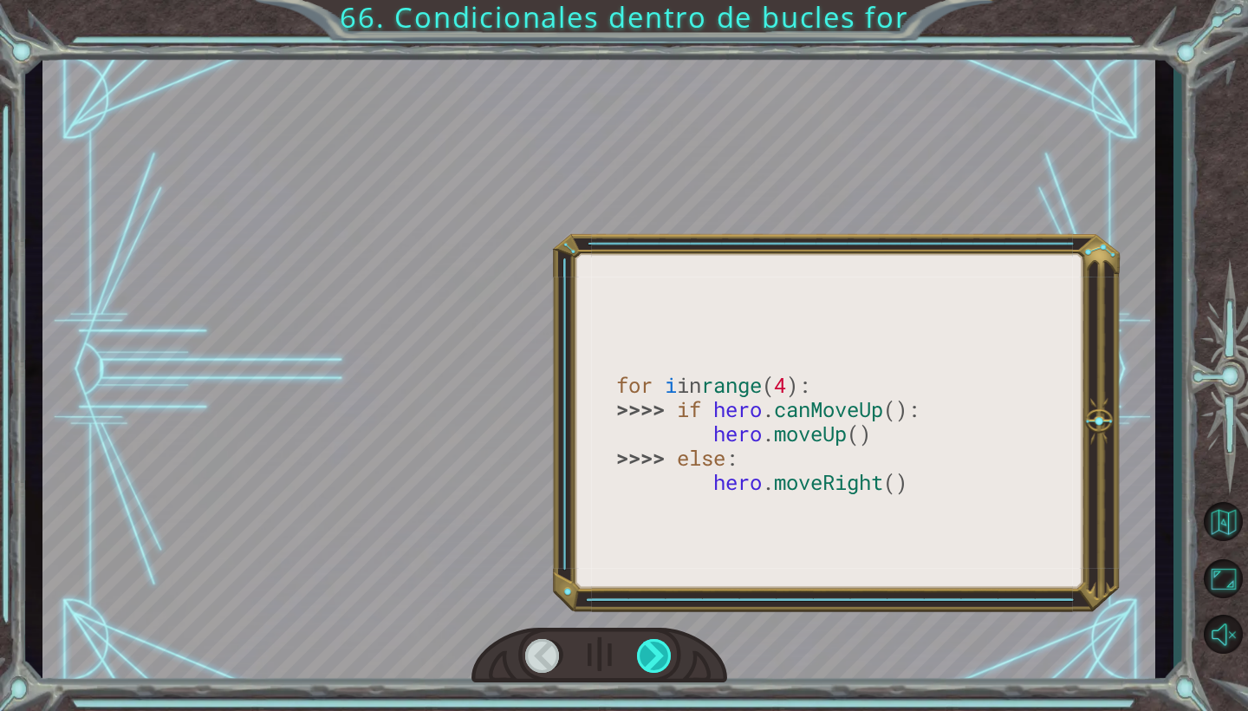
click at [643, 662] on div at bounding box center [655, 656] width 36 height 34
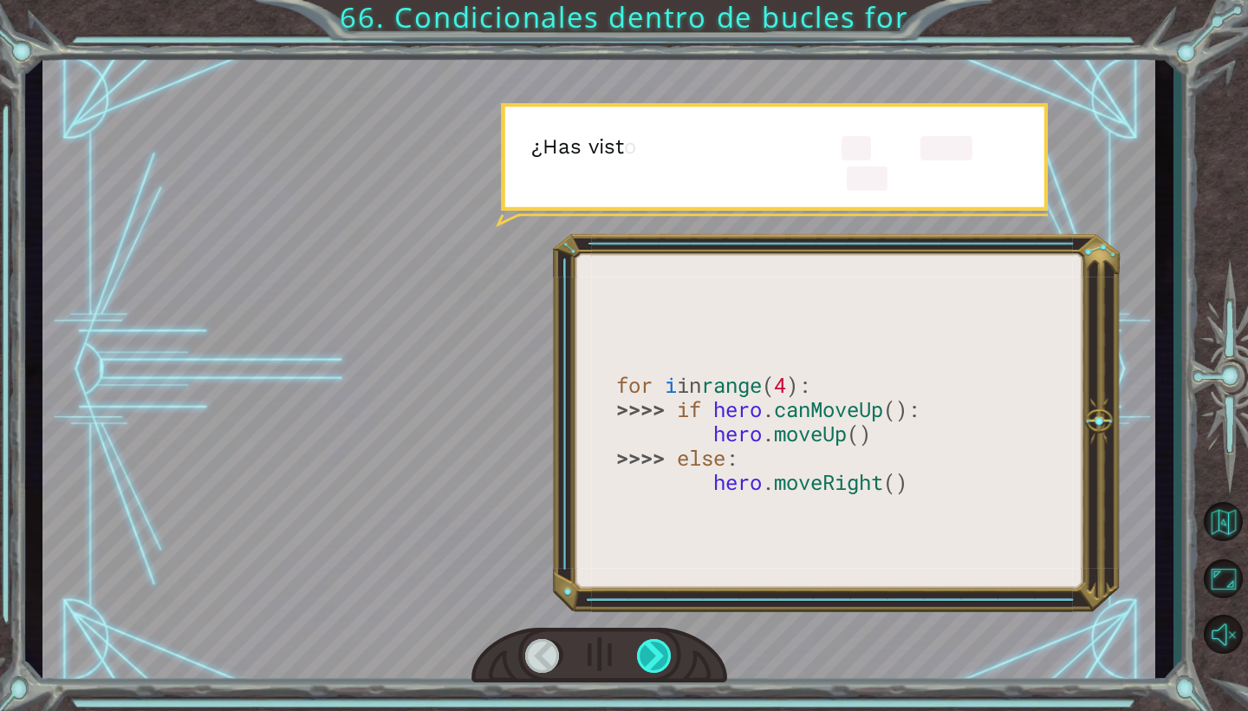
click at [643, 662] on div at bounding box center [655, 656] width 36 height 34
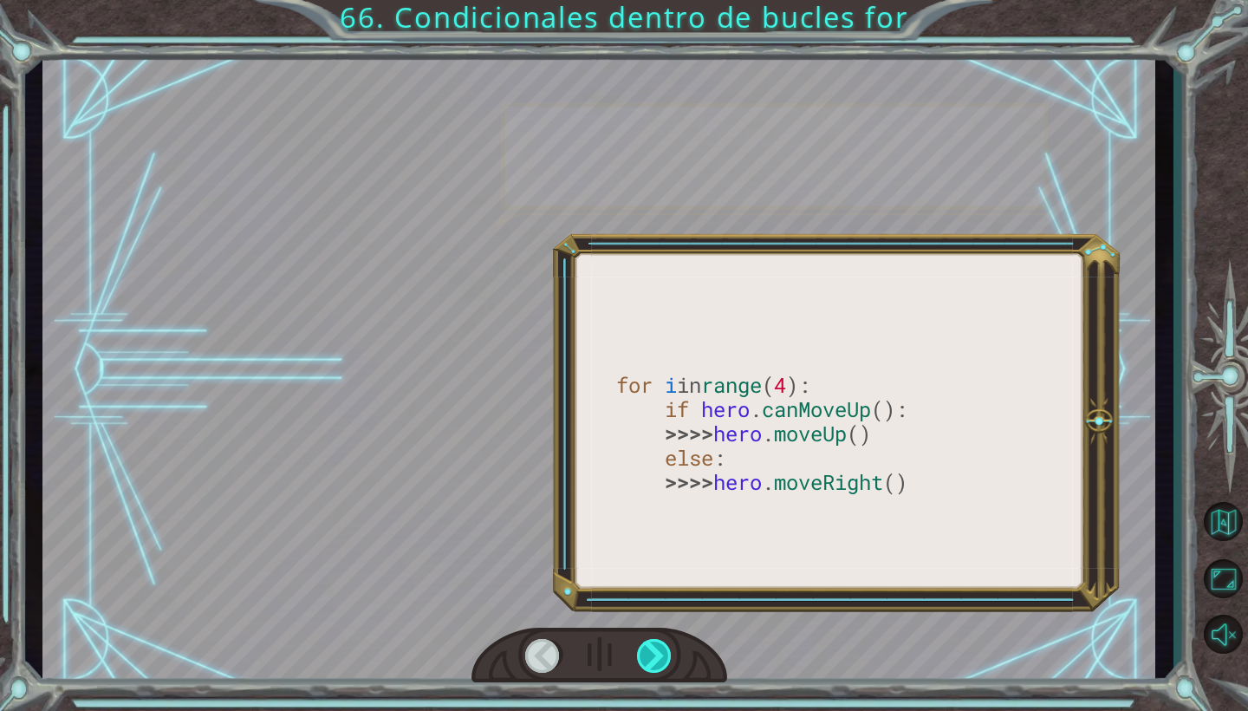
click at [643, 662] on div at bounding box center [655, 656] width 36 height 34
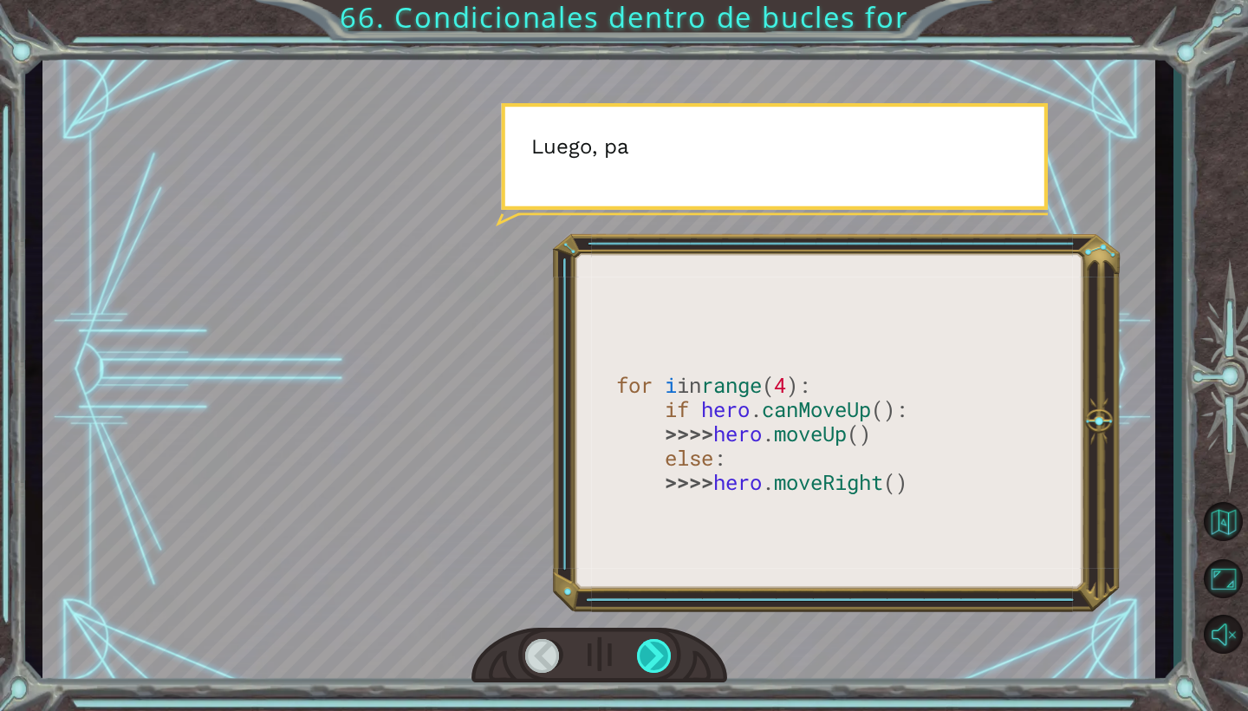
click at [643, 662] on div at bounding box center [655, 656] width 36 height 34
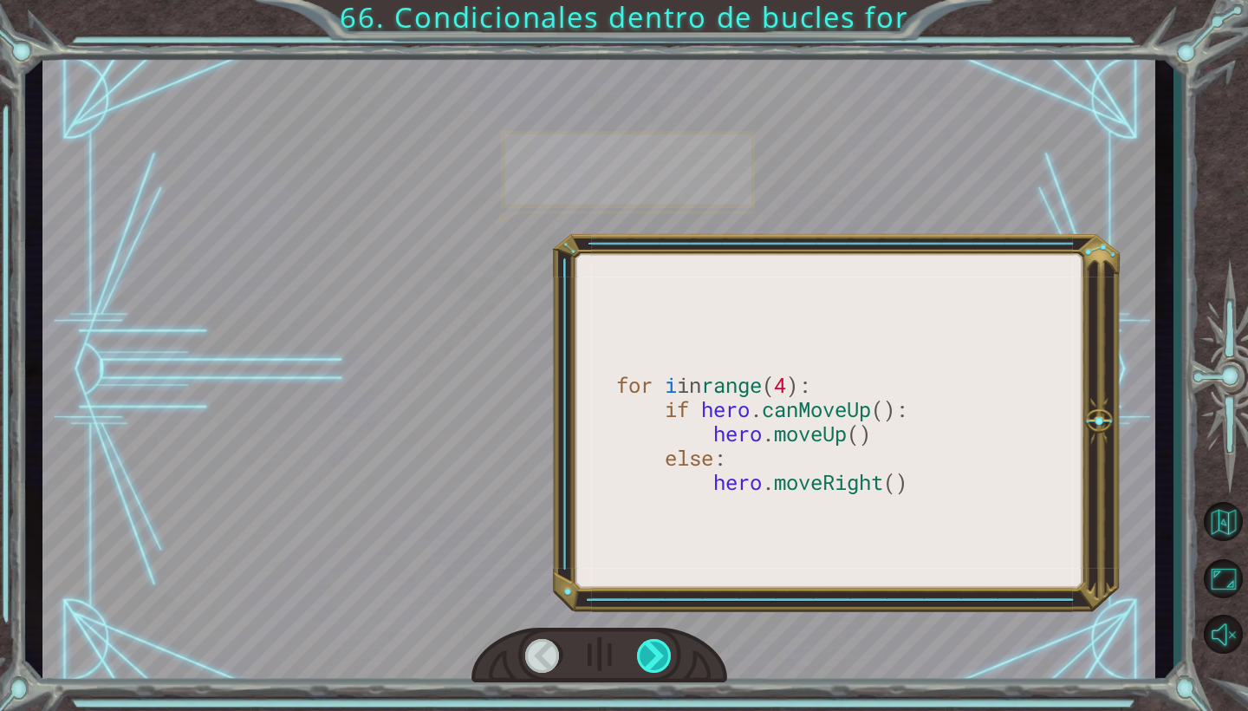
click at [643, 662] on div at bounding box center [655, 656] width 36 height 34
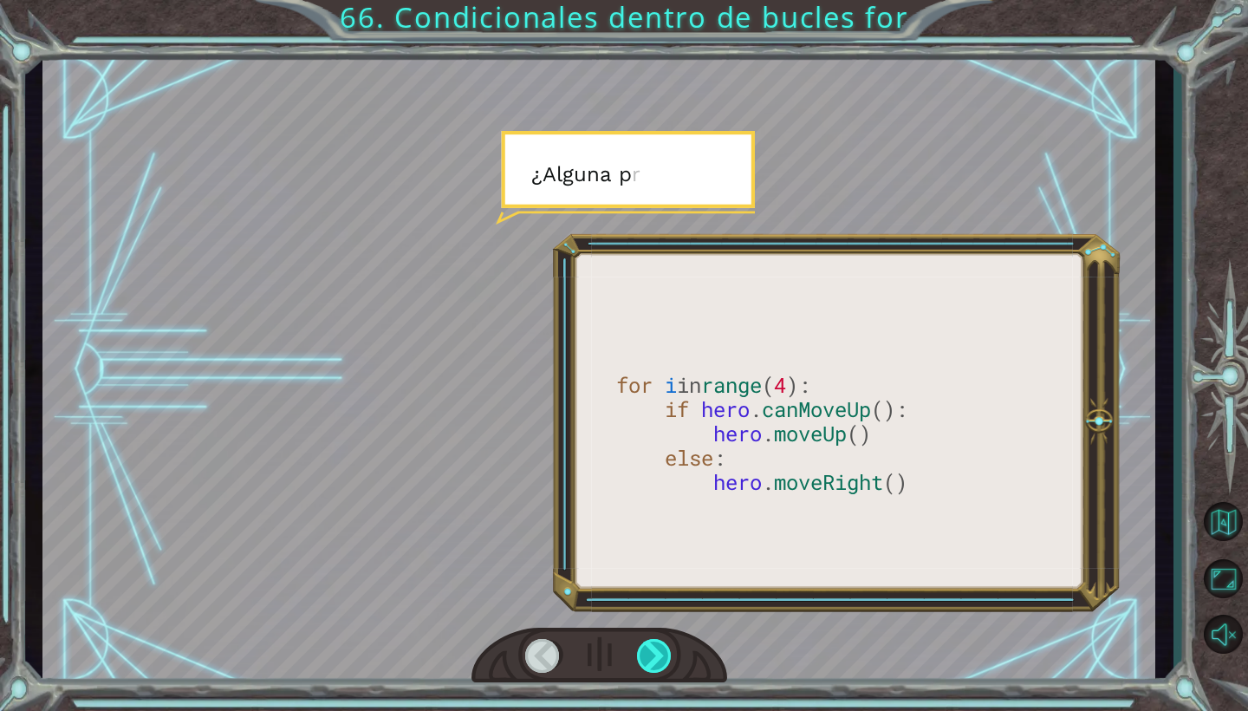
click at [643, 662] on div at bounding box center [655, 656] width 36 height 34
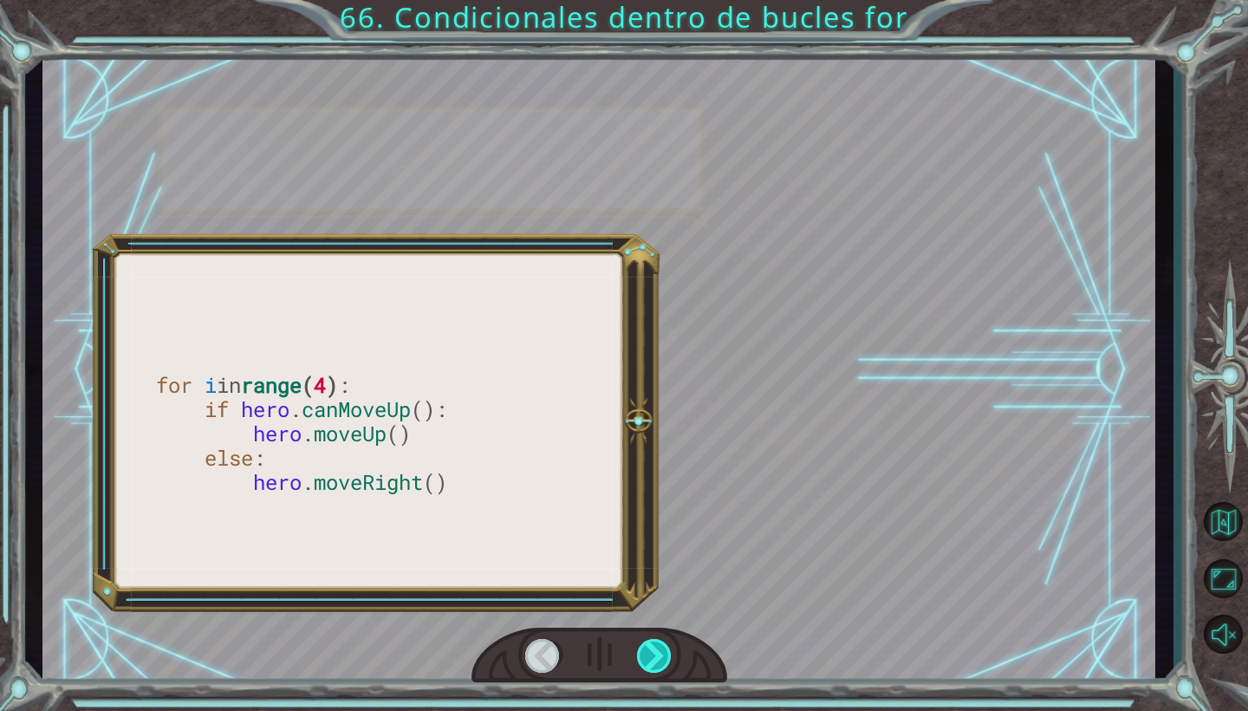
click at [643, 662] on div at bounding box center [655, 656] width 36 height 34
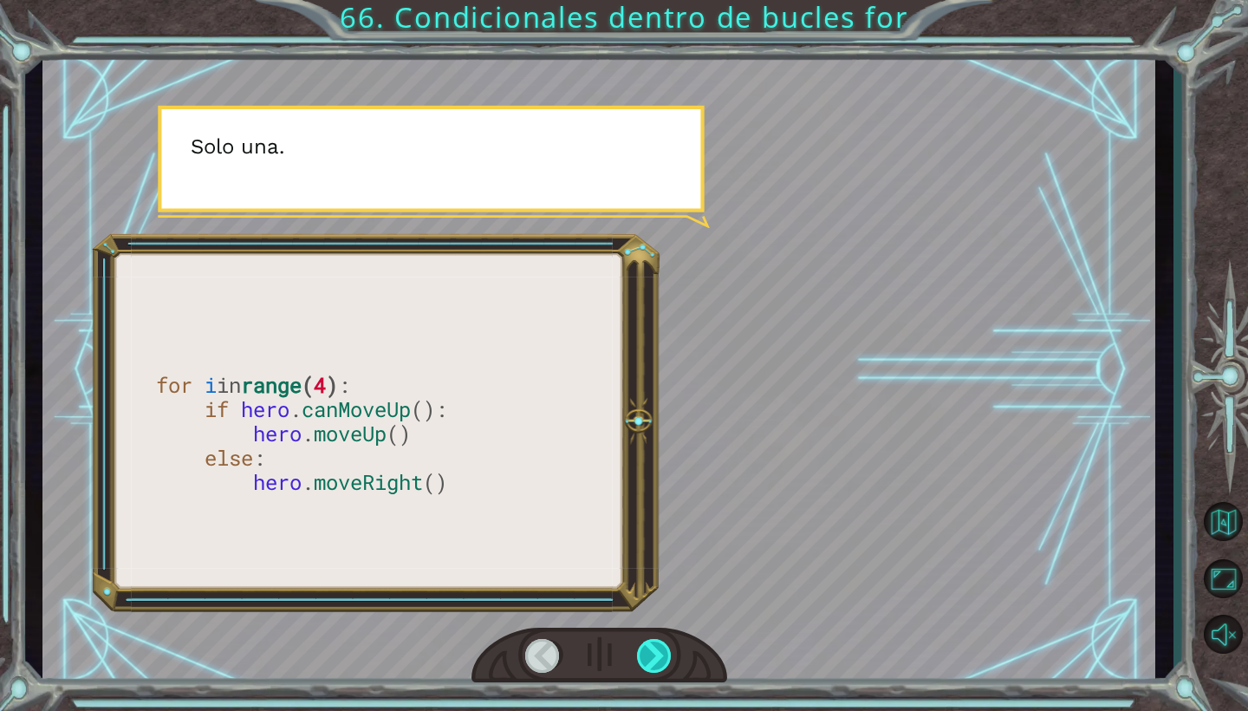
click at [643, 662] on div at bounding box center [655, 656] width 36 height 34
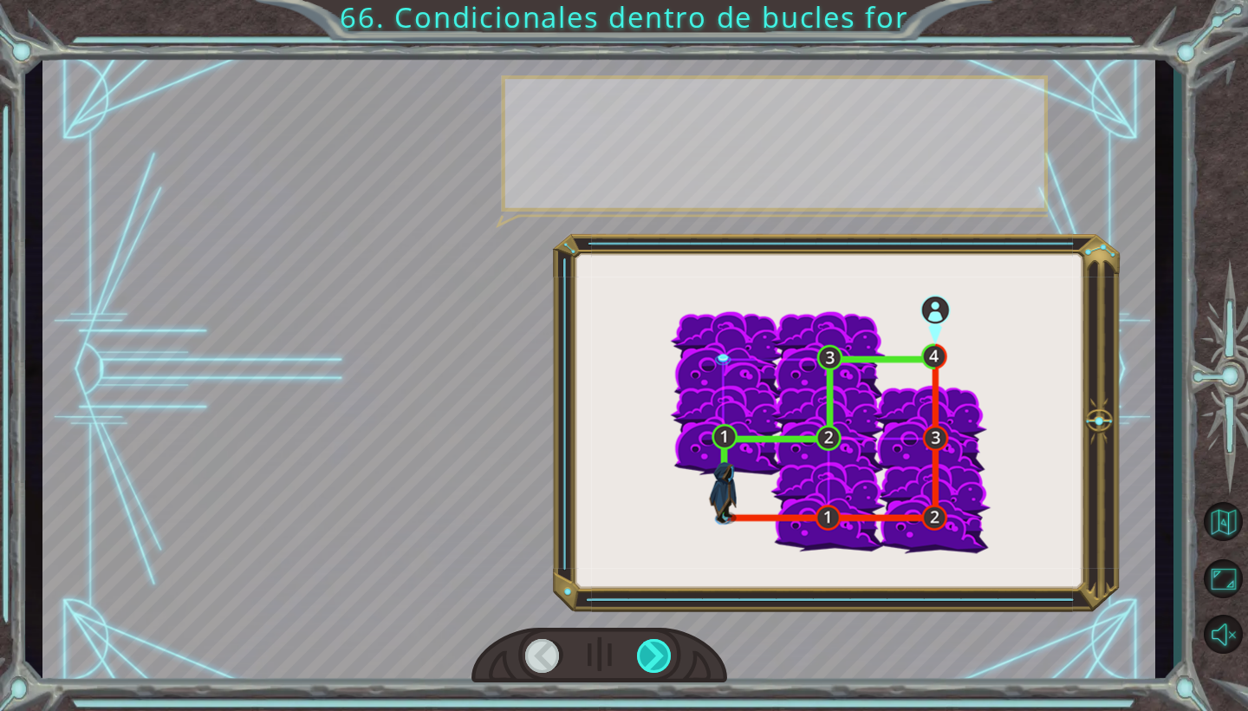
click at [643, 662] on div at bounding box center [655, 656] width 36 height 34
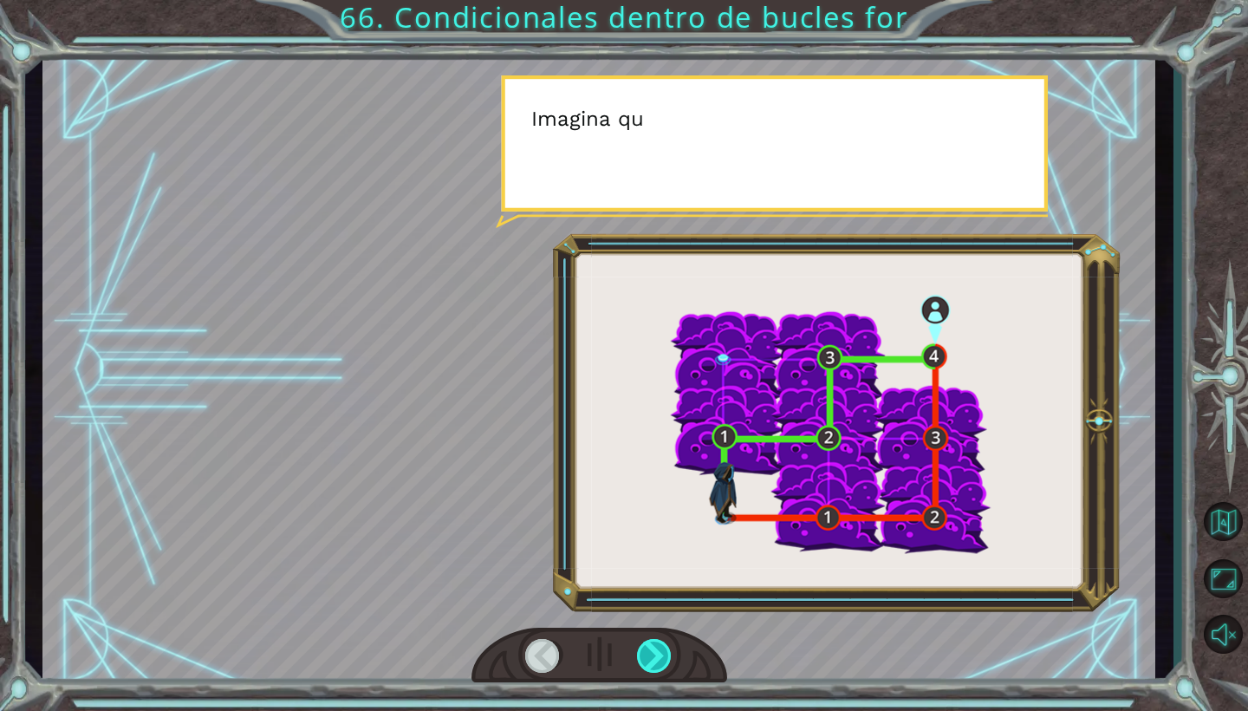
click at [643, 662] on div at bounding box center [655, 656] width 36 height 34
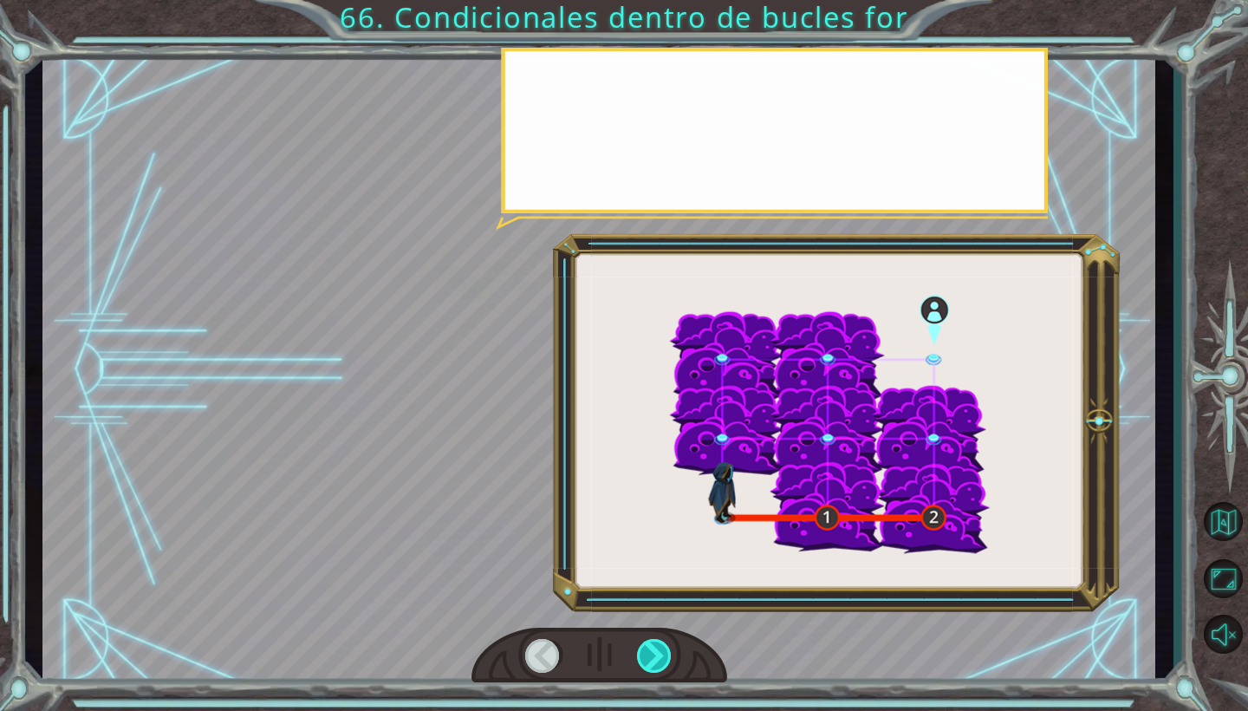
click at [643, 662] on div at bounding box center [655, 656] width 36 height 34
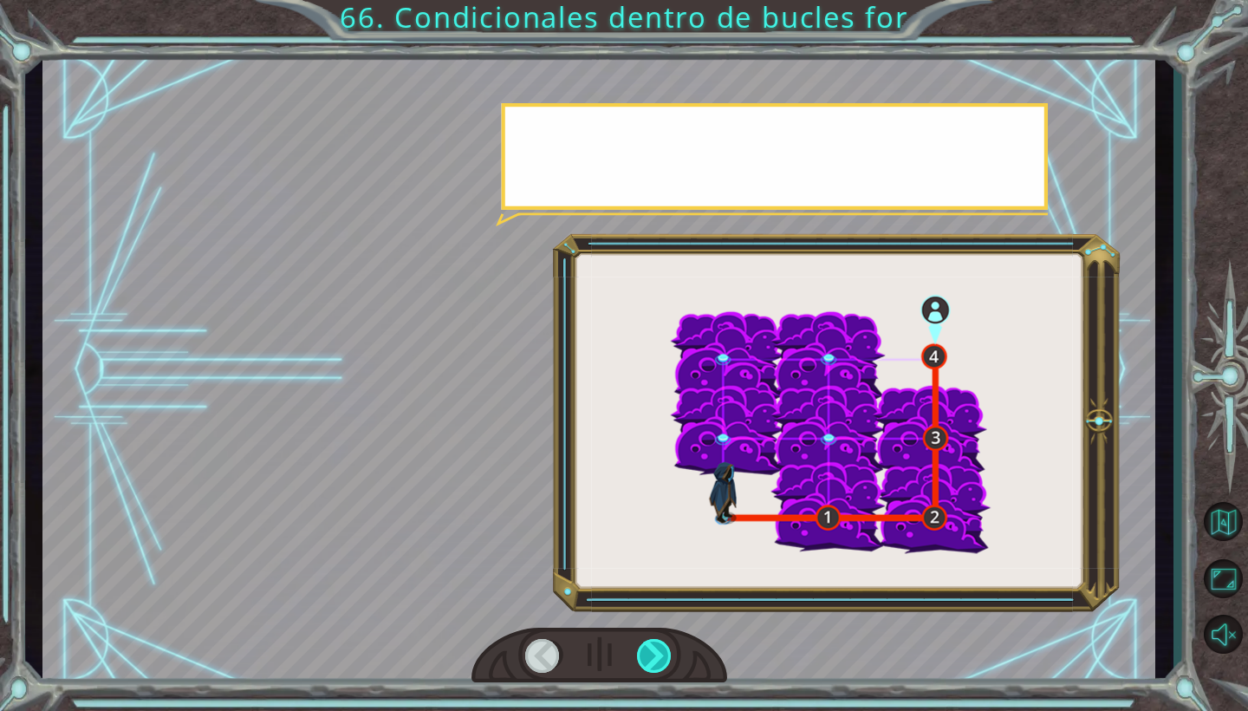
click at [643, 662] on div at bounding box center [655, 656] width 36 height 34
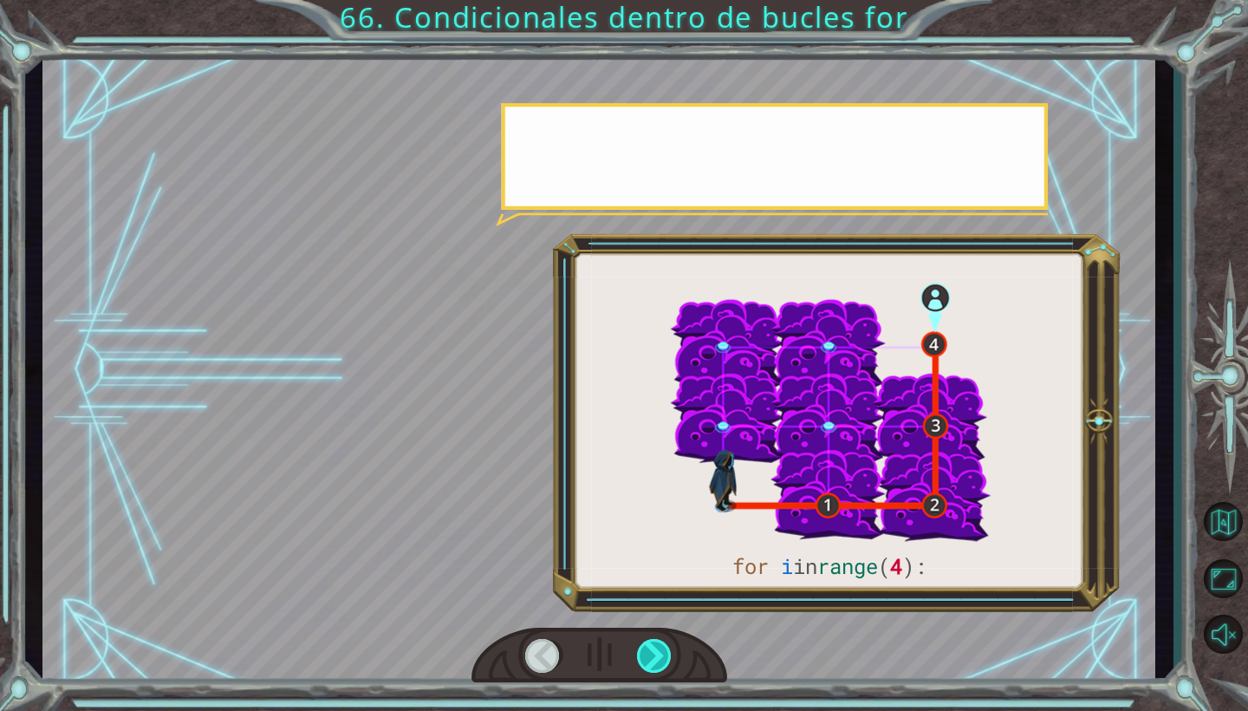
click at [643, 662] on div at bounding box center [655, 656] width 36 height 34
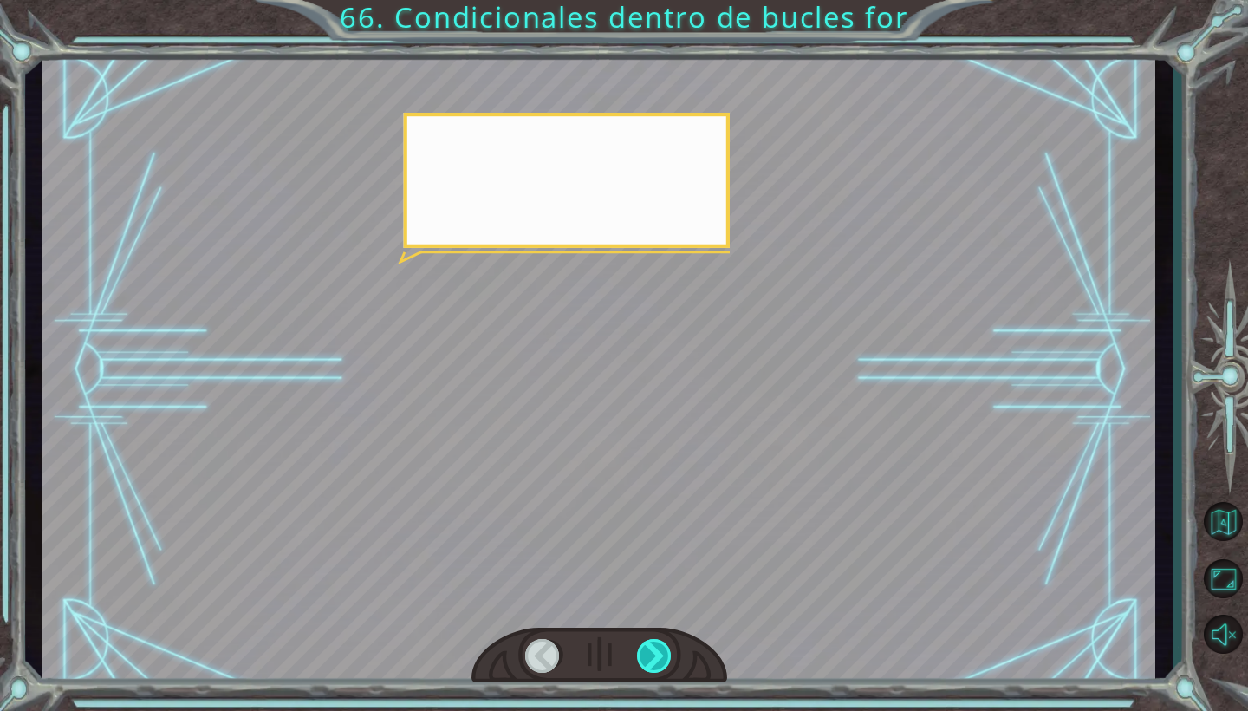
click at [643, 662] on div at bounding box center [655, 656] width 36 height 34
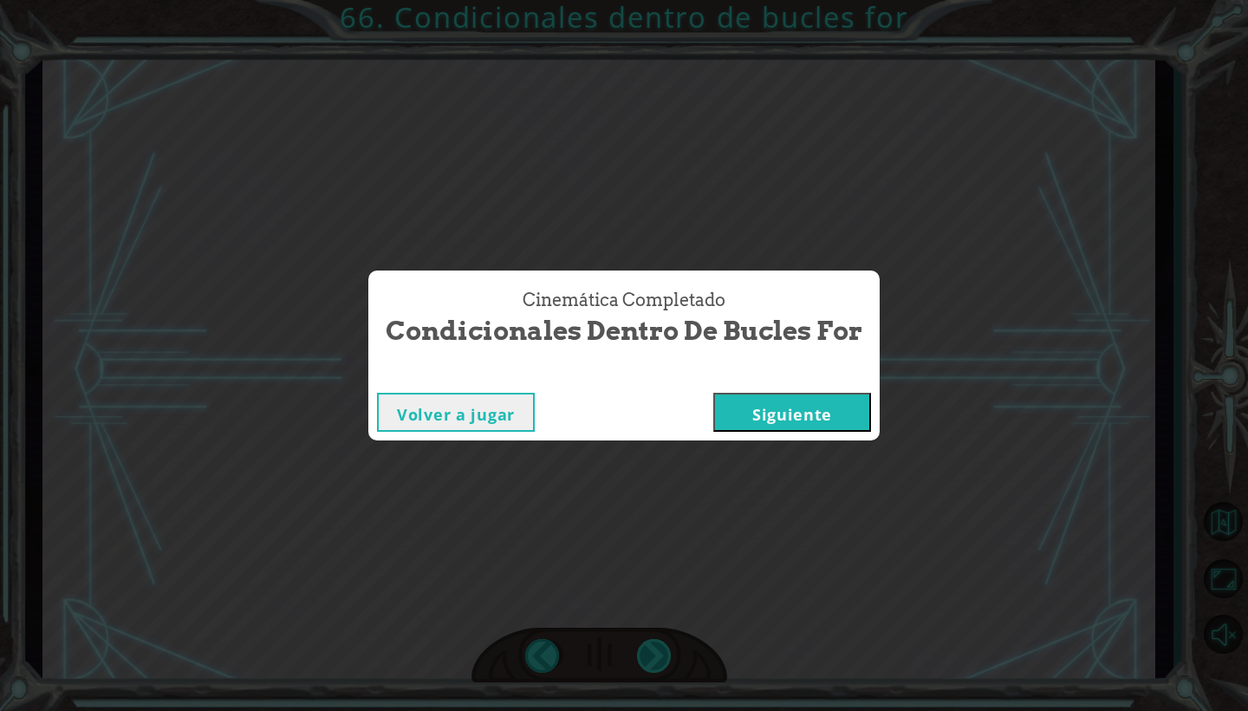
click at [643, 662] on div "Cinemática Completado Condicionales dentro de bucles for Volver a jugar Siguien…" at bounding box center [624, 355] width 1248 height 711
click at [846, 401] on button "Siguiente" at bounding box center [792, 412] width 158 height 39
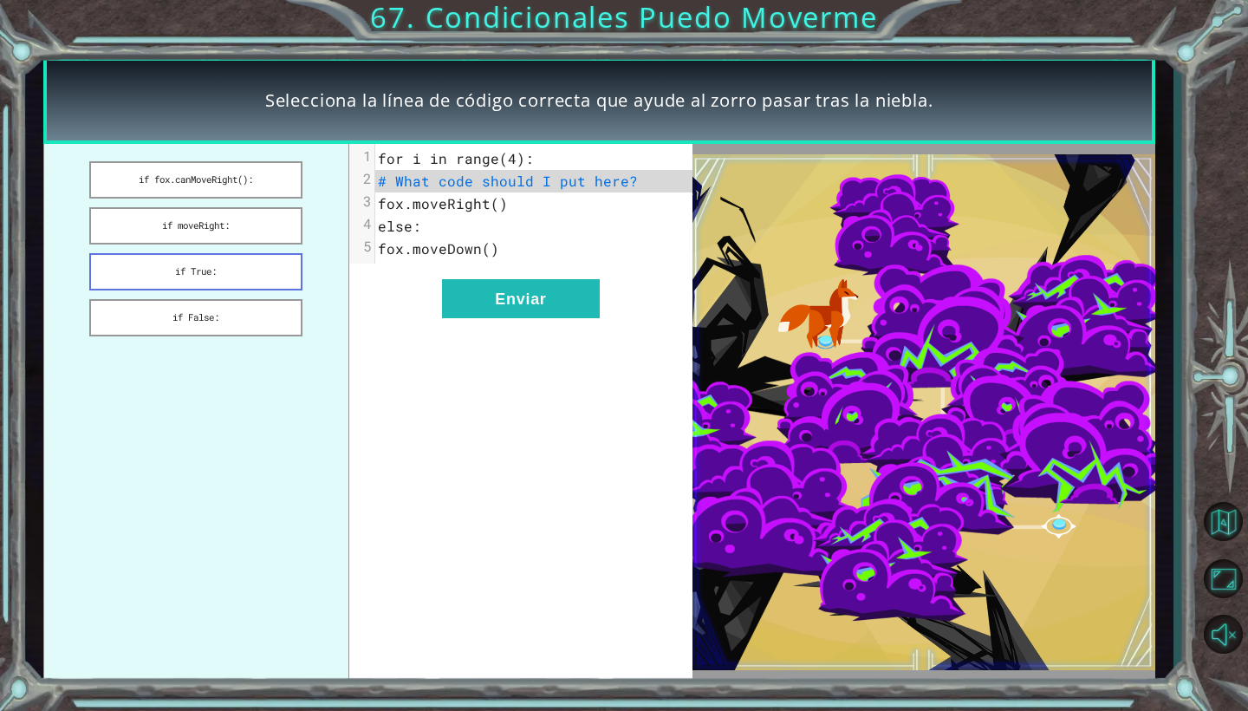
click at [246, 258] on button "if True:" at bounding box center [195, 271] width 213 height 37
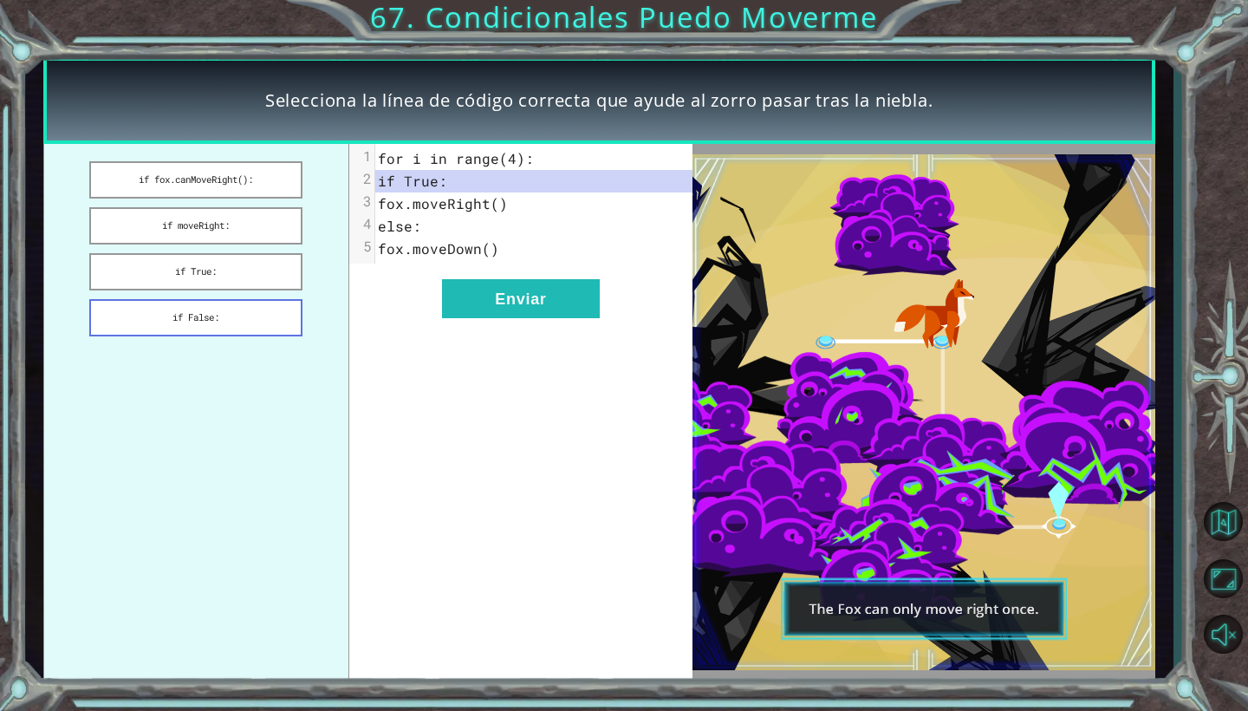
click at [244, 307] on button "if False:" at bounding box center [195, 317] width 213 height 37
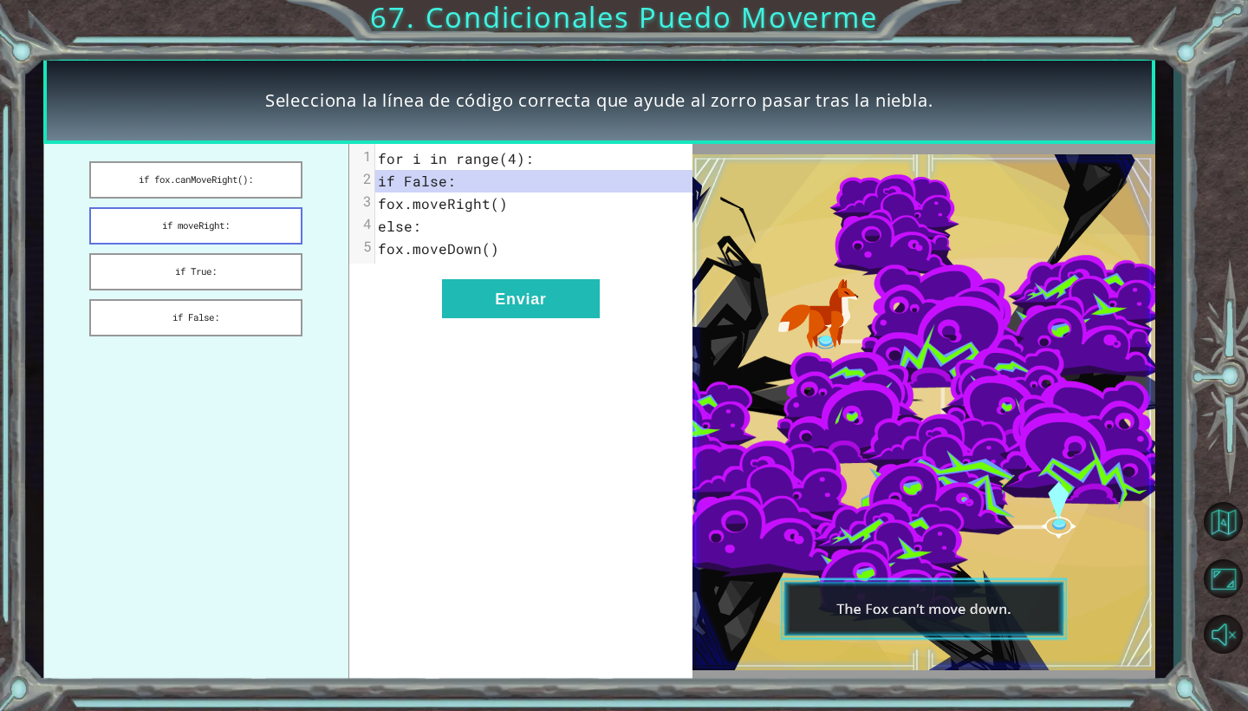
click at [242, 218] on button "if moveRight:" at bounding box center [195, 225] width 213 height 37
click at [240, 185] on button "if fox.canMoveRight():" at bounding box center [195, 179] width 213 height 37
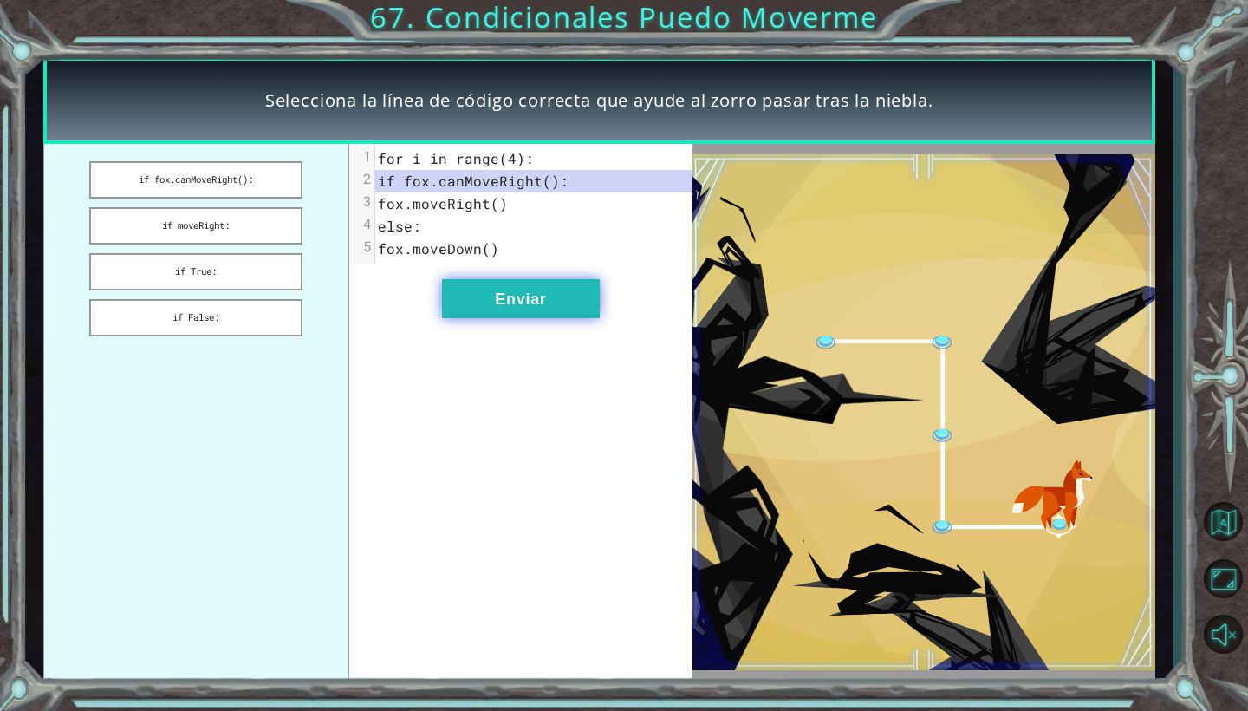
click at [514, 296] on button "Enviar" at bounding box center [521, 298] width 158 height 39
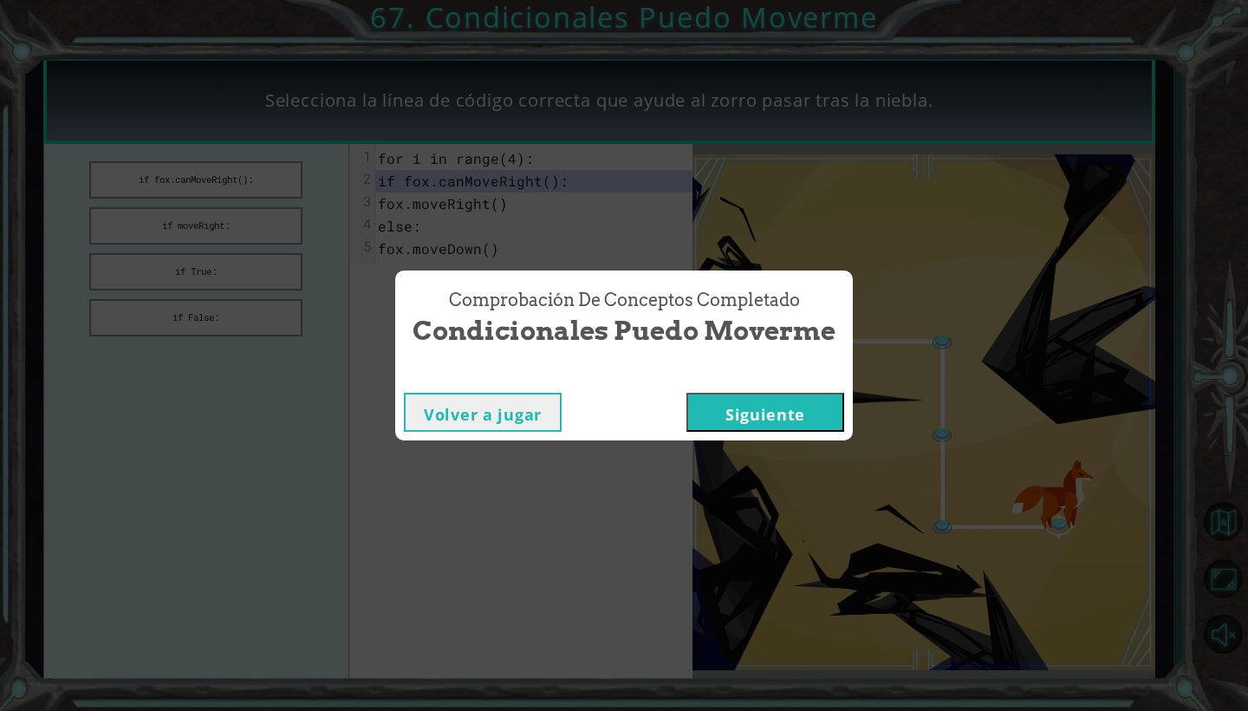
click at [751, 400] on button "Siguiente" at bounding box center [765, 412] width 158 height 39
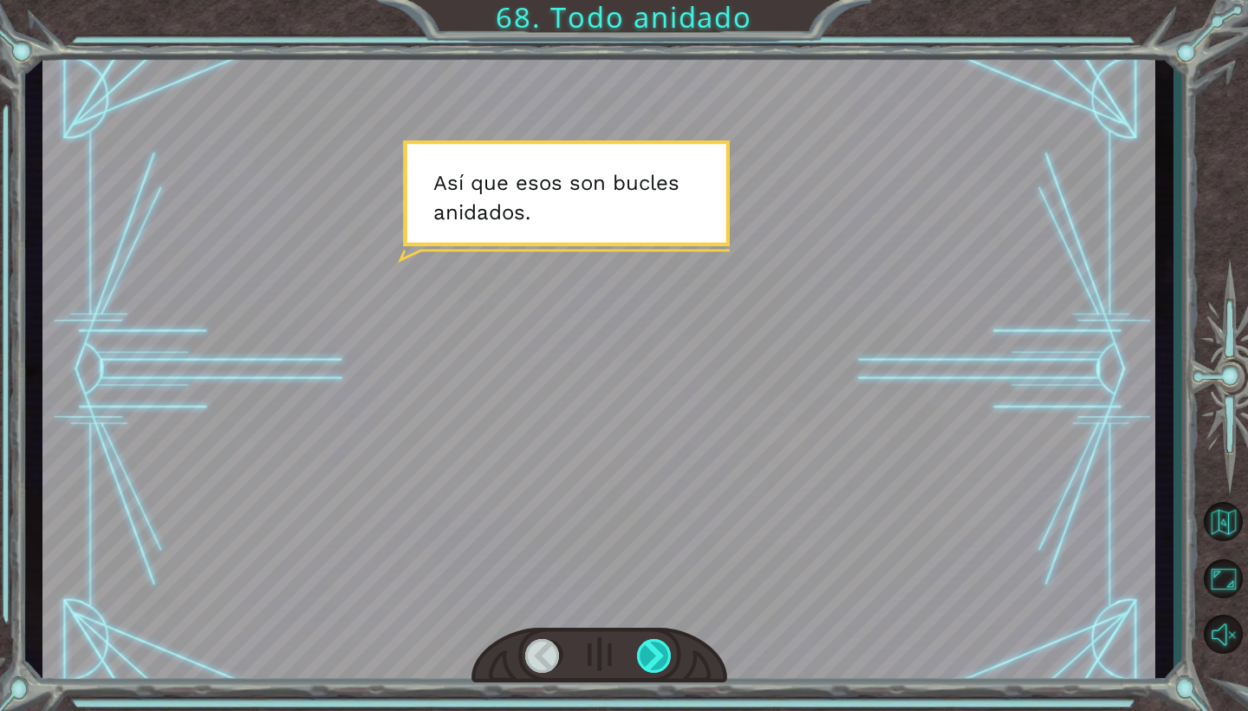
click at [673, 654] on div at bounding box center [655, 656] width 36 height 34
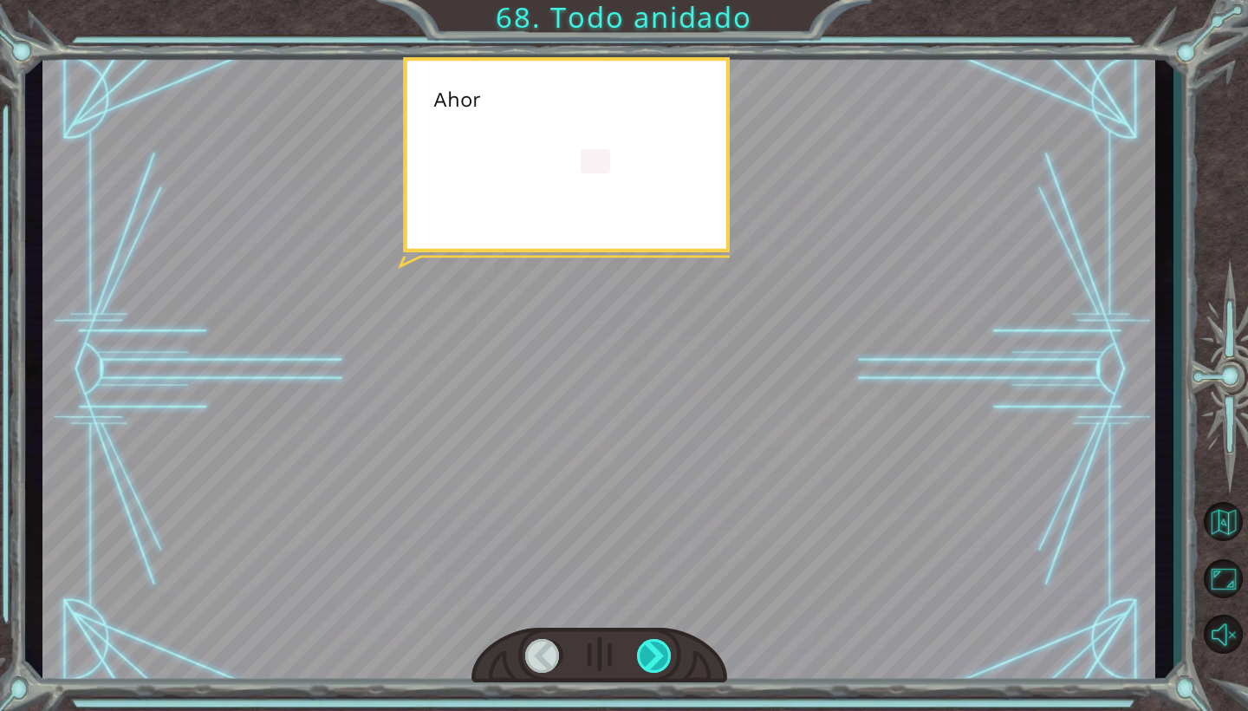
click at [673, 654] on div at bounding box center [655, 656] width 36 height 34
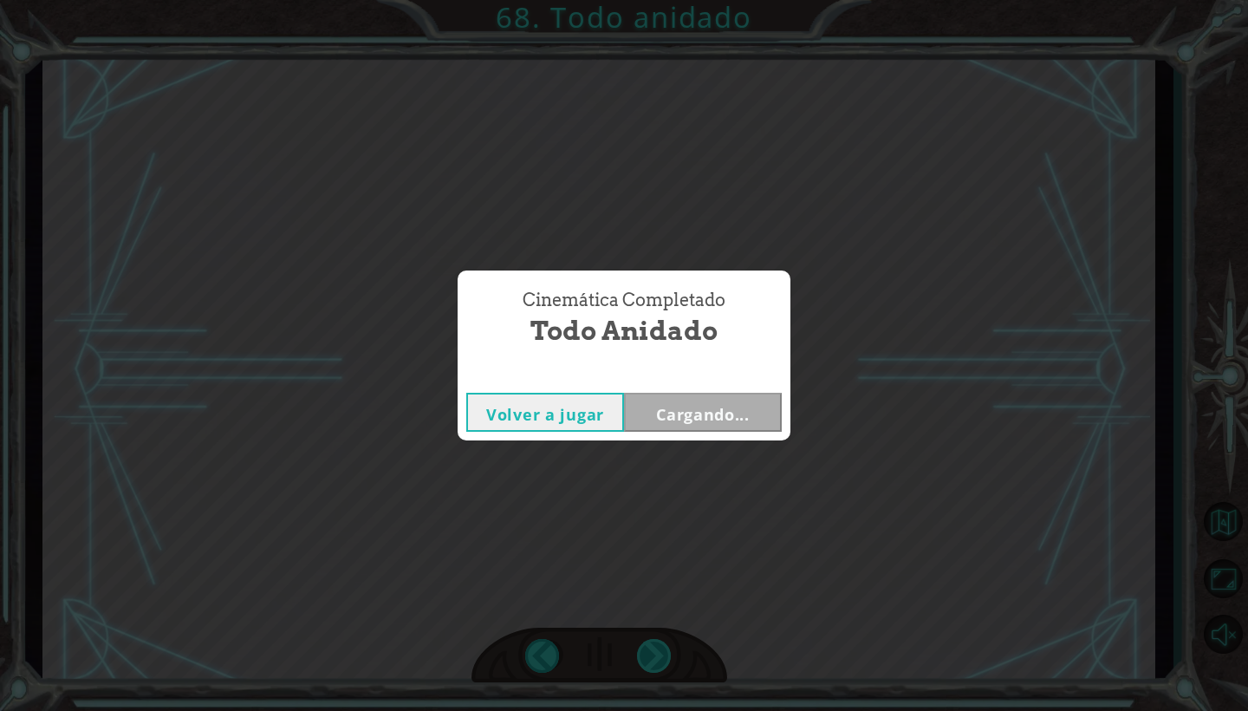
click at [673, 654] on div "Cinemática Completado Todo anidado Volver a jugar Cargando..." at bounding box center [624, 355] width 1248 height 711
click at [722, 412] on button "Siguiente" at bounding box center [703, 412] width 158 height 39
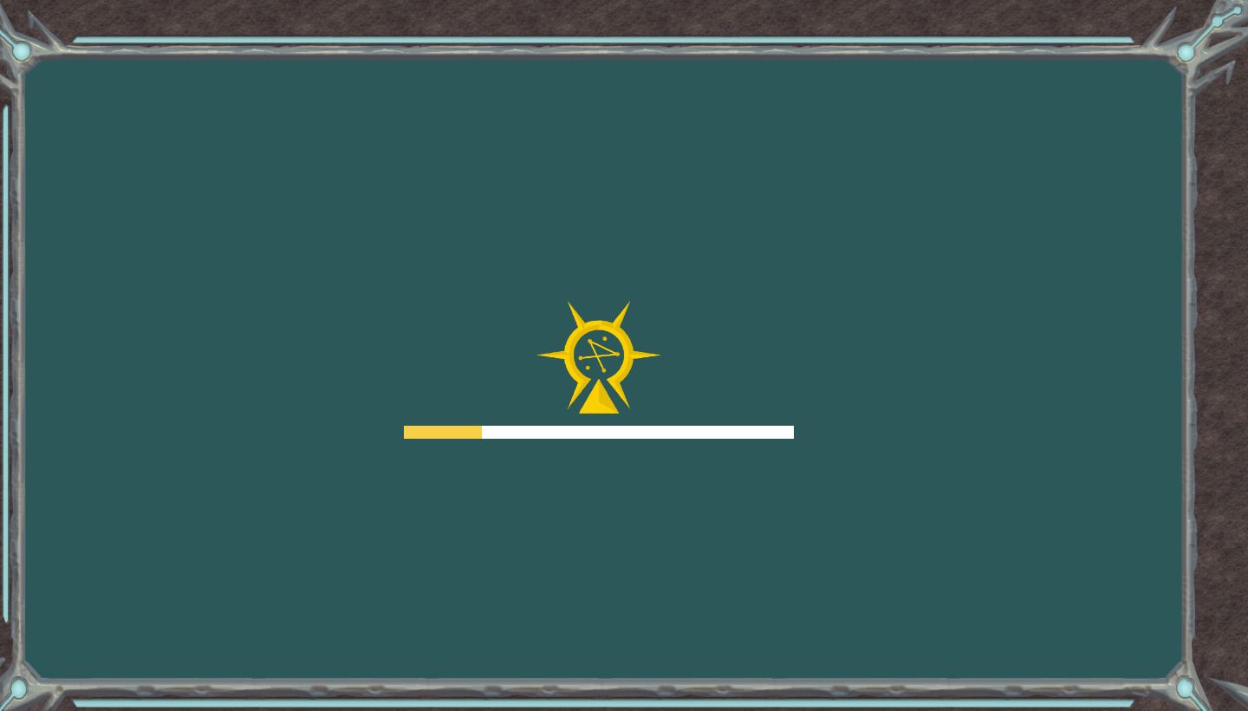
click at [722, 412] on div at bounding box center [599, 370] width 390 height 139
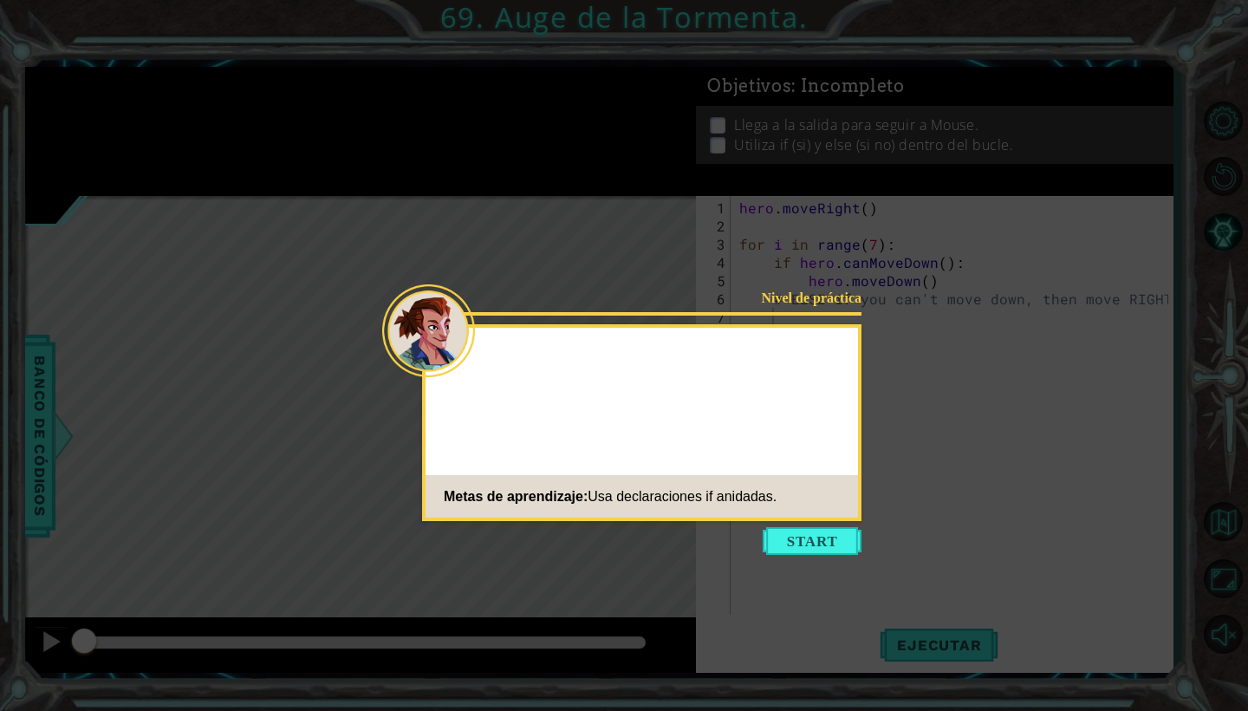
click at [812, 524] on icon at bounding box center [624, 355] width 1248 height 711
click at [804, 547] on button "Start" at bounding box center [812, 541] width 99 height 28
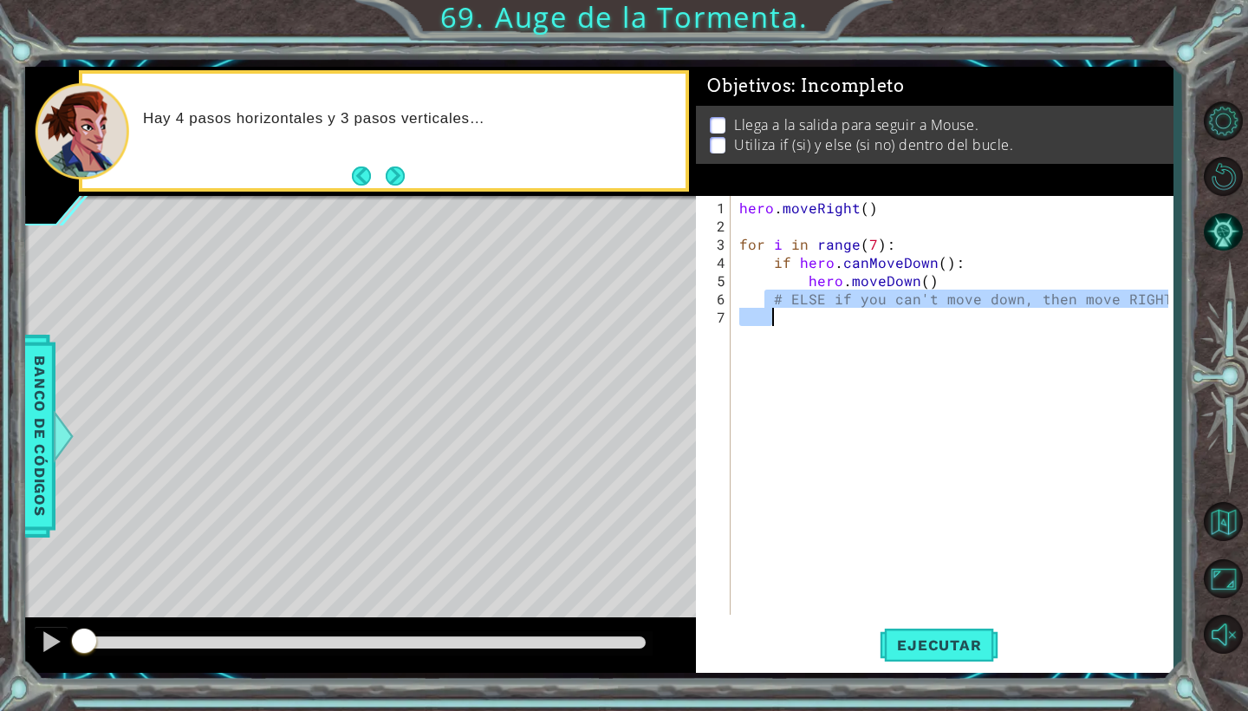
drag, startPoint x: 768, startPoint y: 297, endPoint x: 1113, endPoint y: 310, distance: 345.2
click at [1113, 310] on div "hero . moveRight ( ) for i in range ( 7 ) : if hero . canMoveDown ( ) : hero . …" at bounding box center [956, 425] width 441 height 455
type textarea "# ELSE if you can't move down, then move RIGHT"
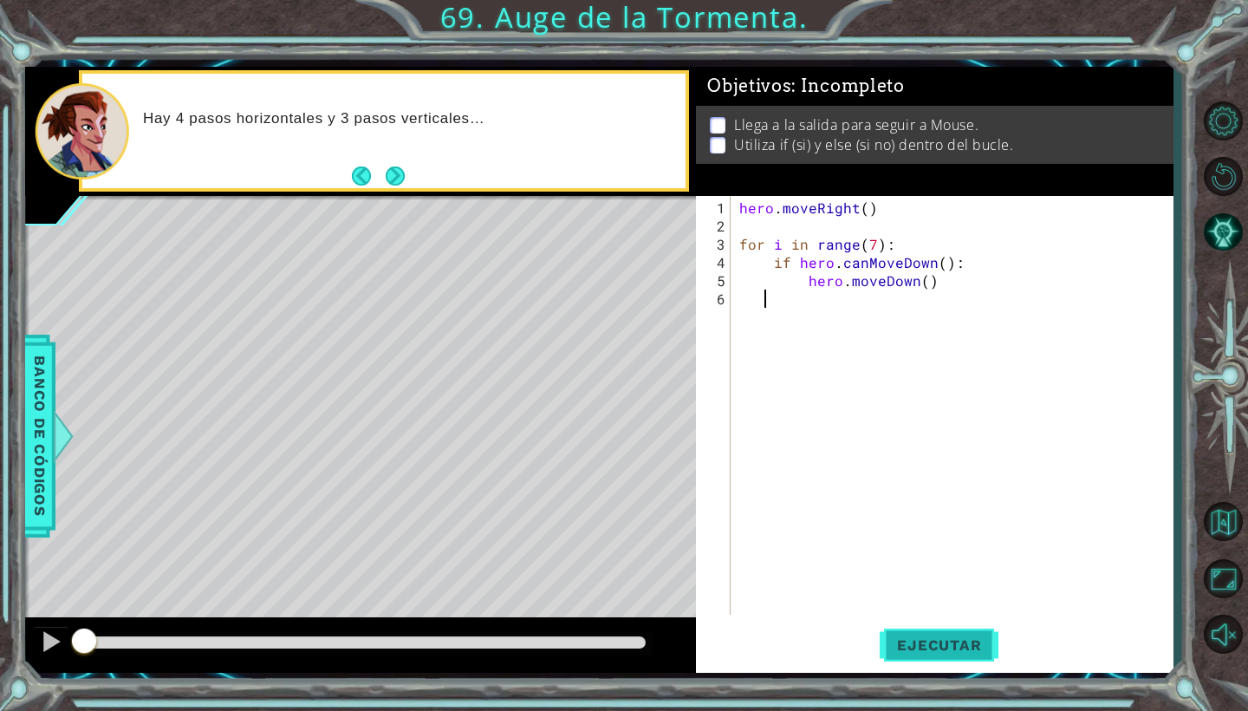
click at [912, 630] on button "Ejecutar" at bounding box center [939, 645] width 119 height 48
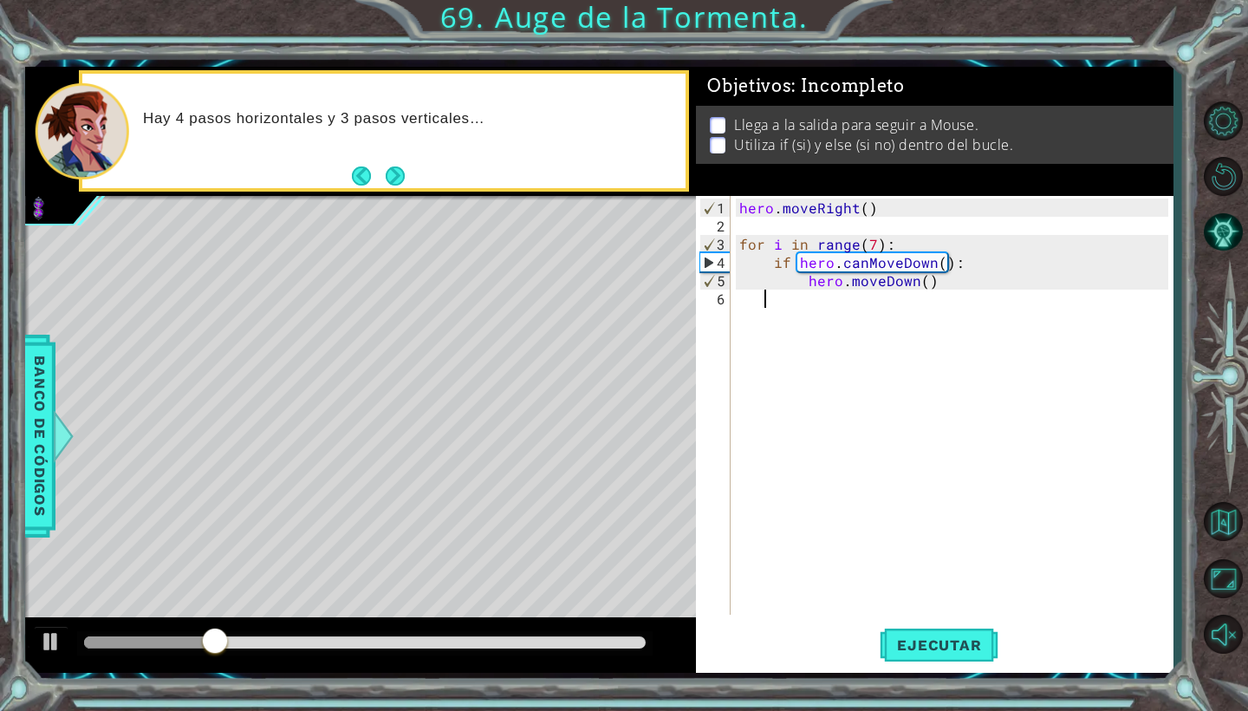
click at [942, 280] on div "hero . moveRight ( ) for i in range ( 7 ) : if hero . canMoveDown ( ) : hero . …" at bounding box center [956, 425] width 441 height 455
type textarea "hero.moveDown()"
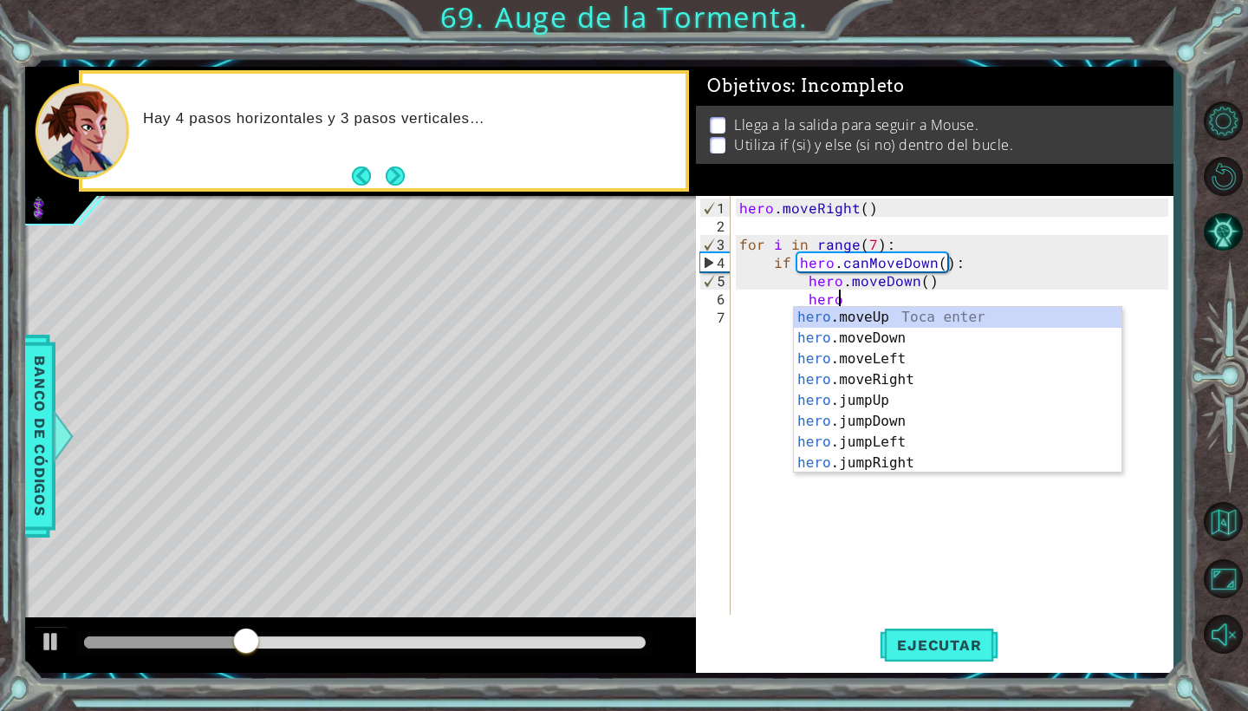
scroll to position [0, 6]
click at [906, 378] on div "hero.m oveUp Toca enter hero.m oveDown Toca enter hero.m oveLeft Toca enter her…" at bounding box center [958, 411] width 328 height 208
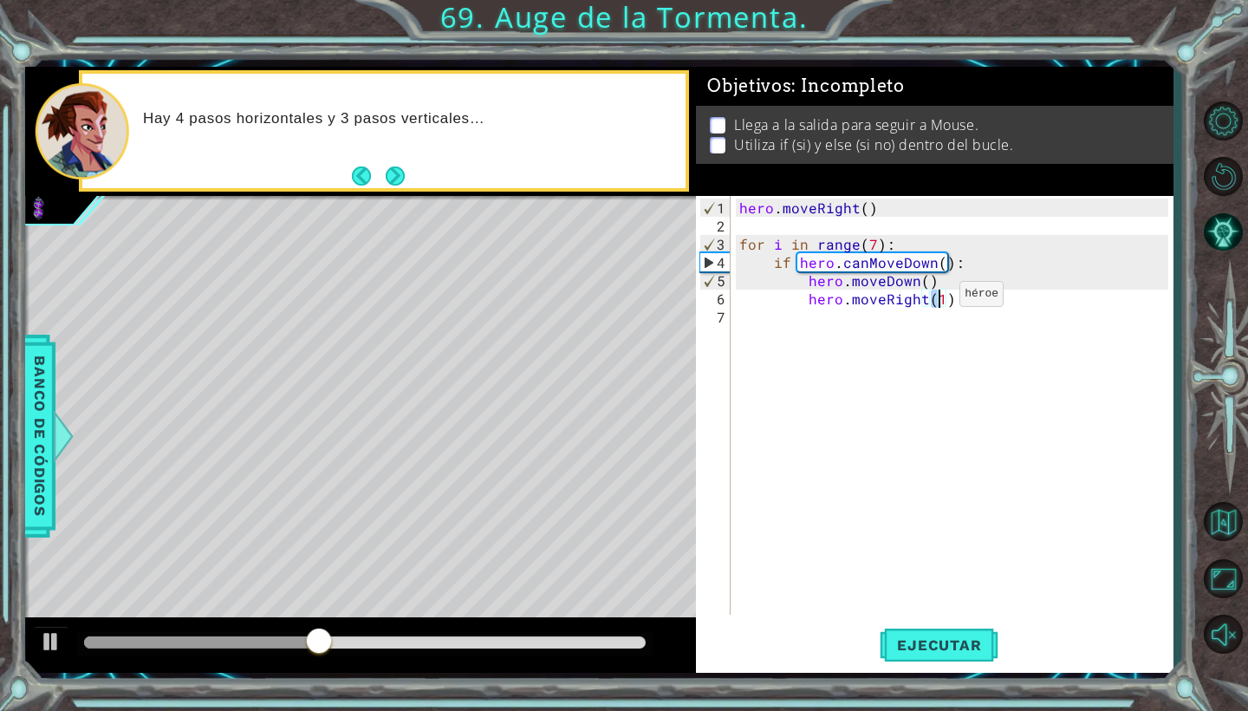
type textarea "hero.moveRight()"
click at [926, 624] on button "Ejecutar" at bounding box center [939, 645] width 119 height 48
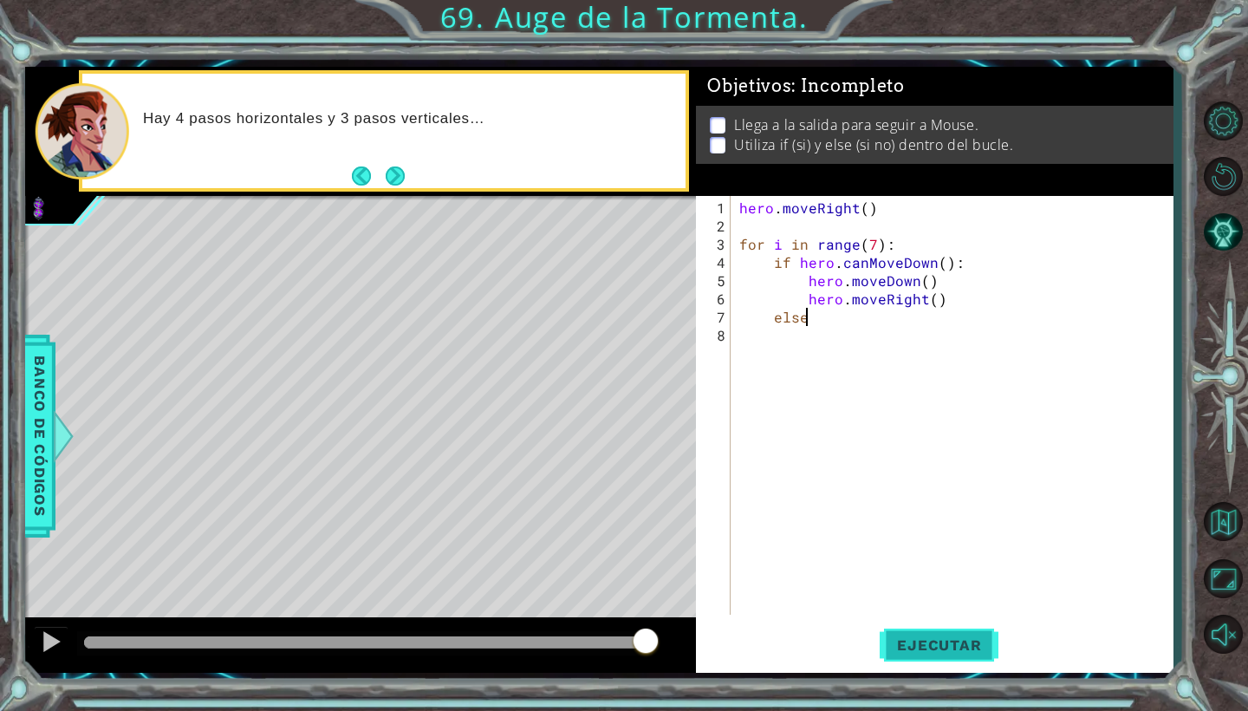
scroll to position [0, 3]
type textarea "else:"
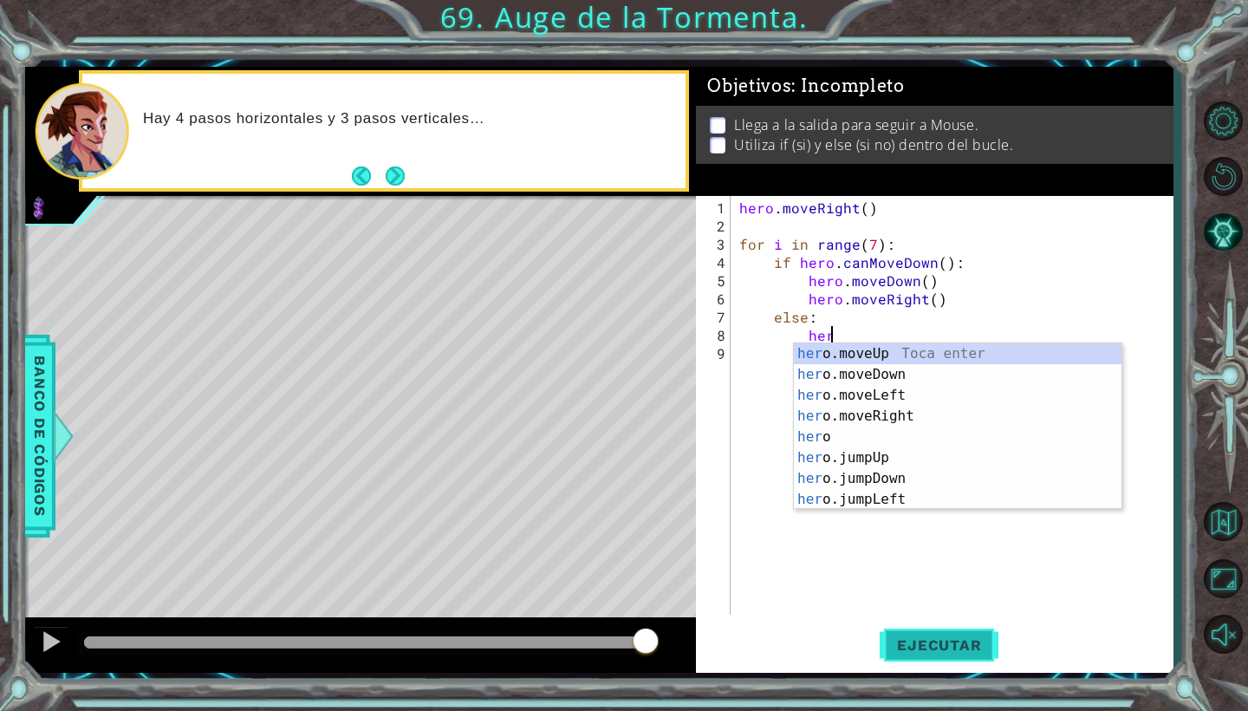
scroll to position [0, 5]
type textarea "hero"
click at [950, 566] on div "hero . moveRight ( ) for i in range ( 7 ) : if hero . canMoveDown ( ) : hero . …" at bounding box center [956, 425] width 441 height 455
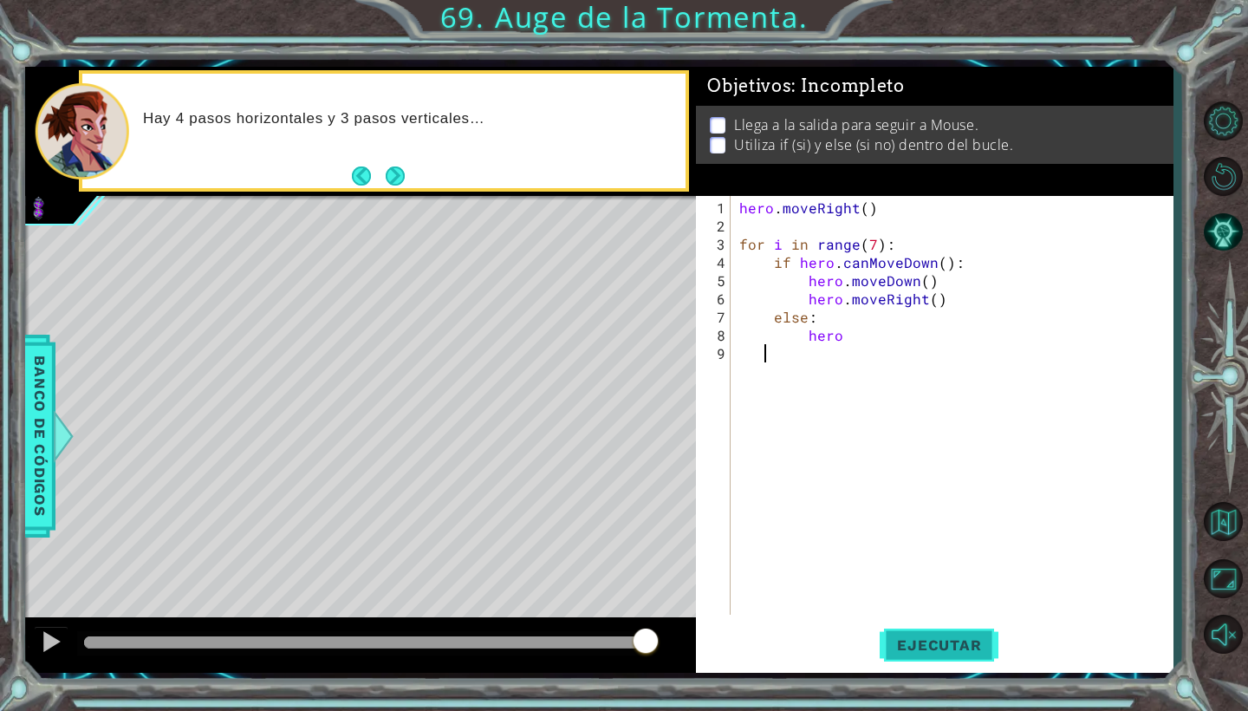
click at [933, 665] on button "Ejecutar" at bounding box center [939, 645] width 119 height 48
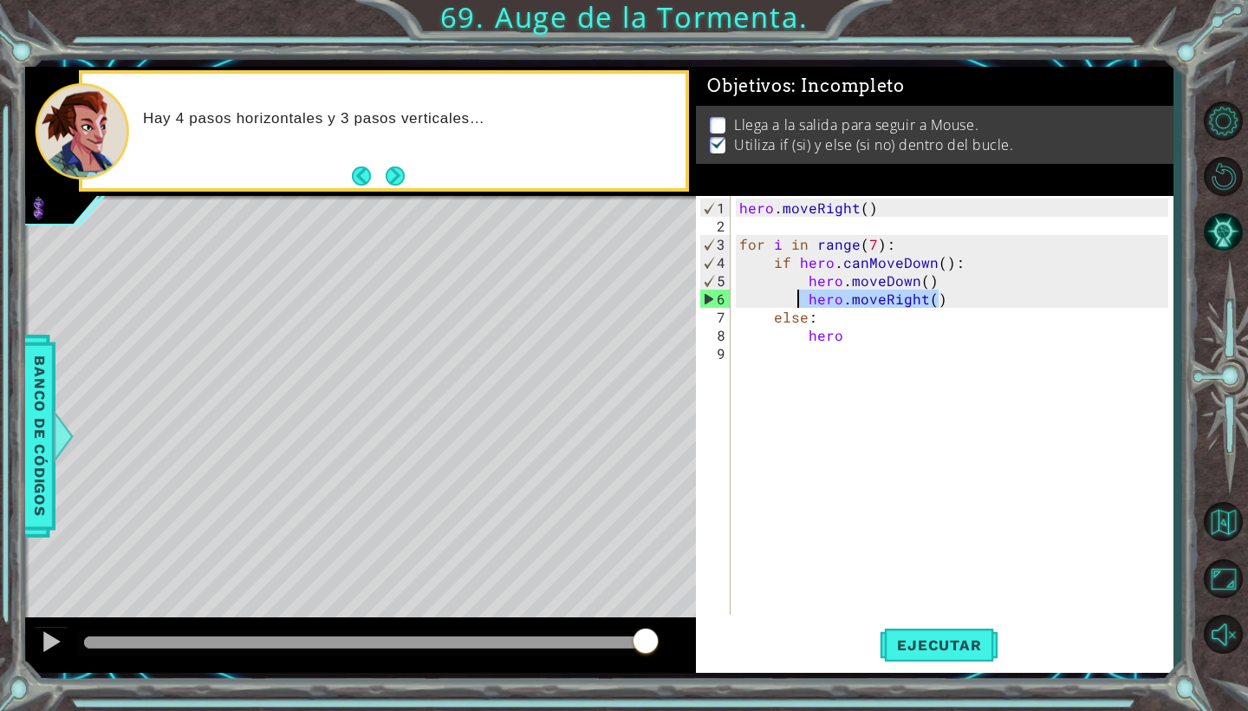
drag, startPoint x: 945, startPoint y: 300, endPoint x: 794, endPoint y: 298, distance: 150.8
click at [794, 298] on div "hero . moveRight ( ) for i in range ( 7 ) : if hero . canMoveDown ( ) : hero . …" at bounding box center [956, 425] width 441 height 455
type textarea "hero.moveRight()"
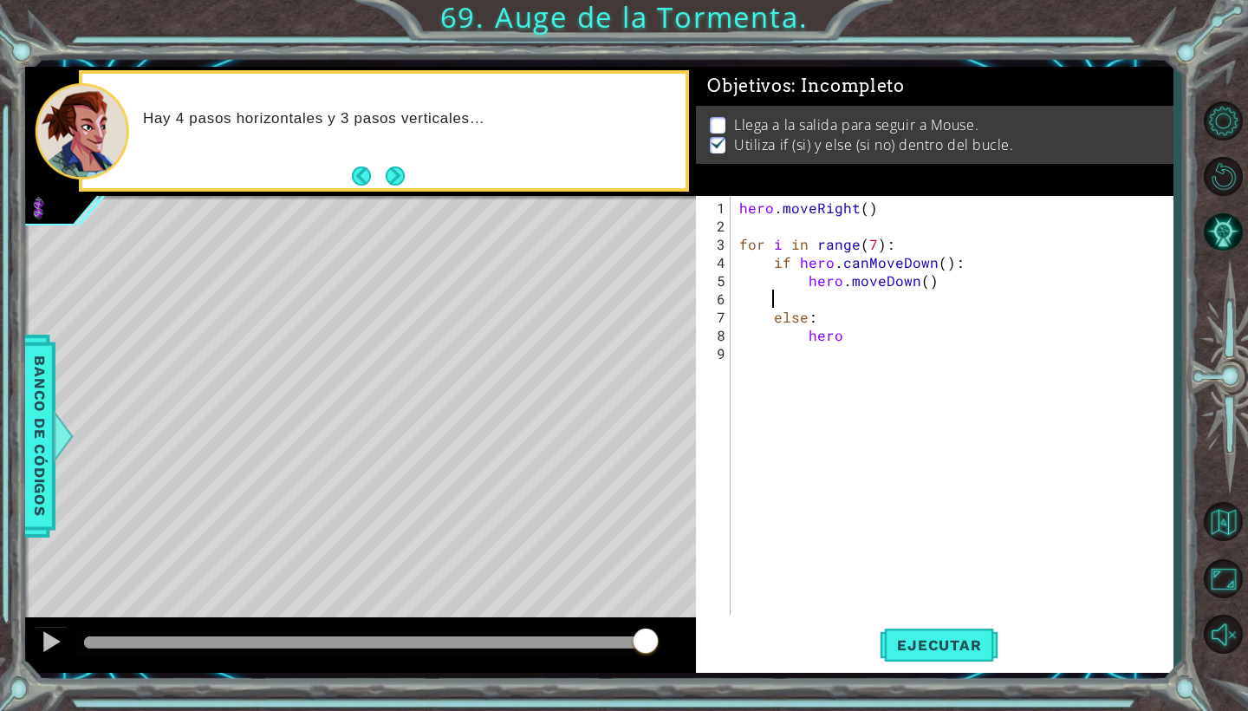
scroll to position [0, 0]
click at [932, 631] on button "Ejecutar" at bounding box center [939, 645] width 119 height 48
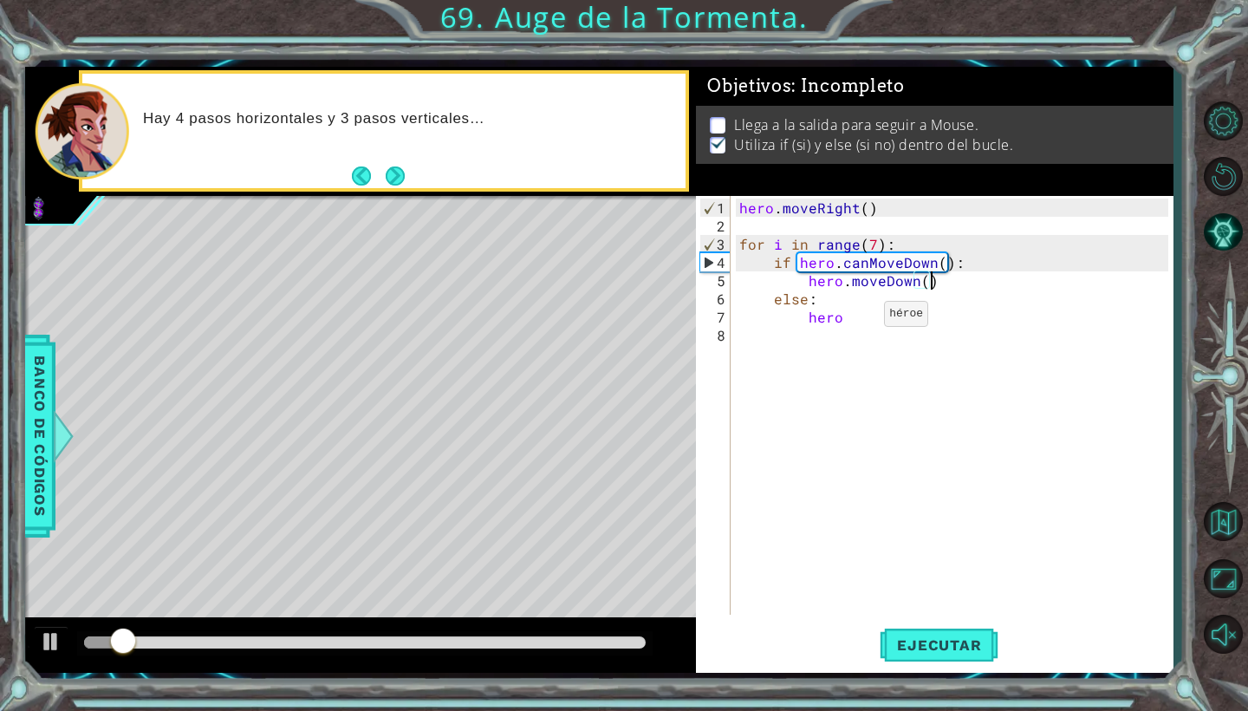
click at [855, 321] on div "hero . moveRight ( ) for i in range ( 7 ) : if hero . canMoveDown ( ) : hero . …" at bounding box center [956, 425] width 441 height 455
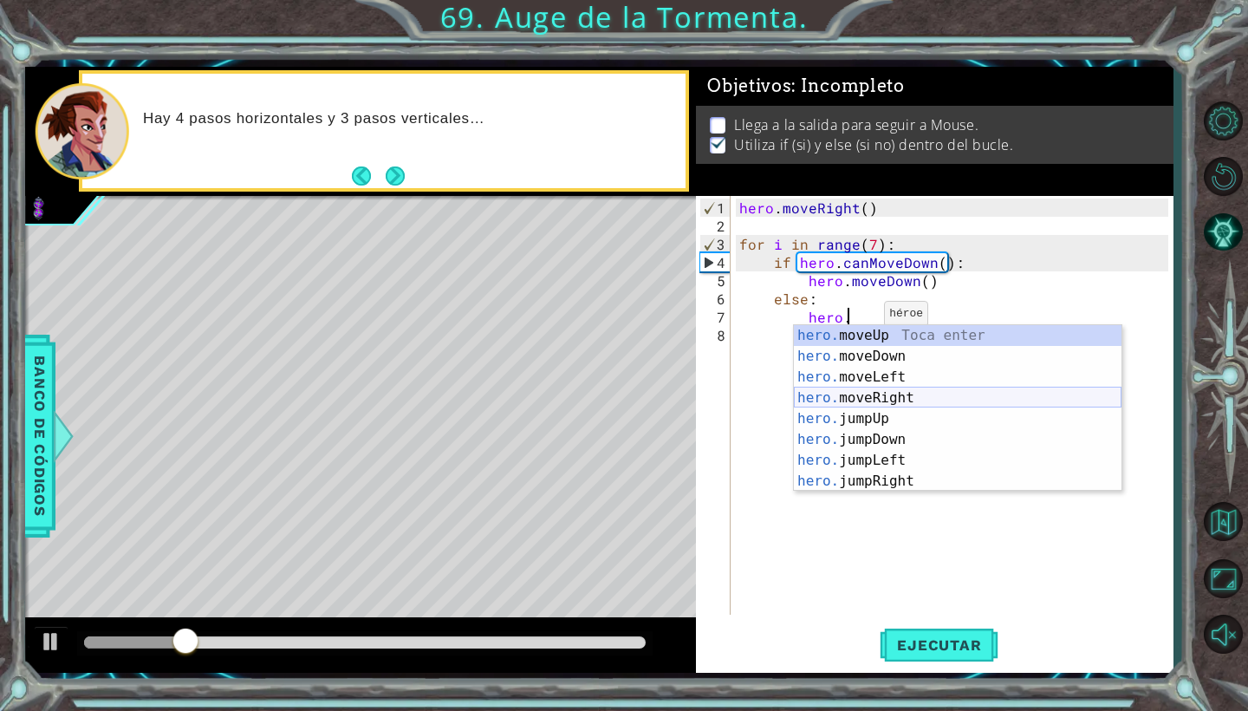
click at [861, 405] on div "hero. moveUp Toca enter hero. moveDown Toca enter hero. moveLeft Toca enter her…" at bounding box center [958, 429] width 328 height 208
type textarea "hero.moveRight(1)"
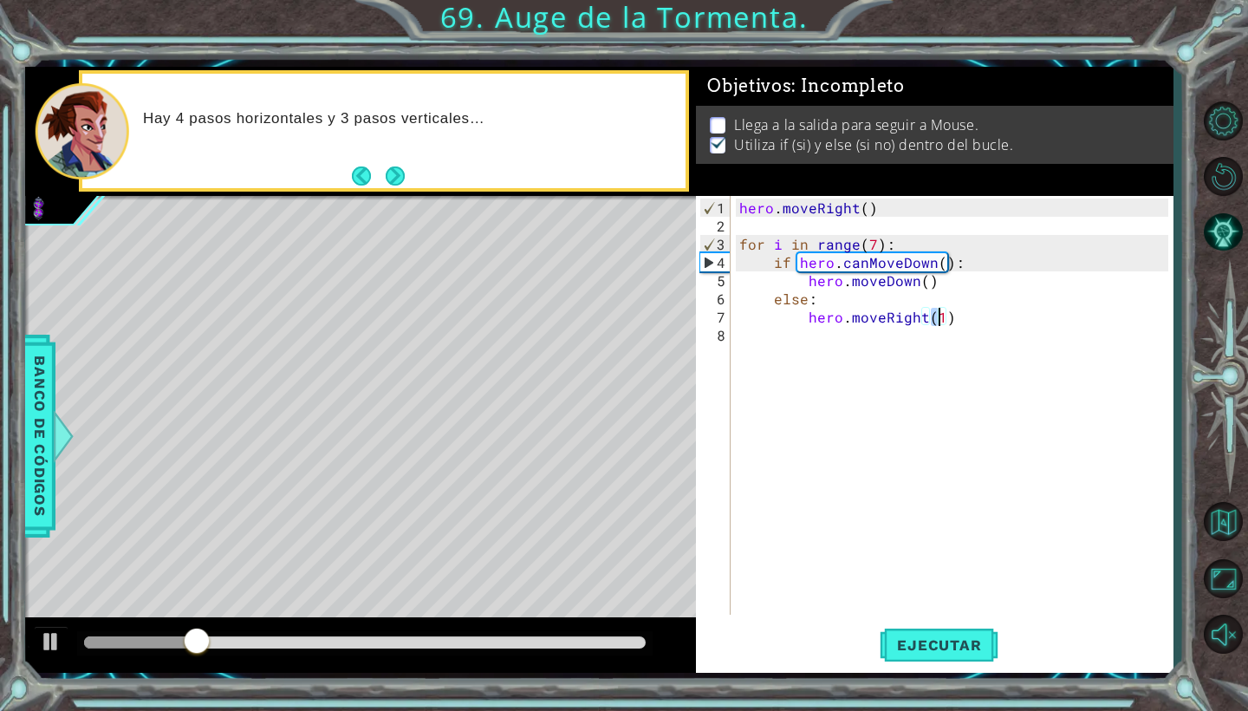
click at [906, 400] on div "hero . moveRight ( ) for i in range ( 7 ) : if hero . canMoveDown ( ) : hero . …" at bounding box center [956, 425] width 441 height 455
click at [951, 633] on button "Ejecutar" at bounding box center [939, 645] width 119 height 48
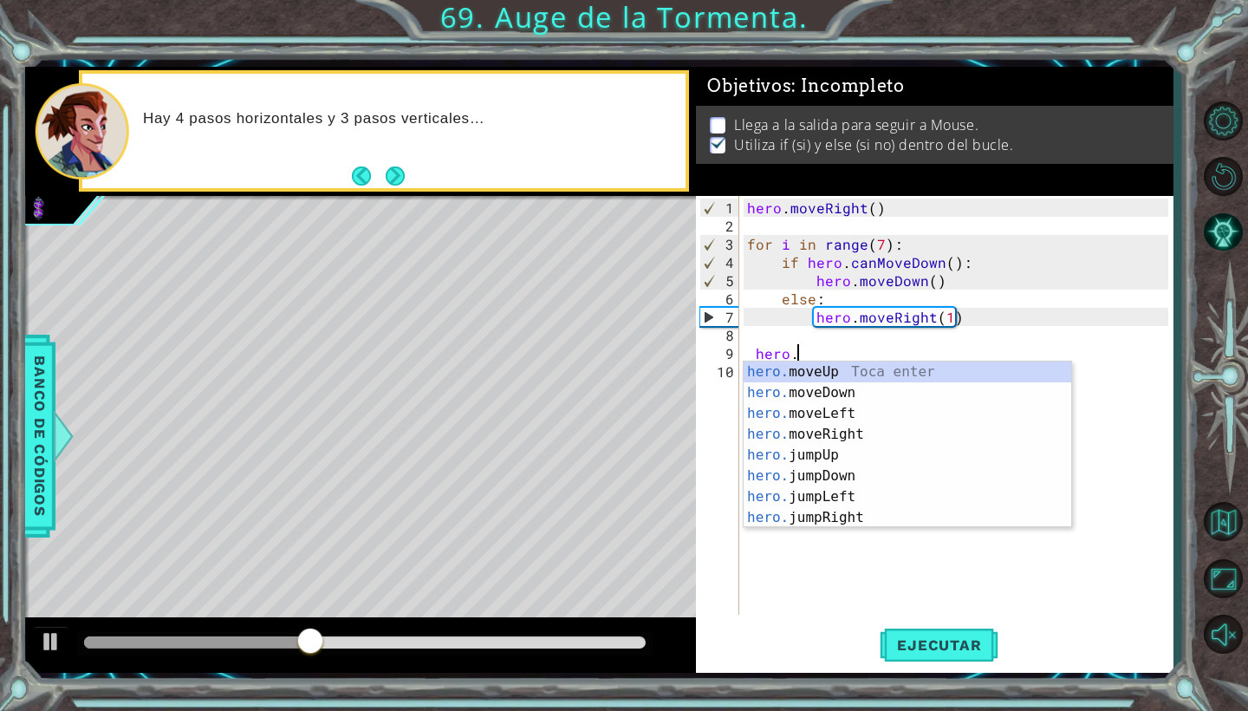
scroll to position [0, 3]
type textarea "hero.j"
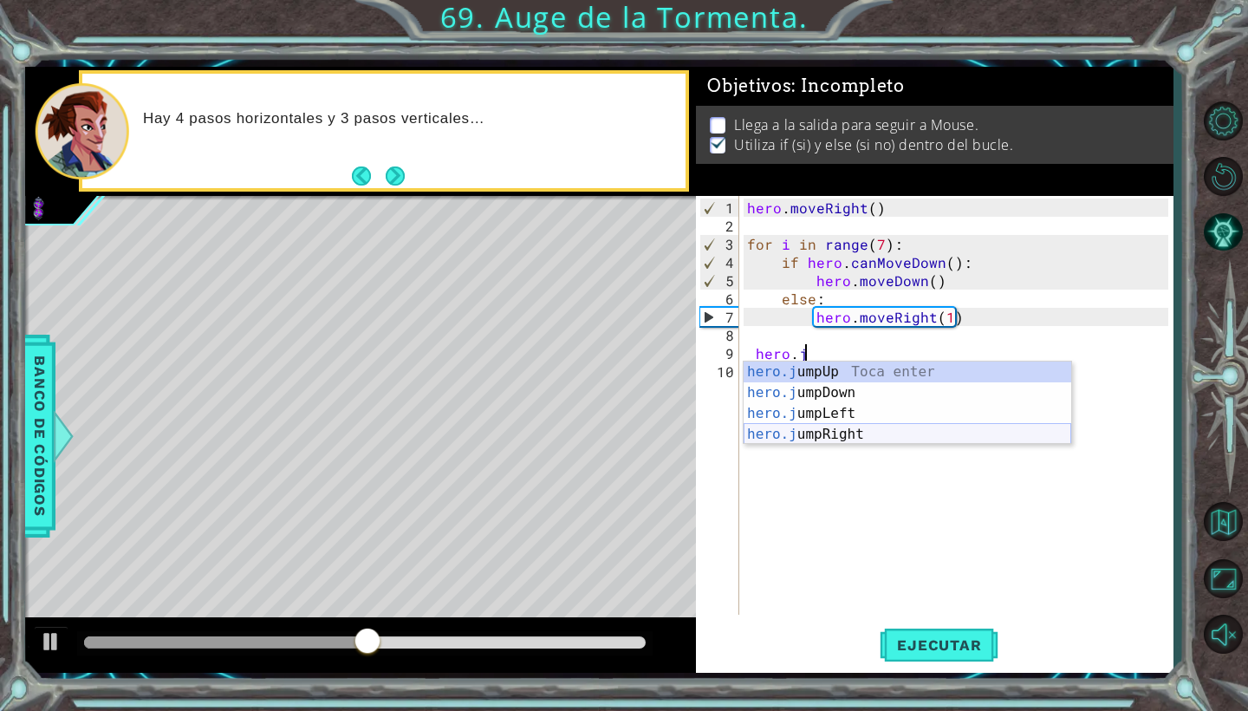
click at [837, 427] on div "hero.j umpUp Toca enter hero.j umpDown Toca enter hero.j umpLeft Toca enter her…" at bounding box center [908, 423] width 328 height 125
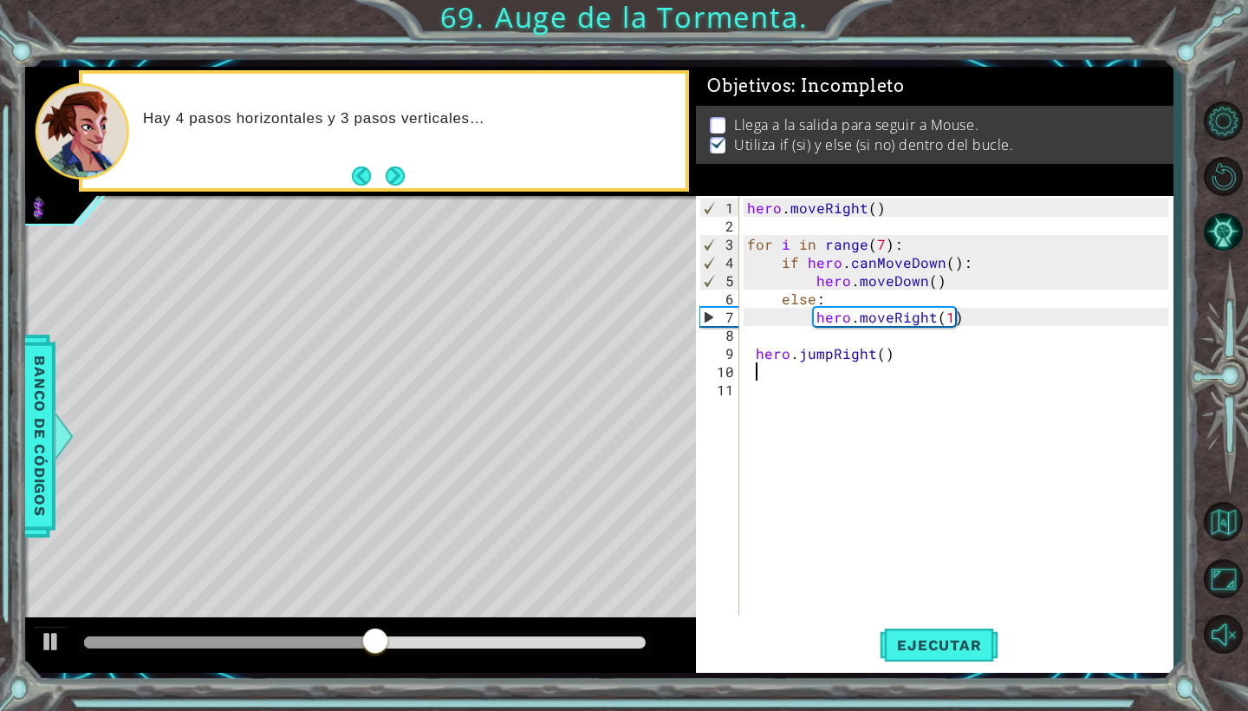
click at [853, 507] on div "hero . moveRight ( ) for i in range ( 7 ) : if hero . canMoveDown ( ) : hero . …" at bounding box center [960, 425] width 433 height 455
click at [925, 653] on span "Ejecutar" at bounding box center [939, 644] width 119 height 17
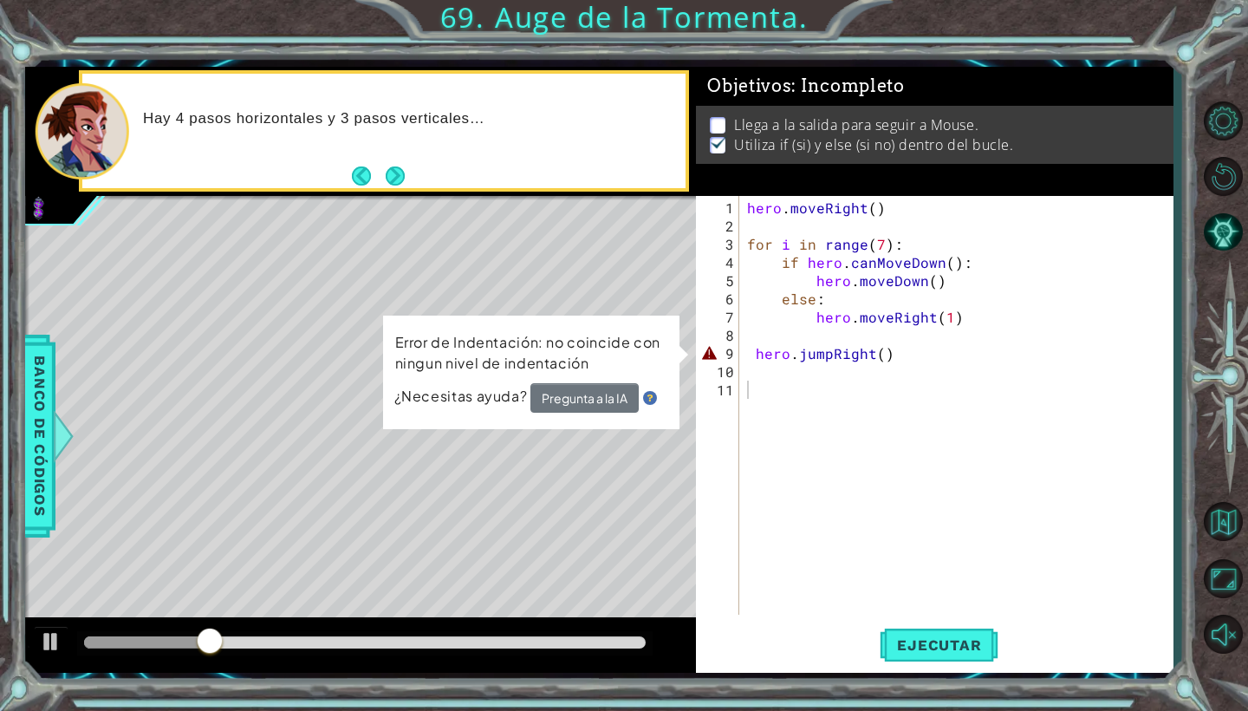
click at [571, 407] on button "Pregunta a la IA" at bounding box center [584, 397] width 108 height 29
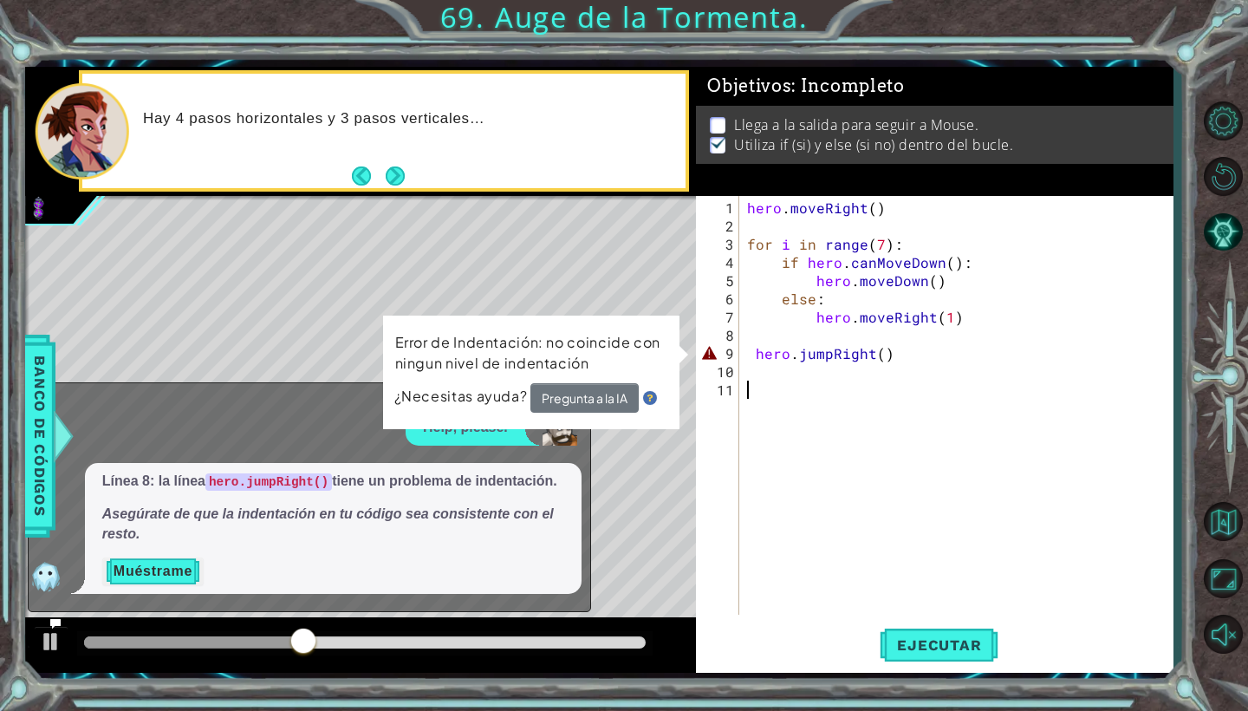
click at [174, 569] on button "Muéstrame" at bounding box center [152, 571] width 101 height 28
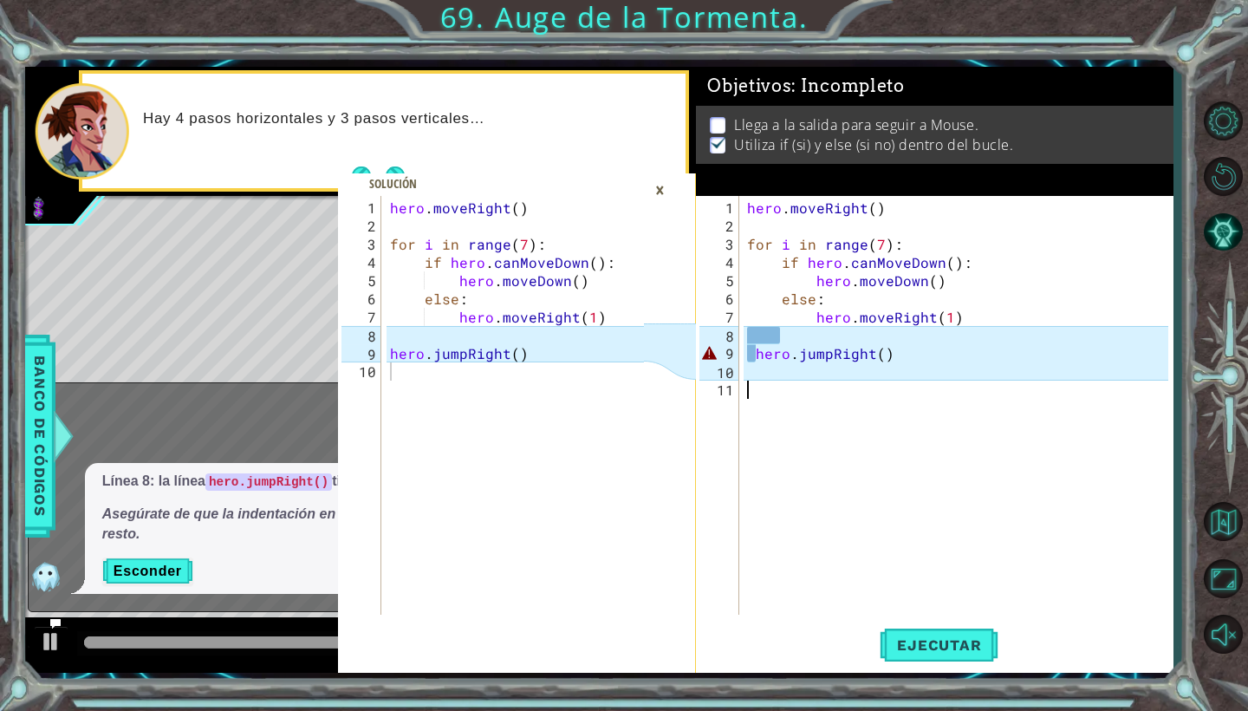
click at [752, 353] on div "hero . moveRight ( ) for i in range ( 7 ) : if hero . canMoveDown ( ) : hero . …" at bounding box center [960, 425] width 433 height 455
type textarea "hero.jumpRight()"
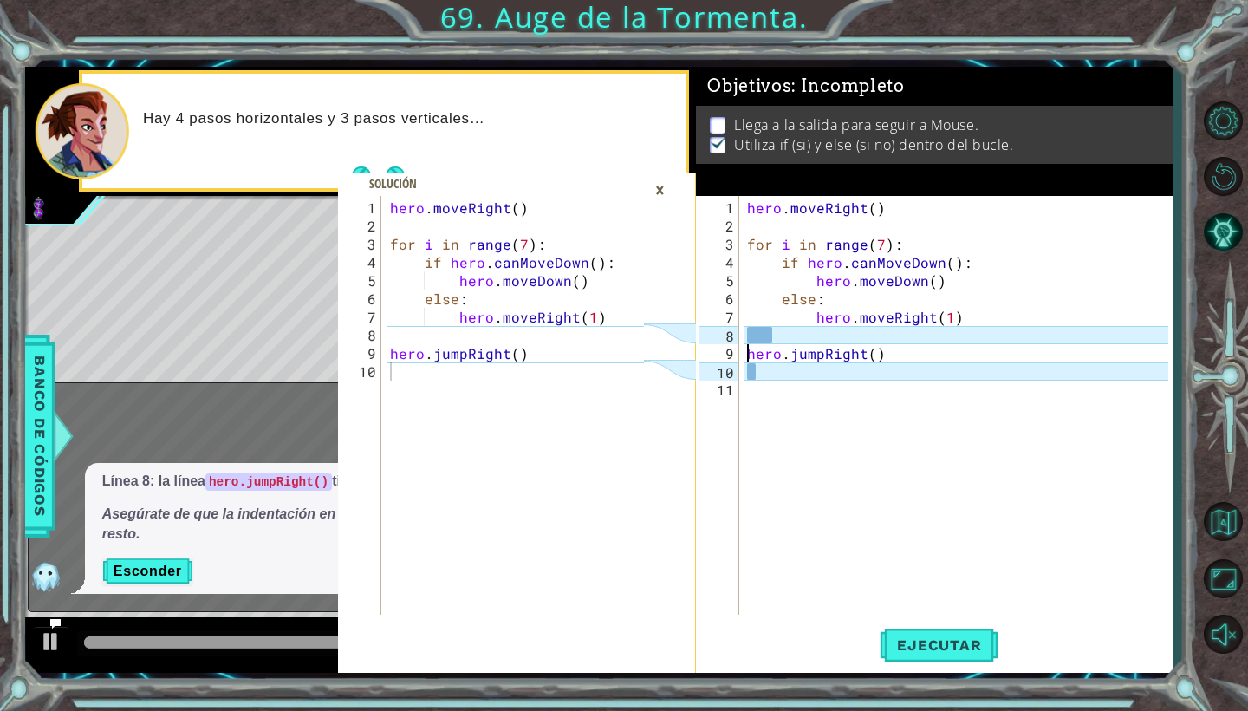
click at [783, 333] on div "hero . moveRight ( ) for i in range ( 7 ) : if hero . canMoveDown ( ) : hero . …" at bounding box center [960, 425] width 433 height 455
click at [766, 375] on div "hero . moveRight ( ) for i in range ( 7 ) : if hero . canMoveDown ( ) : hero . …" at bounding box center [960, 425] width 433 height 455
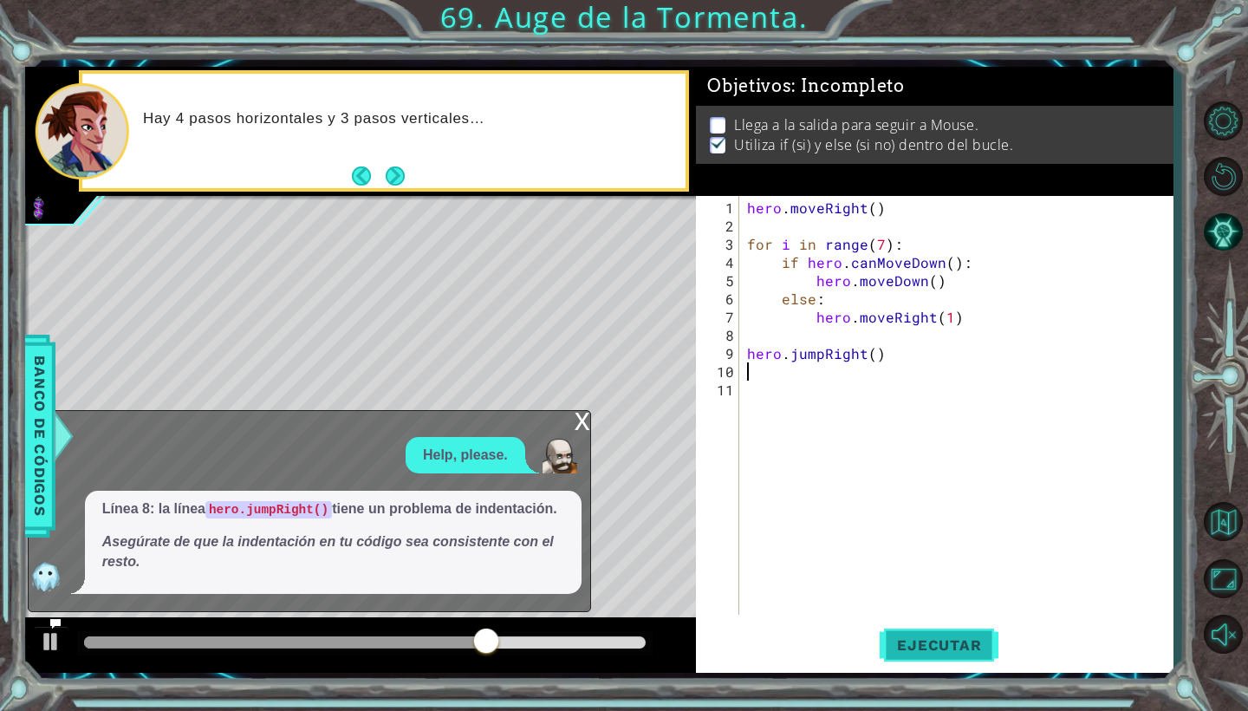
click at [933, 650] on span "Ejecutar" at bounding box center [939, 644] width 119 height 17
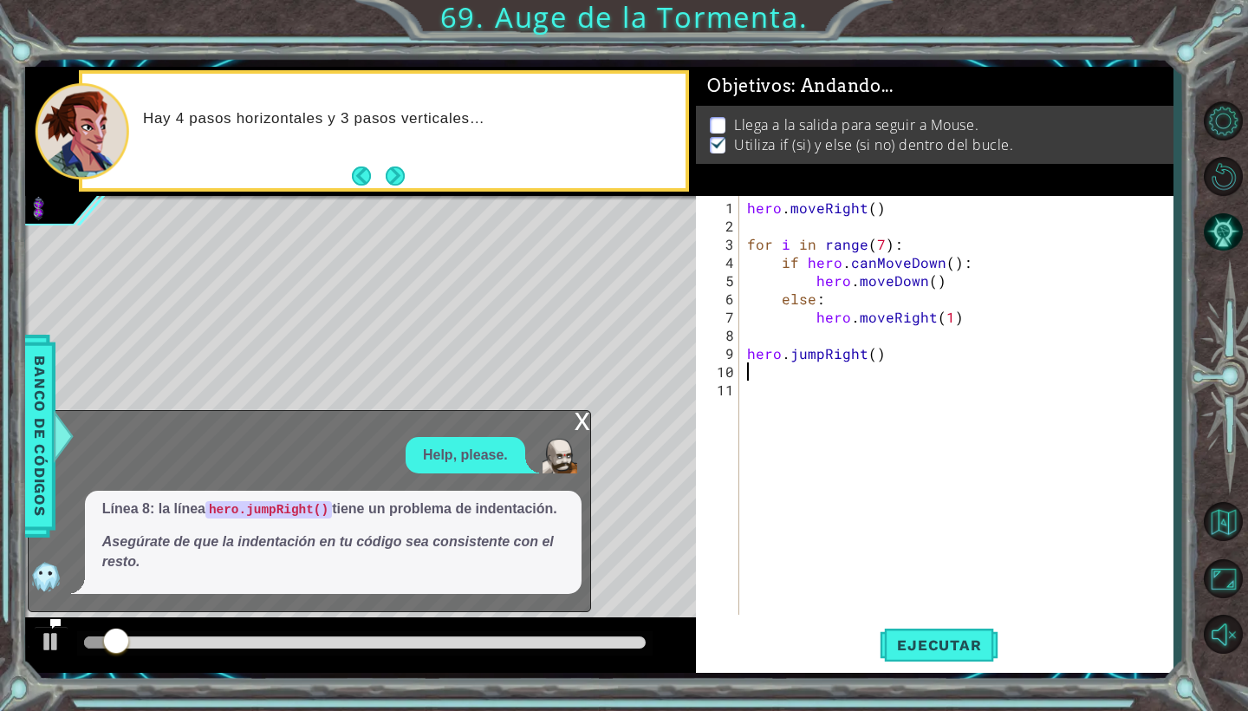
click at [579, 420] on div "x" at bounding box center [583, 419] width 16 height 17
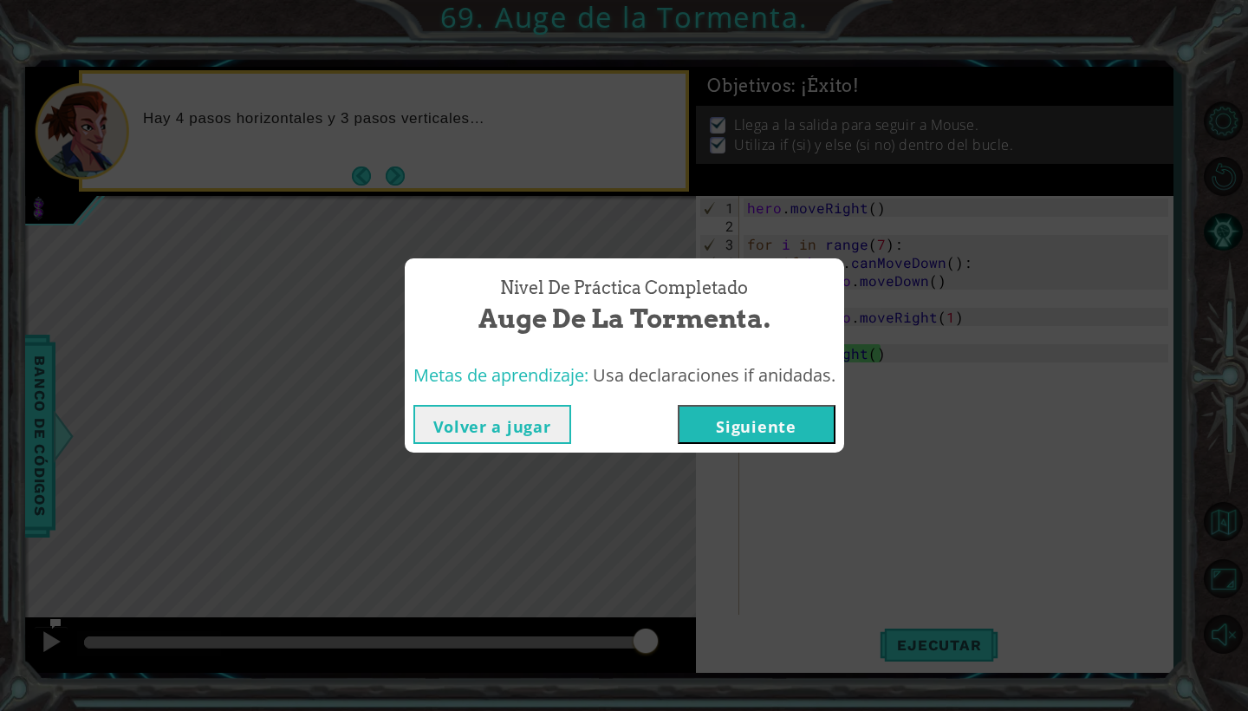
click at [737, 428] on button "Siguiente" at bounding box center [757, 424] width 158 height 39
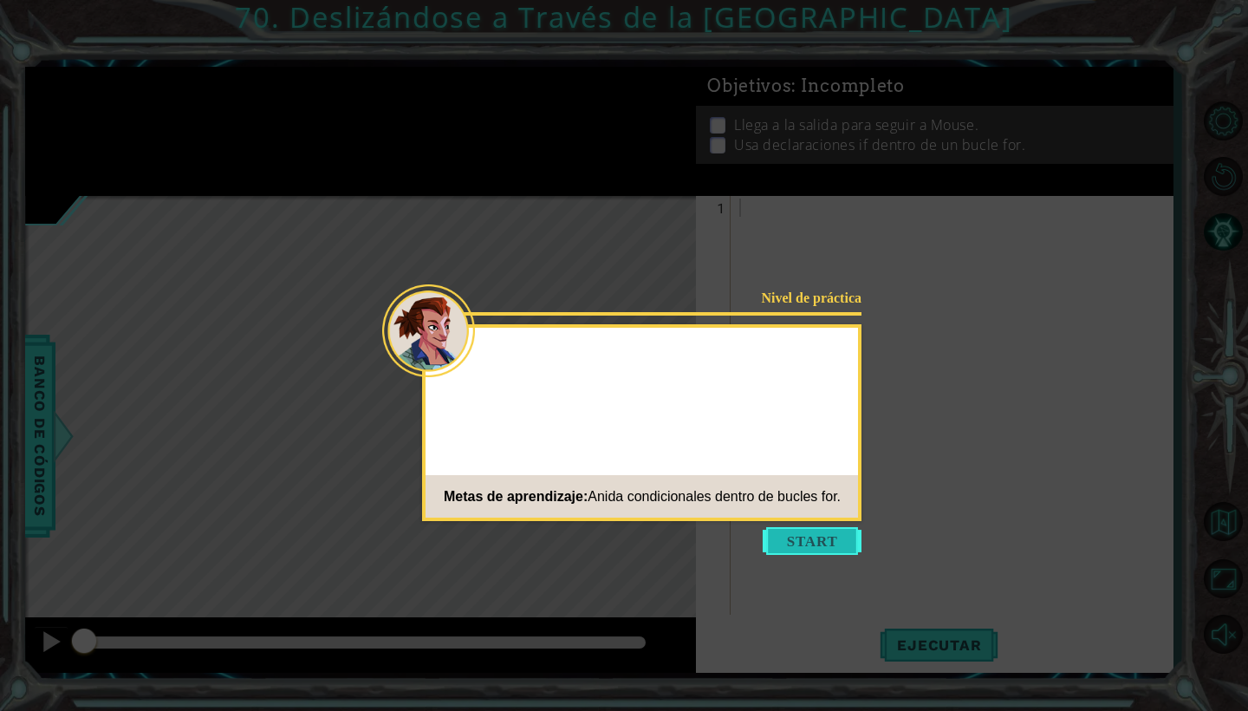
click at [801, 547] on button "Start" at bounding box center [812, 541] width 99 height 28
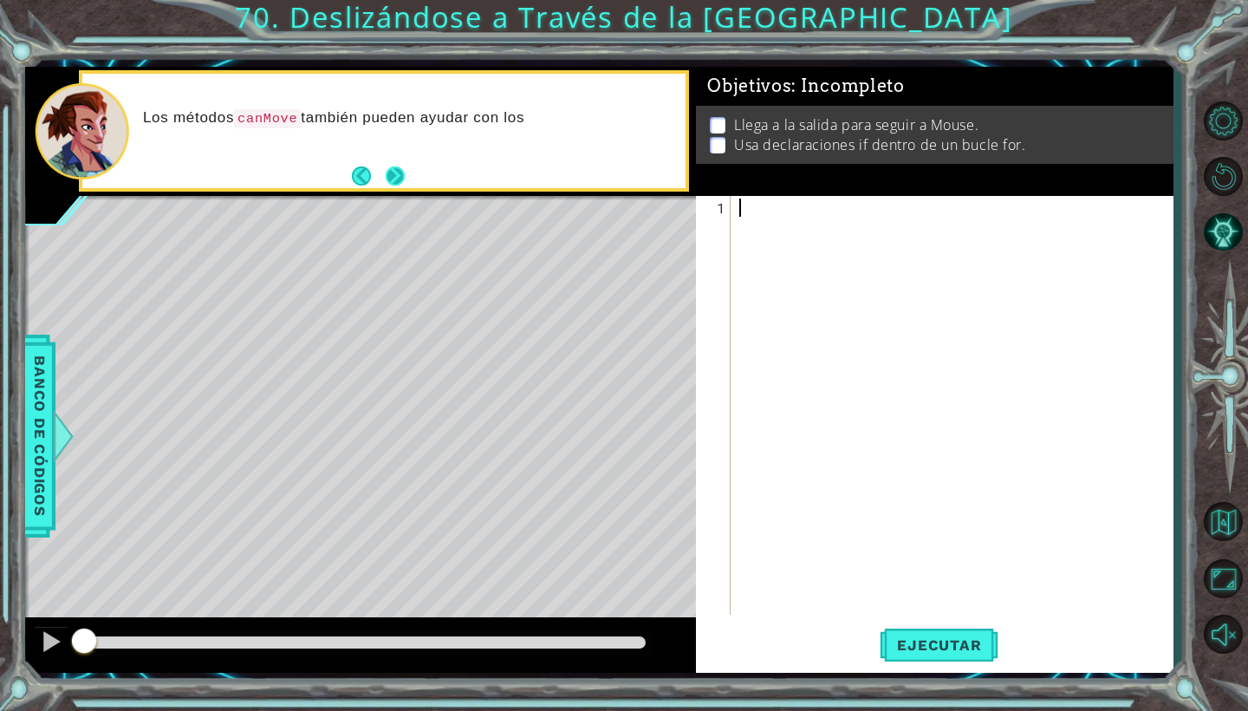
click at [397, 170] on button "Next" at bounding box center [395, 175] width 19 height 19
click at [773, 223] on div at bounding box center [956, 425] width 441 height 455
type textarea "for i in range (4):"
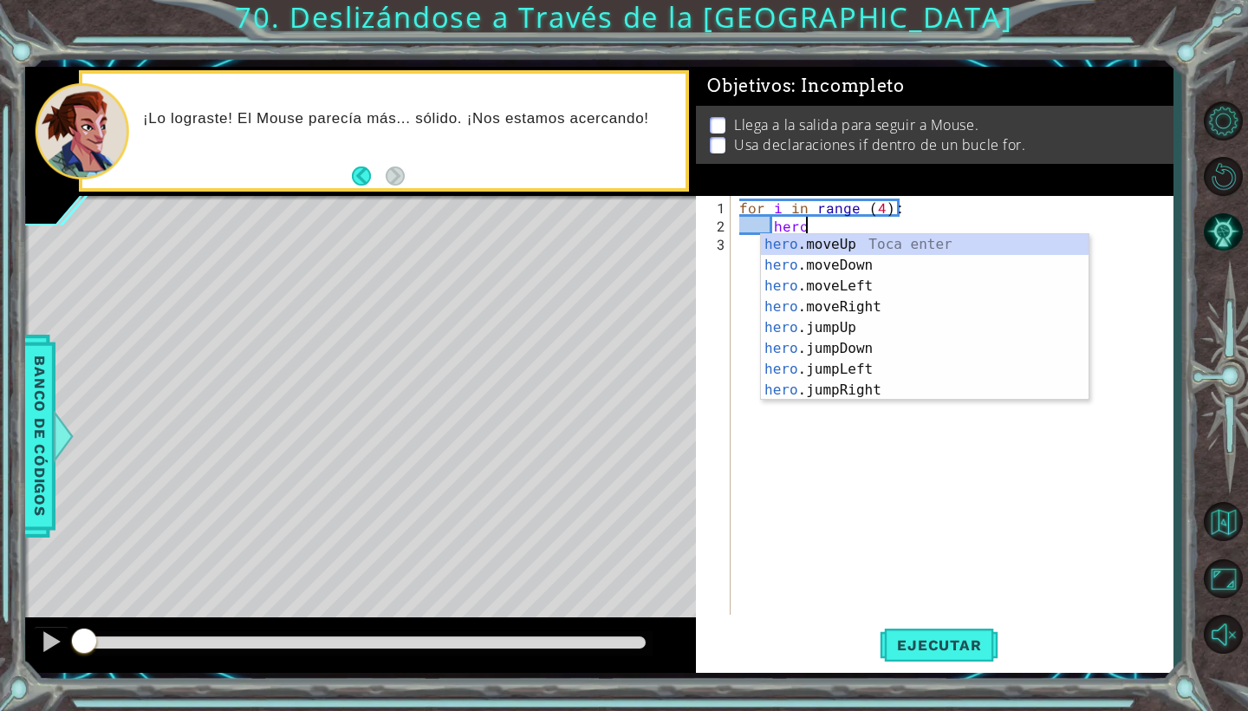
scroll to position [0, 3]
type textarea "h"
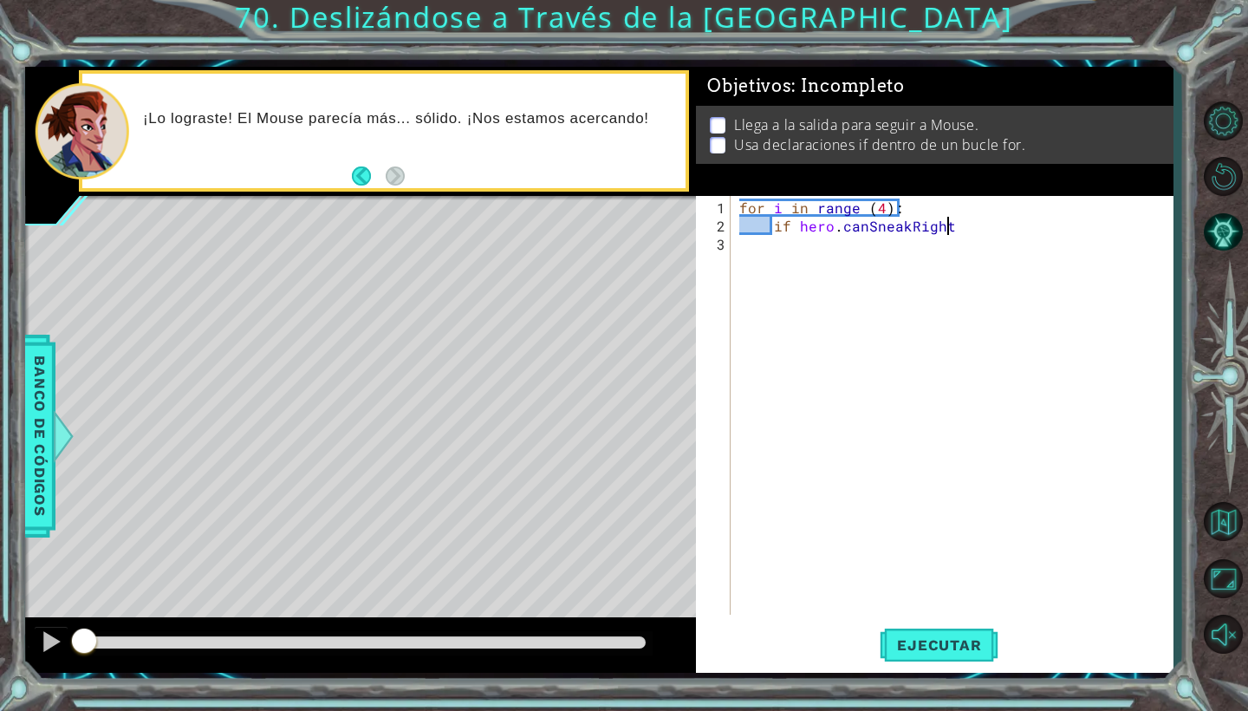
scroll to position [0, 12]
type textarea "if hero.canSneakRight():"
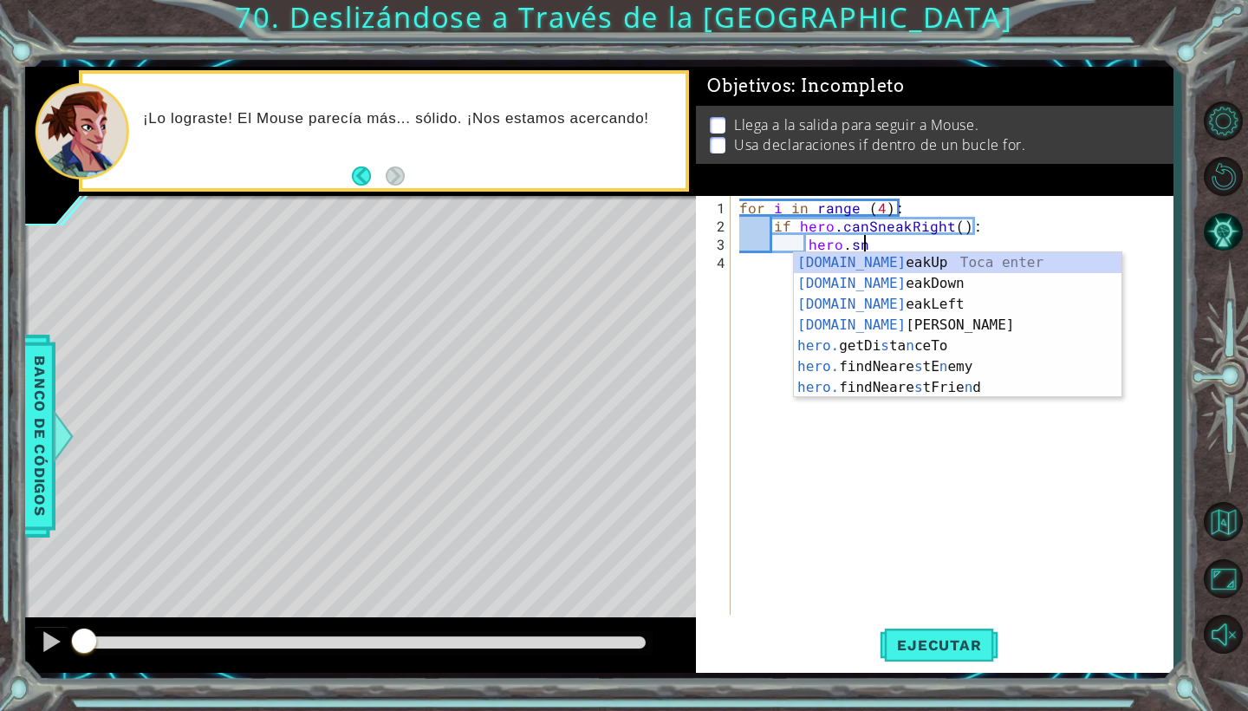
scroll to position [0, 7]
click at [883, 331] on div "[DOMAIN_NAME] eakUp Toca enter [DOMAIN_NAME] eakDown Toca enter [DOMAIN_NAME] e…" at bounding box center [958, 345] width 328 height 187
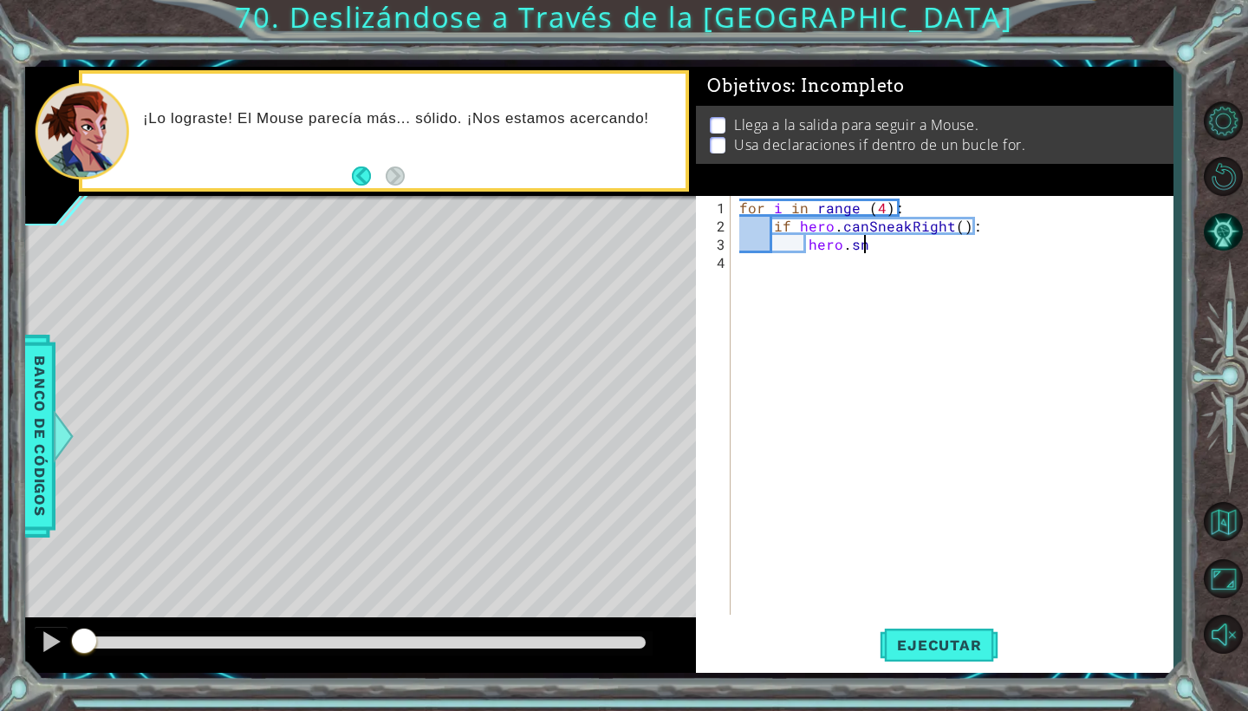
type textarea "hero.sneakRight(1)"
click at [880, 473] on div "for i in range ( 4 ) : if hero . canSneakRight ( ) : hero . sneakRight ( 1 )" at bounding box center [956, 425] width 441 height 455
click at [918, 641] on span "Ejecutar" at bounding box center [939, 644] width 119 height 17
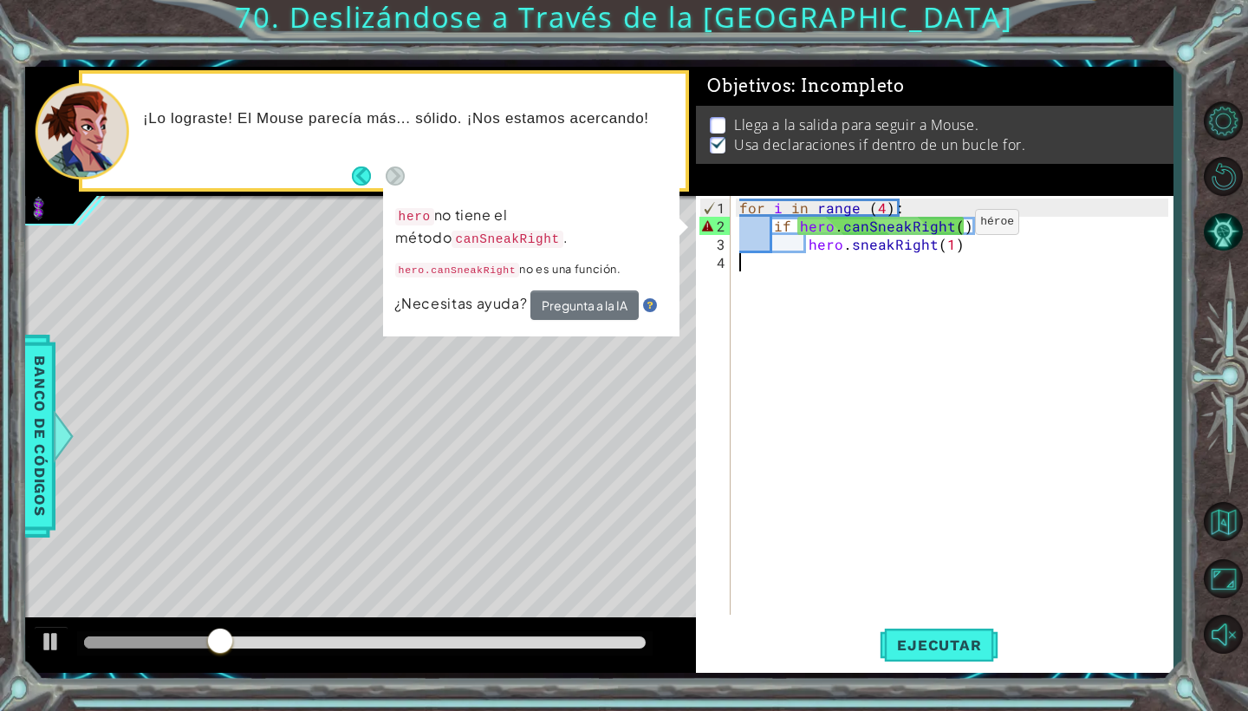
click at [946, 229] on div "for i in range ( 4 ) : if hero . canSneakRight ( ) : hero . sneakRight ( 1 )" at bounding box center [956, 425] width 441 height 455
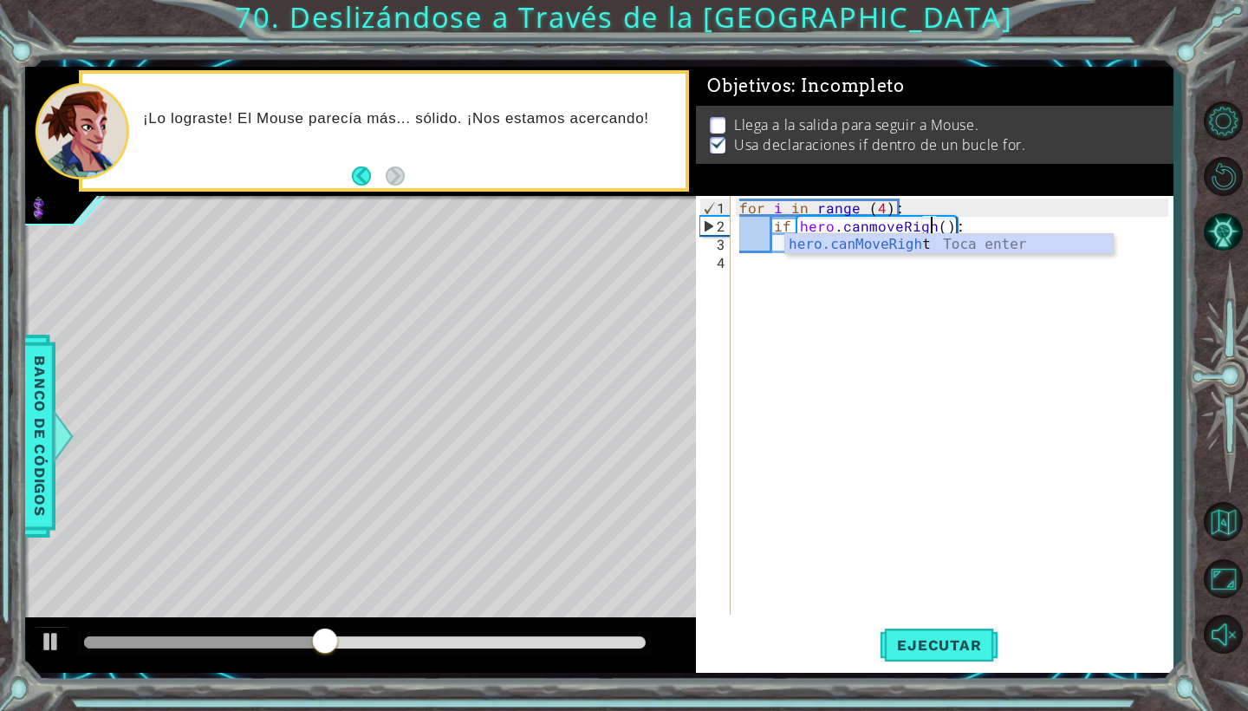
scroll to position [0, 13]
click at [976, 245] on div "hero.canMoveRight Toca enter" at bounding box center [949, 265] width 328 height 62
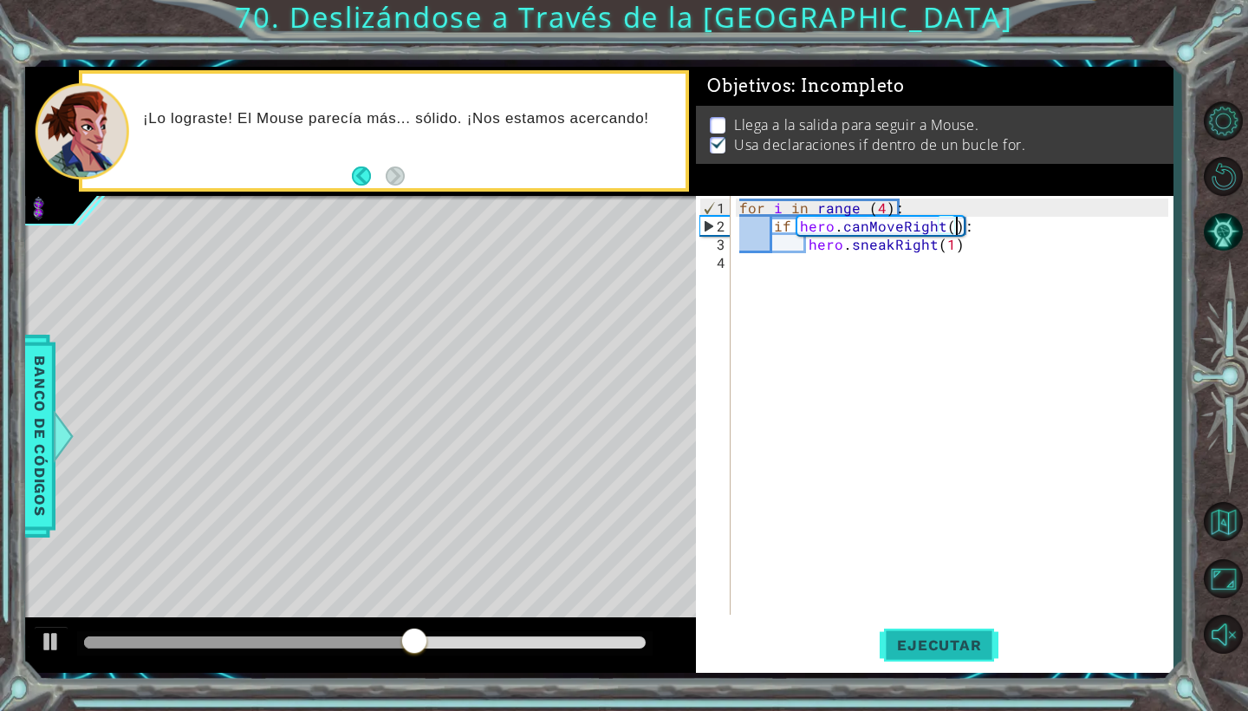
click at [938, 635] on button "Ejecutar" at bounding box center [939, 645] width 119 height 48
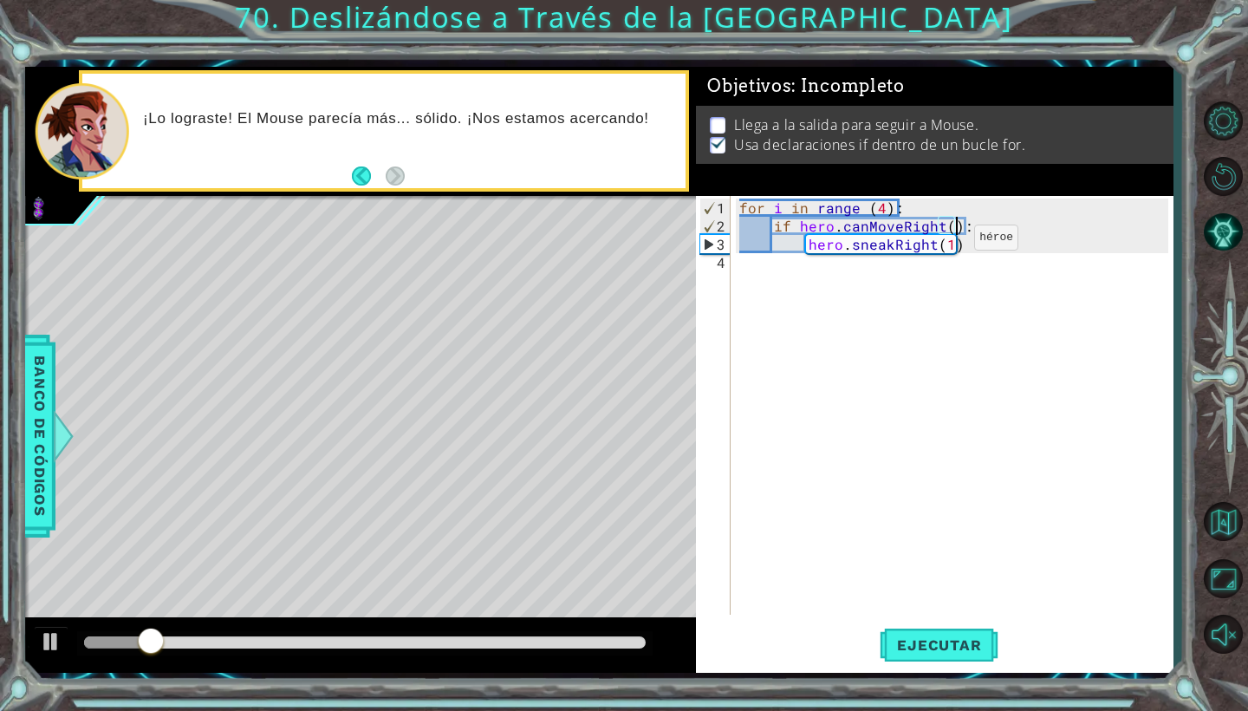
click at [945, 244] on div "for i in range ( 4 ) : if hero . canMoveRight ( ) : hero . sneakRight ( 1 )" at bounding box center [956, 425] width 441 height 455
type textarea "hero.sneakRight(1)"
click at [978, 246] on div "for i in range ( 4 ) : if hero . canMoveRight ( ) : hero . sneakRight ( 1 )" at bounding box center [956, 425] width 441 height 455
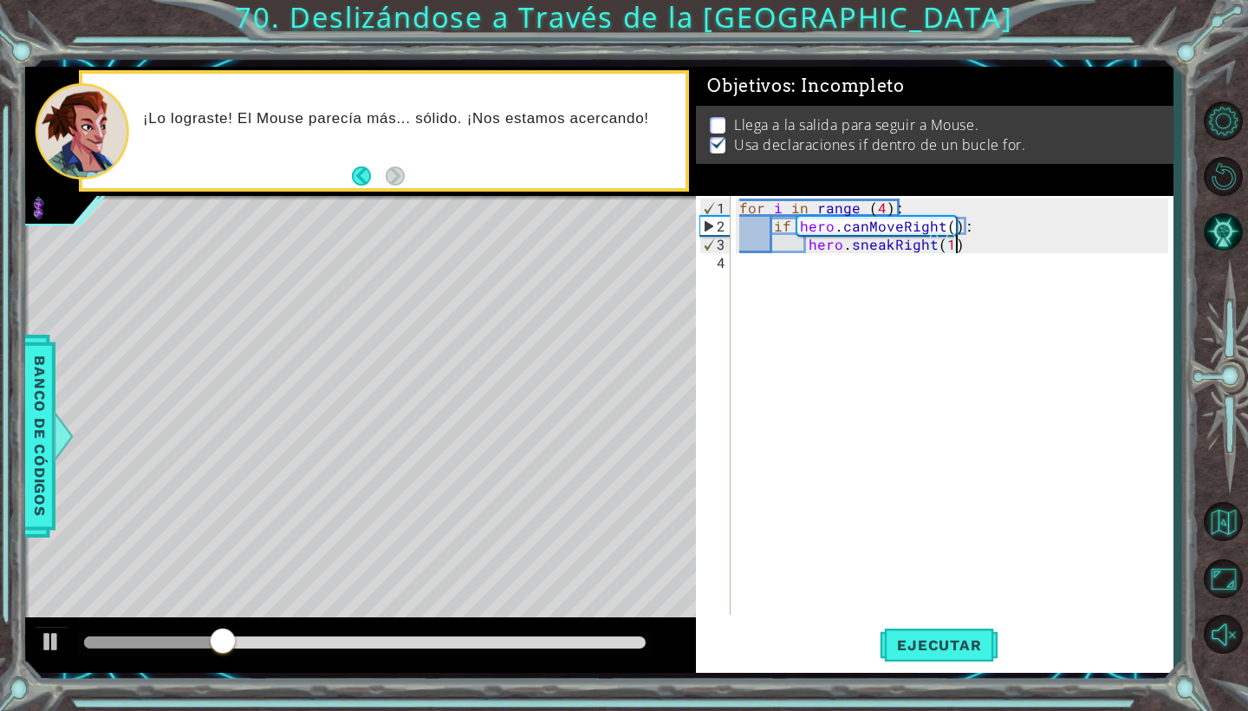
scroll to position [0, 3]
click at [975, 642] on span "Ejecutar" at bounding box center [939, 644] width 119 height 17
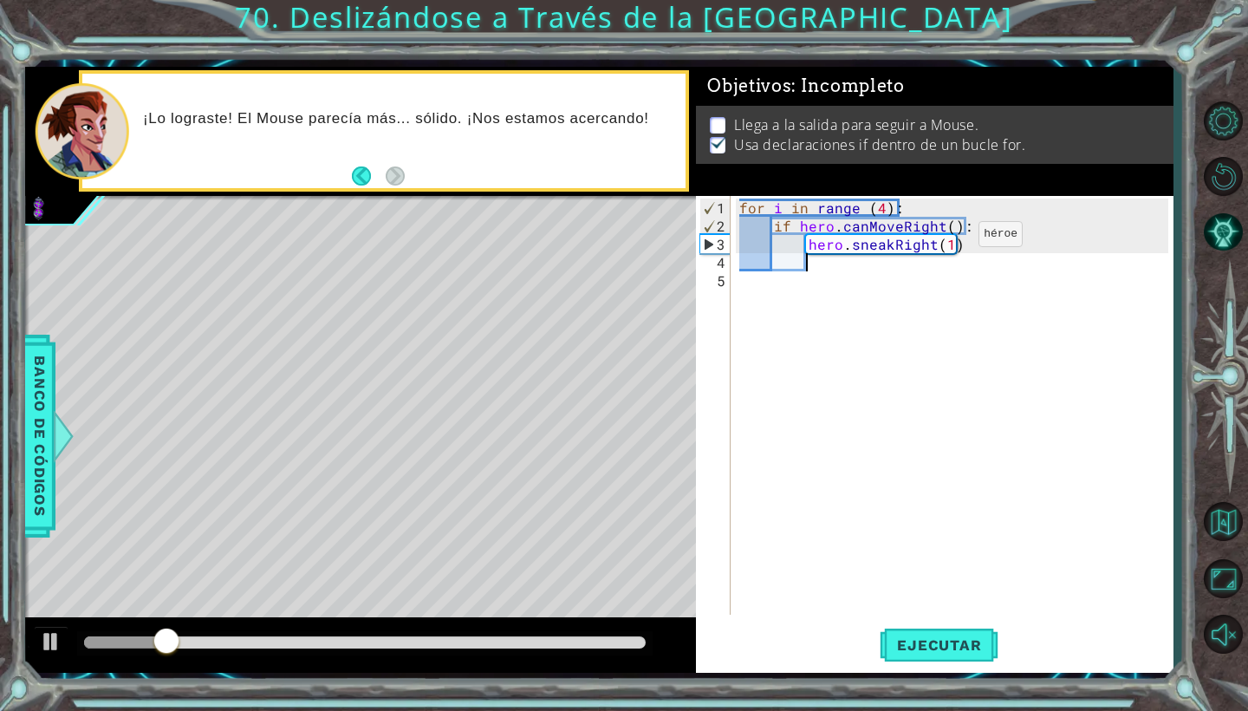
click at [949, 241] on div "for i in range ( 4 ) : if hero . canMoveRight ( ) : hero . sneakRight ( 1 )" at bounding box center [956, 425] width 441 height 455
type textarea "hero.sneakRight()"
click at [919, 644] on span "Ejecutar" at bounding box center [939, 644] width 119 height 17
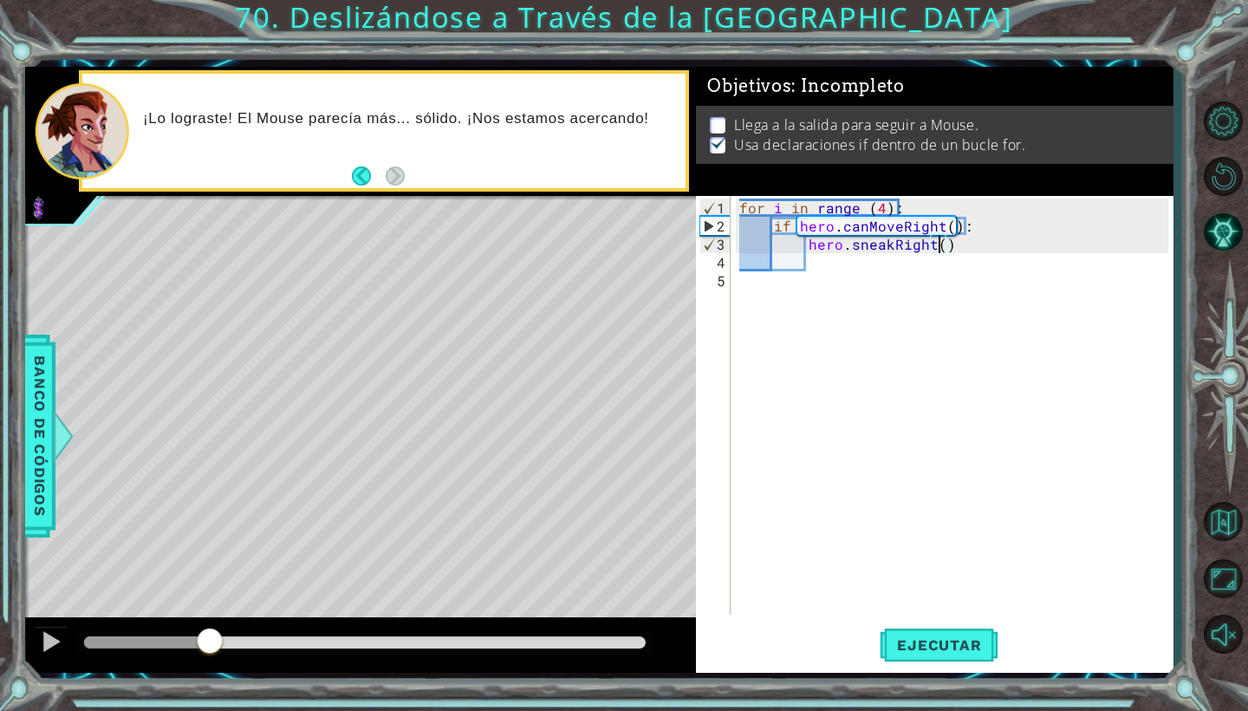
drag, startPoint x: 107, startPoint y: 647, endPoint x: 210, endPoint y: 654, distance: 103.3
click at [210, 654] on div at bounding box center [209, 642] width 31 height 31
click at [820, 251] on div "for i in range ( 4 ) : if hero . canMoveRight ( ) : hero . sneakRight ( )" at bounding box center [956, 425] width 441 height 455
click at [972, 639] on span "Ejecutar" at bounding box center [939, 644] width 119 height 17
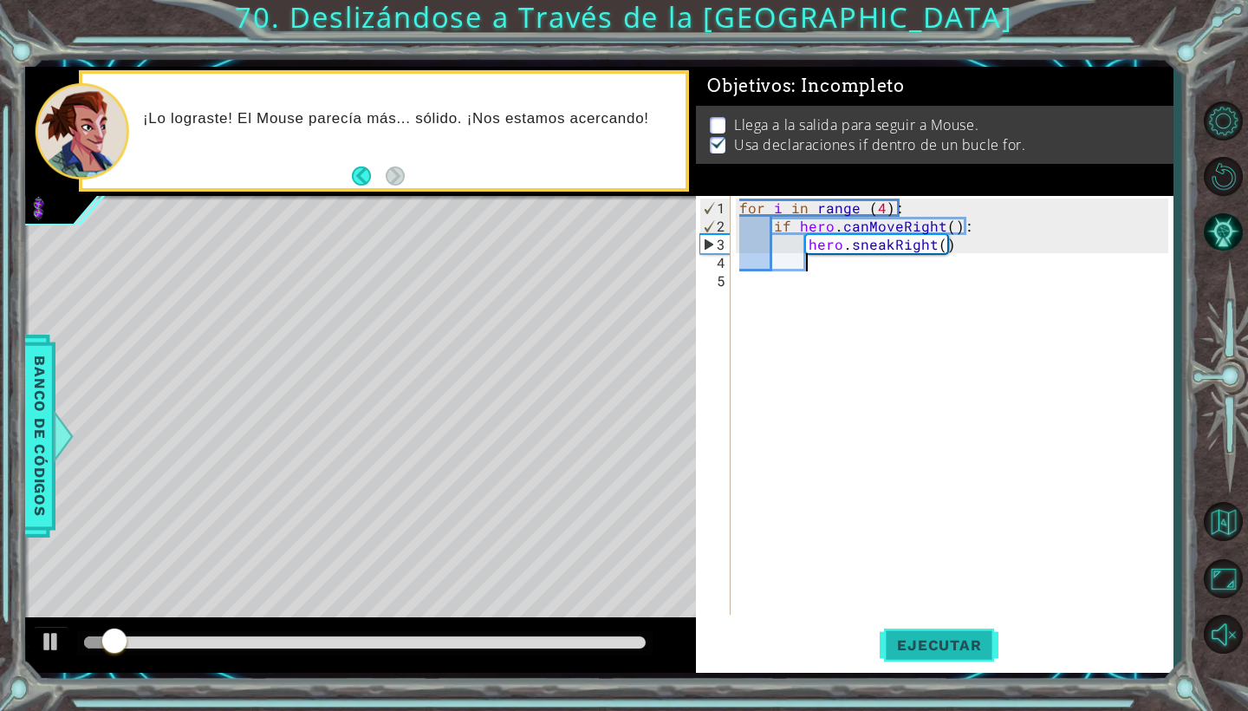
click at [972, 639] on span "Ejecutar" at bounding box center [939, 644] width 119 height 17
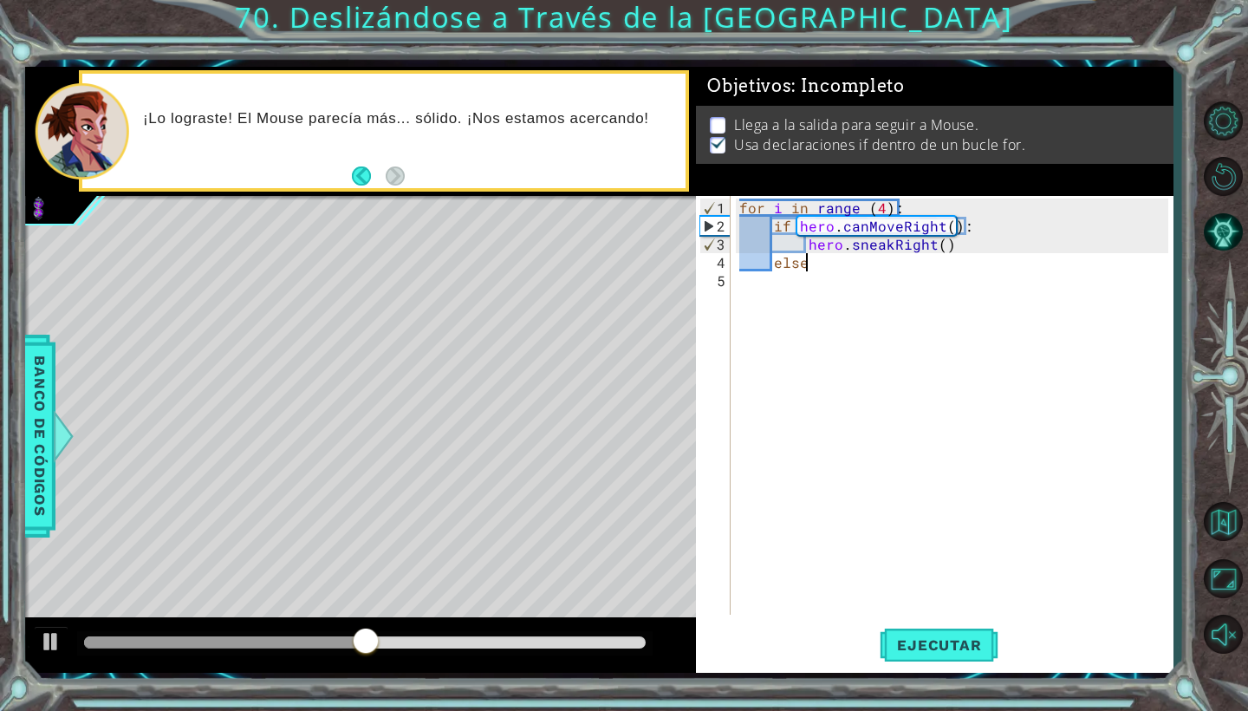
type textarea "else:"
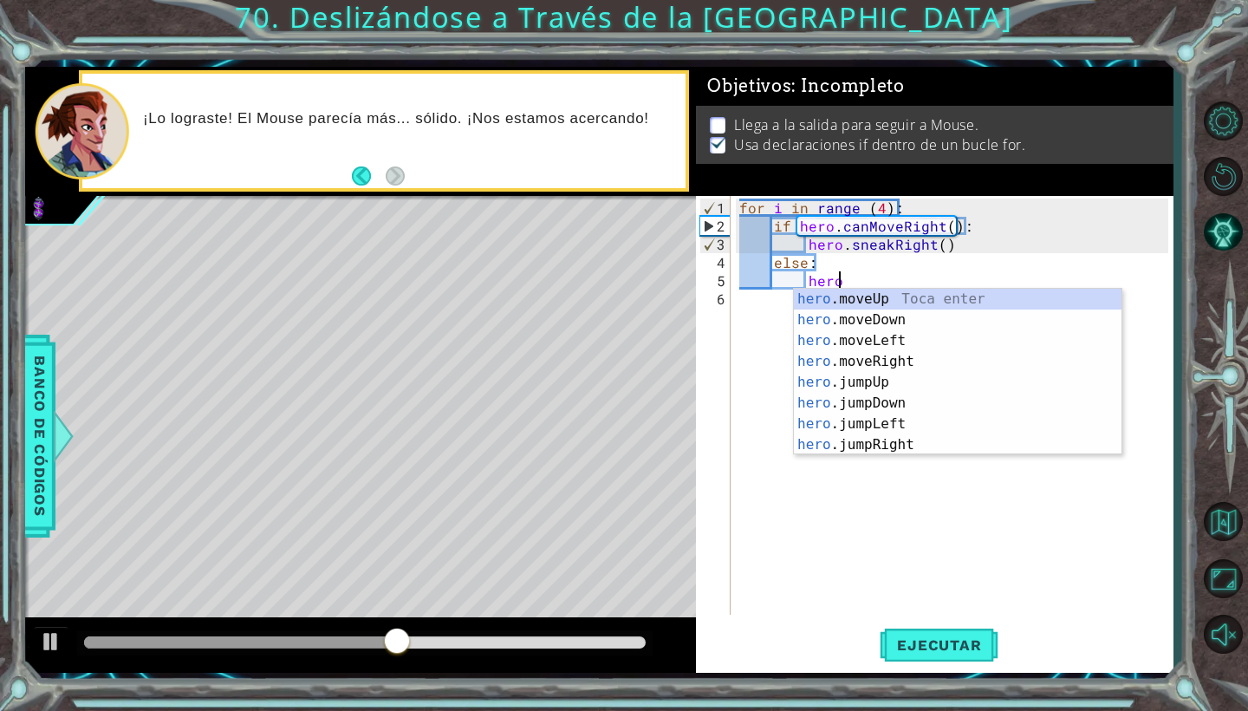
scroll to position [0, 6]
click at [863, 296] on div "hero.m oveUp Toca enter hero.m oveDown Toca enter hero.m oveLeft Toca enter her…" at bounding box center [958, 393] width 328 height 208
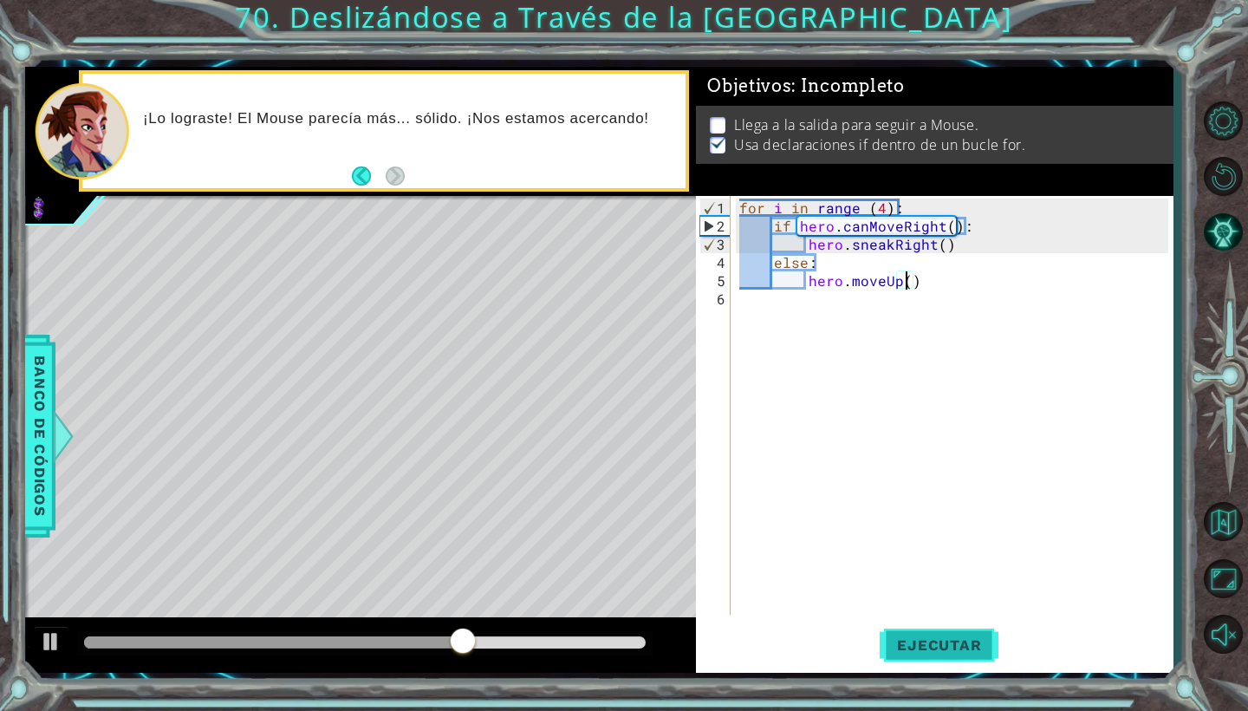
click at [928, 664] on button "Ejecutar" at bounding box center [939, 645] width 119 height 48
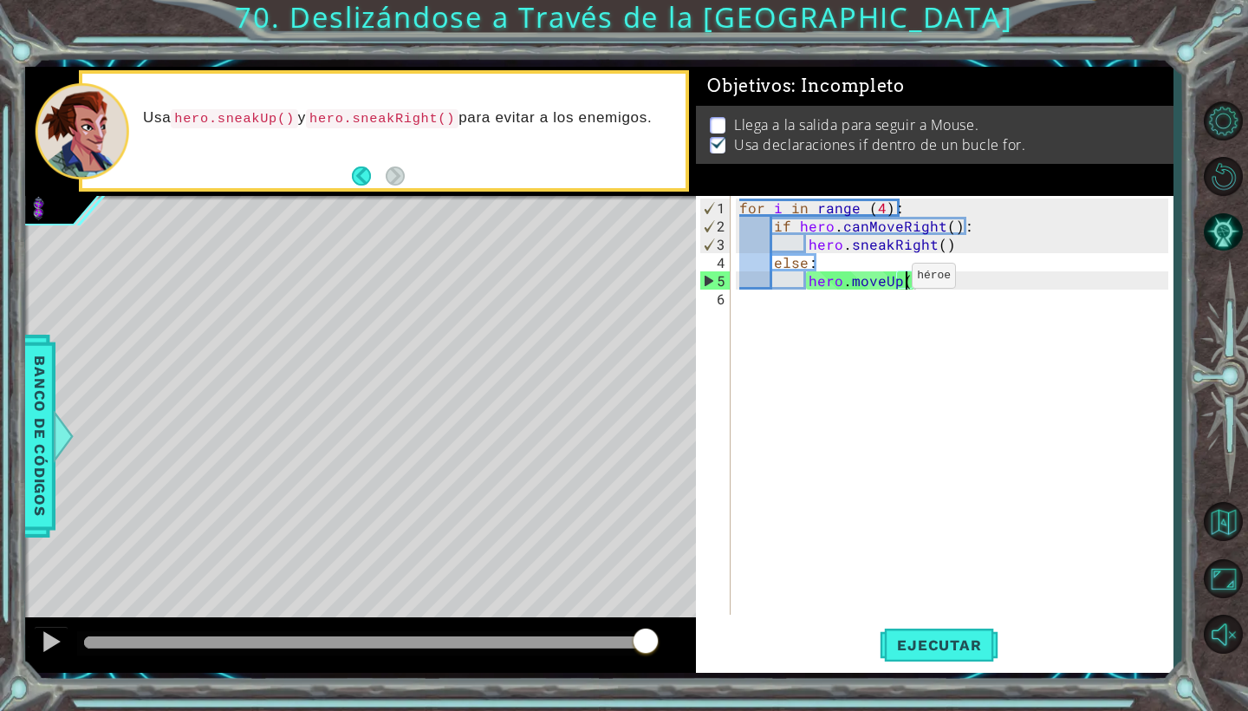
click at [882, 283] on div "for i in range ( 4 ) : if hero . canMoveRight ( ) : hero . sneakRight ( ) else …" at bounding box center [956, 425] width 441 height 455
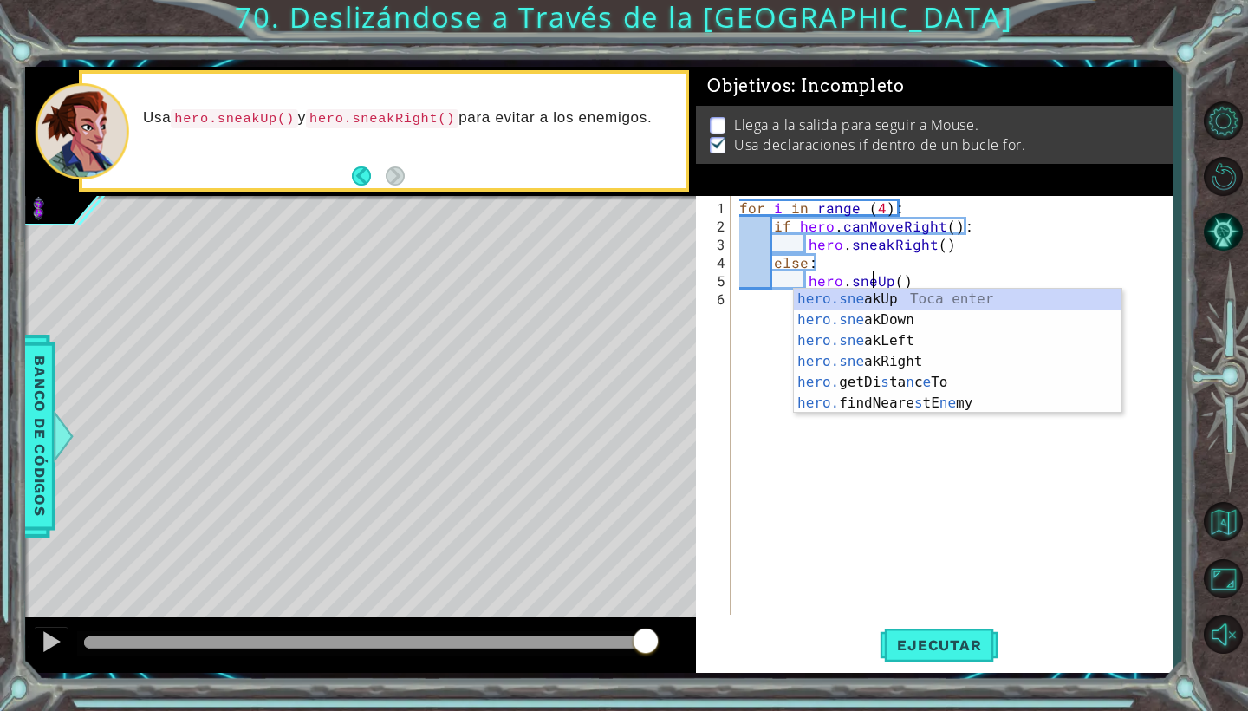
type textarea "hero.sneakUp()"
click at [894, 483] on div "for i in range ( 4 ) : if hero . canMoveRight ( ) : hero . sneakRight ( ) else …" at bounding box center [956, 425] width 441 height 455
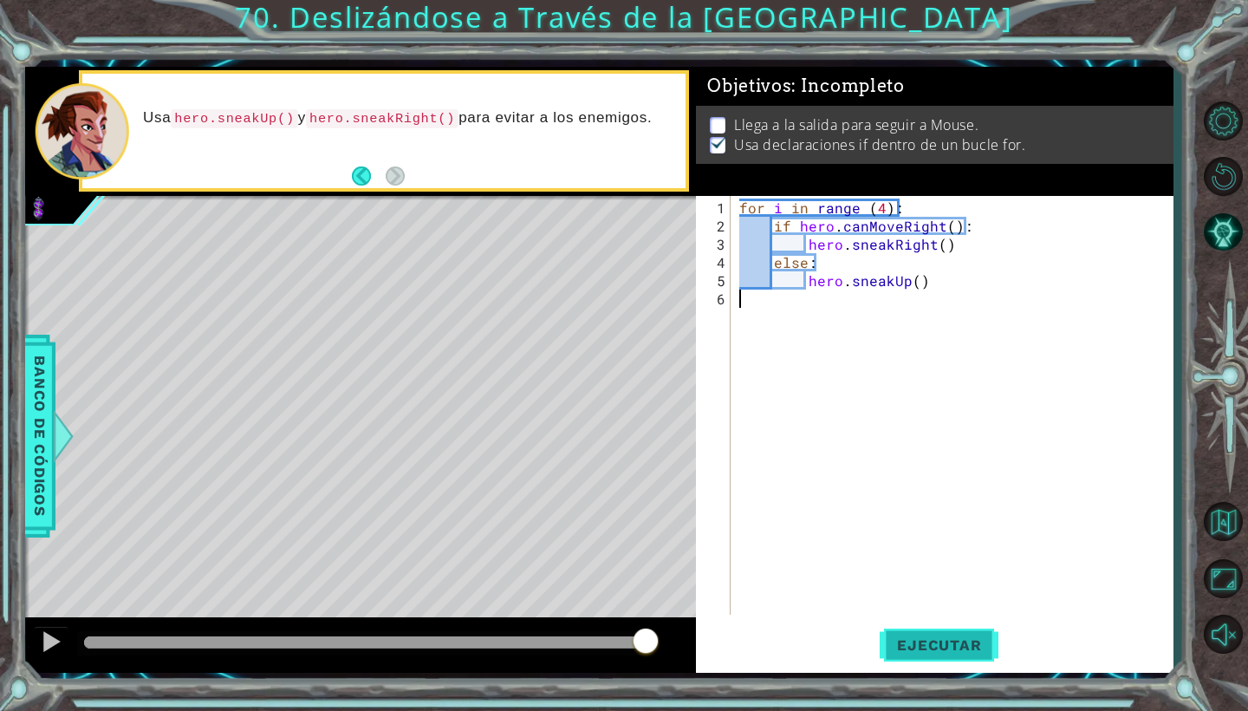
click at [932, 622] on button "Ejecutar" at bounding box center [939, 645] width 119 height 48
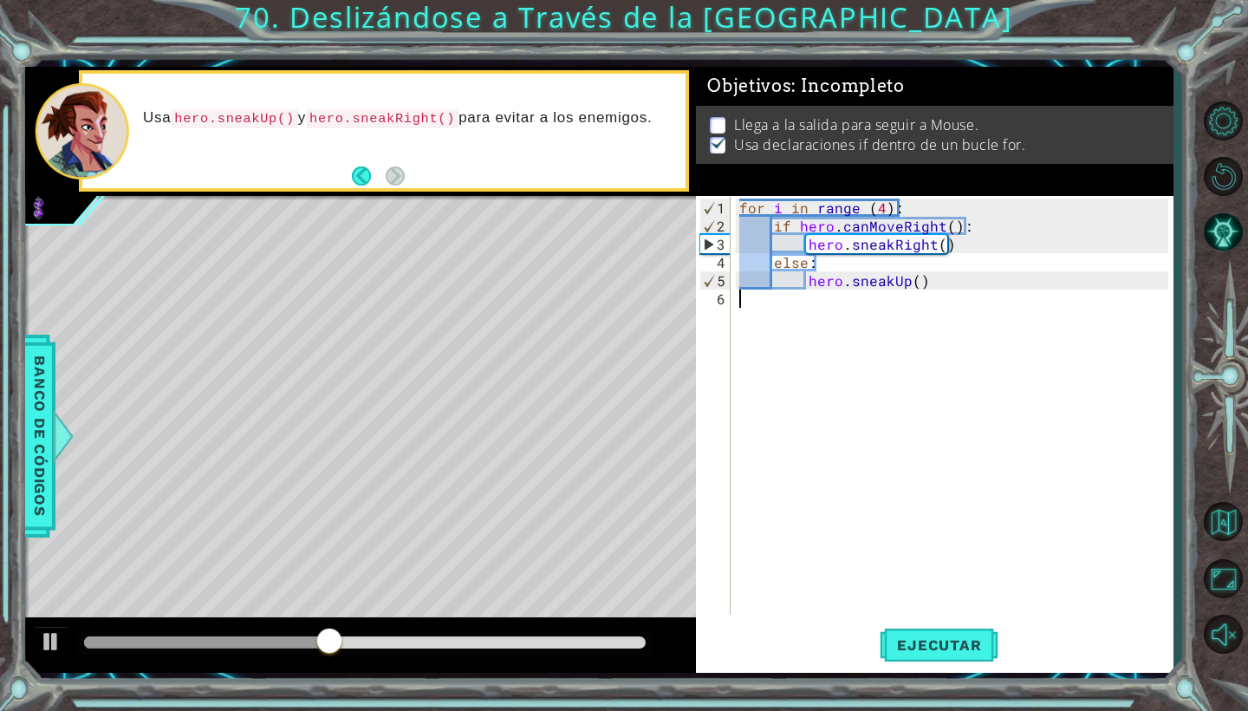
click at [881, 204] on div "for i in range ( 4 ) : if hero . canMoveRight ( ) : hero . sneakRight ( ) else …" at bounding box center [956, 425] width 441 height 455
click at [939, 641] on span "Ejecutar" at bounding box center [939, 644] width 119 height 17
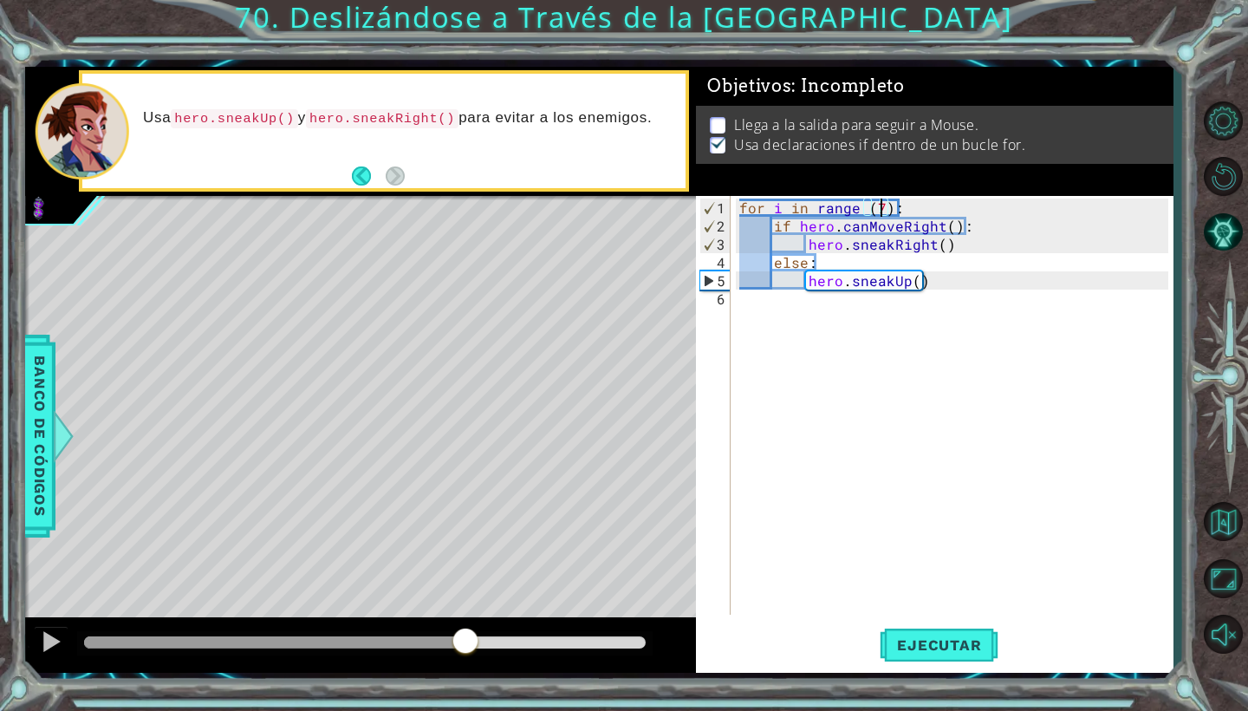
drag, startPoint x: 122, startPoint y: 641, endPoint x: 483, endPoint y: 661, distance: 361.2
click at [483, 661] on div at bounding box center [360, 644] width 671 height 55
click at [911, 643] on span "Ejecutar" at bounding box center [939, 644] width 119 height 17
click at [881, 207] on div "for i in range ( 7 ) : if hero . canMoveRight ( ) : hero . sneakRight ( ) else …" at bounding box center [956, 425] width 441 height 455
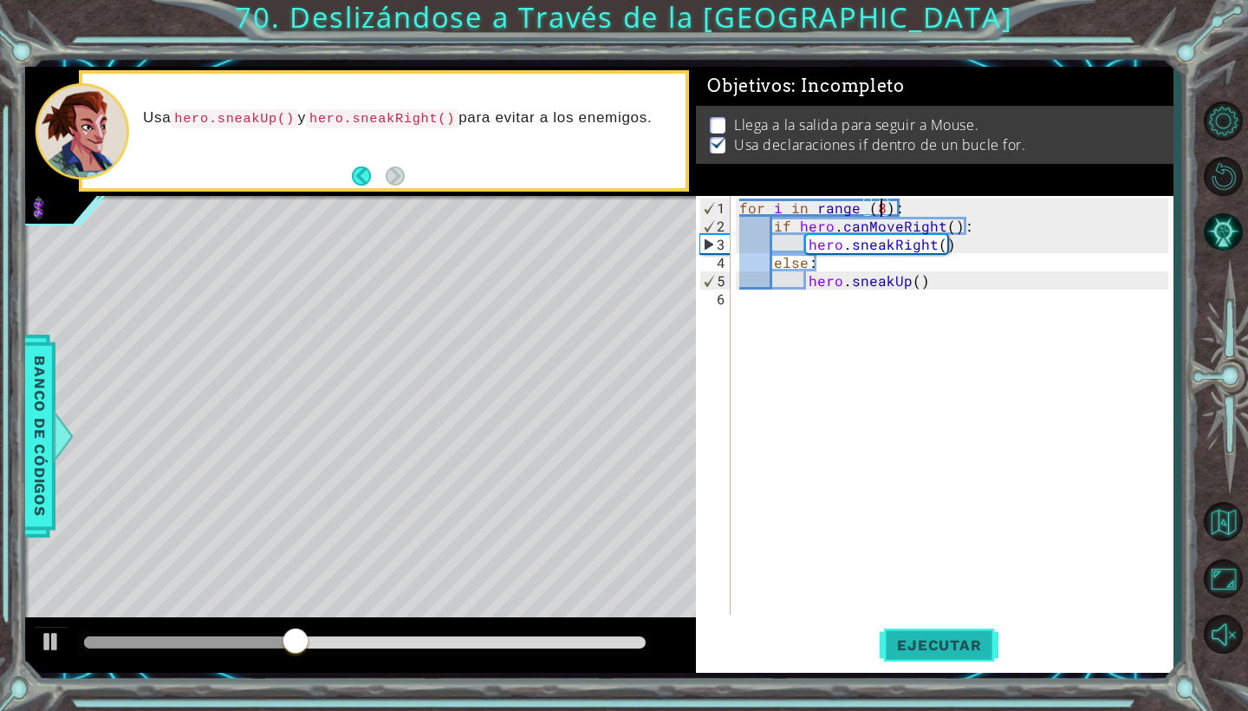
type textarea "for i in range (8):"
click at [955, 654] on button "Ejecutar" at bounding box center [939, 645] width 119 height 48
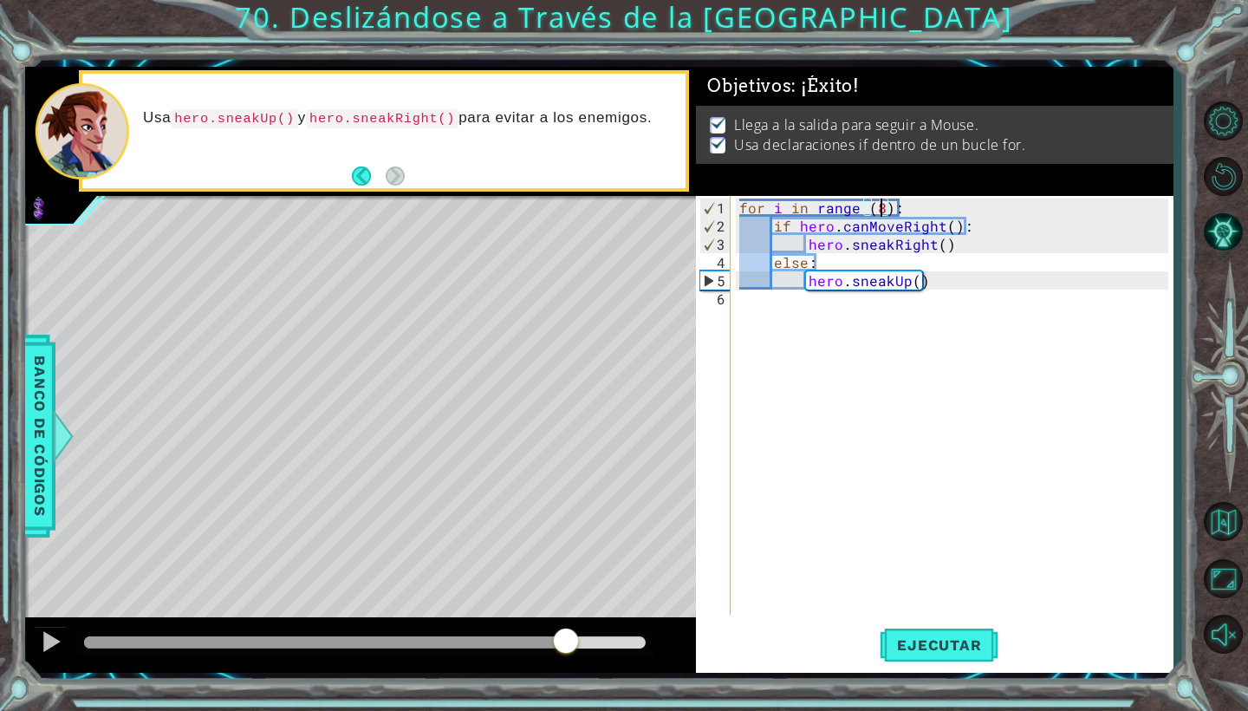
drag, startPoint x: 124, startPoint y: 635, endPoint x: 566, endPoint y: 647, distance: 442.2
click at [566, 647] on div at bounding box center [565, 642] width 31 height 31
click at [833, 430] on div "for i in range ( 8 ) : if hero . canMoveRight ( ) : hero . sneakRight ( ) else …" at bounding box center [956, 425] width 441 height 455
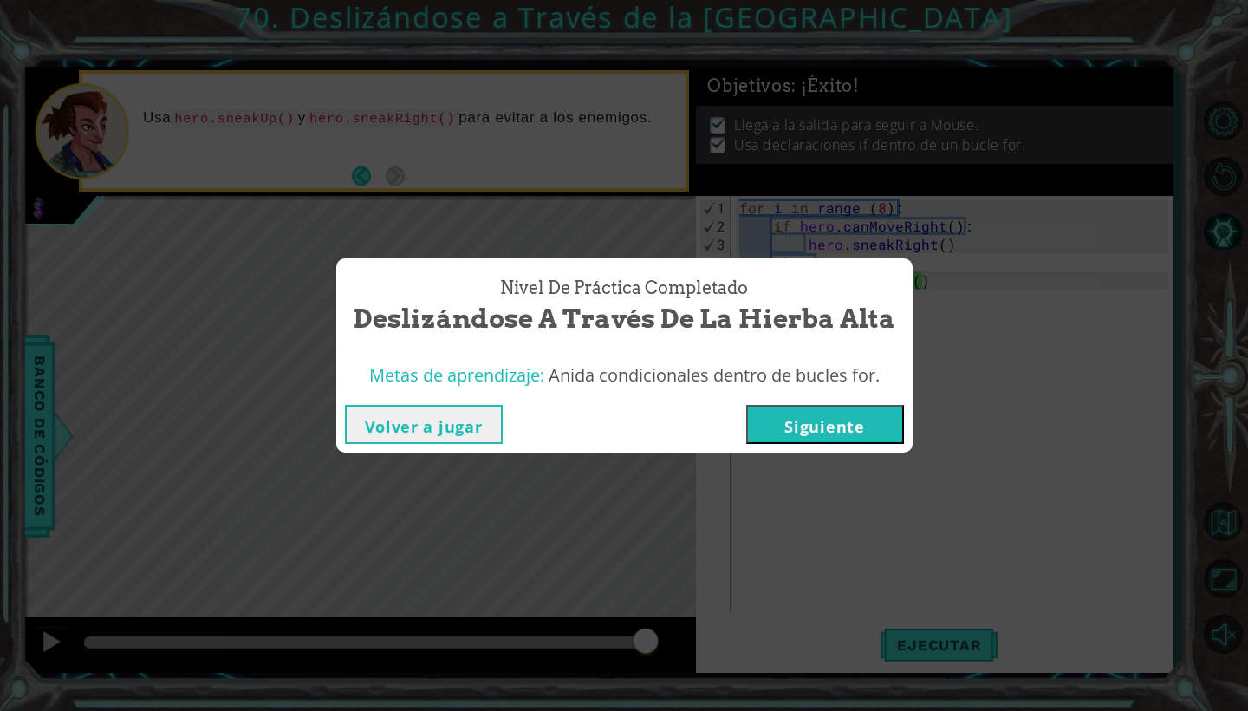
click at [810, 414] on button "Siguiente" at bounding box center [825, 424] width 158 height 39
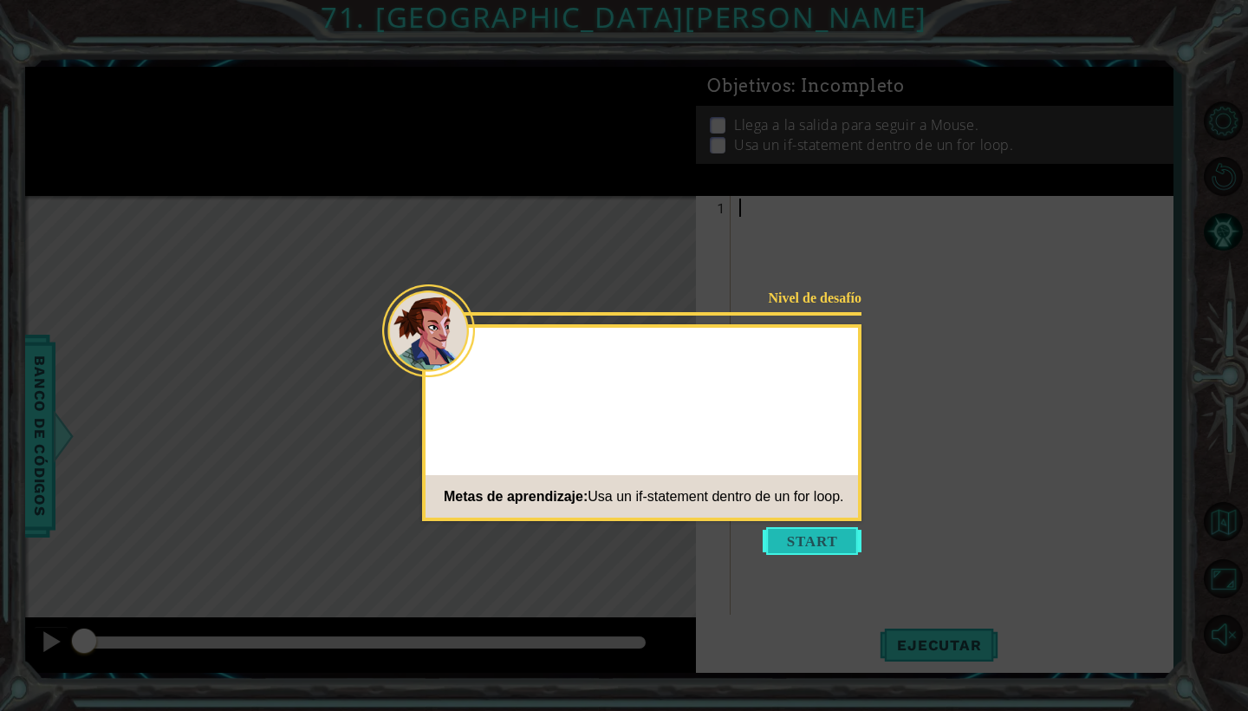
click at [808, 543] on button "Start" at bounding box center [812, 541] width 99 height 28
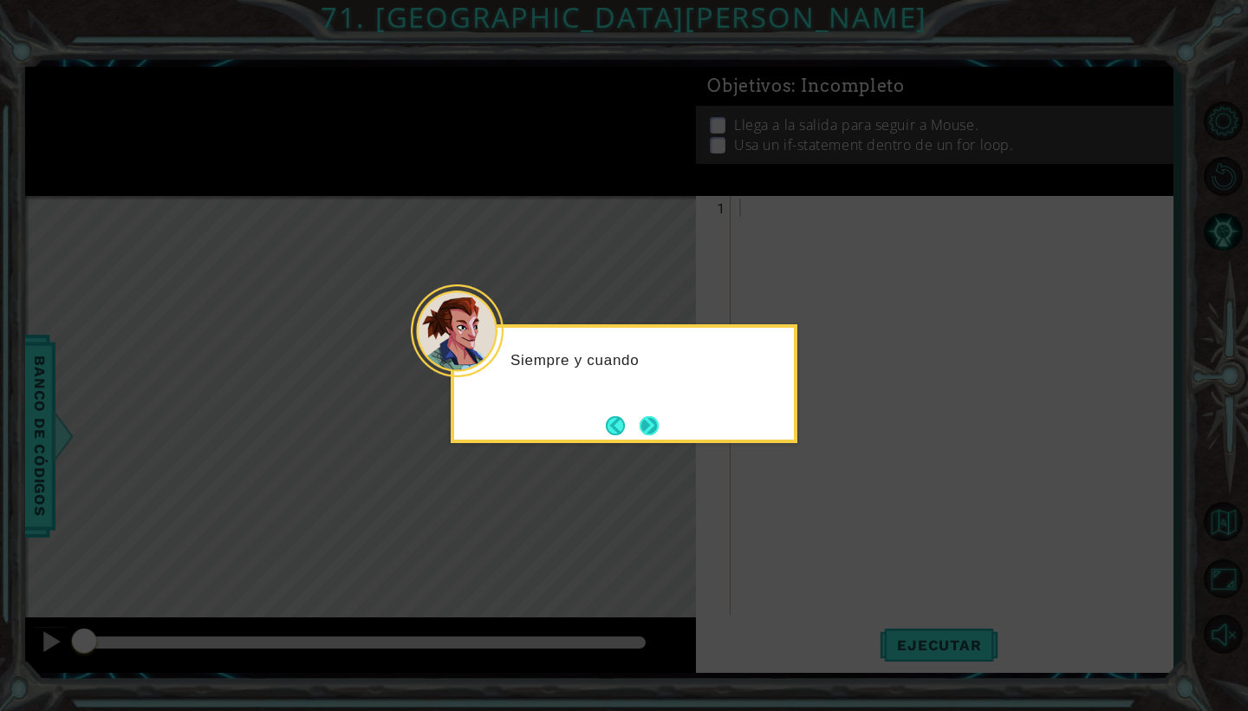
click at [648, 433] on button "Next" at bounding box center [649, 425] width 19 height 19
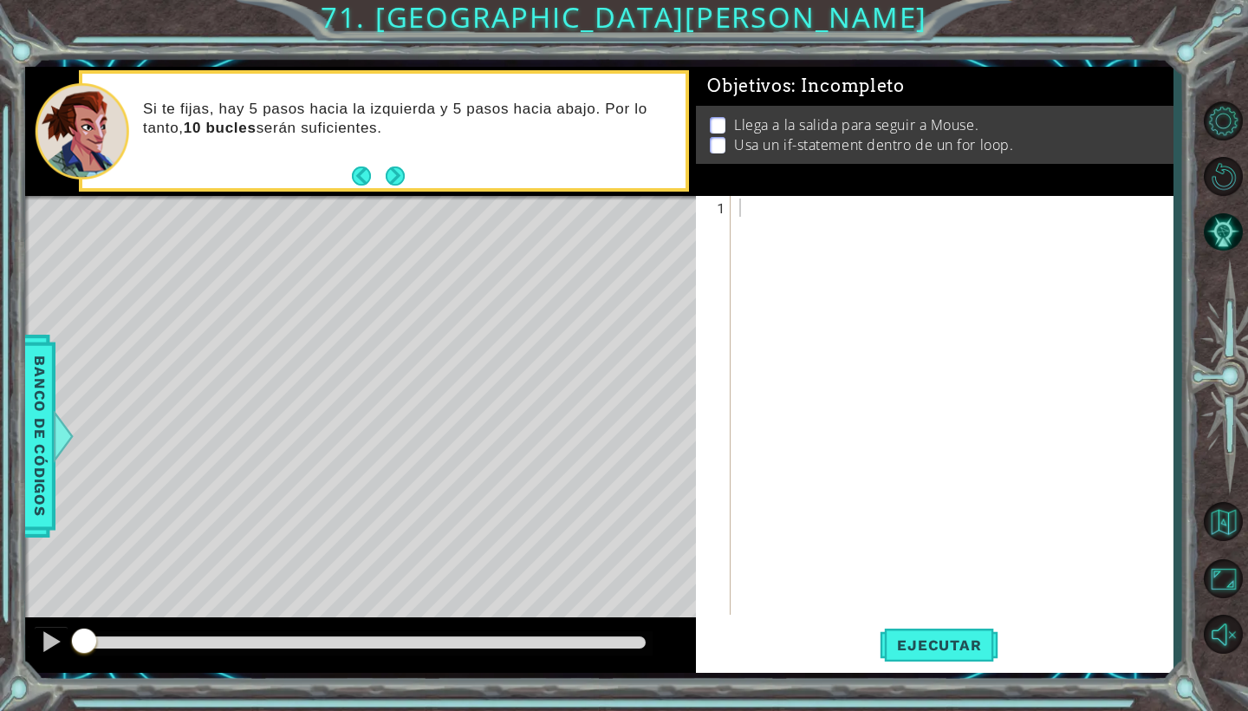
click at [840, 211] on div at bounding box center [956, 425] width 441 height 455
type textarea "for i in range (8):"
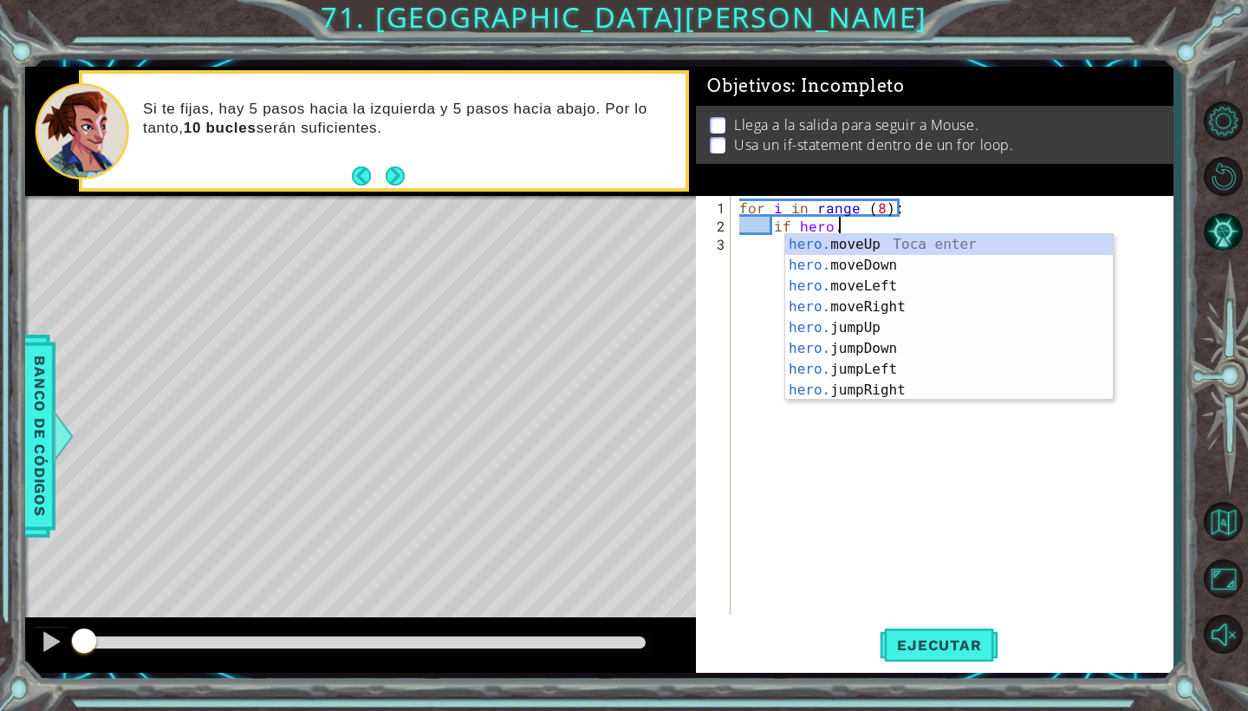
scroll to position [0, 6]
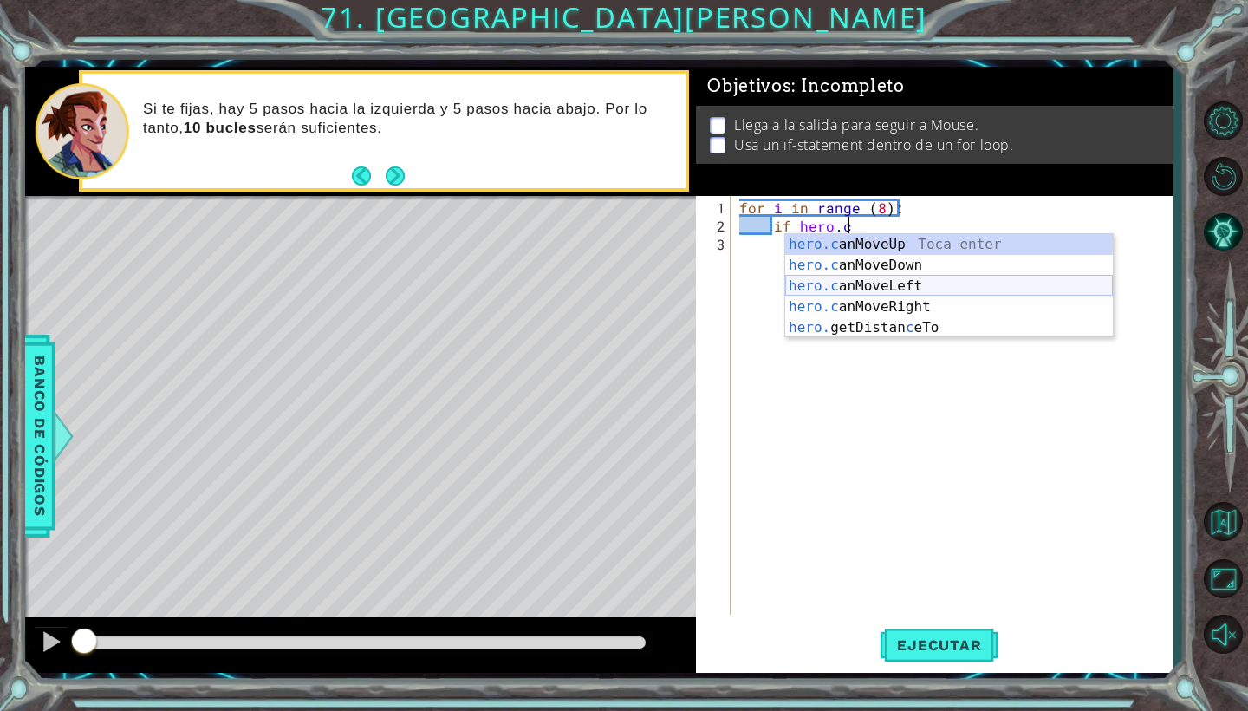
click at [903, 280] on div "hero.c anMoveUp Toca enter hero.c anMoveDown Toca enter hero.c anMoveLeft Toca …" at bounding box center [949, 307] width 328 height 146
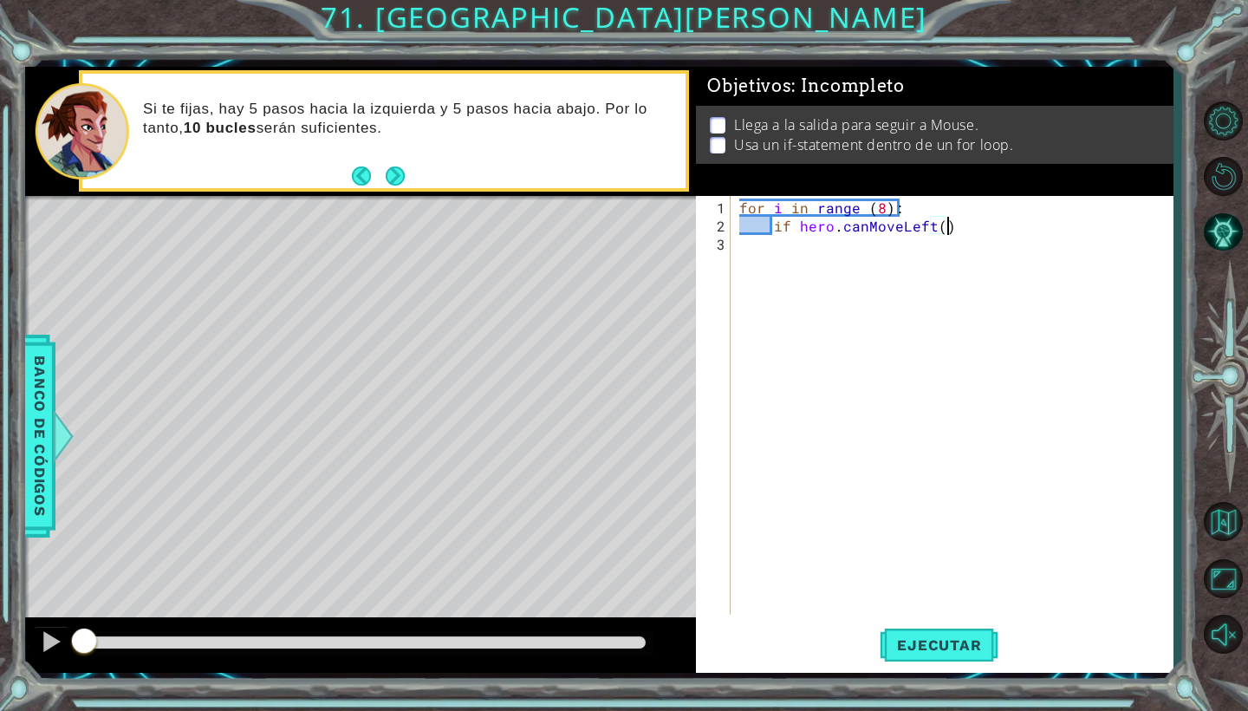
type textarea "if hero.canMoveLeft():"
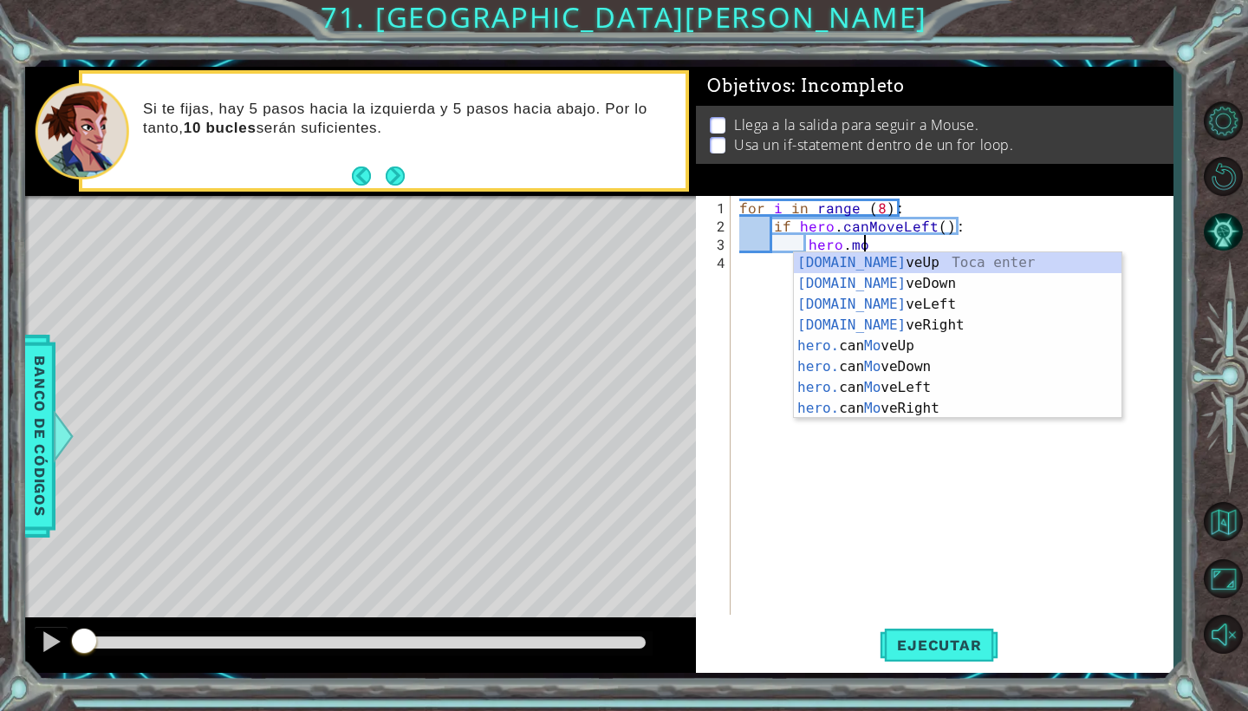
scroll to position [0, 8]
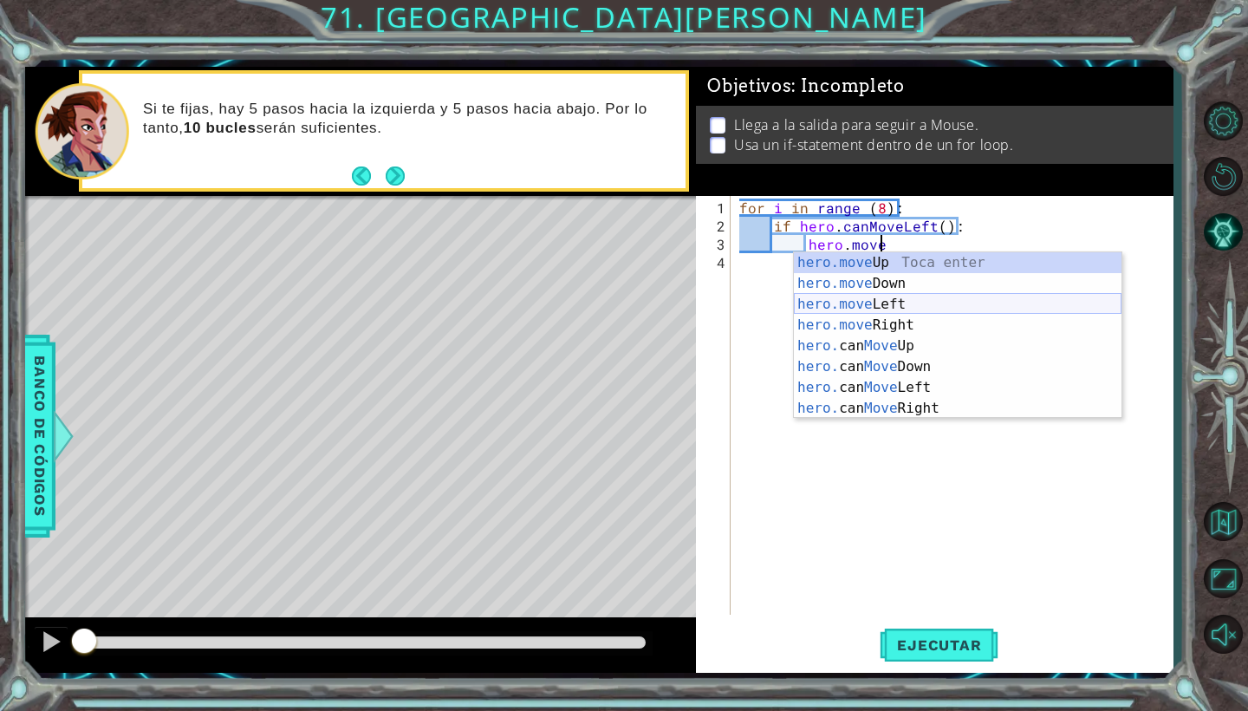
click at [946, 296] on div "hero.move Up Toca enter hero.move Down Toca enter hero.move Left Toca enter her…" at bounding box center [958, 356] width 328 height 208
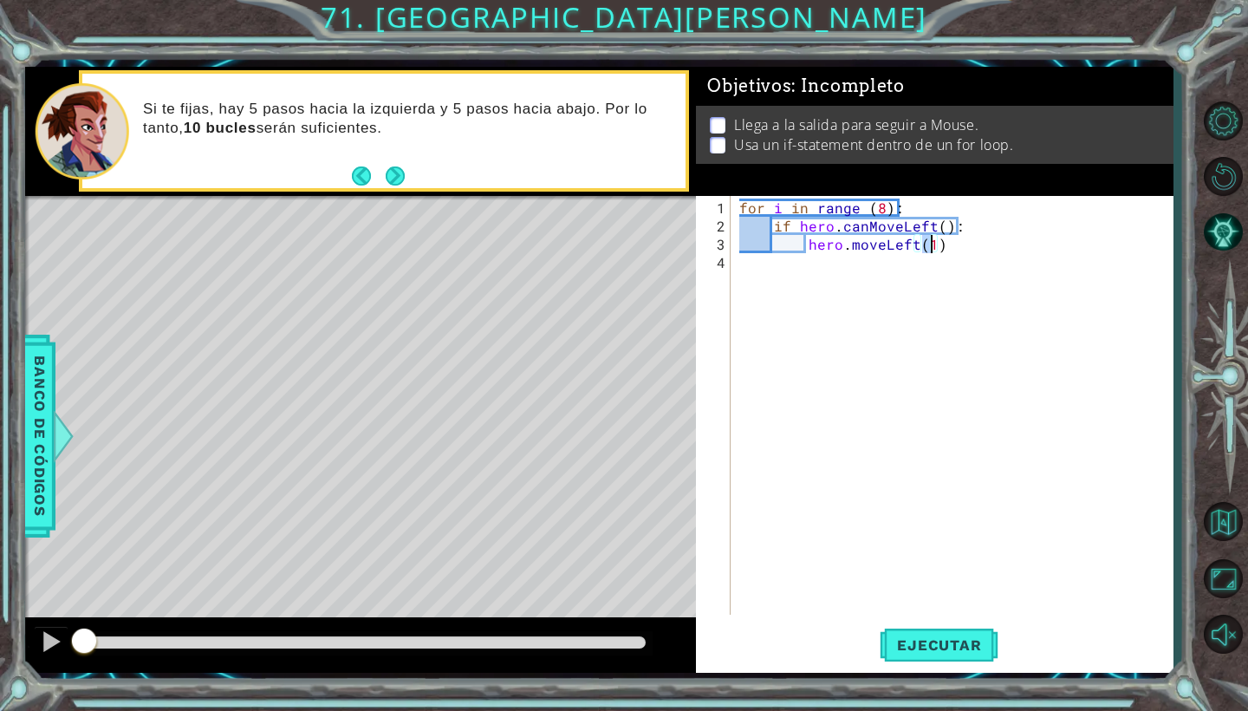
type textarea "hero.moveLeft()"
type textarea "else:"
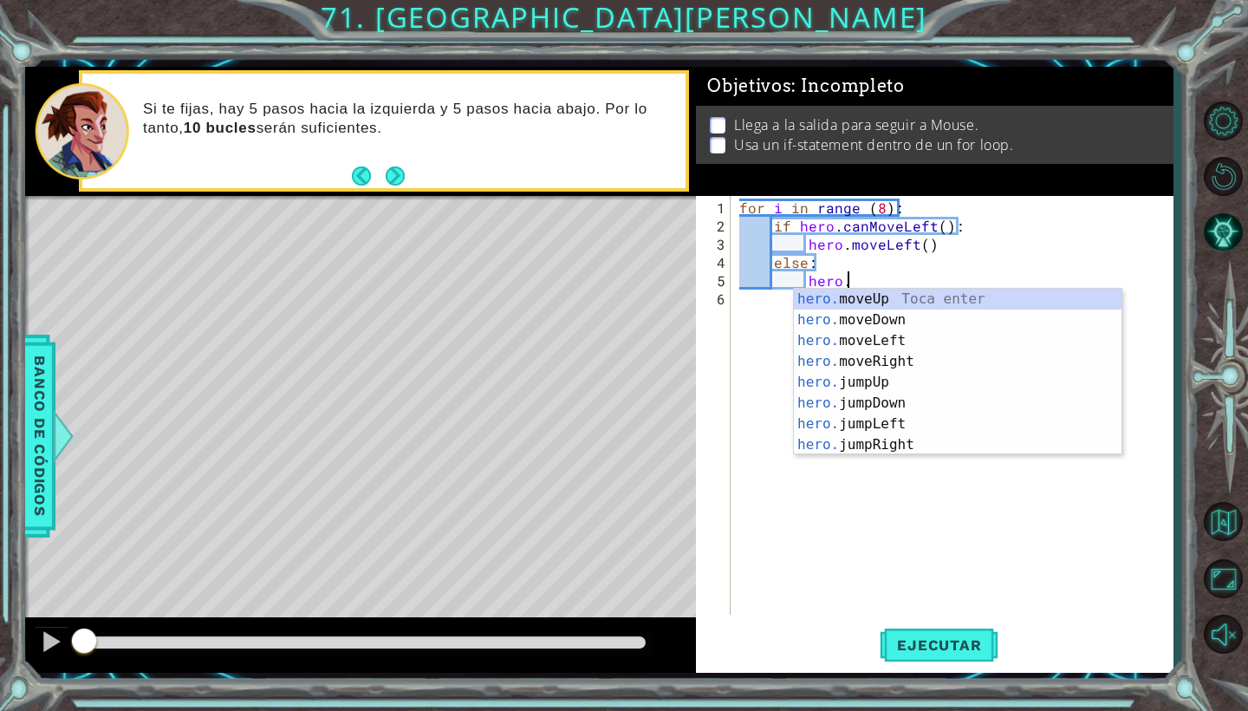
scroll to position [0, 6]
click at [927, 313] on div "hero.m oveUp Toca enter hero.m oveDown Toca enter hero.m oveLeft Toca enter her…" at bounding box center [958, 393] width 328 height 208
type textarea "hero.moveDown(1)"
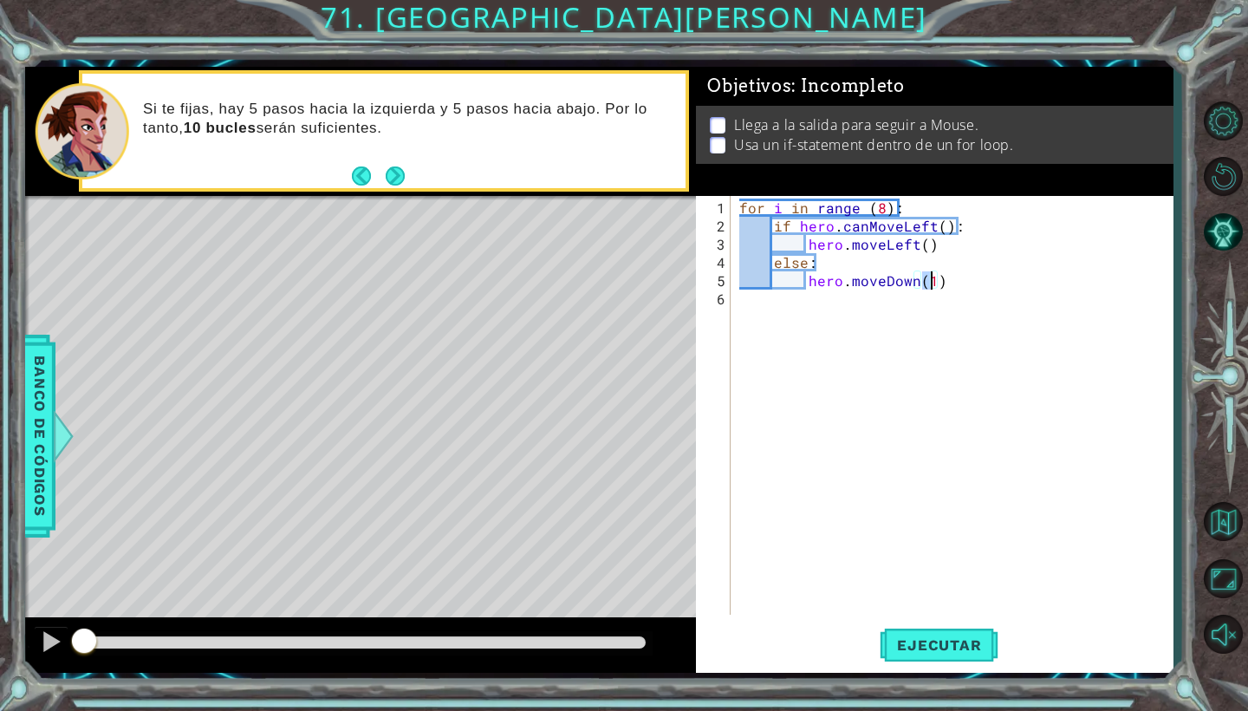
click at [913, 380] on div "for i in range ( 8 ) : if hero . canMoveLeft ( ) : hero . moveLeft ( ) else : h…" at bounding box center [956, 425] width 441 height 455
click at [933, 282] on div "for i in range ( 8 ) : if hero . canMoveLeft ( ) : hero . moveLeft ( ) else : h…" at bounding box center [956, 425] width 441 height 455
type textarea "hero.moveDown()"
click at [915, 356] on div "for i in range ( 8 ) : if hero . canMoveLeft ( ) : hero . moveLeft ( ) else : h…" at bounding box center [956, 425] width 441 height 455
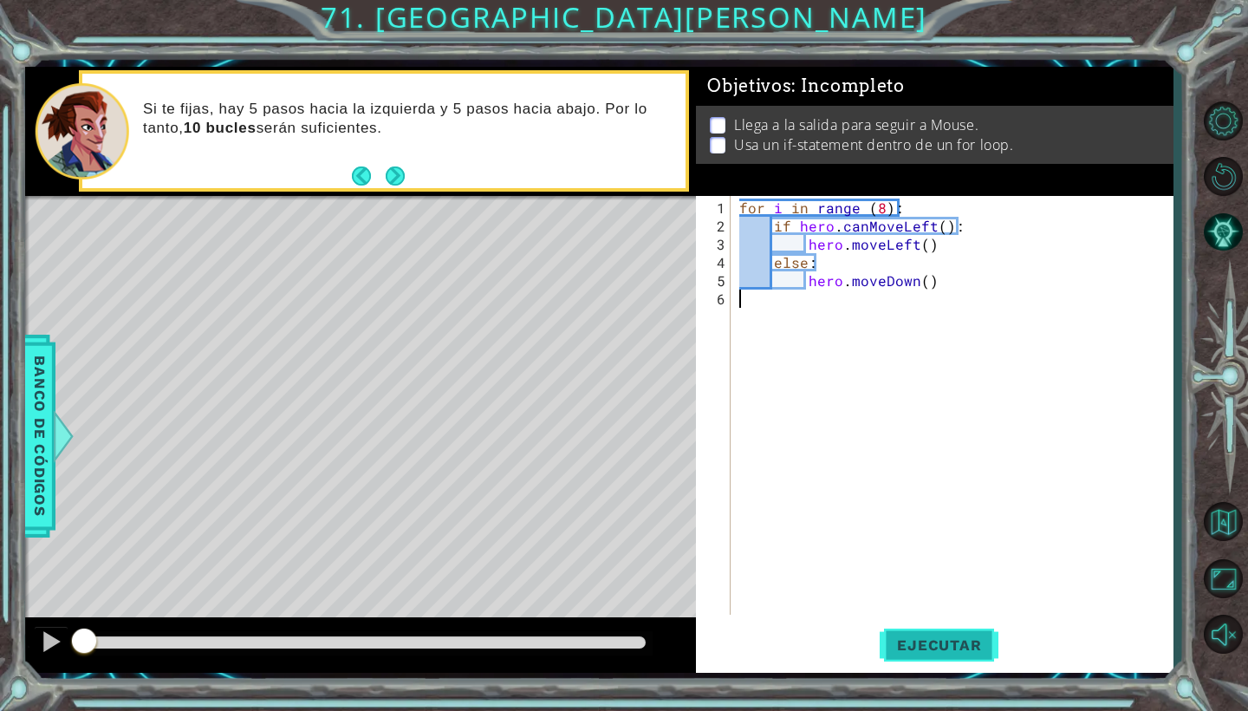
click at [926, 634] on button "Ejecutar" at bounding box center [939, 645] width 119 height 48
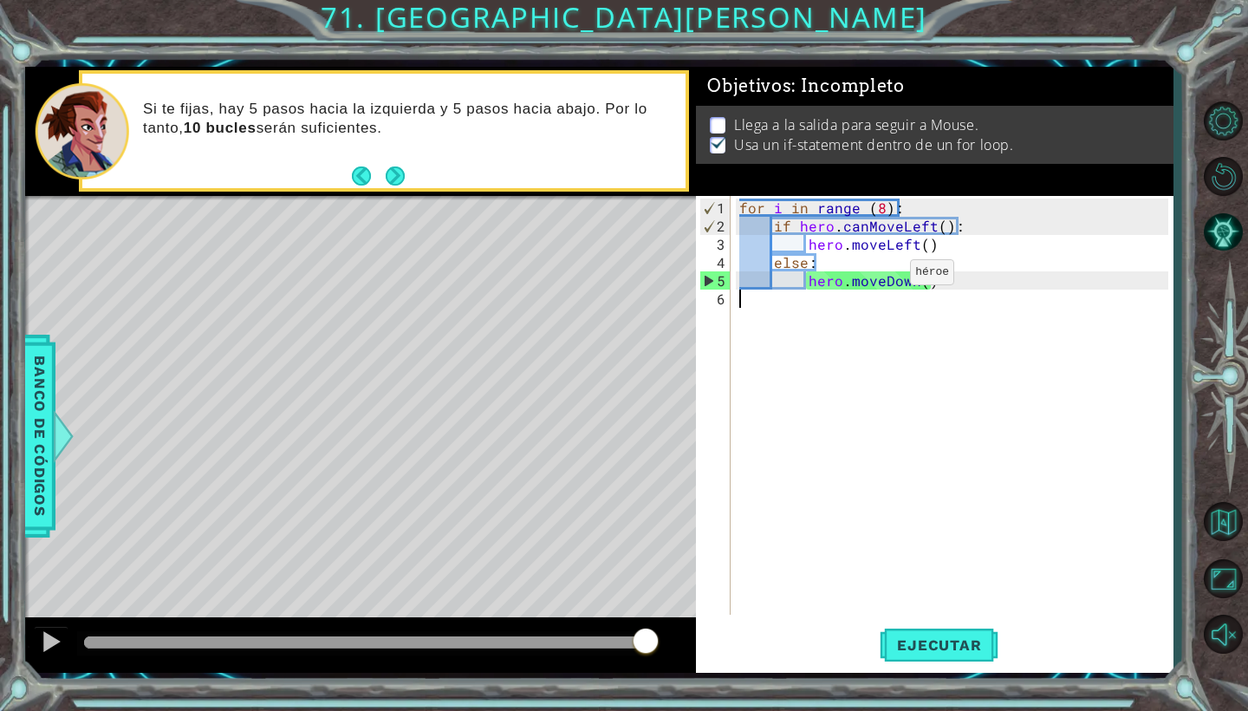
click at [881, 279] on div "for i in range ( 8 ) : if hero . canMoveLeft ( ) : hero . moveLeft ( ) else : h…" at bounding box center [956, 425] width 441 height 455
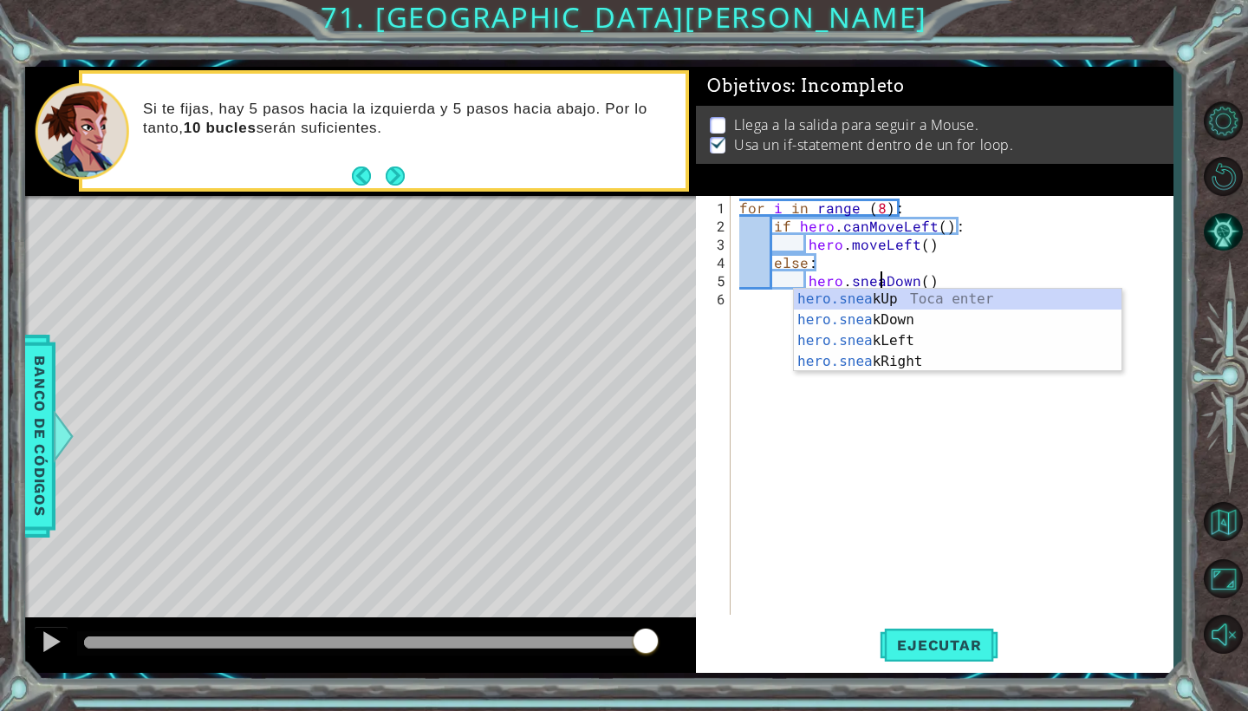
scroll to position [0, 10]
click at [884, 244] on div "for i in range ( 8 ) : if hero . canMoveLeft ( ) : hero . moveLeft ( ) else : h…" at bounding box center [956, 425] width 441 height 455
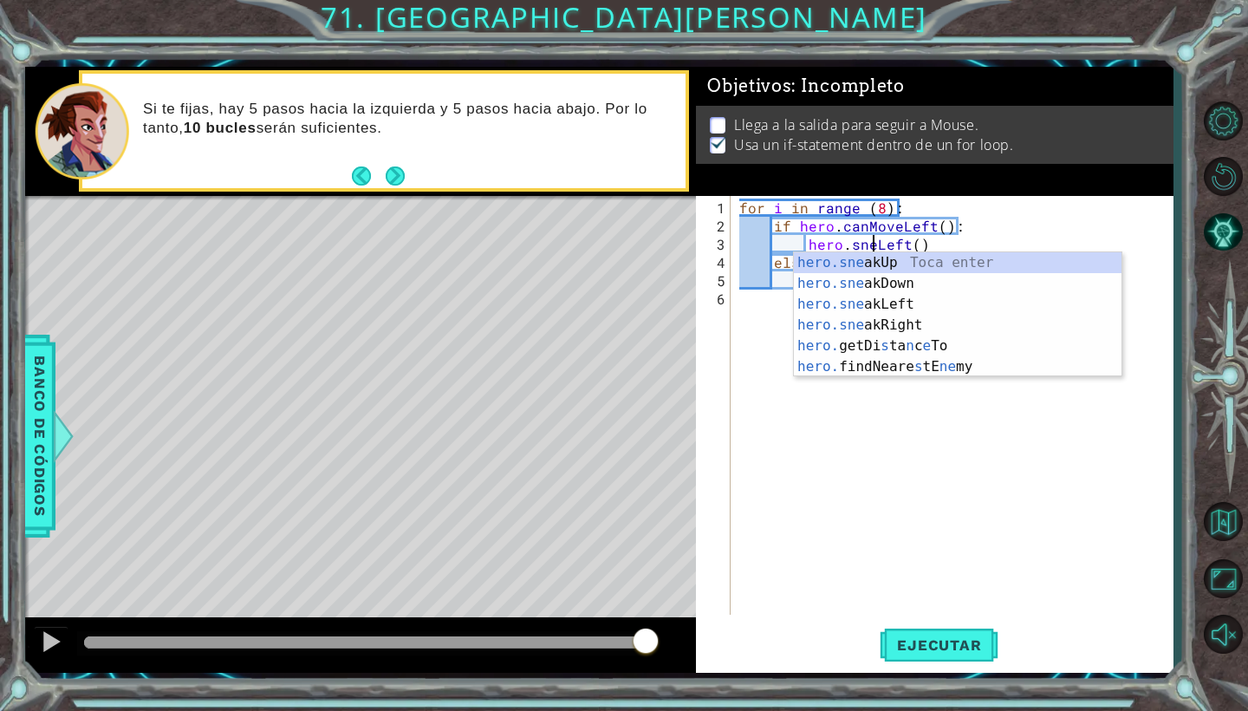
type textarea "hero.sneakLeft()"
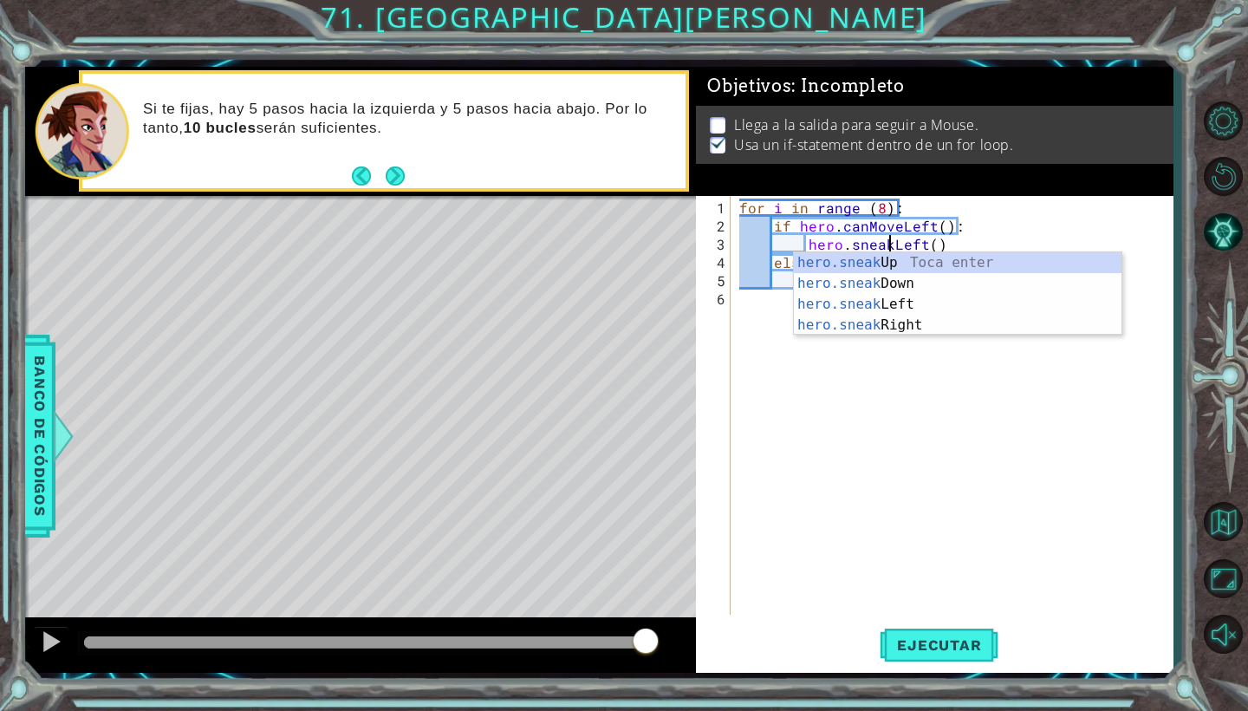
click at [888, 453] on div "for i in range ( 8 ) : if hero . canMoveLeft ( ) : hero . sneakLeft ( ) else : …" at bounding box center [956, 425] width 441 height 455
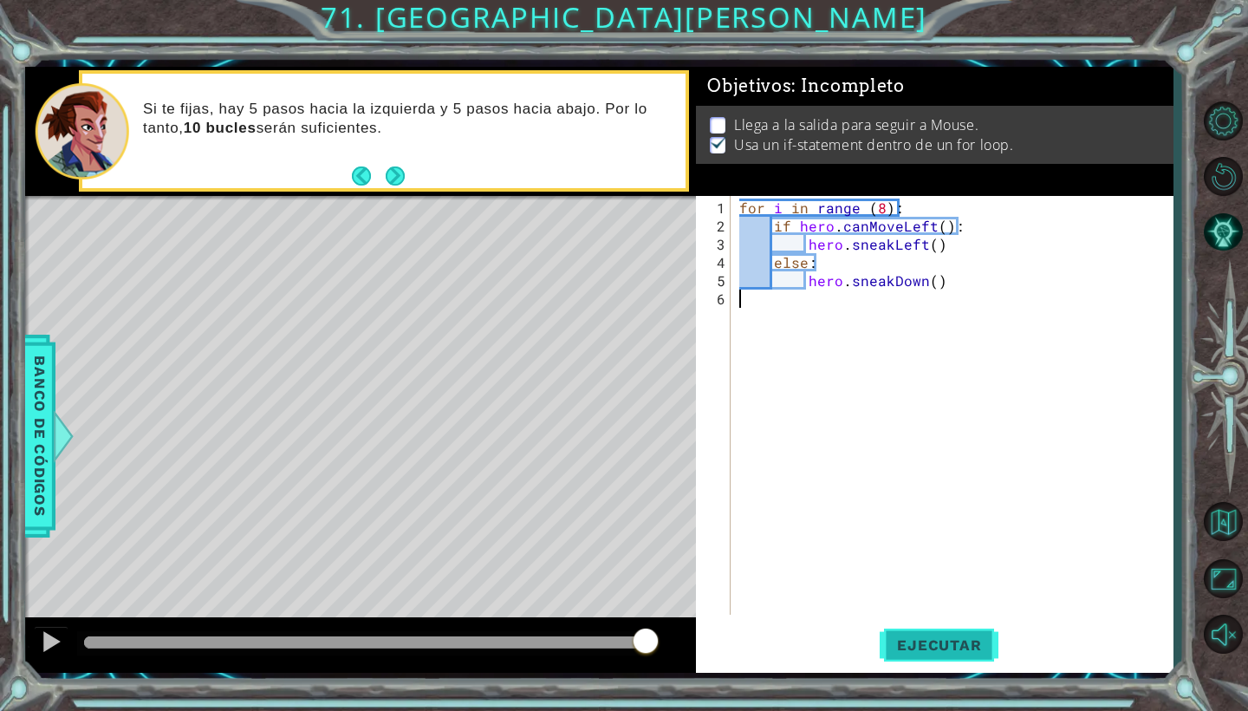
click at [918, 624] on button "Ejecutar" at bounding box center [939, 645] width 119 height 48
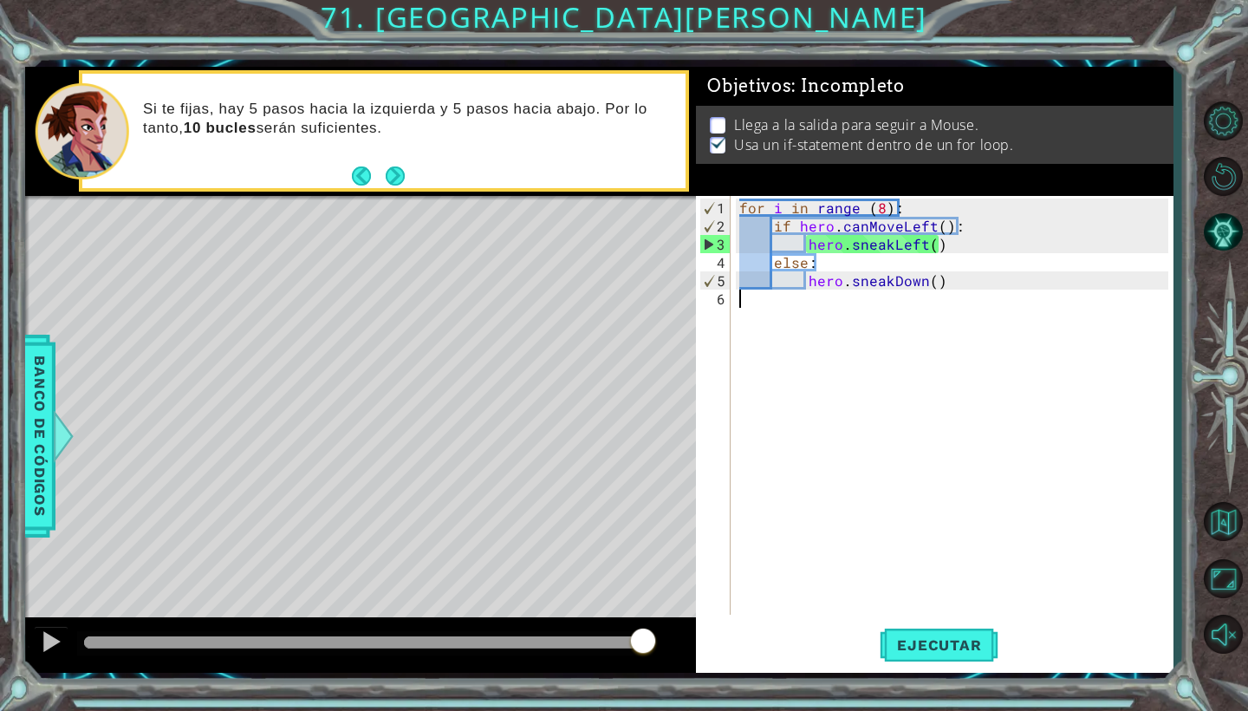
drag, startPoint x: 238, startPoint y: 636, endPoint x: 643, endPoint y: 645, distance: 404.9
click at [643, 645] on div at bounding box center [643, 642] width 31 height 31
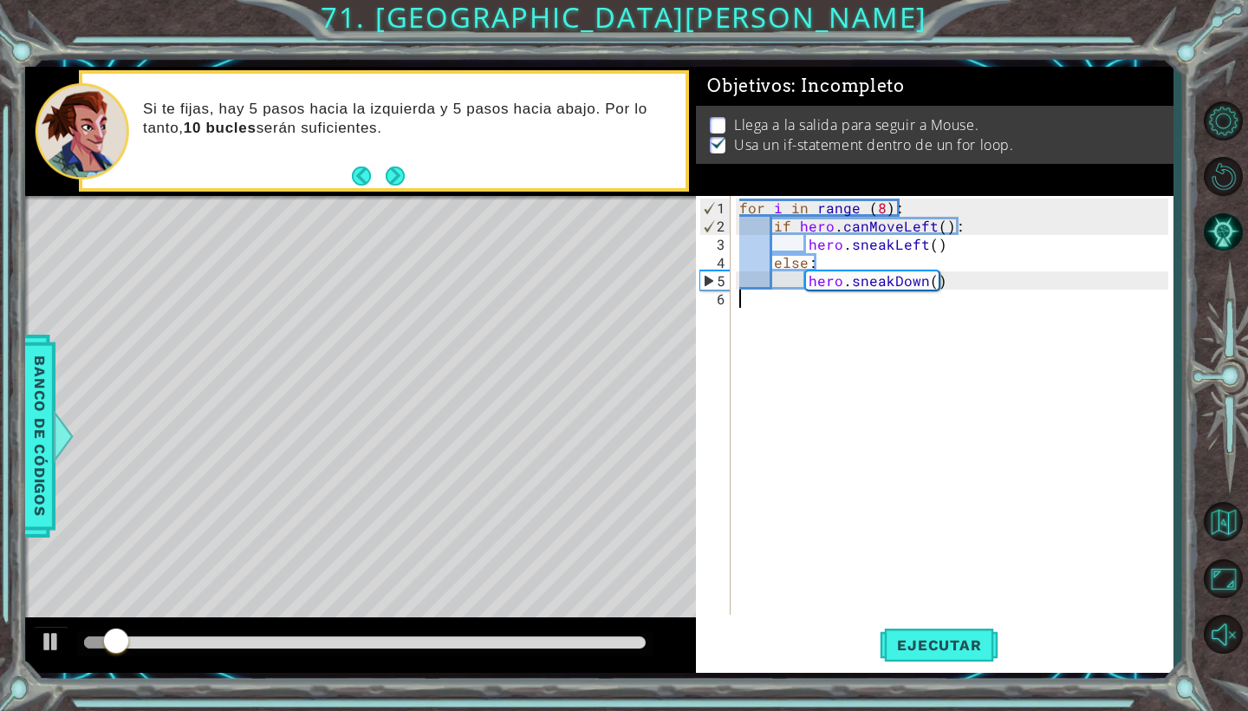
click at [879, 207] on div "for i in range ( 8 ) : if hero . canMoveLeft ( ) : hero . sneakLeft ( ) else : …" at bounding box center [956, 425] width 441 height 455
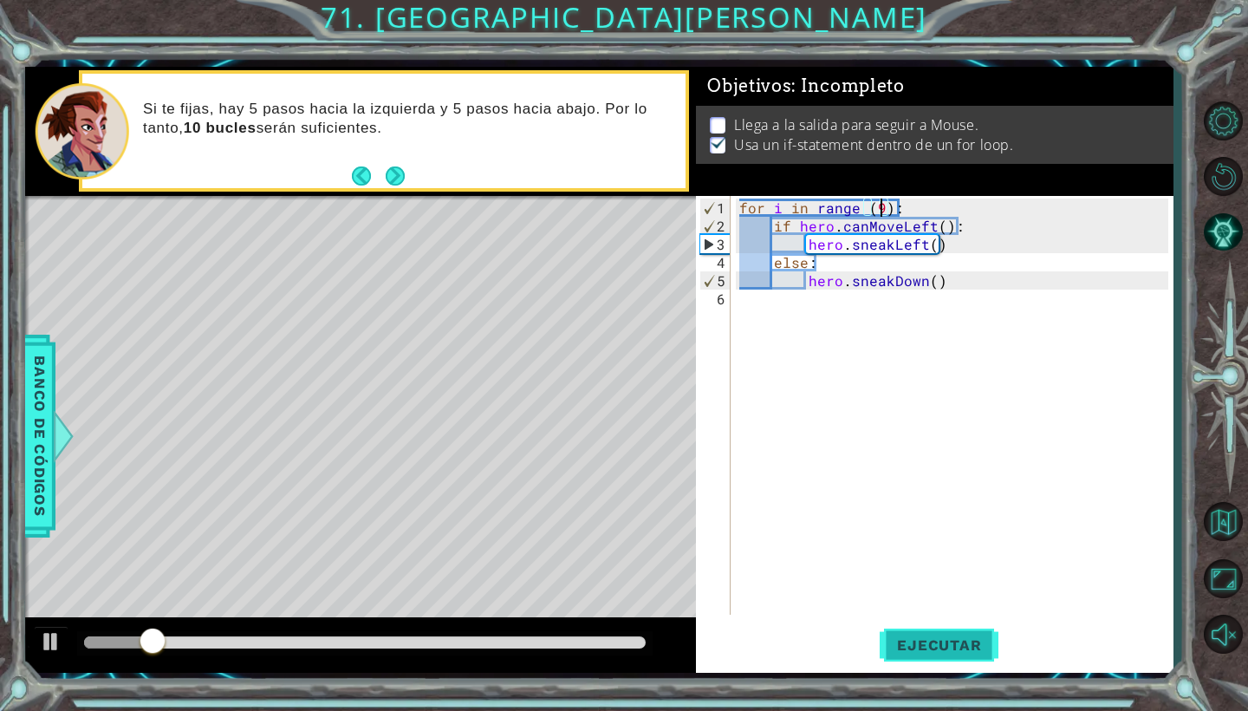
click at [949, 643] on span "Ejecutar" at bounding box center [939, 644] width 119 height 17
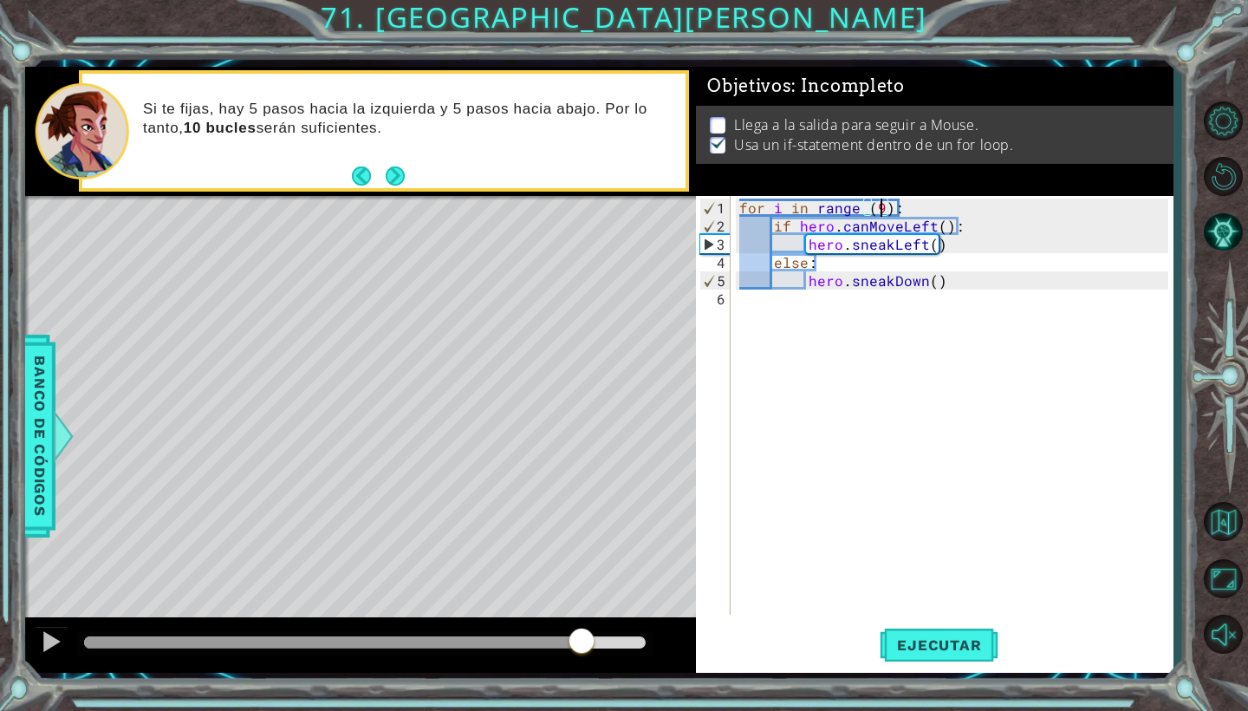
drag, startPoint x: 119, startPoint y: 637, endPoint x: 582, endPoint y: 639, distance: 462.8
click at [582, 639] on div at bounding box center [581, 642] width 31 height 31
type textarea "for i in range (10):"
click at [942, 665] on button "Ejecutar" at bounding box center [939, 645] width 119 height 48
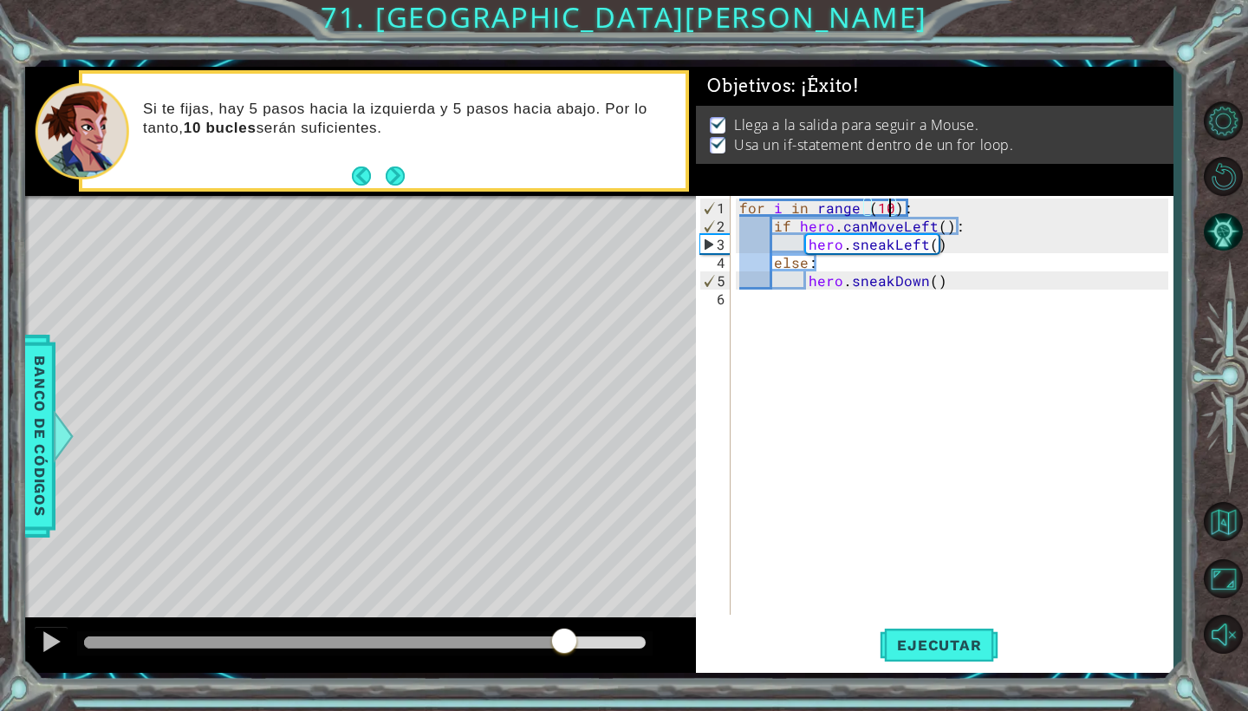
drag, startPoint x: 122, startPoint y: 647, endPoint x: 568, endPoint y: 673, distance: 446.3
click at [568, 673] on div "1 ההההההההההההההההההההההההההההההההההההההההההההההההההההההההההההההההההההההההההההה…" at bounding box center [599, 370] width 1148 height 626
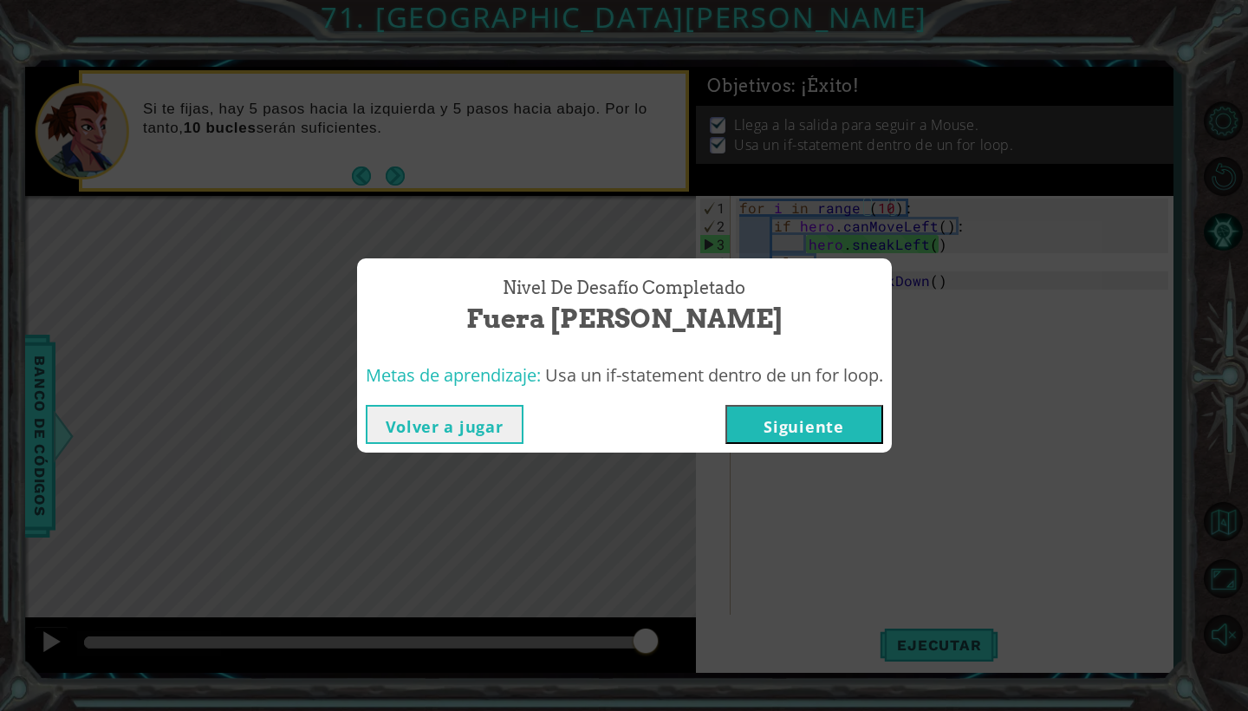
click at [842, 420] on button "Siguiente" at bounding box center [804, 424] width 158 height 39
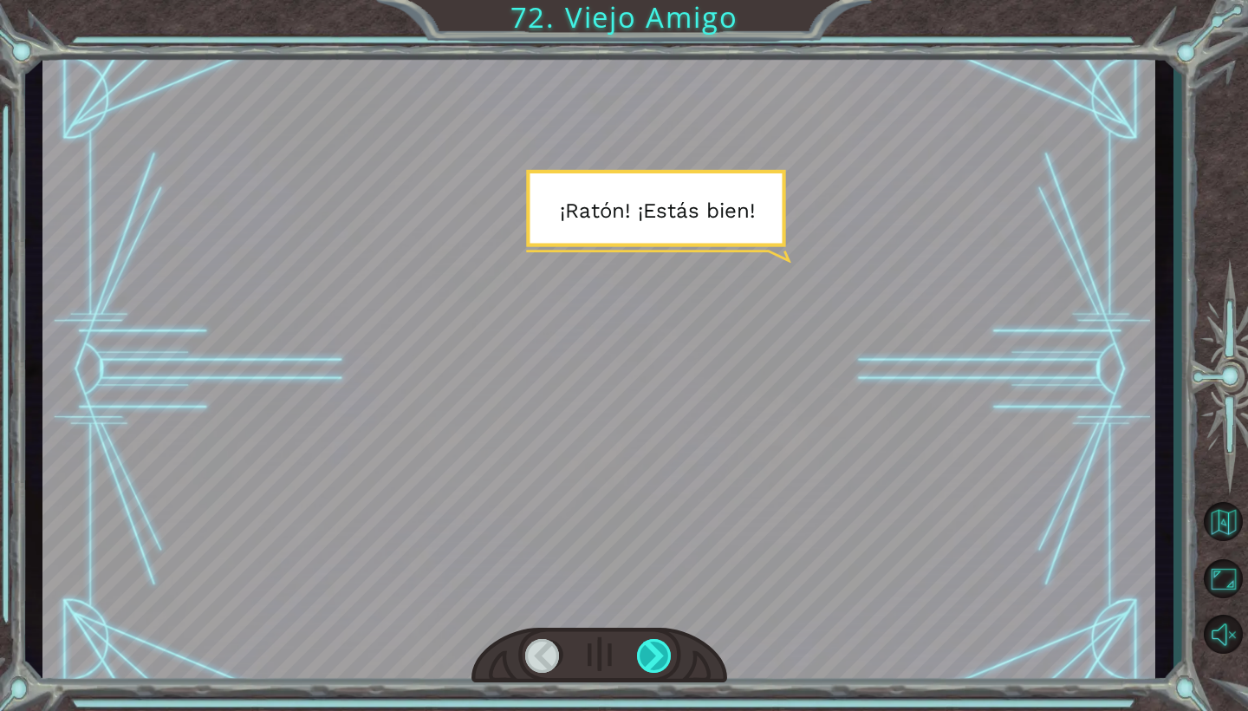
click at [660, 661] on div at bounding box center [655, 656] width 36 height 34
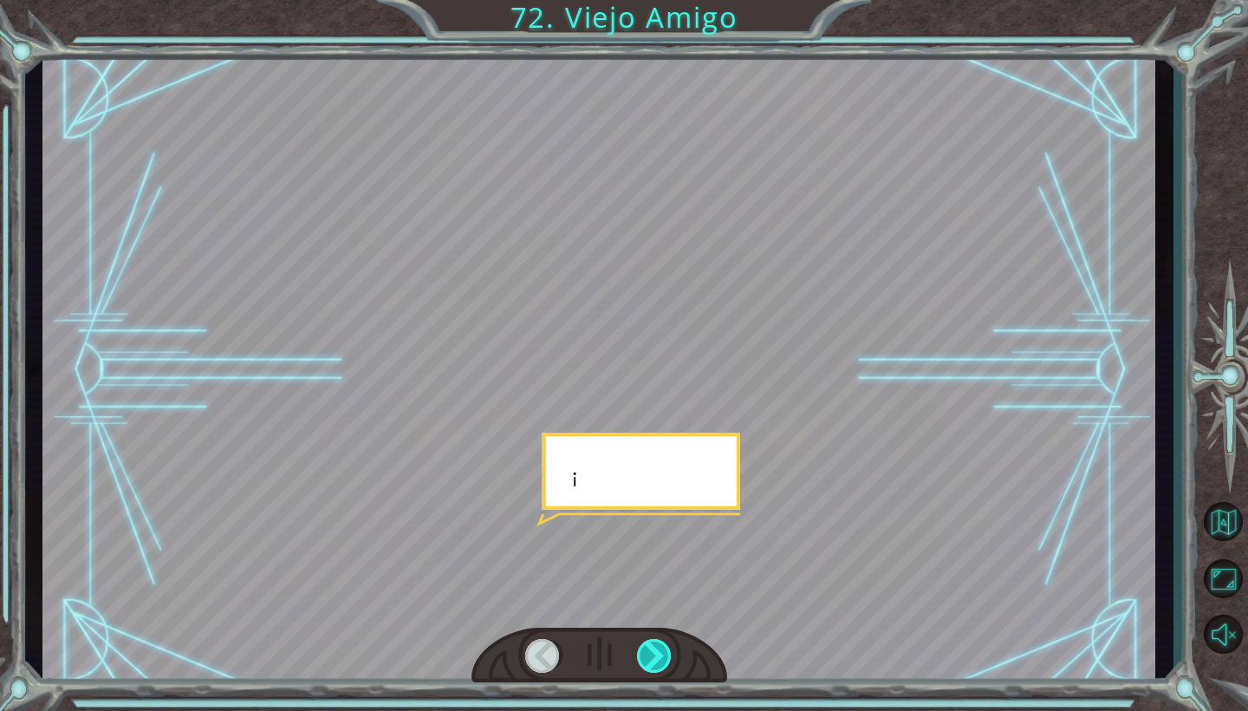
click at [660, 661] on div at bounding box center [655, 656] width 36 height 34
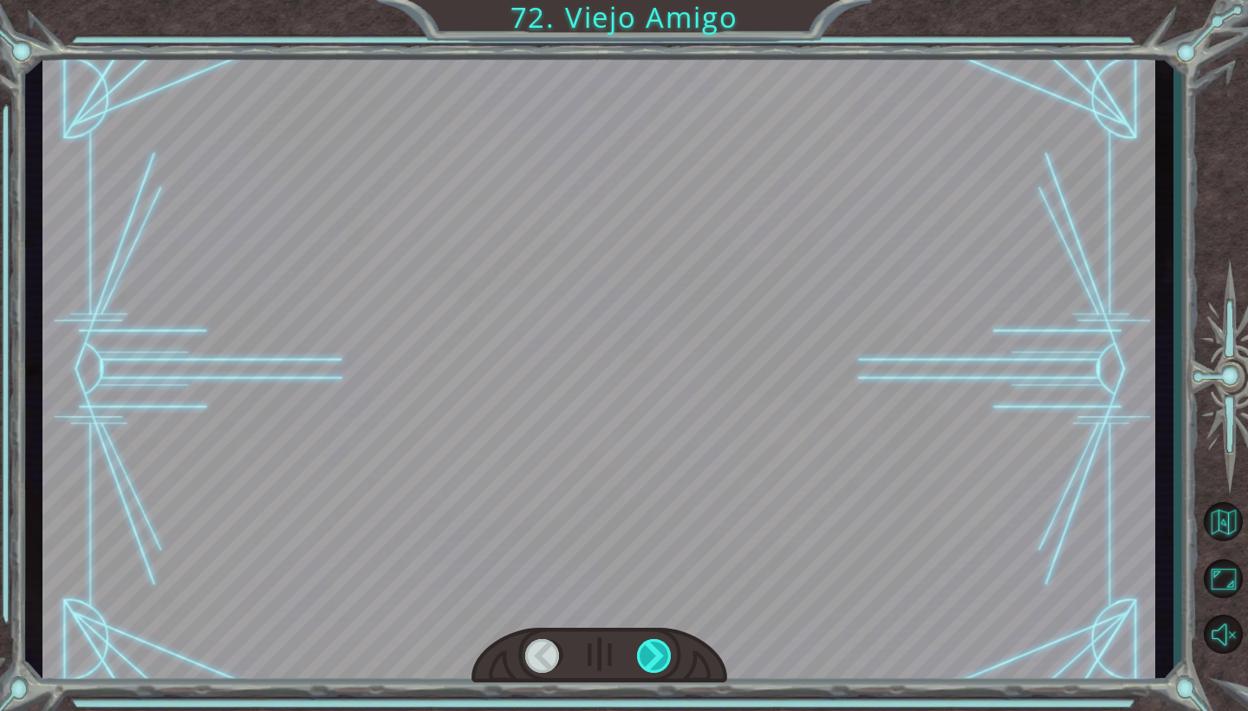
click at [660, 661] on div at bounding box center [655, 656] width 36 height 34
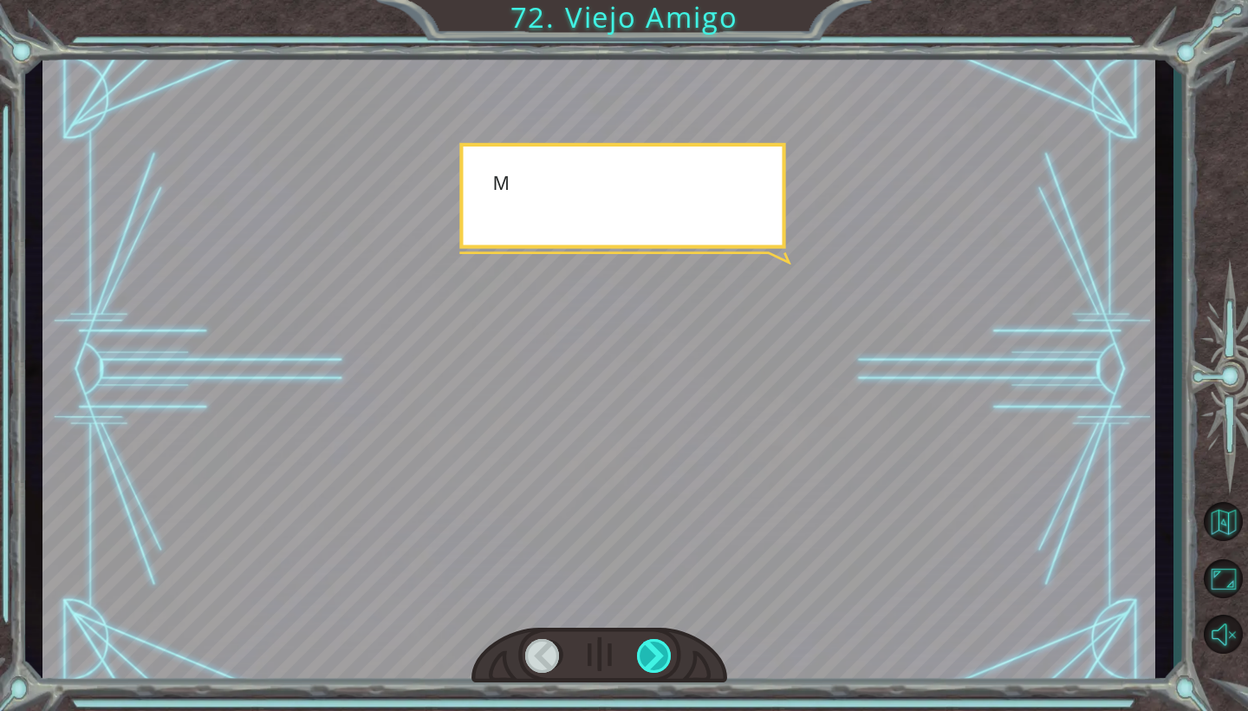
click at [660, 661] on div at bounding box center [655, 656] width 36 height 34
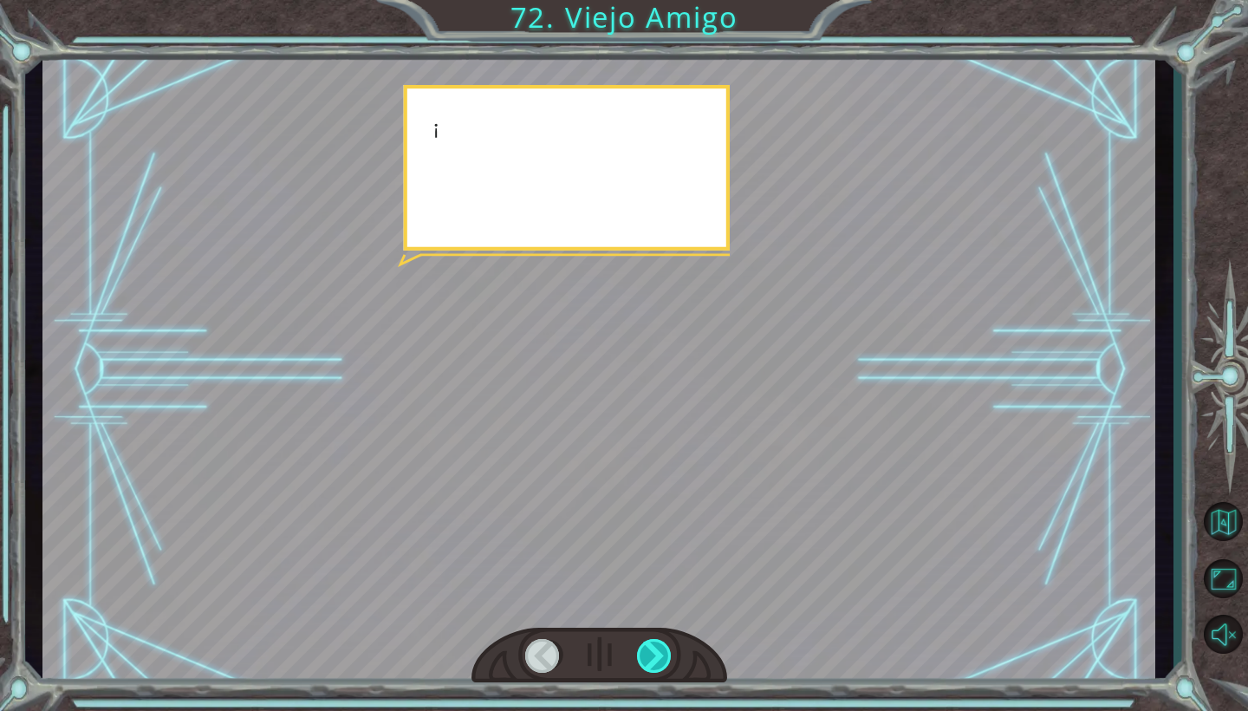
click at [660, 661] on div at bounding box center [655, 656] width 36 height 34
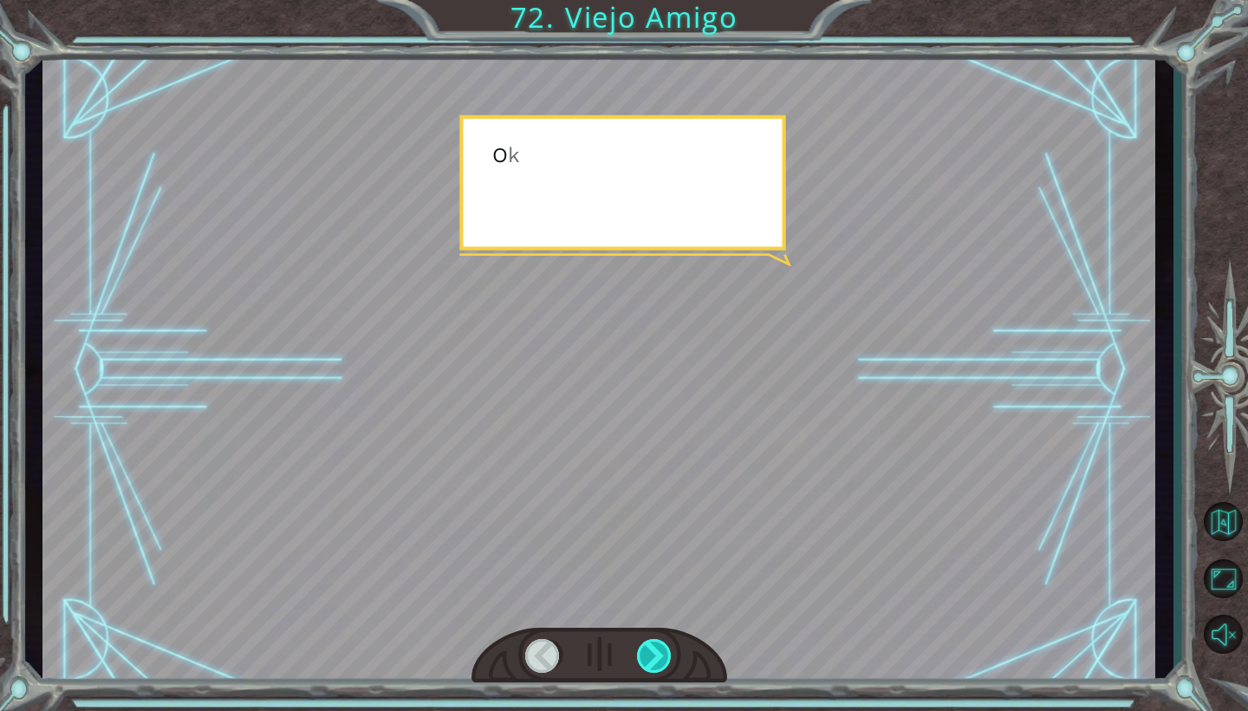
click at [660, 661] on div at bounding box center [655, 656] width 36 height 34
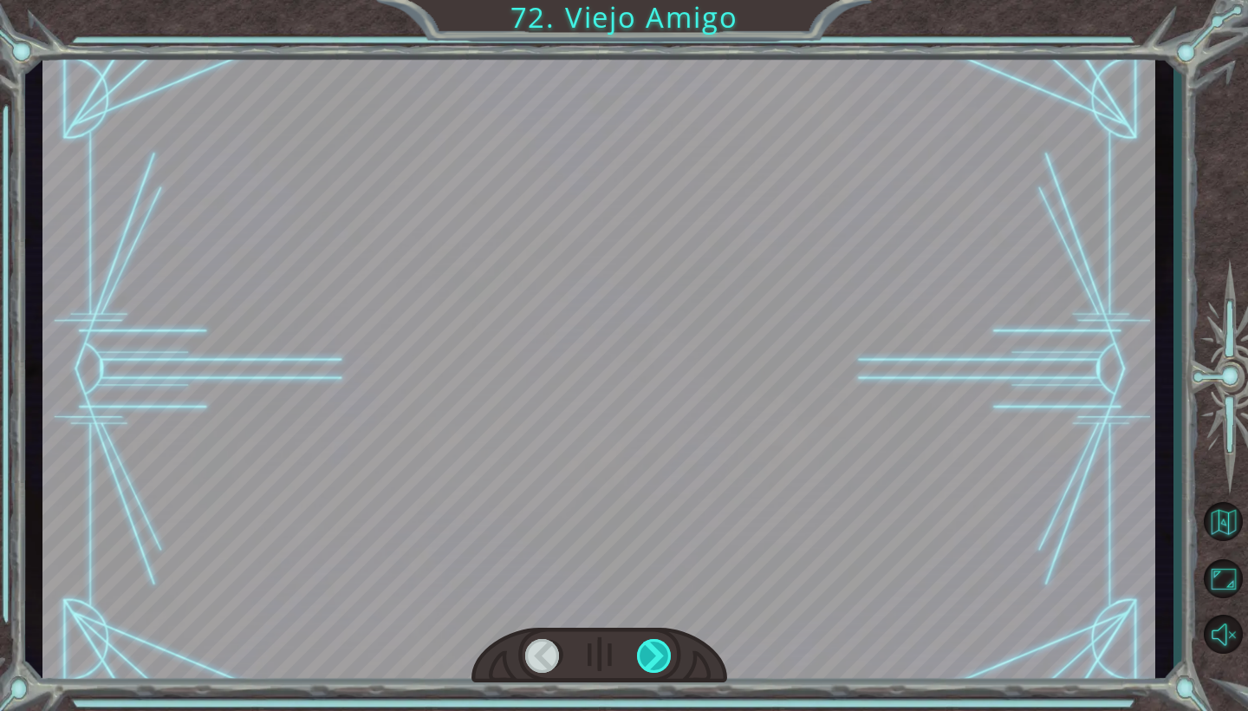
click at [660, 661] on div at bounding box center [655, 656] width 36 height 34
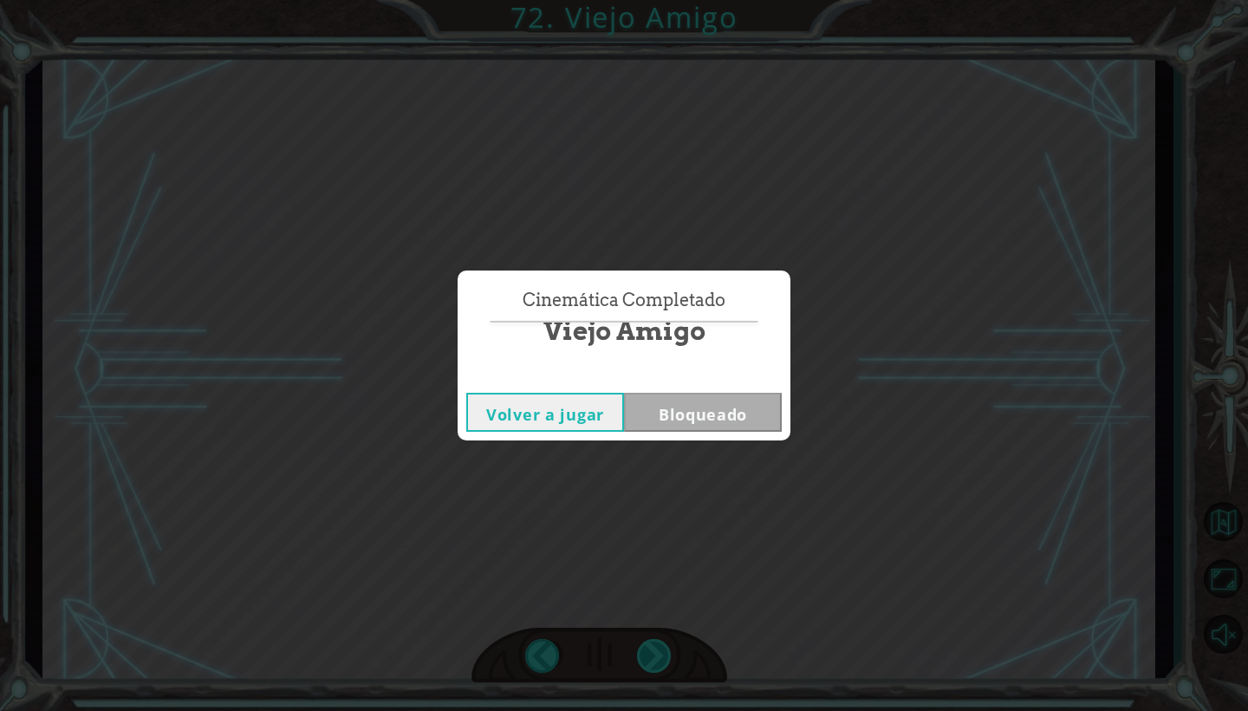
click at [660, 661] on div "Cinemática Completado Viejo Amigo Volver a jugar Bloqueado" at bounding box center [624, 355] width 1248 height 711
click at [713, 367] on button "Volver al panel" at bounding box center [702, 369] width 102 height 29
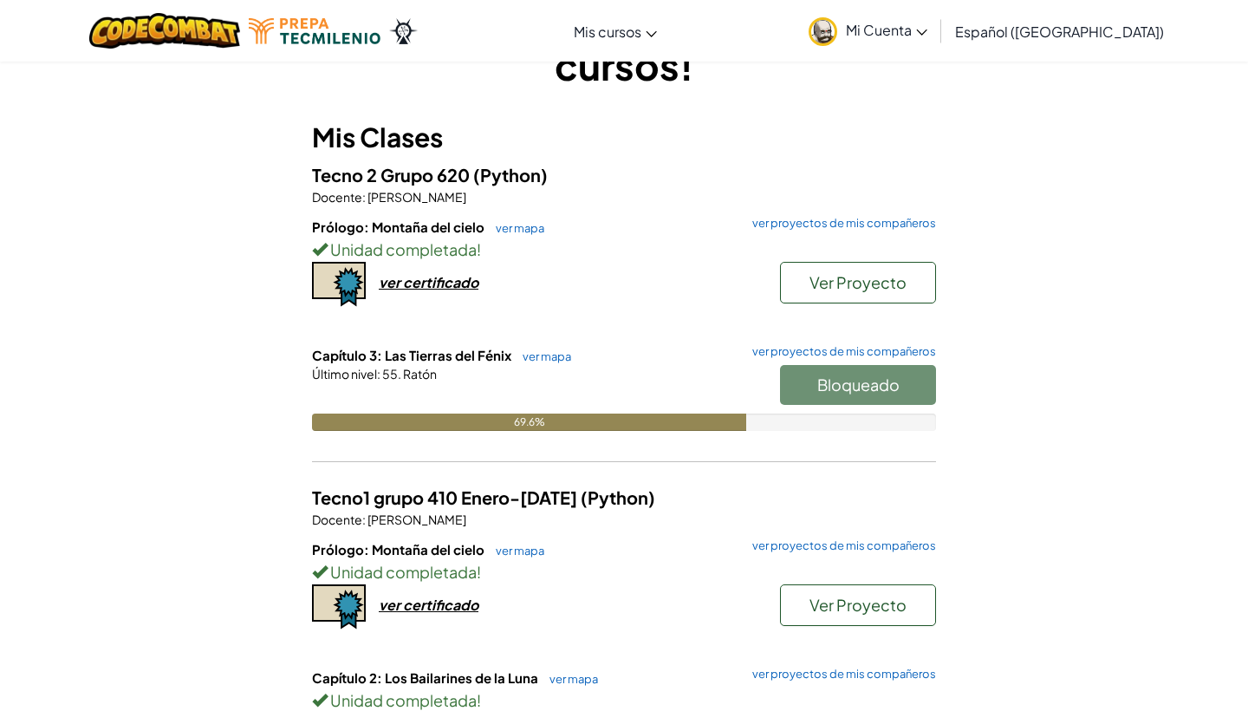
scroll to position [103, 0]
